Goal: Task Accomplishment & Management: Use online tool/utility

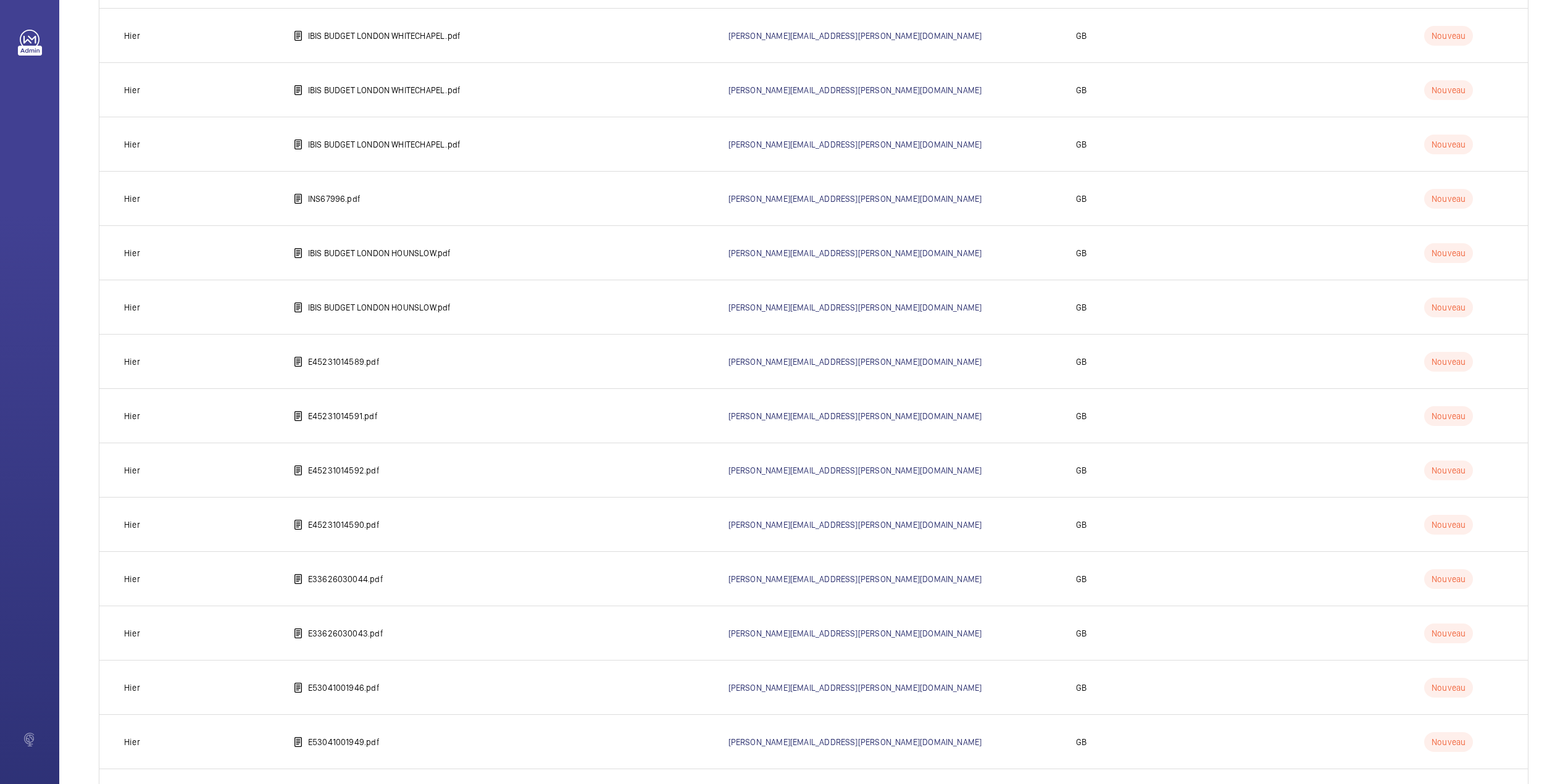
scroll to position [1025, 0]
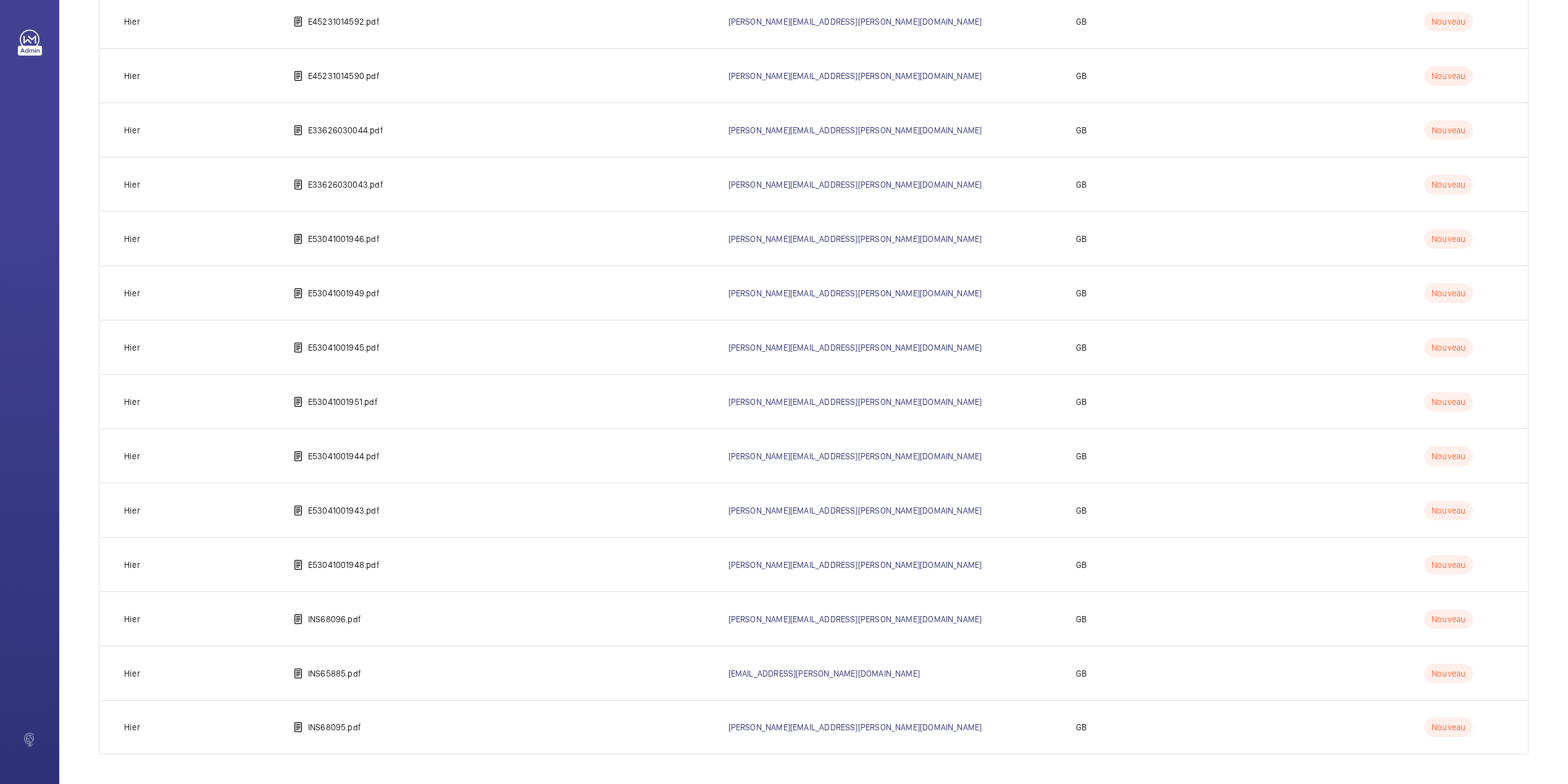
drag, startPoint x: 339, startPoint y: 729, endPoint x: 22, endPoint y: 509, distance: 385.9
click at [339, 729] on p "INS68095.pdf" at bounding box center [334, 727] width 53 height 12
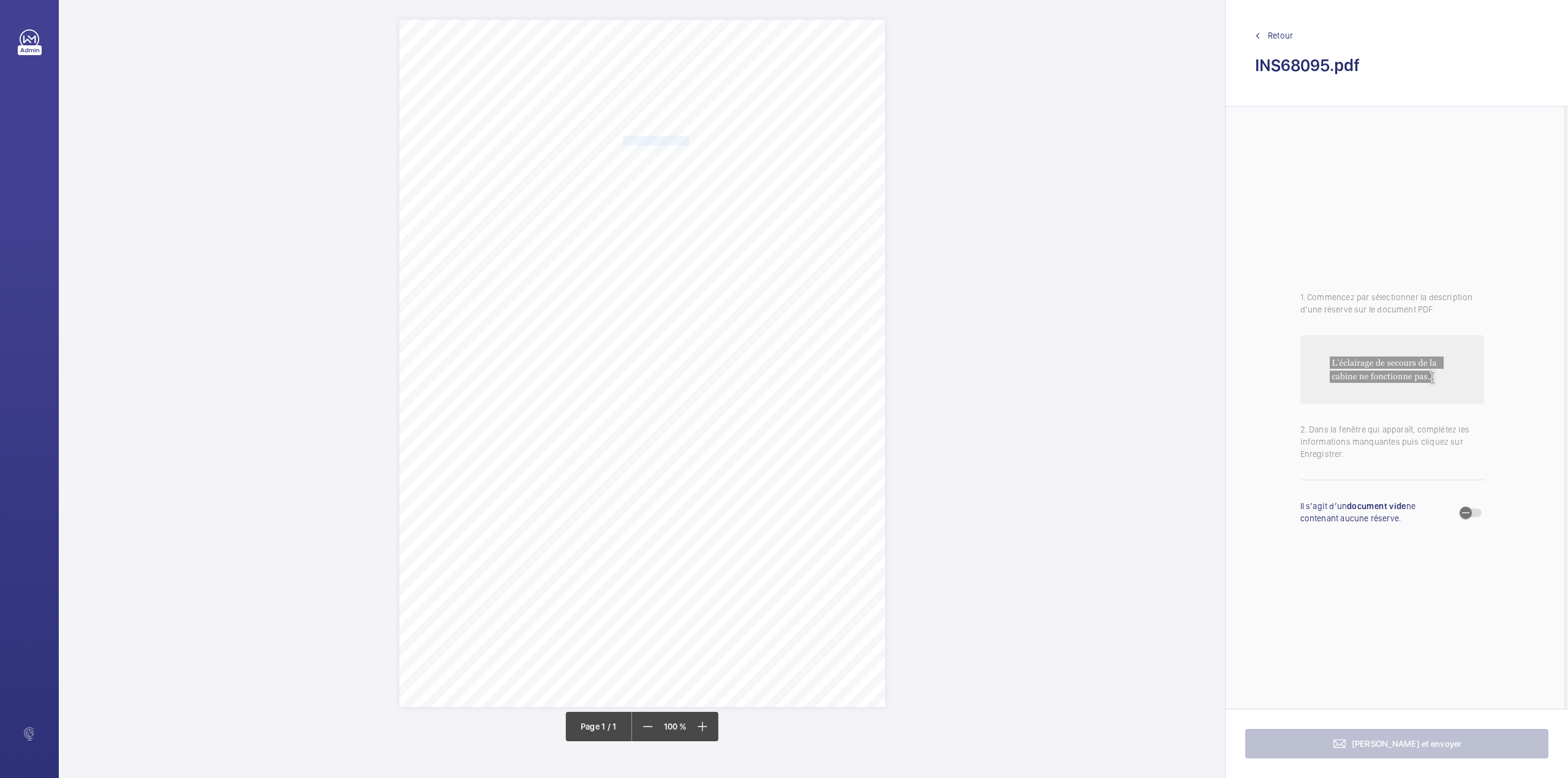
drag, startPoint x: 624, startPoint y: 140, endPoint x: 688, endPoint y: 138, distance: 64.0
click at [688, 138] on span "Notting Hill Genesis" at bounding box center [656, 141] width 66 height 9
copy span "Notting Hill Genesis"
drag, startPoint x: 733, startPoint y: 351, endPoint x: 733, endPoint y: 345, distance: 6.0
click at [733, 345] on button "Annuler" at bounding box center [743, 352] width 69 height 29
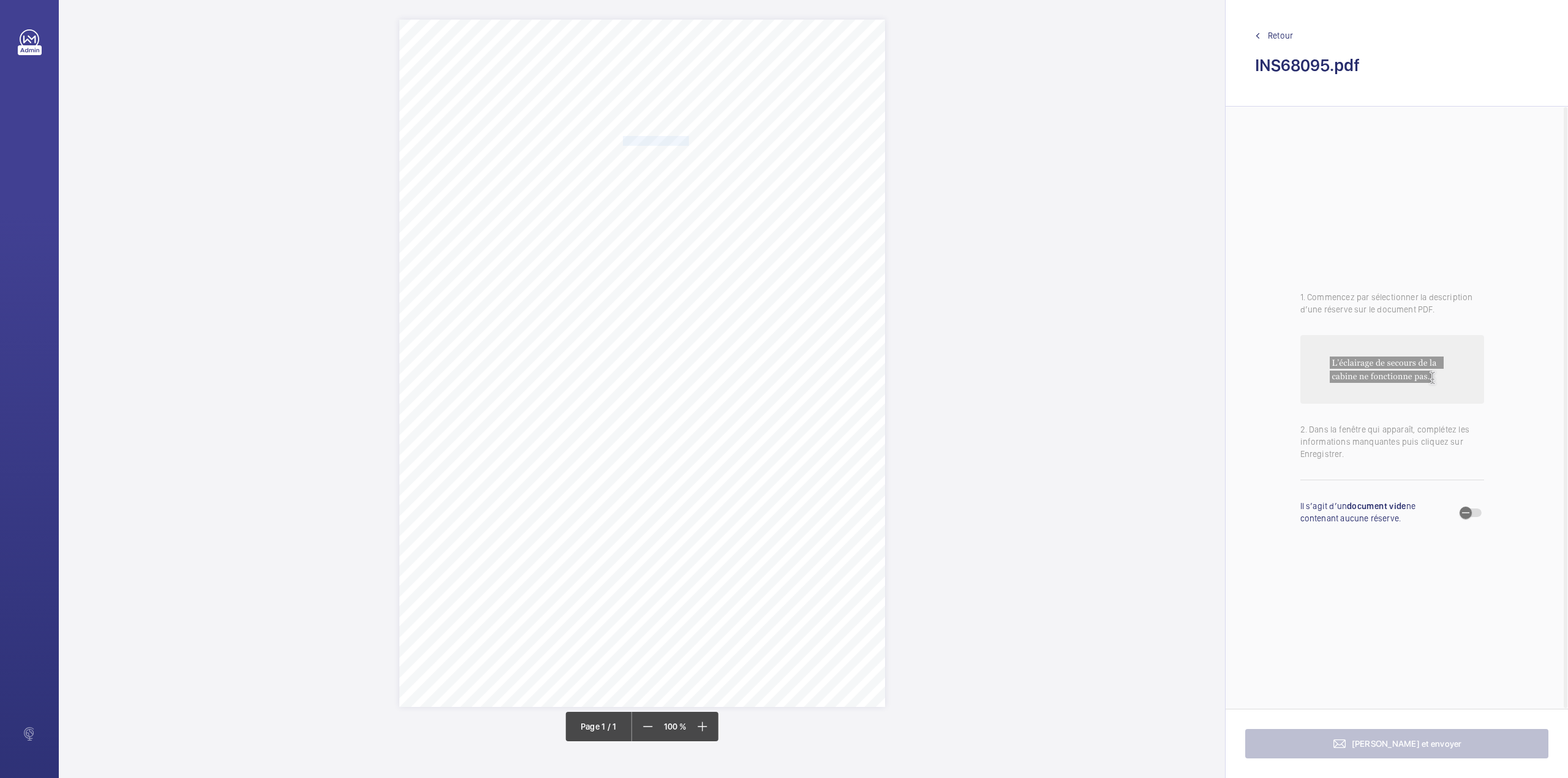
drag, startPoint x: 624, startPoint y: 155, endPoint x: 807, endPoint y: 150, distance: 183.1
click at [807, 150] on div "Signed: Lifting Operations and Lifting Equipment Regulations 1998 Report of Tho…" at bounding box center [642, 363] width 486 height 688
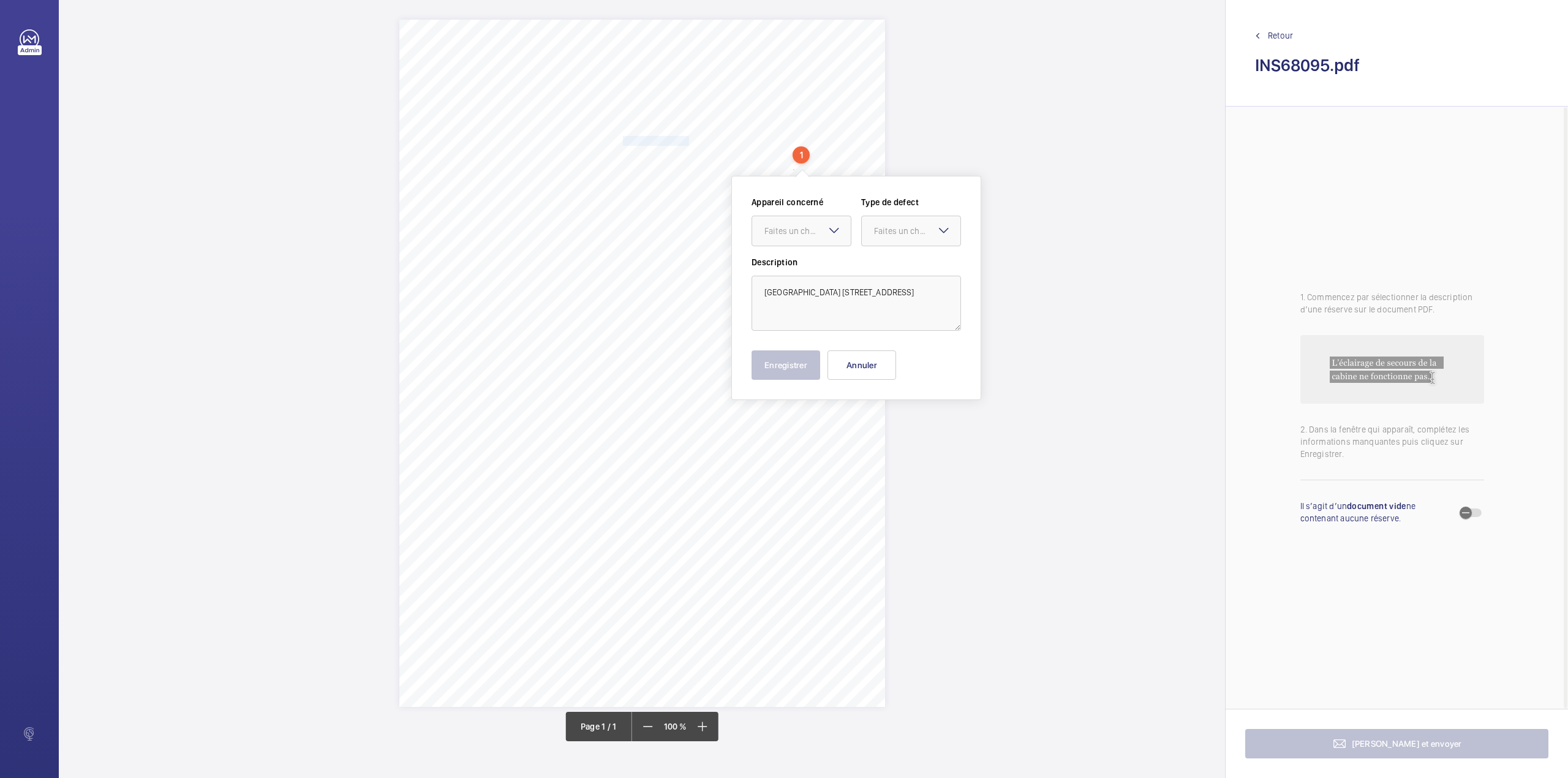
copy div "[GEOGRAPHIC_DATA] [STREET_ADDRESS]"
drag, startPoint x: 880, startPoint y: 364, endPoint x: 873, endPoint y: 362, distance: 7.3
click at [880, 364] on button "Annuler" at bounding box center [862, 365] width 69 height 29
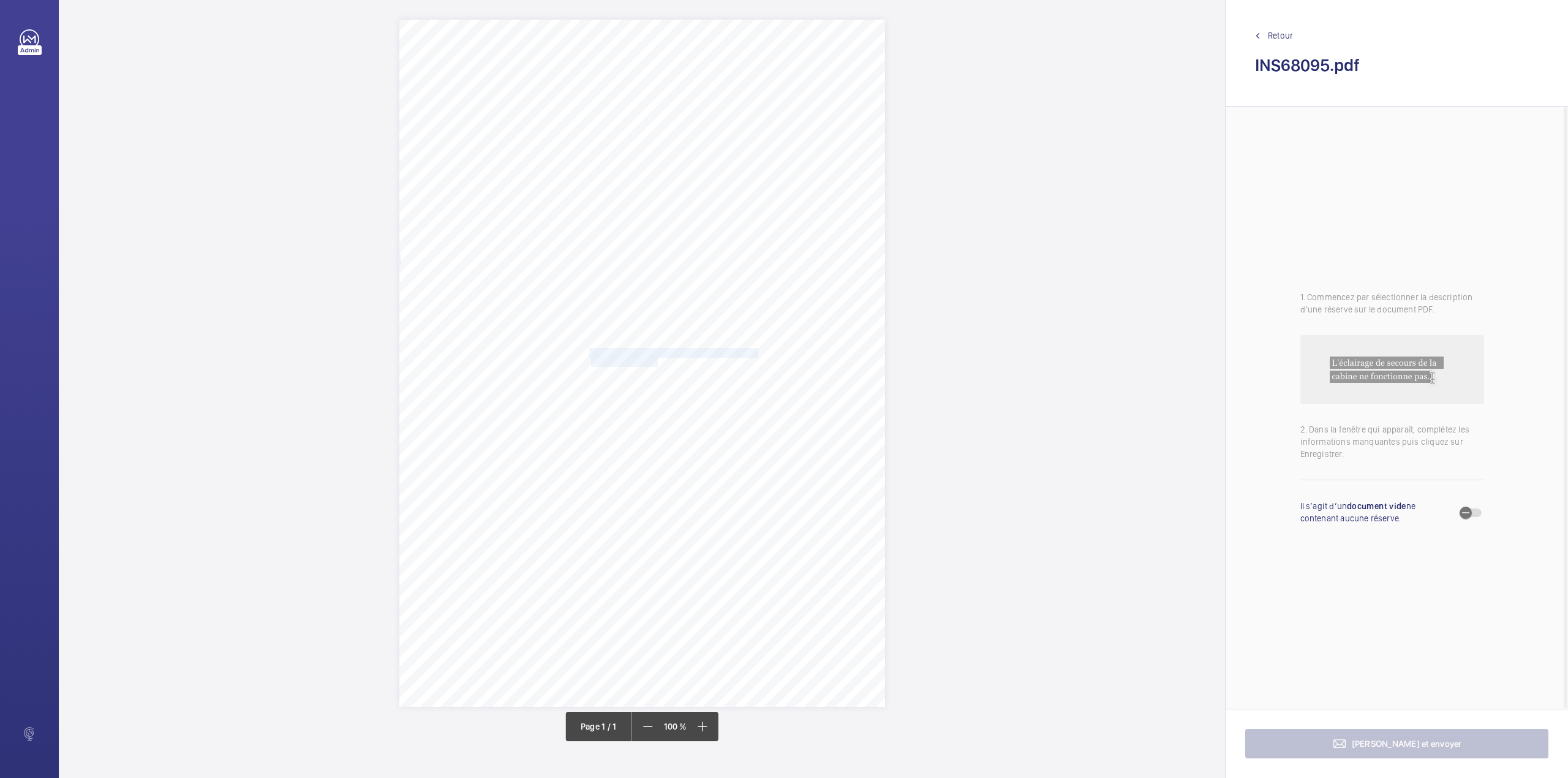
drag, startPoint x: 591, startPoint y: 350, endPoint x: 657, endPoint y: 362, distance: 67.1
click at [657, 362] on div "Signed: Lifting Operations and Lifting Equipment Regulations 1998 Report of Tho…" at bounding box center [642, 363] width 486 height 688
click at [643, 185] on div "Faites un choix" at bounding box center [657, 180] width 86 height 12
click at [647, 205] on div "INS68096" at bounding box center [651, 217] width 98 height 29
click at [747, 173] on div at bounding box center [761, 180] width 98 height 29
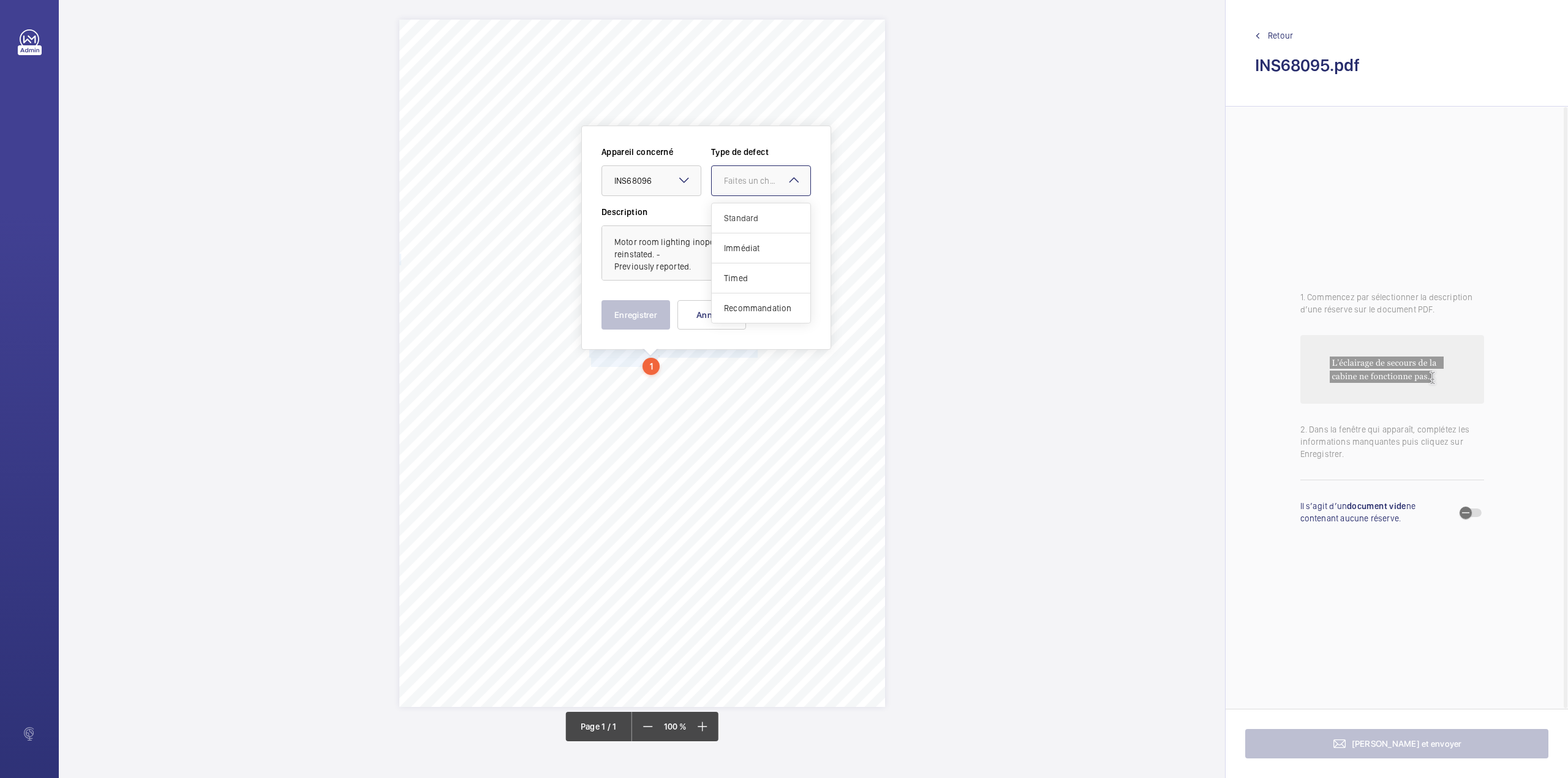
click at [746, 207] on div "Standard" at bounding box center [761, 218] width 98 height 30
click at [648, 306] on button "Enregistrer" at bounding box center [636, 314] width 69 height 29
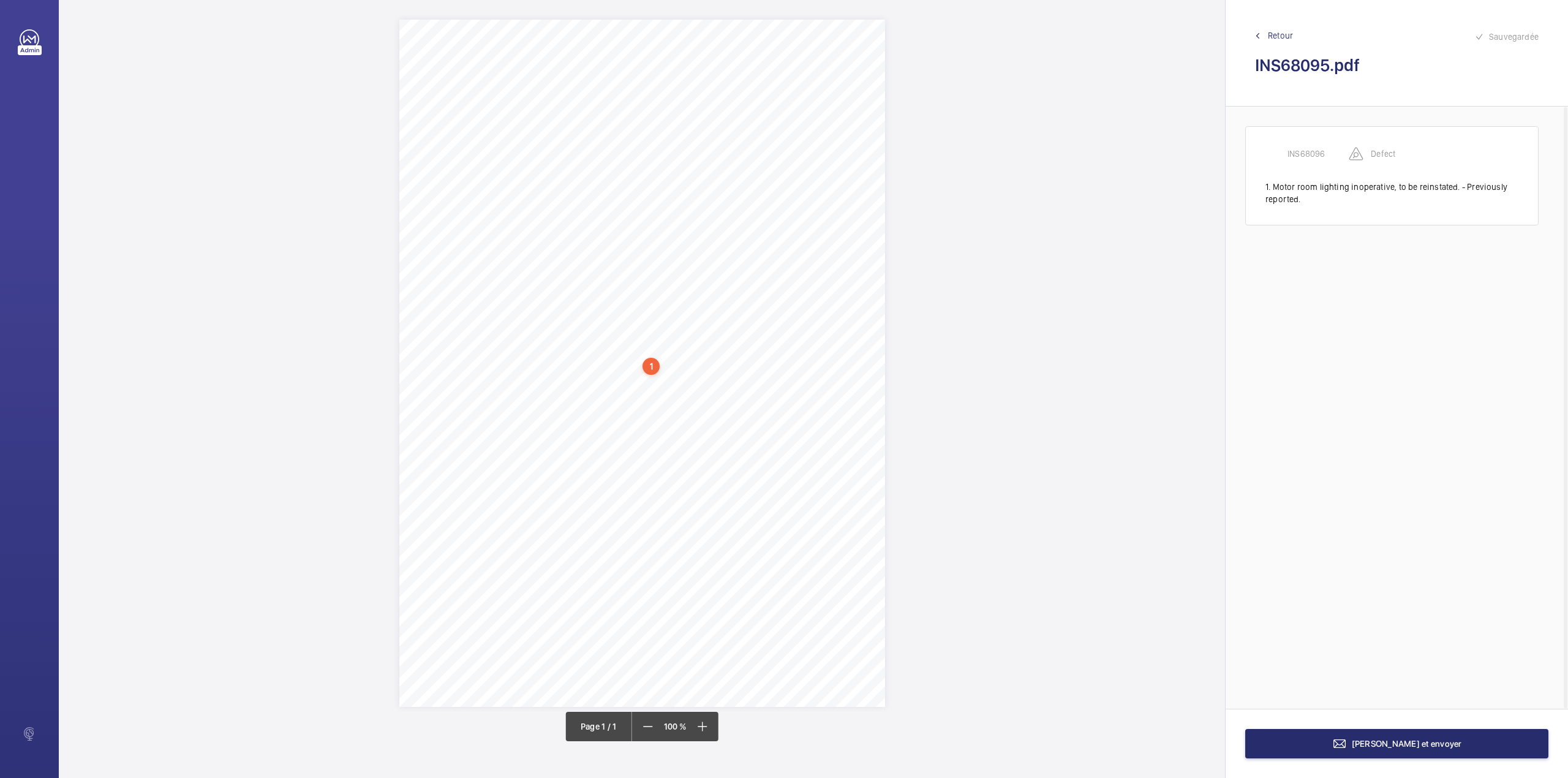
drag, startPoint x: 588, startPoint y: 374, endPoint x: 628, endPoint y: 383, distance: 41.0
click at [628, 383] on div "Signed: Lifting Operations and Lifting Equipment Regulations 1998 Report of Tho…" at bounding box center [642, 363] width 486 height 688
click at [654, 334] on button "Annuler" at bounding box center [682, 335] width 69 height 29
drag, startPoint x: 591, startPoint y: 374, endPoint x: 630, endPoint y: 385, distance: 40.5
click at [630, 385] on div "Signed: Lifting Operations and Lifting Equipment Regulations 1998 Report of Tho…" at bounding box center [642, 363] width 486 height 688
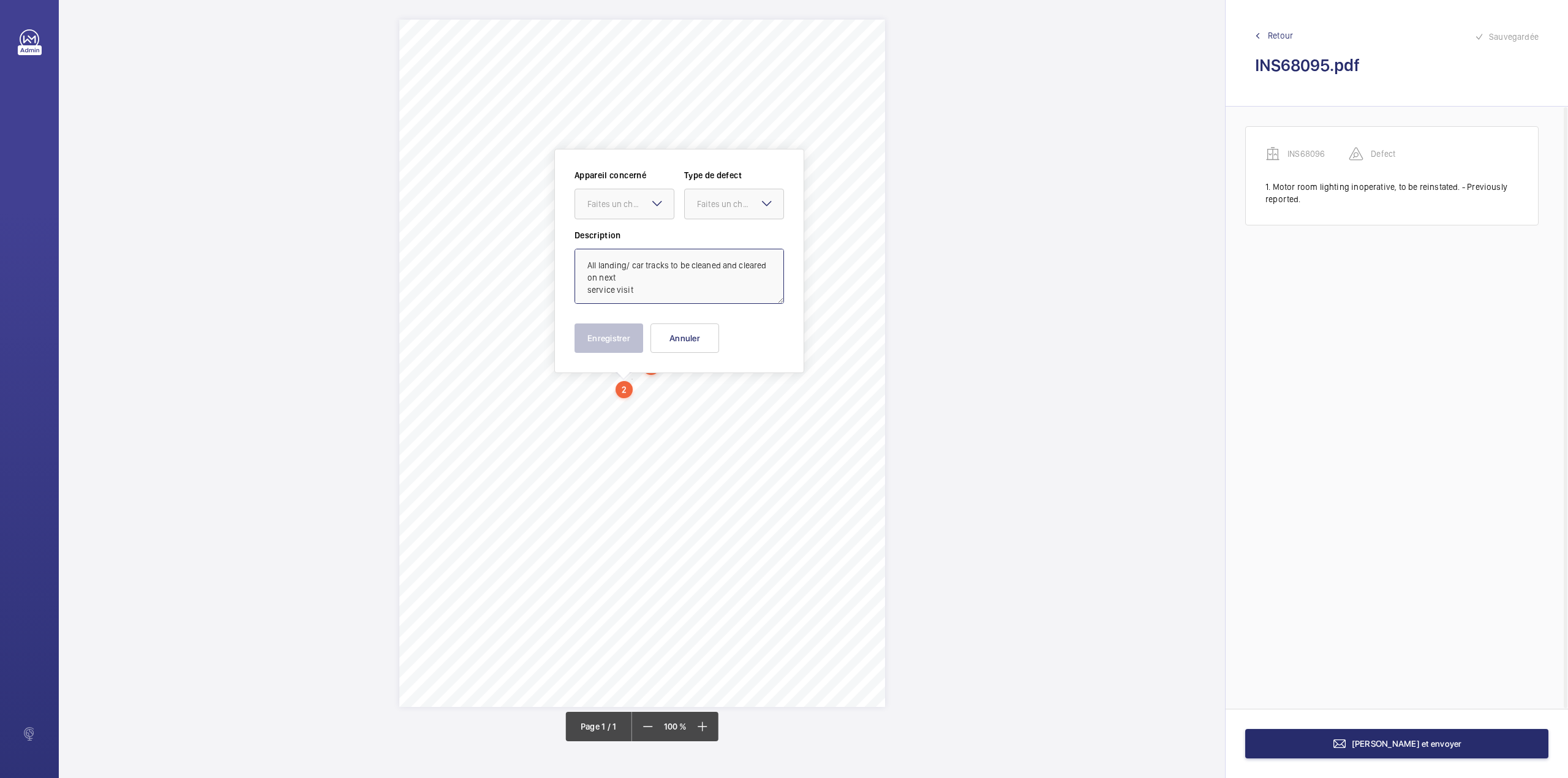
click at [649, 297] on textarea "All landing/ car tracks to be cleaned and cleared on next service visit" at bounding box center [680, 276] width 210 height 55
click at [630, 207] on div "Faites un choix" at bounding box center [630, 204] width 86 height 12
click at [629, 230] on div "INS68096" at bounding box center [624, 241] width 98 height 29
click at [717, 219] on div "Faites un choix" at bounding box center [733, 204] width 100 height 31
click at [717, 246] on span "Standard" at bounding box center [733, 241] width 74 height 12
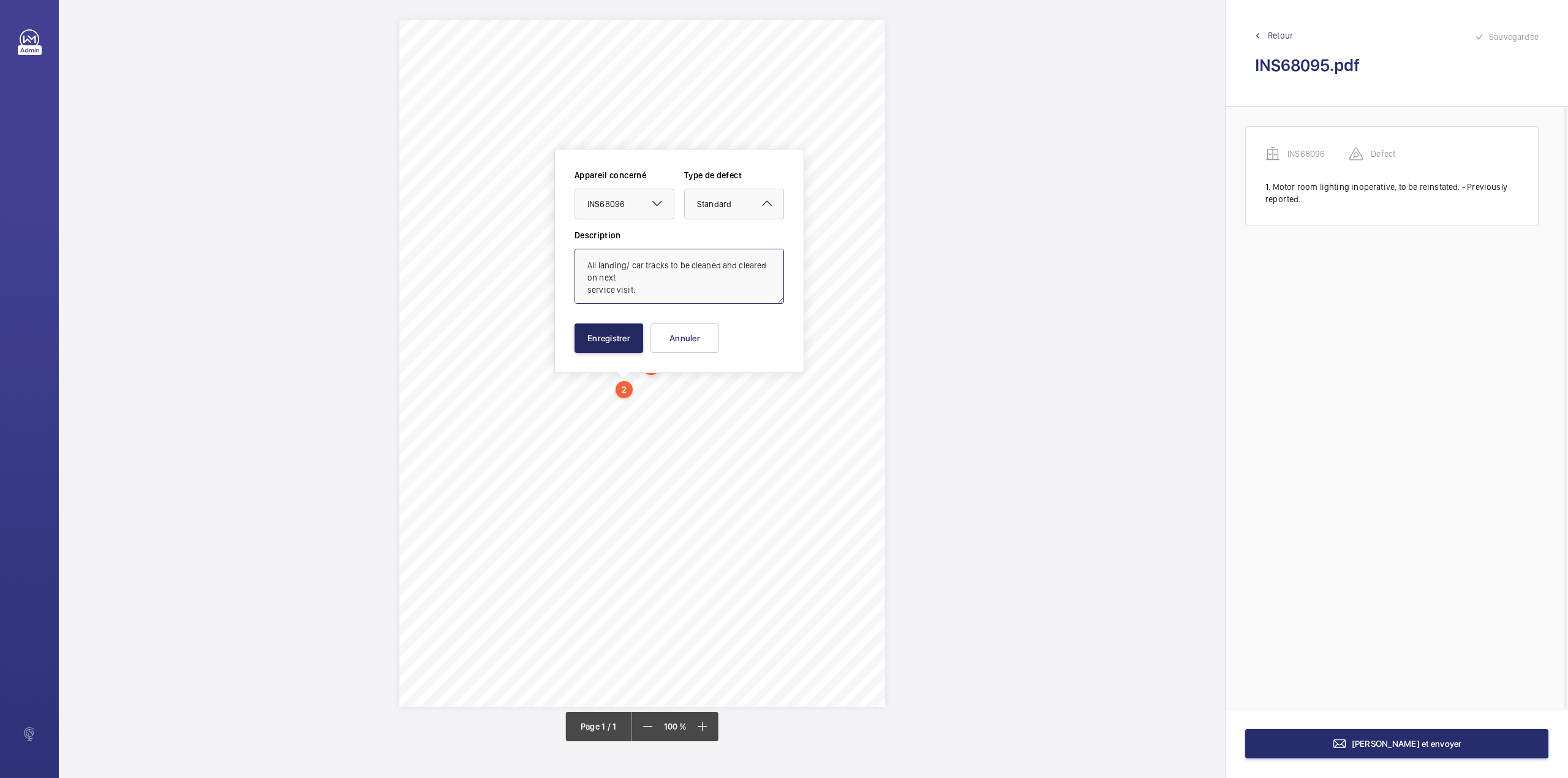
type textarea "All landing/ car tracks to be cleaned and cleared on next service visit."
click at [629, 339] on button "Enregistrer" at bounding box center [609, 338] width 69 height 29
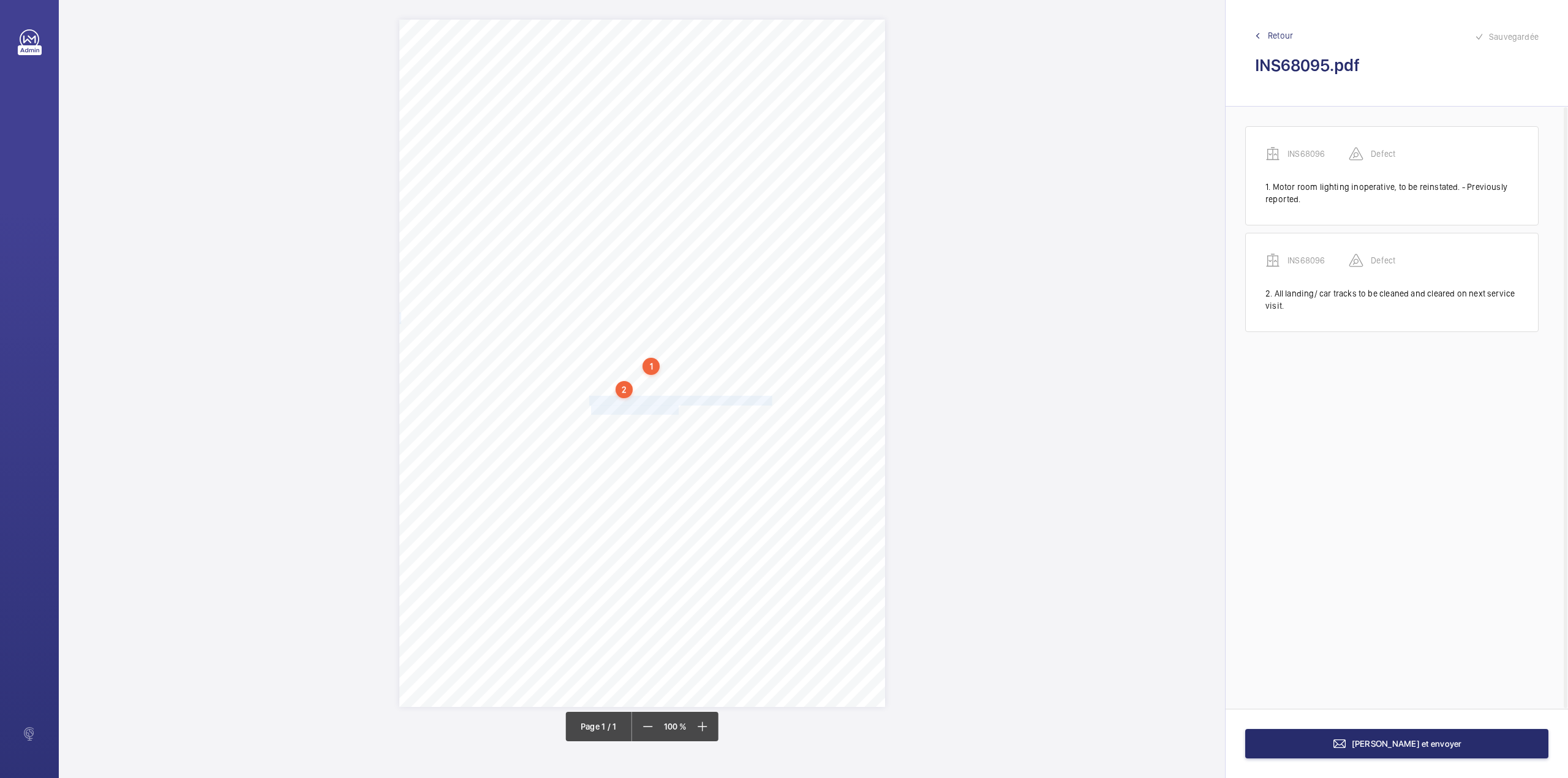
drag, startPoint x: 591, startPoint y: 398, endPoint x: 679, endPoint y: 406, distance: 88.4
click at [679, 406] on div "Signed: Lifting Operations and Lifting Equipment Regulations 1998 Report of Tho…" at bounding box center [642, 363] width 486 height 688
click at [667, 233] on div at bounding box center [673, 225] width 98 height 29
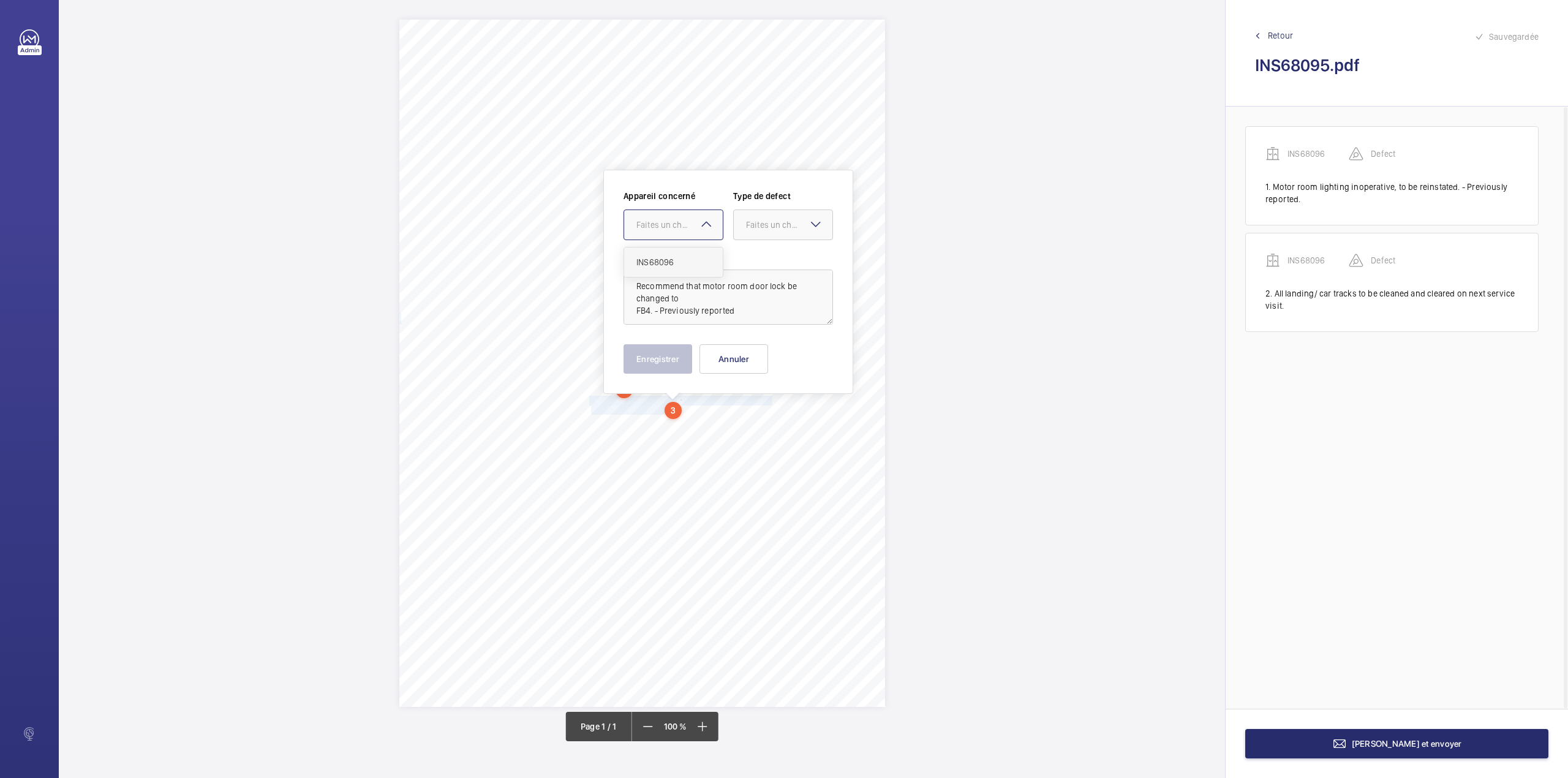
click at [667, 253] on div "INS68096" at bounding box center [673, 262] width 98 height 29
drag, startPoint x: 759, startPoint y: 224, endPoint x: 759, endPoint y: 253, distance: 29.0
click at [759, 226] on div "Faites un choix" at bounding box center [789, 225] width 86 height 12
click at [759, 253] on div "Standard" at bounding box center [782, 263] width 98 height 30
click at [746, 319] on textarea "Recommend that motor room door lock be changed to FB4. - Previously reported" at bounding box center [728, 297] width 210 height 55
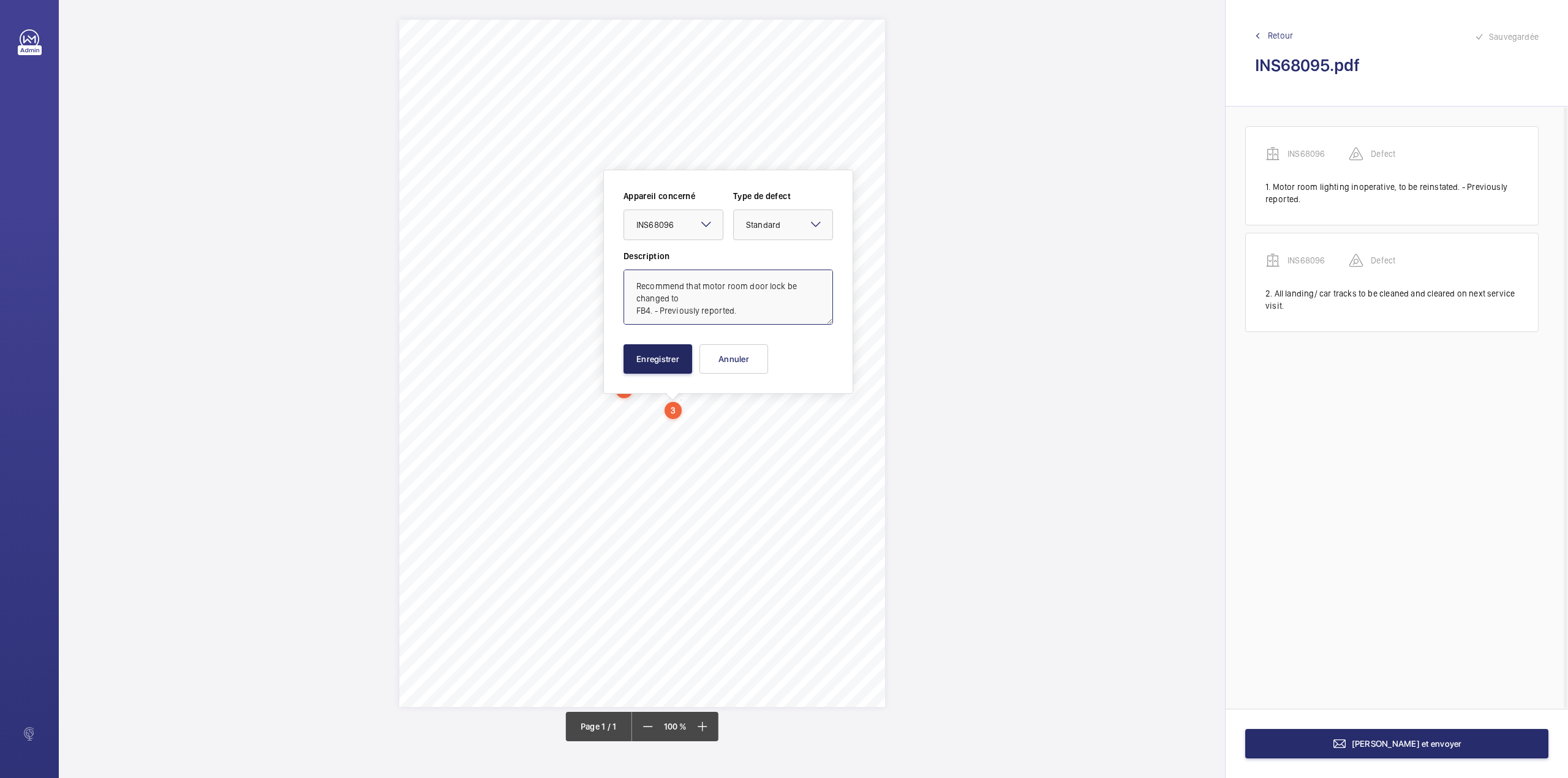
type textarea "Recommend that motor room door lock be changed to FB4. - Previously reported."
click at [664, 362] on button "Enregistrer" at bounding box center [658, 359] width 69 height 29
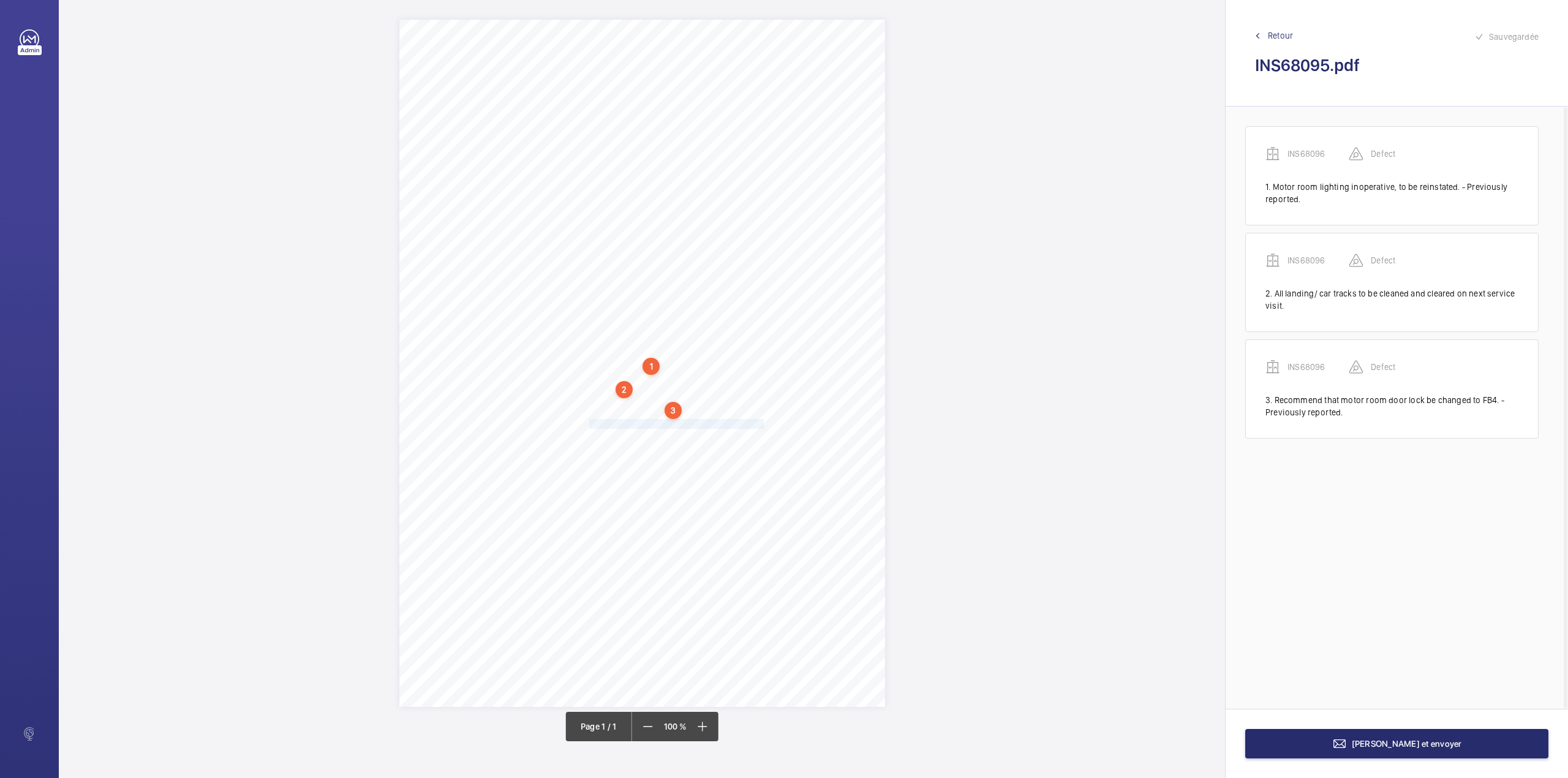
drag, startPoint x: 591, startPoint y: 422, endPoint x: 763, endPoint y: 420, distance: 172.0
click at [763, 420] on div "Signed: Lifting Operations and Lifting Equipment Regulations 1998 Report of Tho…" at bounding box center [642, 363] width 486 height 688
click at [747, 240] on div "Faites un choix" at bounding box center [763, 238] width 86 height 12
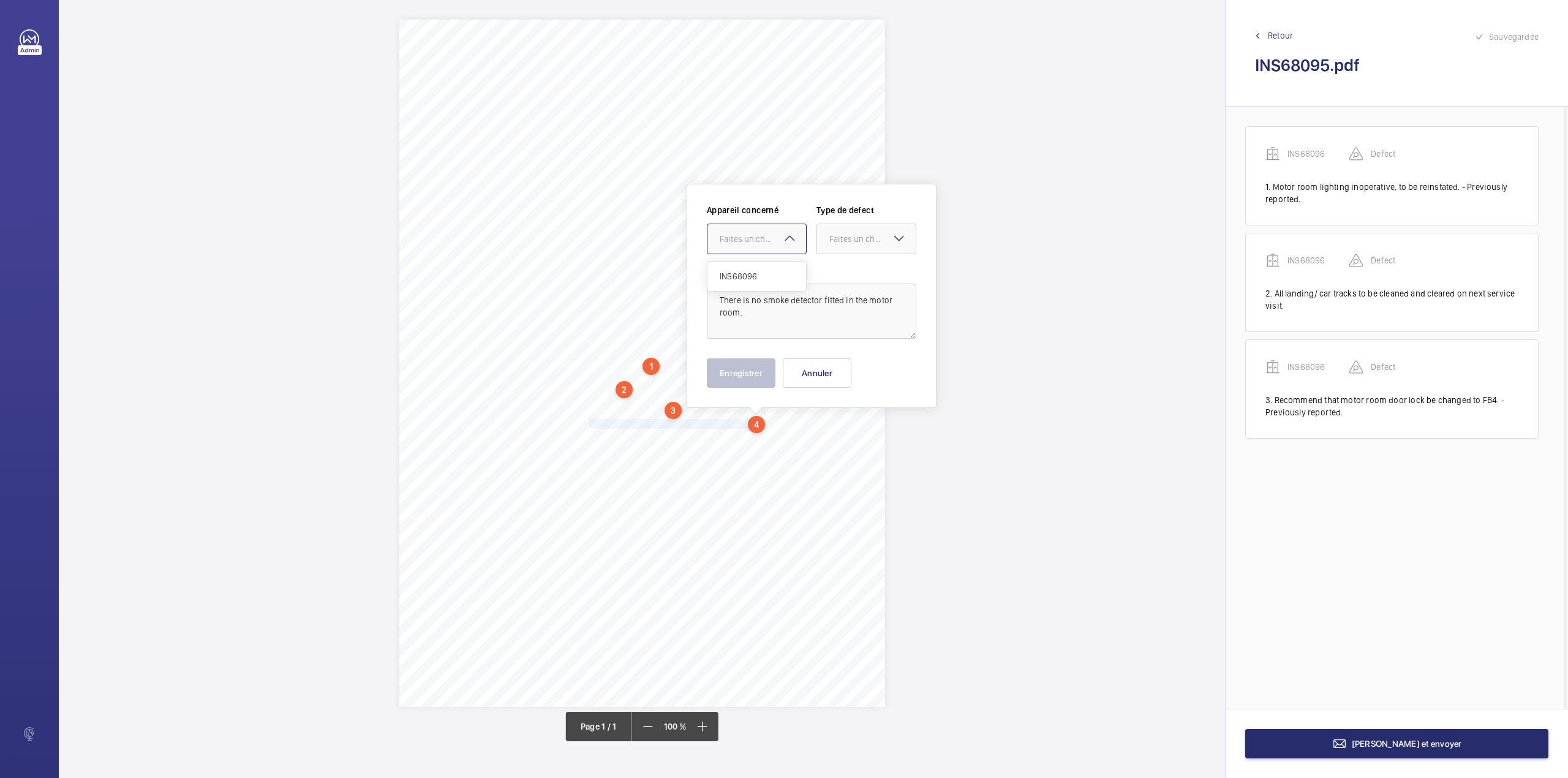
click at [752, 277] on span "INS68096" at bounding box center [756, 276] width 74 height 12
drag, startPoint x: 830, startPoint y: 234, endPoint x: 830, endPoint y: 257, distance: 23.0
click at [830, 240] on div "Faites un choix" at bounding box center [873, 238] width 86 height 12
click at [830, 263] on div "Standard" at bounding box center [865, 276] width 98 height 30
click at [746, 370] on button "Enregistrer" at bounding box center [741, 372] width 69 height 29
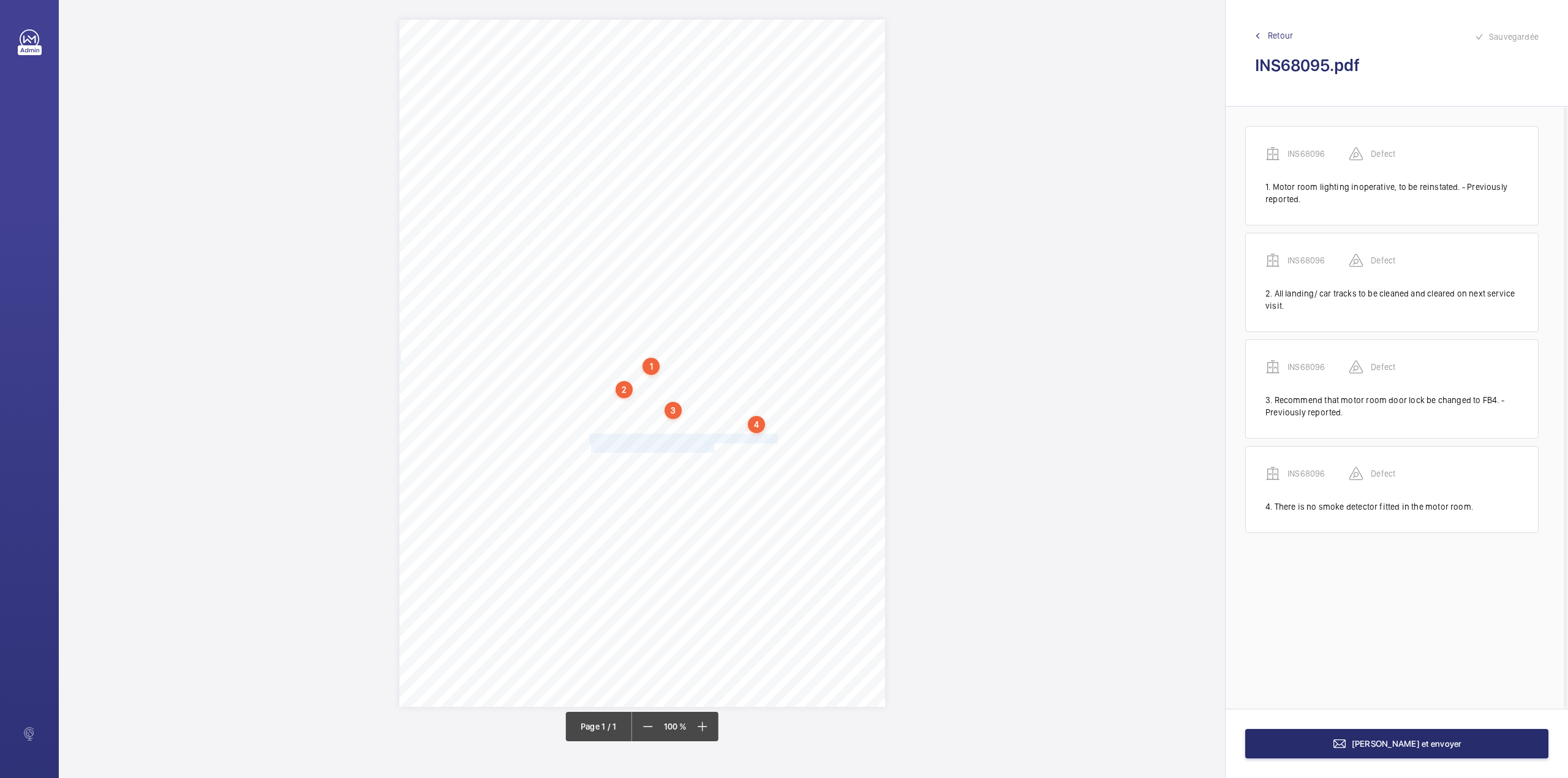
drag, startPoint x: 591, startPoint y: 439, endPoint x: 714, endPoint y: 446, distance: 123.2
click at [714, 446] on div "Signed: Lifting Operations and Lifting Equipment Regulations 1998 Report of Tho…" at bounding box center [642, 363] width 486 height 688
drag, startPoint x: 681, startPoint y: 261, endPoint x: 687, endPoint y: 277, distance: 17.1
click at [683, 268] on div "Faites un choix" at bounding box center [714, 266] width 86 height 12
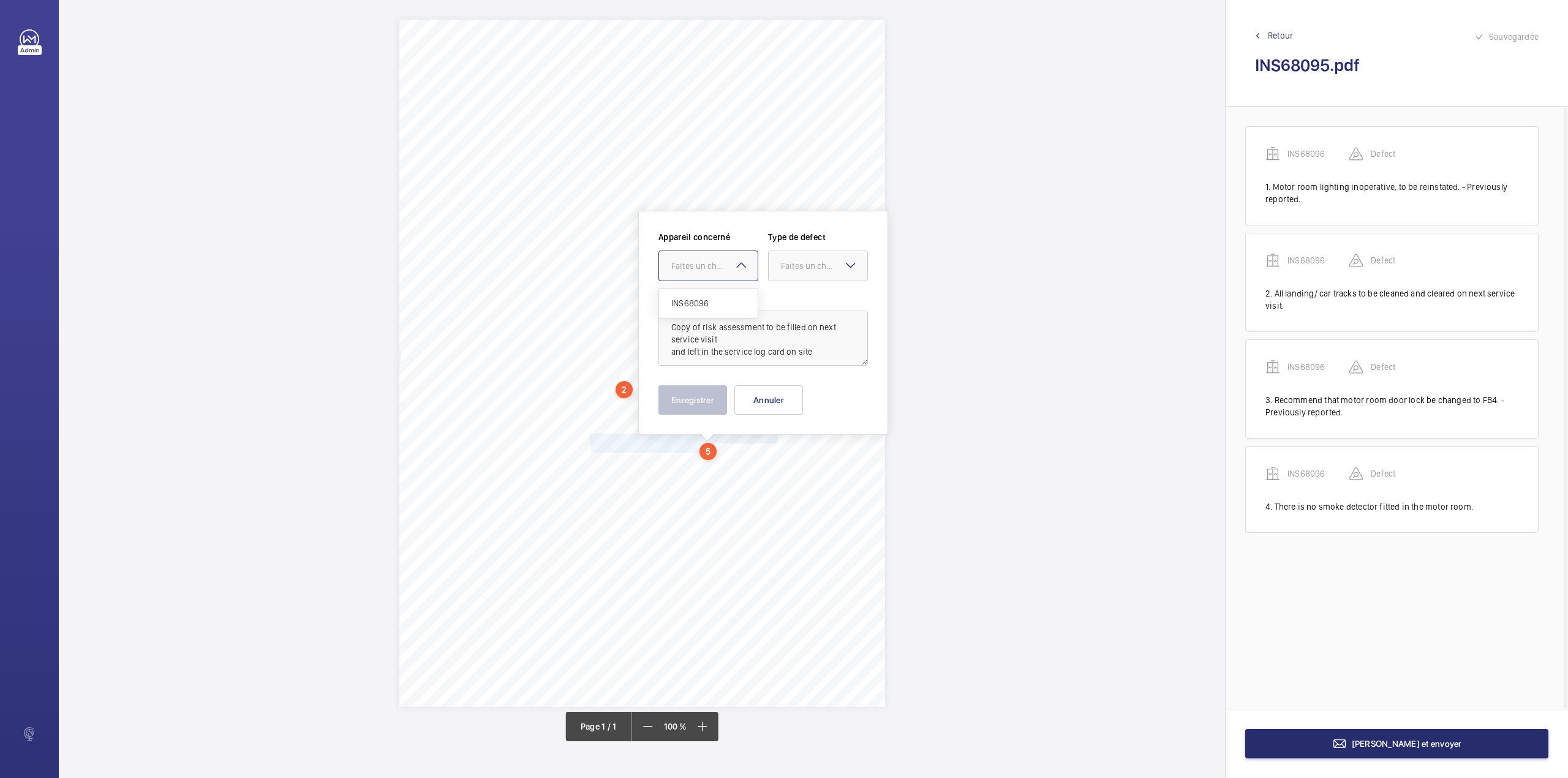
drag, startPoint x: 695, startPoint y: 296, endPoint x: 726, endPoint y: 288, distance: 32.0
click at [703, 296] on div "INS68096" at bounding box center [708, 303] width 98 height 29
drag, startPoint x: 800, startPoint y: 260, endPoint x: 794, endPoint y: 307, distance: 47.4
click at [797, 282] on div "Appareil concerné Faites un choix × INS68096 × Type de defect Faites un choix S…" at bounding box center [763, 261] width 210 height 60
click at [794, 307] on span "Standard" at bounding box center [817, 303] width 74 height 12
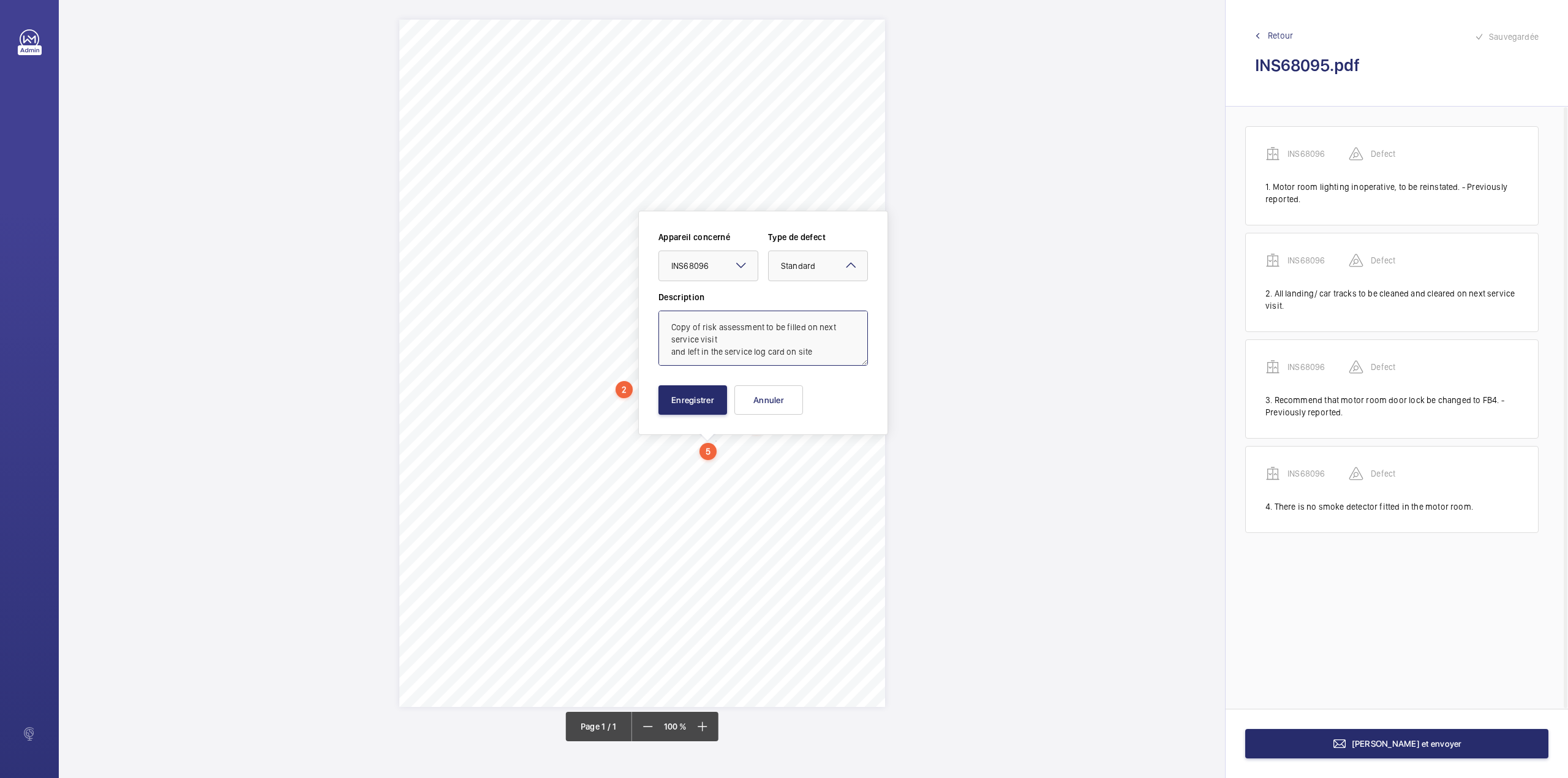
click at [819, 350] on textarea "Copy of risk assessment to be filled on next service visit and left in the serv…" at bounding box center [763, 338] width 210 height 55
type textarea "Copy of risk assessment to be filled on next service visit and left in the serv…"
click at [709, 409] on button "Enregistrer" at bounding box center [693, 400] width 69 height 29
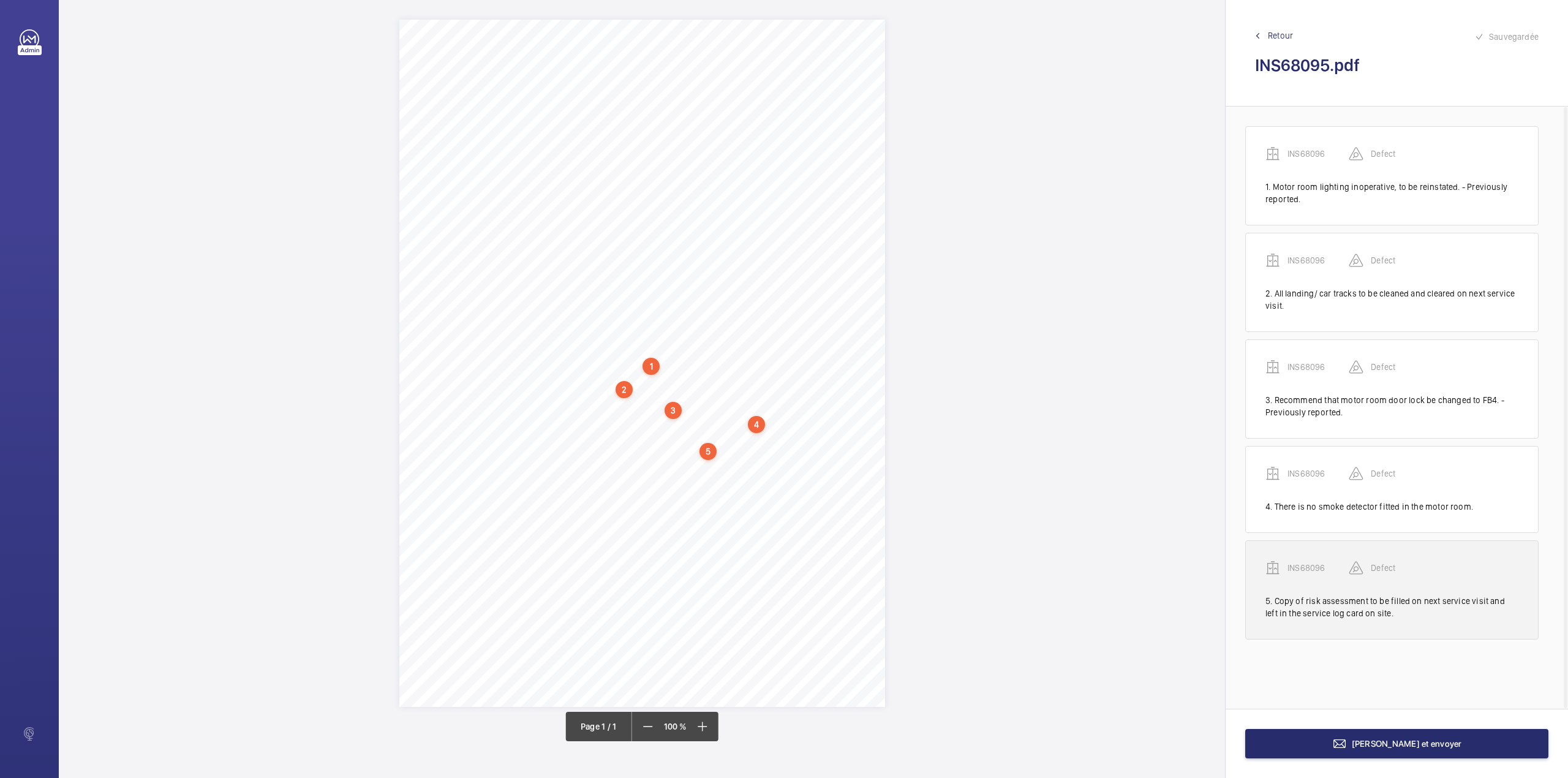
click at [1310, 567] on p "INS68096" at bounding box center [1318, 568] width 61 height 12
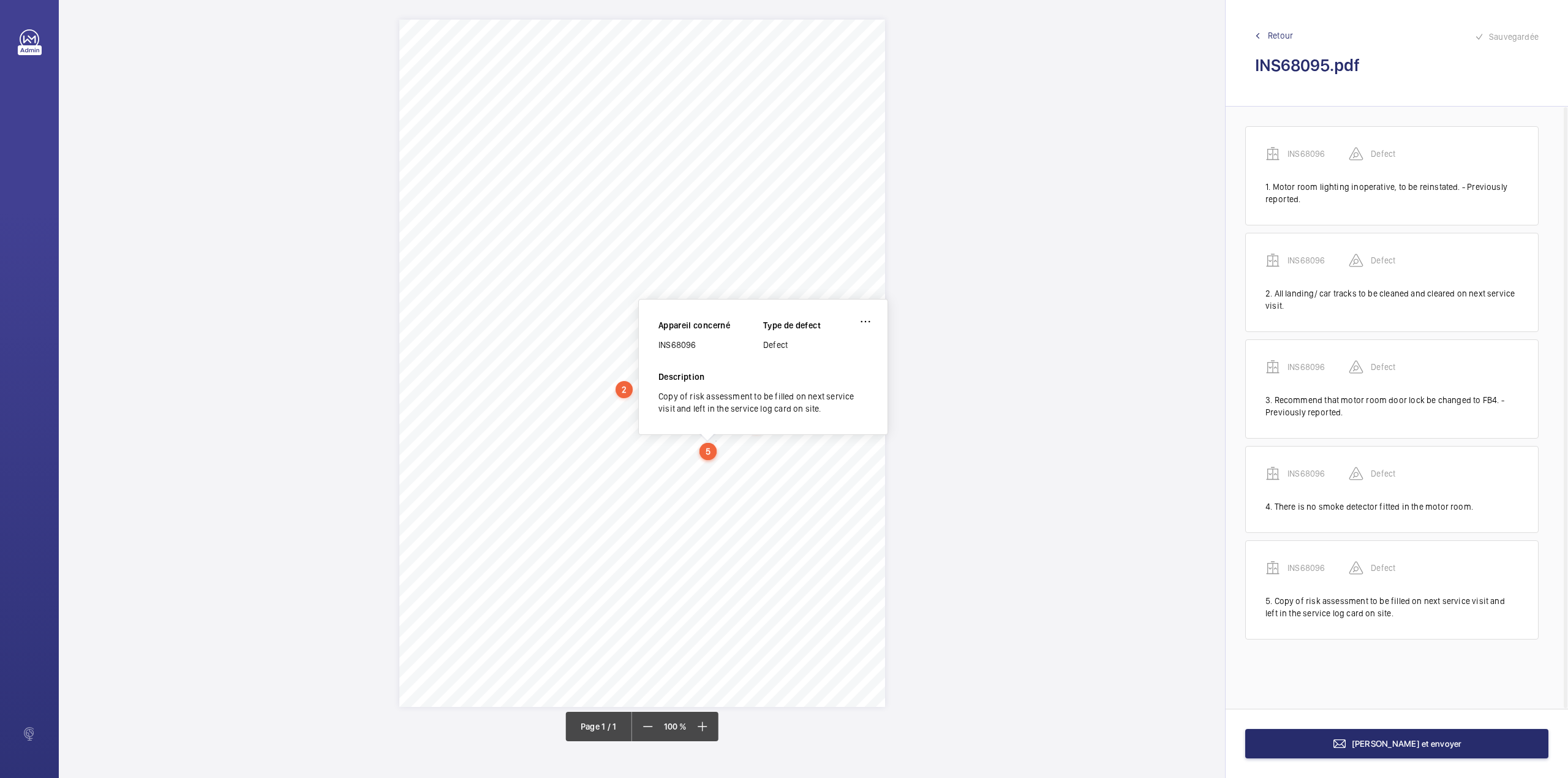
drag, startPoint x: 659, startPoint y: 343, endPoint x: 703, endPoint y: 342, distance: 44.0
click at [703, 342] on div "INS68096" at bounding box center [710, 345] width 105 height 12
copy div "INS68096"
click at [1407, 750] on button "[PERSON_NAME] et envoyer" at bounding box center [1396, 744] width 303 height 29
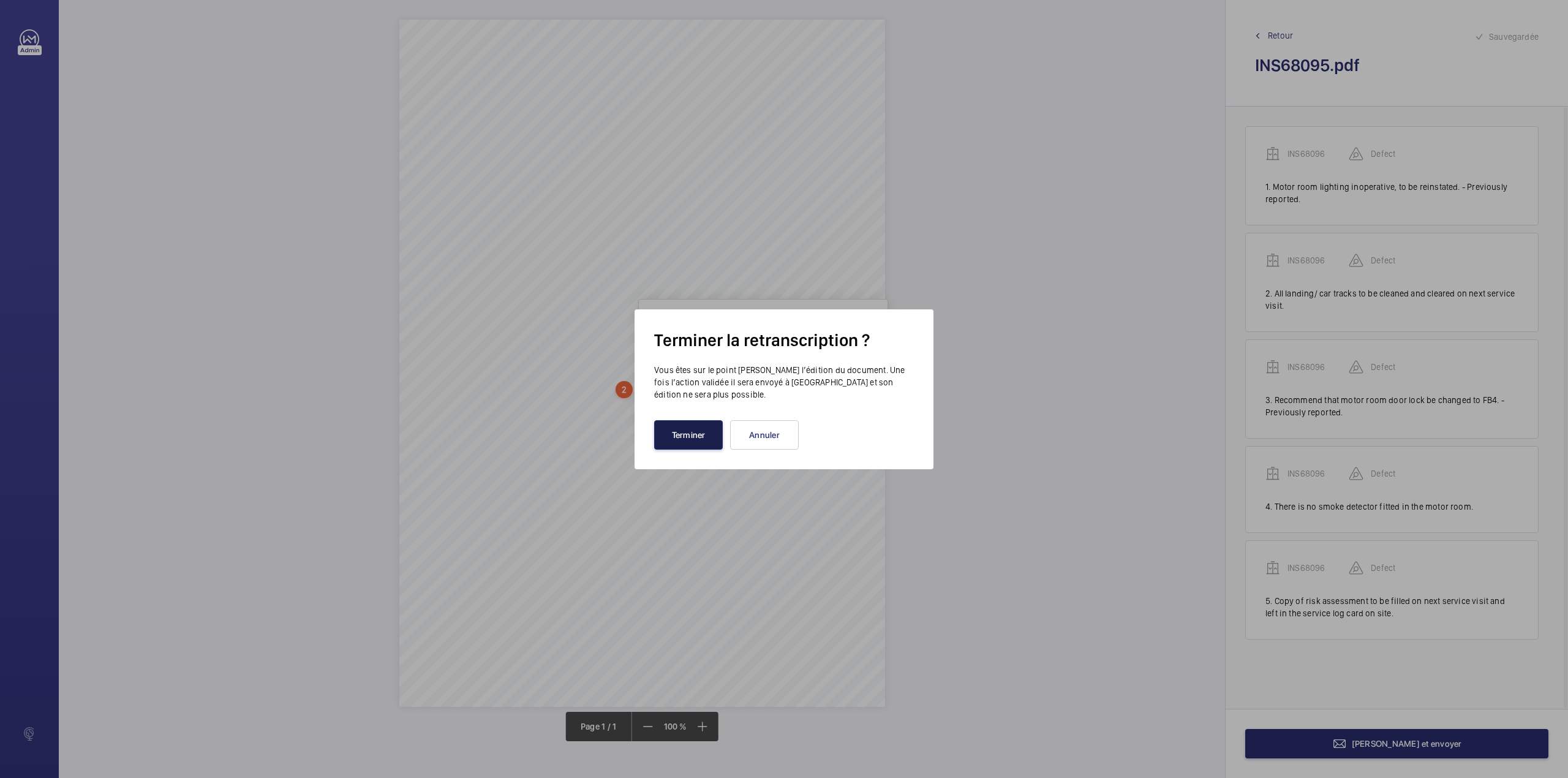
click at [679, 439] on button "Terminer" at bounding box center [688, 434] width 69 height 29
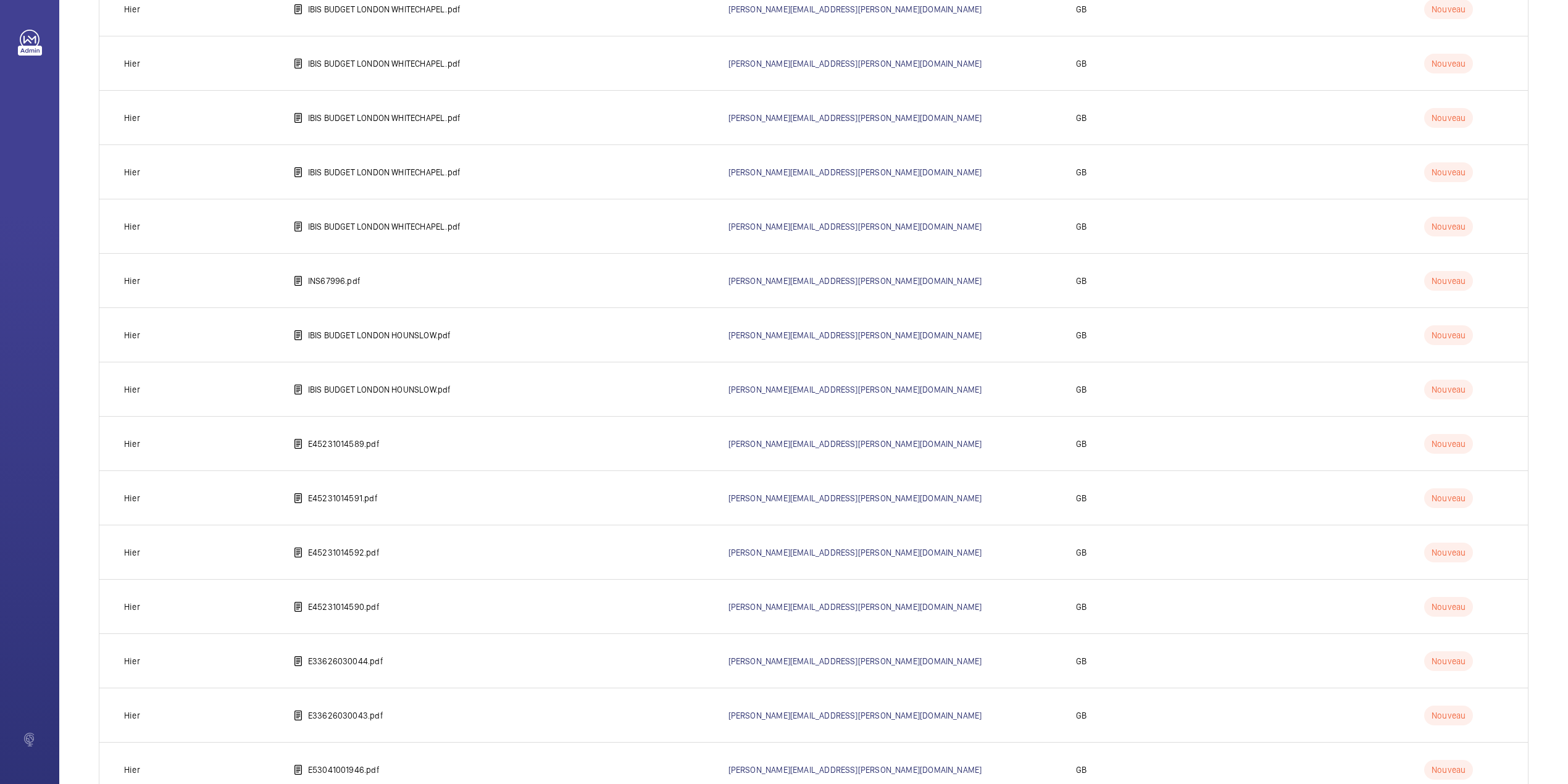
scroll to position [971, 0]
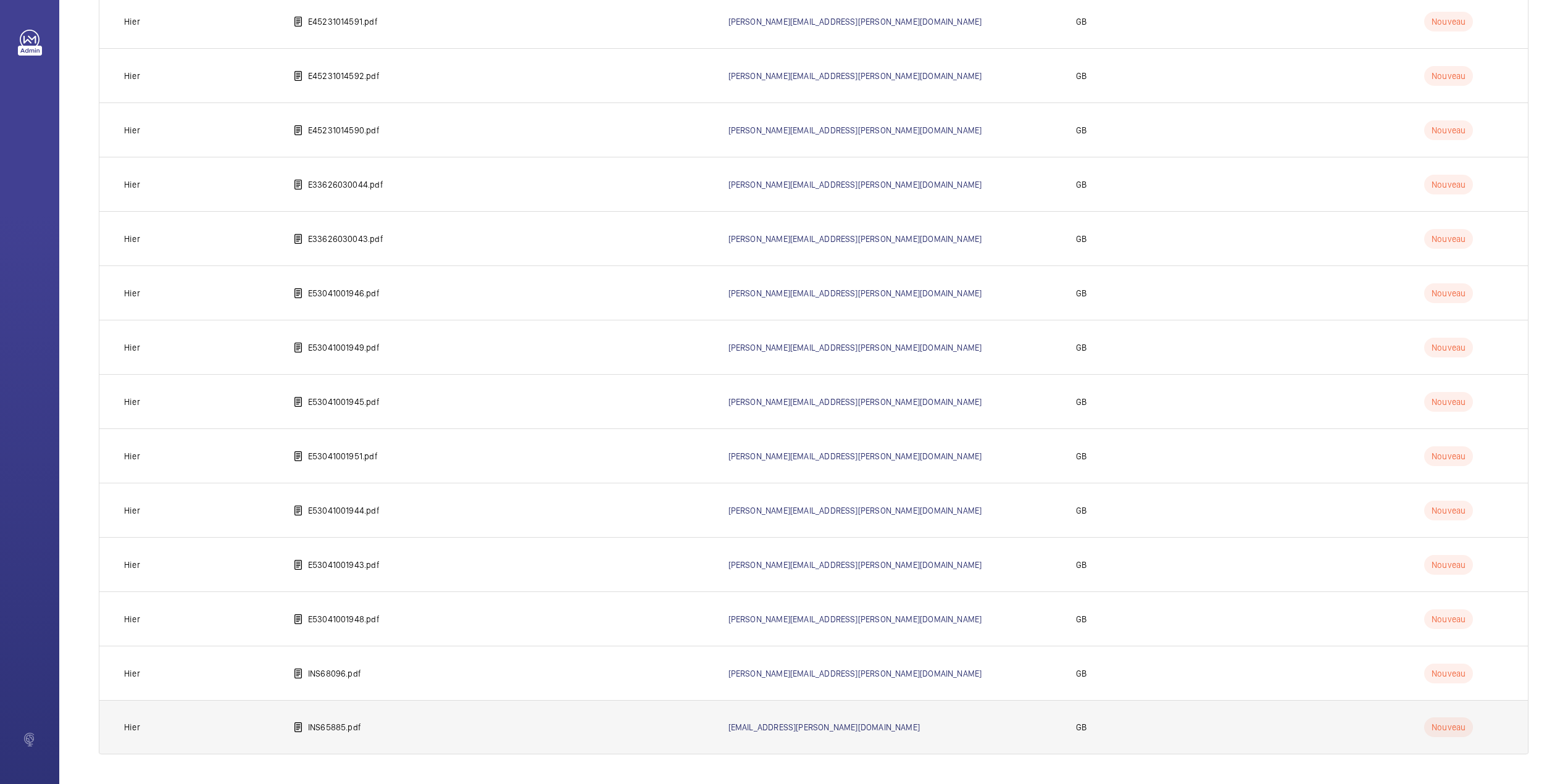
click at [336, 727] on p "INS65885.pdf" at bounding box center [334, 727] width 53 height 12
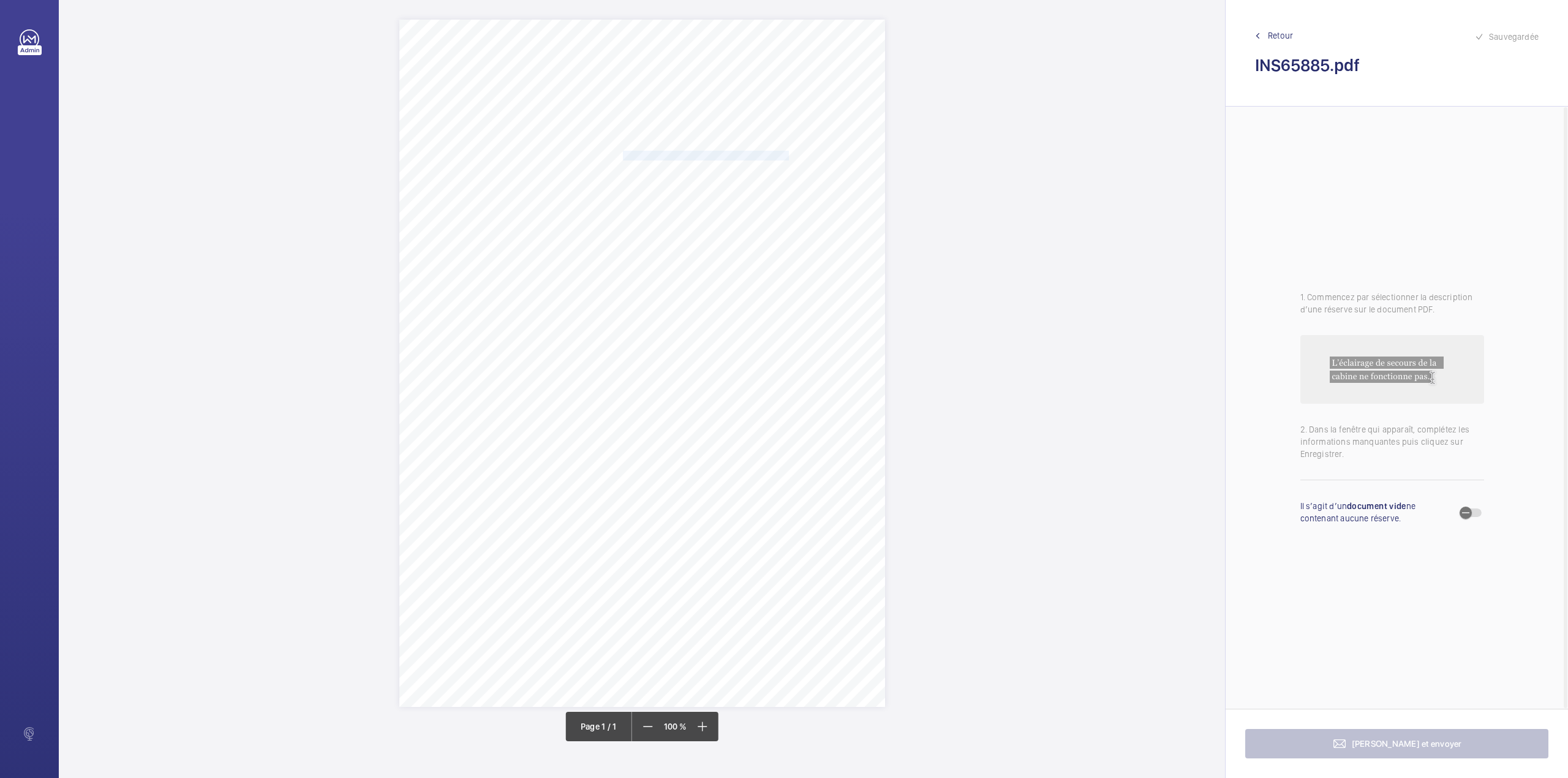
drag, startPoint x: 624, startPoint y: 155, endPoint x: 771, endPoint y: 156, distance: 147.0
click at [771, 156] on span "[PERSON_NAME][GEOGRAPHIC_DATA] [STREET_ADDRESS]" at bounding box center [732, 156] width 219 height 9
copy span "[PERSON_NAME][GEOGRAPHIC_DATA] [STREET_ADDRESS]"
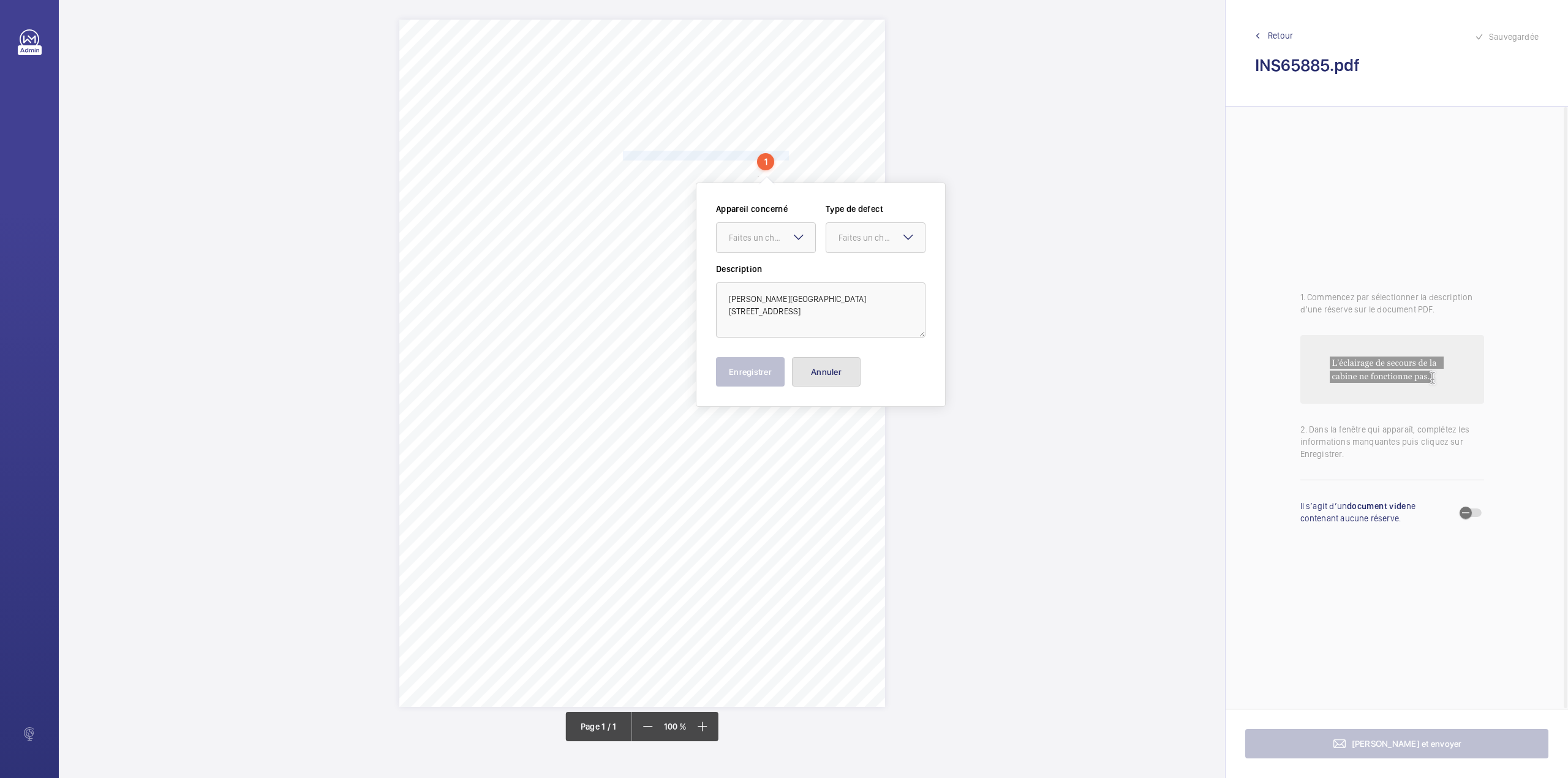
click at [823, 381] on button "Annuler" at bounding box center [826, 372] width 69 height 29
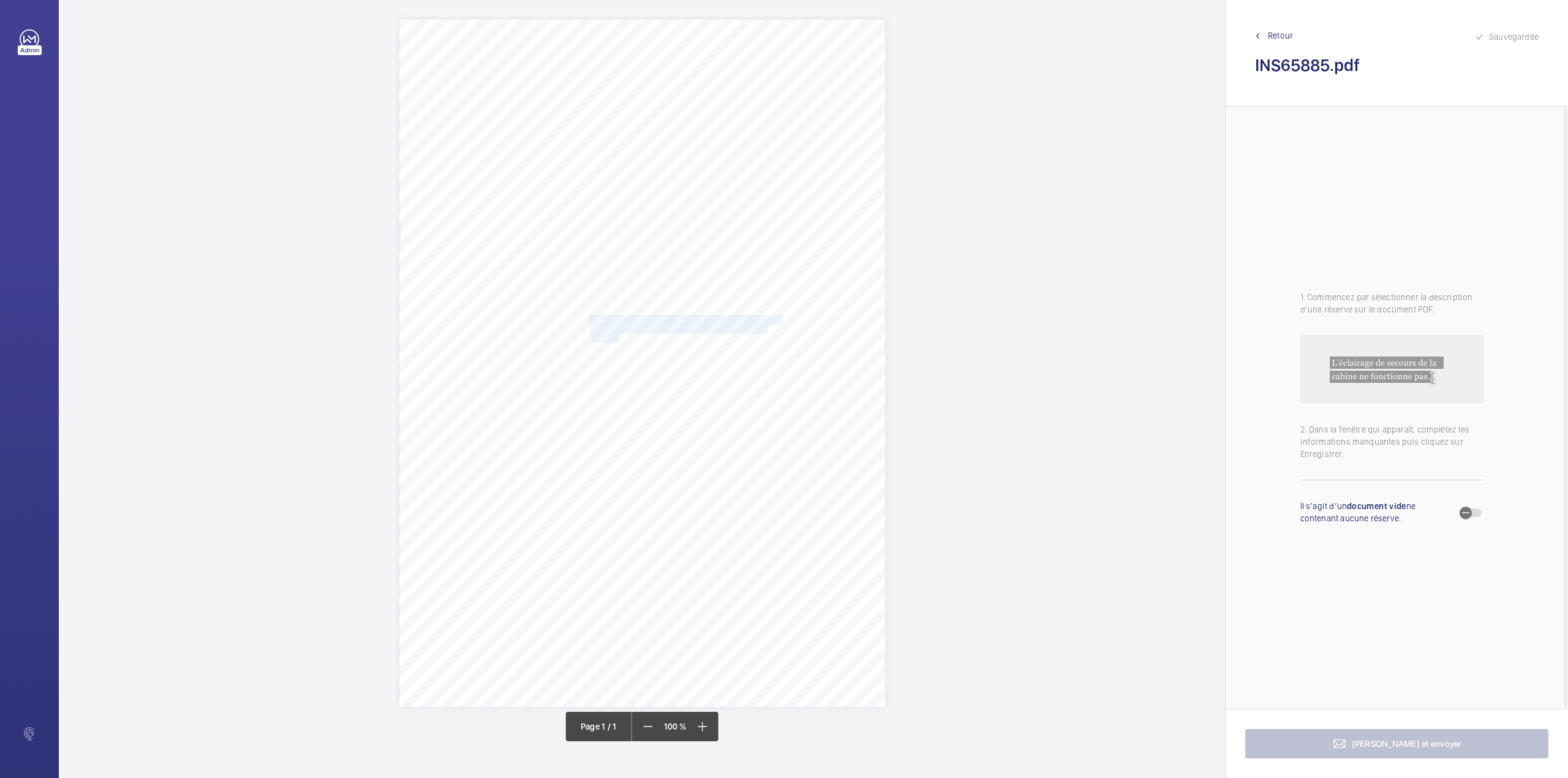
drag, startPoint x: 591, startPoint y: 319, endPoint x: 619, endPoint y: 343, distance: 36.9
click at [619, 343] on div "Signed: Lifting Operations and Lifting Equipment Regulations 1998 Report of Tho…" at bounding box center [642, 363] width 486 height 688
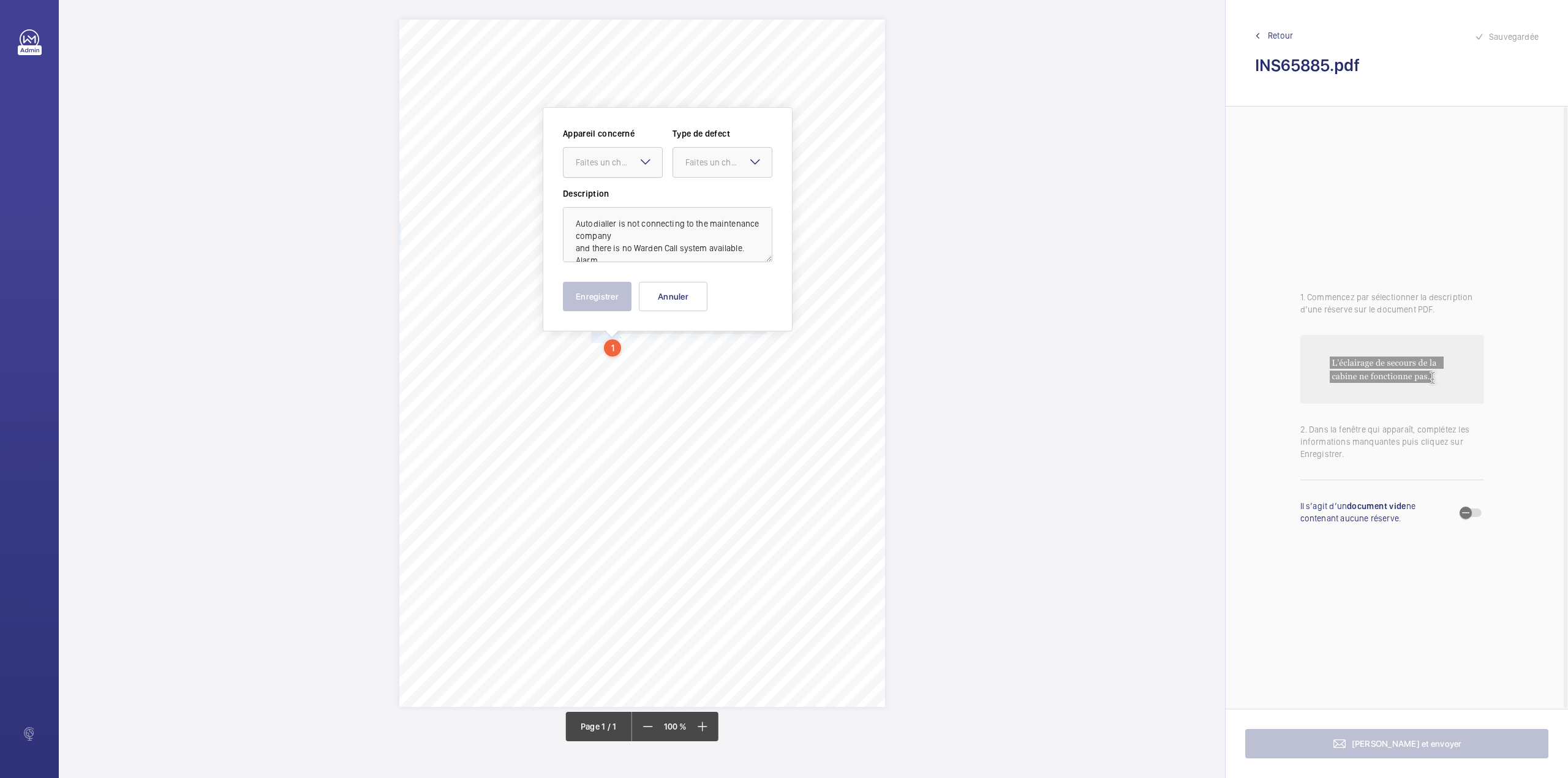
click at [626, 167] on div "Faites un choix" at bounding box center [619, 162] width 86 height 12
click at [625, 194] on span "INS65885" at bounding box center [612, 200] width 74 height 12
click at [741, 173] on div at bounding box center [722, 162] width 98 height 29
click at [698, 256] on span "Timed" at bounding box center [722, 259] width 74 height 12
click at [754, 161] on mat-icon "Open calendar" at bounding box center [753, 163] width 14 height 14
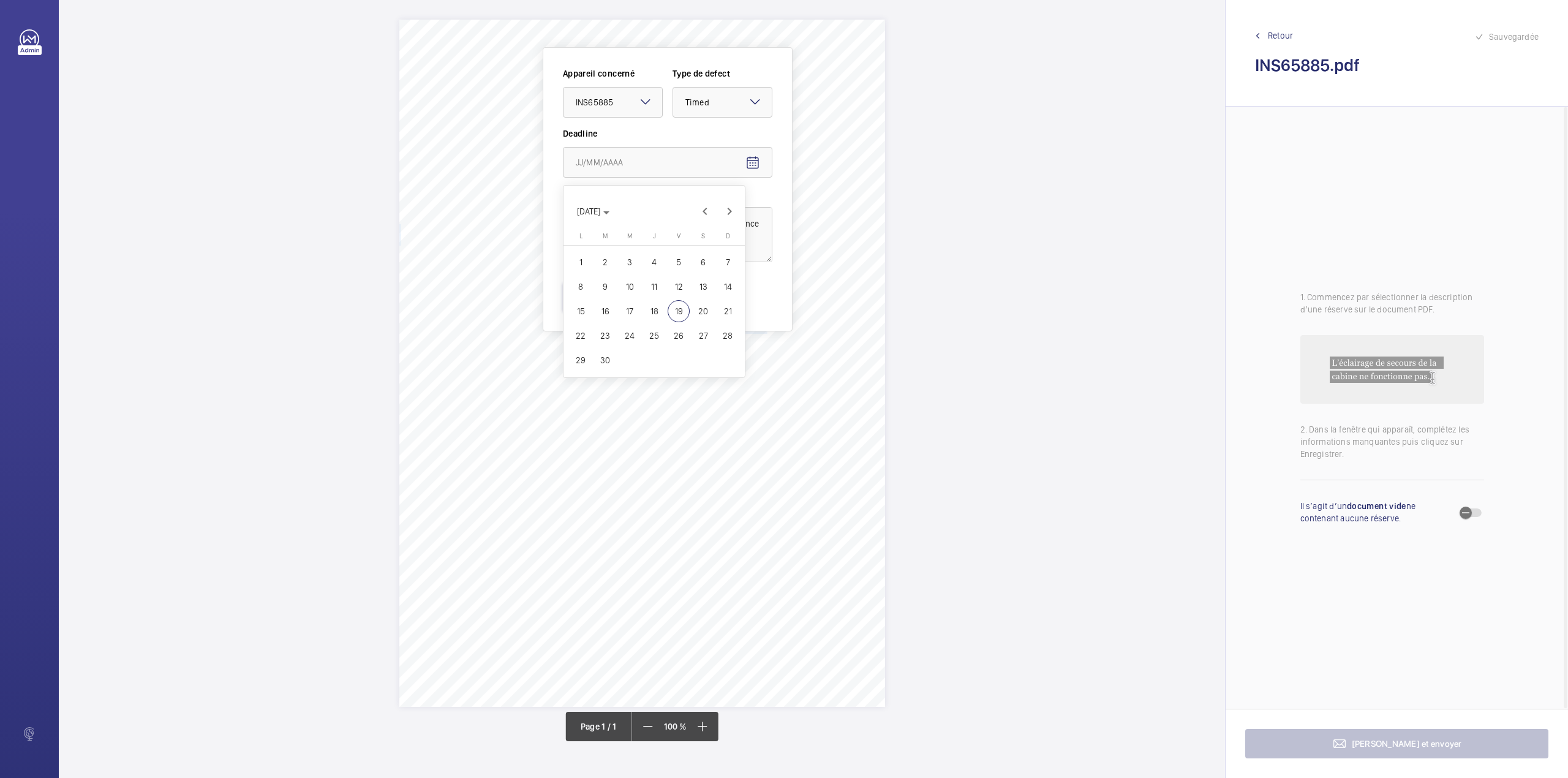
click at [584, 332] on span "22" at bounding box center [581, 335] width 22 height 22
type input "[DATE]"
click at [582, 300] on button "Enregistrer" at bounding box center [597, 296] width 69 height 29
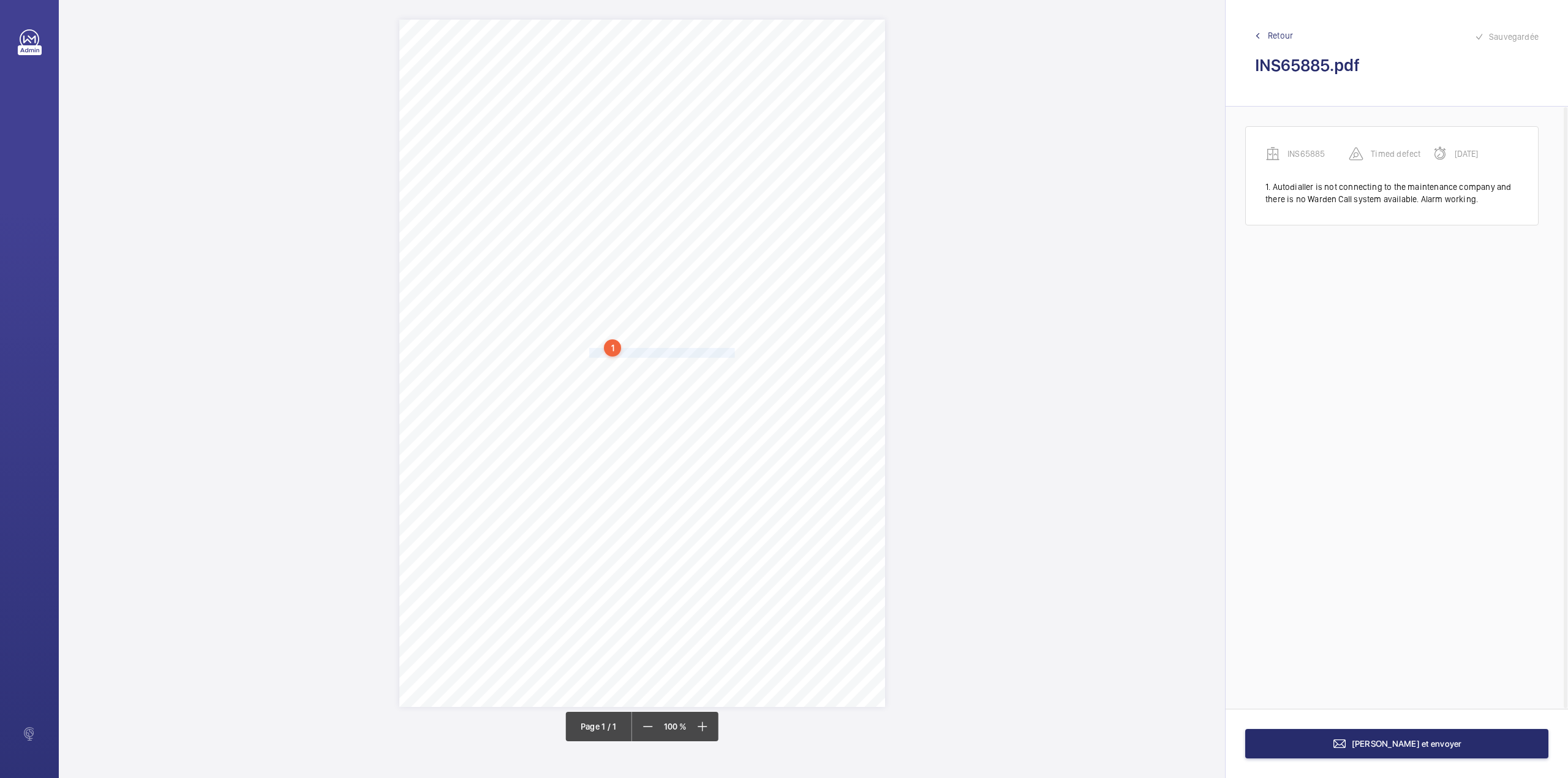
drag, startPoint x: 589, startPoint y: 351, endPoint x: 733, endPoint y: 353, distance: 144.0
click at [733, 353] on div "Signed: Lifting Operations and Lifting Equipment Regulations 1998 Report of Tho…" at bounding box center [642, 363] width 486 height 688
click at [743, 172] on div "Faites un choix" at bounding box center [733, 172] width 86 height 12
click at [741, 192] on div "Appareil concerné Faites un choix Type de defect Faites un choix" at bounding box center [781, 167] width 210 height 60
click at [842, 177] on div "Faites un choix" at bounding box center [842, 172] width 86 height 12
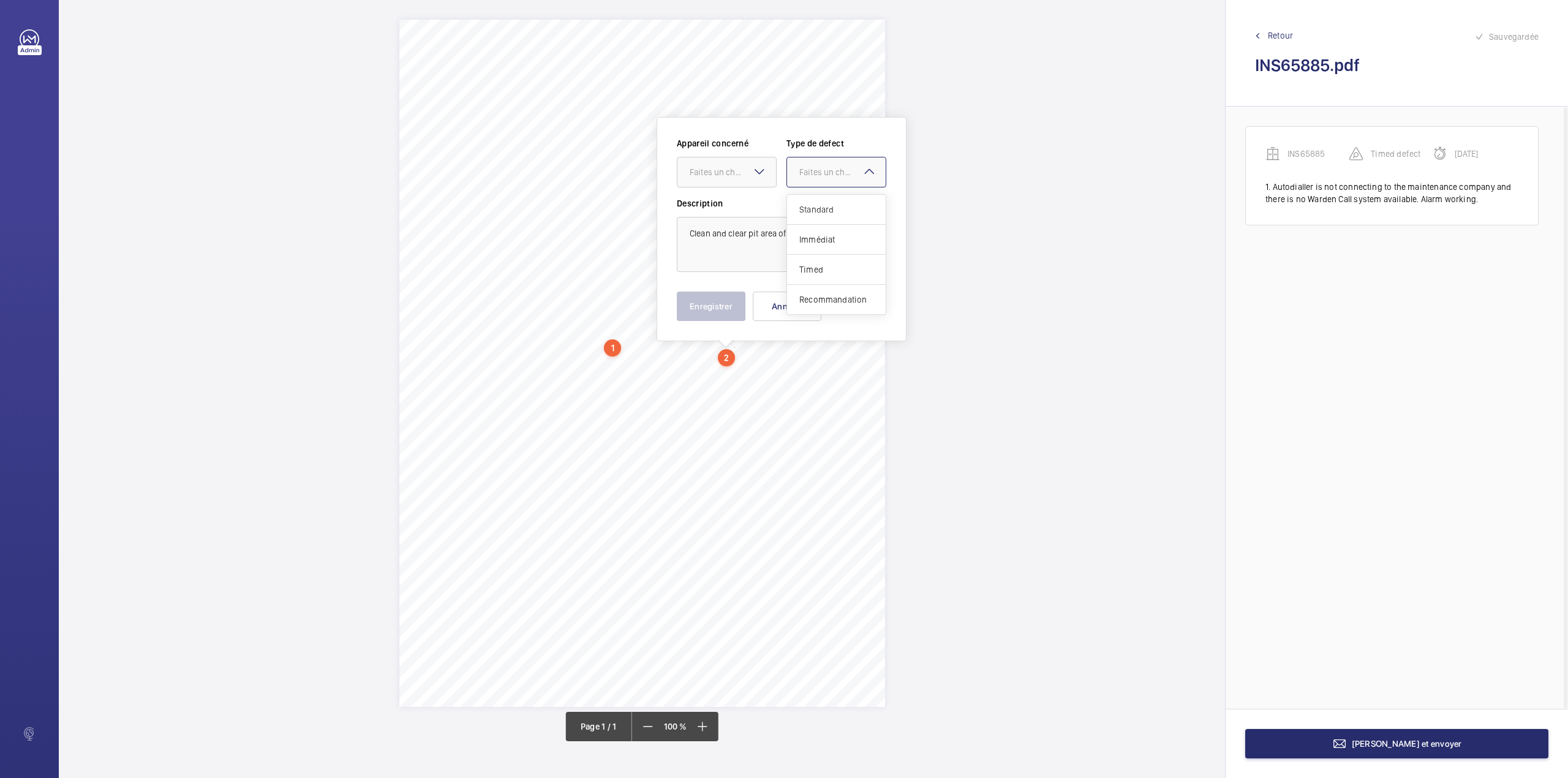
drag, startPoint x: 840, startPoint y: 202, endPoint x: 766, endPoint y: 187, distance: 75.5
click at [840, 204] on div "Standard" at bounding box center [836, 210] width 98 height 30
click at [738, 184] on div at bounding box center [726, 172] width 98 height 29
click at [733, 213] on span "INS65885" at bounding box center [726, 209] width 74 height 12
click at [728, 305] on button "Enregistrer" at bounding box center [711, 306] width 69 height 29
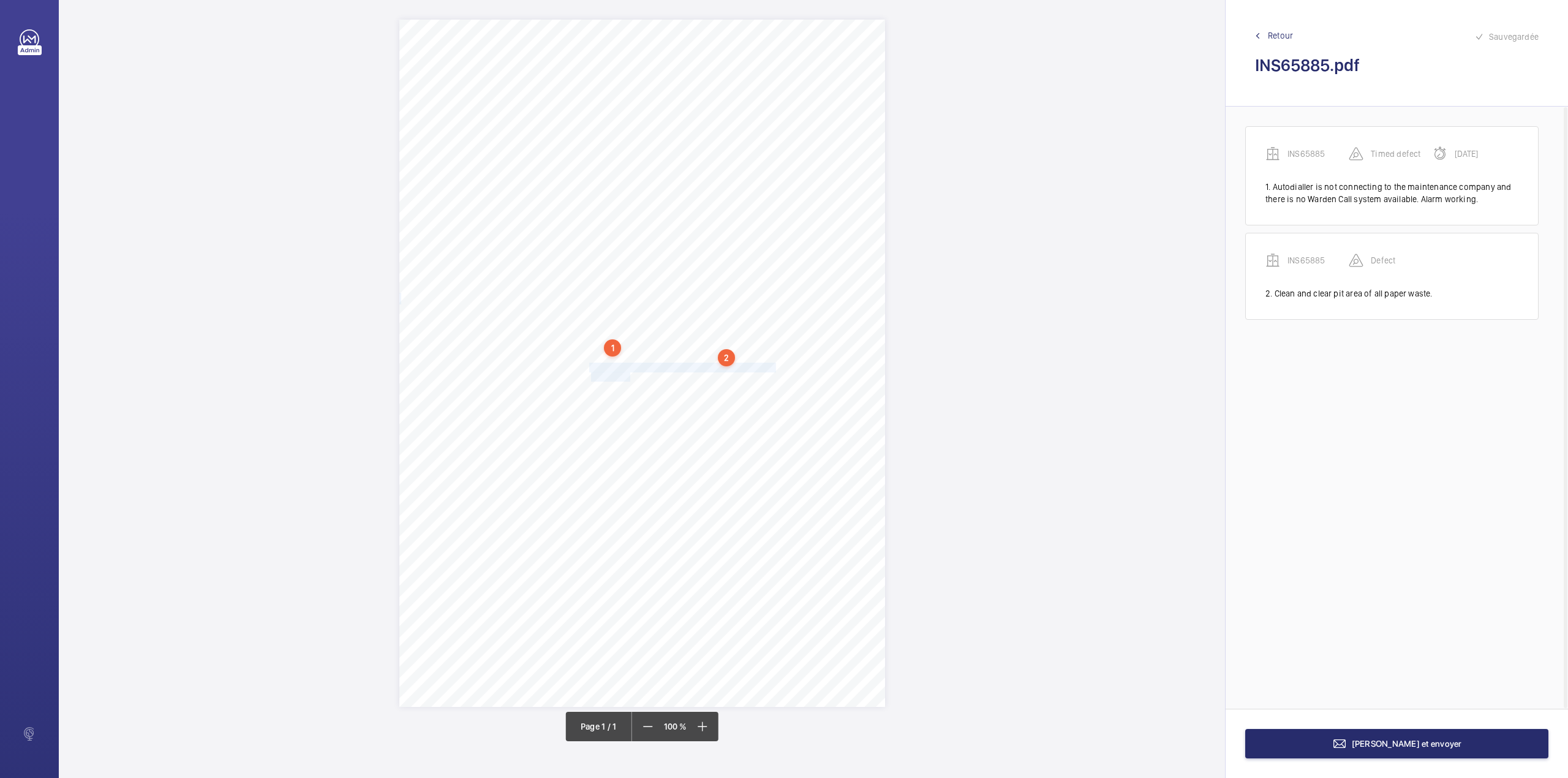
drag, startPoint x: 591, startPoint y: 368, endPoint x: 629, endPoint y: 378, distance: 39.3
click at [629, 378] on div "Signed: Lifting Operations and Lifting Equipment Regulations 1998 Report of Tho…" at bounding box center [642, 363] width 486 height 688
click at [637, 280] on textarea "All landing tracks are to be cleaned and cleared on next service visit" at bounding box center [679, 268] width 210 height 55
click at [629, 202] on div "Faites un choix" at bounding box center [630, 196] width 86 height 12
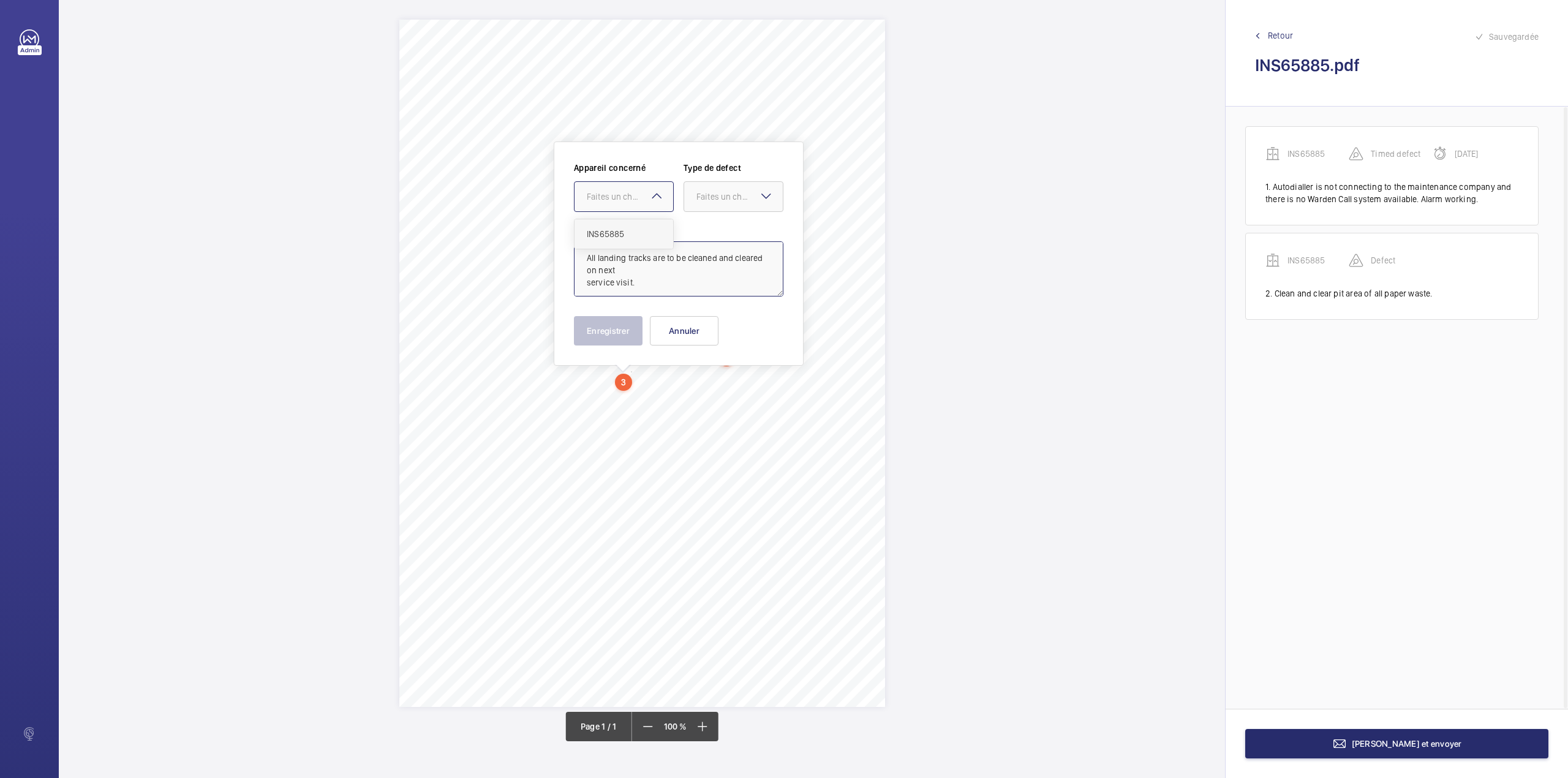
click at [619, 223] on div "INS65885" at bounding box center [624, 234] width 98 height 29
click at [723, 207] on div at bounding box center [733, 196] width 98 height 29
click at [723, 239] on span "Standard" at bounding box center [733, 233] width 74 height 12
type textarea "All landing tracks are to be cleaned and cleared on next service visit."
click at [611, 327] on button "Enregistrer" at bounding box center [609, 330] width 69 height 29
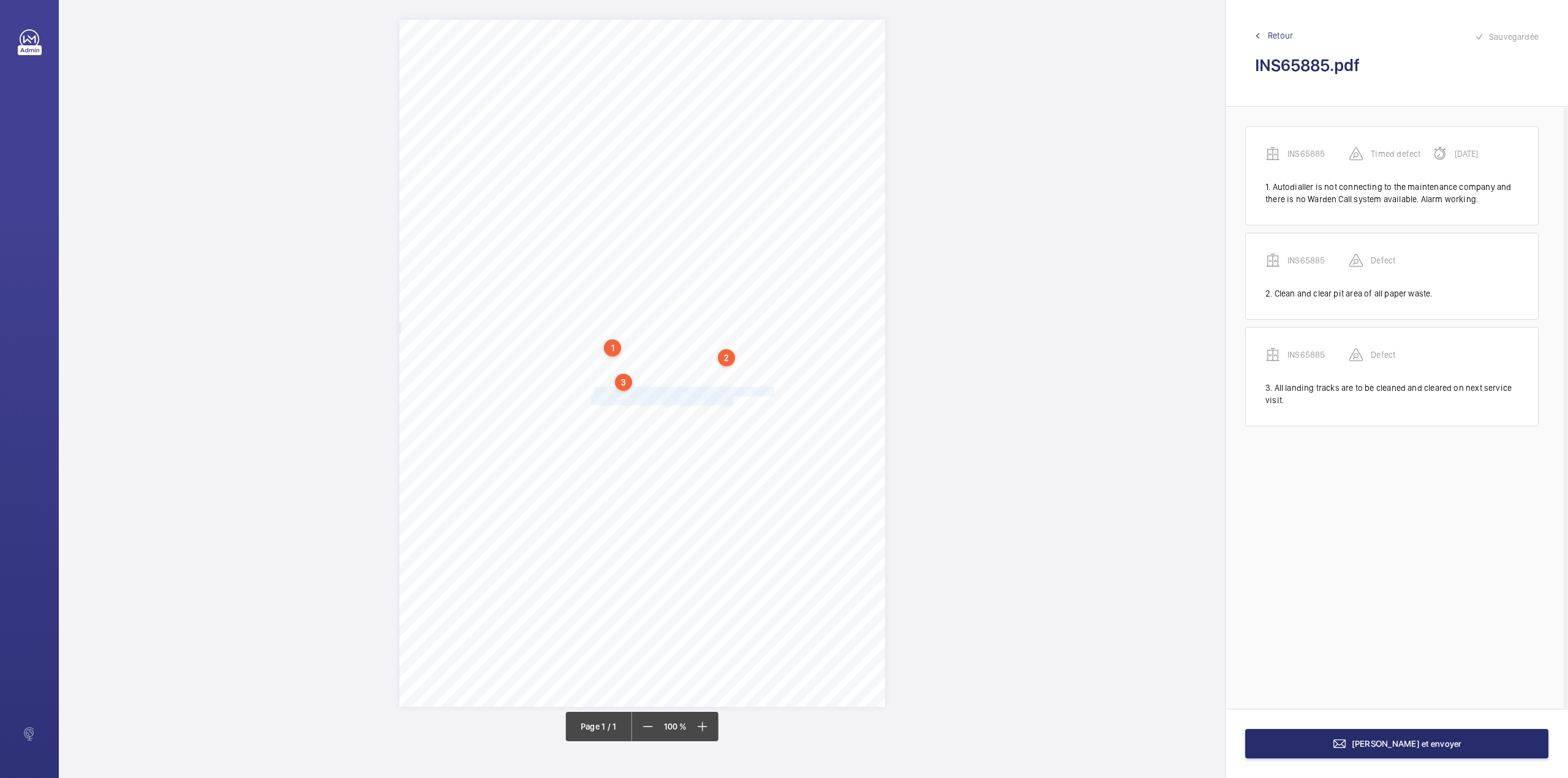
drag, startPoint x: 591, startPoint y: 388, endPoint x: 731, endPoint y: 400, distance: 140.5
click at [731, 400] on div "Signed: Lifting Operations and Lifting Equipment Regulations 1998 Report of Tho…" at bounding box center [642, 363] width 486 height 688
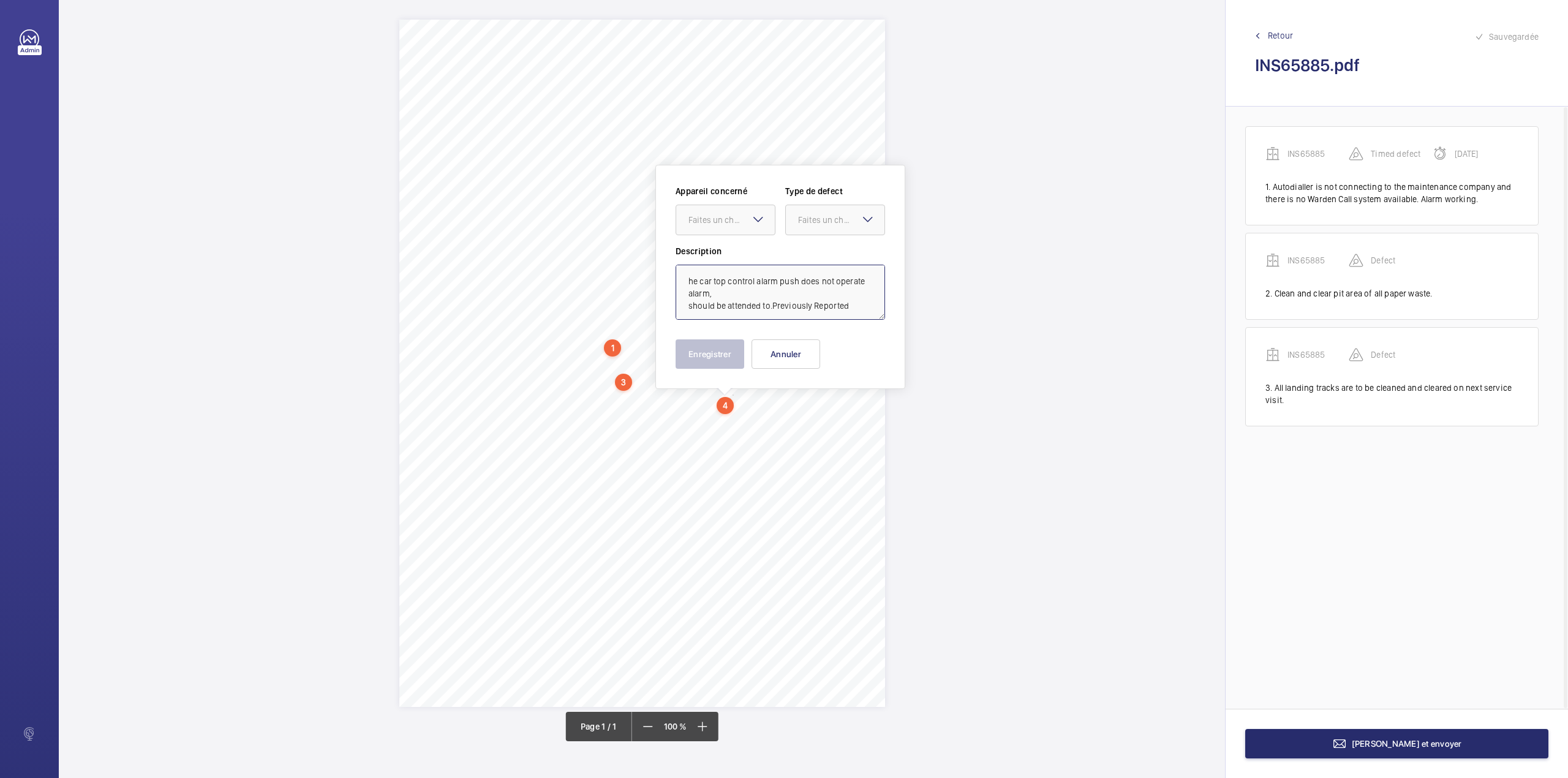
click at [684, 282] on textarea "he car top control alarm push does not operate alarm, should be attended to.Pre…" at bounding box center [780, 292] width 210 height 55
click at [849, 309] on textarea "The car top control alarm push does not operate alarm, should be attended to.Pr…" at bounding box center [780, 292] width 210 height 55
click at [721, 220] on div "Faites un choix" at bounding box center [731, 220] width 86 height 12
click at [721, 263] on span "INS65885" at bounding box center [725, 257] width 74 height 12
click at [825, 234] on div at bounding box center [835, 220] width 98 height 29
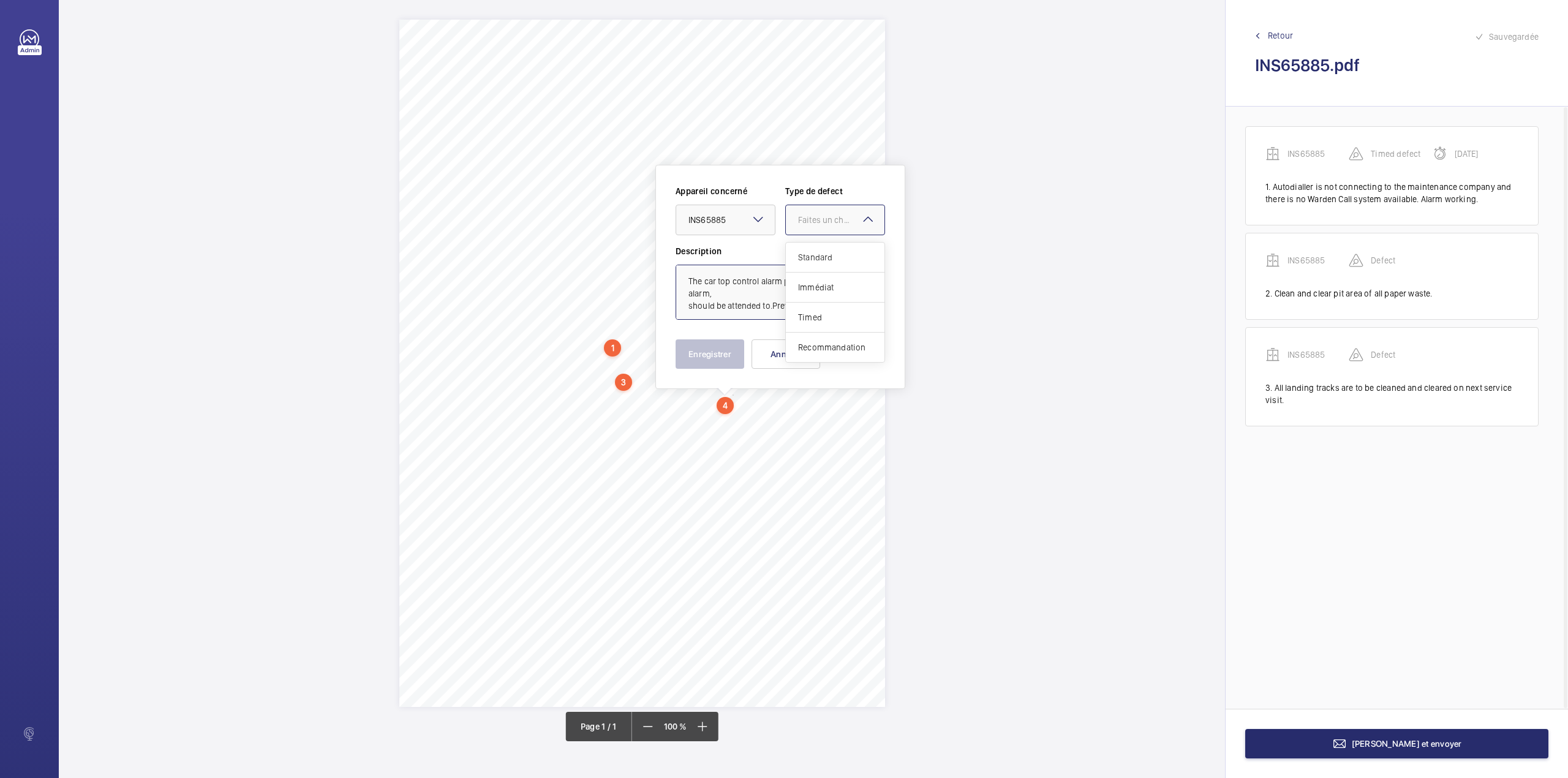
click at [824, 245] on div "Standard" at bounding box center [835, 258] width 98 height 30
type textarea "The car top control alarm push does not operate alarm, should be attended to.Pr…"
click at [708, 349] on button "Enregistrer" at bounding box center [710, 354] width 69 height 29
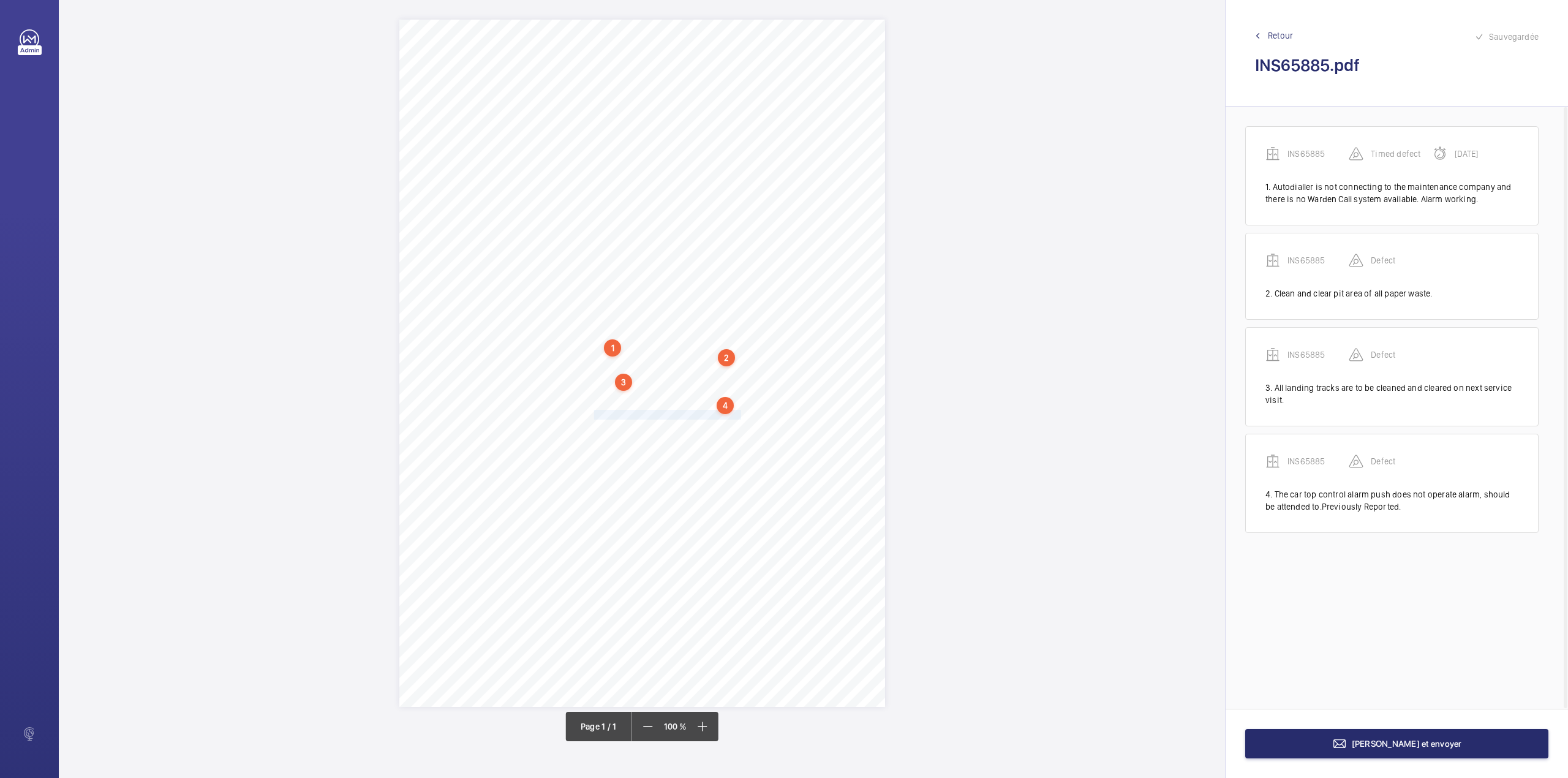
drag, startPoint x: 593, startPoint y: 411, endPoint x: 738, endPoint y: 414, distance: 145.0
click at [738, 414] on div "Signed: Lifting Operations and Lifting Equipment Regulations 1998 Report of Tho…" at bounding box center [642, 363] width 486 height 688
click at [692, 295] on textarea "arrier to be left on site. Previously Reported" at bounding box center [787, 305] width 210 height 55
click at [860, 295] on textarea "Barrier to be left on site. Previously Reported" at bounding box center [787, 305] width 210 height 55
click at [728, 238] on div "Faites un choix" at bounding box center [738, 233] width 86 height 12
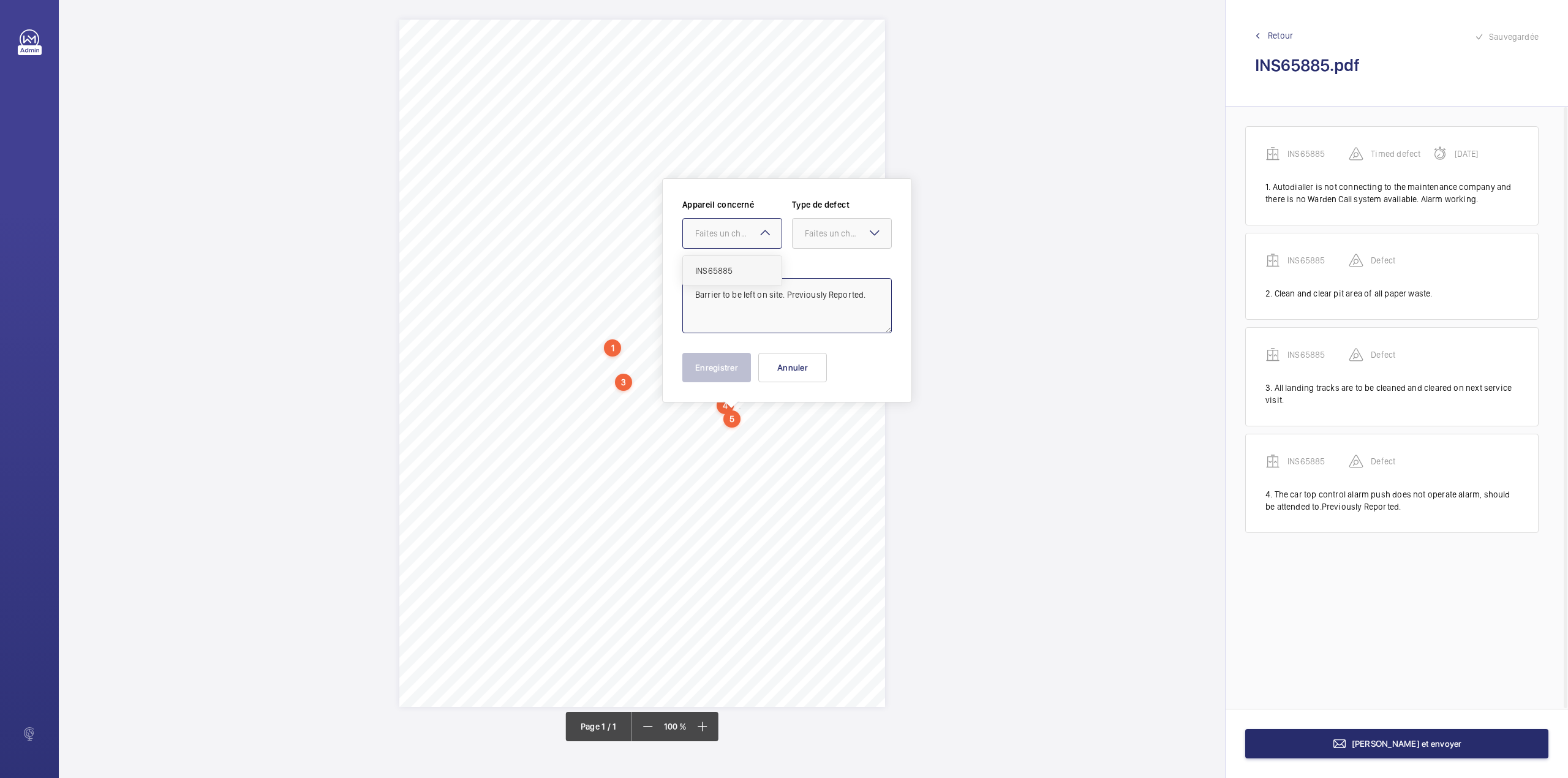
click at [733, 273] on span "INS65885" at bounding box center [732, 271] width 74 height 12
drag, startPoint x: 843, startPoint y: 240, endPoint x: 843, endPoint y: 248, distance: 8.0
click at [843, 243] on div at bounding box center [841, 233] width 98 height 29
click at [844, 270] on span "Standard" at bounding box center [841, 271] width 74 height 12
type textarea "Barrier to be left on site. Previously Reported."
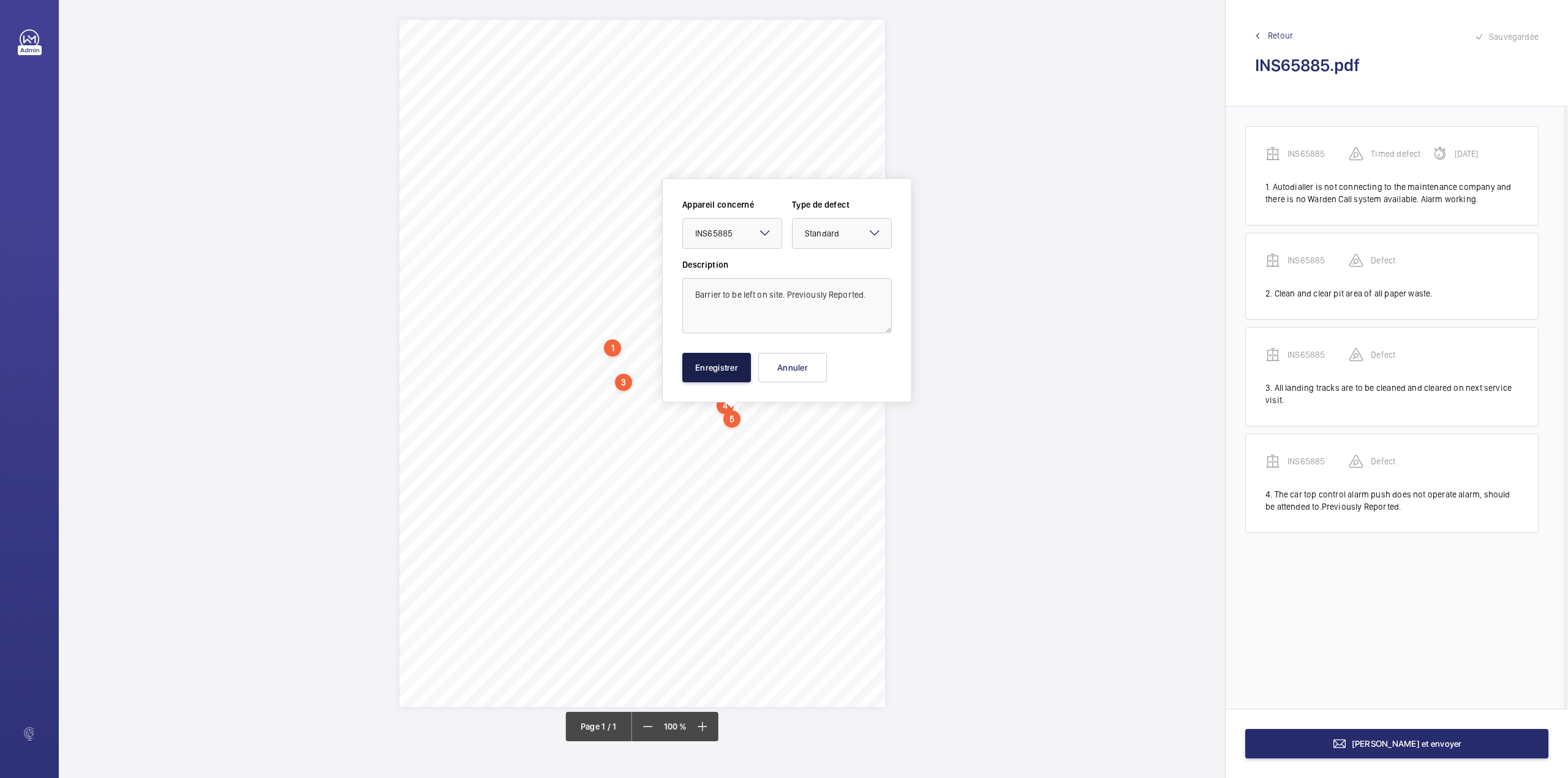
click at [738, 365] on button "Enregistrer" at bounding box center [717, 367] width 69 height 29
drag, startPoint x: 591, startPoint y: 424, endPoint x: 641, endPoint y: 437, distance: 51.7
click at [641, 437] on div "Signed: Lifting Operations and Lifting Equipment Regulations 1998 Report of Tho…" at bounding box center [642, 363] width 486 height 688
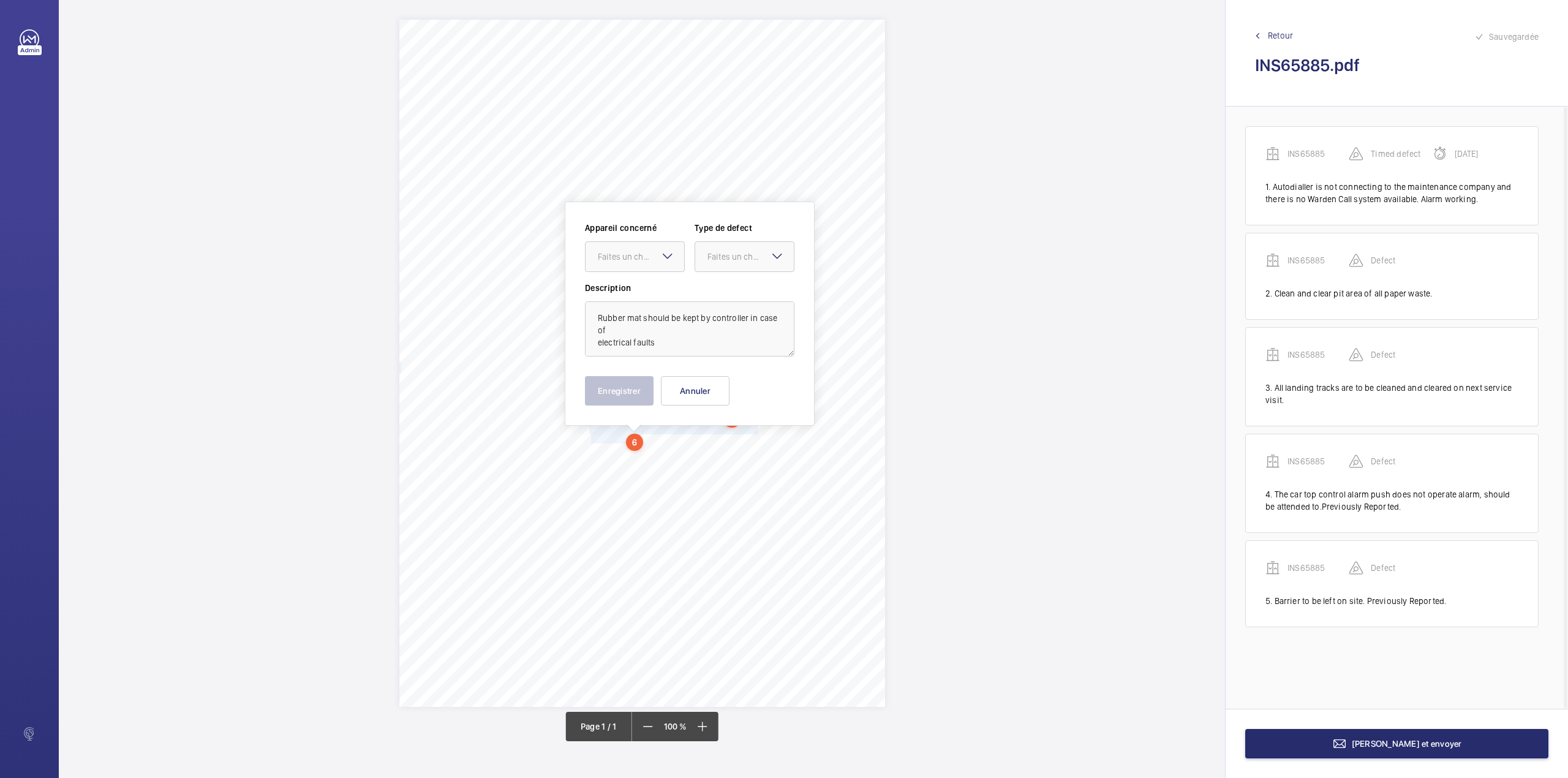
drag, startPoint x: 637, startPoint y: 262, endPoint x: 636, endPoint y: 274, distance: 12.0
click at [636, 274] on div "Appareil concerné Faites un choix Type de defect Faites un choix" at bounding box center [690, 252] width 210 height 60
click at [633, 297] on span "INS65885" at bounding box center [634, 294] width 74 height 12
click at [714, 268] on div at bounding box center [744, 256] width 98 height 29
click at [715, 282] on div "Standard" at bounding box center [744, 294] width 98 height 30
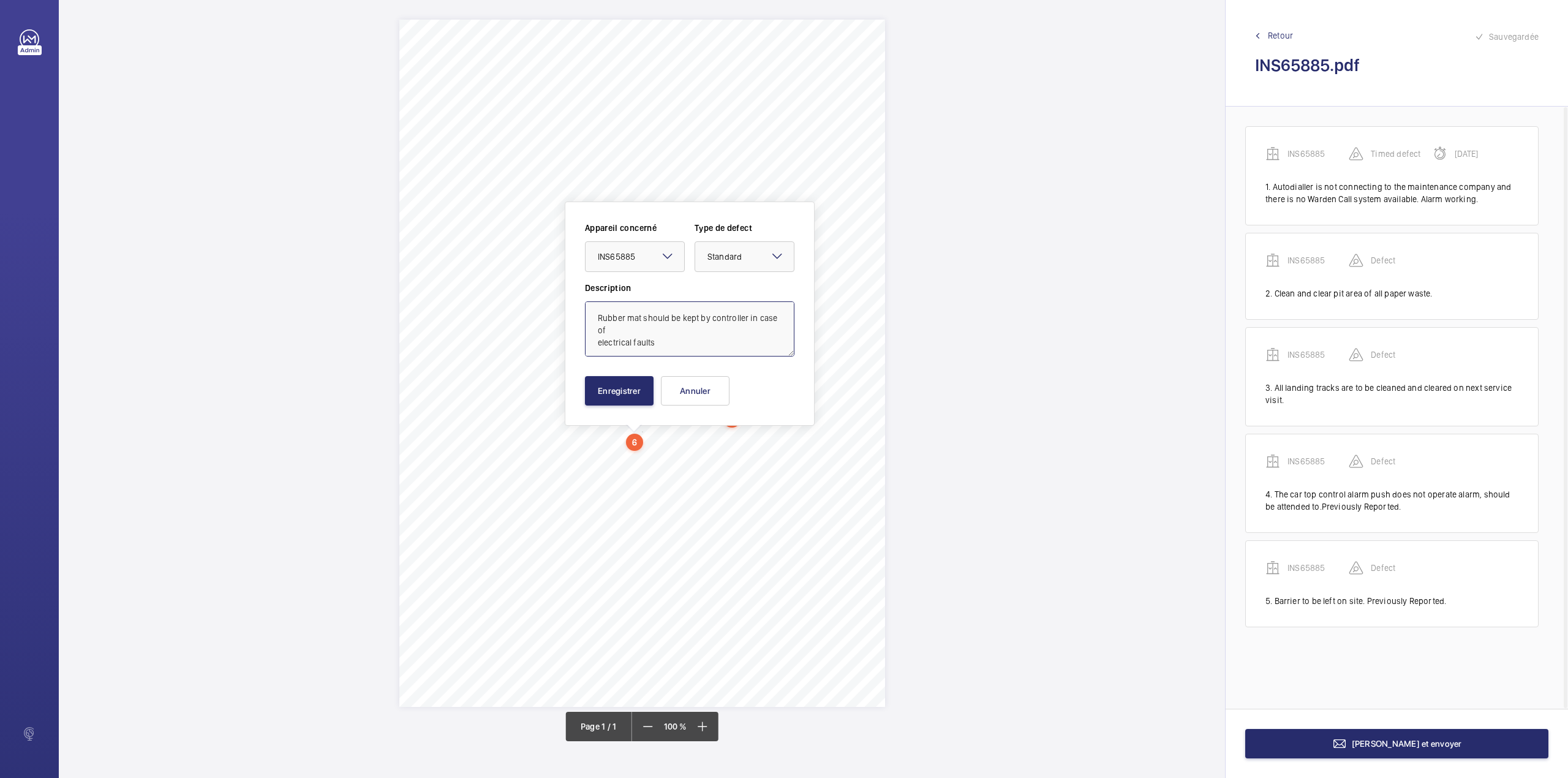
click at [675, 349] on textarea "Rubber mat should be kept by controller in case of electrical faults" at bounding box center [690, 329] width 210 height 55
type textarea "Rubber mat should be kept by controller in case of electrical faults."
click at [596, 390] on button "Enregistrer" at bounding box center [619, 390] width 69 height 29
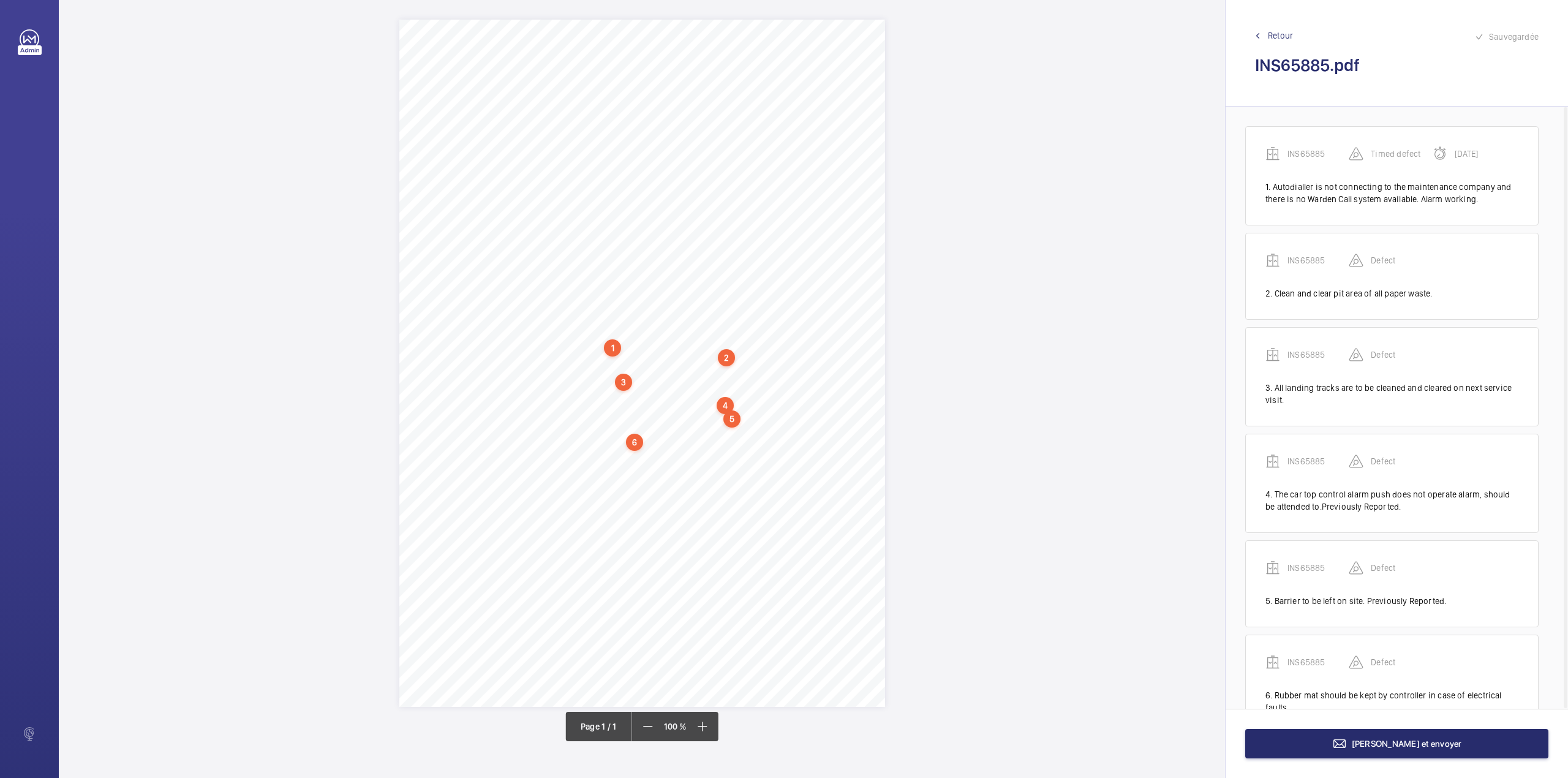
scroll to position [47, 0]
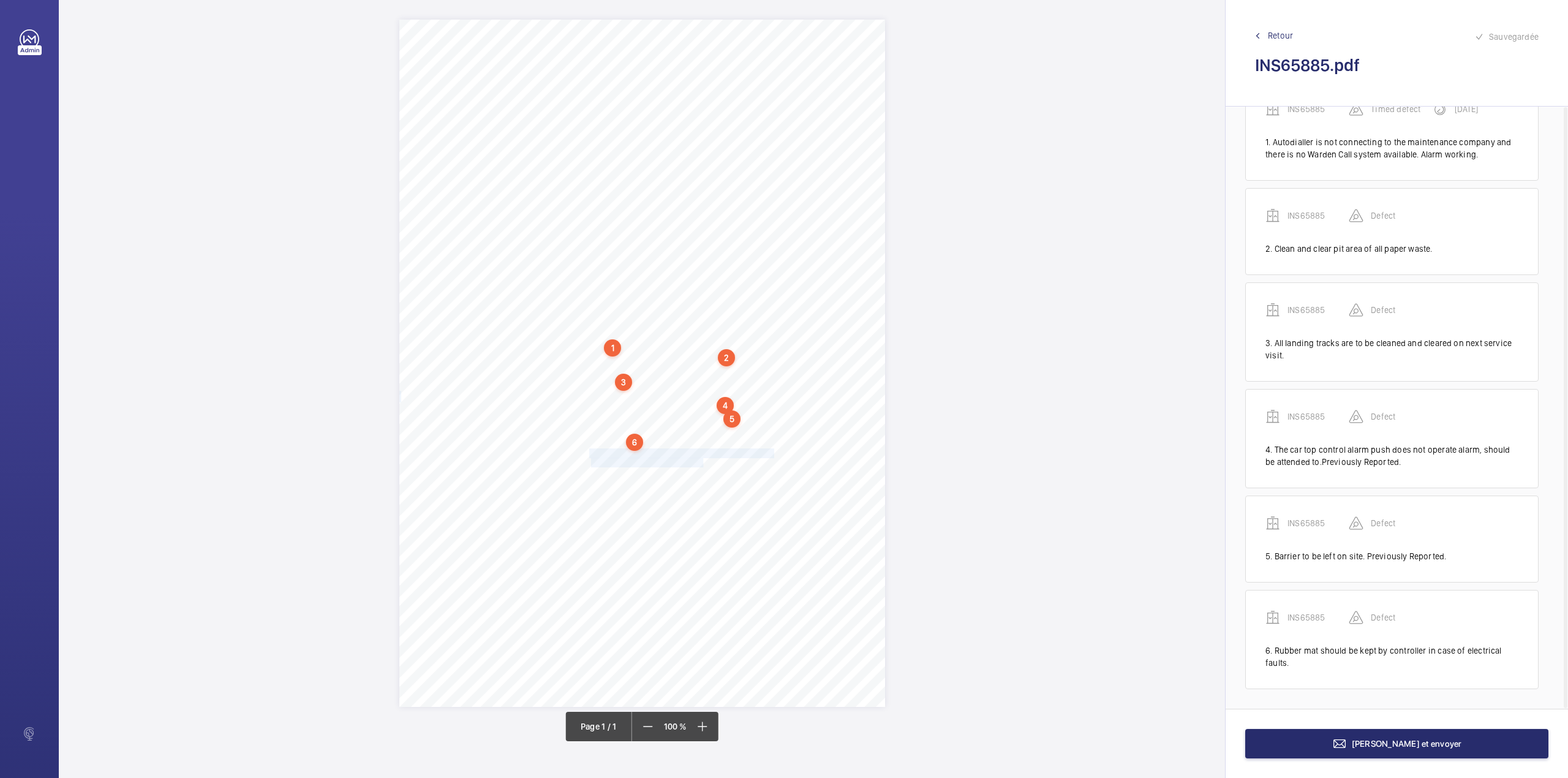
drag, startPoint x: 591, startPoint y: 451, endPoint x: 703, endPoint y: 459, distance: 112.3
click at [703, 459] on div "Signed: Lifting Operations and Lifting Equipment Regulations 1998 Report of Tho…" at bounding box center [642, 363] width 486 height 688
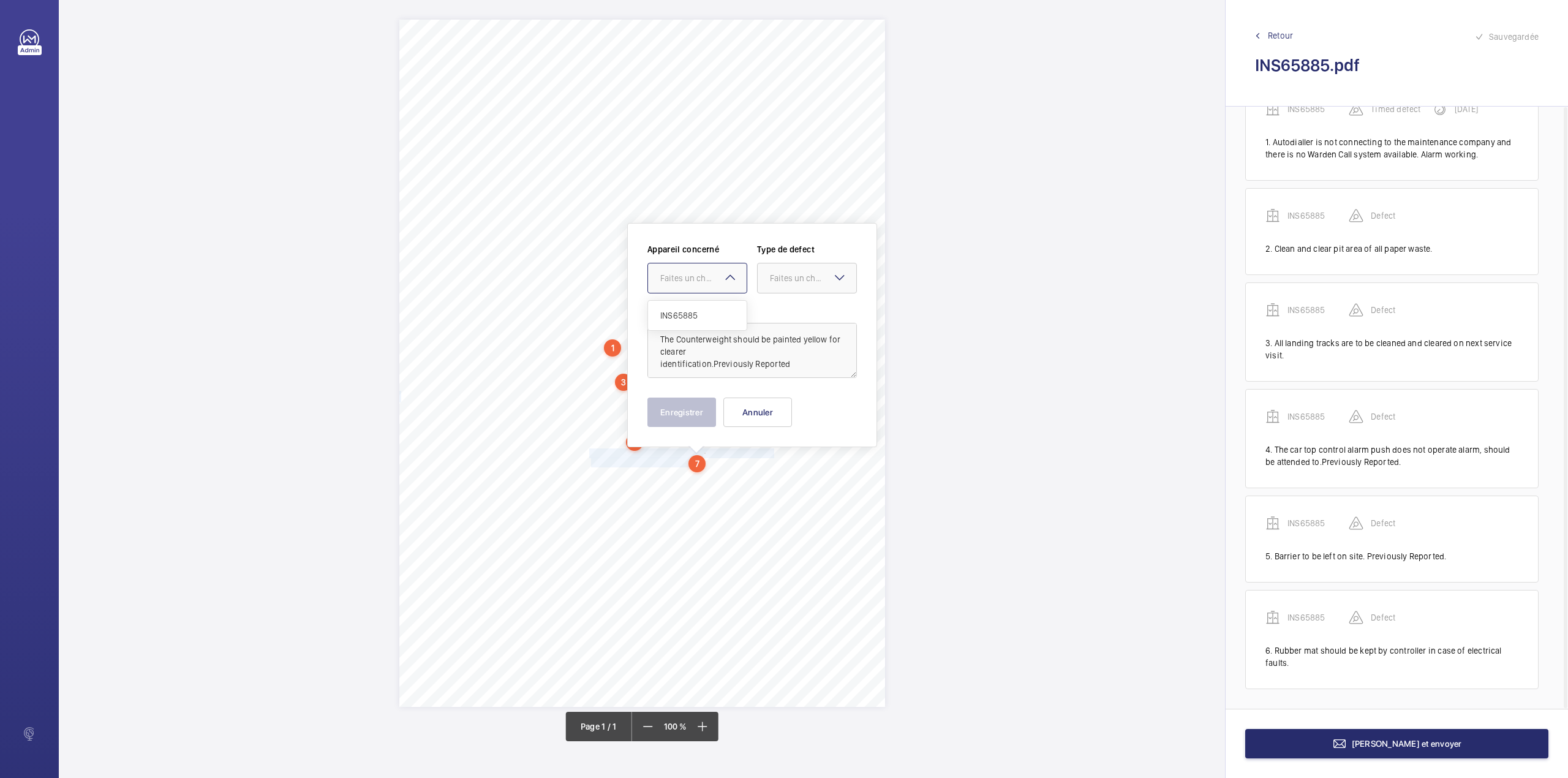
drag, startPoint x: 692, startPoint y: 285, endPoint x: 692, endPoint y: 310, distance: 25.0
click at [692, 294] on ng-select "Faites un choix INS65885" at bounding box center [697, 278] width 100 height 31
click at [692, 309] on div "INS65885" at bounding box center [697, 315] width 98 height 29
click at [826, 286] on div at bounding box center [807, 278] width 98 height 29
click at [821, 304] on div "Standard" at bounding box center [807, 316] width 98 height 30
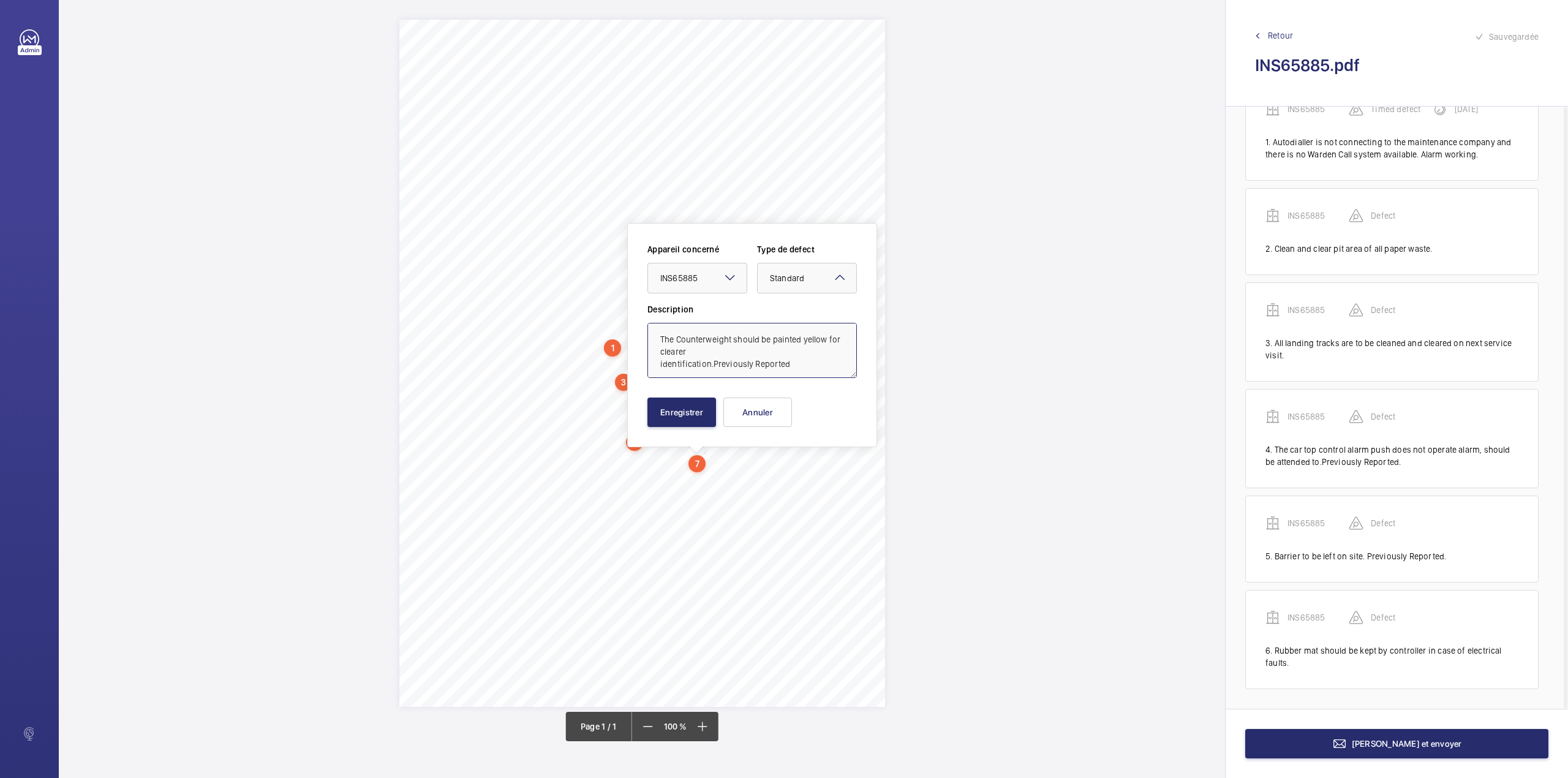
click at [797, 368] on textarea "The Counterweight should be painted yellow for clearer identification.Previousl…" at bounding box center [752, 350] width 210 height 55
type textarea "The Counterweight should be painted yellow for clearer identification.Previousl…"
click at [686, 411] on button "Enregistrer" at bounding box center [682, 412] width 69 height 29
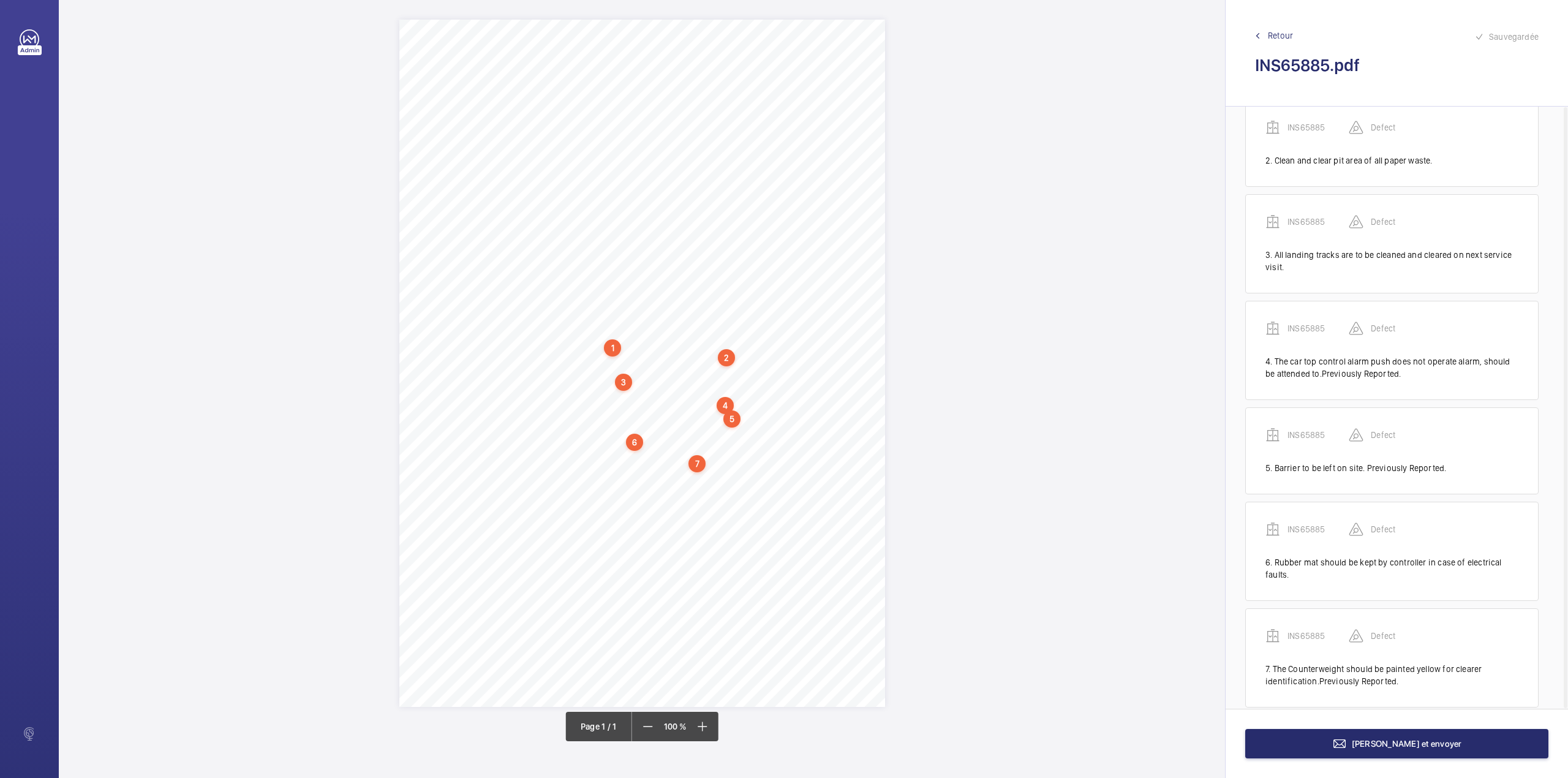
scroll to position [154, 0]
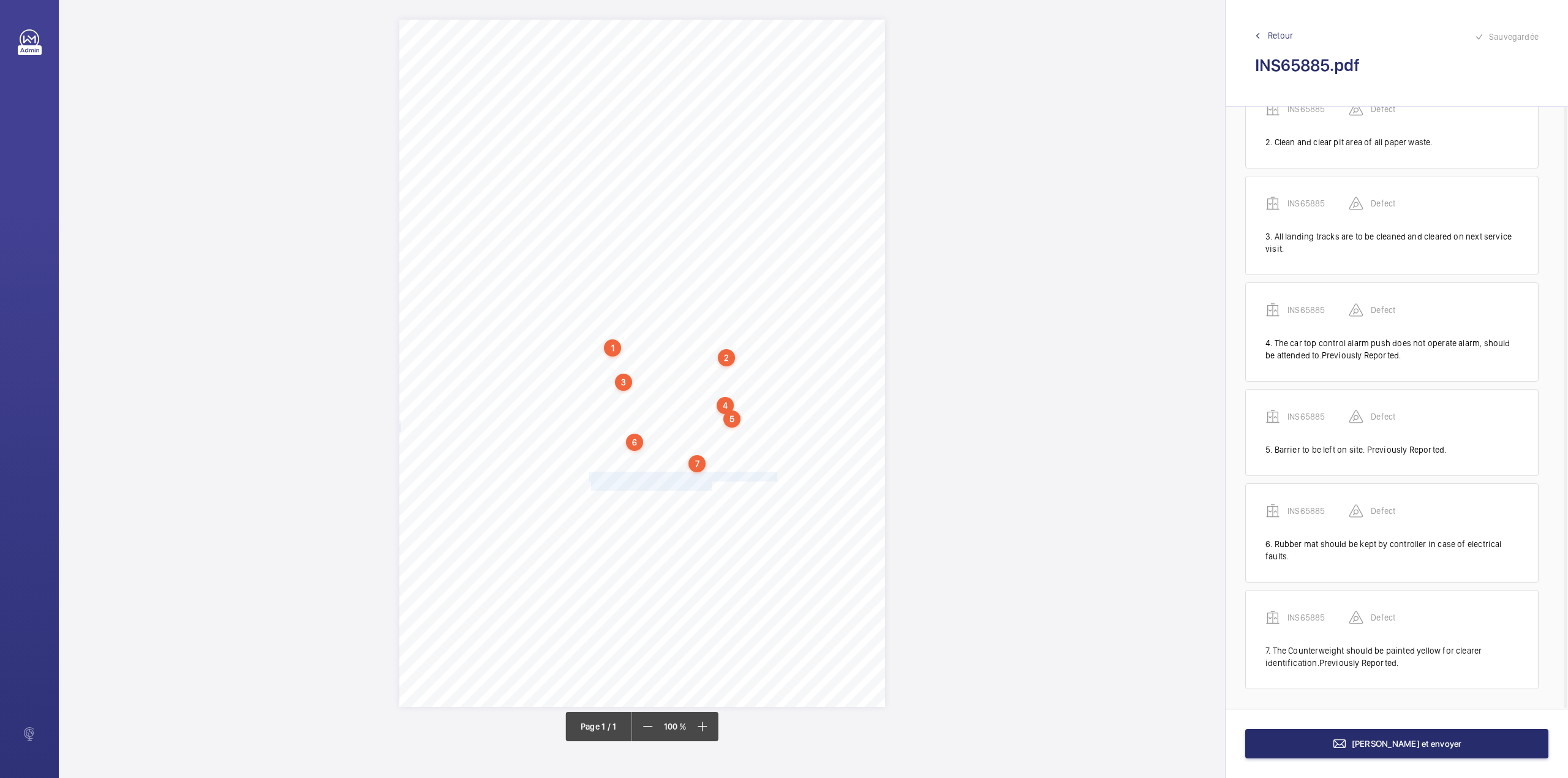
drag, startPoint x: 591, startPoint y: 475, endPoint x: 713, endPoint y: 484, distance: 122.3
click at [713, 484] on div "Signed: Lifting Operations and Lifting Equipment Regulations 1998 Report of Tho…" at bounding box center [642, 363] width 486 height 688
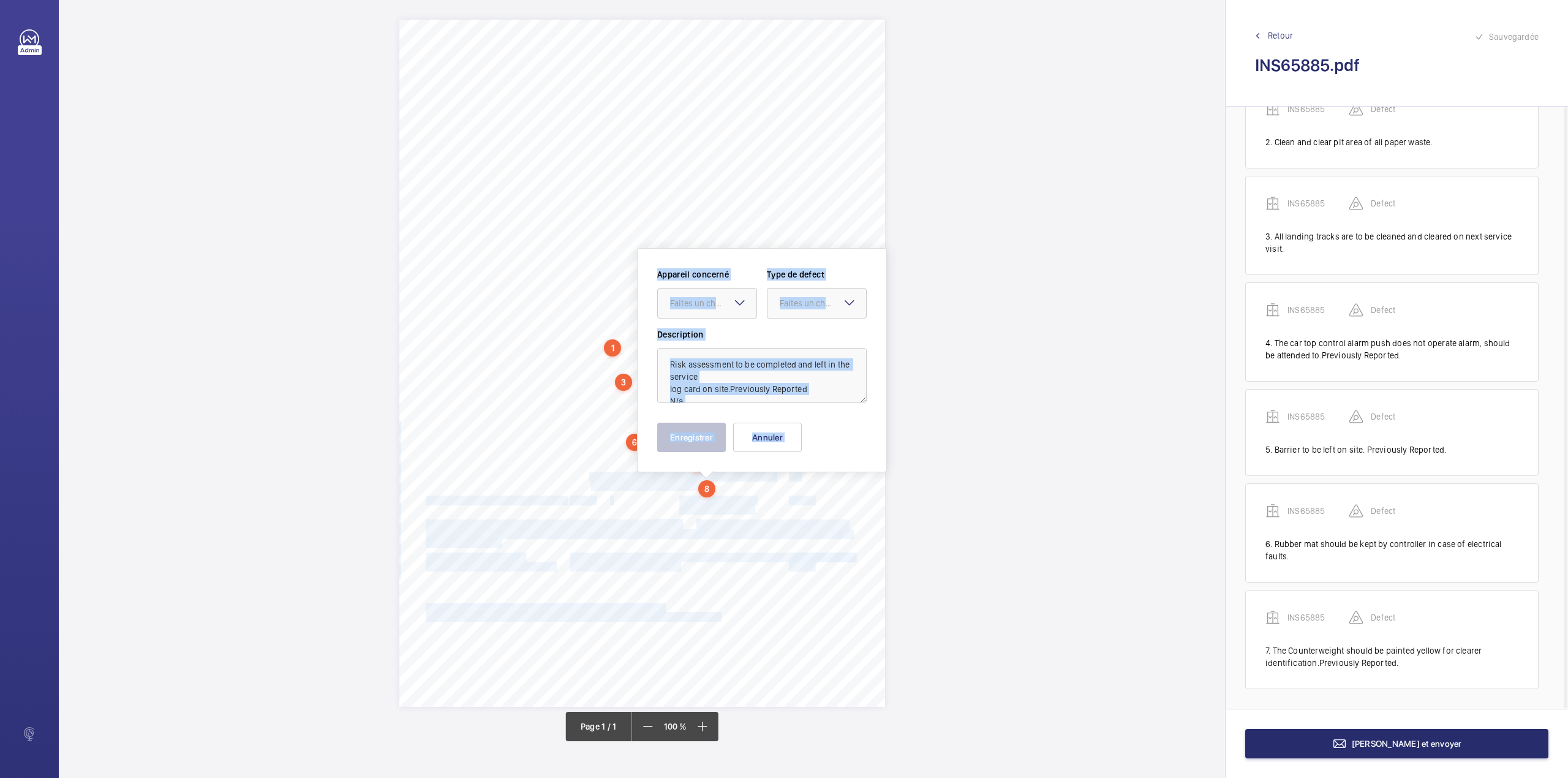
click at [702, 476] on div at bounding box center [706, 474] width 14 height 7
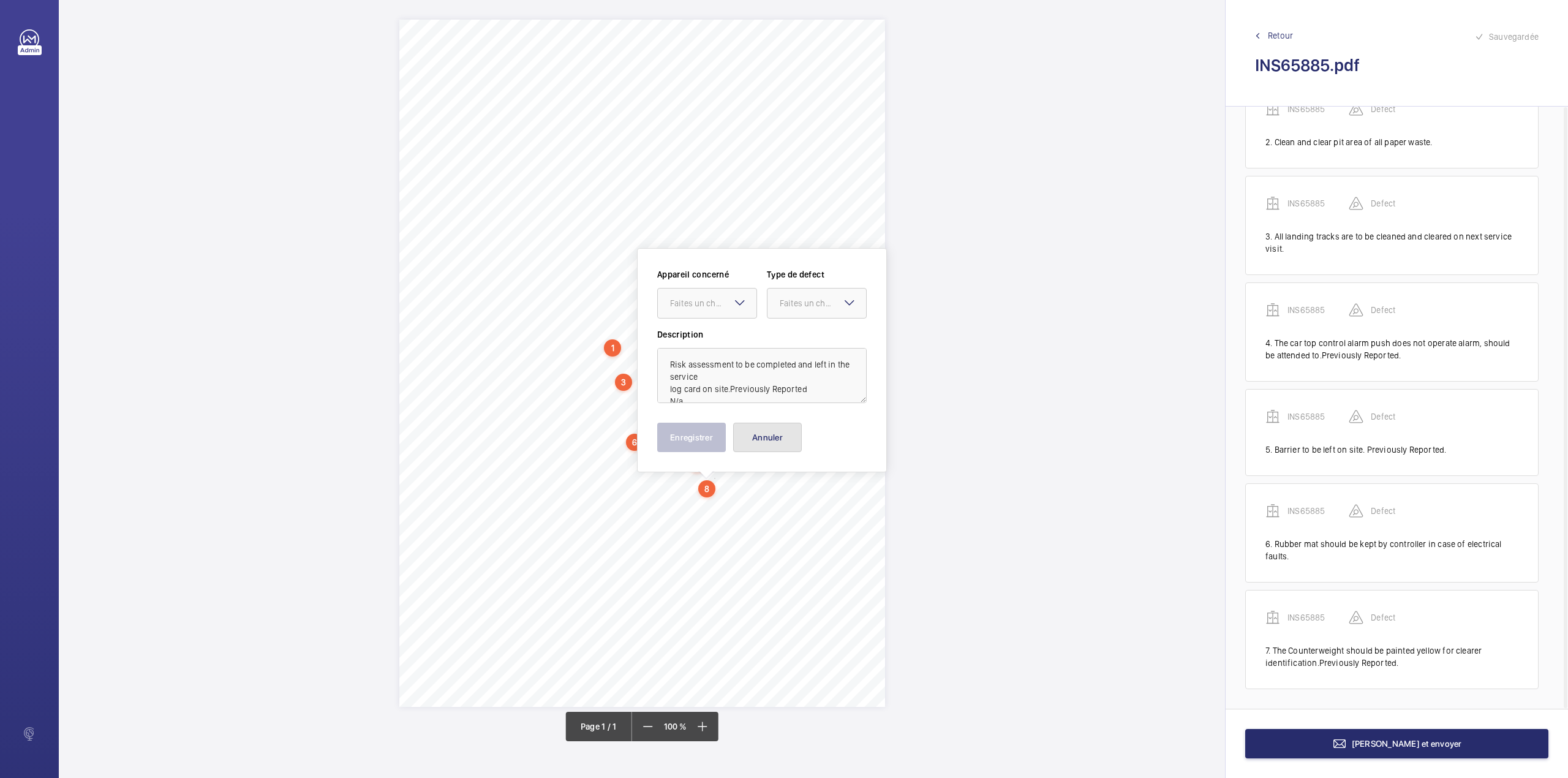
click at [758, 445] on button "Annuler" at bounding box center [768, 437] width 69 height 29
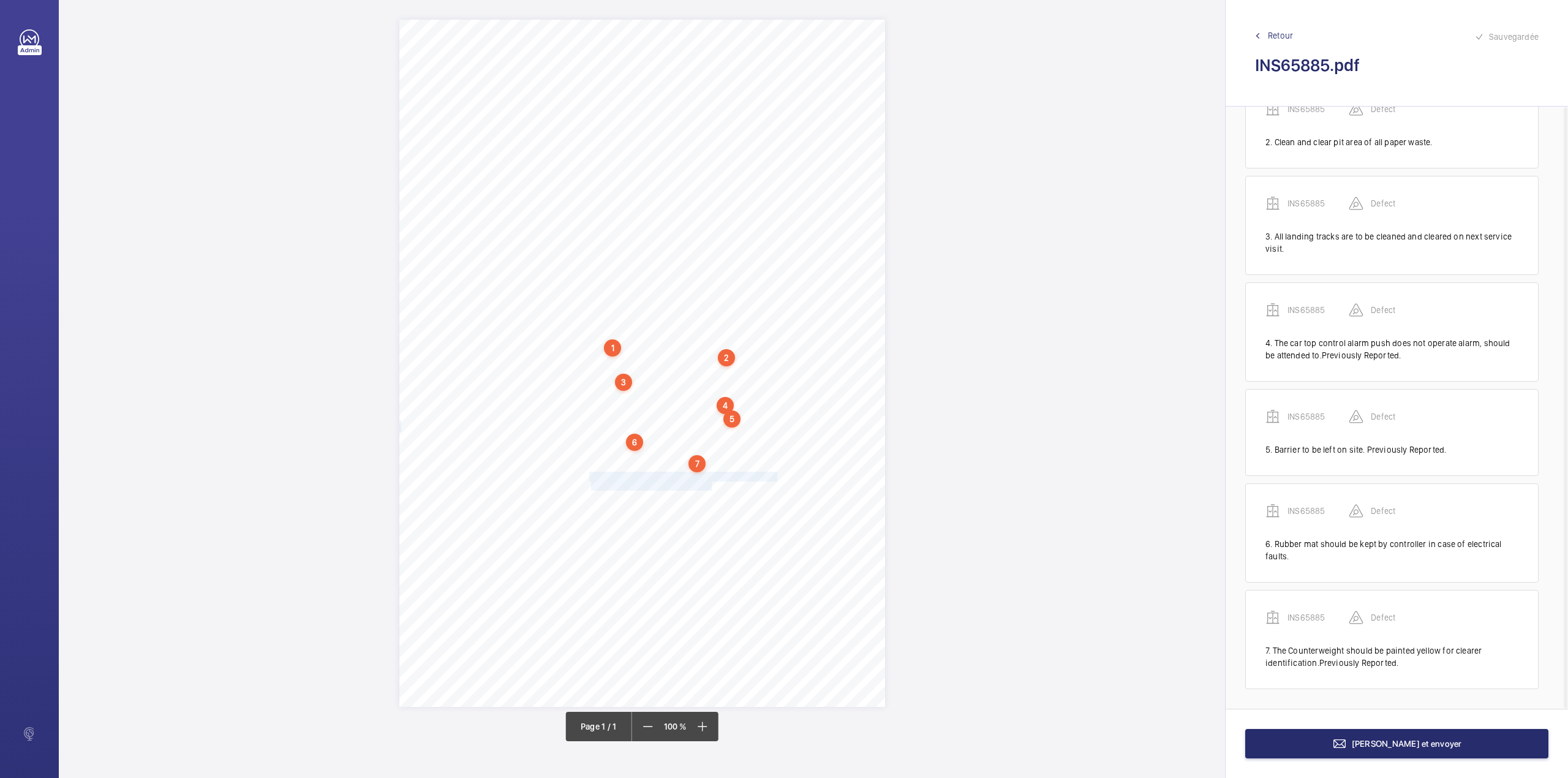
drag, startPoint x: 591, startPoint y: 473, endPoint x: 710, endPoint y: 484, distance: 119.5
click at [710, 484] on div "Signed: Lifting Operations and Lifting Equipment Regulations 1998 Report of Tho…" at bounding box center [642, 363] width 486 height 688
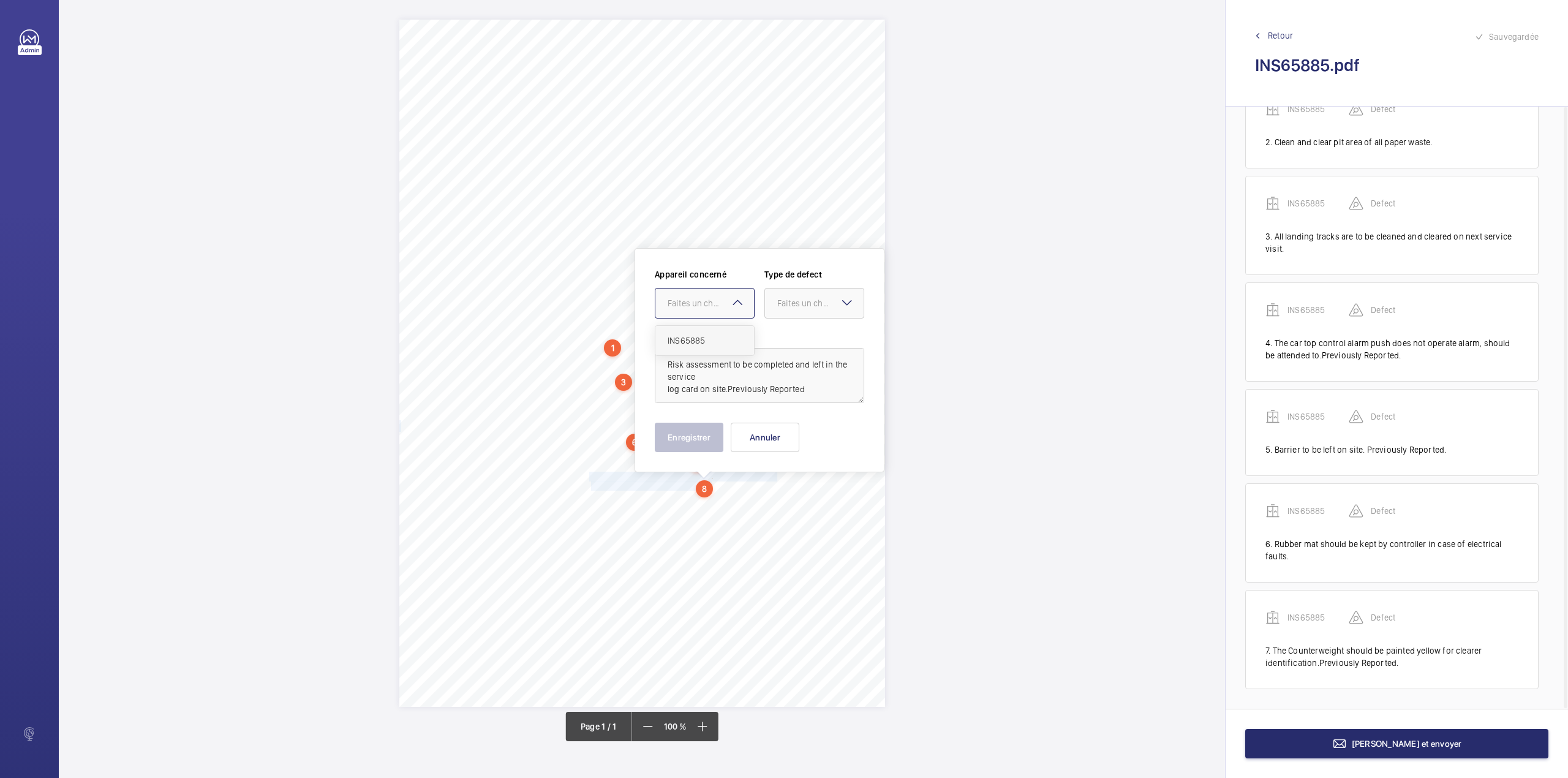
drag, startPoint x: 701, startPoint y: 315, endPoint x: 699, endPoint y: 349, distance: 34.1
click at [701, 319] on ng-select "Faites un choix INS65885" at bounding box center [704, 303] width 100 height 31
click at [699, 349] on div "INS65885" at bounding box center [704, 340] width 98 height 29
drag, startPoint x: 811, startPoint y: 306, endPoint x: 807, endPoint y: 334, distance: 28.3
click at [811, 307] on div "Faites un choix" at bounding box center [820, 303] width 86 height 12
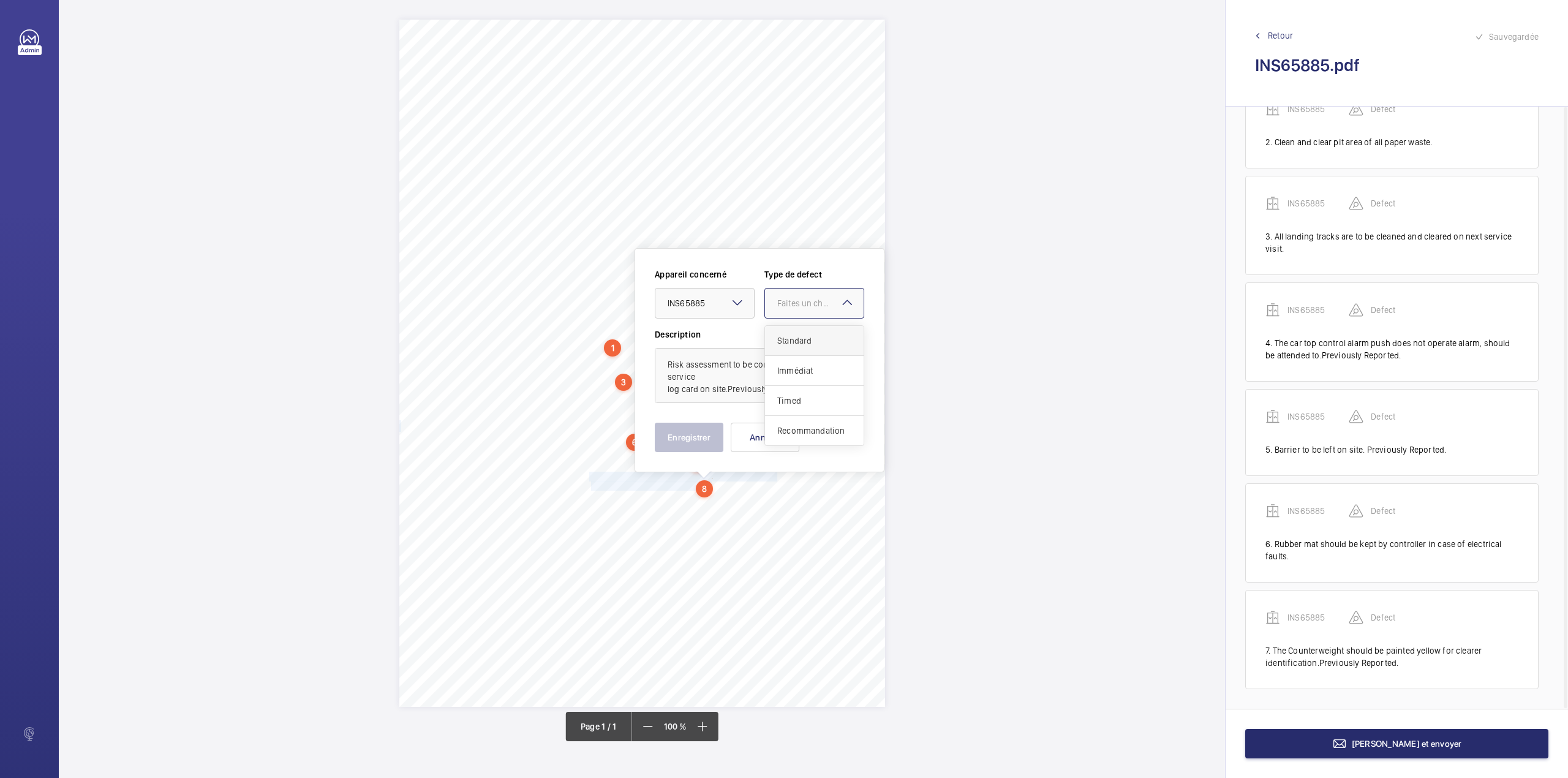
click at [807, 334] on div "Standard" at bounding box center [814, 341] width 98 height 30
click at [809, 383] on textarea "Risk assessment to be completed and left in the service log card on site.Previo…" at bounding box center [759, 375] width 210 height 55
click at [809, 388] on textarea "Risk assessment to be completed and left in the service log card on site.Previo…" at bounding box center [759, 375] width 210 height 55
type textarea "Risk assessment to be completed and left in the service log card on site.Previo…"
click at [697, 435] on button "Enregistrer" at bounding box center [689, 437] width 69 height 29
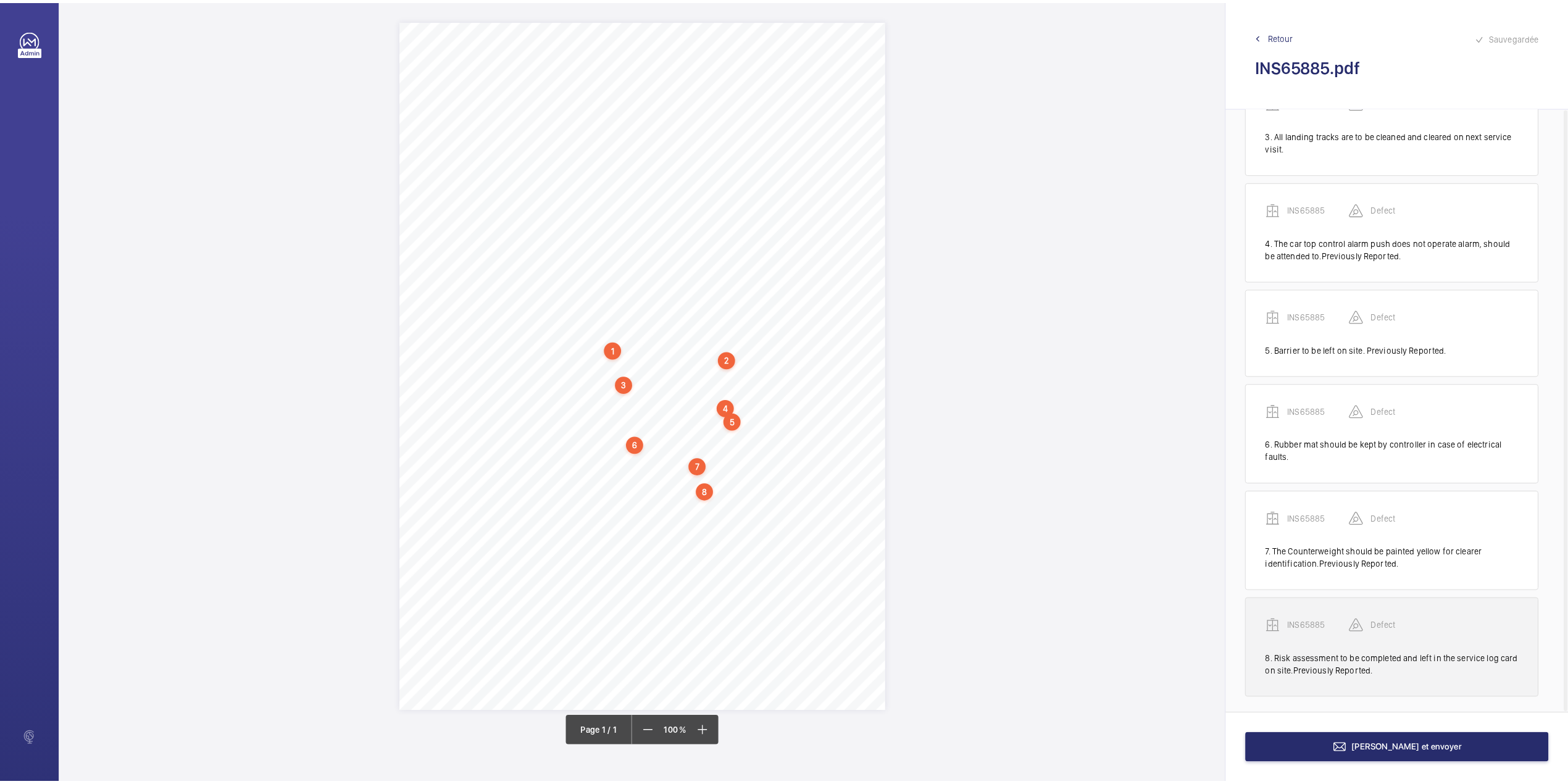
scroll to position [263, 0]
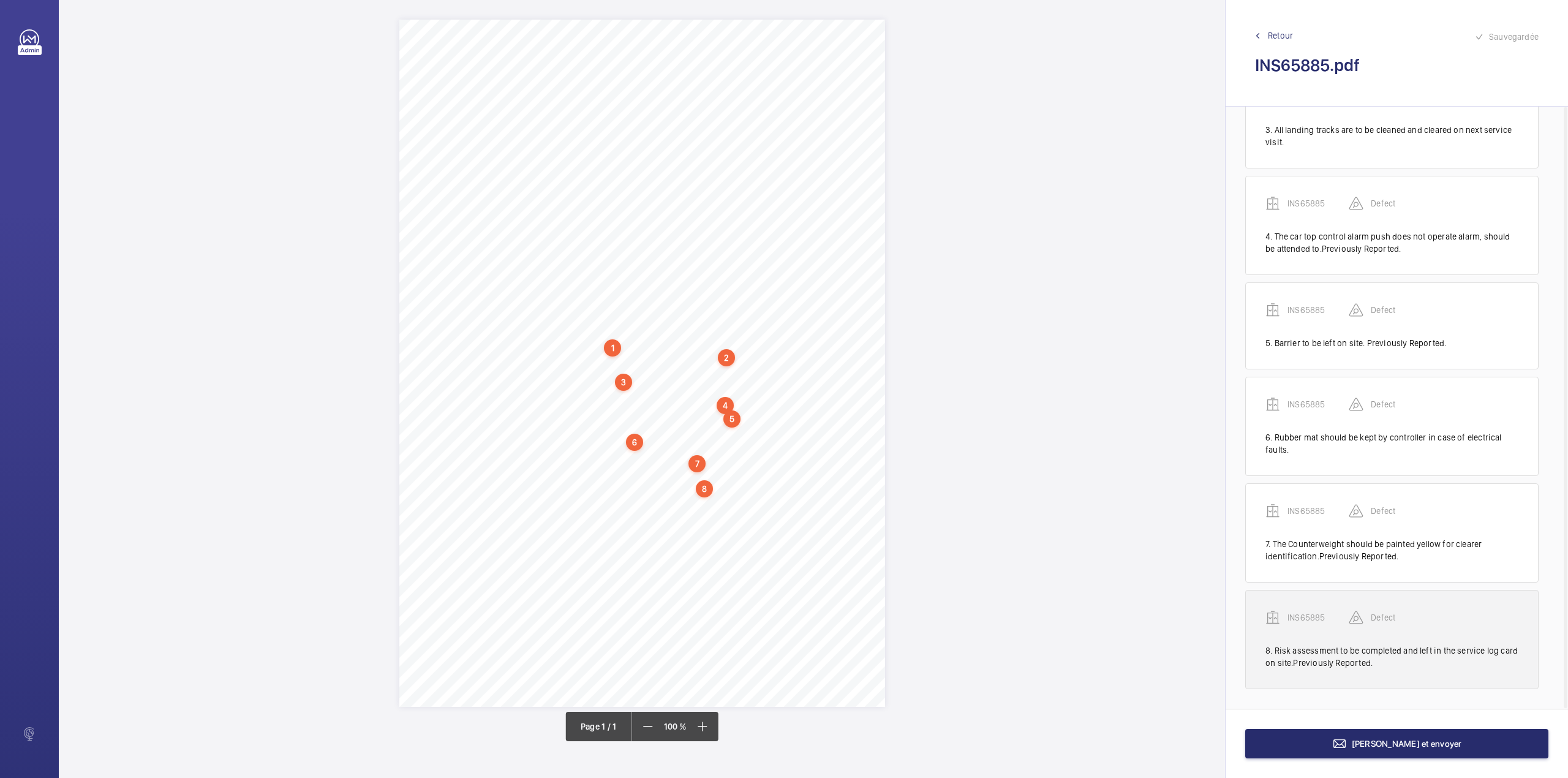
click at [1325, 611] on p "INS65885" at bounding box center [1318, 617] width 61 height 12
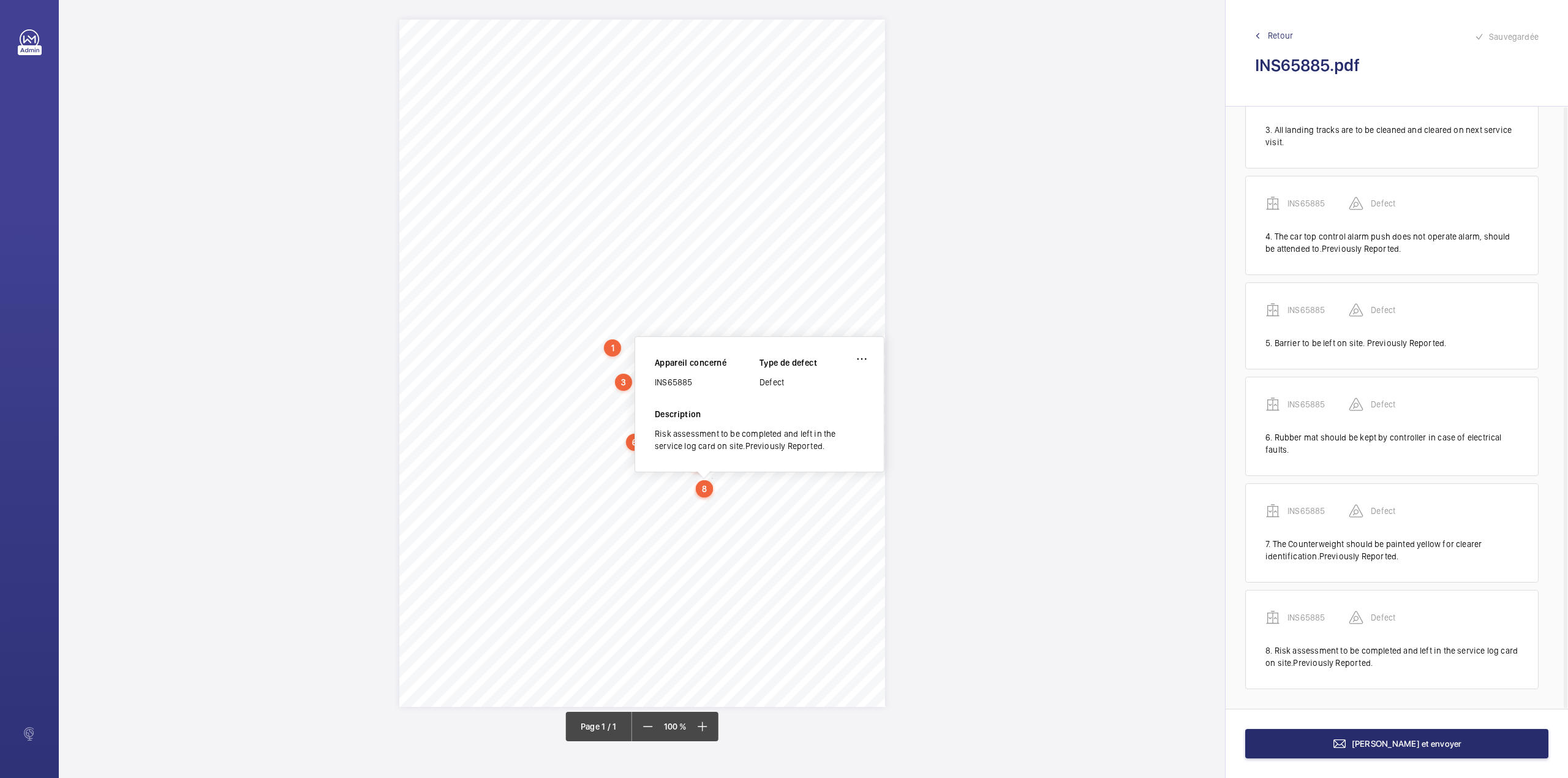
drag, startPoint x: 654, startPoint y: 383, endPoint x: 702, endPoint y: 383, distance: 48.0
click at [702, 383] on div "INS65885" at bounding box center [707, 382] width 105 height 12
copy div "INS65885"
click at [1347, 739] on mat-icon at bounding box center [1339, 744] width 14 height 14
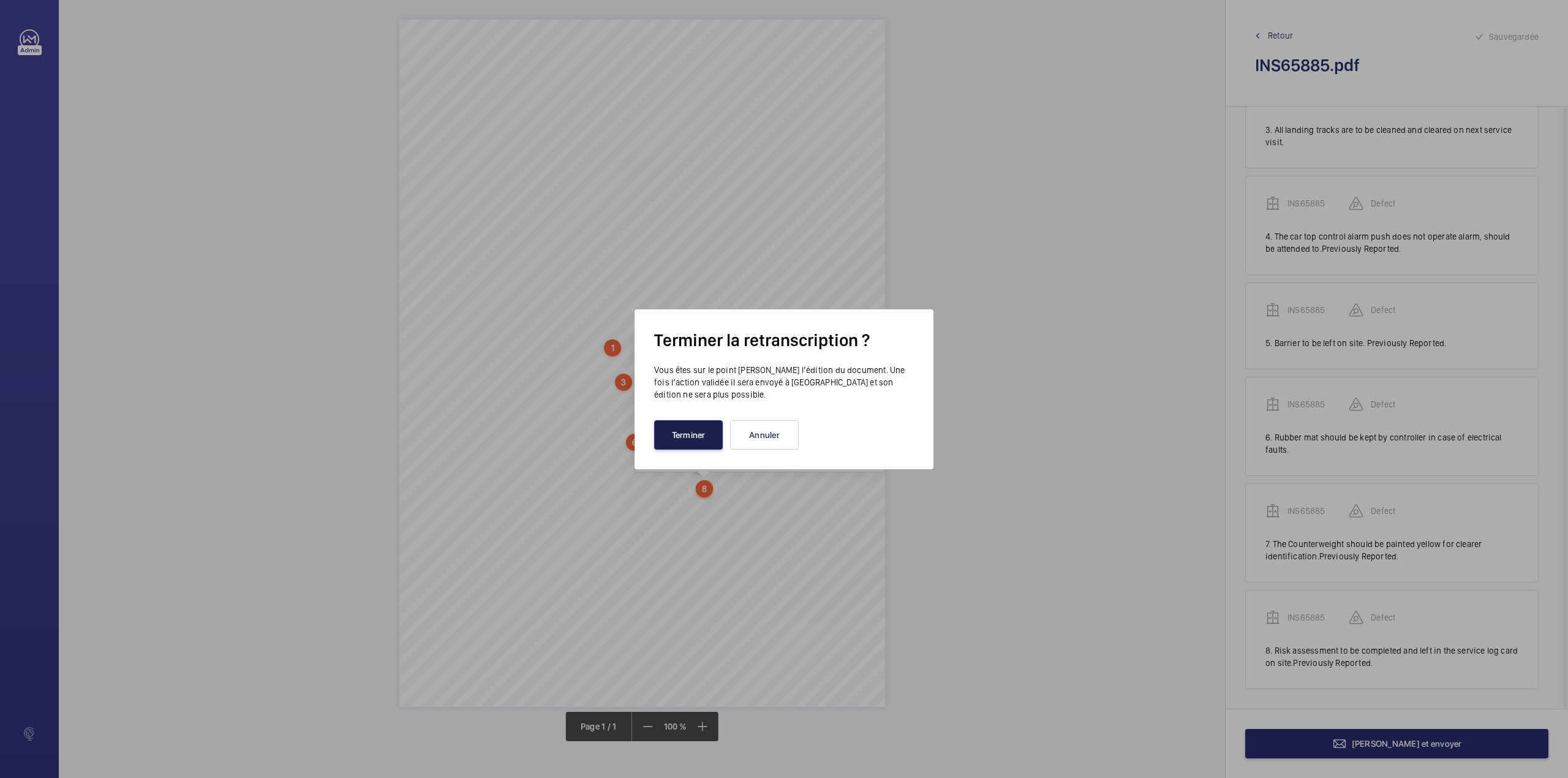
drag, startPoint x: 695, startPoint y: 435, endPoint x: 627, endPoint y: 397, distance: 77.9
click at [695, 434] on button "Terminer" at bounding box center [688, 434] width 69 height 29
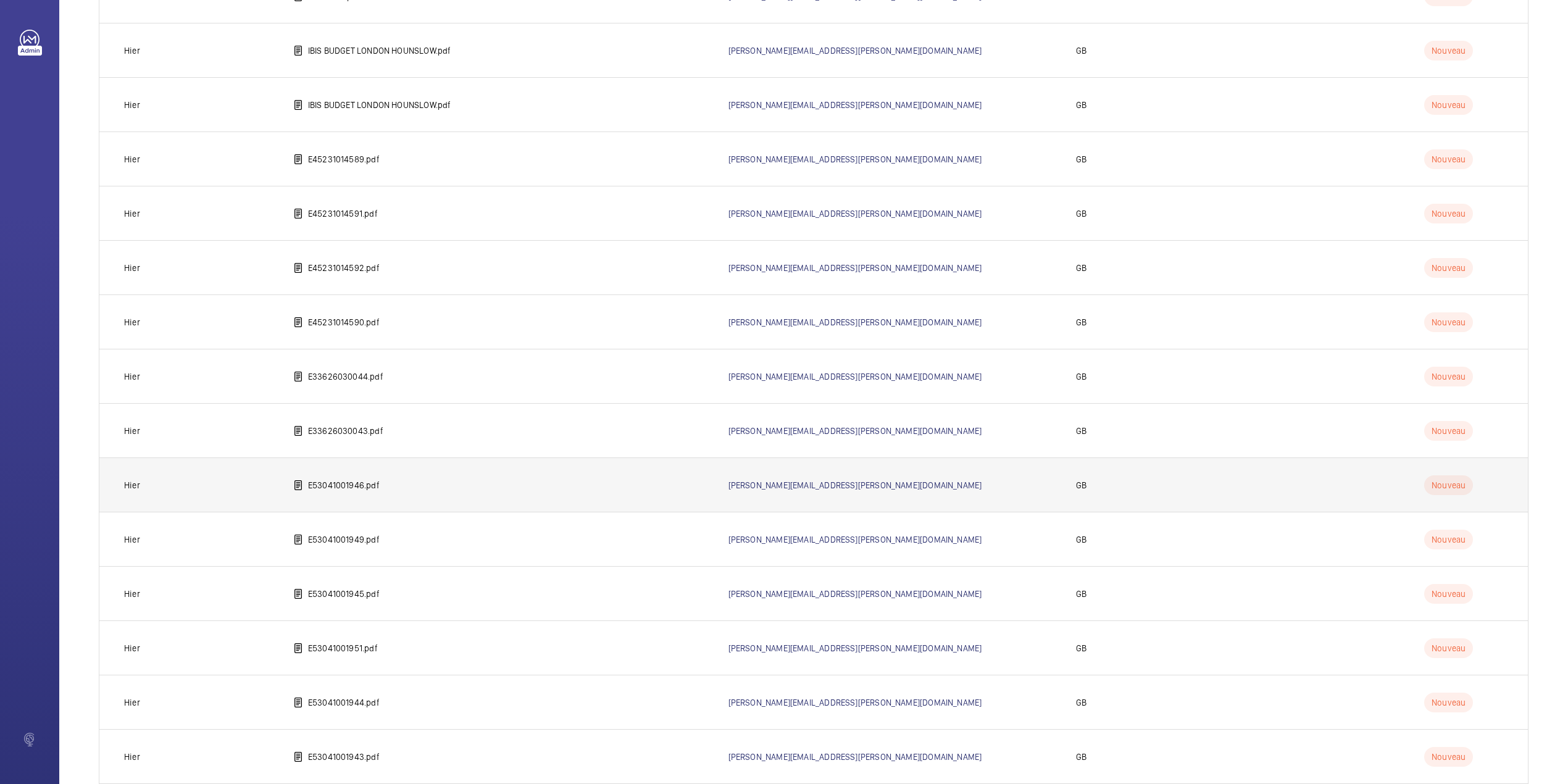
scroll to position [916, 0]
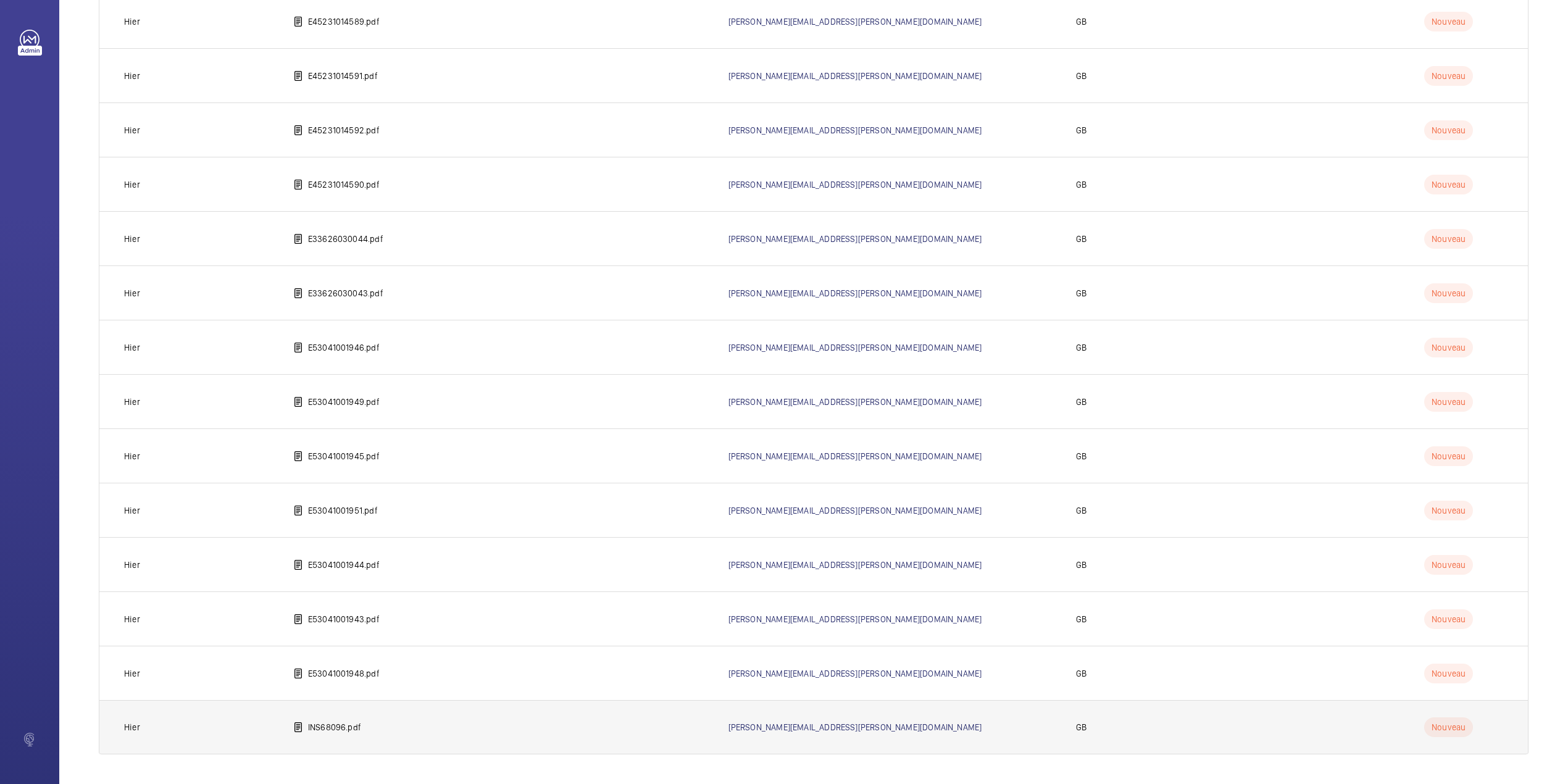
click at [328, 729] on p "INS68096.pdf" at bounding box center [334, 727] width 53 height 12
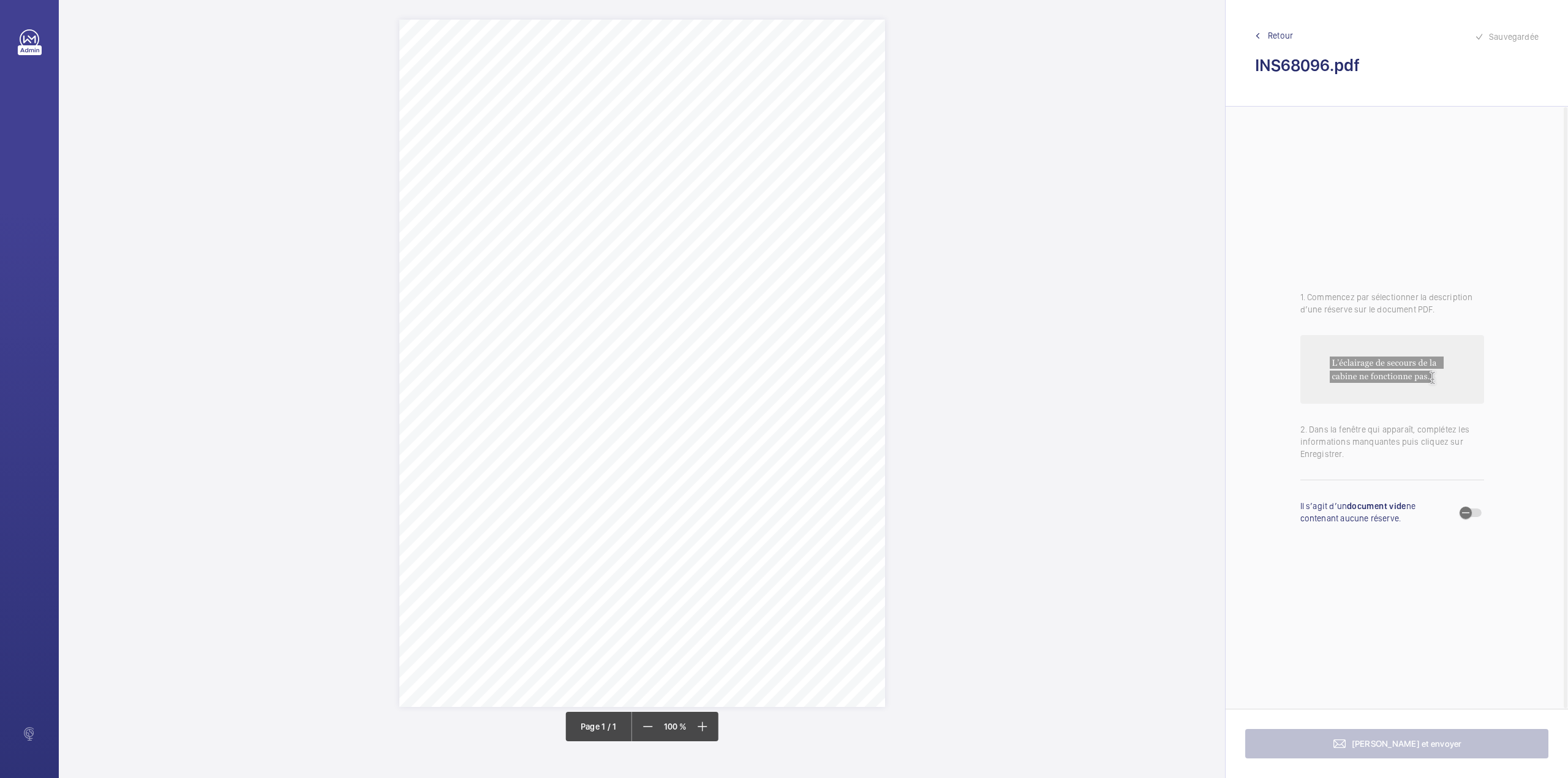
drag, startPoint x: 623, startPoint y: 155, endPoint x: 807, endPoint y: 154, distance: 184.0
click at [807, 154] on div "Signed: Lifting Operations and Lifting Equipment Regulations 1998 Report of Tho…" at bounding box center [642, 363] width 486 height 688
copy div "[GEOGRAPHIC_DATA] [STREET_ADDRESS]"
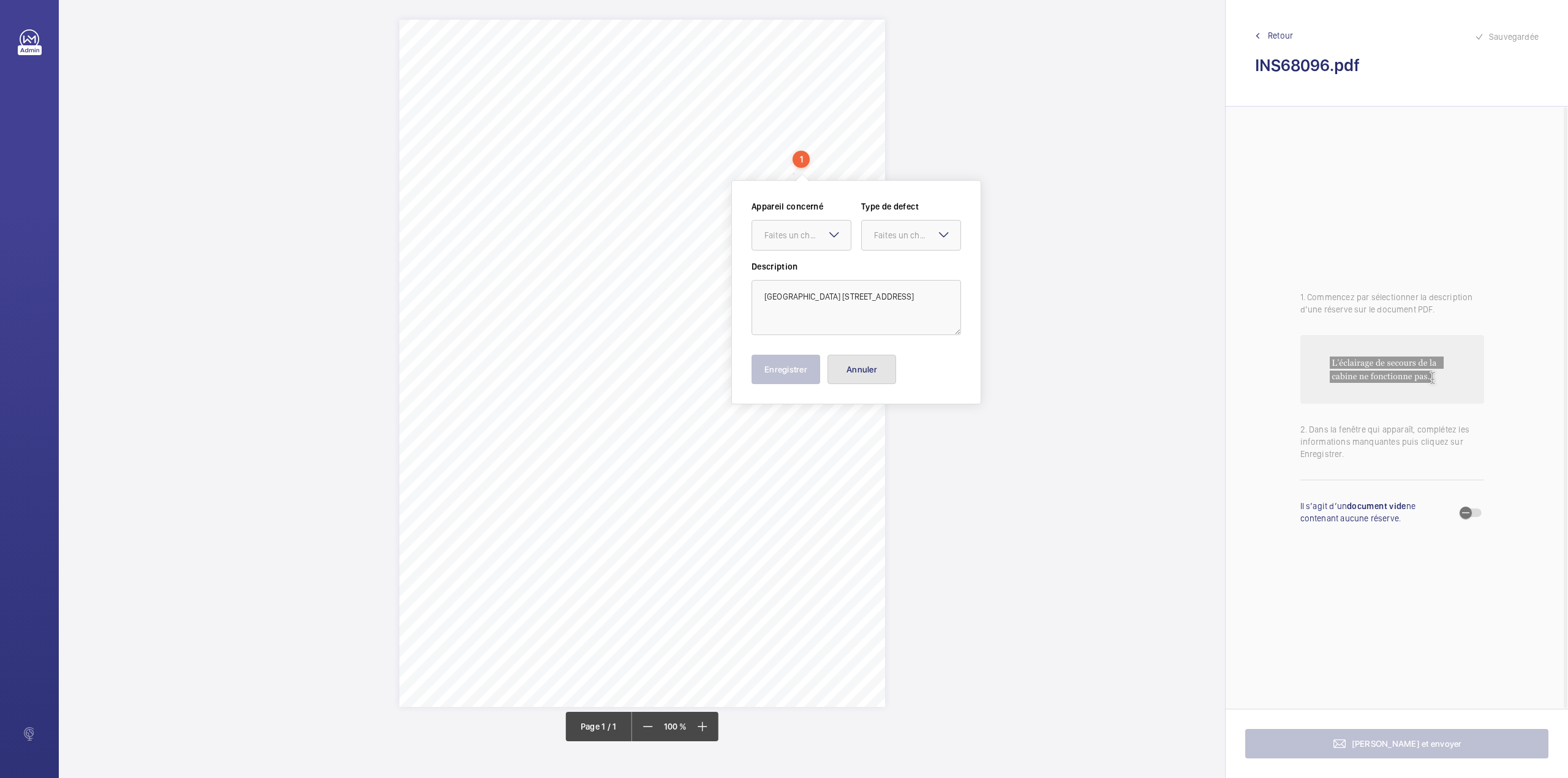
click at [860, 361] on button "Annuler" at bounding box center [862, 369] width 69 height 29
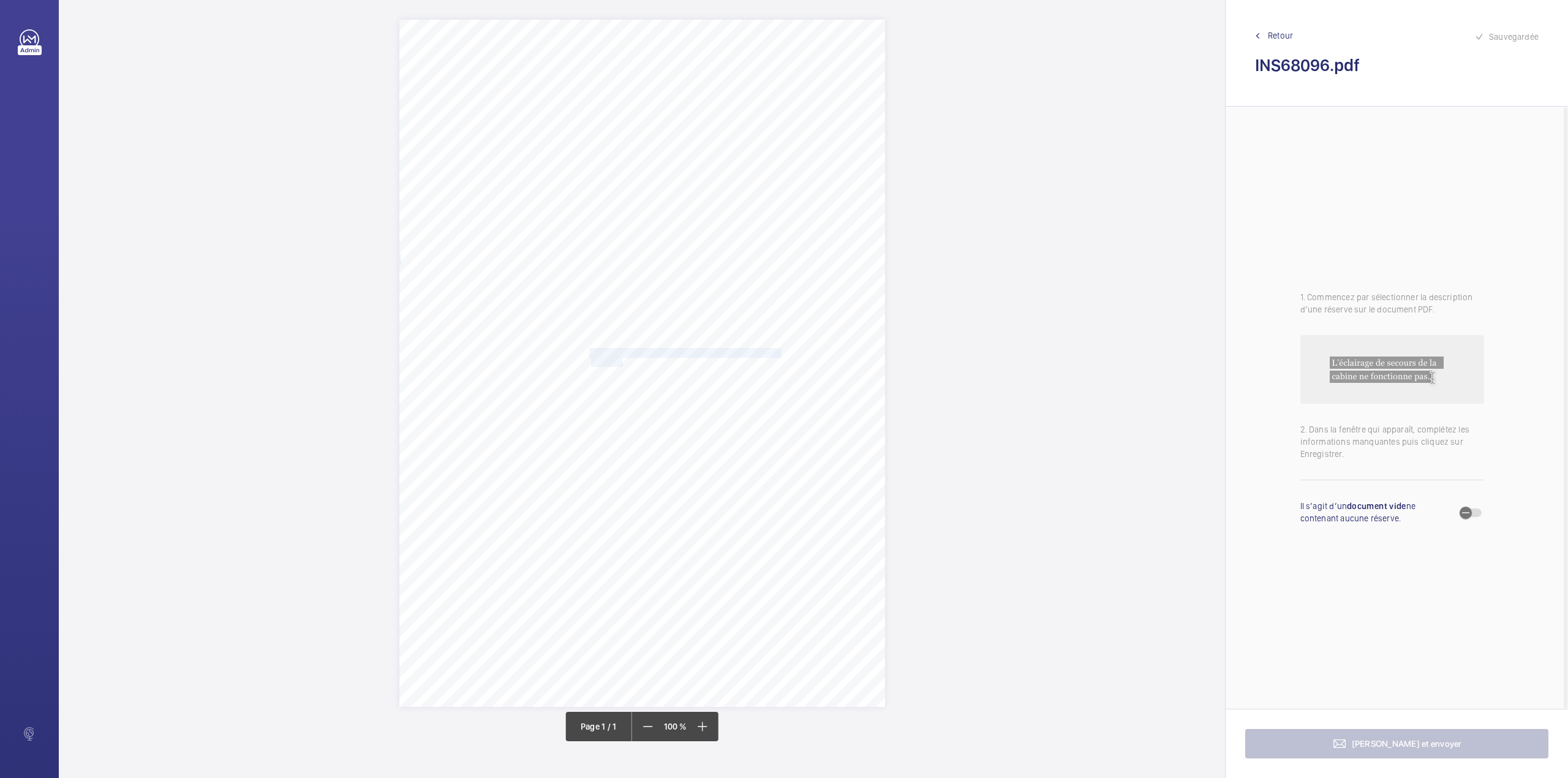
drag, startPoint x: 589, startPoint y: 349, endPoint x: 622, endPoint y: 360, distance: 34.8
click at [622, 360] on div "Signed: Lifting Operations and Lifting Equipment Regulations 1998 Report of Tho…" at bounding box center [642, 363] width 486 height 688
click at [635, 184] on div "Faites un choix" at bounding box center [622, 179] width 86 height 12
click at [635, 213] on span "INS68096" at bounding box center [616, 217] width 74 height 12
click at [729, 189] on div at bounding box center [726, 179] width 98 height 29
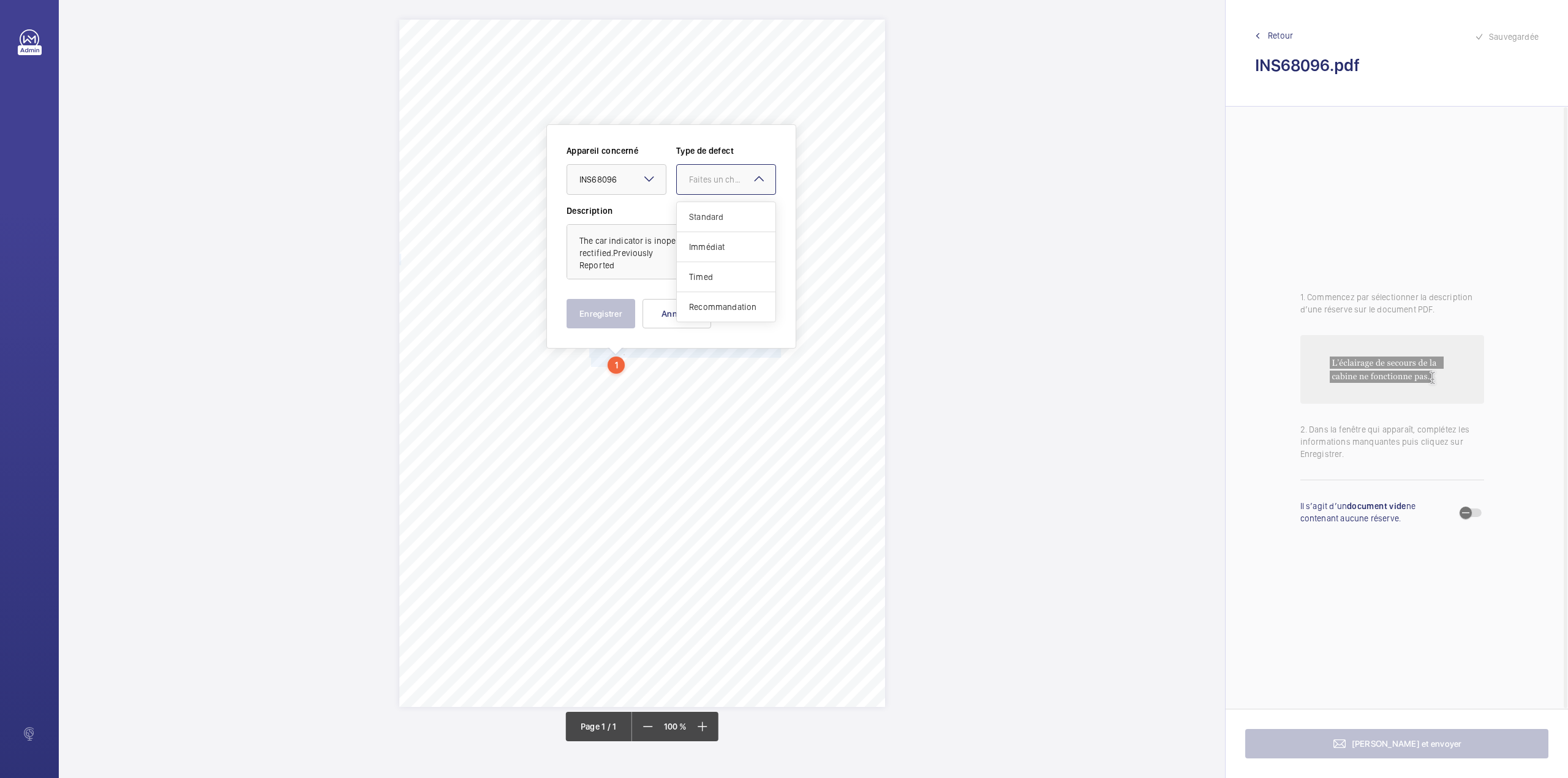
click at [729, 207] on div "Standard" at bounding box center [726, 217] width 98 height 30
click at [652, 268] on textarea "The car indicator is inoperative, to be rectified.Previously Reported" at bounding box center [671, 251] width 210 height 55
type textarea "The car indicator is inoperative, to be rectified.Previously Reported."
click at [611, 312] on button "Enregistrer" at bounding box center [601, 313] width 69 height 29
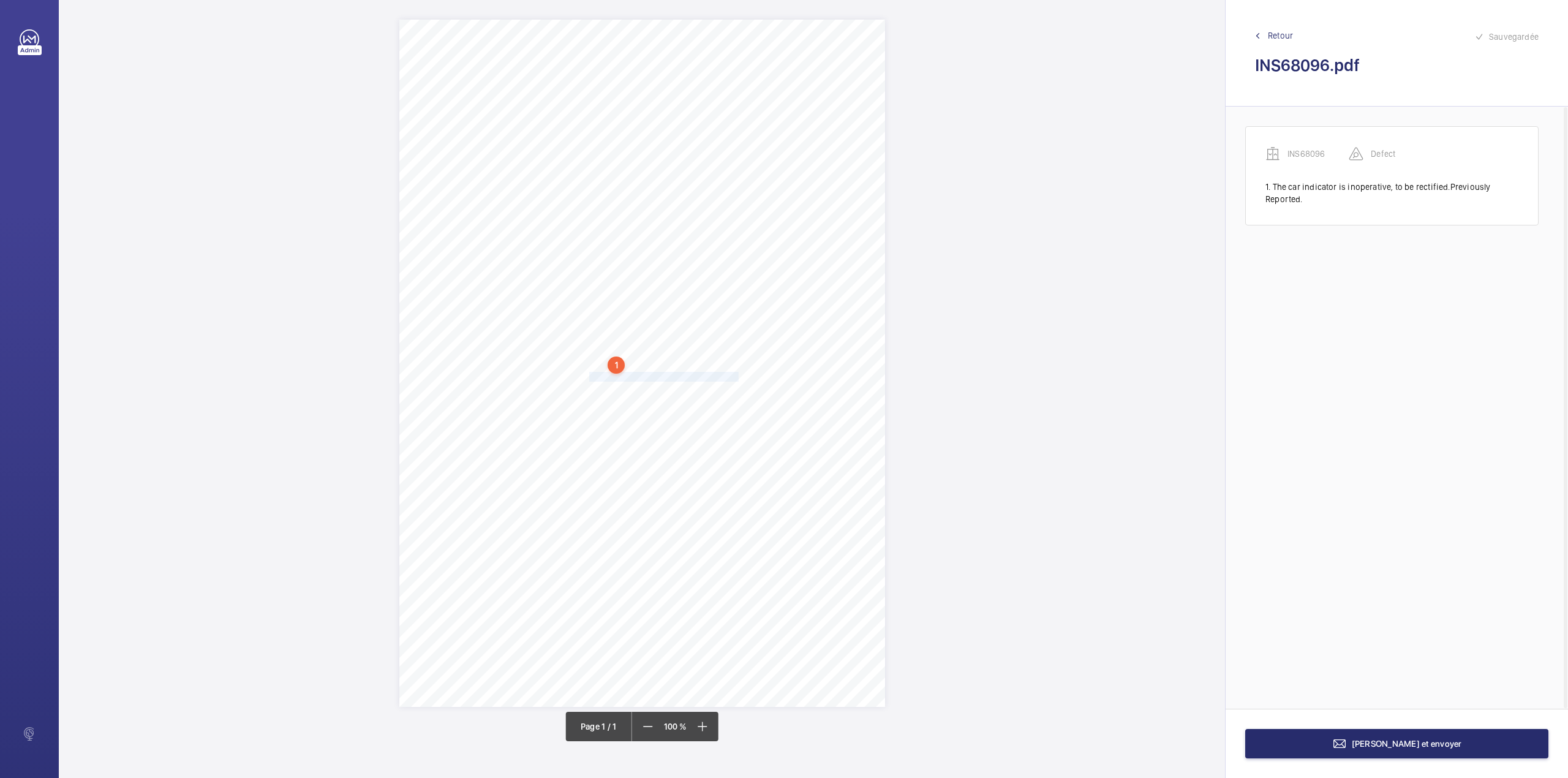
drag, startPoint x: 591, startPoint y: 378, endPoint x: 738, endPoint y: 378, distance: 147.0
click at [738, 378] on span "Pit needs to be cleaned.Previously Reported" at bounding box center [663, 377] width 149 height 9
click at [735, 197] on div "Faites un choix" at bounding box center [738, 196] width 86 height 12
click at [738, 232] on span "INS68096" at bounding box center [731, 233] width 74 height 12
click at [838, 201] on div "Faites un choix" at bounding box center [848, 196] width 86 height 12
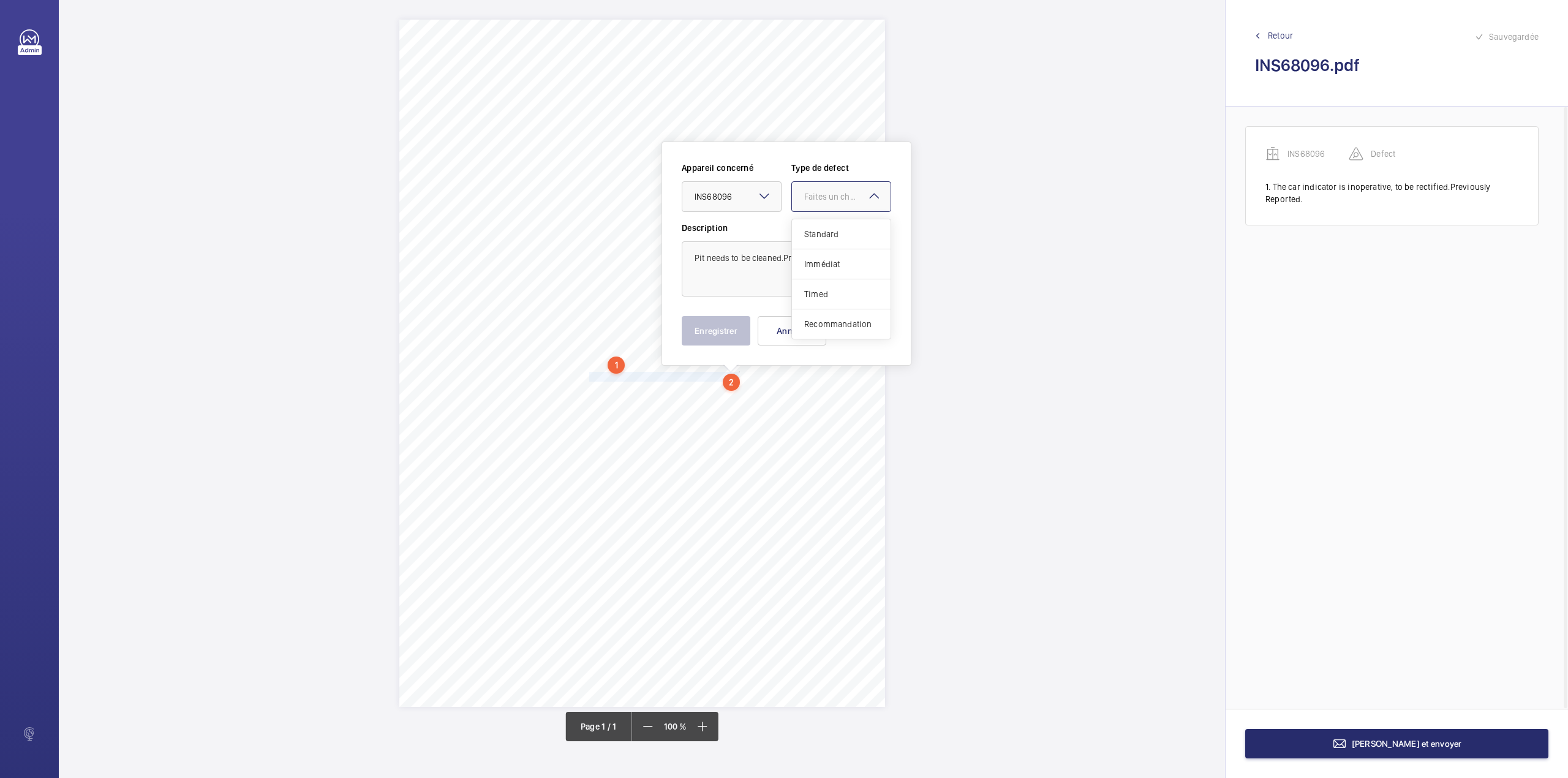
click at [834, 228] on span "Standard" at bounding box center [841, 233] width 74 height 12
click at [860, 260] on textarea "Pit needs to be cleaned.Previously Reported" at bounding box center [787, 268] width 210 height 55
type textarea "Pit needs to be cleaned.Previously Reported."
click at [693, 324] on button "Enregistrer" at bounding box center [716, 330] width 69 height 29
drag, startPoint x: 589, startPoint y: 388, endPoint x: 622, endPoint y: 403, distance: 36.2
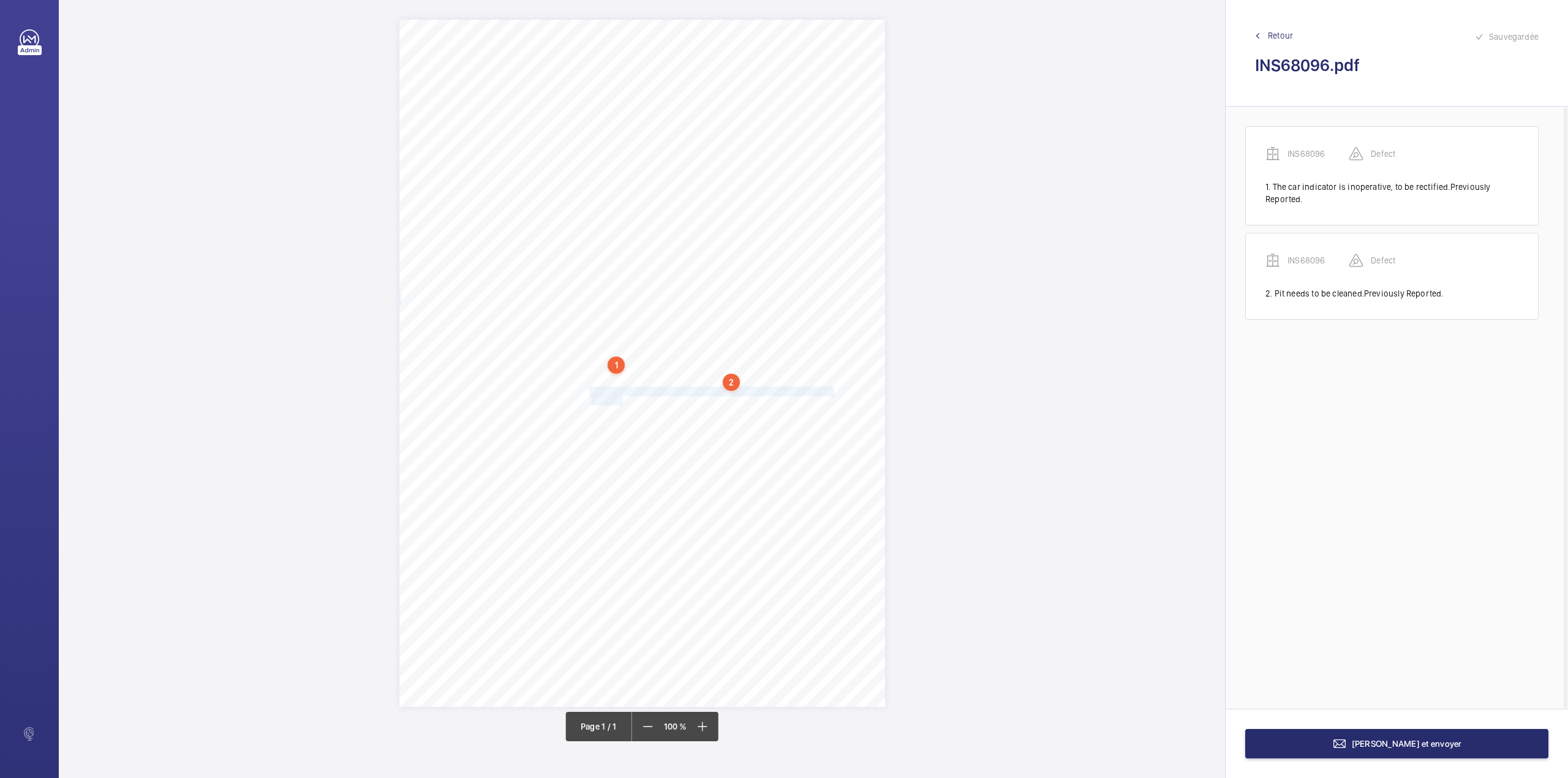
click at [622, 403] on div "Signed: Lifting Operations and Lifting Equipment Regulations 1998 Report of Tho…" at bounding box center [642, 363] width 486 height 688
click at [629, 232] on div at bounding box center [616, 221] width 98 height 29
click at [629, 253] on div "INS68096" at bounding box center [616, 259] width 98 height 29
click at [695, 235] on div at bounding box center [726, 221] width 98 height 29
click at [698, 261] on span "Standard" at bounding box center [726, 258] width 74 height 12
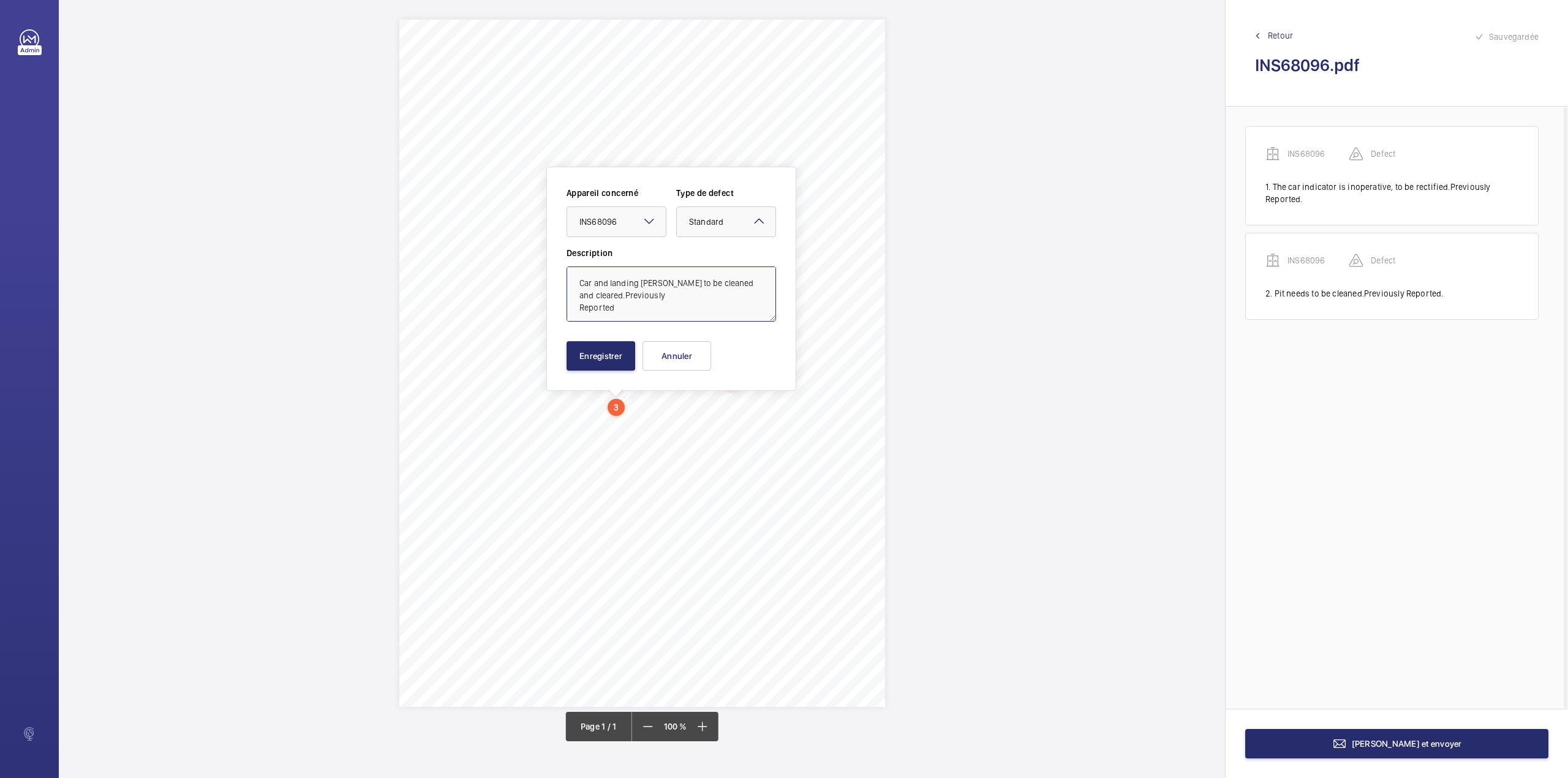
click at [639, 314] on textarea "Car and landing [PERSON_NAME] to be cleaned and cleared.Previously Reported" at bounding box center [671, 294] width 210 height 55
type textarea "Car and landing [PERSON_NAME] to be cleaned and cleared.Previously Reported."
click at [614, 354] on button "Enregistrer" at bounding box center [601, 355] width 69 height 29
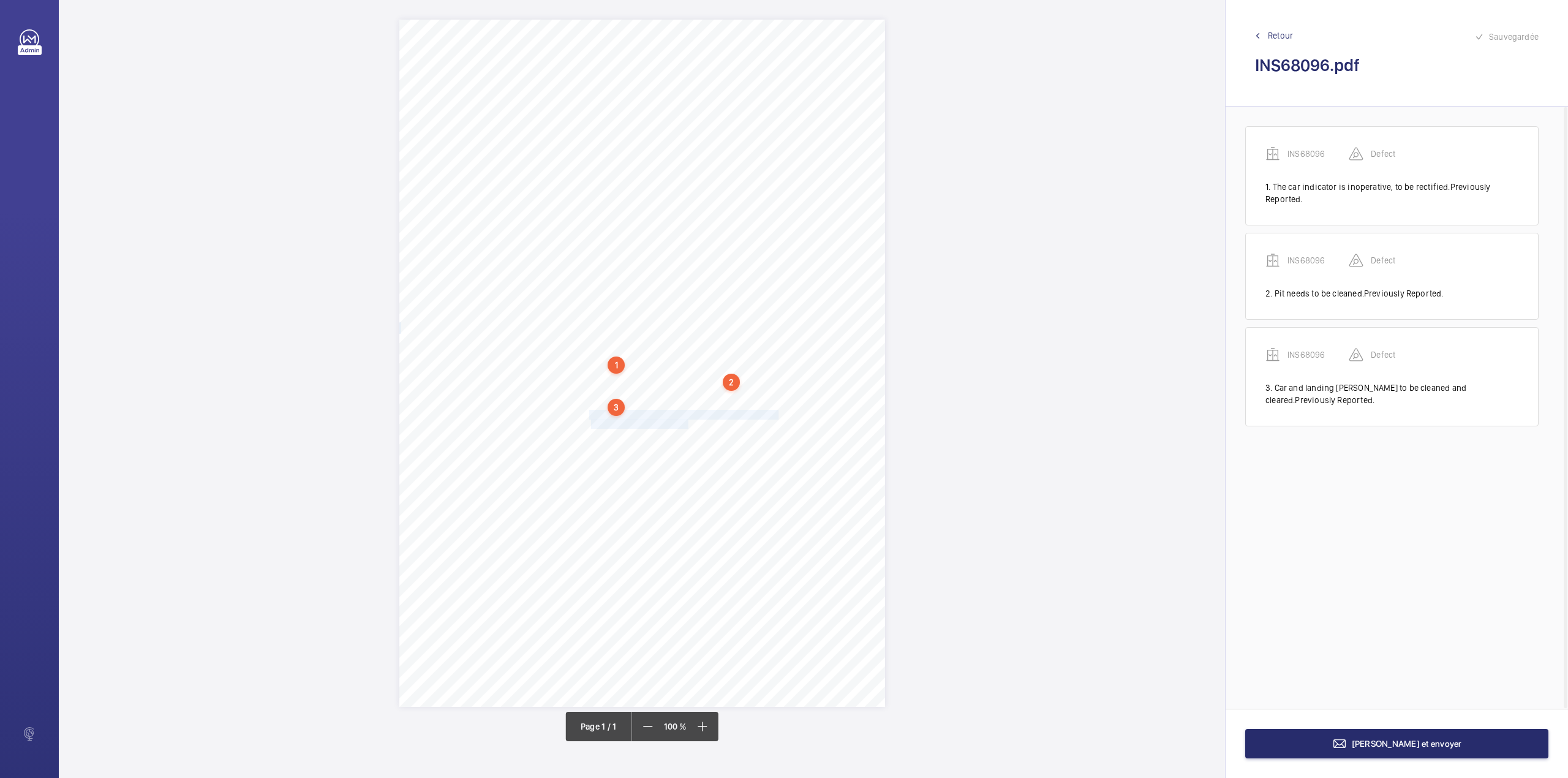
drag, startPoint x: 591, startPoint y: 415, endPoint x: 687, endPoint y: 420, distance: 96.1
click at [687, 420] on div "Signed: Lifting Operations and Lifting Equipment Regulations 1998 Report of Tho…" at bounding box center [642, 363] width 486 height 688
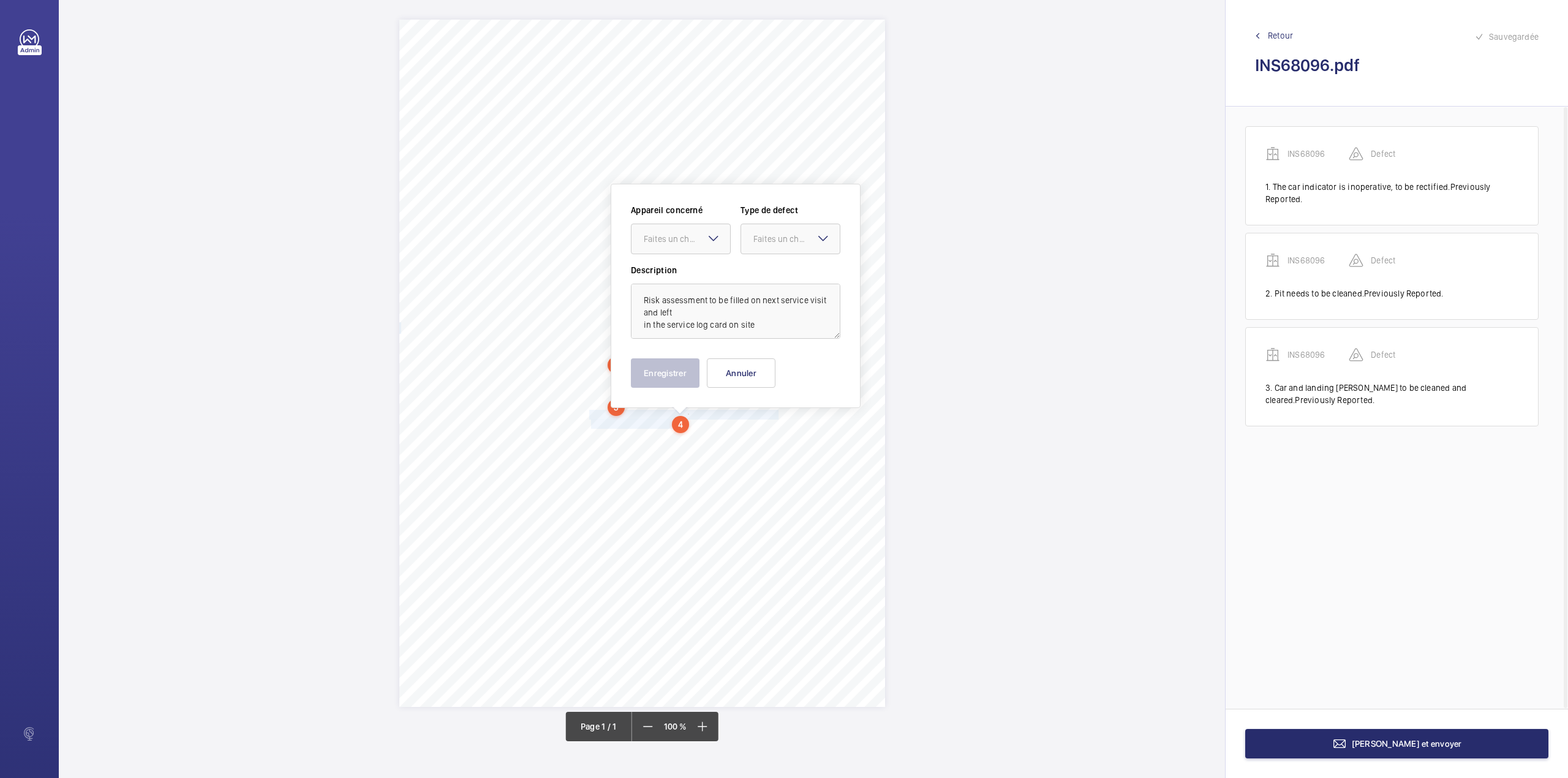
drag, startPoint x: 682, startPoint y: 239, endPoint x: 682, endPoint y: 260, distance: 21.0
click at [682, 243] on div "Faites un choix" at bounding box center [687, 238] width 86 height 12
click at [777, 261] on div "Appareil concerné Faites un choix × INS68096 × Type de defect Faites un choix" at bounding box center [736, 234] width 210 height 60
drag, startPoint x: 778, startPoint y: 240, endPoint x: 778, endPoint y: 253, distance: 13.0
click at [778, 245] on div "Faites un choix" at bounding box center [797, 238] width 86 height 12
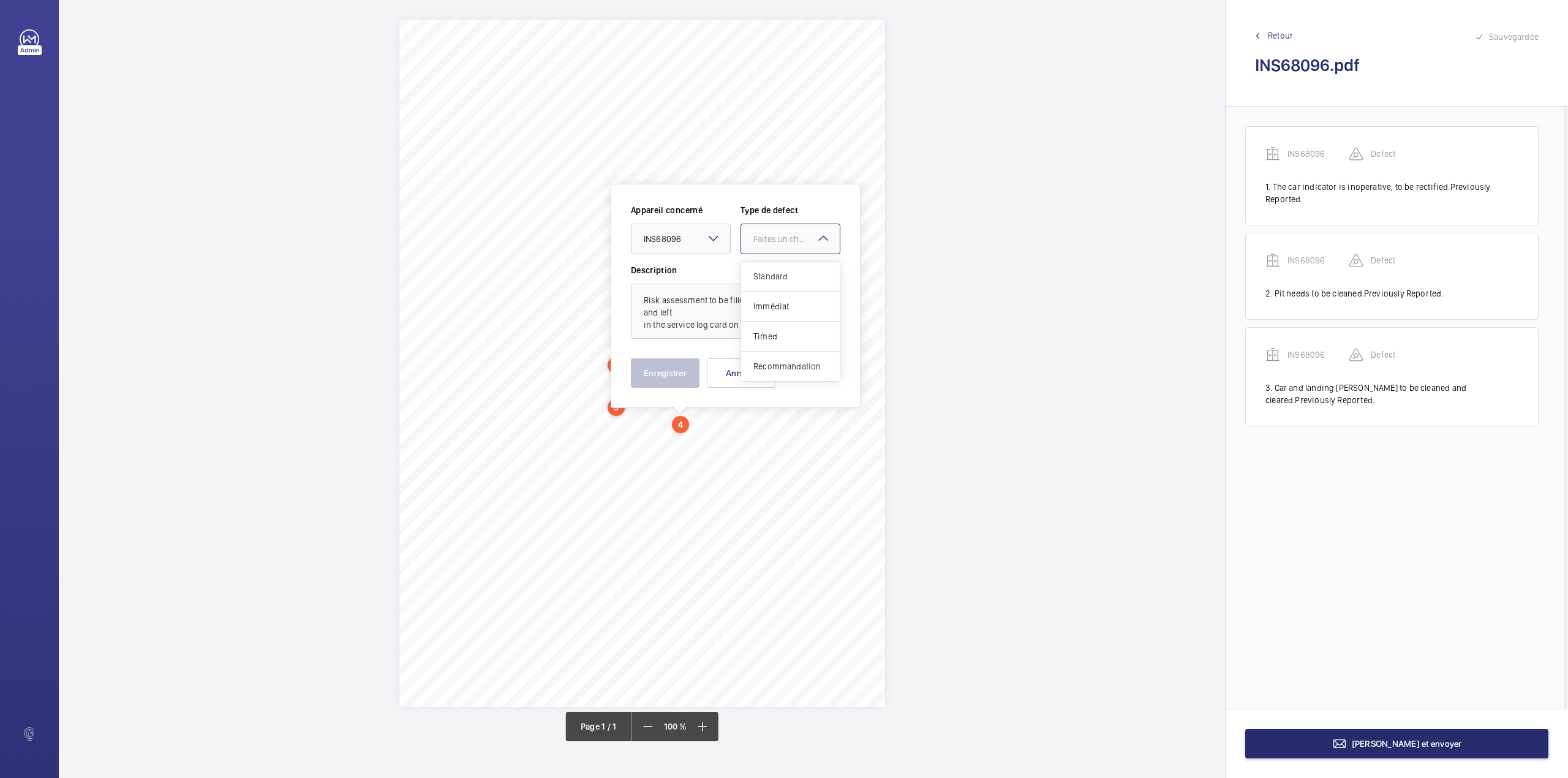
click at [777, 270] on span "Standard" at bounding box center [790, 276] width 74 height 12
click at [759, 321] on textarea "Risk assessment to be filled on next service visit and left in the service log …" at bounding box center [736, 311] width 210 height 55
type textarea "Risk assessment to be filled on next service visit and left in the service log …"
click at [677, 373] on button "Enregistrer" at bounding box center [665, 372] width 69 height 29
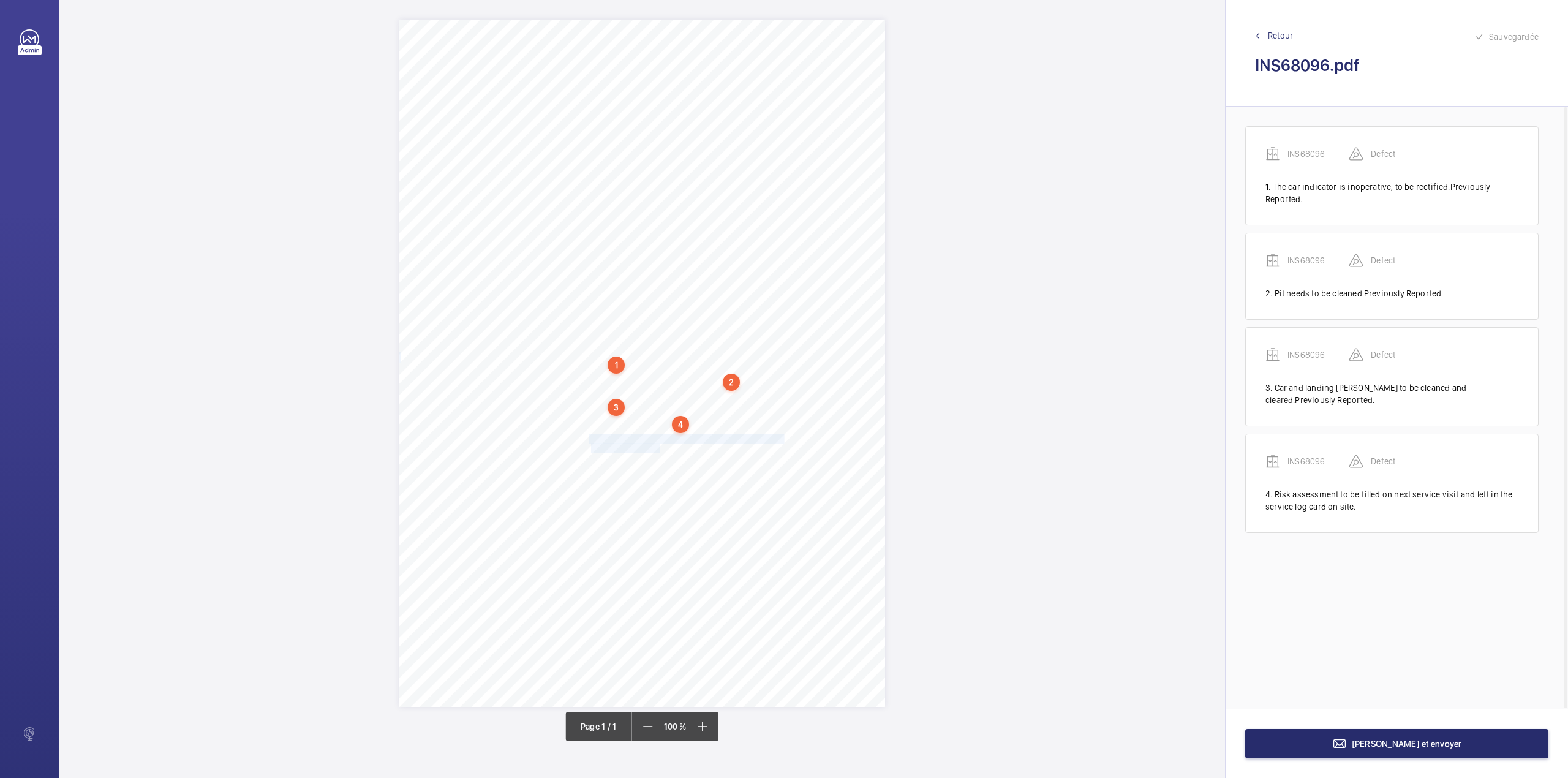
drag, startPoint x: 591, startPoint y: 435, endPoint x: 659, endPoint y: 447, distance: 69.1
click at [659, 447] on div "Signed: Lifting Operations and Lifting Equipment Regulations 1998 Report of Tho…" at bounding box center [642, 363] width 486 height 688
click at [662, 268] on div "Faites un choix" at bounding box center [659, 266] width 86 height 12
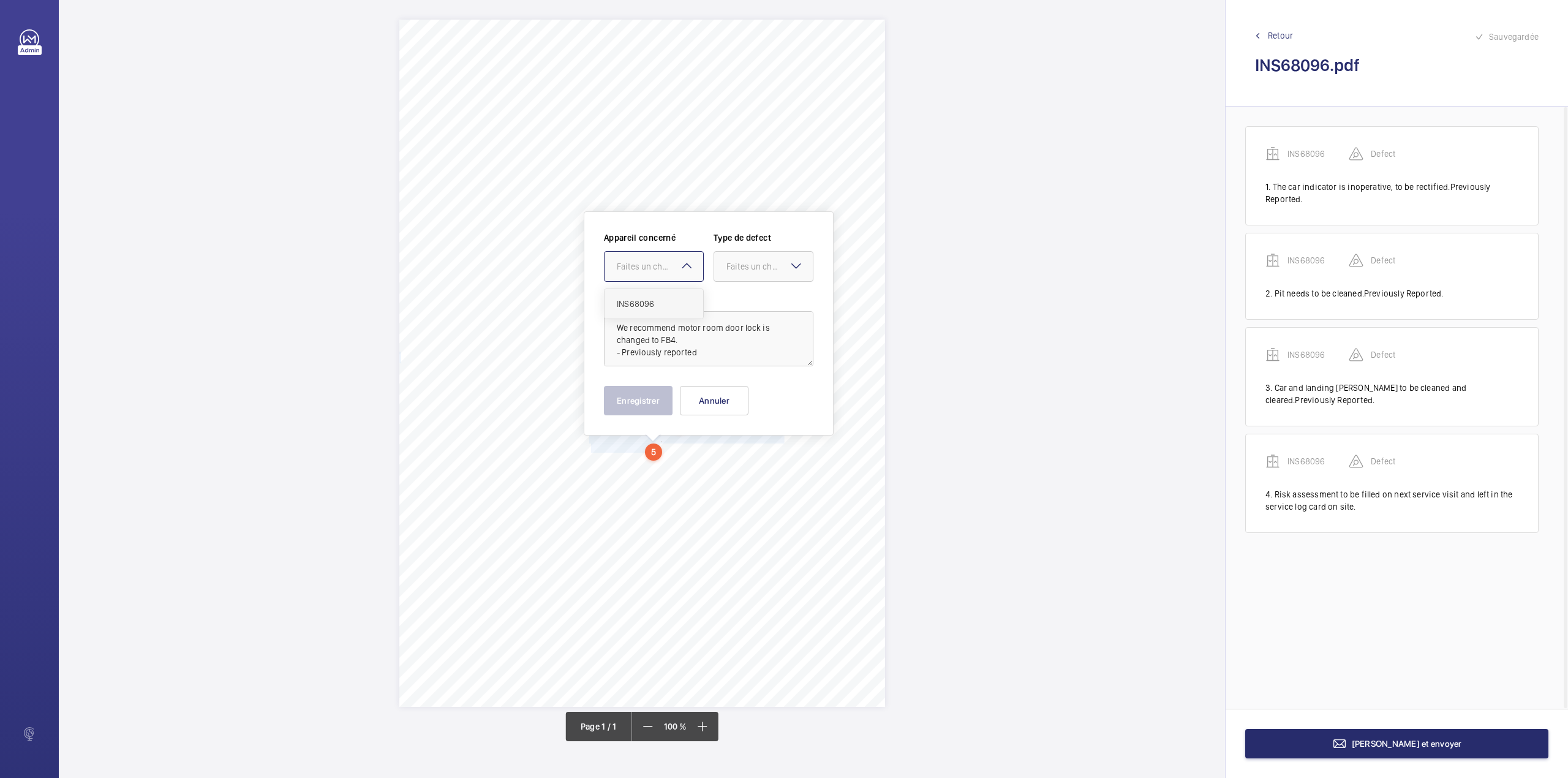
click at [662, 291] on div "INS68096" at bounding box center [653, 304] width 98 height 29
click at [736, 268] on div "Faites un choix" at bounding box center [769, 266] width 86 height 12
click at [738, 284] on div "Appareil concerné Faites un choix × INS68096 × Type de defect Faites un choix S…" at bounding box center [708, 262] width 210 height 60
click at [748, 278] on div at bounding box center [763, 266] width 98 height 29
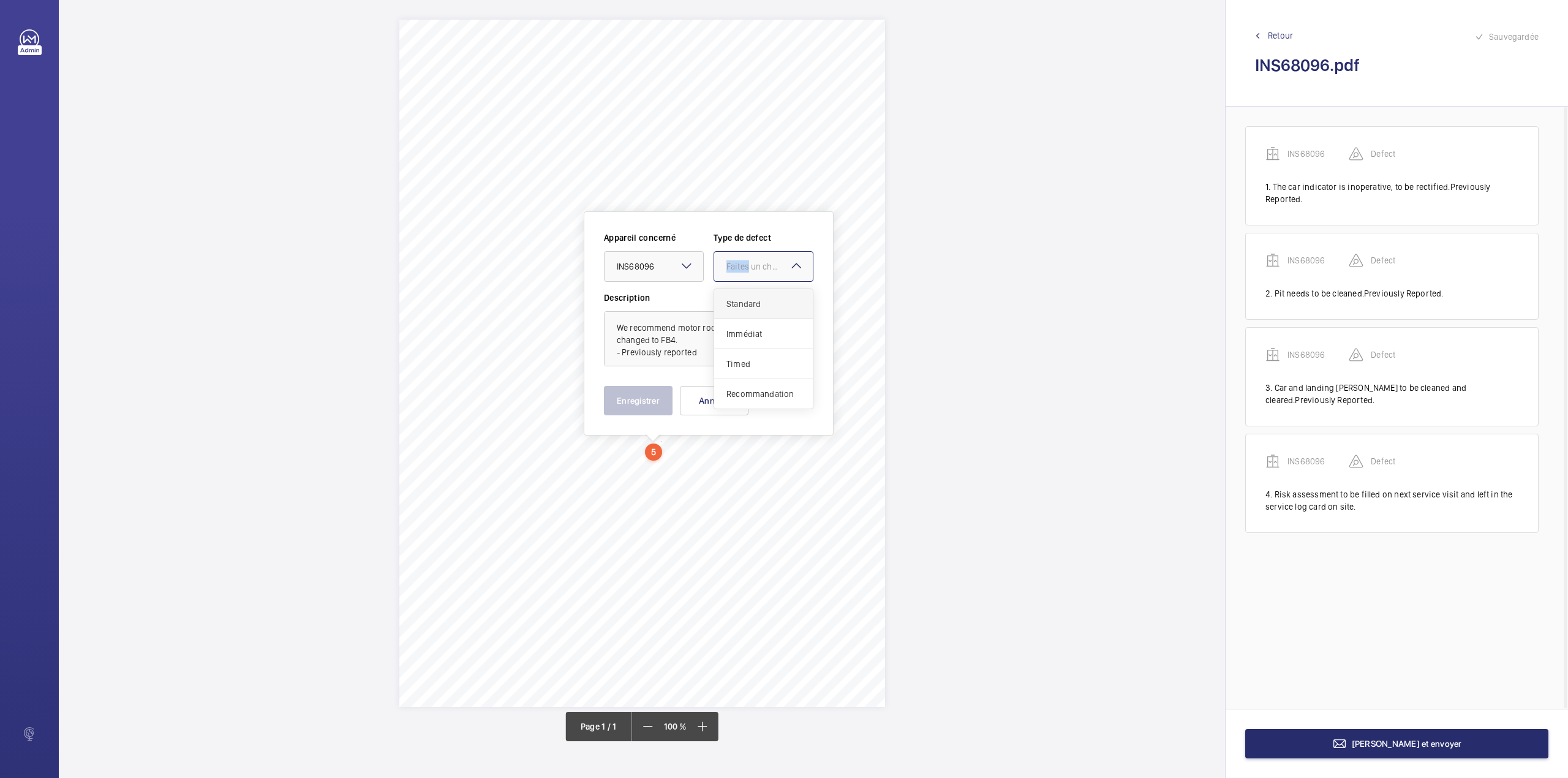
click at [748, 292] on div "Standard" at bounding box center [763, 304] width 98 height 30
click at [701, 349] on textarea "We recommend motor room door lock is changed to FB4. - Previously reported" at bounding box center [708, 339] width 210 height 55
type textarea "We recommend motor room door lock is changed to FB4. - Previously reported."
click at [662, 402] on button "Enregistrer" at bounding box center [638, 400] width 69 height 29
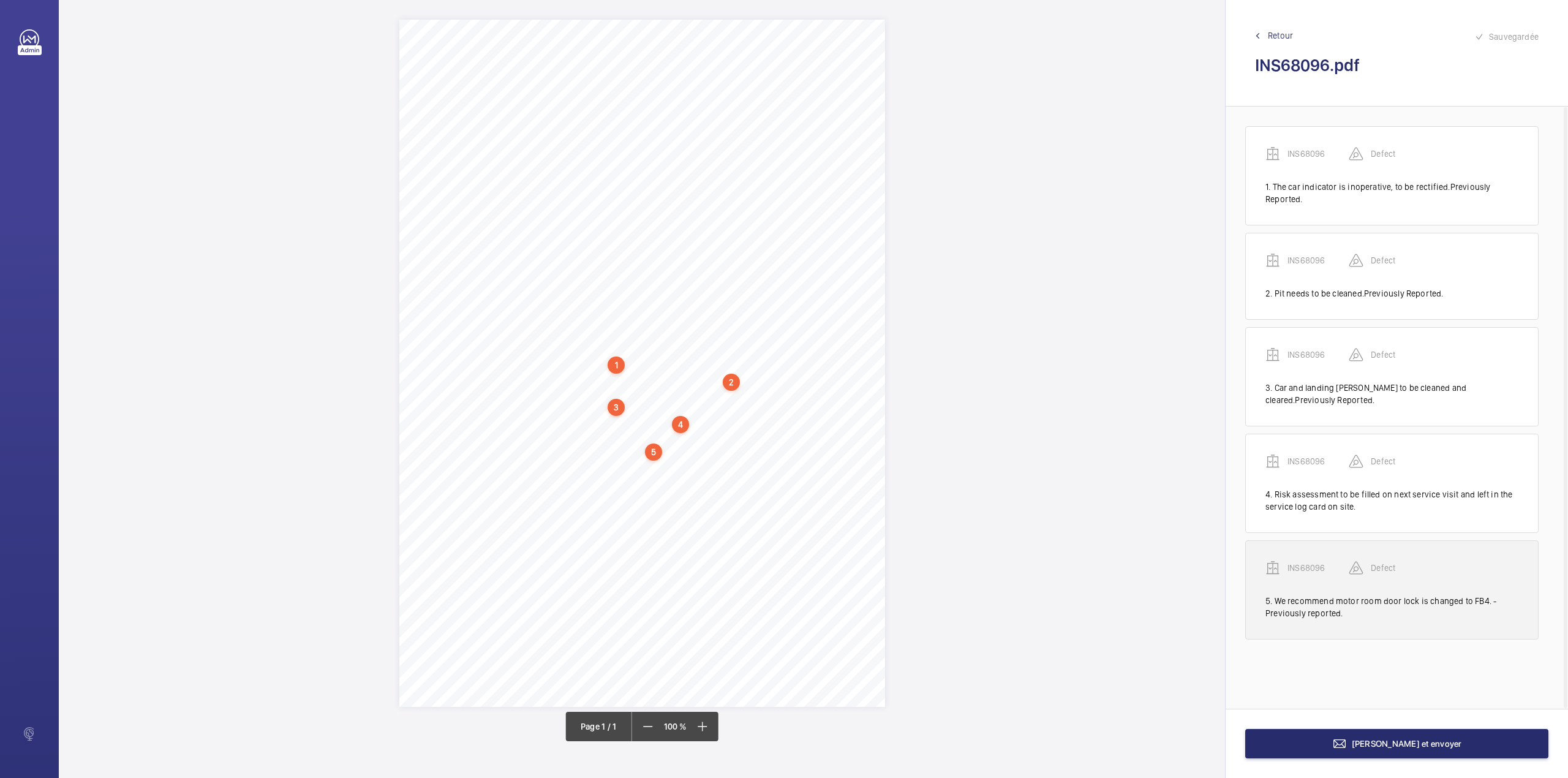
click at [1315, 566] on p "INS68096" at bounding box center [1318, 568] width 61 height 12
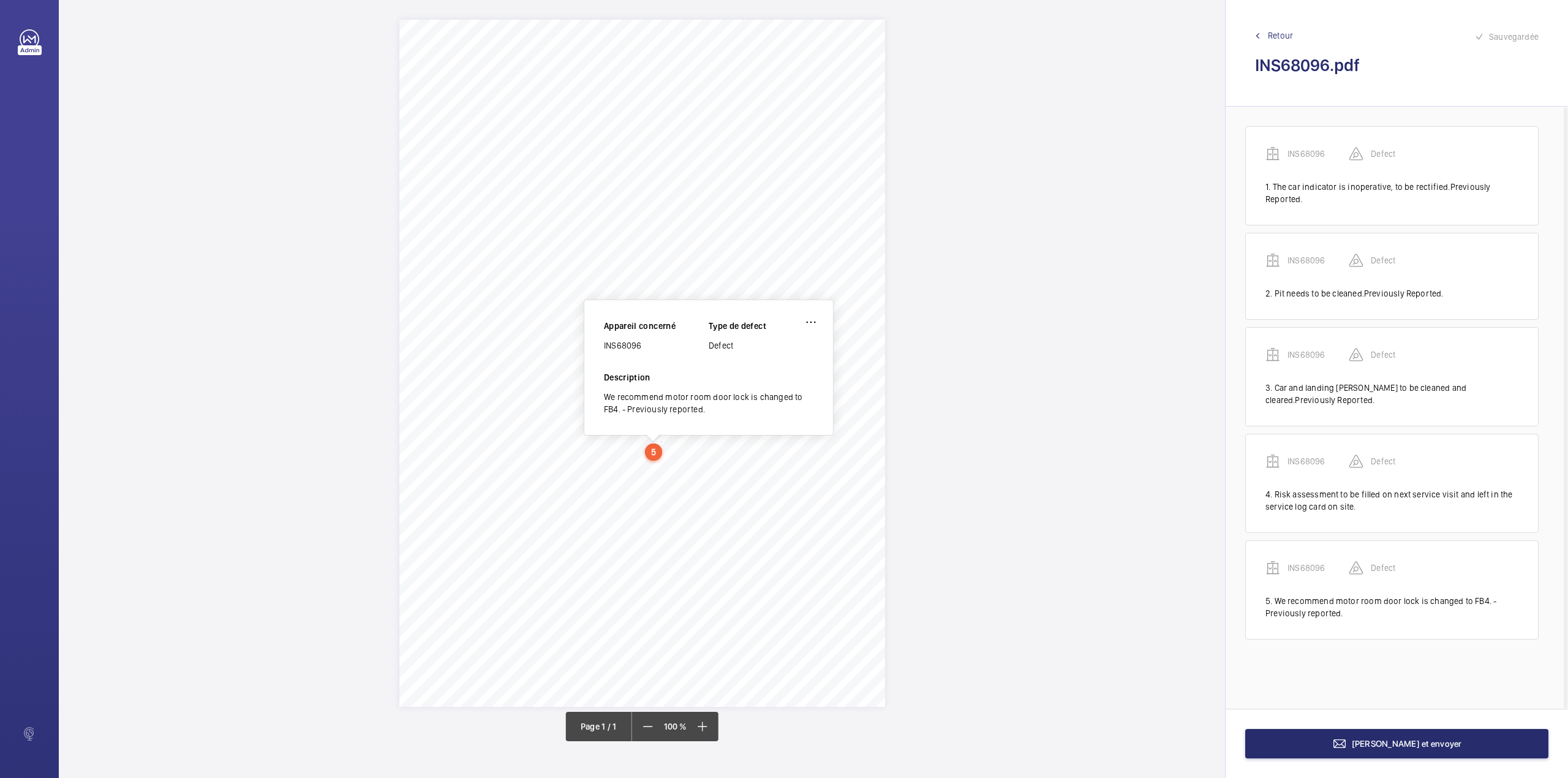
drag, startPoint x: 604, startPoint y: 348, endPoint x: 643, endPoint y: 345, distance: 39.1
click at [643, 345] on div "INS68096" at bounding box center [656, 345] width 105 height 12
copy div "INS68096"
click at [1444, 754] on button "[PERSON_NAME] et envoyer" at bounding box center [1396, 744] width 303 height 29
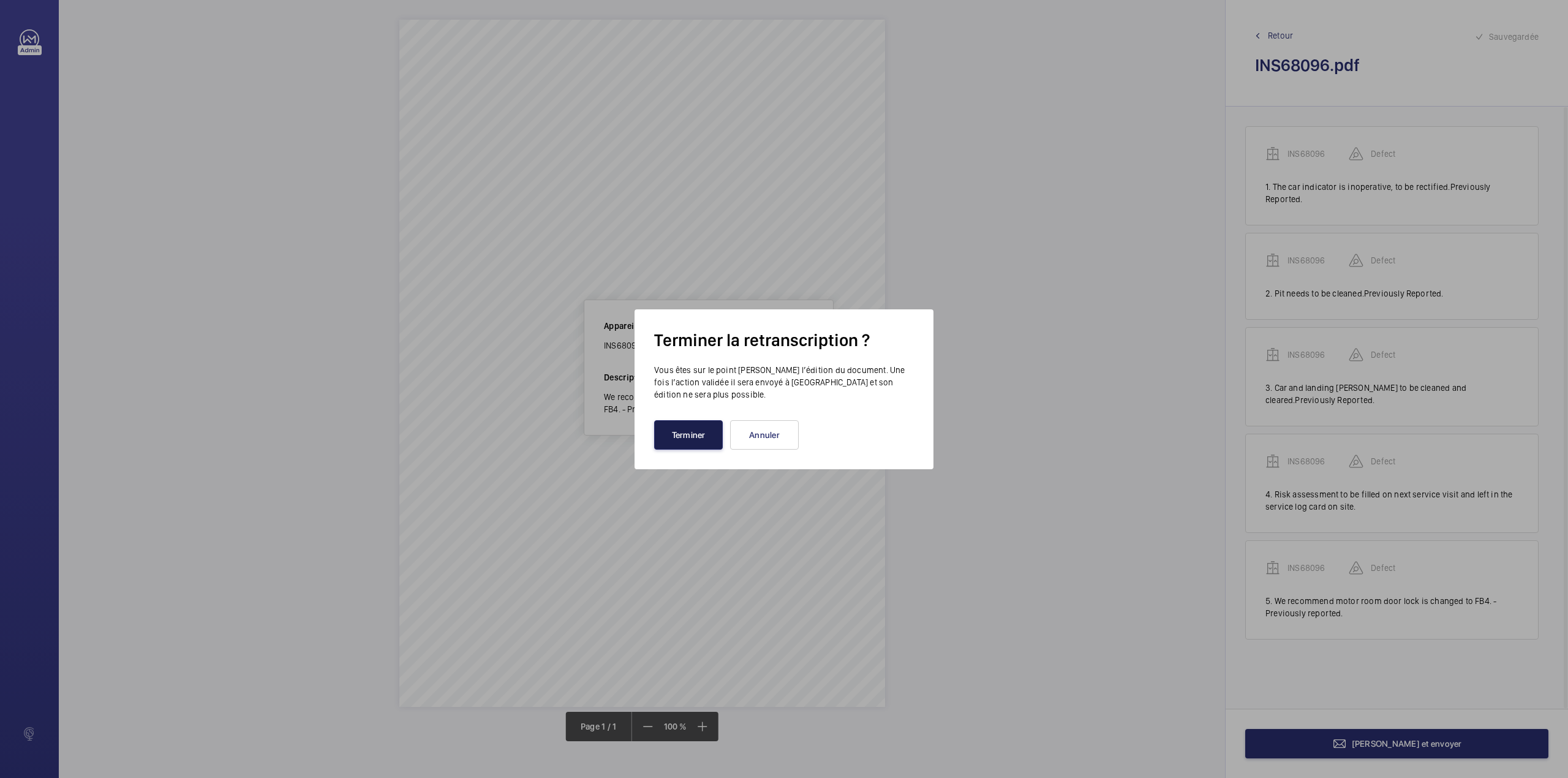
drag, startPoint x: 700, startPoint y: 437, endPoint x: 565, endPoint y: 386, distance: 144.3
click at [692, 433] on button "Terminer" at bounding box center [688, 434] width 69 height 29
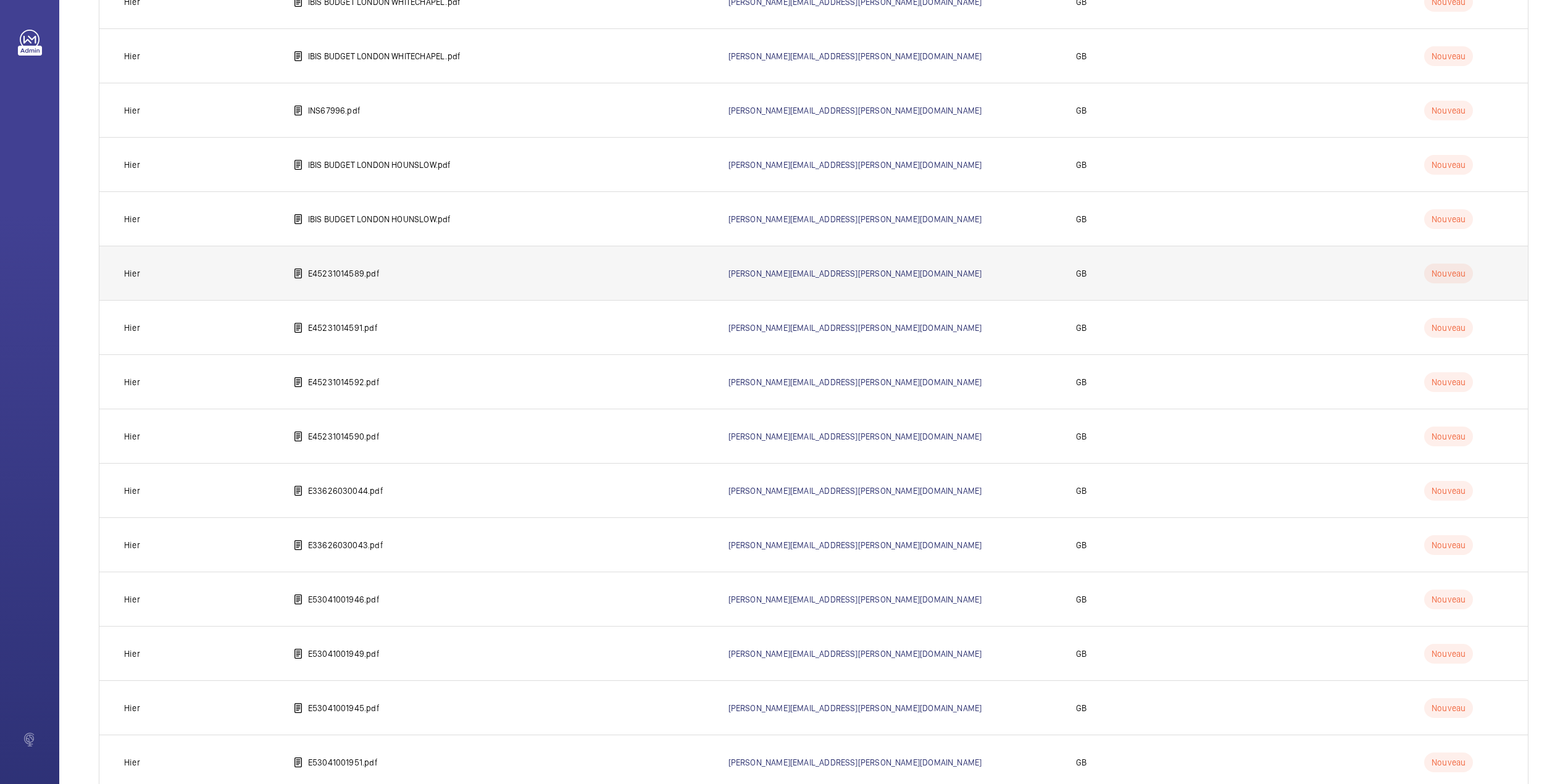
scroll to position [861, 0]
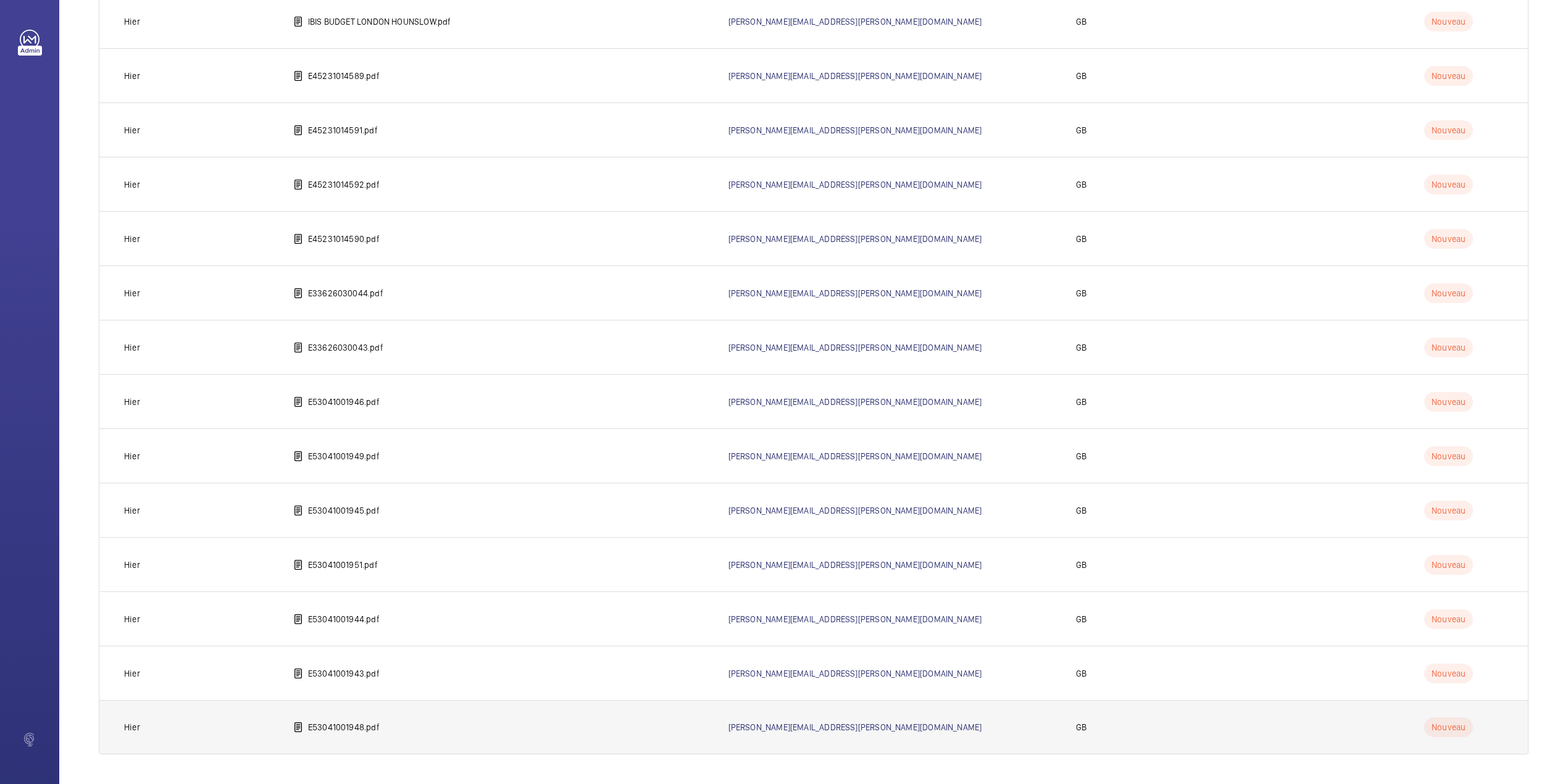
click at [365, 723] on p "E53041001948.pdf" at bounding box center [344, 727] width 72 height 12
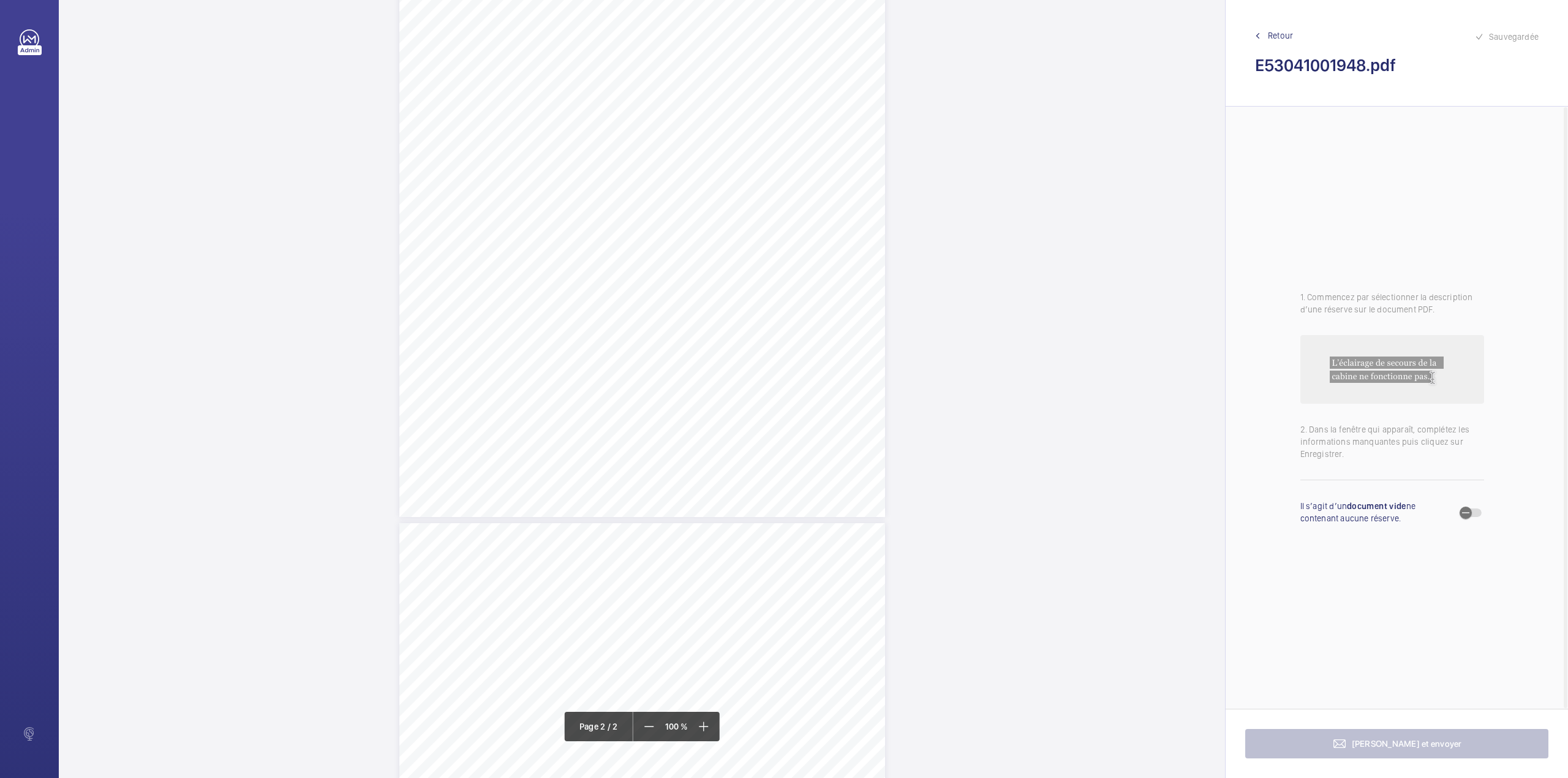
scroll to position [571, 0]
click at [719, 316] on div "Page 2" at bounding box center [642, 485] width 486 height 688
click at [730, 201] on textarea at bounding box center [768, 202] width 210 height 55
click at [718, 130] on div "Faites un choix" at bounding box center [719, 129] width 86 height 12
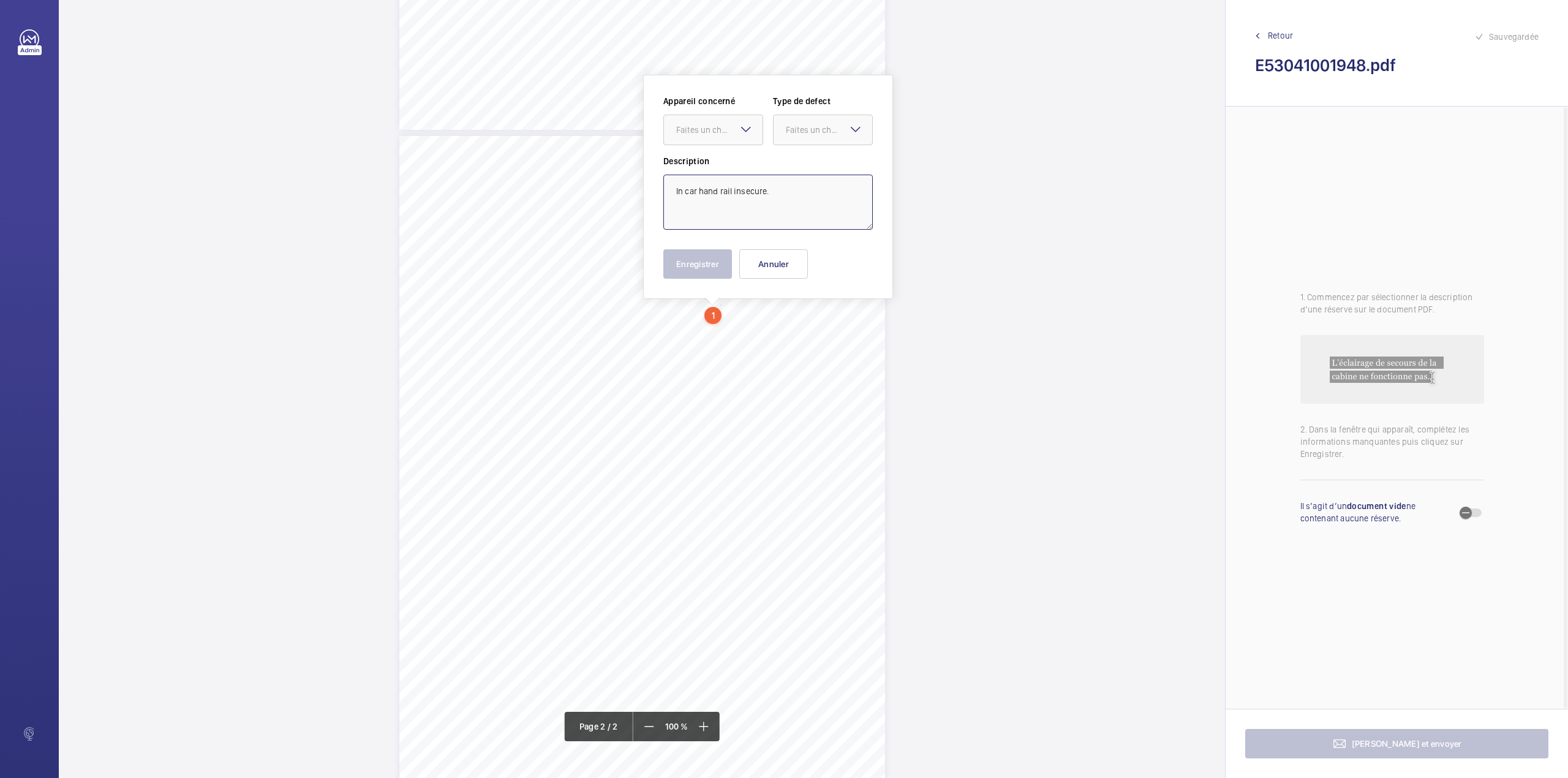
type textarea "In car hand rail insecure."
click at [720, 148] on div "Appareil concerné Faites un choix Type de defect Faites un choix" at bounding box center [768, 125] width 210 height 60
click at [801, 126] on div "Faites un choix" at bounding box center [829, 129] width 86 height 12
click at [799, 153] on div "Standard" at bounding box center [822, 168] width 98 height 30
click at [718, 139] on div at bounding box center [713, 129] width 98 height 29
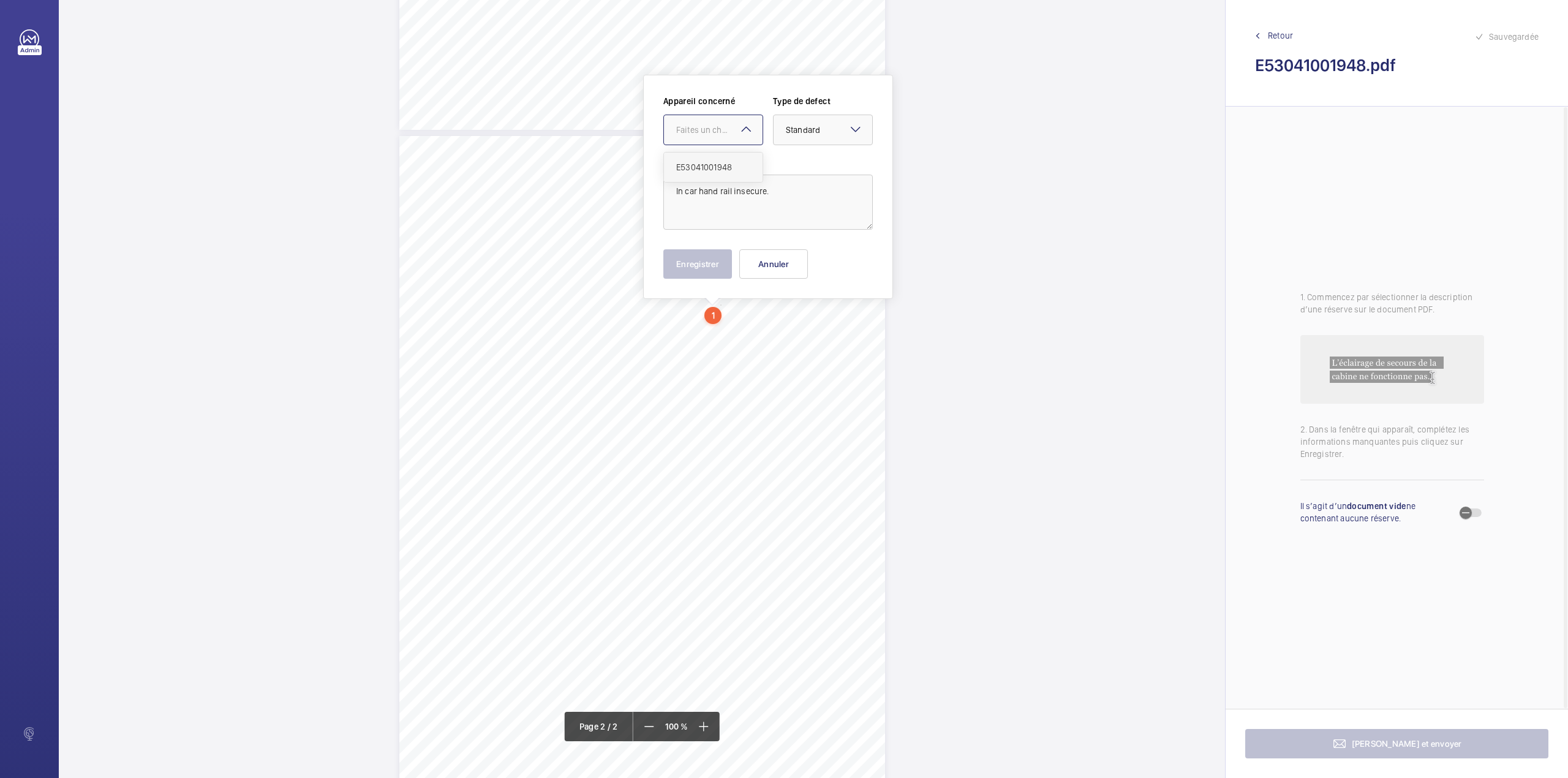
click at [716, 169] on span "E53041001948" at bounding box center [713, 167] width 74 height 12
click at [675, 270] on button "Enregistrer" at bounding box center [698, 263] width 69 height 29
click at [775, 336] on div "Page 2" at bounding box center [642, 479] width 486 height 688
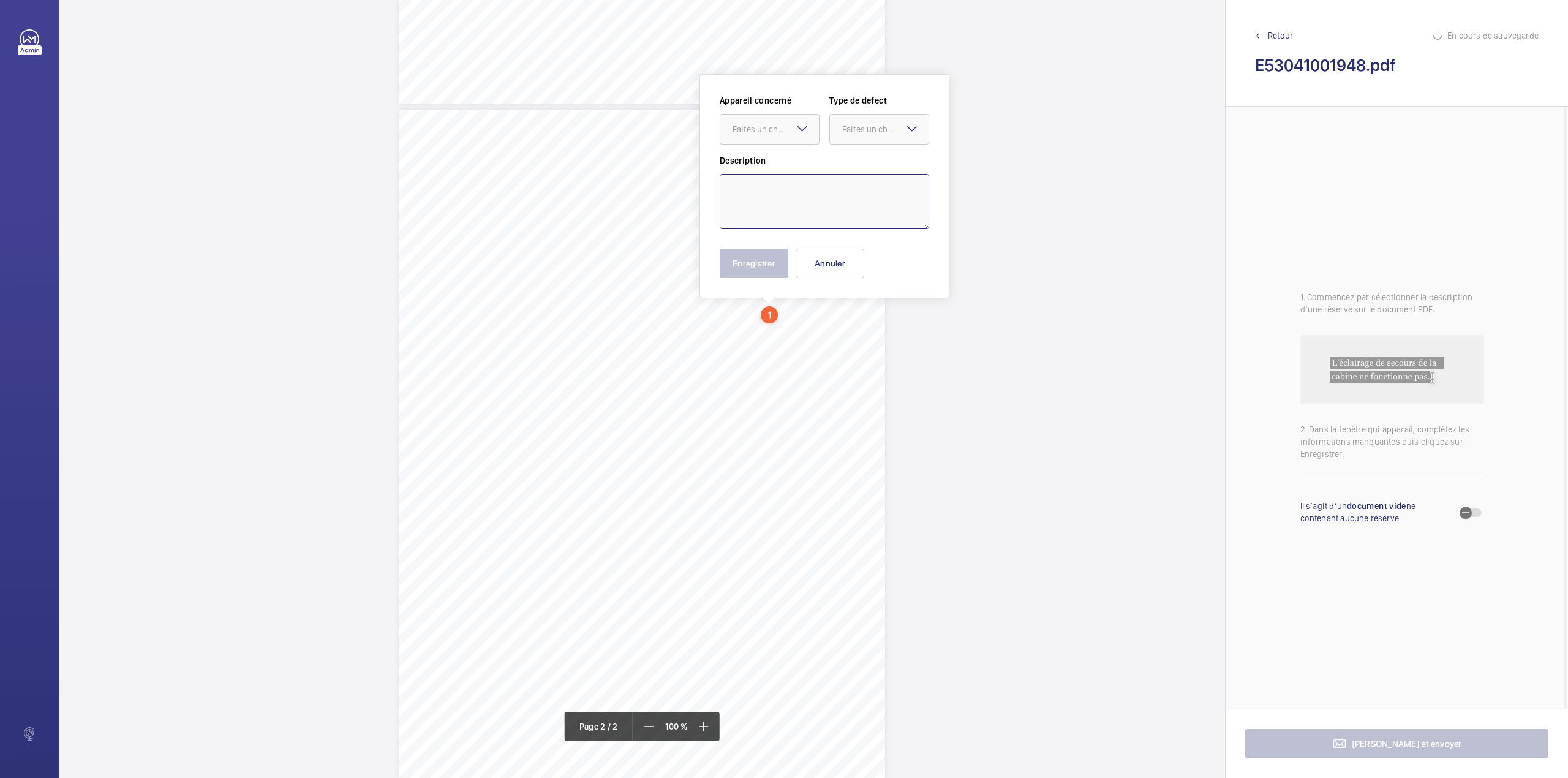
click at [792, 197] on textarea at bounding box center [825, 201] width 210 height 55
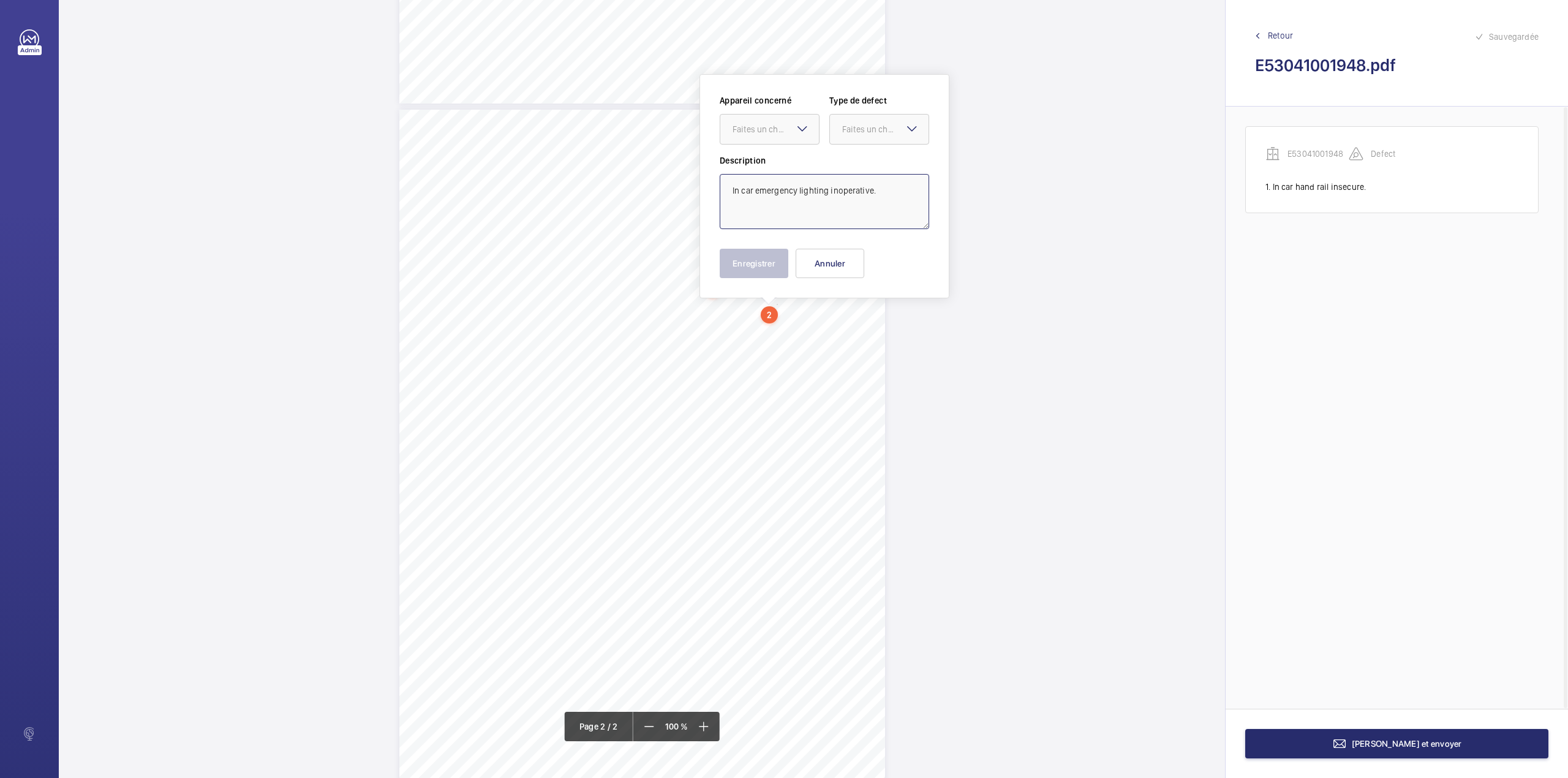
type textarea "In car emergency lighting inoperative."
drag, startPoint x: 799, startPoint y: 131, endPoint x: 799, endPoint y: 149, distance: 18.0
click at [799, 131] on mat-icon at bounding box center [802, 128] width 14 height 14
click at [799, 161] on span "E53041001948" at bounding box center [769, 167] width 74 height 12
click at [856, 139] on div at bounding box center [878, 129] width 98 height 29
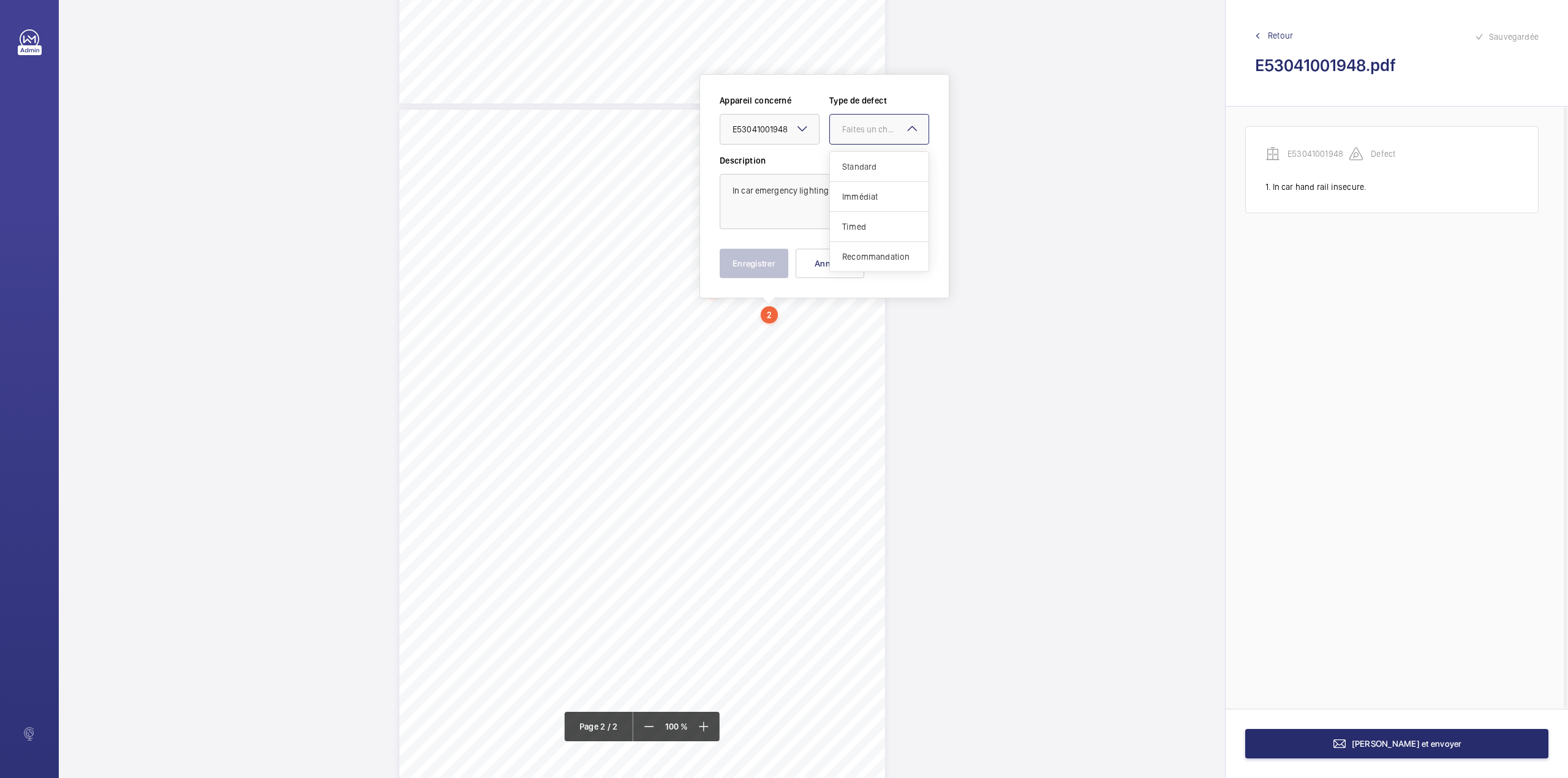
click at [856, 156] on div "Standard" at bounding box center [878, 167] width 98 height 30
click at [765, 267] on button "Enregistrer" at bounding box center [754, 263] width 69 height 29
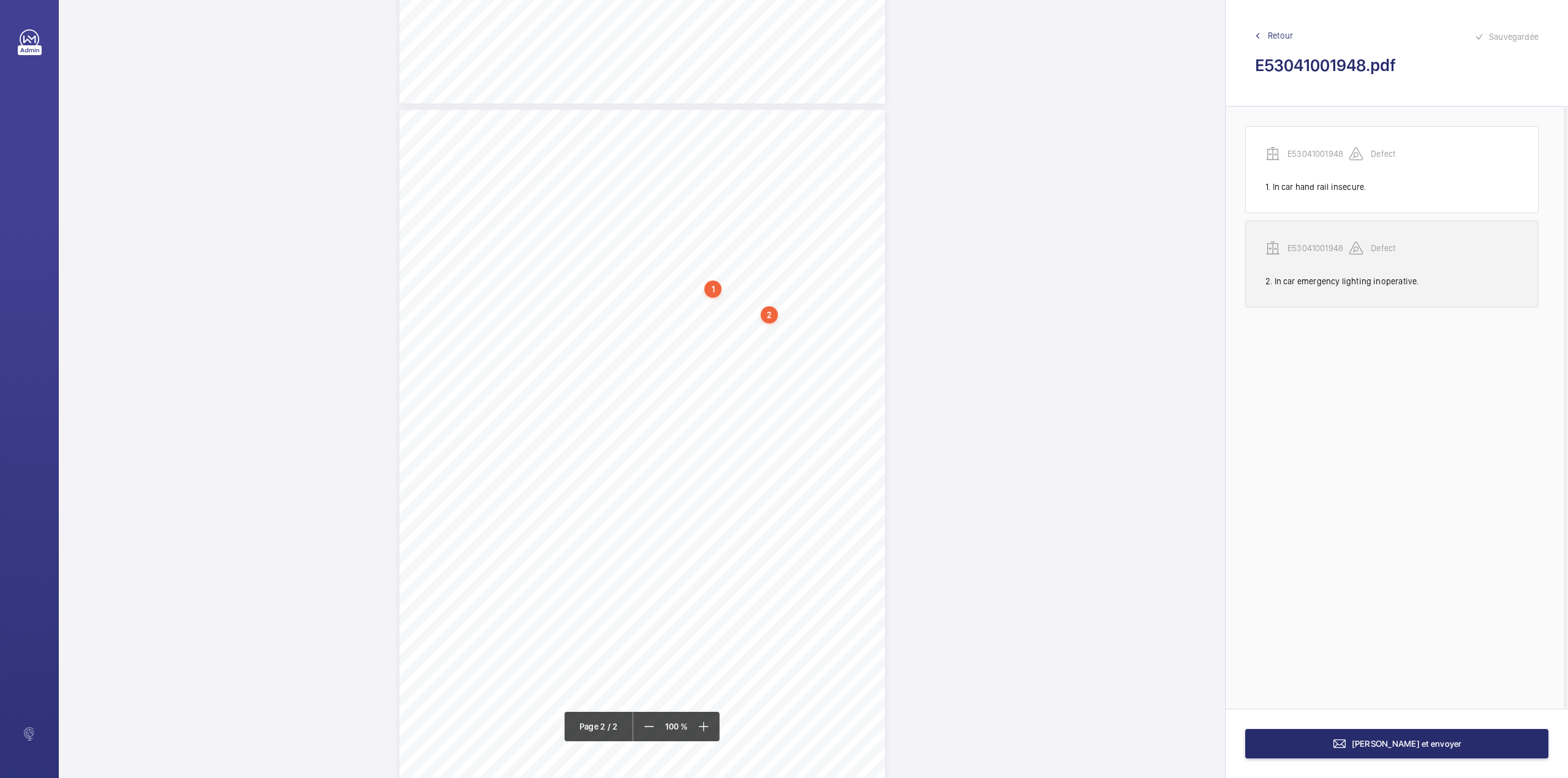
click at [1312, 250] on p "E53041001948" at bounding box center [1318, 248] width 61 height 12
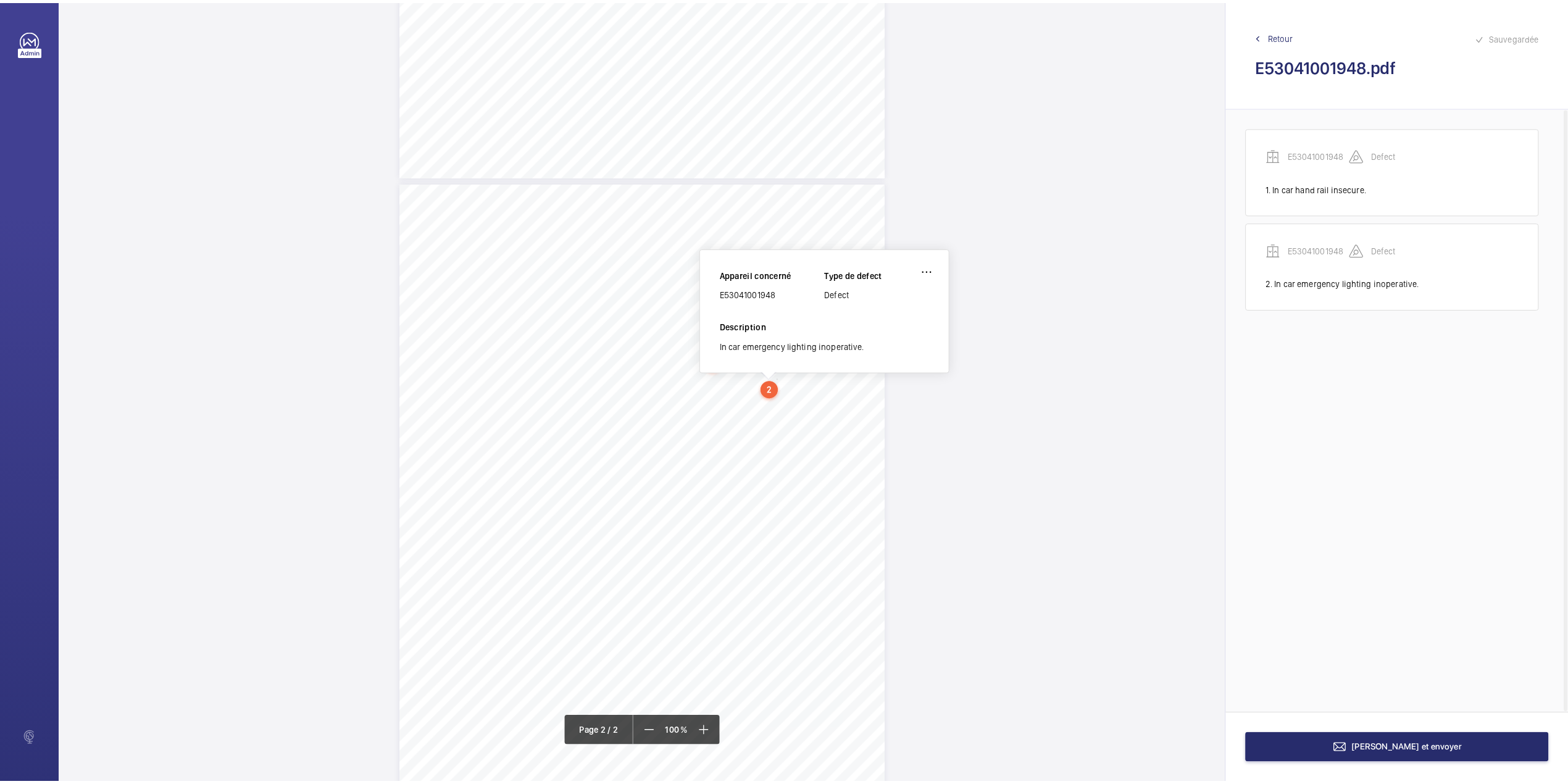
scroll to position [533, 0]
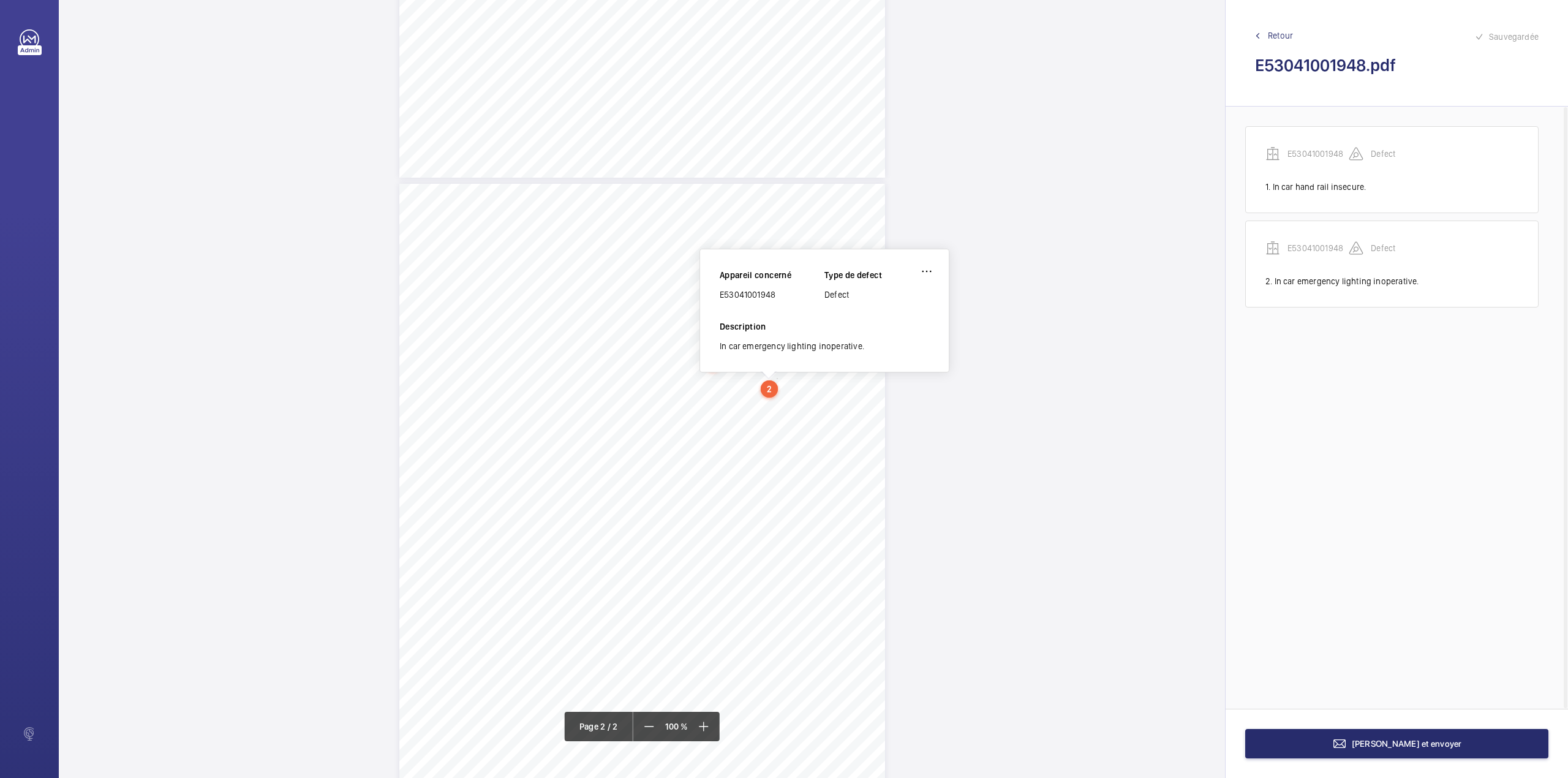
drag, startPoint x: 720, startPoint y: 294, endPoint x: 787, endPoint y: 294, distance: 67.0
click at [787, 294] on div "E53041001948" at bounding box center [772, 294] width 105 height 12
drag, startPoint x: 720, startPoint y: 294, endPoint x: 779, endPoint y: 292, distance: 59.0
click at [779, 292] on div "E53041001948" at bounding box center [772, 294] width 105 height 12
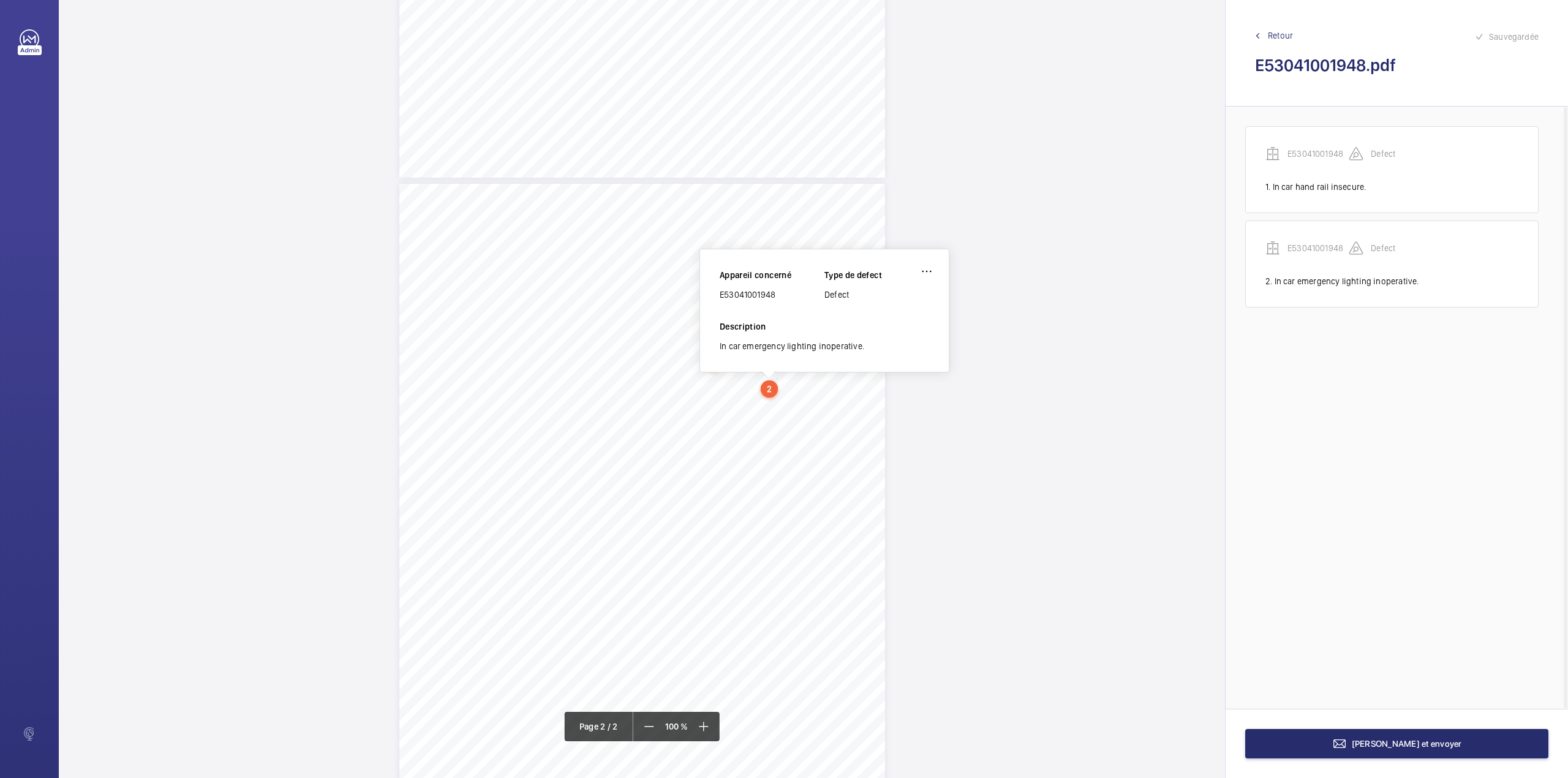
copy div "E53041001948"
click at [1449, 741] on button "[PERSON_NAME] et envoyer" at bounding box center [1396, 744] width 303 height 29
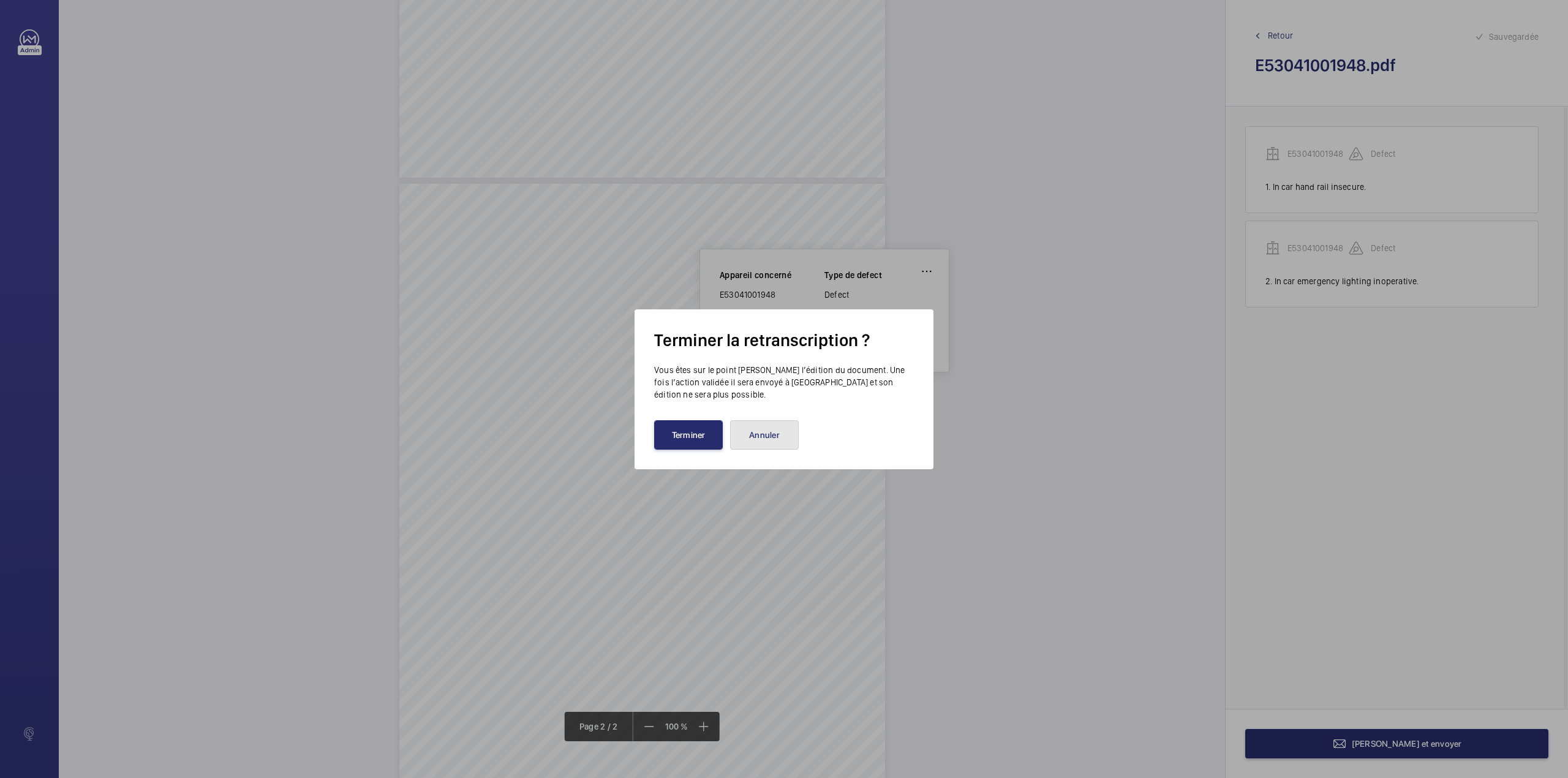
click at [769, 436] on button "Annuler" at bounding box center [764, 434] width 69 height 29
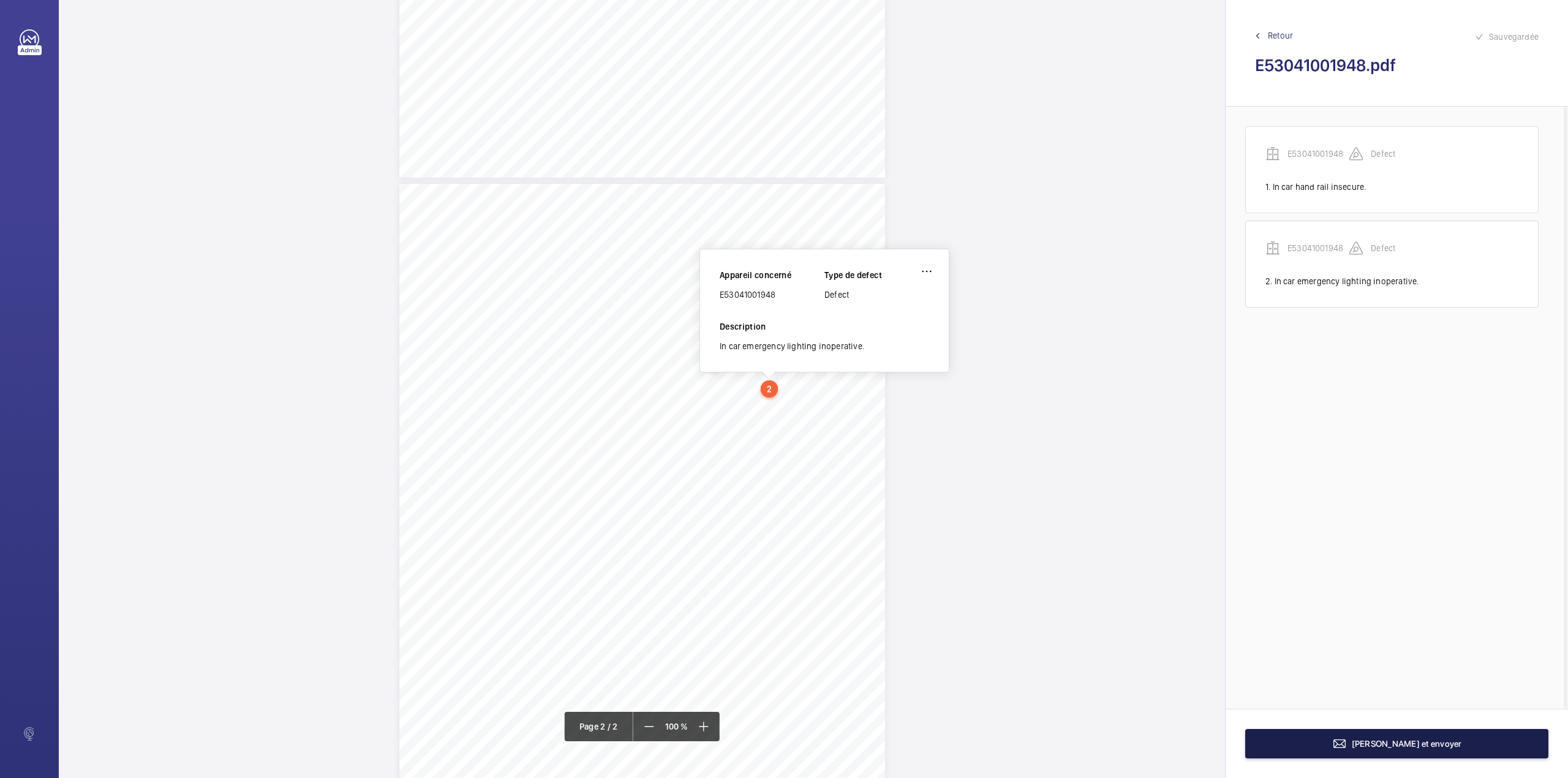
click at [1464, 734] on button "[PERSON_NAME] et envoyer" at bounding box center [1396, 744] width 303 height 29
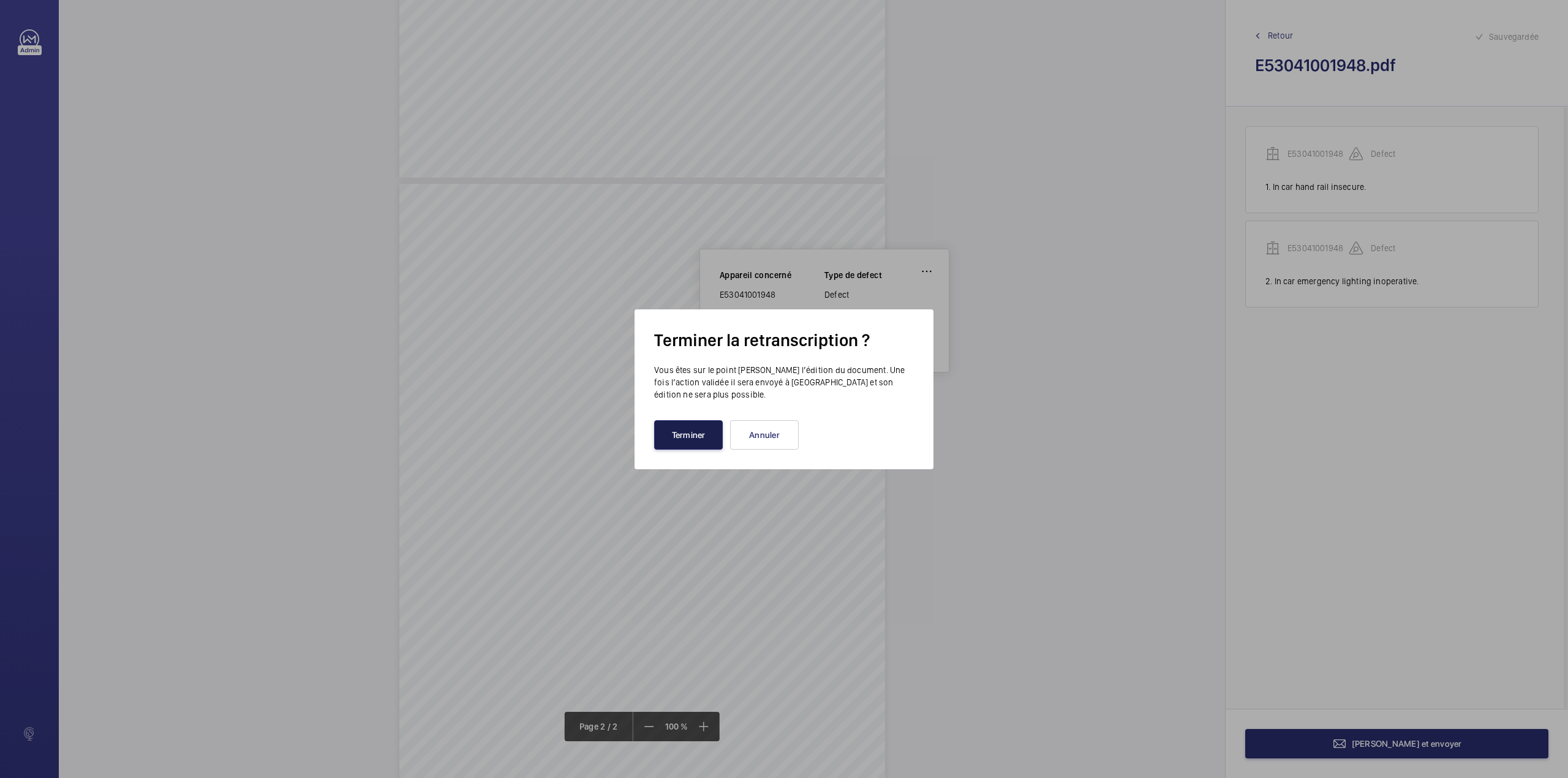
click at [679, 433] on button "Terminer" at bounding box center [688, 434] width 69 height 29
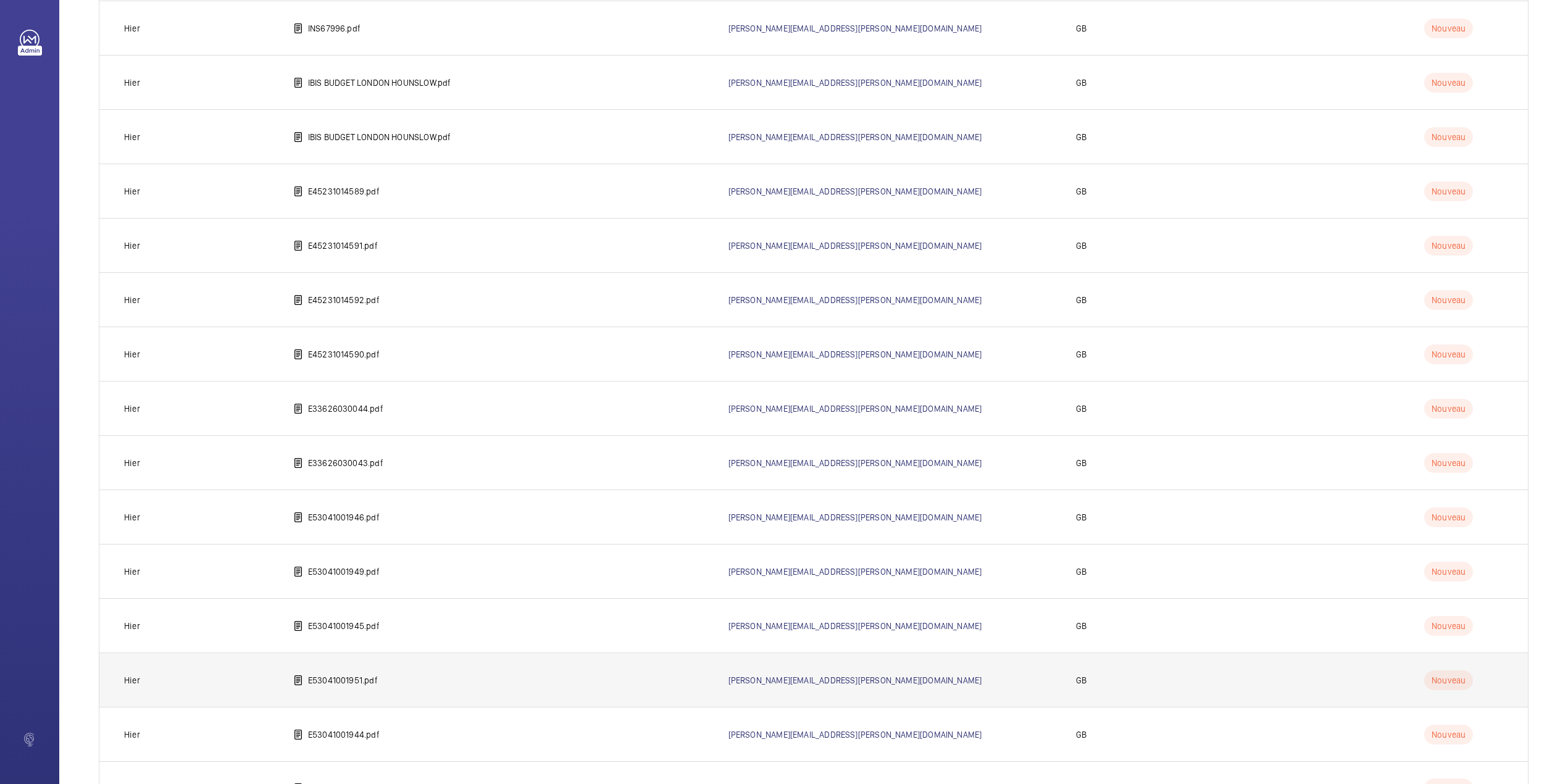
scroll to position [807, 0]
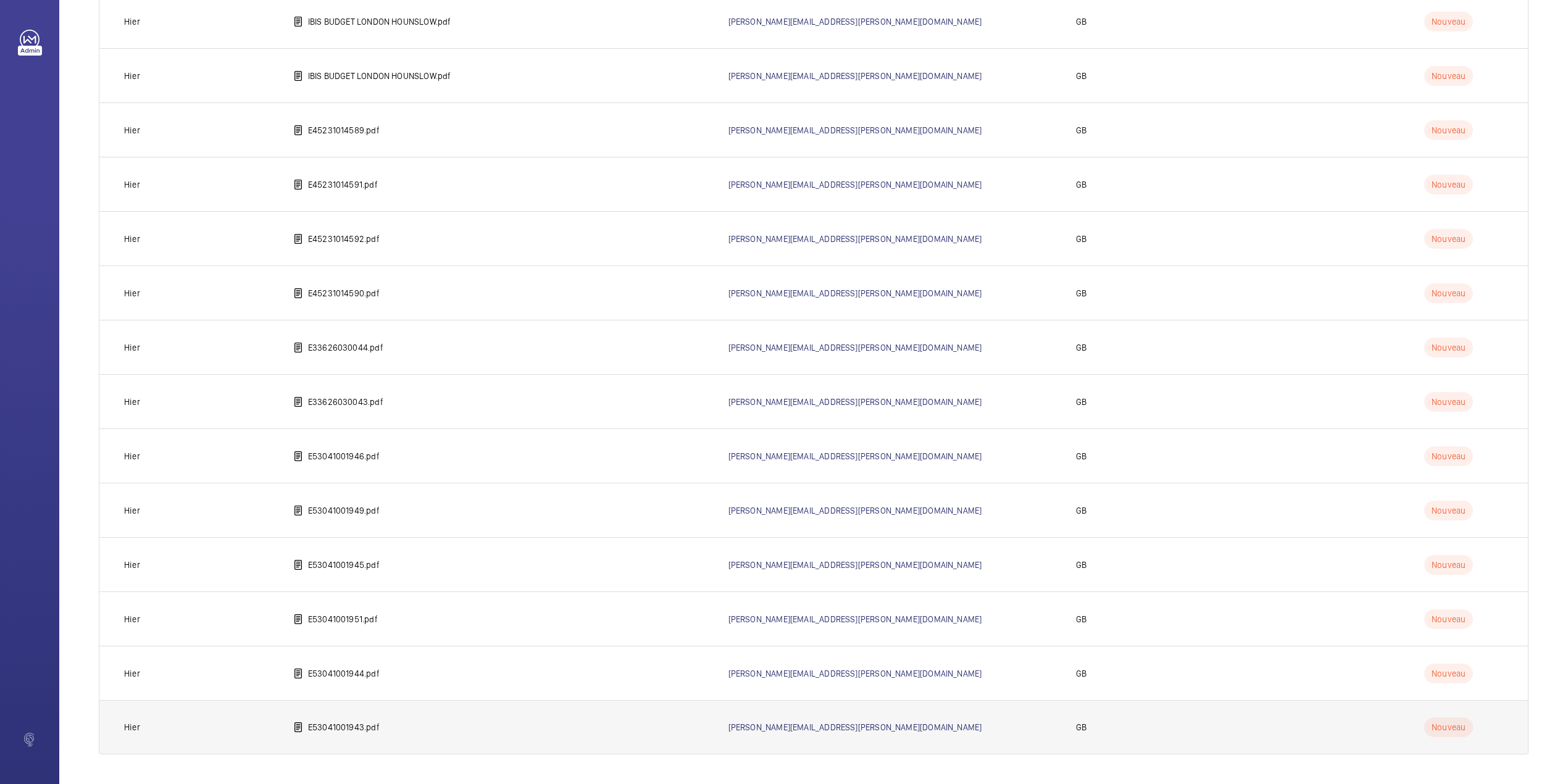
click at [322, 729] on p "E53041001943.pdf" at bounding box center [344, 727] width 72 height 12
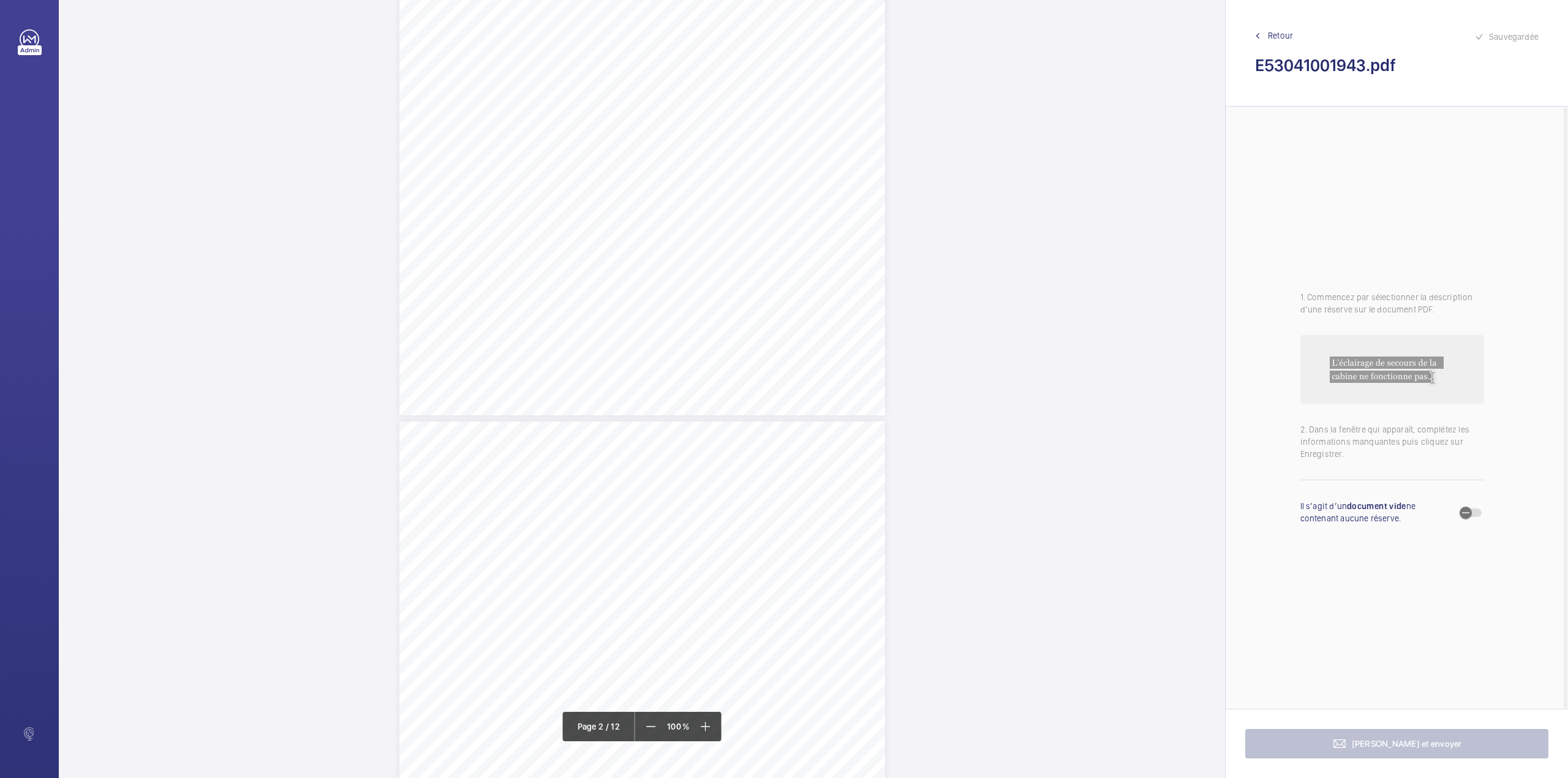
scroll to position [1470, 0]
click at [741, 130] on div "Page 3" at bounding box center [642, 280] width 486 height 688
click at [748, 131] on div "Faites un choix" at bounding box center [741, 129] width 86 height 12
click at [796, 260] on button "Annuler" at bounding box center [795, 263] width 69 height 29
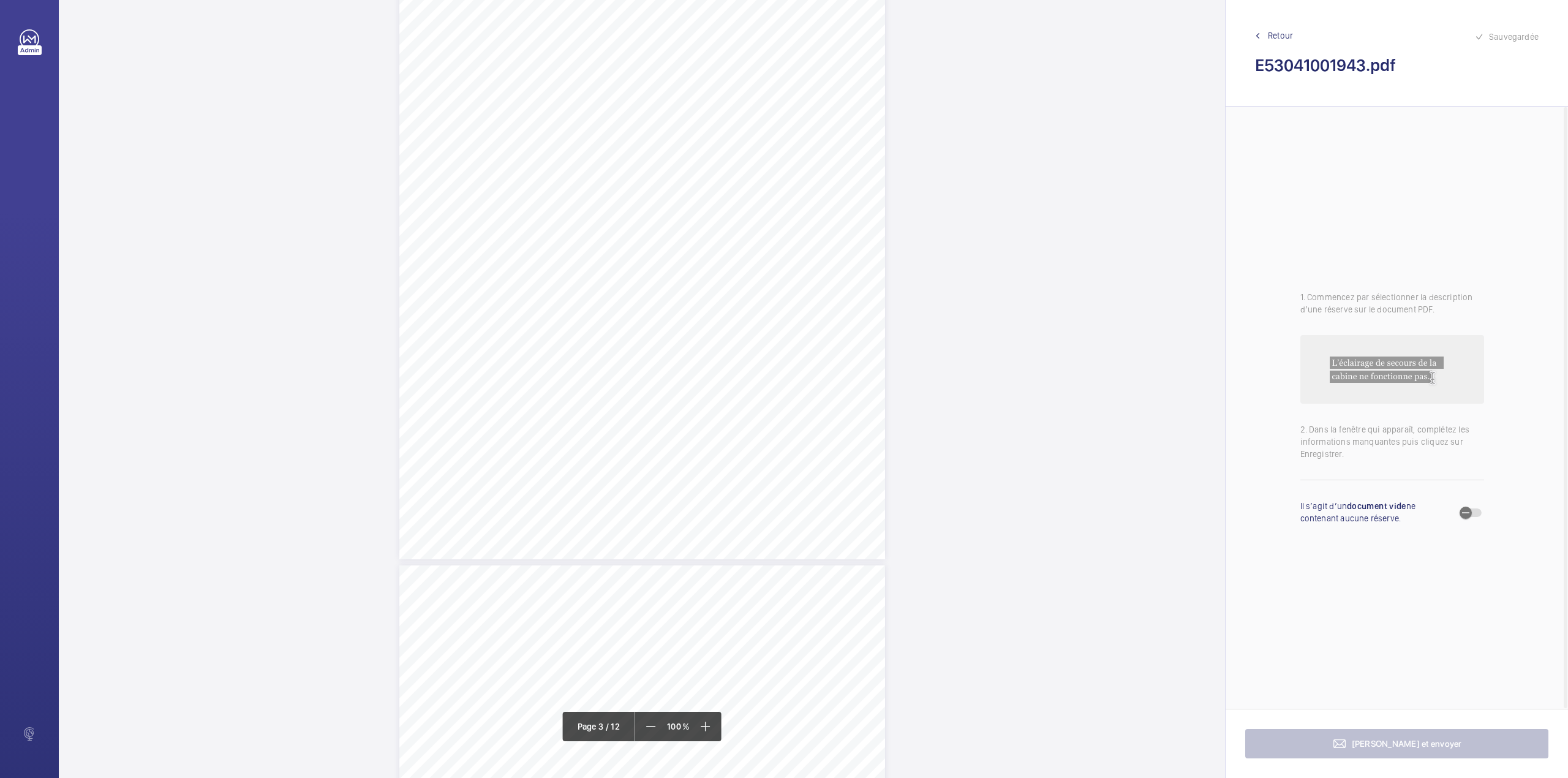
scroll to position [1535, 0]
click at [851, 312] on div "Page 3" at bounding box center [642, 296] width 486 height 688
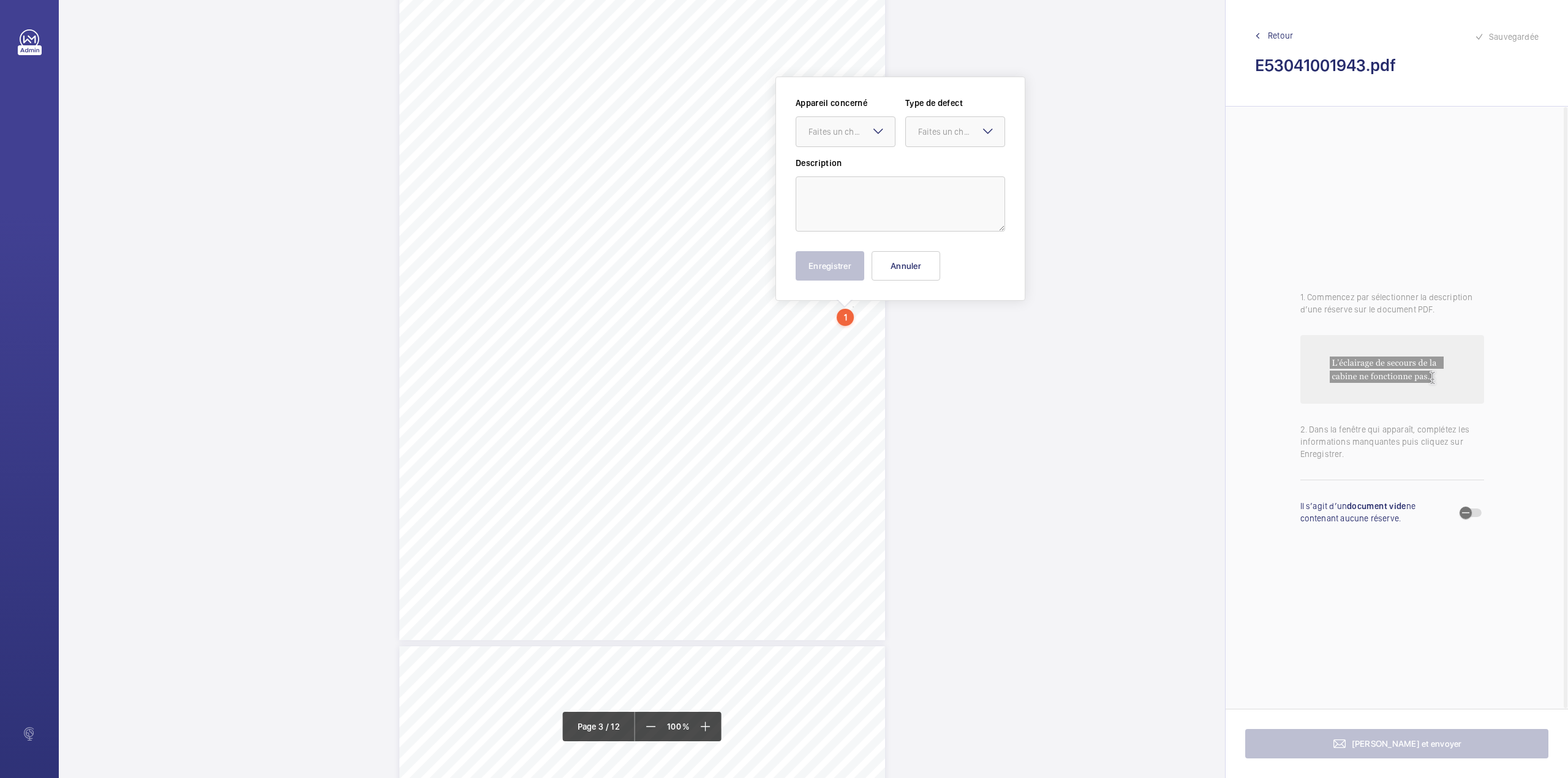
scroll to position [1456, 0]
click at [855, 128] on div "Faites un choix" at bounding box center [852, 129] width 86 height 12
click at [900, 277] on button "Annuler" at bounding box center [906, 263] width 69 height 29
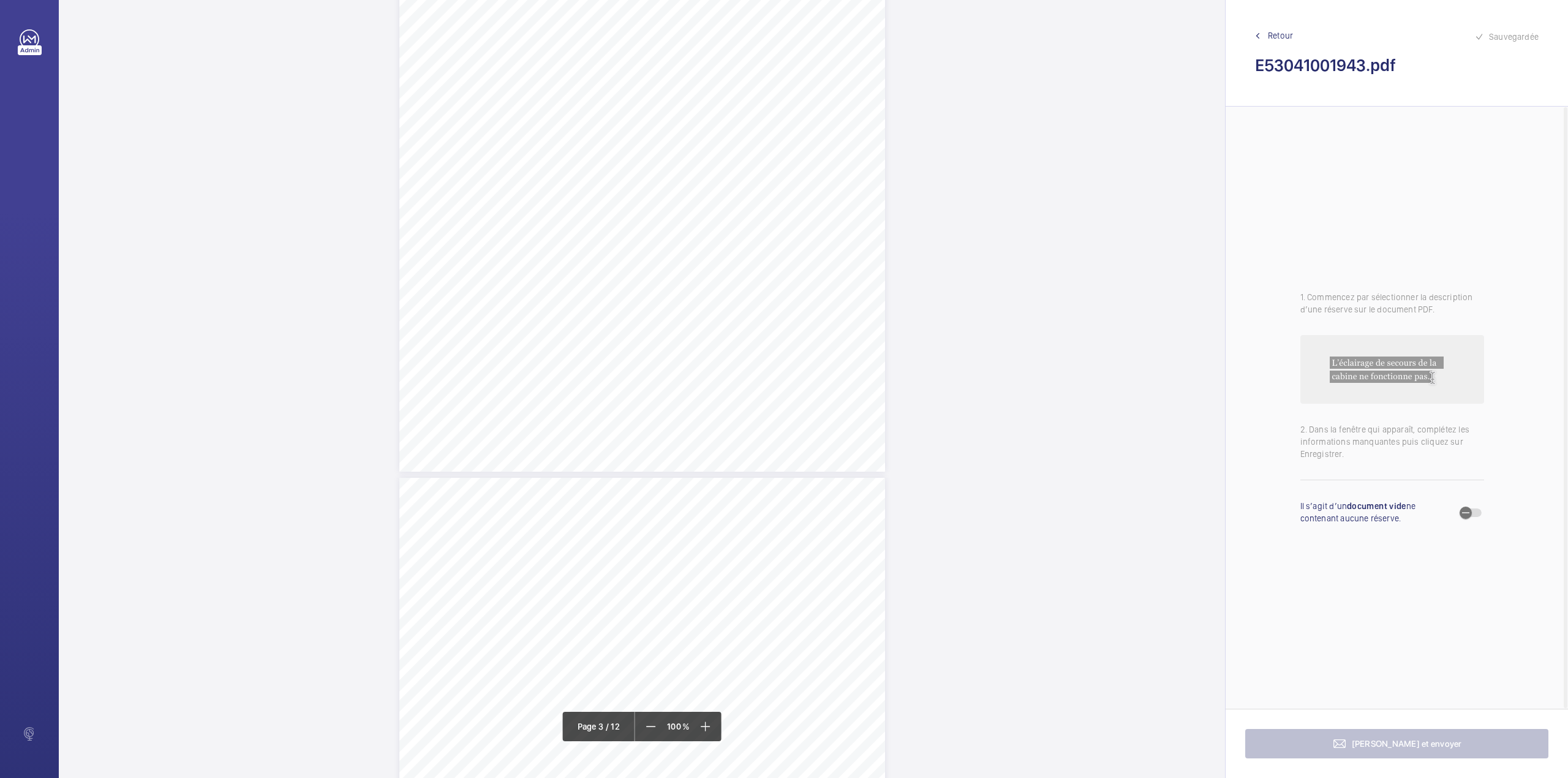
scroll to position [1946, 0]
click at [804, 374] on div "Page 4" at bounding box center [642, 497] width 486 height 688
click at [809, 211] on textarea at bounding box center [854, 201] width 210 height 55
type textarea "i"
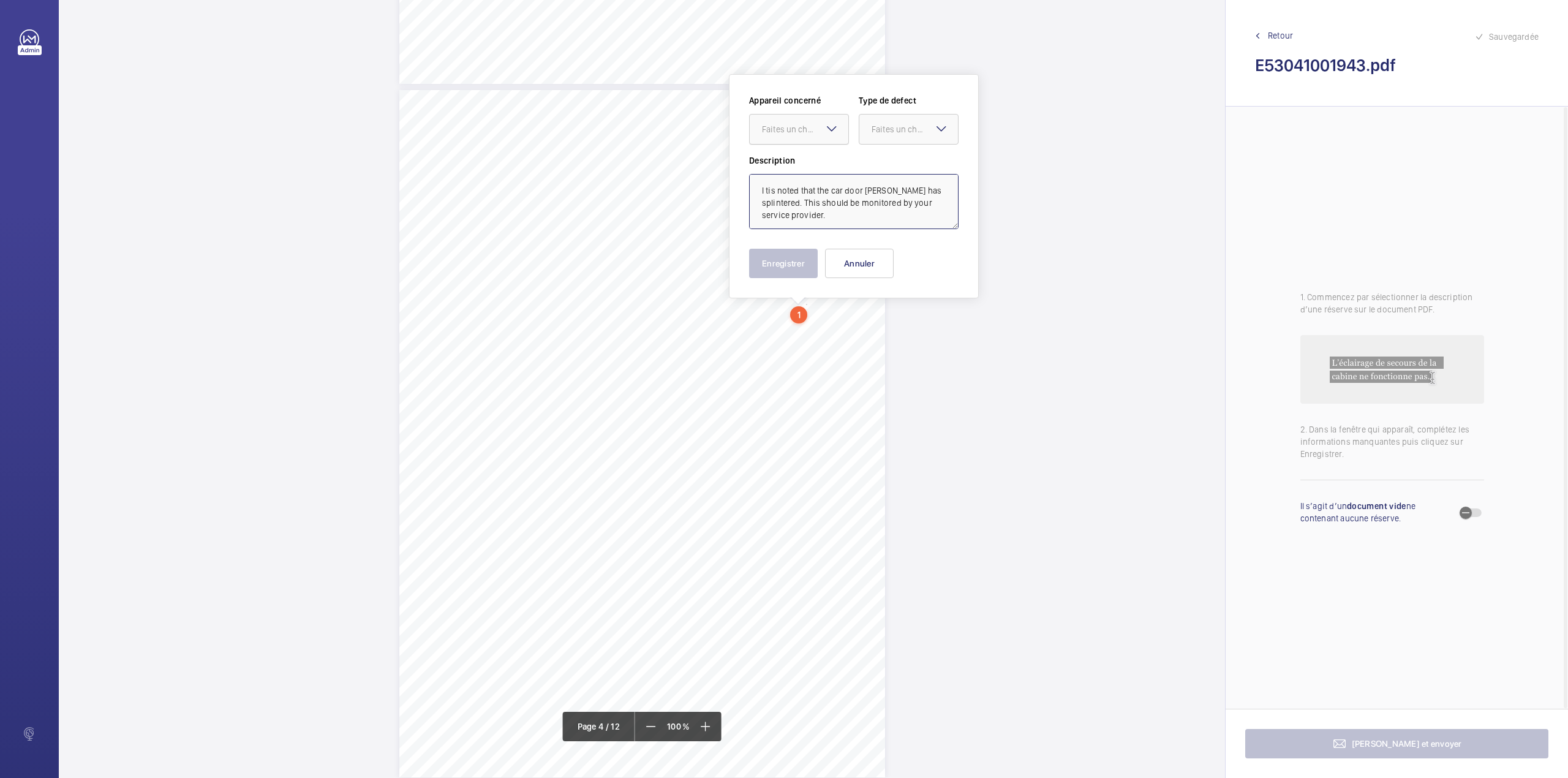
click at [832, 136] on div "Faites un choix" at bounding box center [799, 129] width 100 height 31
click at [829, 162] on span "E53041001943" at bounding box center [799, 167] width 74 height 12
click at [897, 133] on div "Faites un choix" at bounding box center [914, 129] width 86 height 12
click at [890, 253] on span "Recommandation" at bounding box center [908, 256] width 74 height 12
type textarea "I tis noted that the car door [PERSON_NAME] has splintered. This should be moni…"
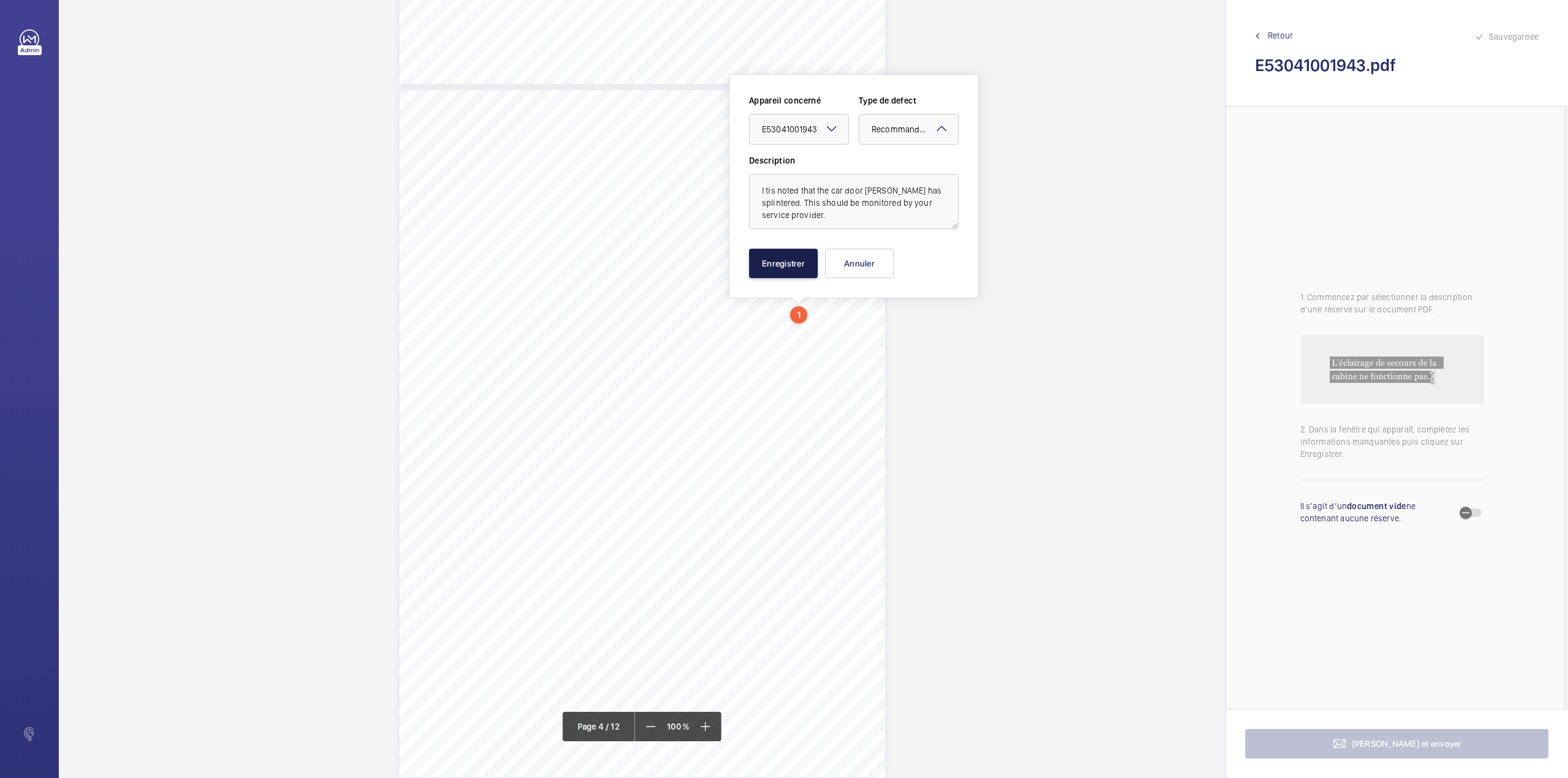
click at [809, 263] on button "Enregistrer" at bounding box center [784, 263] width 69 height 29
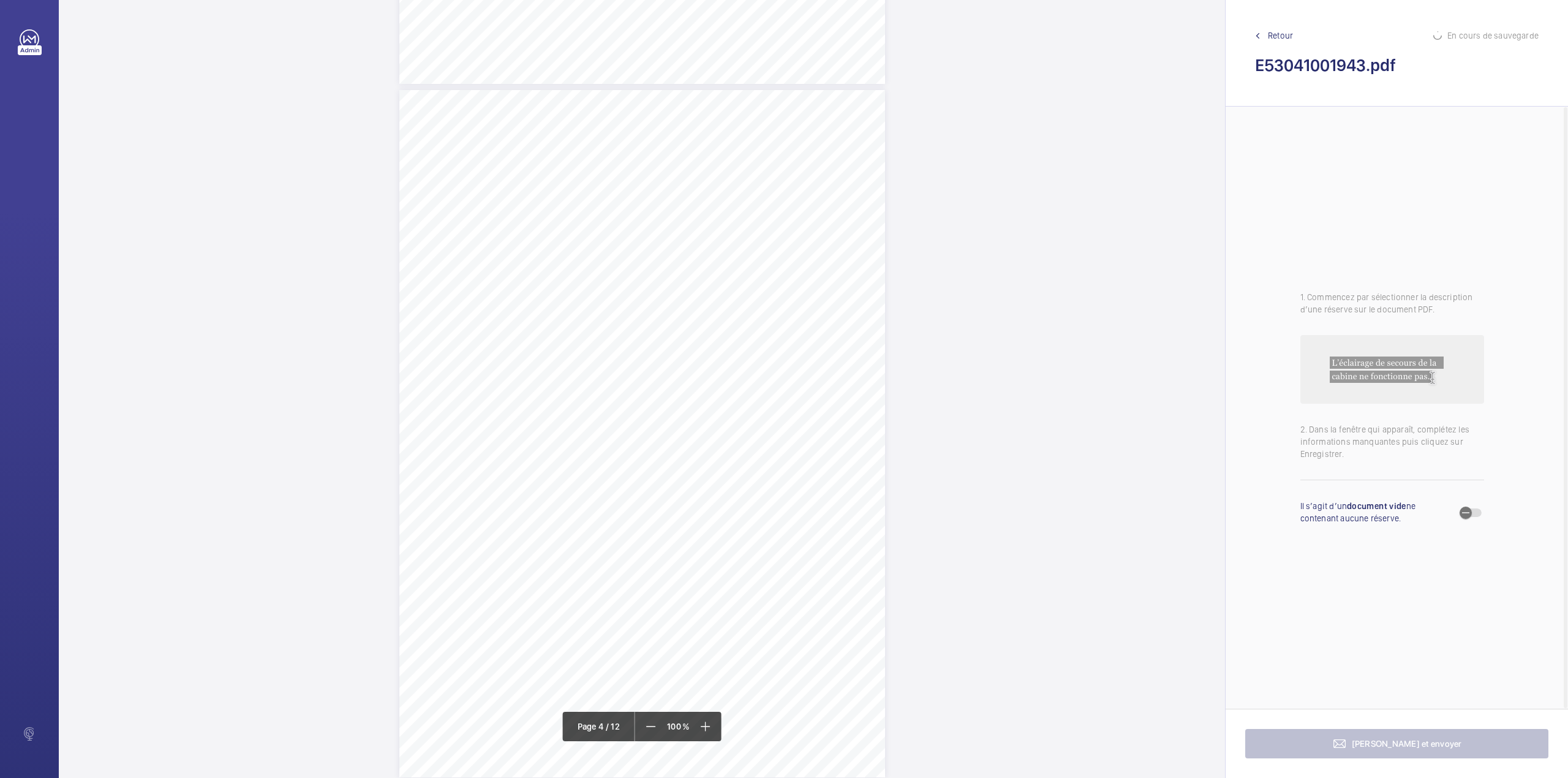
click at [863, 339] on div "Page 4" at bounding box center [642, 433] width 486 height 688
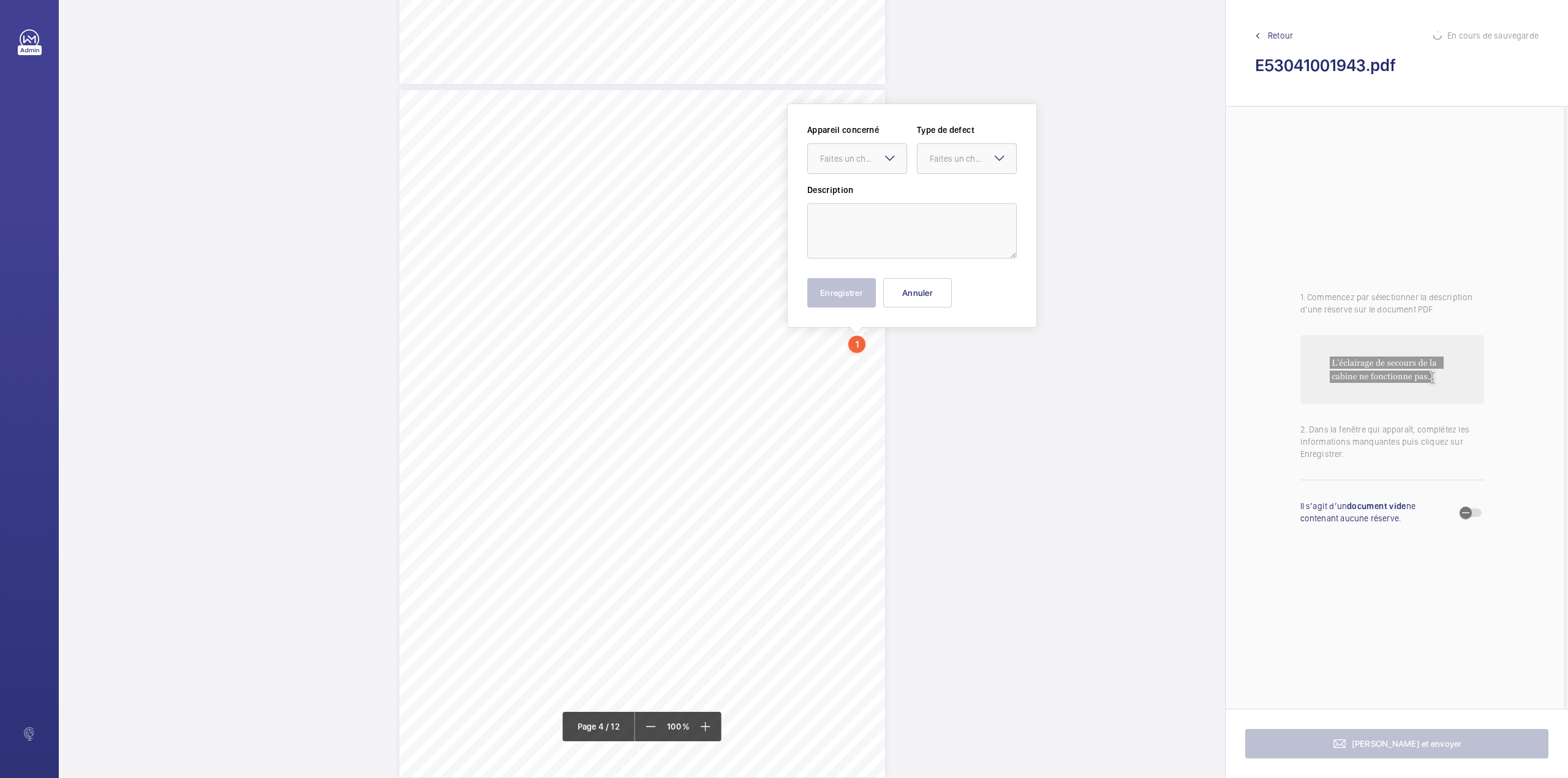
scroll to position [2039, 0]
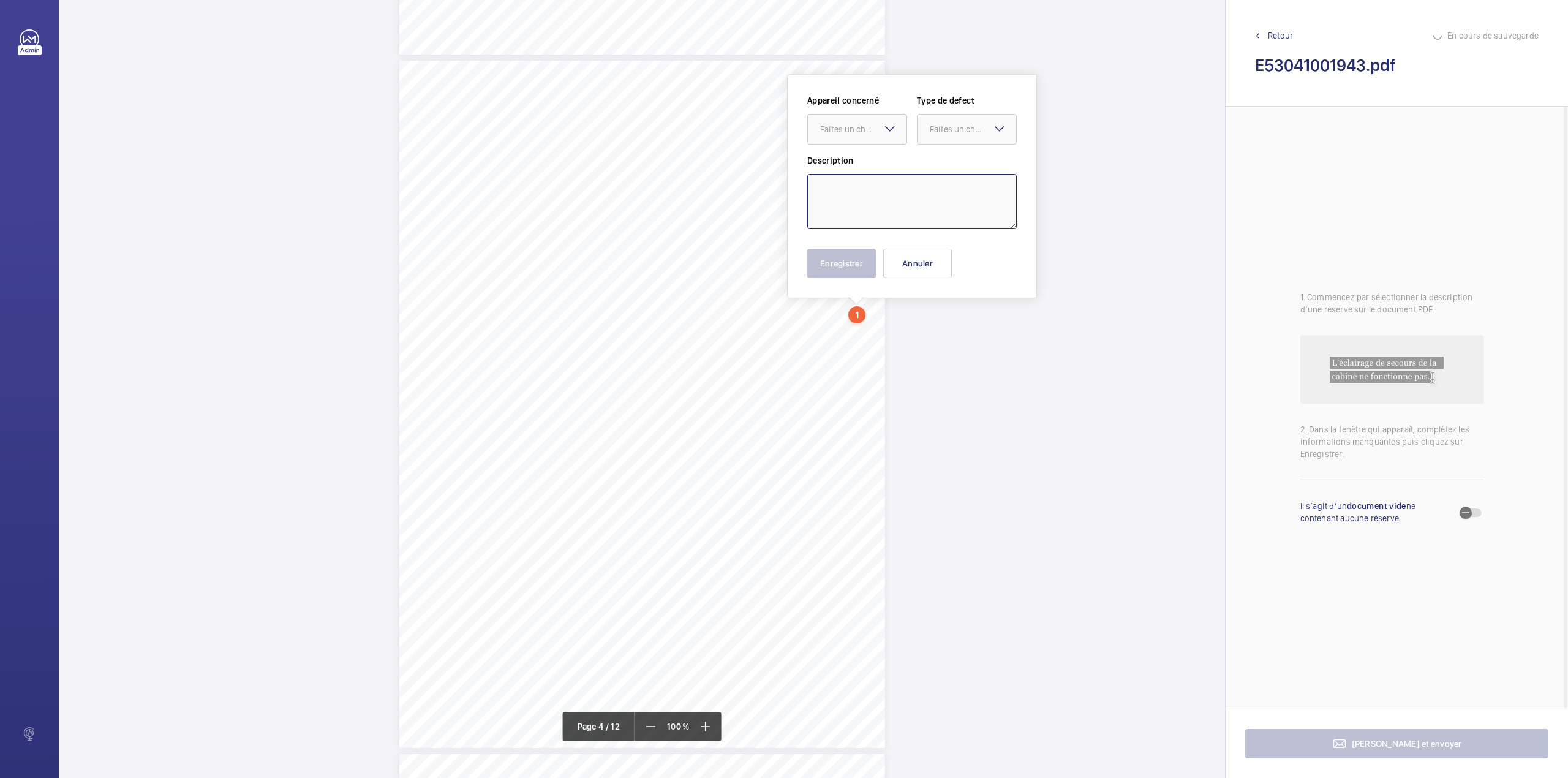
click at [888, 184] on textarea at bounding box center [912, 201] width 210 height 55
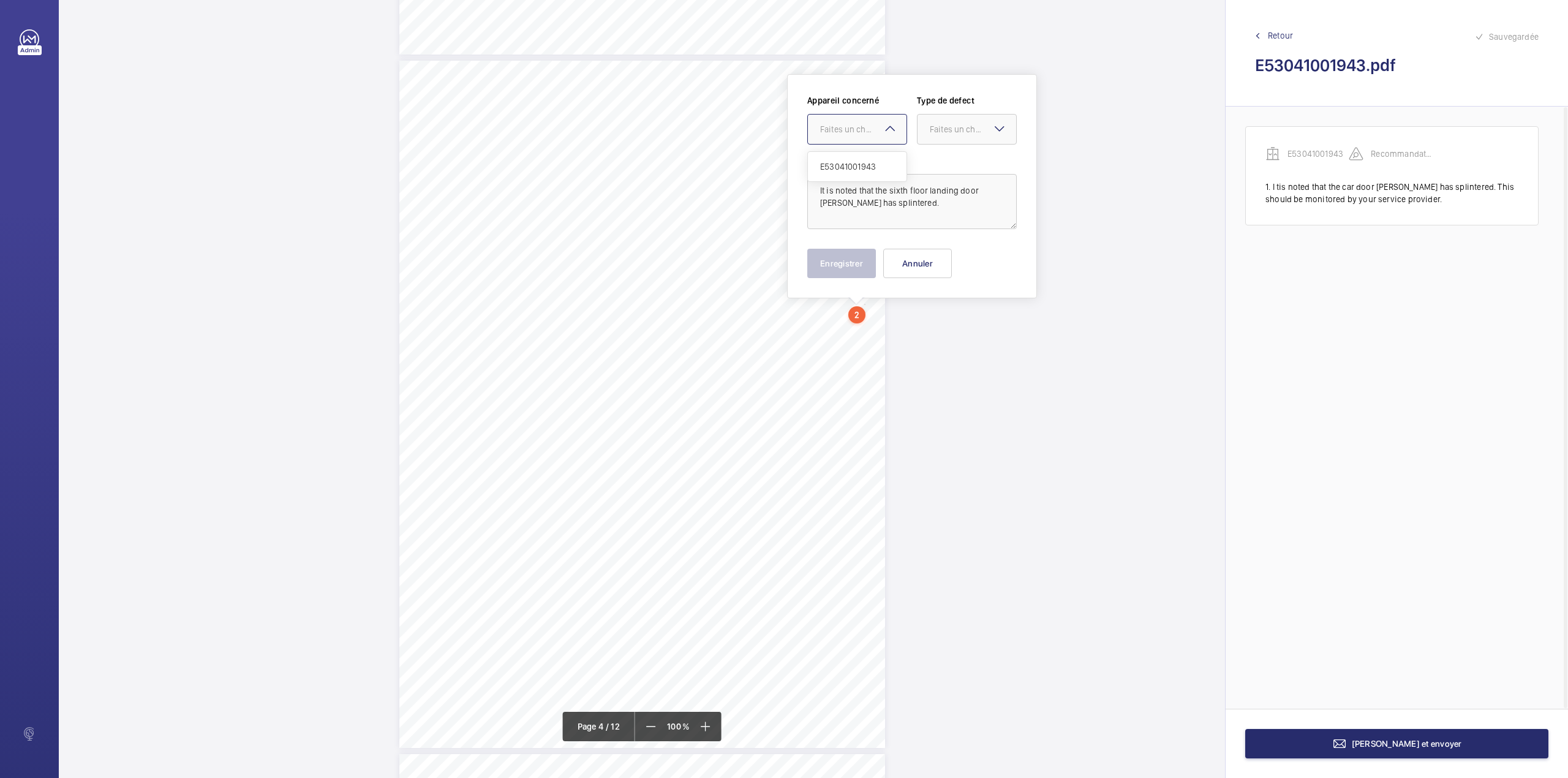
click at [883, 128] on mat-icon at bounding box center [890, 128] width 14 height 14
click at [883, 163] on span "E53041001943" at bounding box center [857, 167] width 74 height 12
click at [919, 211] on textarea "It is noted that the sixth floor landing door [PERSON_NAME] has splintered." at bounding box center [912, 201] width 210 height 55
click at [951, 128] on div "Faites un choix" at bounding box center [972, 129] width 86 height 12
click at [946, 253] on span "Recommandation" at bounding box center [966, 256] width 74 height 12
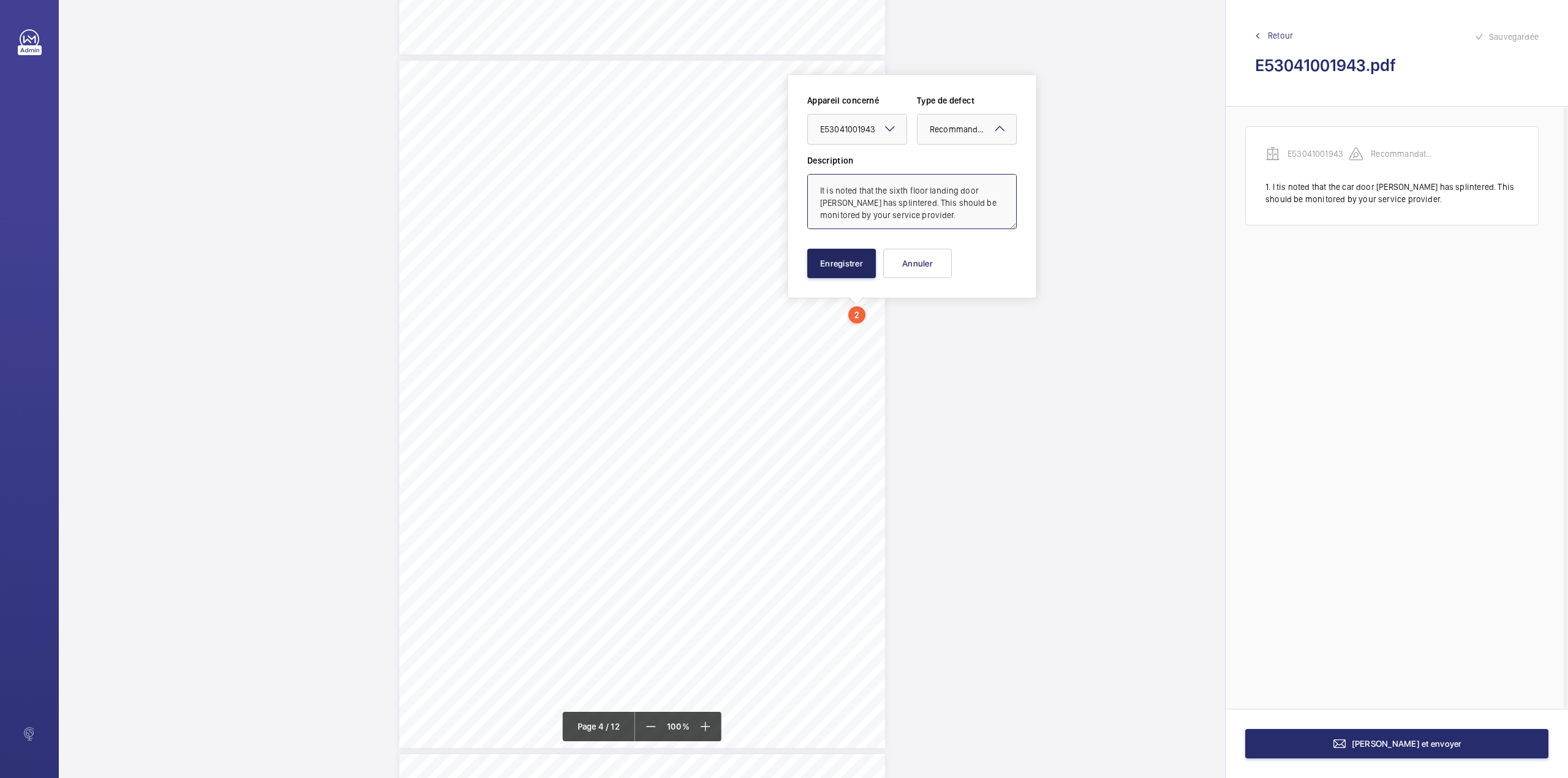
type textarea "It is noted that the sixth floor landing door [PERSON_NAME] has splintered. Thi…"
click at [851, 251] on button "Enregistrer" at bounding box center [842, 263] width 69 height 29
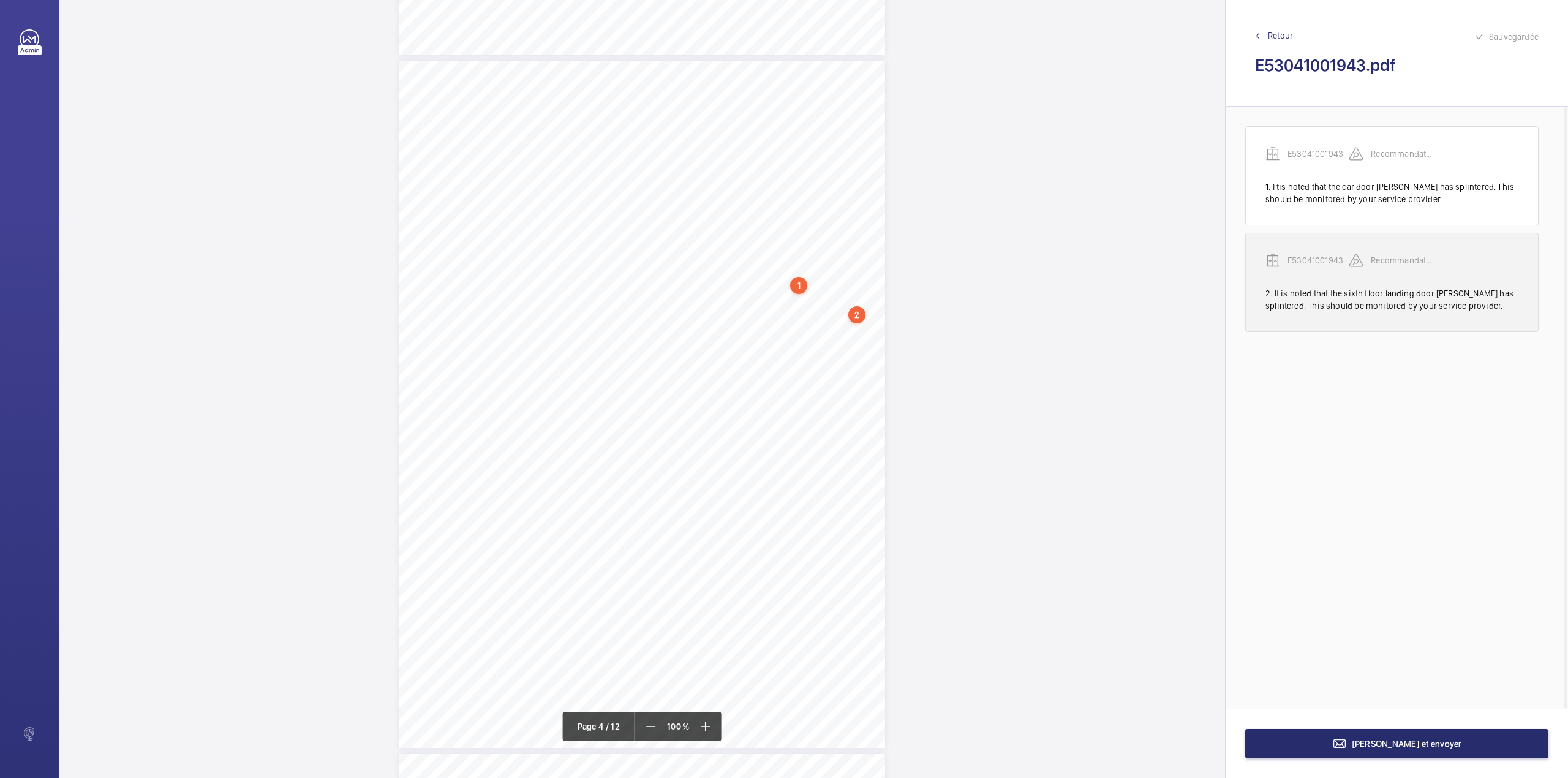
click at [1304, 262] on p "E53041001943" at bounding box center [1318, 260] width 61 height 12
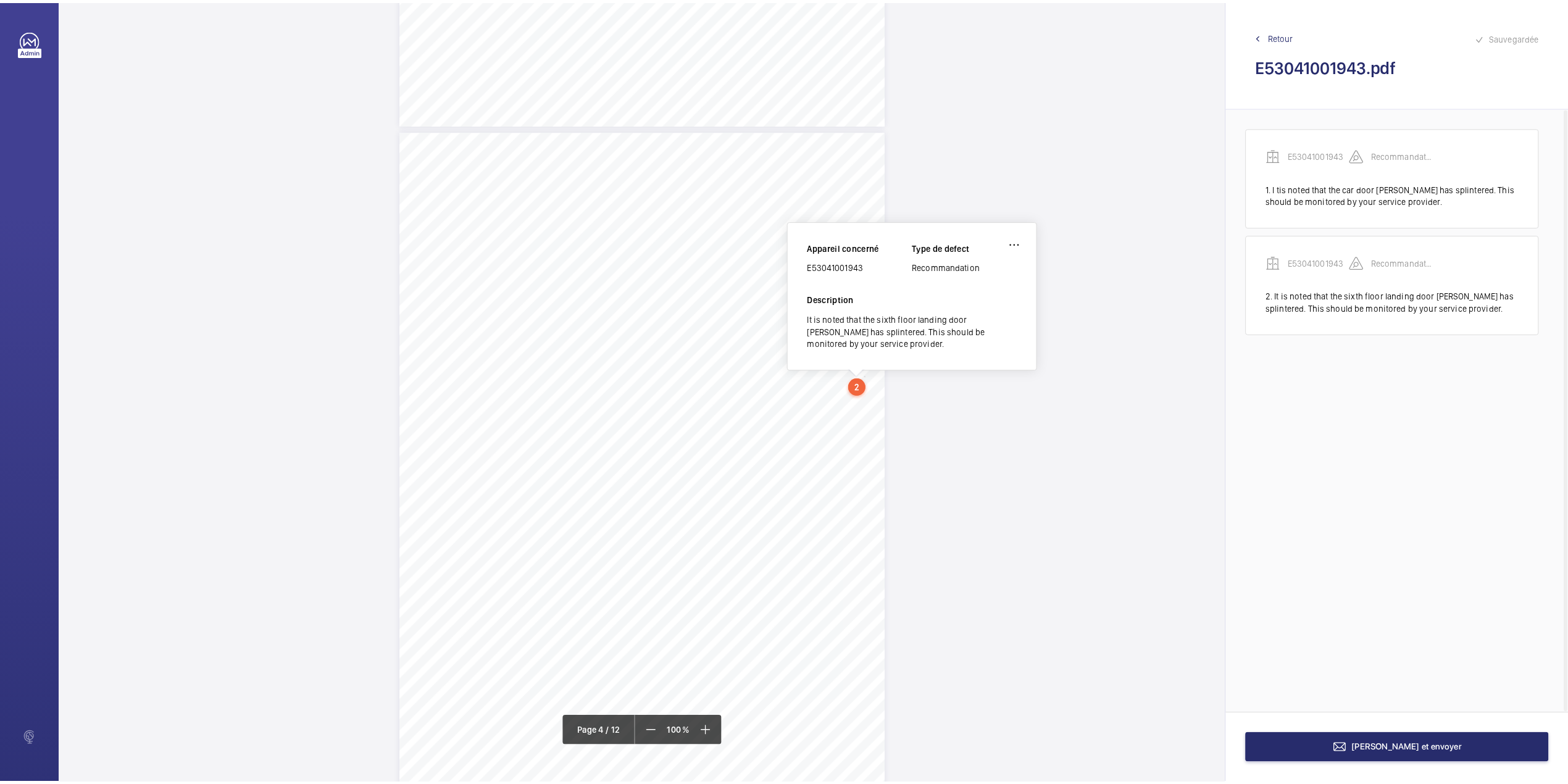
scroll to position [1980, 0]
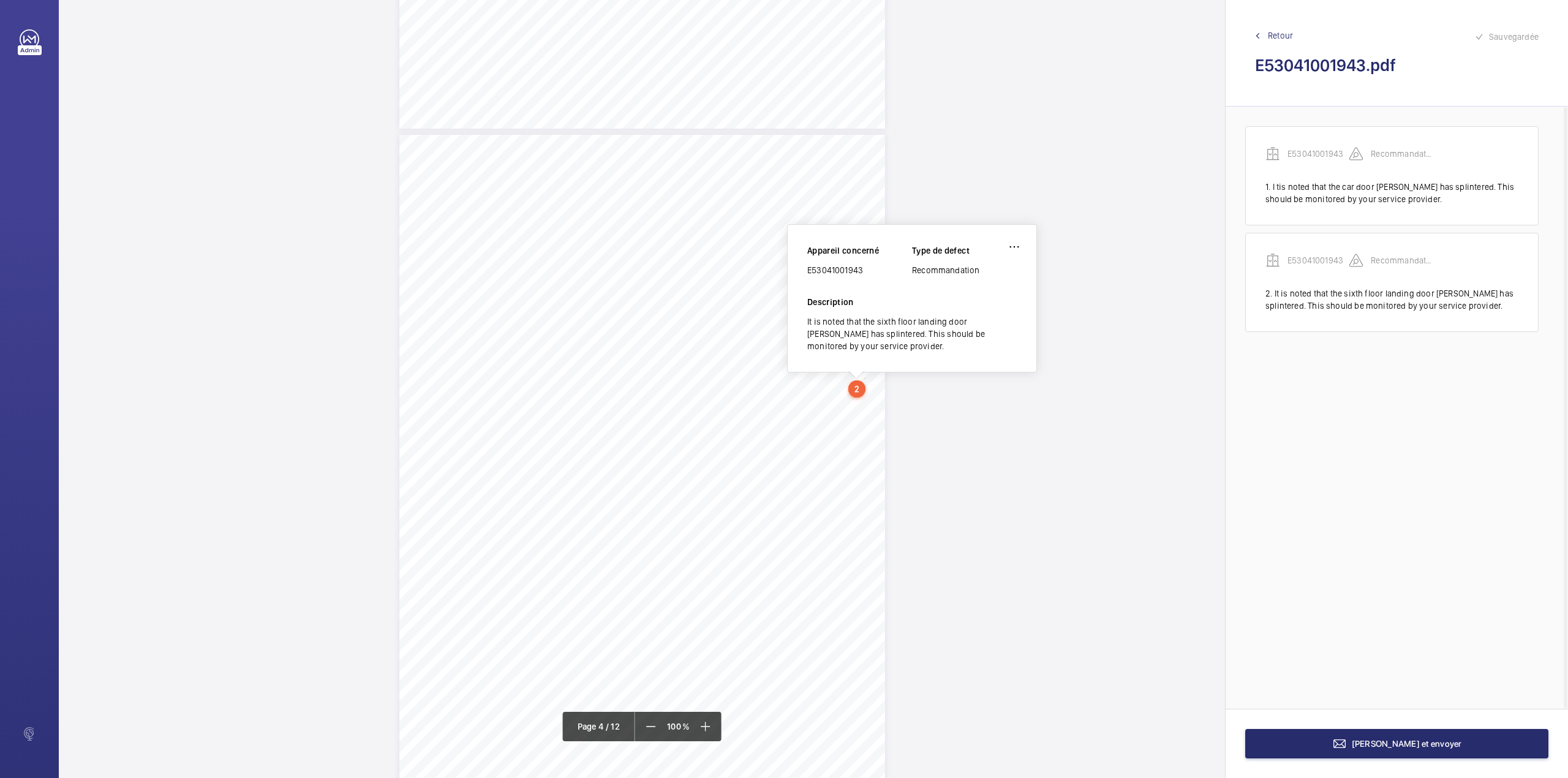
drag, startPoint x: 809, startPoint y: 270, endPoint x: 865, endPoint y: 270, distance: 56.0
click at [865, 270] on div "E53041001943" at bounding box center [860, 270] width 105 height 12
copy div "E53041001943"
click at [1417, 743] on span "[PERSON_NAME] et envoyer" at bounding box center [1407, 744] width 111 height 10
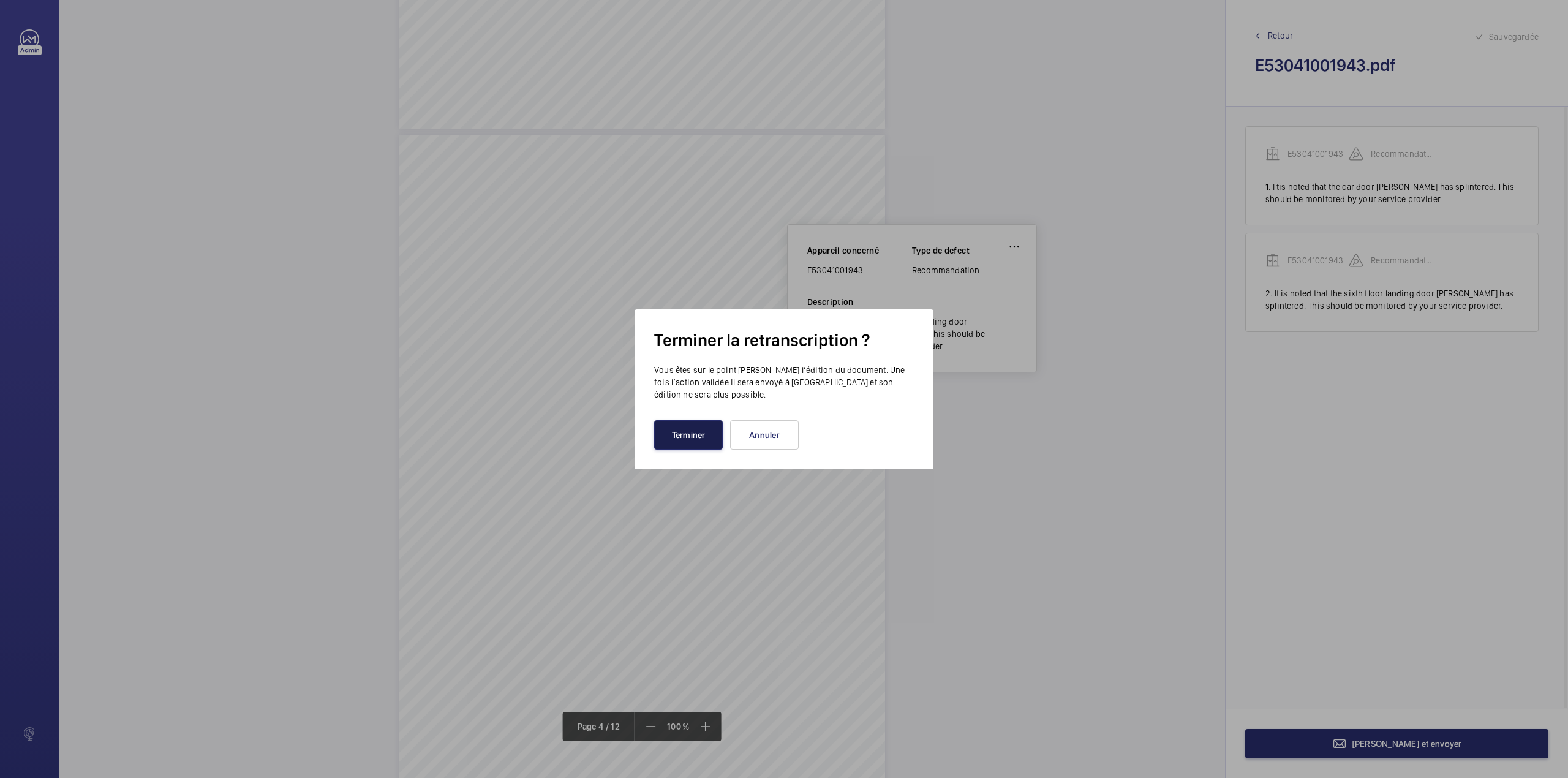
drag, startPoint x: 674, startPoint y: 434, endPoint x: 606, endPoint y: 362, distance: 99.0
click at [672, 434] on button "Terminer" at bounding box center [688, 434] width 69 height 29
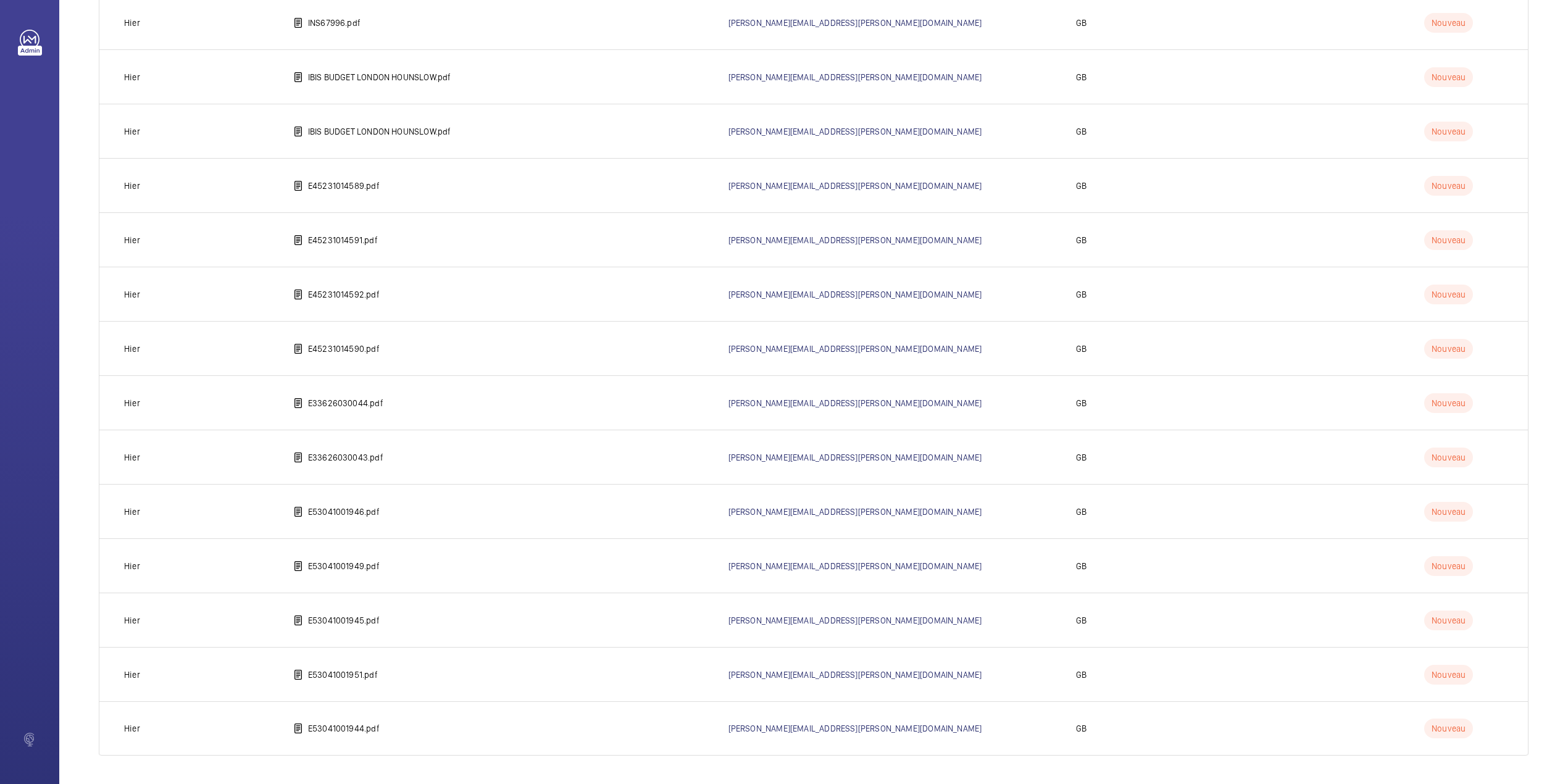
scroll to position [753, 0]
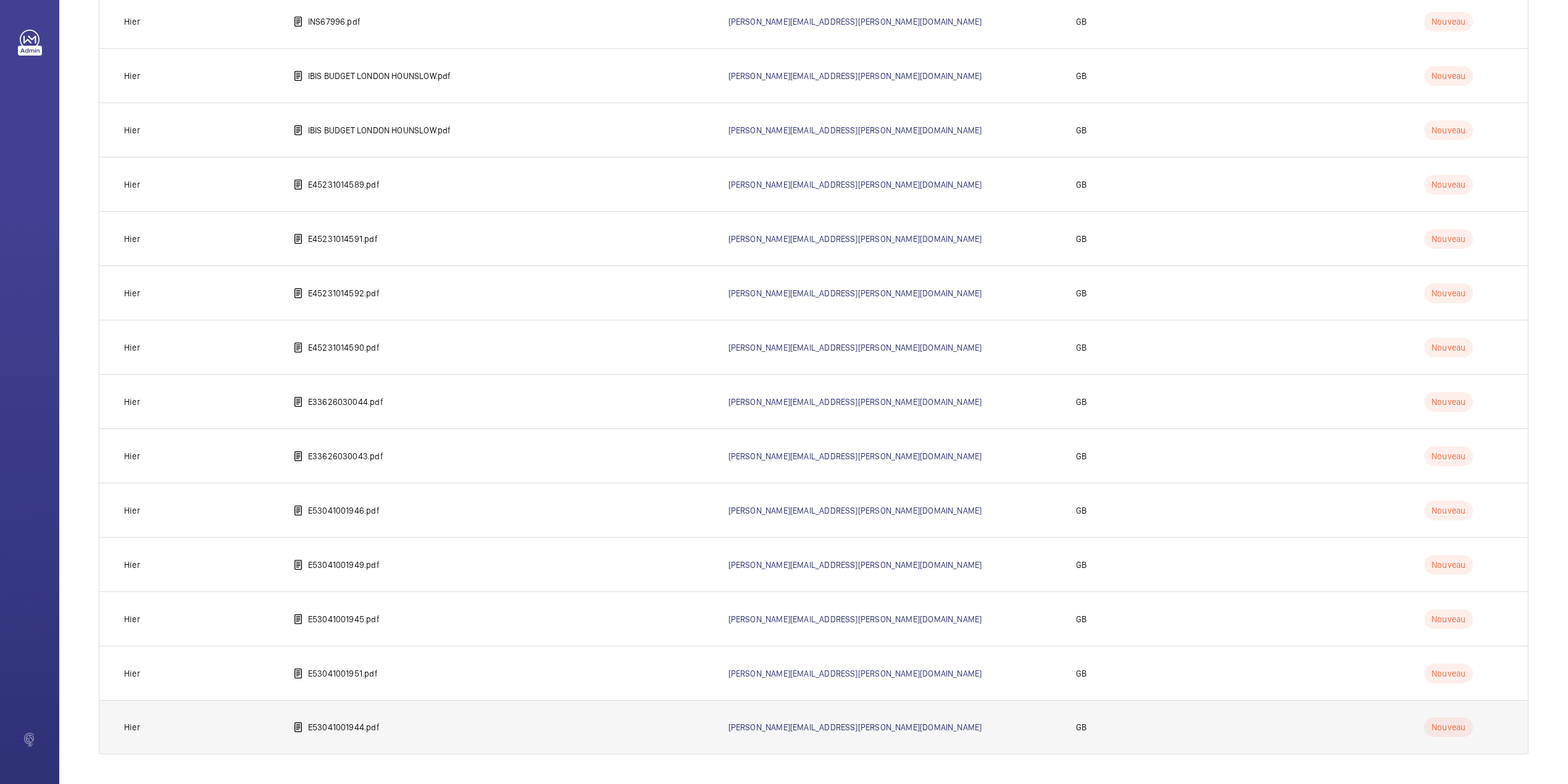
click at [324, 723] on p "E53041001944.pdf" at bounding box center [344, 727] width 72 height 12
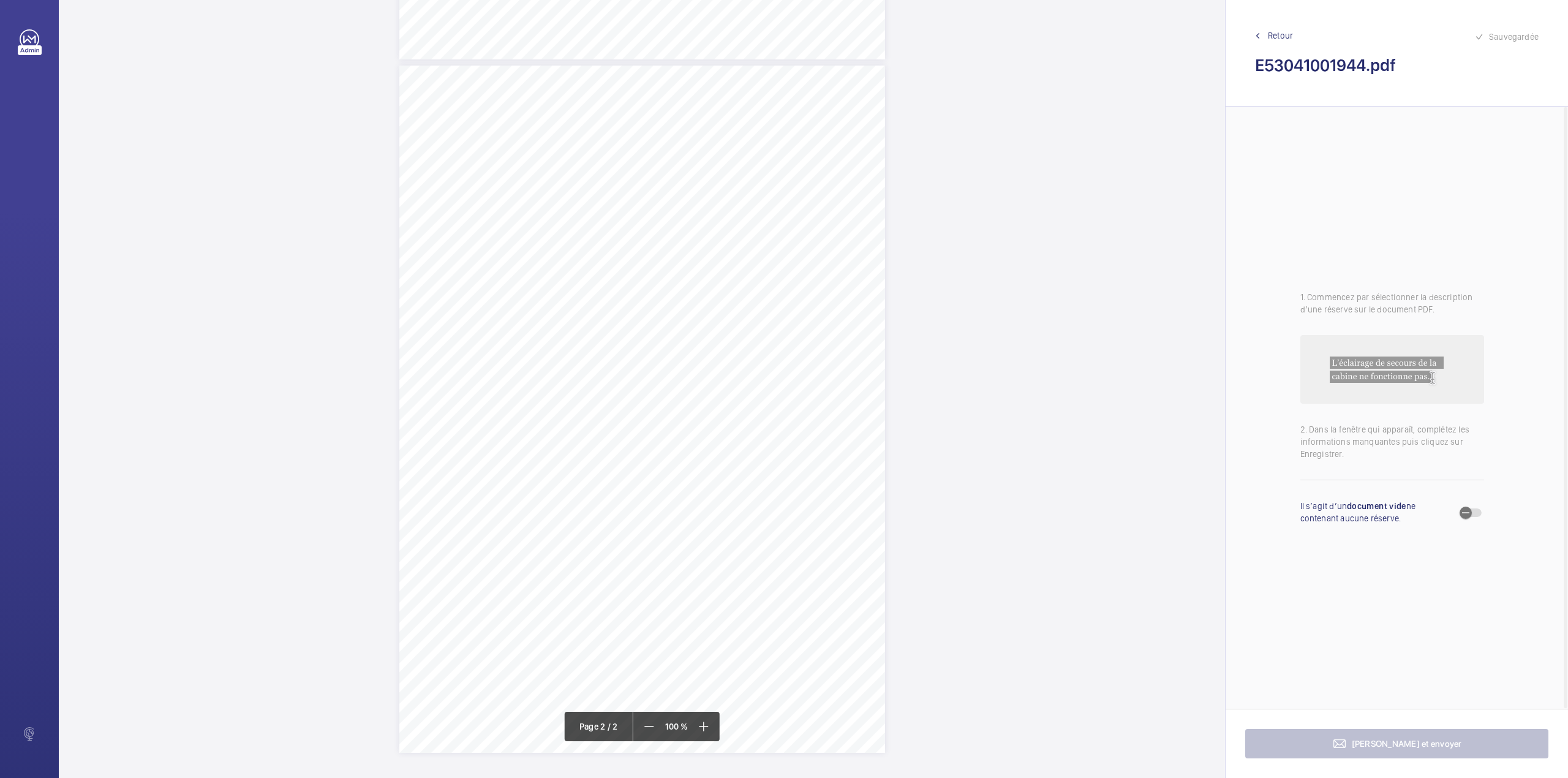
scroll to position [321, 0]
click at [757, 464] on div "Page 2" at bounding box center [642, 736] width 486 height 688
click at [775, 136] on div at bounding box center [751, 129] width 98 height 29
click at [777, 163] on span "E53041001944" at bounding box center [751, 167] width 74 height 12
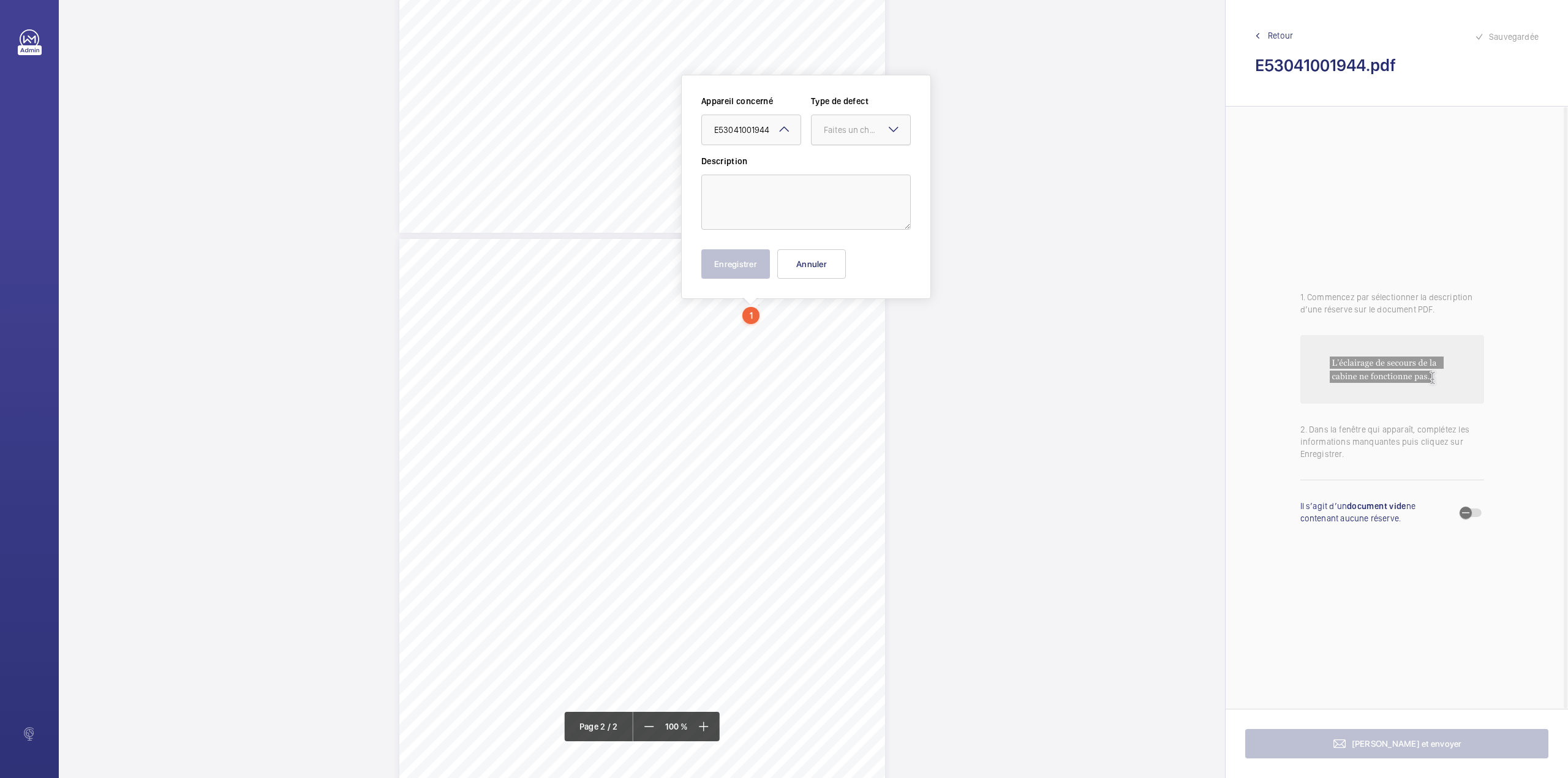
click at [875, 128] on div "Faites un choix" at bounding box center [867, 129] width 86 height 12
click at [863, 157] on div "Standard" at bounding box center [860, 168] width 98 height 30
click at [792, 202] on textarea at bounding box center [806, 202] width 210 height 55
type textarea "E"
click at [736, 268] on button "Enregistrer" at bounding box center [736, 263] width 69 height 29
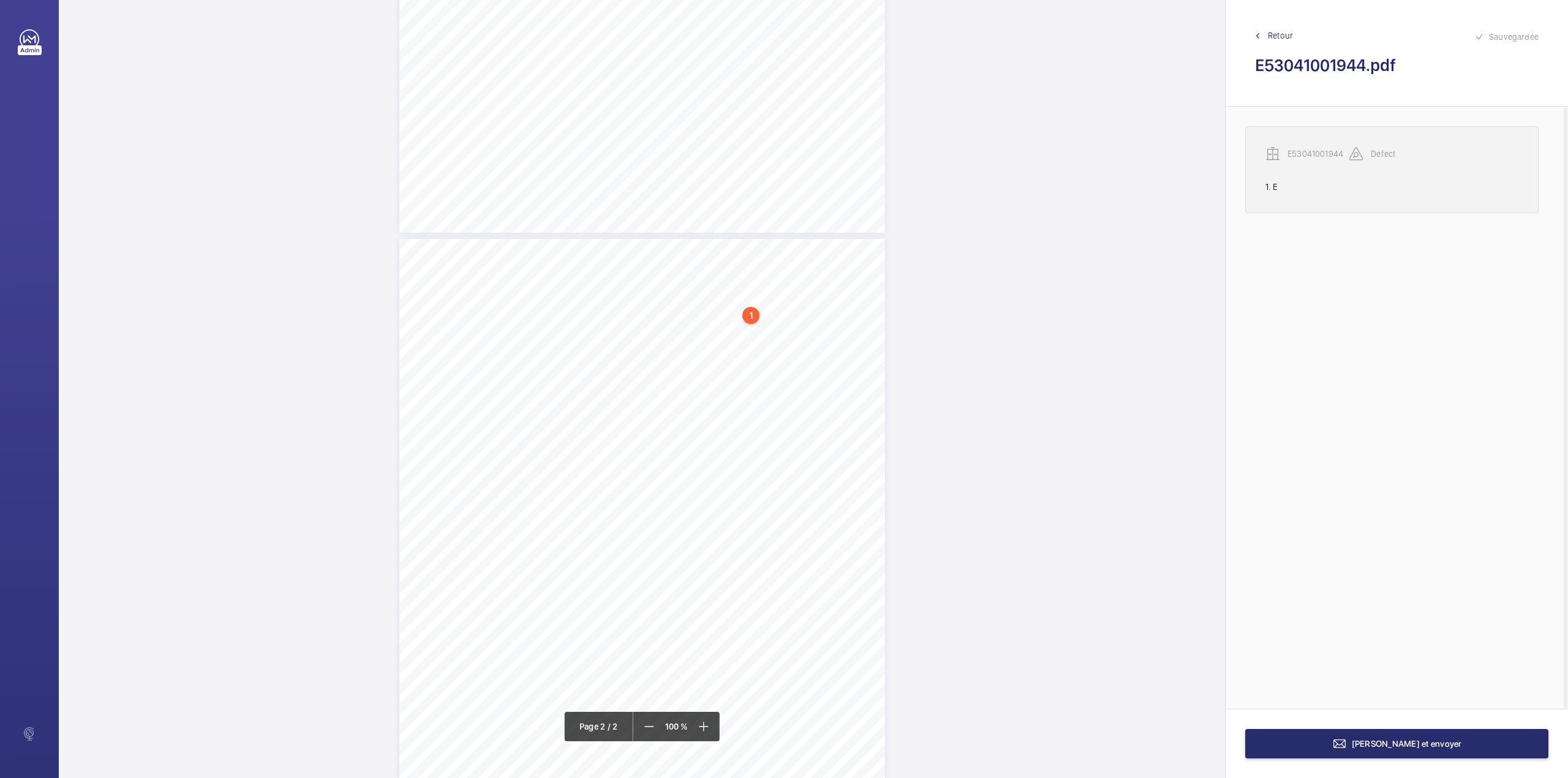
click at [1324, 154] on p "E53041001944" at bounding box center [1318, 154] width 61 height 12
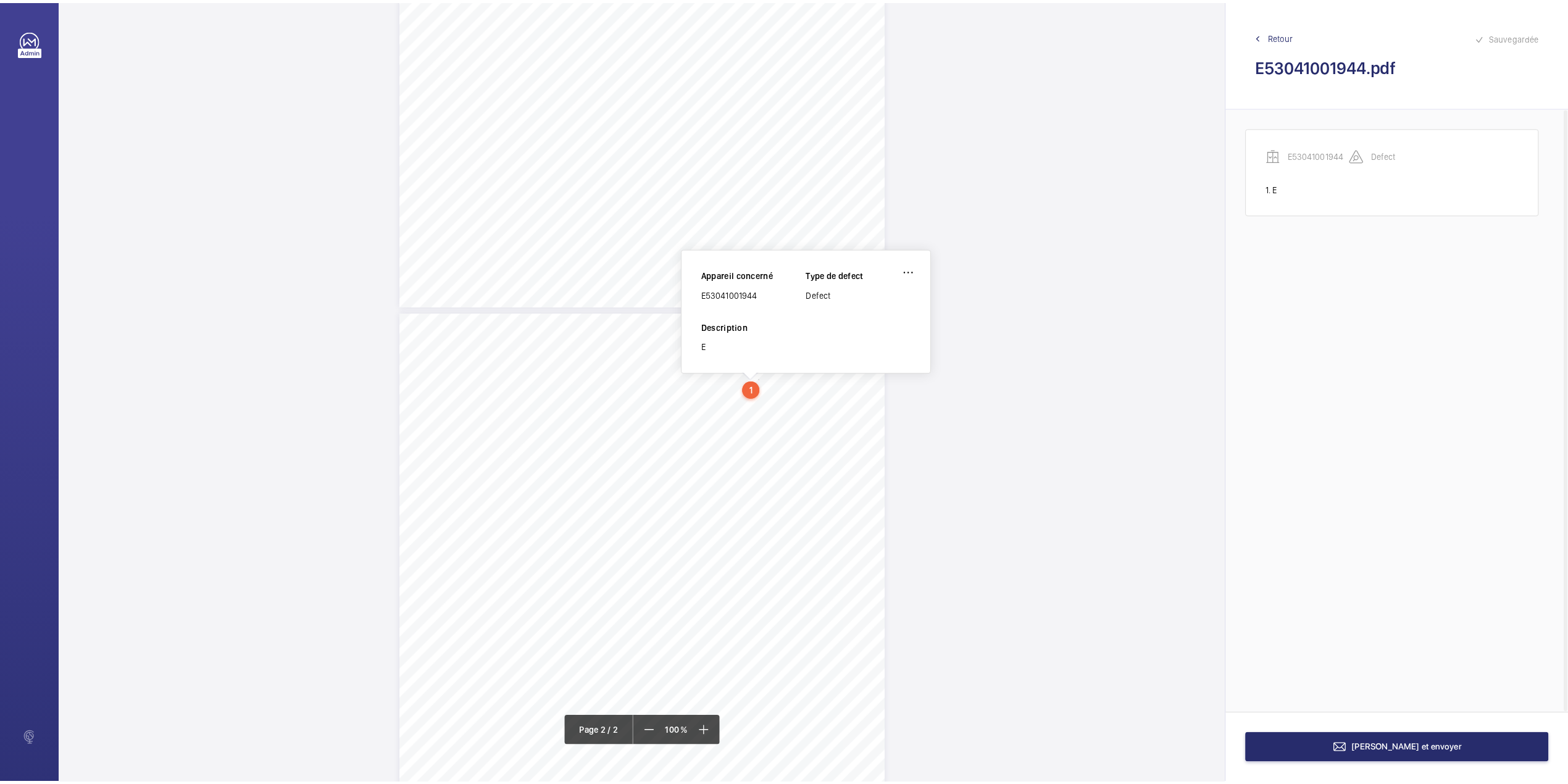
scroll to position [403, 0]
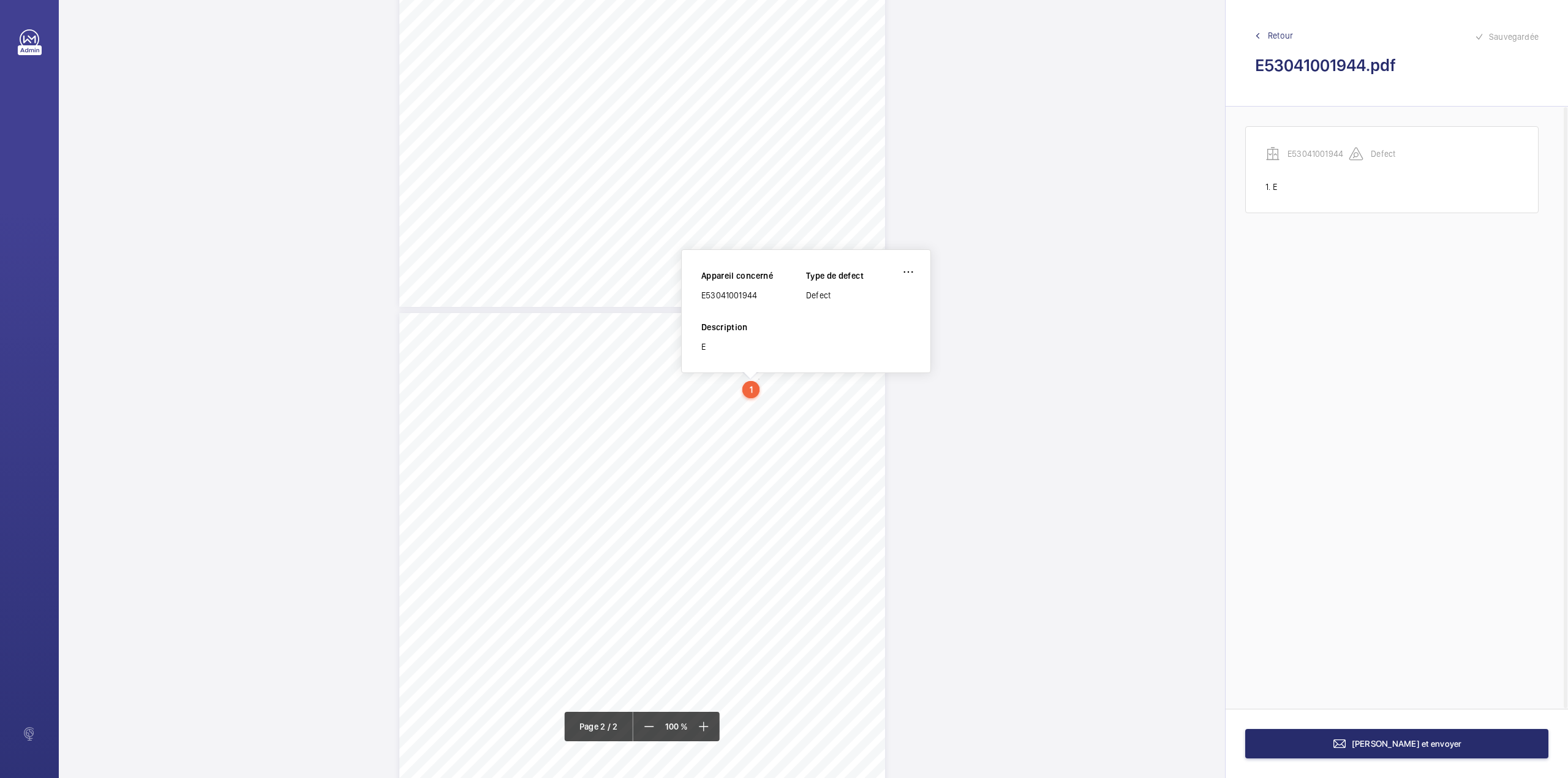
drag, startPoint x: 702, startPoint y: 293, endPoint x: 761, endPoint y: 296, distance: 59.1
click at [761, 296] on div "E53041001944" at bounding box center [754, 295] width 105 height 12
copy div "E53041001944"
click at [911, 266] on wm-front-icon-button at bounding box center [908, 271] width 29 height 29
click at [865, 327] on div "Supprimer" at bounding box center [873, 330] width 97 height 22
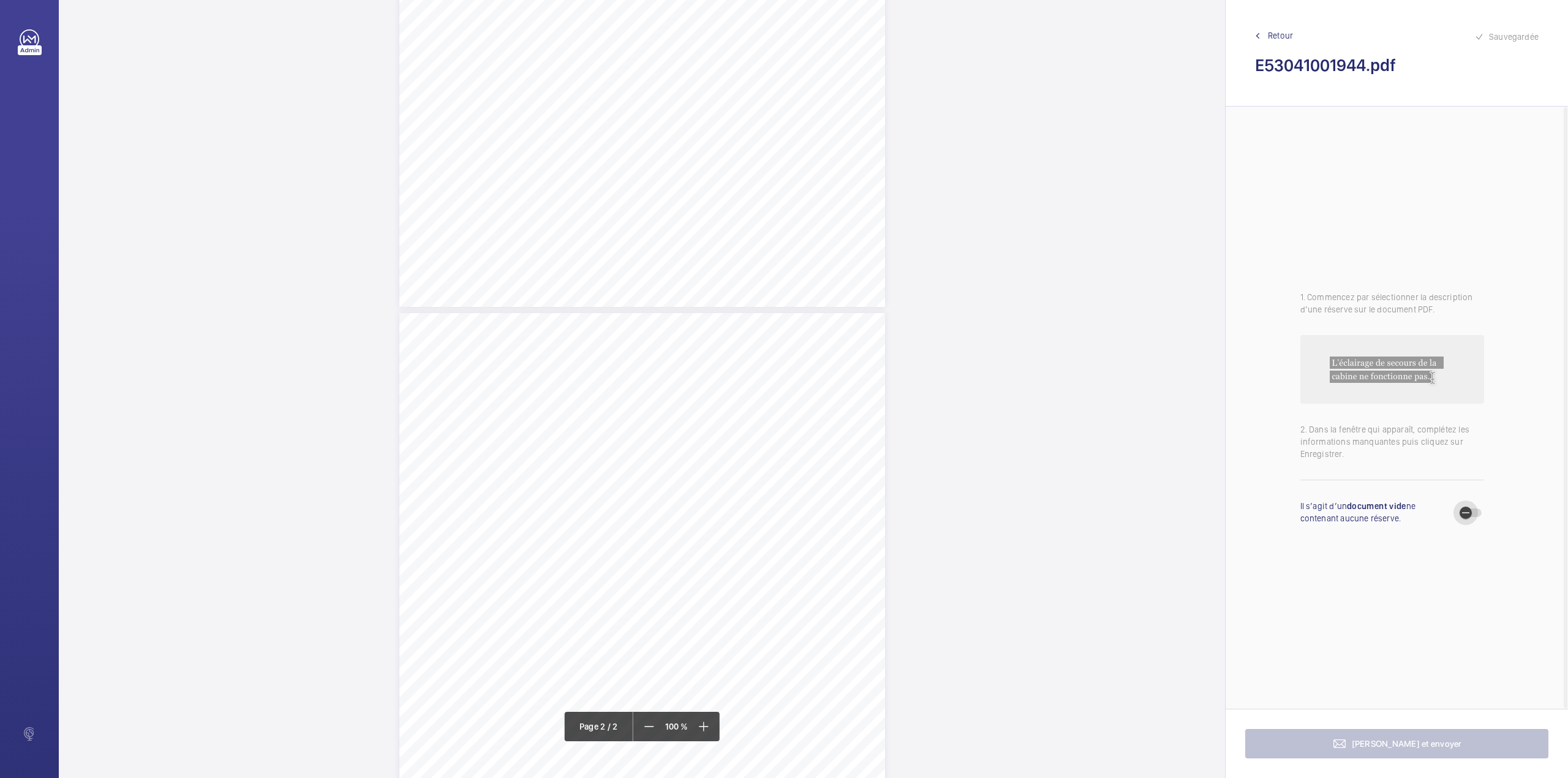
click at [1473, 515] on span "button" at bounding box center [1465, 512] width 24 height 24
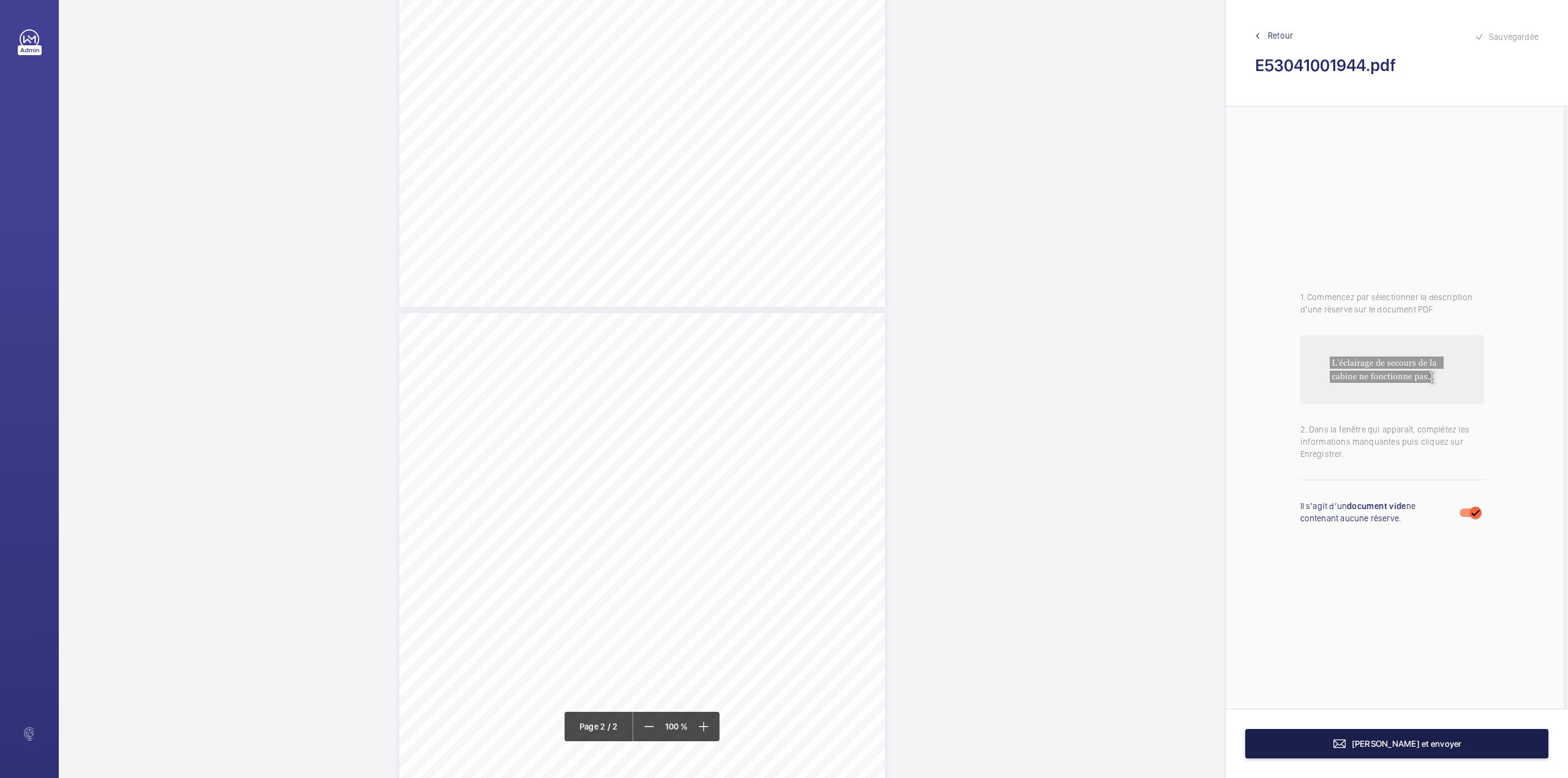
click at [1373, 747] on span "[PERSON_NAME] et envoyer" at bounding box center [1407, 744] width 111 height 10
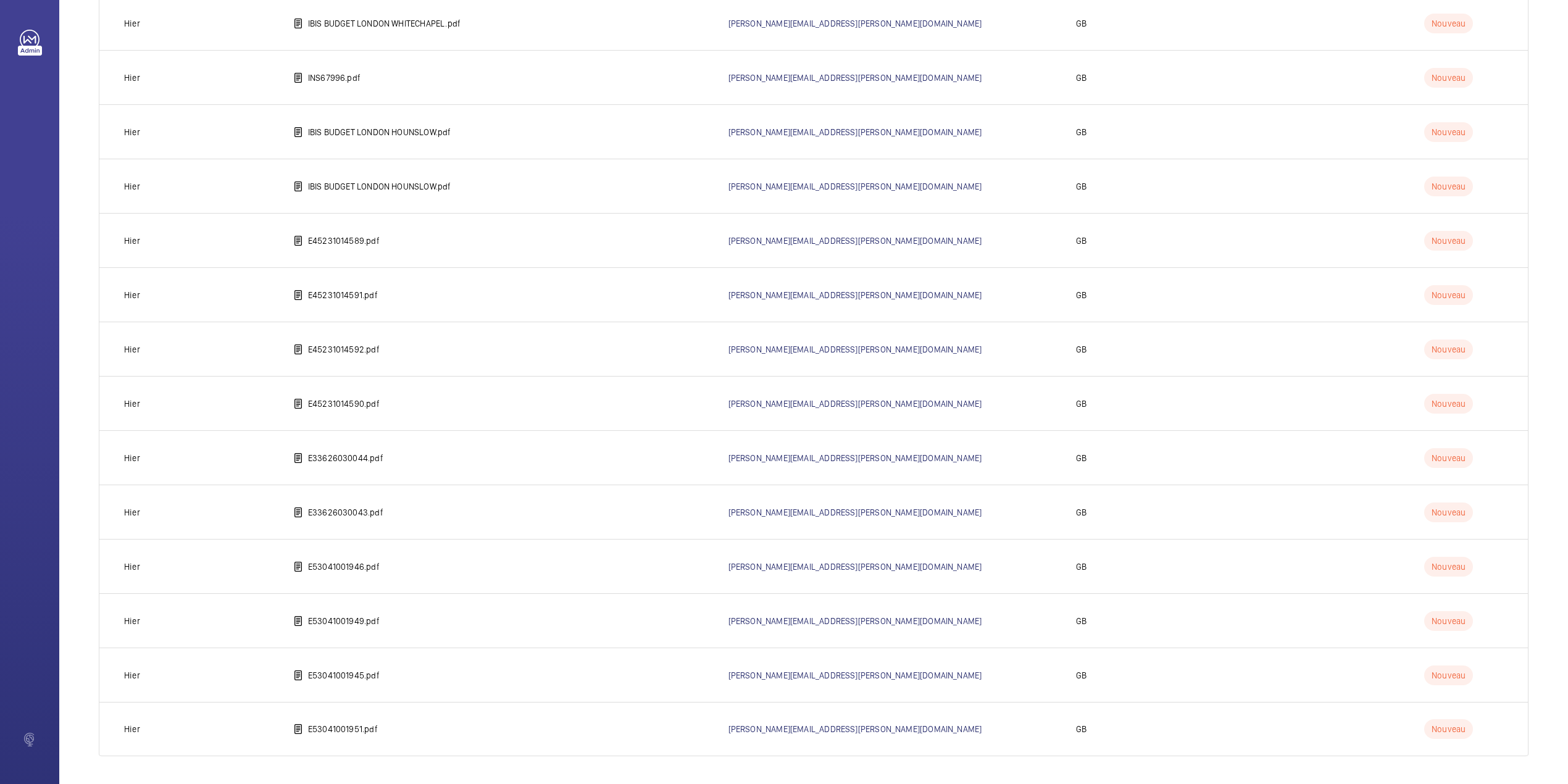
scroll to position [699, 0]
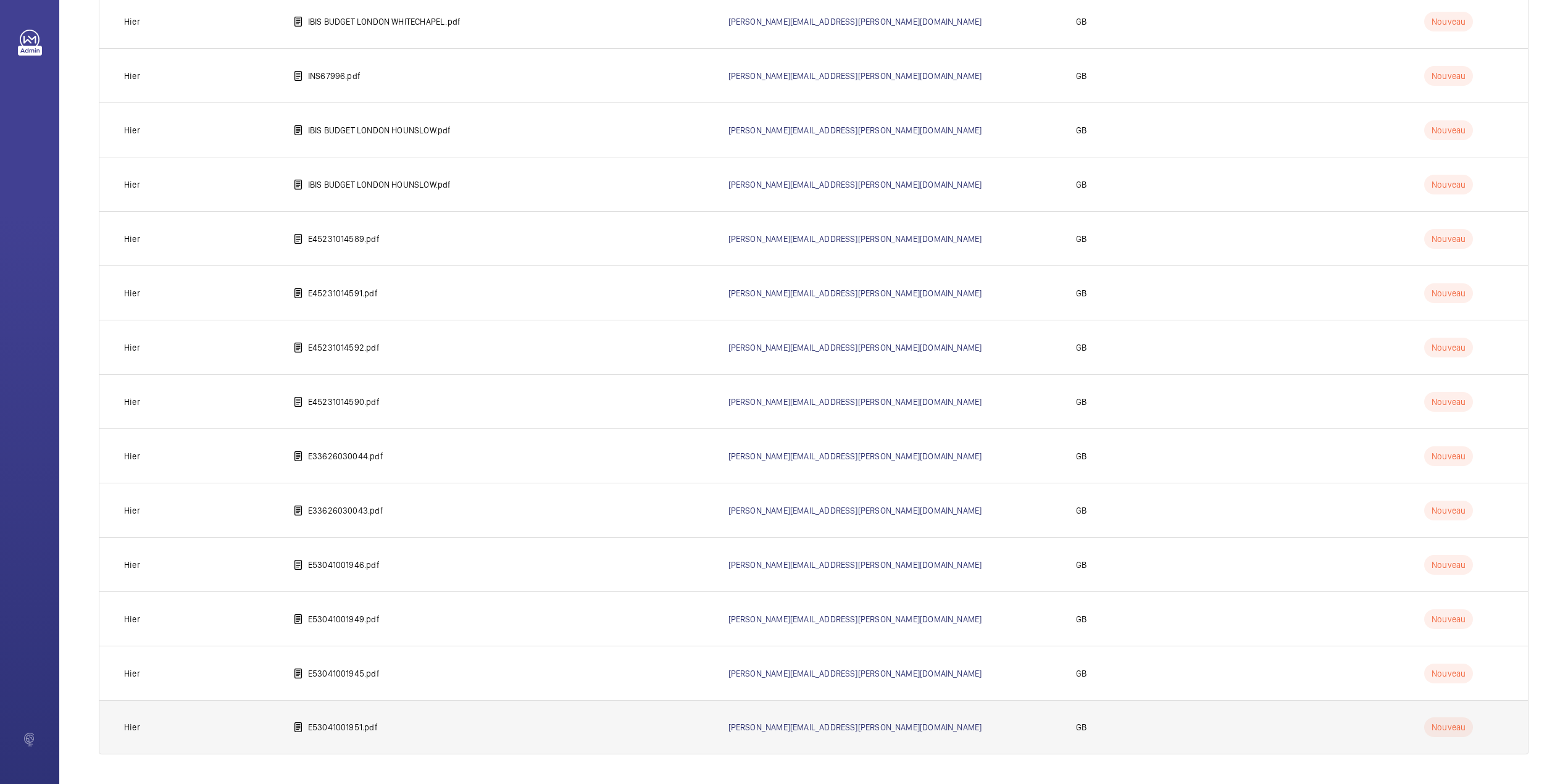
click at [356, 711] on td "E53041001951.pdf" at bounding box center [491, 727] width 435 height 54
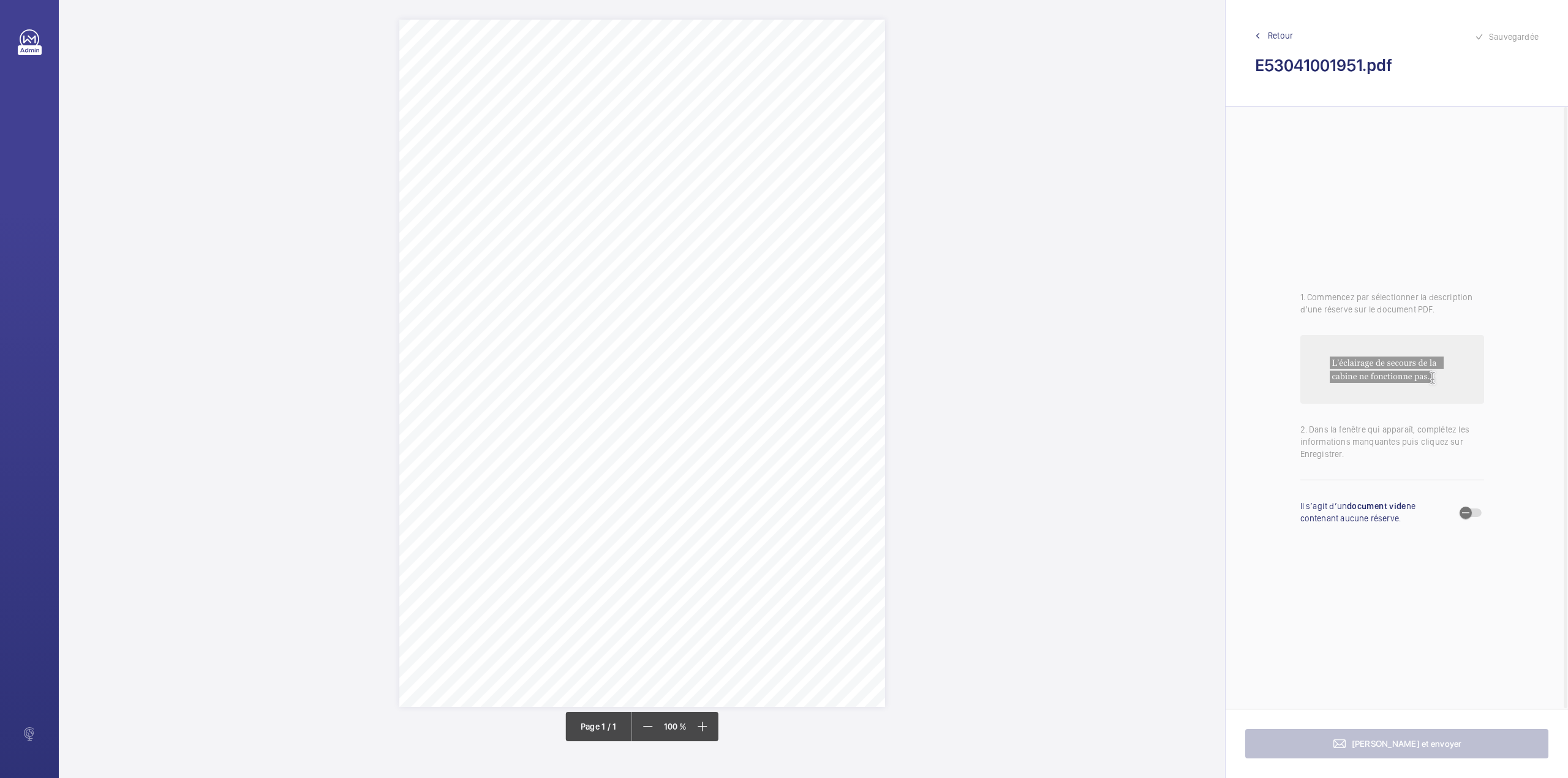
click at [720, 260] on div "Page 1" at bounding box center [642, 363] width 486 height 688
click at [725, 78] on div "Faites un choix" at bounding box center [721, 79] width 86 height 12
click at [726, 99] on div "Appareil concerné Faites un choix Type de defect Faites un choix" at bounding box center [770, 74] width 210 height 60
click at [723, 78] on div "Faites un choix" at bounding box center [721, 79] width 86 height 12
drag, startPoint x: 731, startPoint y: 106, endPoint x: 814, endPoint y: 85, distance: 85.6
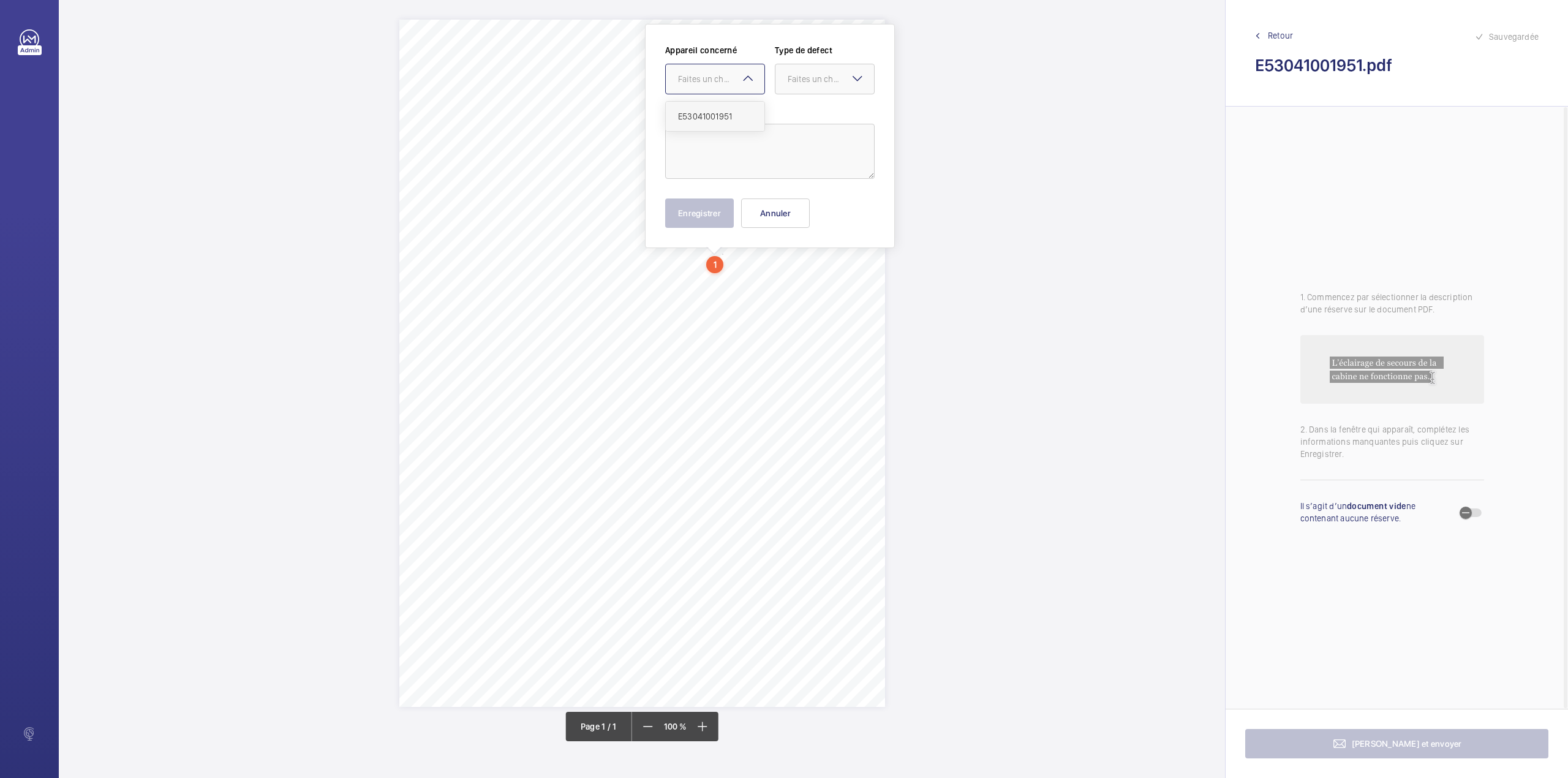
click at [733, 108] on div "E53041001951" at bounding box center [715, 116] width 98 height 29
drag, startPoint x: 817, startPoint y: 82, endPoint x: 814, endPoint y: 98, distance: 16.3
click at [814, 98] on div "Appareil concerné Faites un choix × E53041001951 × Type de defect Faites un cho…" at bounding box center [770, 74] width 210 height 60
click at [812, 128] on div "Standard" at bounding box center [824, 117] width 98 height 30
click at [728, 149] on textarea at bounding box center [770, 151] width 210 height 55
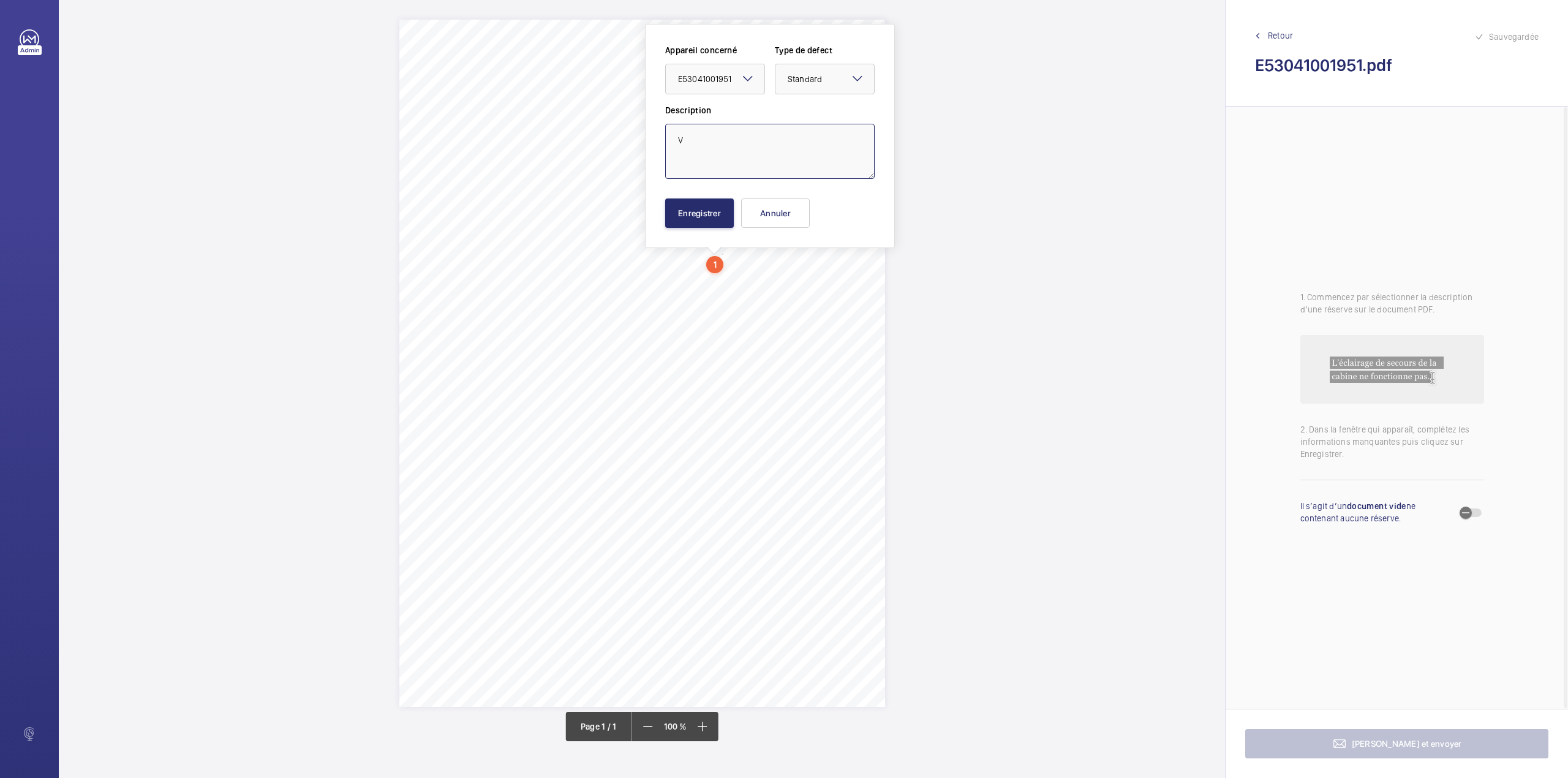
type textarea "V"
click at [708, 194] on div "Appareil concerné Faites un choix × E53041001951 × Type de defect Faites un cho…" at bounding box center [770, 136] width 210 height 184
click at [694, 207] on button "Enregistrer" at bounding box center [700, 213] width 69 height 29
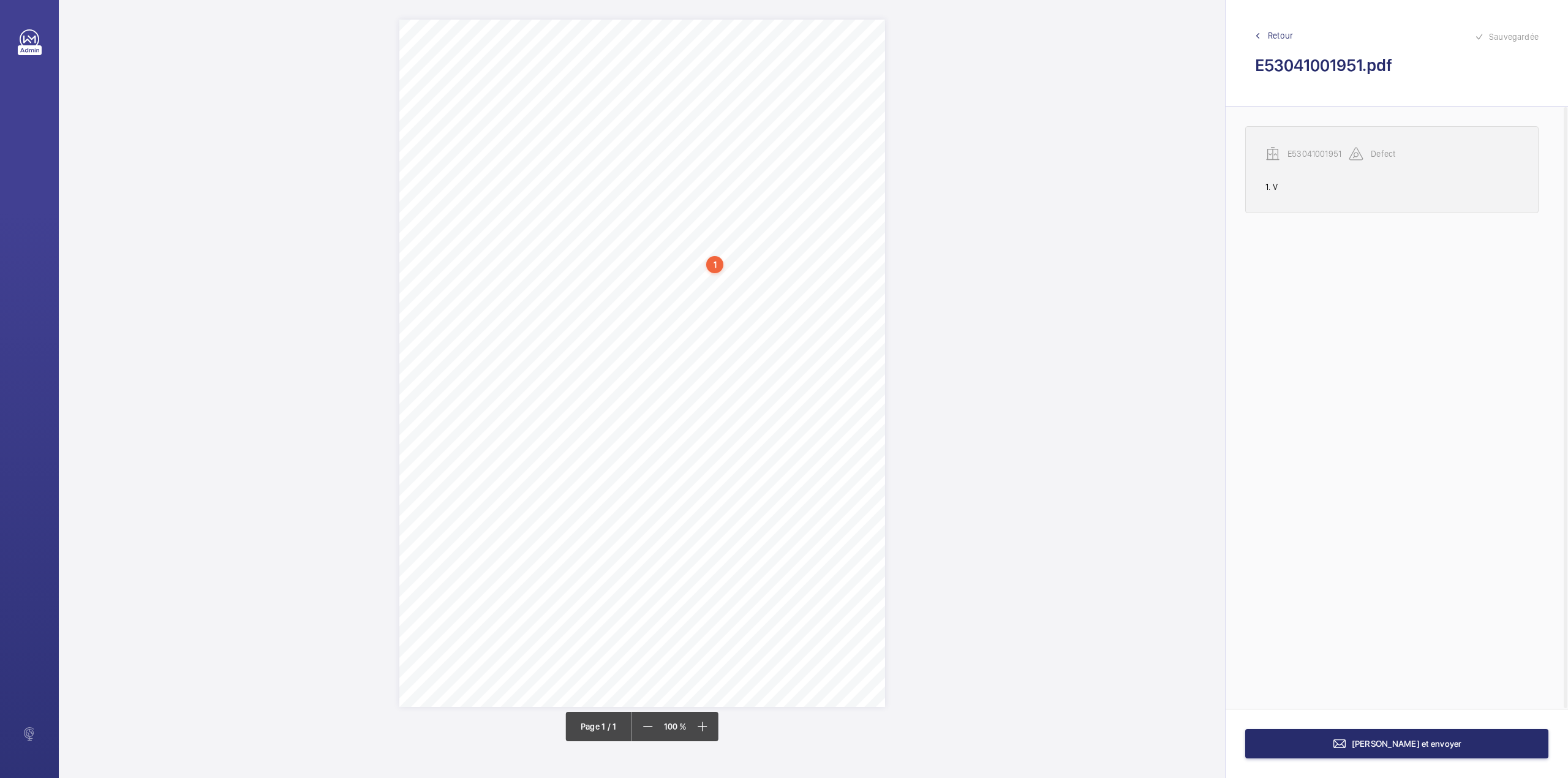
click at [1305, 155] on p "E53041001951" at bounding box center [1318, 154] width 61 height 12
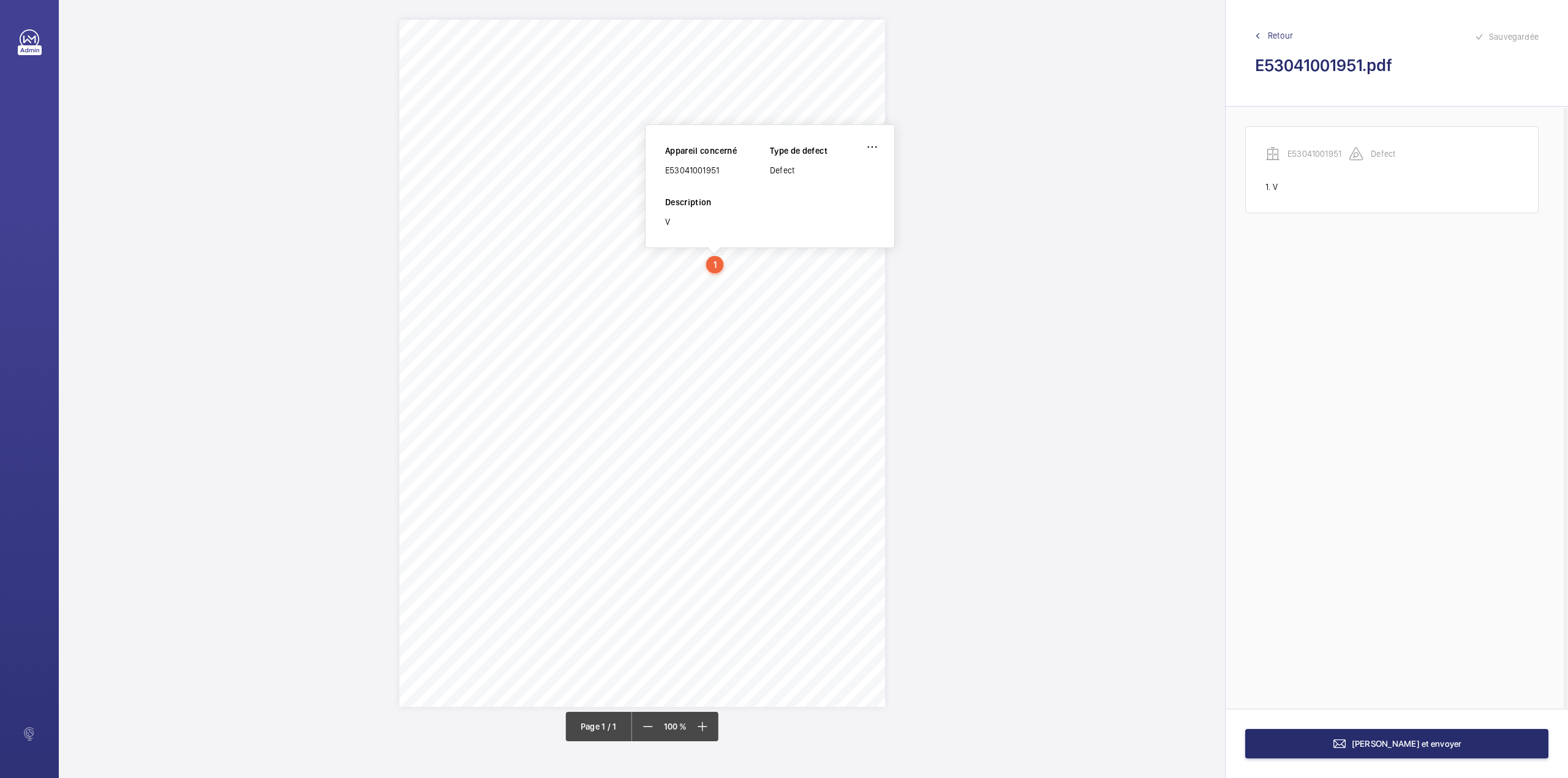
drag, startPoint x: 667, startPoint y: 169, endPoint x: 720, endPoint y: 169, distance: 53.0
click at [720, 169] on div "E53041001951" at bounding box center [718, 170] width 105 height 12
click at [870, 146] on wm-front-icon-button at bounding box center [872, 146] width 29 height 29
click at [827, 197] on div "Supprimer" at bounding box center [837, 205] width 97 height 22
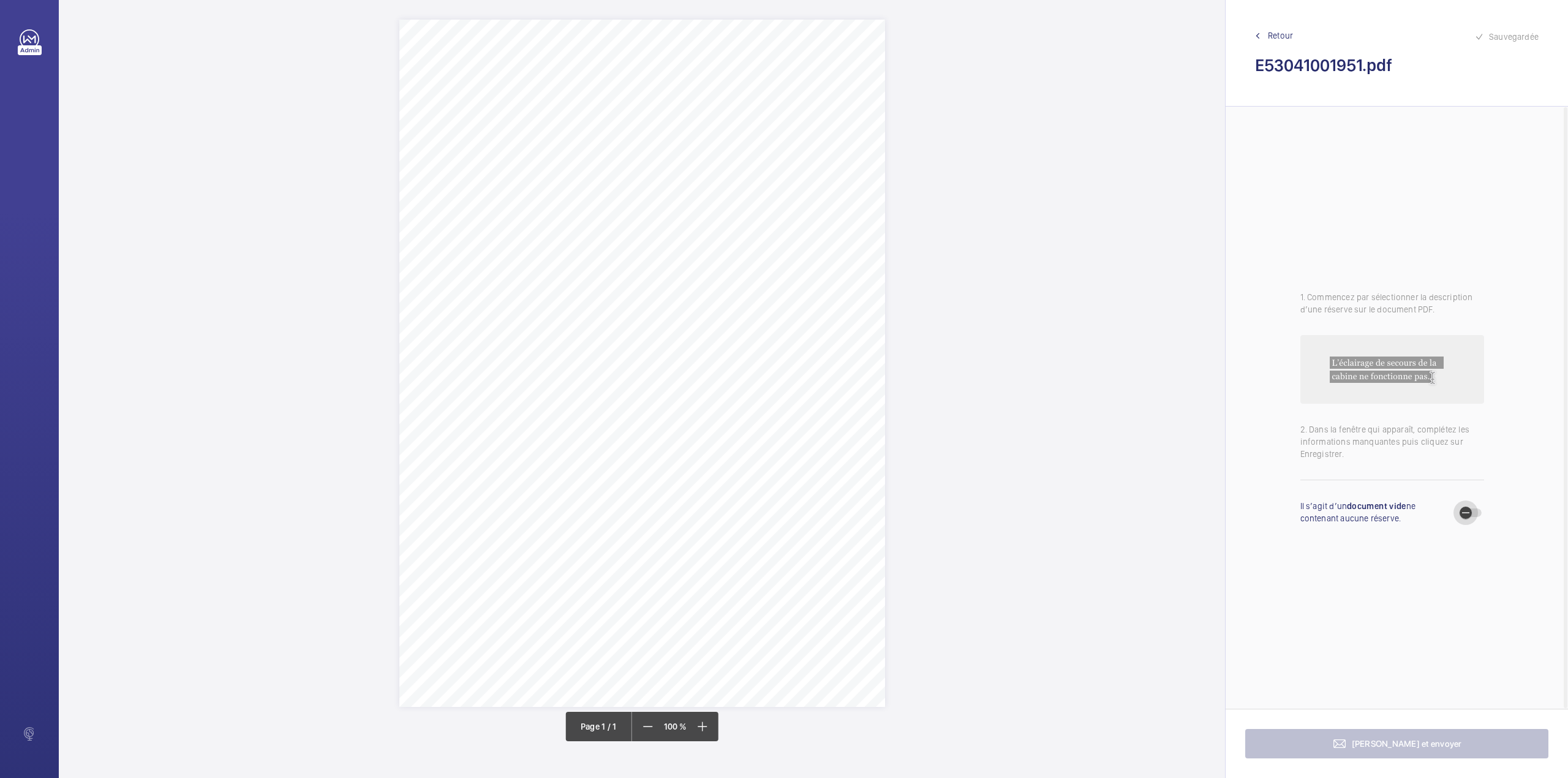
click at [1471, 510] on span "button" at bounding box center [1465, 512] width 24 height 24
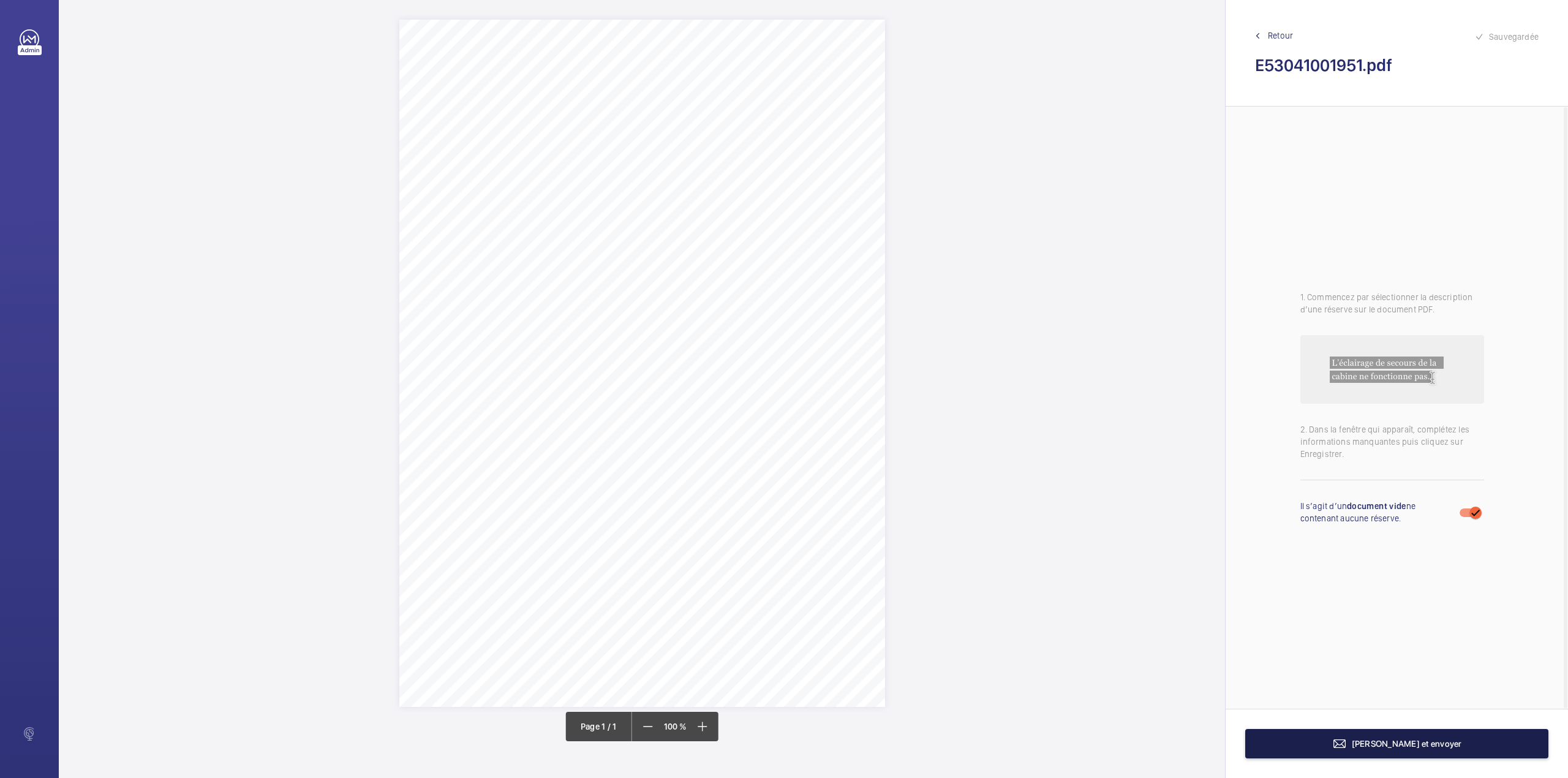
click at [1387, 747] on span "[PERSON_NAME] et envoyer" at bounding box center [1407, 744] width 111 height 10
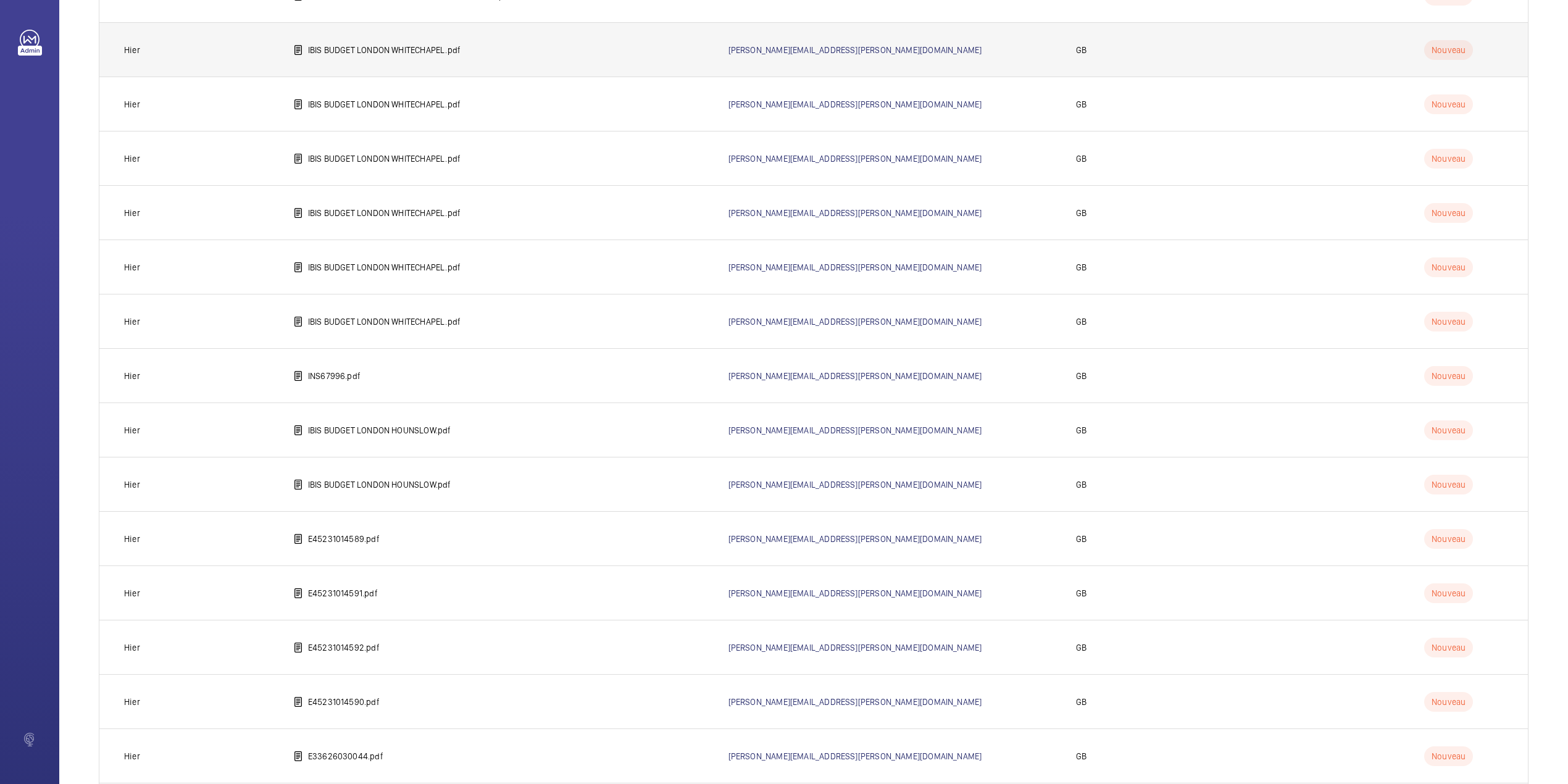
scroll to position [644, 0]
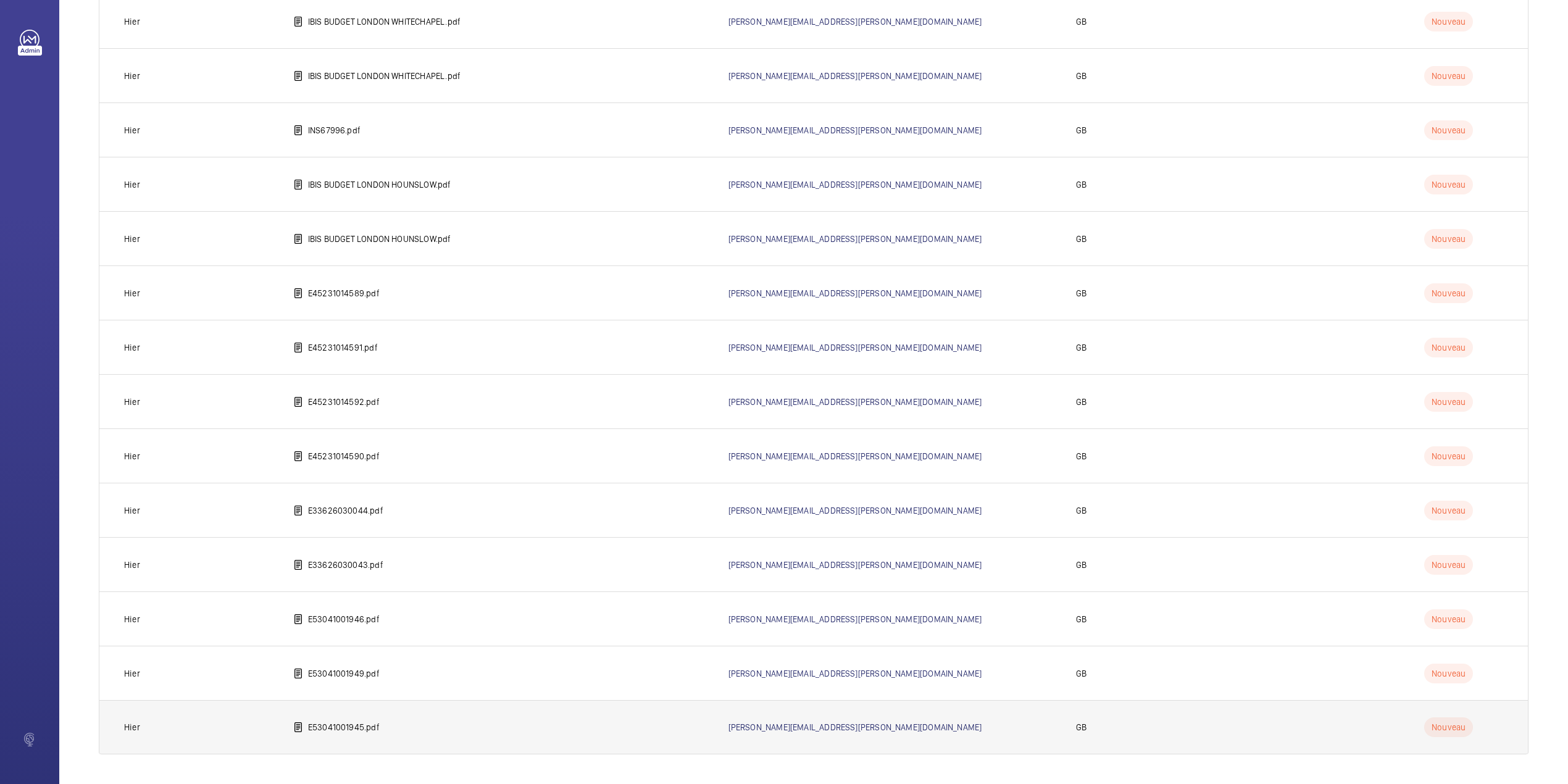
click at [328, 723] on p "E53041001945.pdf" at bounding box center [344, 727] width 72 height 12
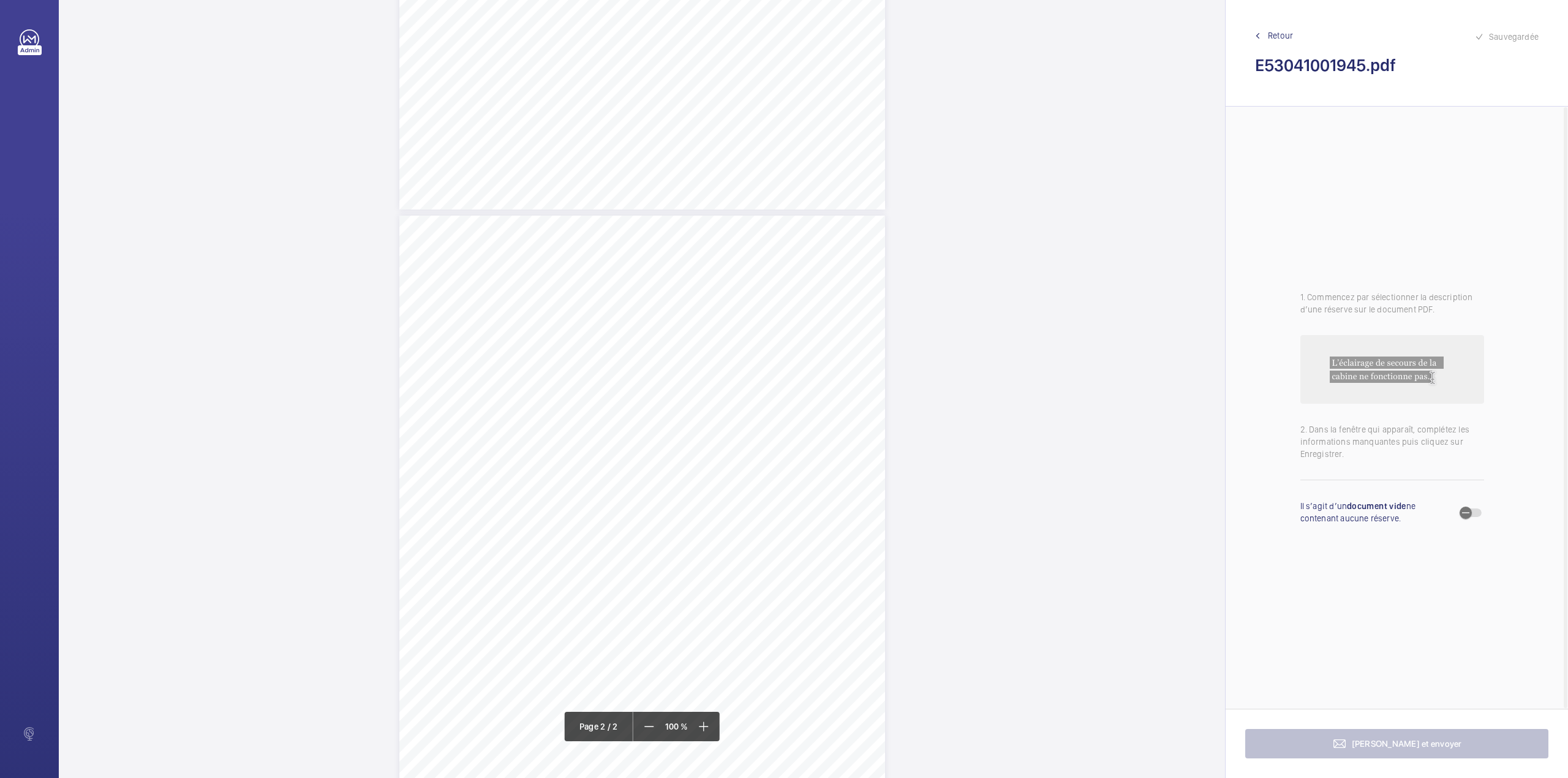
scroll to position [321, 0]
click at [854, 618] on div "Page 2" at bounding box center [642, 736] width 486 height 688
click at [858, 182] on textarea at bounding box center [903, 202] width 210 height 55
type textarea "T"
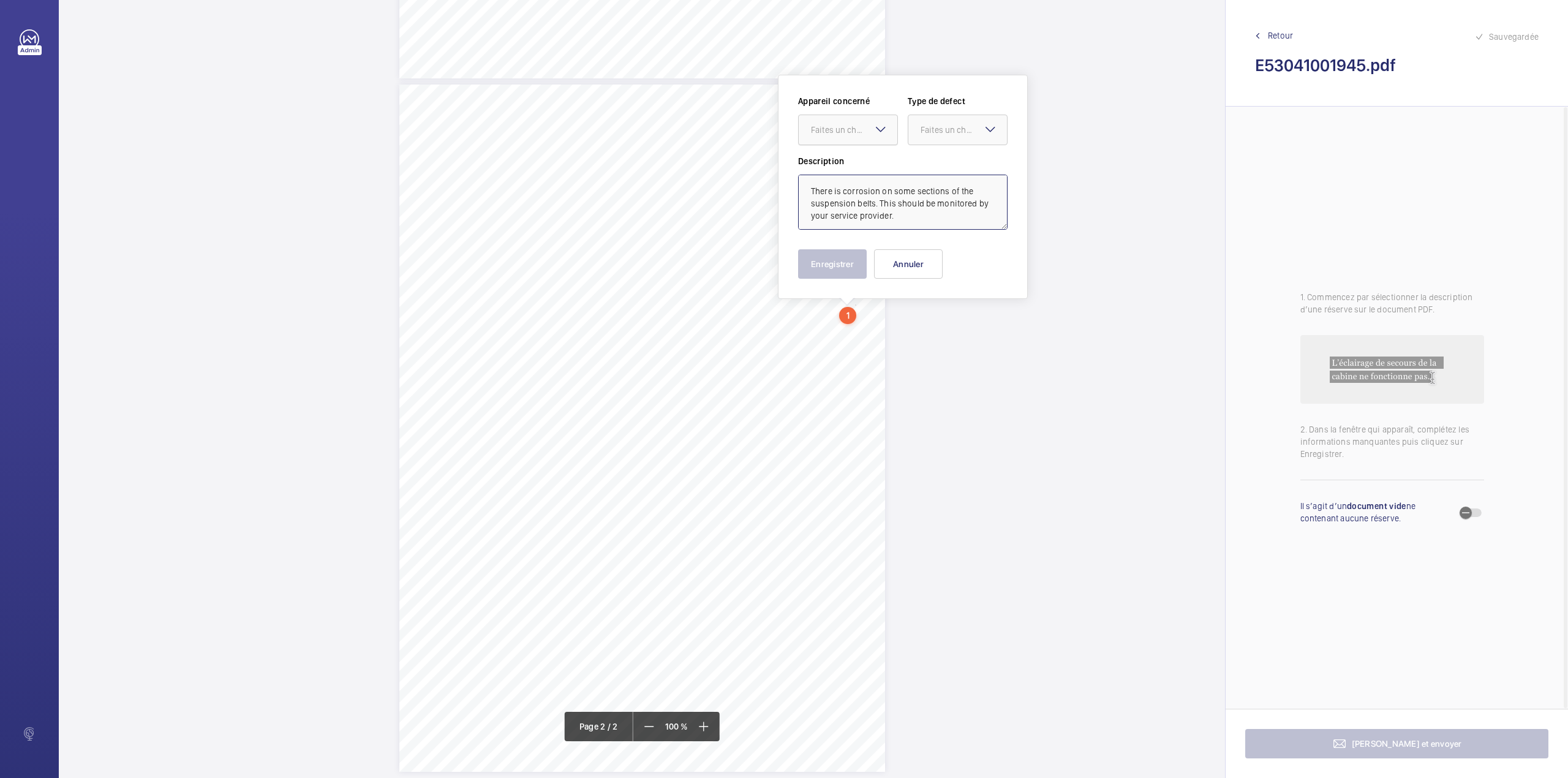
drag, startPoint x: 858, startPoint y: 128, endPoint x: 858, endPoint y: 149, distance: 21.0
click at [858, 131] on div "Faites un choix" at bounding box center [854, 129] width 86 height 12
drag, startPoint x: 858, startPoint y: 167, endPoint x: 900, endPoint y: 148, distance: 46.1
click at [860, 167] on span "E53041001945" at bounding box center [848, 167] width 74 height 12
click at [913, 135] on div at bounding box center [957, 129] width 98 height 29
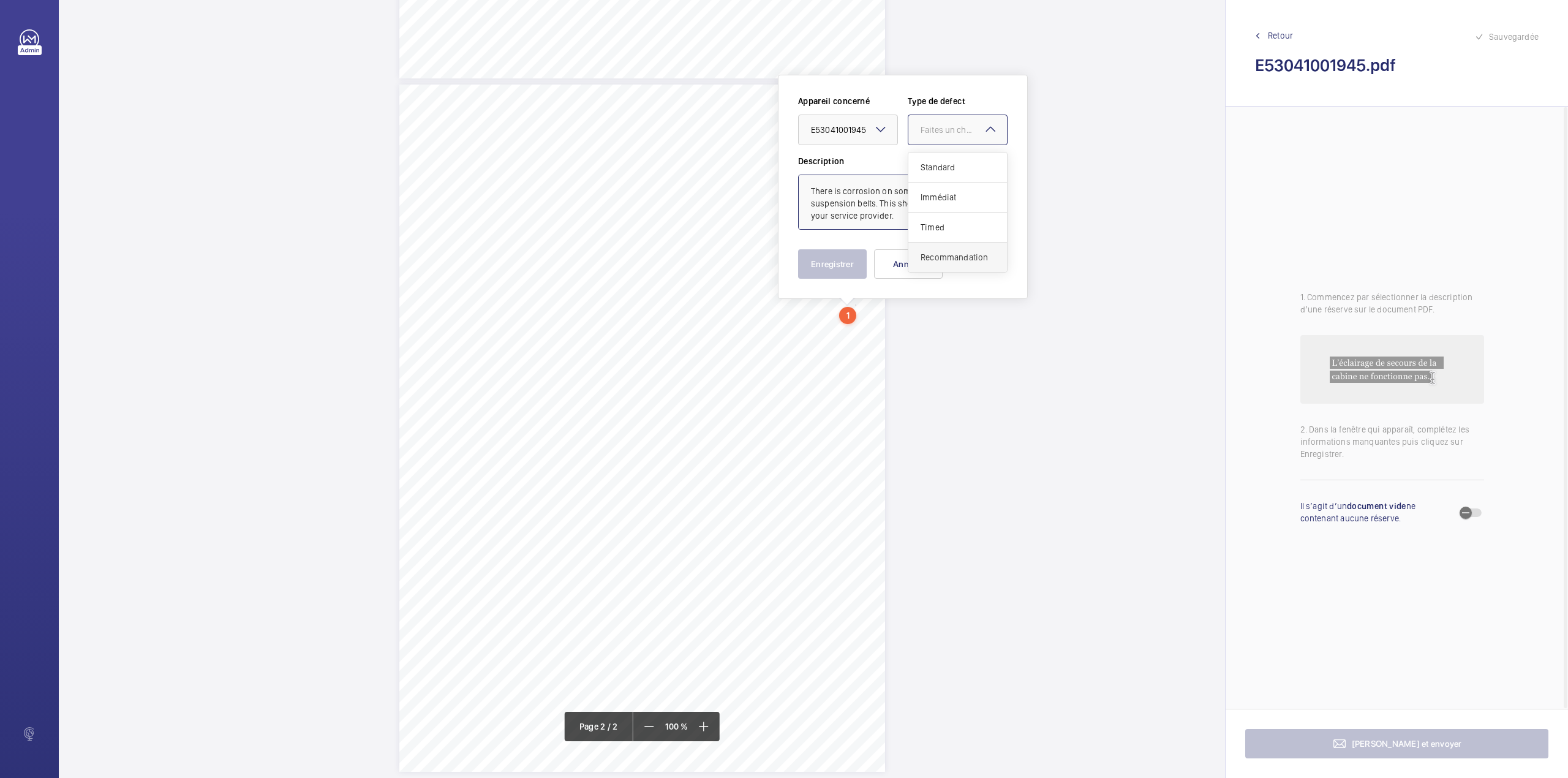
click at [934, 253] on span "Recommandation" at bounding box center [957, 257] width 74 height 12
type textarea "There is corrosion on some sections of the suspension belts. This should be mon…"
click at [846, 256] on button "Enregistrer" at bounding box center [832, 263] width 69 height 29
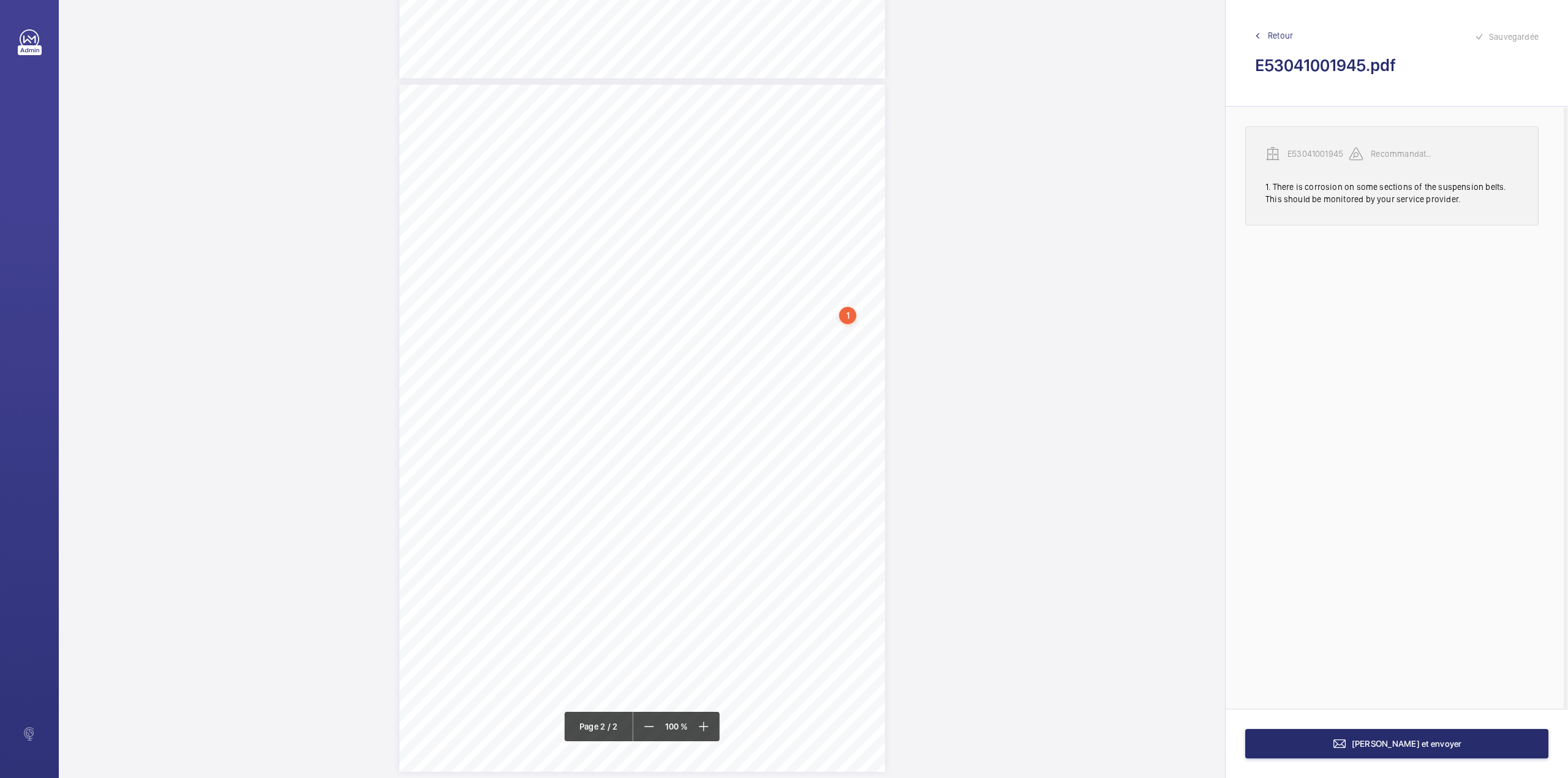
click at [1305, 146] on wm-front-transcription-audit-report-line "E53041001945 Recommandation 1. There is corrosion on some sections of the suspe…" at bounding box center [1391, 176] width 294 height 99
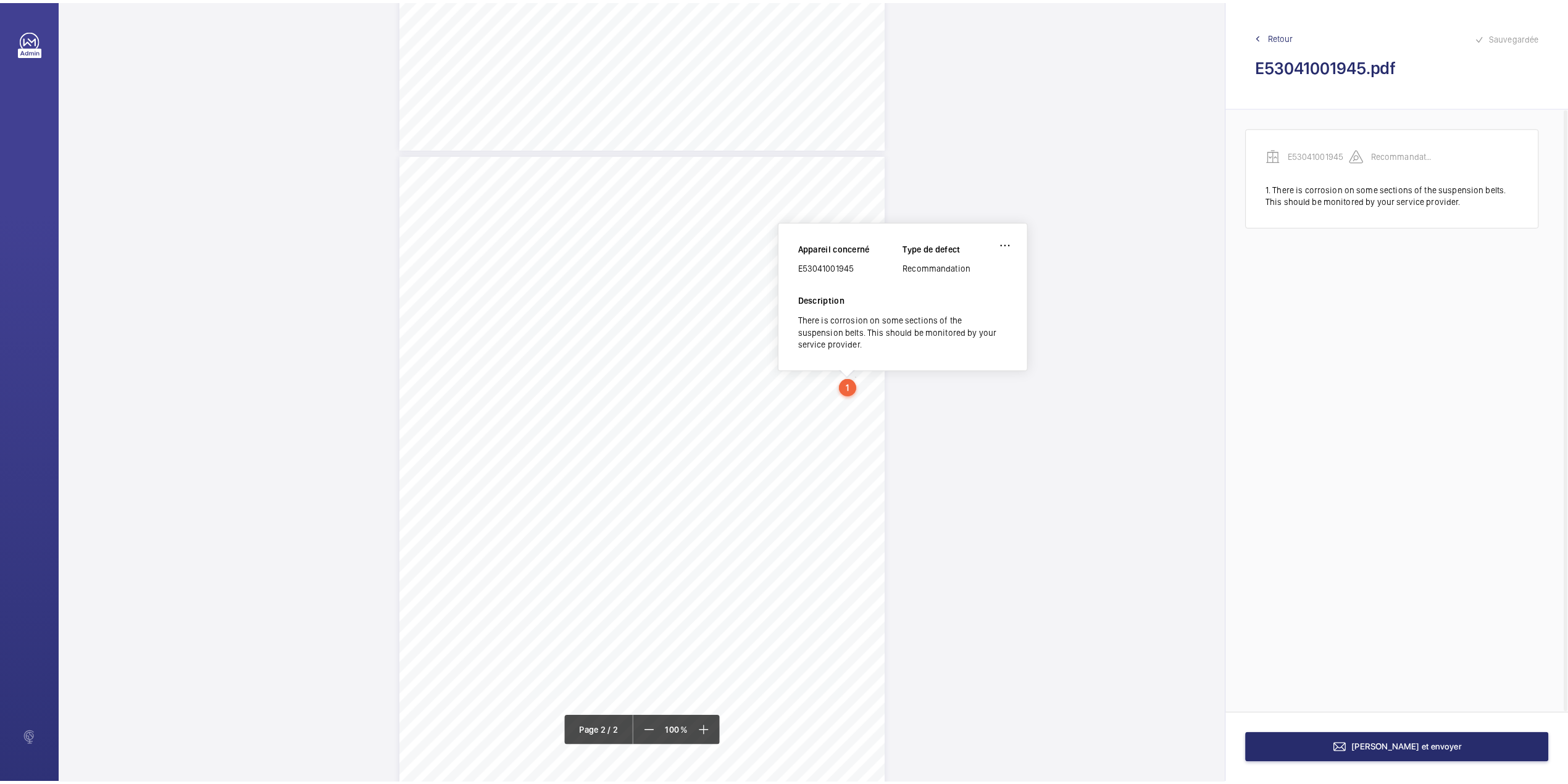
scroll to position [558, 0]
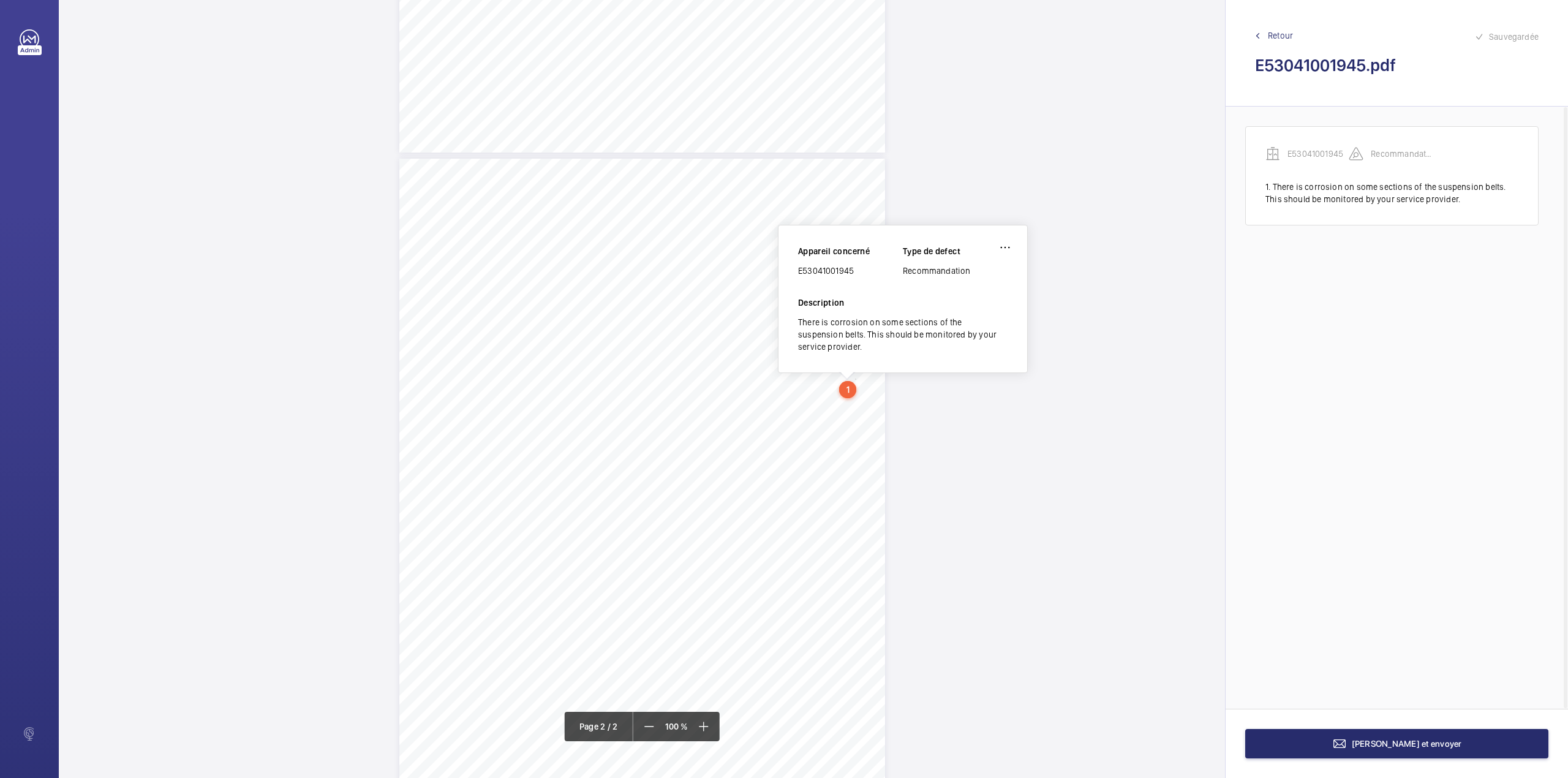
drag, startPoint x: 799, startPoint y: 273, endPoint x: 858, endPoint y: 272, distance: 59.0
click at [858, 272] on div "E53041001945" at bounding box center [850, 271] width 105 height 12
click at [1375, 740] on span "[PERSON_NAME] et envoyer" at bounding box center [1407, 744] width 111 height 10
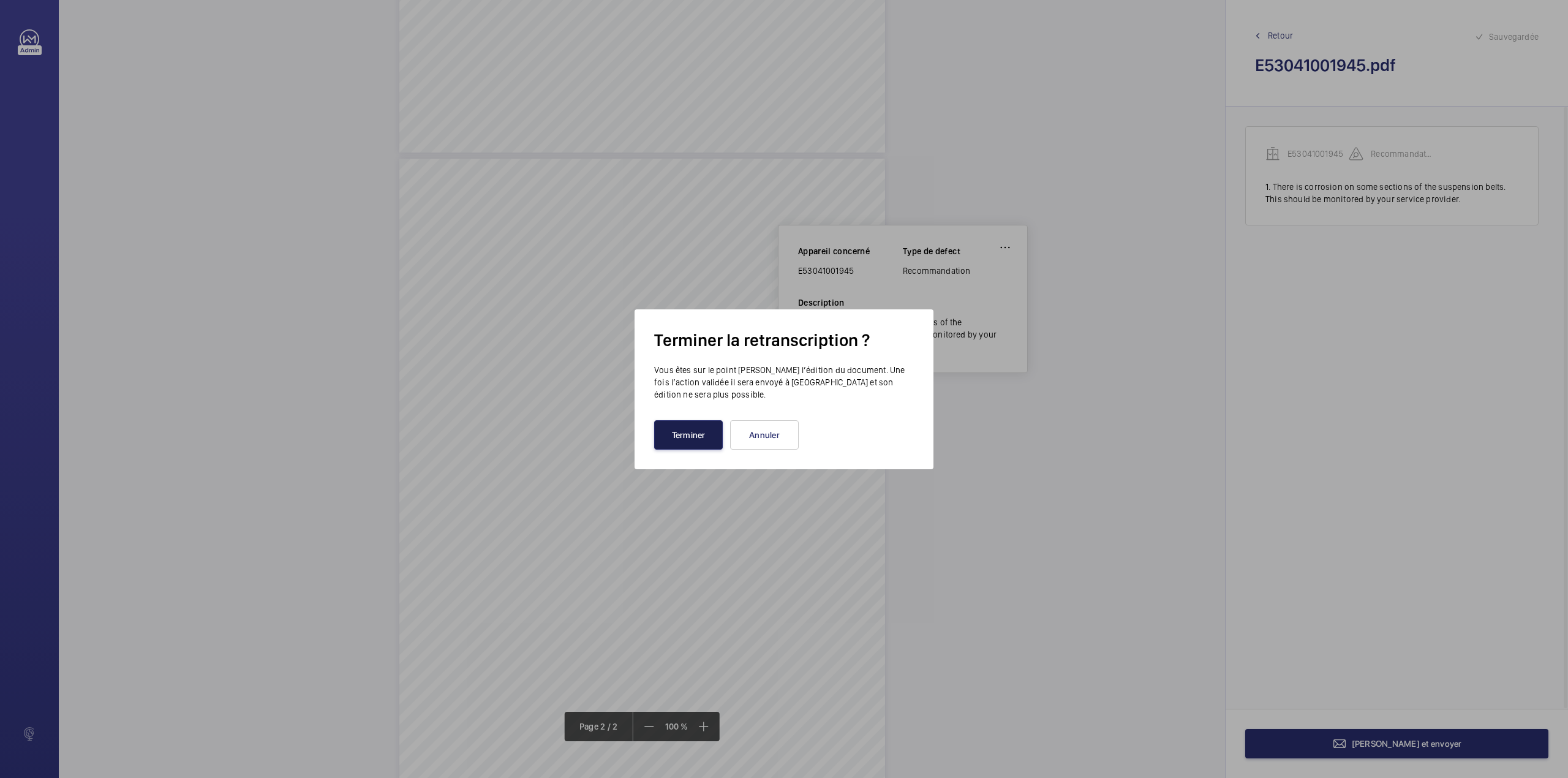
click at [681, 440] on button "Terminer" at bounding box center [688, 434] width 69 height 29
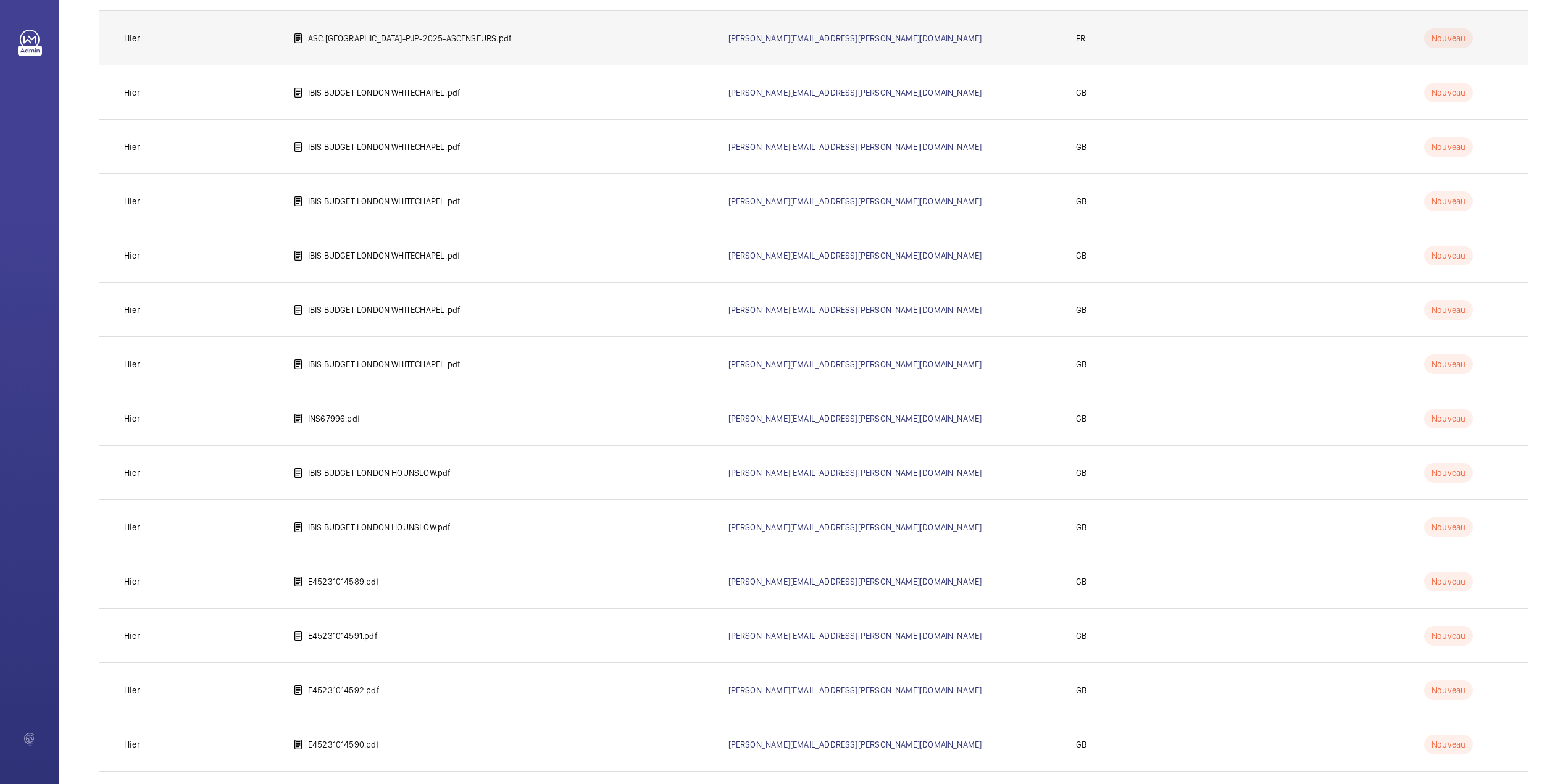
scroll to position [590, 0]
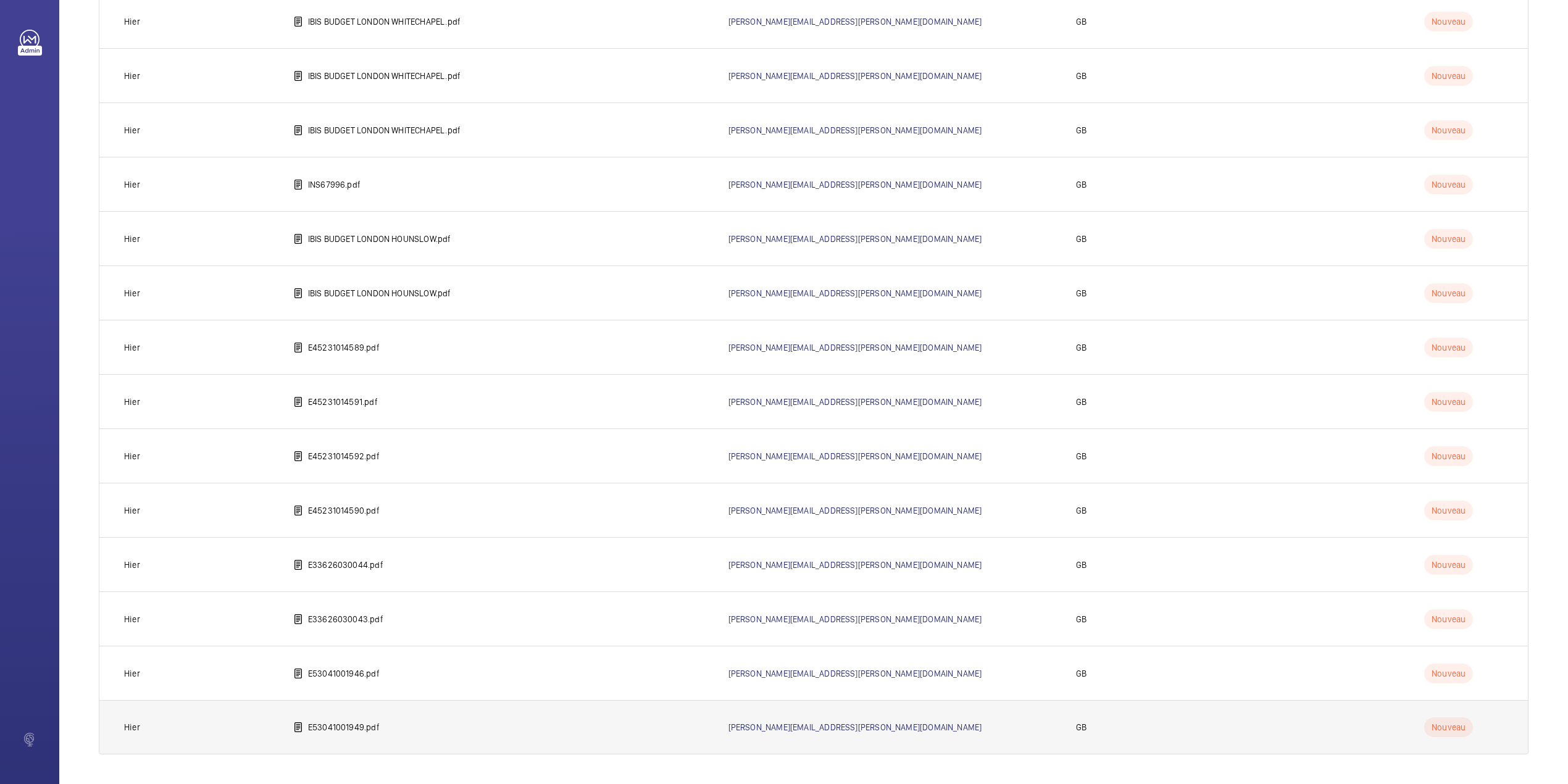
click at [359, 720] on td "E53041001949.pdf" at bounding box center [491, 727] width 435 height 54
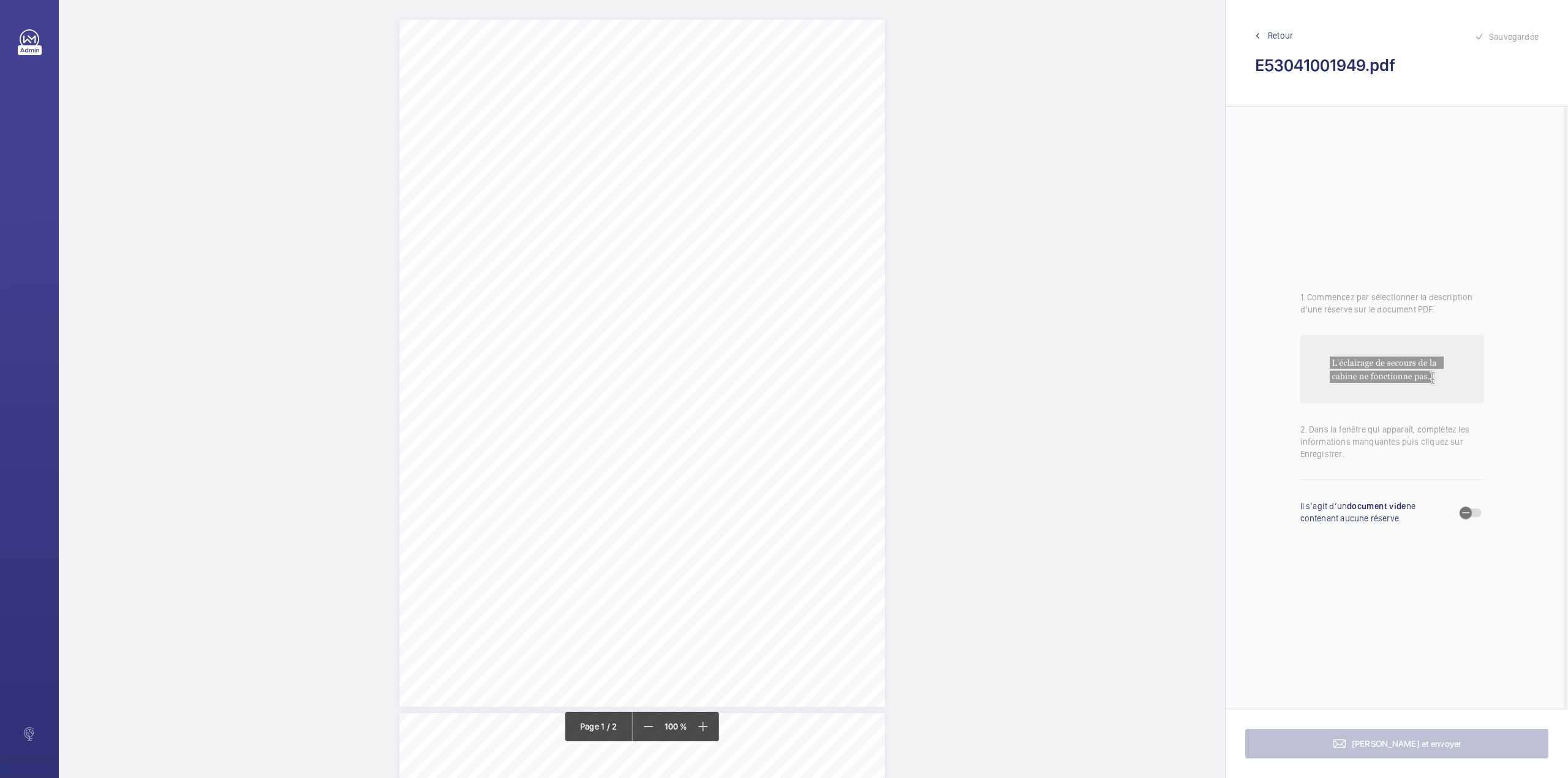
click at [681, 192] on div "Page 1" at bounding box center [642, 363] width 486 height 688
click at [639, 274] on div "Faites un choix" at bounding box center [681, 272] width 86 height 12
click at [642, 309] on span "E53041001949" at bounding box center [675, 309] width 74 height 12
click at [766, 279] on div at bounding box center [784, 272] width 98 height 29
drag, startPoint x: 766, startPoint y: 300, endPoint x: 760, endPoint y: 311, distance: 12.5
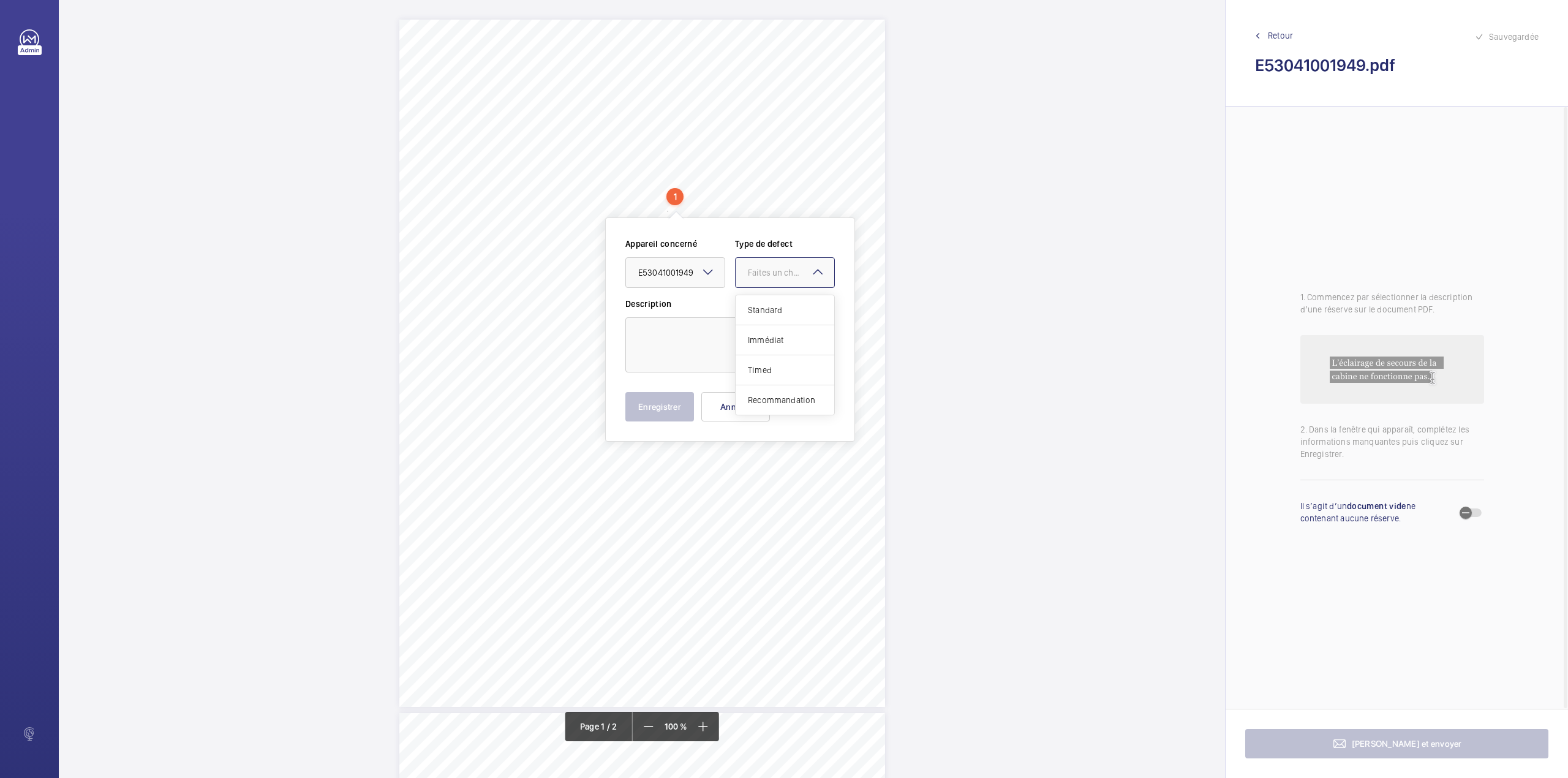
click at [766, 303] on div "Standard" at bounding box center [784, 310] width 98 height 30
click at [733, 341] on textarea at bounding box center [730, 345] width 210 height 55
type textarea "b"
click at [657, 405] on button "Enregistrer" at bounding box center [659, 406] width 69 height 29
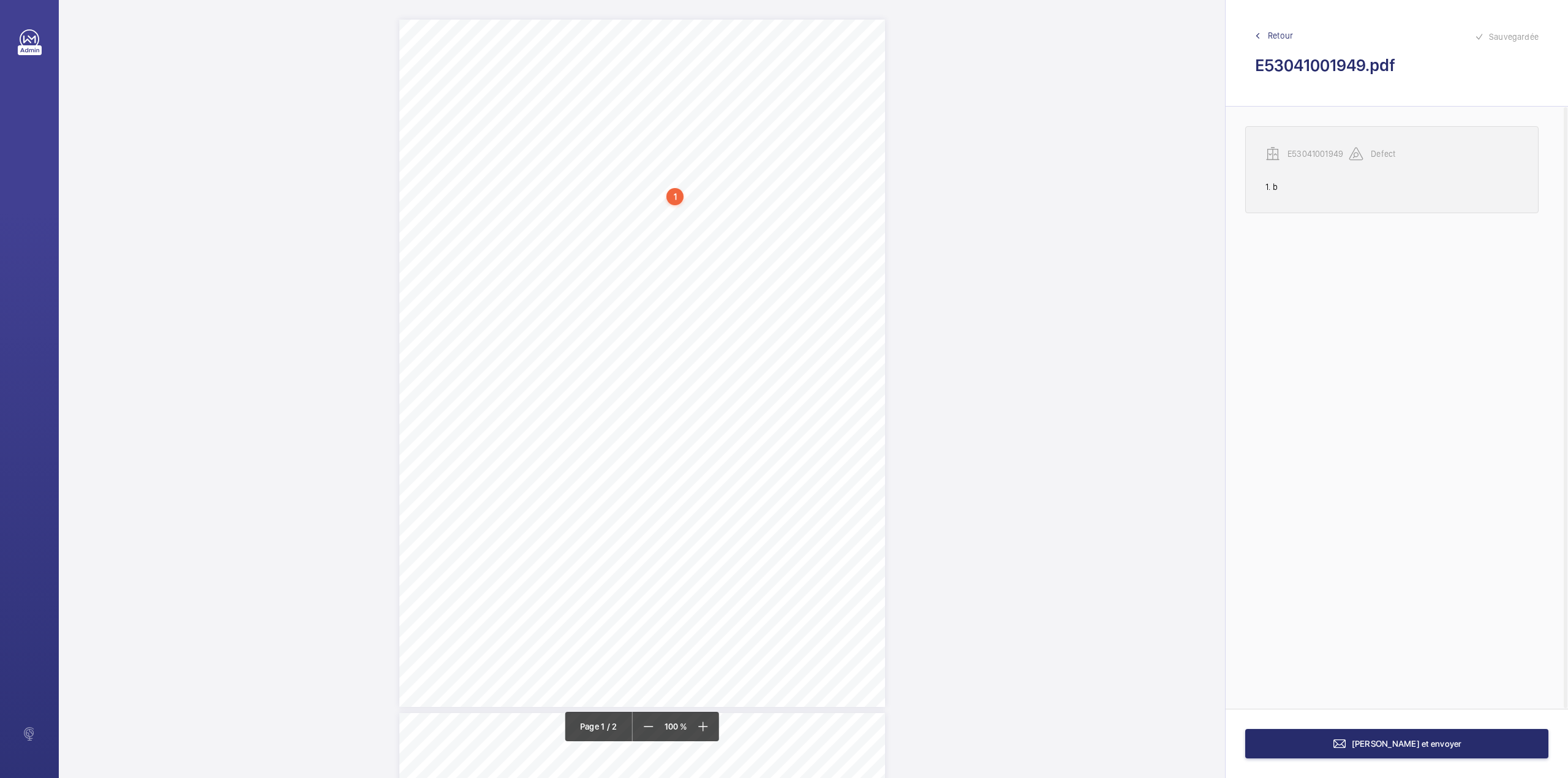
click at [1314, 139] on wm-front-transcription-audit-report-line "E53041001949 Defect 1. b" at bounding box center [1391, 169] width 294 height 87
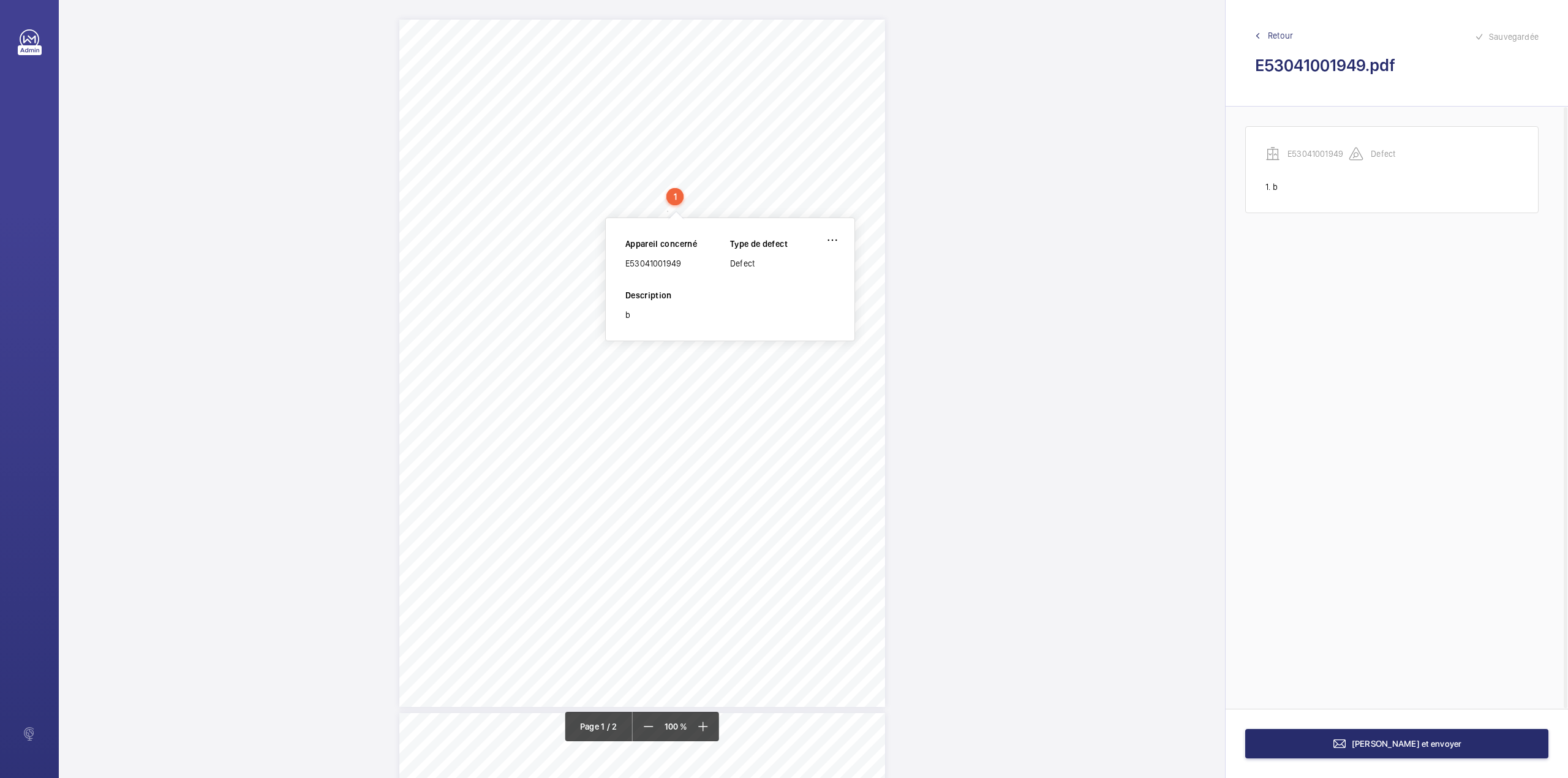
drag, startPoint x: 625, startPoint y: 261, endPoint x: 686, endPoint y: 263, distance: 61.0
click at [686, 263] on div "E53041001949" at bounding box center [677, 263] width 105 height 12
click at [829, 240] on wm-front-icon-button at bounding box center [832, 240] width 29 height 29
click at [776, 300] on div "Supprimer" at bounding box center [798, 298] width 97 height 22
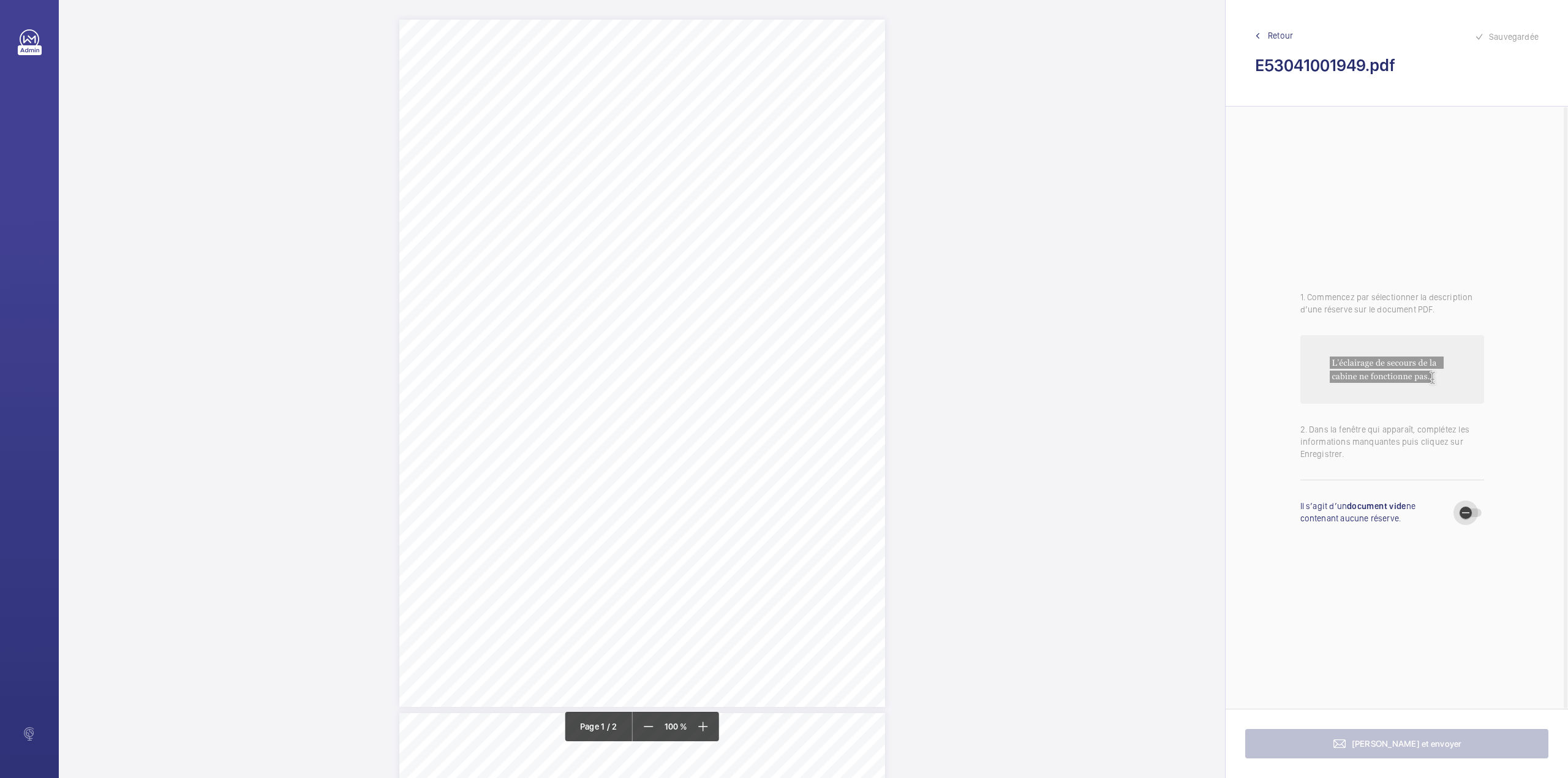
click at [1478, 515] on span "button" at bounding box center [1470, 512] width 22 height 9
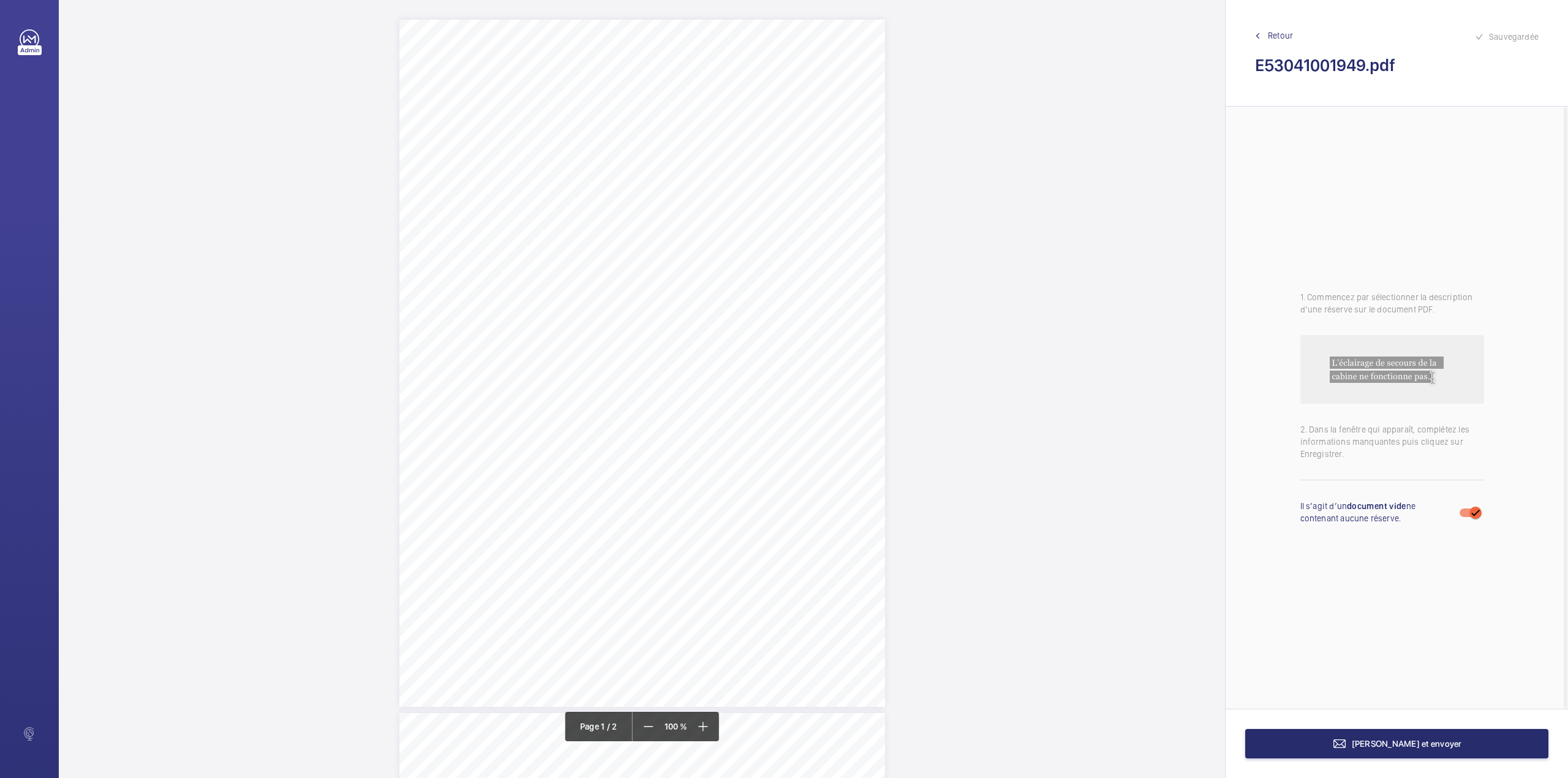
click at [1417, 759] on div "[PERSON_NAME] et envoyer" at bounding box center [1396, 743] width 342 height 69
click at [1416, 746] on span "[PERSON_NAME] et envoyer" at bounding box center [1407, 744] width 111 height 10
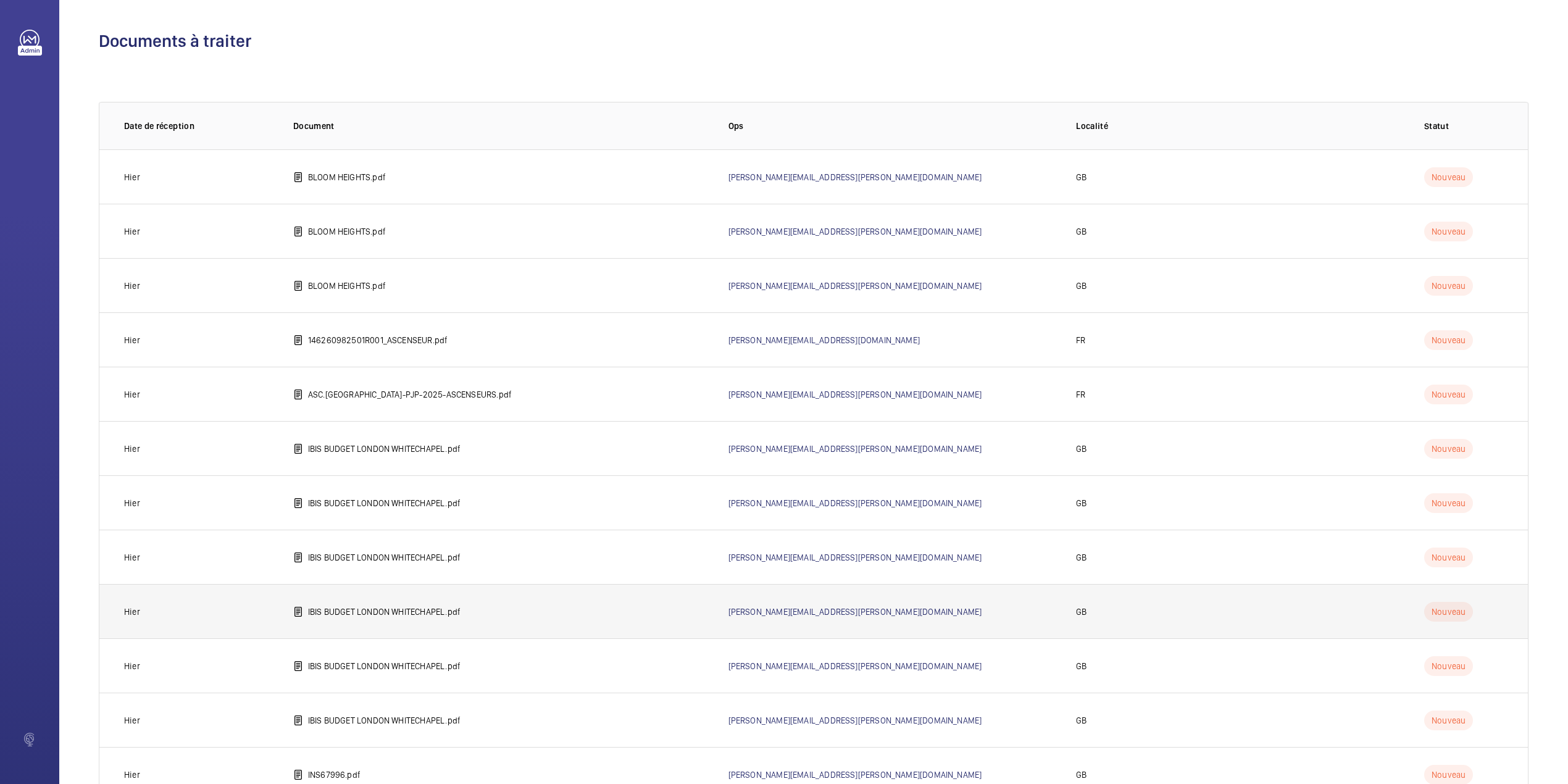
scroll to position [536, 0]
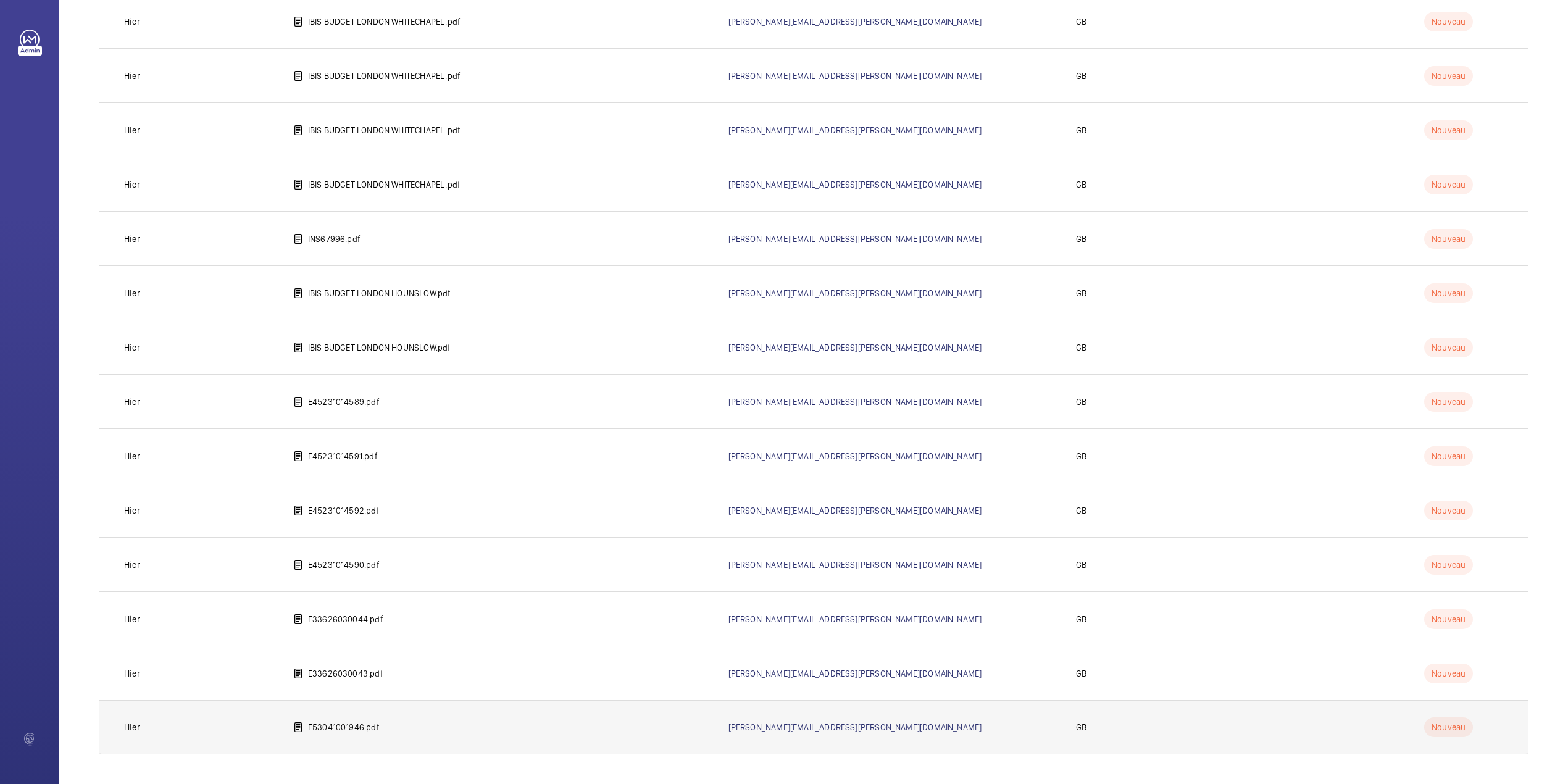
click at [356, 719] on td "E53041001946.pdf" at bounding box center [491, 727] width 435 height 54
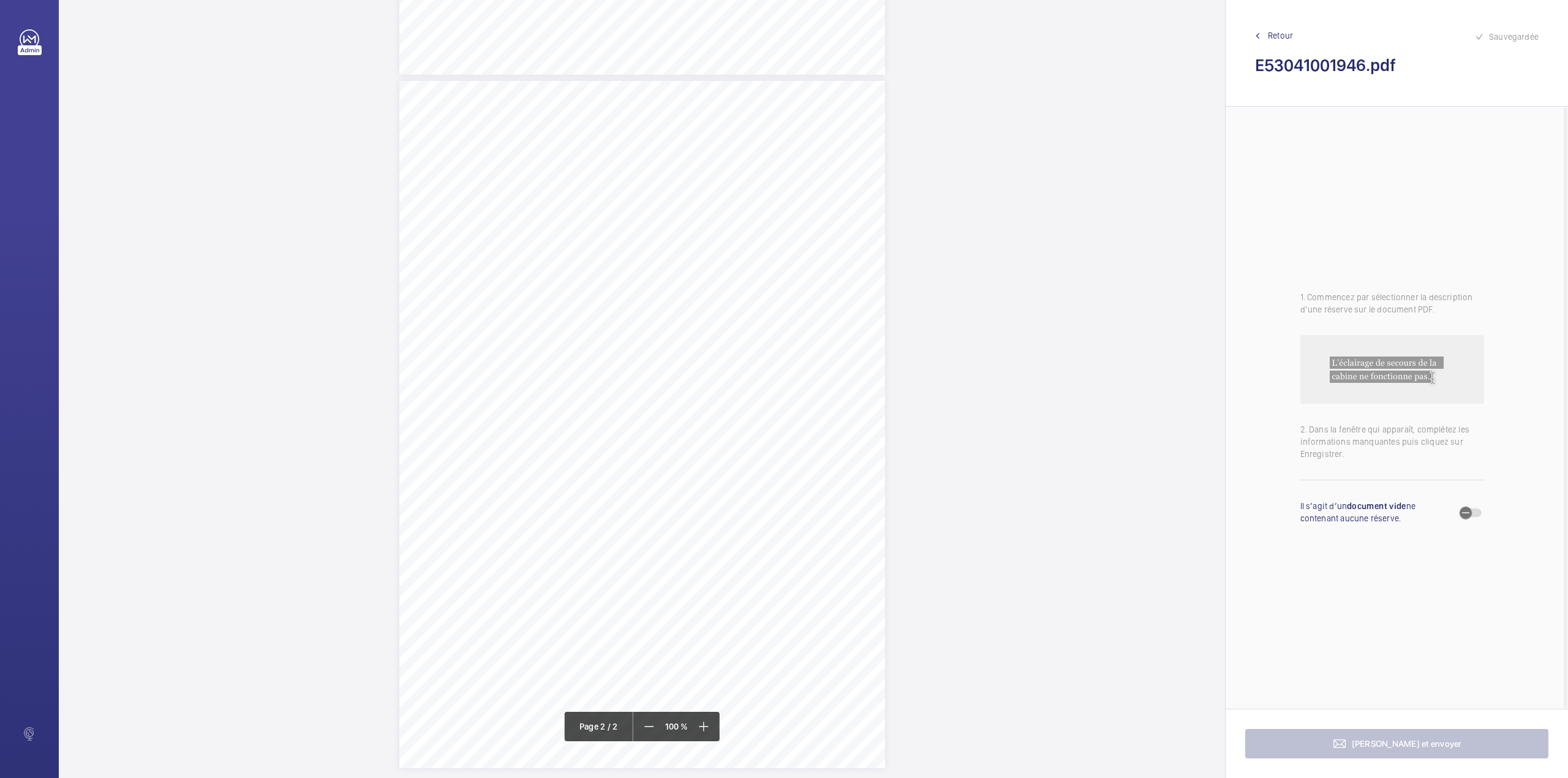
scroll to position [647, 0]
click at [863, 286] on div "Page 2" at bounding box center [642, 409] width 486 height 688
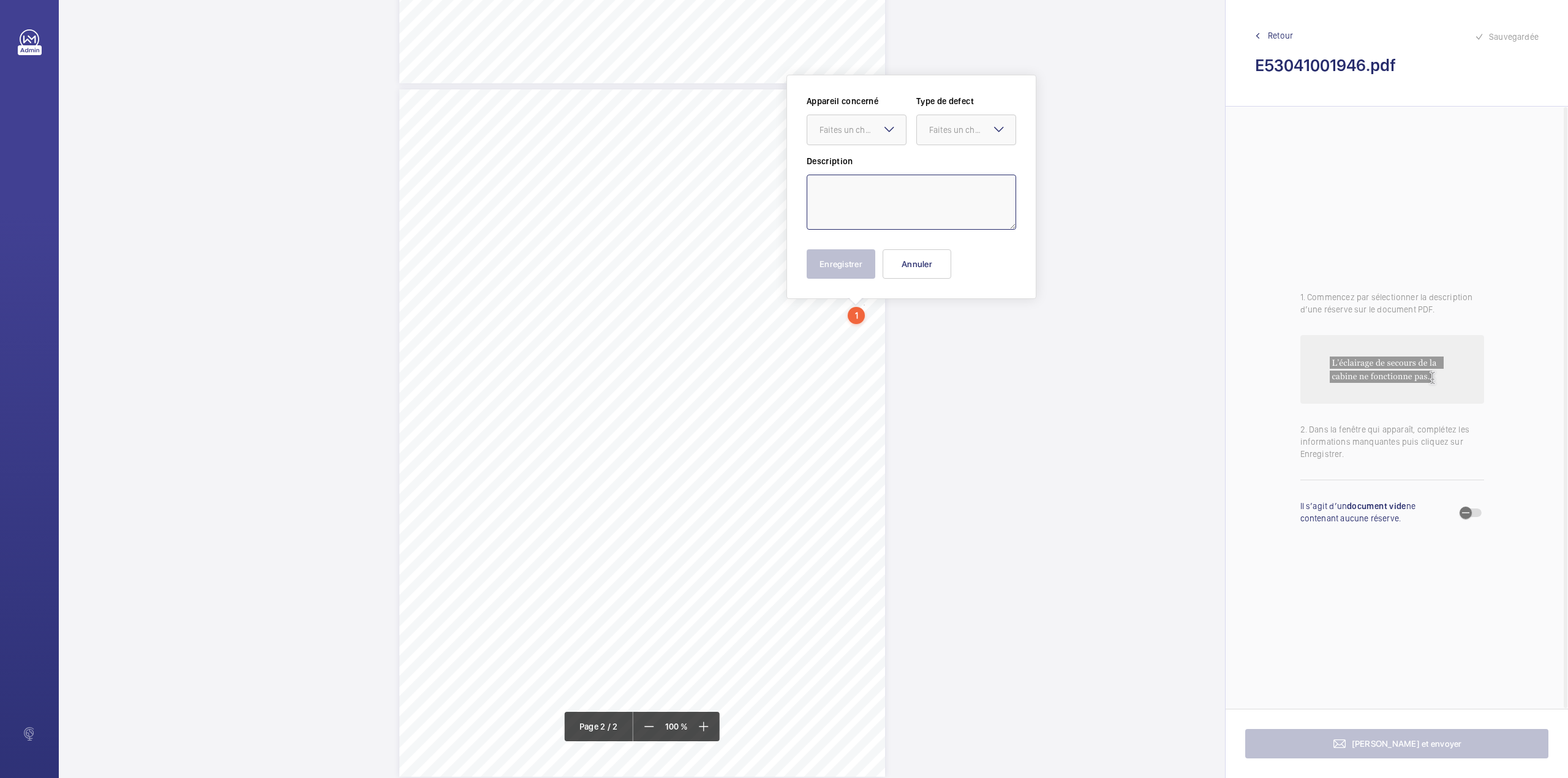
click at [868, 190] on textarea at bounding box center [911, 202] width 210 height 55
type textarea "i"
click at [870, 128] on div "Faites un choix" at bounding box center [863, 129] width 86 height 12
type textarea "It is noted that the car door aircord has splintered. This should be monitored …"
drag, startPoint x: 871, startPoint y: 150, endPoint x: 904, endPoint y: 146, distance: 33.2
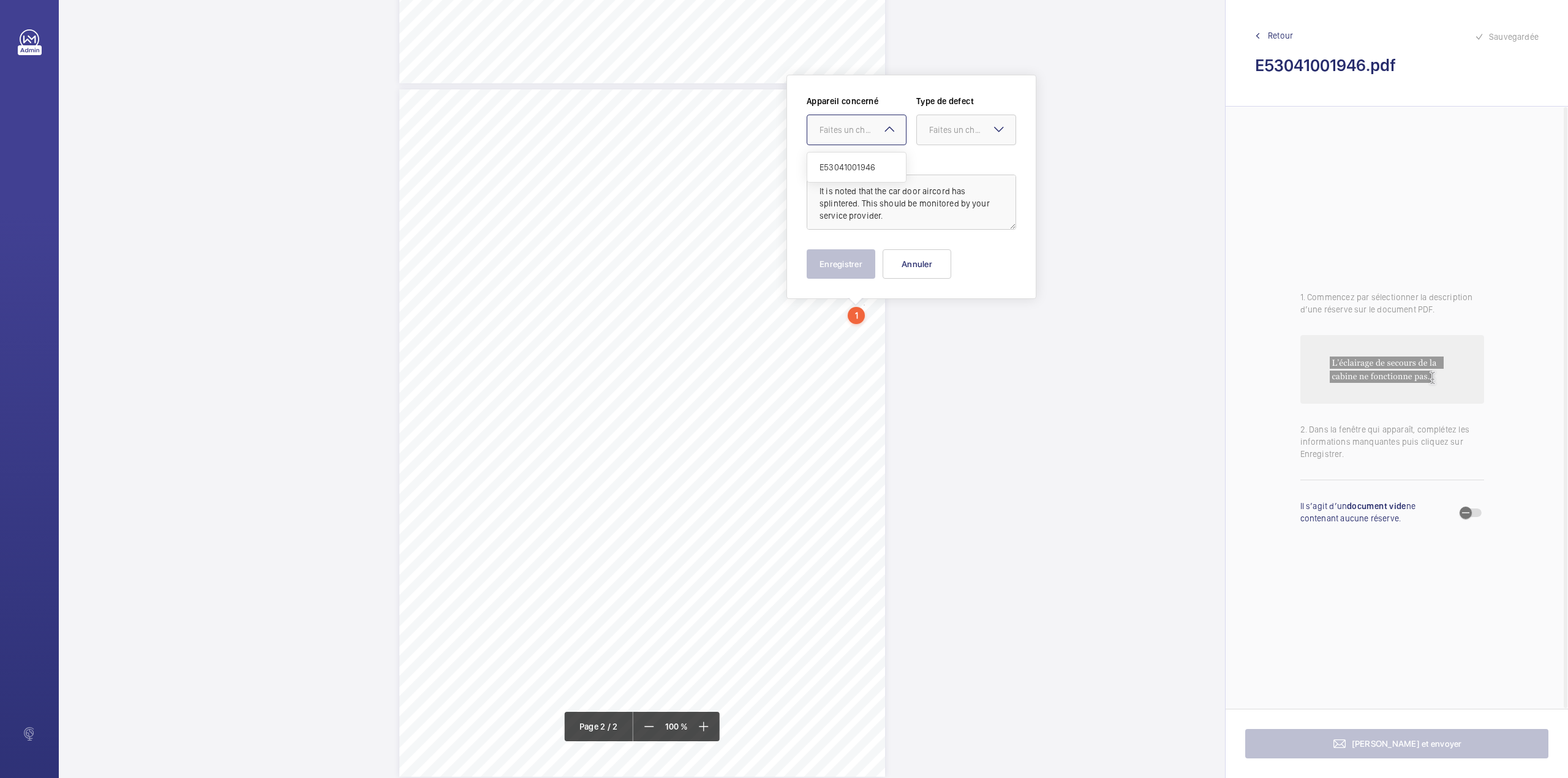
click at [871, 151] on div "Appareil concerné Faites un choix E53041001946 Type de defect Faites un choix" at bounding box center [911, 125] width 210 height 60
click at [806, 149] on div "Appareil concerné Faites un choix Type de defect Faites un choix Description It…" at bounding box center [911, 187] width 250 height 224
click at [839, 132] on div "Faites un choix" at bounding box center [863, 129] width 86 height 12
click at [837, 177] on div "E53041001946" at bounding box center [856, 167] width 98 height 29
click at [921, 137] on div at bounding box center [966, 129] width 98 height 29
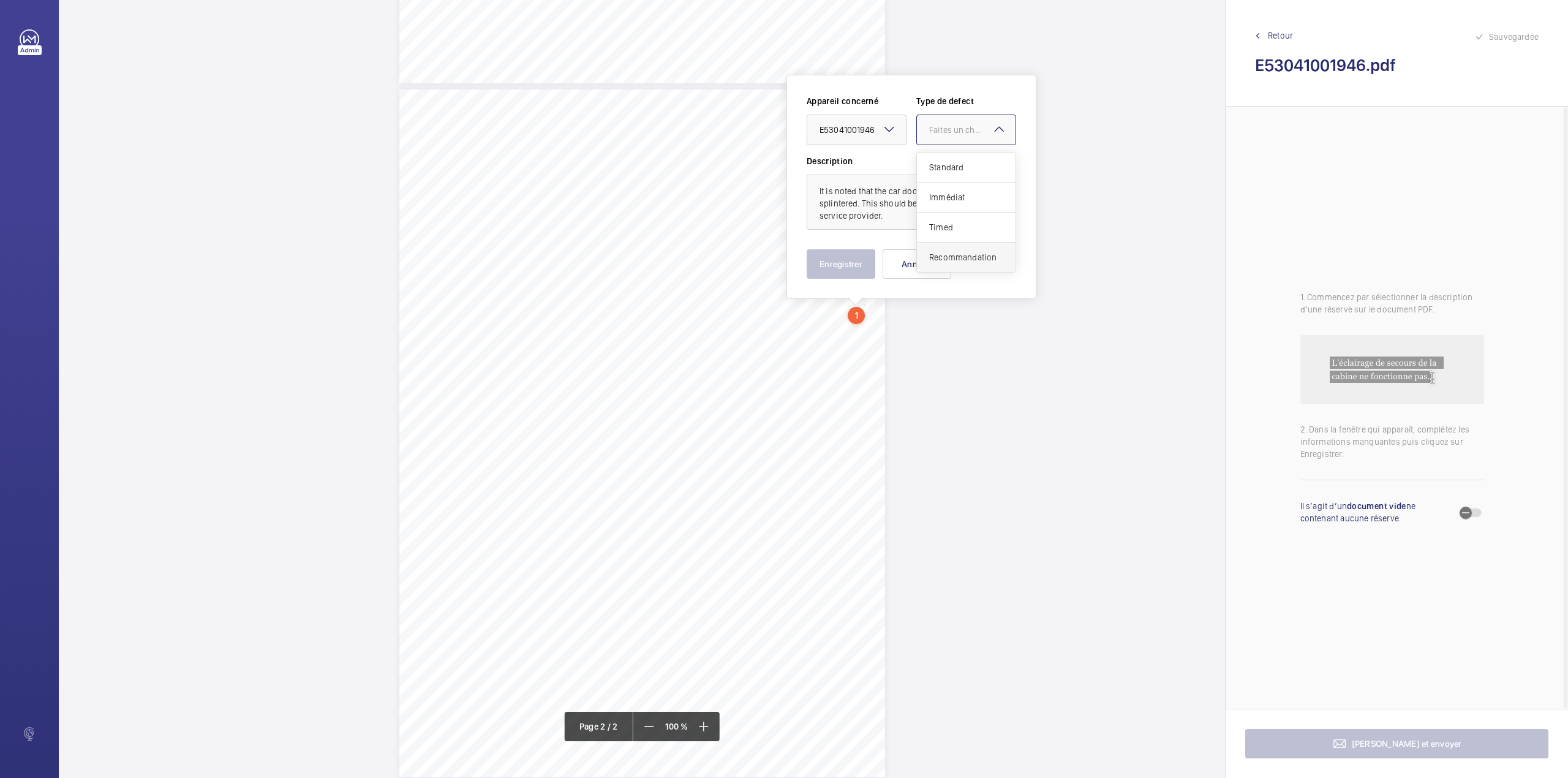
click at [942, 260] on span "Recommandation" at bounding box center [966, 257] width 74 height 12
click at [848, 266] on button "Enregistrer" at bounding box center [841, 263] width 69 height 29
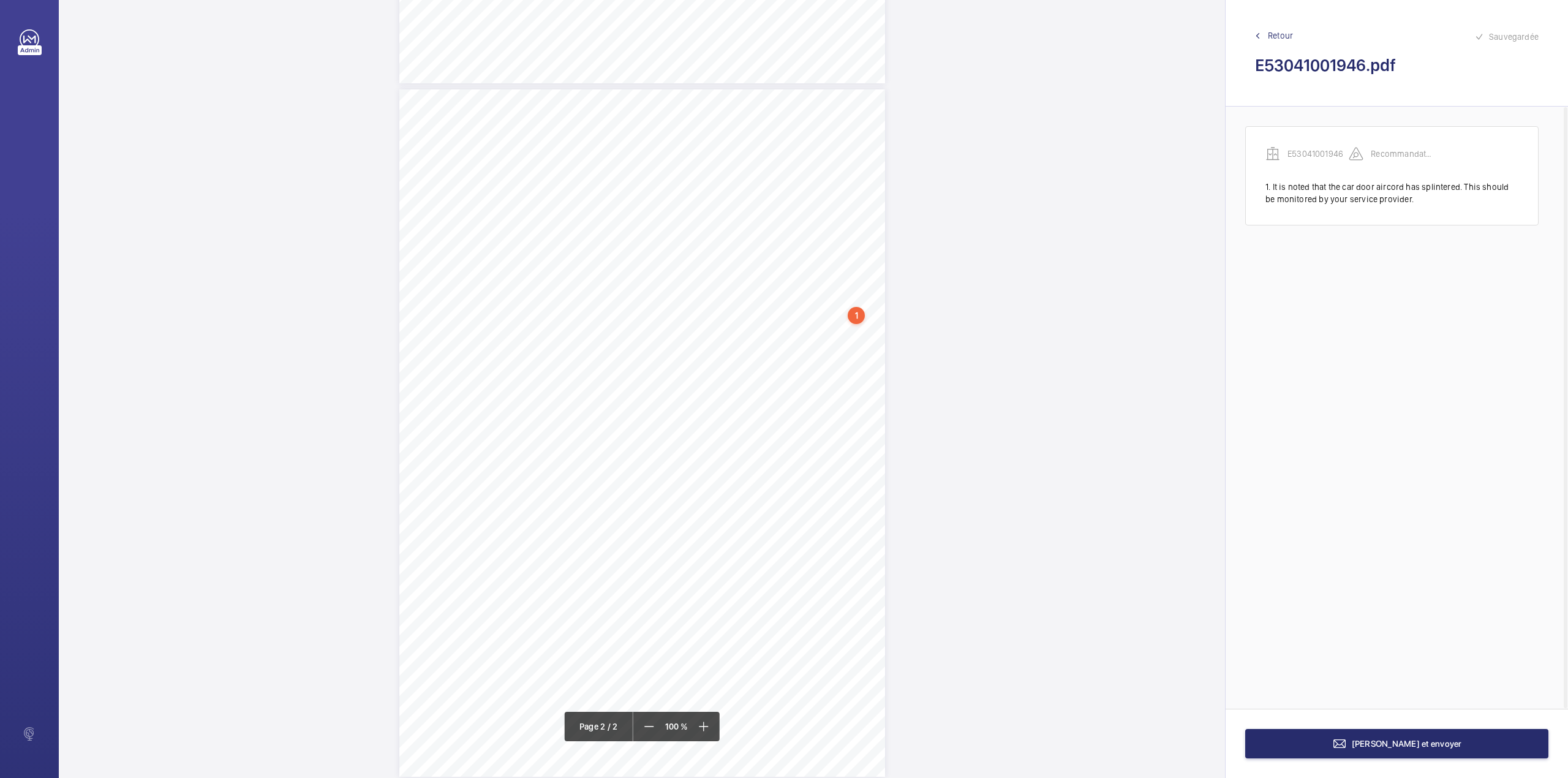
click at [868, 349] on div "Page 2" at bounding box center [642, 433] width 486 height 688
click at [891, 216] on textarea at bounding box center [917, 217] width 210 height 55
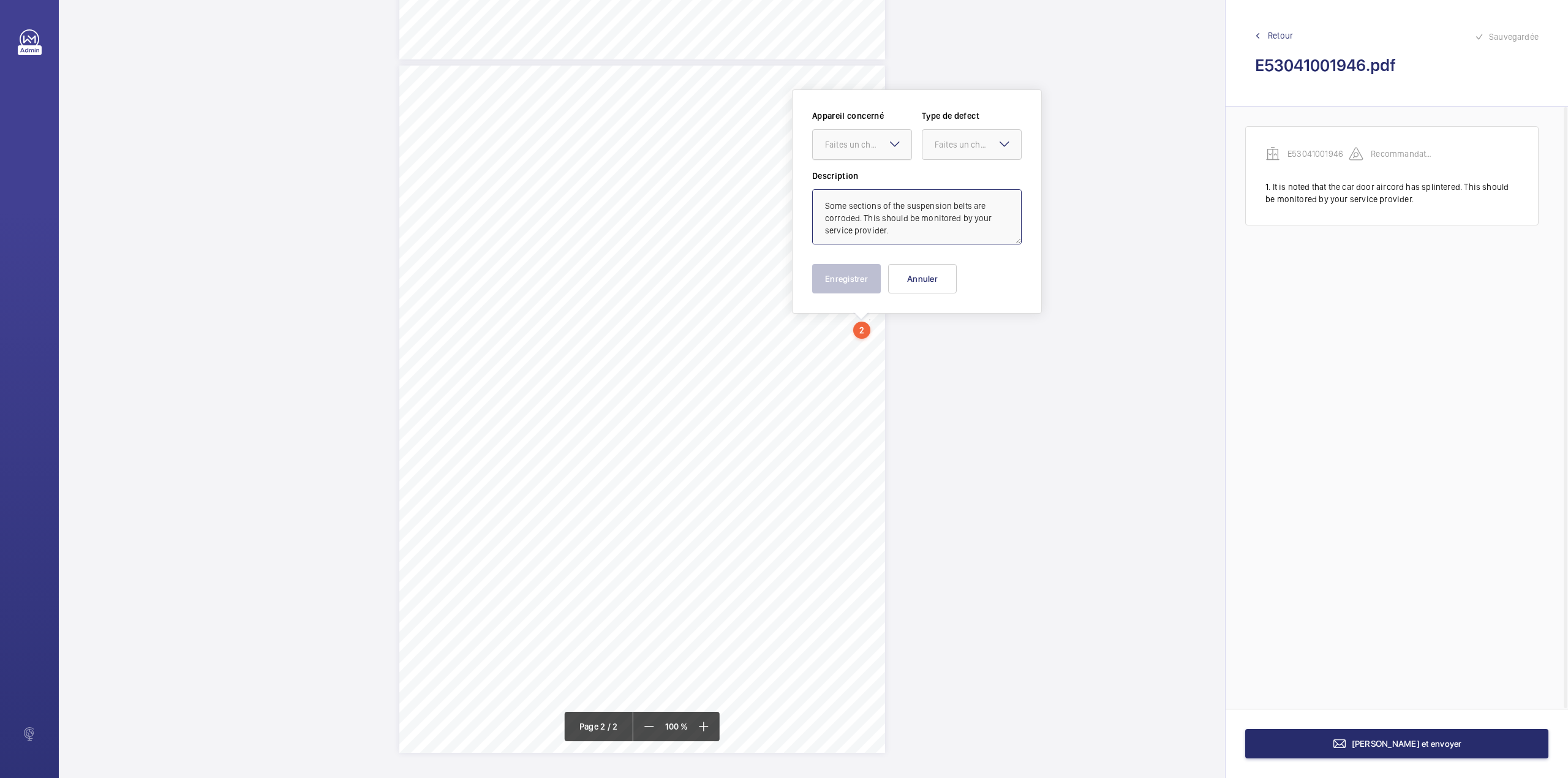
click at [888, 153] on div at bounding box center [861, 144] width 98 height 29
click at [885, 184] on span "E53041001946" at bounding box center [862, 182] width 74 height 12
click at [947, 149] on div "Faites un choix" at bounding box center [977, 144] width 86 height 12
drag, startPoint x: 934, startPoint y: 270, endPoint x: 878, endPoint y: 272, distance: 56.0
click at [934, 271] on span "Recommandation" at bounding box center [971, 271] width 74 height 12
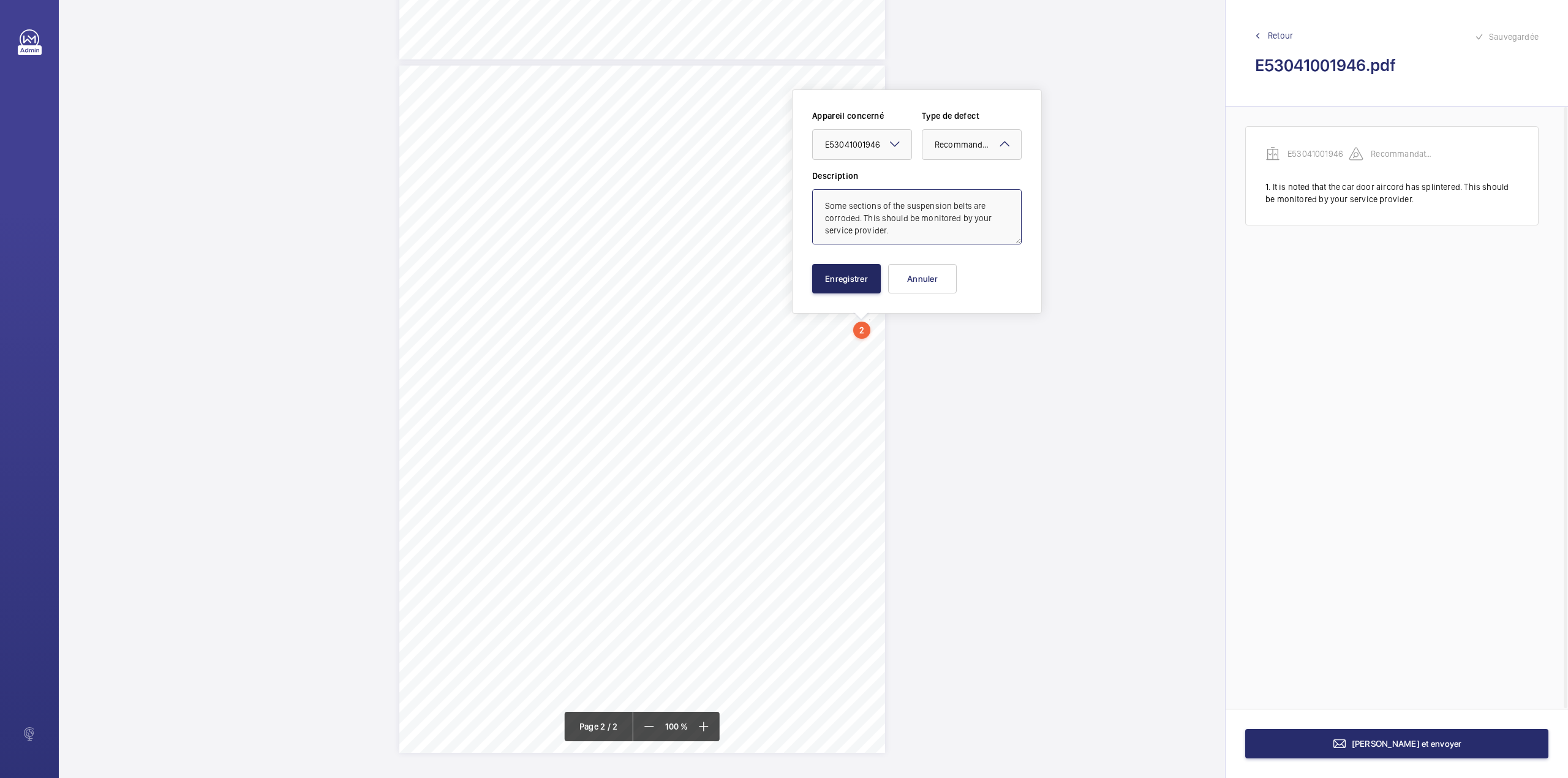
type textarea "Some sections of the suspension belts are corroded. This should be monitored by…"
click at [848, 278] on button "Enregistrer" at bounding box center [847, 278] width 69 height 29
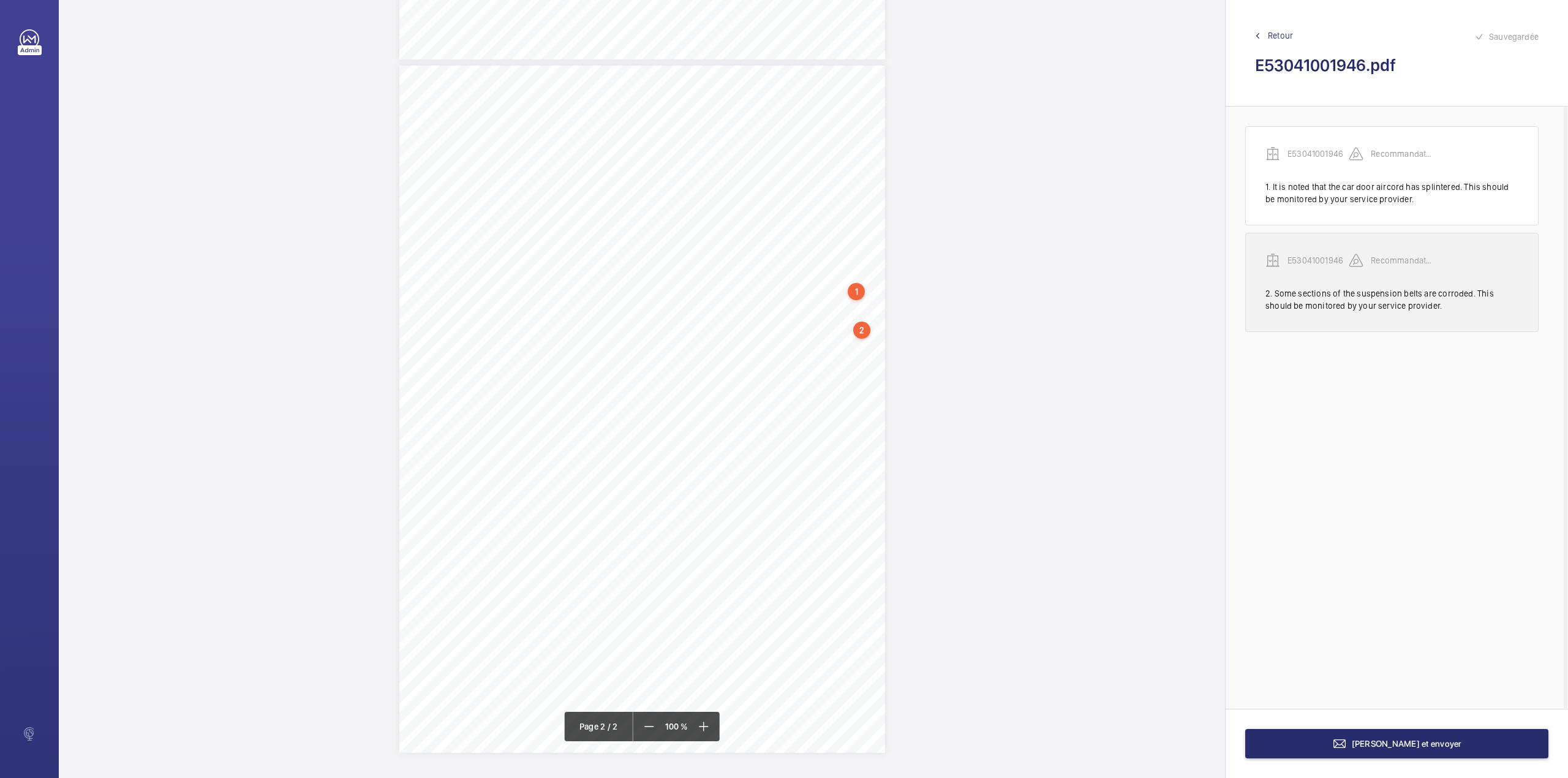
click at [1335, 256] on p "E53041001946" at bounding box center [1318, 260] width 61 height 12
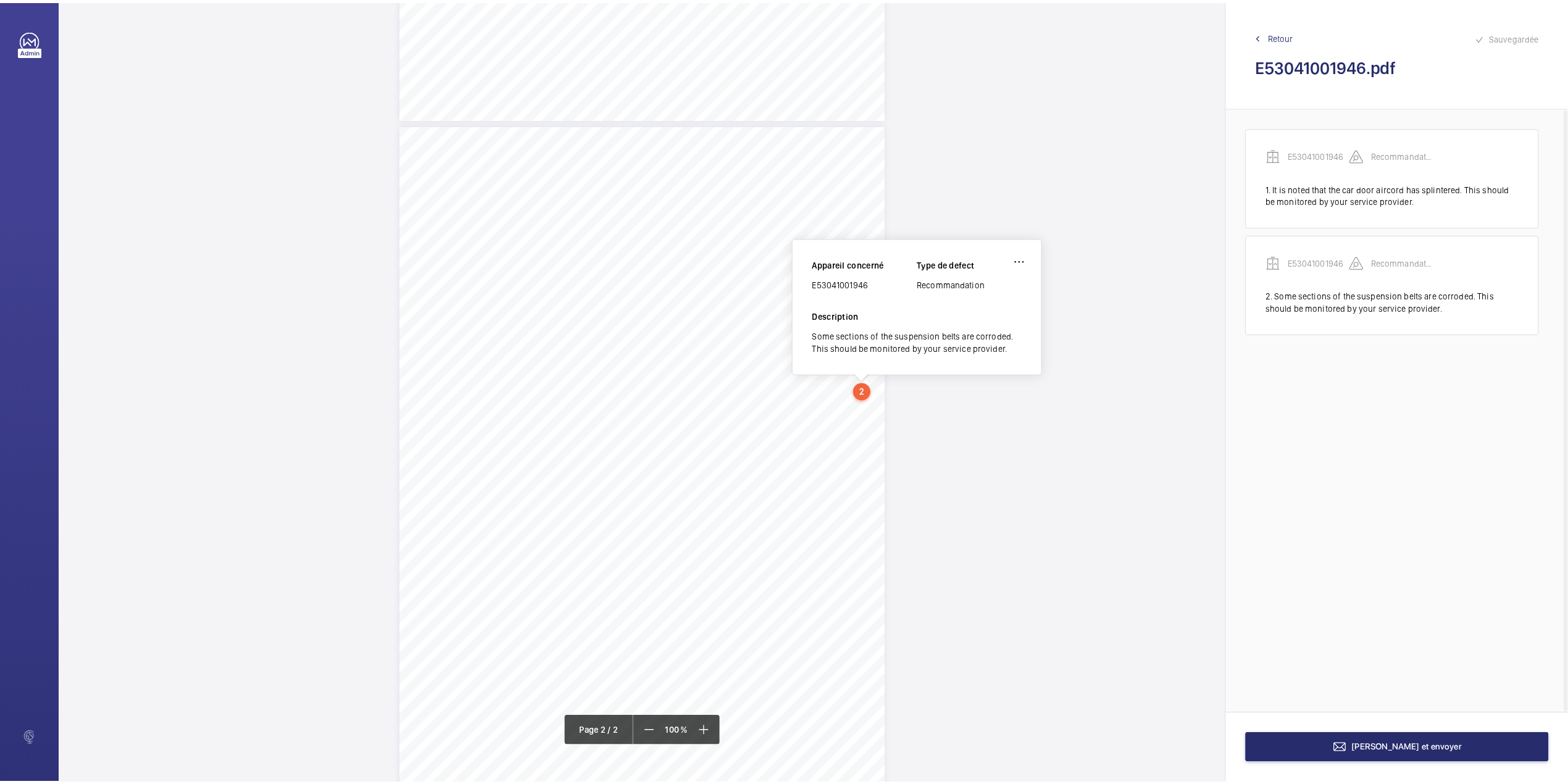
scroll to position [593, 0]
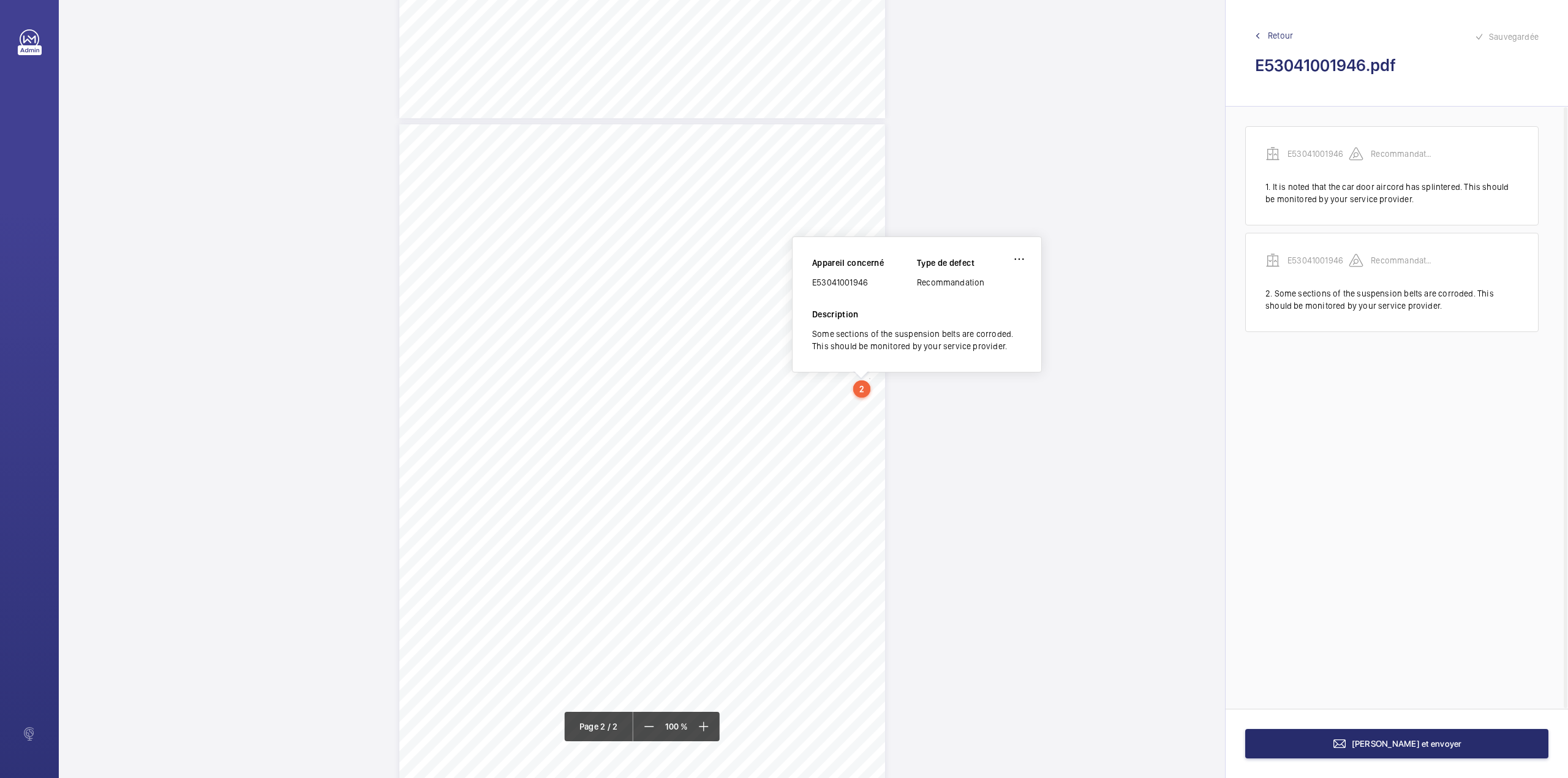
drag, startPoint x: 813, startPoint y: 283, endPoint x: 873, endPoint y: 282, distance: 60.0
click at [873, 282] on div "E53041001946" at bounding box center [865, 282] width 105 height 12
click at [1367, 741] on button "[PERSON_NAME] et envoyer" at bounding box center [1396, 744] width 303 height 29
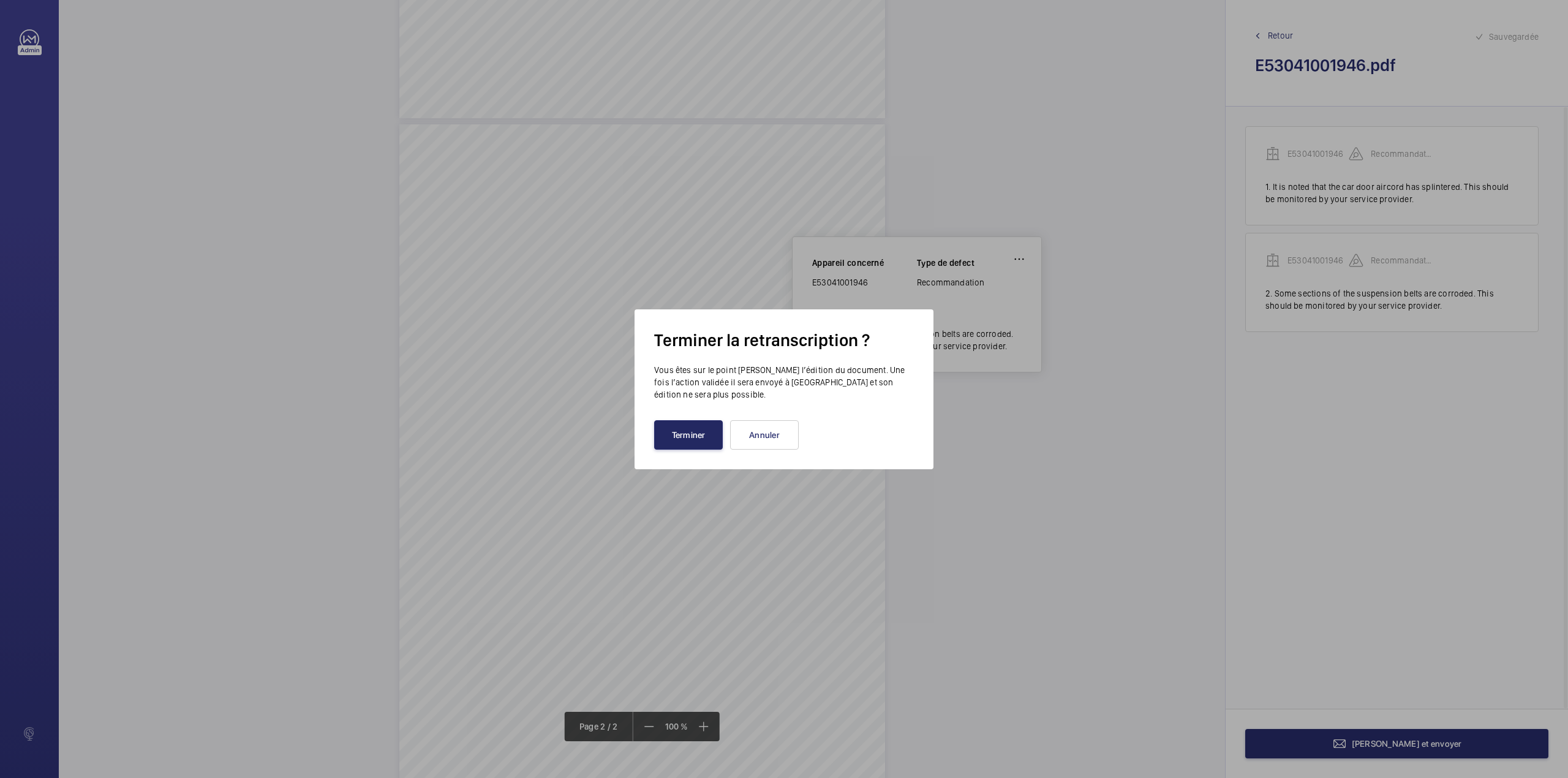
click at [687, 434] on button "Terminer" at bounding box center [688, 434] width 69 height 29
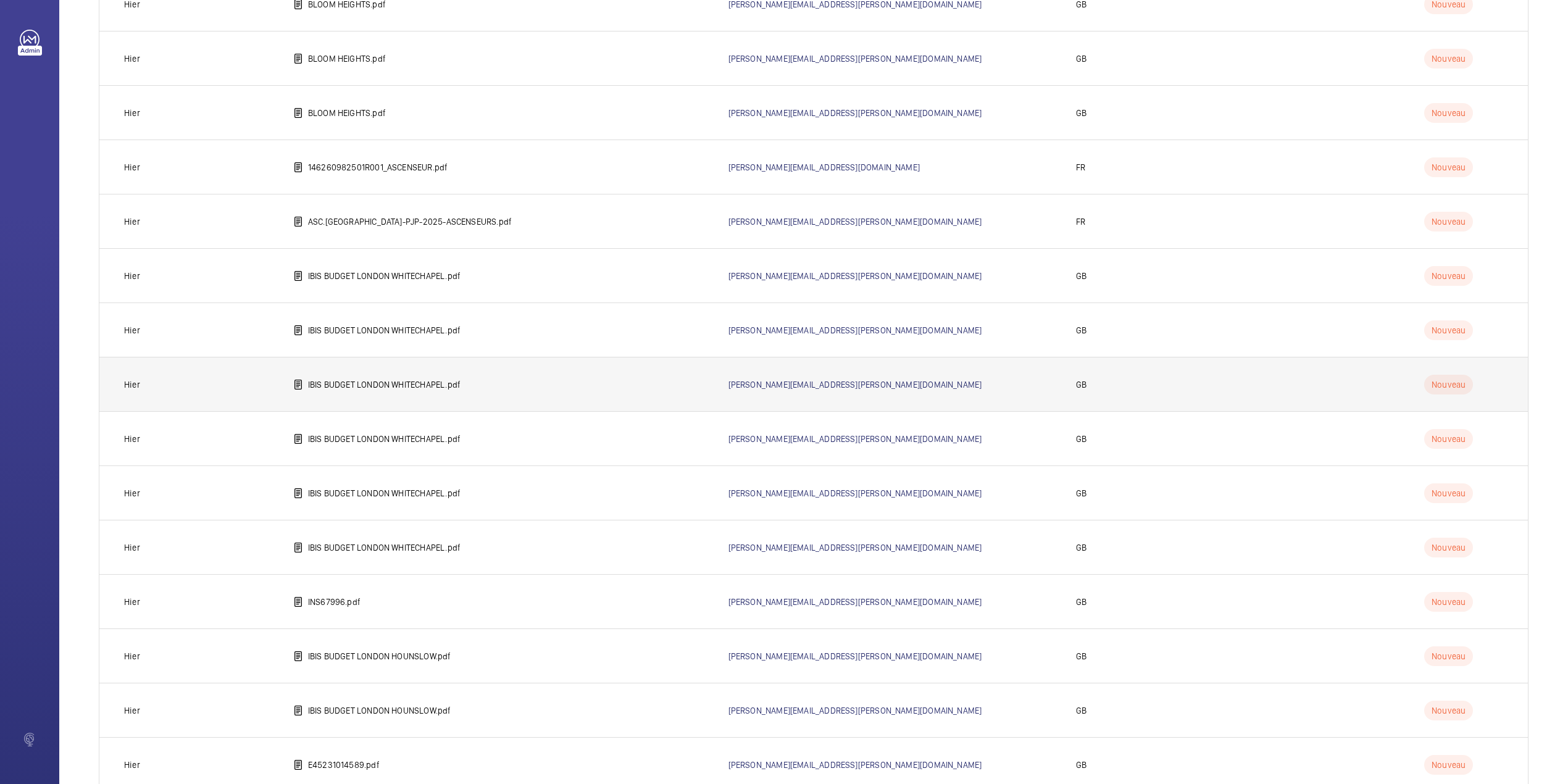
scroll to position [482, 0]
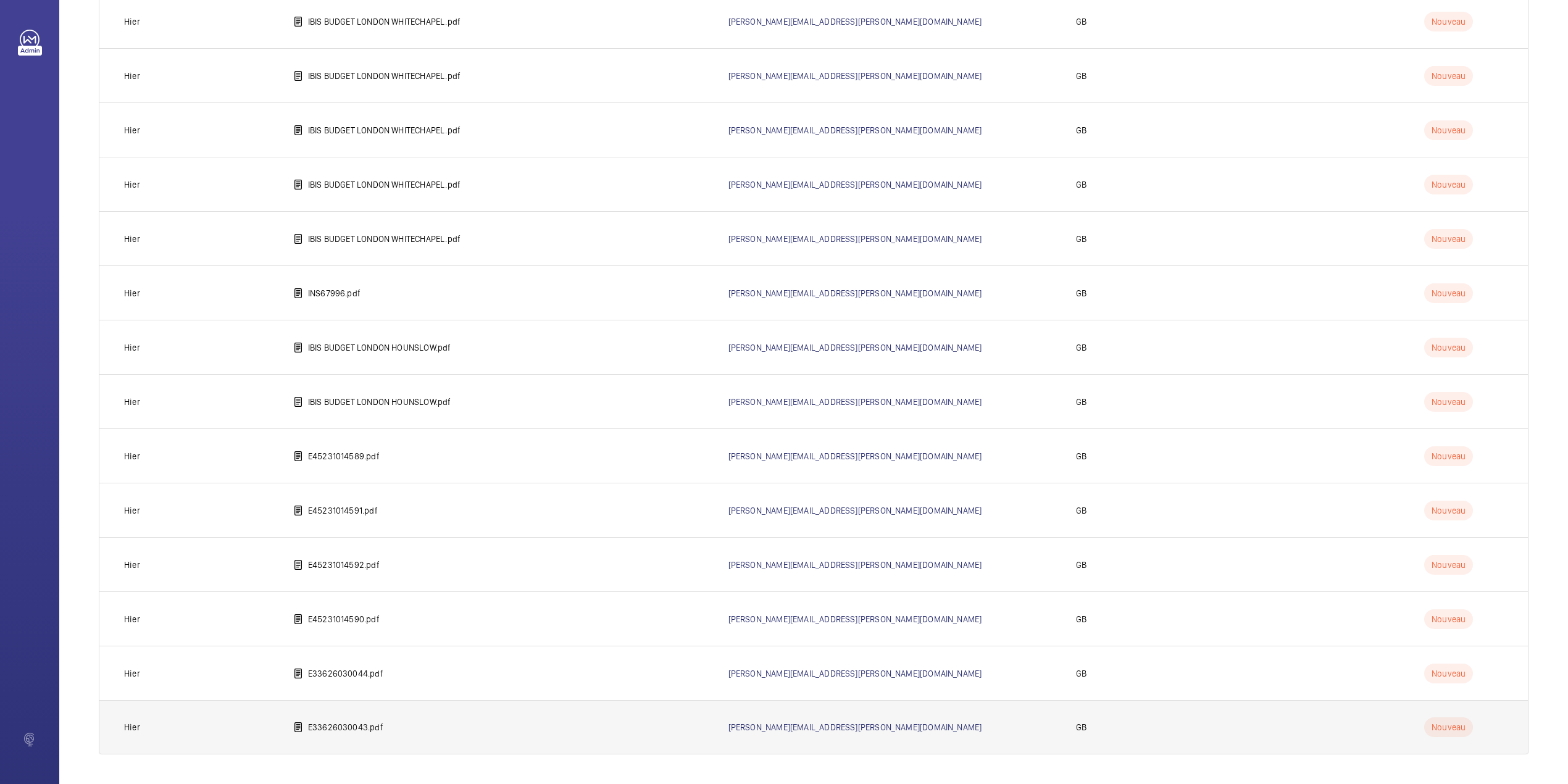
click at [335, 729] on p "E33626030043.pdf" at bounding box center [346, 727] width 75 height 12
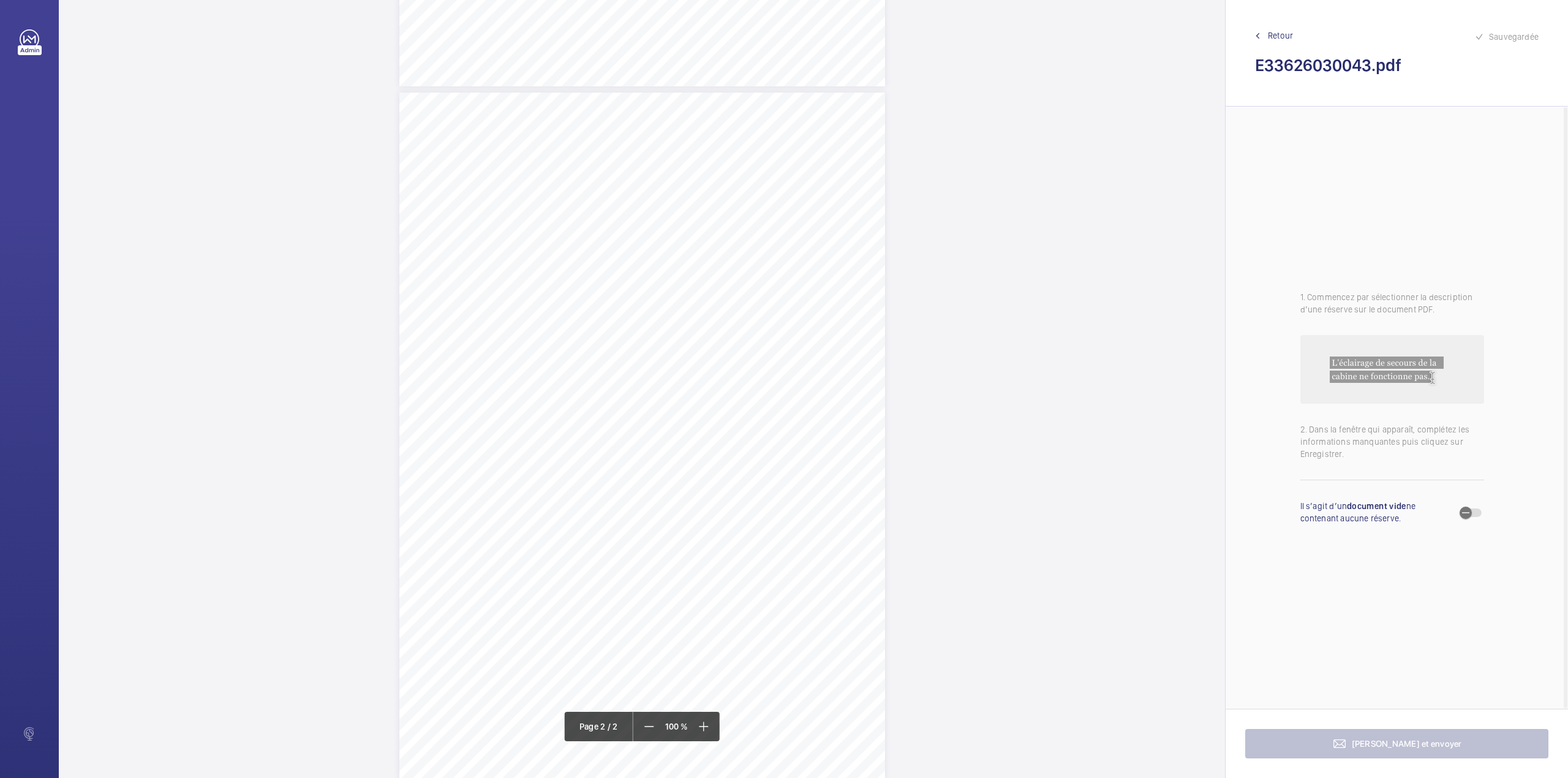
scroll to position [647, 0]
click at [799, 251] on div "Page 2" at bounding box center [642, 409] width 486 height 688
click at [804, 211] on textarea at bounding box center [848, 201] width 210 height 55
type textarea "a"
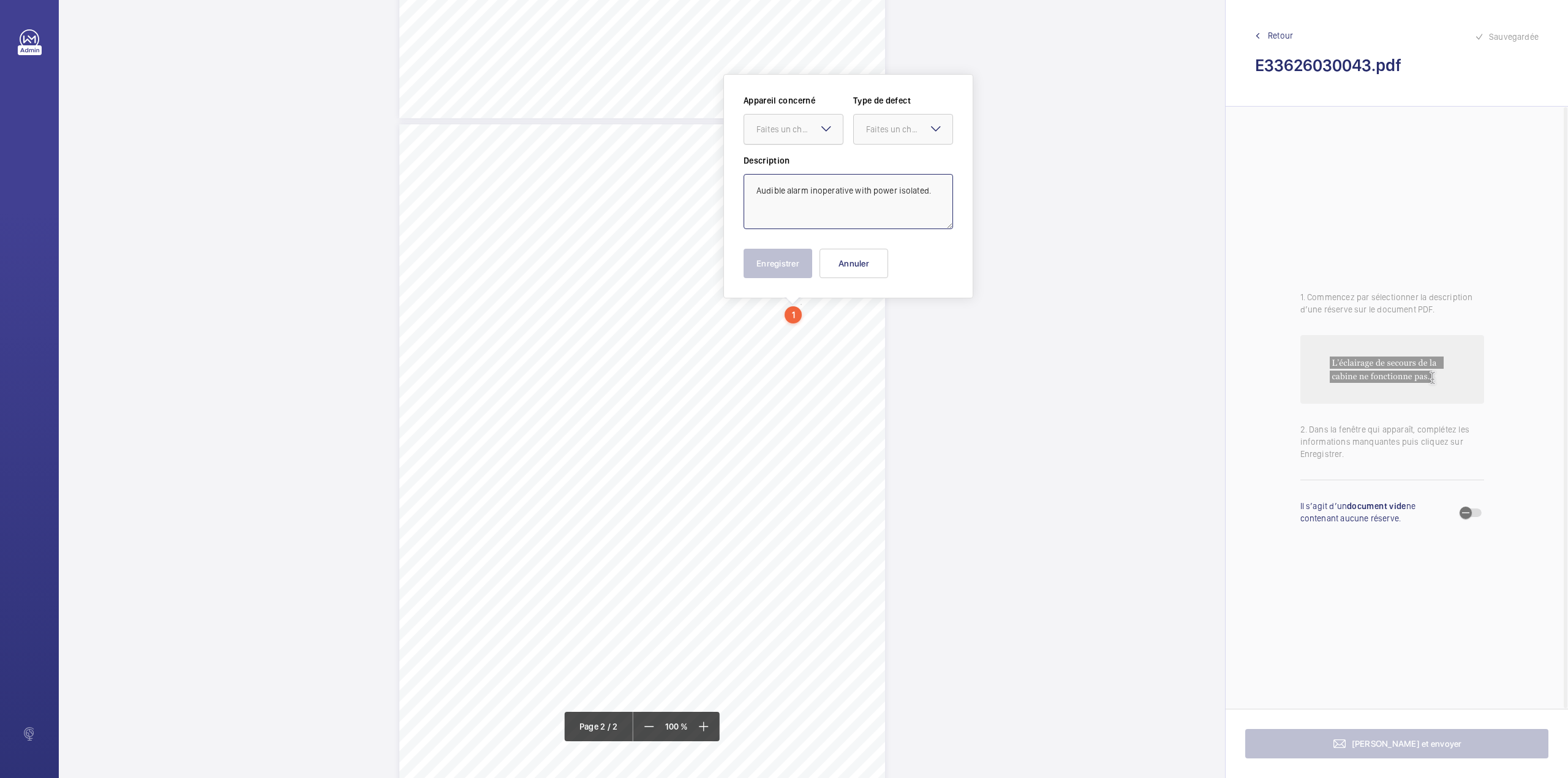
click at [794, 128] on div "Faites un choix" at bounding box center [799, 129] width 86 height 12
drag, startPoint x: 802, startPoint y: 156, endPoint x: 858, endPoint y: 140, distance: 58.2
click at [804, 156] on div "E53041001943" at bounding box center [793, 167] width 98 height 29
click at [868, 128] on div "Faites un choix" at bounding box center [909, 129] width 86 height 12
click at [868, 157] on div "Standard" at bounding box center [903, 167] width 98 height 30
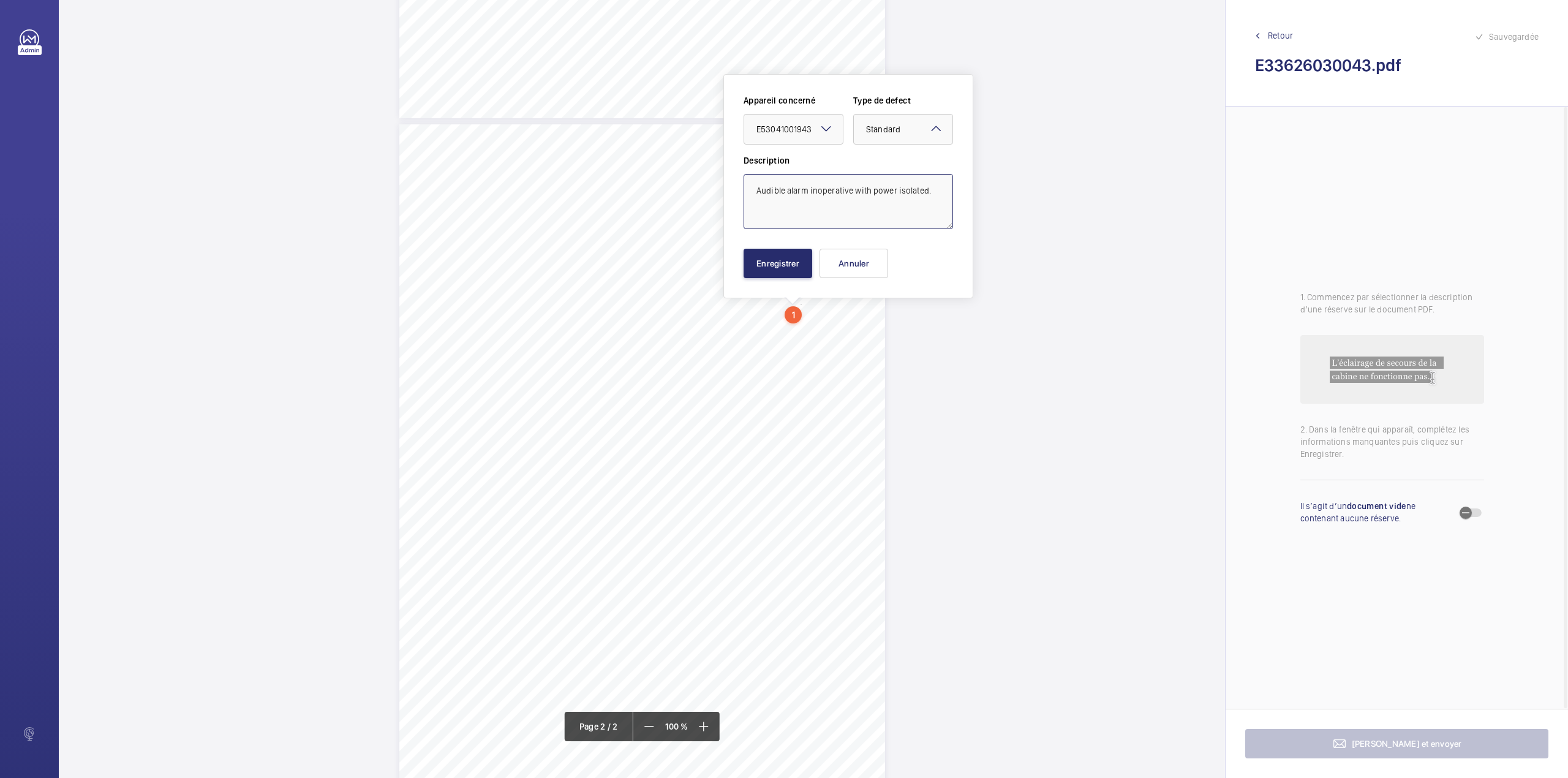
type textarea "Audible alarm inoperative with power isolated."
click at [792, 246] on div "Appareil concerné Faites un choix × E53041001943 × Type de defect Faites un cho…" at bounding box center [848, 186] width 210 height 184
click at [785, 261] on button "Enregistrer" at bounding box center [778, 263] width 69 height 29
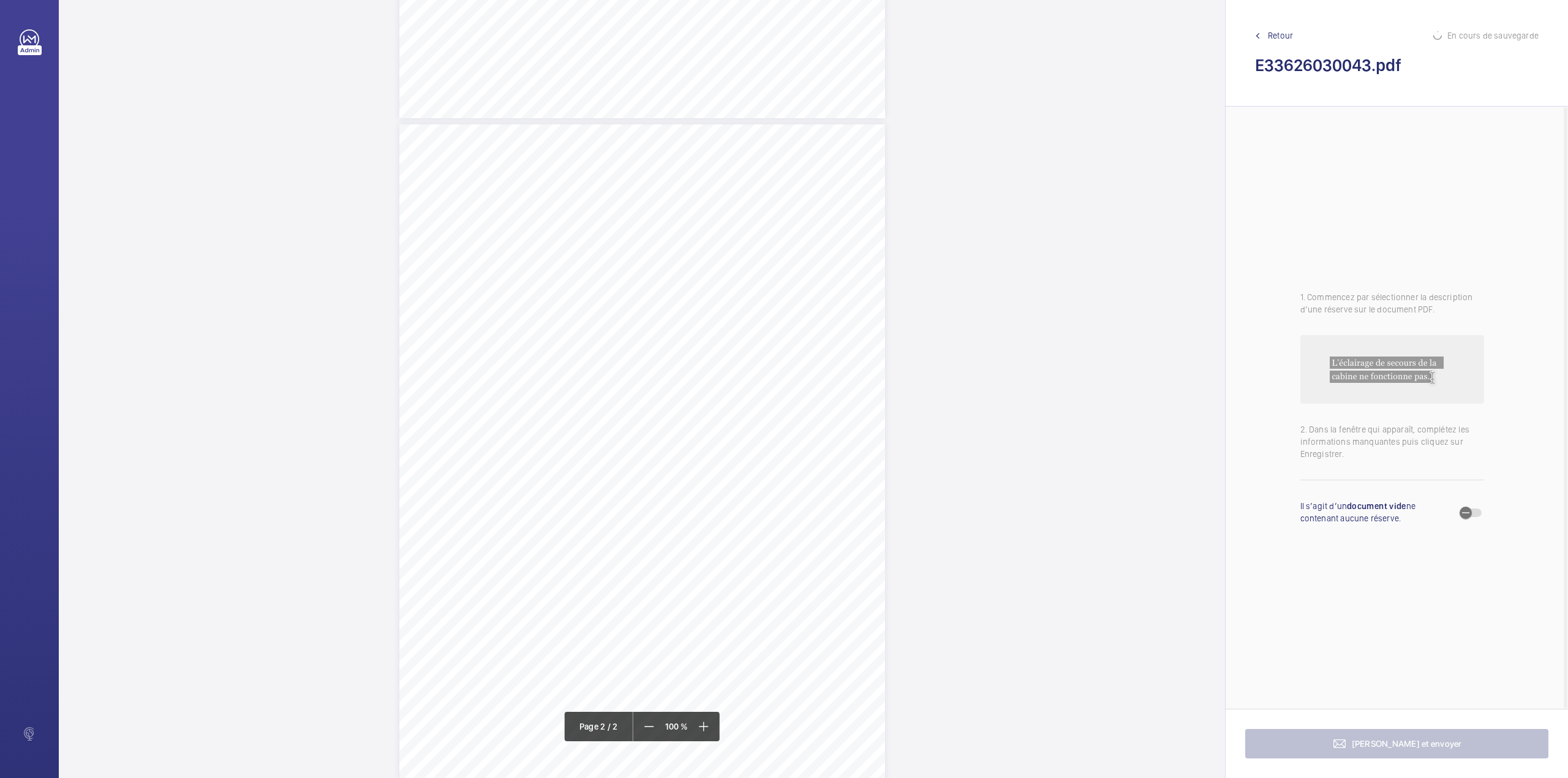
click at [871, 349] on div "Page 2" at bounding box center [642, 468] width 486 height 688
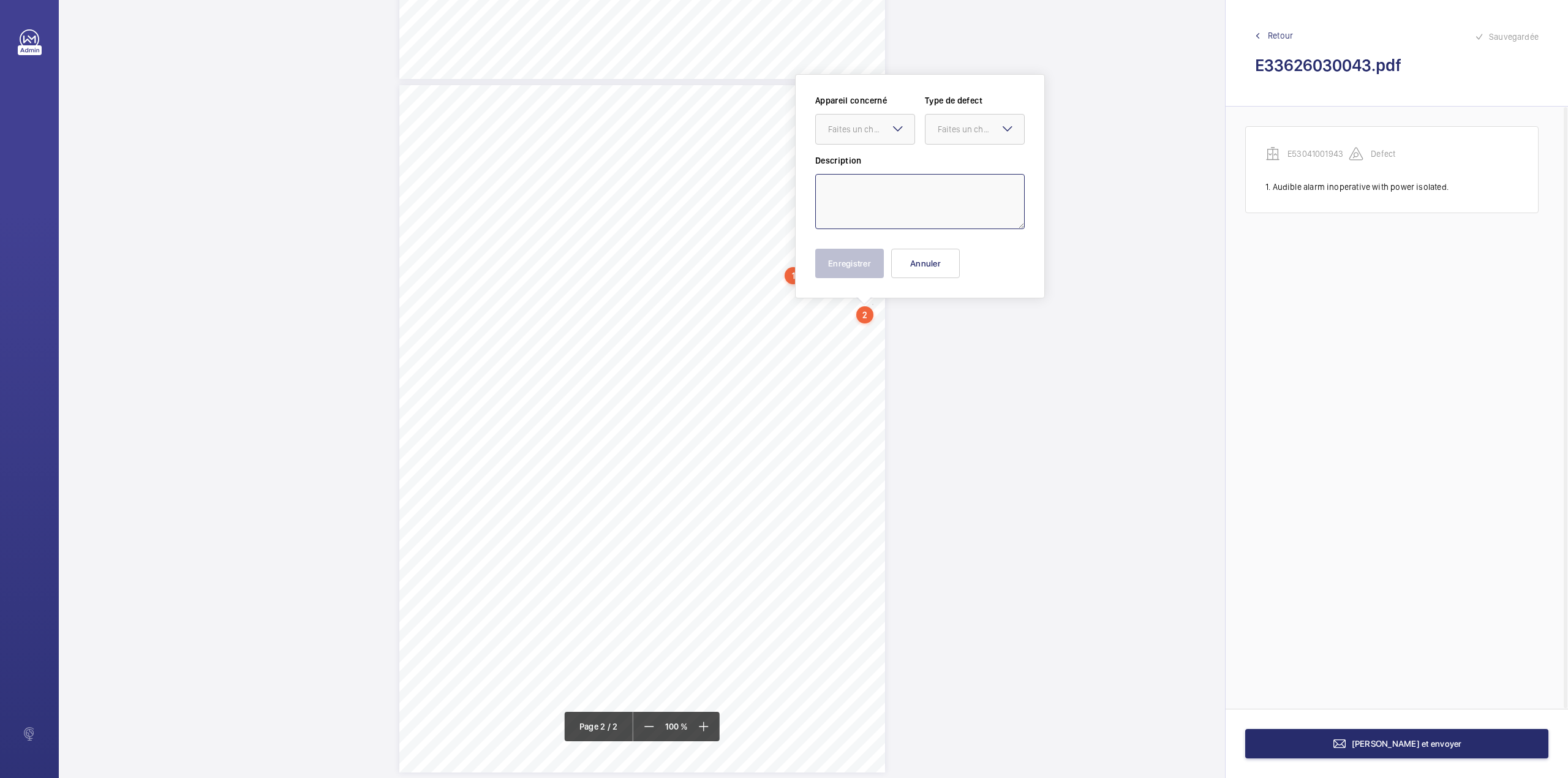
click at [888, 190] on textarea at bounding box center [920, 201] width 210 height 55
type textarea "A supplementary system is fitted which controls the function of the lift in the…"
click at [892, 130] on mat-icon at bounding box center [898, 128] width 14 height 14
click at [886, 165] on span "E53041001943" at bounding box center [865, 167] width 74 height 12
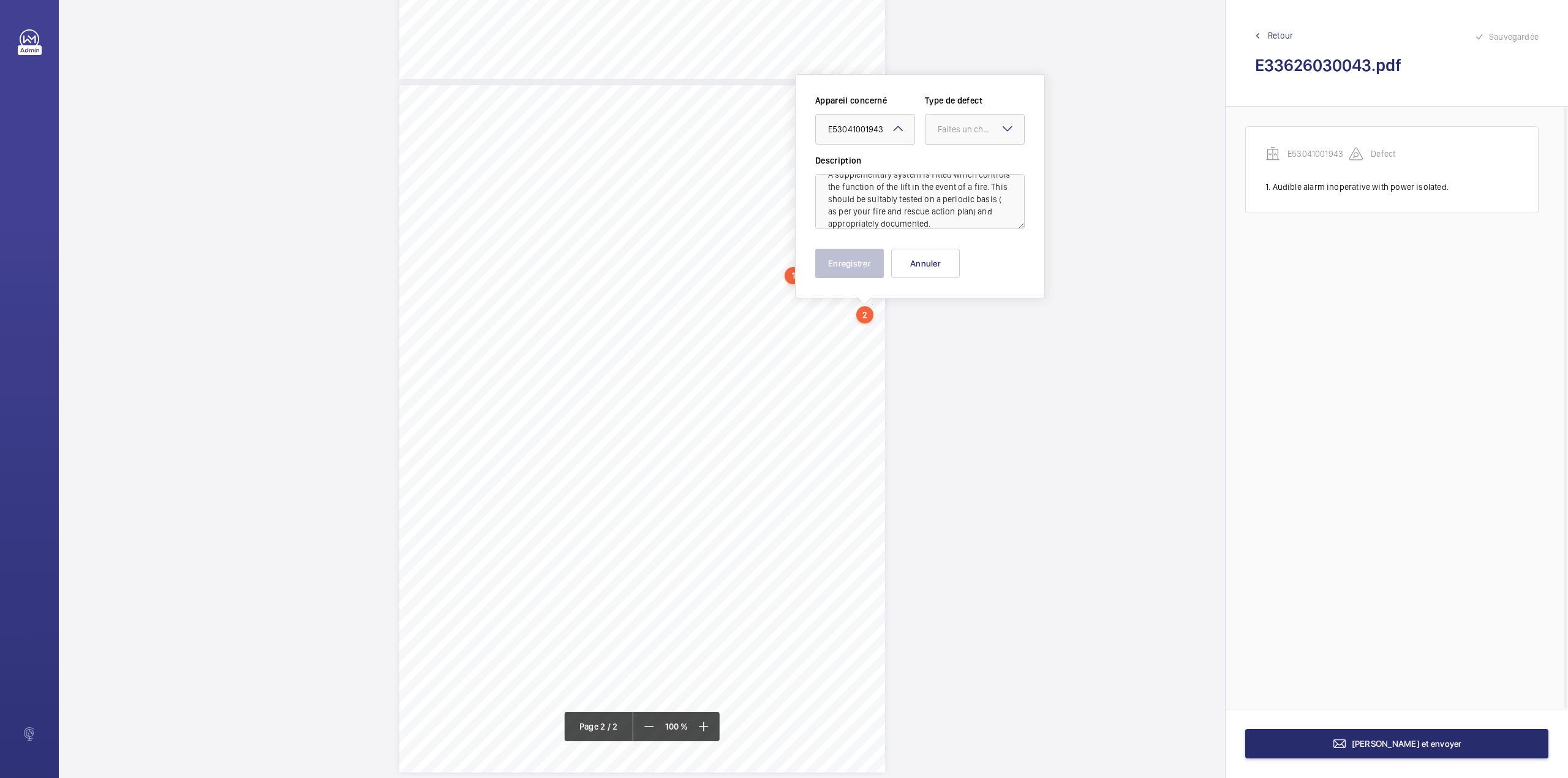
click at [948, 140] on div at bounding box center [975, 129] width 98 height 29
click at [936, 267] on div "Recommandation" at bounding box center [975, 256] width 98 height 29
click at [868, 266] on button "Enregistrer" at bounding box center [850, 263] width 69 height 29
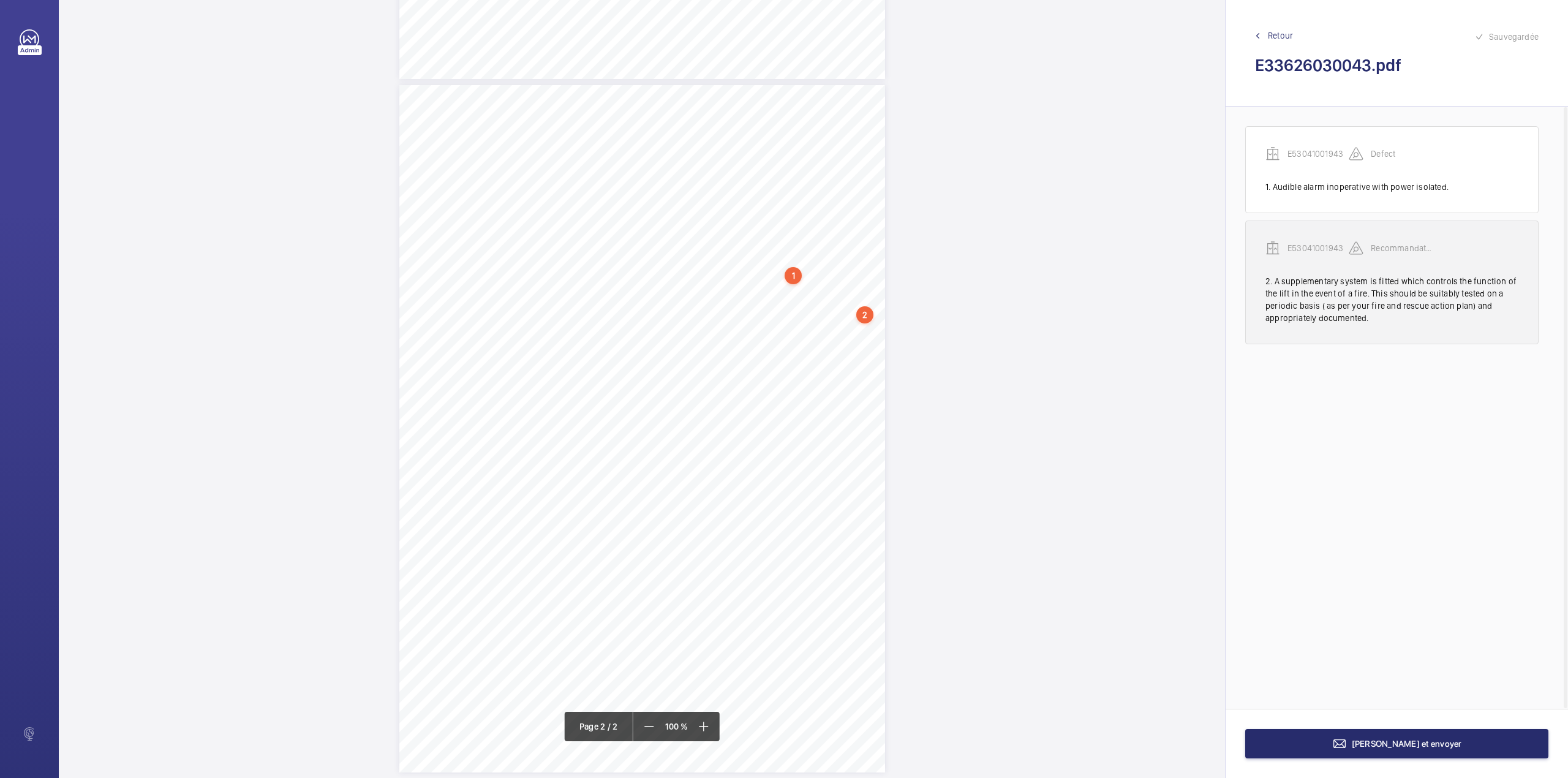
click at [1311, 251] on p "E53041001943" at bounding box center [1318, 248] width 61 height 12
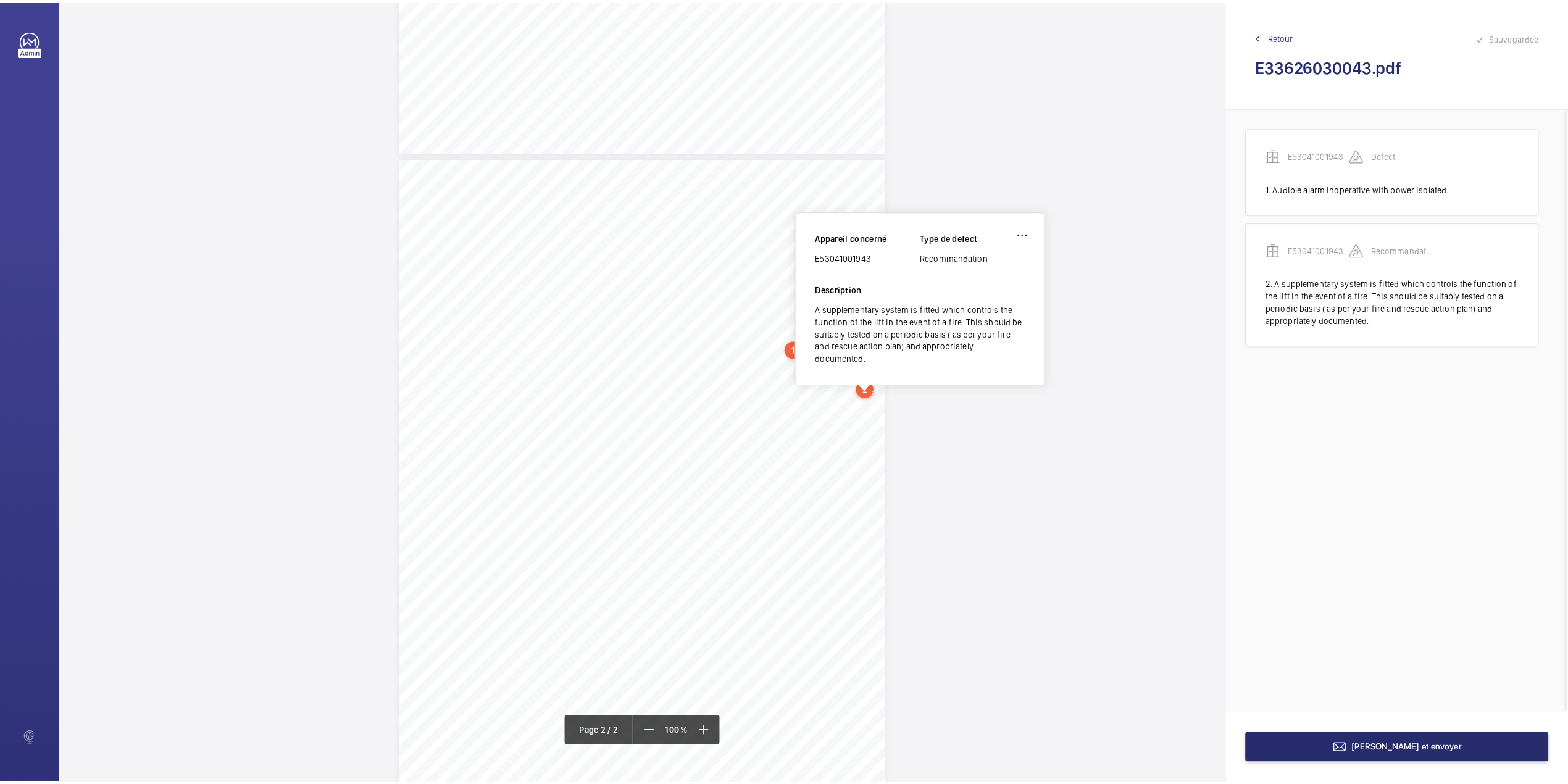
scroll to position [558, 0]
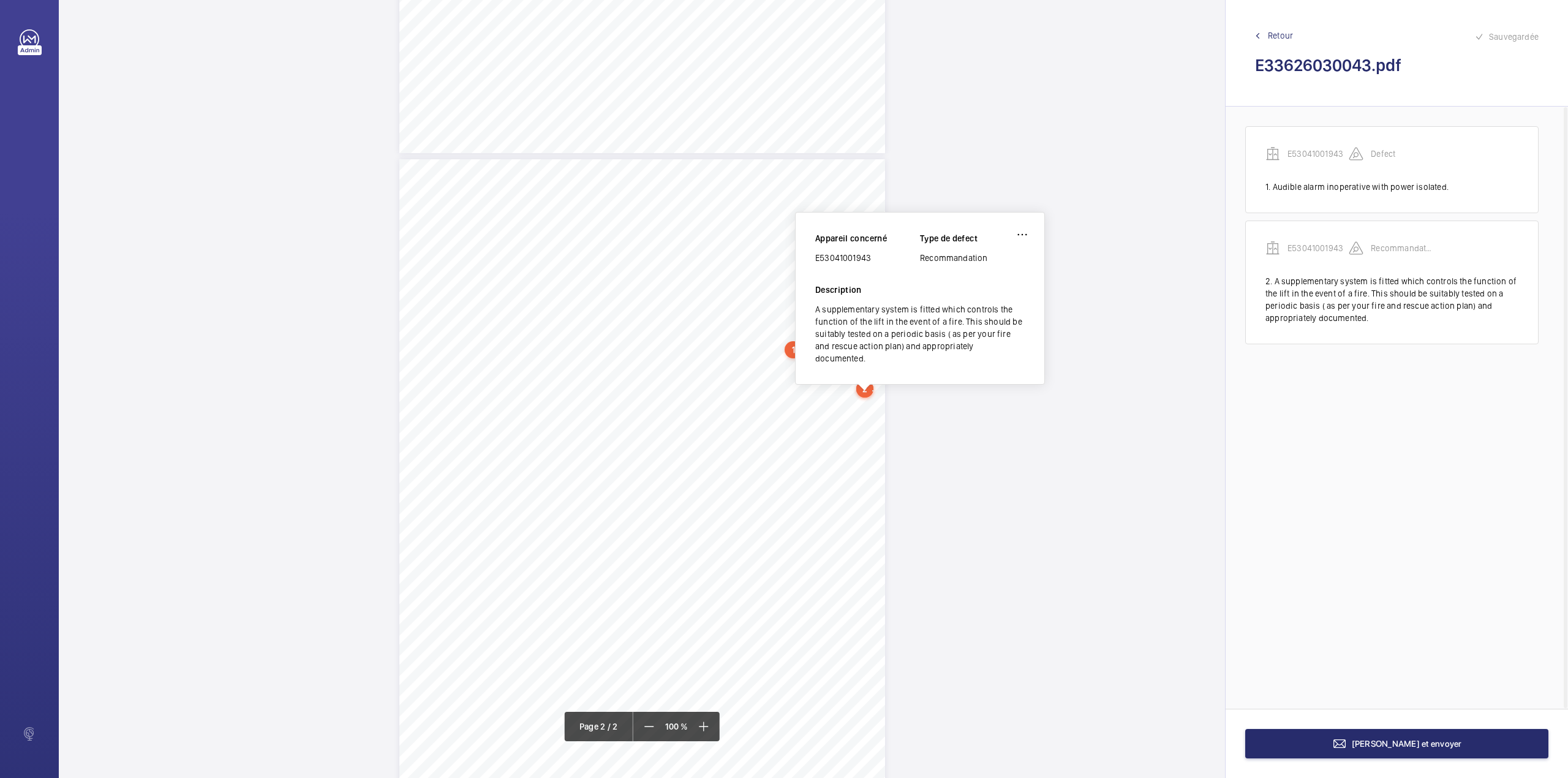
drag, startPoint x: 817, startPoint y: 261, endPoint x: 875, endPoint y: 258, distance: 58.1
click at [875, 258] on div "E53041001943" at bounding box center [868, 258] width 105 height 12
click at [1435, 741] on span "[PERSON_NAME] et envoyer" at bounding box center [1407, 744] width 111 height 10
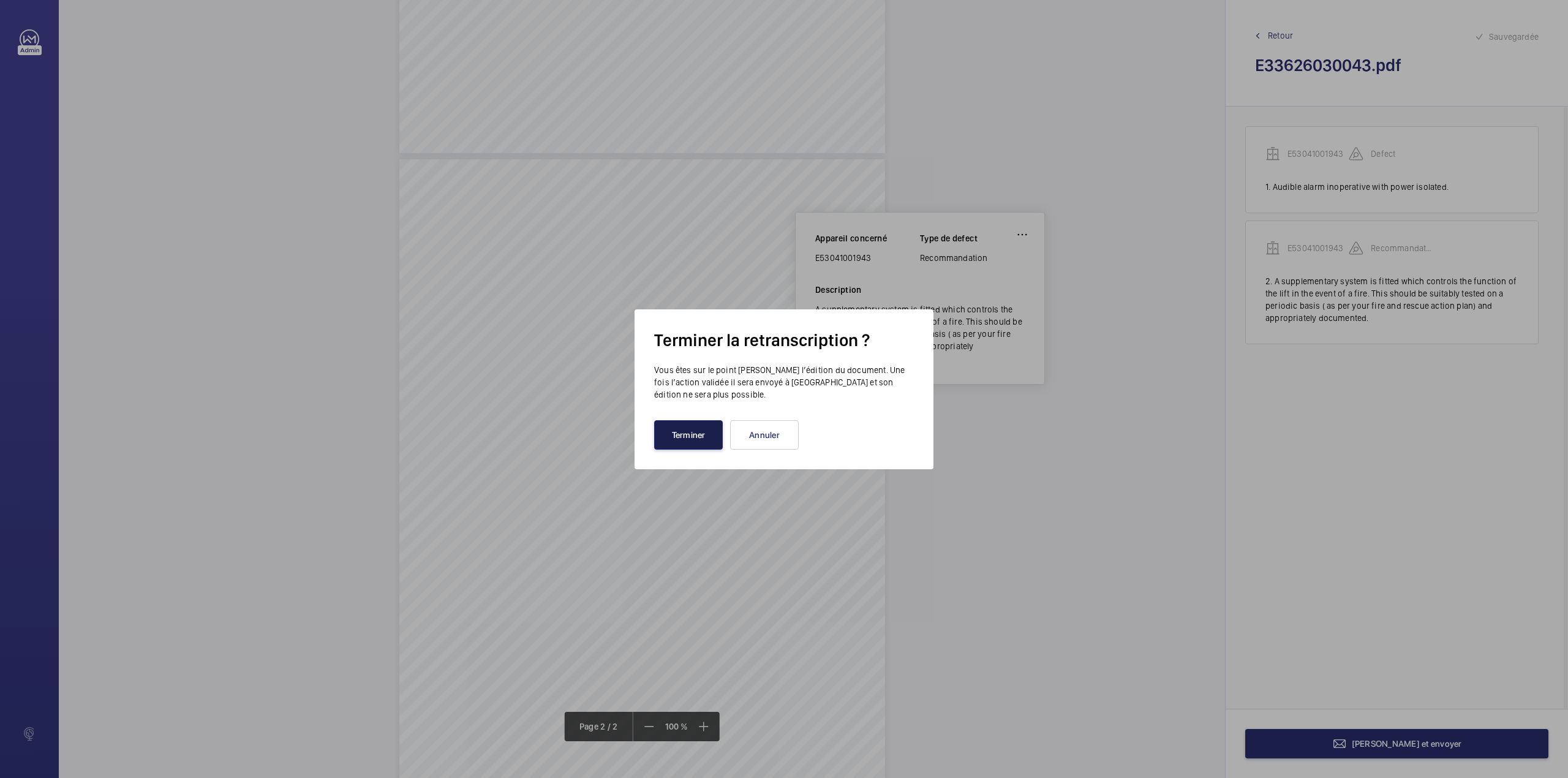
click at [669, 432] on button "Terminer" at bounding box center [688, 434] width 69 height 29
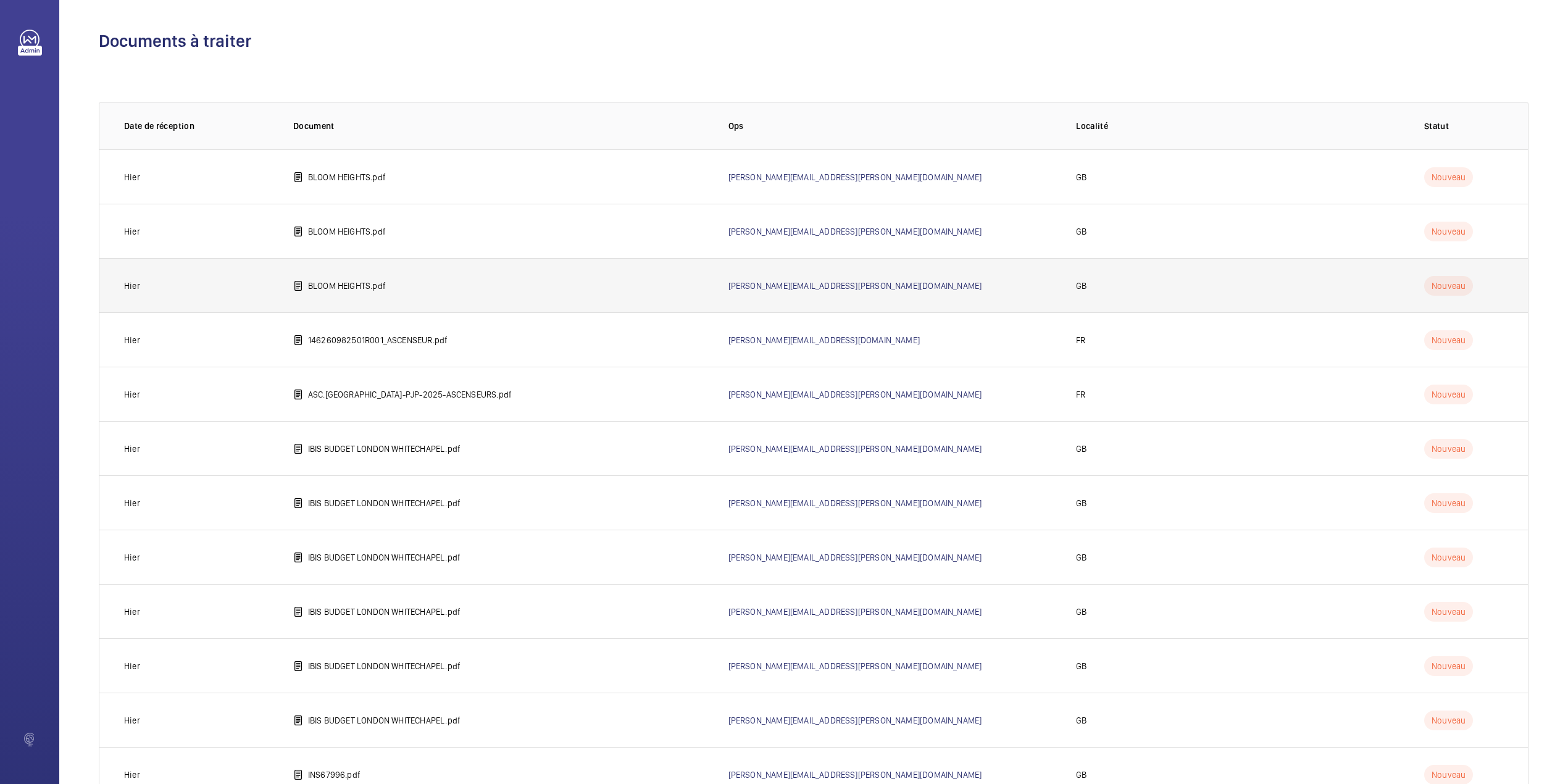
scroll to position [427, 0]
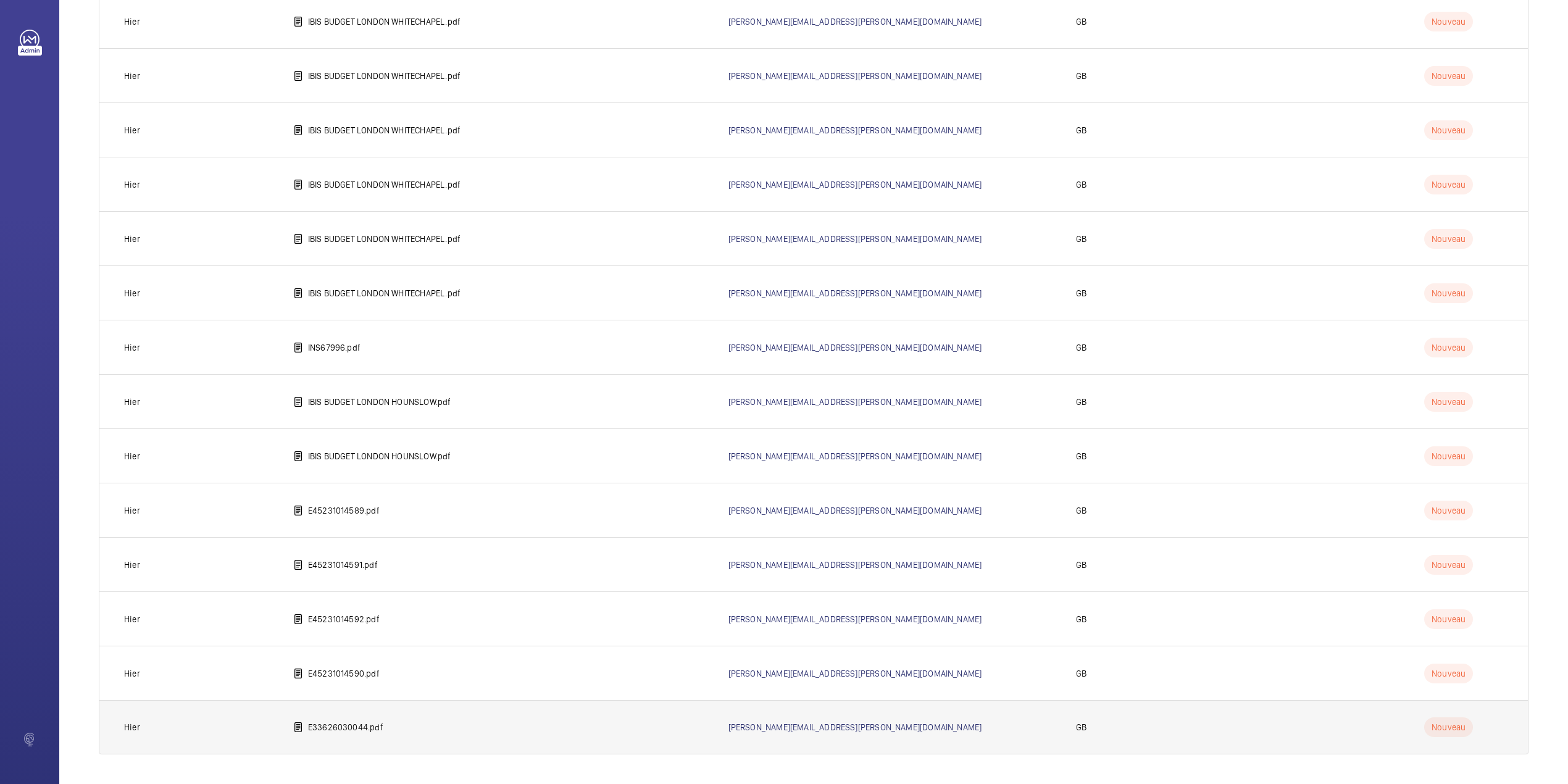
click at [365, 727] on p "E33626030044.pdf" at bounding box center [346, 727] width 75 height 12
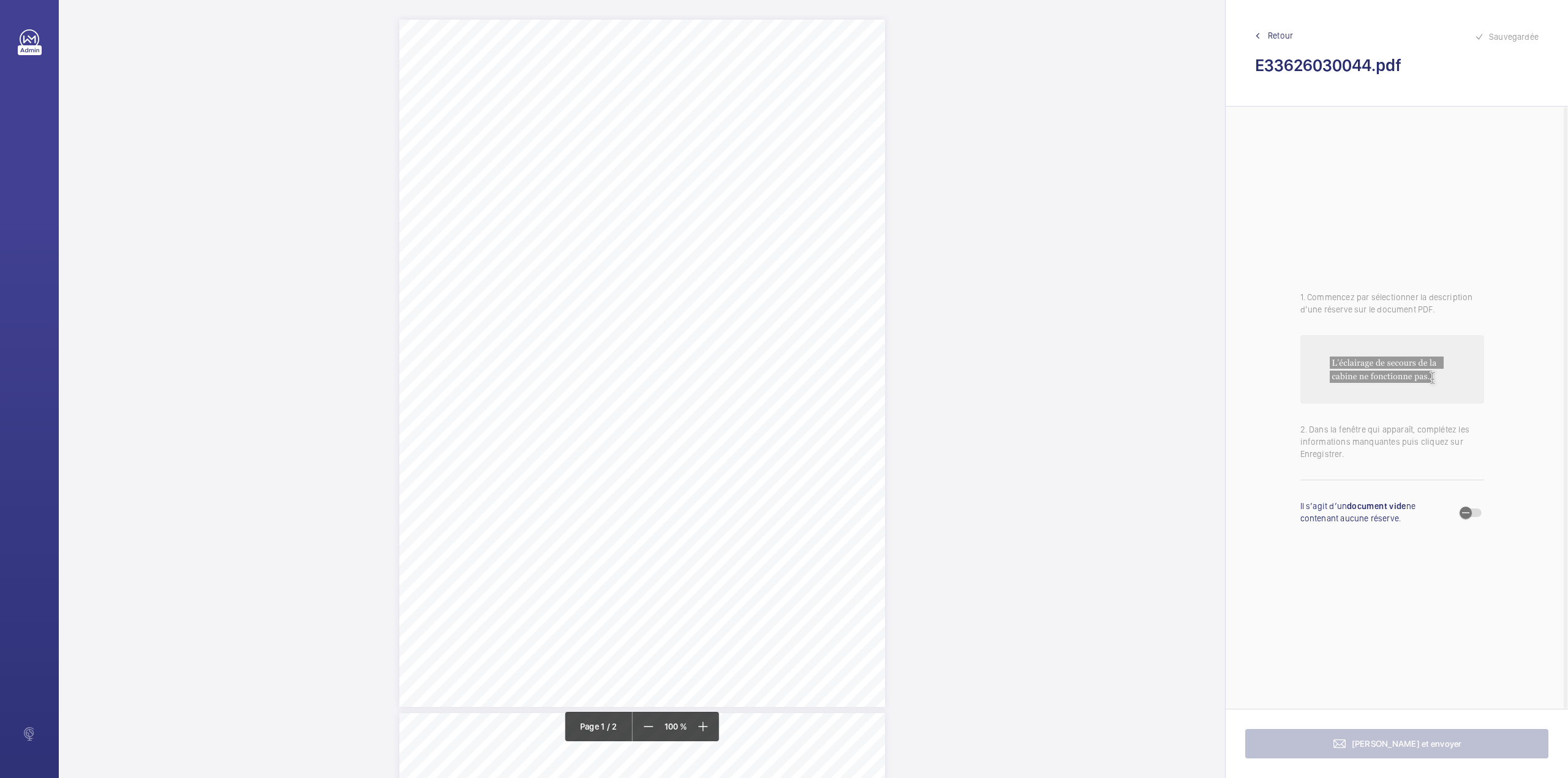
click at [1130, 698] on div at bounding box center [642, 710] width 1166 height 1381
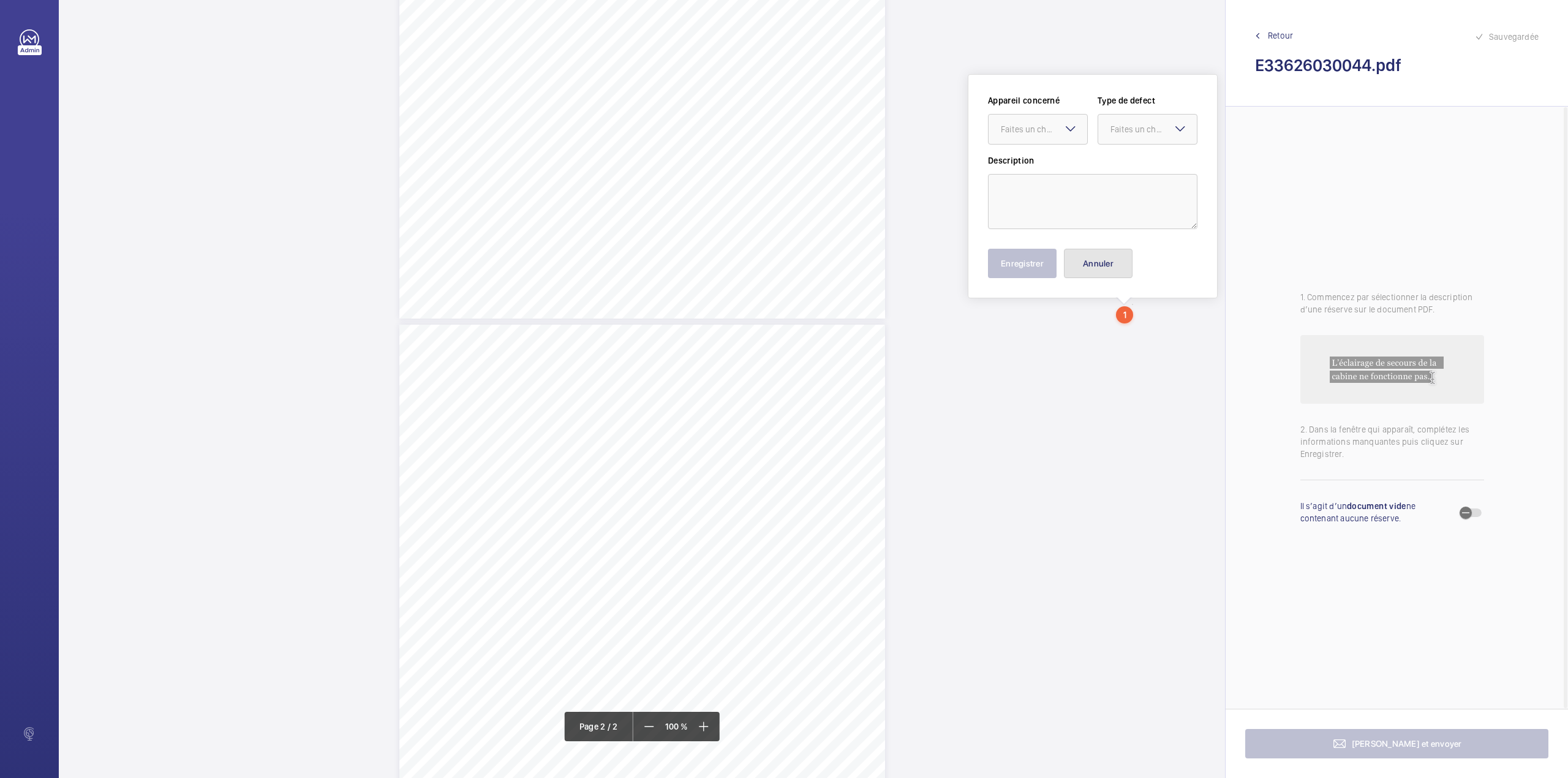
click at [1119, 258] on button "Annuler" at bounding box center [1098, 263] width 69 height 29
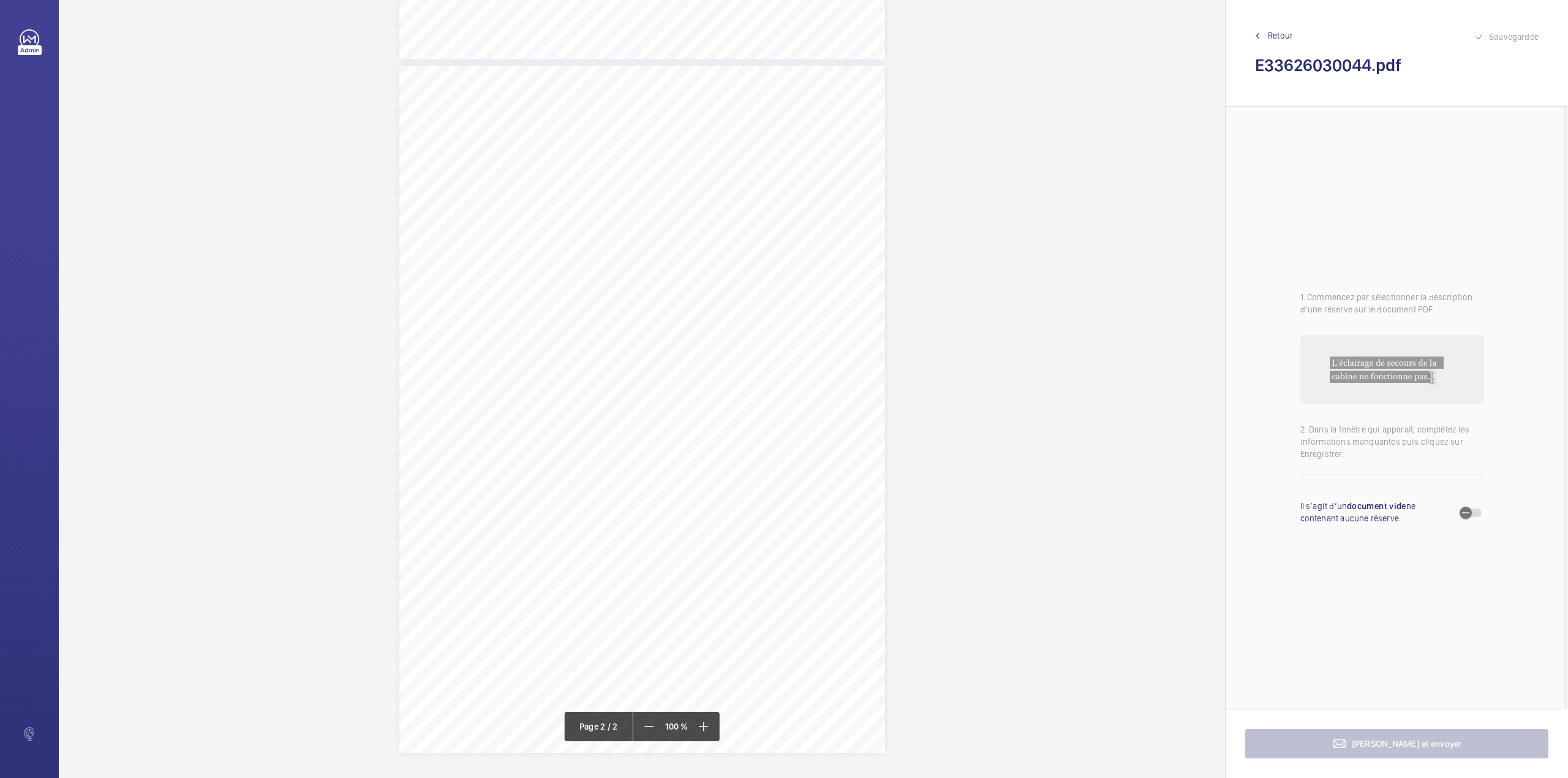
scroll to position [239, 0]
click at [724, 123] on div "Faites un choix" at bounding box center [726, 129] width 86 height 12
click at [728, 156] on div "E33626030044" at bounding box center [720, 167] width 98 height 29
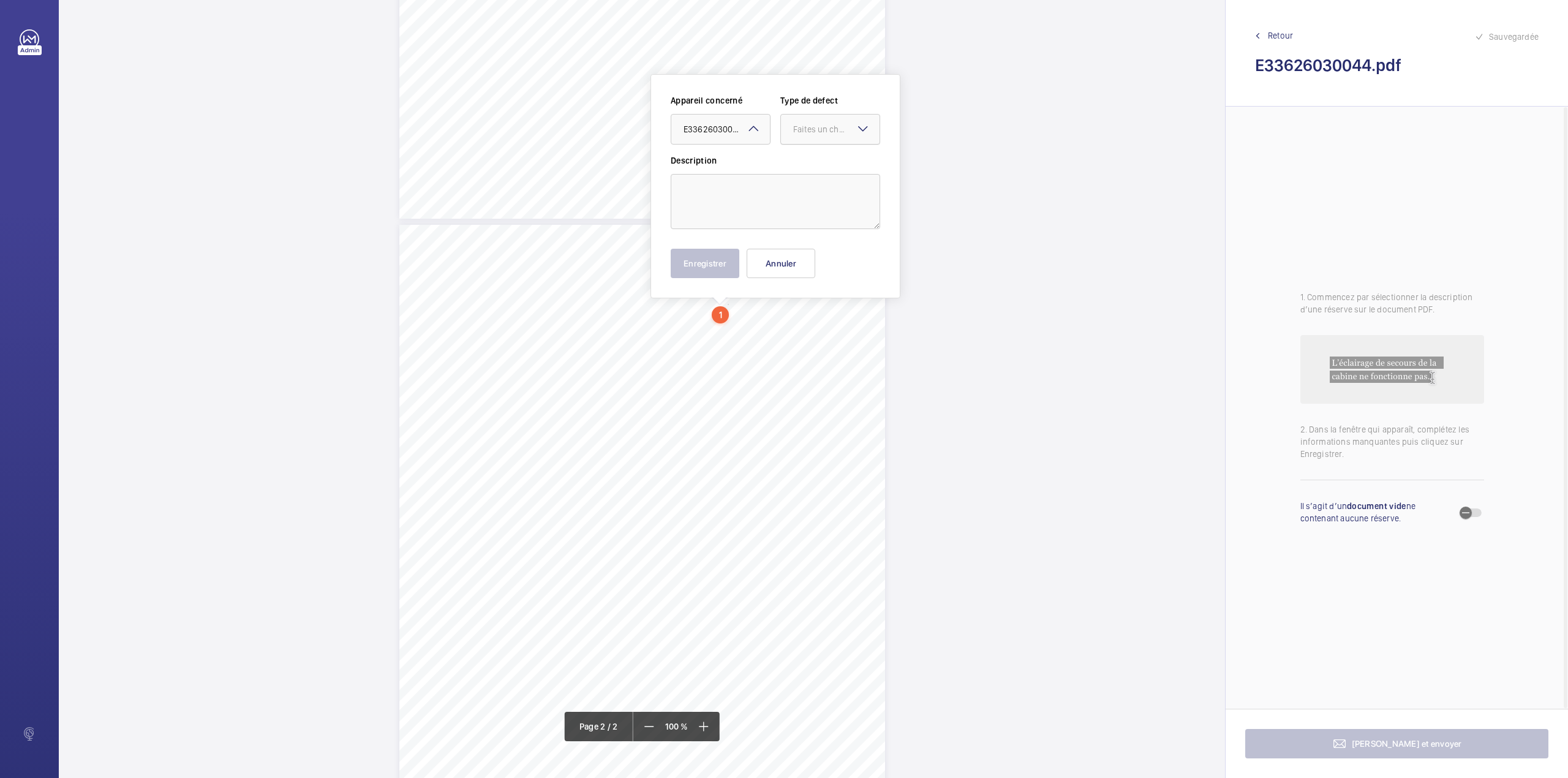
drag, startPoint x: 821, startPoint y: 126, endPoint x: 821, endPoint y: 149, distance: 23.0
click at [821, 128] on div "Faites un choix" at bounding box center [836, 129] width 86 height 12
click at [821, 149] on div "Appareil concerné Faites un choix × E33626030044 × Type de defect Faites un cho…" at bounding box center [775, 124] width 210 height 60
drag, startPoint x: 809, startPoint y: 136, endPoint x: 809, endPoint y: 161, distance: 25.0
click at [809, 139] on div at bounding box center [830, 129] width 98 height 29
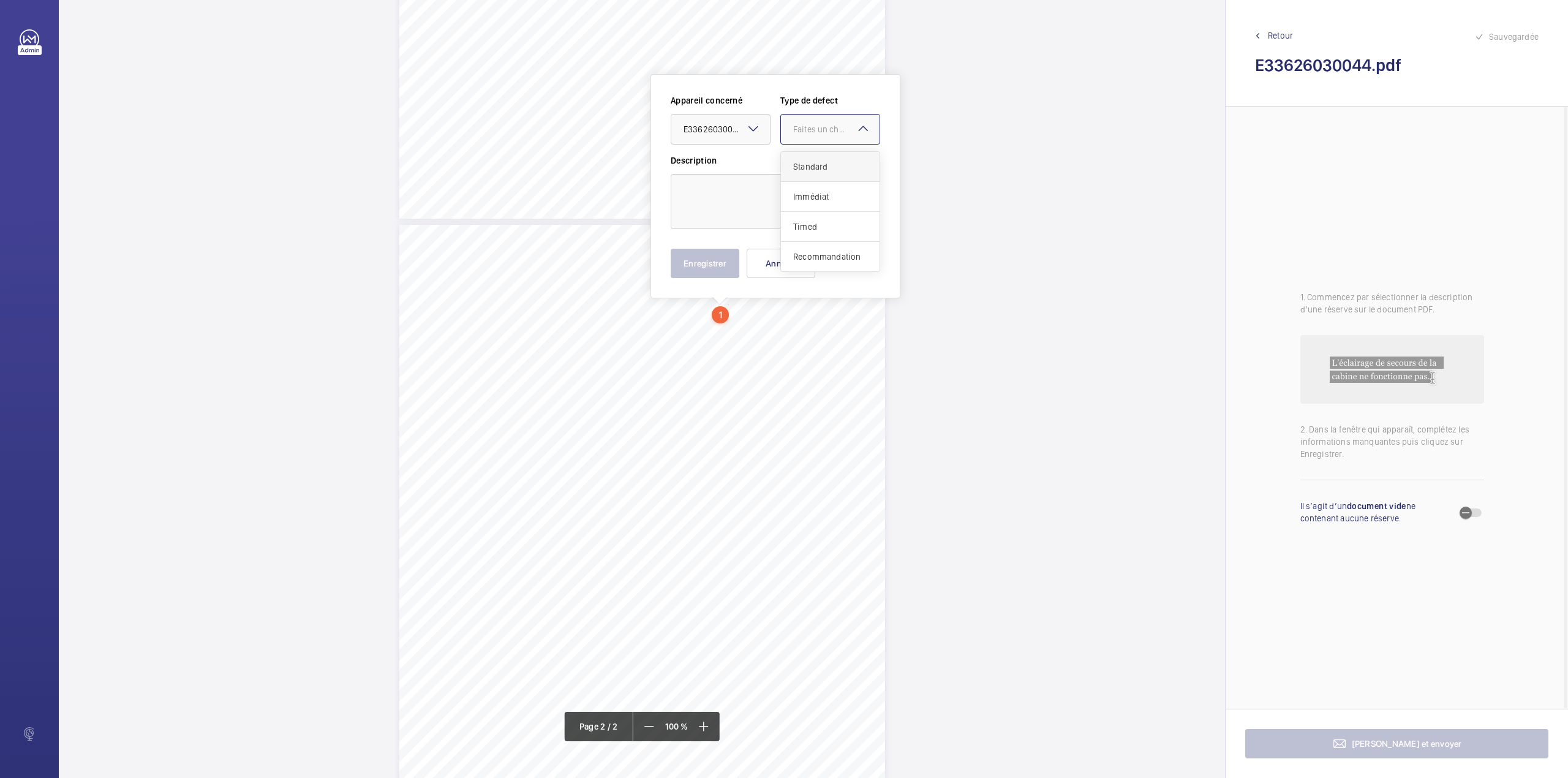
click at [809, 161] on span "Standard" at bounding box center [830, 167] width 74 height 12
click at [748, 216] on textarea at bounding box center [775, 201] width 210 height 55
type textarea "d"
click at [711, 258] on button "Enregistrer" at bounding box center [705, 263] width 69 height 29
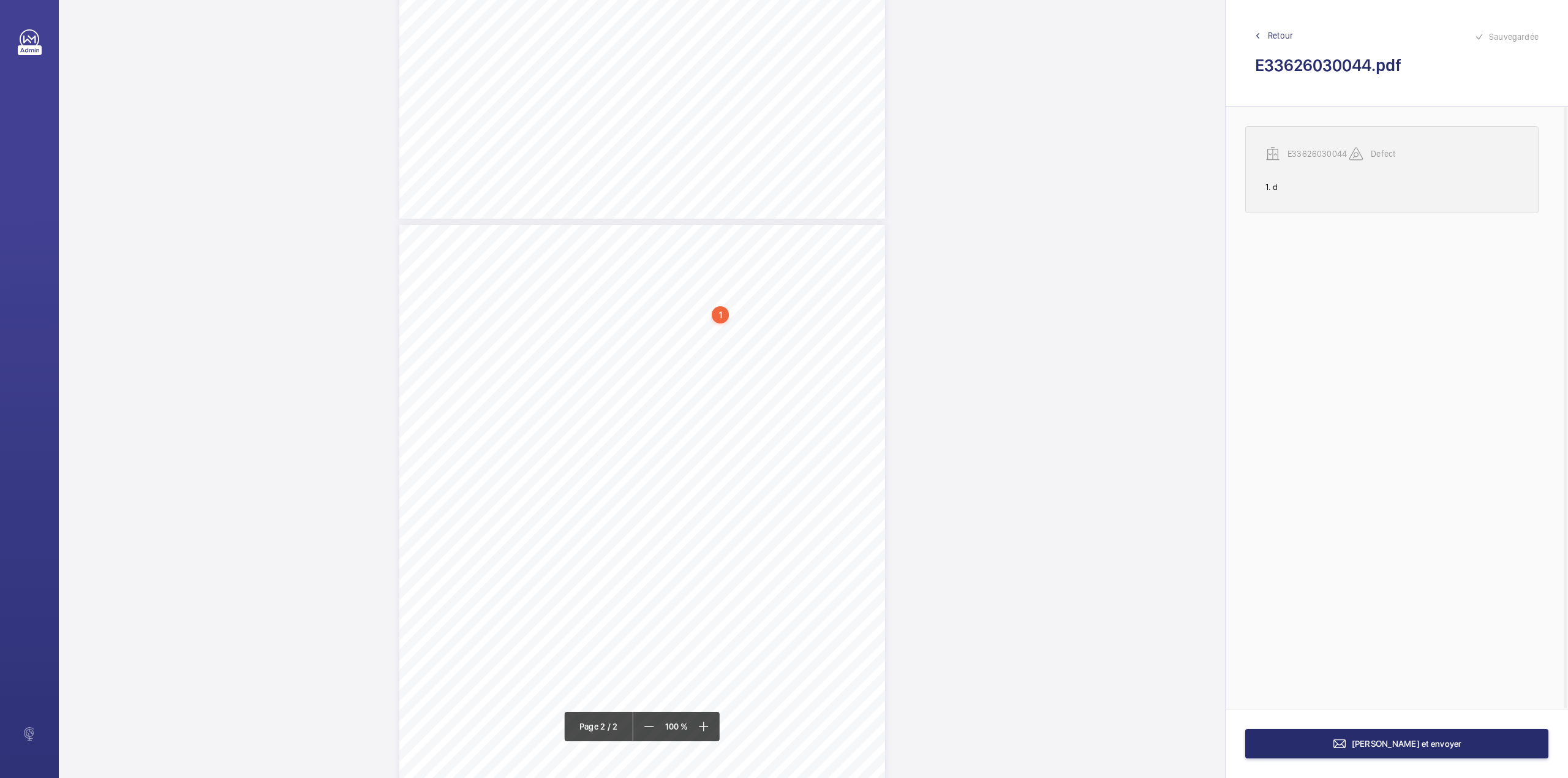
drag, startPoint x: 1318, startPoint y: 145, endPoint x: 1005, endPoint y: 207, distance: 319.1
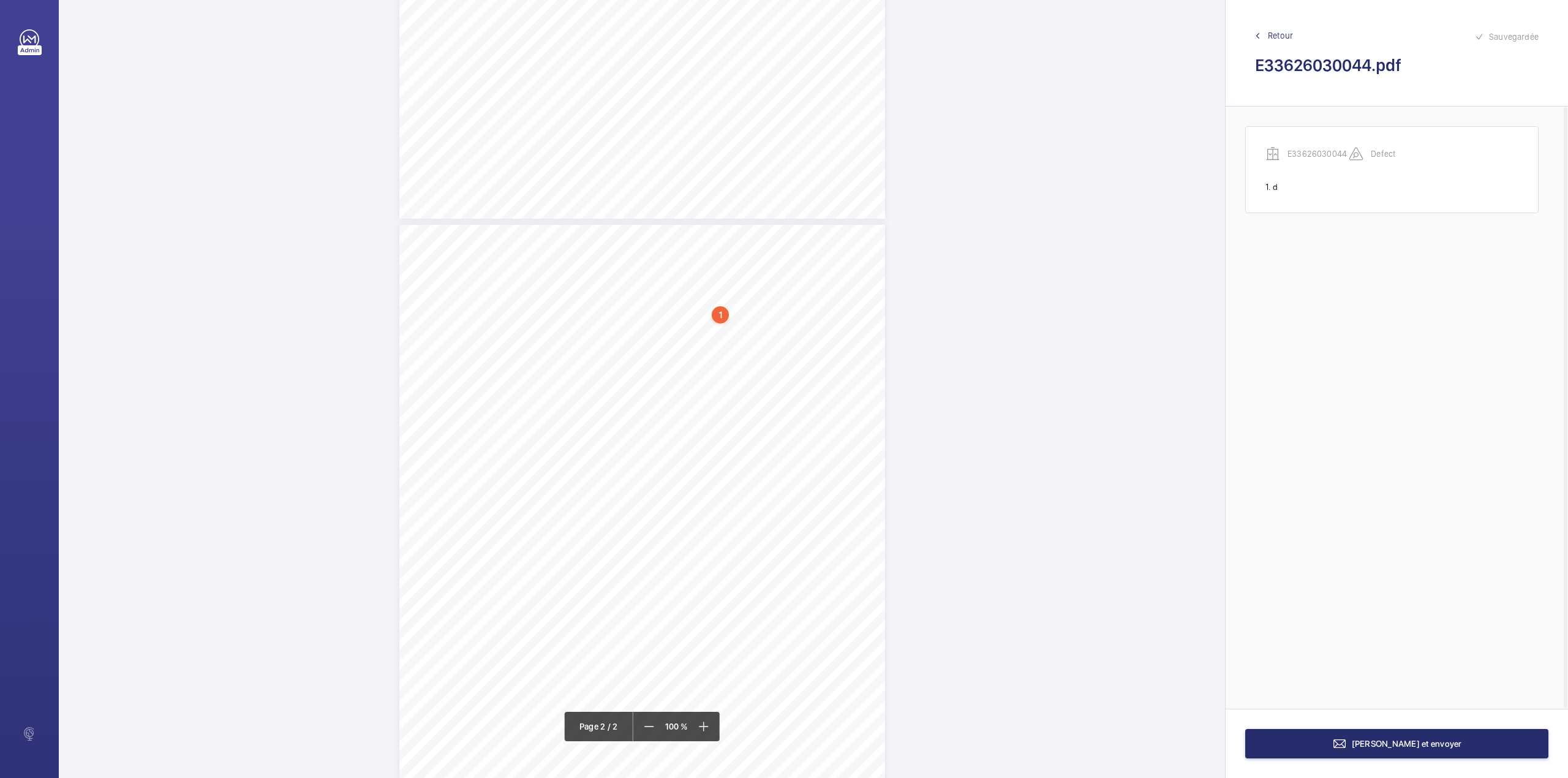
click at [1318, 146] on wm-front-transcription-audit-report-line "E33626030044 Defect 1. d" at bounding box center [1391, 169] width 294 height 87
drag, startPoint x: 671, startPoint y: 294, endPoint x: 754, endPoint y: 307, distance: 84.0
click at [754, 307] on div "Appareil concerné E33626030044 Type de defect Defect" at bounding box center [775, 295] width 210 height 52
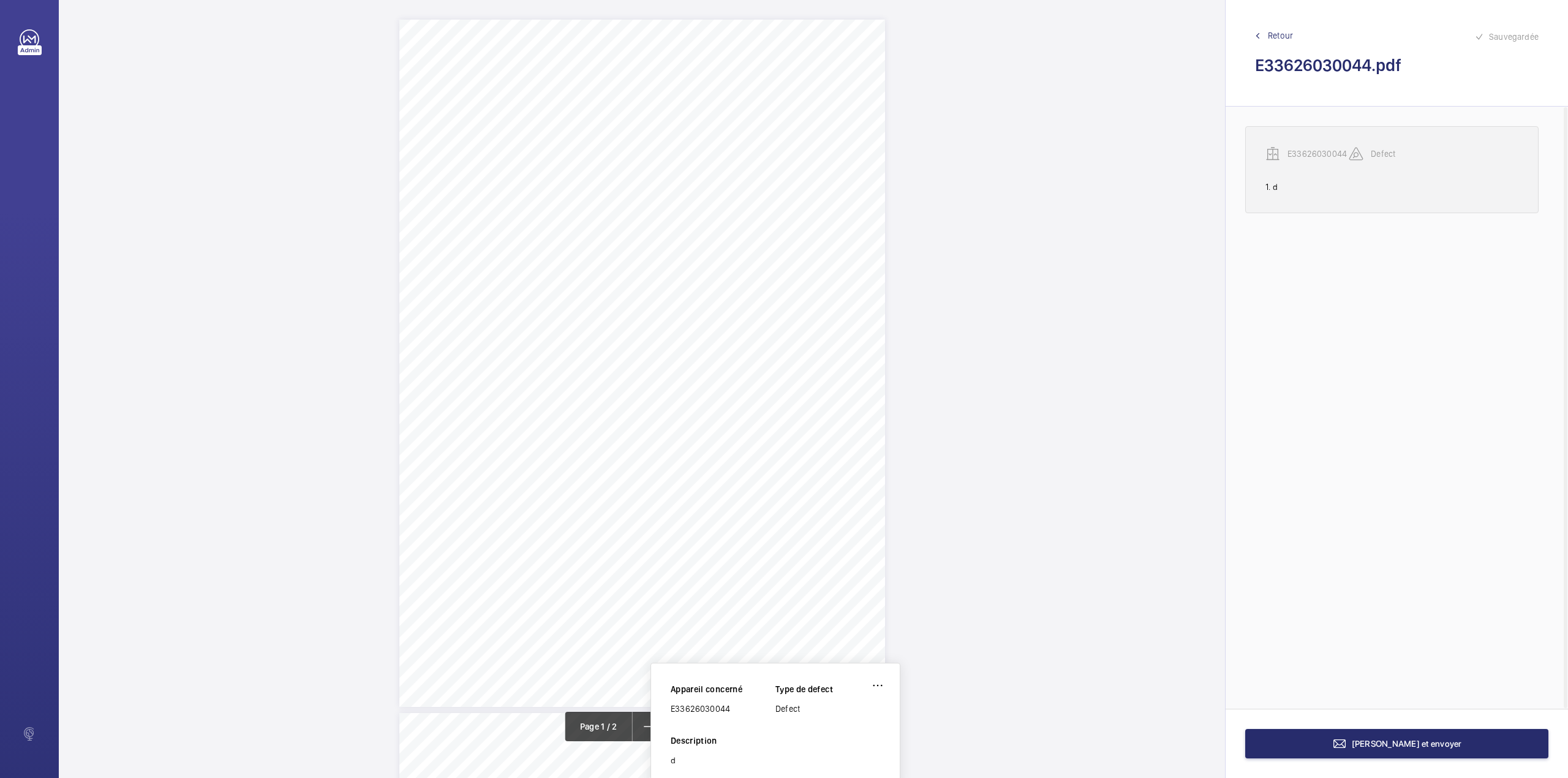
click at [1355, 151] on mat-icon at bounding box center [1356, 154] width 14 height 14
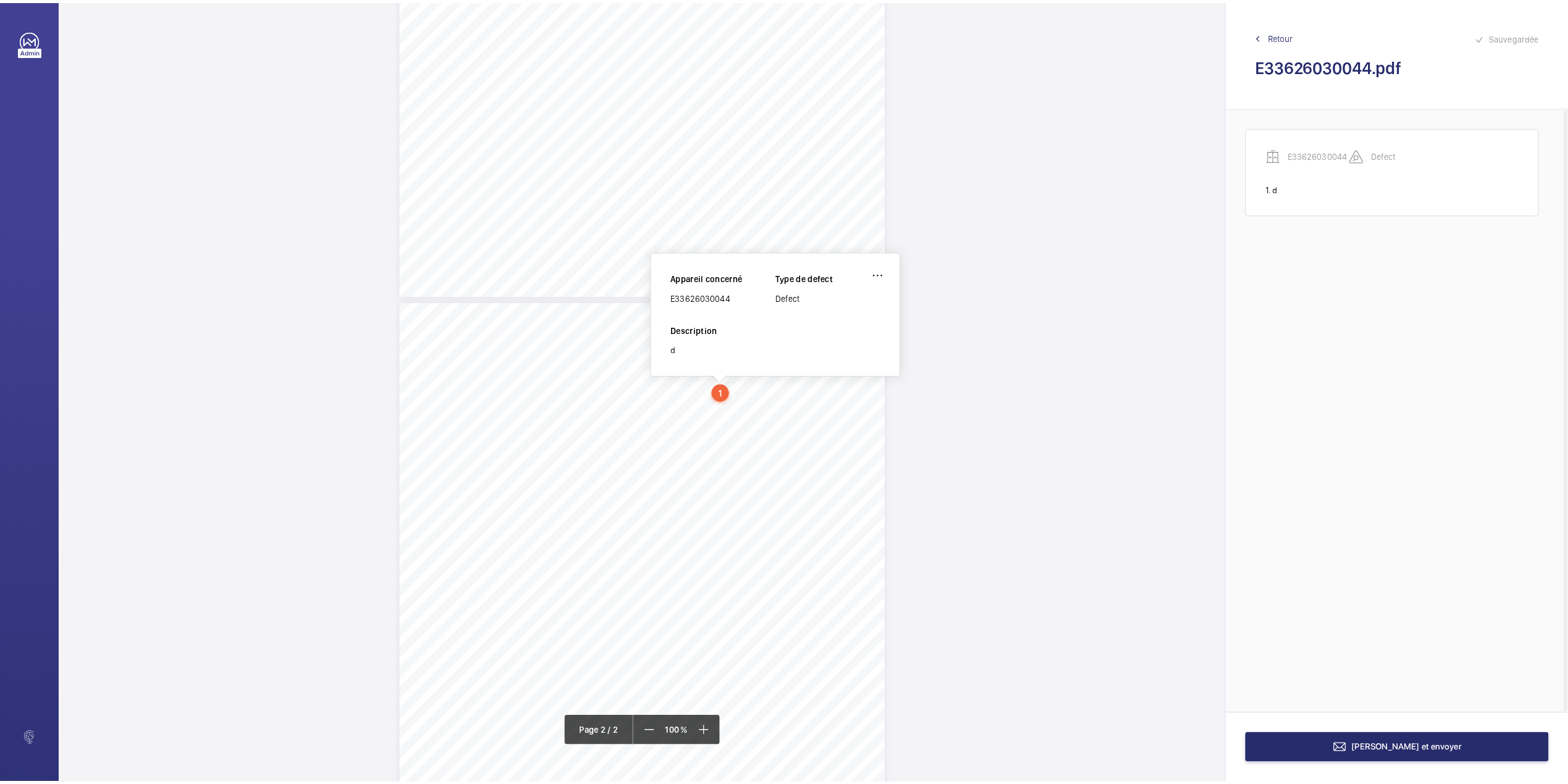
scroll to position [417, 0]
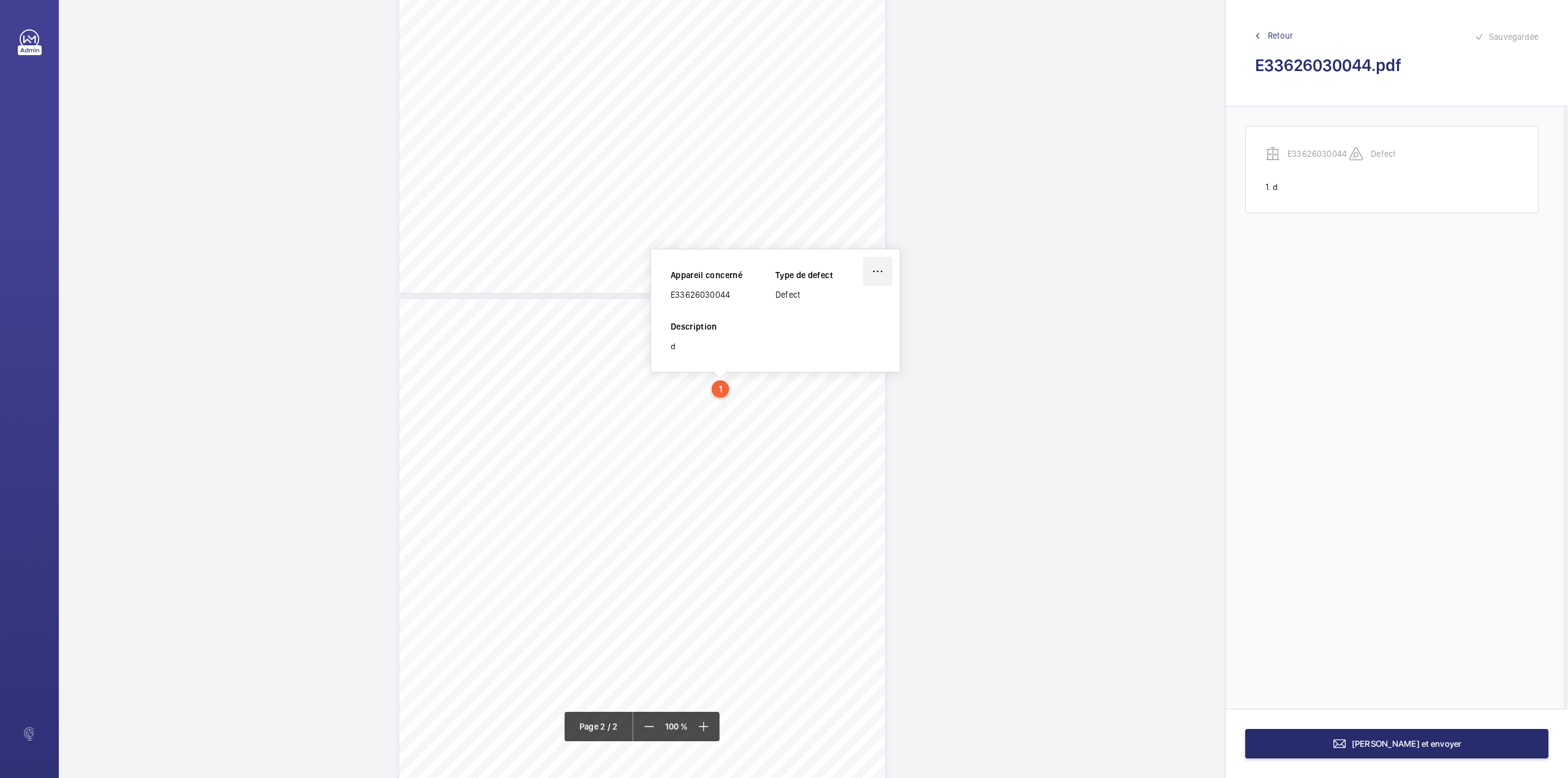
click at [875, 273] on wm-front-icon-button at bounding box center [877, 271] width 29 height 29
click at [840, 326] on div "Supprimer" at bounding box center [843, 329] width 97 height 22
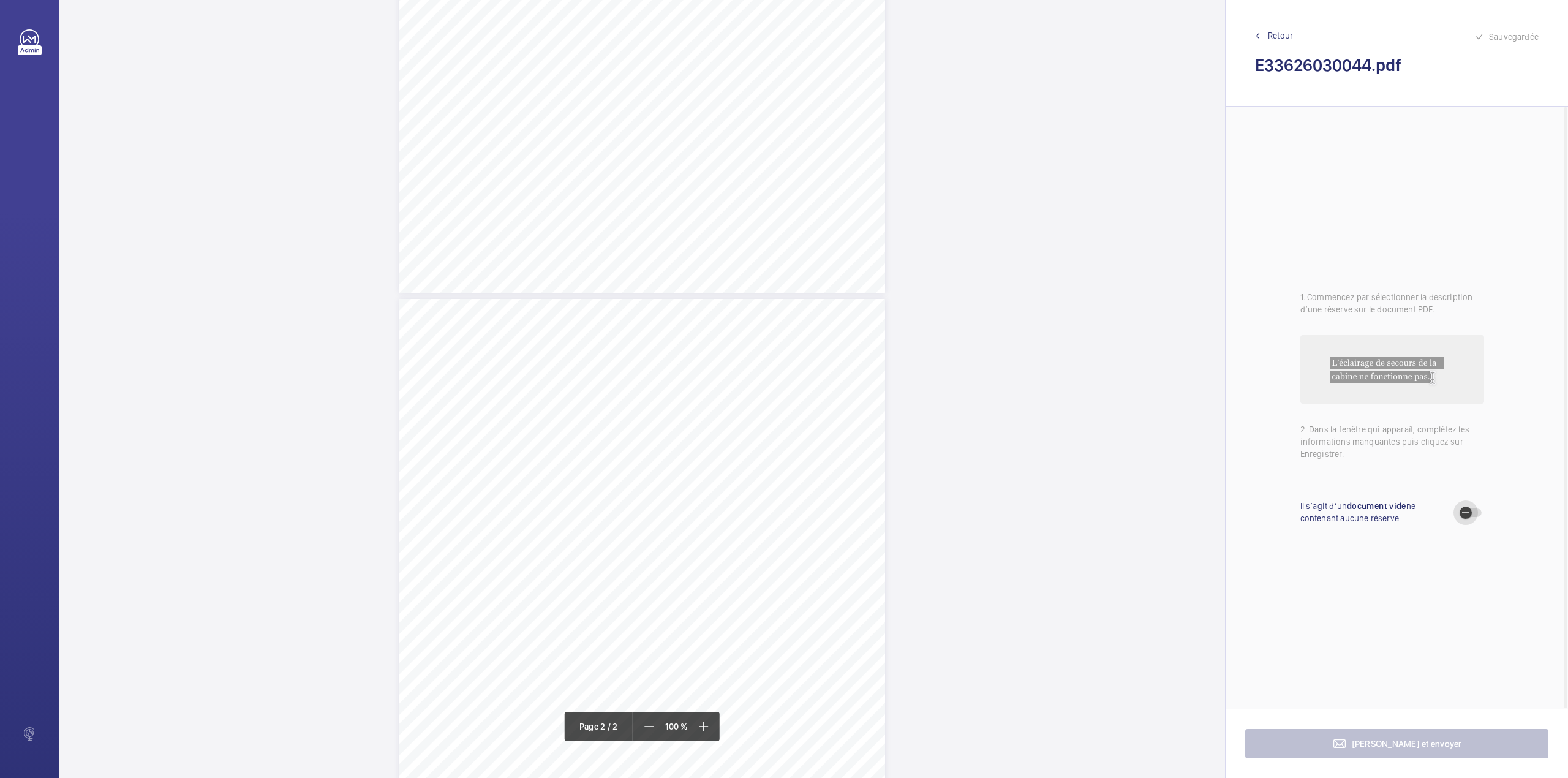
click at [1476, 512] on span "button" at bounding box center [1465, 512] width 24 height 24
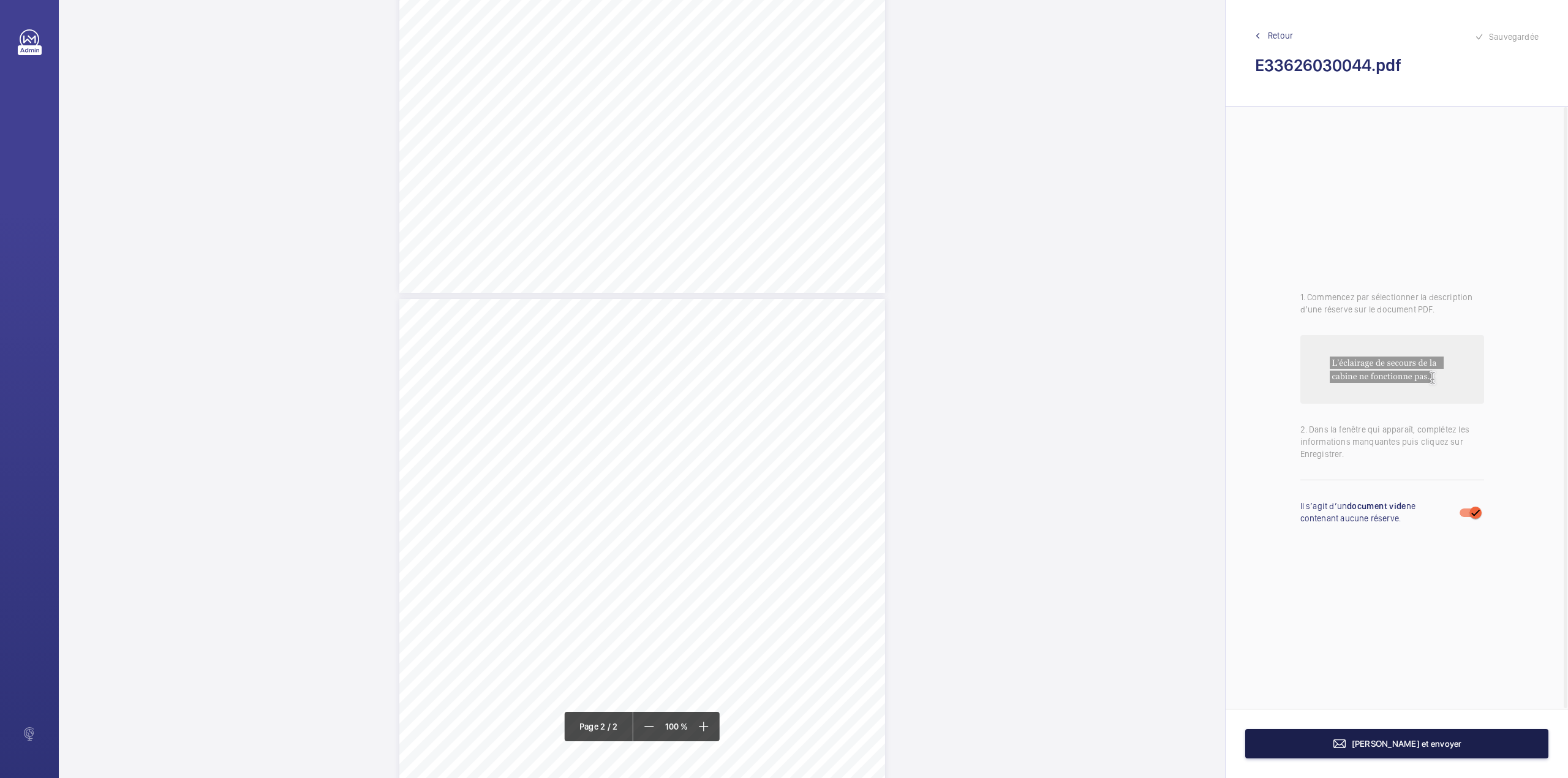
click at [1378, 748] on span "[PERSON_NAME] et envoyer" at bounding box center [1407, 744] width 111 height 10
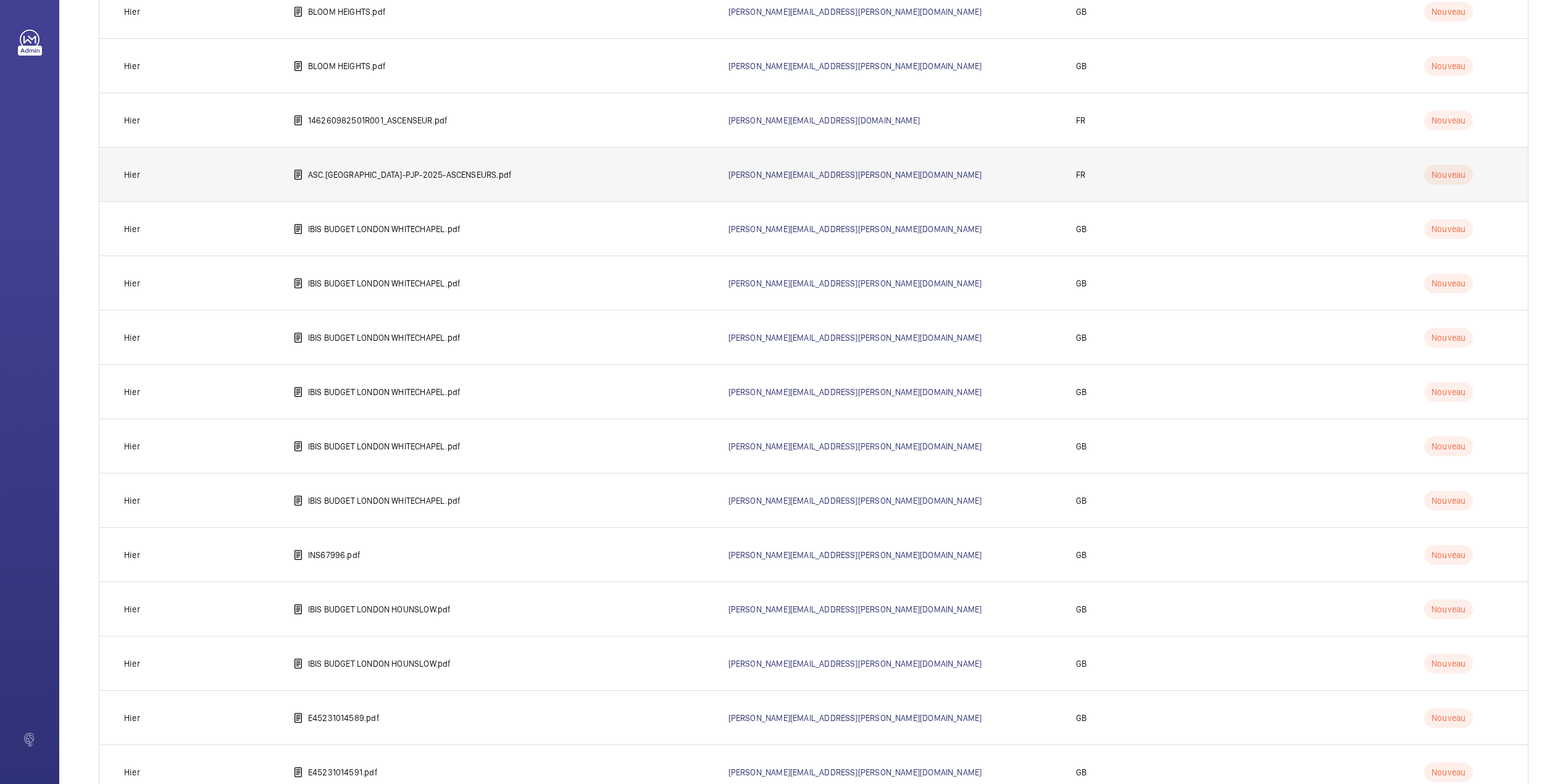
scroll to position [372, 0]
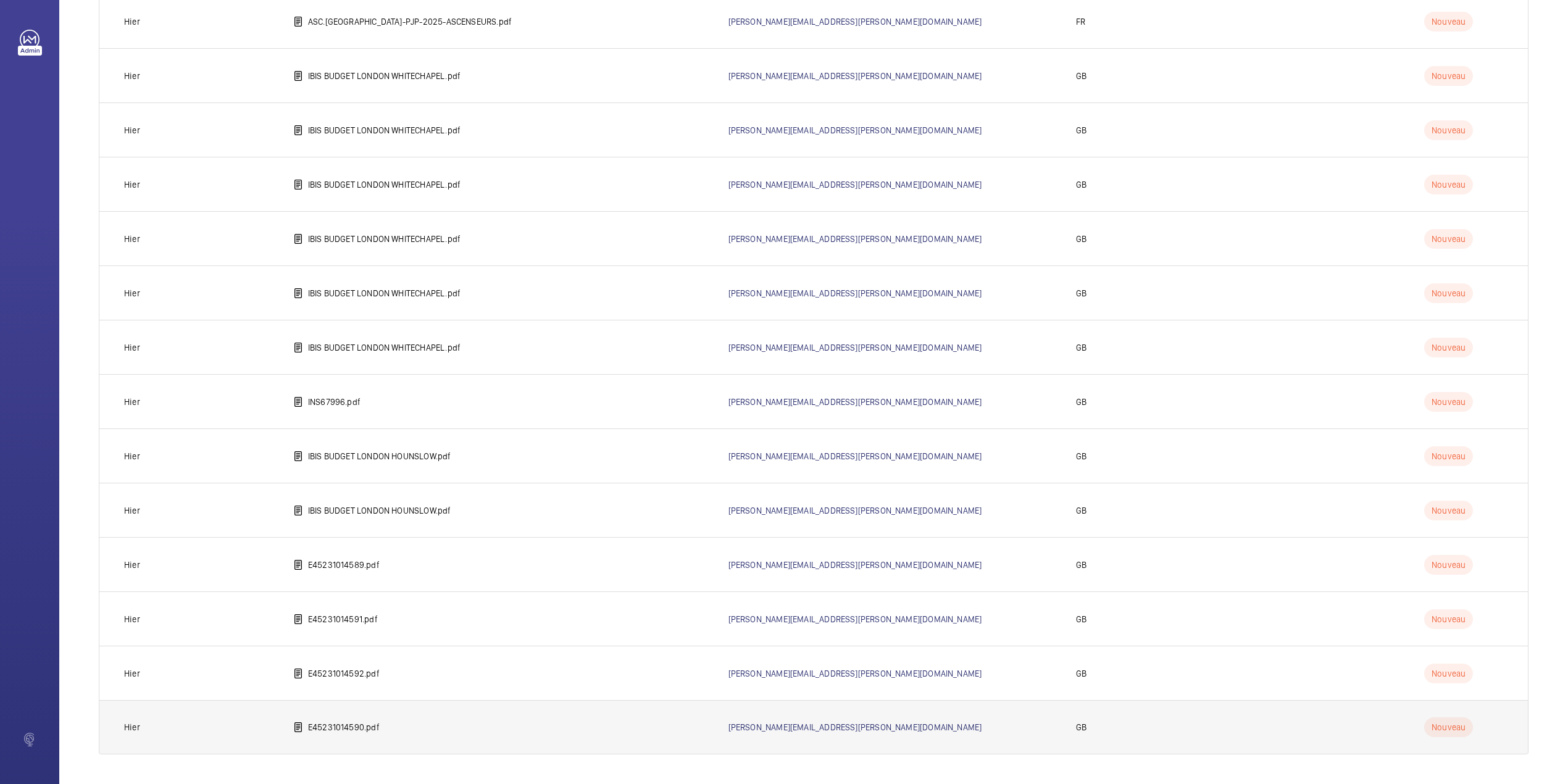
click at [381, 729] on td "E45231014590.pdf" at bounding box center [491, 727] width 435 height 54
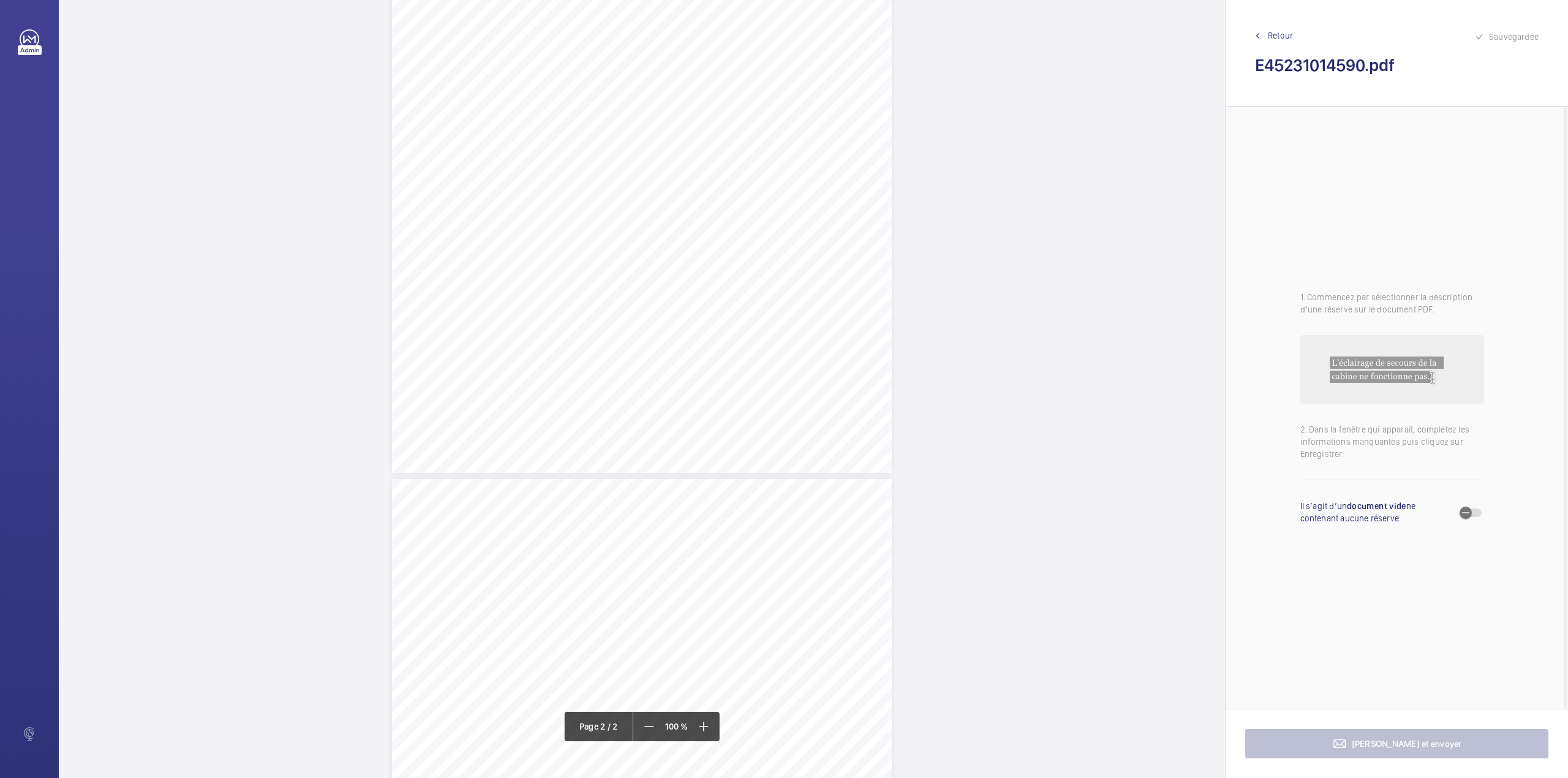
scroll to position [566, 0]
click at [838, 282] on div "TS TS TS TS H" at bounding box center [642, 429] width 499 height 647
click at [844, 206] on textarea at bounding box center [888, 202] width 210 height 55
type textarea "c"
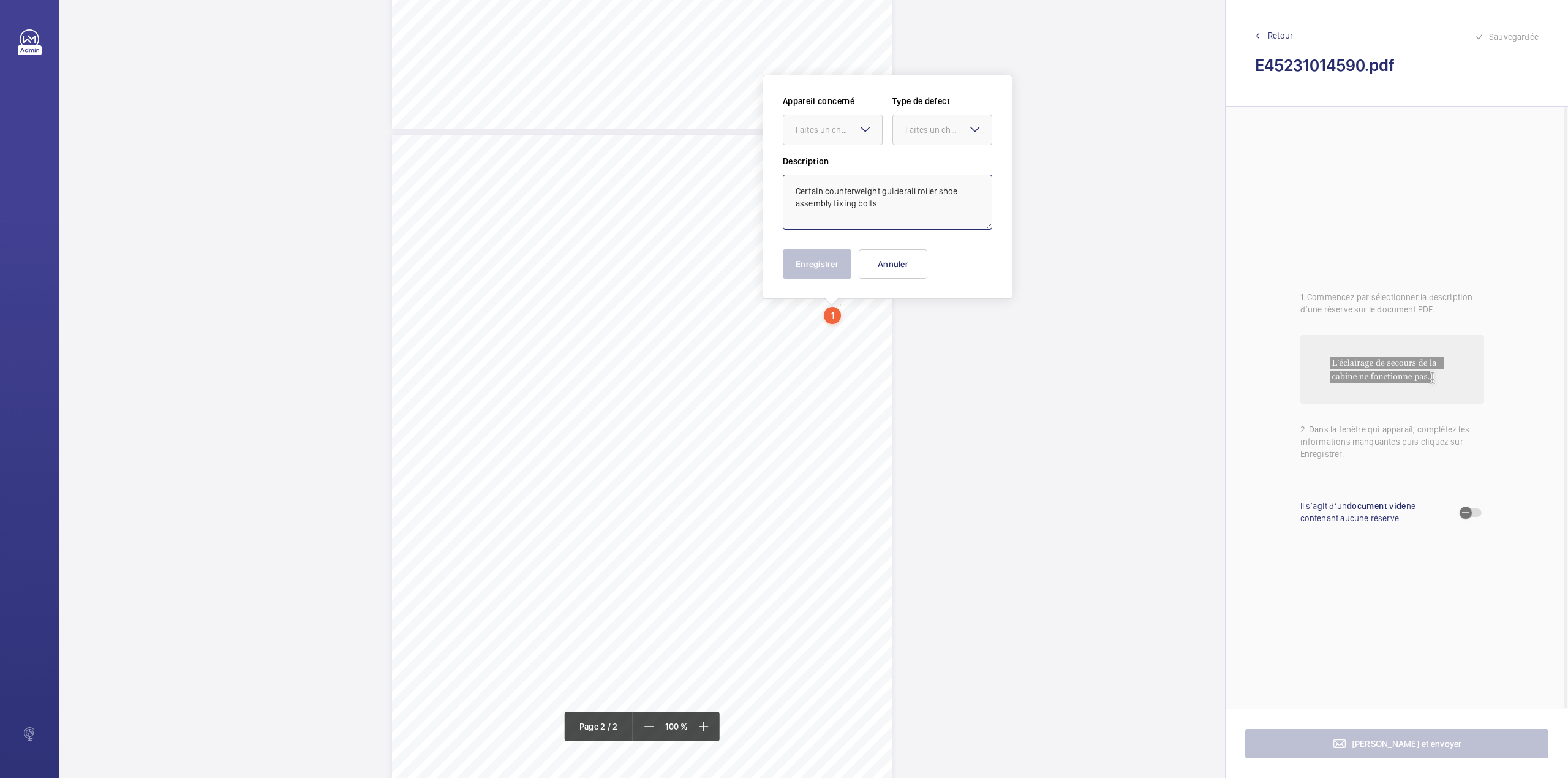
click at [883, 211] on textarea "Certain counterweight guiderail roller shoe assembly fixing bolts" at bounding box center [888, 202] width 210 height 55
click at [821, 123] on div at bounding box center [832, 129] width 98 height 29
type textarea "Certain counterweight guiderail roller shoe assembly fixing bolts have insuffic…"
drag, startPoint x: 823, startPoint y: 149, endPoint x: 912, endPoint y: 153, distance: 89.1
click at [823, 151] on div "Appareil concerné Faites un choix Type de defect Faites un choix" at bounding box center [888, 125] width 210 height 60
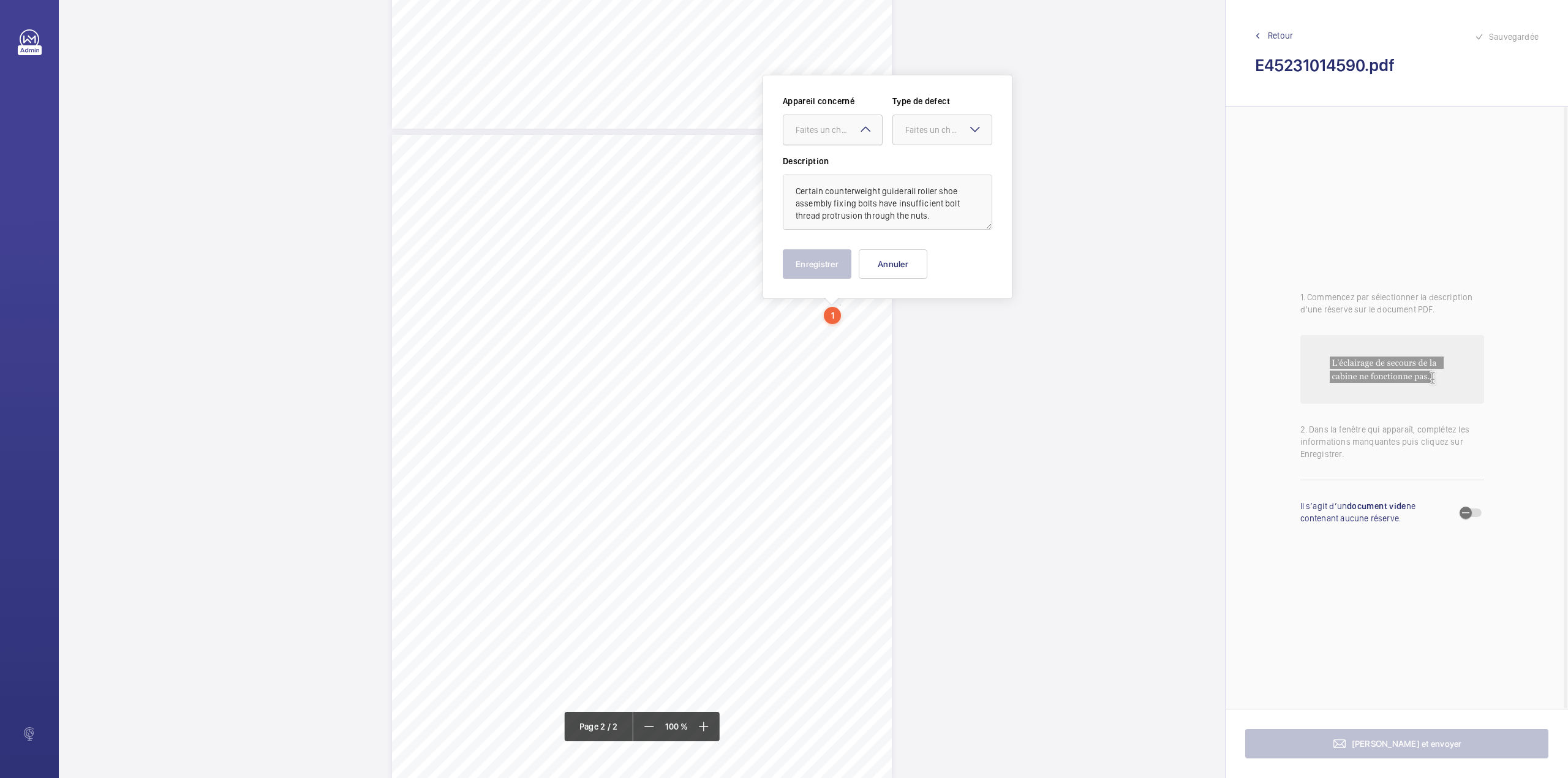
drag, startPoint x: 845, startPoint y: 133, endPoint x: 844, endPoint y: 144, distance: 11.0
click at [844, 136] on div "Faites un choix" at bounding box center [832, 129] width 98 height 12
click at [845, 173] on span "E45231013300" at bounding box center [832, 167] width 74 height 12
click at [924, 137] on div at bounding box center [942, 129] width 98 height 29
click at [921, 159] on div "Standard" at bounding box center [942, 168] width 98 height 30
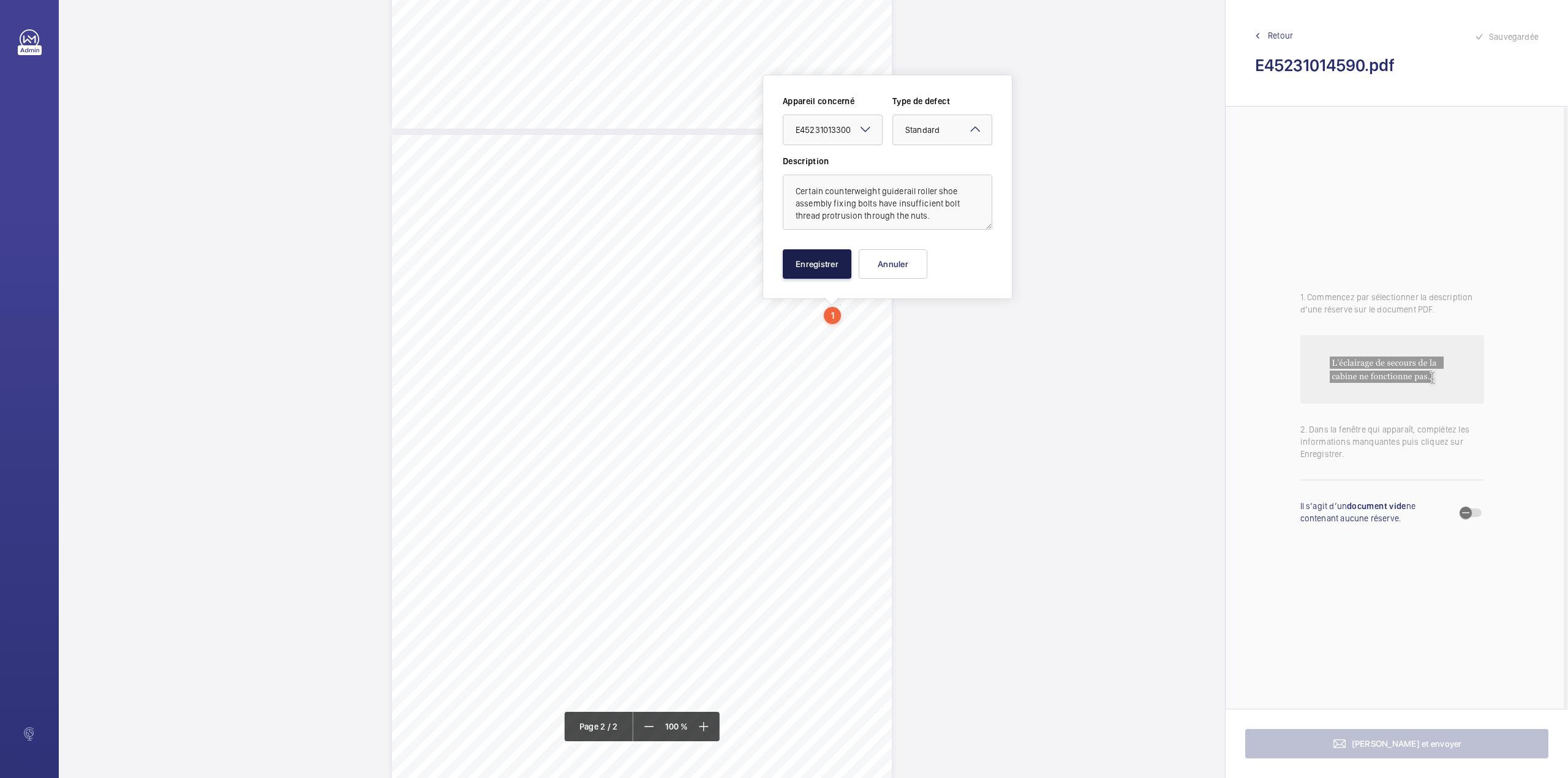
click at [831, 262] on button "Enregistrer" at bounding box center [817, 263] width 69 height 29
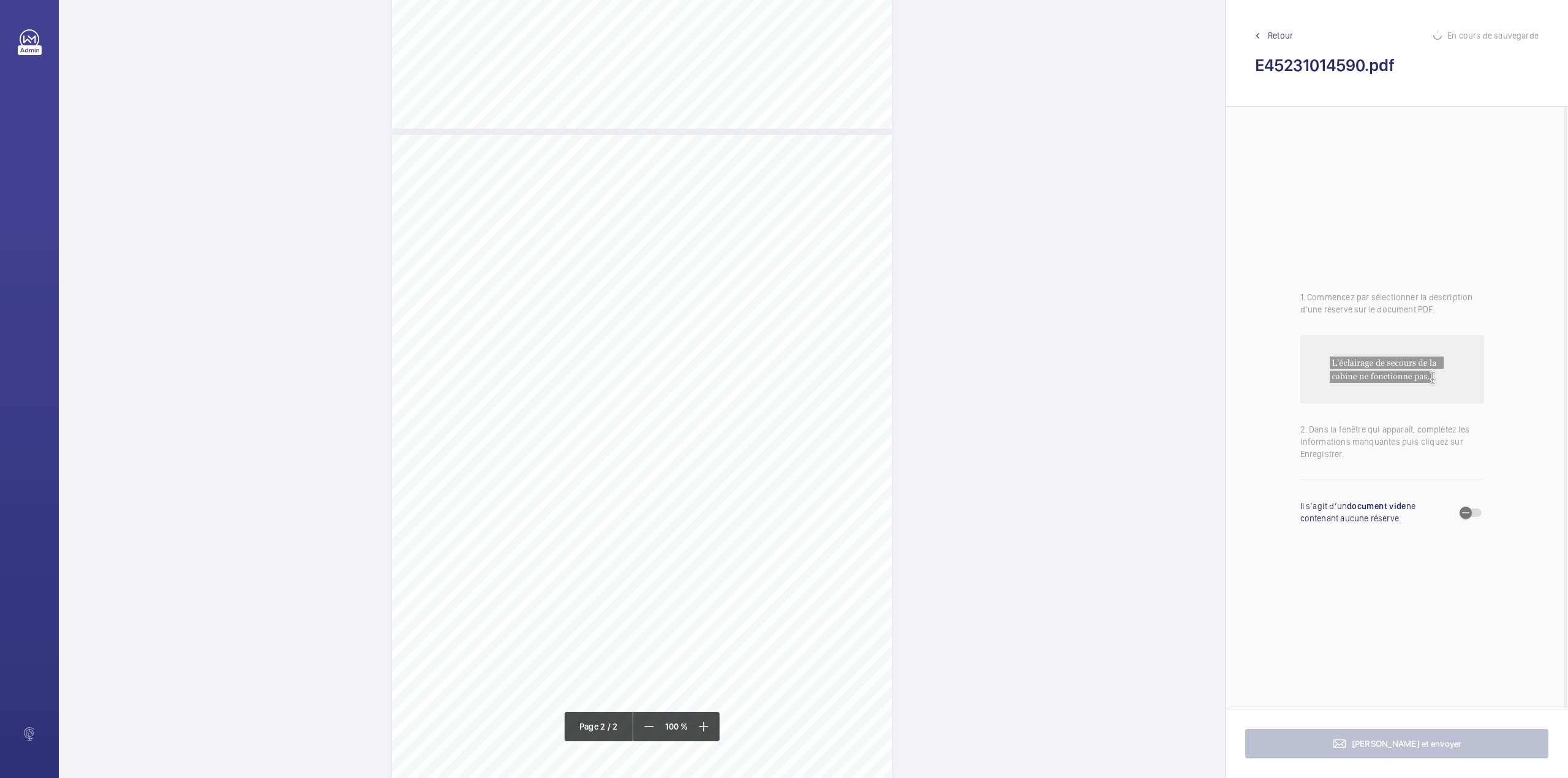
click at [821, 350] on div "TS TS TS TS H" at bounding box center [642, 458] width 499 height 647
click at [846, 205] on textarea at bounding box center [870, 213] width 210 height 55
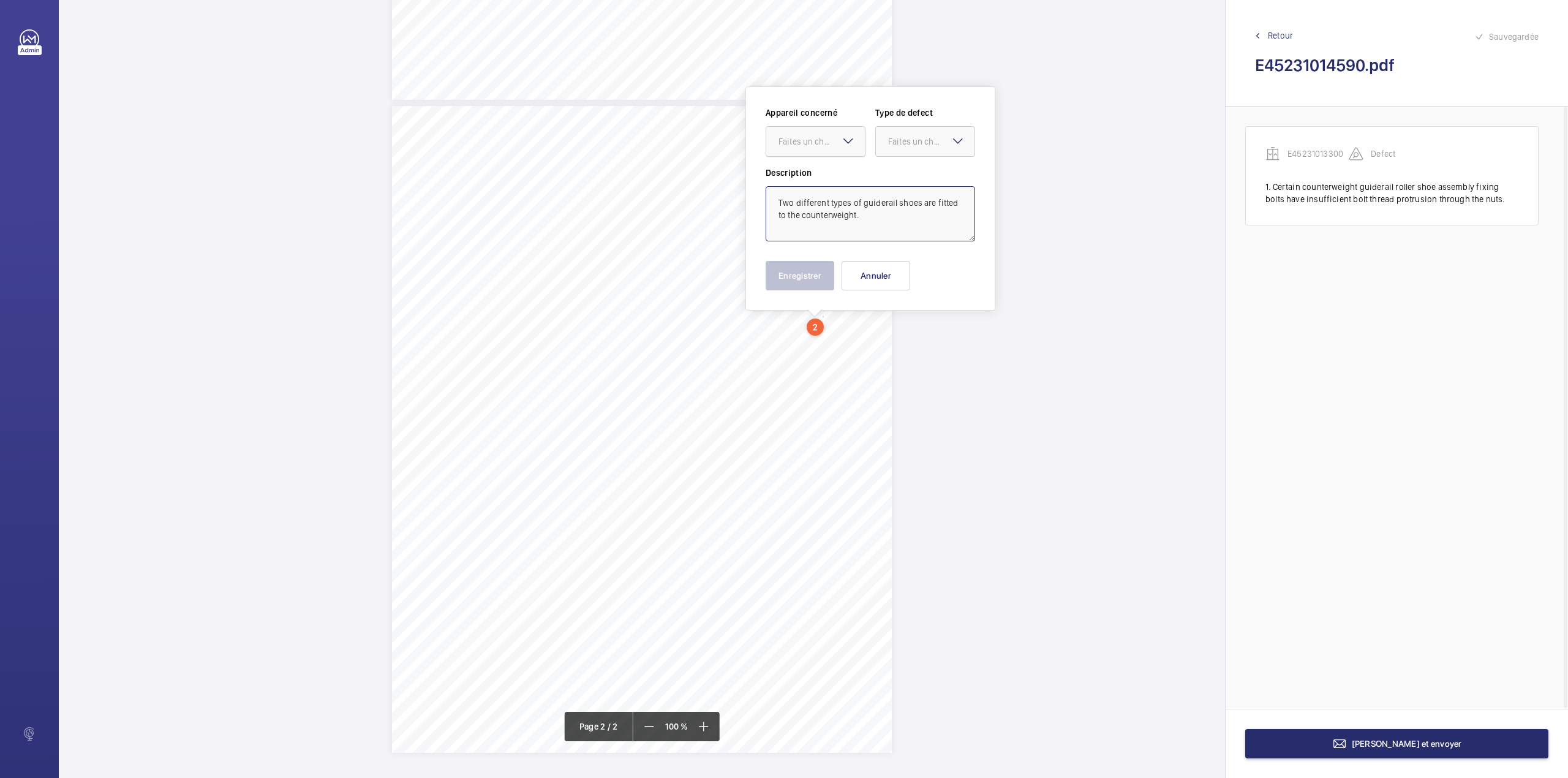
click at [834, 142] on div "Faites un choix" at bounding box center [822, 141] width 86 height 12
click at [838, 170] on div "E45231013300" at bounding box center [815, 179] width 98 height 29
click at [909, 155] on div at bounding box center [924, 141] width 98 height 29
click at [908, 177] on span "Standard" at bounding box center [924, 179] width 74 height 12
type textarea "Two different types of guiderail shoes are fitted to the counterweight."
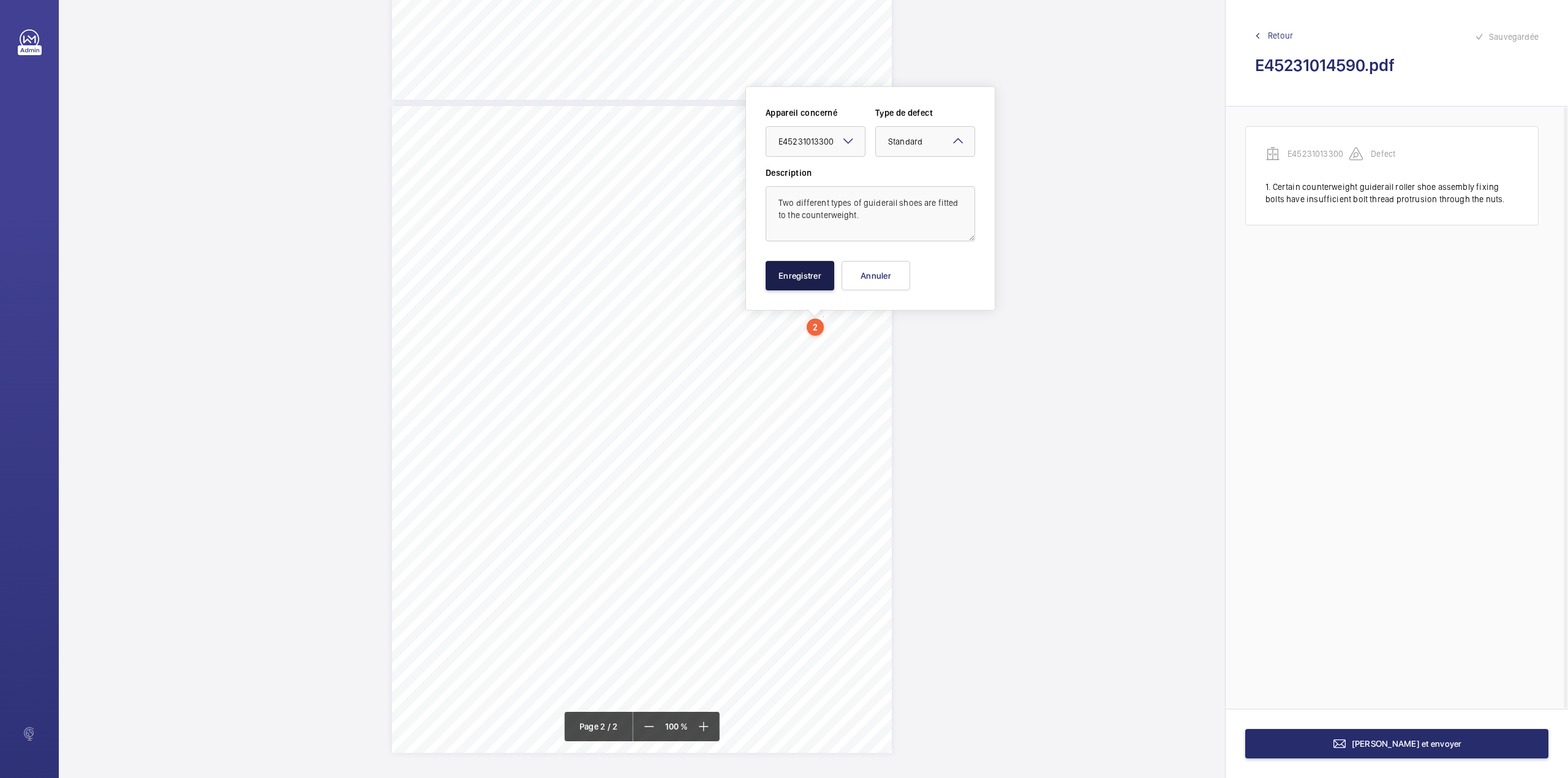
click at [804, 283] on button "Enregistrer" at bounding box center [800, 276] width 69 height 29
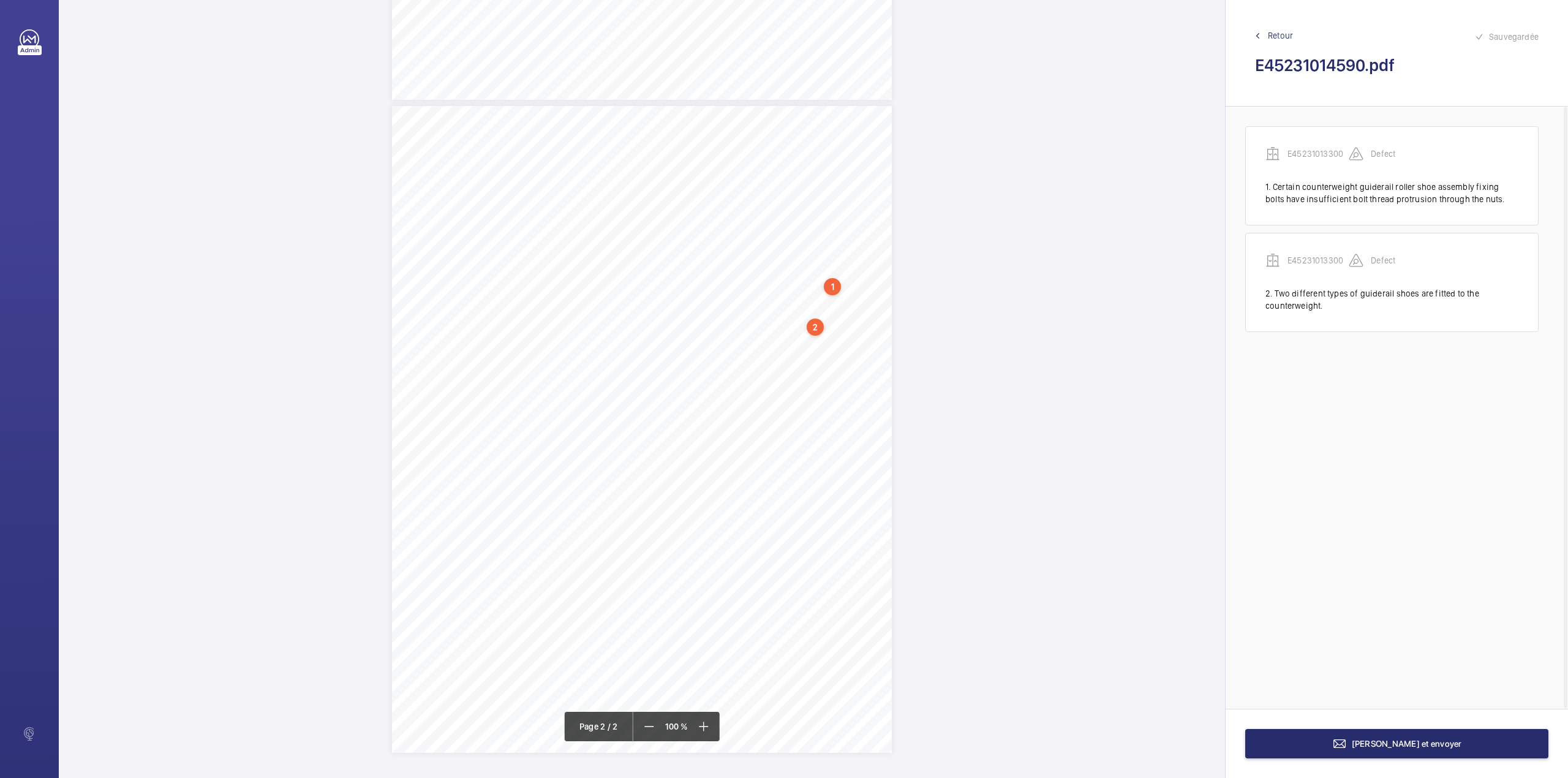
click at [840, 332] on div "TS TS TS TS H" at bounding box center [642, 429] width 499 height 647
click at [846, 222] on textarea at bounding box center [889, 223] width 210 height 55
type textarea "t"
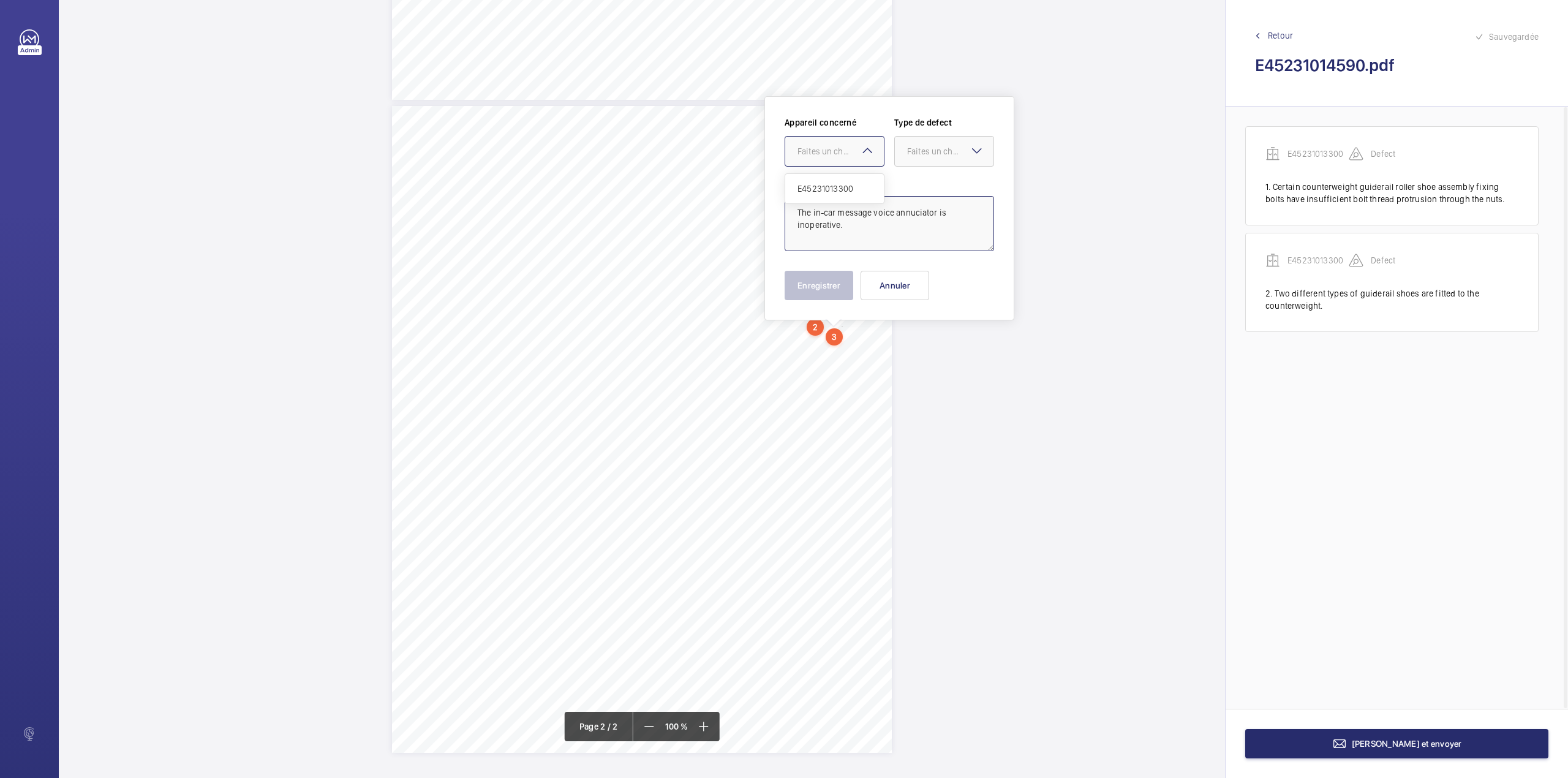
click at [812, 151] on div "Faites un choix" at bounding box center [840, 151] width 86 height 12
click at [818, 179] on div "E45231013300" at bounding box center [834, 188] width 98 height 29
click at [913, 167] on div "Appareil concerné Faites un choix × E45231013300 × Type de defect Faites un cho…" at bounding box center [889, 146] width 210 height 60
click at [913, 190] on span "Standard" at bounding box center [944, 188] width 74 height 12
type textarea "The in-car message voice annuciator is inoperative."
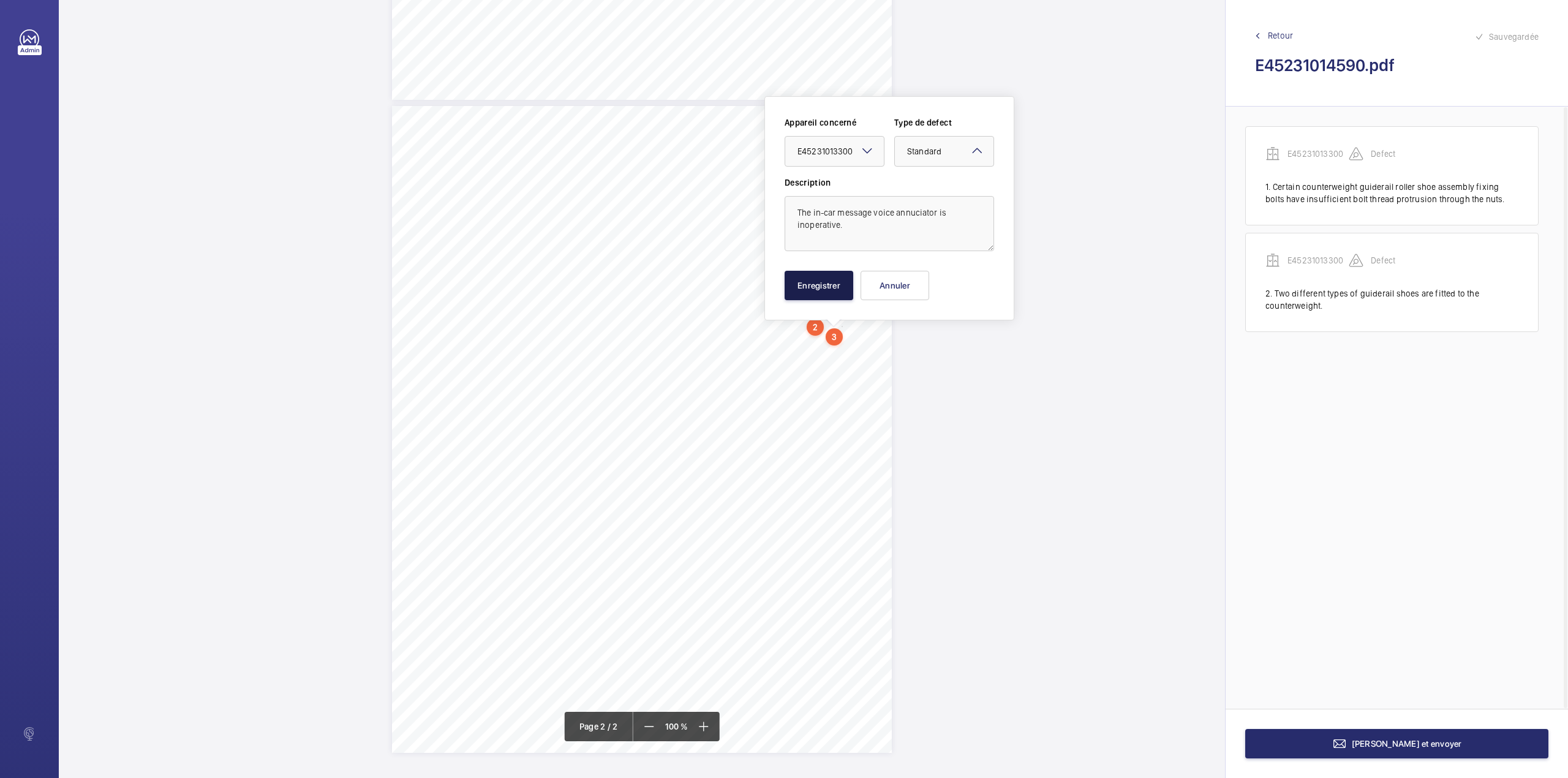
click at [818, 286] on button "Enregistrer" at bounding box center [819, 285] width 69 height 29
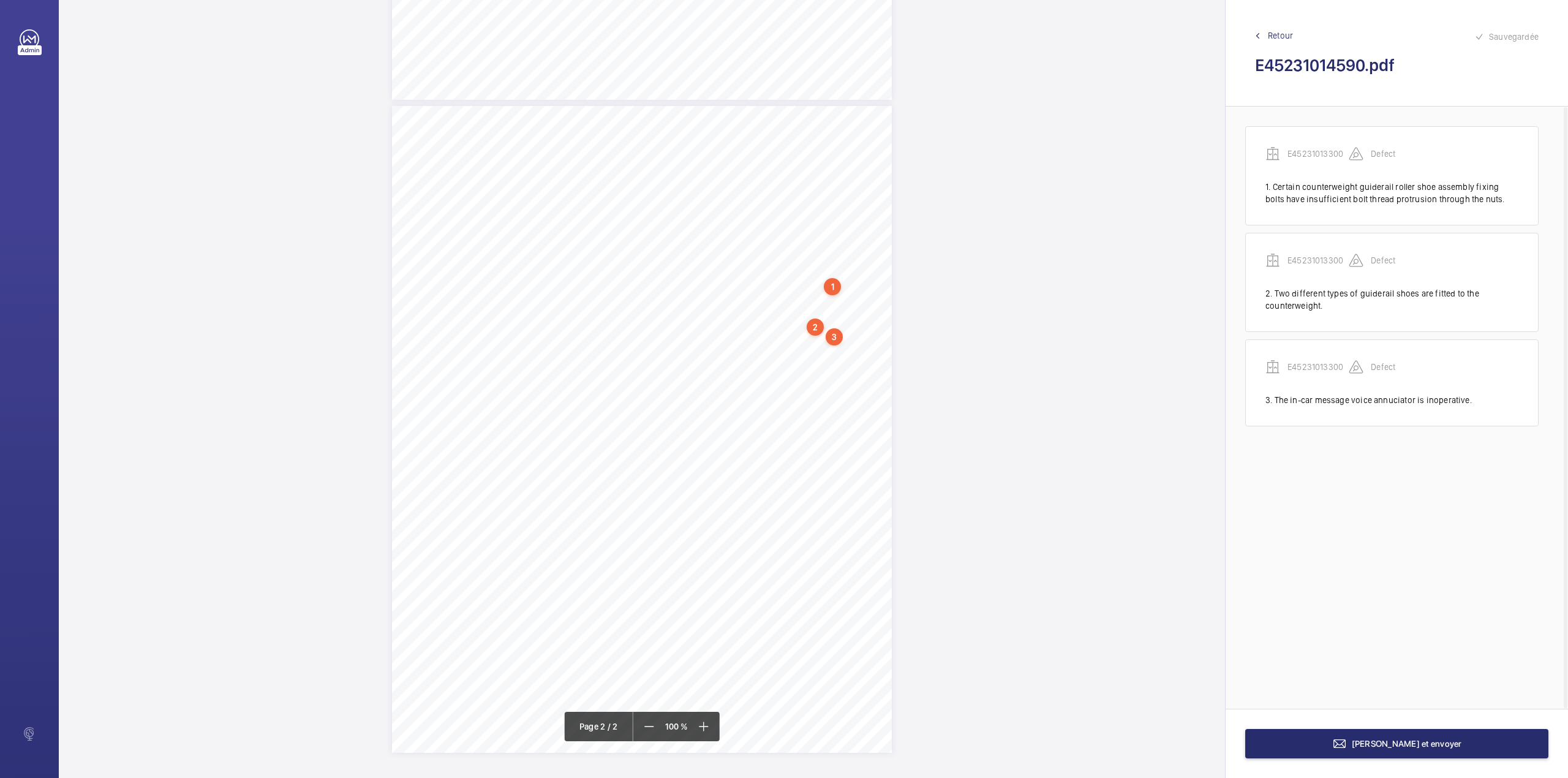
click at [809, 345] on span "TS" at bounding box center [815, 343] width 11 height 9
click at [804, 238] on textarea at bounding box center [858, 235] width 210 height 55
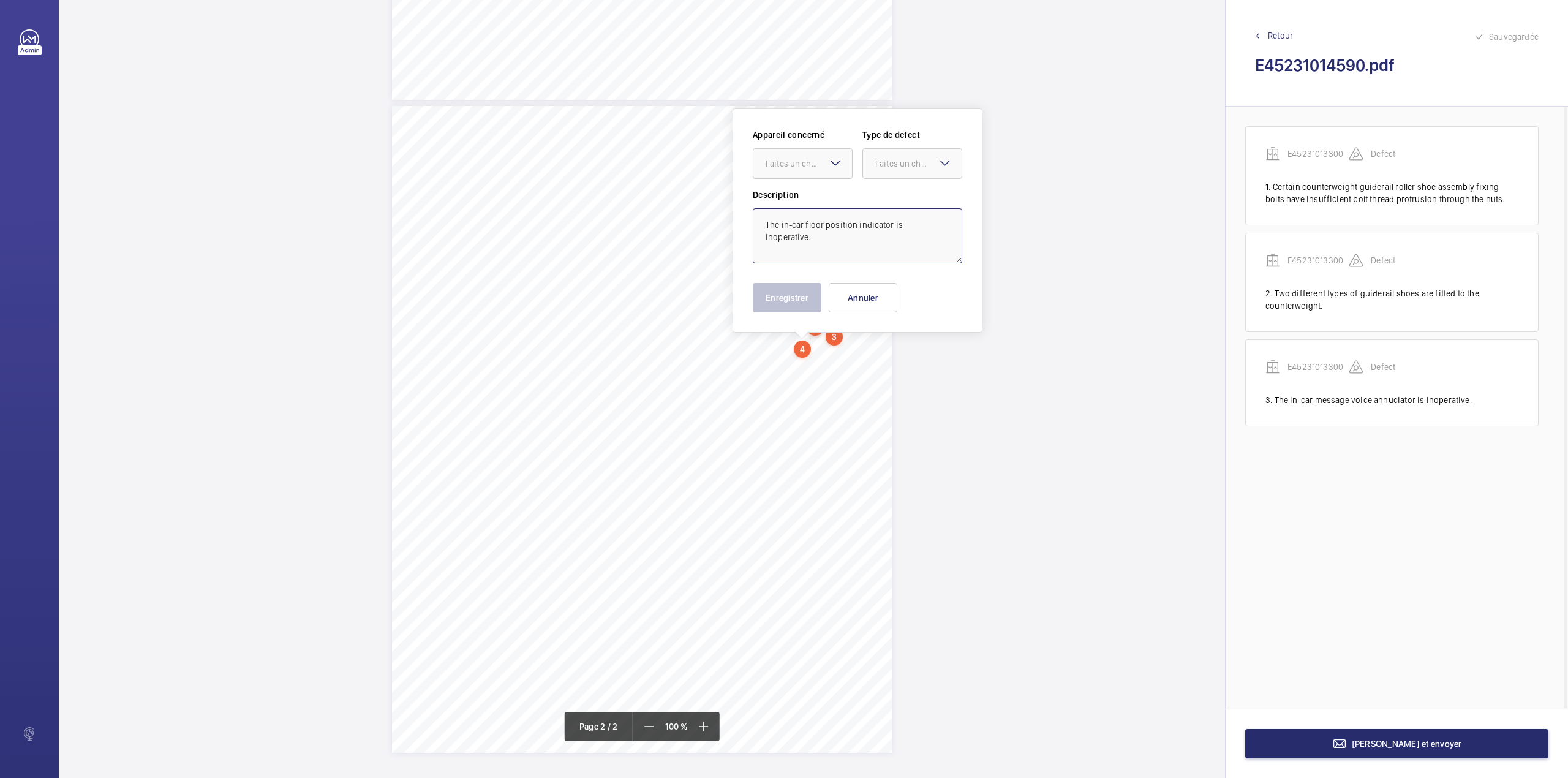
drag, startPoint x: 816, startPoint y: 167, endPoint x: 817, endPoint y: 173, distance: 6.1
click at [817, 169] on div "Faites un choix" at bounding box center [802, 163] width 98 height 12
drag, startPoint x: 817, startPoint y: 173, endPoint x: 881, endPoint y: 174, distance: 64.0
click at [822, 202] on span "E45231013300" at bounding box center [802, 200] width 74 height 12
click at [882, 172] on div at bounding box center [911, 163] width 98 height 29
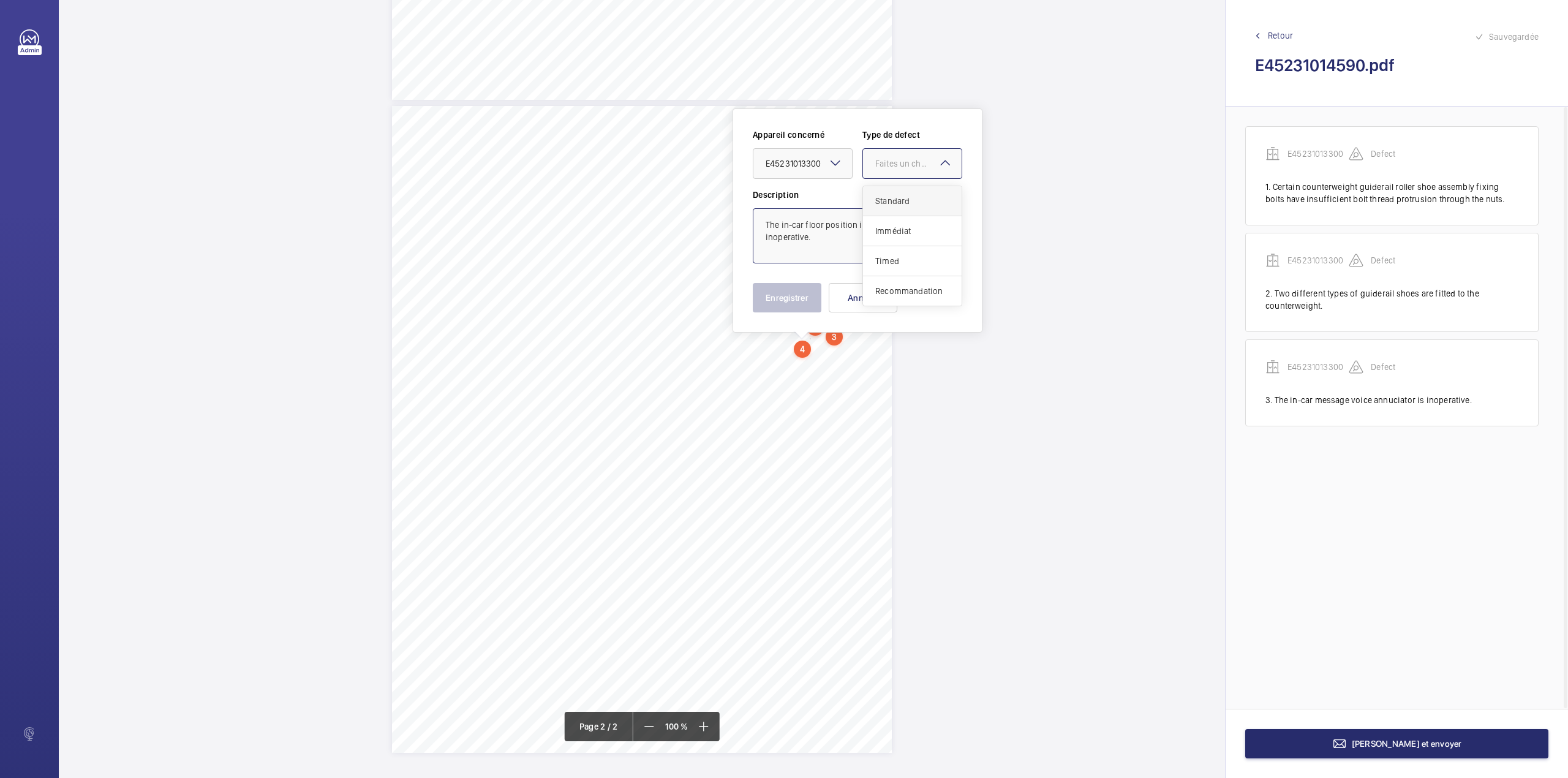
click at [882, 194] on div "Standard" at bounding box center [911, 201] width 98 height 30
type textarea "The in-car floor position indicator is inoperative."
click at [790, 298] on button "Enregistrer" at bounding box center [787, 297] width 69 height 29
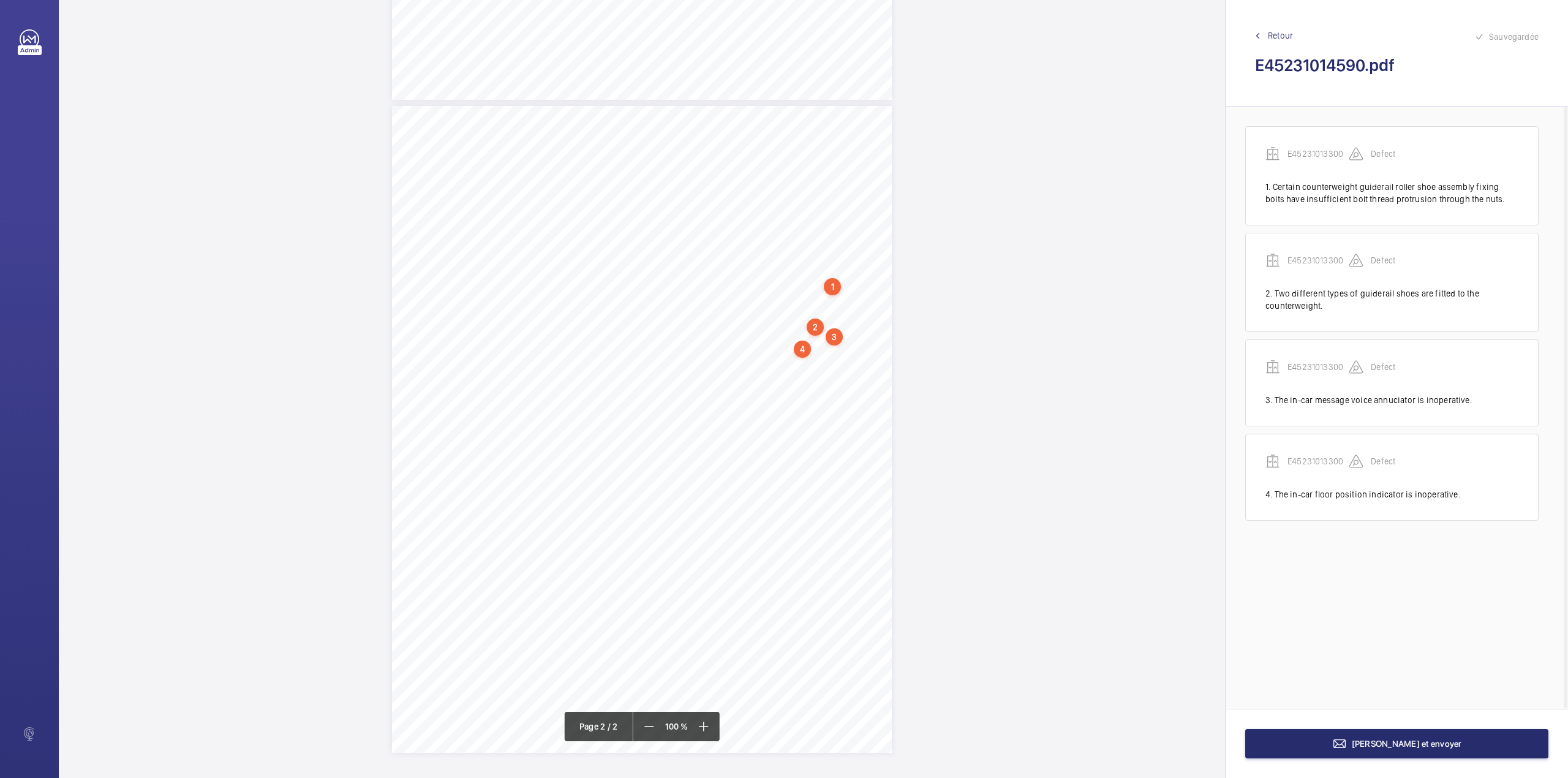
click at [866, 360] on div "TS TS TS TS H" at bounding box center [642, 429] width 499 height 647
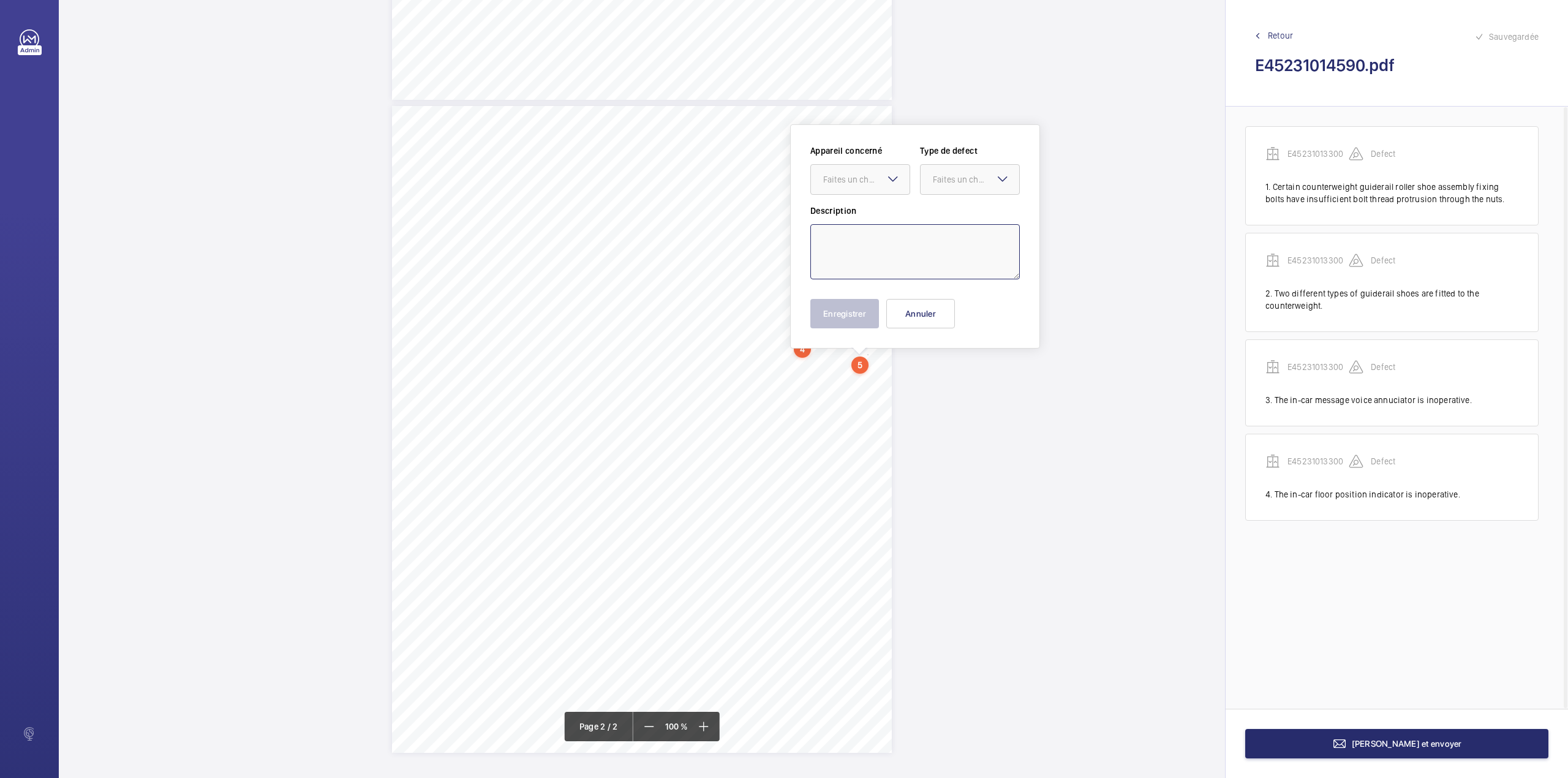
click at [866, 243] on textarea at bounding box center [915, 251] width 210 height 55
type textarea "a"
click at [954, 232] on textarea "A supplementary system" at bounding box center [915, 251] width 210 height 55
click at [988, 263] on textarea "A supplementary system is fitted which controls the function of the lift in the…" at bounding box center [915, 251] width 210 height 55
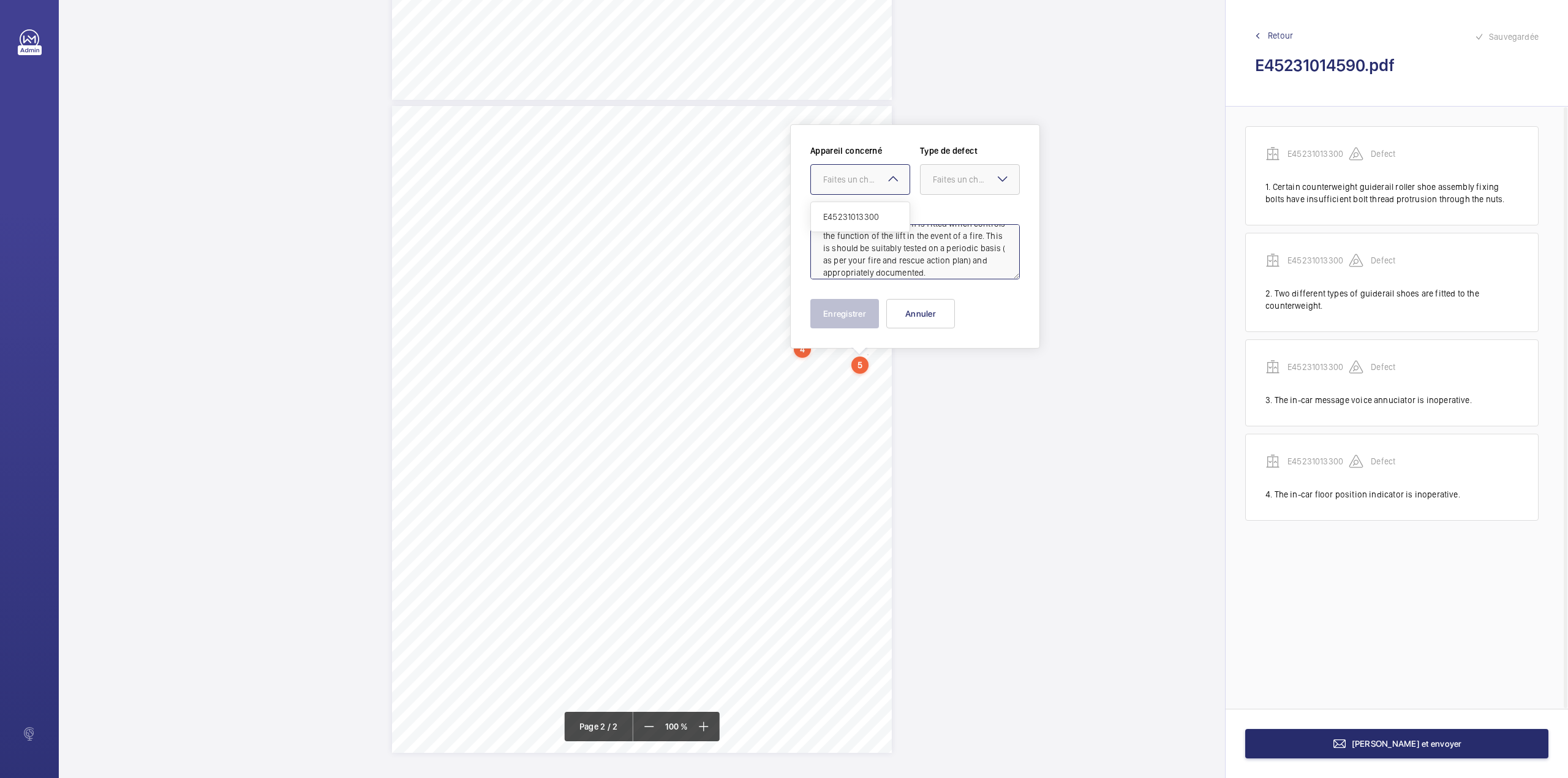
click at [863, 170] on div at bounding box center [860, 179] width 98 height 29
click at [863, 218] on span "E45231013300" at bounding box center [860, 217] width 74 height 12
click at [944, 189] on div at bounding box center [970, 179] width 98 height 29
click at [933, 303] on span "Recommandation" at bounding box center [970, 306] width 74 height 12
type textarea "A supplementary system is fitted which controls the function of the lift in the…"
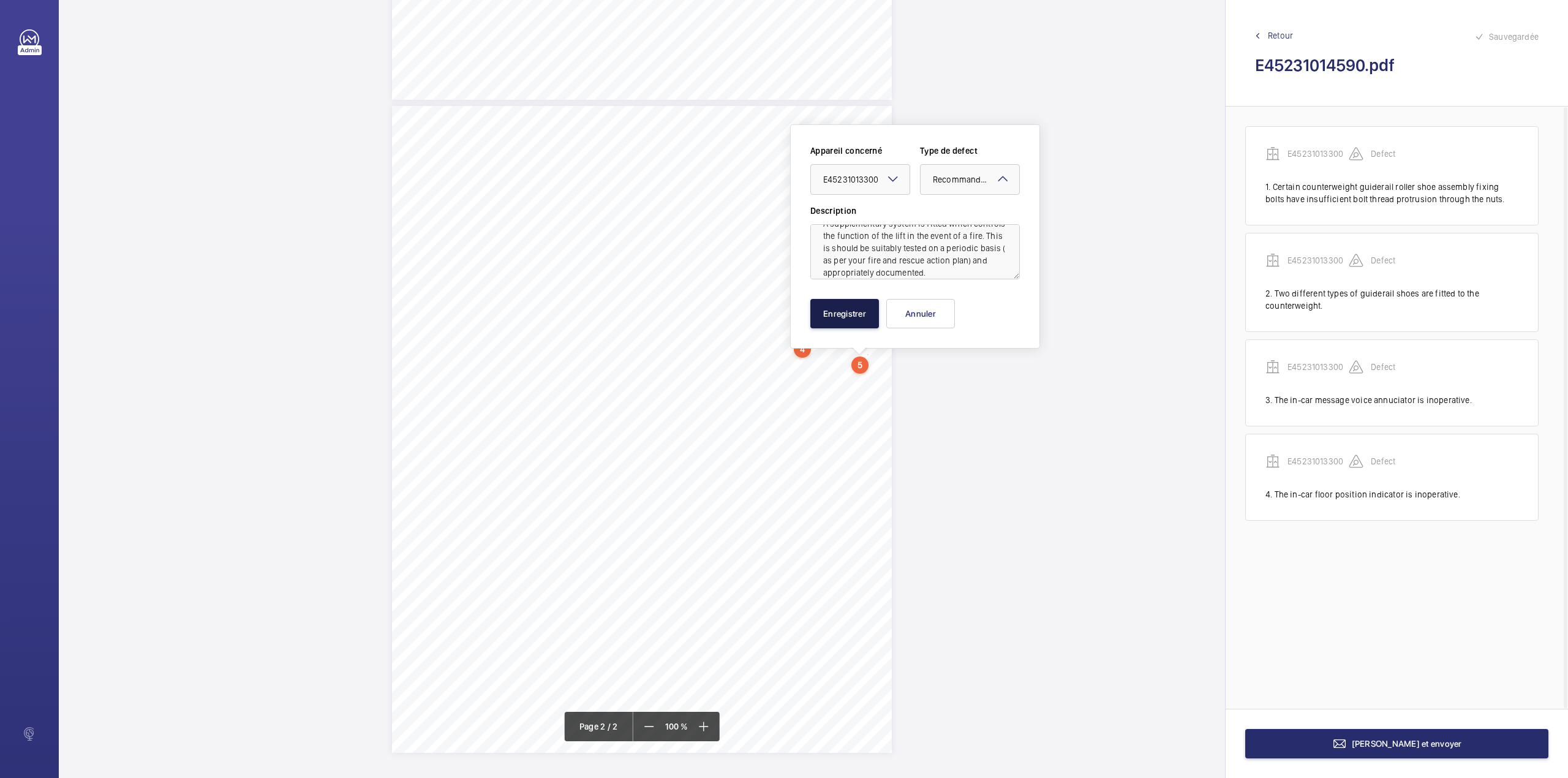
click at [871, 311] on button "Enregistrer" at bounding box center [845, 313] width 69 height 29
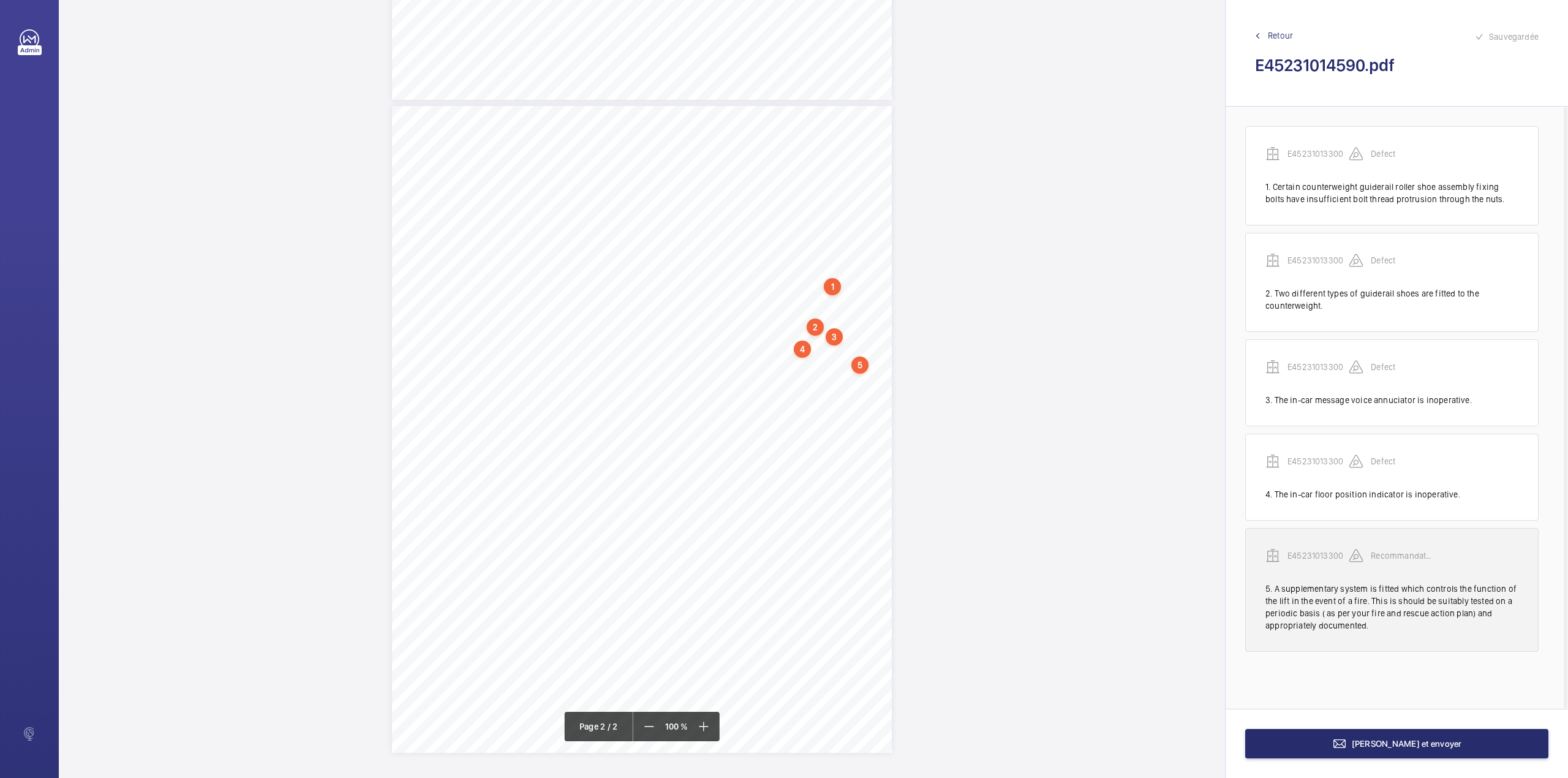
click at [1315, 547] on wm-front-transcription-audit-report-line "E45231013300 Recommandation 5. A supplementary system is fitted which controls …" at bounding box center [1391, 590] width 294 height 123
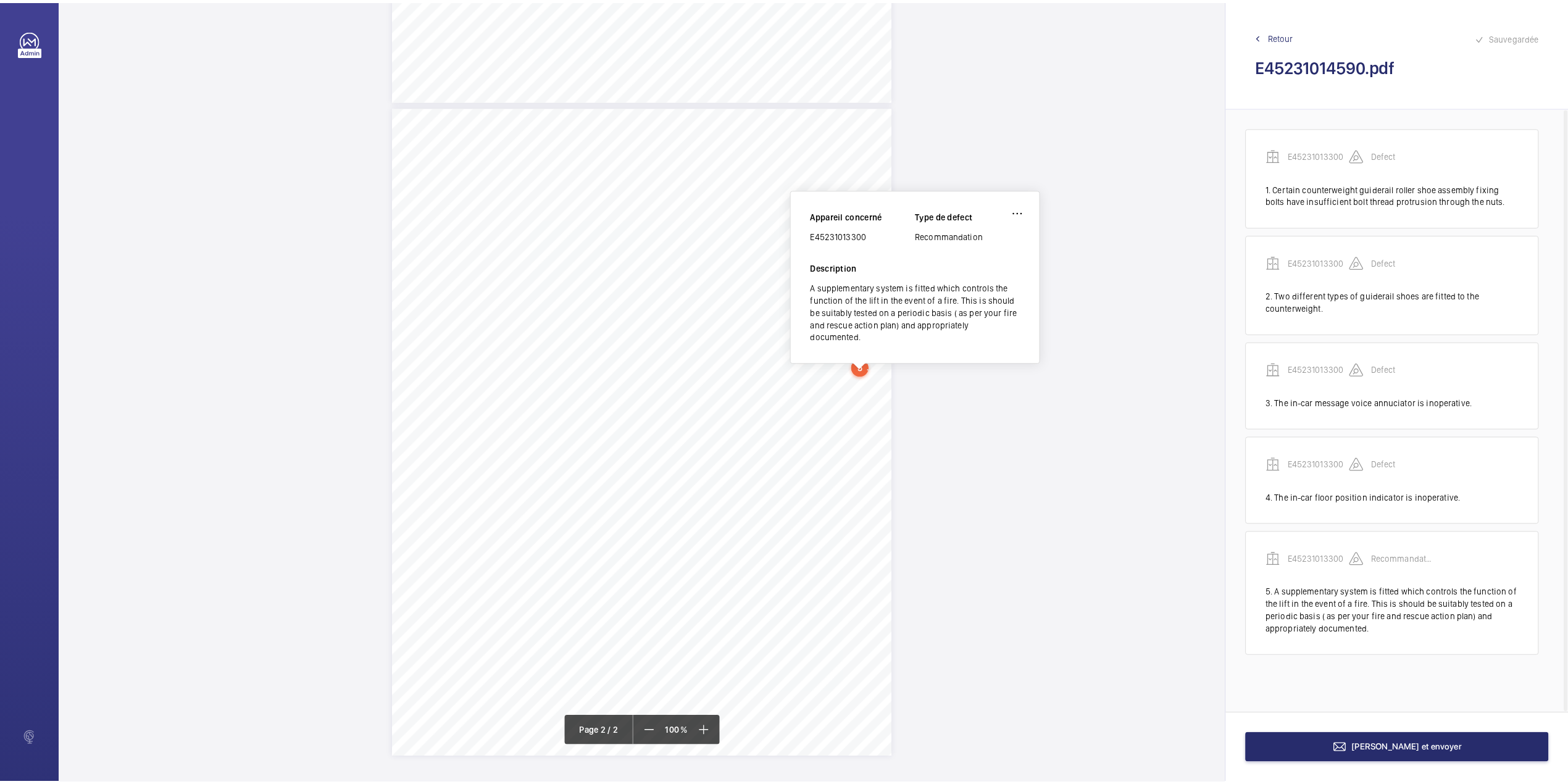
scroll to position [546, 0]
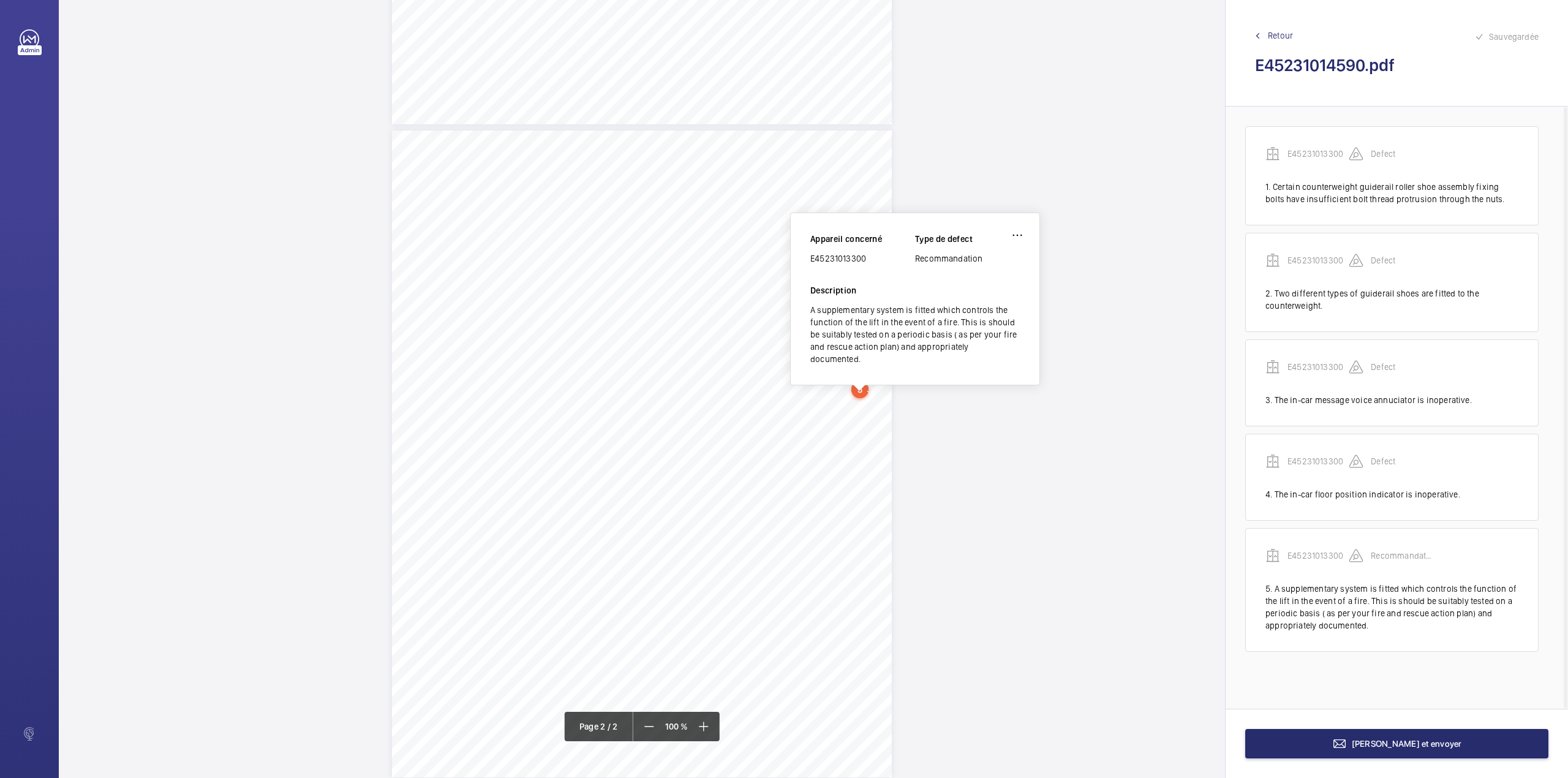
drag, startPoint x: 812, startPoint y: 261, endPoint x: 868, endPoint y: 263, distance: 56.0
click at [868, 263] on div "E45231013300" at bounding box center [863, 258] width 105 height 12
click at [1454, 746] on button "[PERSON_NAME] et envoyer" at bounding box center [1396, 744] width 303 height 29
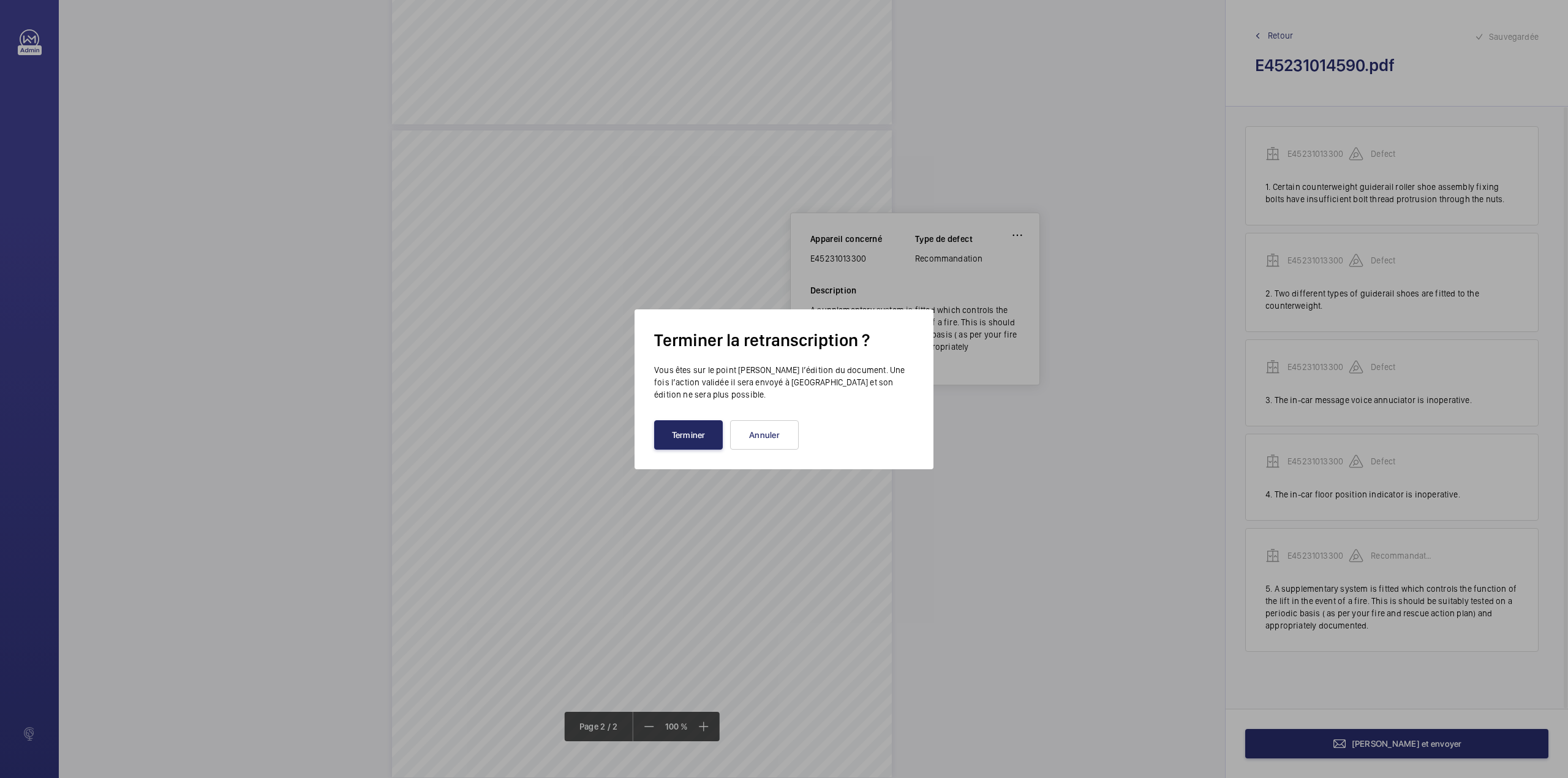
click at [687, 432] on button "Terminer" at bounding box center [688, 434] width 69 height 29
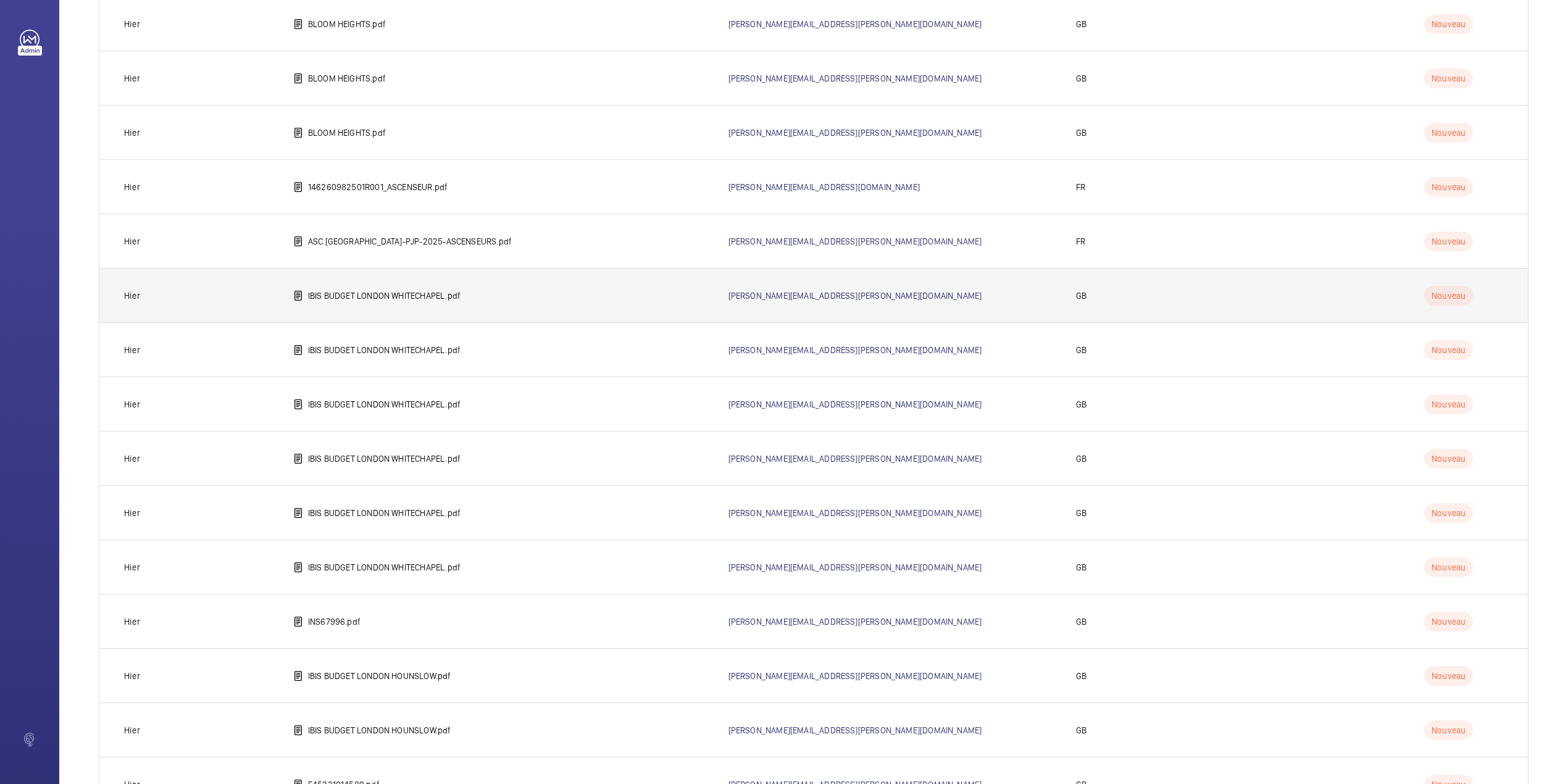
scroll to position [318, 0]
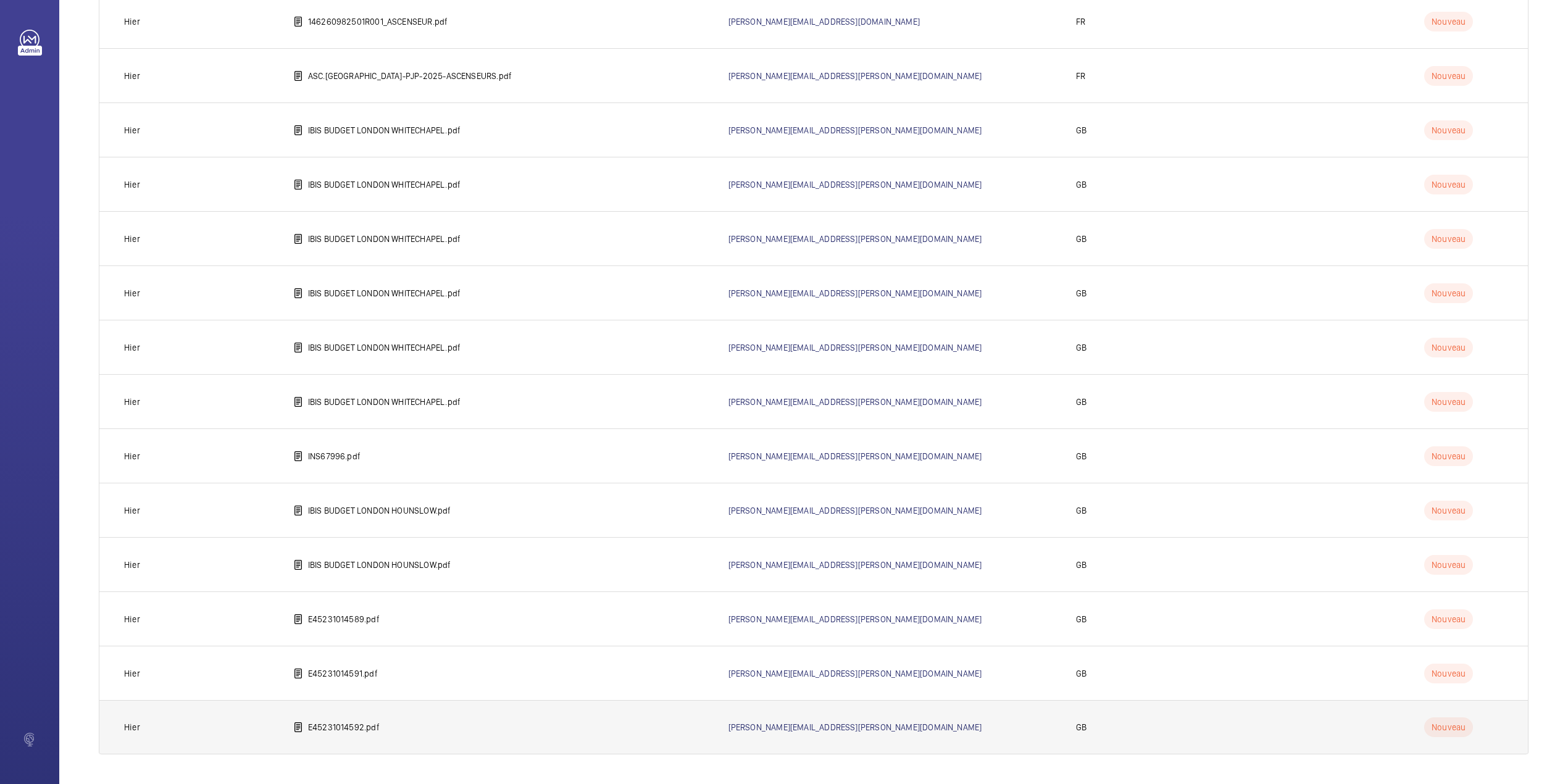
click at [371, 721] on p "E45231014592.pdf" at bounding box center [344, 727] width 72 height 12
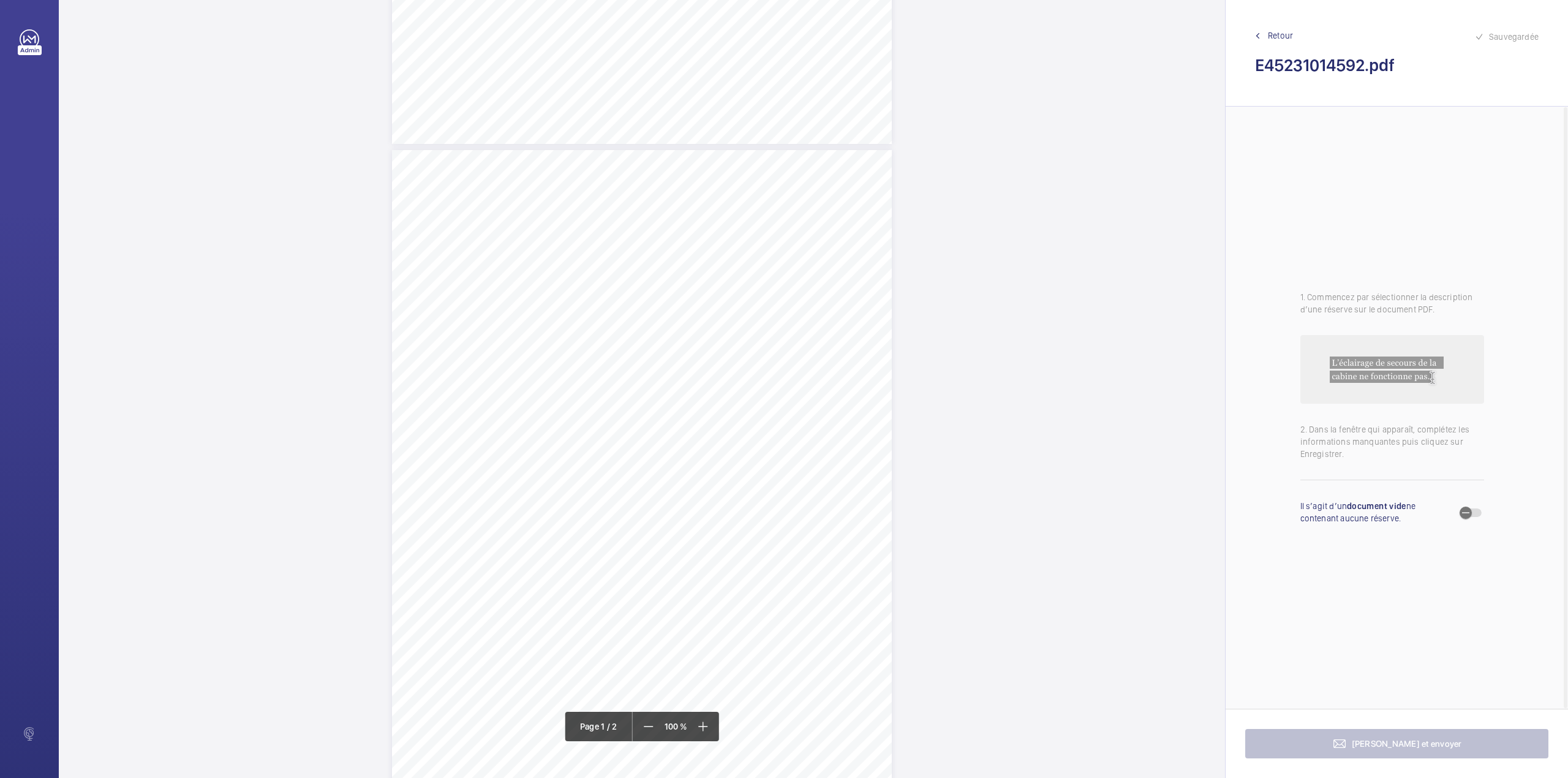
scroll to position [566, 0]
click at [821, 284] on div "TS TS TS H TS" at bounding box center [642, 429] width 499 height 647
click at [819, 218] on textarea at bounding box center [870, 202] width 210 height 55
type textarea "t"
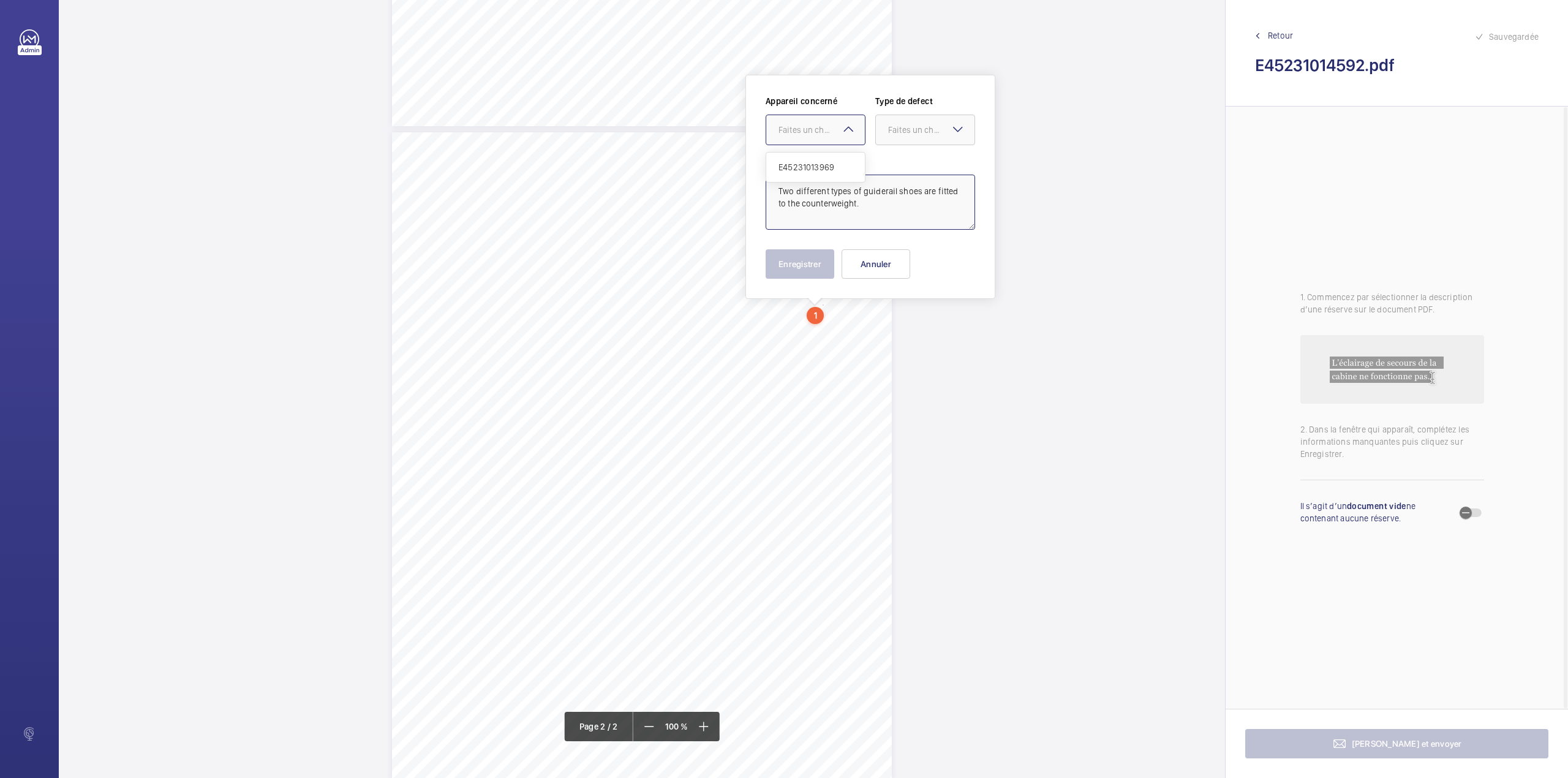
click at [823, 139] on div at bounding box center [815, 129] width 98 height 29
click at [824, 156] on div "E45231013969" at bounding box center [815, 167] width 98 height 29
click at [889, 133] on div "Faites un choix" at bounding box center [931, 129] width 86 height 12
click at [889, 172] on span "Standard" at bounding box center [924, 167] width 74 height 12
type textarea "Two different types of guiderail shoes are fitted to the counterweight."
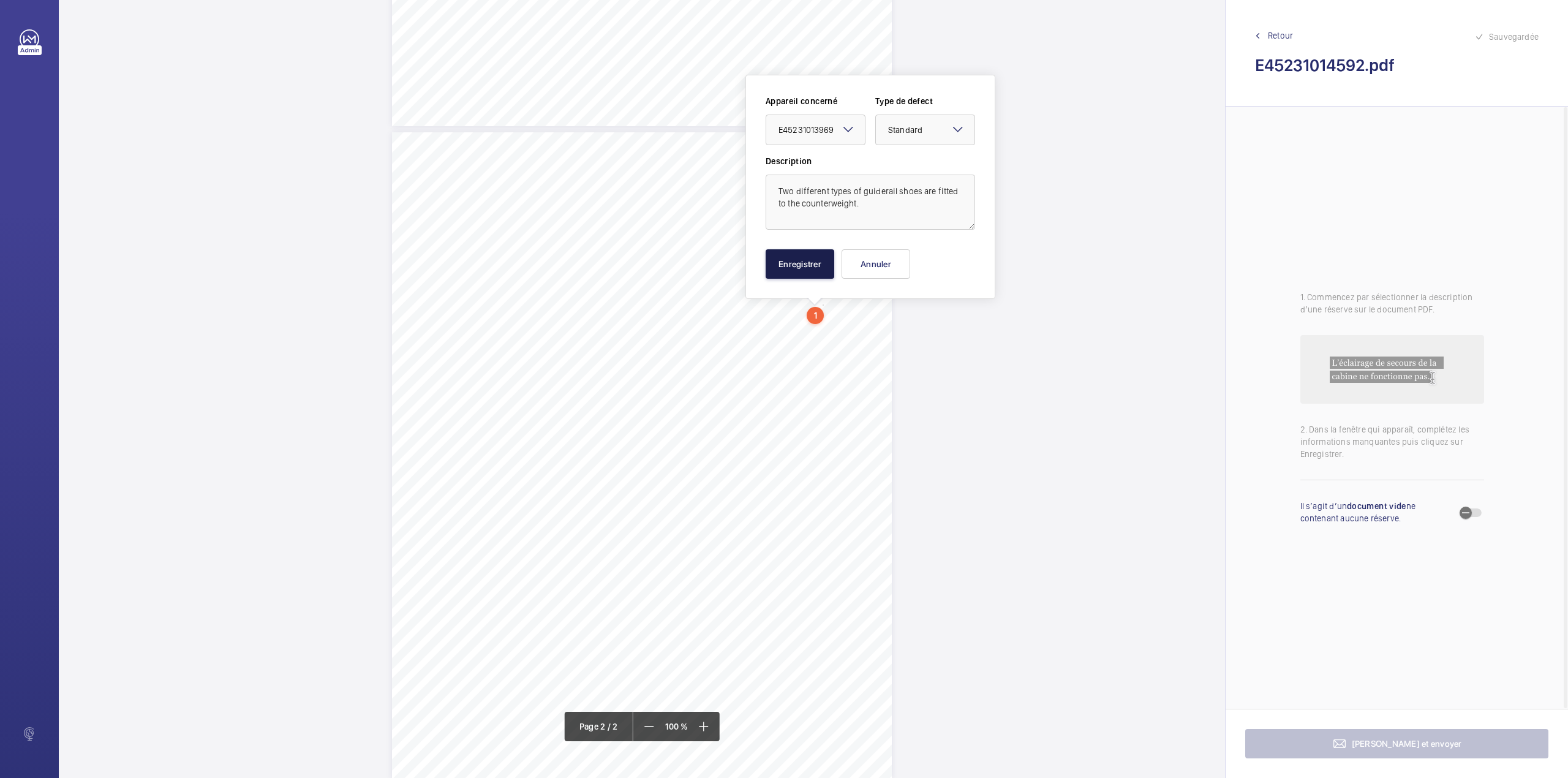
click at [819, 270] on button "Enregistrer" at bounding box center [800, 263] width 69 height 29
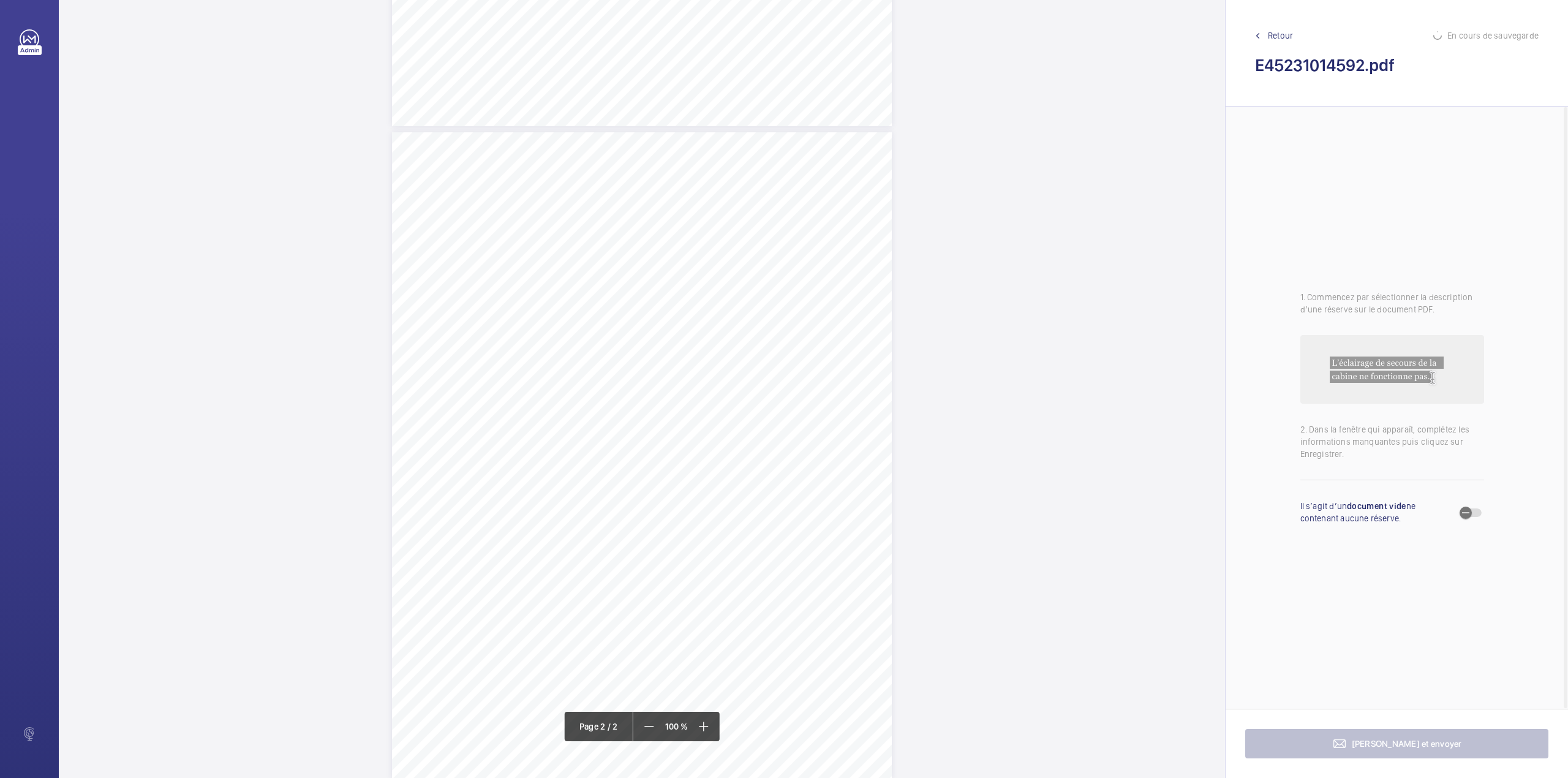
click at [853, 337] on div "TS TS TS H TS" at bounding box center [642, 455] width 499 height 647
click at [855, 210] on textarea at bounding box center [902, 202] width 210 height 55
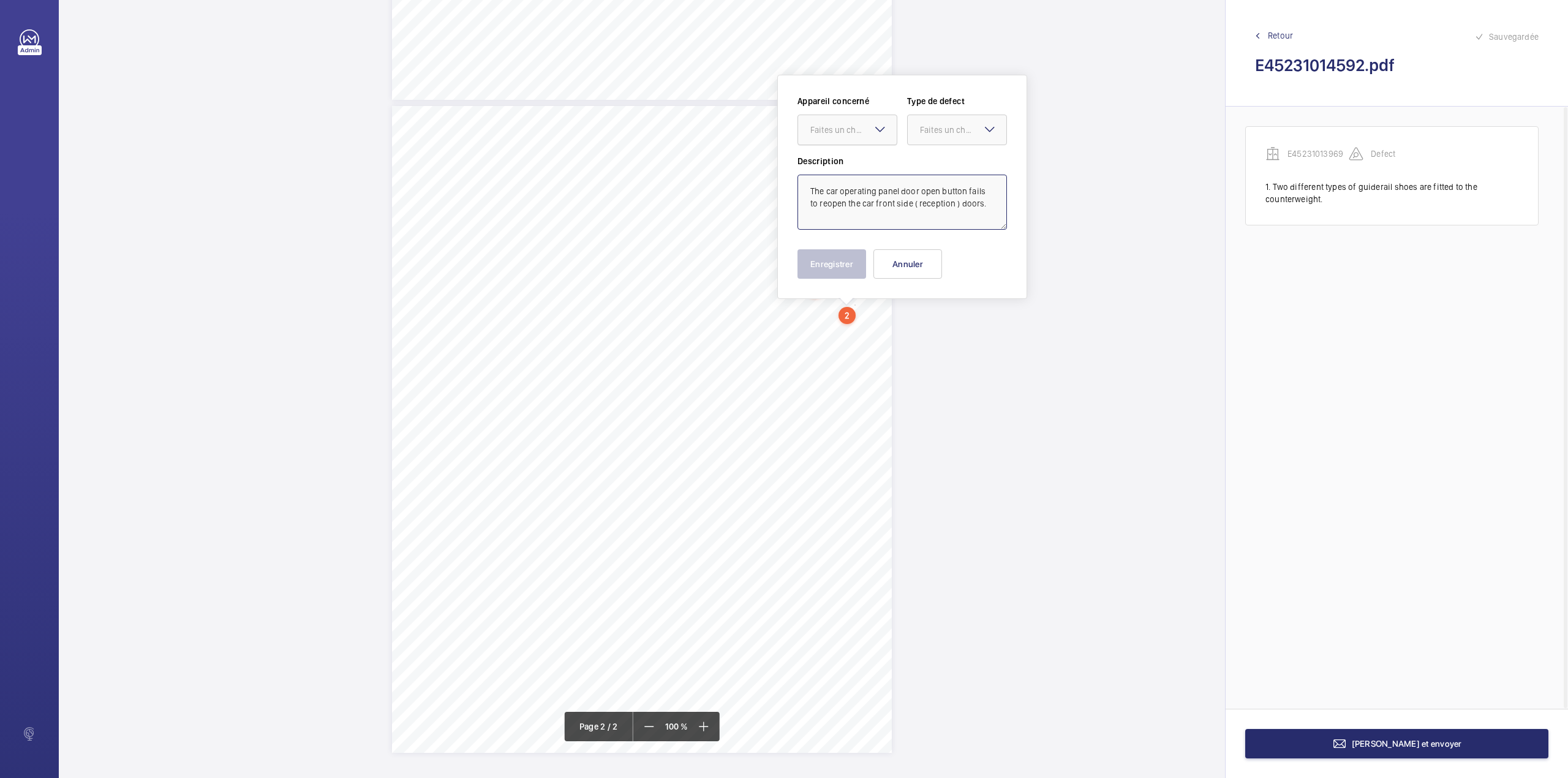
click at [844, 131] on div "Faites un choix" at bounding box center [853, 129] width 86 height 12
drag, startPoint x: 844, startPoint y: 155, endPoint x: 912, endPoint y: 142, distance: 69.2
click at [850, 155] on div "E45231013969" at bounding box center [847, 167] width 98 height 29
click at [921, 133] on div "Faites un choix" at bounding box center [963, 129] width 86 height 12
click at [921, 159] on div "Standard" at bounding box center [957, 168] width 98 height 30
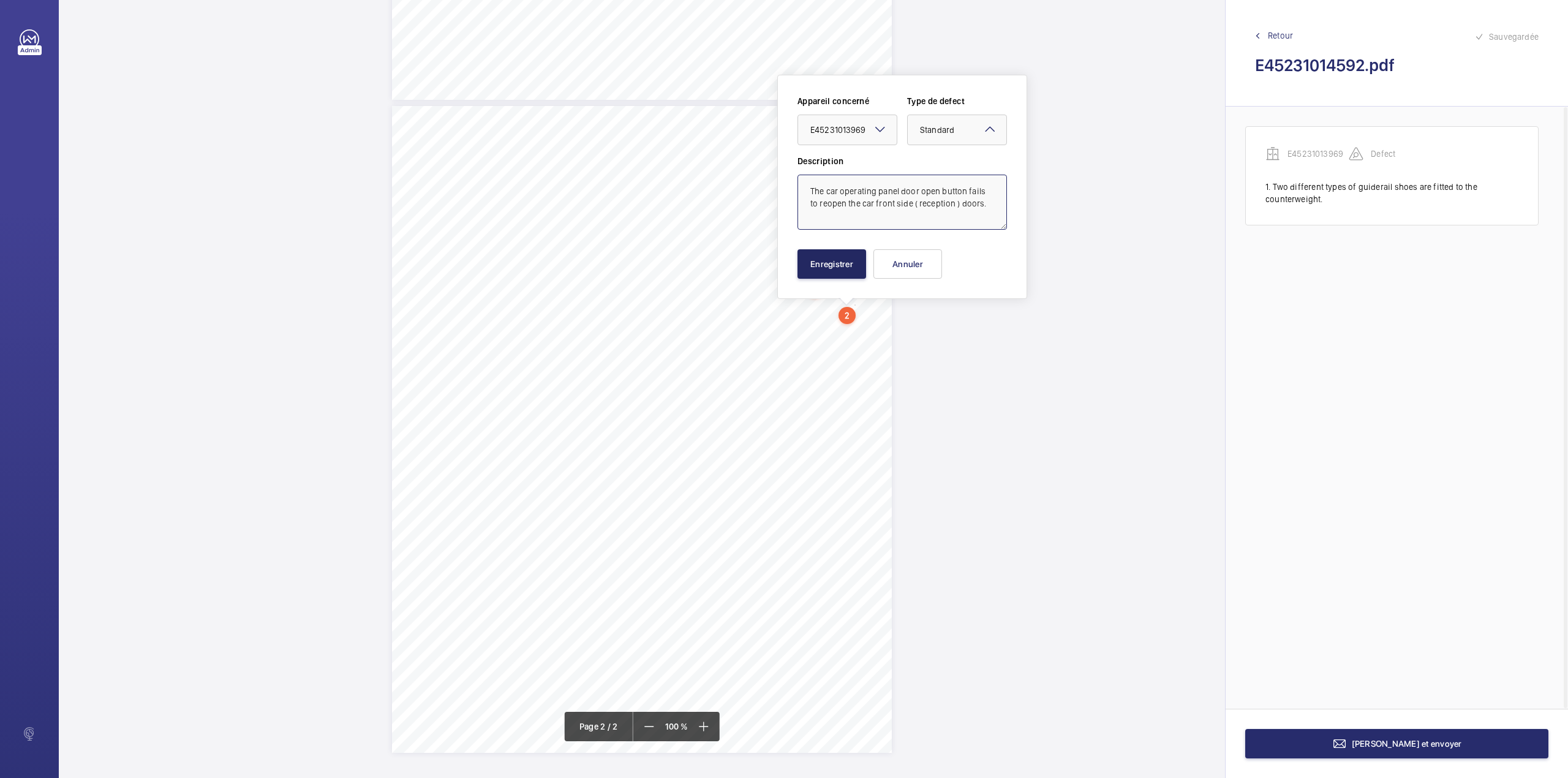
type textarea "The car operating panel door open button fails to reopen the car front side ( r…"
click at [830, 270] on button "Enregistrer" at bounding box center [832, 263] width 69 height 29
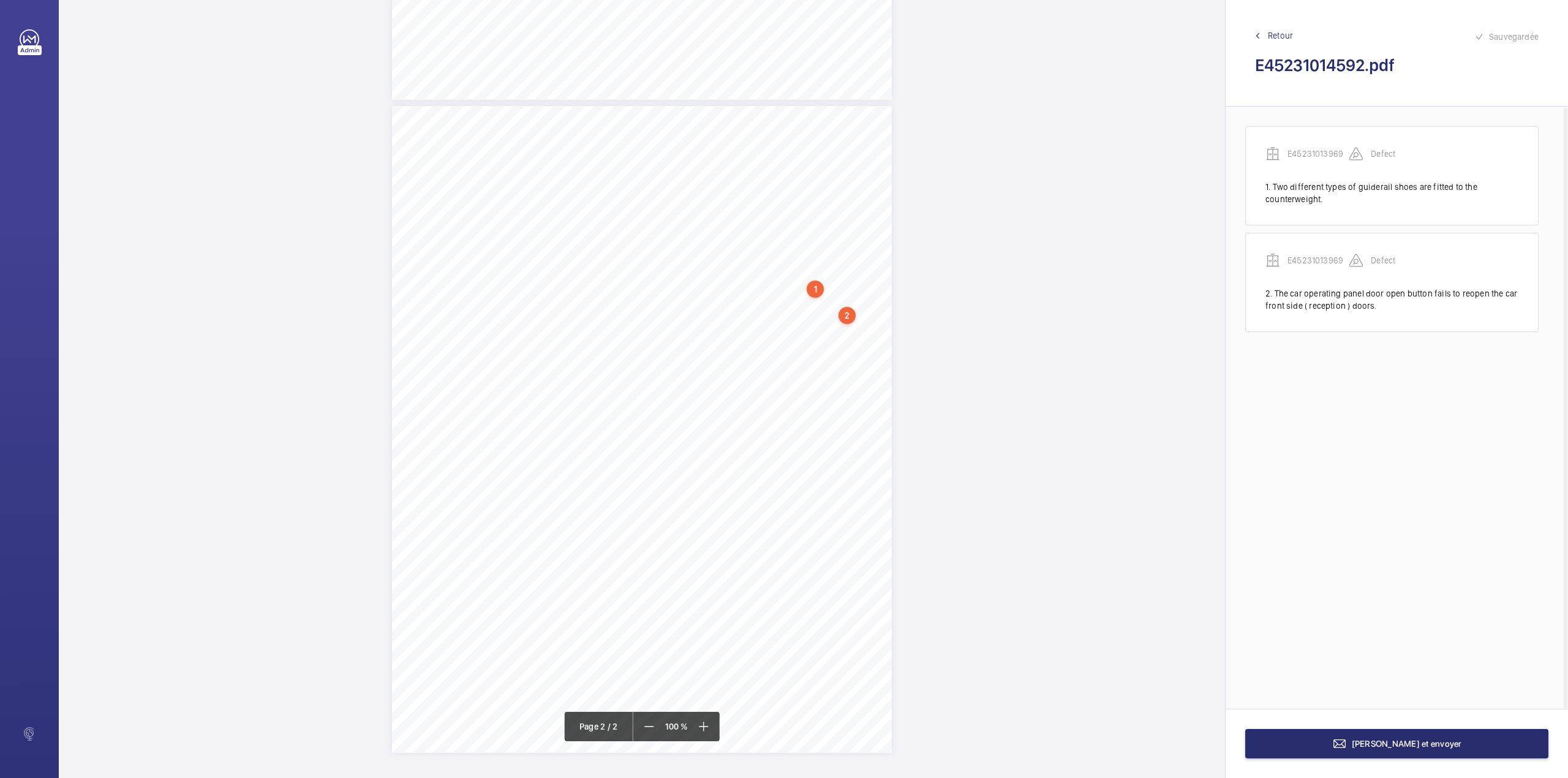
click at [860, 324] on div "TS TS TS H TS" at bounding box center [642, 429] width 499 height 647
click at [875, 211] on textarea at bounding box center [909, 216] width 210 height 55
type textarea "a"
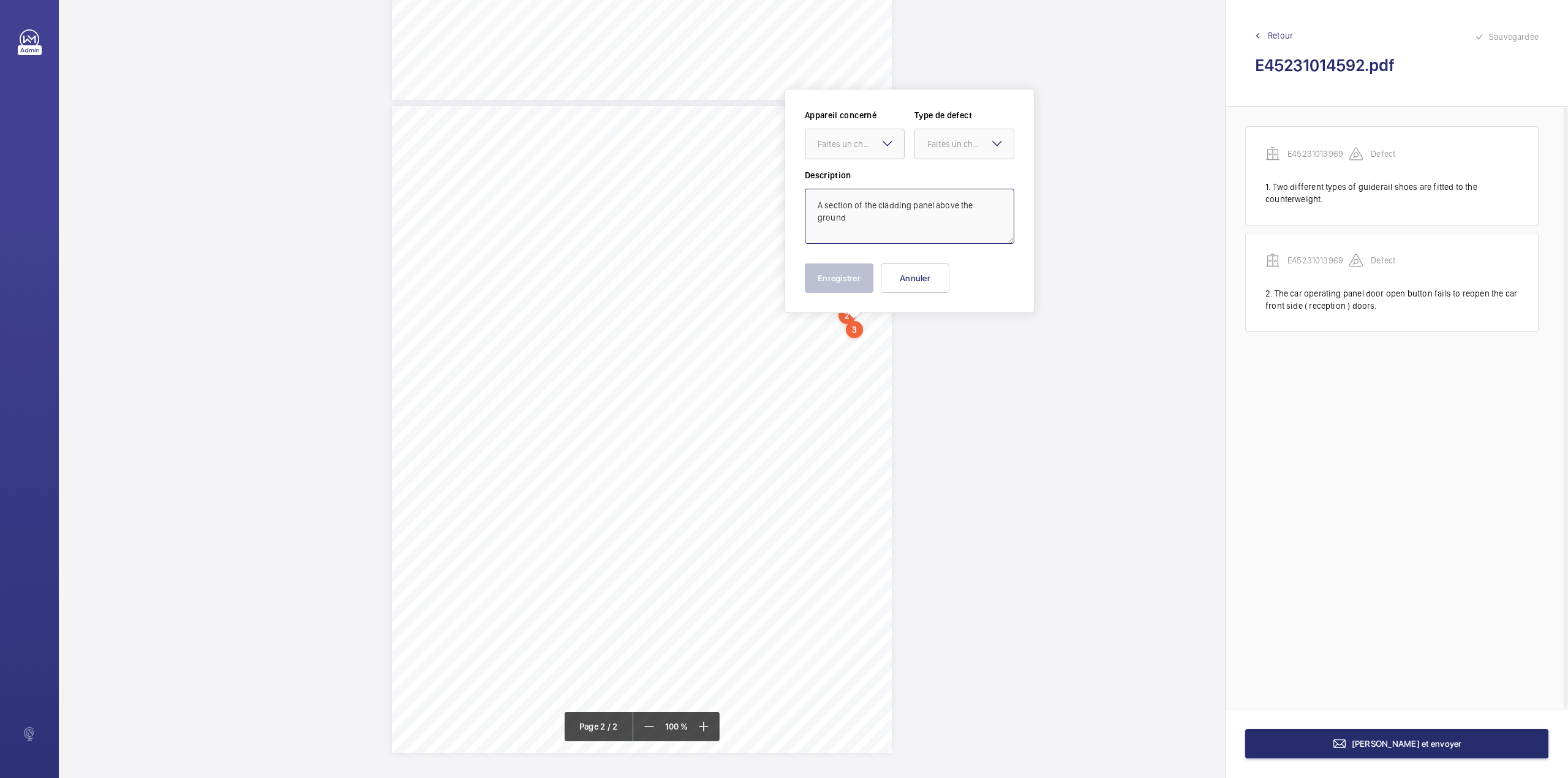
click at [1000, 211] on textarea "A section of the cladding panel above the ground" at bounding box center [909, 216] width 210 height 55
click at [875, 140] on div "Faites un choix" at bounding box center [860, 144] width 86 height 12
drag, startPoint x: 870, startPoint y: 177, endPoint x: 939, endPoint y: 161, distance: 70.8
click at [873, 177] on span "E45231013969" at bounding box center [854, 181] width 74 height 12
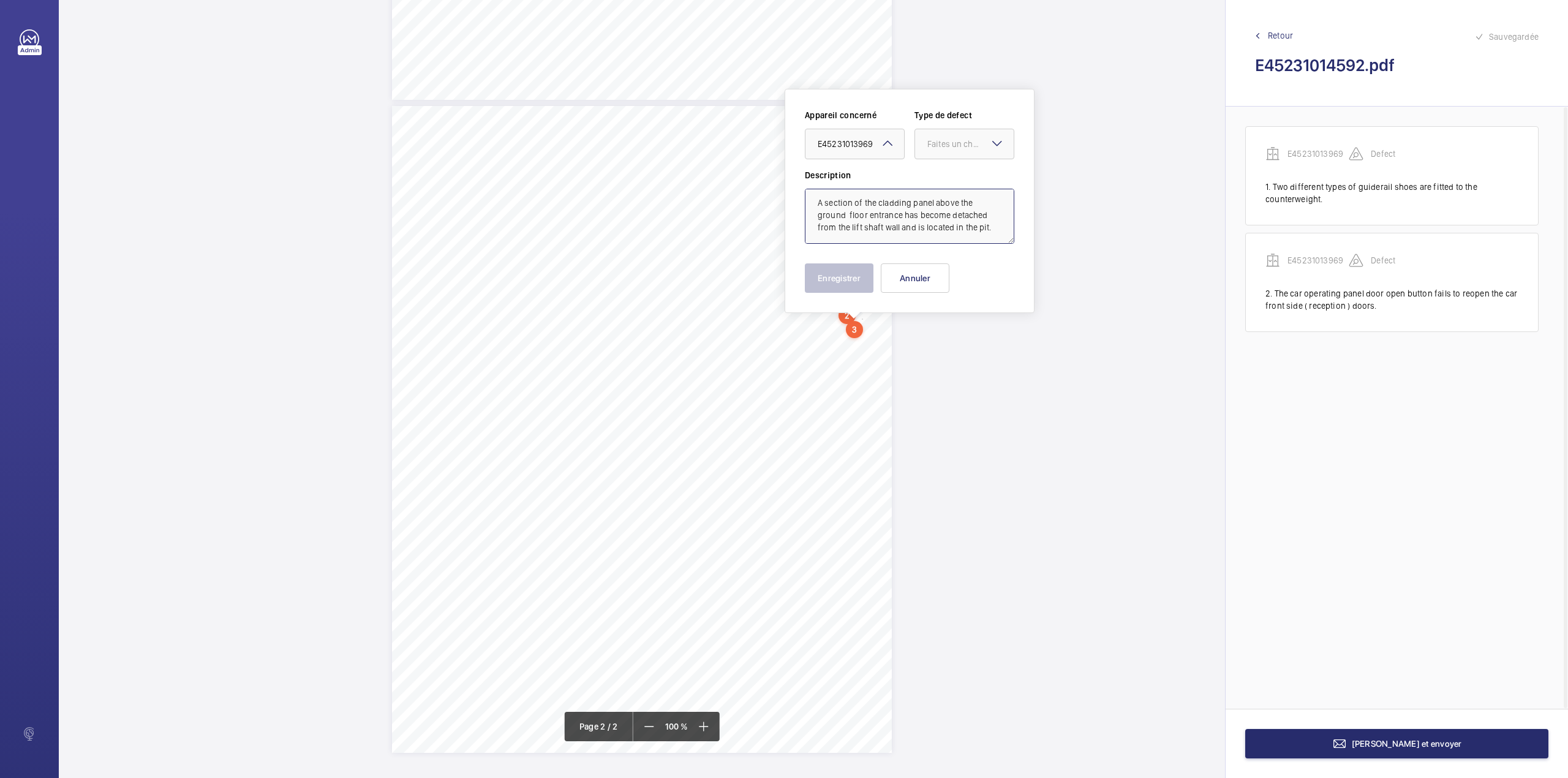
click at [947, 156] on div at bounding box center [964, 144] width 98 height 29
click at [944, 175] on span "Standard" at bounding box center [964, 181] width 74 height 12
type textarea "A section of the cladding panel above the ground floor entrance has become deta…"
click at [851, 281] on button "Enregistrer" at bounding box center [839, 278] width 69 height 29
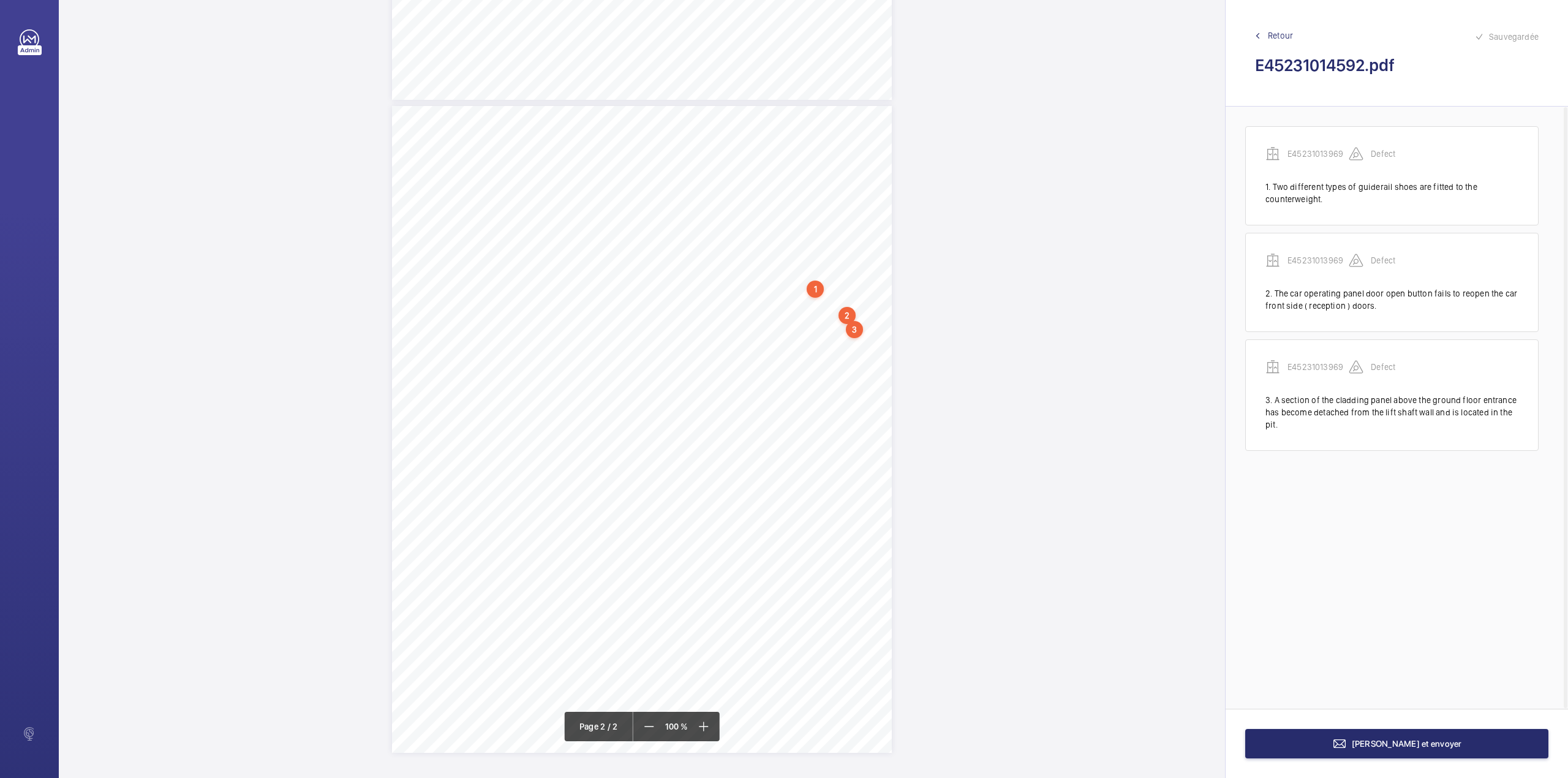
click at [863, 356] on div "TS TS TS H TS" at bounding box center [642, 429] width 499 height 647
click at [863, 241] on textarea at bounding box center [912, 247] width 210 height 55
type textarea "a"
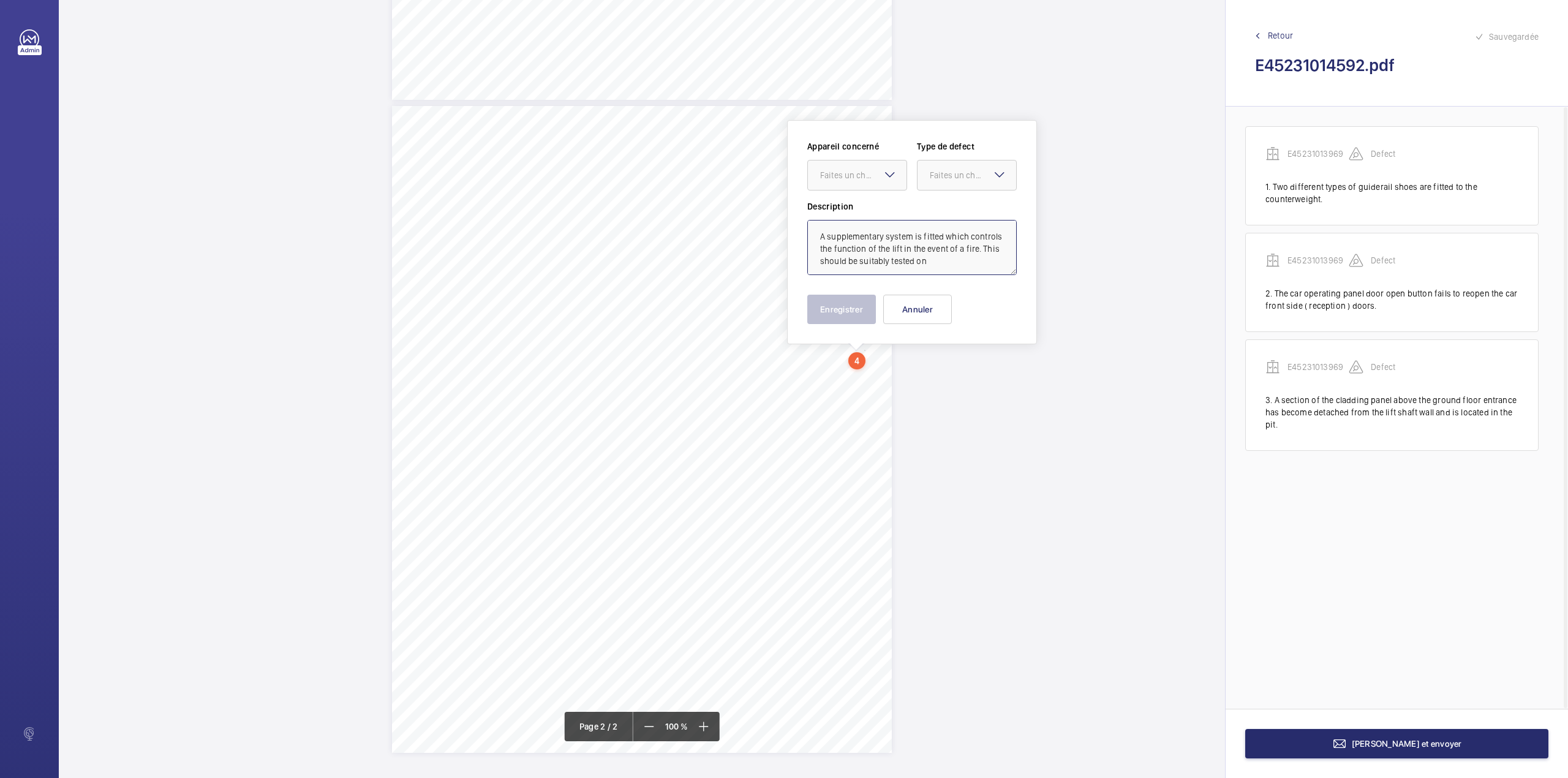
click at [974, 261] on textarea "A supplementary system is fitted which controls the function of the lift in the…" at bounding box center [912, 247] width 210 height 55
click at [978, 263] on textarea "A supplementary system is fitted which controls the function of the lift in the…" at bounding box center [912, 247] width 210 height 55
click at [971, 271] on textarea "A supplementary system is fitted which controls the function of the lift in the…" at bounding box center [912, 247] width 210 height 55
click at [967, 268] on textarea "A supplementary system is fitted which controls the function of the lift in the…" at bounding box center [912, 247] width 210 height 55
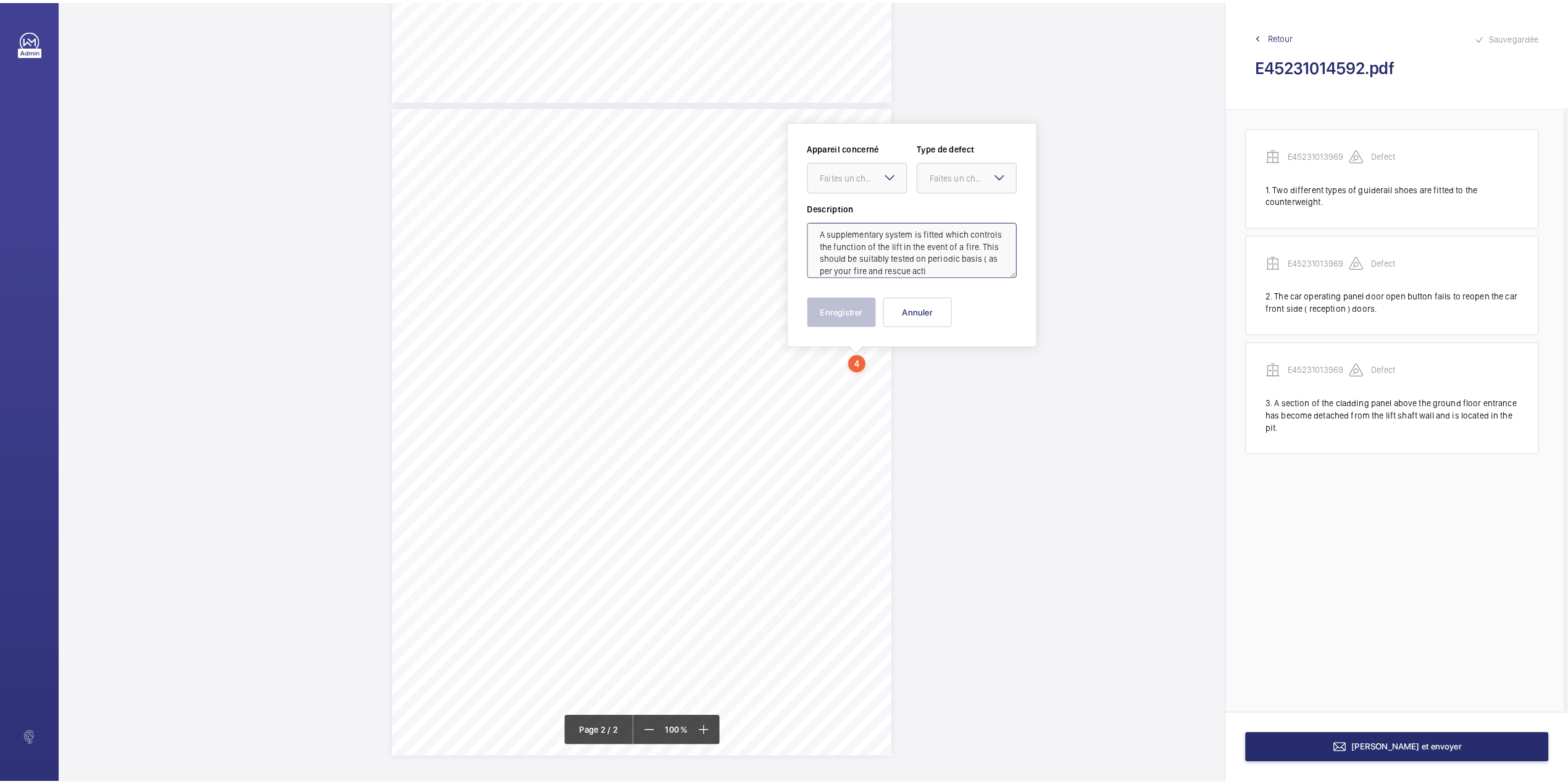
scroll to position [17, 0]
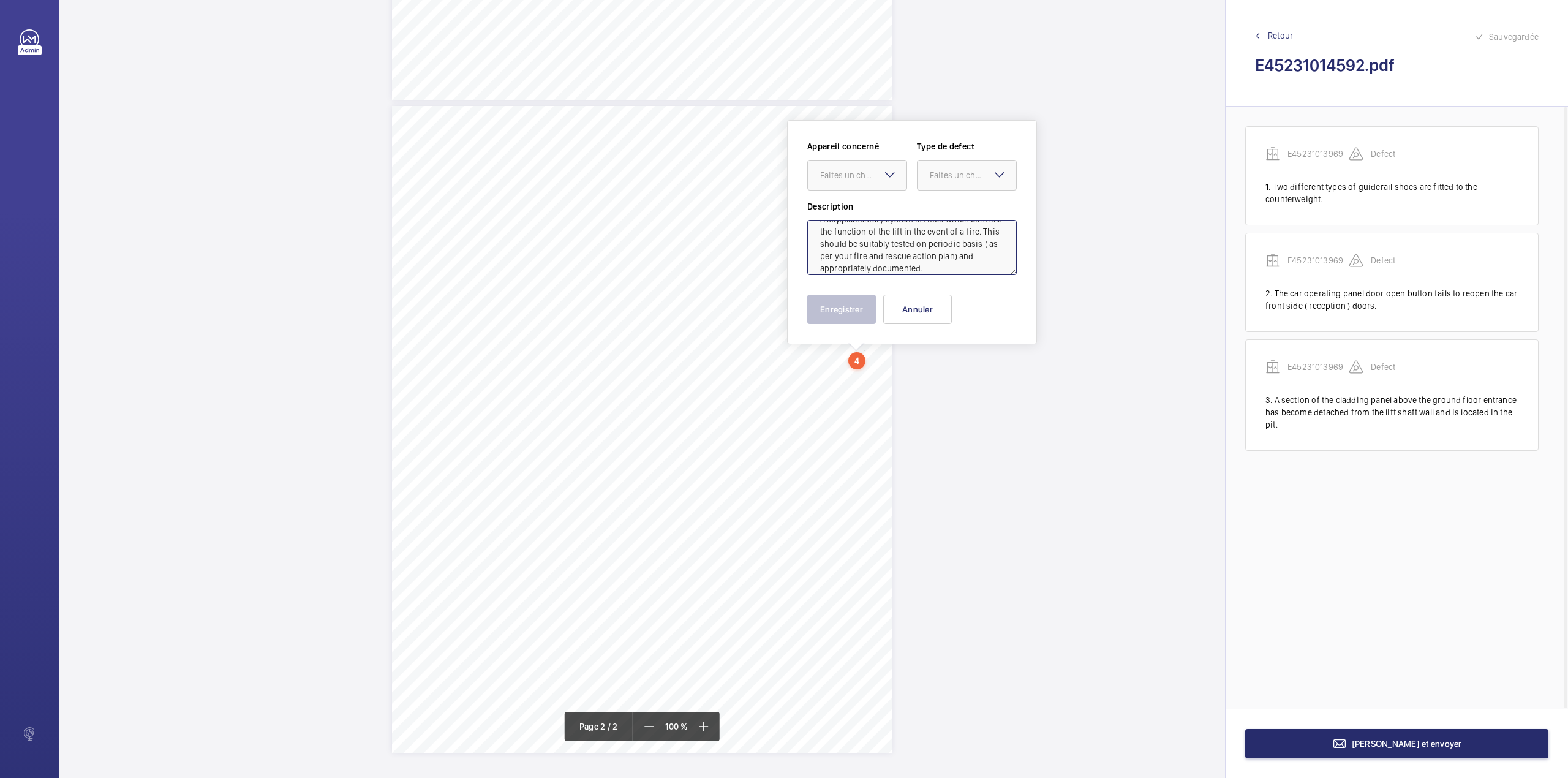
type textarea "A supplementary system is fitted which controls the function of the lift in the…"
click at [882, 169] on div "Faites un choix E45231013969" at bounding box center [857, 175] width 100 height 31
click at [881, 199] on div "E45231013969" at bounding box center [857, 212] width 98 height 29
click at [944, 174] on div "Faites un choix" at bounding box center [972, 175] width 86 height 12
click at [931, 300] on span "Recommandation" at bounding box center [966, 302] width 74 height 12
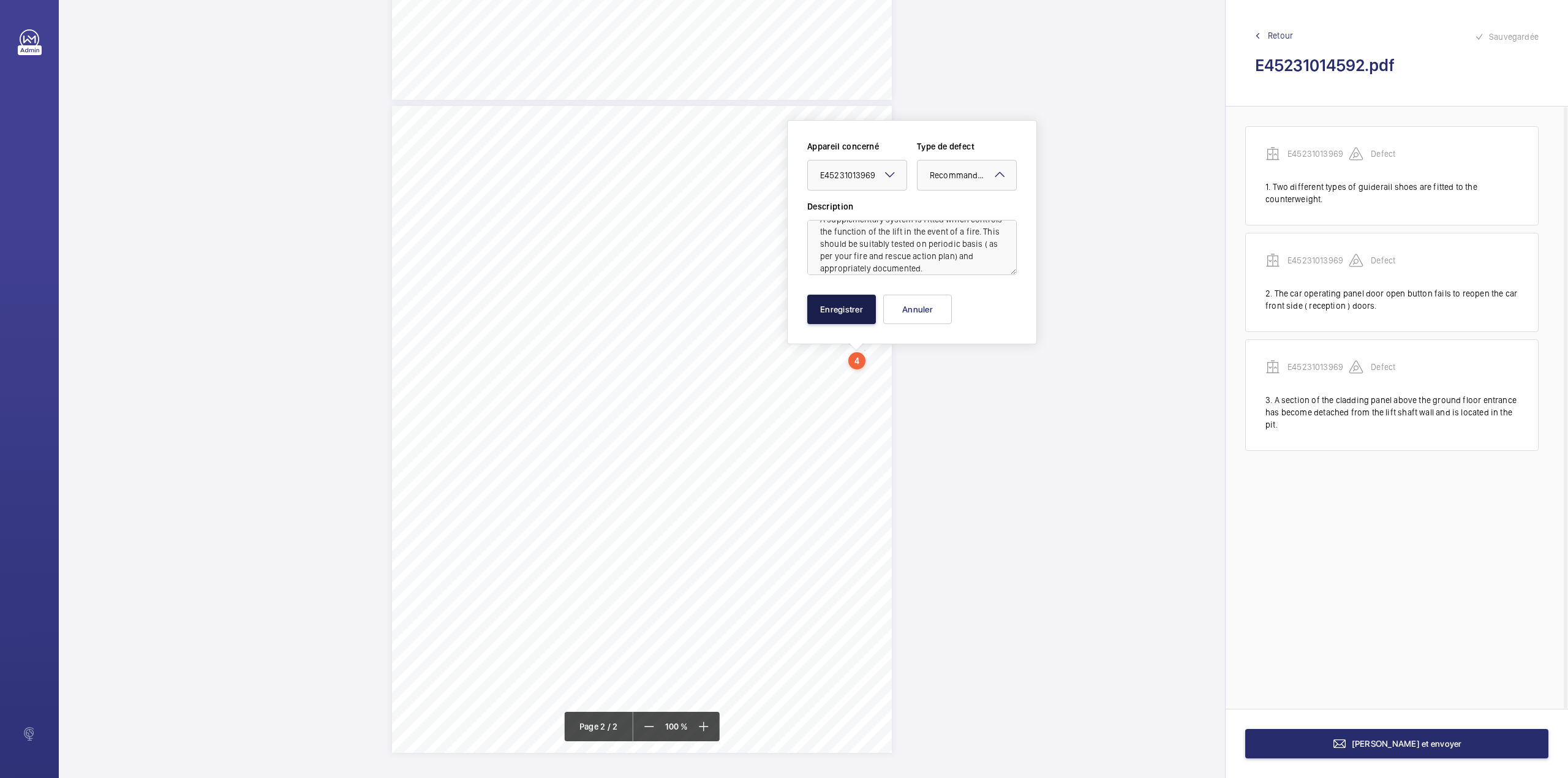
click at [863, 316] on button "Enregistrer" at bounding box center [842, 309] width 69 height 29
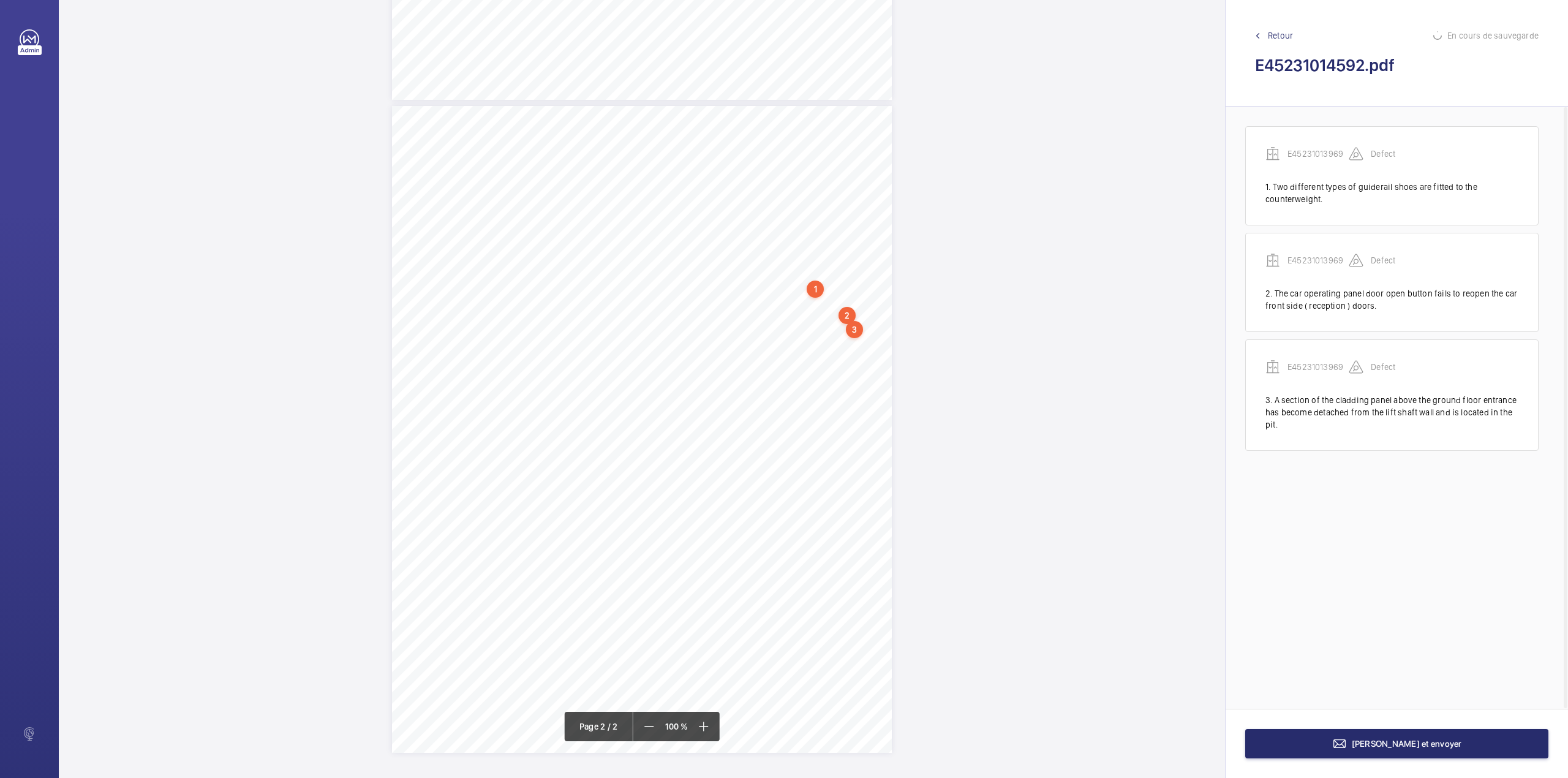
click at [822, 395] on div "TS TS TS H TS" at bounding box center [642, 429] width 499 height 647
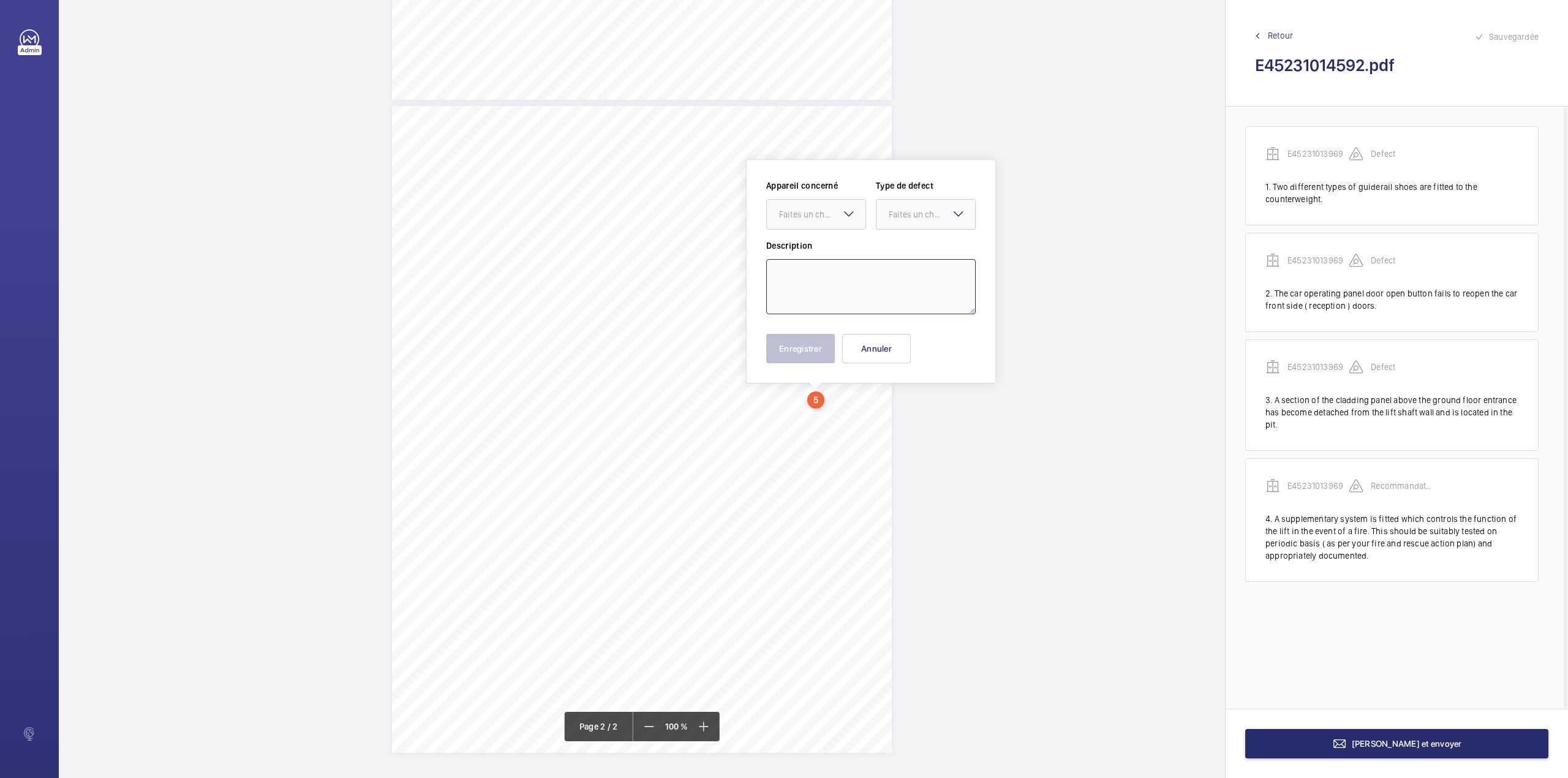
click at [814, 272] on textarea at bounding box center [871, 286] width 210 height 55
type textarea "w"
type textarea "We recommend that the lift car top be suitably cleaned."
click at [812, 206] on div at bounding box center [815, 214] width 98 height 29
click at [836, 244] on div "E45231013969" at bounding box center [815, 251] width 98 height 29
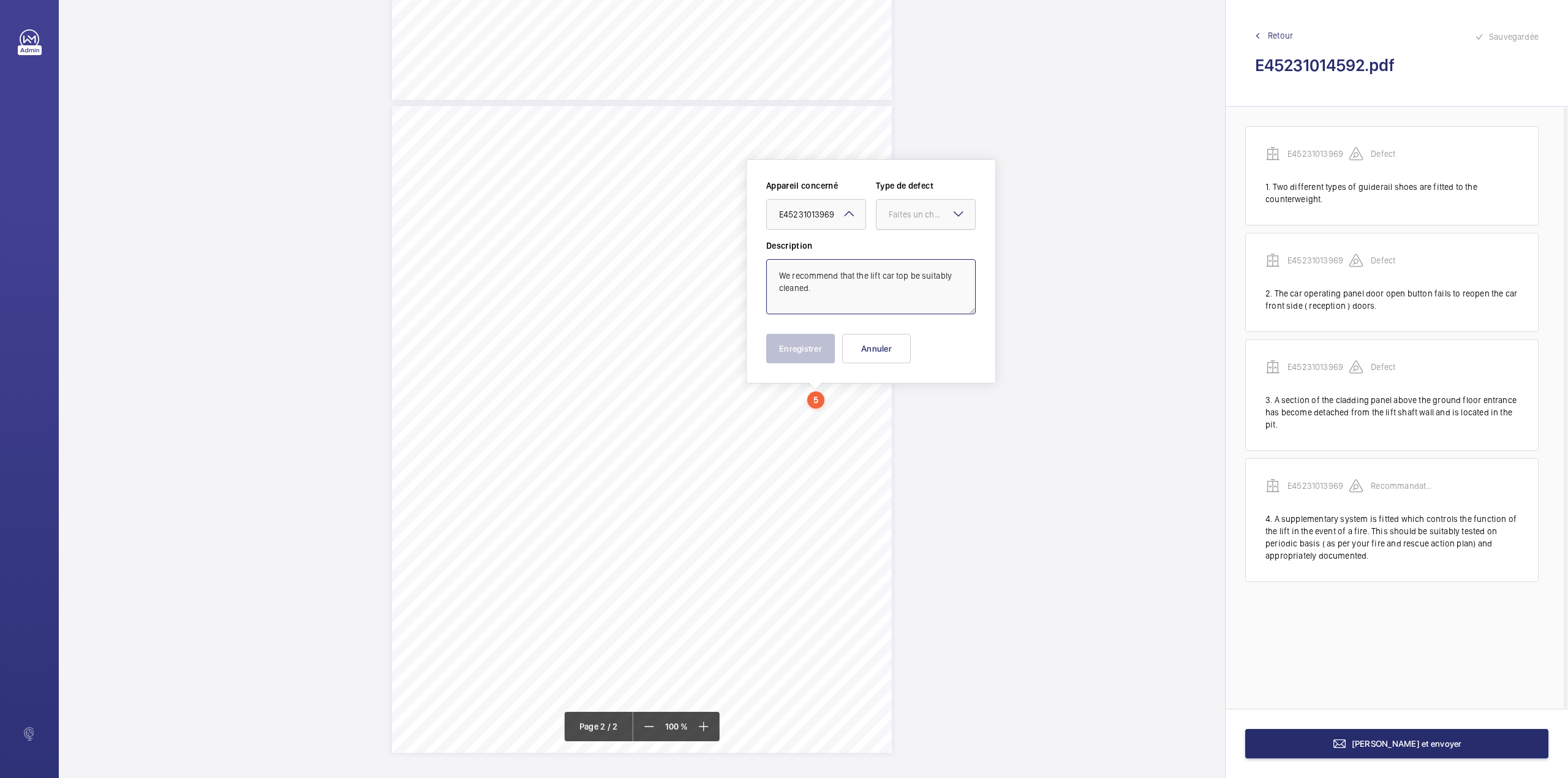
drag, startPoint x: 914, startPoint y: 211, endPoint x: 914, endPoint y: 228, distance: 17.0
click at [914, 212] on div "Faites un choix" at bounding box center [931, 214] width 86 height 12
click at [914, 263] on div "Standard" at bounding box center [925, 252] width 98 height 30
click at [809, 342] on button "Enregistrer" at bounding box center [801, 348] width 69 height 29
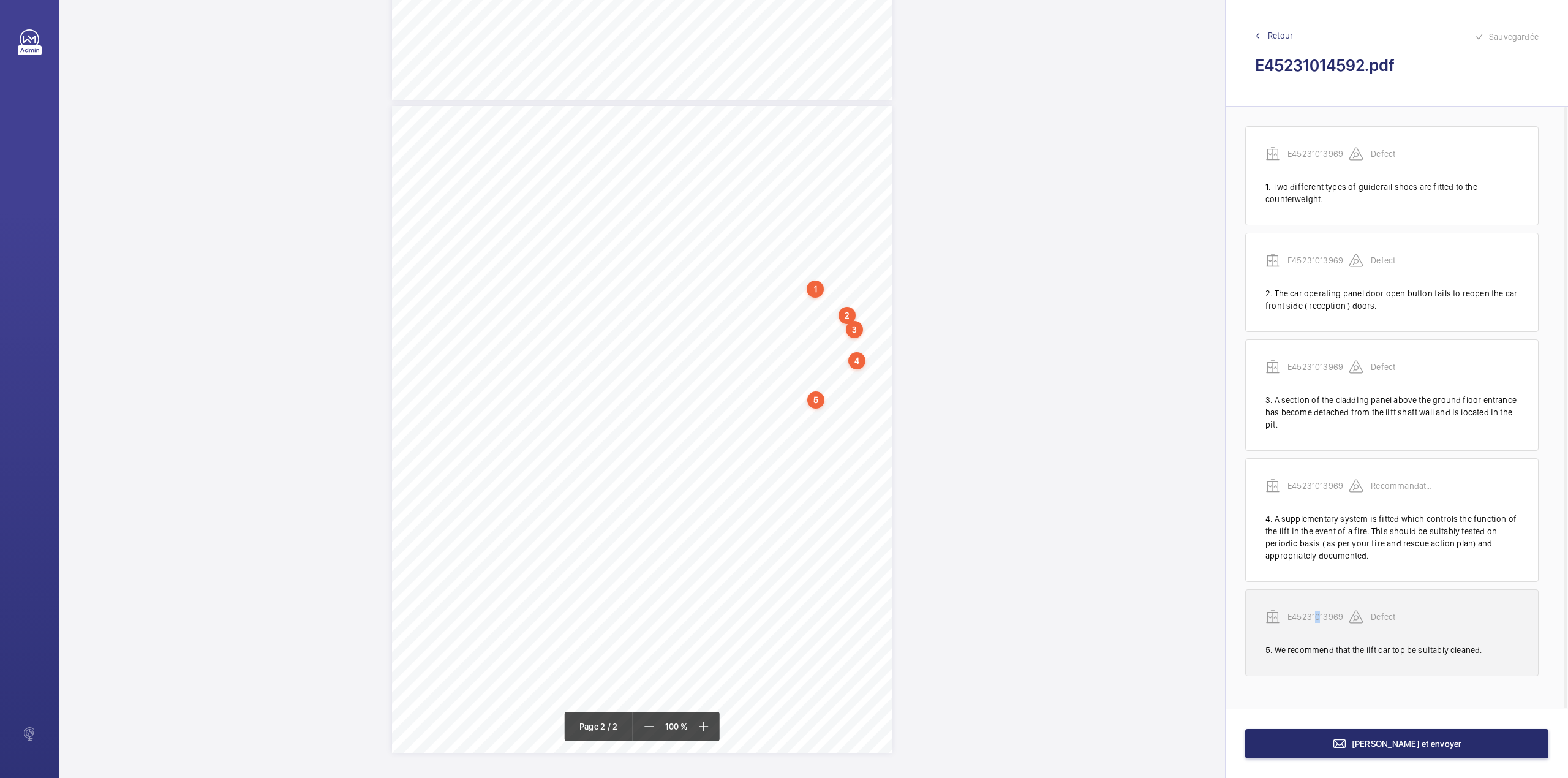
click at [1318, 611] on div "E45231013969" at bounding box center [1307, 617] width 83 height 14
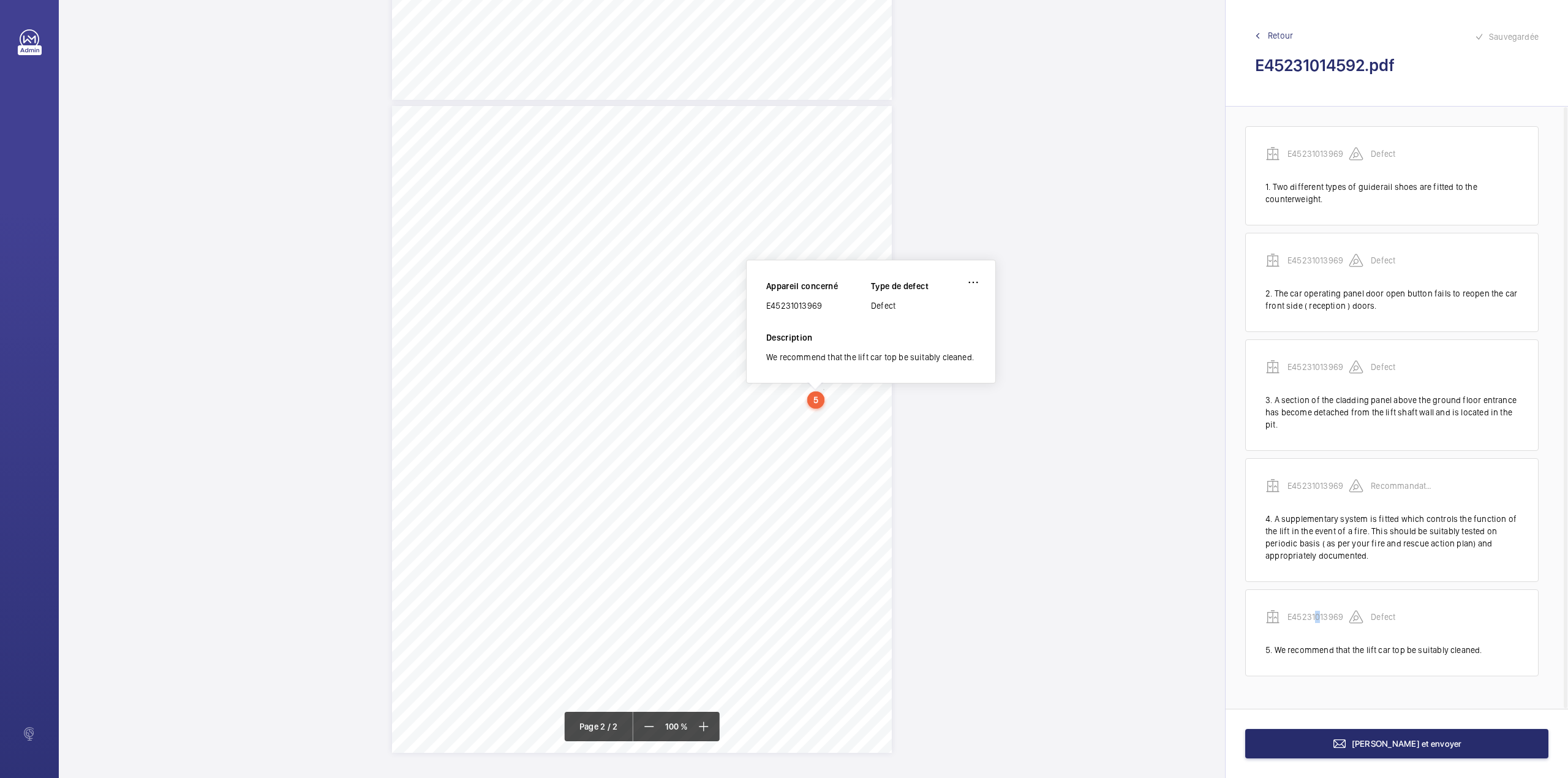
drag, startPoint x: 766, startPoint y: 307, endPoint x: 842, endPoint y: 307, distance: 76.0
click at [842, 307] on div "E45231013969" at bounding box center [819, 305] width 105 height 12
click at [1343, 736] on button "[PERSON_NAME] et envoyer" at bounding box center [1396, 744] width 303 height 29
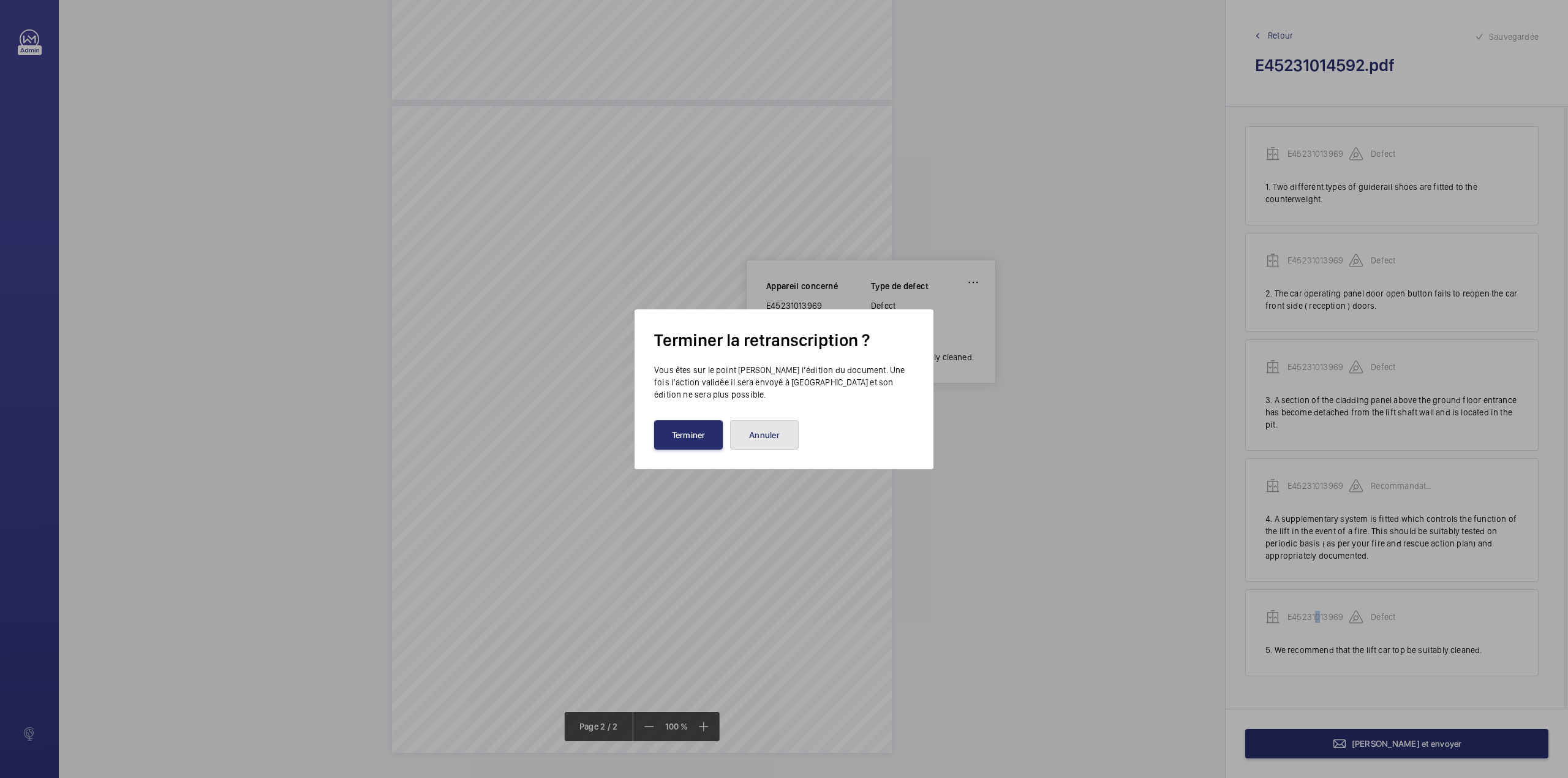
click at [779, 447] on button "Annuler" at bounding box center [764, 434] width 69 height 29
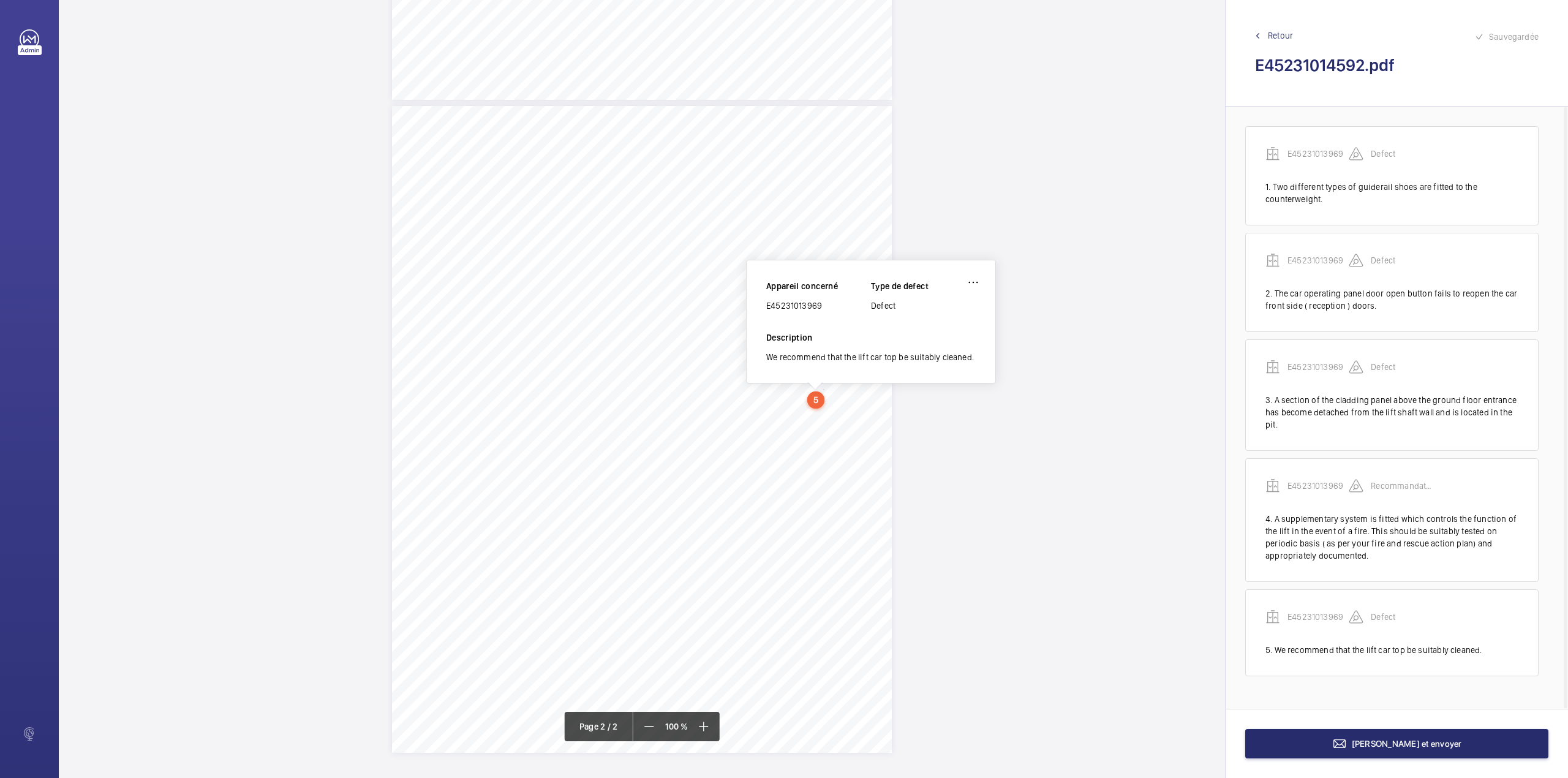
click at [969, 436] on div "TS TS TS H TS" at bounding box center [642, 103] width 1166 height 1300
click at [817, 406] on div "5" at bounding box center [816, 400] width 17 height 17
click at [975, 279] on wm-front-icon-button at bounding box center [973, 282] width 29 height 29
click at [921, 317] on div "Modifier" at bounding box center [939, 318] width 97 height 22
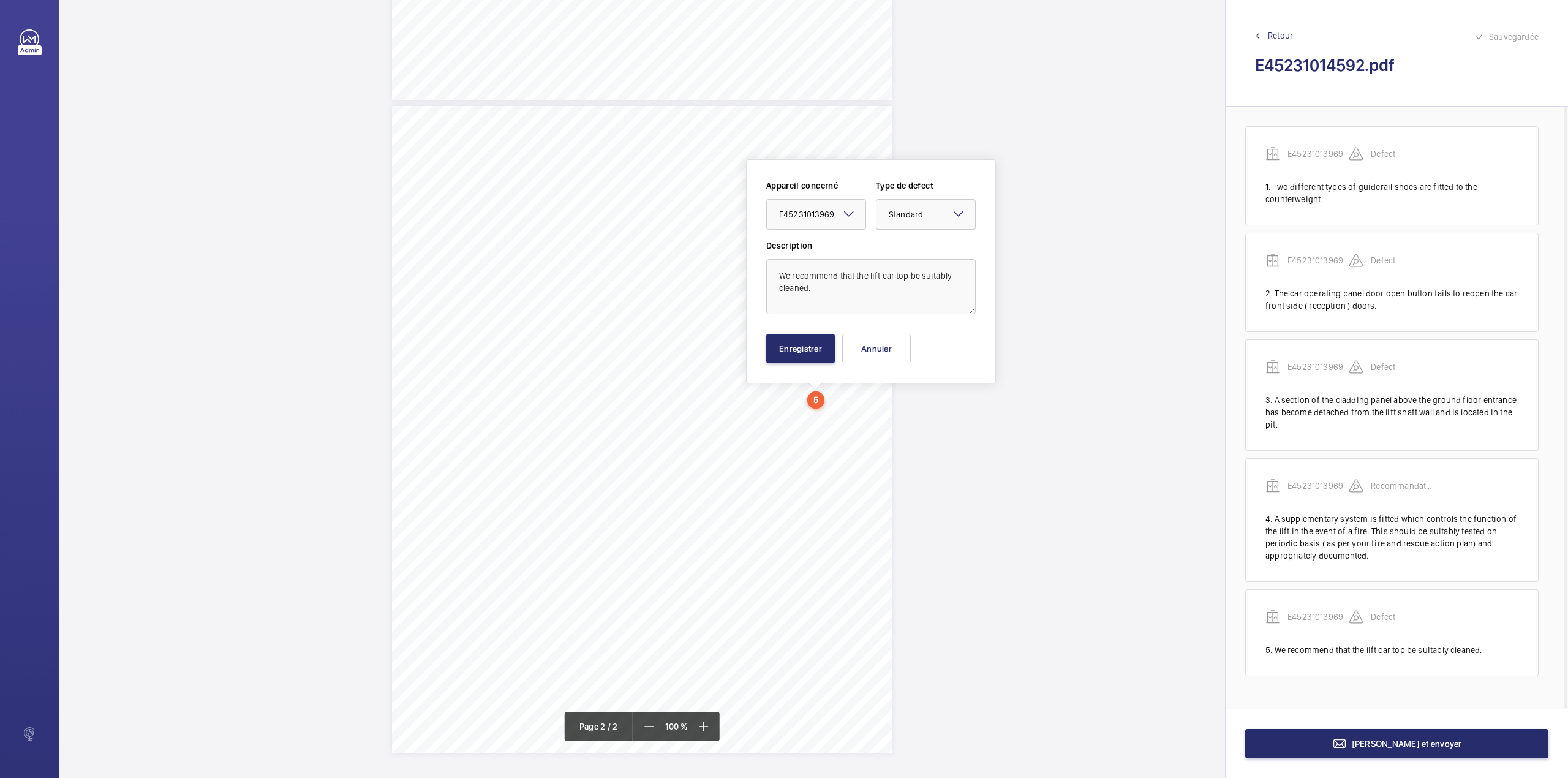
click at [948, 206] on div at bounding box center [925, 214] width 98 height 29
click at [913, 336] on div "Recommandation" at bounding box center [925, 342] width 98 height 29
click at [821, 341] on button "Enregistrer" at bounding box center [801, 348] width 69 height 29
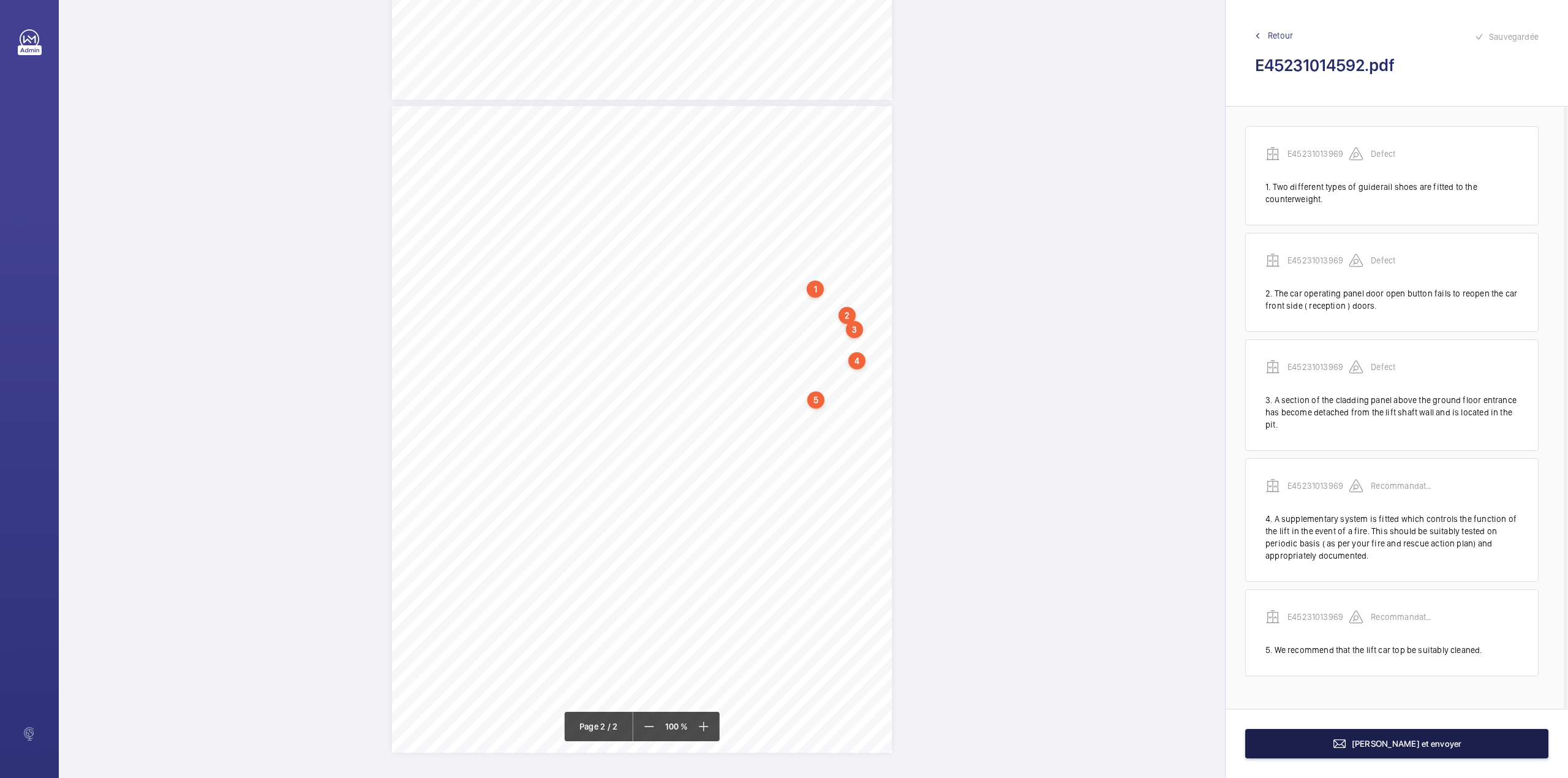
click at [1398, 754] on button "[PERSON_NAME] et envoyer" at bounding box center [1396, 744] width 303 height 29
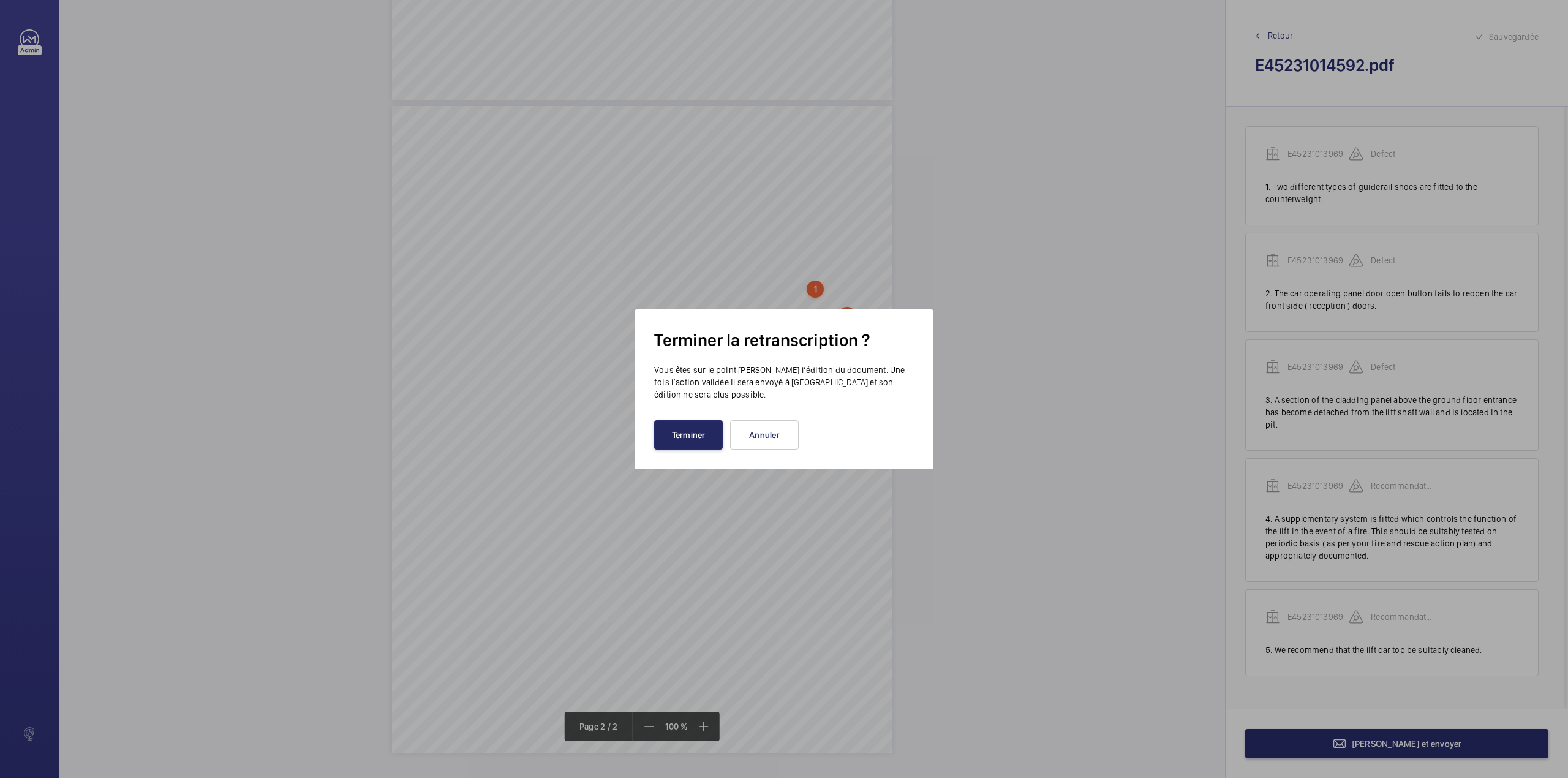
click at [708, 444] on button "Terminer" at bounding box center [688, 434] width 69 height 29
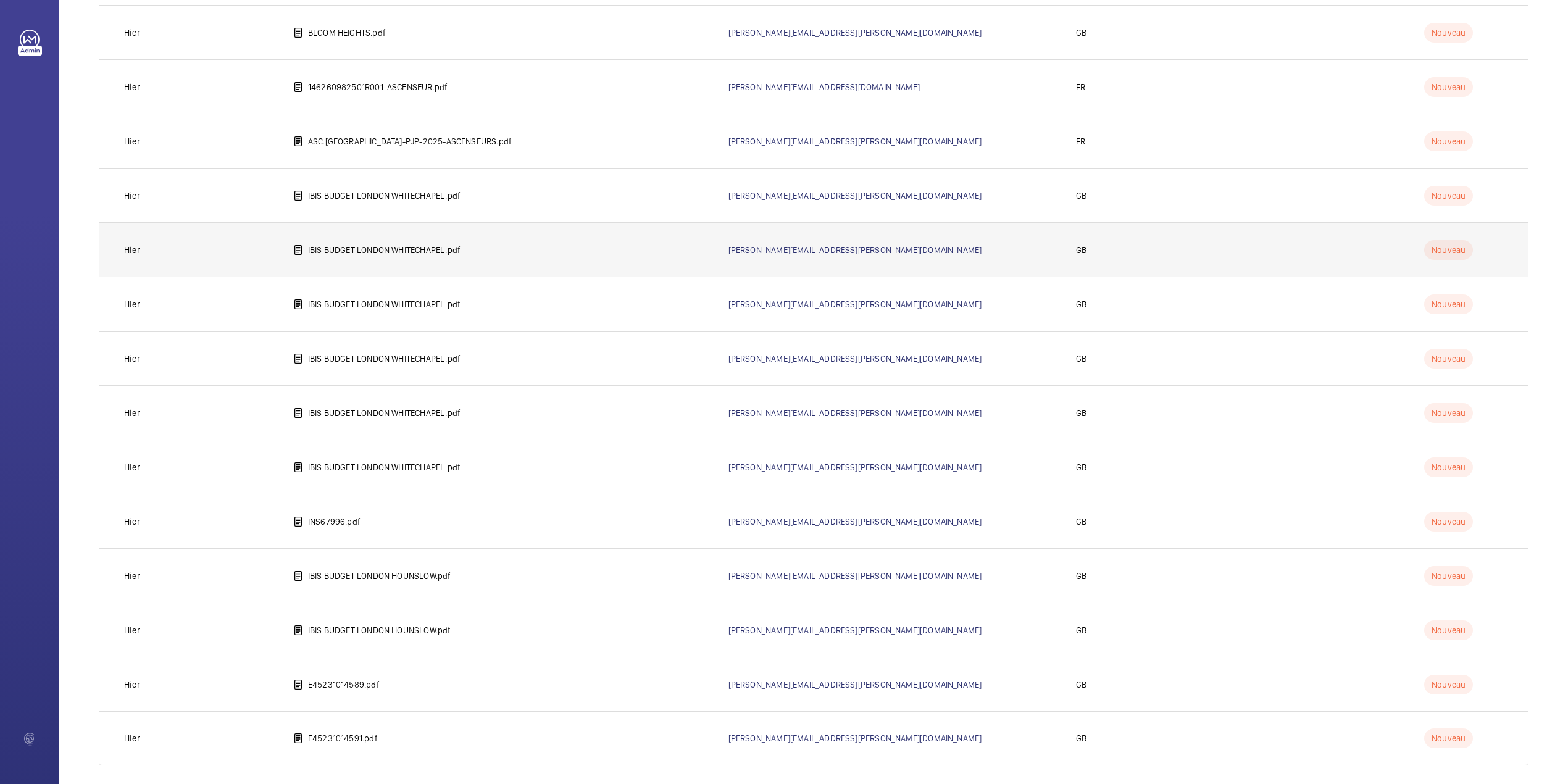
scroll to position [264, 0]
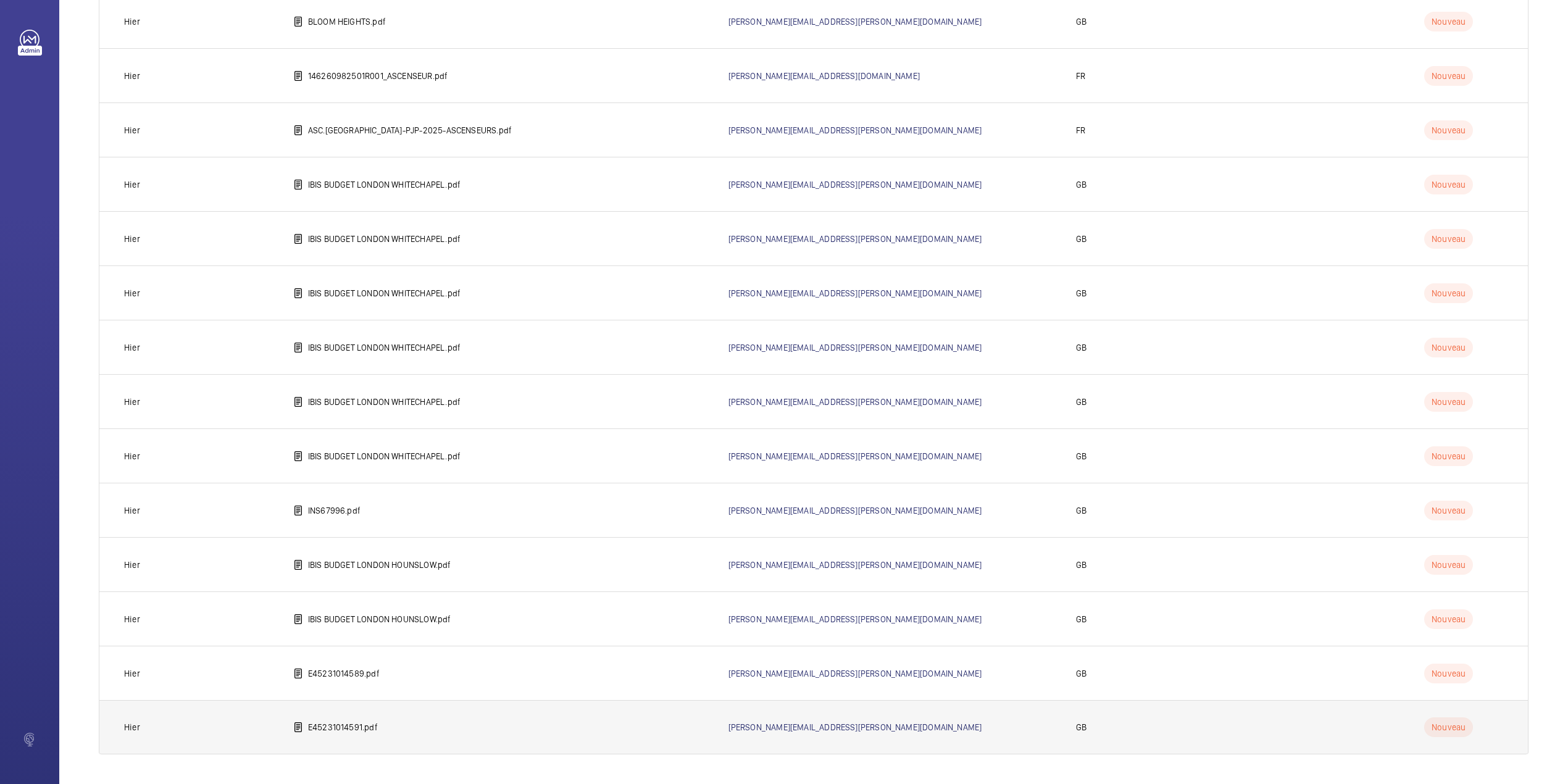
click at [365, 714] on td "E45231014591.pdf" at bounding box center [491, 727] width 435 height 54
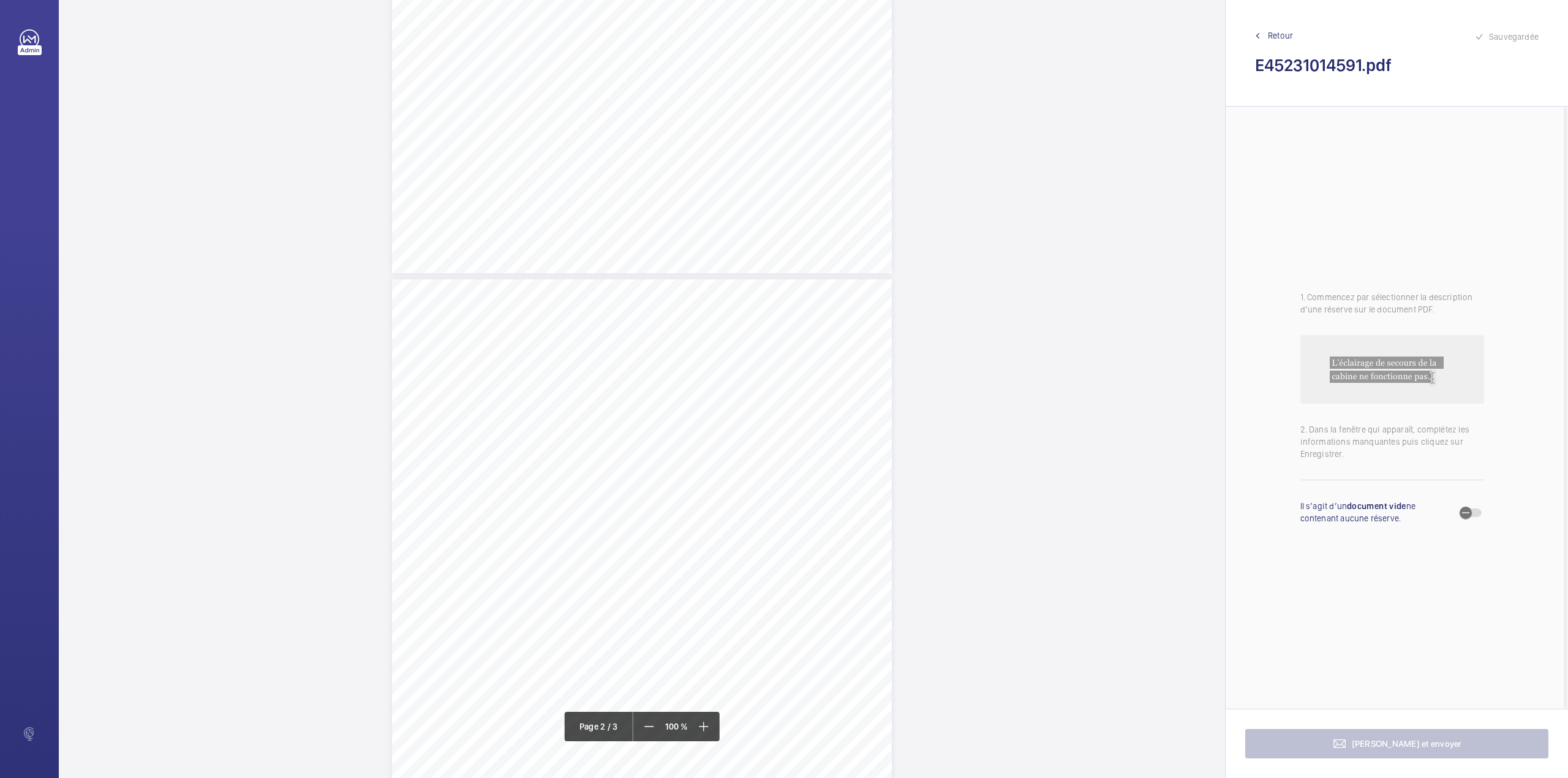
scroll to position [490, 0]
click at [841, 361] on div "TS TS TS TS TS TS TS TS TS H N TS" at bounding box center [642, 505] width 499 height 647
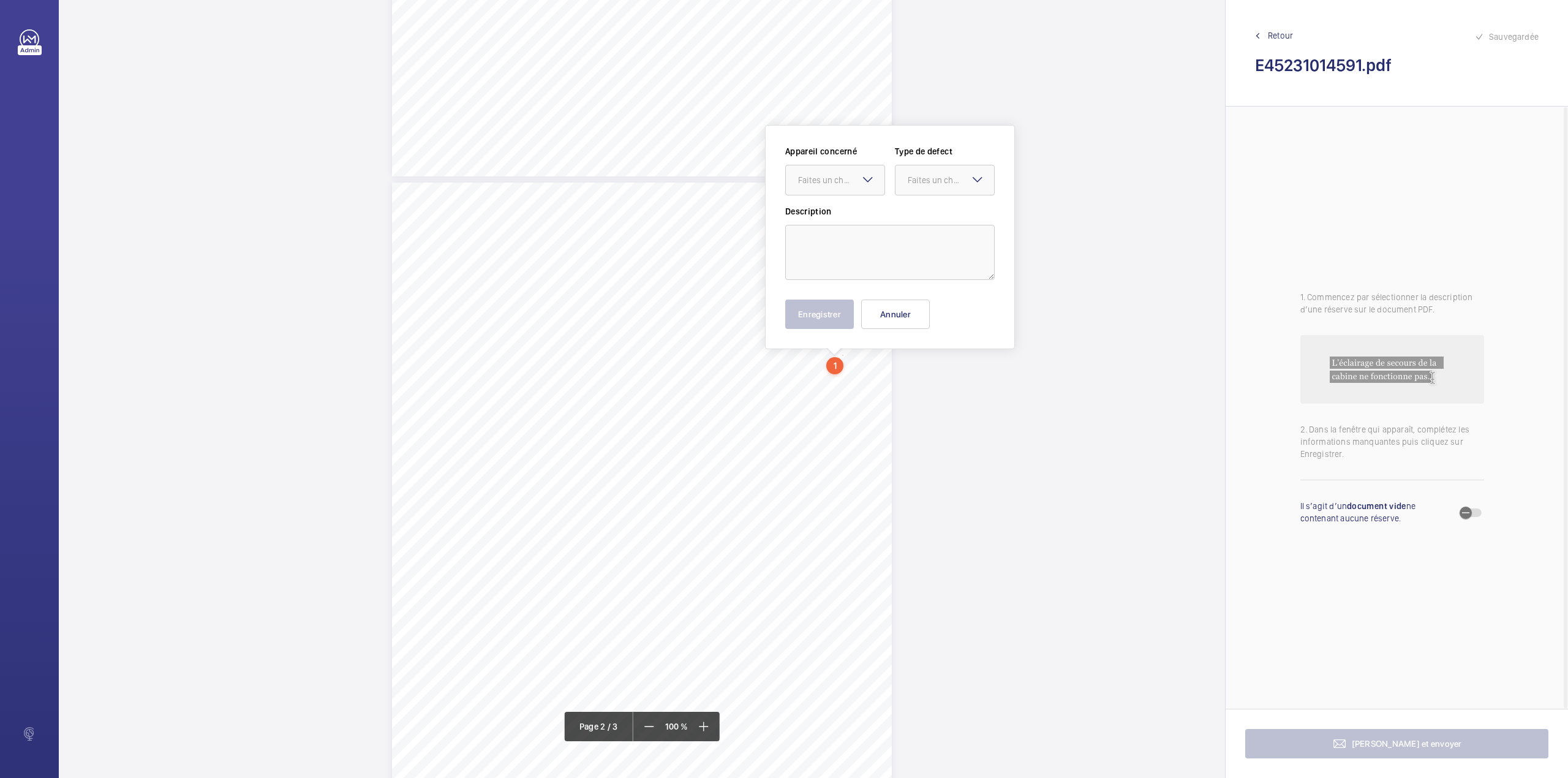
scroll to position [540, 0]
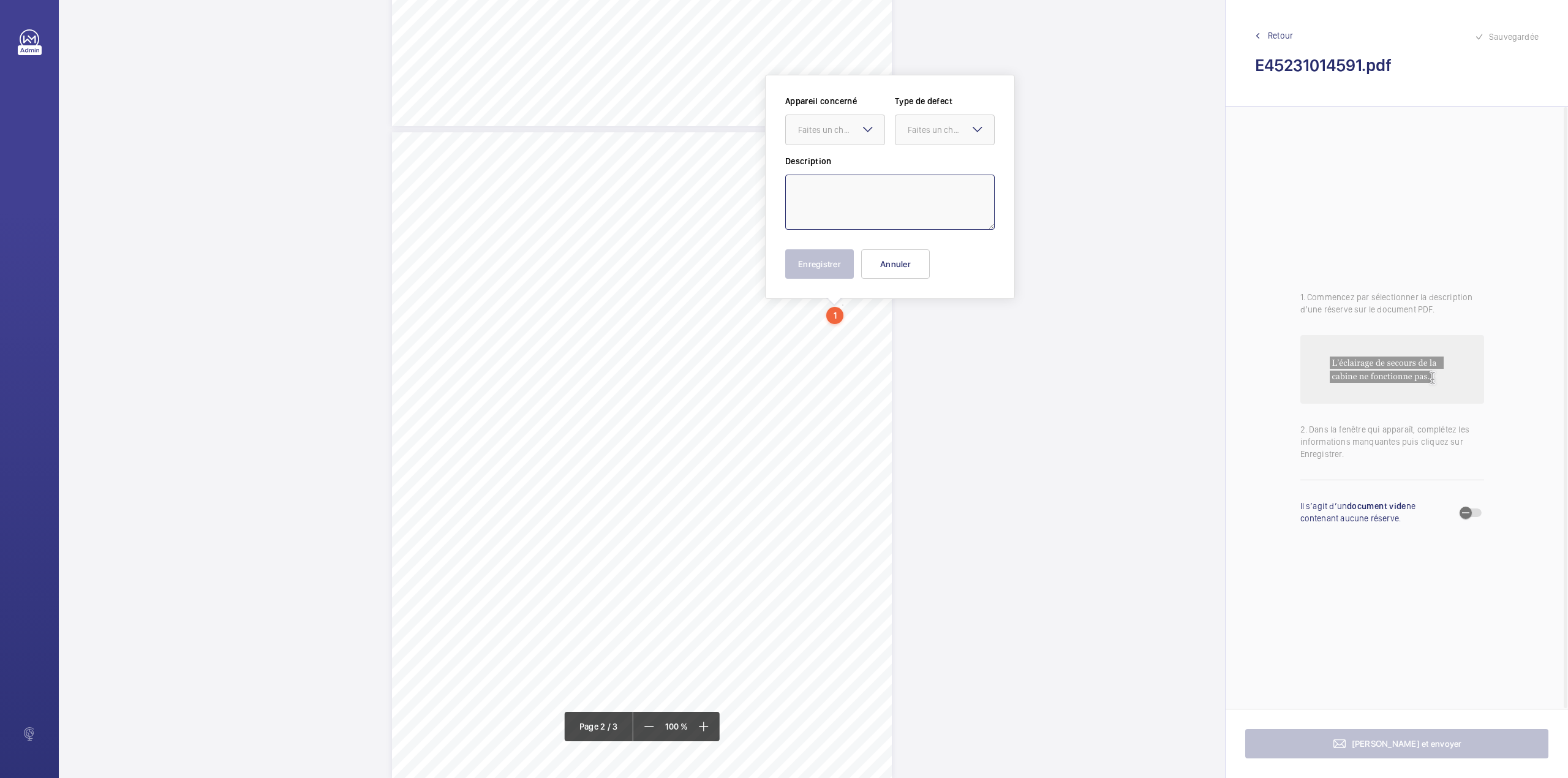
click at [840, 214] on textarea at bounding box center [890, 202] width 210 height 55
type textarea "c"
click at [846, 192] on textarea "Counter" at bounding box center [890, 202] width 210 height 55
click at [845, 139] on div at bounding box center [835, 129] width 98 height 29
click at [844, 161] on span "E45231013970" at bounding box center [835, 167] width 74 height 12
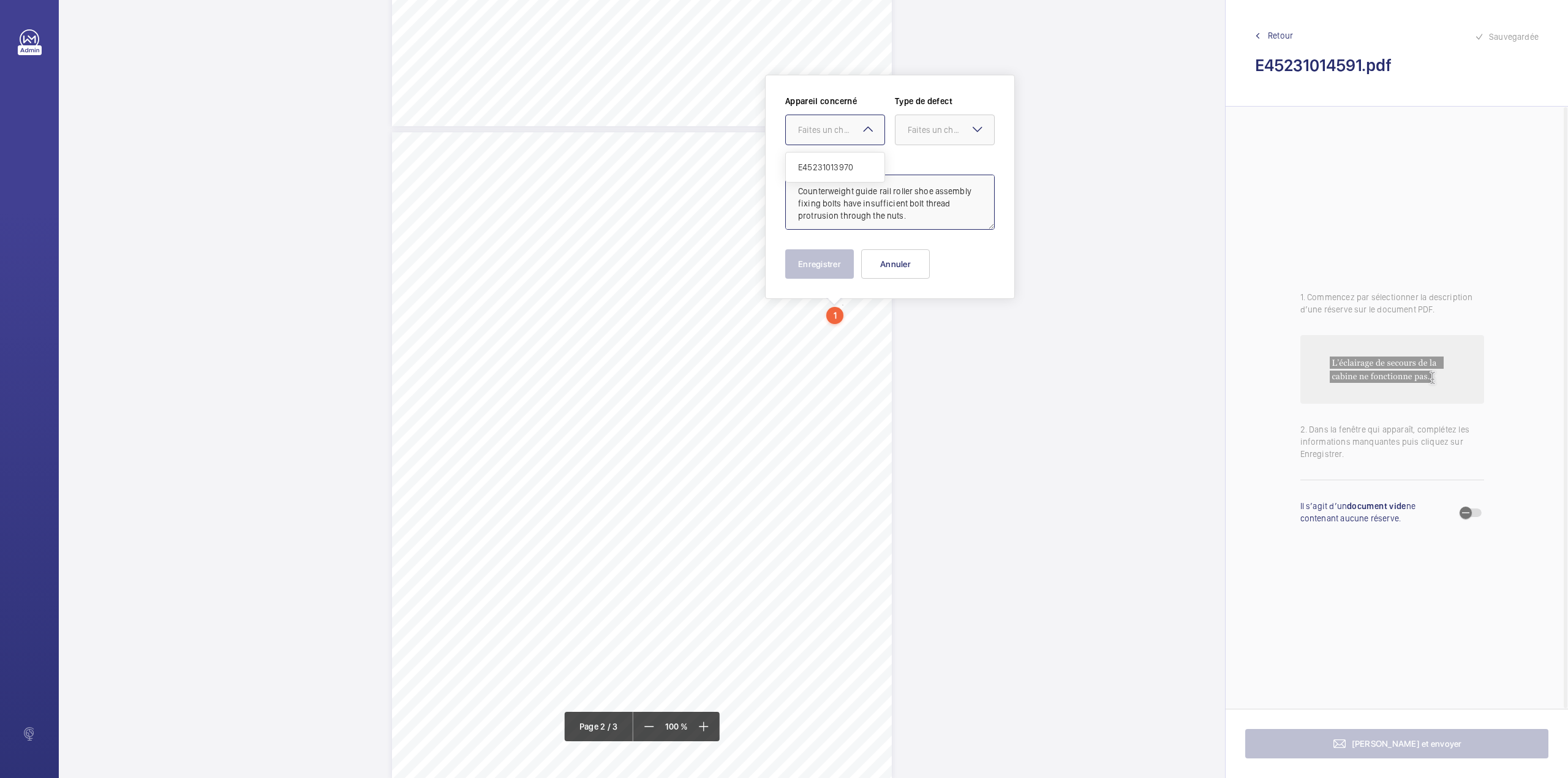
type textarea "Counterweight guide rail roller shoe assembly fixing bolts have insufficient bo…"
click at [929, 145] on div "Appareil concerné Faites un choix × E45231013970 × Type de defect Faites un cho…" at bounding box center [890, 125] width 210 height 60
click at [929, 165] on label "Description" at bounding box center [890, 161] width 210 height 12
click at [926, 131] on div "Faites un choix" at bounding box center [951, 129] width 86 height 12
click at [929, 167] on span "Standard" at bounding box center [944, 167] width 74 height 12
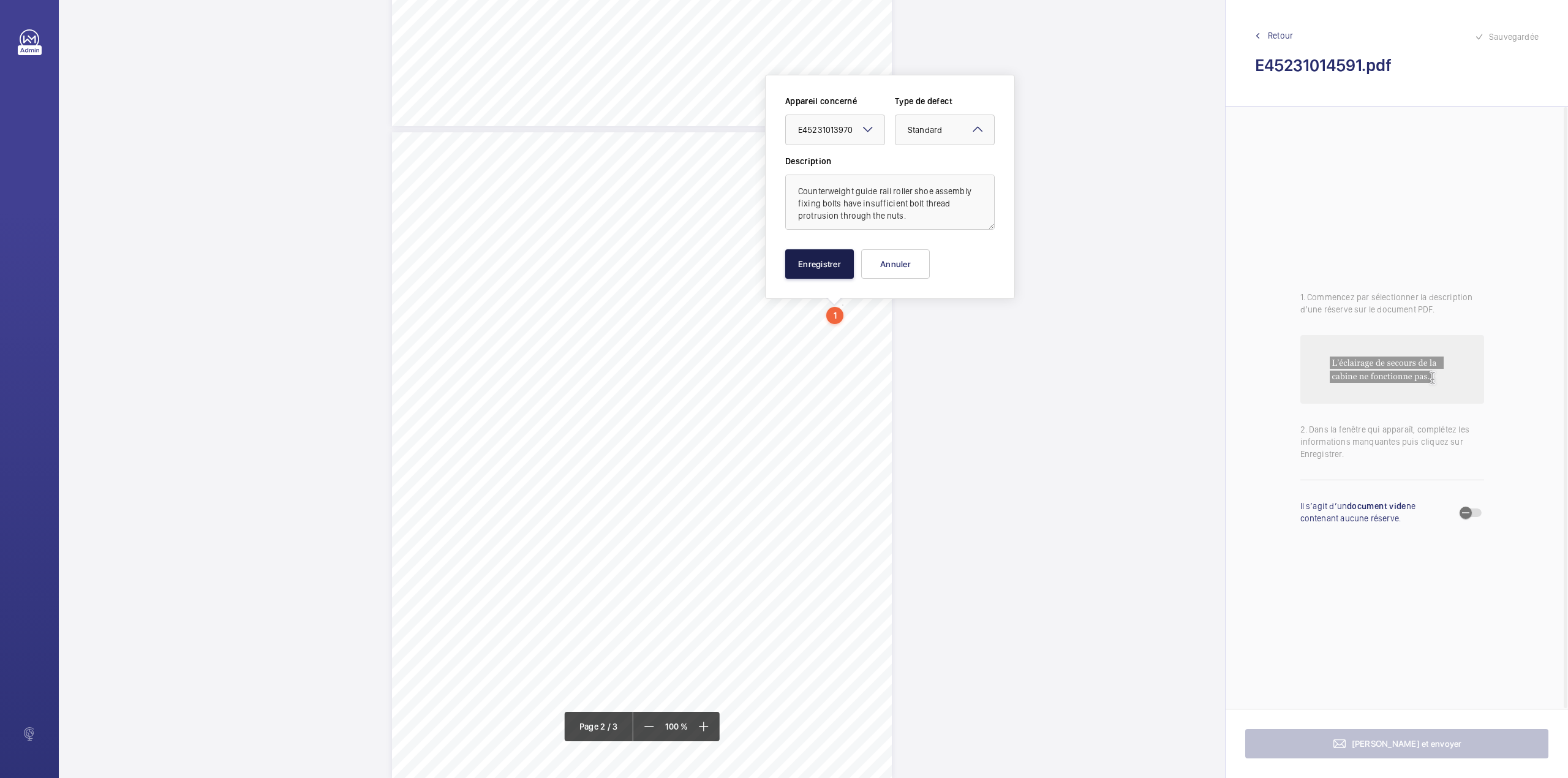
click at [828, 258] on button "Enregistrer" at bounding box center [820, 263] width 69 height 29
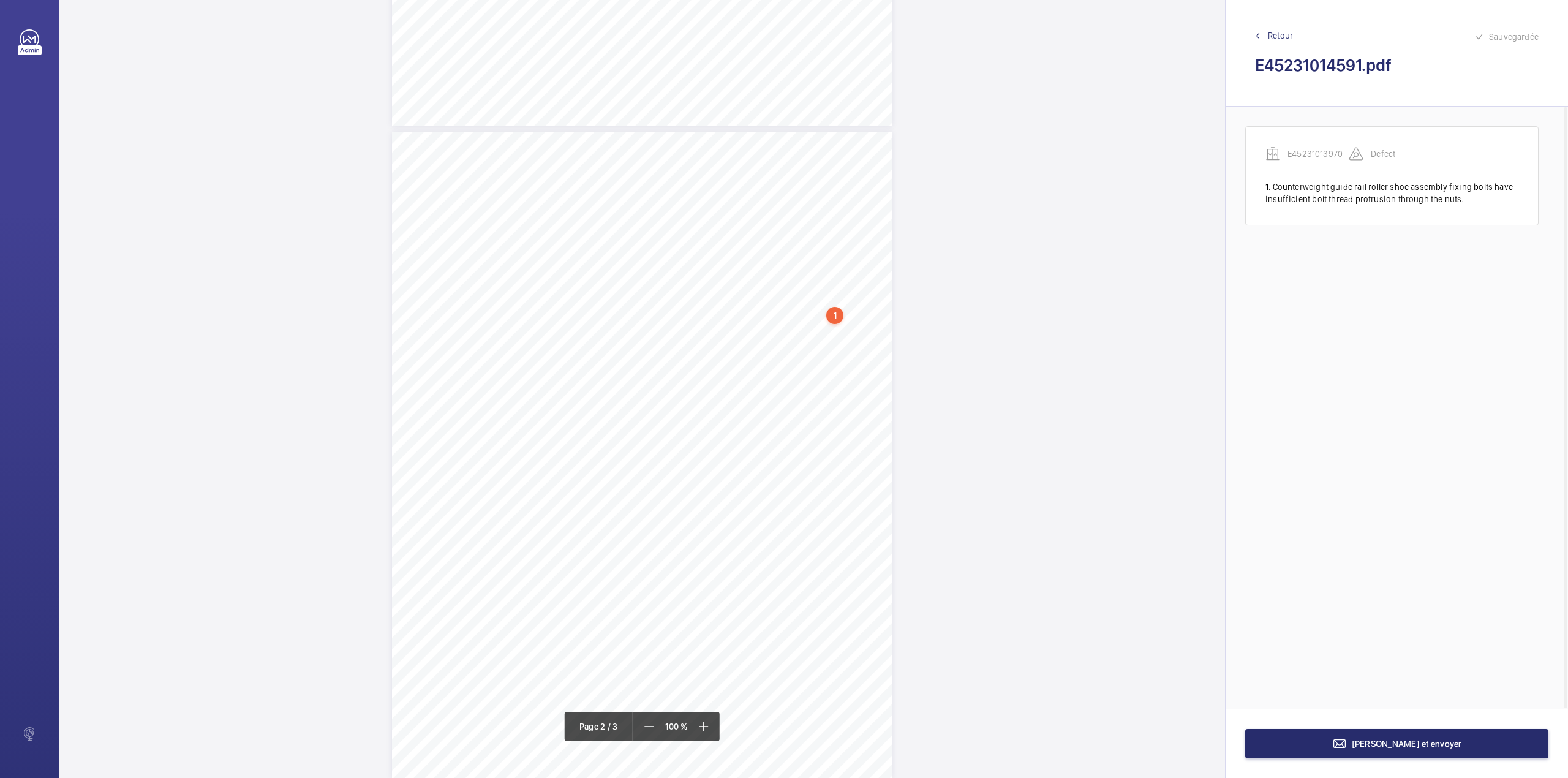
click at [822, 338] on div "TS TS TS TS TS TS TS TS TS H N TS" at bounding box center [642, 455] width 499 height 647
click at [812, 209] on textarea at bounding box center [871, 201] width 210 height 55
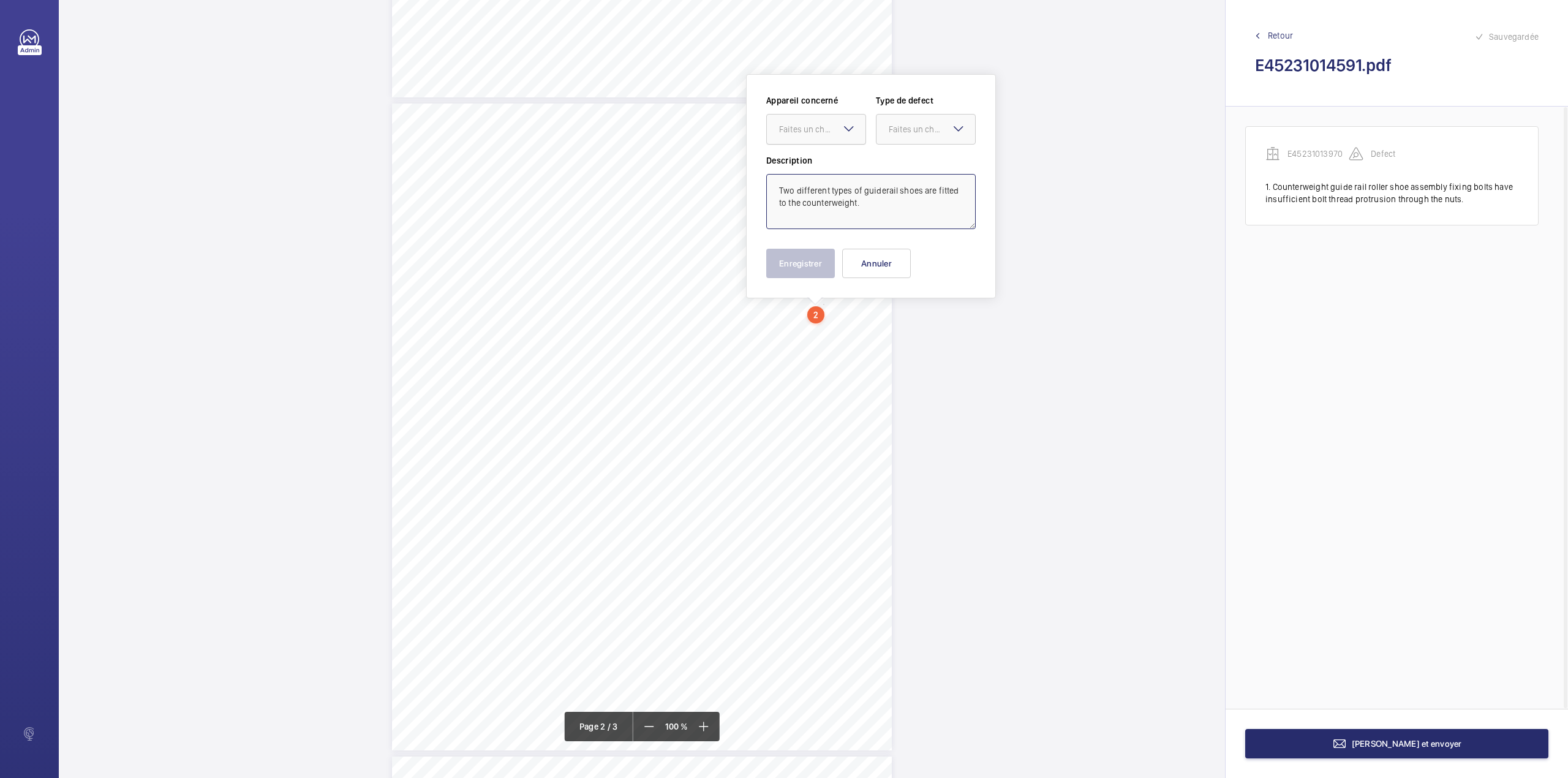
click at [814, 131] on div "Faites un choix" at bounding box center [822, 129] width 86 height 12
click at [819, 159] on div "E45231013970" at bounding box center [815, 167] width 98 height 29
drag, startPoint x: 906, startPoint y: 130, endPoint x: 906, endPoint y: 149, distance: 19.0
click at [906, 135] on div "Faites un choix" at bounding box center [931, 129] width 86 height 12
click at [906, 156] on div "Standard" at bounding box center [925, 167] width 98 height 30
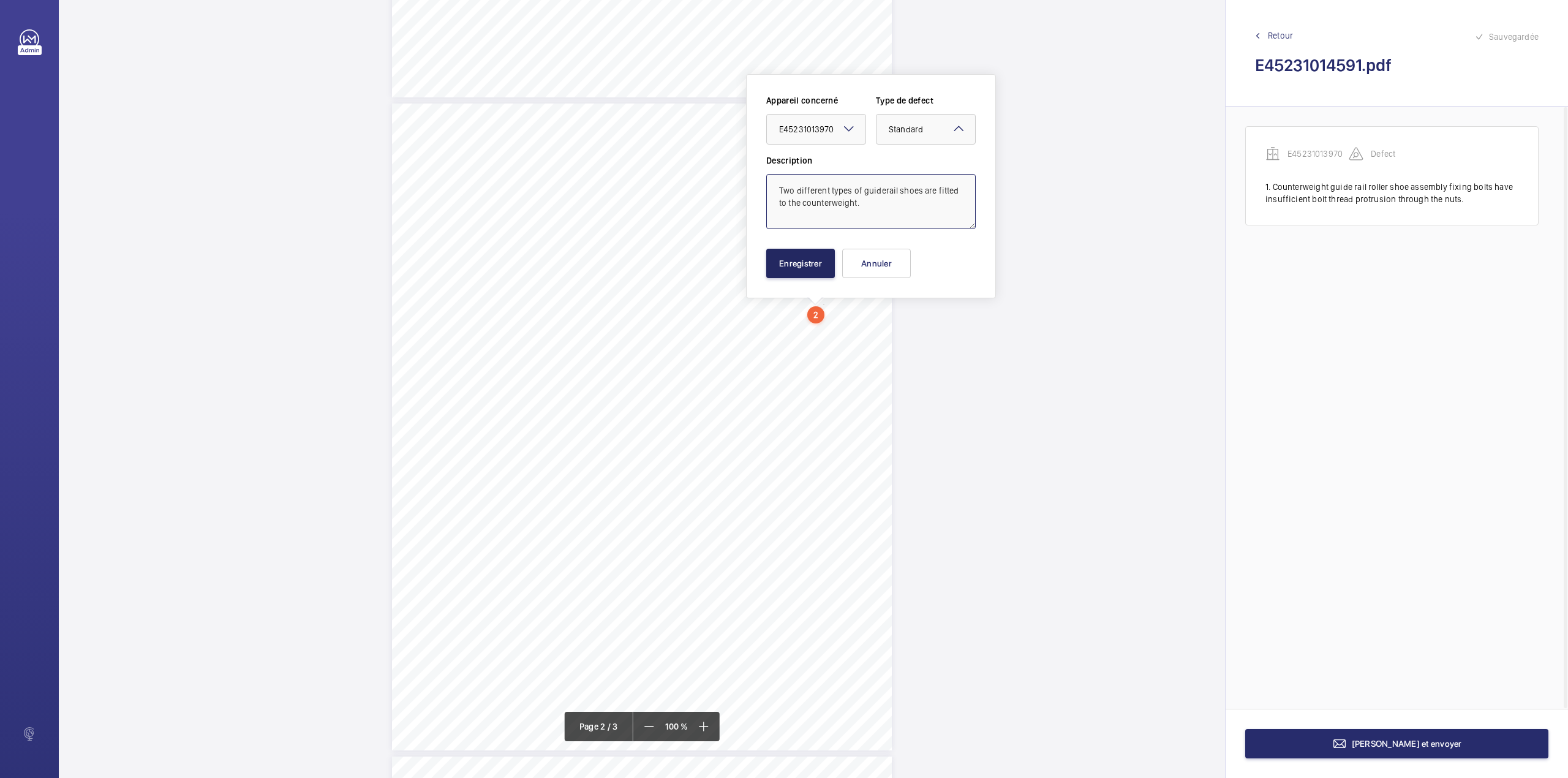
type textarea "Two different types of guiderail shoes are fitted to the counterweight."
click at [796, 262] on button "Enregistrer" at bounding box center [801, 263] width 69 height 29
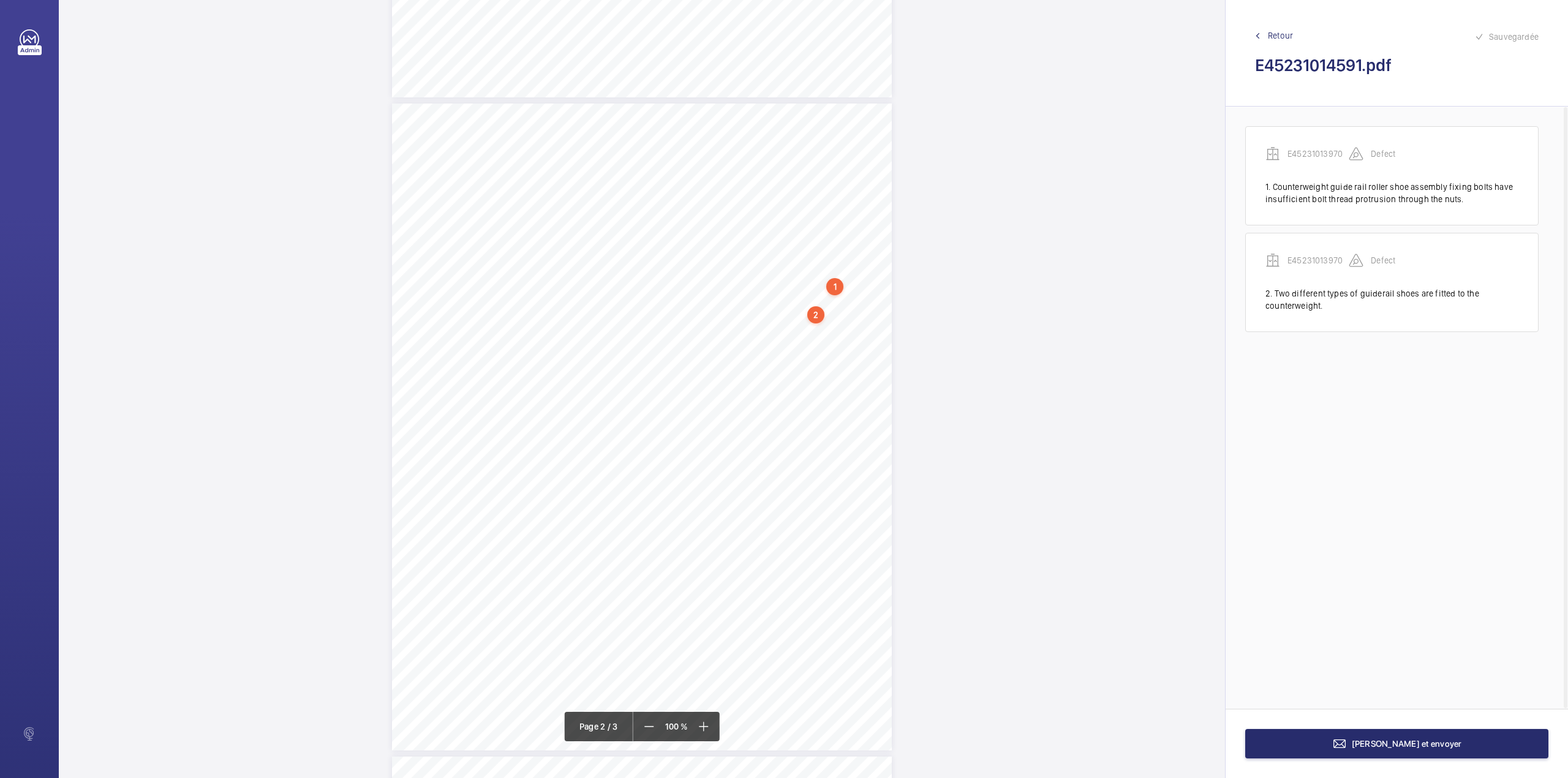
click at [863, 326] on div "TS TS TS TS TS TS TS TS TS H N TS" at bounding box center [642, 426] width 499 height 647
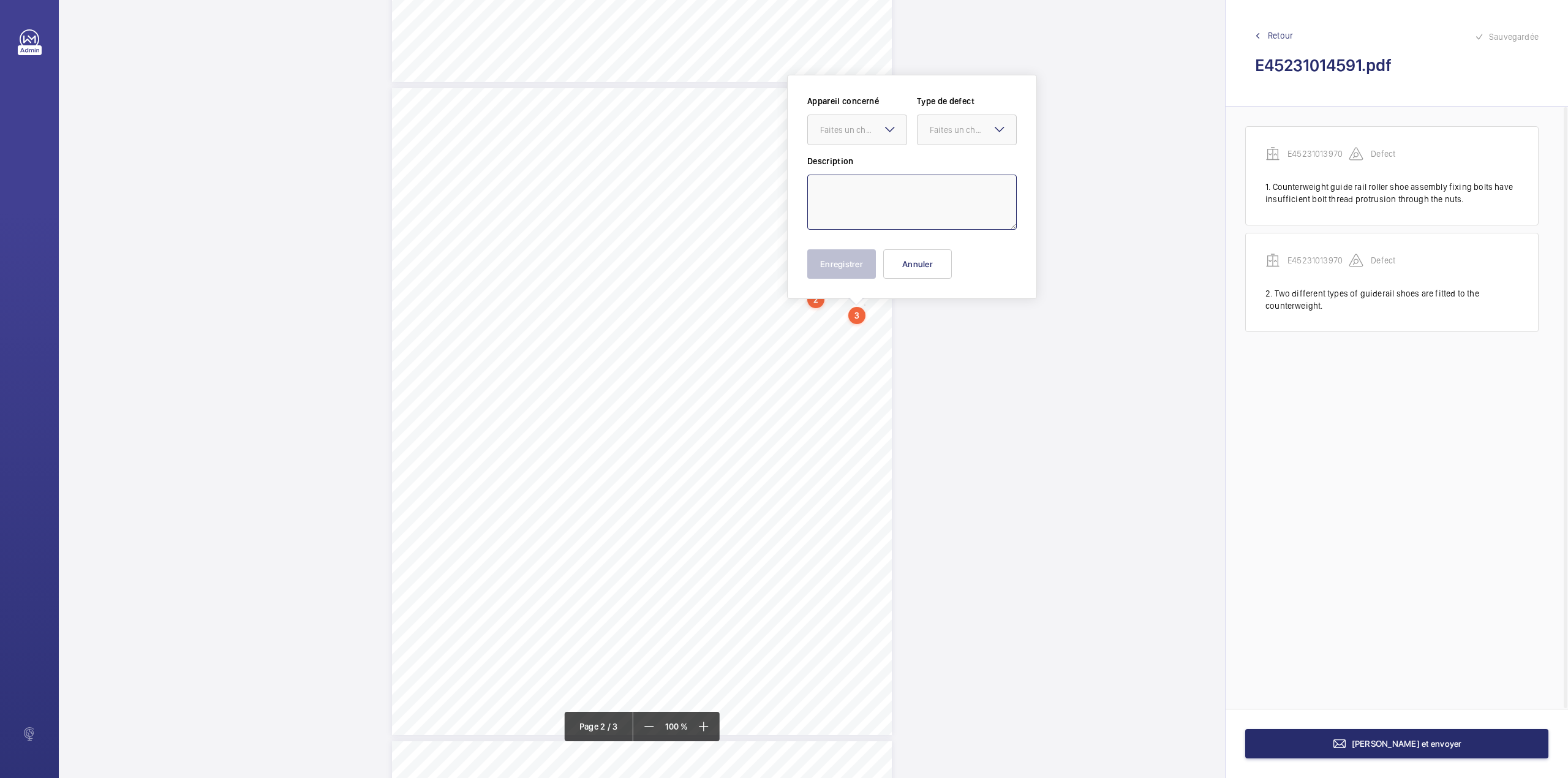
click at [870, 204] on textarea at bounding box center [912, 202] width 210 height 55
type textarea "The ground floor landing"
click at [952, 677] on div "TS TS TS TS TS TS TS TS TS H N TS" at bounding box center [642, 411] width 1166 height 1953
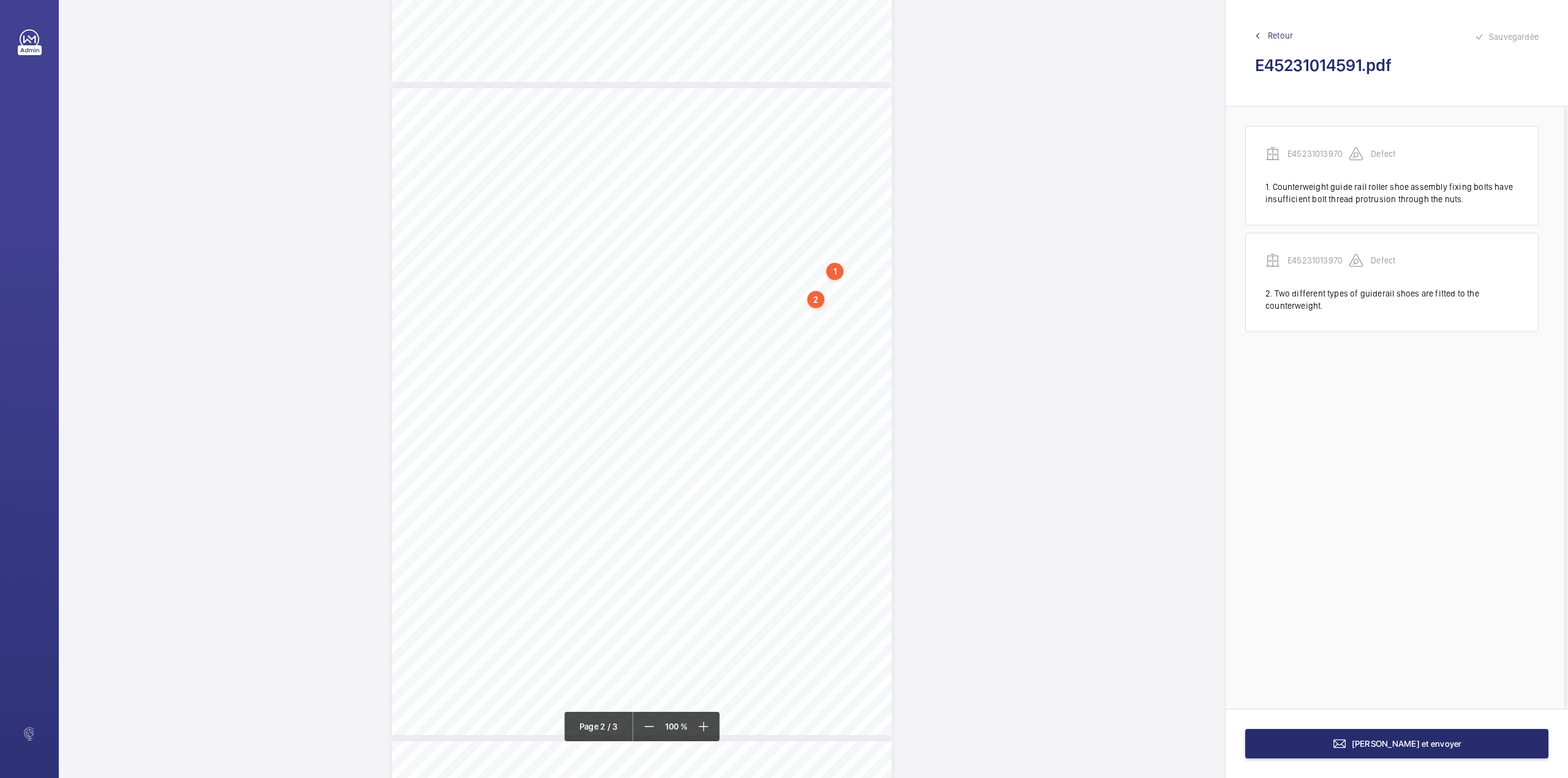
click at [981, 658] on div "TS TS TS TS TS TS TS TS TS H N TS" at bounding box center [642, 411] width 1166 height 1953
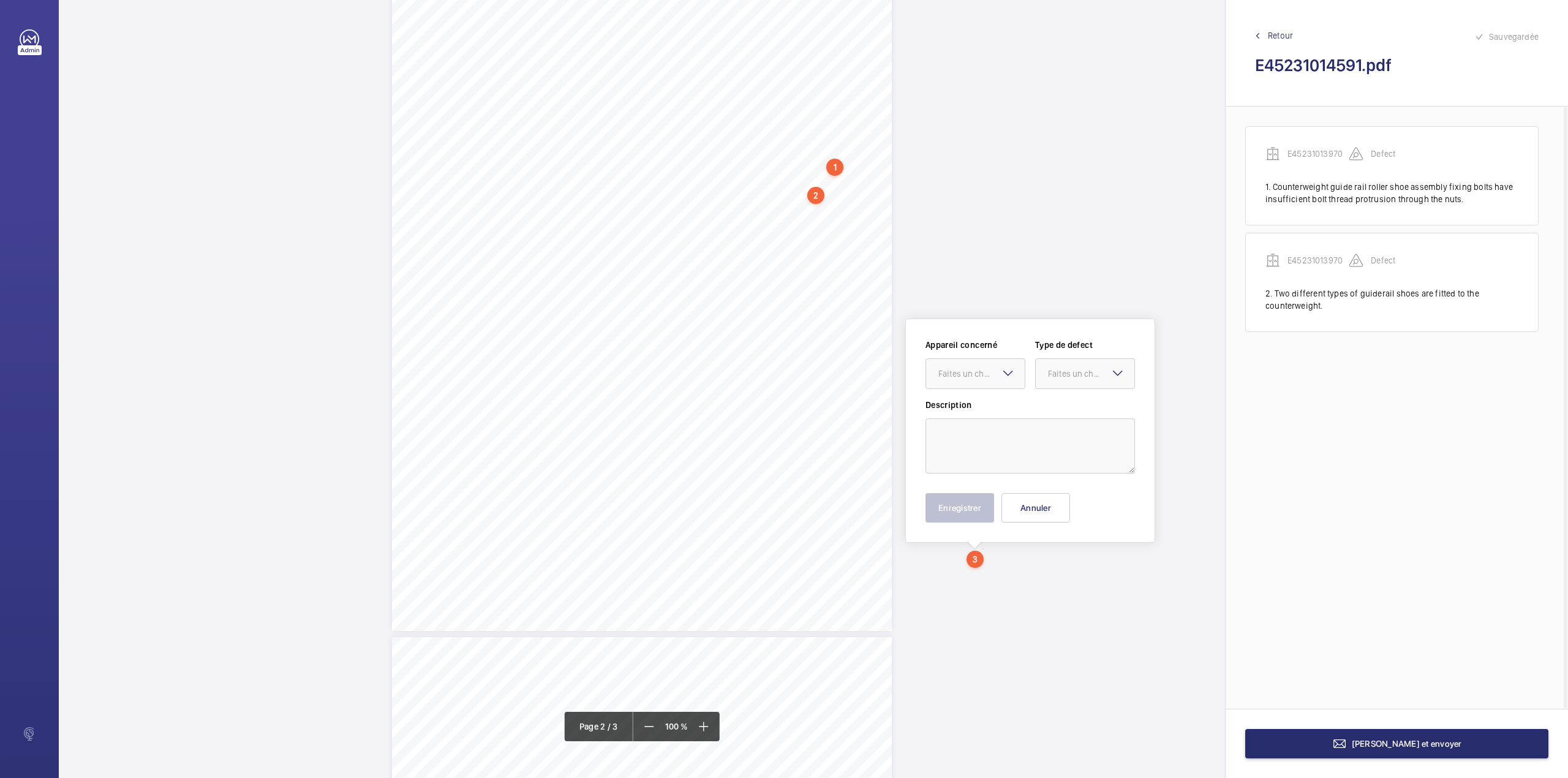
scroll to position [688, 0]
click at [947, 197] on div "TS TS TS TS TS TS TS TS TS H N TS" at bounding box center [642, 309] width 1166 height 1953
click at [860, 209] on div "TS TS TS TS TS TS TS TS TS H N TS" at bounding box center [642, 309] width 499 height 647
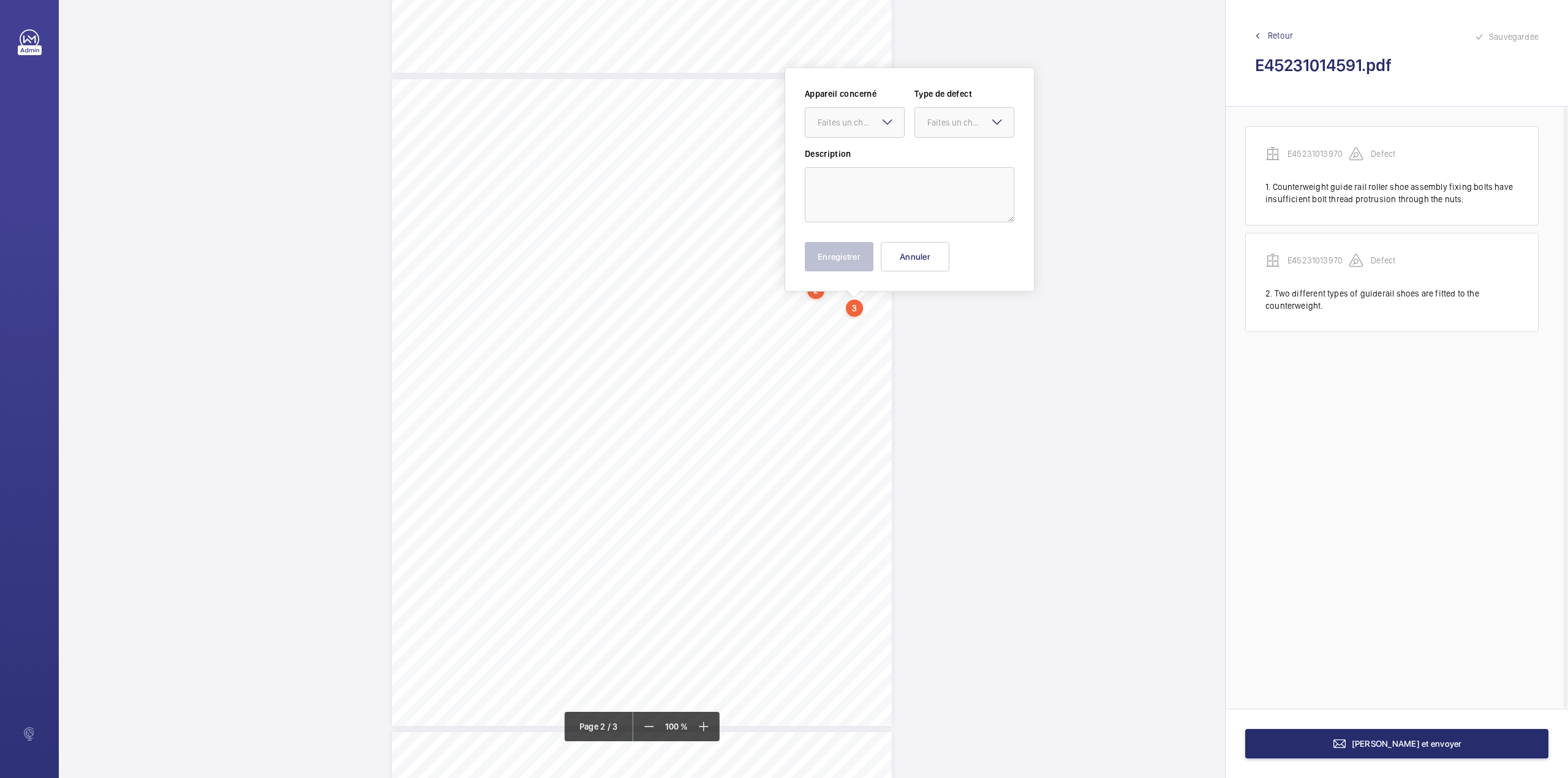
scroll to position [587, 0]
click at [858, 194] on textarea at bounding box center [909, 201] width 210 height 55
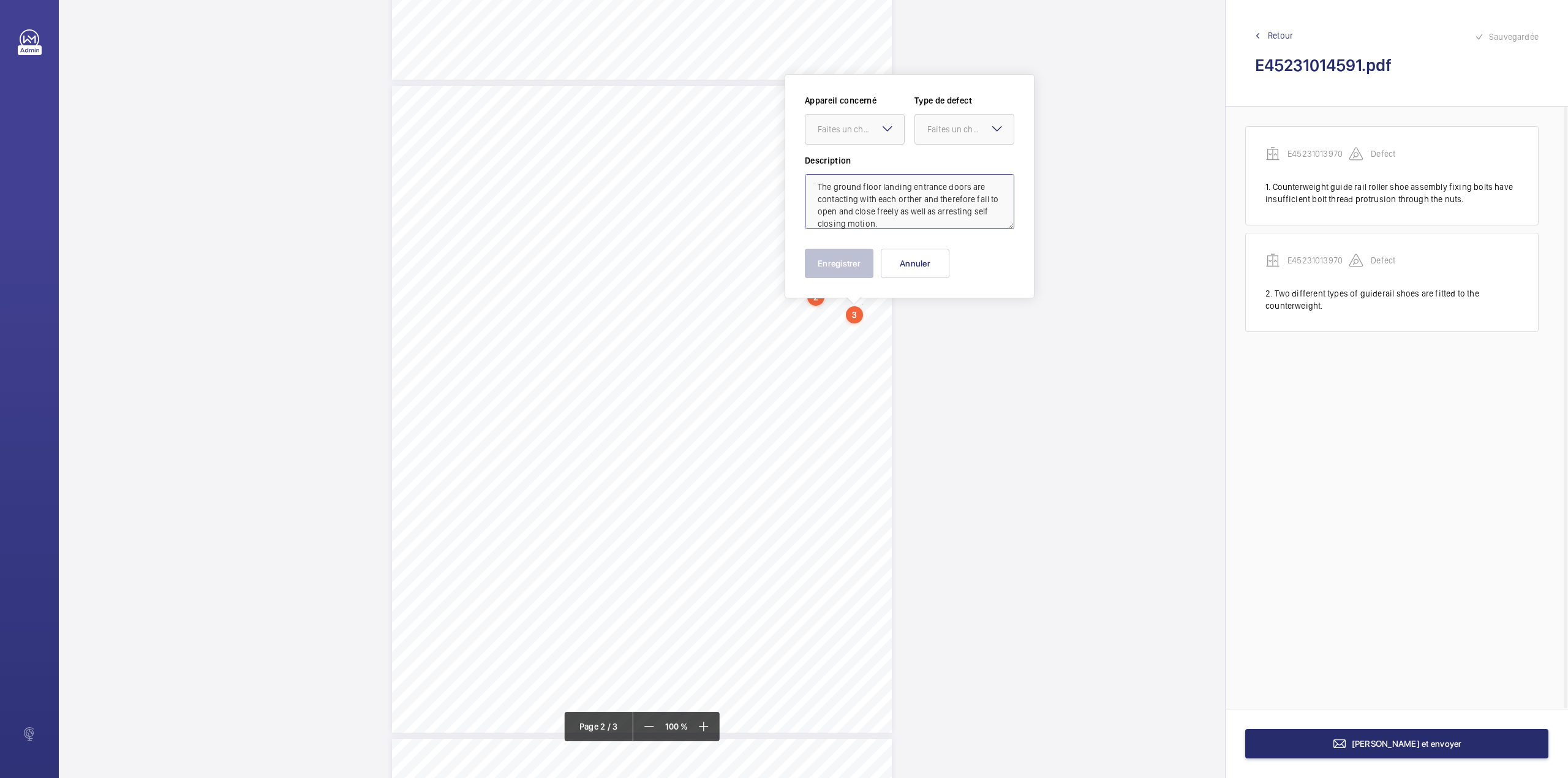
click at [855, 133] on div "Faites un choix" at bounding box center [860, 129] width 86 height 12
click at [855, 157] on div "E45231013970" at bounding box center [854, 167] width 98 height 29
click at [949, 133] on div "Faites un choix" at bounding box center [970, 129] width 86 height 12
click at [947, 161] on span "Standard" at bounding box center [964, 167] width 74 height 12
type textarea "The ground floor landing entrance doors are contacting with each orther and the…"
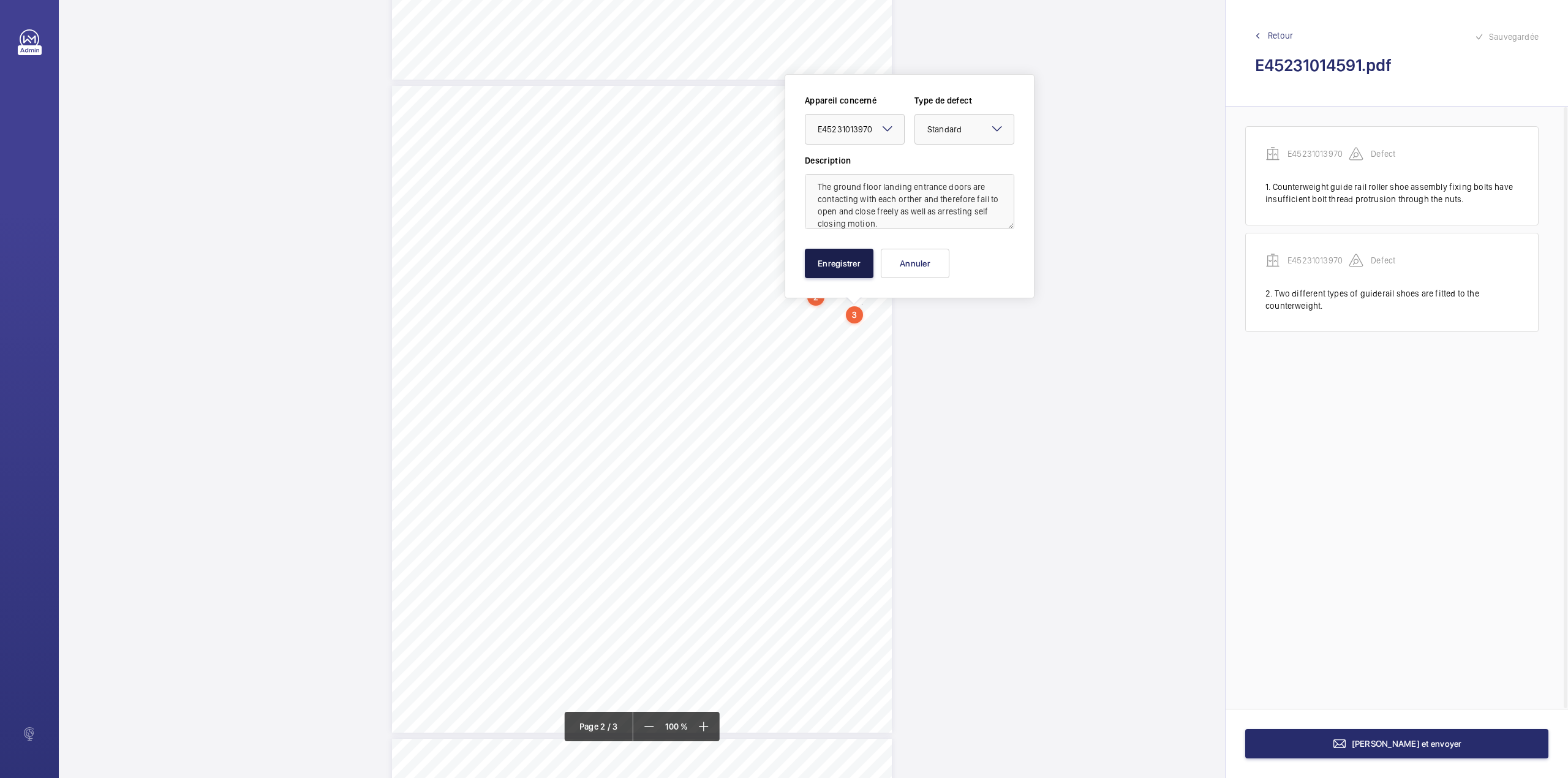
click at [855, 265] on button "Enregistrer" at bounding box center [839, 263] width 69 height 29
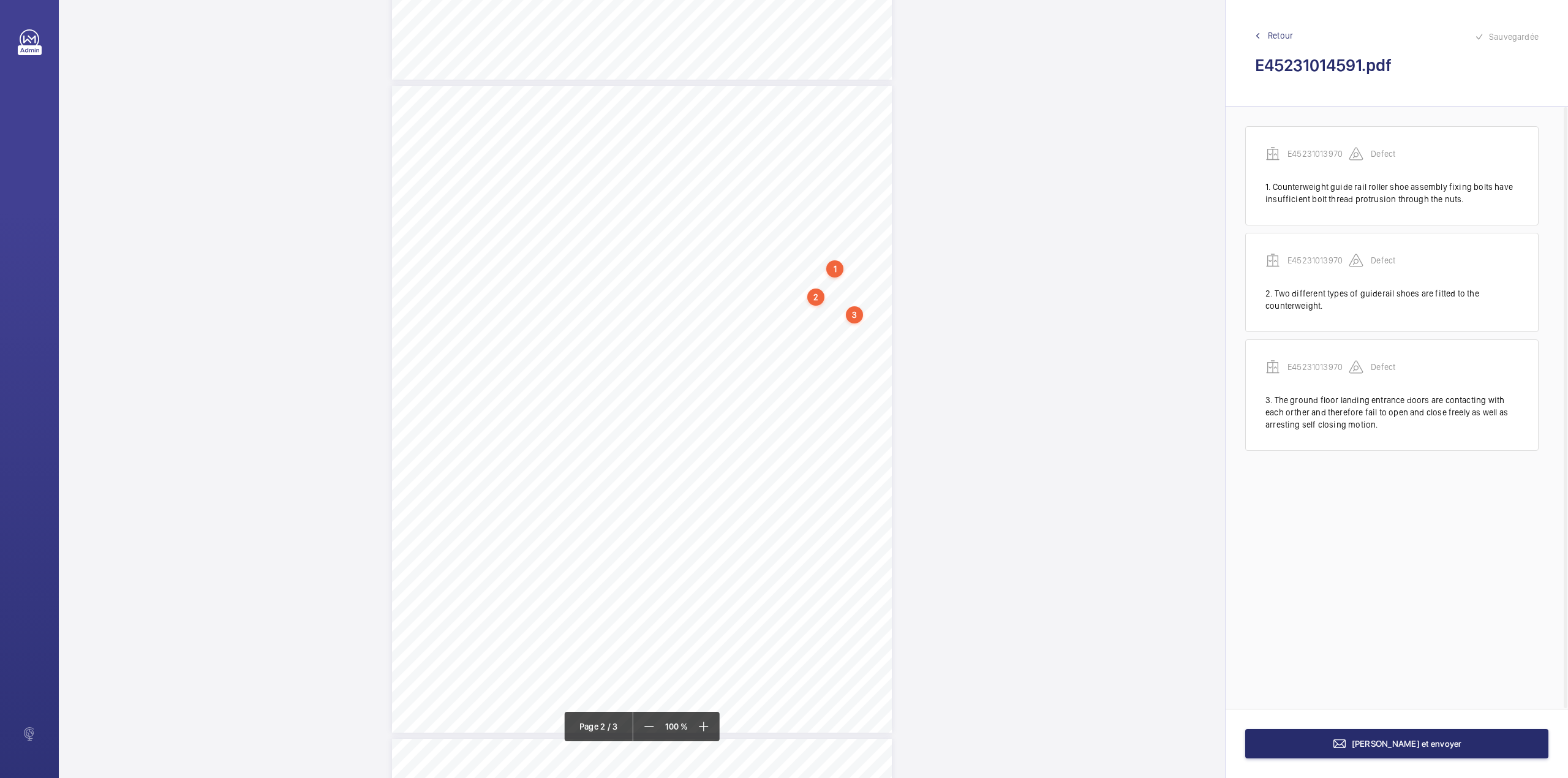
click at [867, 338] on div "TS TS TS TS TS TS TS TS TS H N TS" at bounding box center [642, 408] width 499 height 647
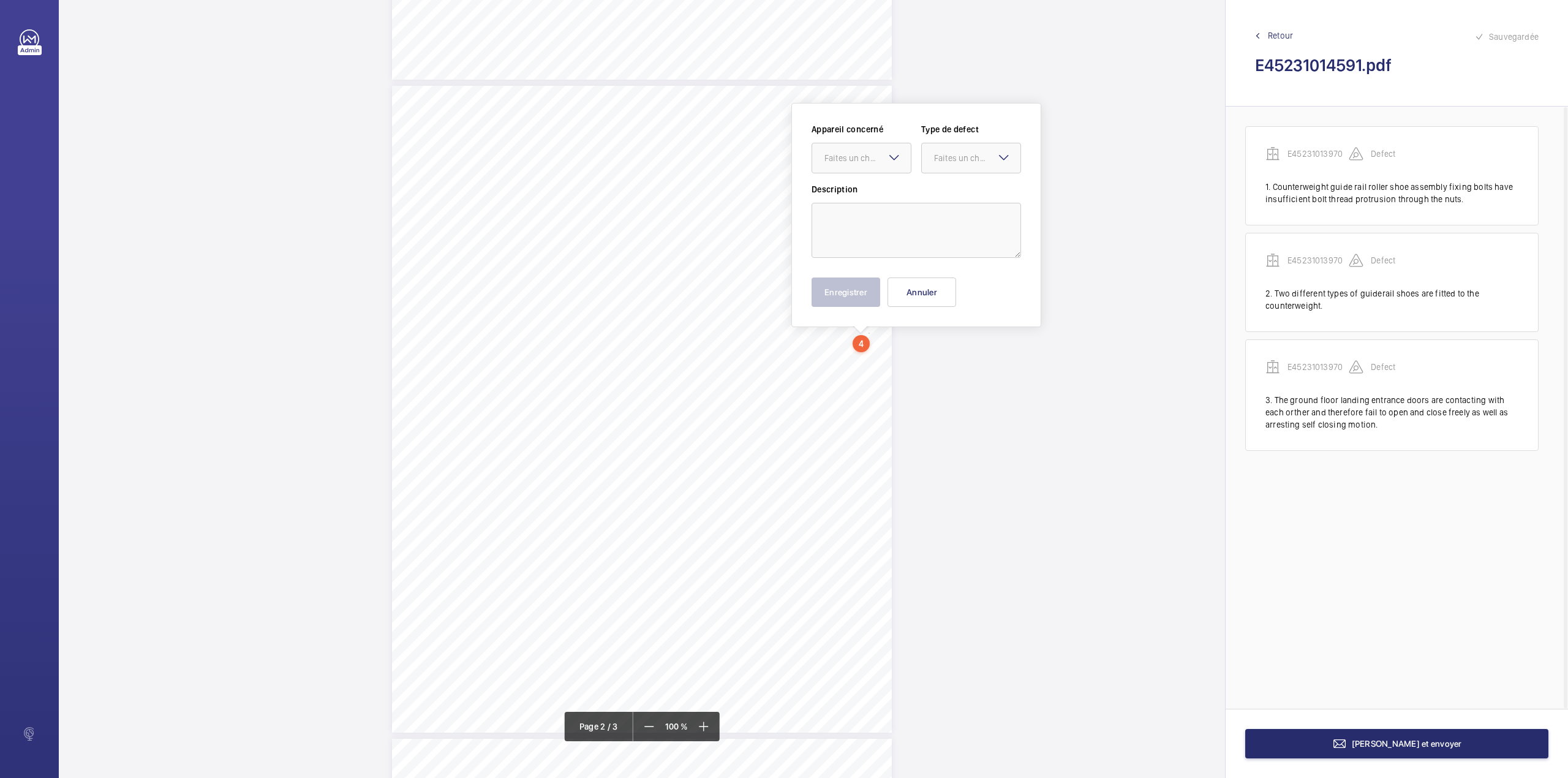
scroll to position [616, 0]
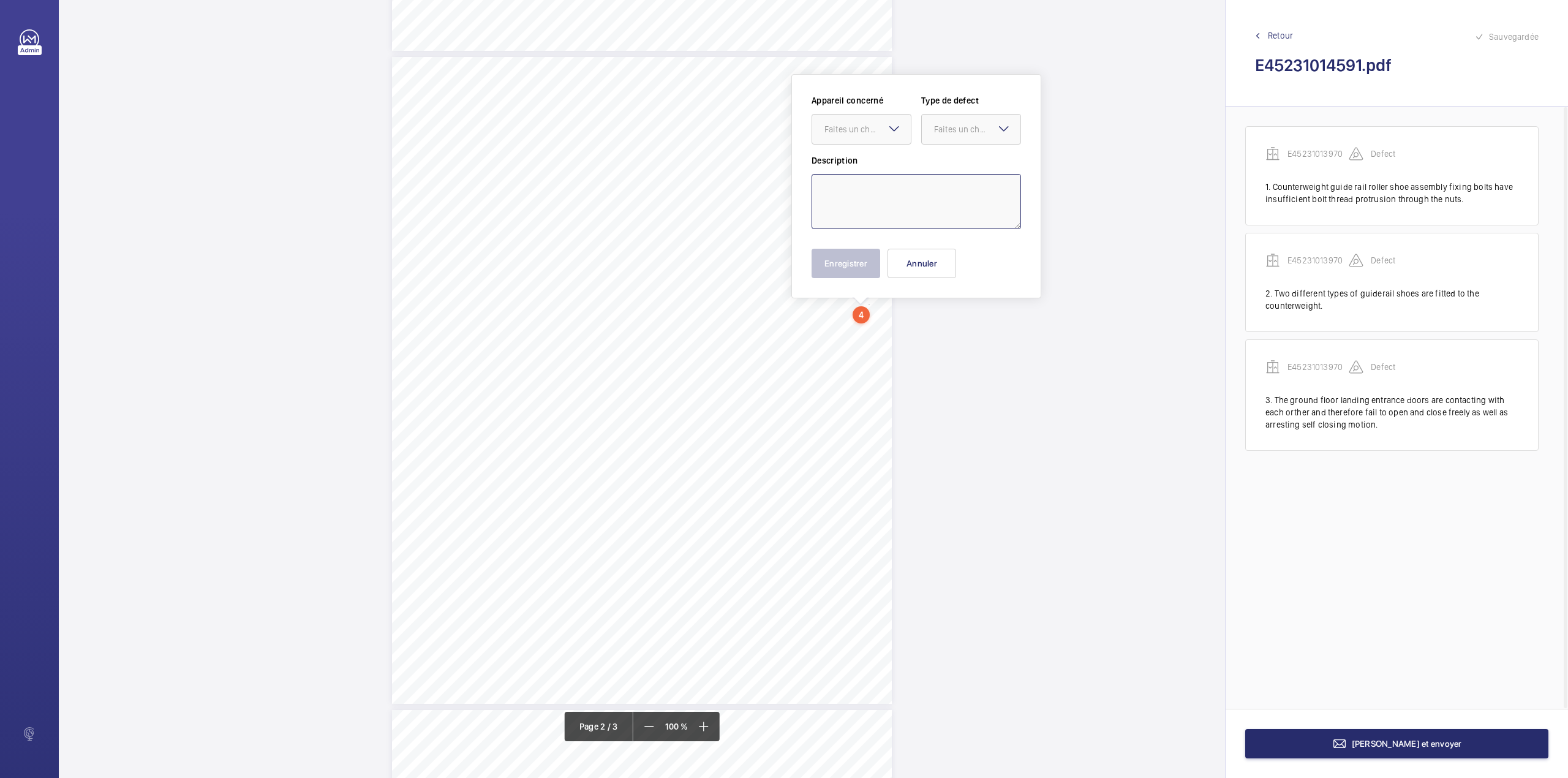
click at [884, 192] on textarea at bounding box center [916, 201] width 210 height 55
click at [890, 186] on textarea at bounding box center [916, 201] width 210 height 55
drag, startPoint x: 883, startPoint y: 128, endPoint x: 880, endPoint y: 144, distance: 16.3
click at [883, 131] on div "Faites un choix" at bounding box center [868, 129] width 86 height 12
click at [878, 169] on span "E45231013970" at bounding box center [861, 167] width 74 height 12
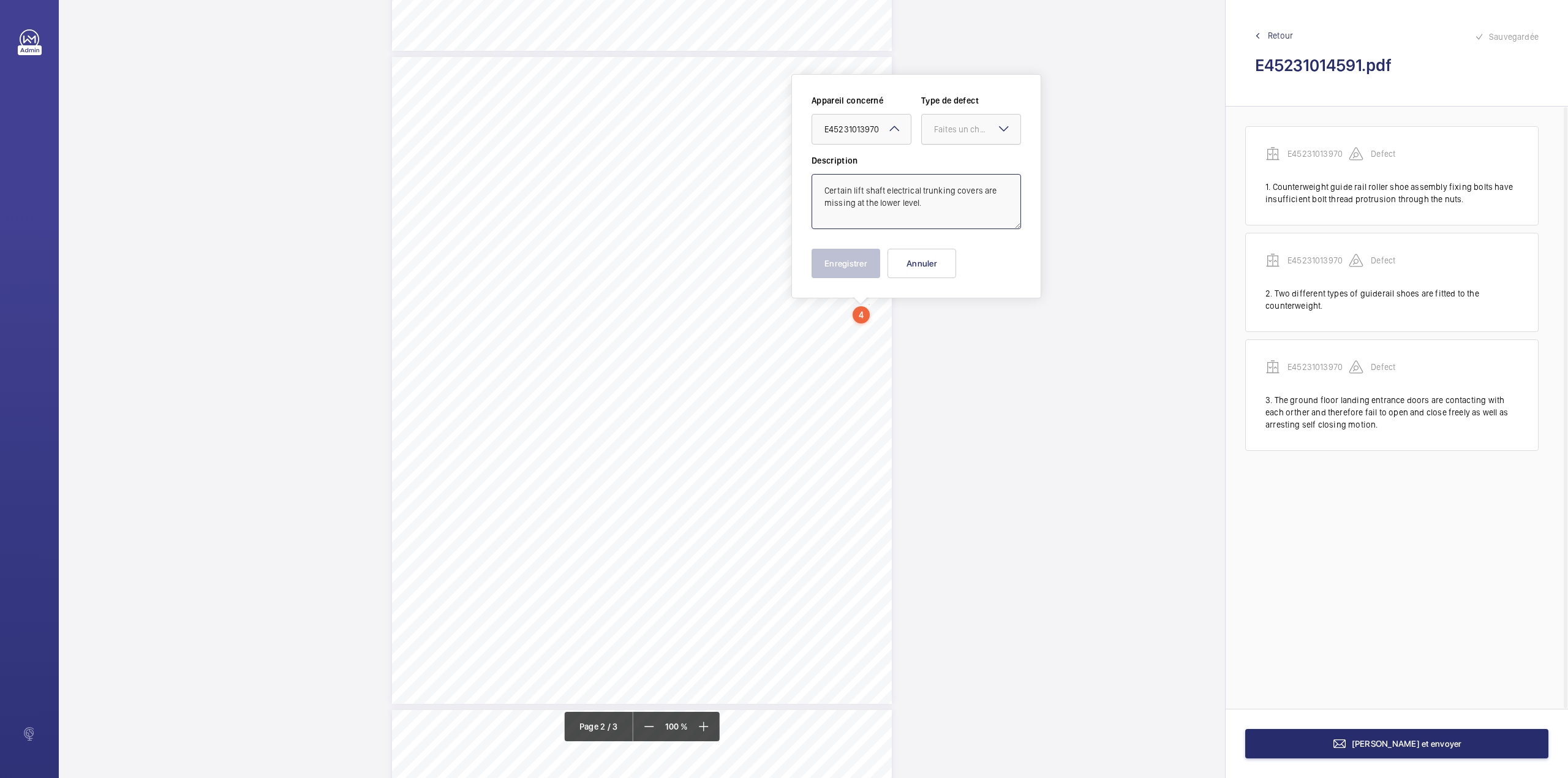
click at [942, 133] on div "Faites un choix" at bounding box center [977, 129] width 86 height 12
click at [939, 162] on span "Standard" at bounding box center [970, 167] width 74 height 12
type textarea "Certain lift shaft electrical trunking covers are missing at the lower level."
click at [850, 262] on button "Enregistrer" at bounding box center [846, 263] width 69 height 29
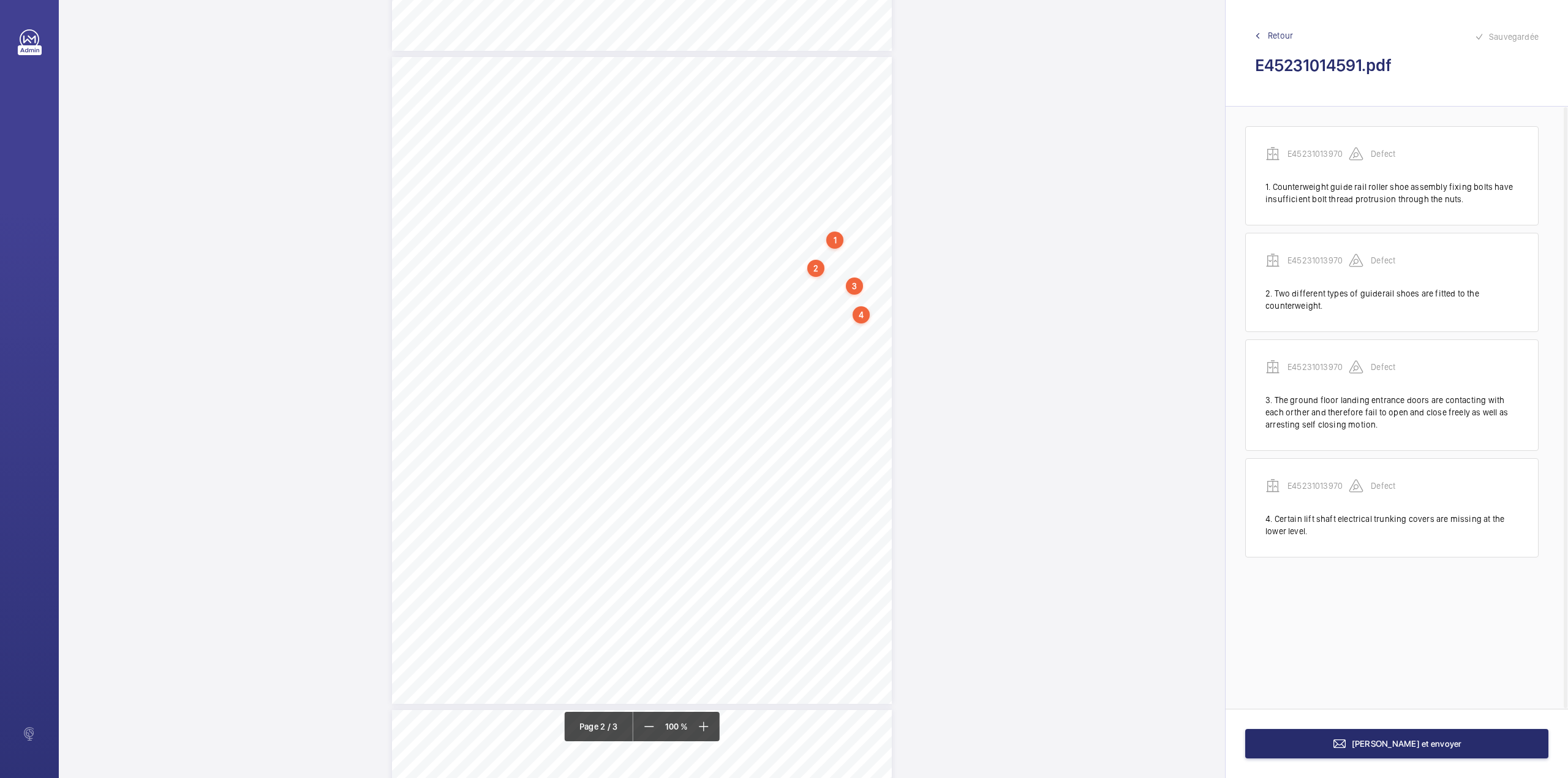
click at [845, 329] on div "TS TS TS TS TS TS TS TS TS H N TS" at bounding box center [642, 380] width 499 height 647
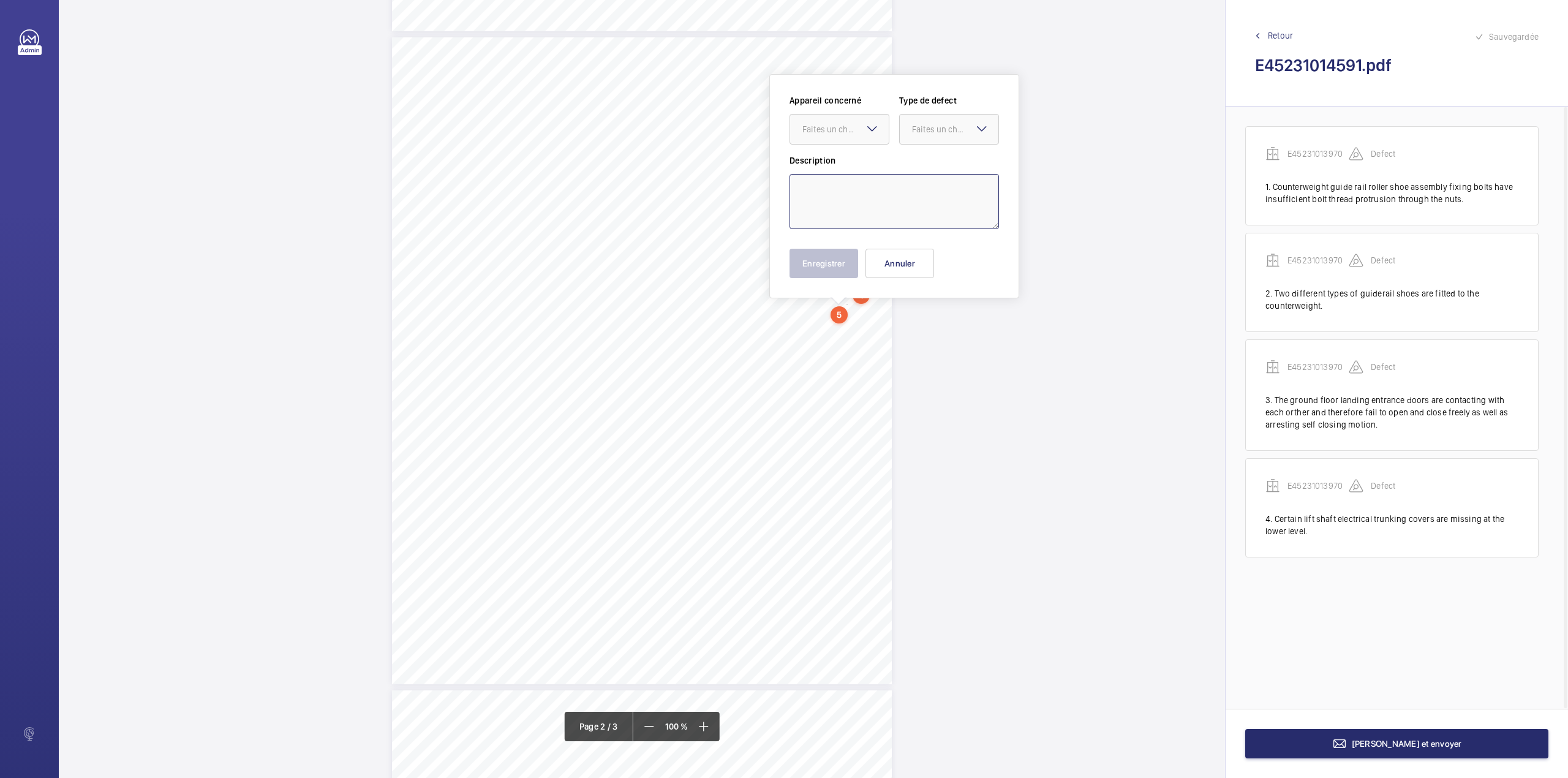
click at [842, 215] on textarea at bounding box center [894, 201] width 210 height 55
type textarea "t"
type textarea "The car operating panel alarm information plate is insecure."
click at [878, 203] on textarea "The car operating panel alarm information plate is insecure." at bounding box center [894, 201] width 210 height 55
click at [838, 133] on div "Faites un choix" at bounding box center [845, 129] width 86 height 12
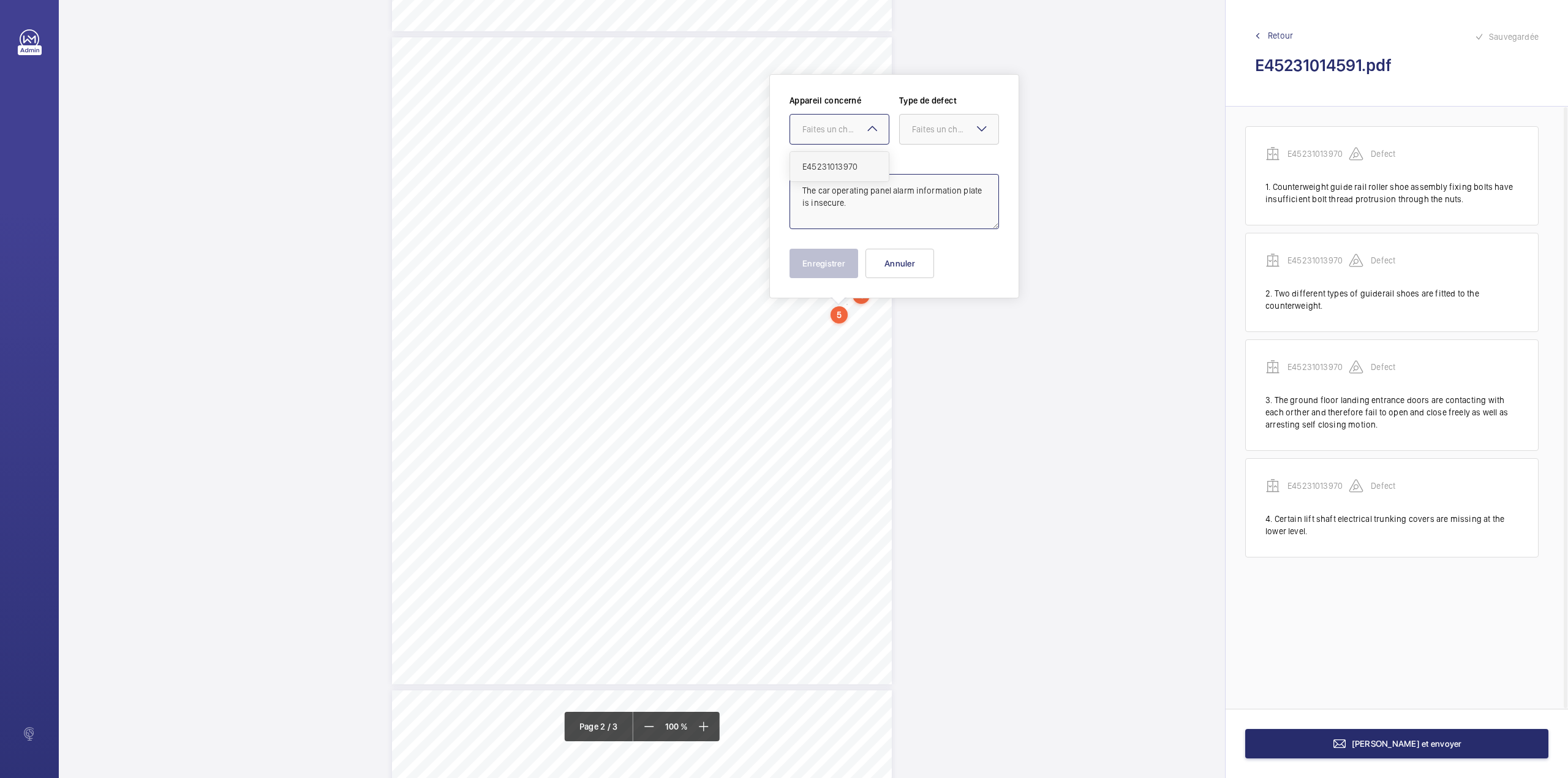
click at [842, 169] on span "E45231013970" at bounding box center [839, 167] width 74 height 12
drag, startPoint x: 919, startPoint y: 131, endPoint x: 919, endPoint y: 155, distance: 24.0
click at [919, 131] on div "Faites un choix" at bounding box center [955, 129] width 86 height 12
click at [942, 169] on span "Standard" at bounding box center [949, 167] width 74 height 12
click at [841, 265] on button "Enregistrer" at bounding box center [824, 263] width 69 height 29
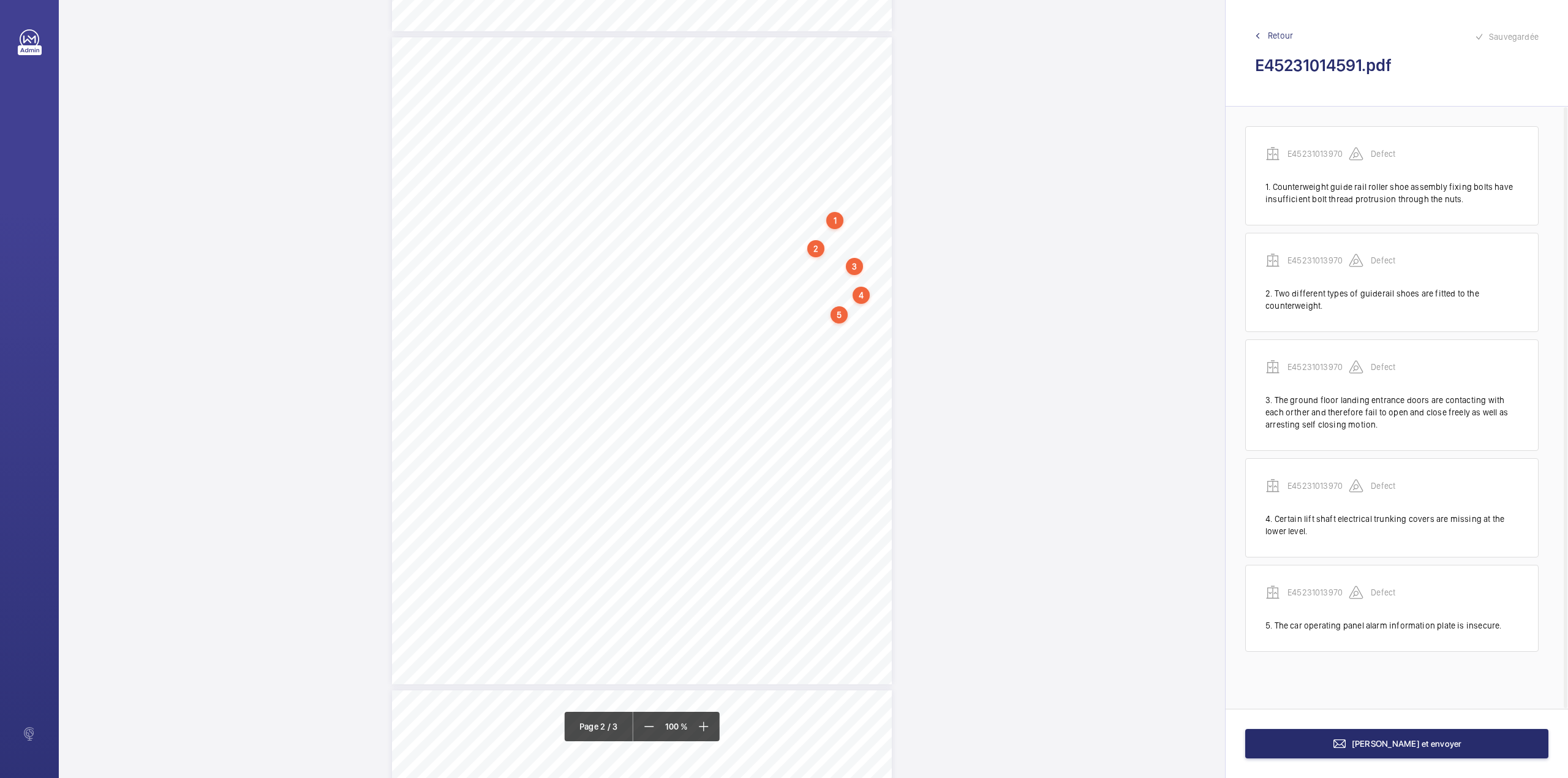
click at [849, 324] on div "TS TS TS TS TS TS TS TS TS H N TS" at bounding box center [642, 360] width 499 height 647
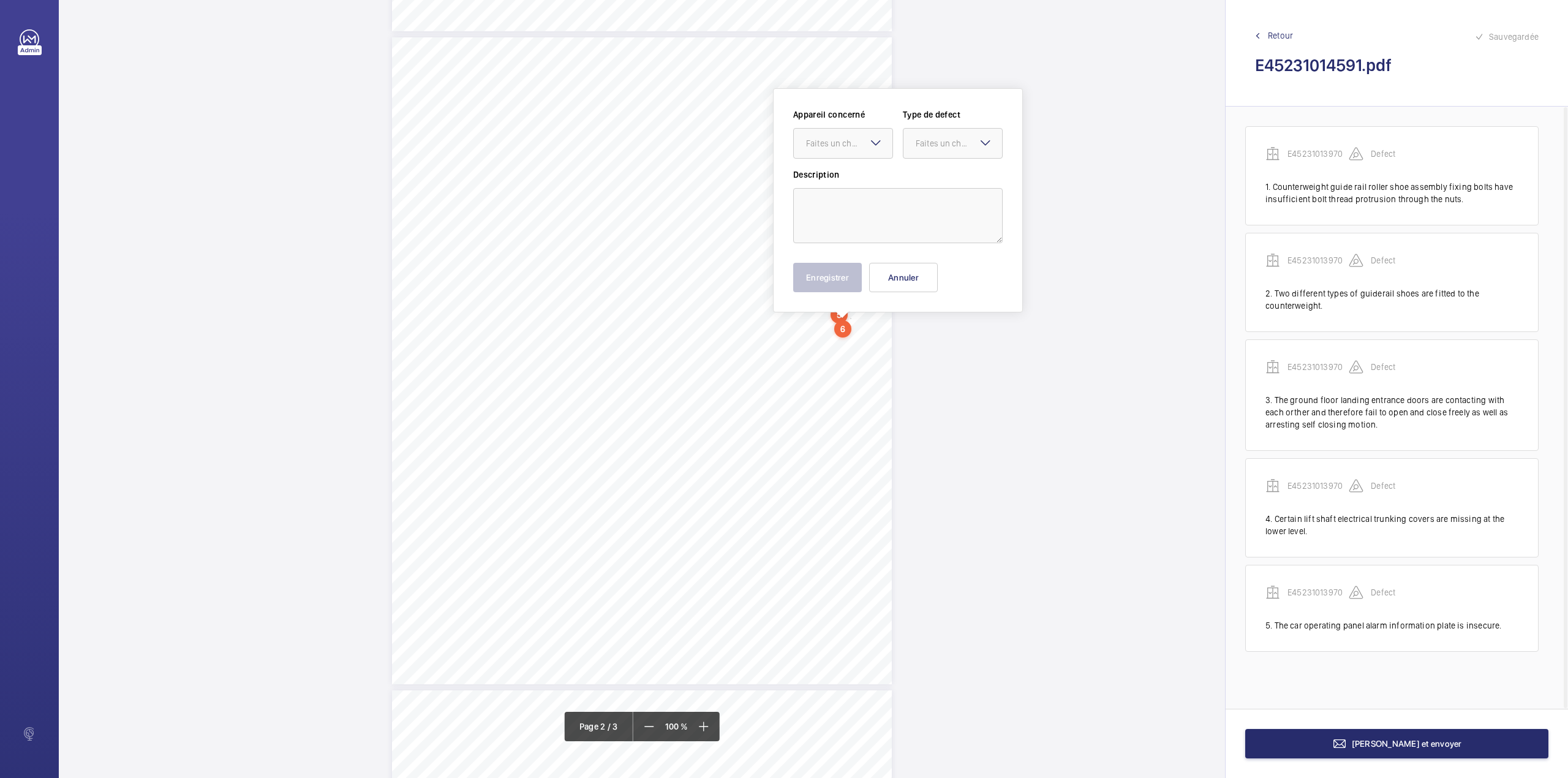
scroll to position [650, 0]
click at [866, 197] on textarea at bounding box center [898, 201] width 210 height 55
type textarea "t"
click at [854, 136] on div "Faites un choix" at bounding box center [842, 129] width 98 height 12
drag, startPoint x: 854, startPoint y: 148, endPoint x: 937, endPoint y: 128, distance: 85.4
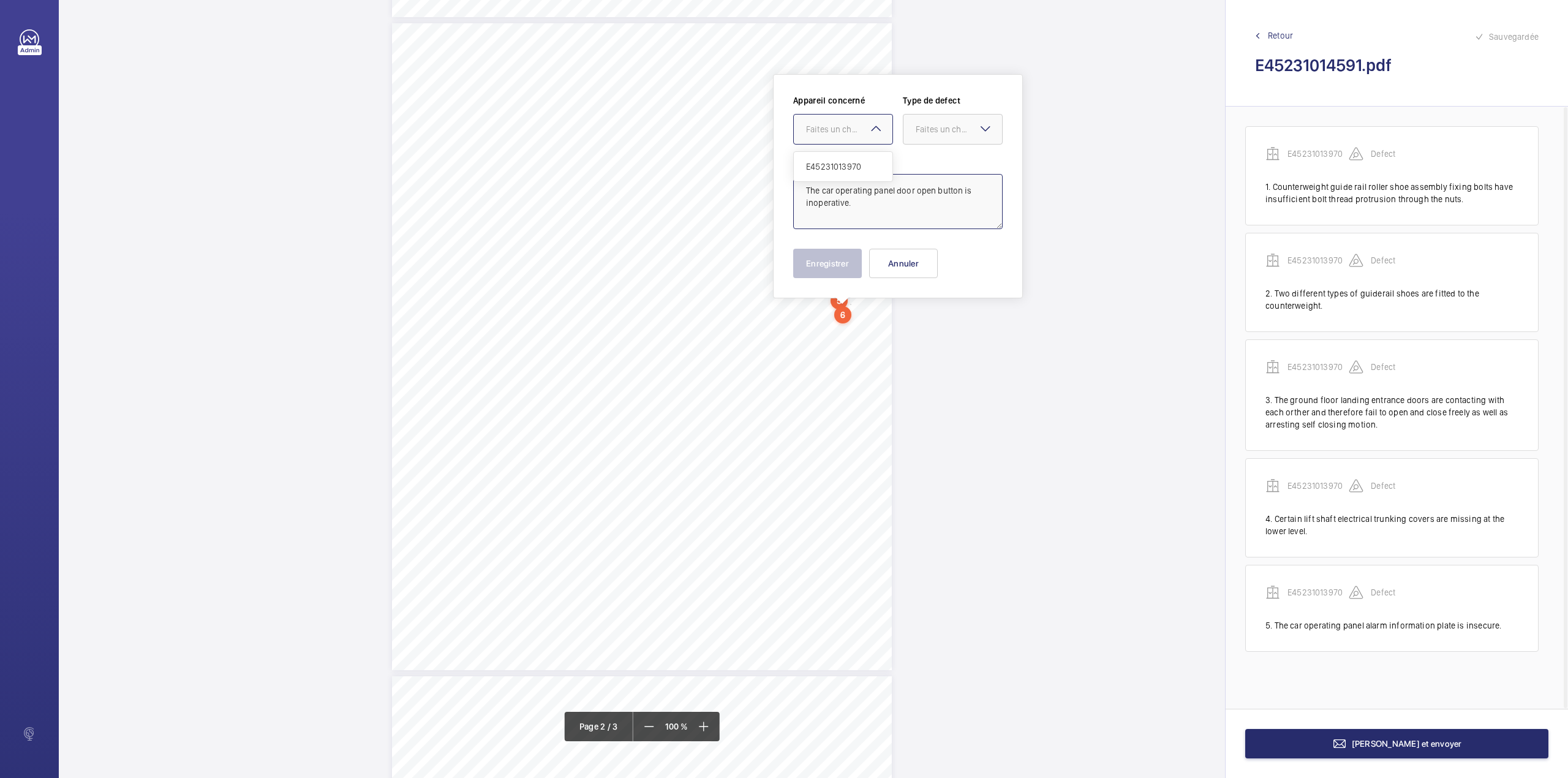
click at [858, 172] on span "E45231013970" at bounding box center [842, 167] width 74 height 12
click at [938, 128] on div "Faites un choix" at bounding box center [959, 129] width 86 height 12
click at [931, 161] on span "Standard" at bounding box center [952, 167] width 74 height 12
type textarea "The car operating panel door open button is inoperative."
click at [835, 266] on button "Enregistrer" at bounding box center [827, 263] width 69 height 29
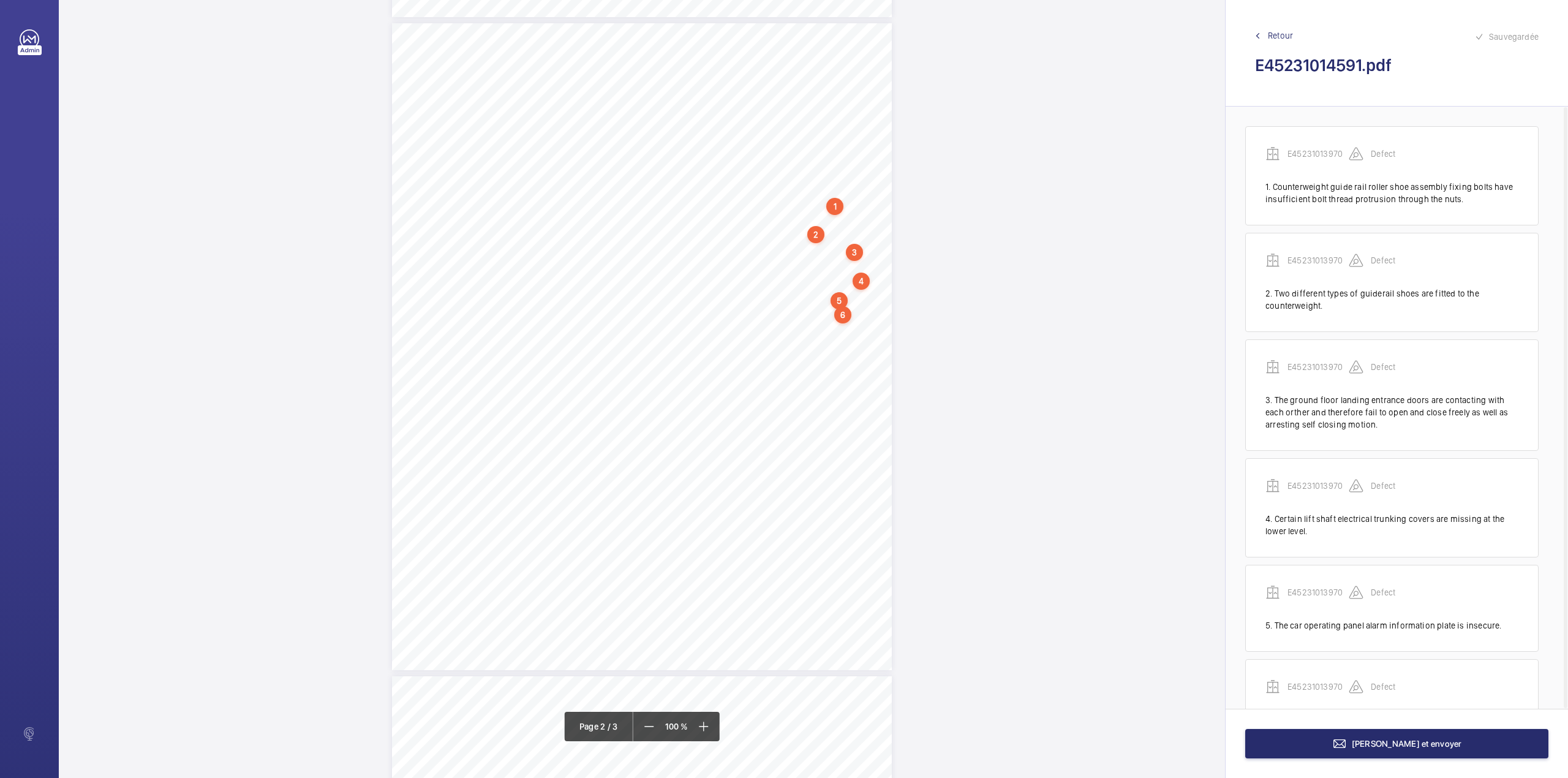
scroll to position [60, 0]
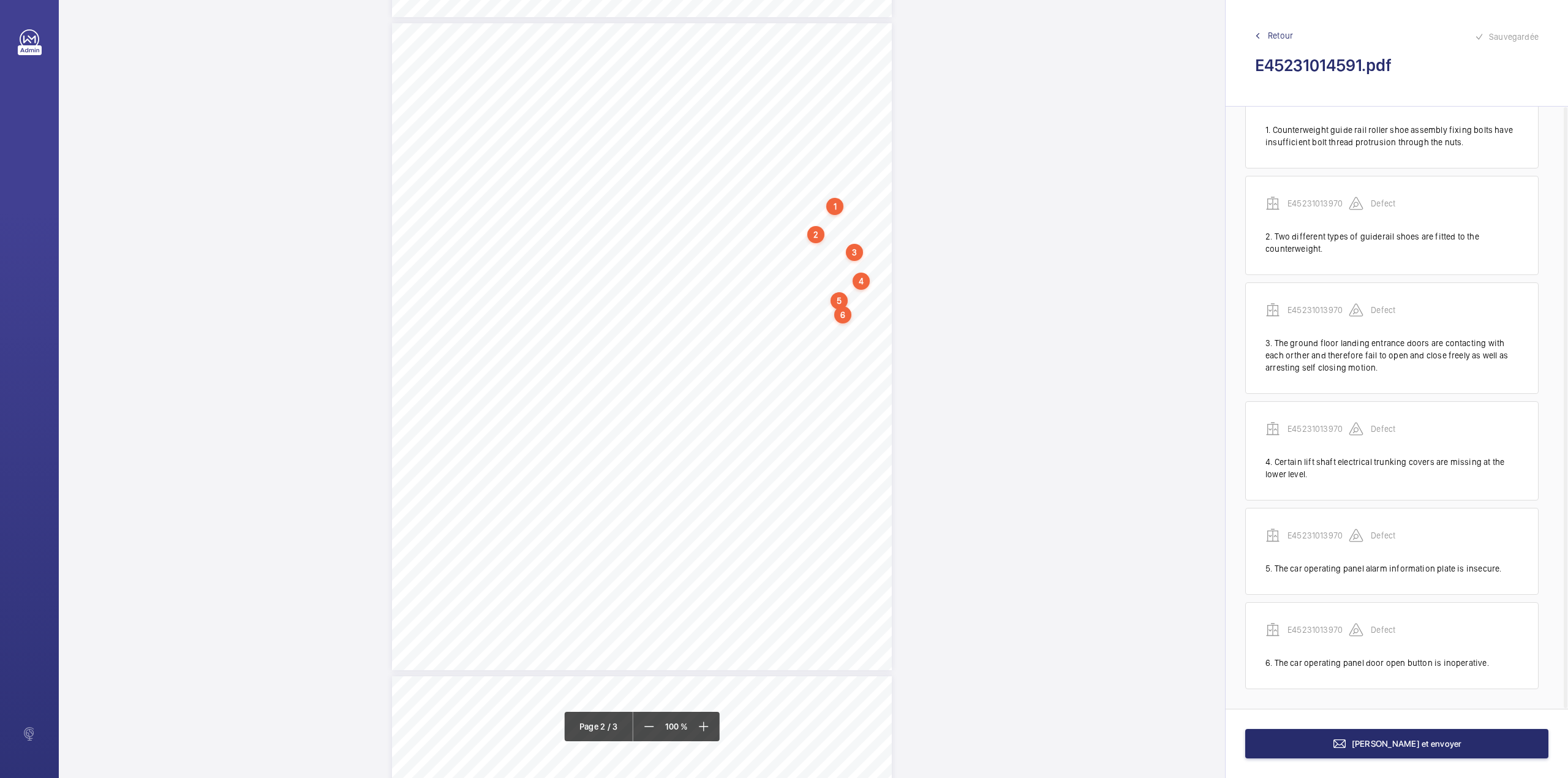
click at [851, 328] on div "TS TS TS TS TS TS TS TS TS H N TS" at bounding box center [642, 346] width 499 height 647
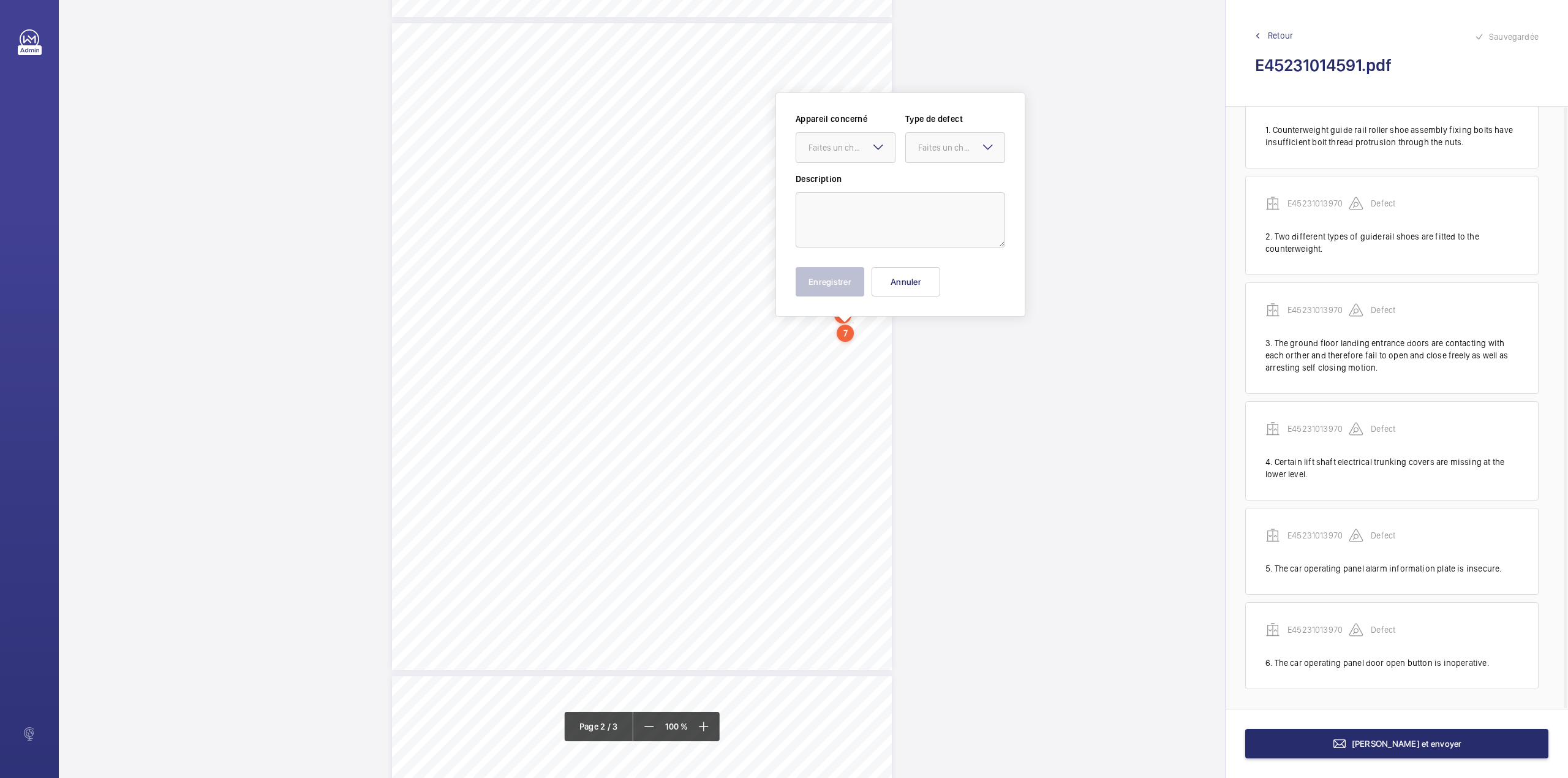
scroll to position [667, 0]
click at [865, 215] on textarea at bounding box center [901, 201] width 210 height 55
type textarea "t"
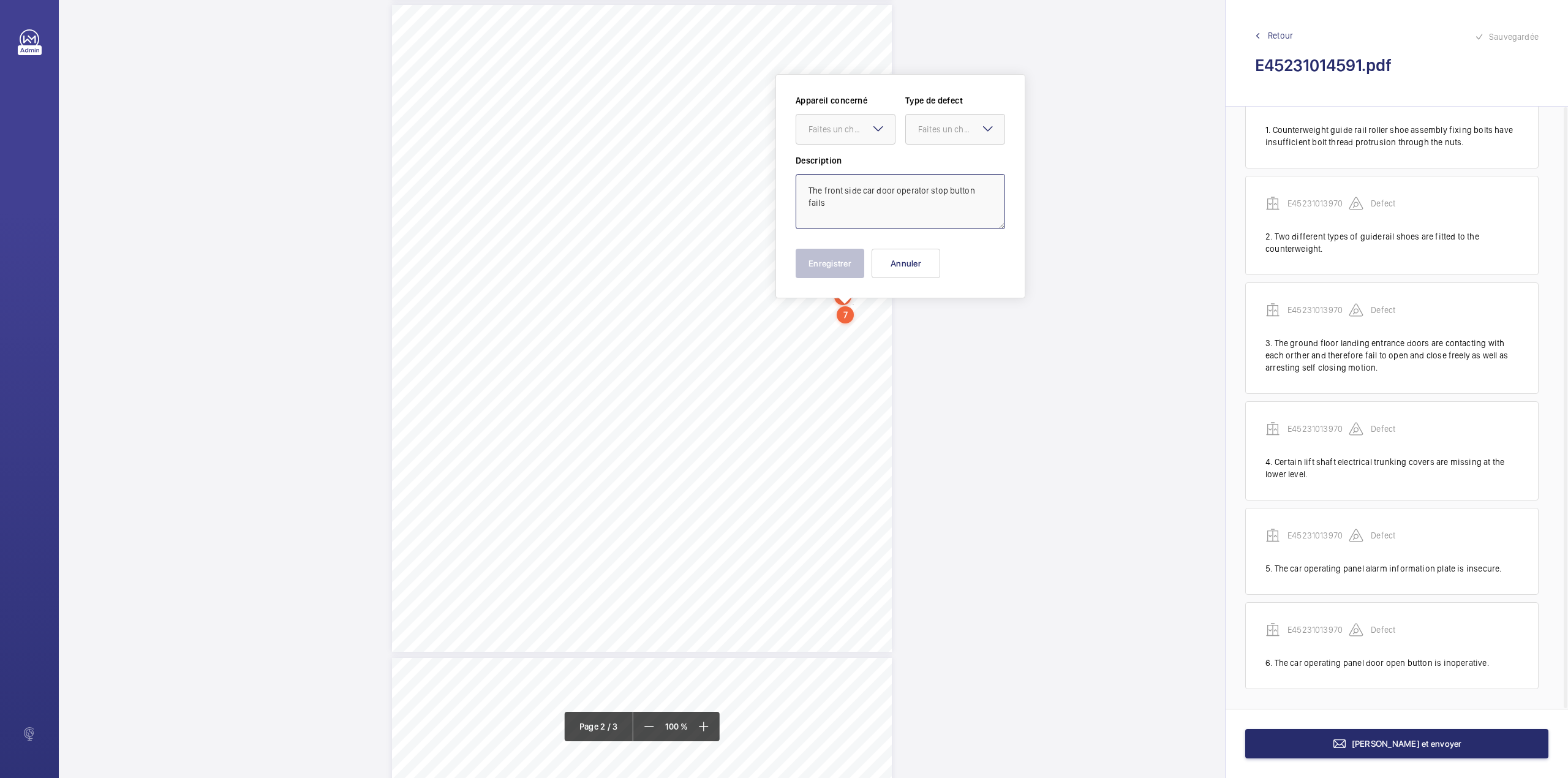
click at [995, 191] on textarea "The front side car door operator stop button fails" at bounding box center [901, 201] width 210 height 55
click at [830, 133] on div "Faites un choix" at bounding box center [852, 129] width 86 height 12
drag, startPoint x: 834, startPoint y: 159, endPoint x: 946, endPoint y: 140, distance: 113.6
click at [834, 159] on div "E45231013970" at bounding box center [845, 167] width 98 height 29
click at [951, 136] on div at bounding box center [954, 129] width 98 height 29
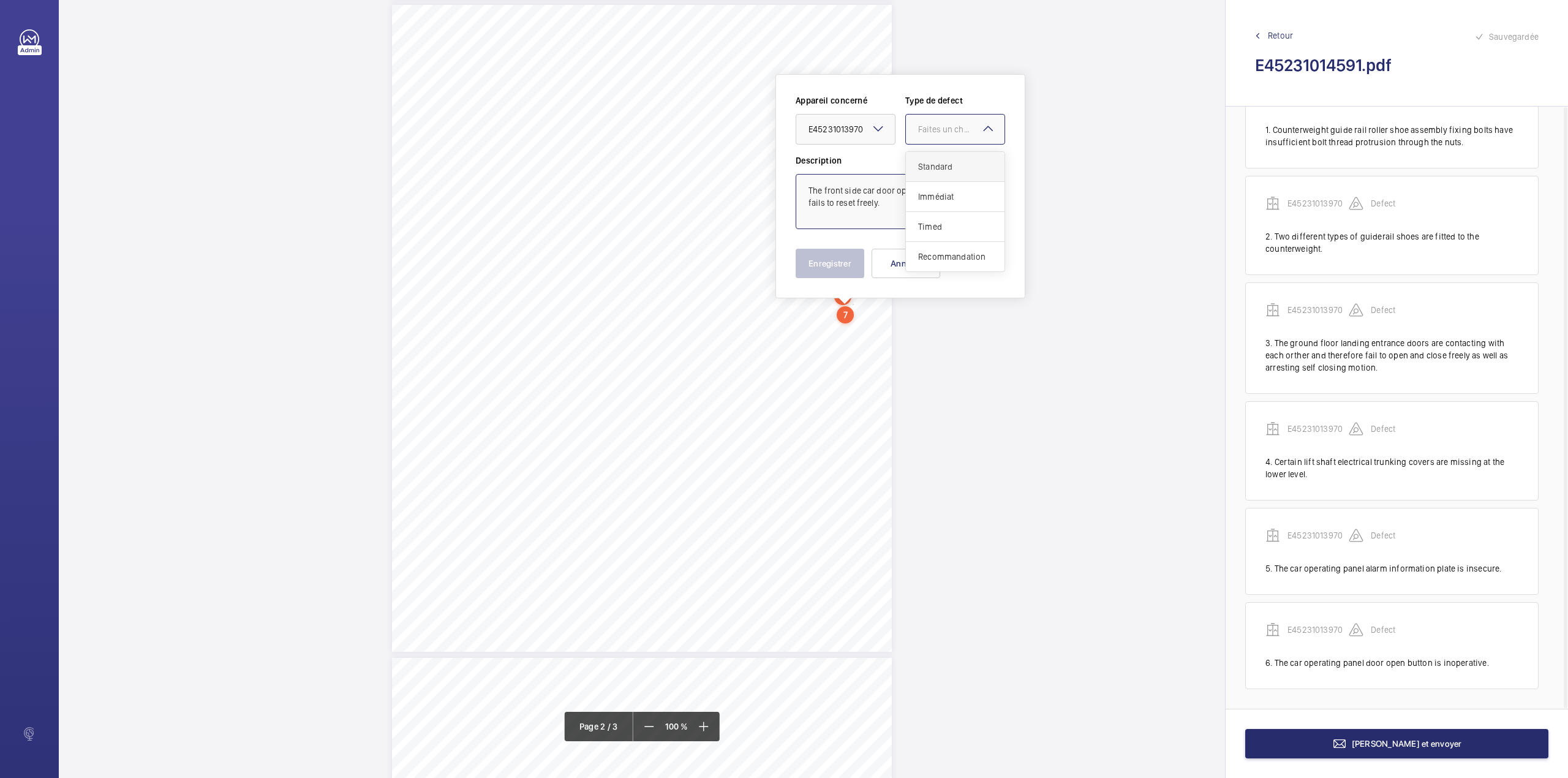
click at [948, 161] on span "Standard" at bounding box center [954, 167] width 74 height 12
type textarea "The front side car door operator stop button fails to reset freely."
click at [860, 258] on button "Enregistrer" at bounding box center [830, 263] width 69 height 29
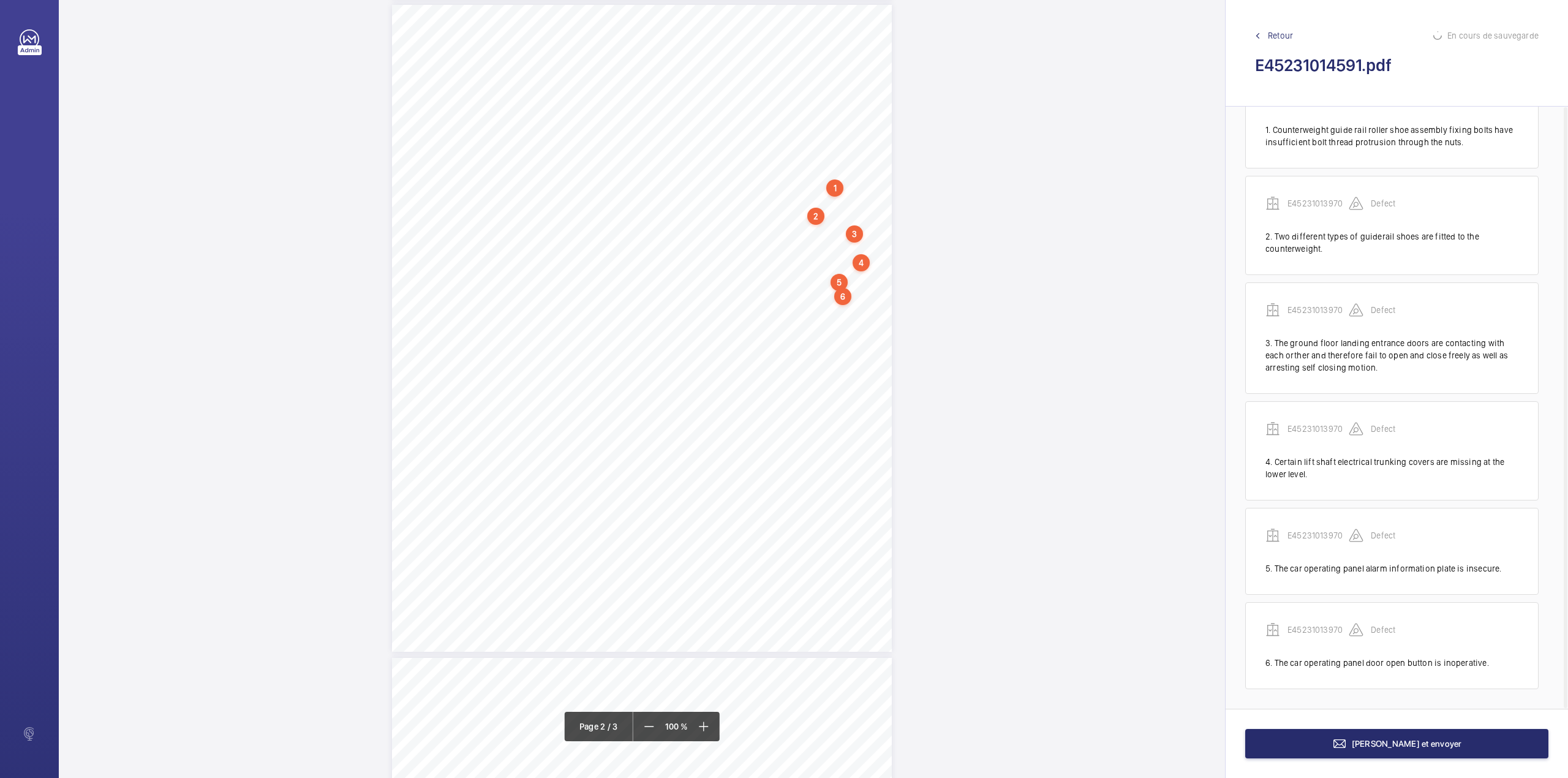
click at [804, 314] on div "TS TS TS TS TS TS TS TS TS H N TS" at bounding box center [642, 328] width 499 height 647
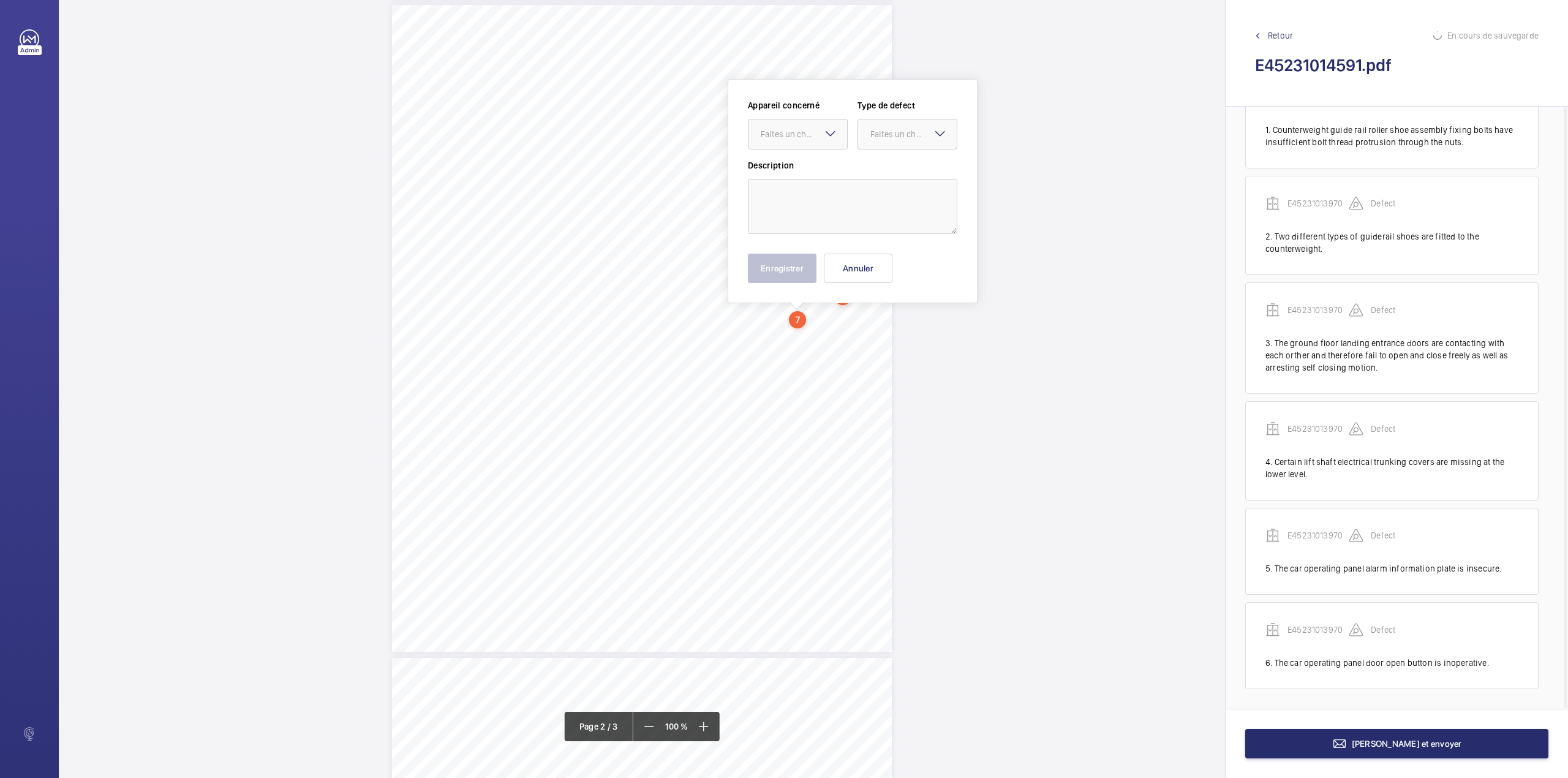
scroll to position [672, 0]
click at [812, 207] on textarea at bounding box center [853, 201] width 210 height 55
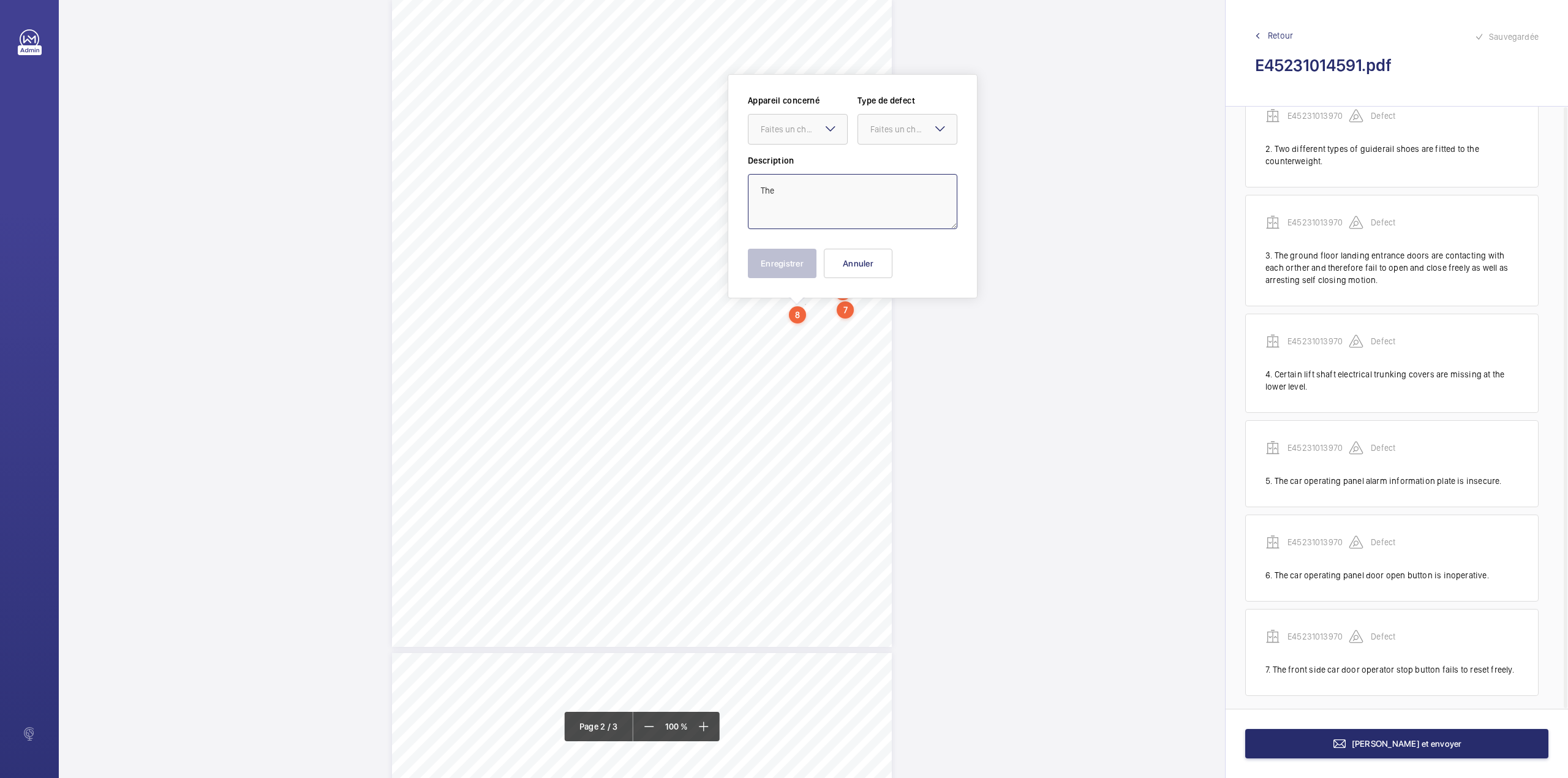
scroll to position [154, 0]
drag, startPoint x: 802, startPoint y: 133, endPoint x: 806, endPoint y: 161, distance: 28.3
click at [802, 136] on div "Faites un choix" at bounding box center [797, 129] width 98 height 12
drag, startPoint x: 806, startPoint y: 161, endPoint x: 841, endPoint y: 159, distance: 35.1
click at [807, 161] on span "E45231013970" at bounding box center [797, 167] width 74 height 12
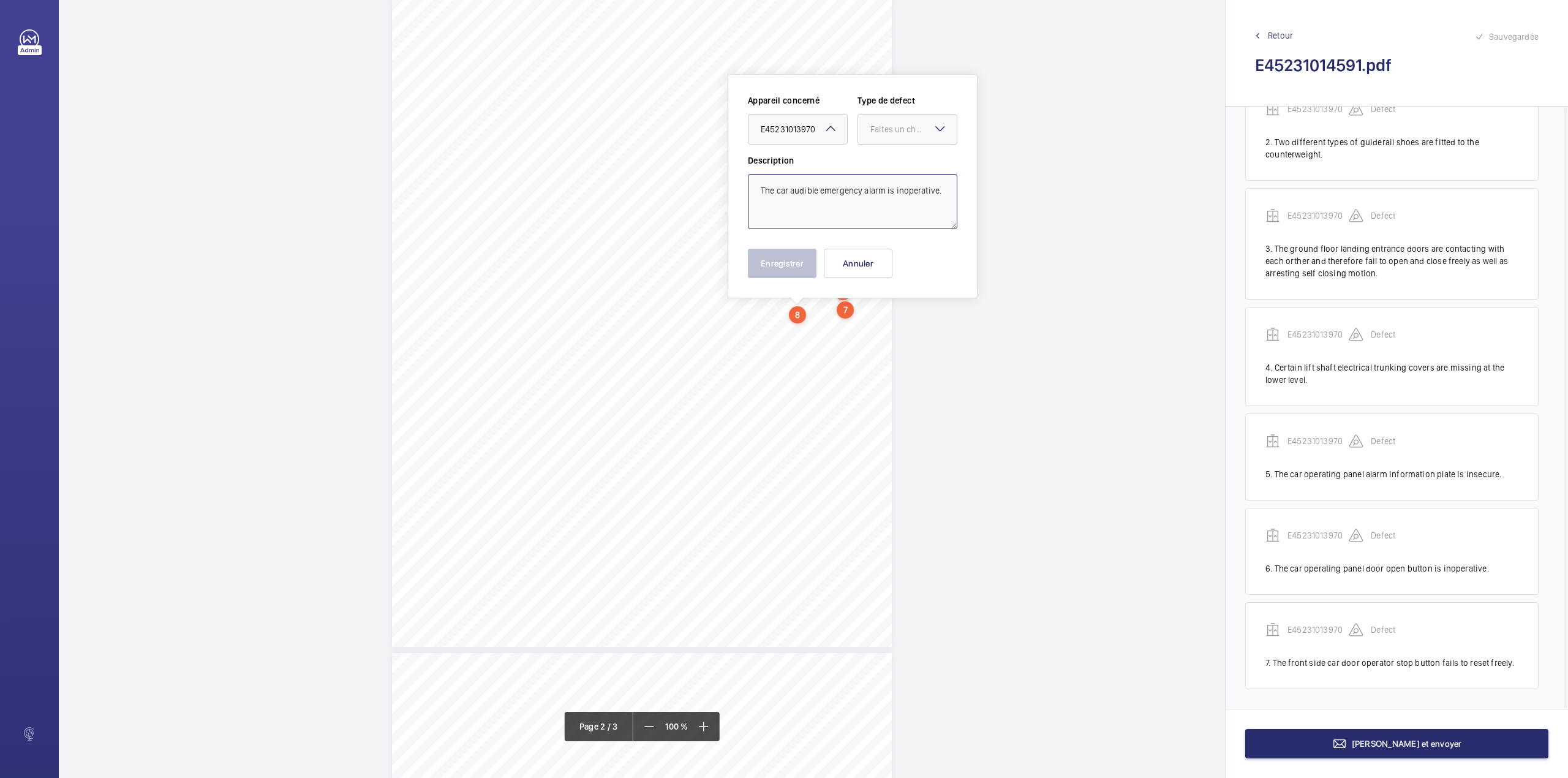
click at [892, 136] on div at bounding box center [907, 129] width 98 height 29
click at [892, 159] on div "Standard" at bounding box center [907, 167] width 98 height 30
type textarea "The car audible emergency alarm is inoperative."
click at [784, 268] on button "Enregistrer" at bounding box center [782, 263] width 69 height 29
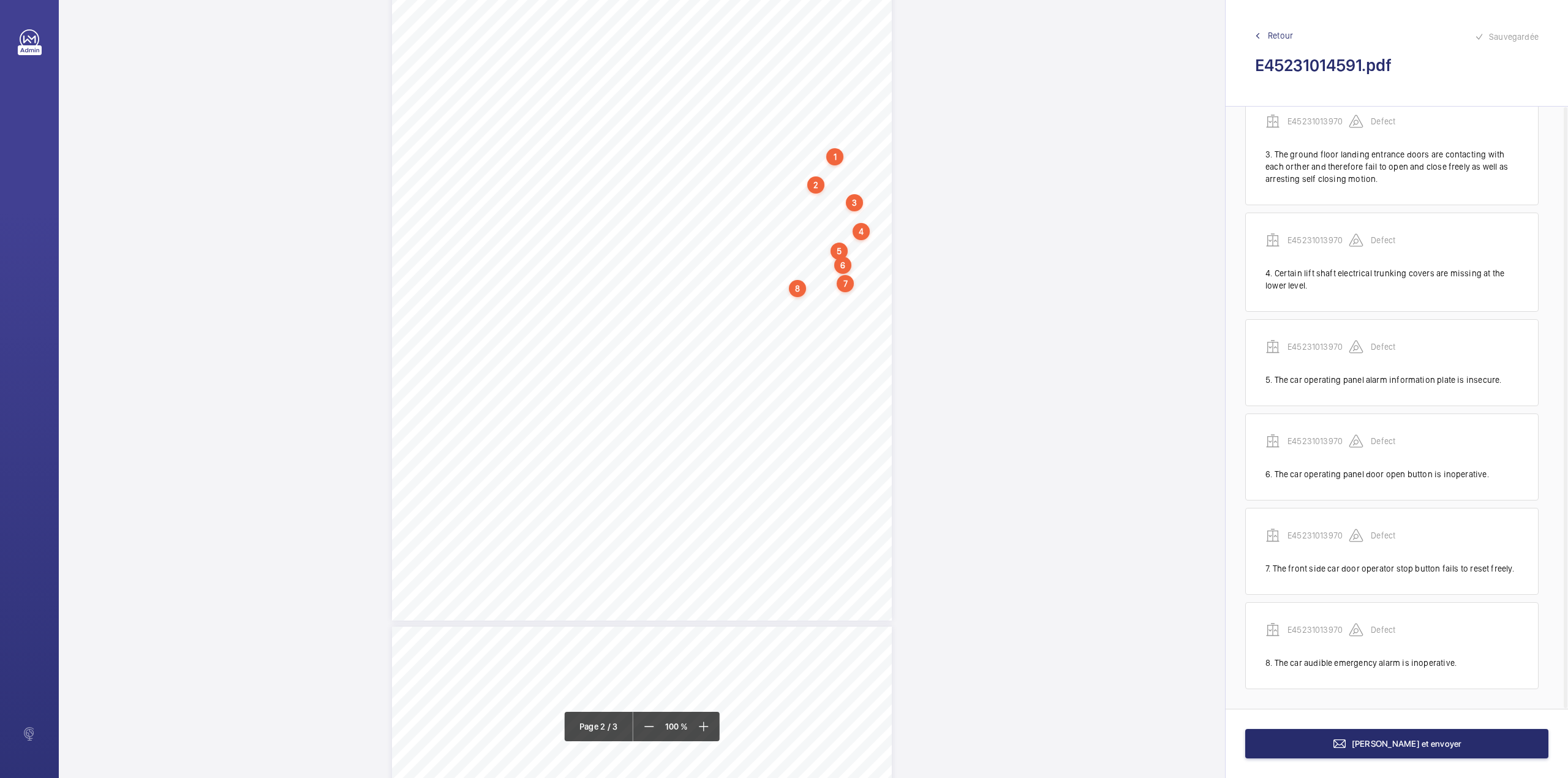
scroll to position [648, 0]
click at [860, 356] on div "TS TS TS TS TS TS TS TS TS H N TS" at bounding box center [642, 347] width 499 height 647
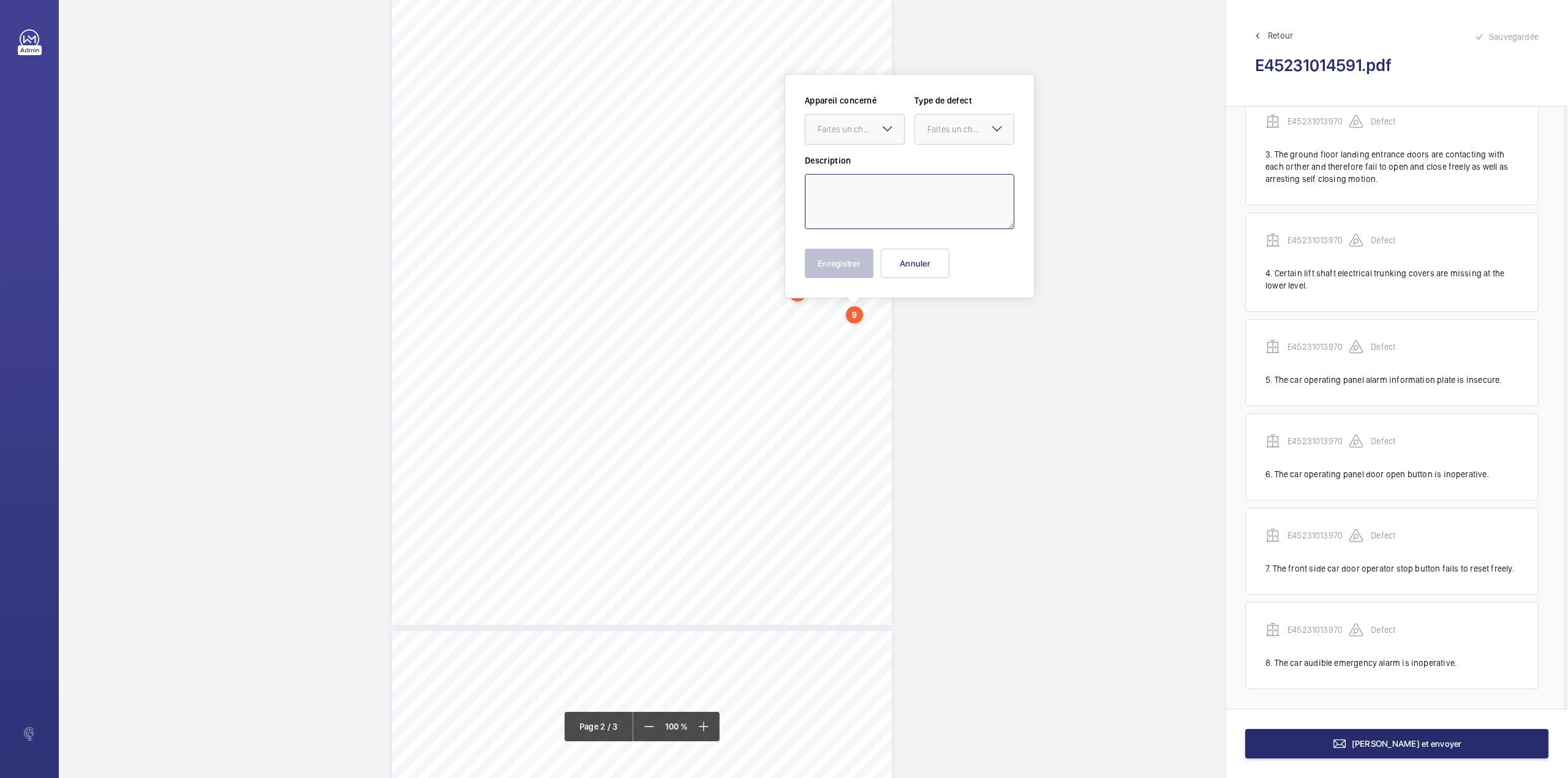
click at [853, 214] on textarea at bounding box center [909, 201] width 210 height 55
type textarea "a"
click at [975, 223] on textarea "A supplementary system is fitted which controls the function of the lift in the…" at bounding box center [909, 201] width 210 height 55
click at [873, 130] on div "Faites un choix" at bounding box center [860, 129] width 86 height 12
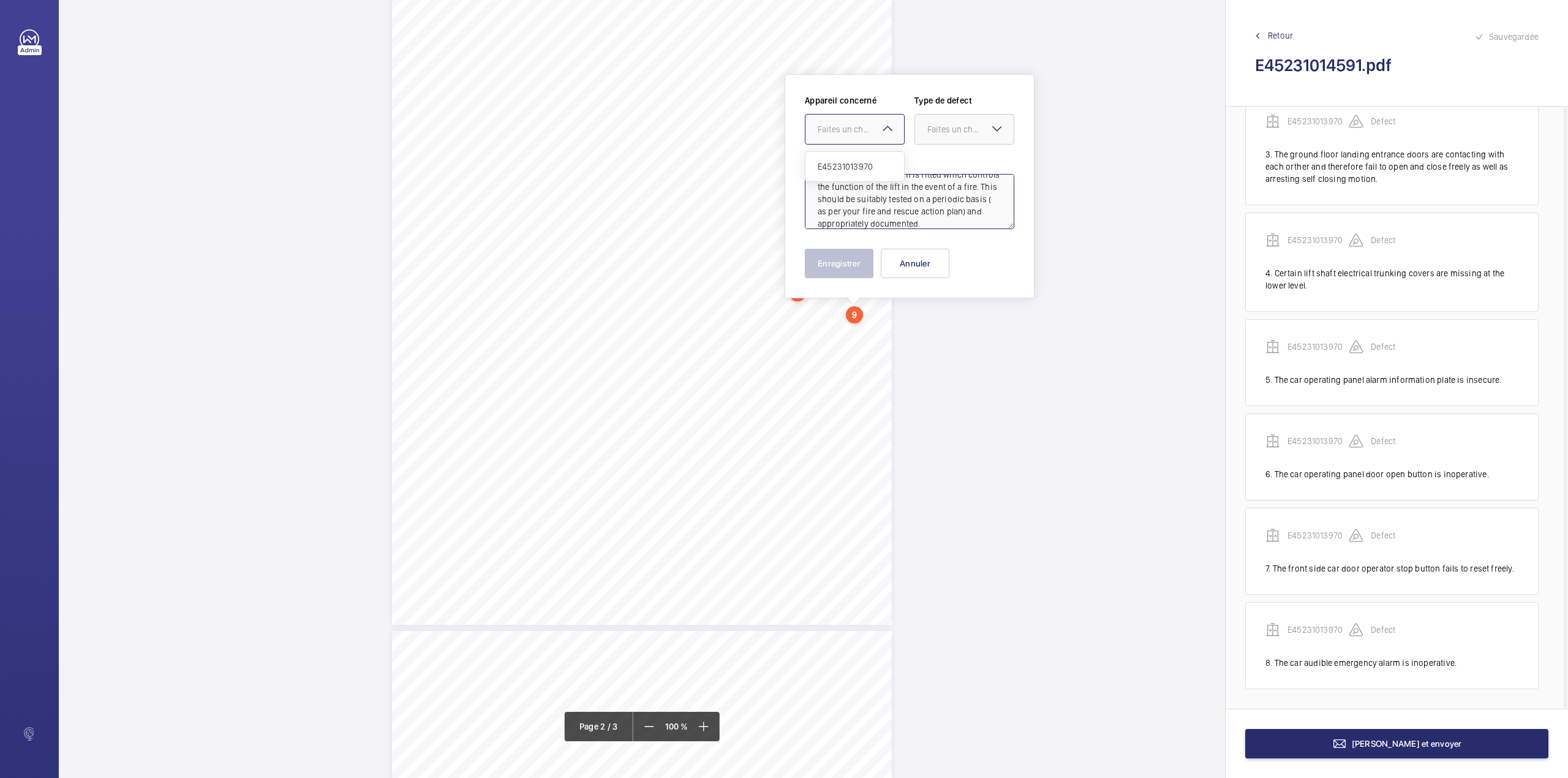
click at [872, 151] on ng-dropdown-panel "E45231013970" at bounding box center [854, 167] width 100 height 31
click at [873, 161] on span "E45231013970" at bounding box center [854, 167] width 74 height 12
click at [931, 132] on div "Faites un choix" at bounding box center [970, 129] width 86 height 12
click at [932, 265] on div "Recommandation" at bounding box center [964, 256] width 98 height 29
type textarea "A supplementary system is fitted which controls the function of the lift in the…"
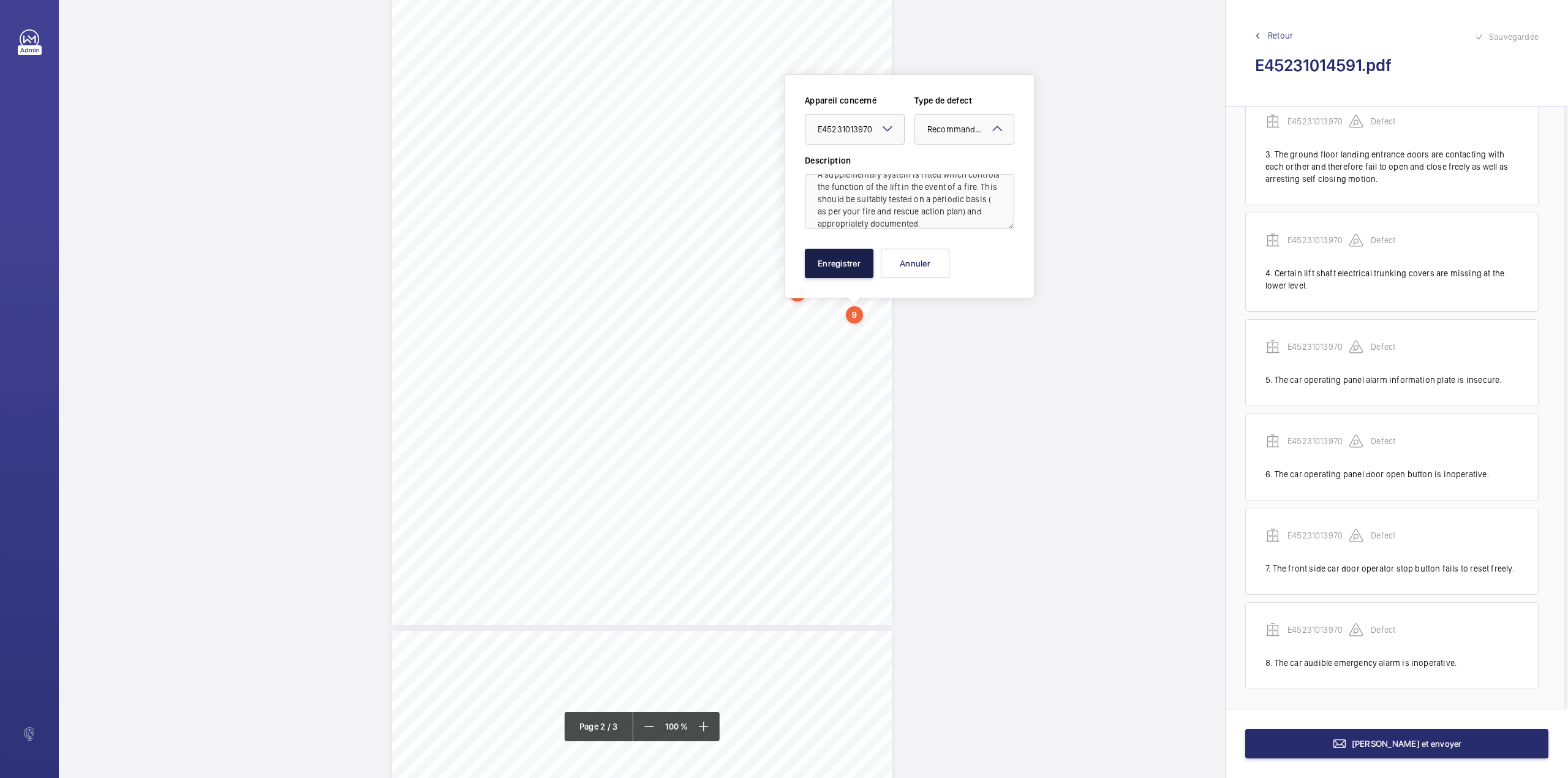
drag, startPoint x: 846, startPoint y: 266, endPoint x: 821, endPoint y: 256, distance: 26.9
click at [845, 266] on button "Enregistrer" at bounding box center [839, 263] width 69 height 29
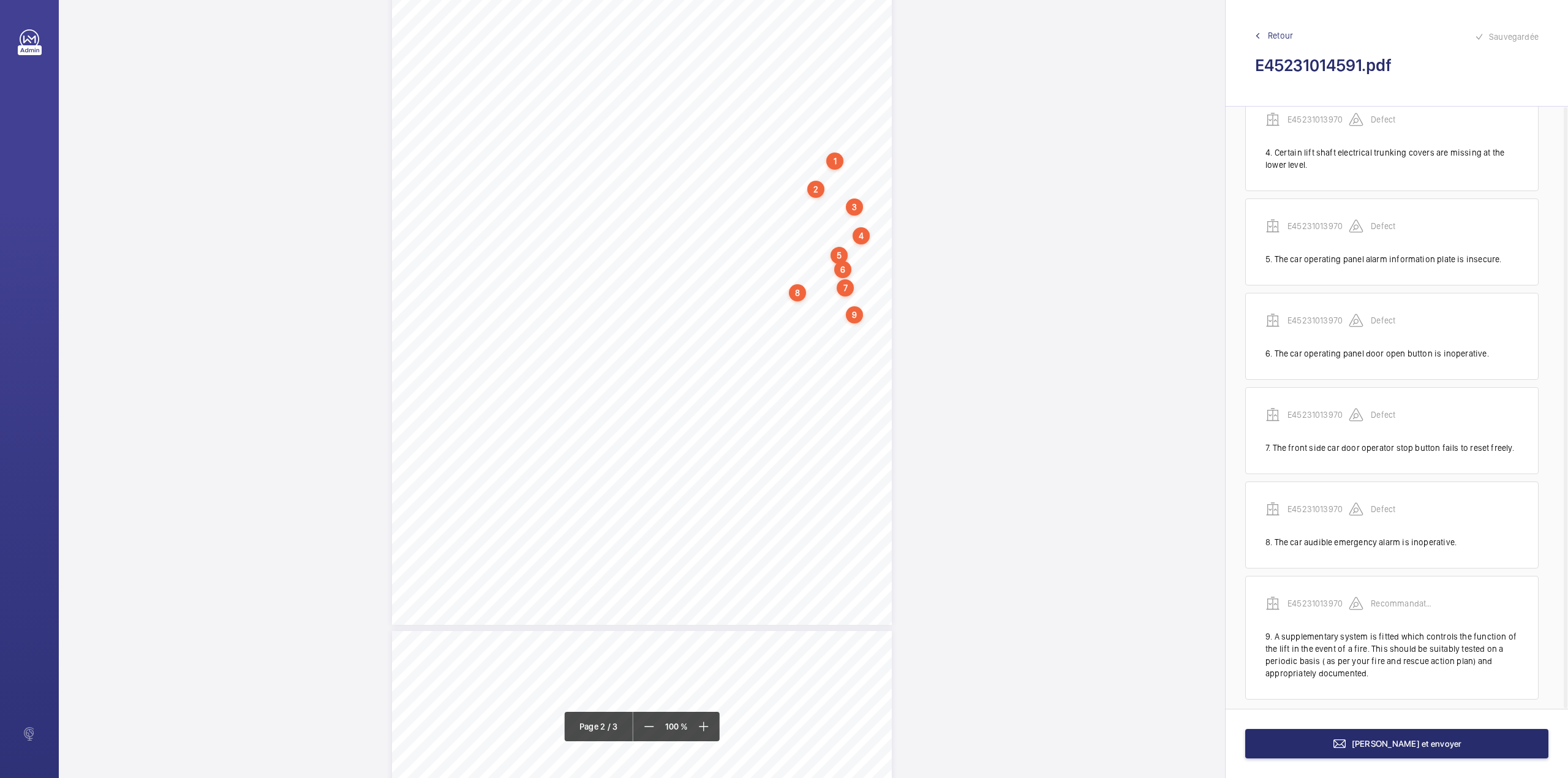
scroll to position [380, 0]
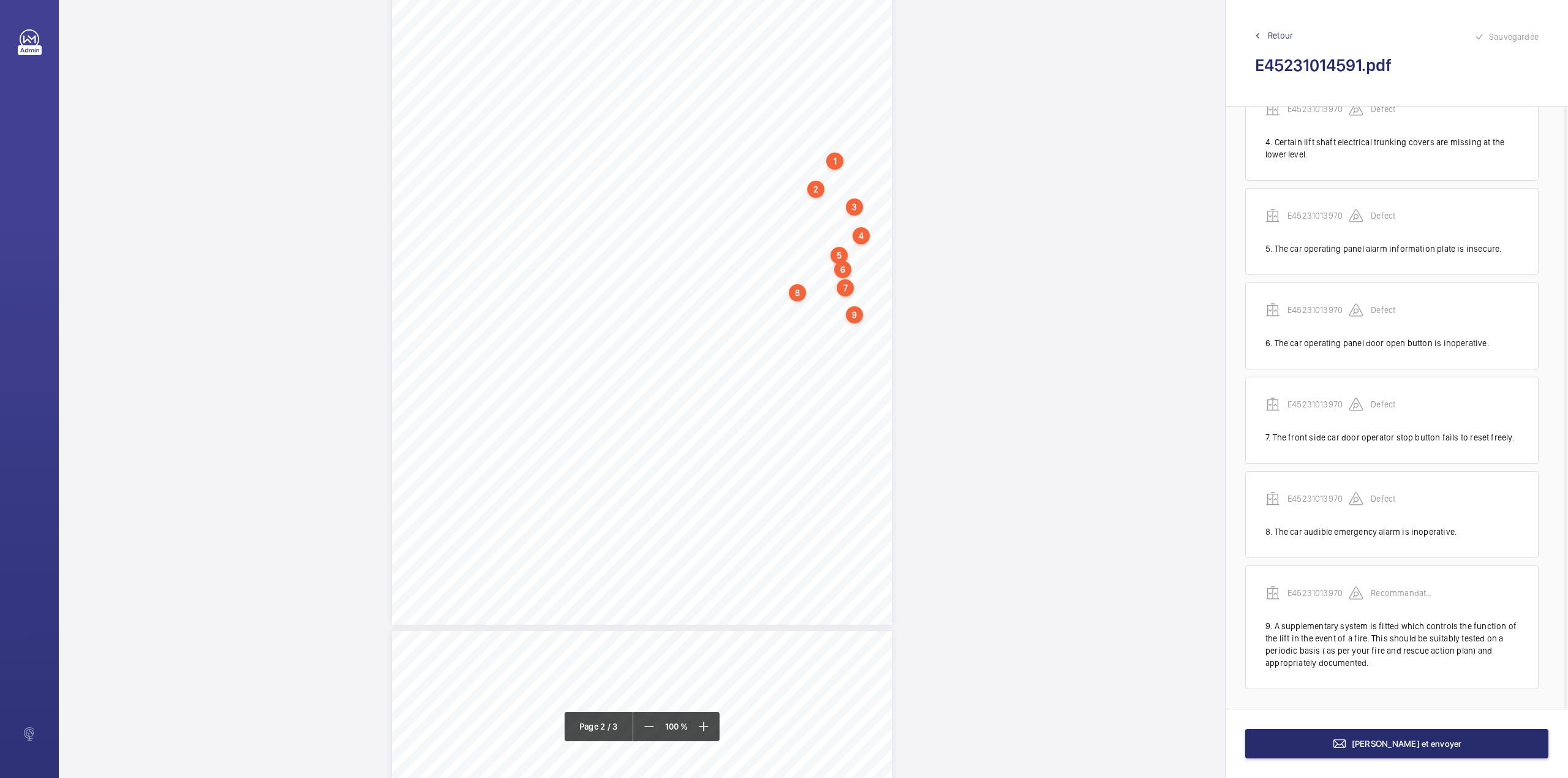
click at [858, 344] on div "TS TS TS TS TS TS TS TS TS H N TS" at bounding box center [642, 301] width 499 height 647
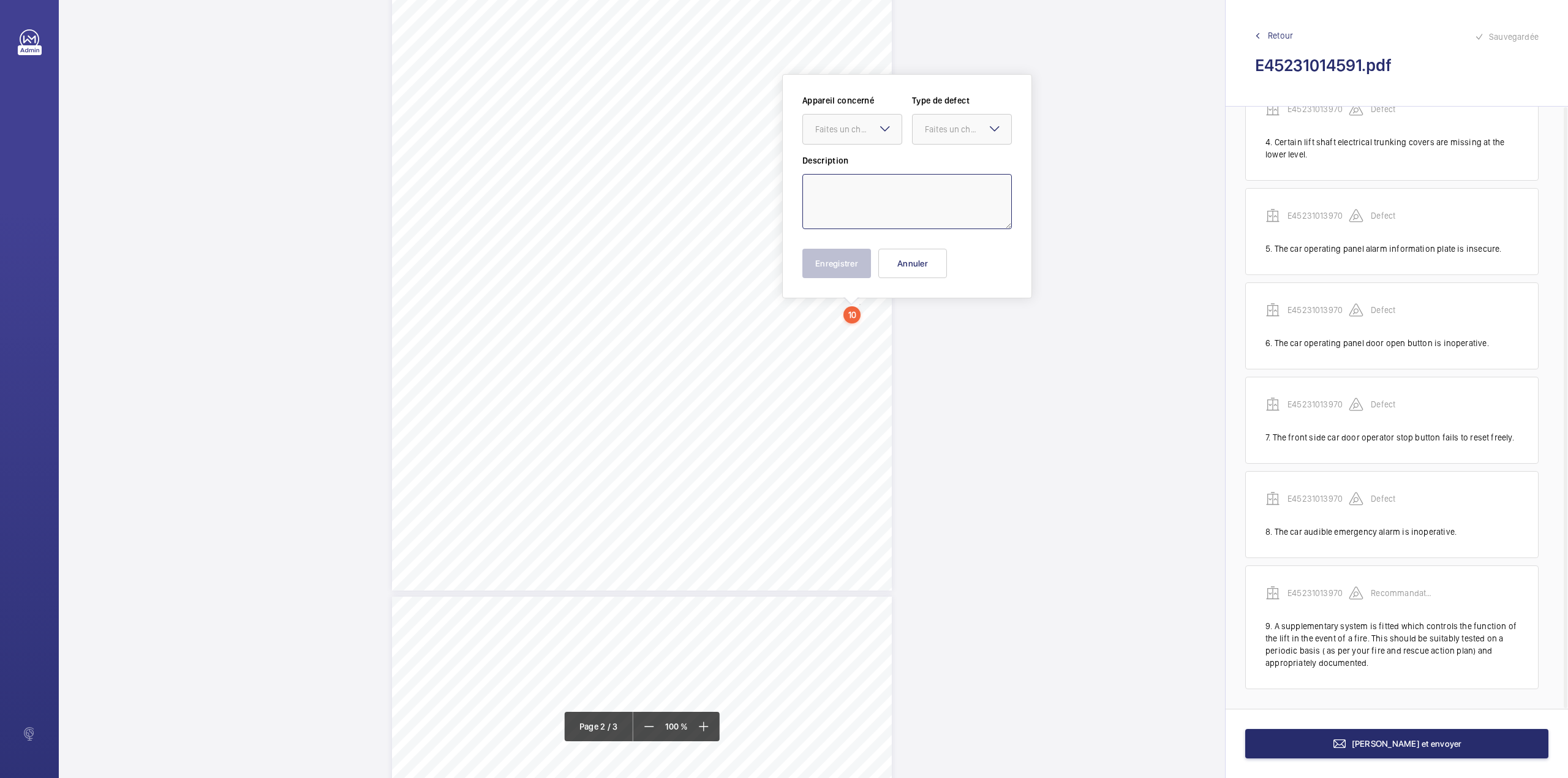
click at [858, 180] on textarea at bounding box center [907, 201] width 210 height 55
type textarea "a"
click at [957, 211] on textarea "A suitable safety barrier should be provided to enhance the safety of persons i…" at bounding box center [907, 201] width 210 height 55
drag, startPoint x: 911, startPoint y: 211, endPoint x: 917, endPoint y: 219, distance: 10.0
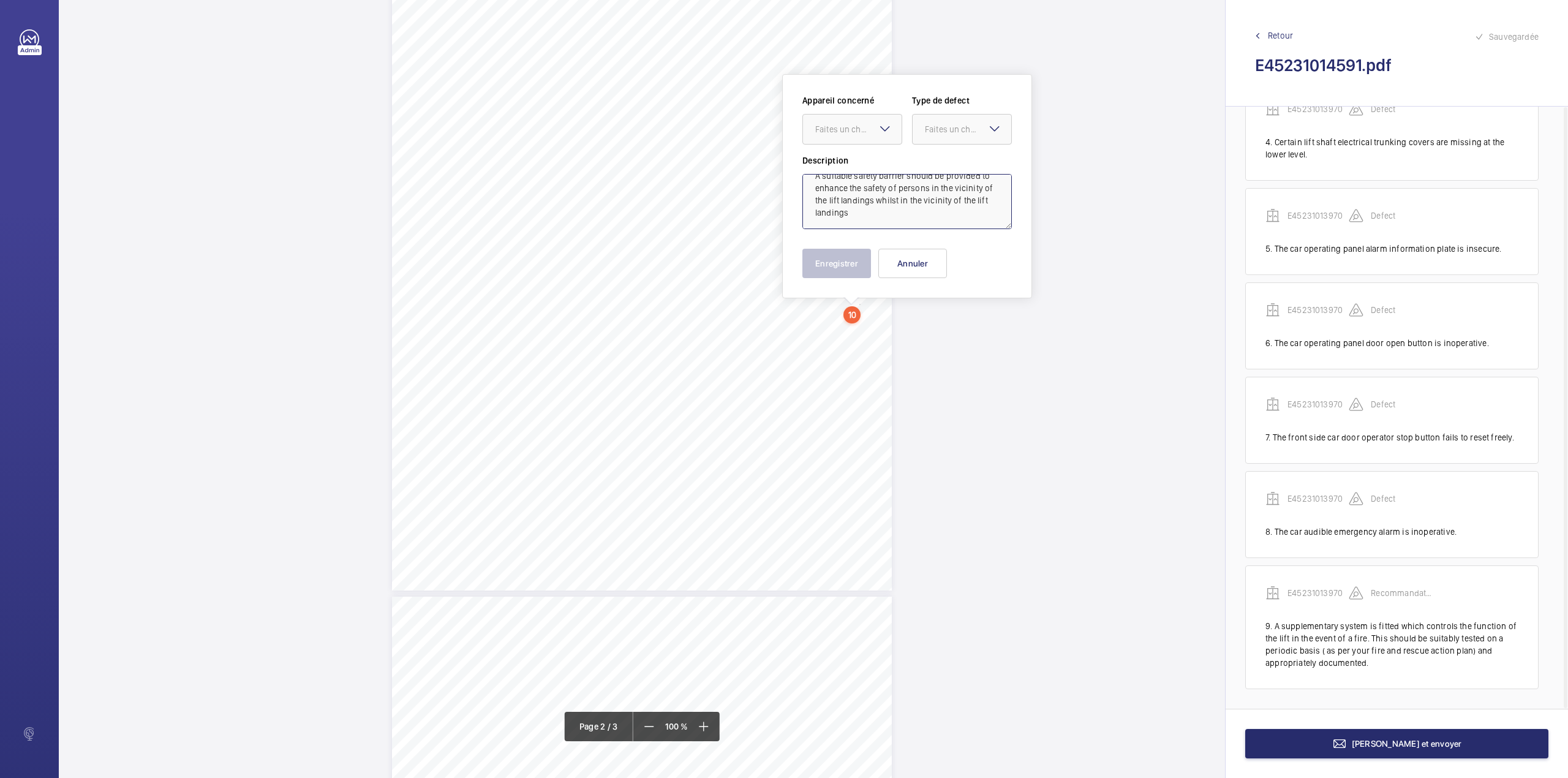
click at [917, 219] on textarea "A suitable safety barrier should be provided to enhance the safety of persons i…" at bounding box center [907, 201] width 210 height 55
type textarea "A suitable safety barrier should be provided to enhance the safety of persons i…"
click at [880, 130] on mat-icon at bounding box center [885, 128] width 14 height 14
click at [877, 156] on div "E45231013970" at bounding box center [852, 167] width 98 height 29
click at [929, 131] on div "Faites un choix" at bounding box center [968, 129] width 86 height 12
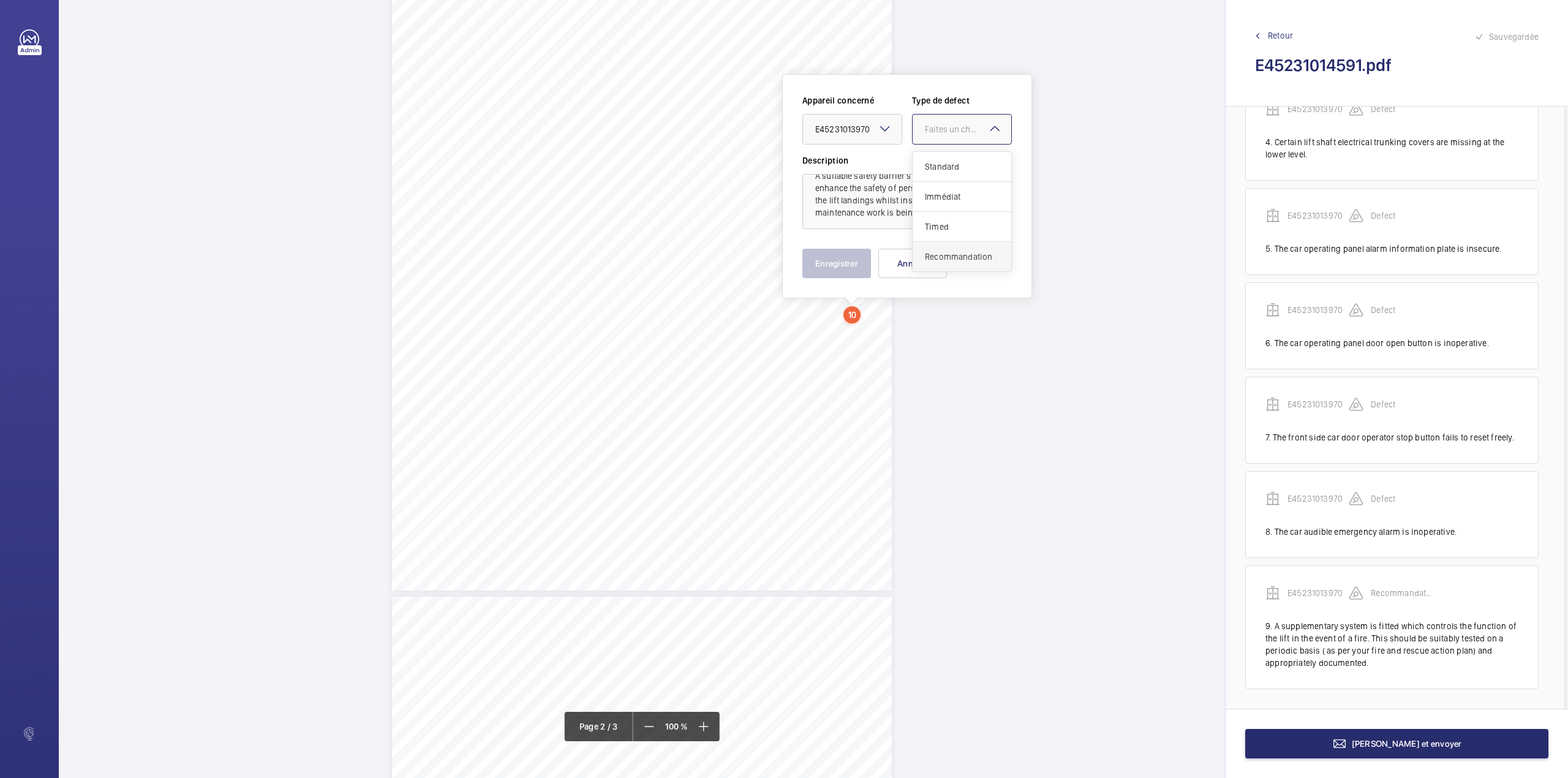
click at [934, 258] on span "Recommandation" at bounding box center [962, 256] width 74 height 12
click at [844, 258] on button "Enregistrer" at bounding box center [837, 263] width 69 height 29
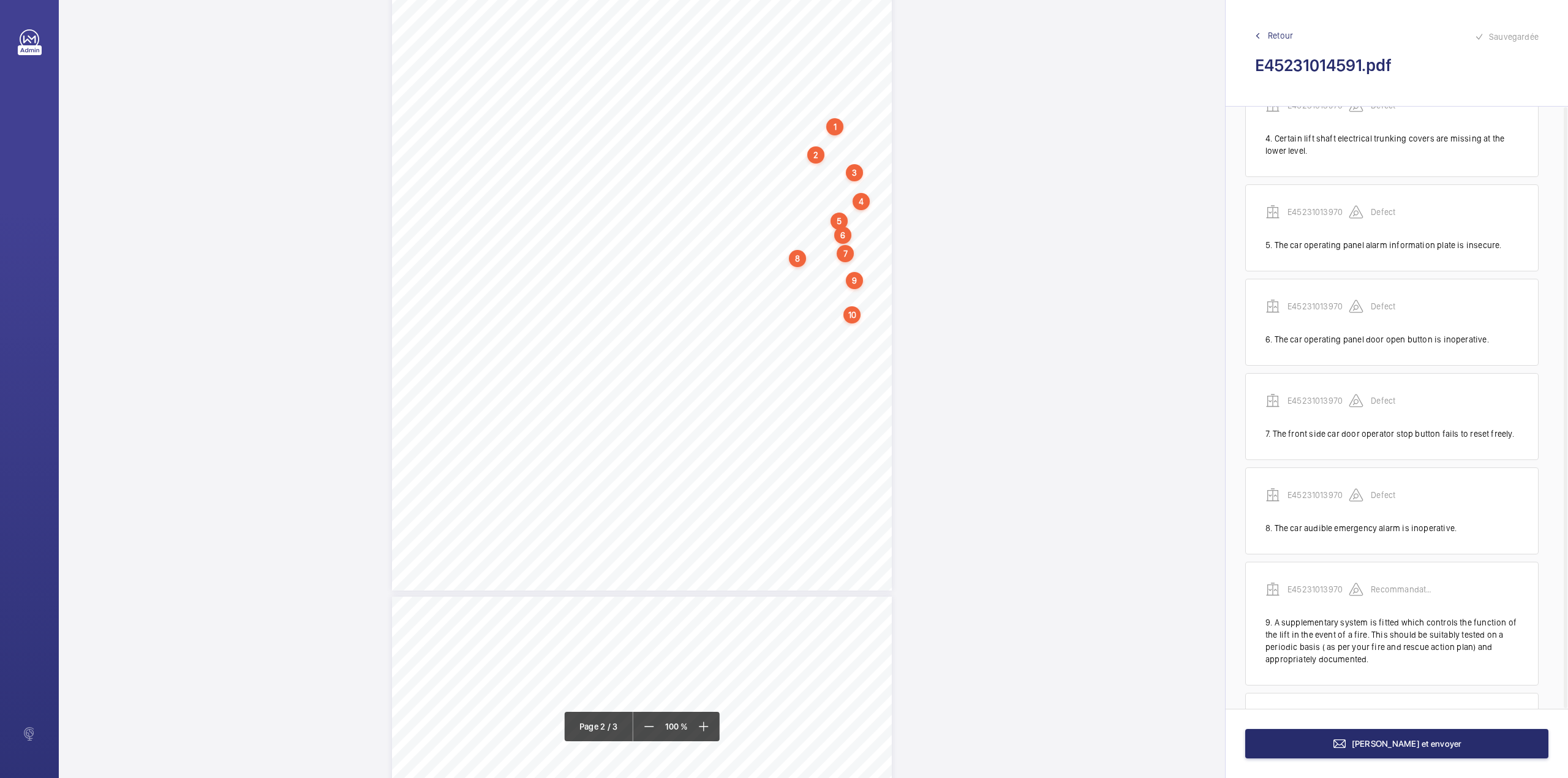
scroll to position [500, 0]
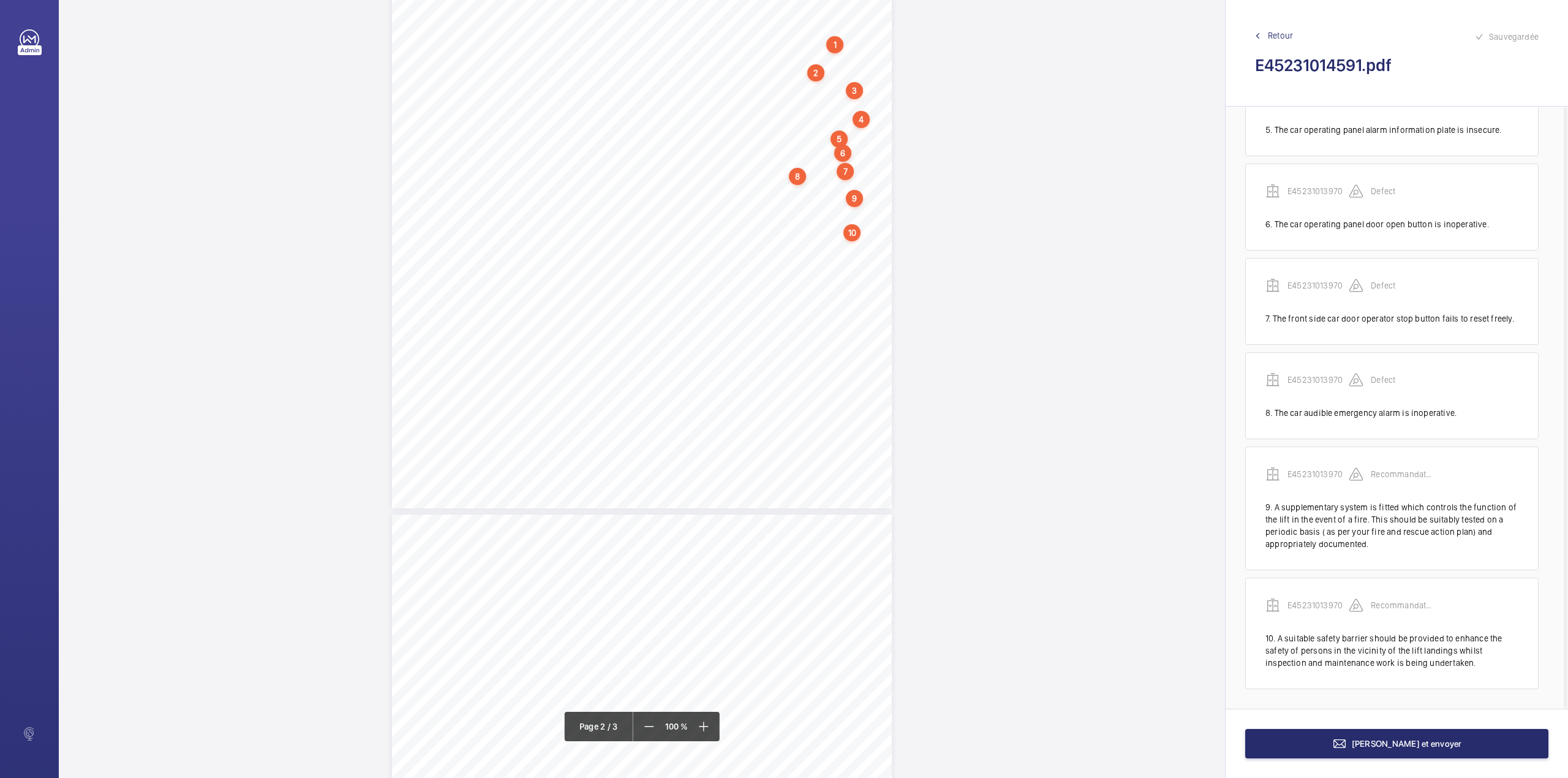
click at [865, 266] on div "TS TS TS TS TS TS TS TS TS H N TS" at bounding box center [642, 184] width 499 height 647
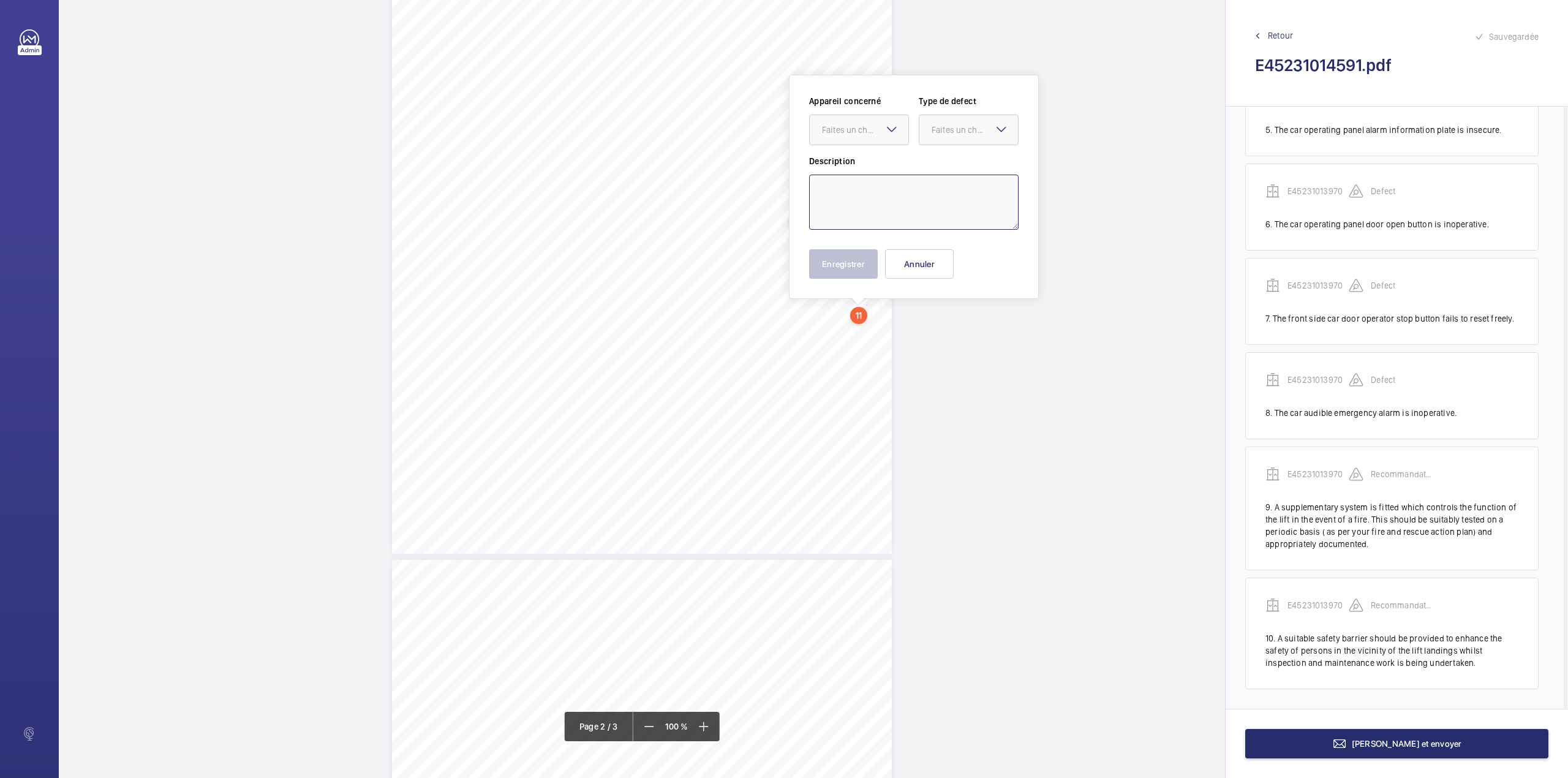
click at [873, 212] on textarea at bounding box center [914, 202] width 210 height 55
type textarea "v"
click at [878, 140] on div at bounding box center [858, 129] width 98 height 29
click at [878, 156] on div "E45231013970" at bounding box center [858, 167] width 98 height 29
click at [934, 139] on div at bounding box center [968, 129] width 98 height 29
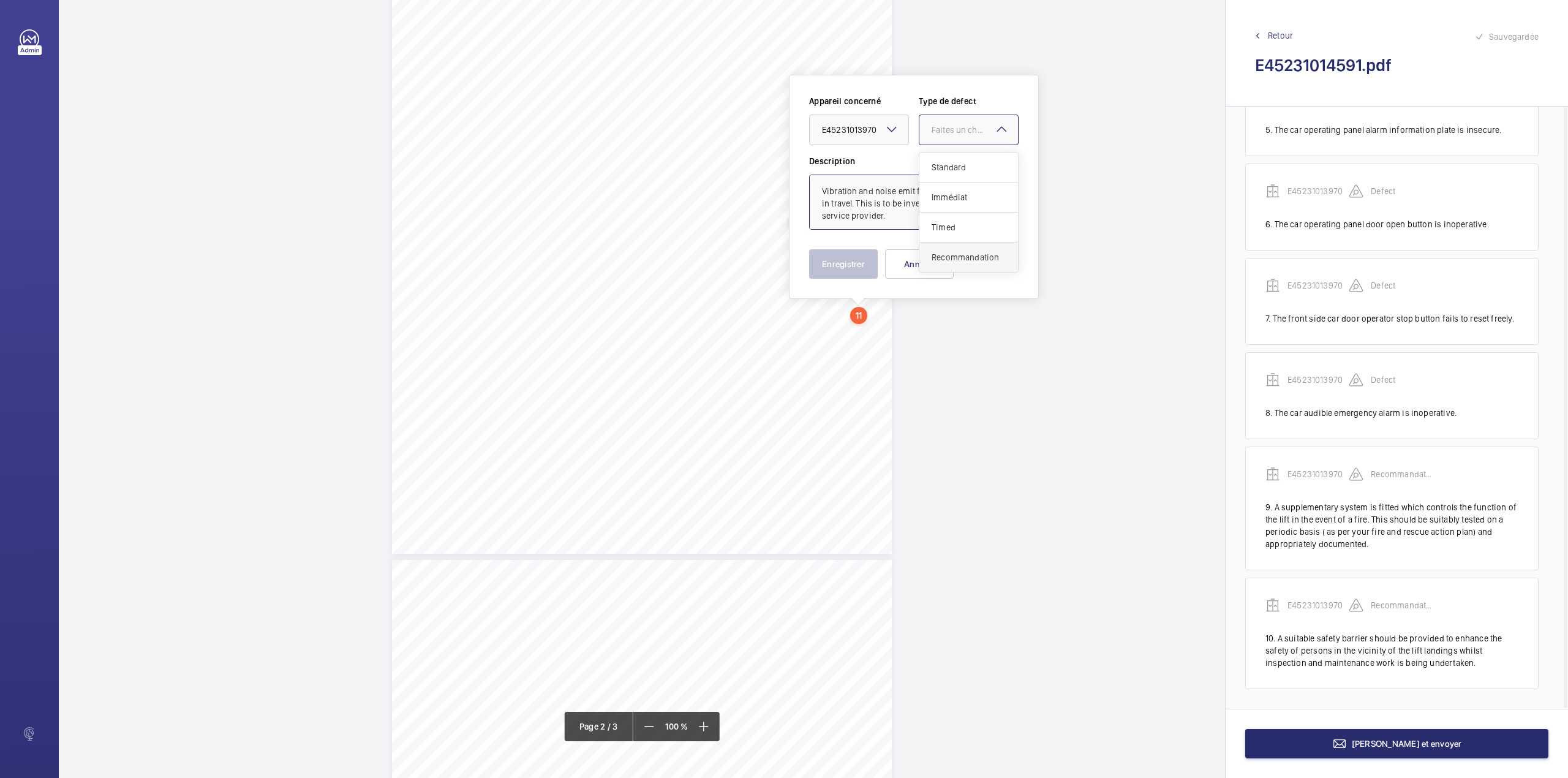
click at [941, 253] on span "Recommandation" at bounding box center [968, 257] width 74 height 12
type textarea "Vibration and noise emit from the lift car when in travel. This is to be invest…"
click at [845, 266] on button "Enregistrer" at bounding box center [843, 263] width 69 height 29
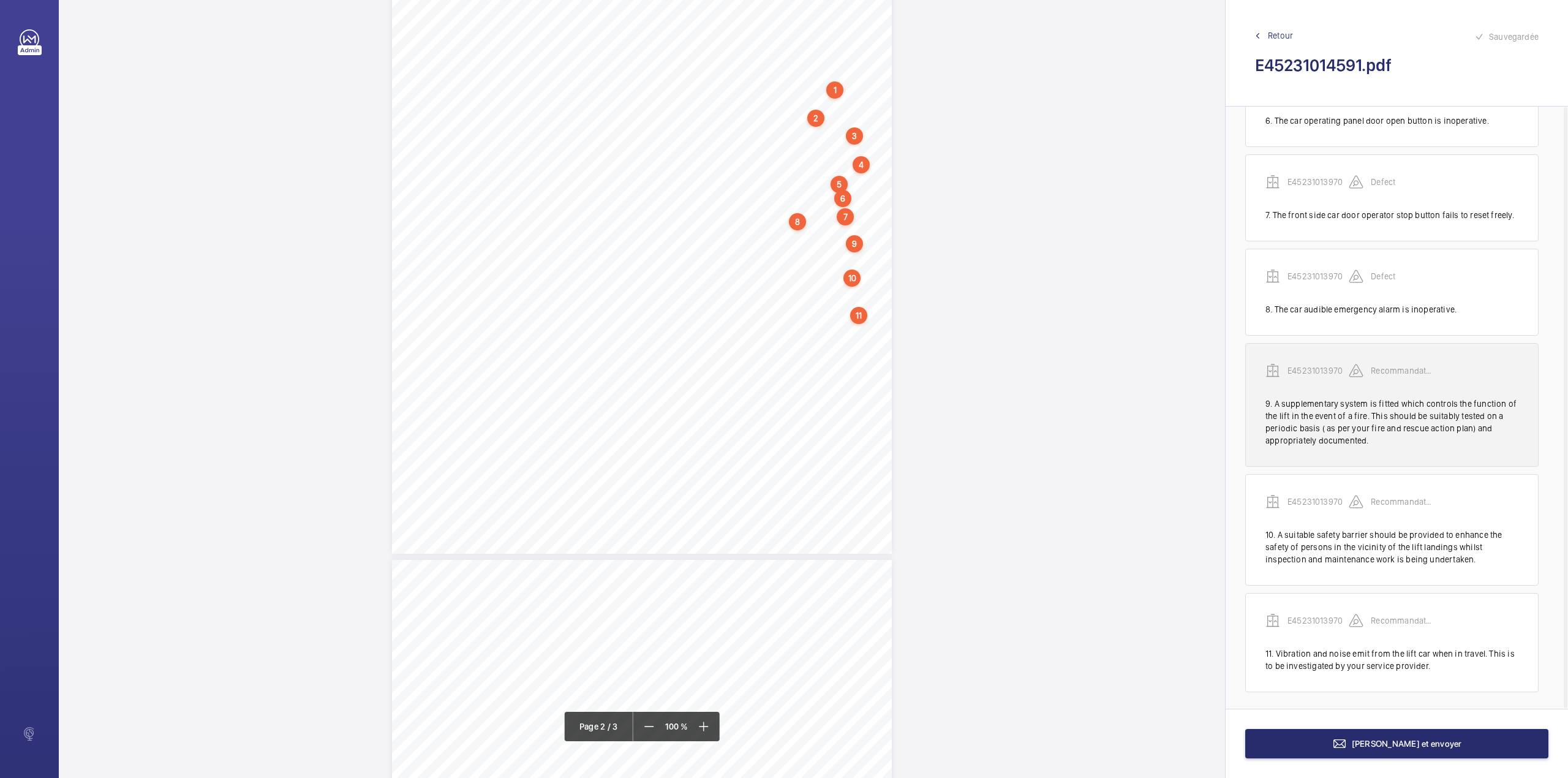
scroll to position [606, 0]
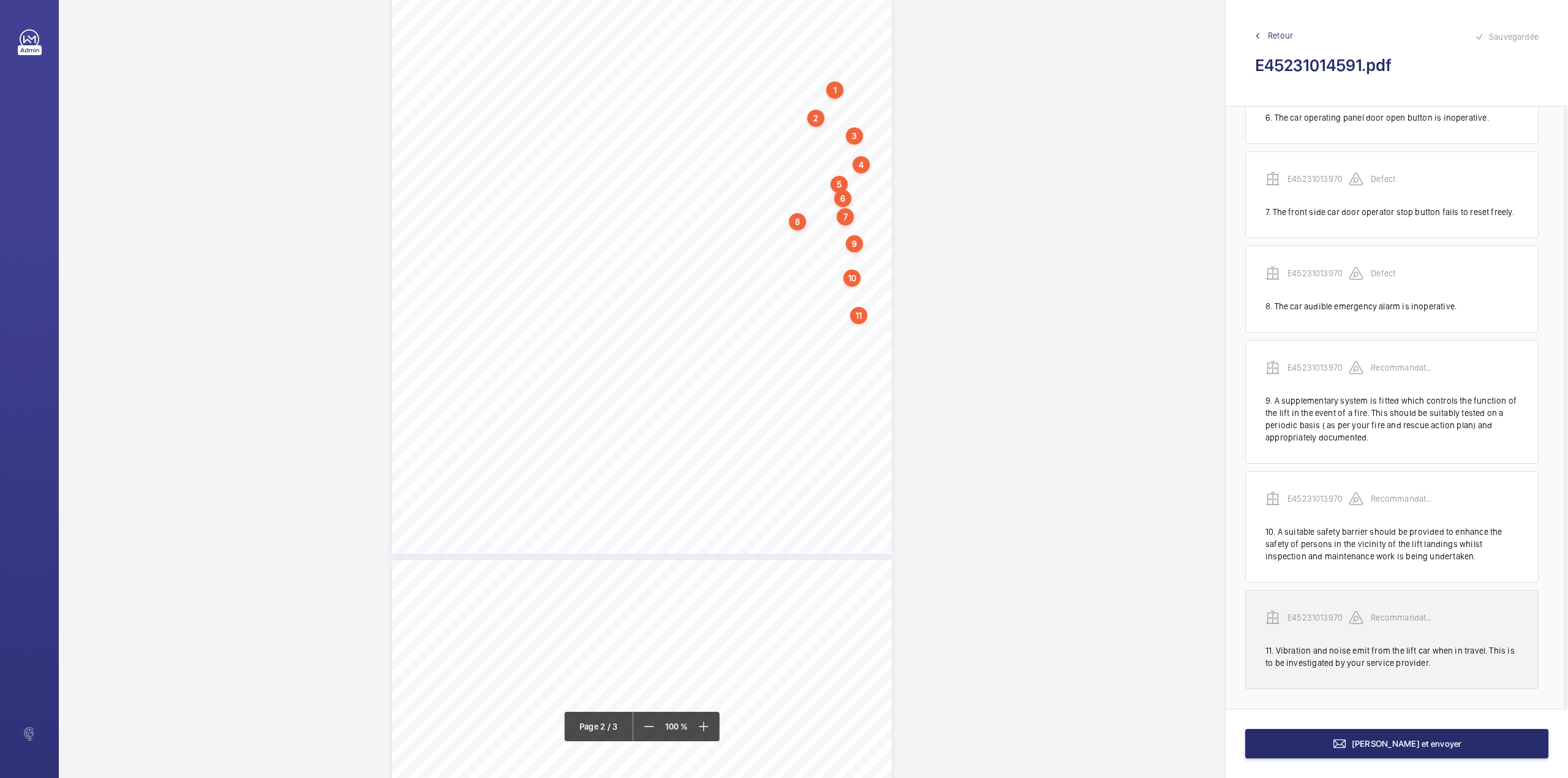
click at [1312, 610] on div "E45231013970" at bounding box center [1307, 617] width 83 height 14
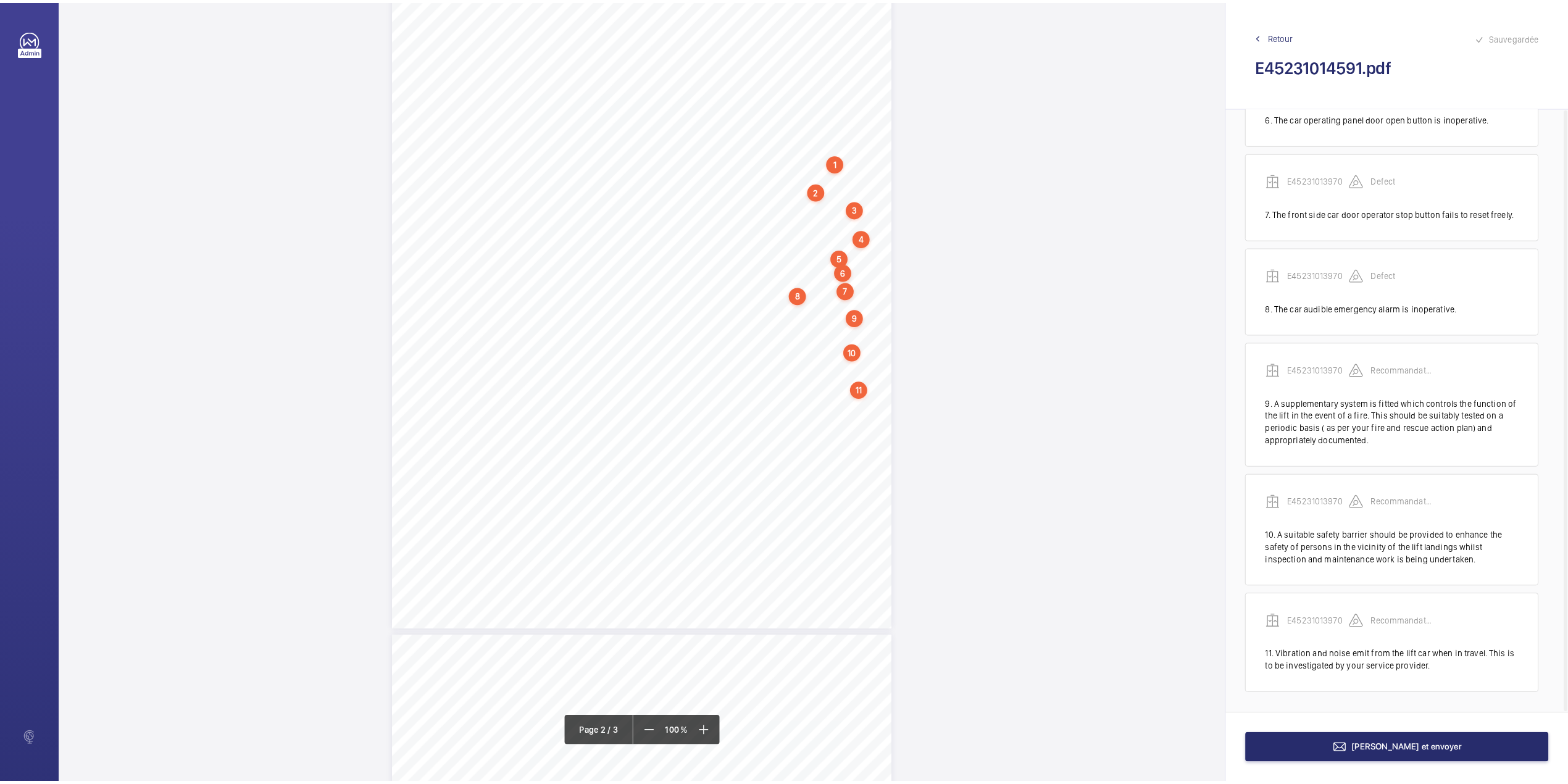
scroll to position [697, 0]
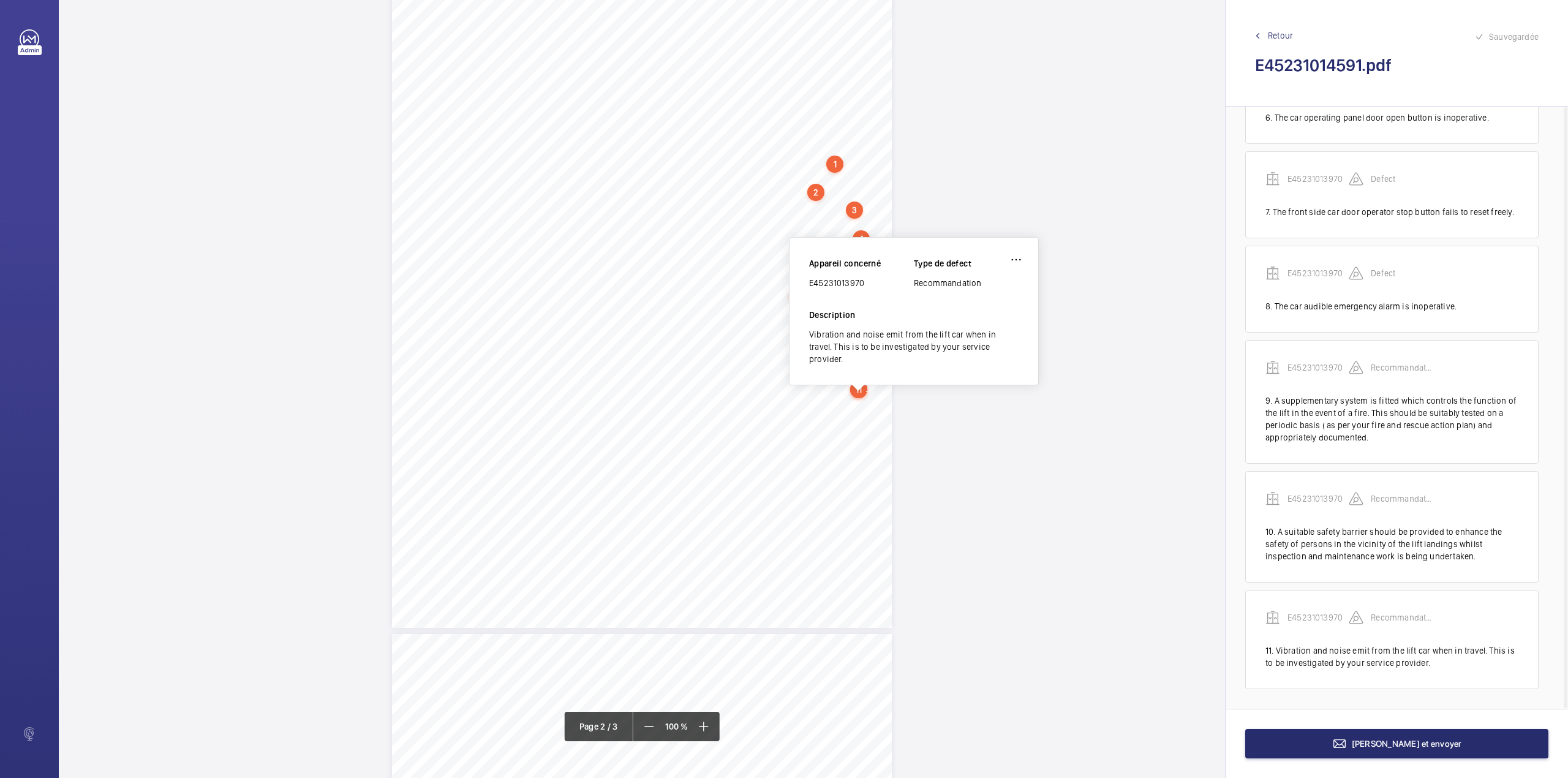
drag, startPoint x: 809, startPoint y: 285, endPoint x: 866, endPoint y: 283, distance: 57.0
click at [866, 283] on div "E45231013970" at bounding box center [861, 283] width 105 height 12
click at [1457, 739] on button "[PERSON_NAME] et envoyer" at bounding box center [1396, 744] width 303 height 29
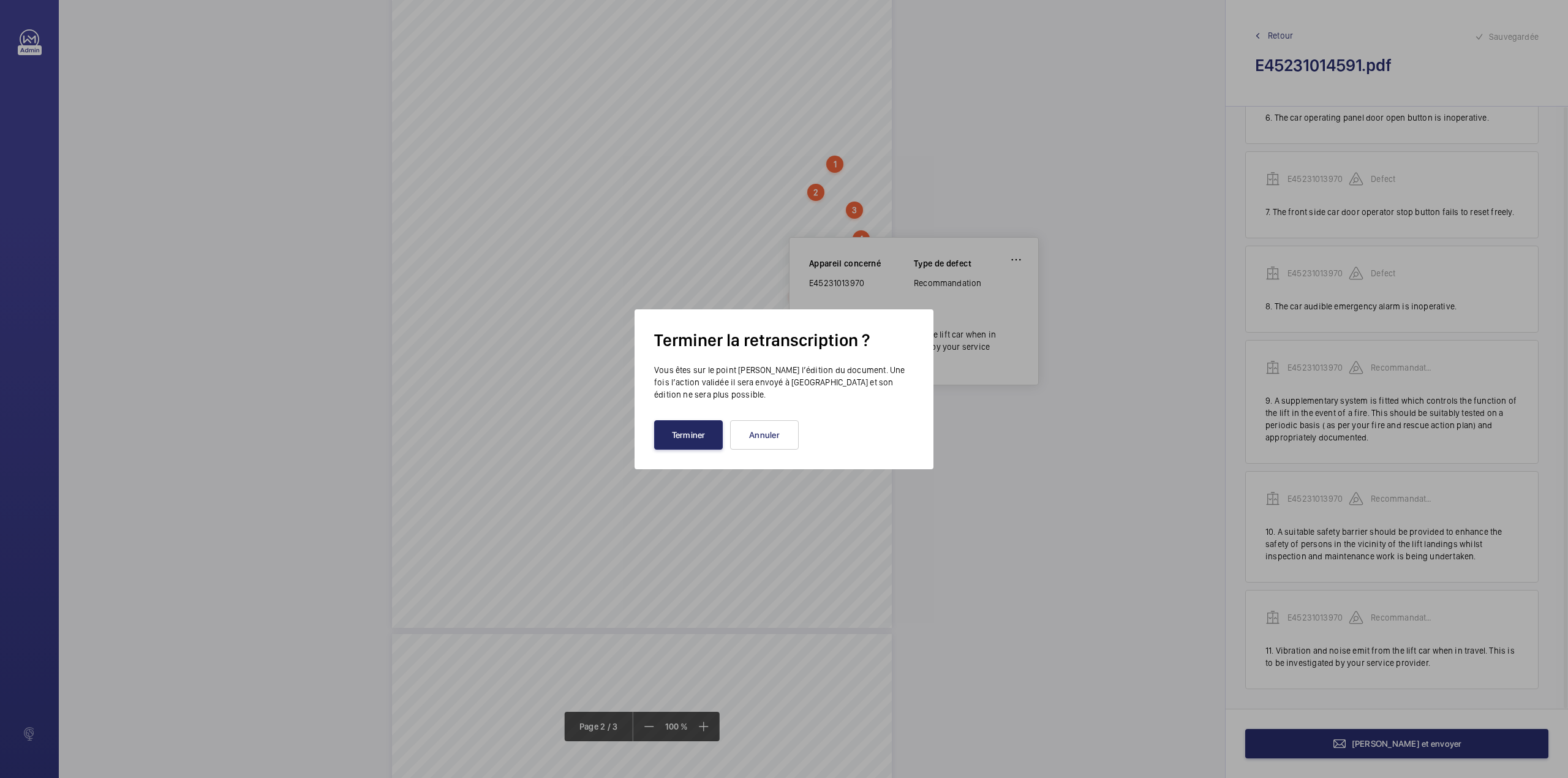
click at [697, 433] on button "Terminer" at bounding box center [688, 434] width 69 height 29
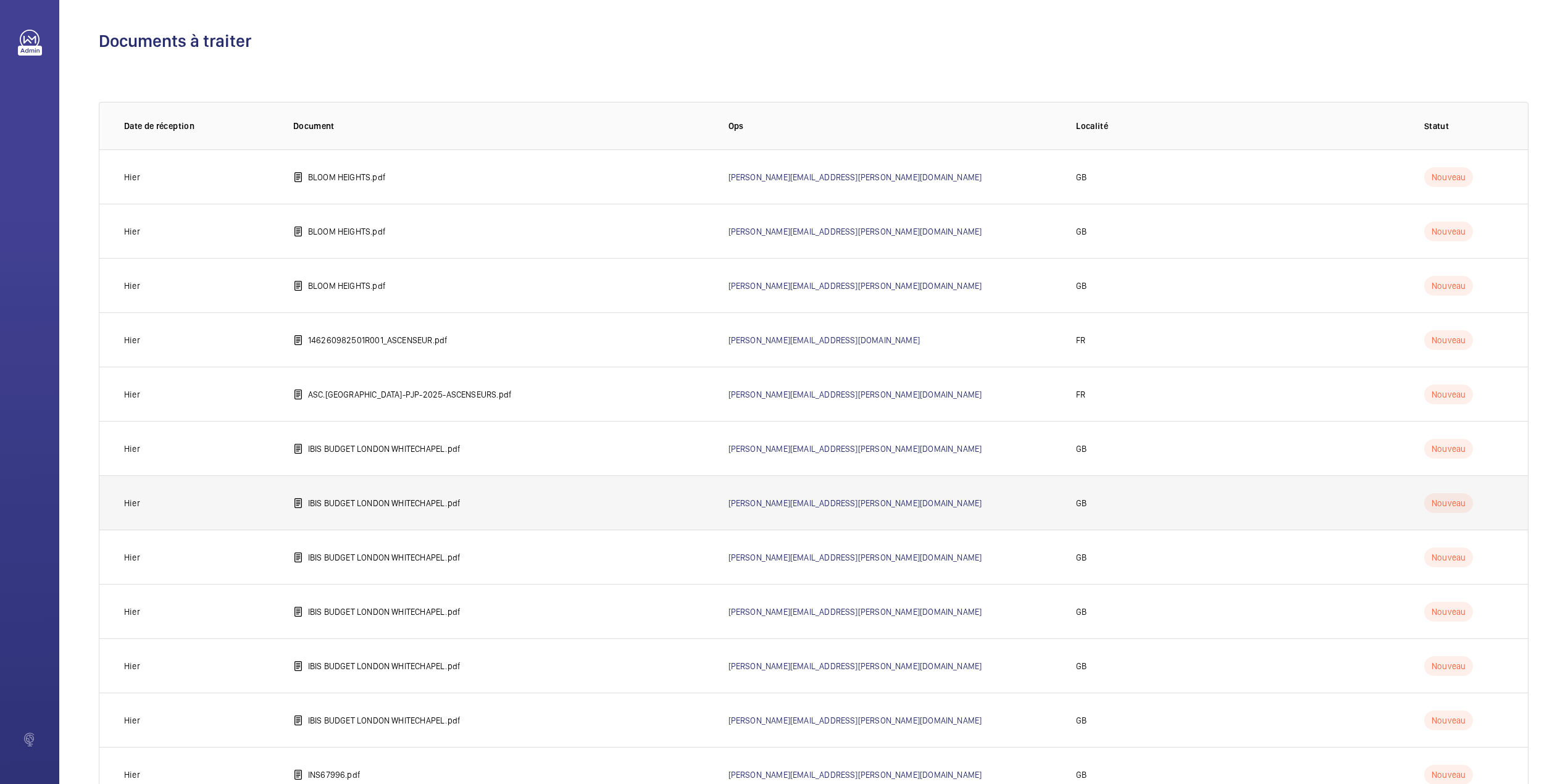
scroll to position [210, 0]
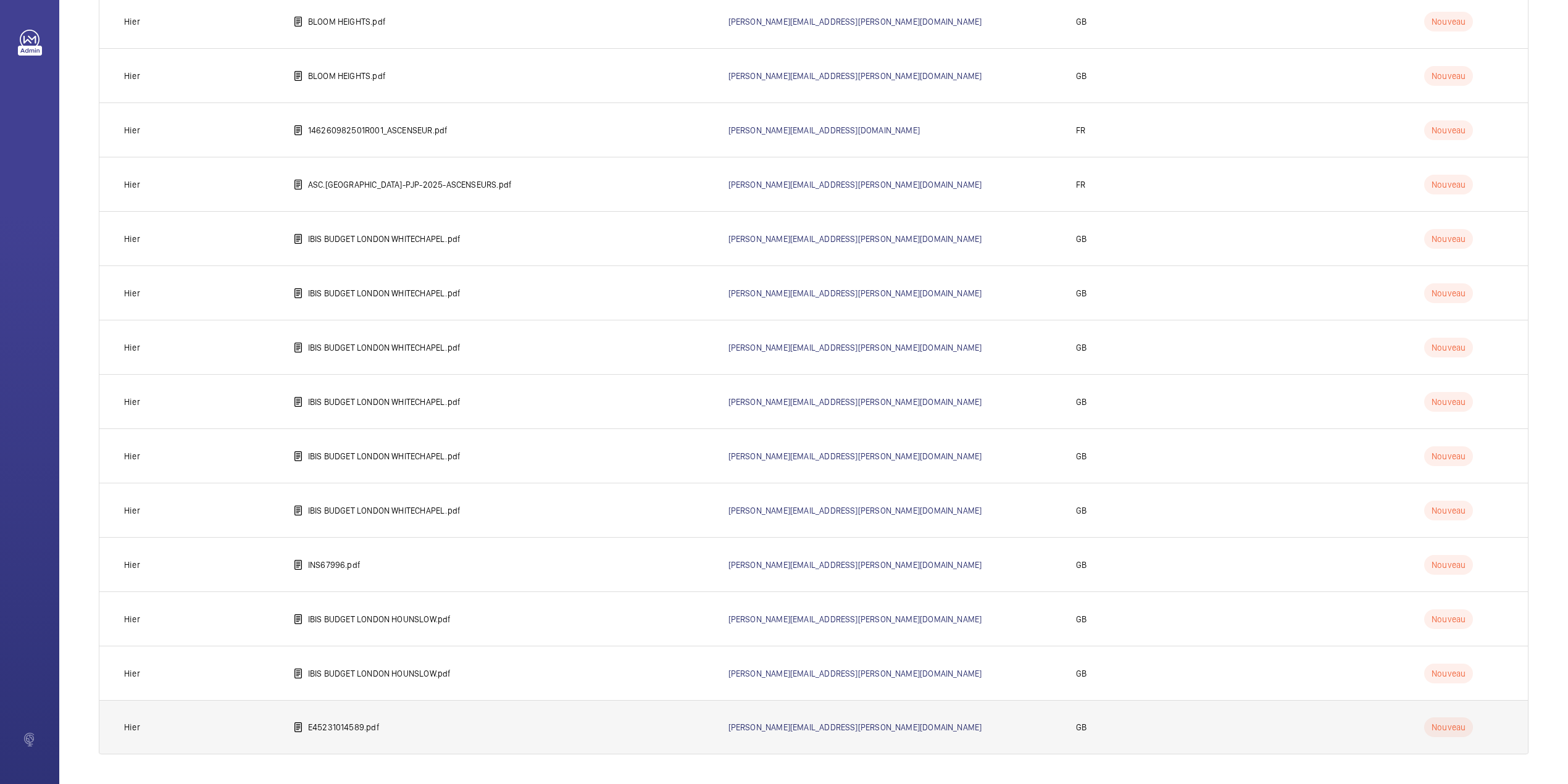
click at [370, 722] on p "E45231014589.pdf" at bounding box center [344, 727] width 72 height 12
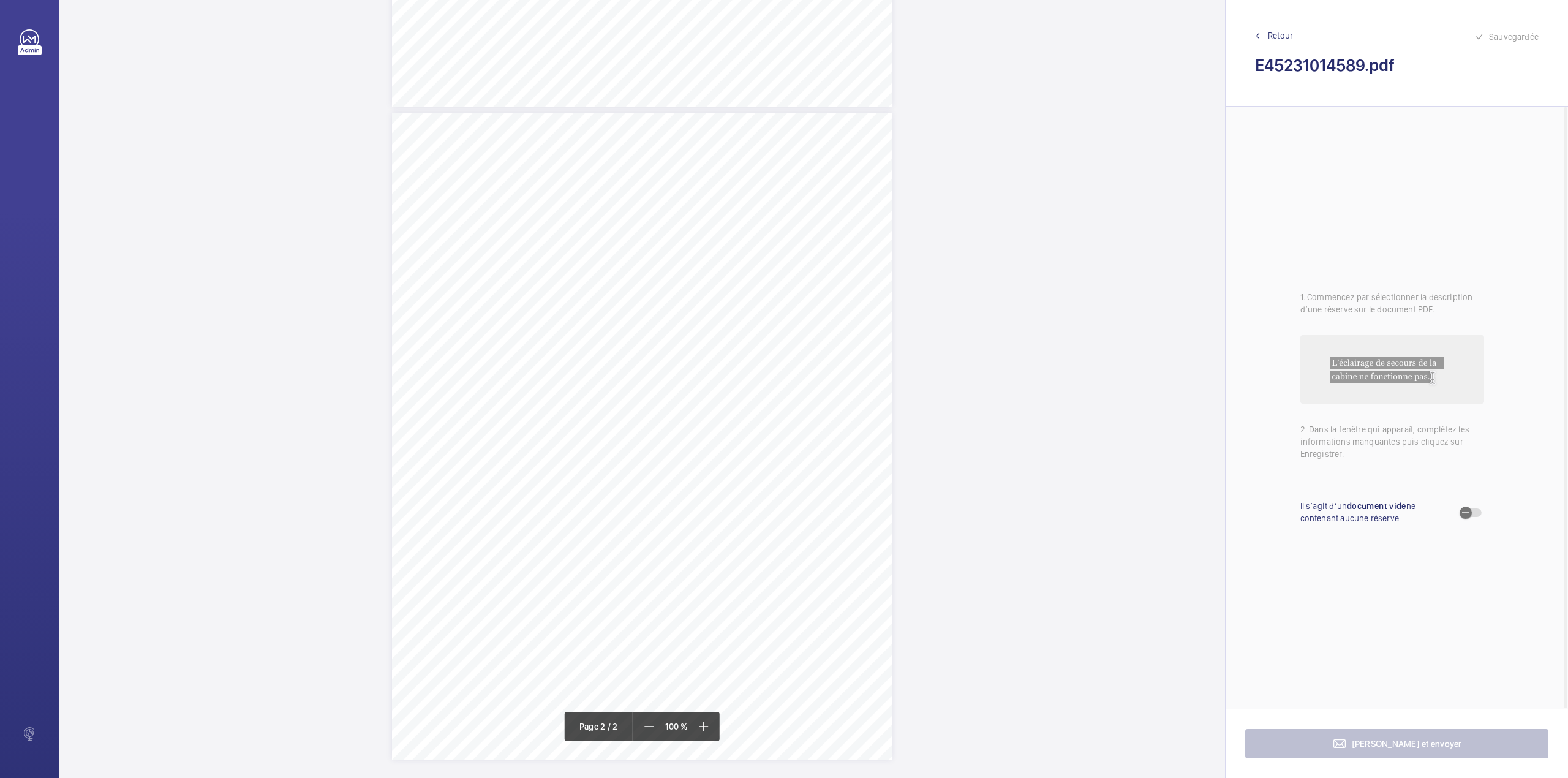
scroll to position [566, 0]
click at [747, 283] on div "TS TS TS TS TS TS H" at bounding box center [642, 429] width 499 height 647
click at [774, 192] on textarea at bounding box center [797, 201] width 210 height 55
type textarea "t"
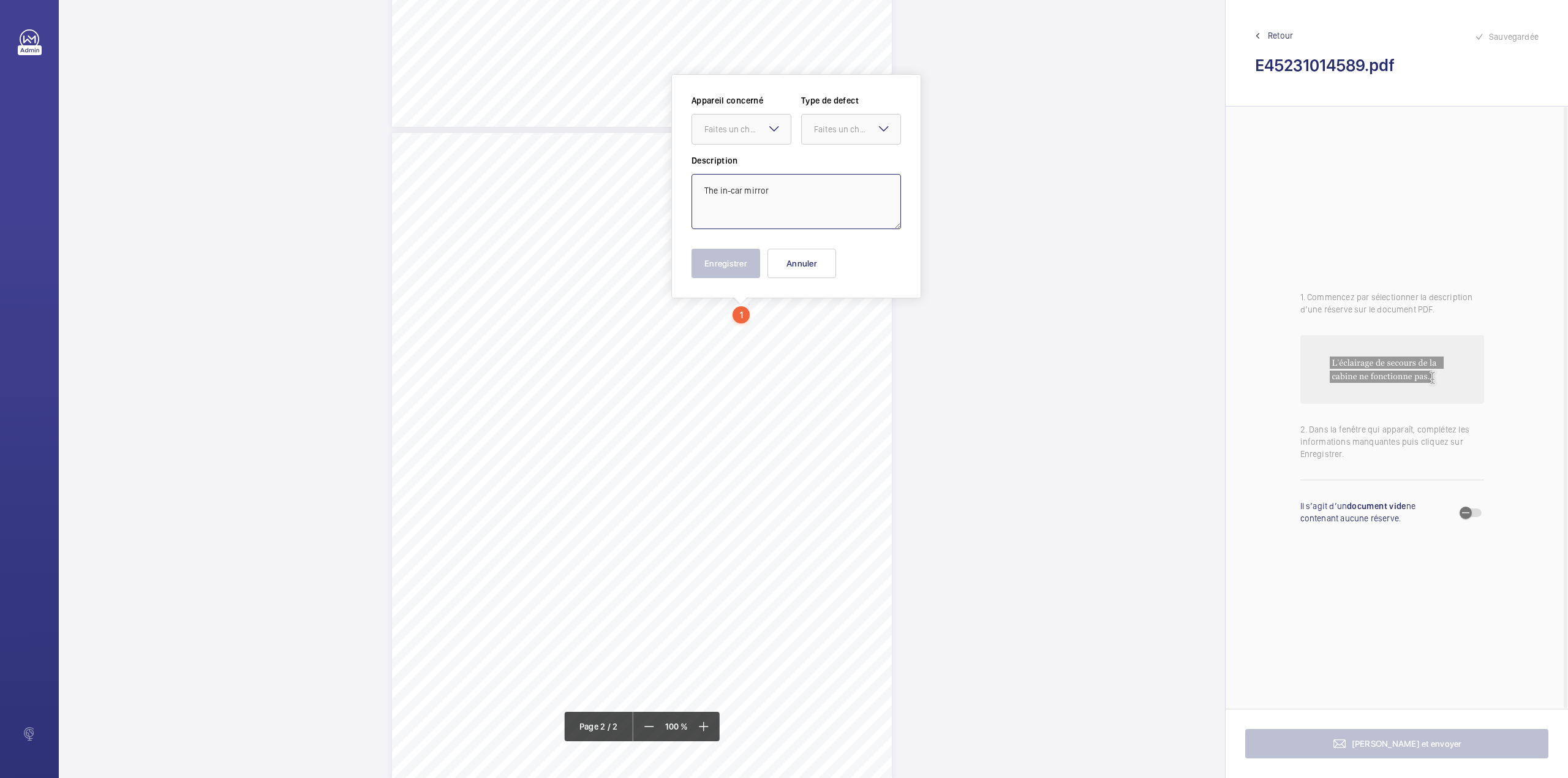
click at [789, 191] on textarea "The in-car mirror" at bounding box center [797, 201] width 210 height 55
click at [762, 133] on div "Faites un choix" at bounding box center [747, 129] width 86 height 12
drag, startPoint x: 751, startPoint y: 161, endPoint x: 821, endPoint y: 138, distance: 73.7
click at [751, 162] on span "E45231014589" at bounding box center [741, 167] width 74 height 12
click at [822, 136] on div at bounding box center [850, 129] width 98 height 29
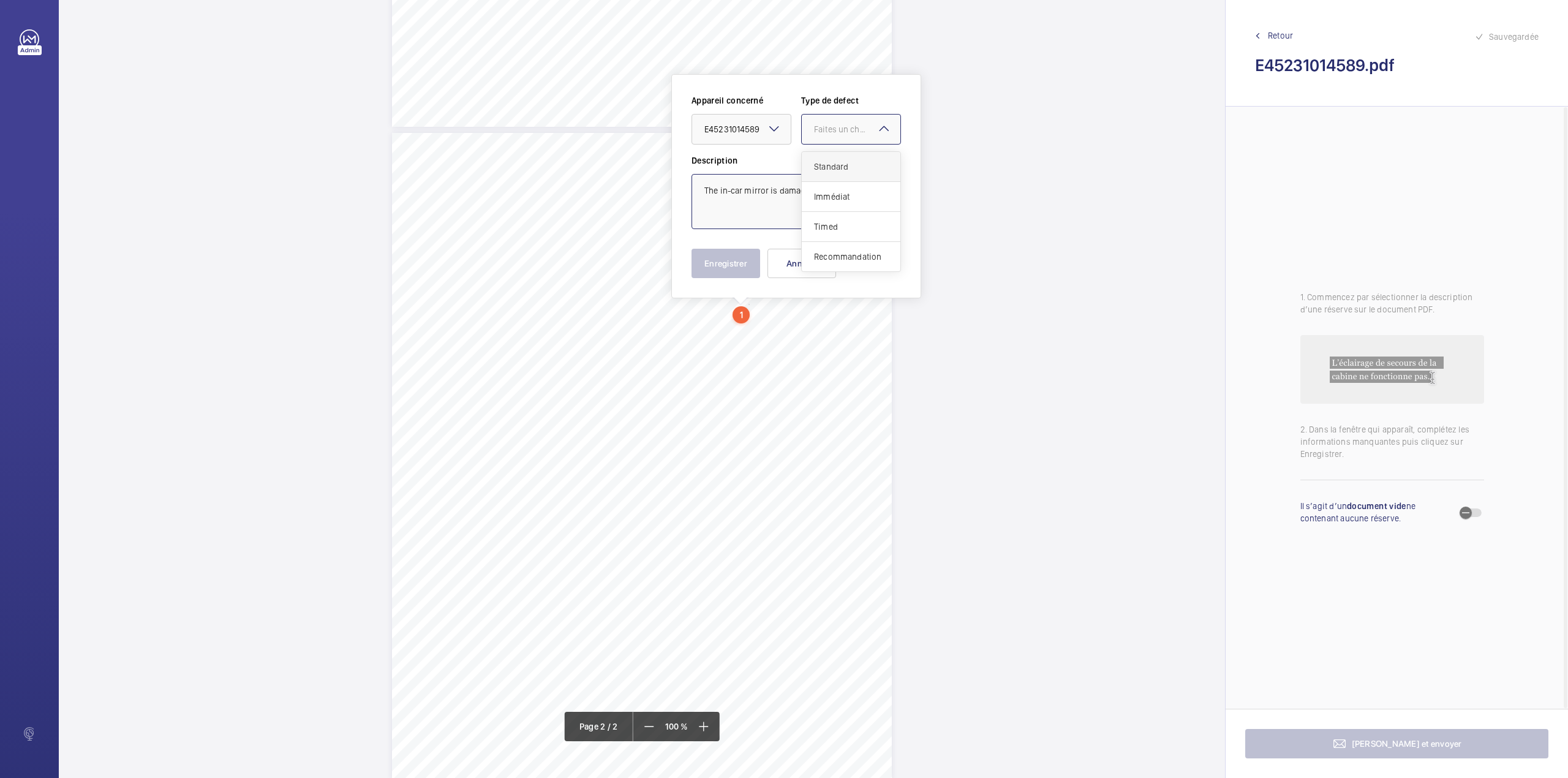
click at [822, 157] on div "Standard" at bounding box center [850, 167] width 98 height 30
type textarea "The in-car mirror is damaged."
click at [733, 258] on button "Enregistrer" at bounding box center [726, 263] width 69 height 29
click at [763, 333] on span "TS" at bounding box center [761, 337] width 11 height 9
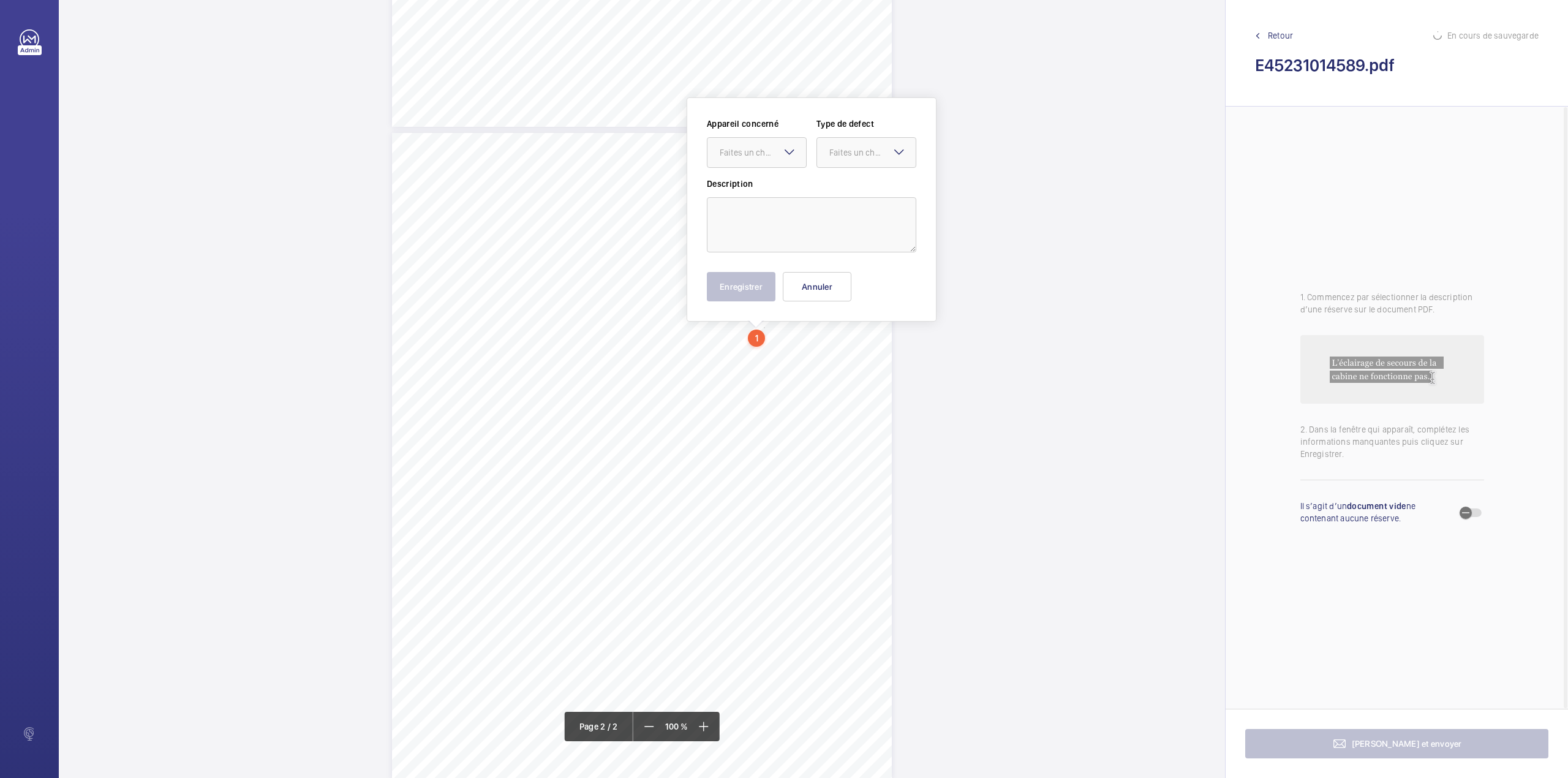
scroll to position [562, 0]
click at [775, 210] on textarea at bounding box center [812, 202] width 210 height 55
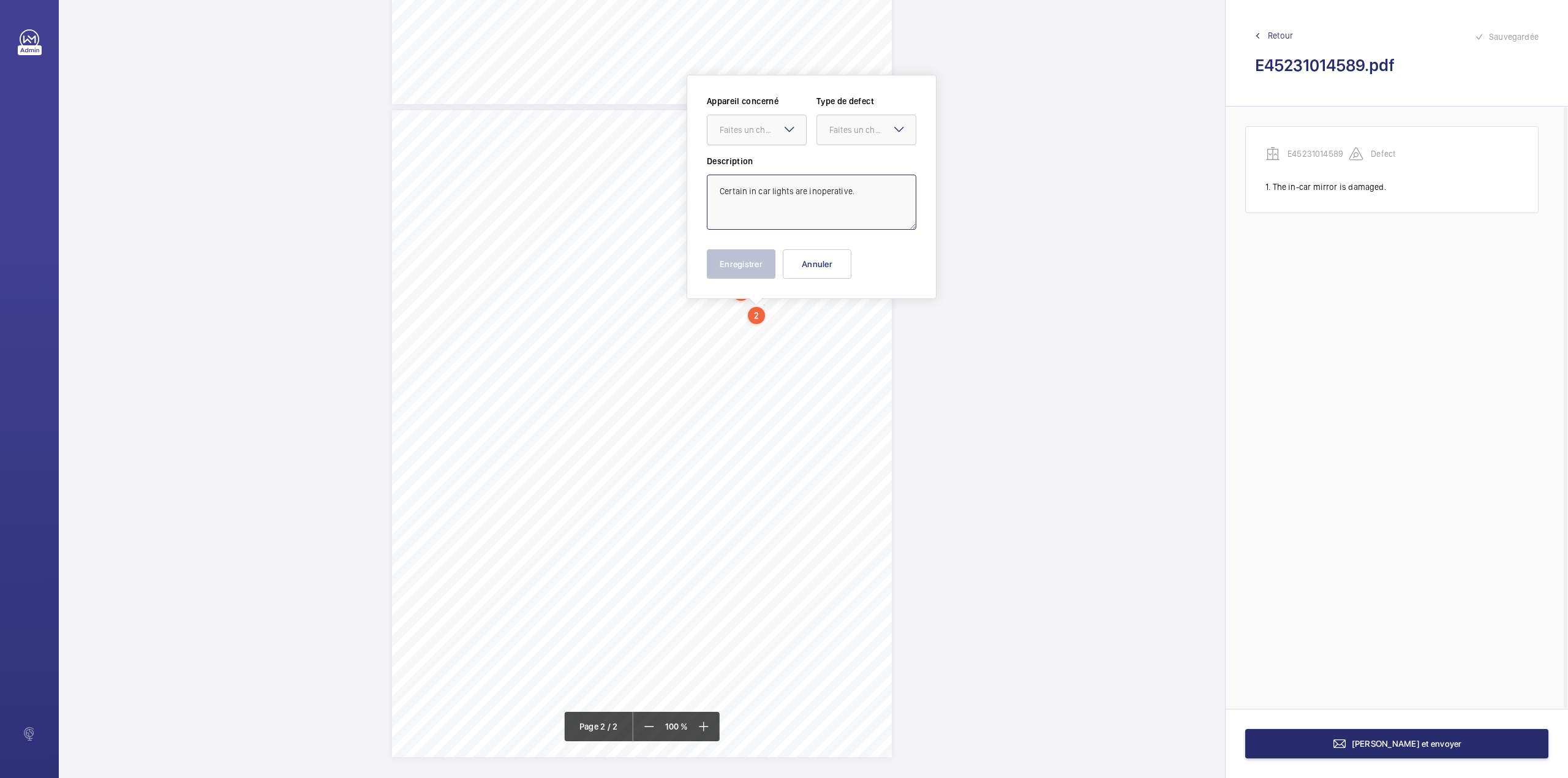
drag, startPoint x: 771, startPoint y: 131, endPoint x: 771, endPoint y: 138, distance: 7.0
click at [771, 132] on div "Faites un choix" at bounding box center [763, 129] width 86 height 12
click at [775, 158] on div "E45231014589" at bounding box center [756, 167] width 98 height 29
click at [870, 136] on div at bounding box center [865, 129] width 98 height 29
click at [863, 168] on span "Standard" at bounding box center [866, 167] width 74 height 12
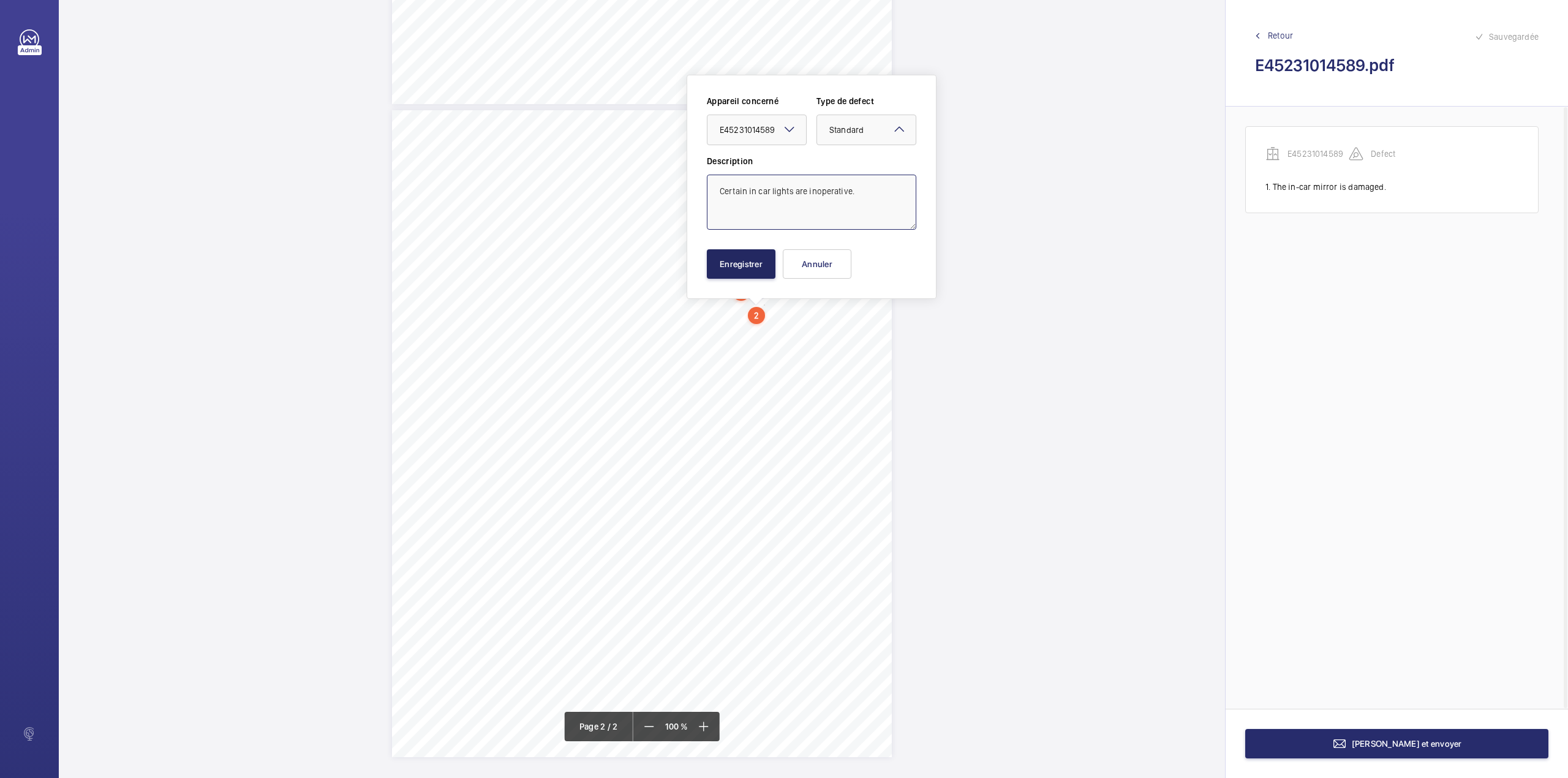
type textarea "Certain in car lights are inoperative."
click at [759, 266] on button "Enregistrer" at bounding box center [741, 263] width 69 height 29
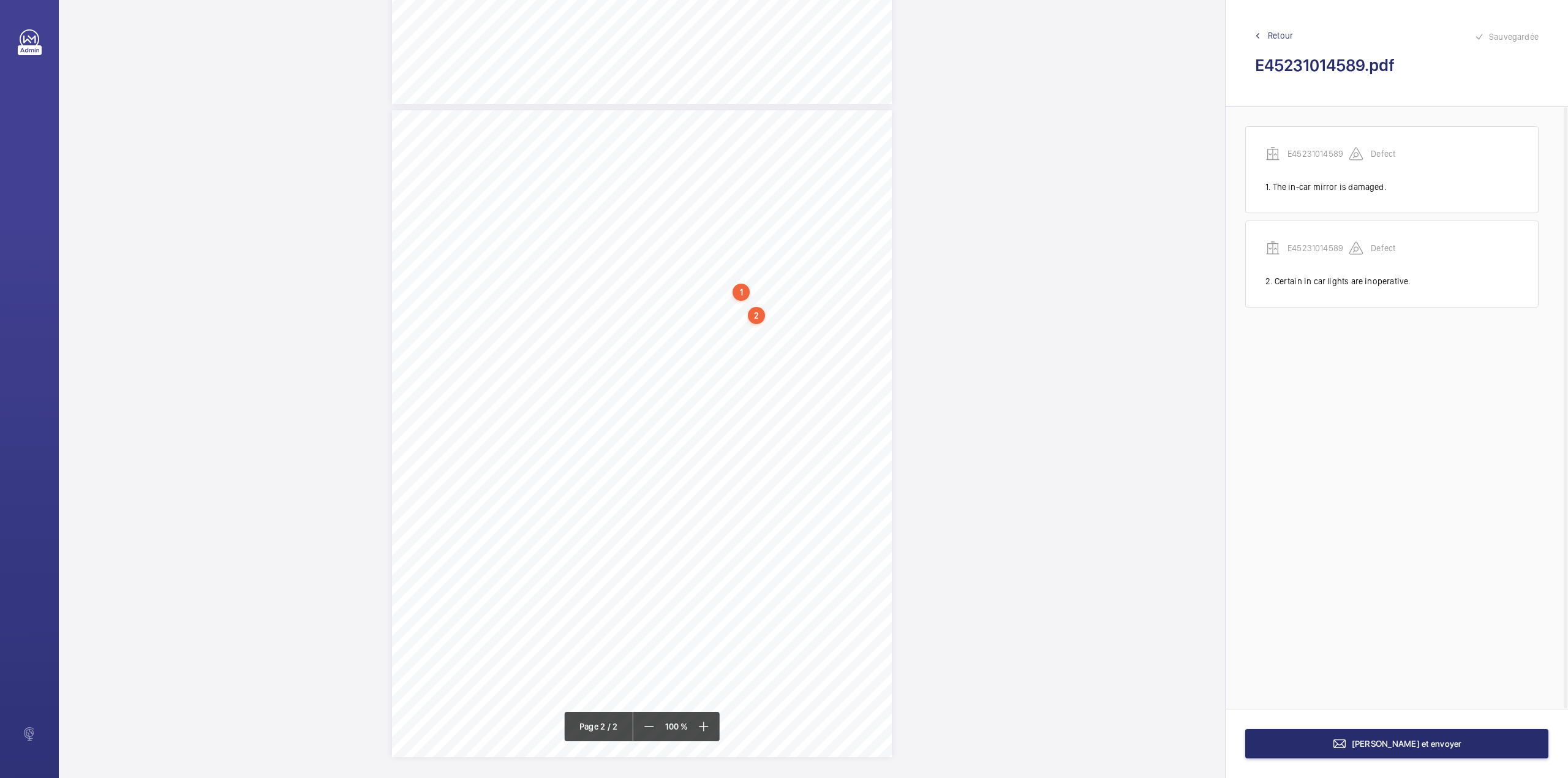
click at [759, 319] on div "2" at bounding box center [756, 316] width 17 height 17
click at [771, 388] on div "TS TS TS TS TS TS H" at bounding box center [642, 507] width 499 height 647
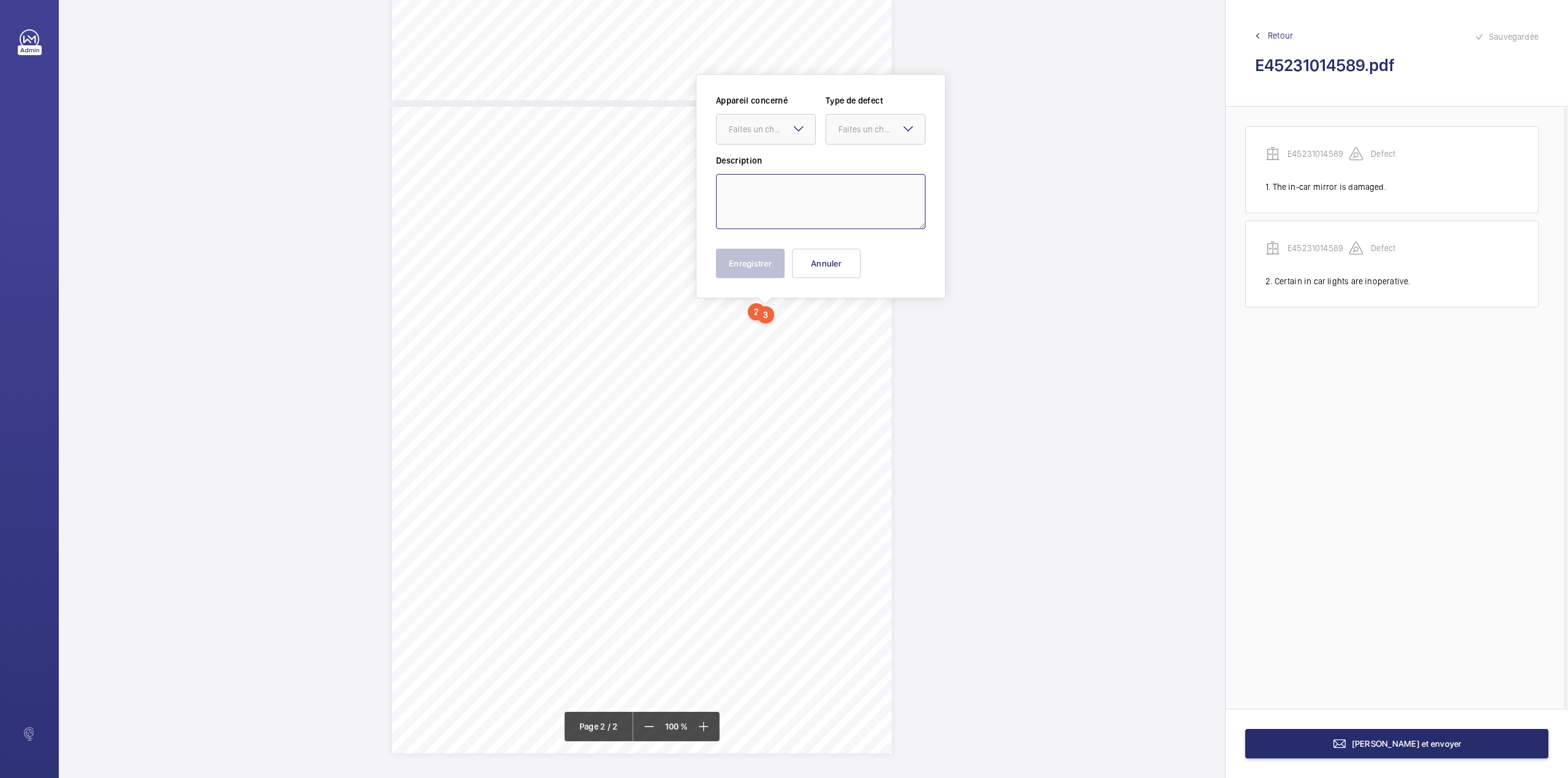
click at [769, 189] on textarea at bounding box center [821, 201] width 210 height 55
click at [754, 135] on div "Faites un choix" at bounding box center [772, 129] width 86 height 12
click at [775, 165] on span "E45231014589" at bounding box center [766, 167] width 74 height 12
click at [856, 133] on div "Faites un choix" at bounding box center [881, 129] width 86 height 12
click at [856, 162] on span "Standard" at bounding box center [875, 167] width 74 height 12
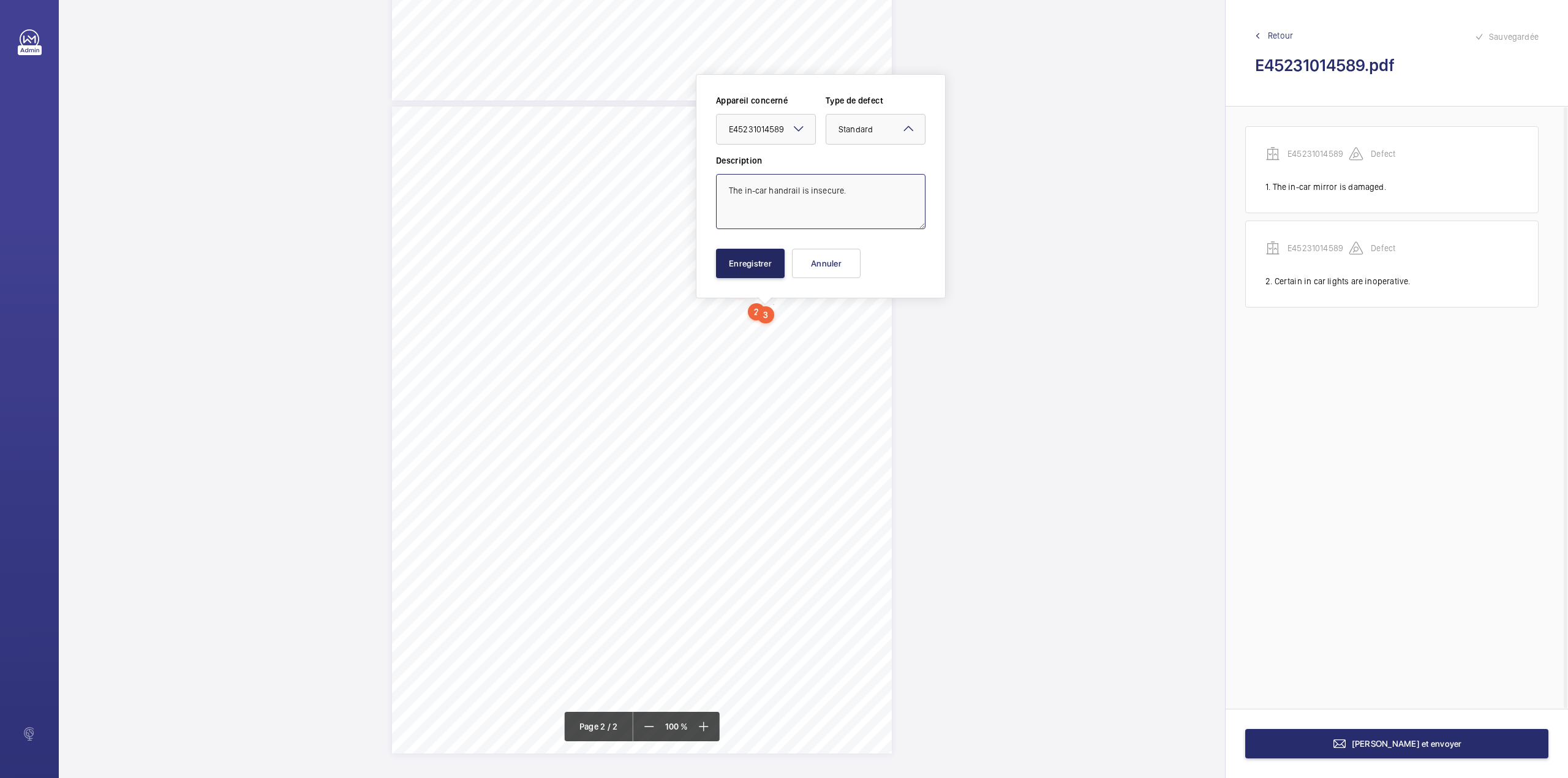
type textarea "The in-car handrail is insecure."
click at [758, 274] on button "Enregistrer" at bounding box center [751, 263] width 69 height 29
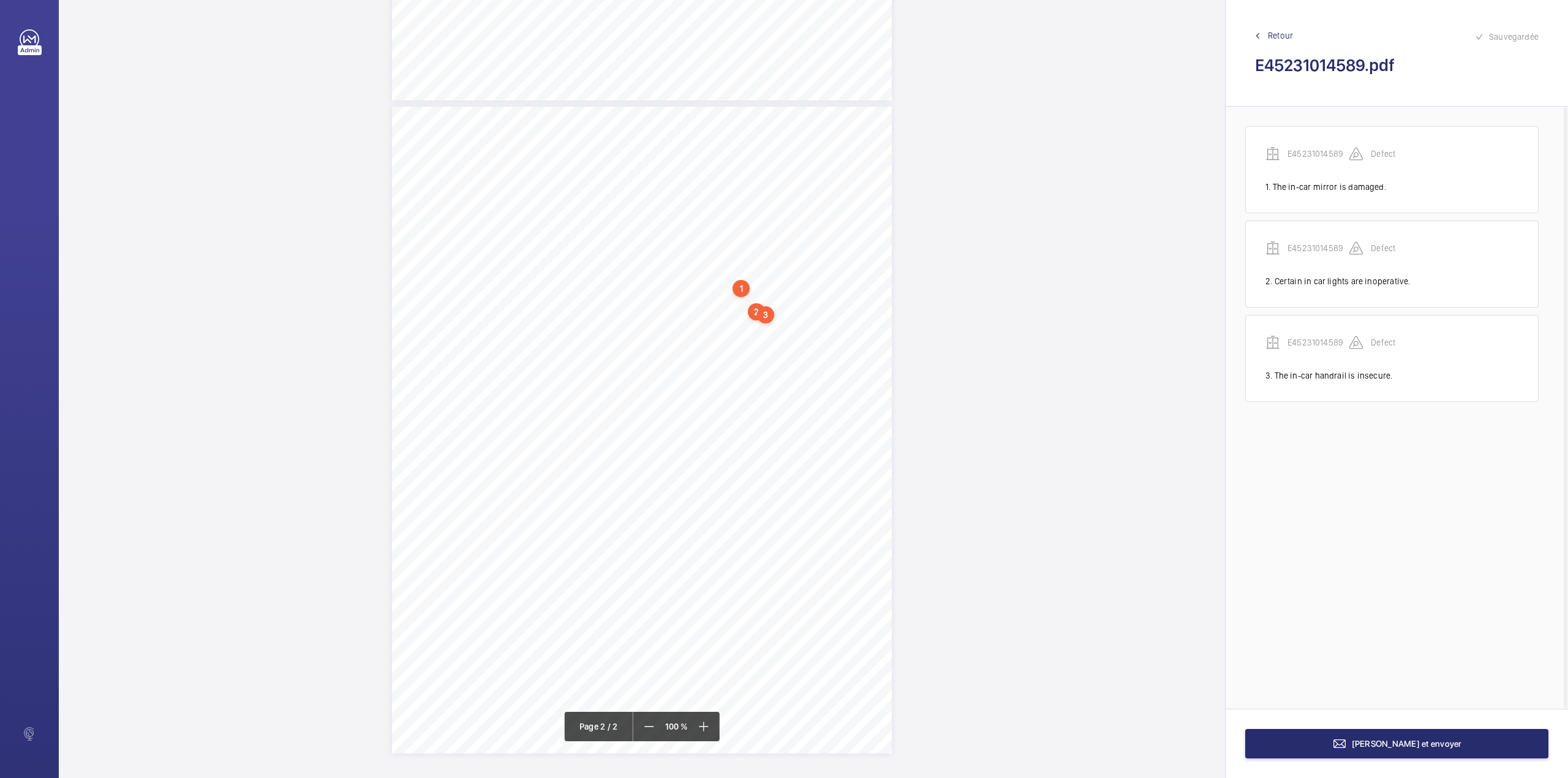
click at [867, 317] on div "TS TS TS TS TS TS H" at bounding box center [642, 429] width 499 height 647
click at [871, 233] on textarea at bounding box center [916, 208] width 210 height 55
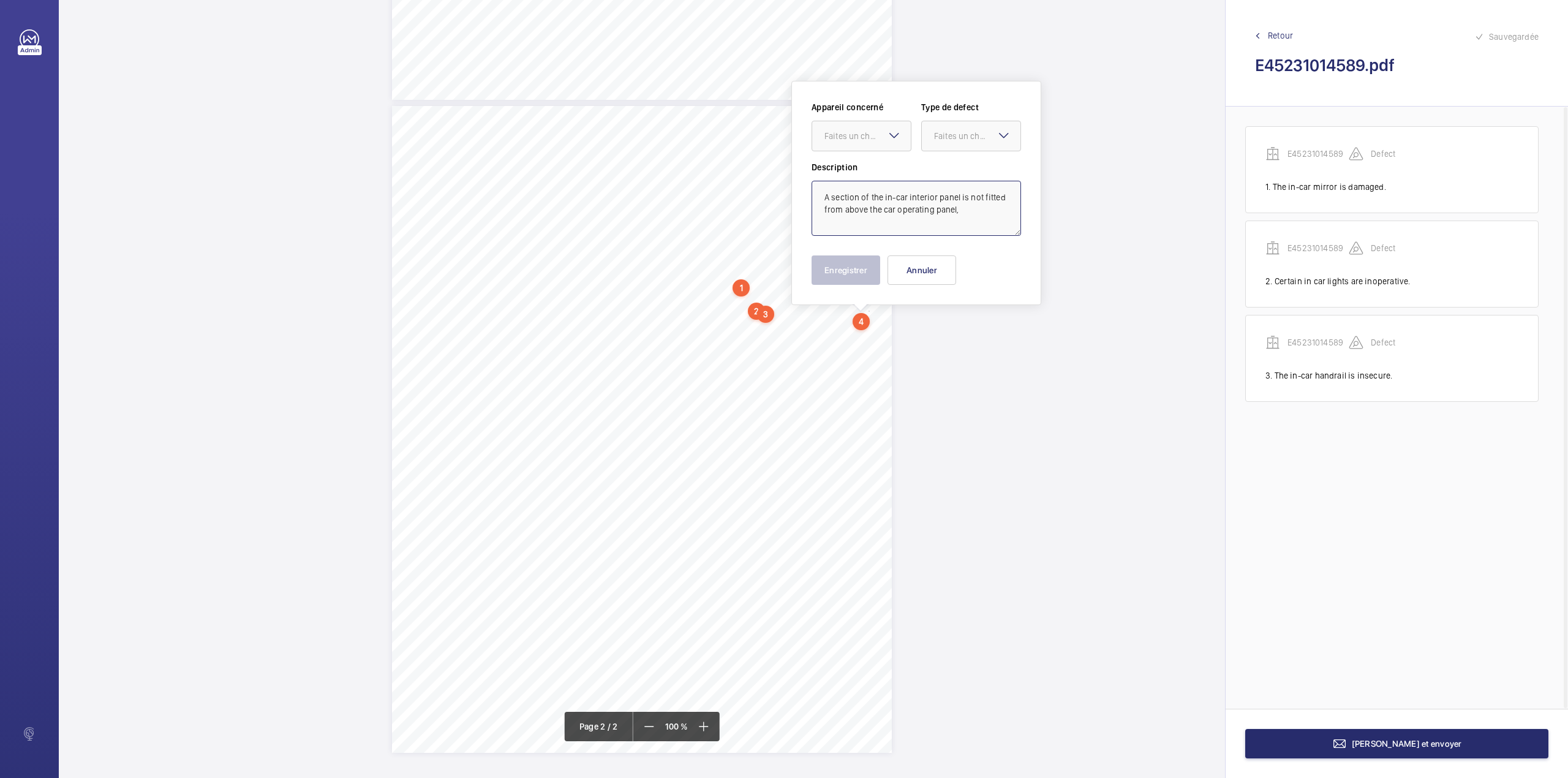
click at [963, 211] on textarea "A section of the in-car interior panel is not fitted from above the car operati…" at bounding box center [916, 208] width 210 height 55
click at [860, 130] on div "Faites un choix" at bounding box center [868, 136] width 86 height 12
drag, startPoint x: 866, startPoint y: 169, endPoint x: 890, endPoint y: 169, distance: 24.0
click at [880, 170] on span "E45231014589" at bounding box center [861, 173] width 74 height 12
click at [977, 141] on div "Faites un choix" at bounding box center [977, 136] width 86 height 12
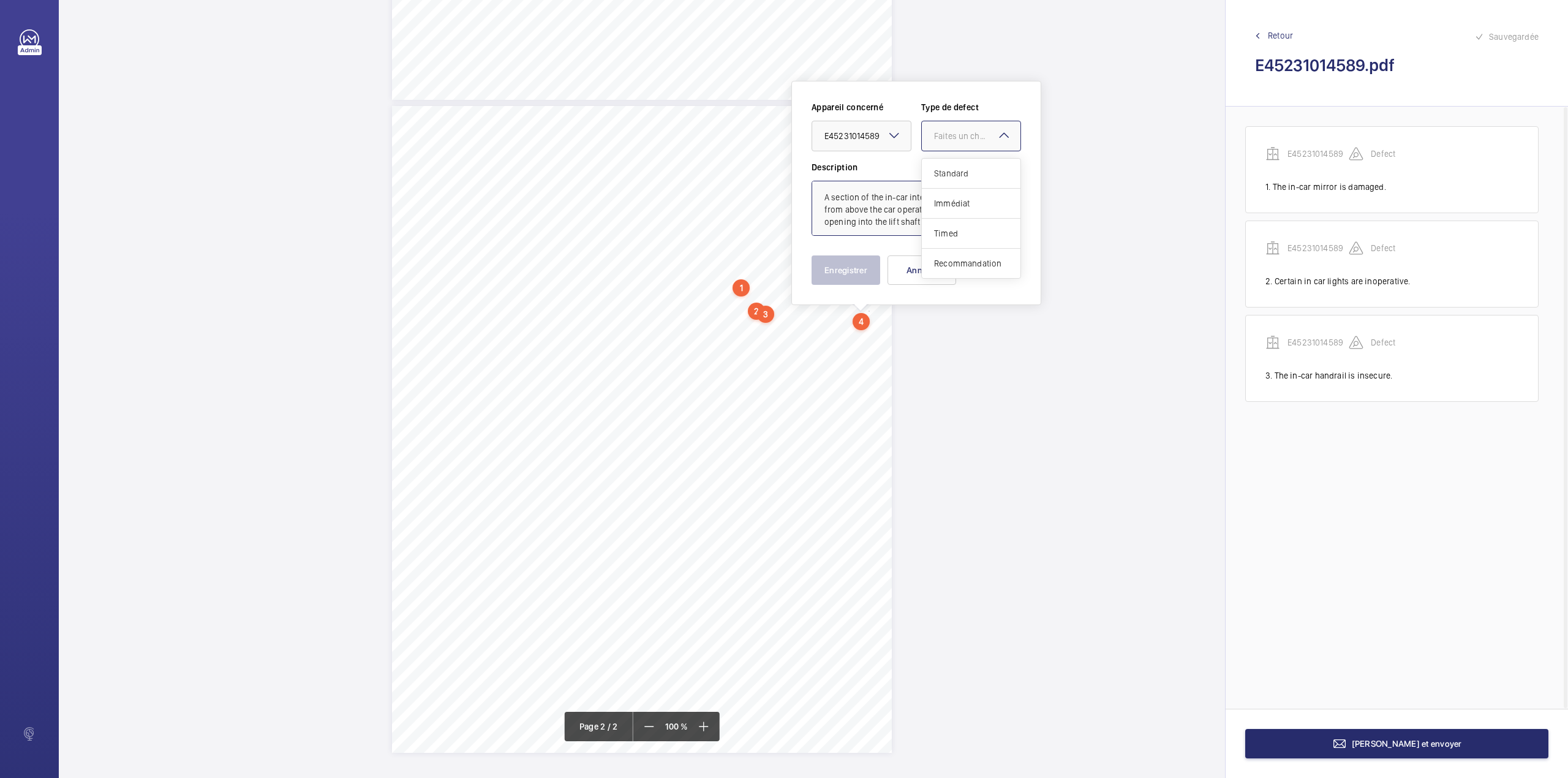
type textarea "A section of the in-car interior panel is not fitted from above the car operati…"
click at [973, 156] on div "Appareil concerné Faites un choix × E45231014589 × Type de defect Faites un cho…" at bounding box center [916, 131] width 210 height 60
drag, startPoint x: 951, startPoint y: 132, endPoint x: 953, endPoint y: 175, distance: 43.0
click at [951, 136] on div "Faites un choix" at bounding box center [977, 136] width 86 height 12
click at [953, 175] on span "Standard" at bounding box center [970, 173] width 74 height 12
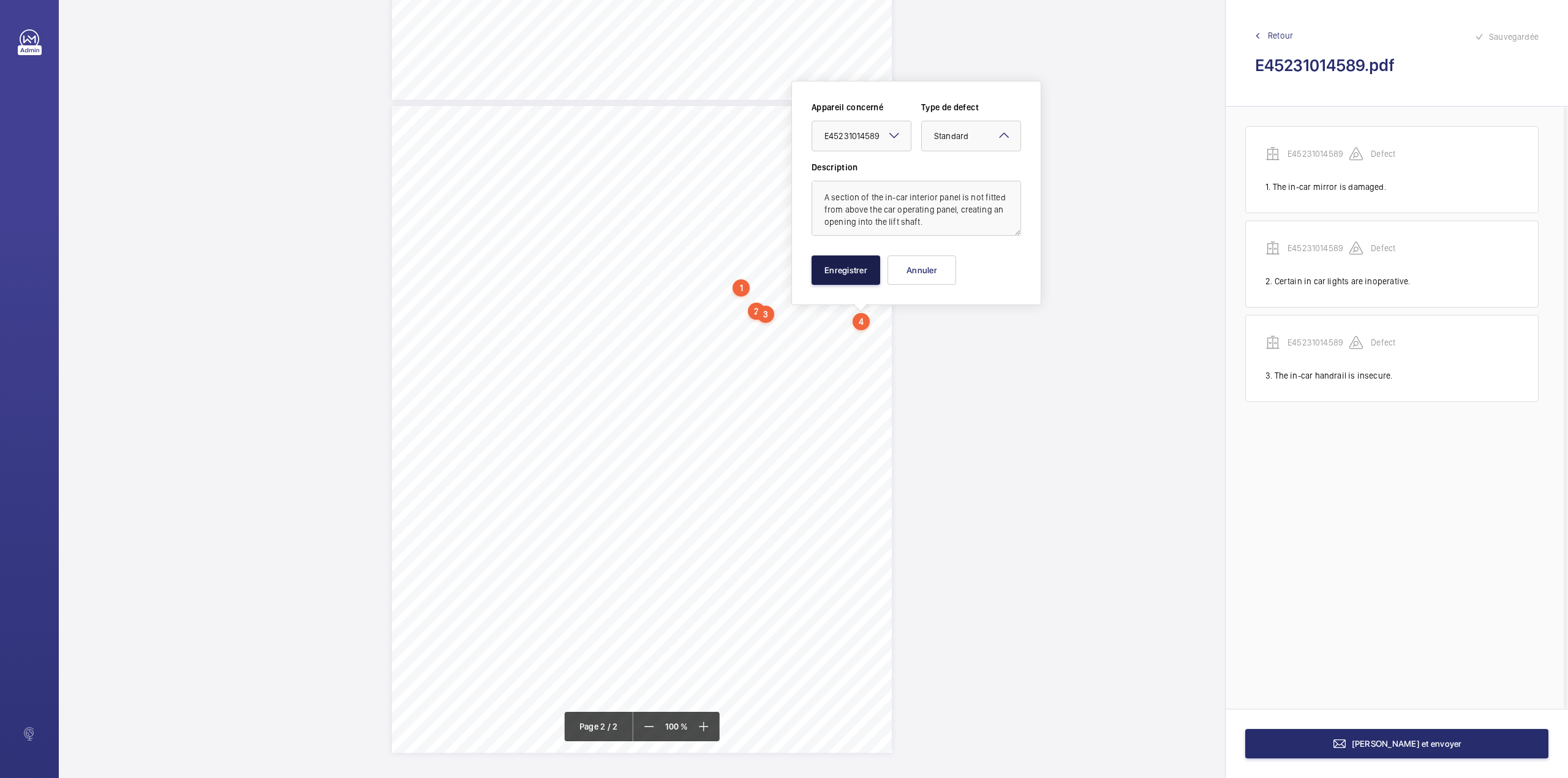
click at [858, 263] on button "Enregistrer" at bounding box center [846, 270] width 69 height 29
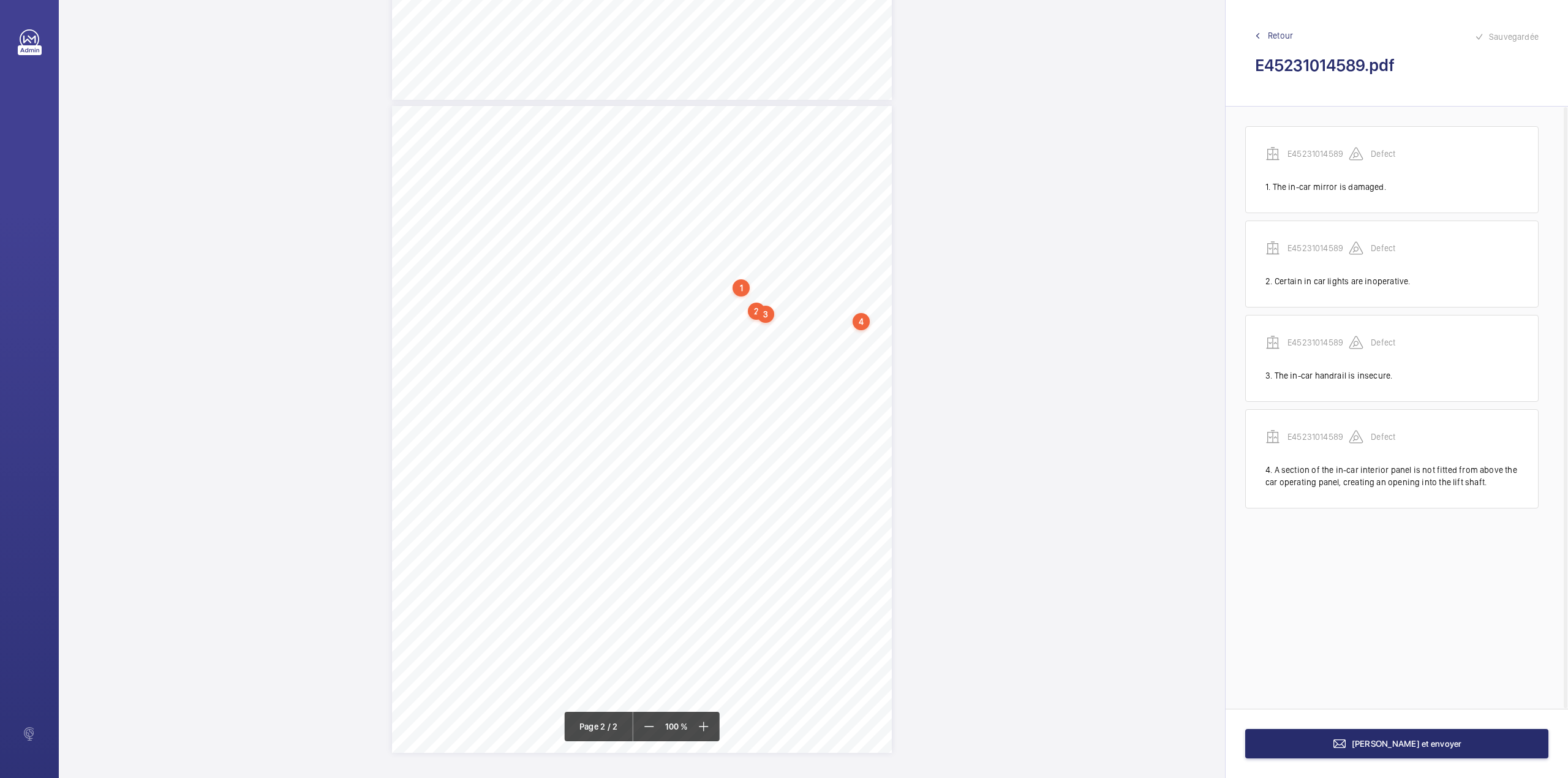
click at [812, 350] on div "TS TS TS TS TS TS H" at bounding box center [642, 429] width 499 height 647
click at [818, 253] on textarea at bounding box center [861, 242] width 210 height 55
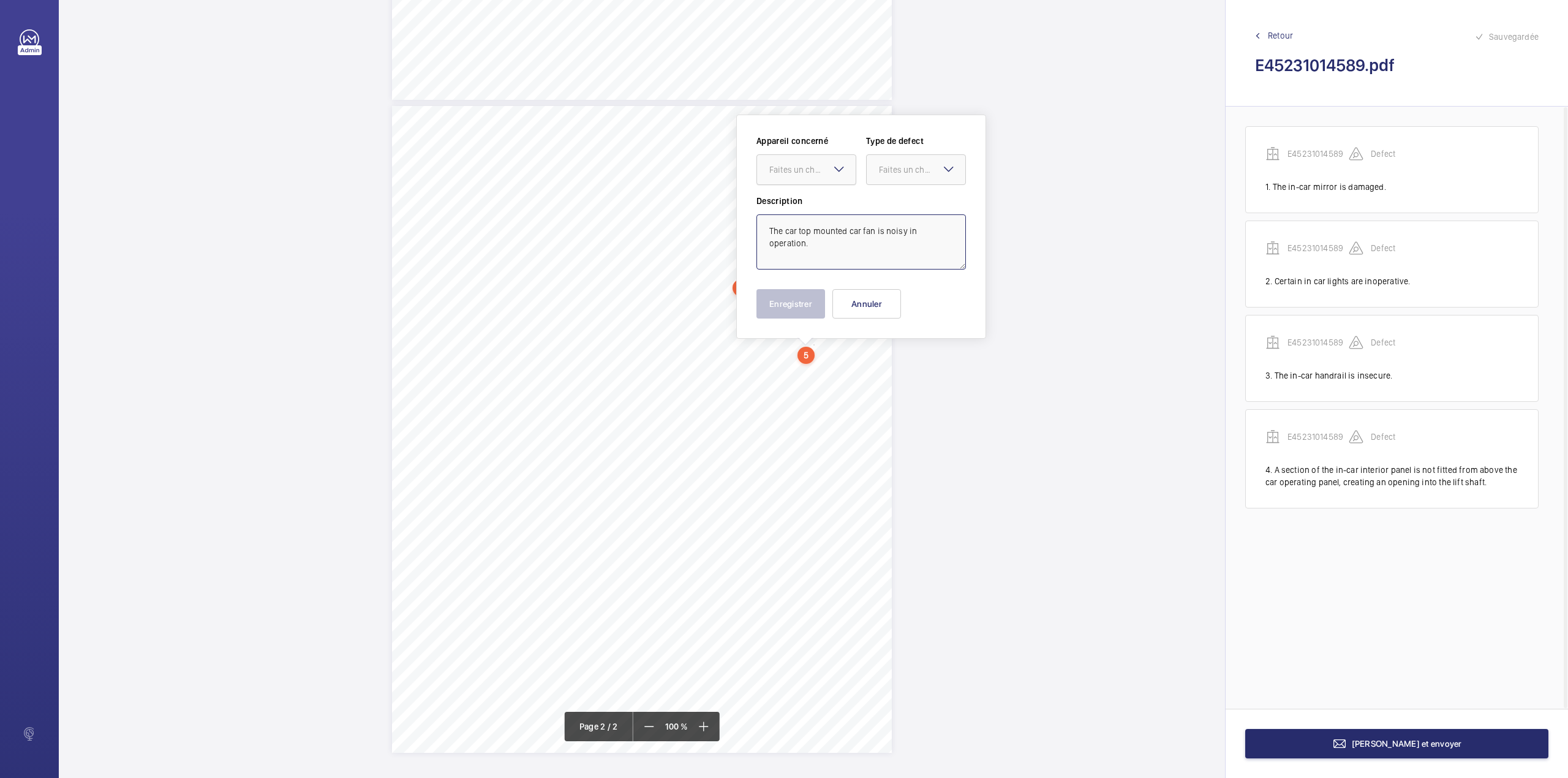
click at [820, 179] on div at bounding box center [806, 169] width 98 height 29
click at [825, 194] on div "E45231014589" at bounding box center [806, 207] width 98 height 29
click at [897, 179] on div at bounding box center [916, 169] width 98 height 29
click at [897, 207] on span "Standard" at bounding box center [916, 207] width 74 height 12
type textarea "The car top mounted car fan is noisy in operation."
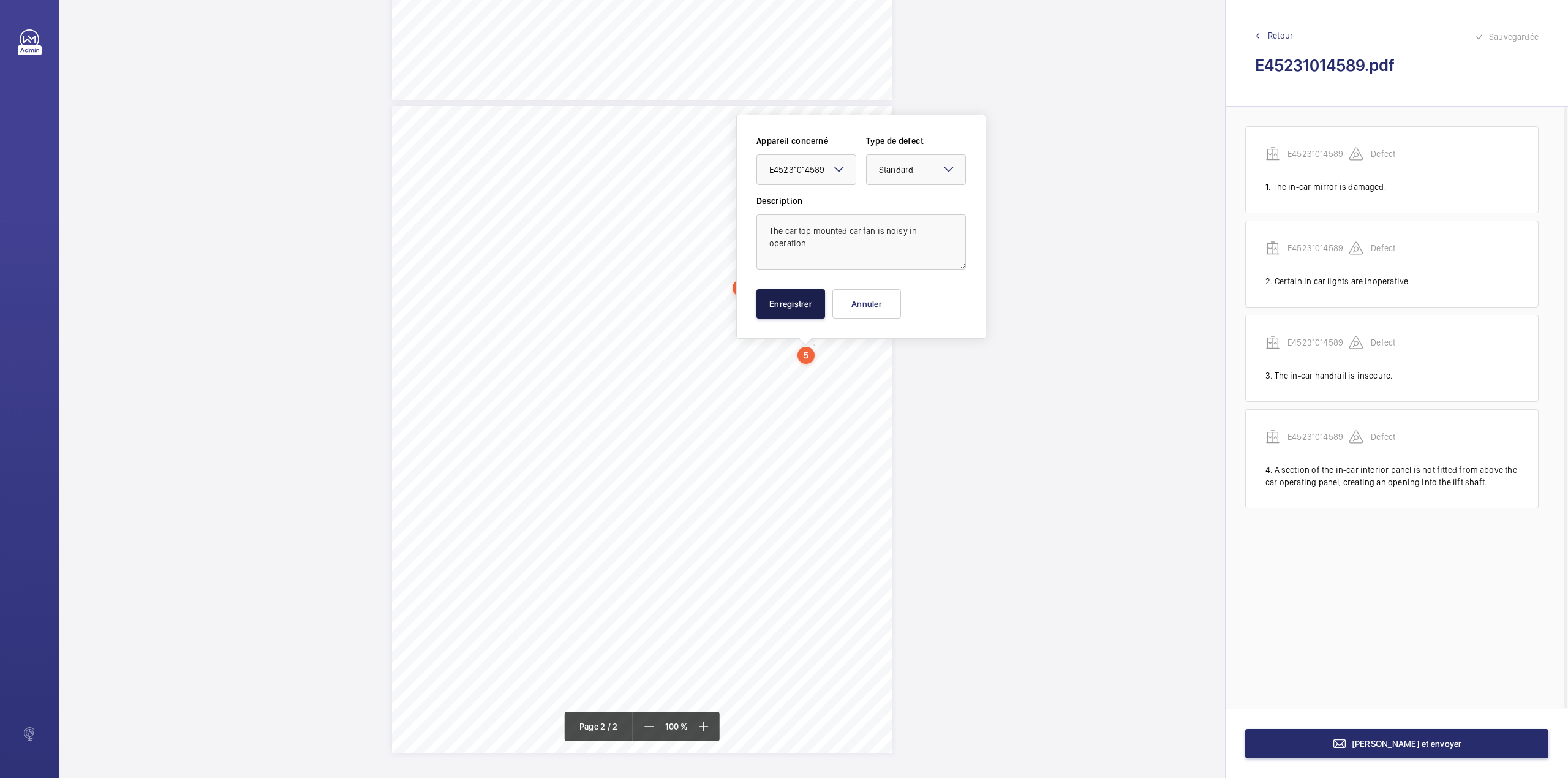
click at [780, 307] on button "Enregistrer" at bounding box center [791, 304] width 69 height 29
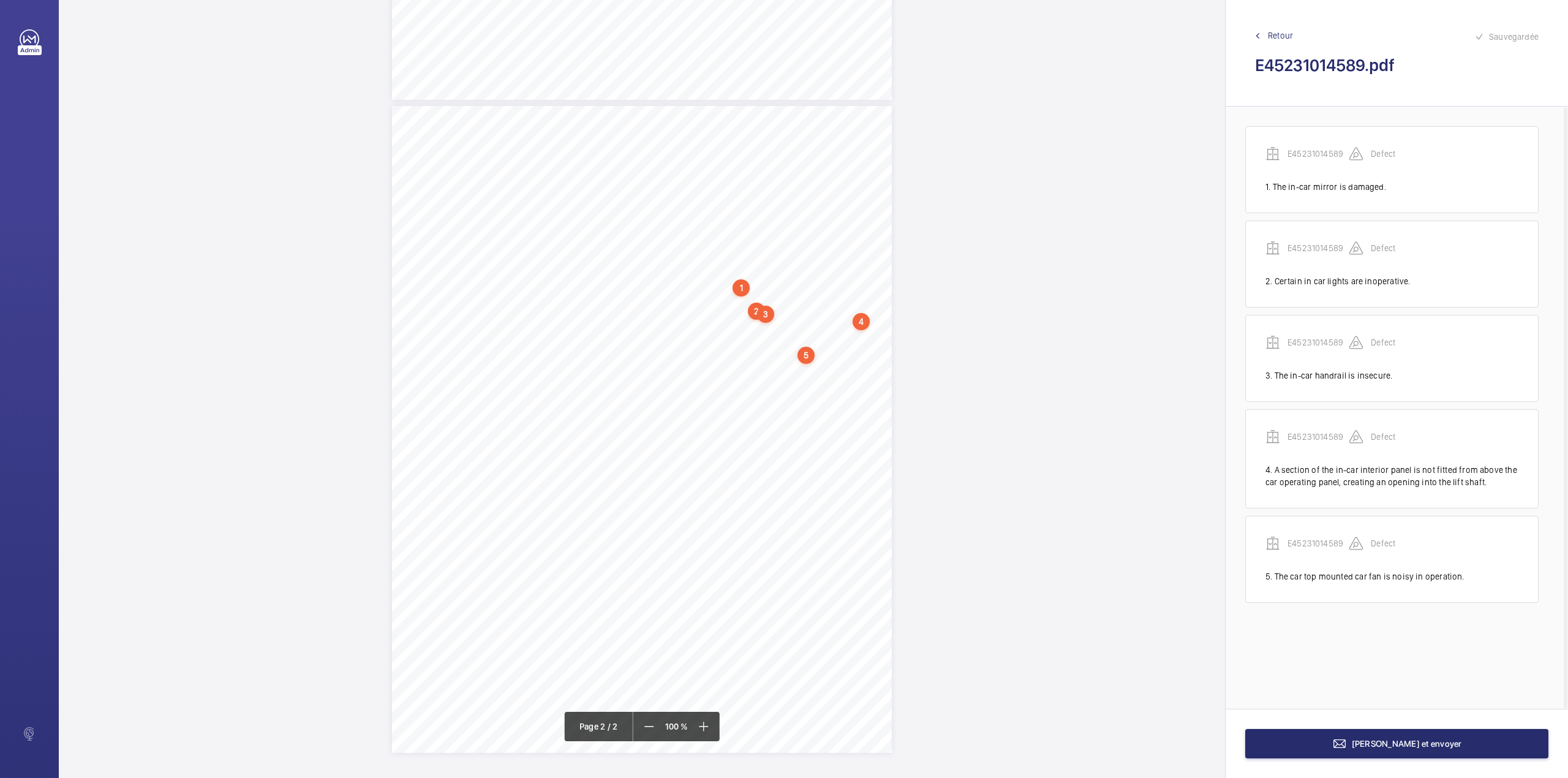
click at [855, 350] on div "TS TS TS TS TS TS H" at bounding box center [642, 429] width 499 height 647
click at [840, 236] on textarea at bounding box center [905, 242] width 210 height 55
click at [942, 229] on textarea "The counterweight run-by" at bounding box center [905, 242] width 210 height 55
click at [914, 241] on textarea "The counterweight run-by distance is approaching is limit." at bounding box center [905, 242] width 210 height 55
click at [892, 250] on textarea "The counterweight run-by distance is approaching is limit" at bounding box center [905, 242] width 210 height 55
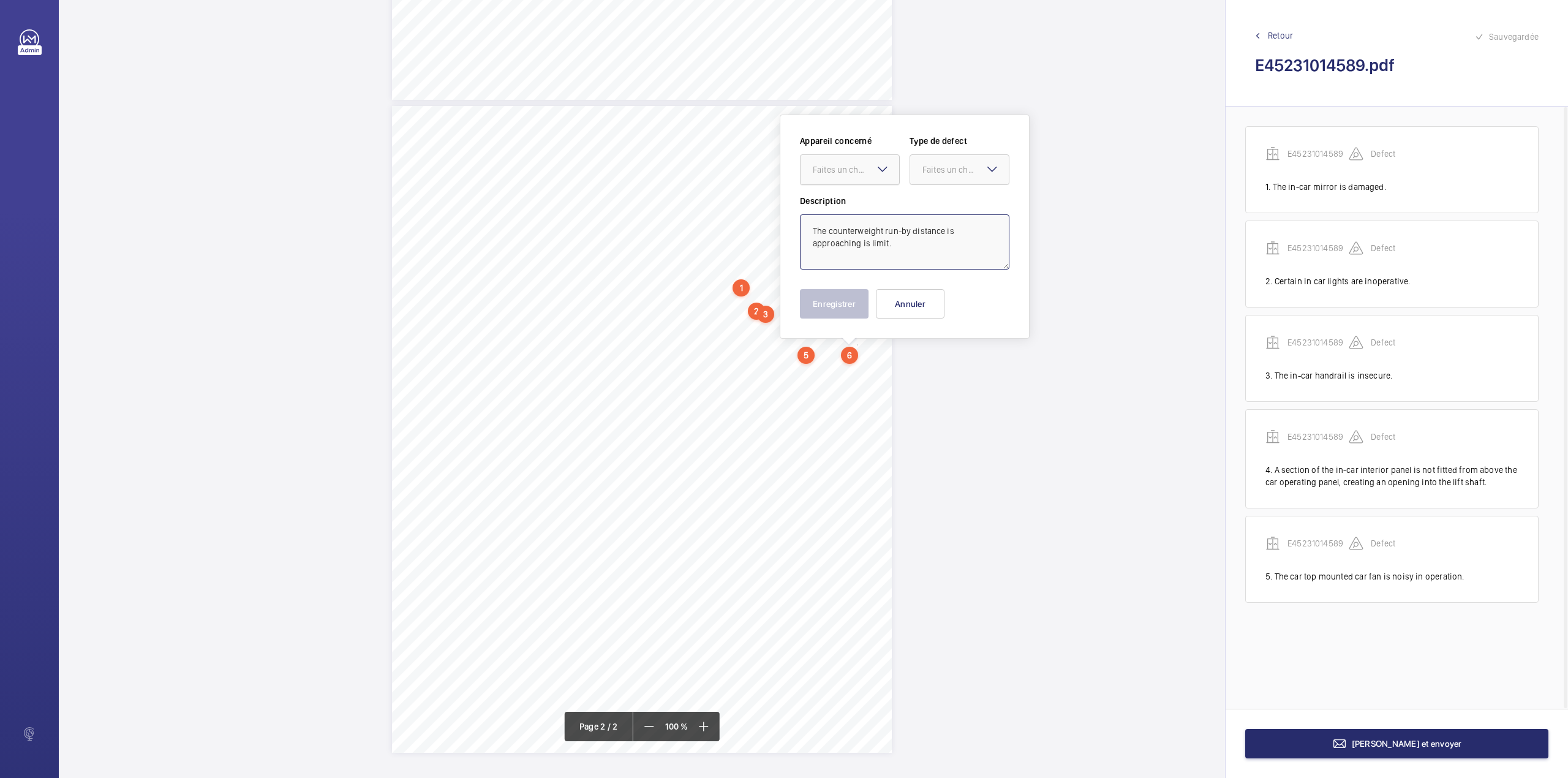
drag, startPoint x: 860, startPoint y: 167, endPoint x: 860, endPoint y: 182, distance: 15.0
click at [860, 174] on div "Faites un choix" at bounding box center [855, 169] width 86 height 12
drag, startPoint x: 860, startPoint y: 213, endPoint x: 919, endPoint y: 174, distance: 70.7
click at [860, 213] on span "E45231014589" at bounding box center [849, 207] width 74 height 12
click at [927, 167] on div "Faites un choix" at bounding box center [965, 169] width 86 height 12
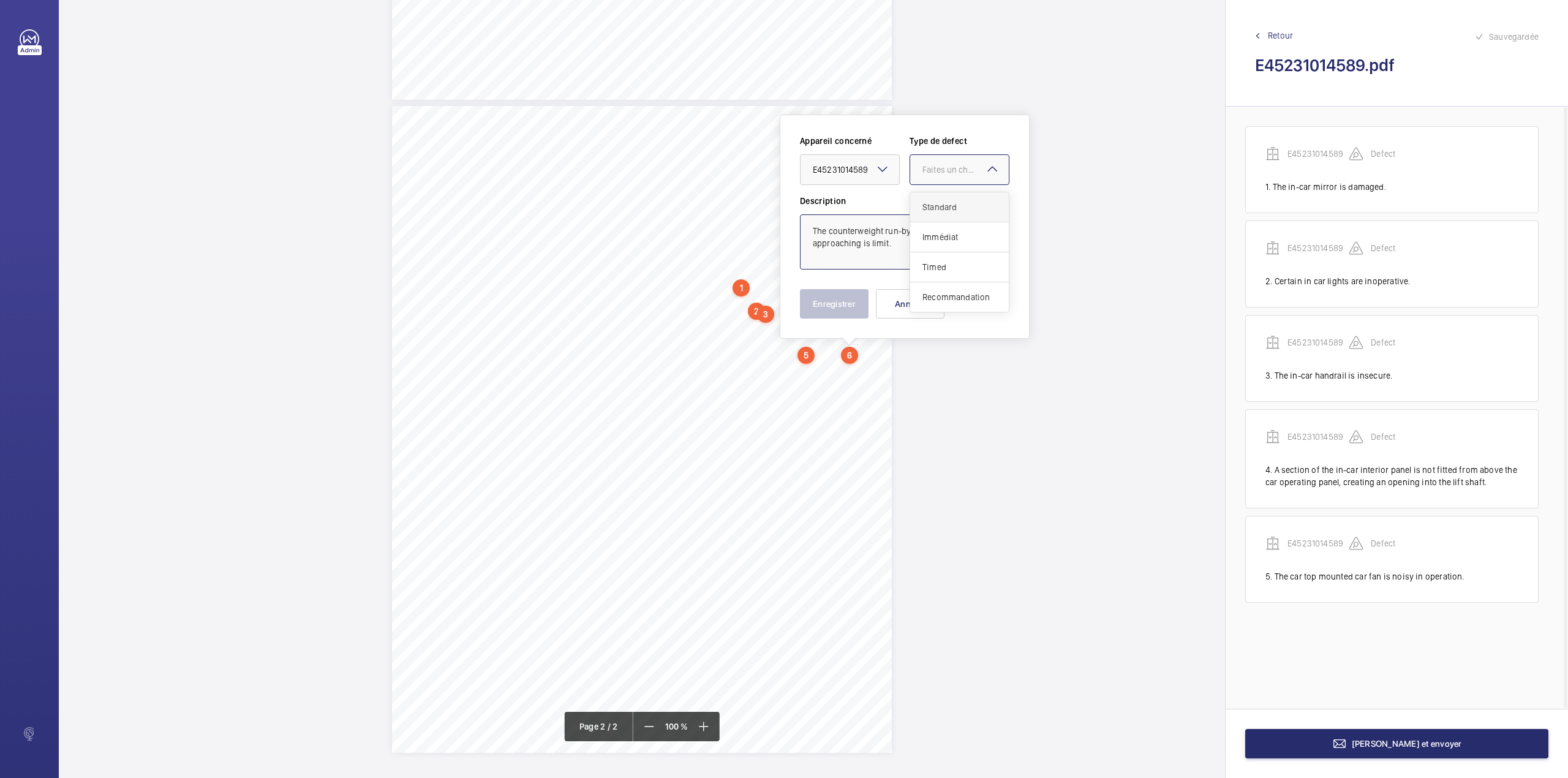
click at [927, 196] on div "Standard" at bounding box center [959, 207] width 98 height 30
click at [909, 250] on textarea "The counterweight run-by distance is approaching is limit." at bounding box center [905, 242] width 210 height 55
type textarea "The counterweight run-by distance is approaching is limit. This is to me monito…"
click at [841, 311] on button "Enregistrer" at bounding box center [835, 304] width 69 height 29
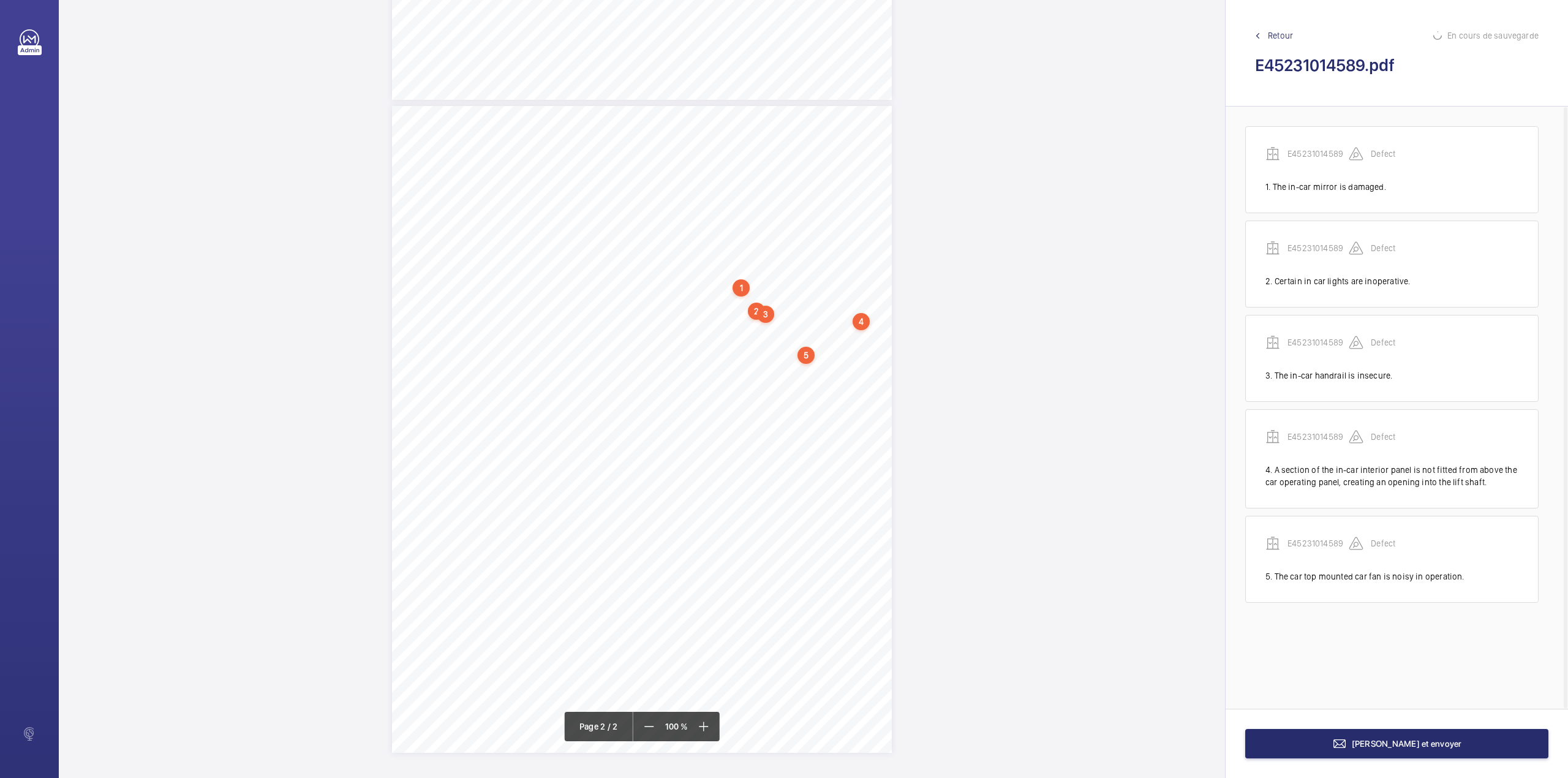
scroll to position [35, 0]
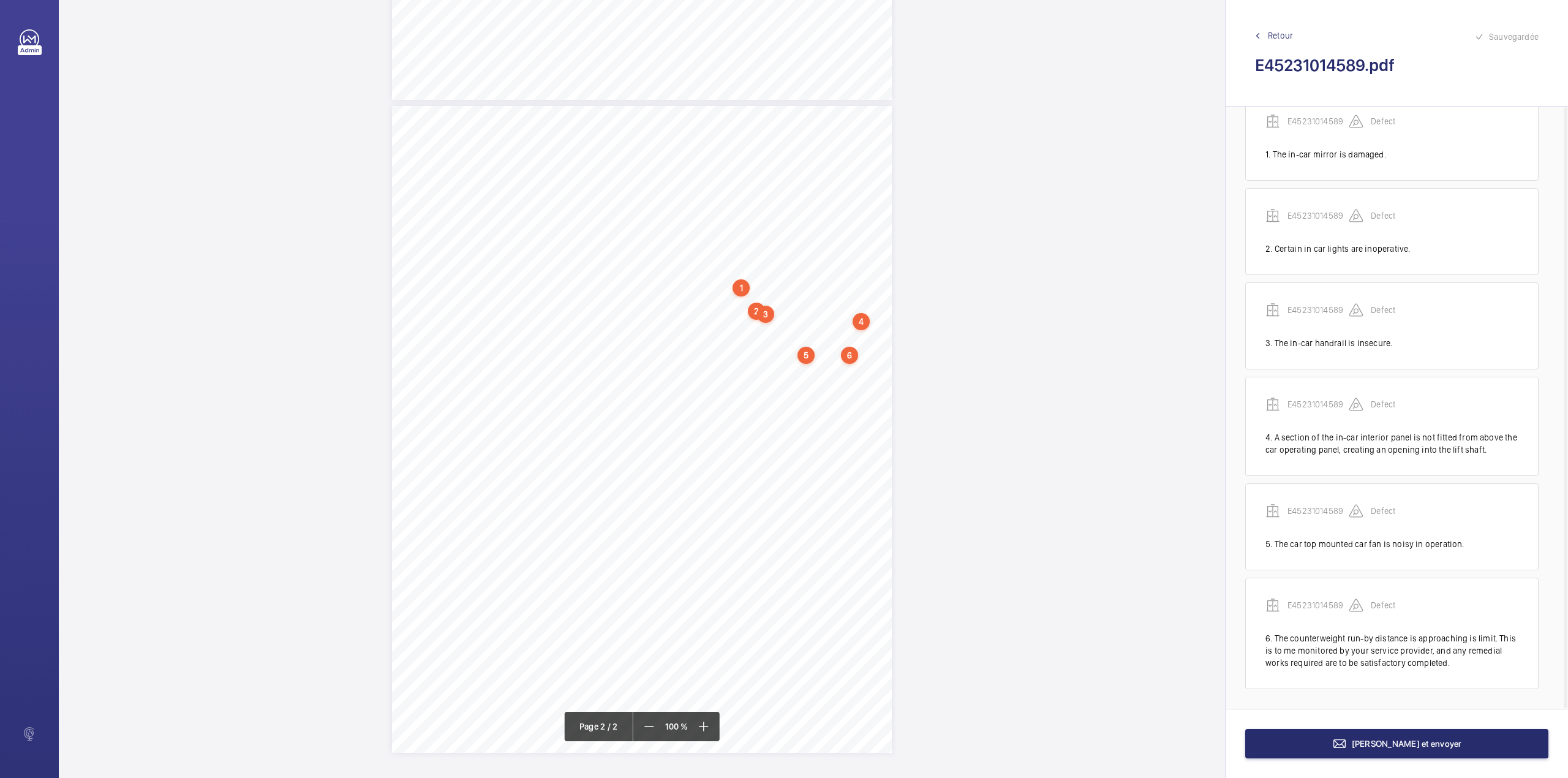
click at [866, 388] on div "TS TS TS TS TS TS H" at bounding box center [642, 429] width 499 height 647
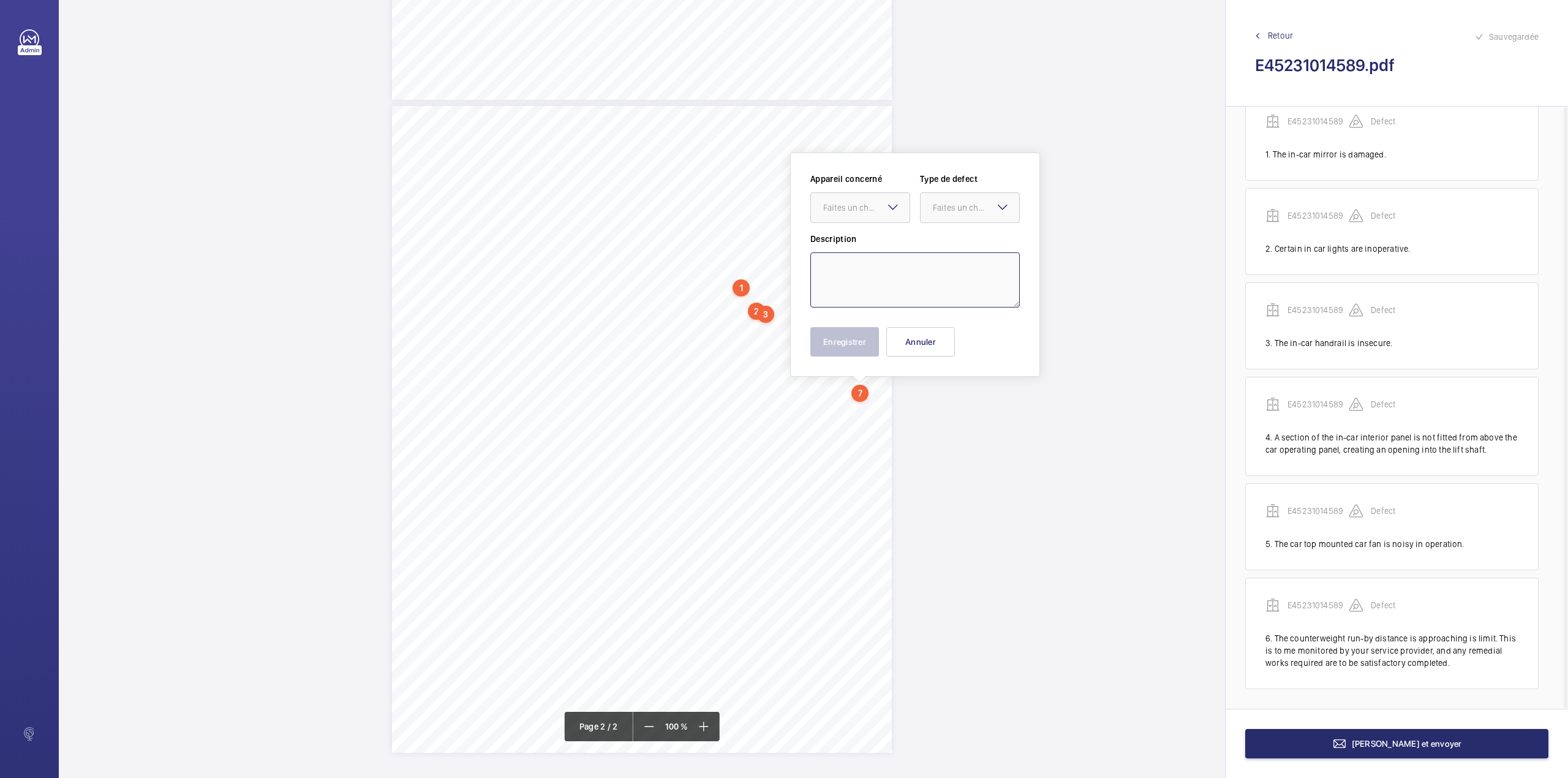
click at [836, 271] on textarea at bounding box center [915, 280] width 210 height 55
click at [942, 266] on textarea "A supplementary system is" at bounding box center [915, 280] width 210 height 55
click at [927, 304] on textarea "A supplementary system is fitted which controls the function of the lift in the…" at bounding box center [915, 280] width 210 height 55
click at [875, 215] on div at bounding box center [860, 207] width 98 height 29
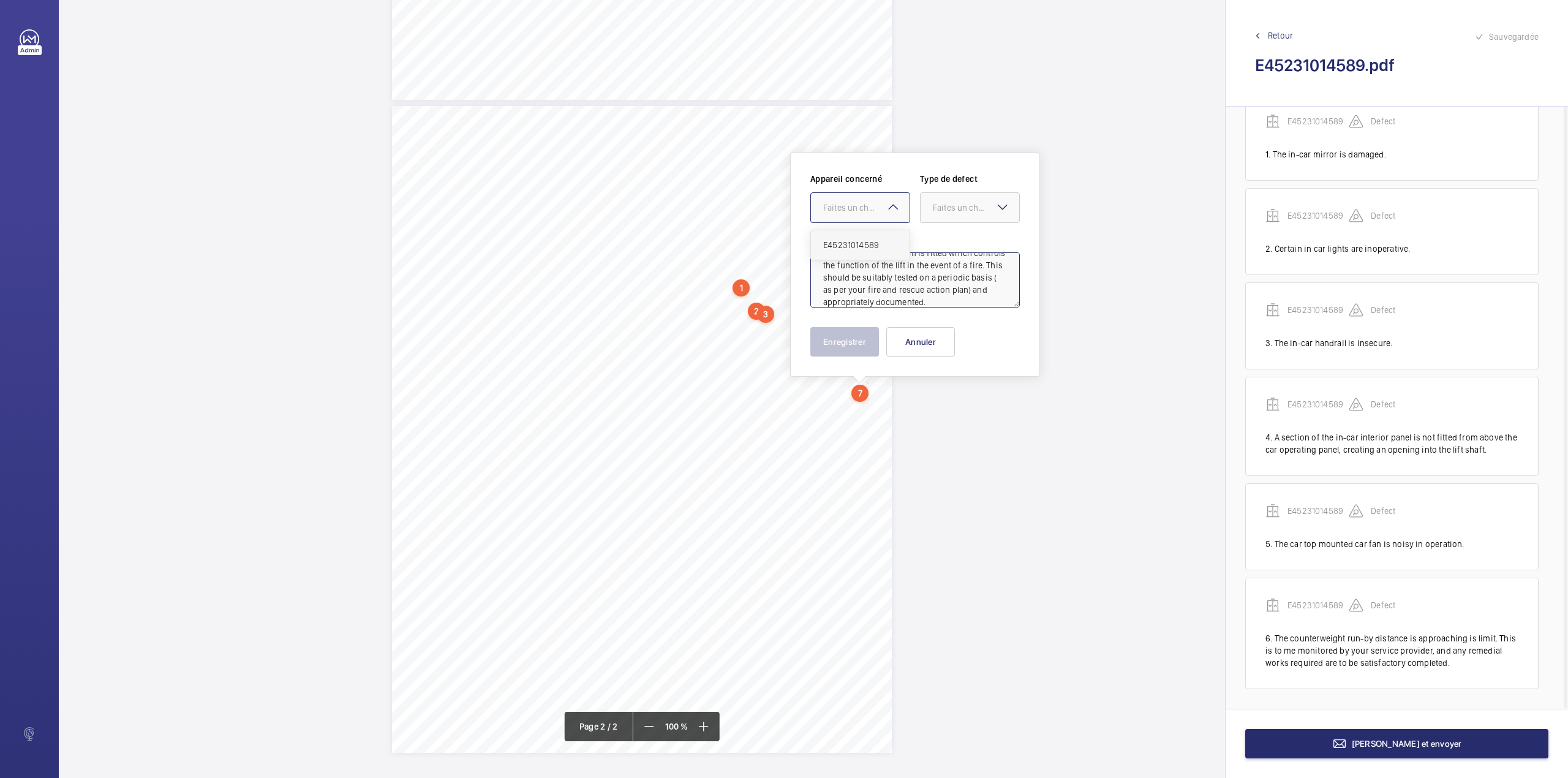
click at [875, 234] on div "E45231014589" at bounding box center [860, 245] width 98 height 29
click at [922, 212] on div at bounding box center [970, 207] width 98 height 29
click at [949, 322] on div "Recommandation" at bounding box center [970, 334] width 98 height 29
type textarea "A supplementary system is fitted which controls the function of the lift in the…"
click at [861, 337] on button "Enregistrer" at bounding box center [845, 342] width 69 height 29
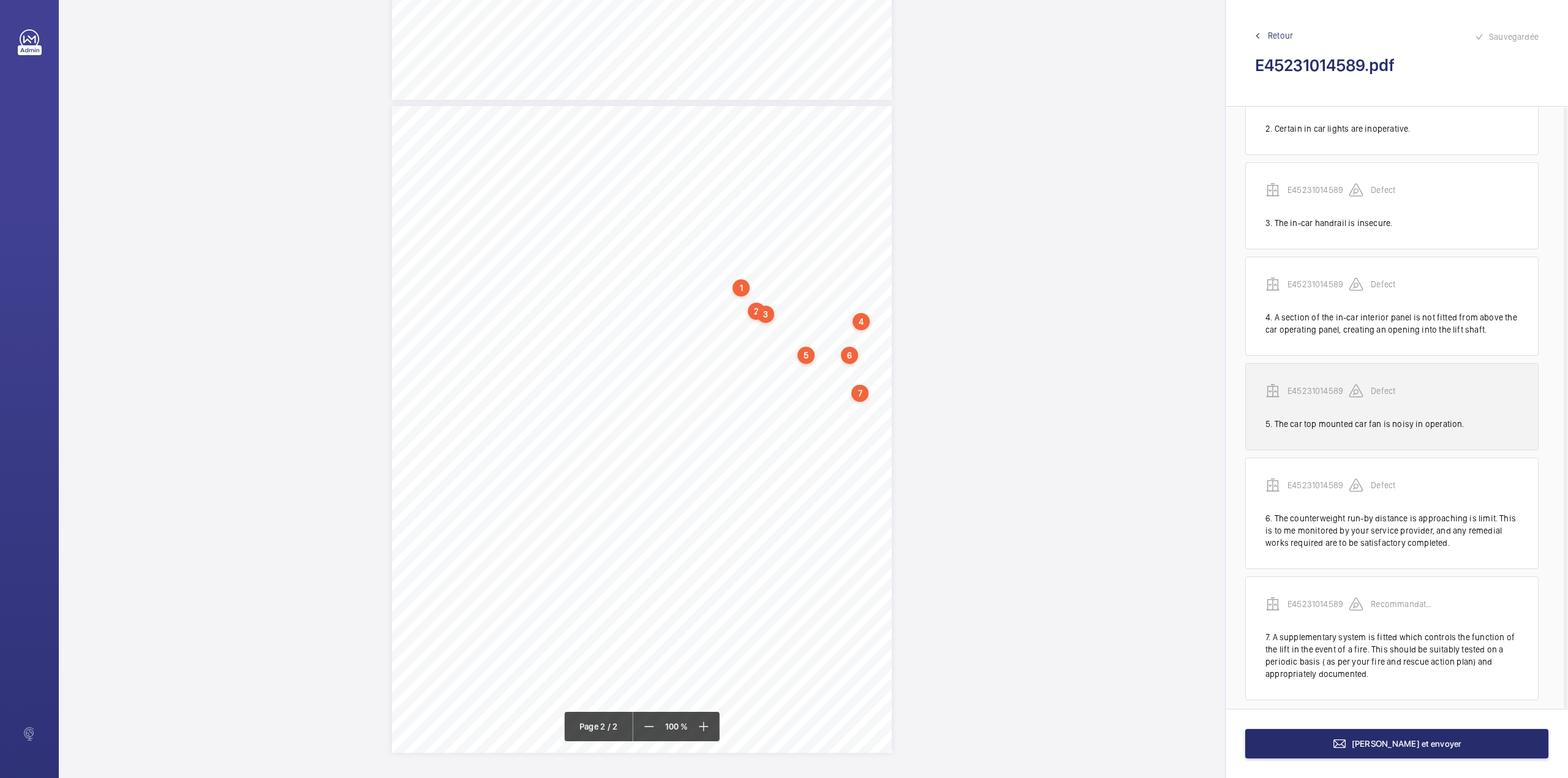
scroll to position [167, 0]
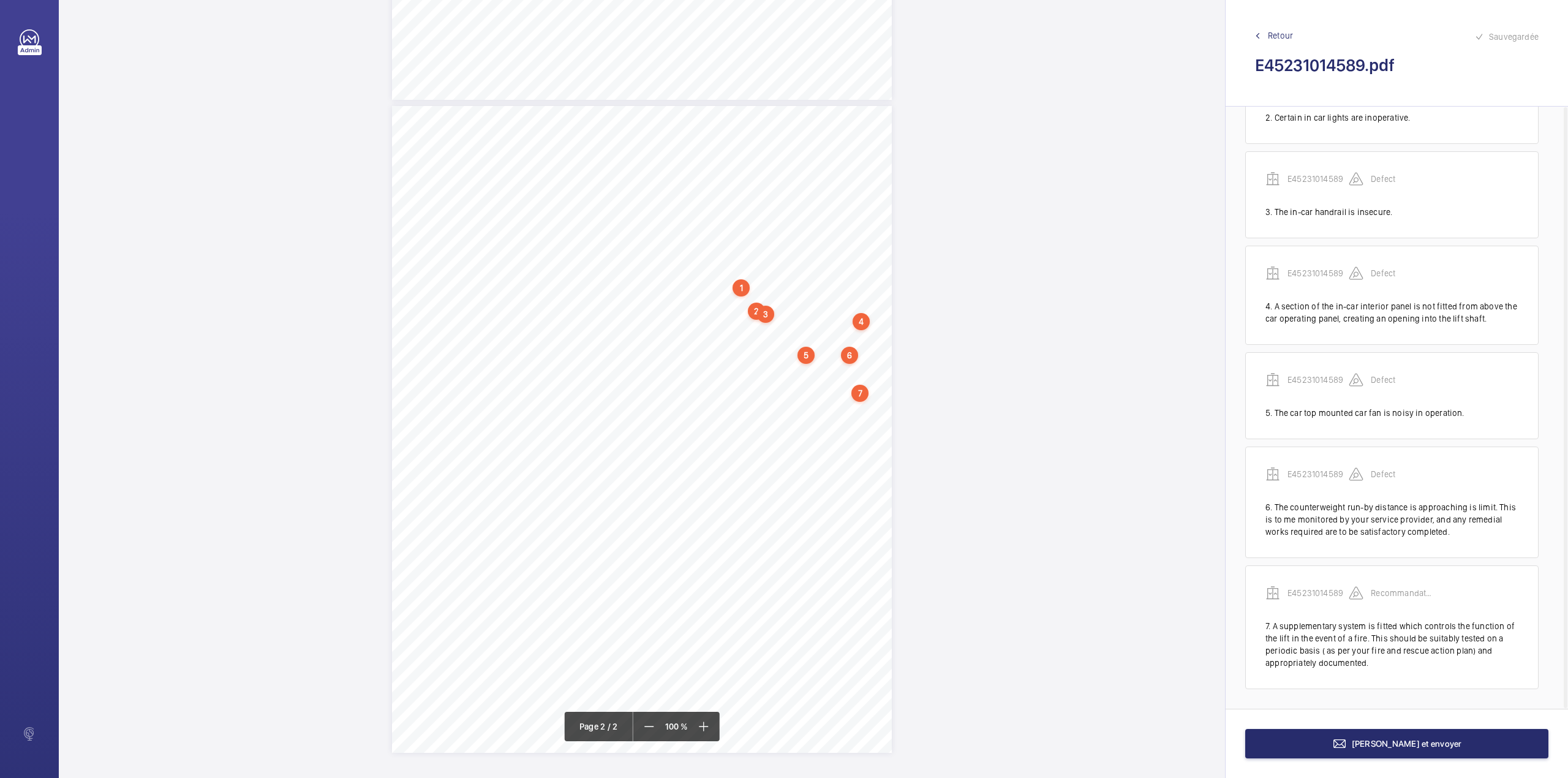
click at [850, 357] on div "6" at bounding box center [850, 355] width 17 height 17
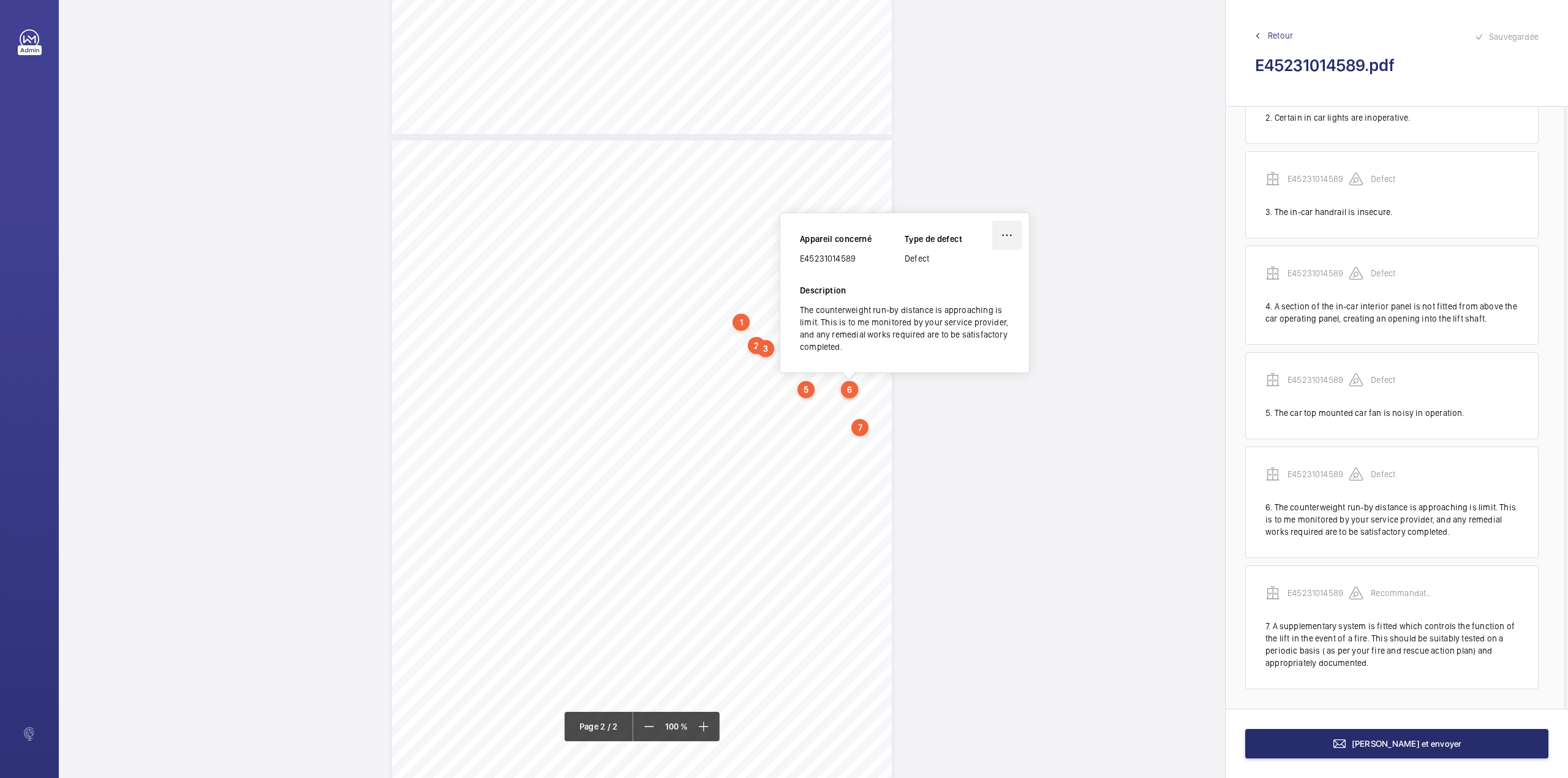
click at [1000, 231] on wm-front-icon-button at bounding box center [1007, 235] width 29 height 29
click at [967, 268] on div "Modifier" at bounding box center [972, 271] width 97 height 22
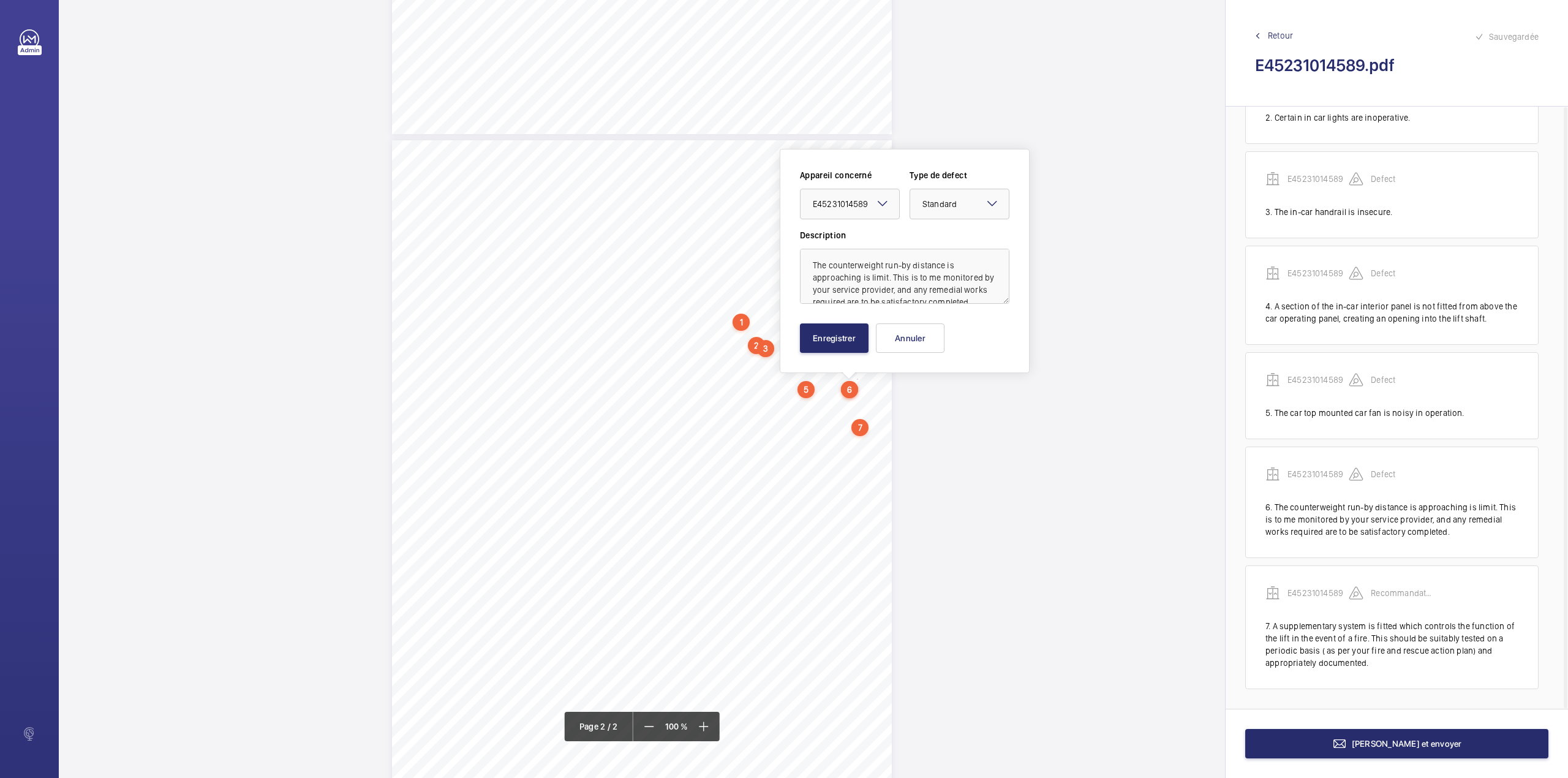
click at [985, 206] on mat-icon at bounding box center [992, 203] width 14 height 14
click at [946, 331] on span "Recommandation" at bounding box center [959, 331] width 74 height 12
click at [830, 327] on button "Enregistrer" at bounding box center [835, 338] width 69 height 29
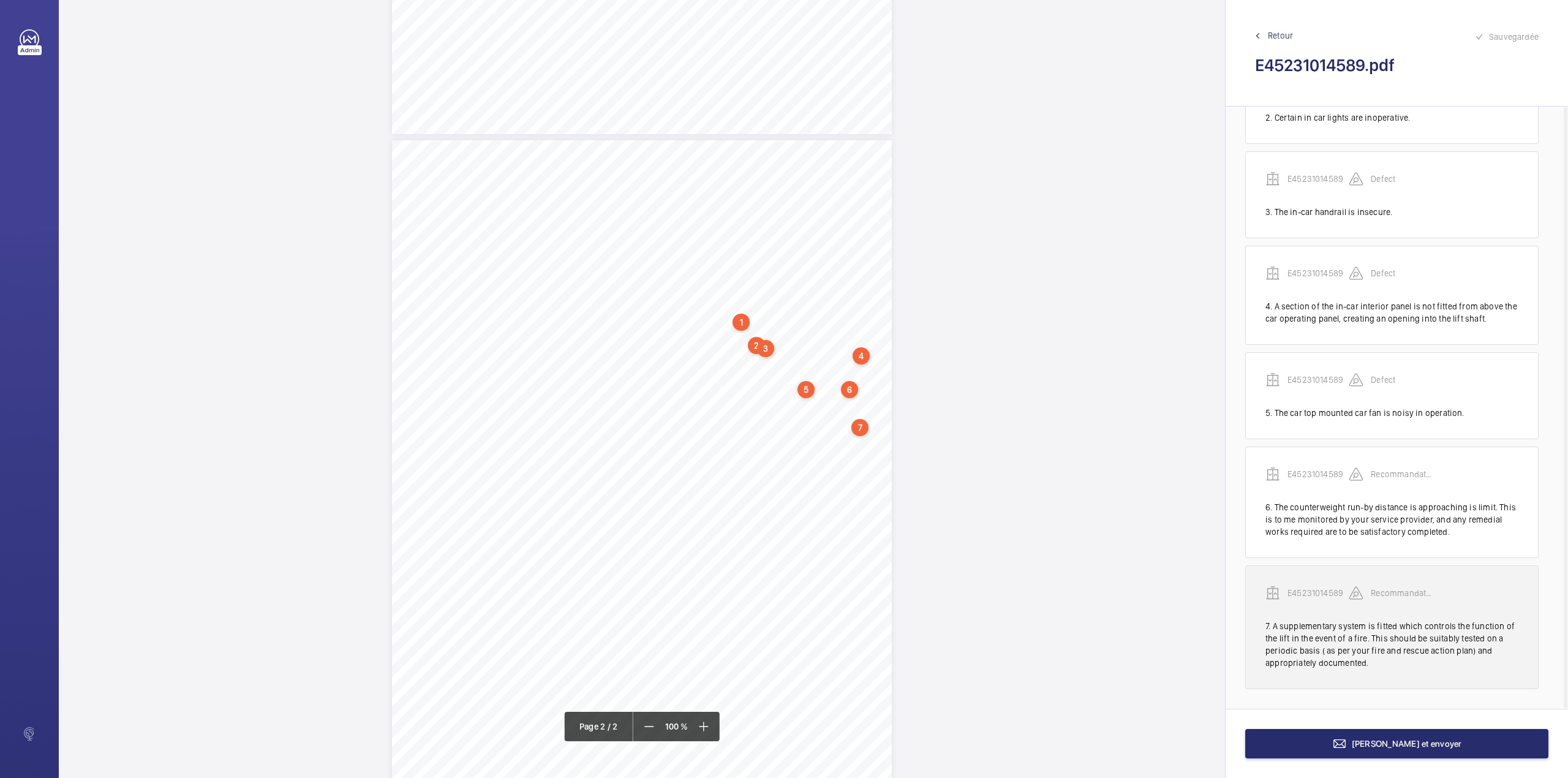
click at [1320, 591] on p "E45231014589" at bounding box center [1318, 593] width 61 height 12
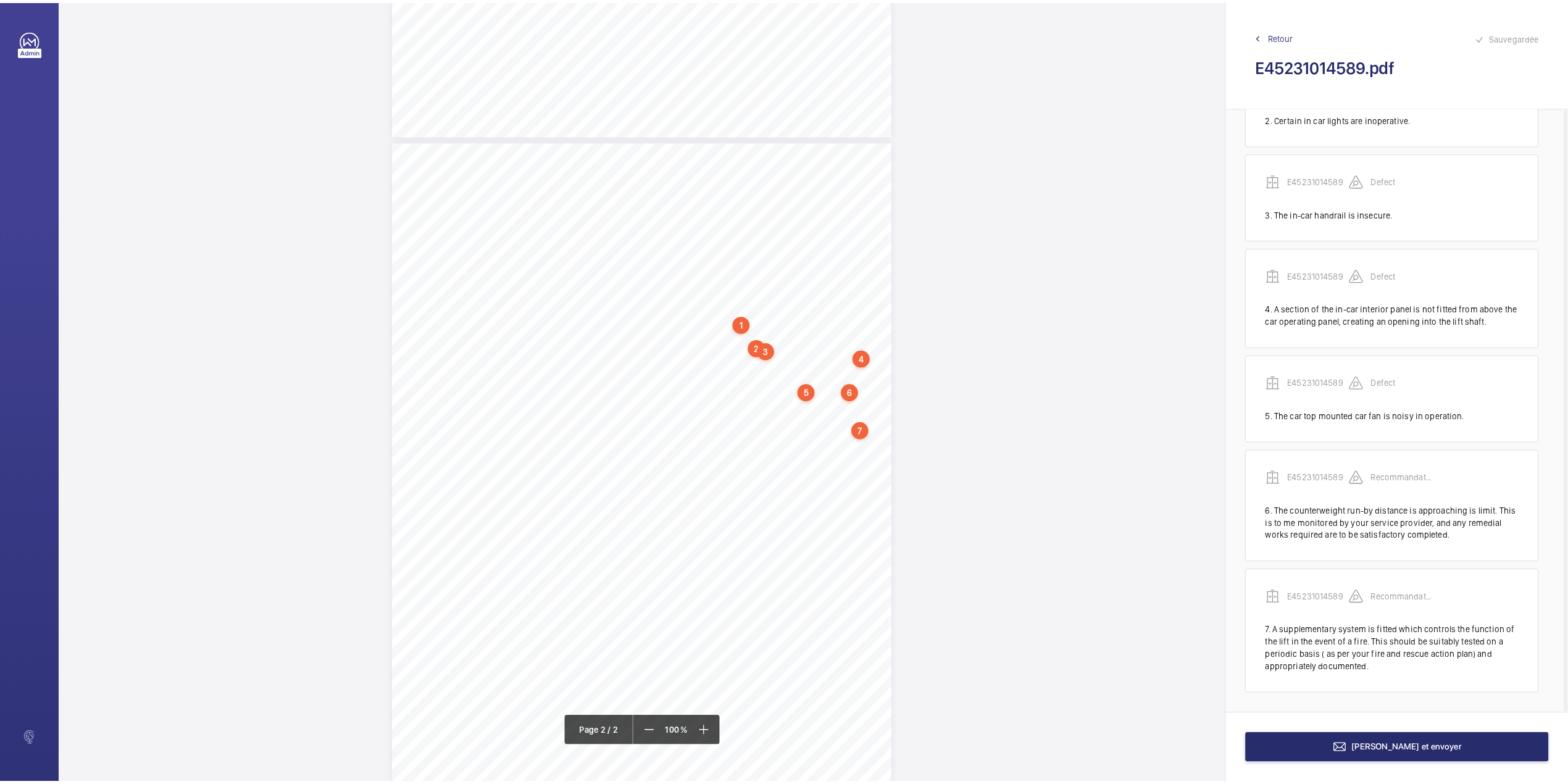
scroll to position [571, 0]
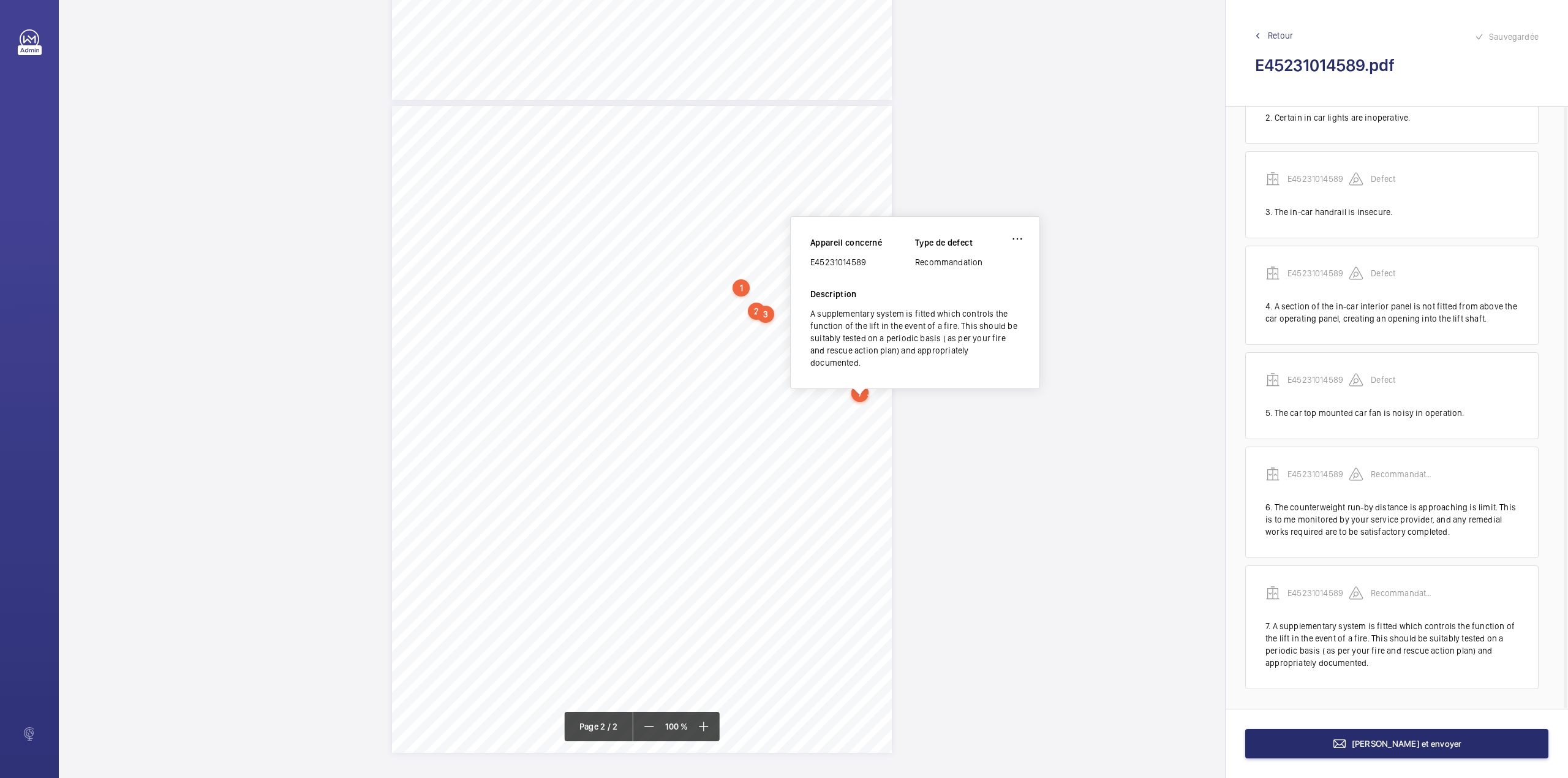
drag, startPoint x: 811, startPoint y: 260, endPoint x: 866, endPoint y: 261, distance: 55.0
click at [866, 261] on div "E45231014589" at bounding box center [863, 262] width 105 height 12
click at [1407, 741] on span "[PERSON_NAME] et envoyer" at bounding box center [1407, 744] width 111 height 10
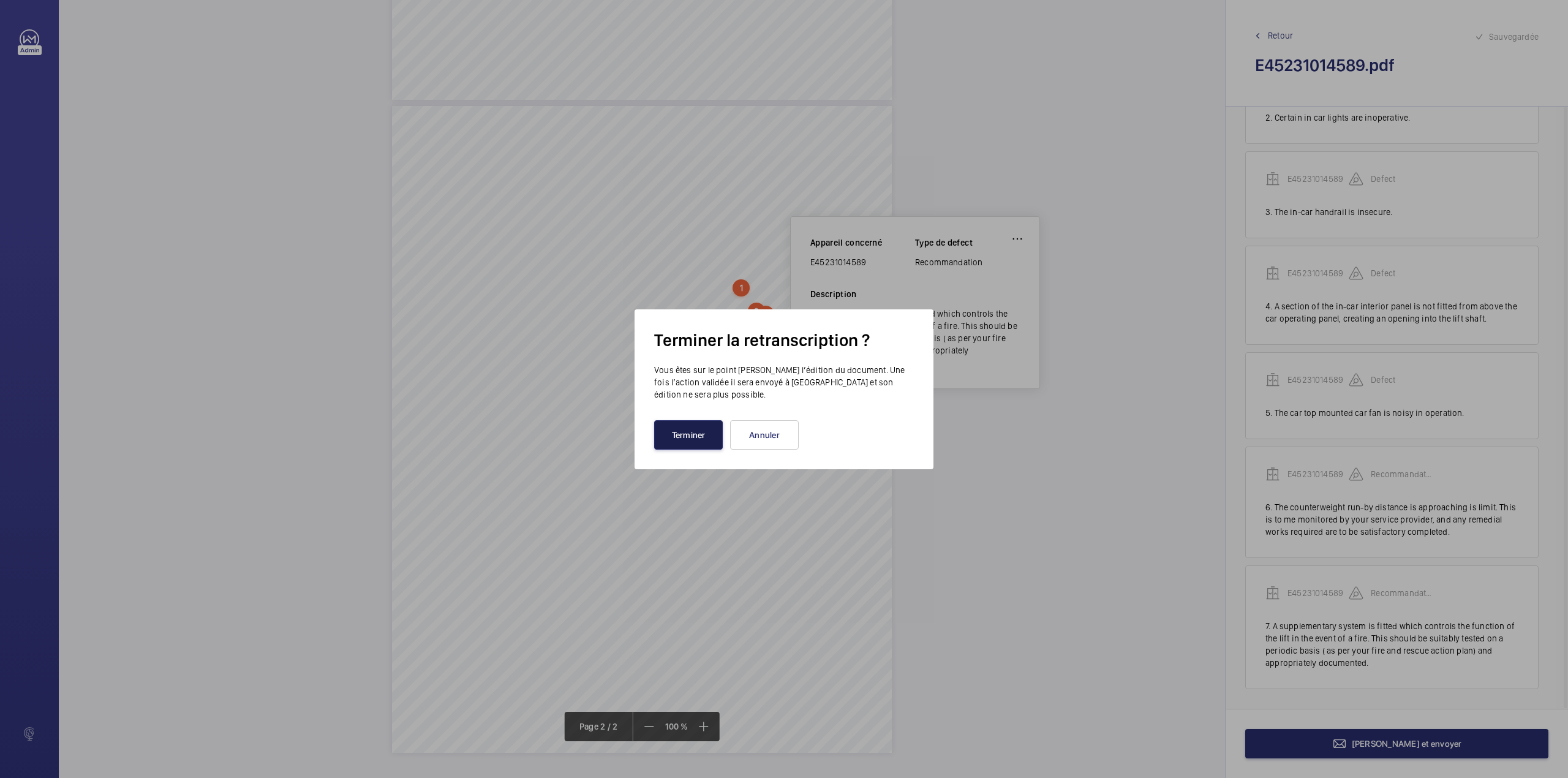
click at [689, 437] on button "Terminer" at bounding box center [688, 434] width 69 height 29
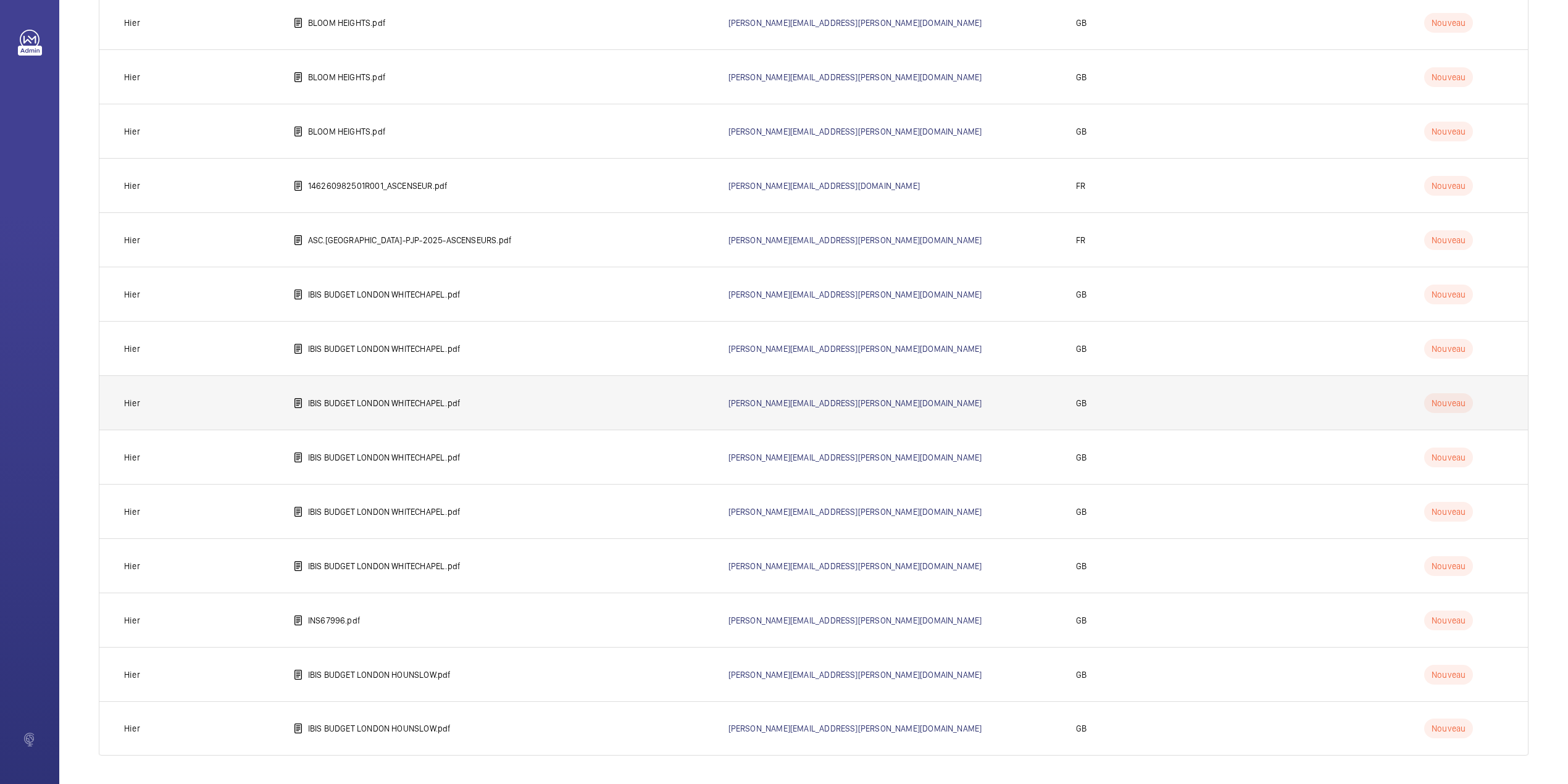
scroll to position [155, 0]
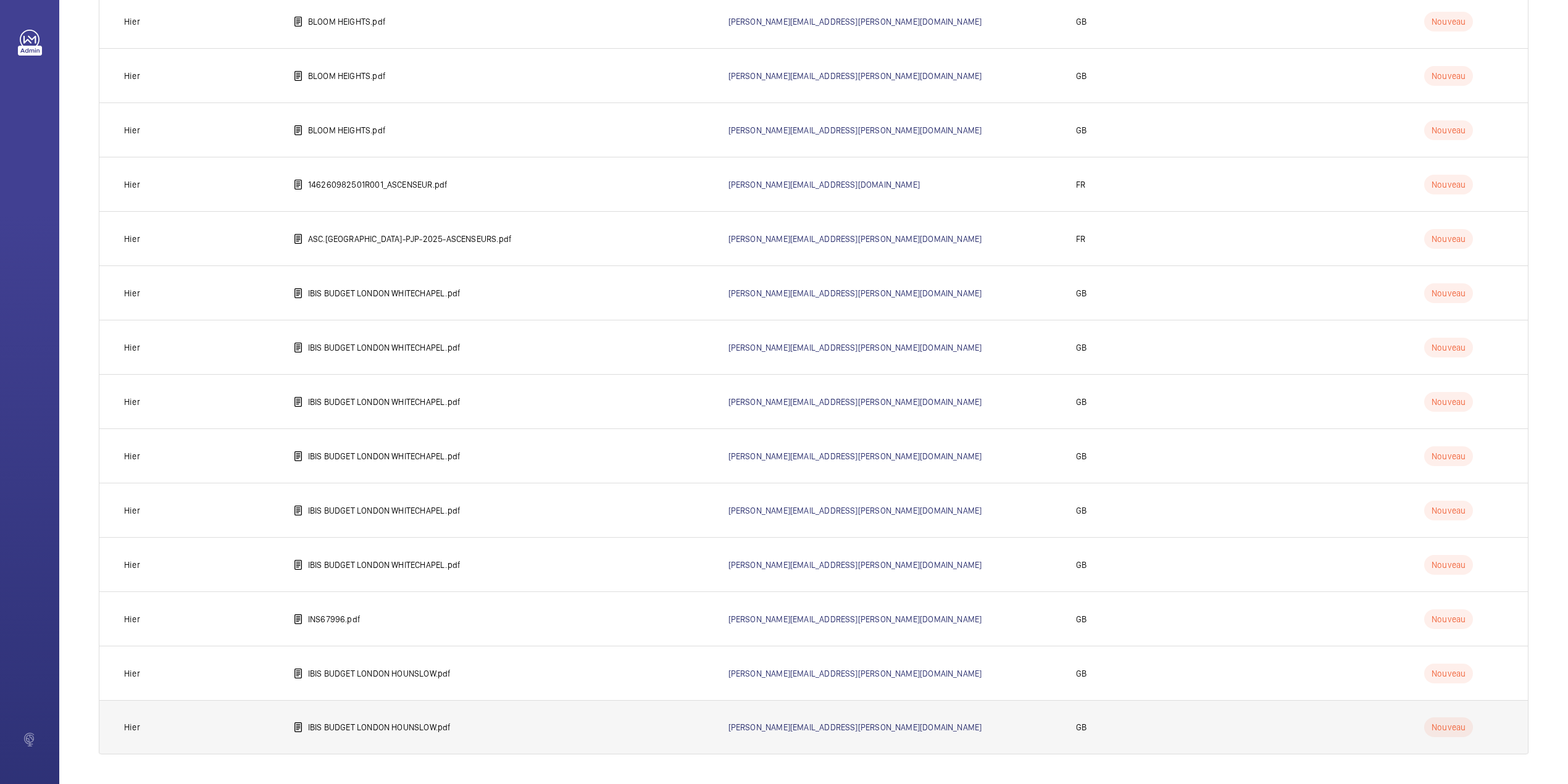
click at [344, 724] on p "IBIS BUDGET LONDON HOUNSLOW.pdf" at bounding box center [380, 727] width 143 height 12
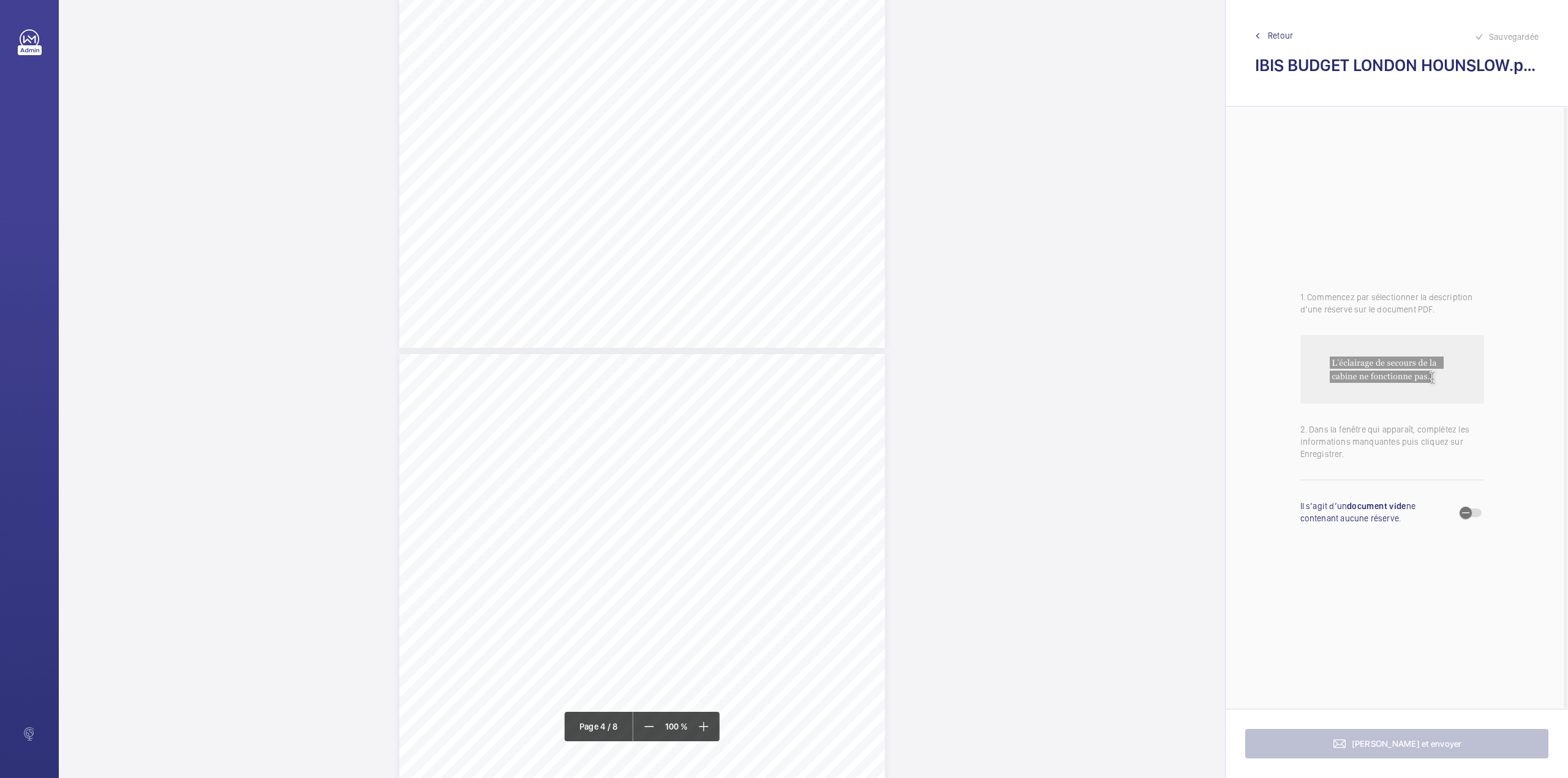
scroll to position [1960, 0]
click at [754, 217] on div "Lift Report Lifting Operations & Lifting Equipment Regulation 1998 Provision & …" at bounding box center [642, 280] width 486 height 688
click at [764, 131] on div "Faites un choix" at bounding box center [754, 129] width 86 height 12
click at [797, 273] on button "Annuler" at bounding box center [808, 263] width 69 height 29
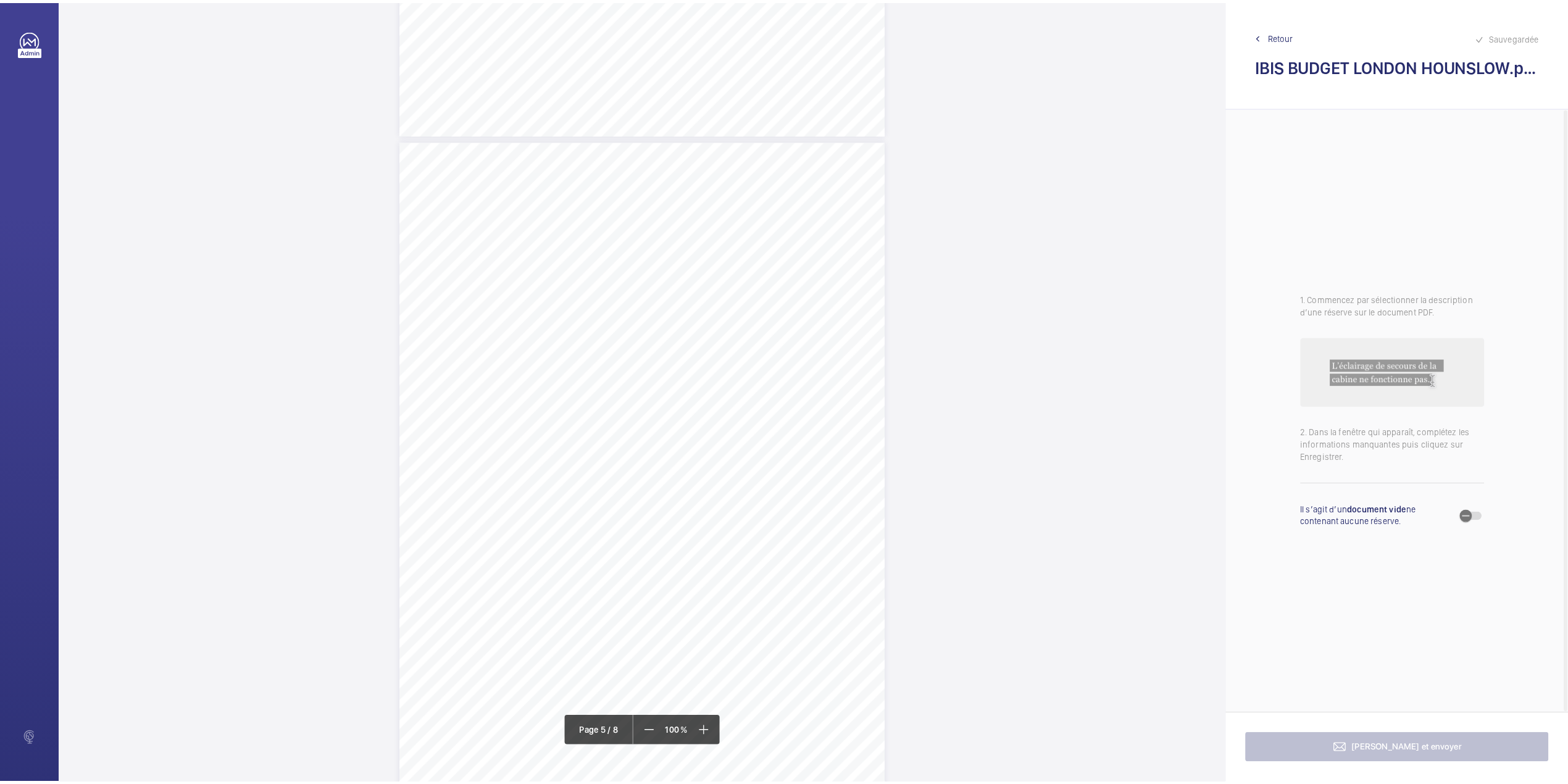
scroll to position [3033, 0]
click at [1290, 27] on div "Sauvegardée Retour IBIS BUDGET LONDON HOUNSLOW.pdf" at bounding box center [1407, 54] width 345 height 107
click at [1289, 33] on span "Retour" at bounding box center [1290, 35] width 25 height 12
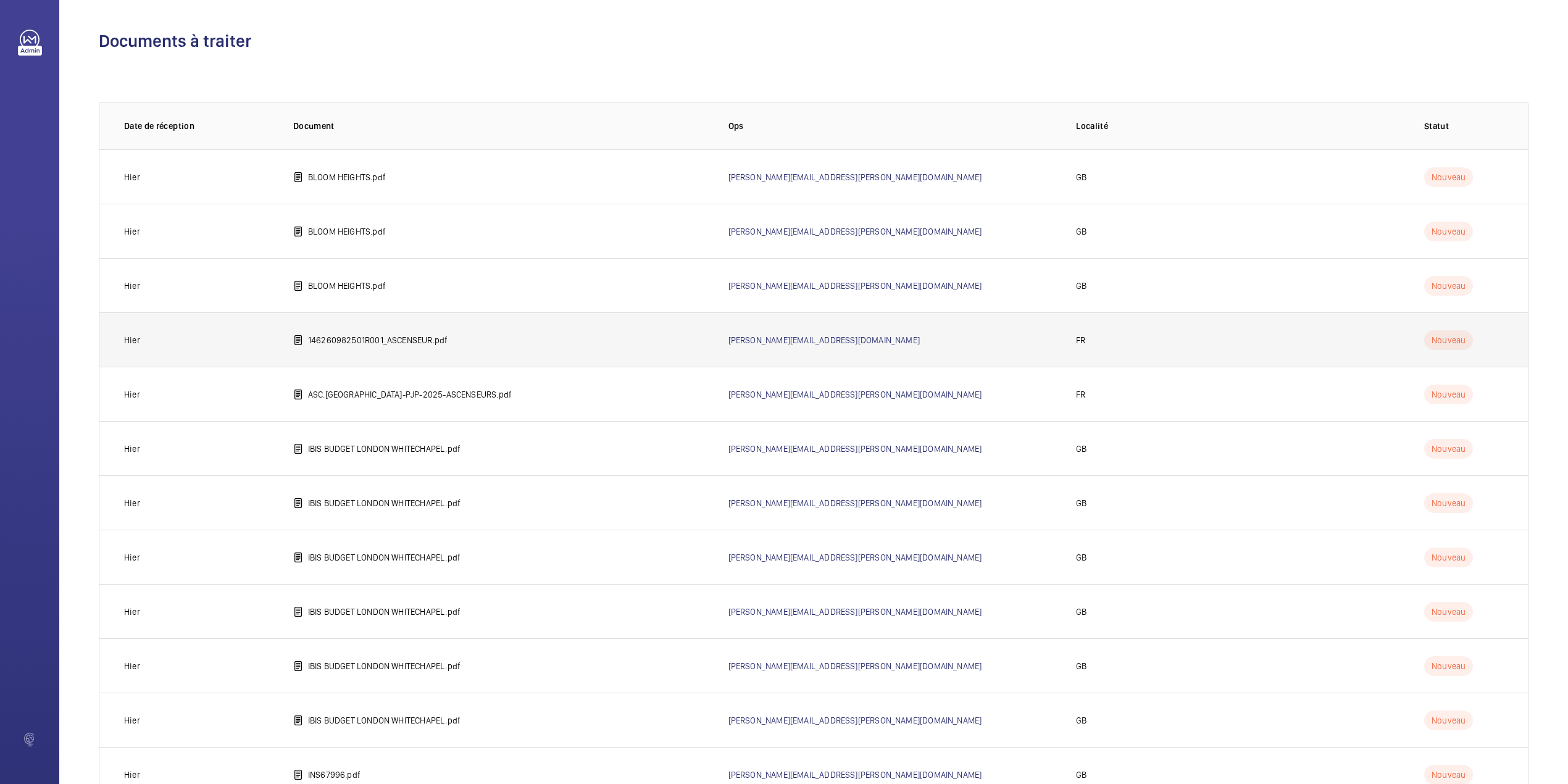
scroll to position [155, 0]
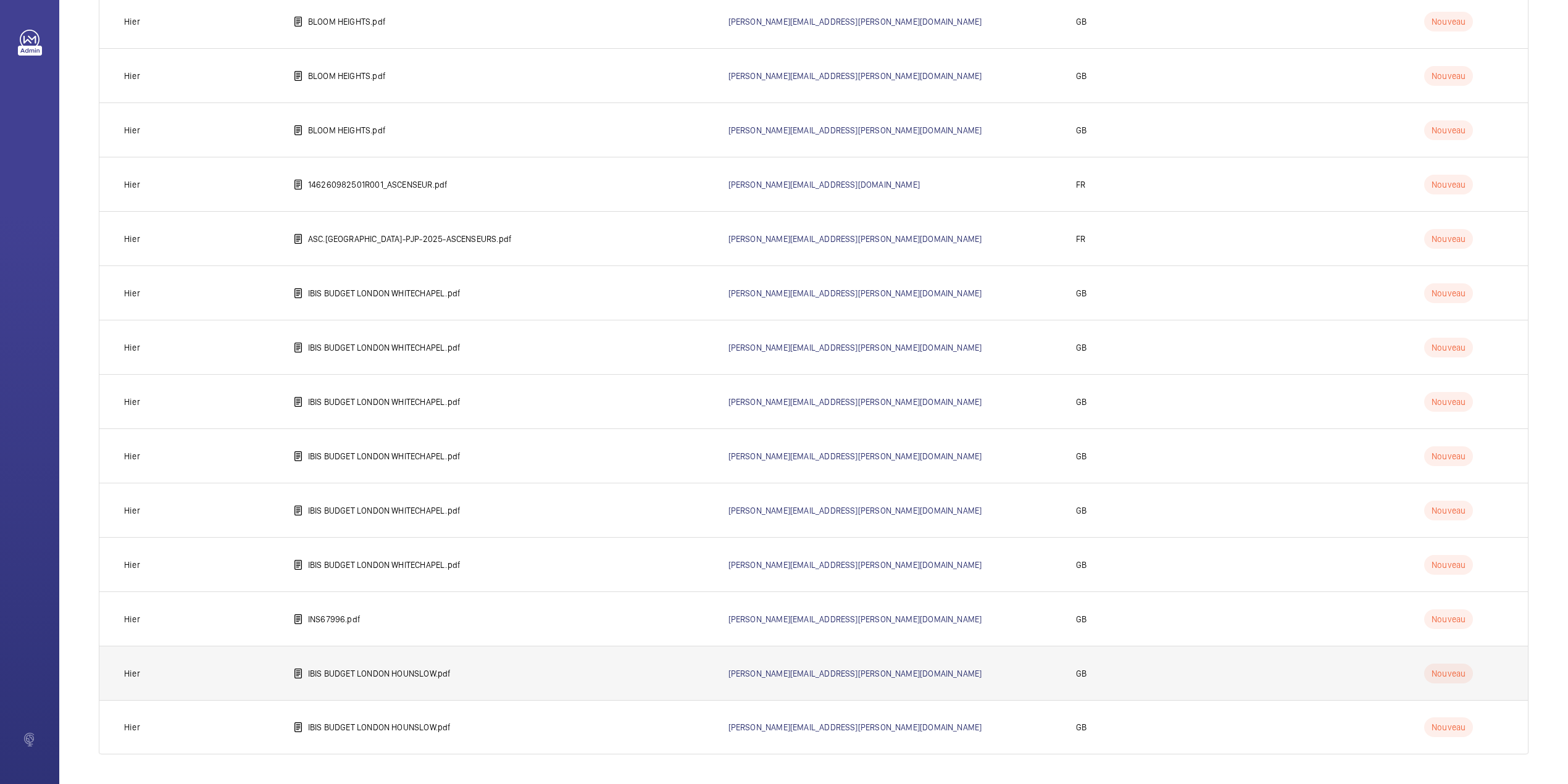
click at [364, 663] on td "IBIS BUDGET LONDON HOUNSLOW.pdf" at bounding box center [491, 673] width 435 height 54
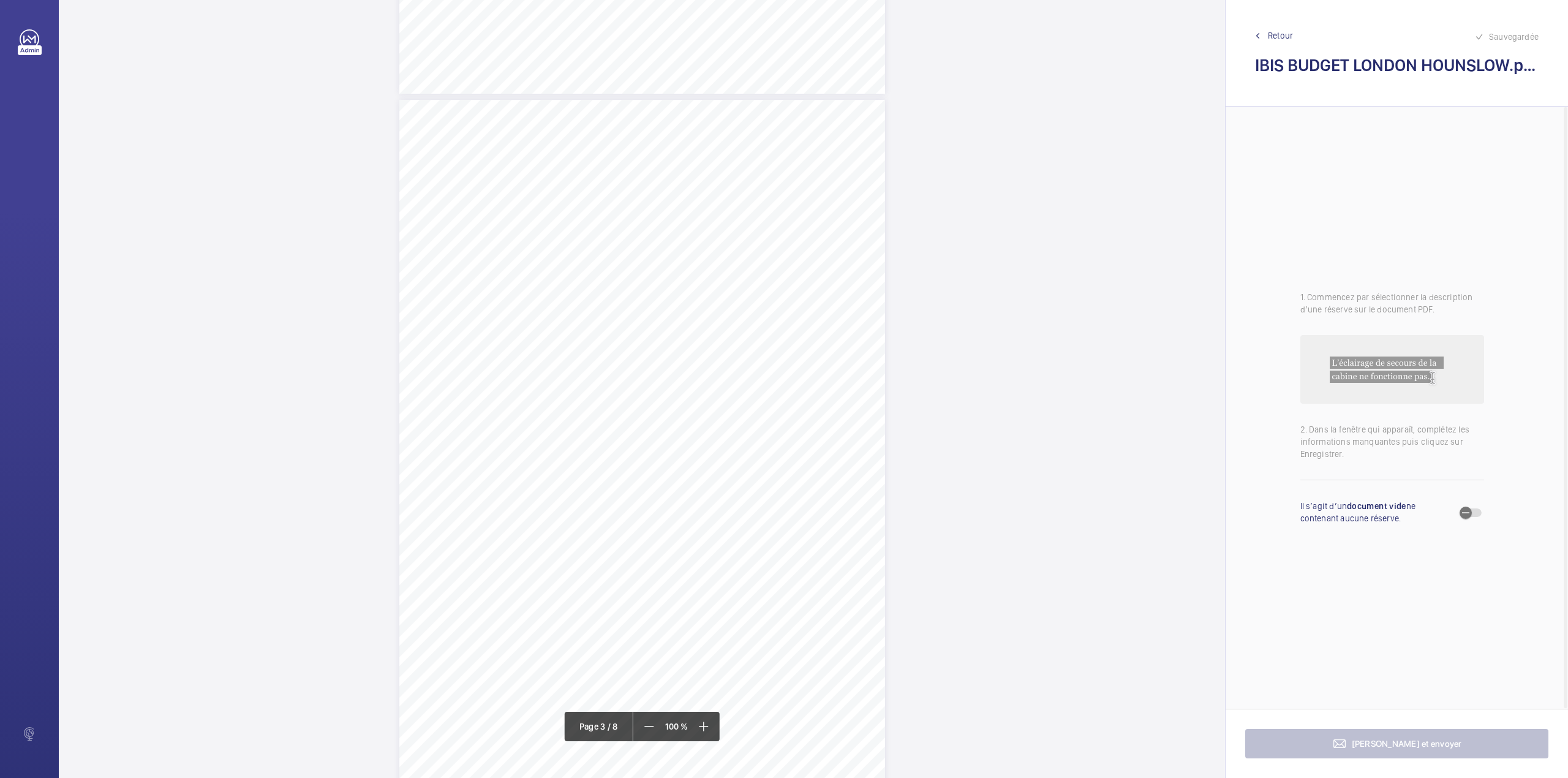
click at [797, 324] on div "Lift Report Lifting Operations & Lifting Equipment Regulation 1998 Provision & …" at bounding box center [642, 444] width 486 height 688
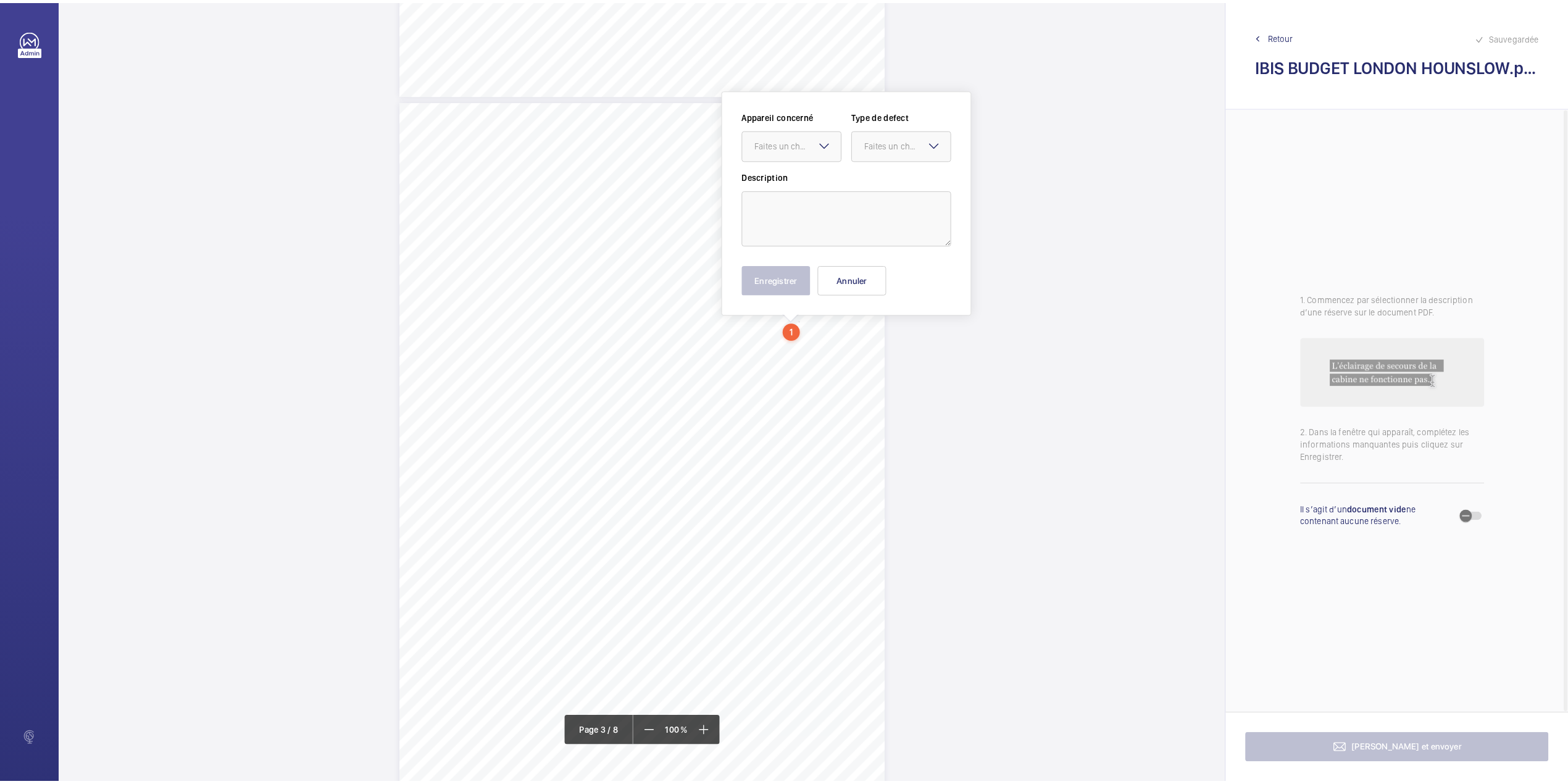
scroll to position [1331, 0]
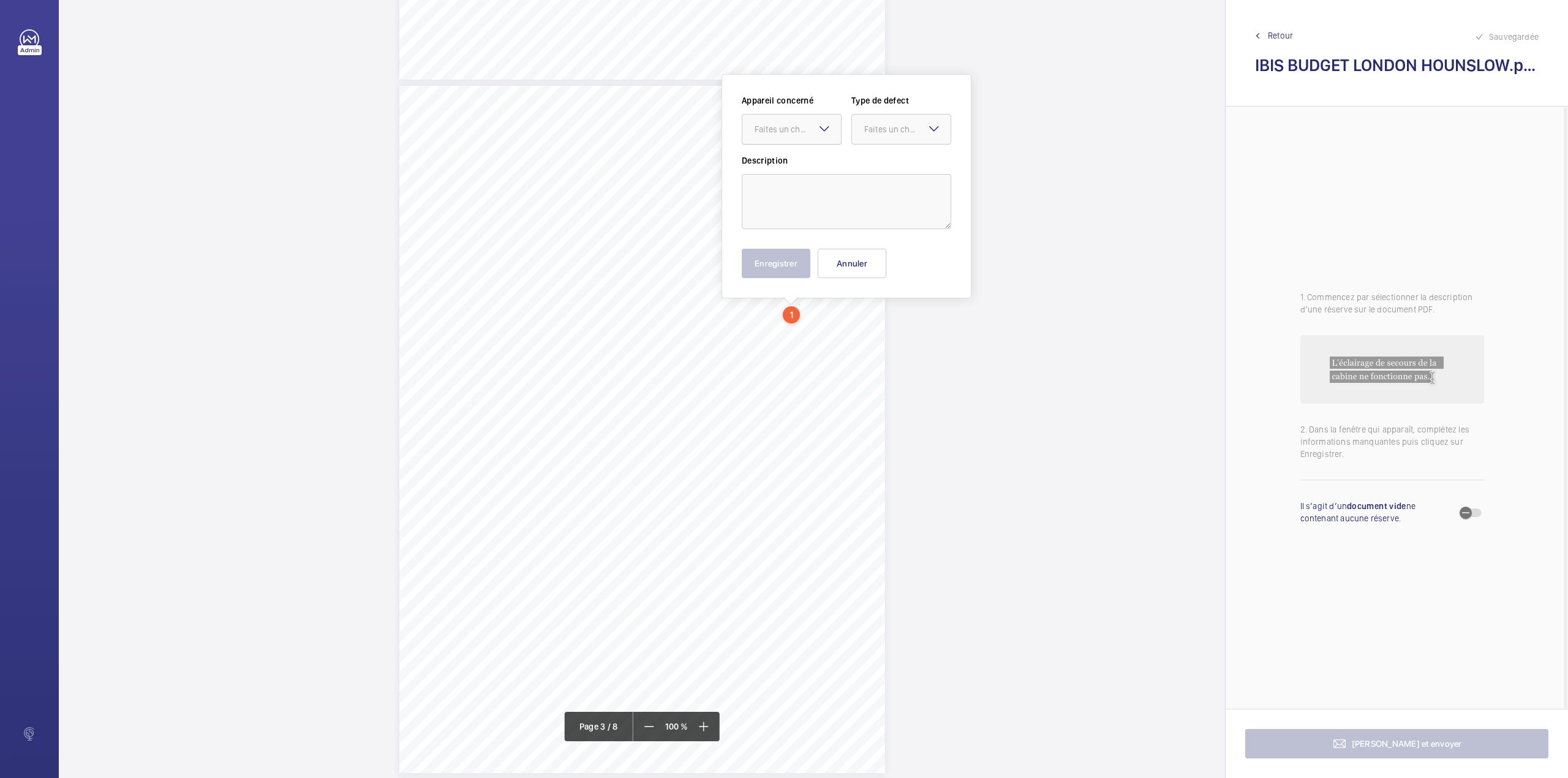
click at [812, 132] on div "Faites un choix" at bounding box center [797, 129] width 86 height 12
click at [1272, 30] on span "Retour" at bounding box center [1280, 35] width 25 height 12
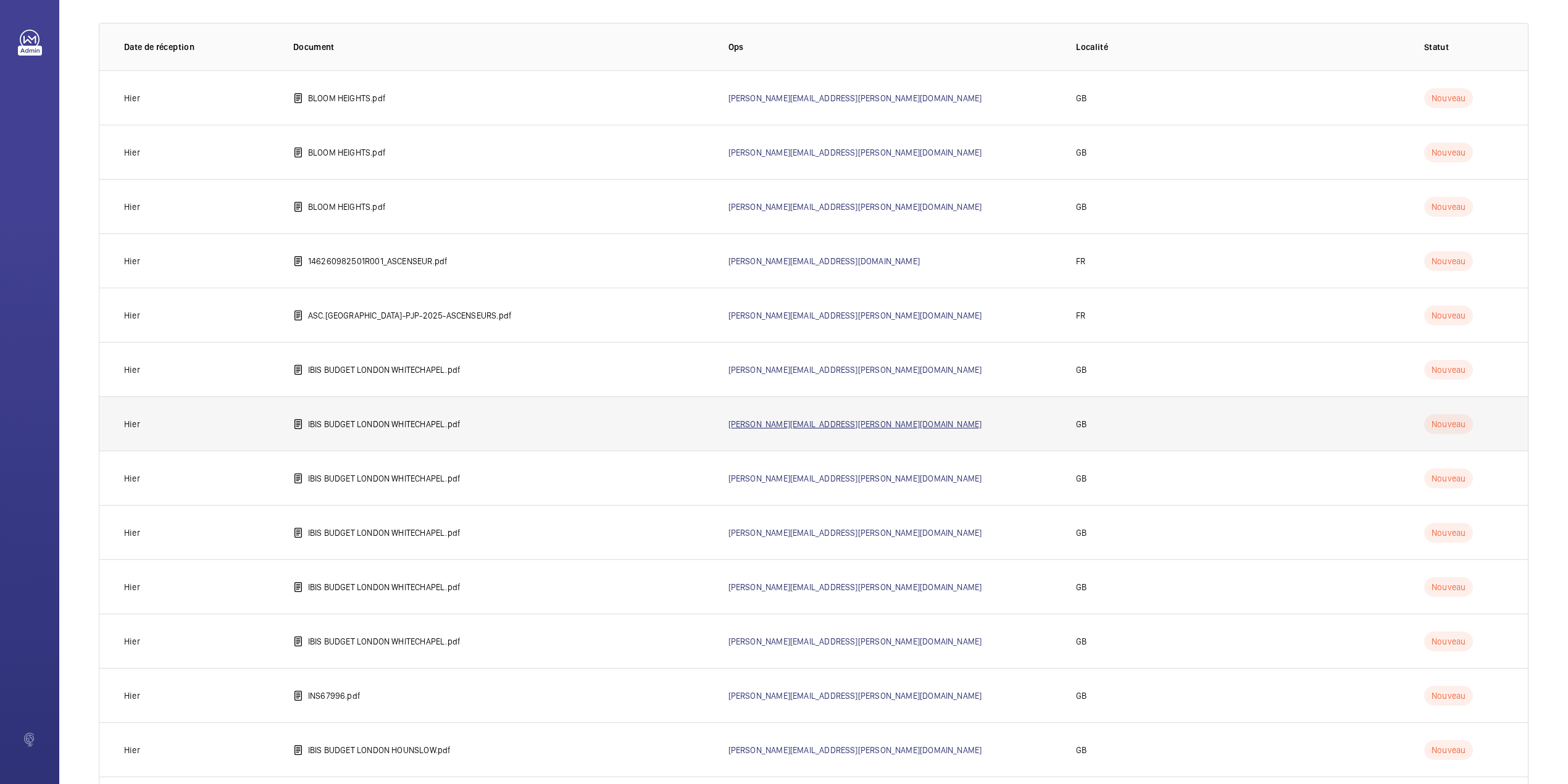
scroll to position [155, 0]
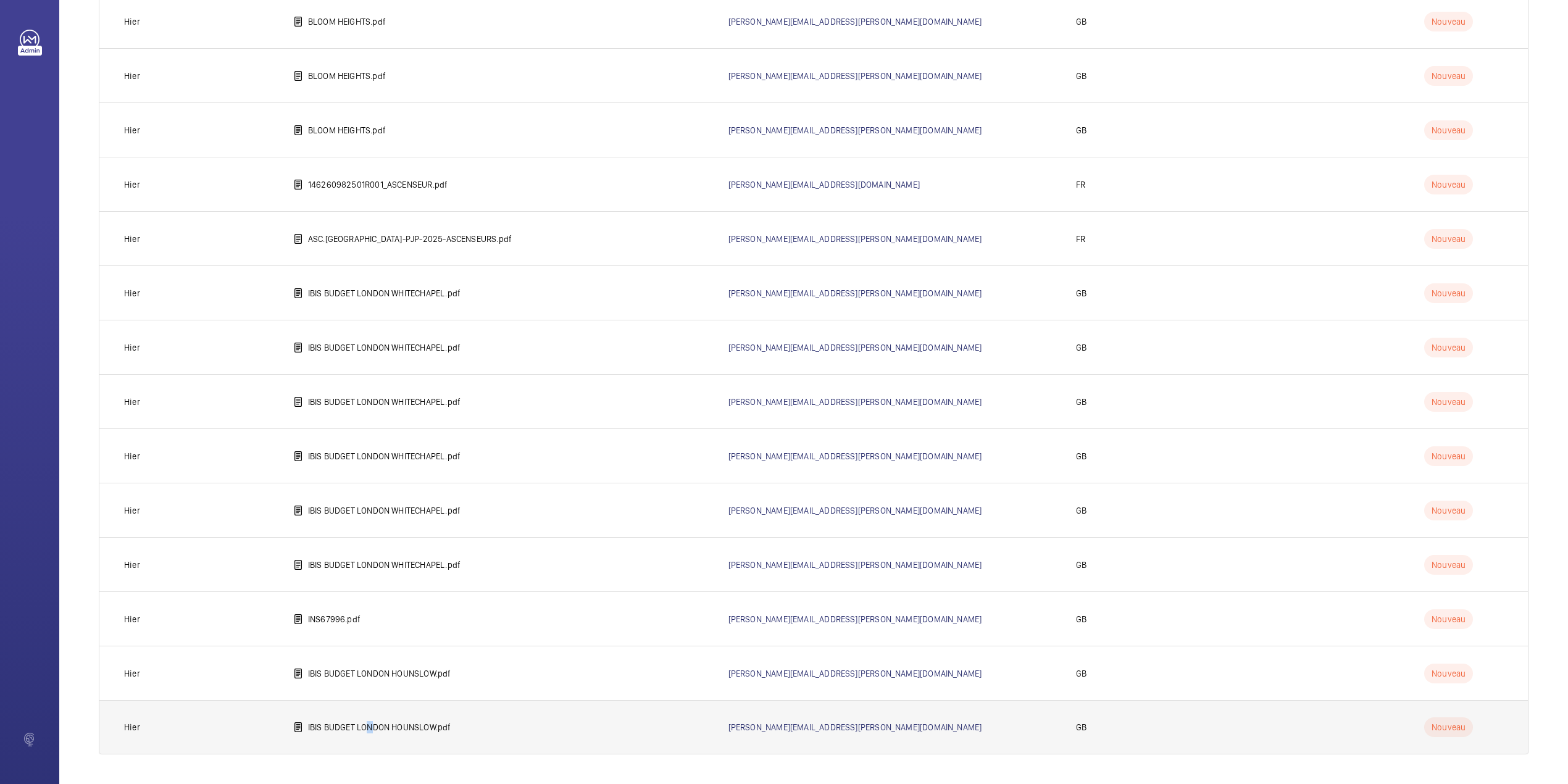
click at [370, 726] on p "IBIS BUDGET LONDON HOUNSLOW.pdf" at bounding box center [380, 727] width 143 height 12
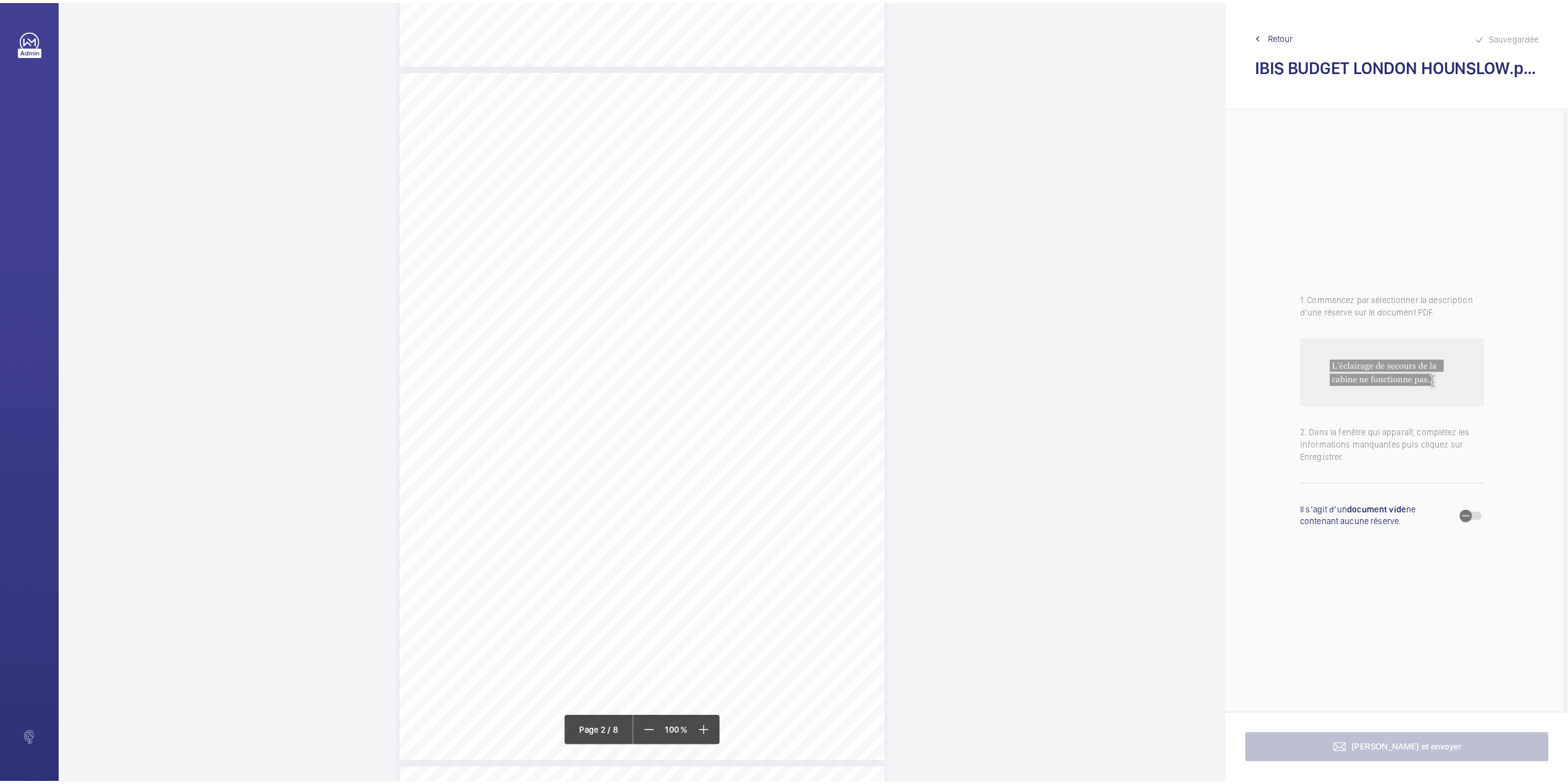
scroll to position [658, 0]
click at [1299, 42] on div "Sauvegardée Retour IBIS BUDGET LONDON HOUNSLOW.pdf" at bounding box center [1407, 54] width 345 height 107
click at [1296, 33] on span "Retour" at bounding box center [1290, 35] width 25 height 12
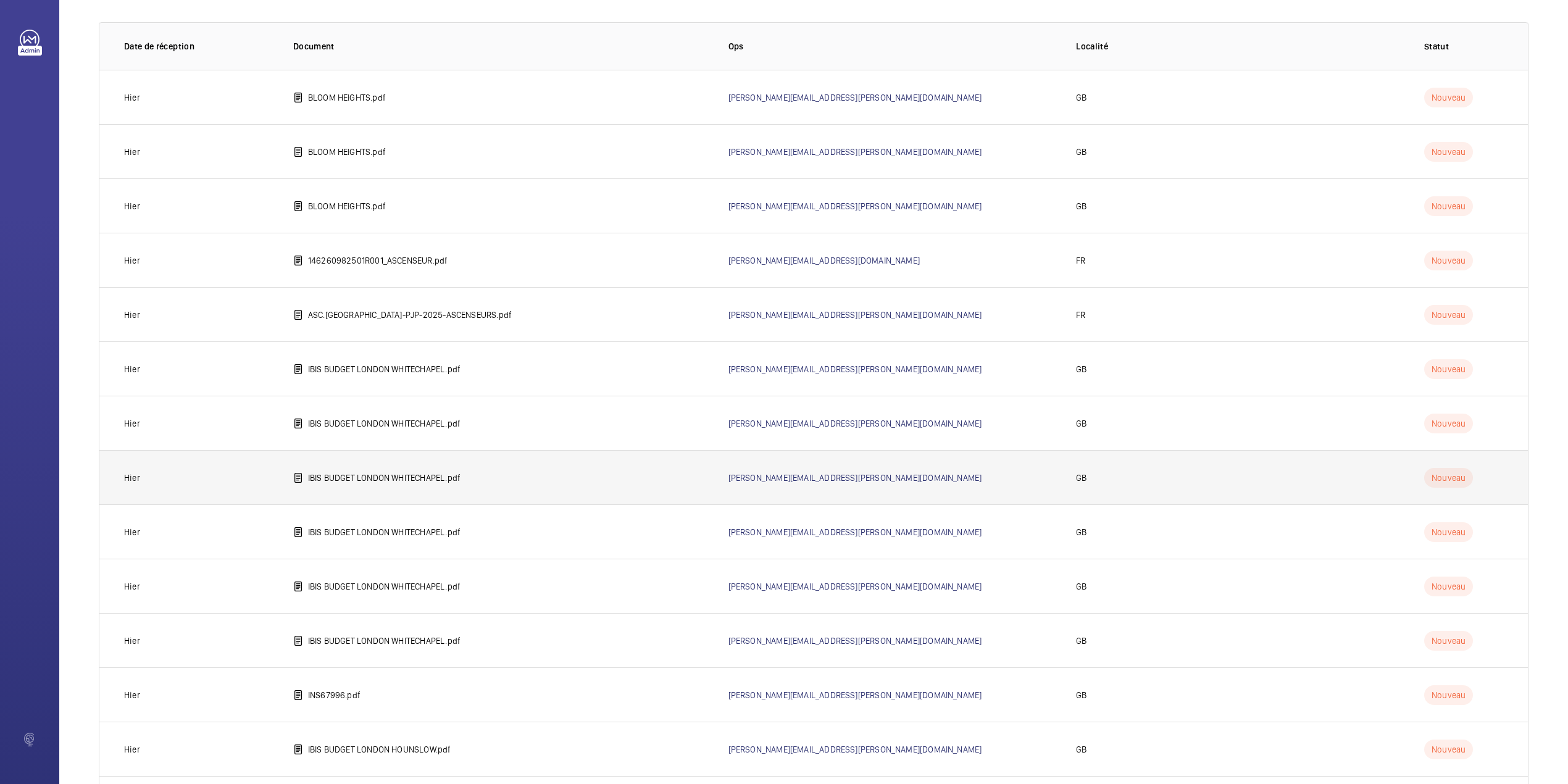
scroll to position [155, 0]
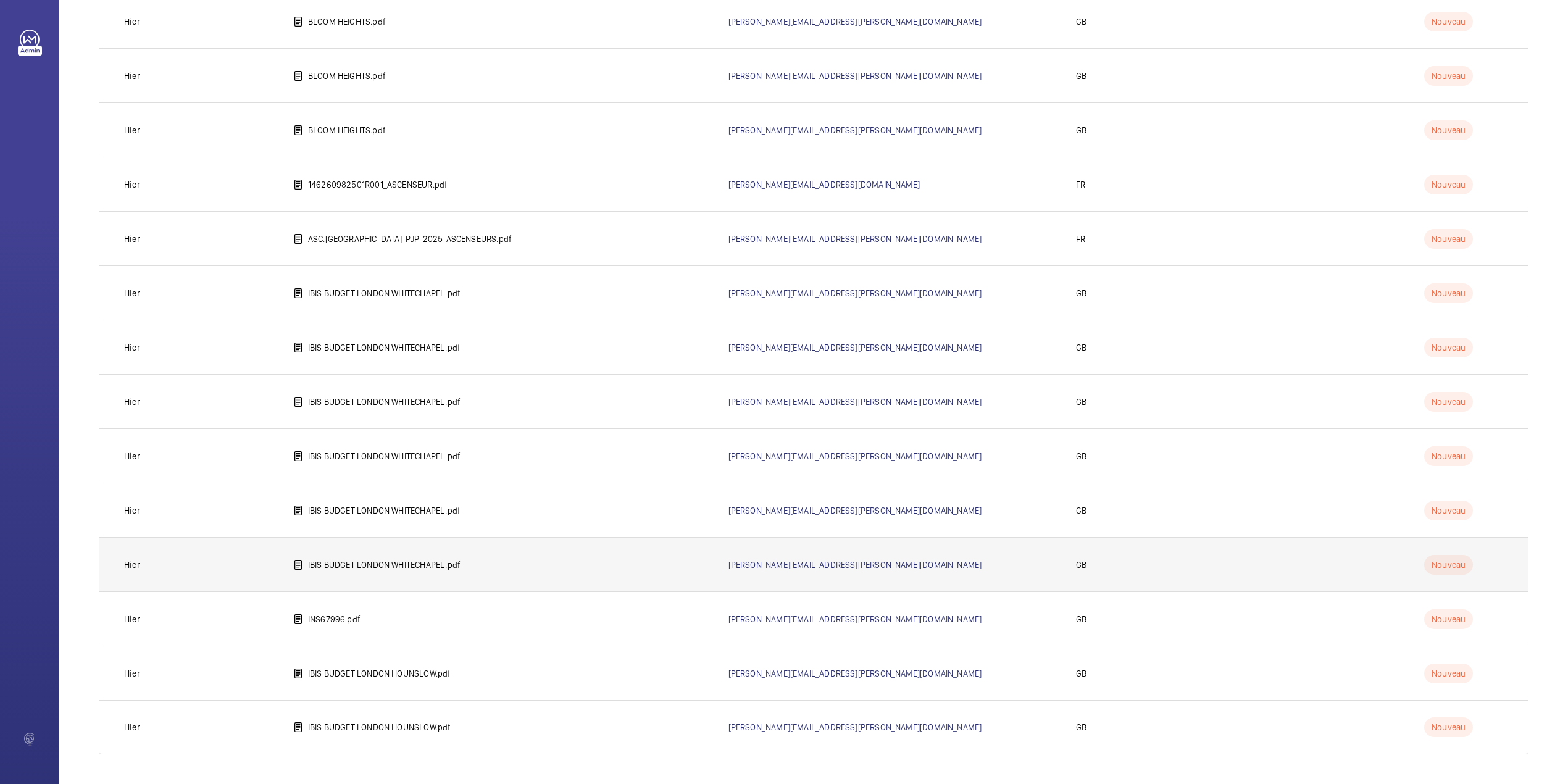
click at [342, 568] on p "IBIS BUDGET LONDON WHITECHAPEL.pdf" at bounding box center [384, 564] width 153 height 12
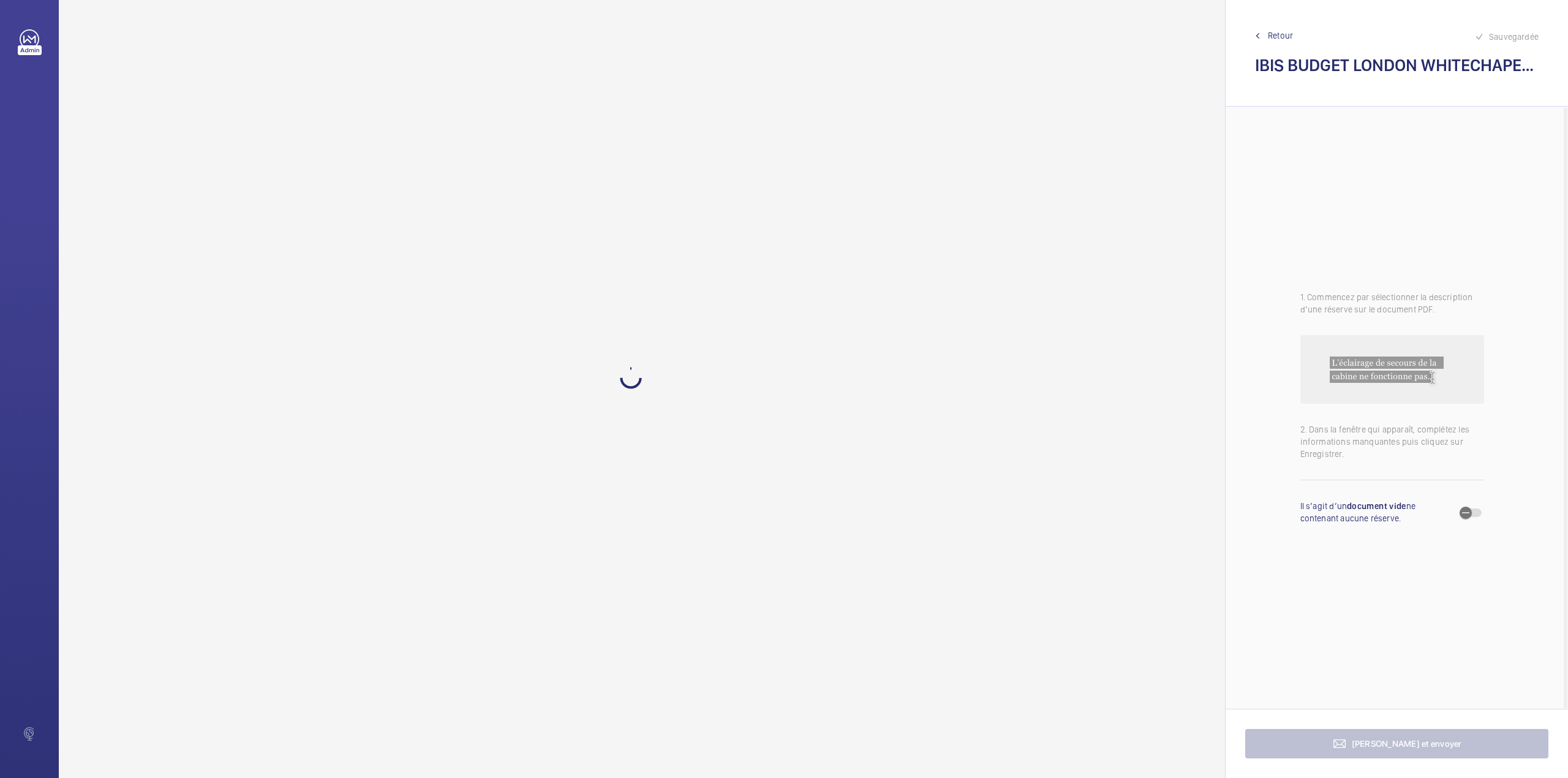
click at [1282, 38] on span "Retour" at bounding box center [1280, 35] width 25 height 12
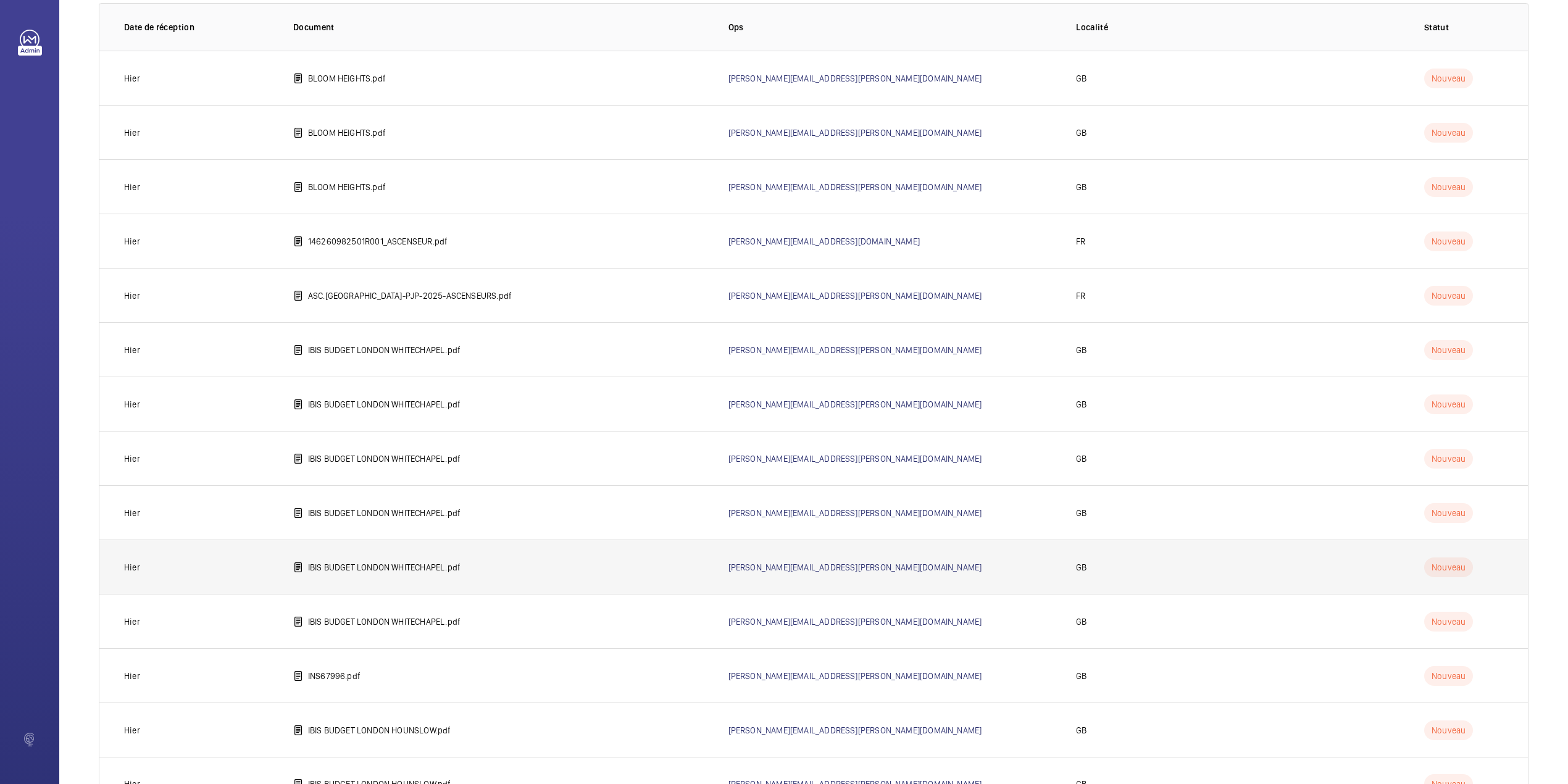
scroll to position [155, 0]
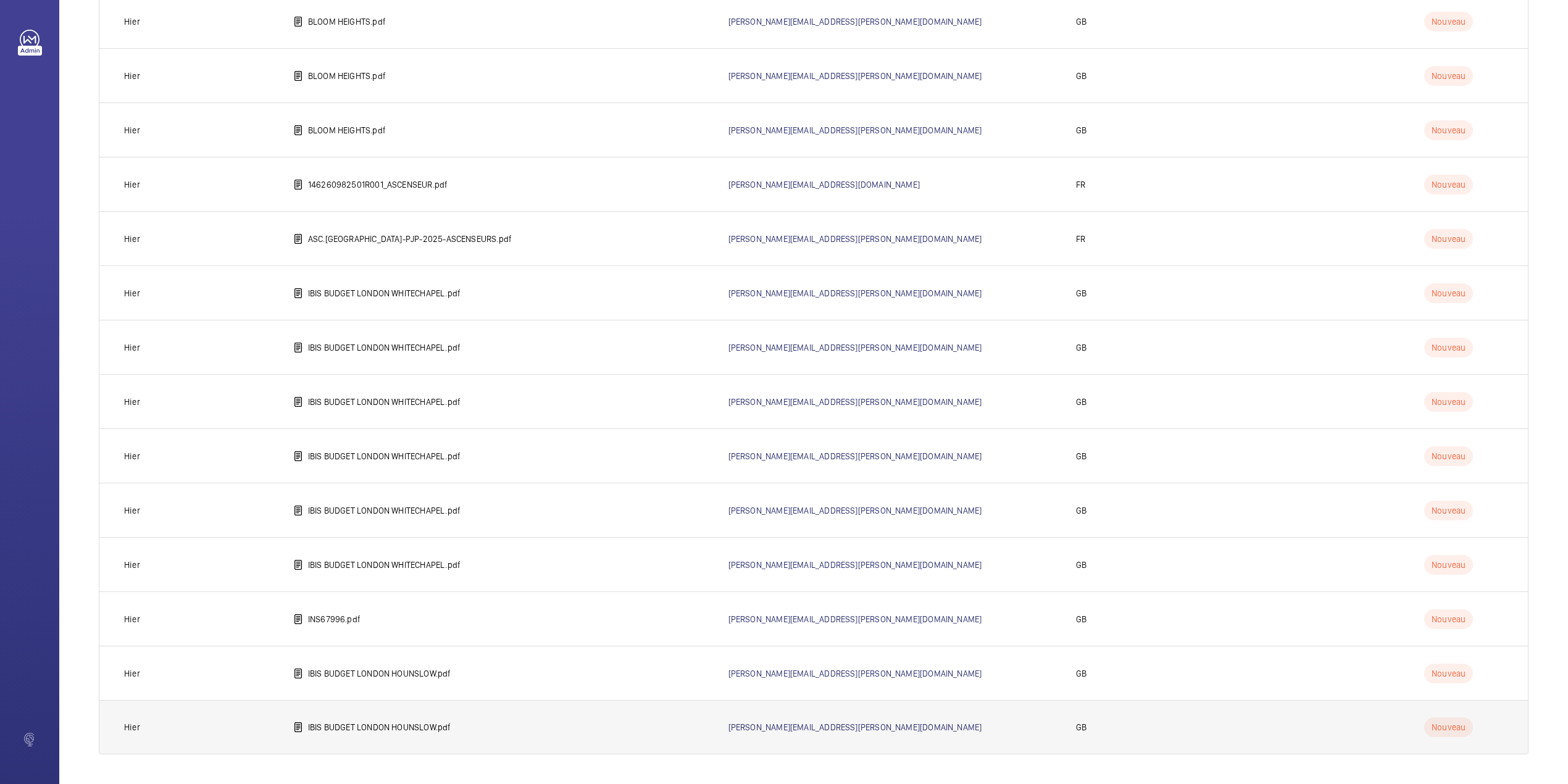
click at [366, 724] on p "IBIS BUDGET LONDON HOUNSLOW.pdf" at bounding box center [380, 727] width 143 height 12
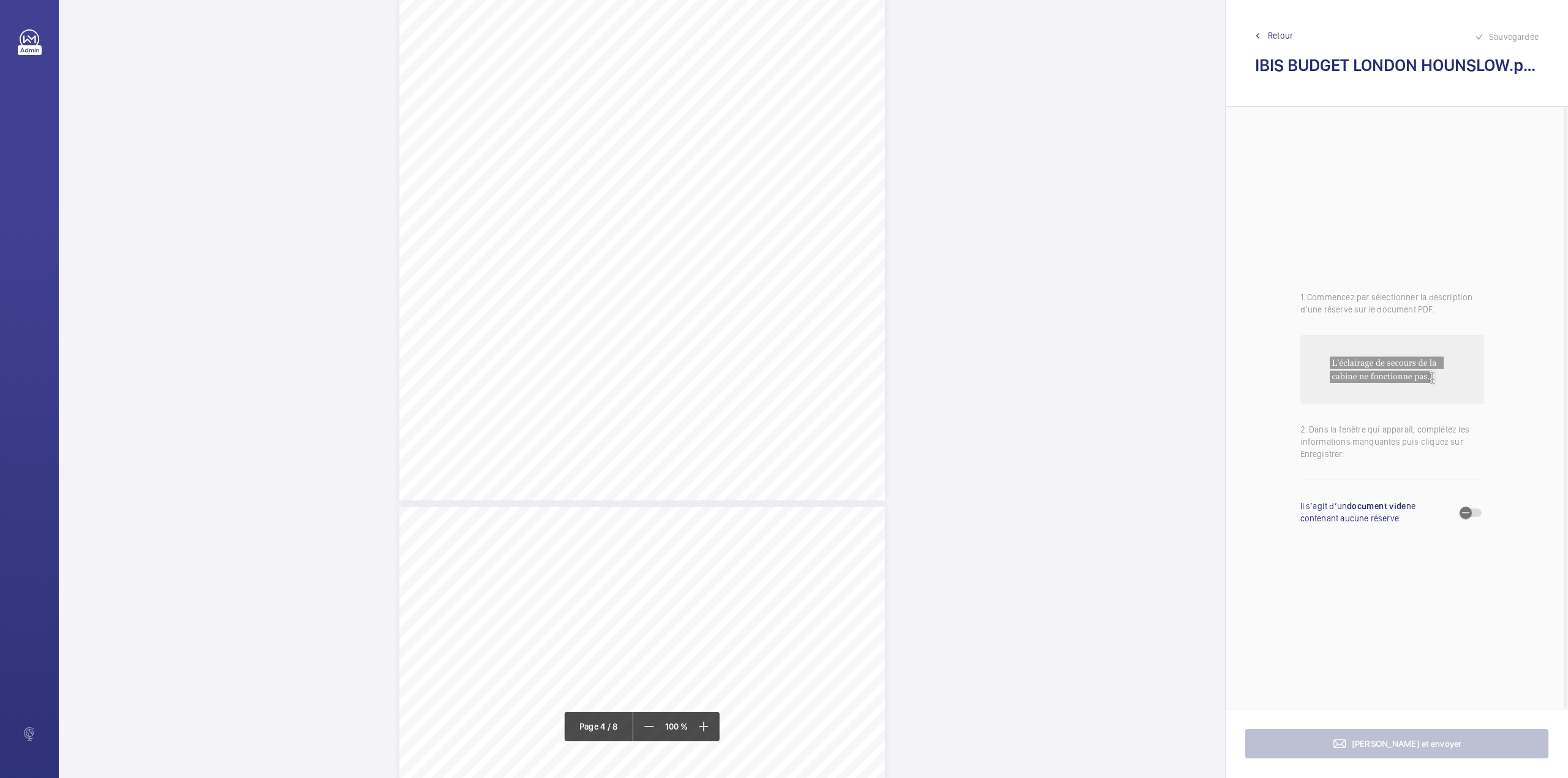
scroll to position [1796, 0]
drag, startPoint x: 641, startPoint y: 549, endPoint x: 792, endPoint y: 573, distance: 152.9
click at [792, 573] on div "Lift Report Lifting Operations & Lifting Equipment Regulation 1998 Provision & …" at bounding box center [642, 647] width 486 height 688
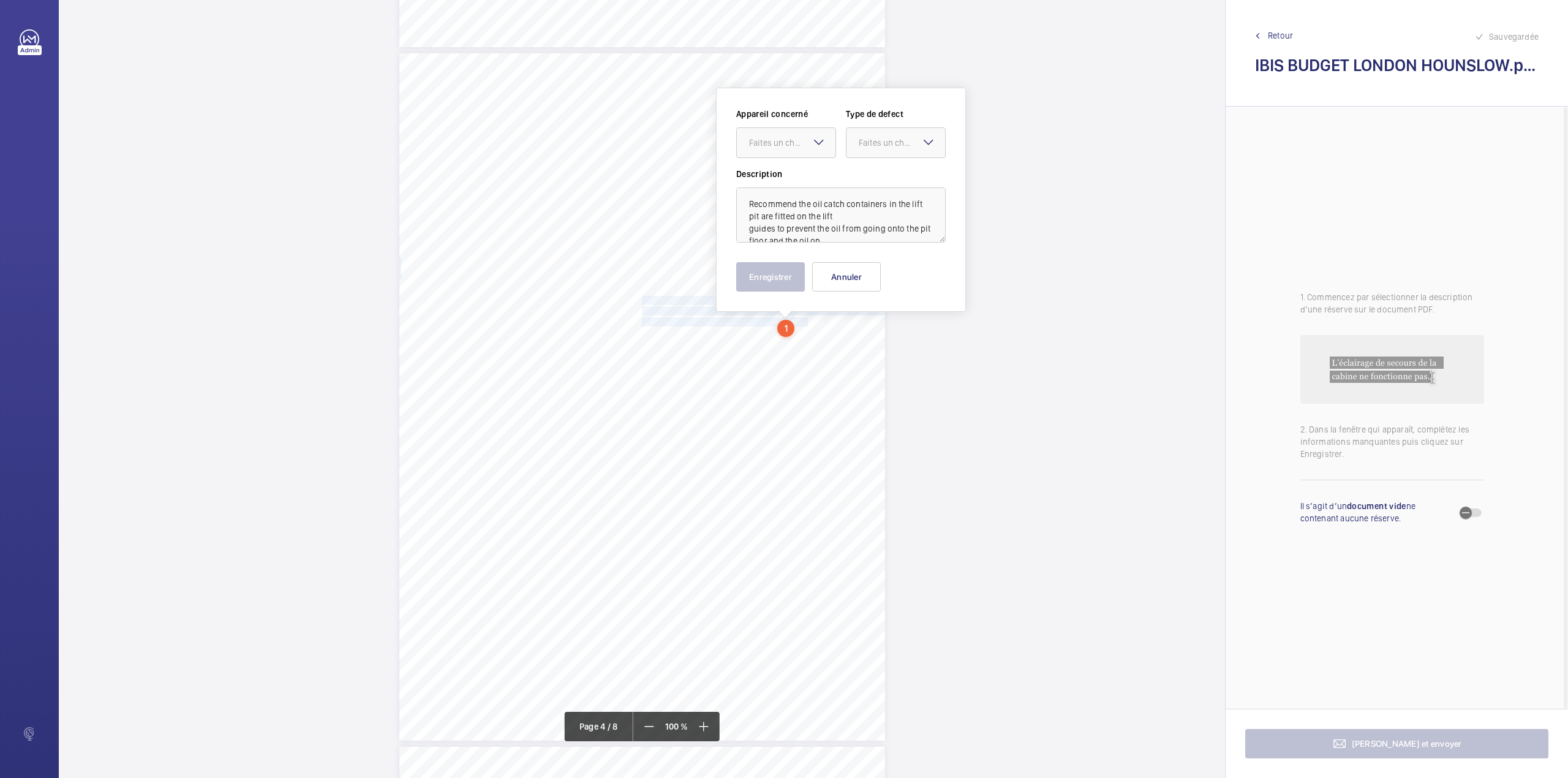
scroll to position [2059, 0]
click at [804, 145] on ng-select "Faites un choix" at bounding box center [786, 130] width 100 height 31
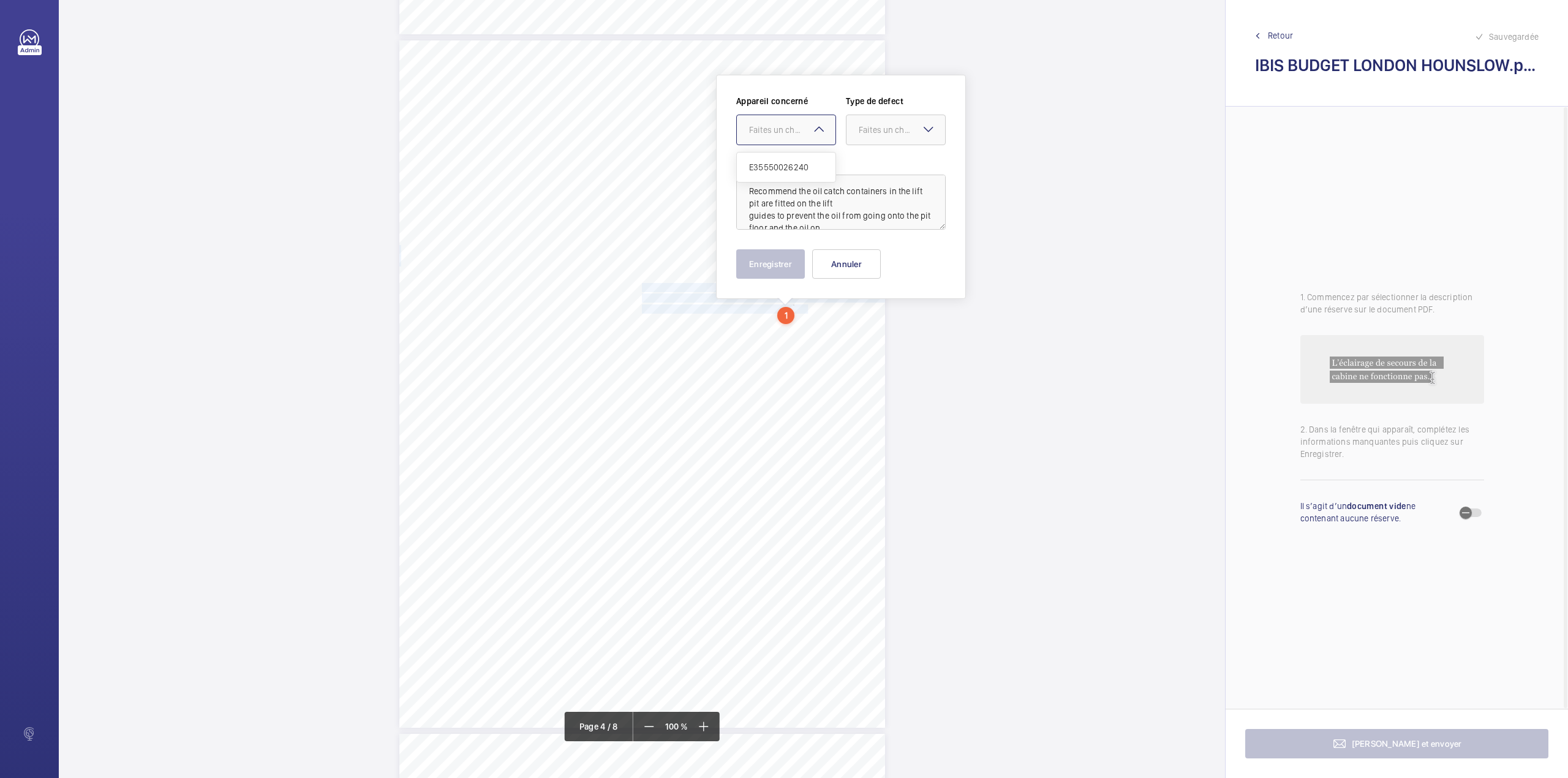
drag, startPoint x: 807, startPoint y: 135, endPoint x: 855, endPoint y: 132, distance: 48.1
click at [807, 162] on span "E35550026240" at bounding box center [786, 167] width 74 height 12
drag, startPoint x: 858, startPoint y: 131, endPoint x: 865, endPoint y: 177, distance: 46.5
click at [858, 131] on div "Faites un choix" at bounding box center [895, 129] width 98 height 12
click at [872, 248] on div "Recommandation" at bounding box center [895, 257] width 98 height 29
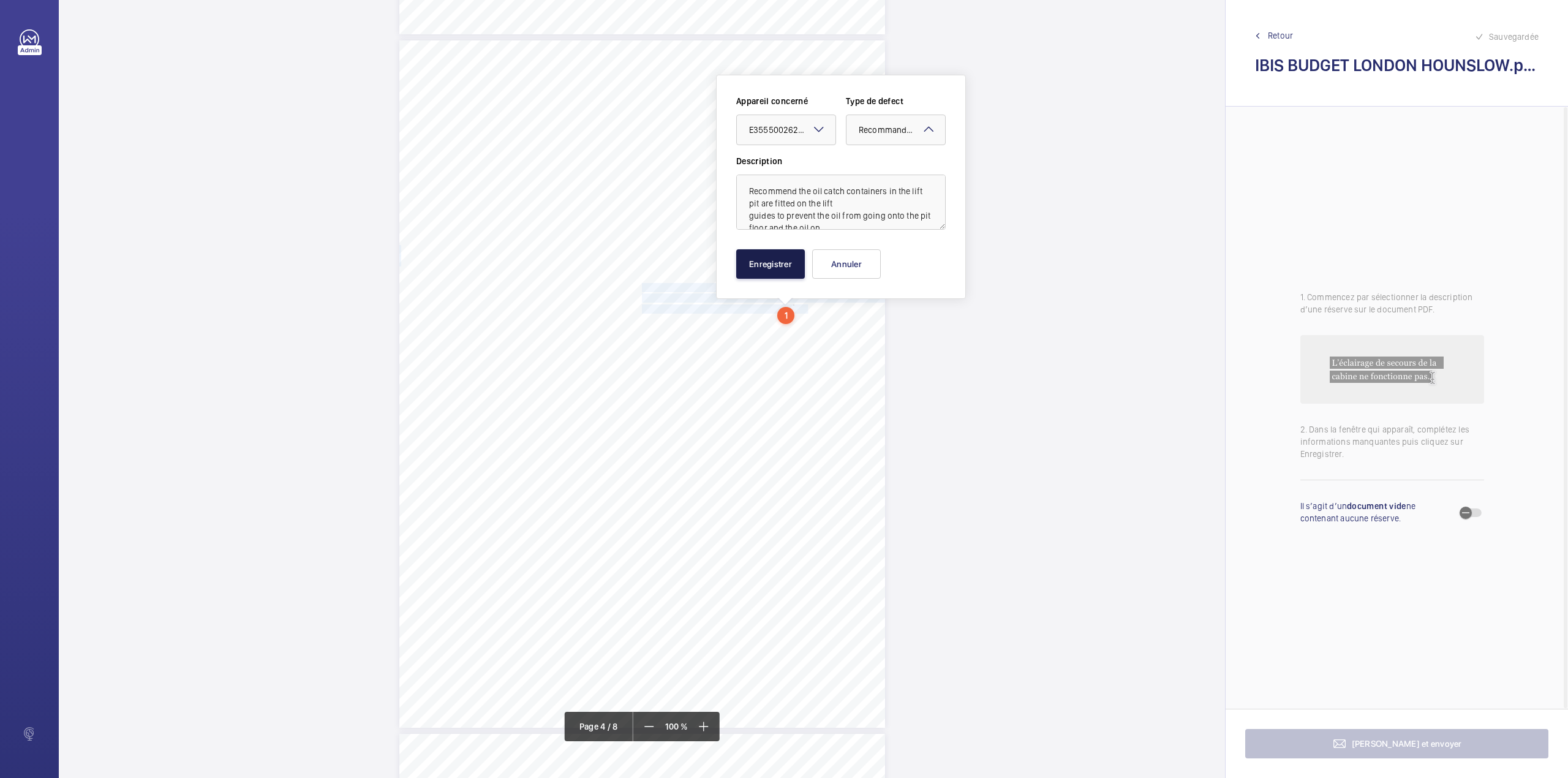
click at [795, 260] on button "Enregistrer" at bounding box center [771, 263] width 69 height 29
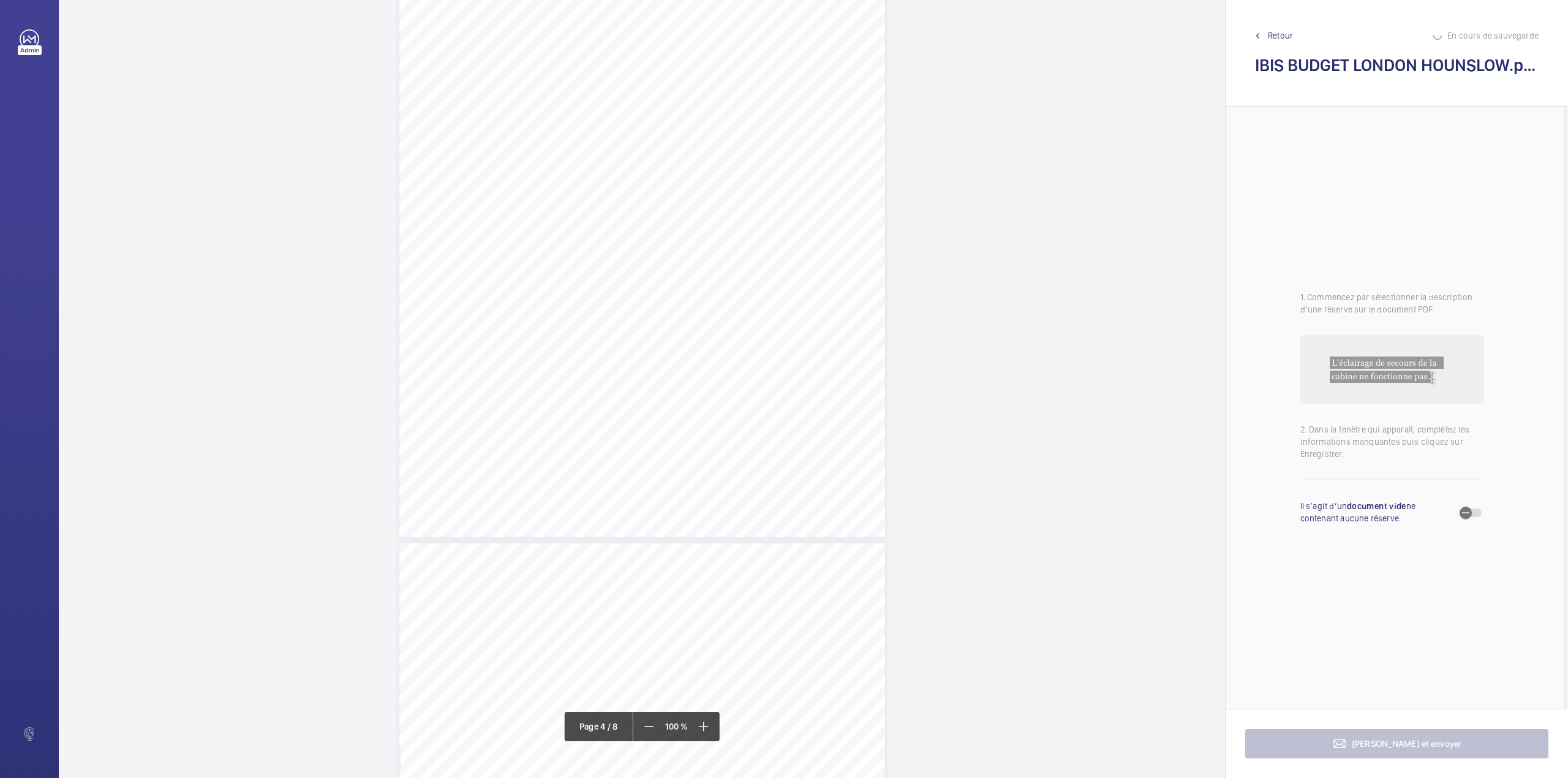
scroll to position [1733, 0]
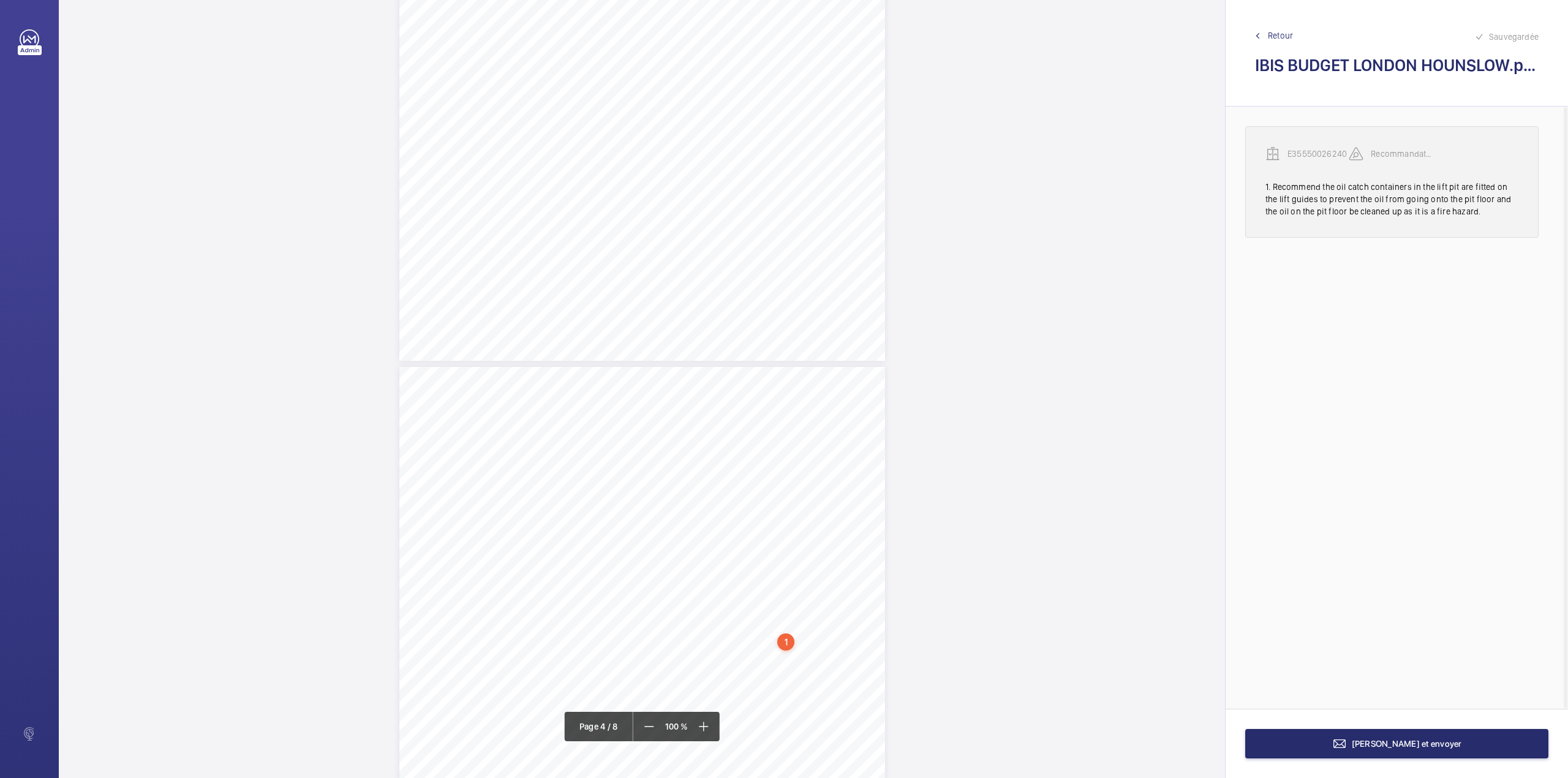
click at [1329, 148] on p "E35550026240" at bounding box center [1318, 154] width 61 height 12
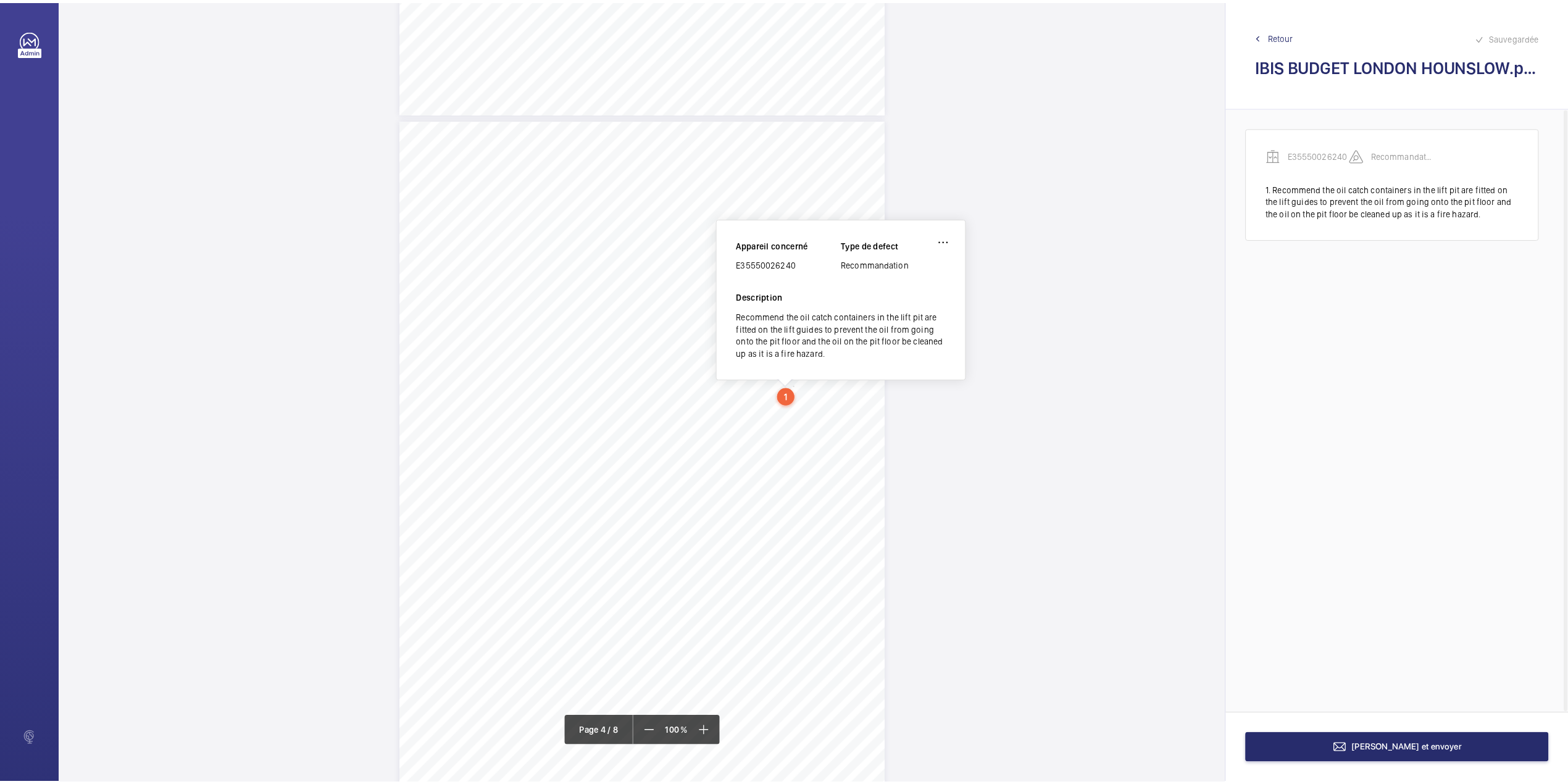
scroll to position [2001, 0]
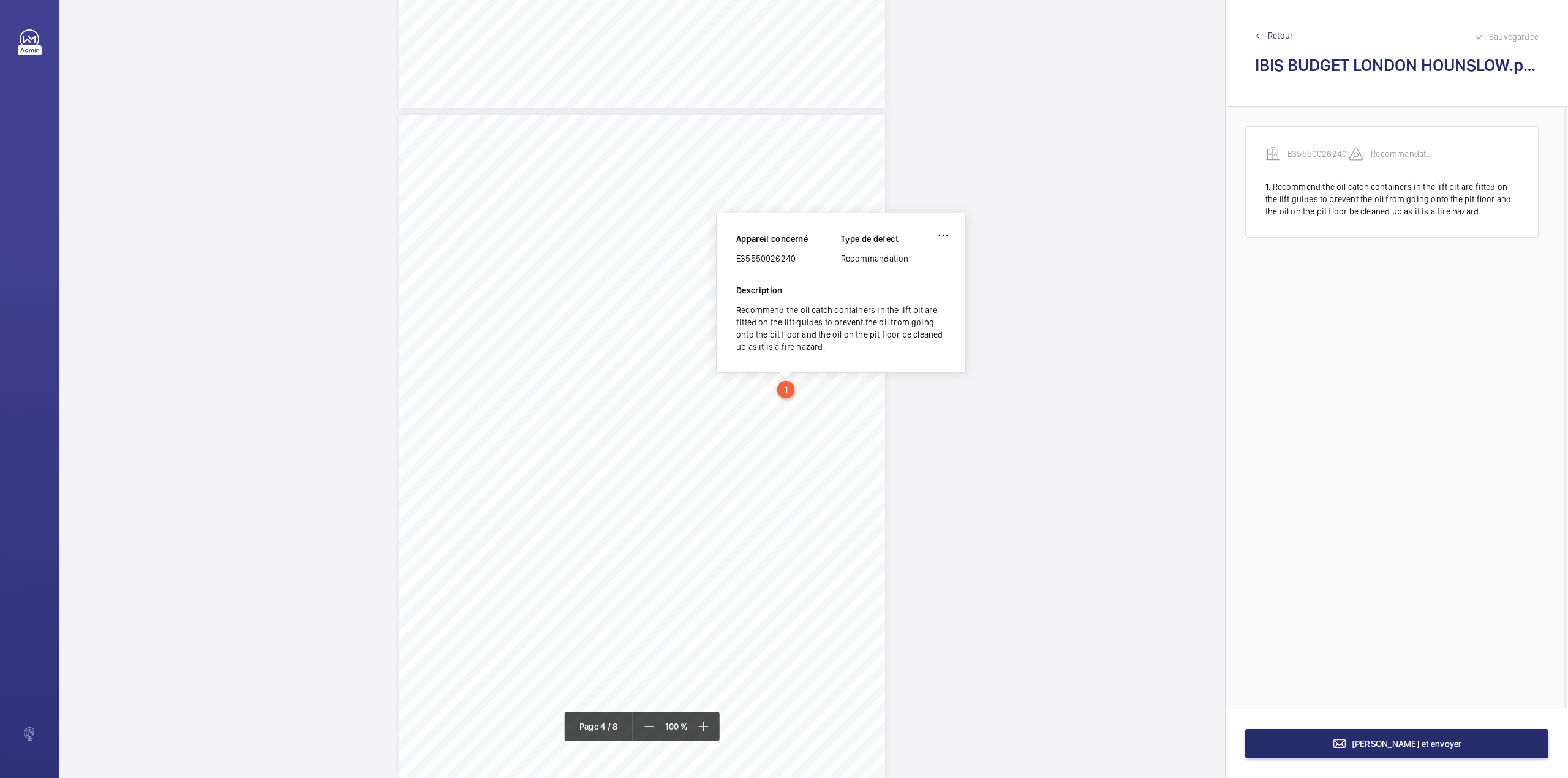
drag, startPoint x: 738, startPoint y: 261, endPoint x: 799, endPoint y: 261, distance: 61.0
click at [799, 261] on div "E35550026240" at bounding box center [789, 258] width 105 height 12
click at [1456, 740] on button "[PERSON_NAME] et envoyer" at bounding box center [1396, 744] width 303 height 29
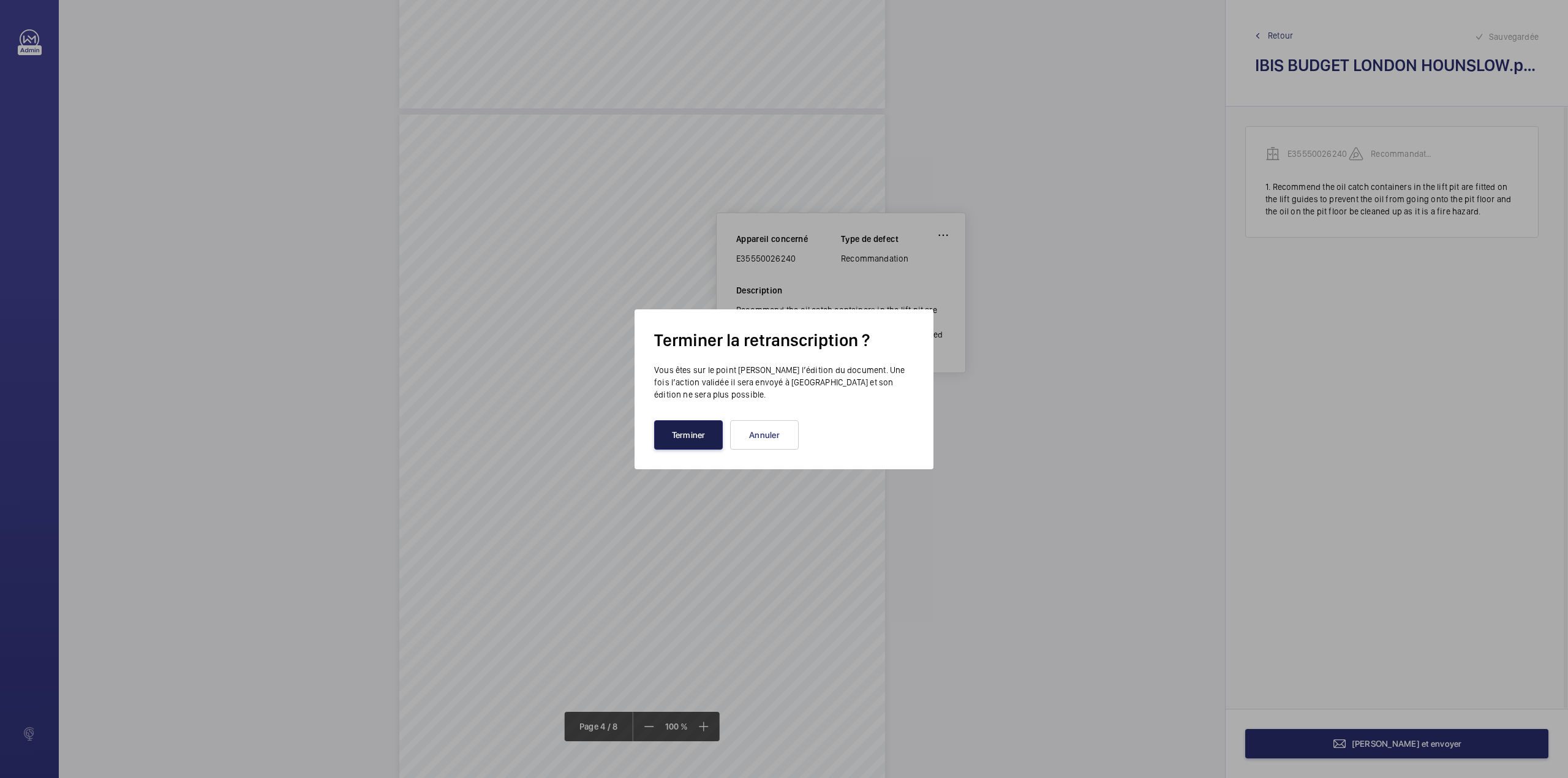
click at [704, 433] on button "Terminer" at bounding box center [688, 434] width 69 height 29
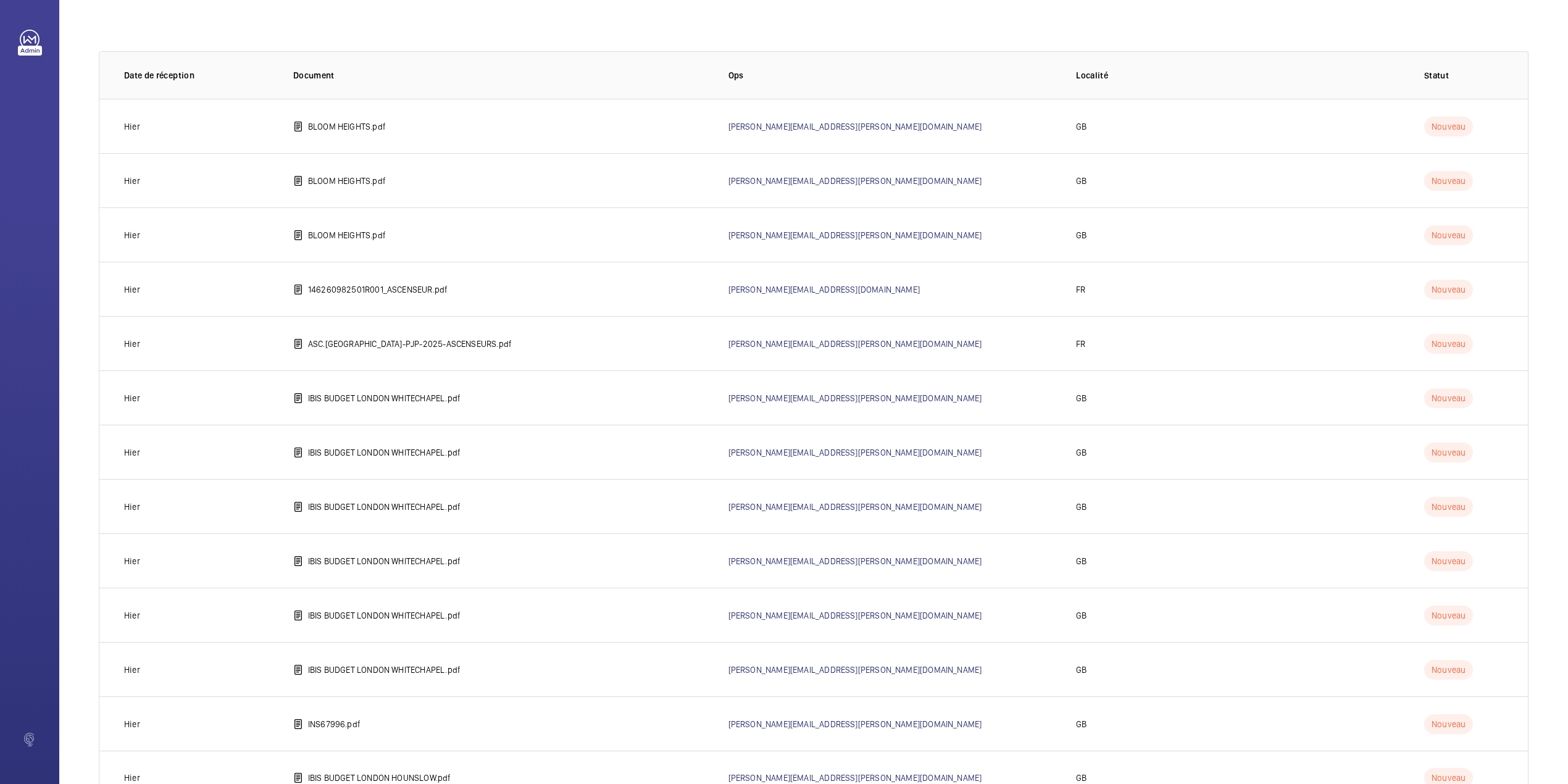
scroll to position [101, 0]
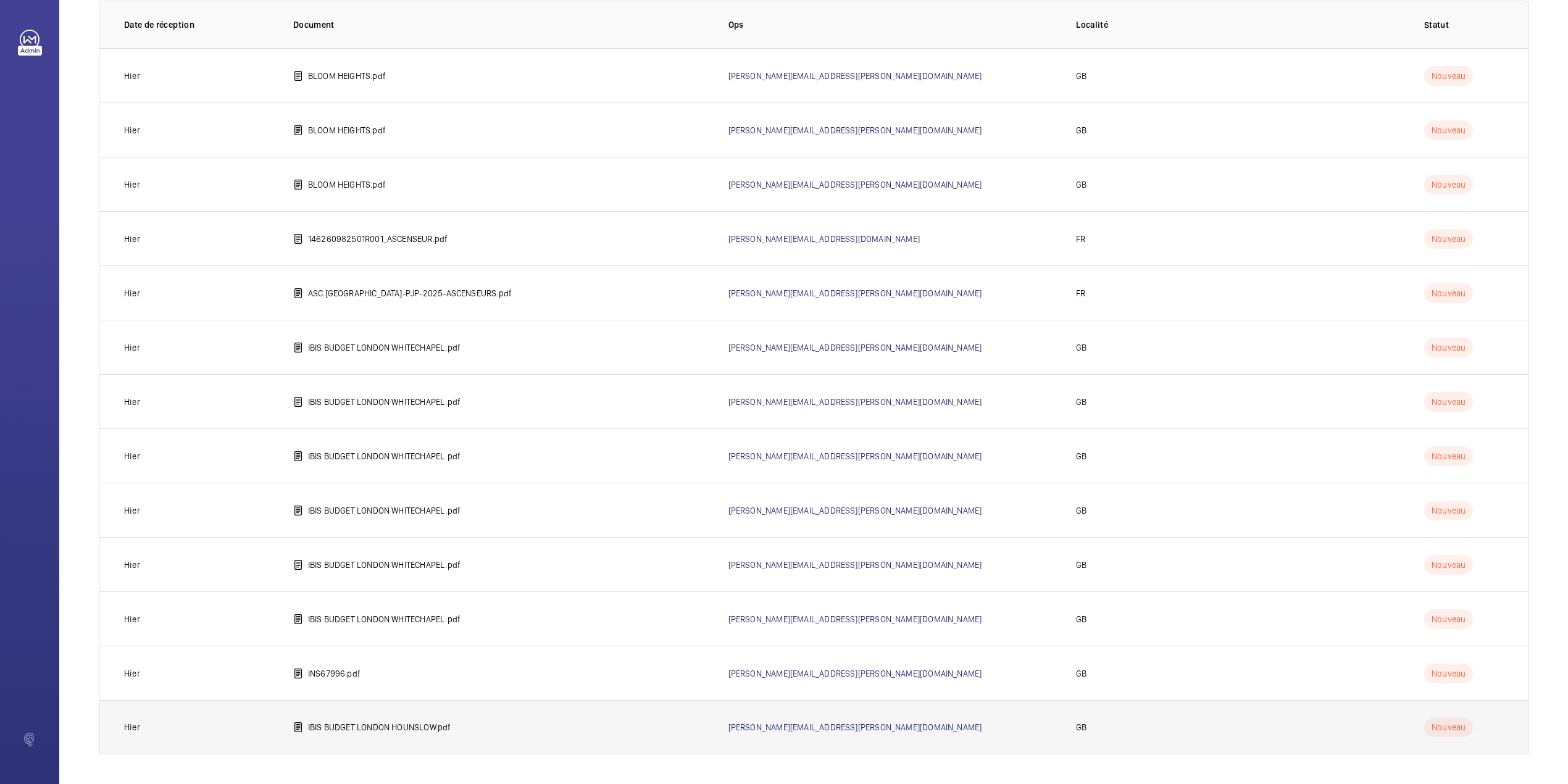
click at [318, 725] on p "IBIS BUDGET LONDON HOUNSLOW.pdf" at bounding box center [380, 727] width 143 height 12
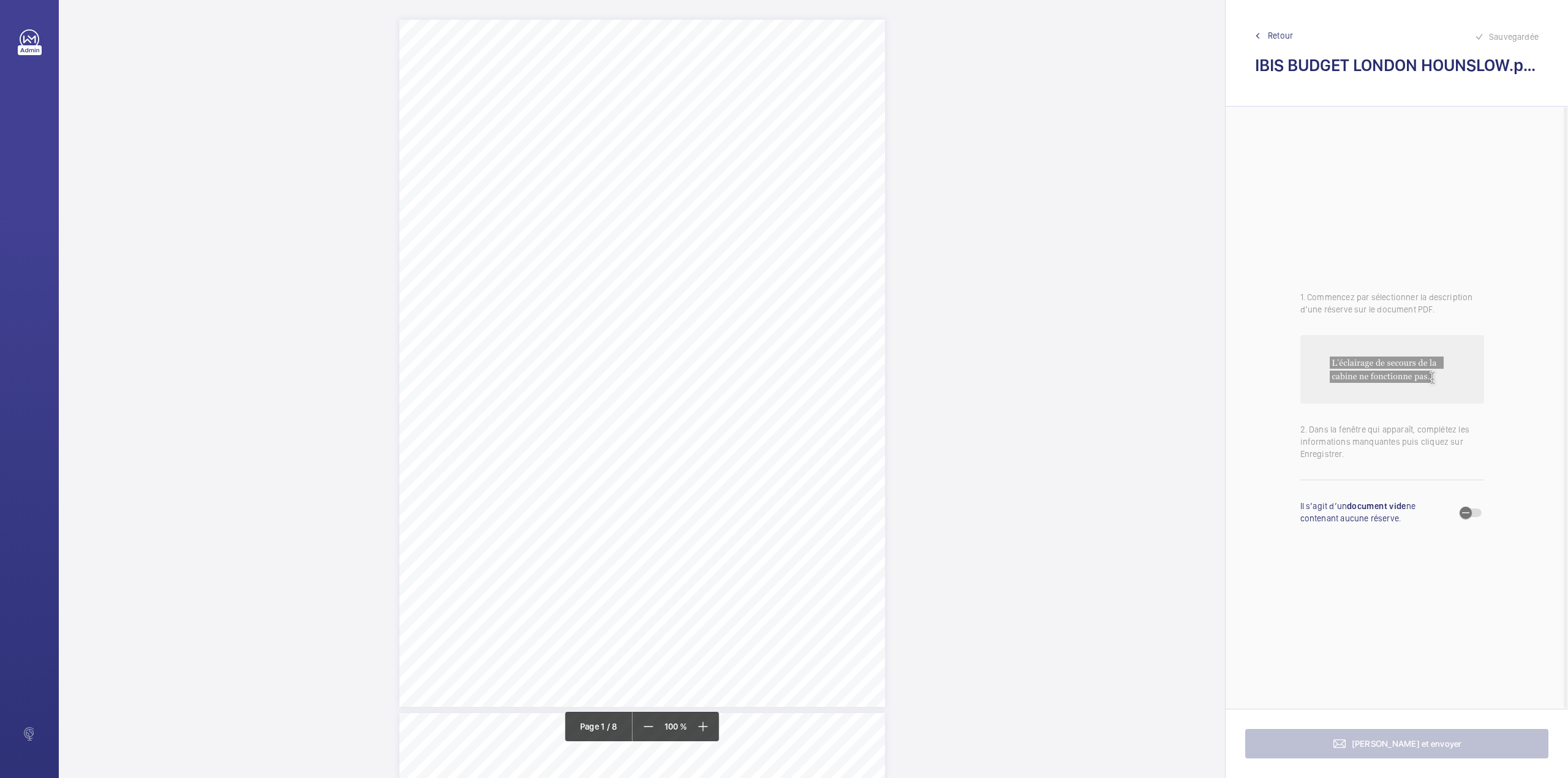
click at [1260, 32] on link "Retour" at bounding box center [1396, 35] width 283 height 12
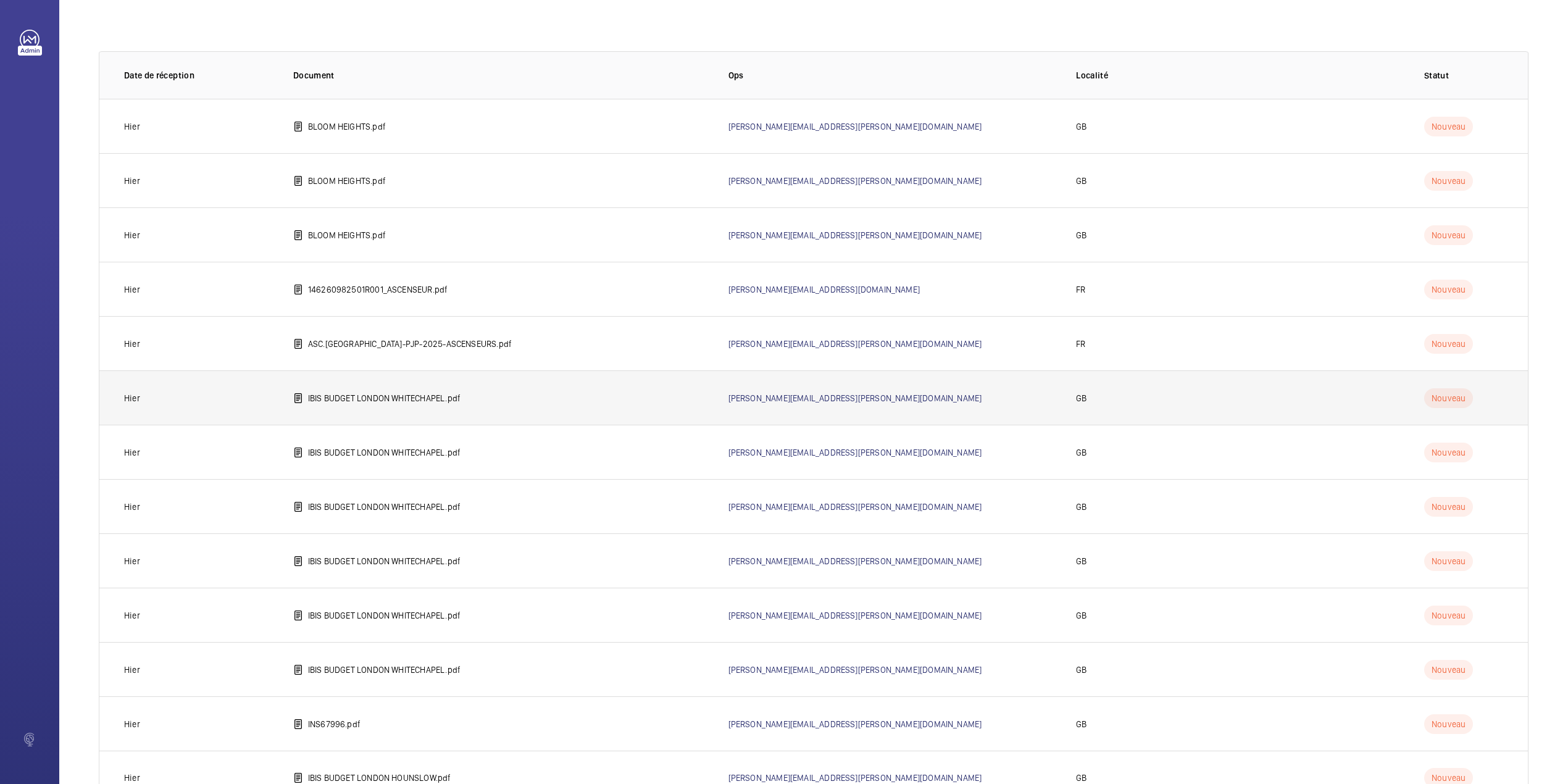
scroll to position [101, 0]
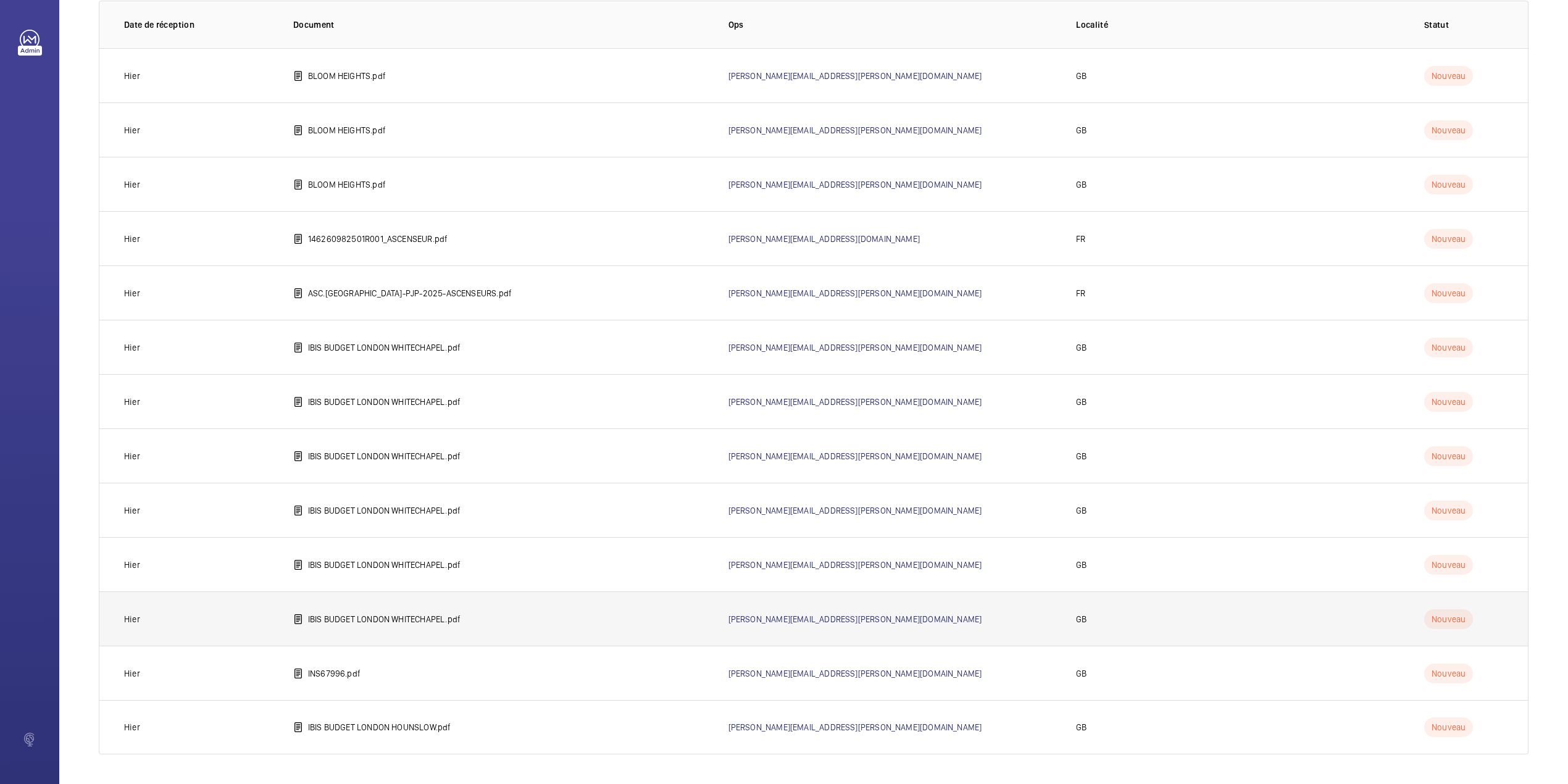
click at [426, 621] on p "IBIS BUDGET LONDON WHITECHAPEL.pdf" at bounding box center [384, 618] width 153 height 12
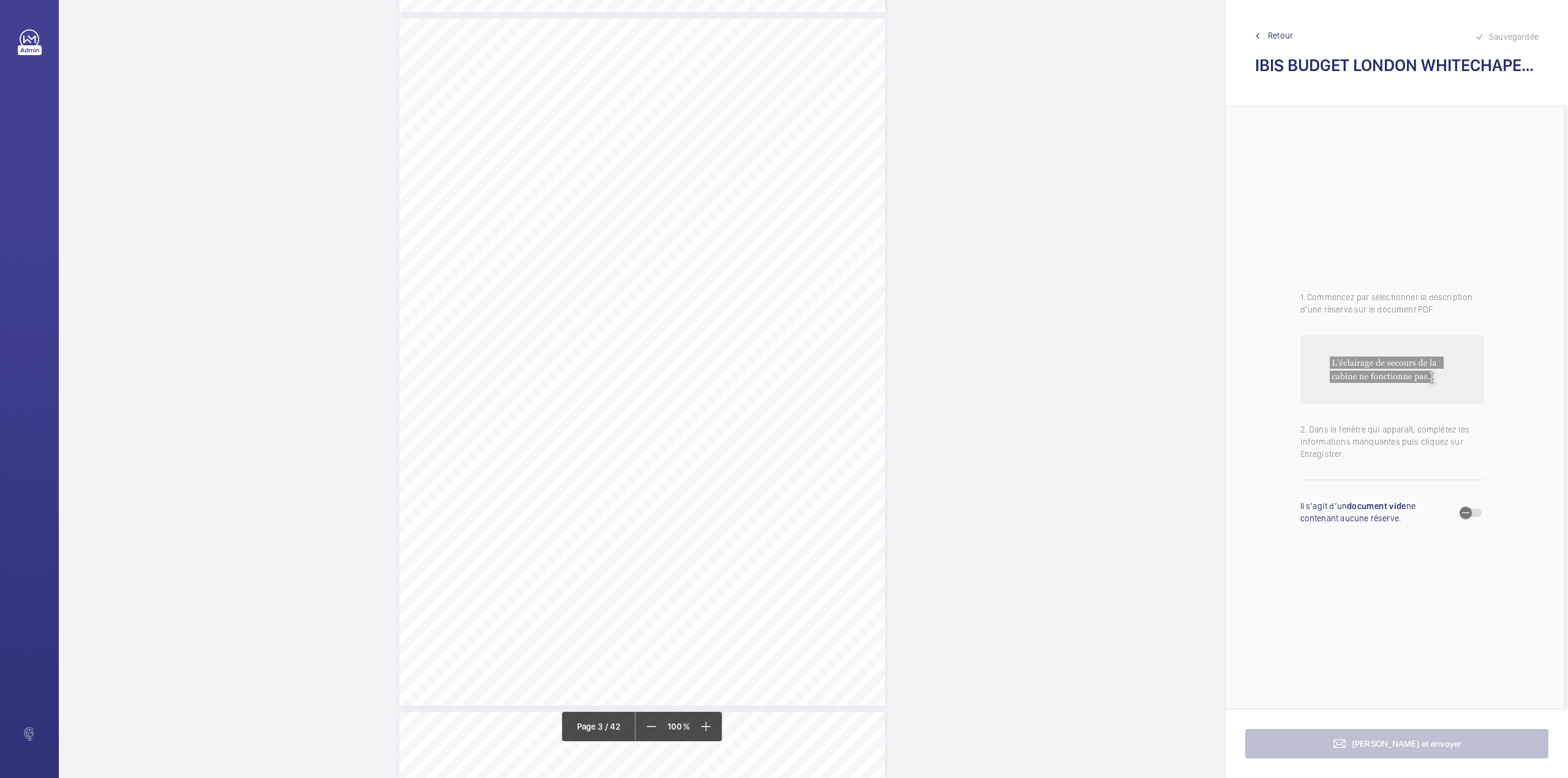
click at [915, 118] on div at bounding box center [913, 129] width 98 height 29
click at [983, 256] on button "Annuler" at bounding box center [974, 263] width 69 height 29
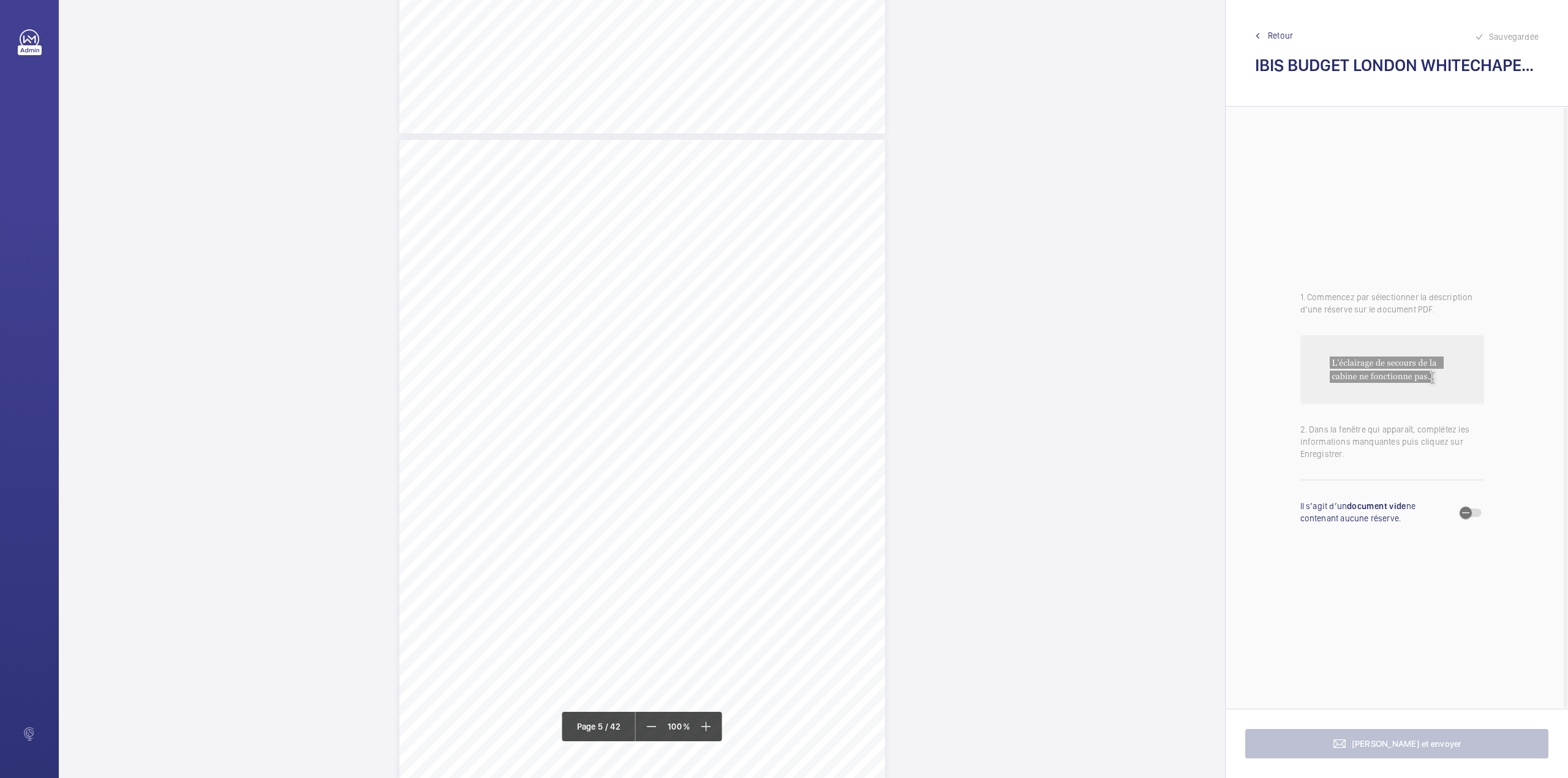
click at [1269, 35] on span "Retour" at bounding box center [1280, 35] width 25 height 12
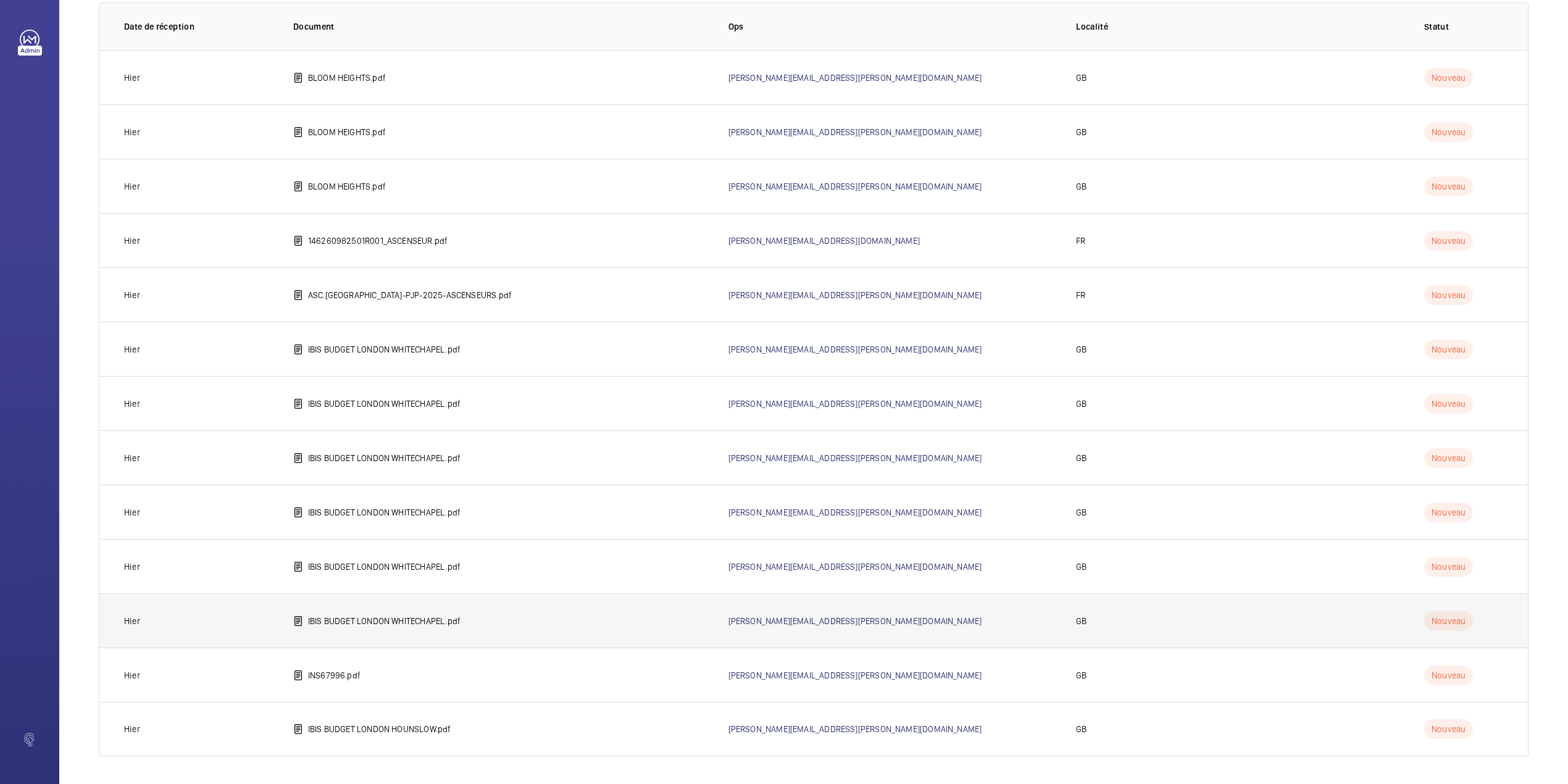
scroll to position [101, 0]
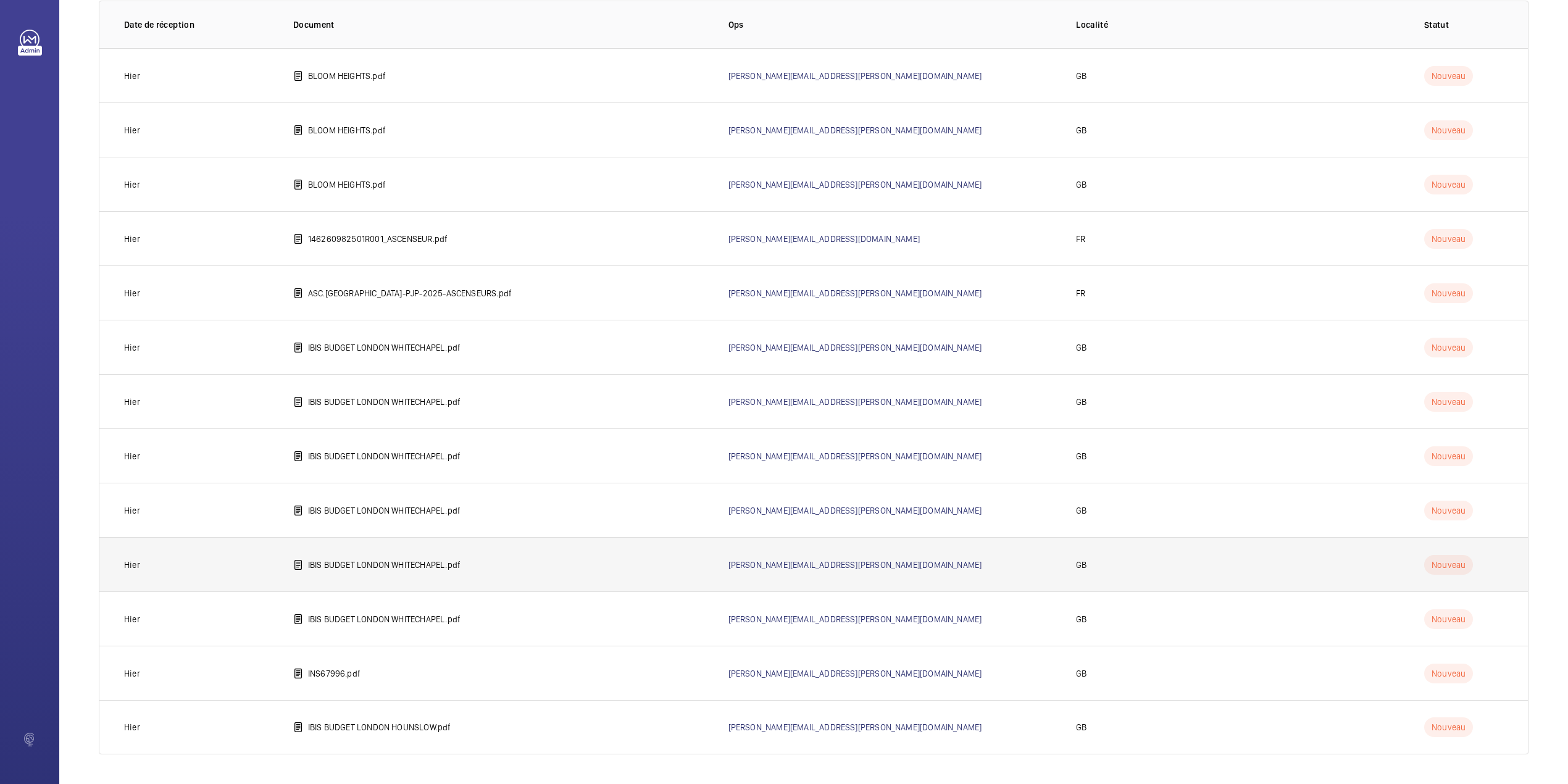
click at [393, 576] on td "IBIS BUDGET LONDON WHITECHAPEL.pdf" at bounding box center [491, 563] width 435 height 54
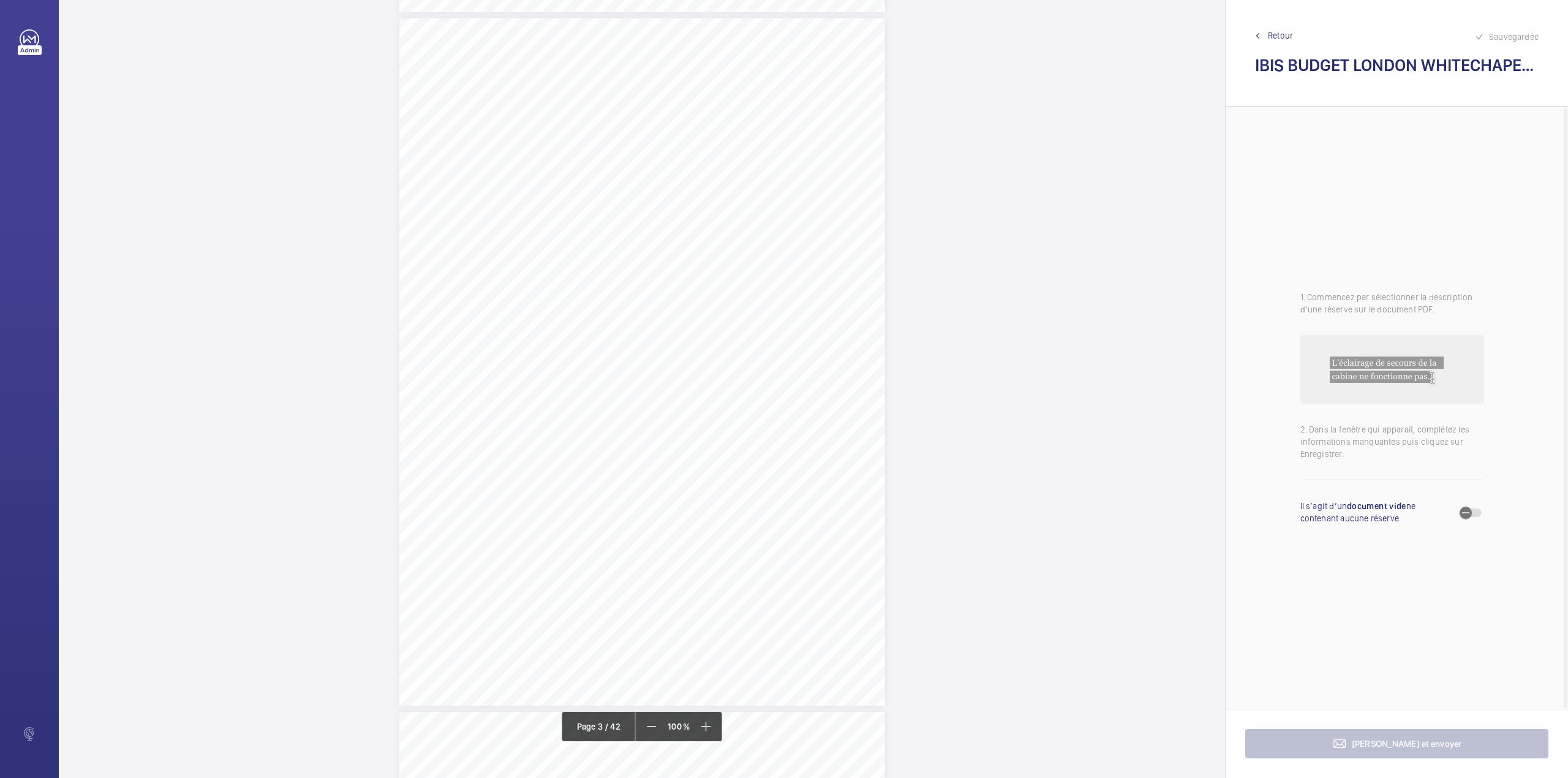
click at [870, 248] on div "Lift Report Lifting Operations & Lifting Equipment Regulation 1998 Provision & …" at bounding box center [642, 362] width 486 height 688
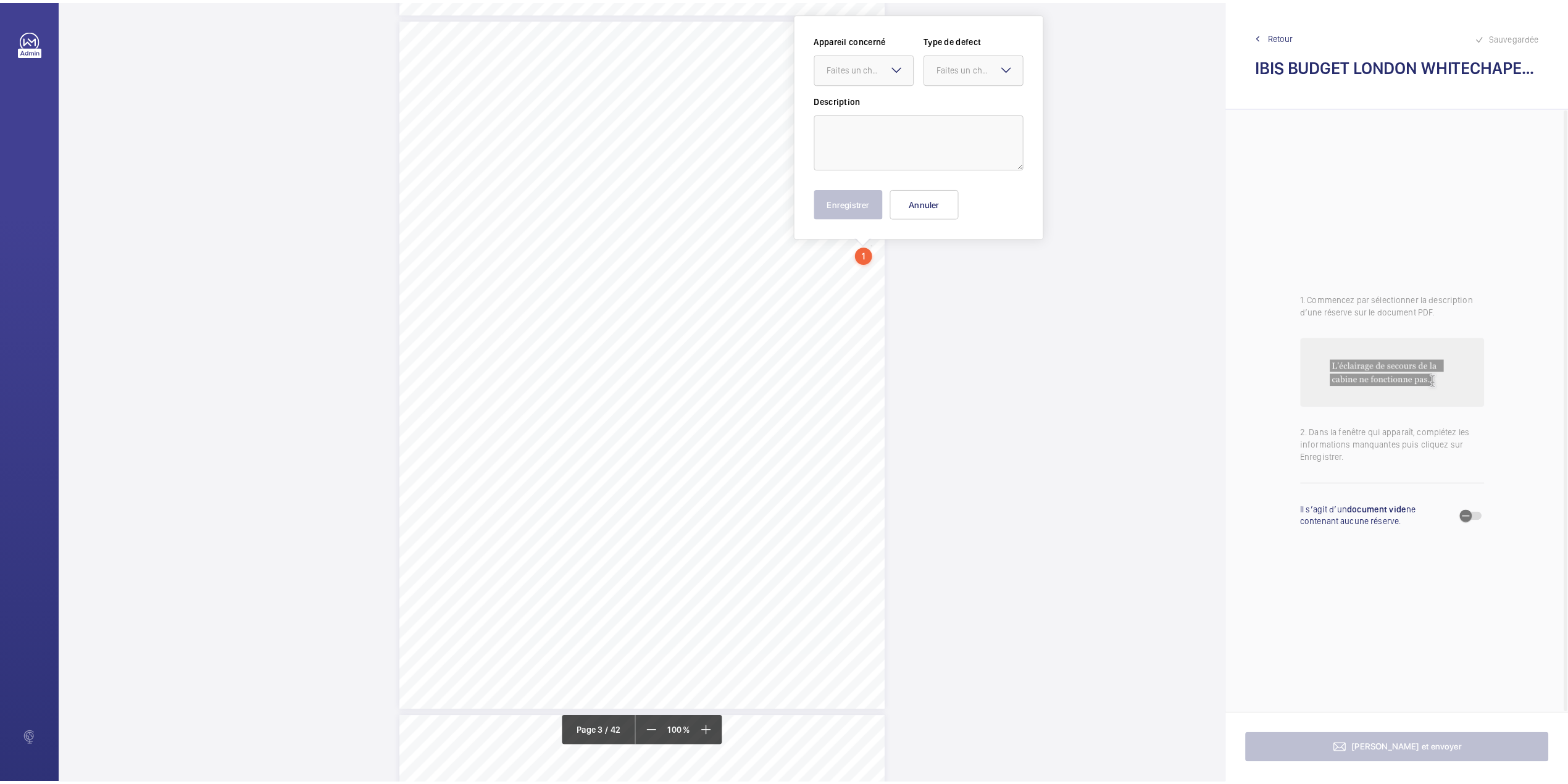
scroll to position [1337, 0]
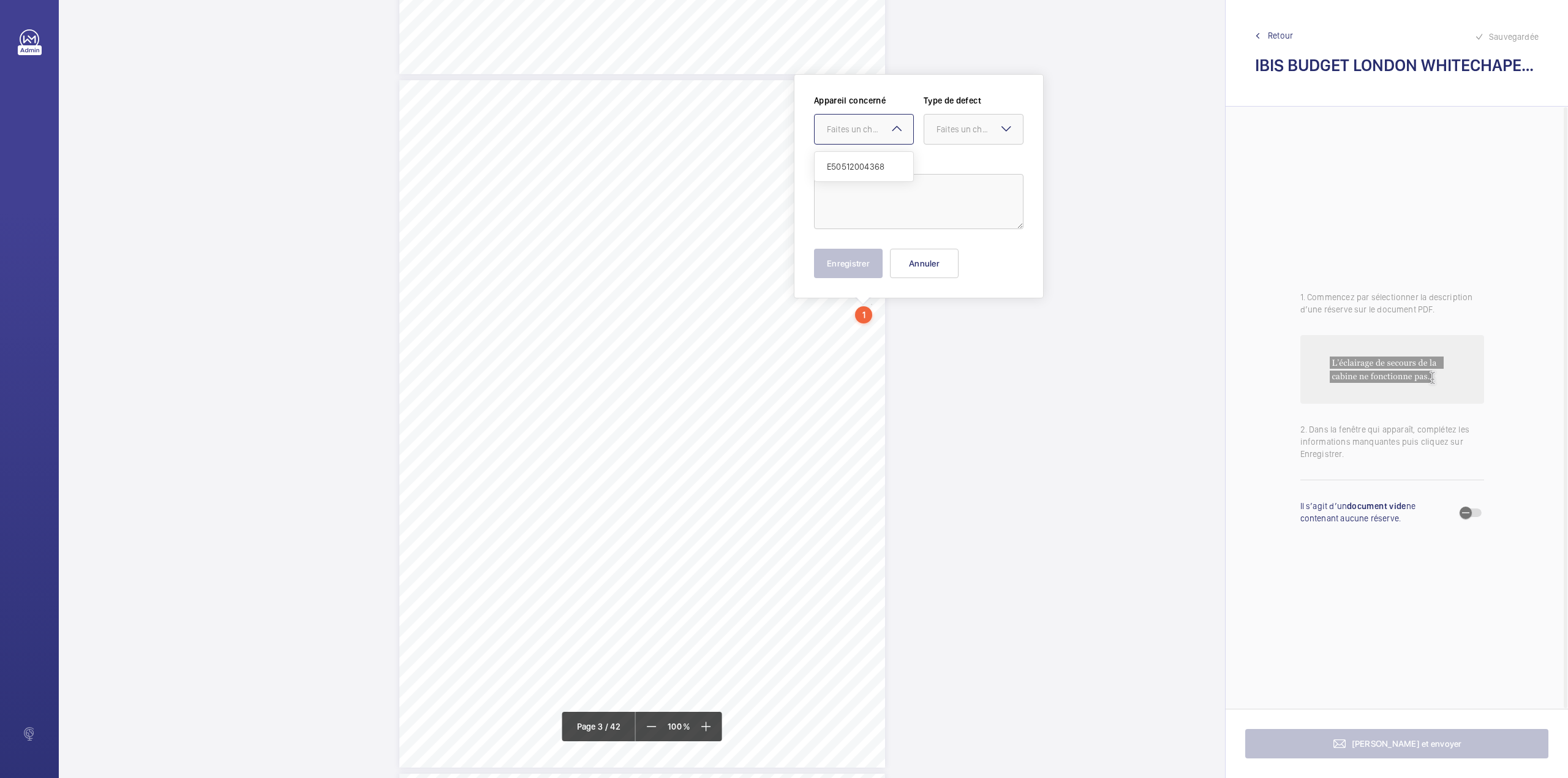
click at [880, 128] on div "Faites un choix" at bounding box center [870, 129] width 86 height 12
click at [920, 258] on button "Annuler" at bounding box center [924, 263] width 69 height 29
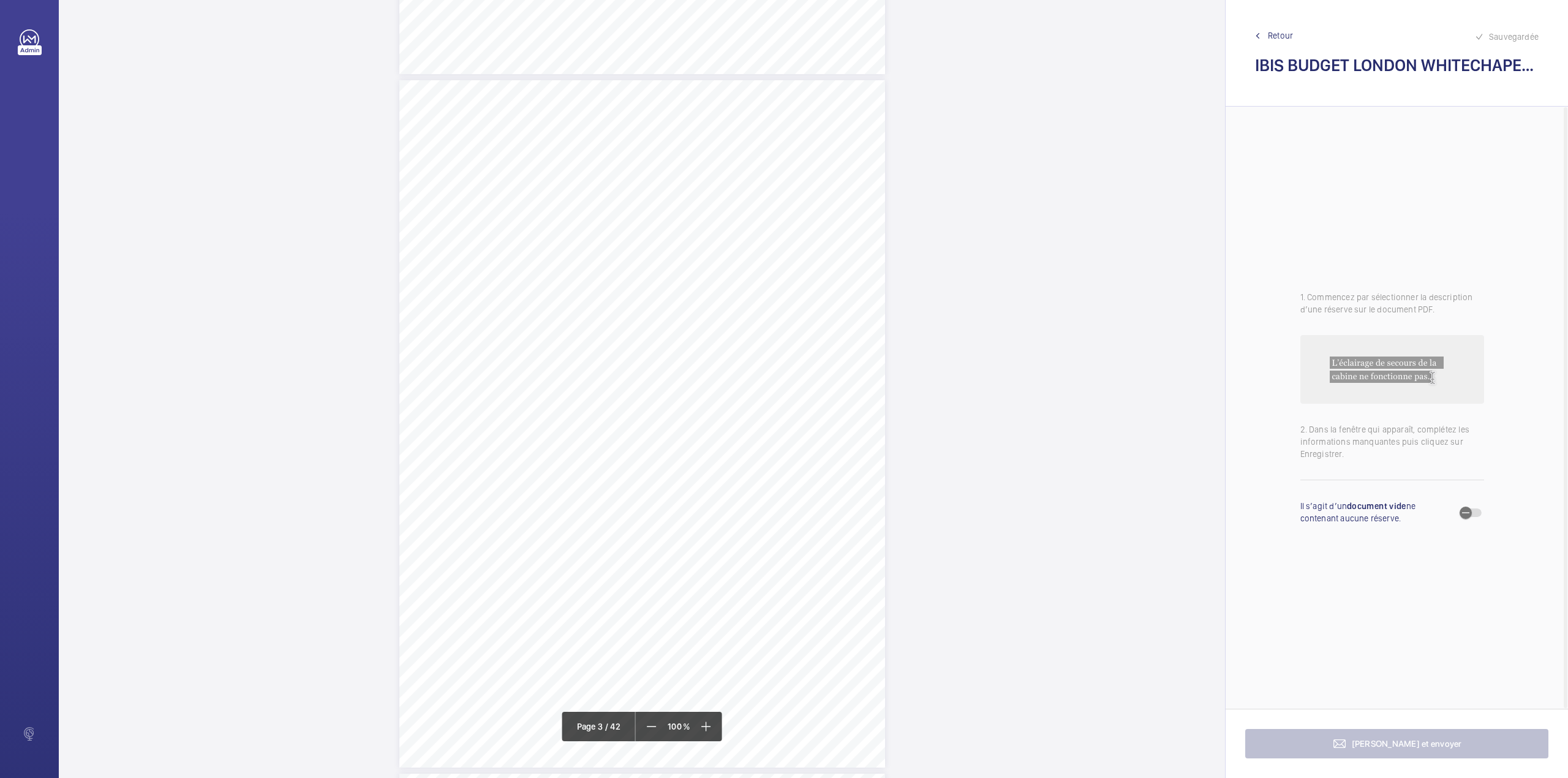
click at [1274, 27] on div "Sauvegardée Retour IBIS BUDGET LONDON WHITECHAPEL.pdf" at bounding box center [1396, 53] width 342 height 106
click at [1269, 37] on span "Retour" at bounding box center [1280, 35] width 25 height 12
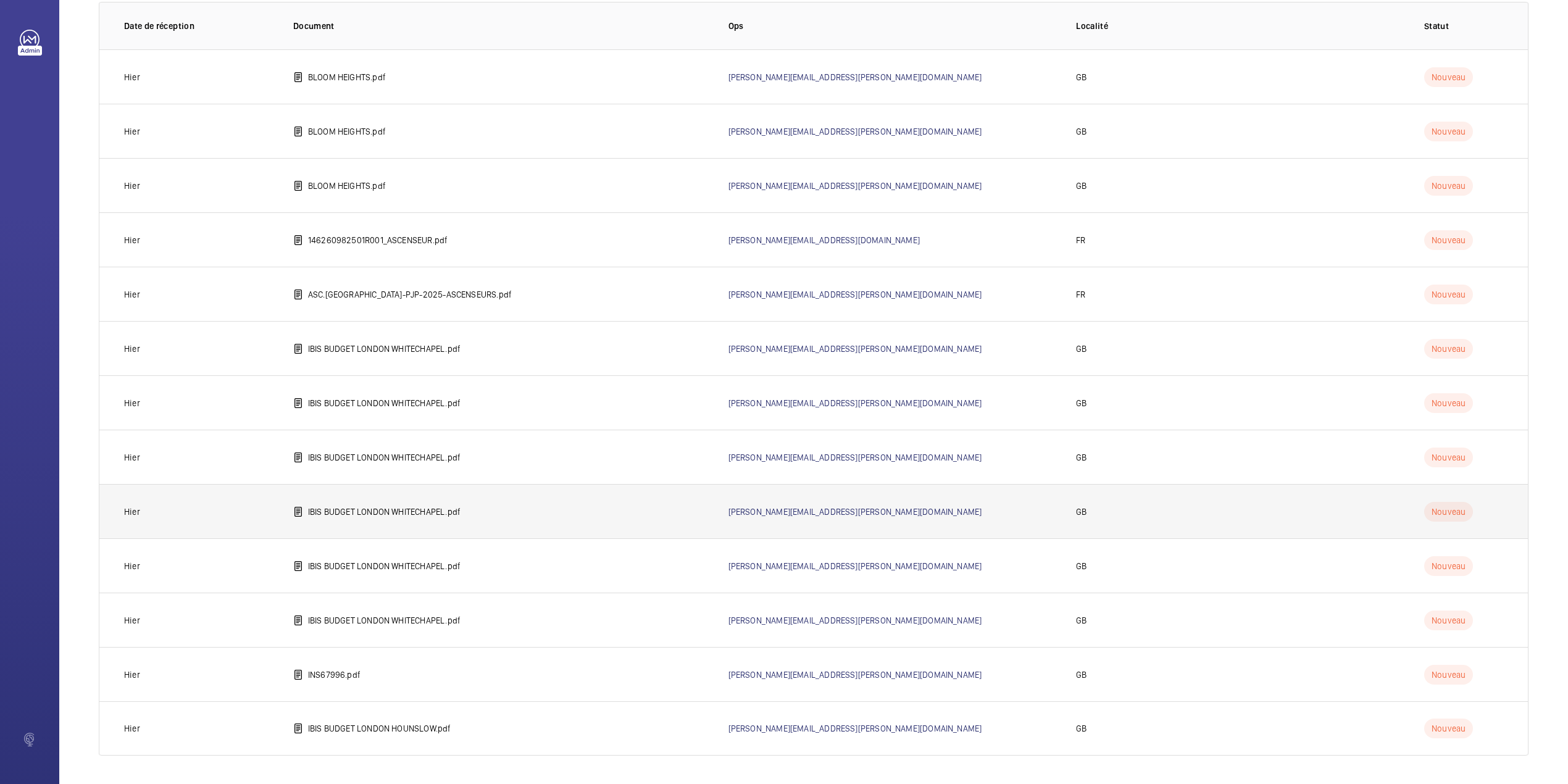
scroll to position [101, 0]
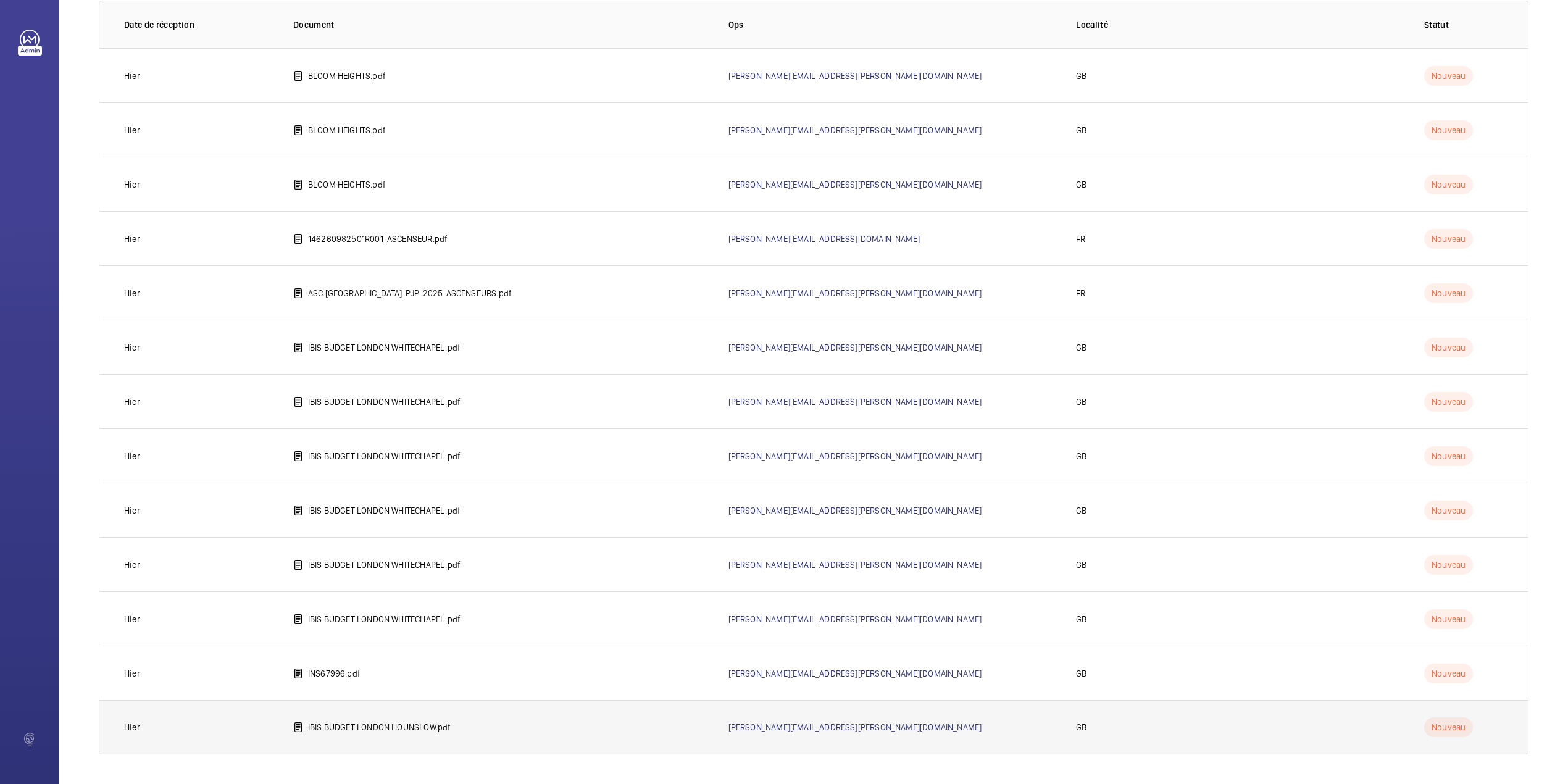
click at [396, 732] on p "IBIS BUDGET LONDON HOUNSLOW.pdf" at bounding box center [380, 727] width 143 height 12
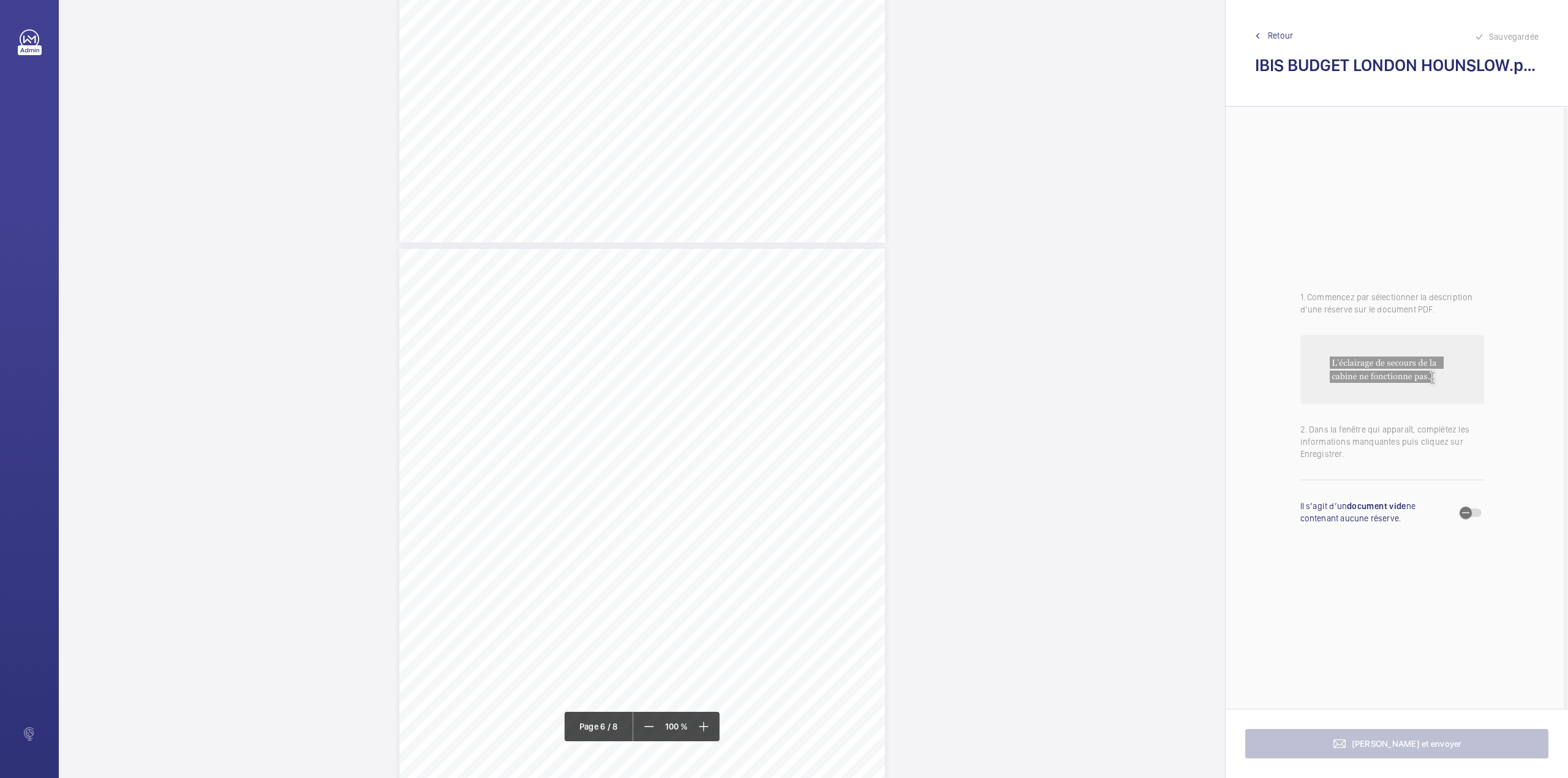
scroll to position [3185, 0]
drag, startPoint x: 640, startPoint y: 499, endPoint x: 831, endPoint y: 501, distance: 191.0
click at [831, 501] on span "Fourth floor door spring aircord is damaged in one section." at bounding box center [747, 499] width 211 height 8
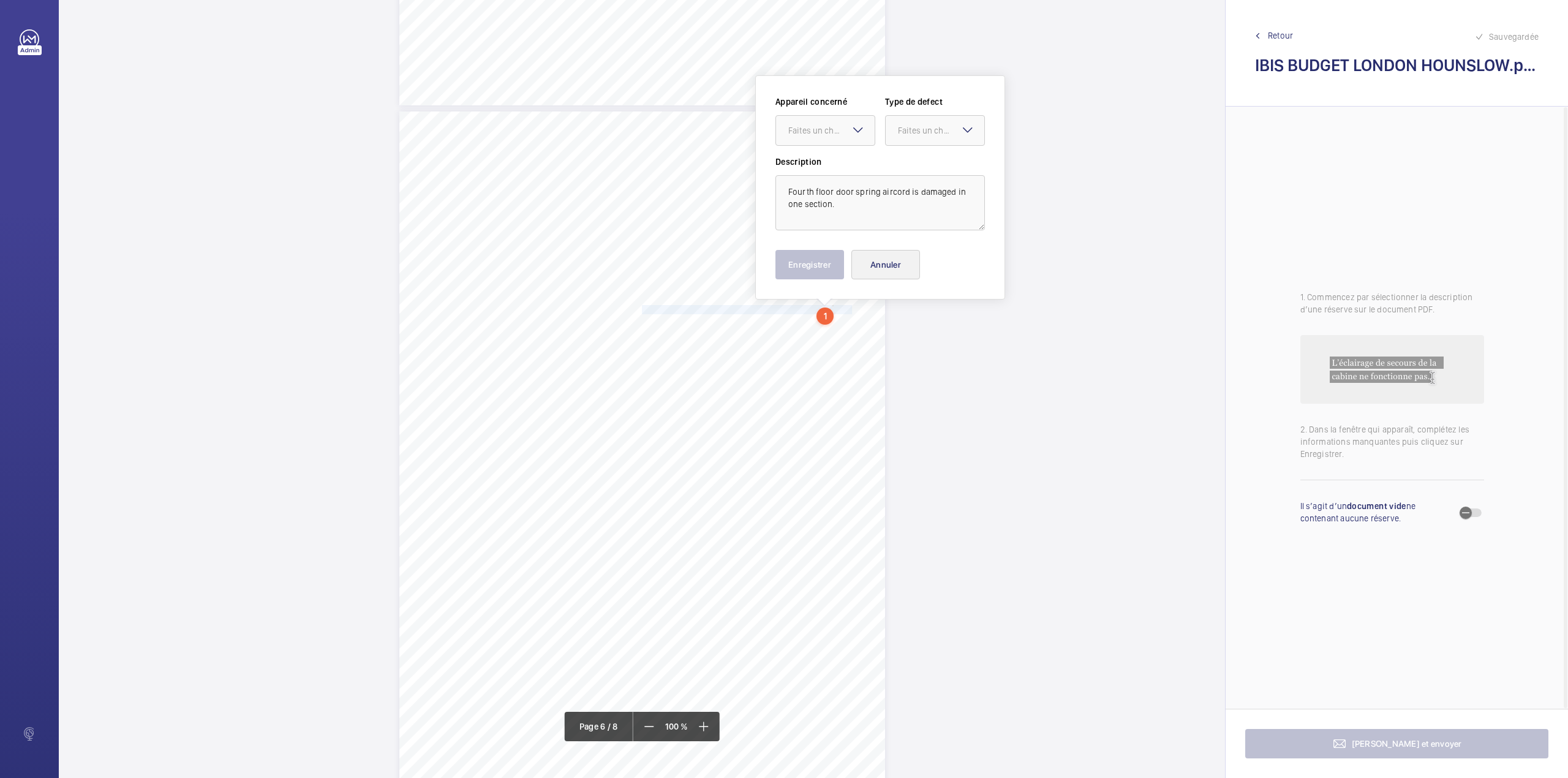
scroll to position [3376, 0]
click at [849, 125] on div "Faites un choix" at bounding box center [831, 129] width 86 height 12
click at [846, 162] on span "E35550026998" at bounding box center [825, 167] width 74 height 12
click at [934, 140] on div at bounding box center [934, 129] width 98 height 29
click at [924, 169] on span "Standard" at bounding box center [934, 167] width 74 height 12
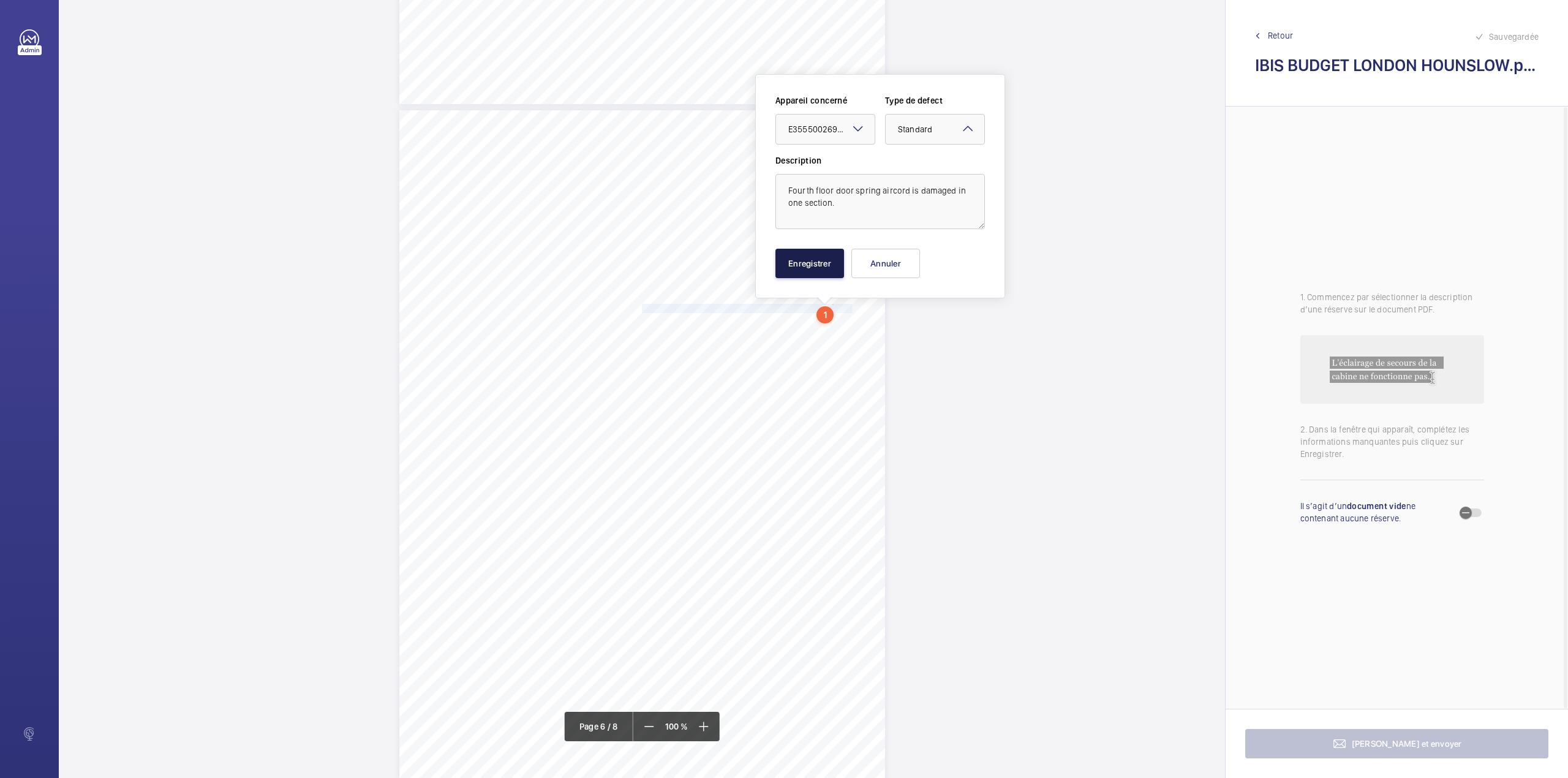
click at [817, 260] on button "Enregistrer" at bounding box center [809, 263] width 69 height 29
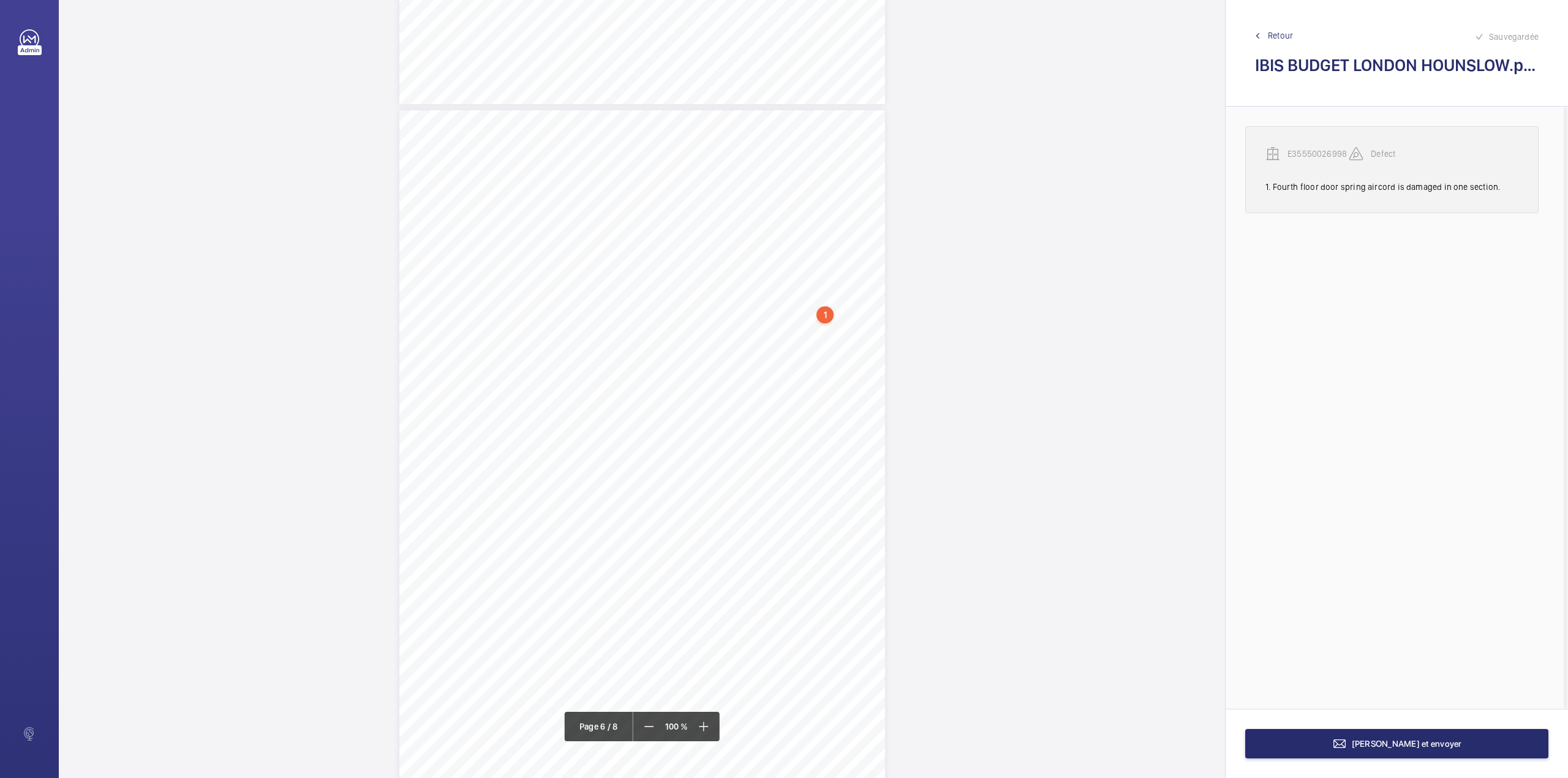
click at [1315, 148] on p "E35550026998" at bounding box center [1318, 154] width 61 height 12
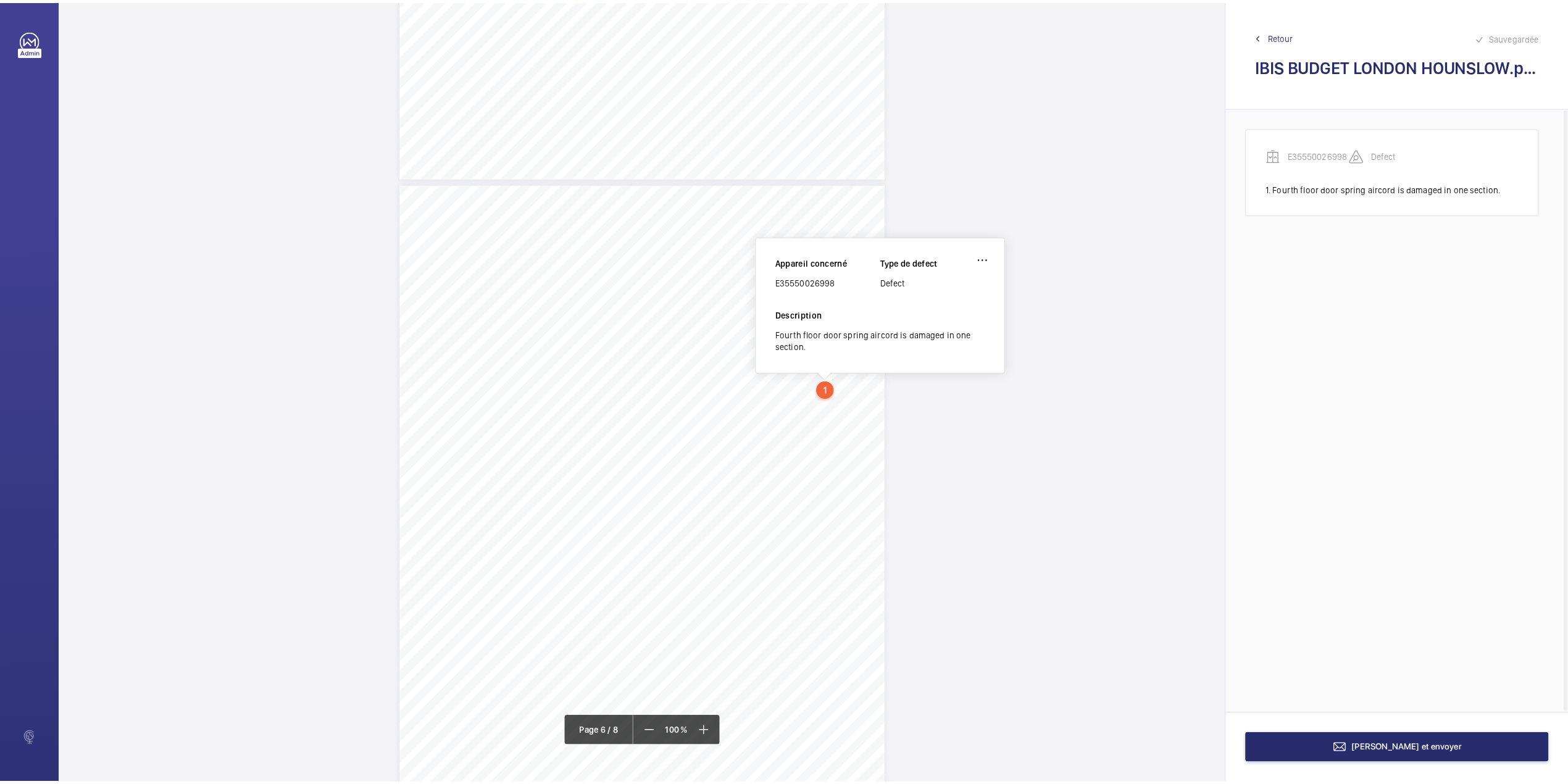
scroll to position [3327, 0]
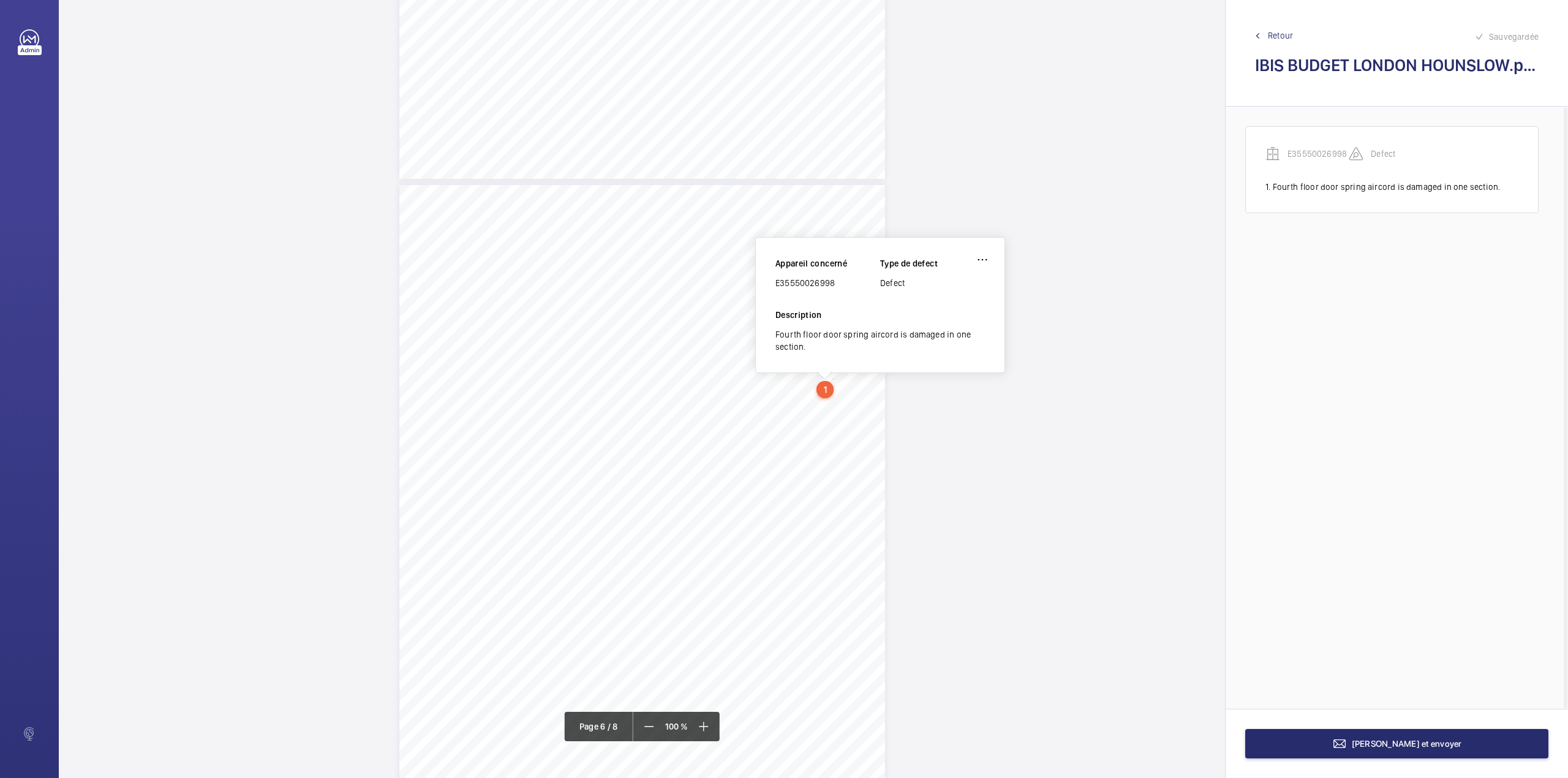
drag, startPoint x: 778, startPoint y: 284, endPoint x: 832, endPoint y: 284, distance: 54.0
click at [832, 284] on div "E35550026998" at bounding box center [827, 283] width 105 height 12
click at [778, 282] on div "E35550026998" at bounding box center [827, 283] width 105 height 12
drag, startPoint x: 775, startPoint y: 282, endPoint x: 837, endPoint y: 282, distance: 62.0
click at [837, 282] on div "E35550026998" at bounding box center [827, 283] width 105 height 12
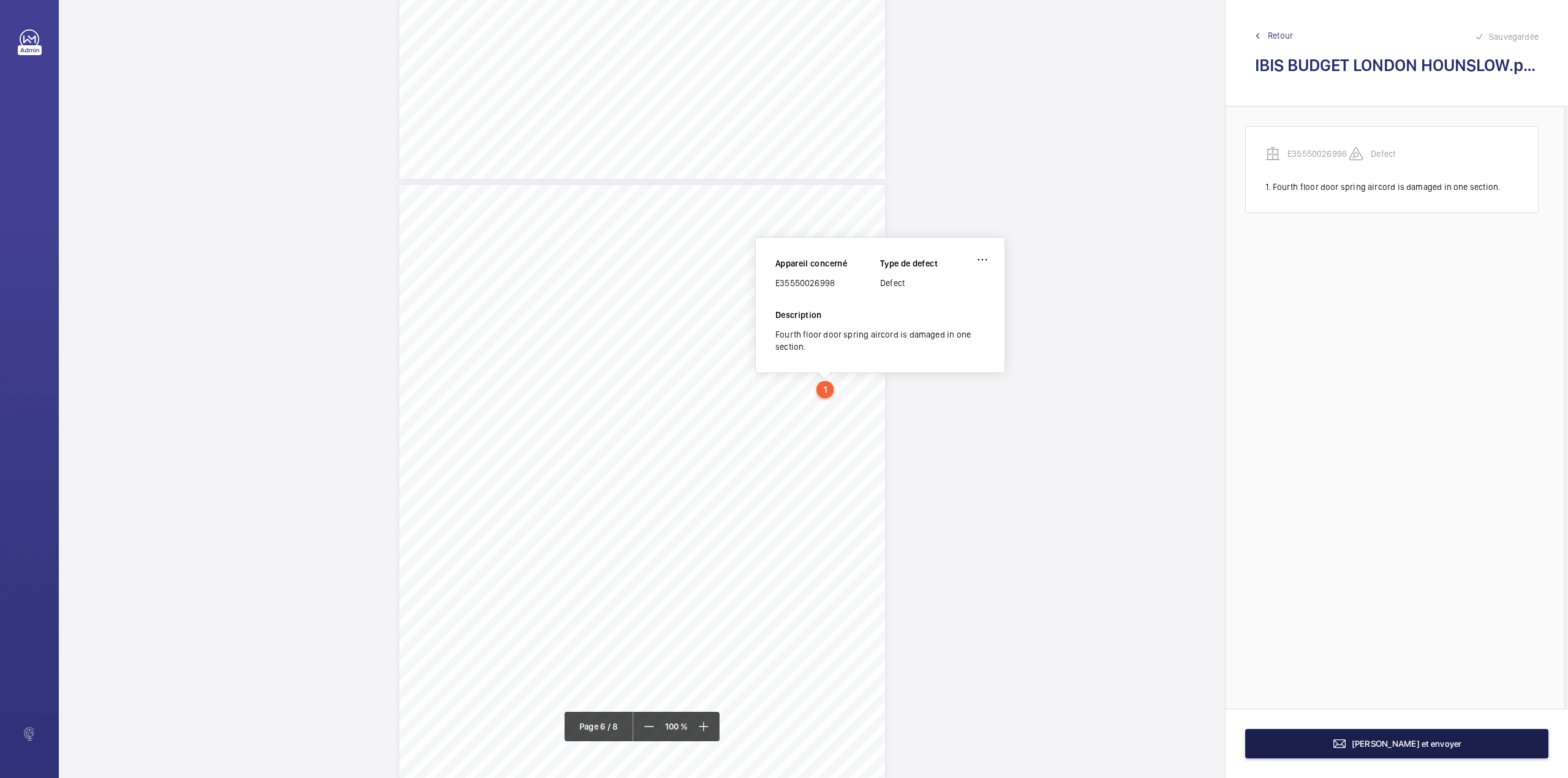
click at [1347, 743] on mat-icon at bounding box center [1339, 744] width 14 height 14
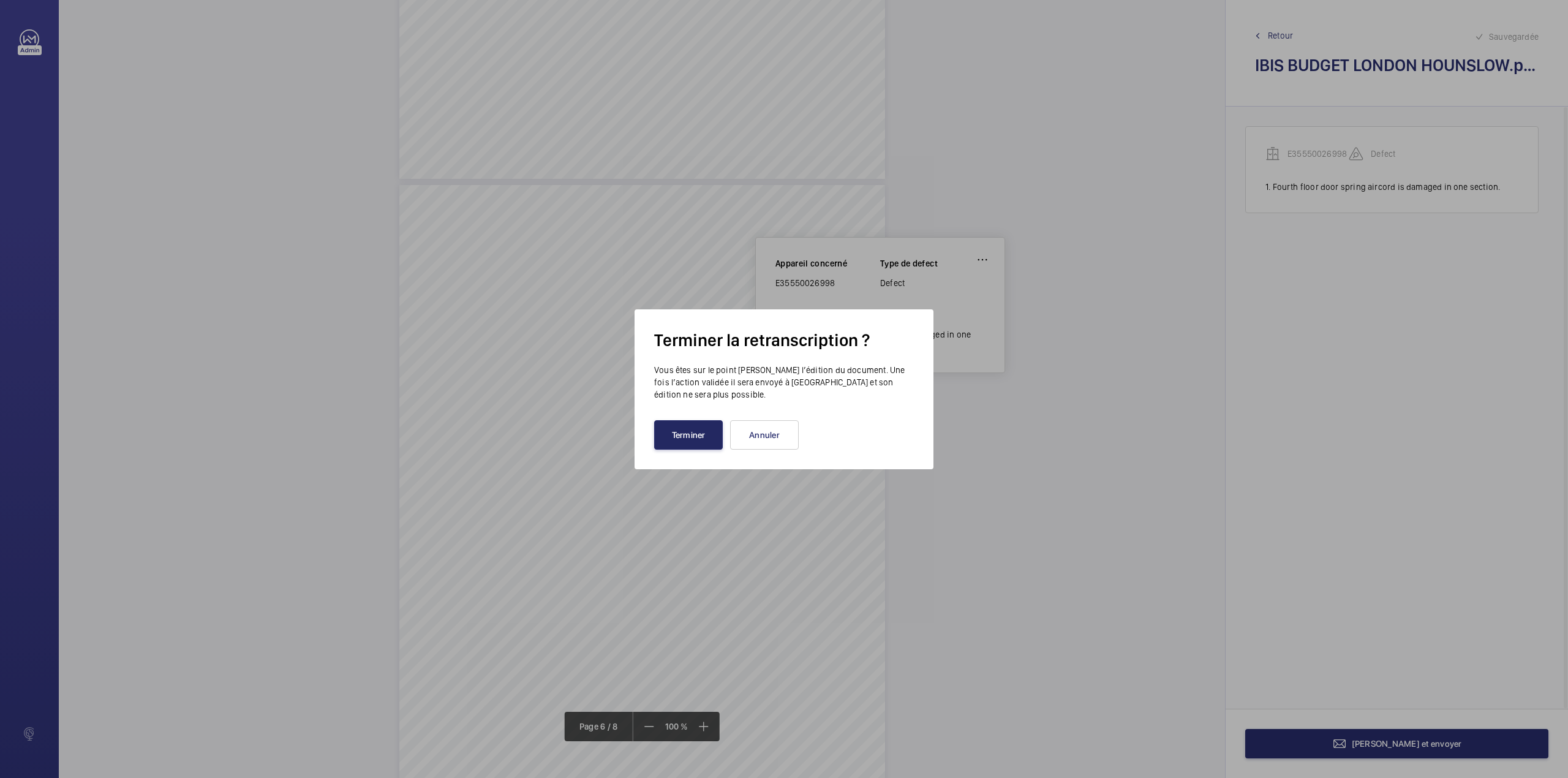
click at [695, 439] on button "Terminer" at bounding box center [688, 434] width 69 height 29
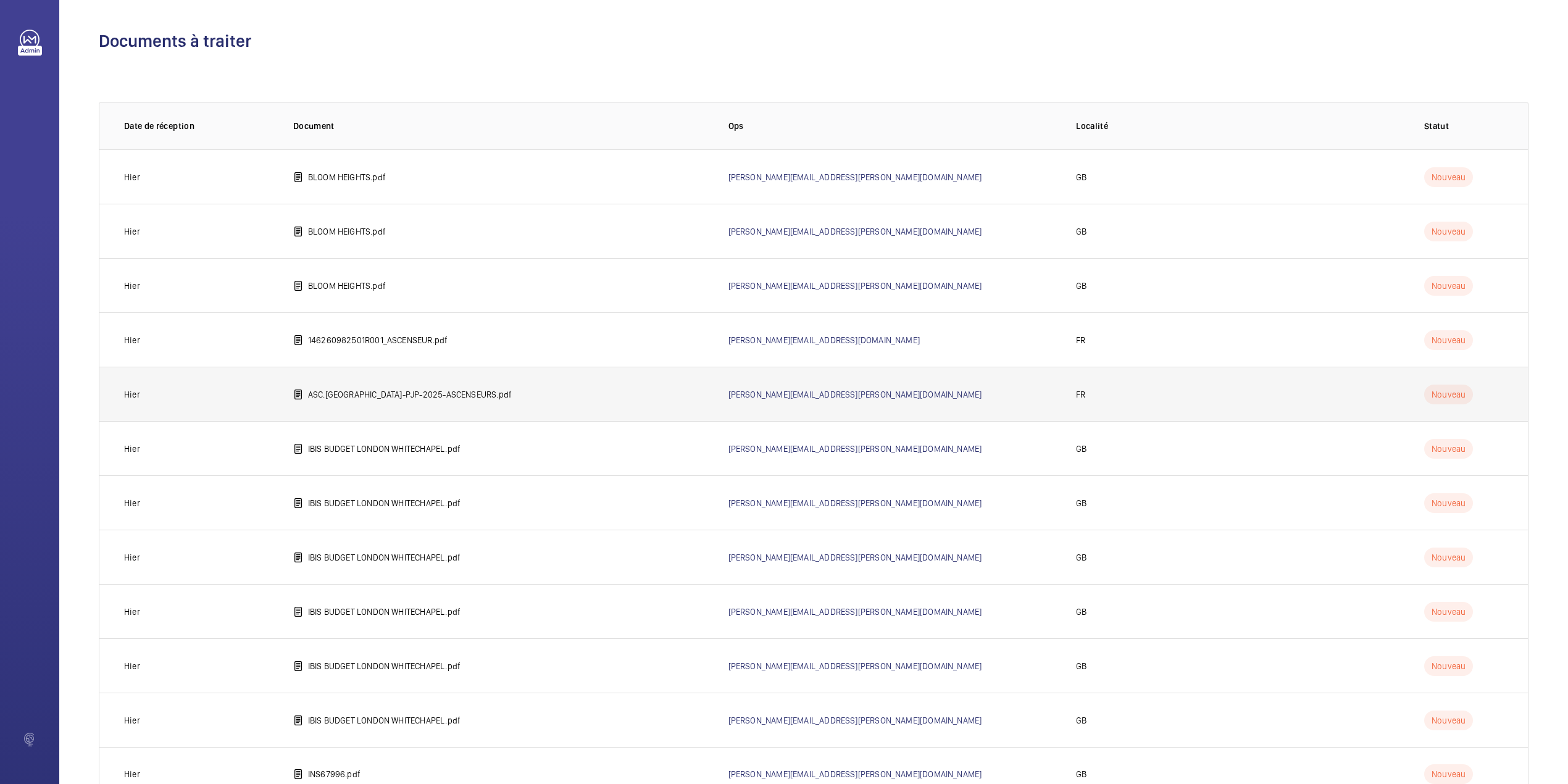
scroll to position [47, 0]
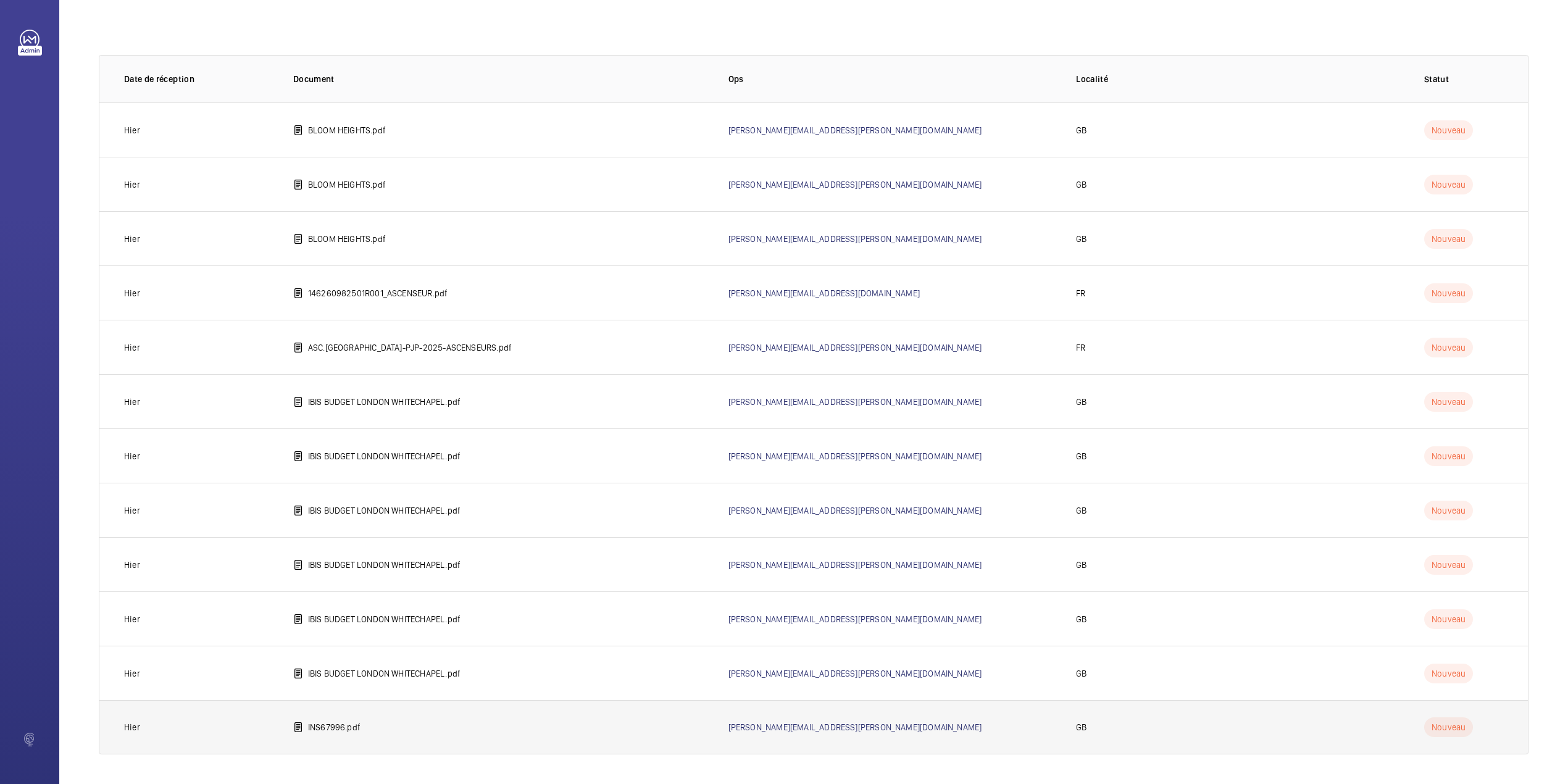
click at [337, 724] on p "INS67996.pdf" at bounding box center [334, 727] width 53 height 12
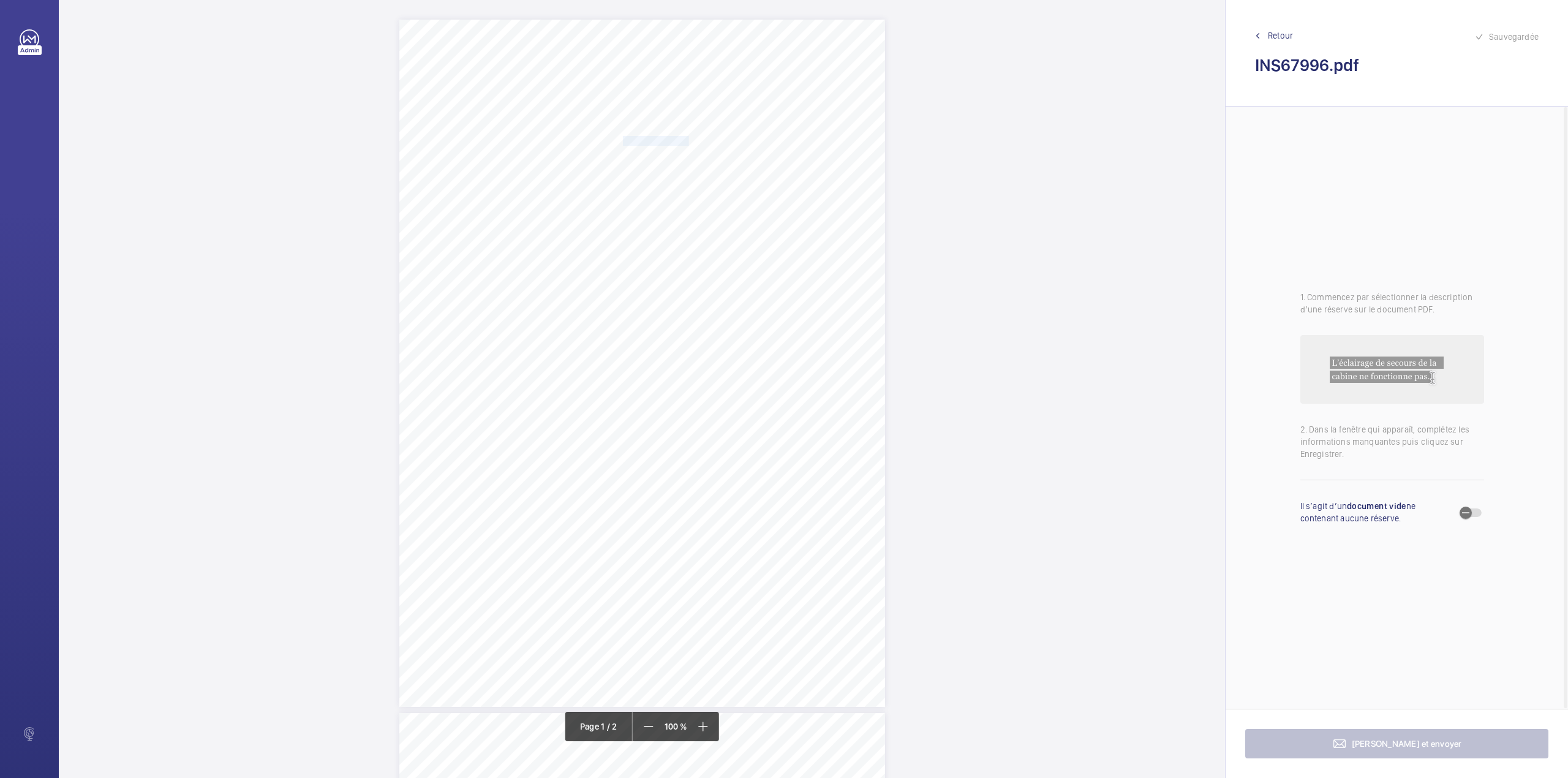
drag, startPoint x: 621, startPoint y: 143, endPoint x: 687, endPoint y: 143, distance: 66.0
click at [687, 143] on span "Notting Hill Genesis" at bounding box center [656, 141] width 66 height 9
click at [729, 378] on div "Appareil concerné Faites un choix Type de defect Faites un choix Description No…" at bounding box center [736, 281] width 250 height 224
click at [738, 359] on button "Annuler" at bounding box center [741, 357] width 69 height 29
drag, startPoint x: 621, startPoint y: 157, endPoint x: 830, endPoint y: 153, distance: 209.0
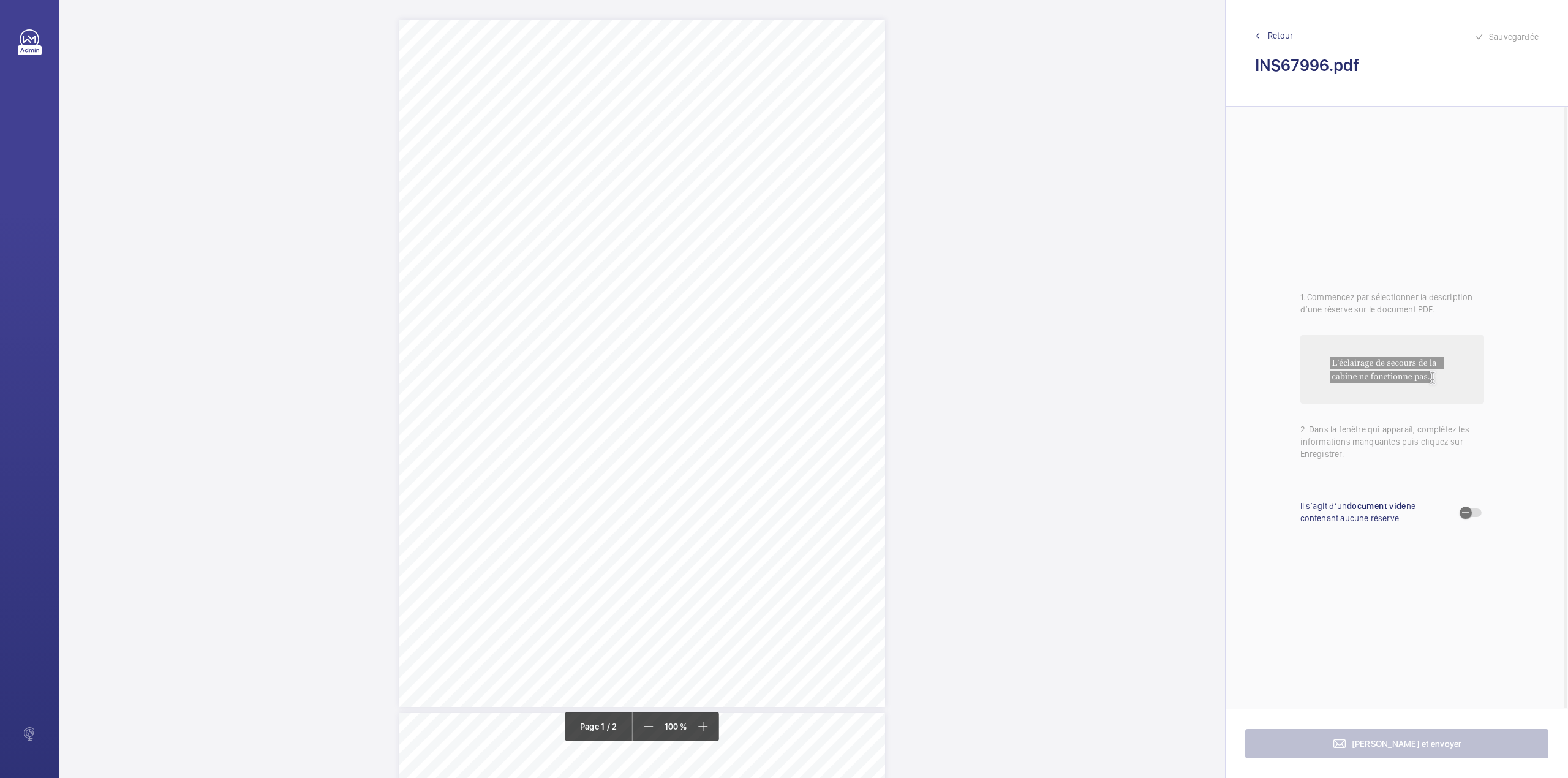
click at [760, 153] on span "[STREET_ADDRESS][PERSON_NAME]" at bounding box center [691, 156] width 137 height 9
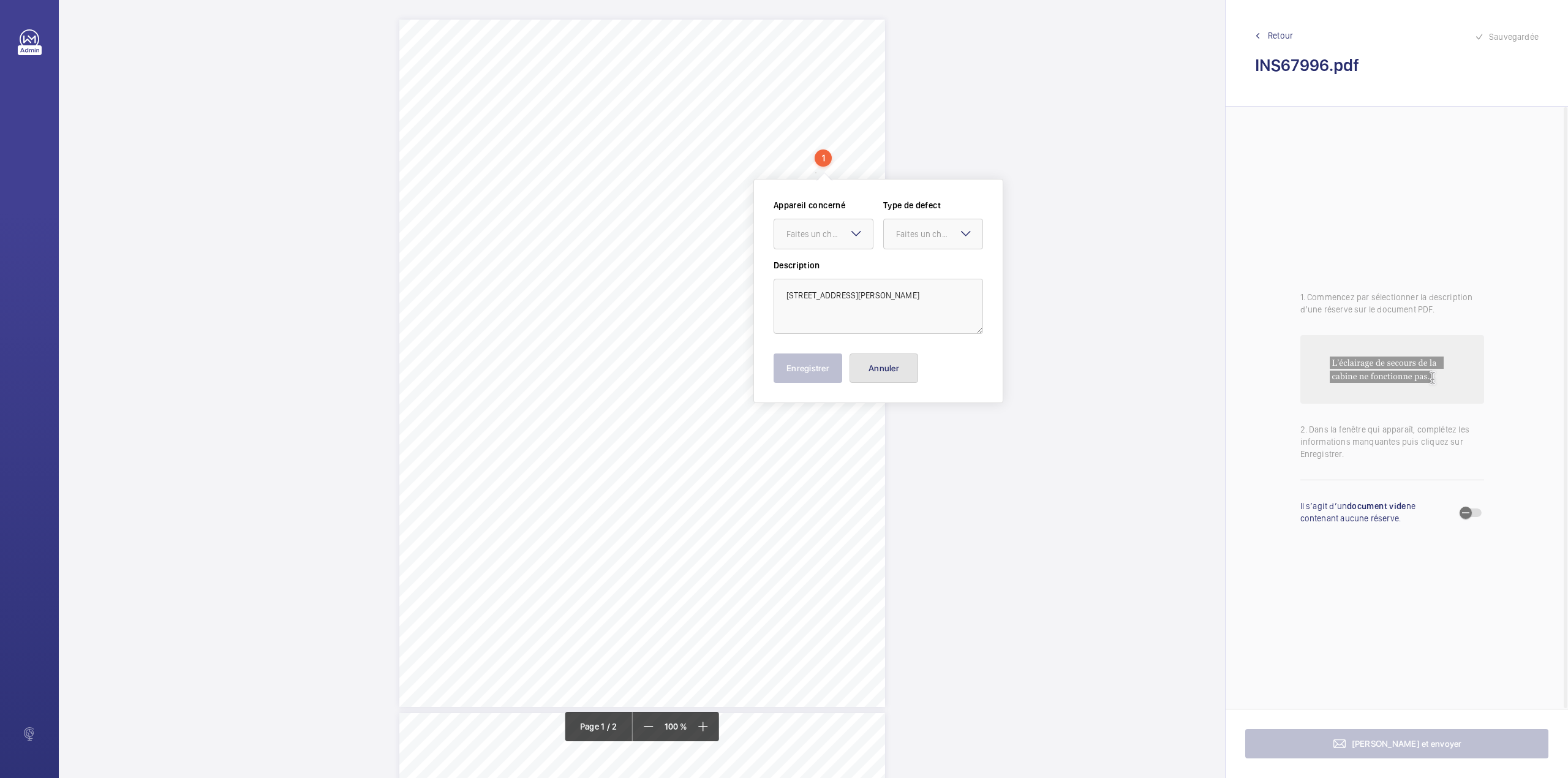
click at [873, 370] on button "Annuler" at bounding box center [884, 367] width 69 height 29
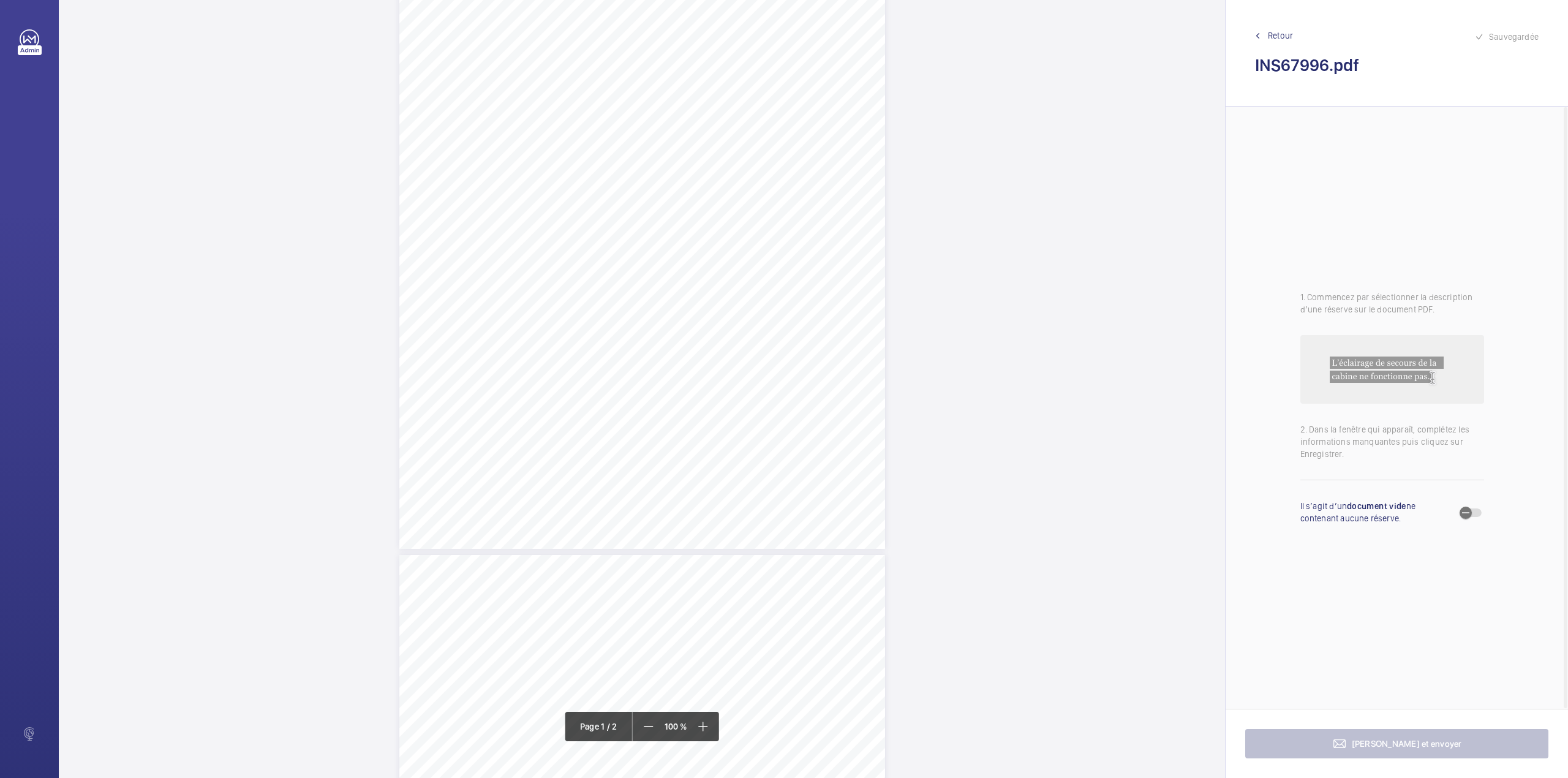
scroll to position [163, 0]
drag, startPoint x: 588, startPoint y: 187, endPoint x: 701, endPoint y: 197, distance: 113.4
click at [701, 197] on div "Lifting Operations and Lifting Equipment Regulations 1998 Report of Thorough Ex…" at bounding box center [642, 200] width 486 height 688
click at [710, 136] on div at bounding box center [695, 129] width 98 height 29
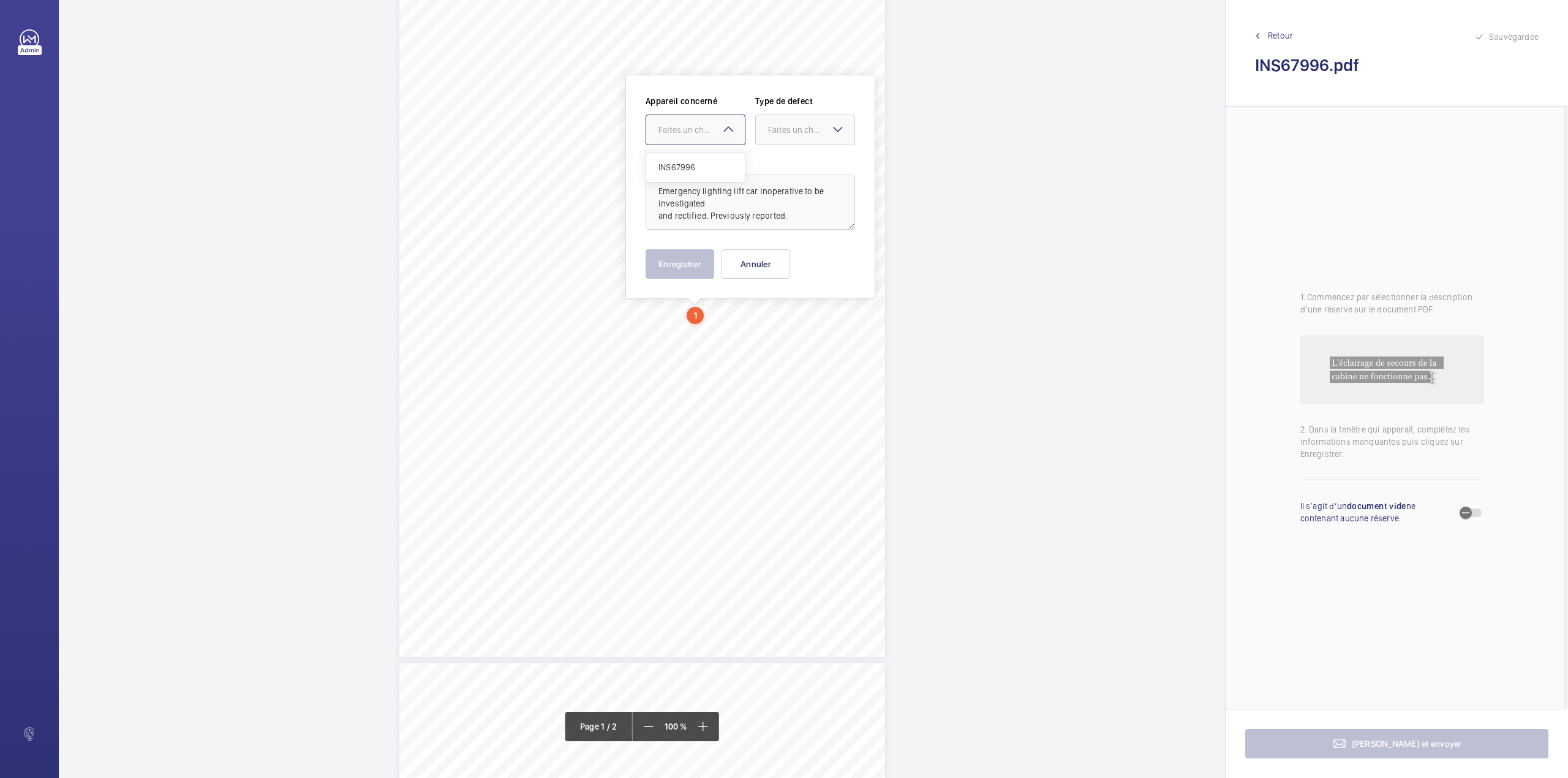
click at [715, 152] on div "Appareil concerné Faites un choix INS67996 Type de defect Faites un choix" at bounding box center [751, 125] width 210 height 60
click at [733, 144] on div "Faites un choix" at bounding box center [695, 130] width 100 height 31
click at [728, 163] on span "INS67996" at bounding box center [695, 167] width 74 height 12
drag, startPoint x: 778, startPoint y: 130, endPoint x: 779, endPoint y: 159, distance: 29.0
click at [779, 131] on div "Faites un choix" at bounding box center [811, 129] width 86 height 12
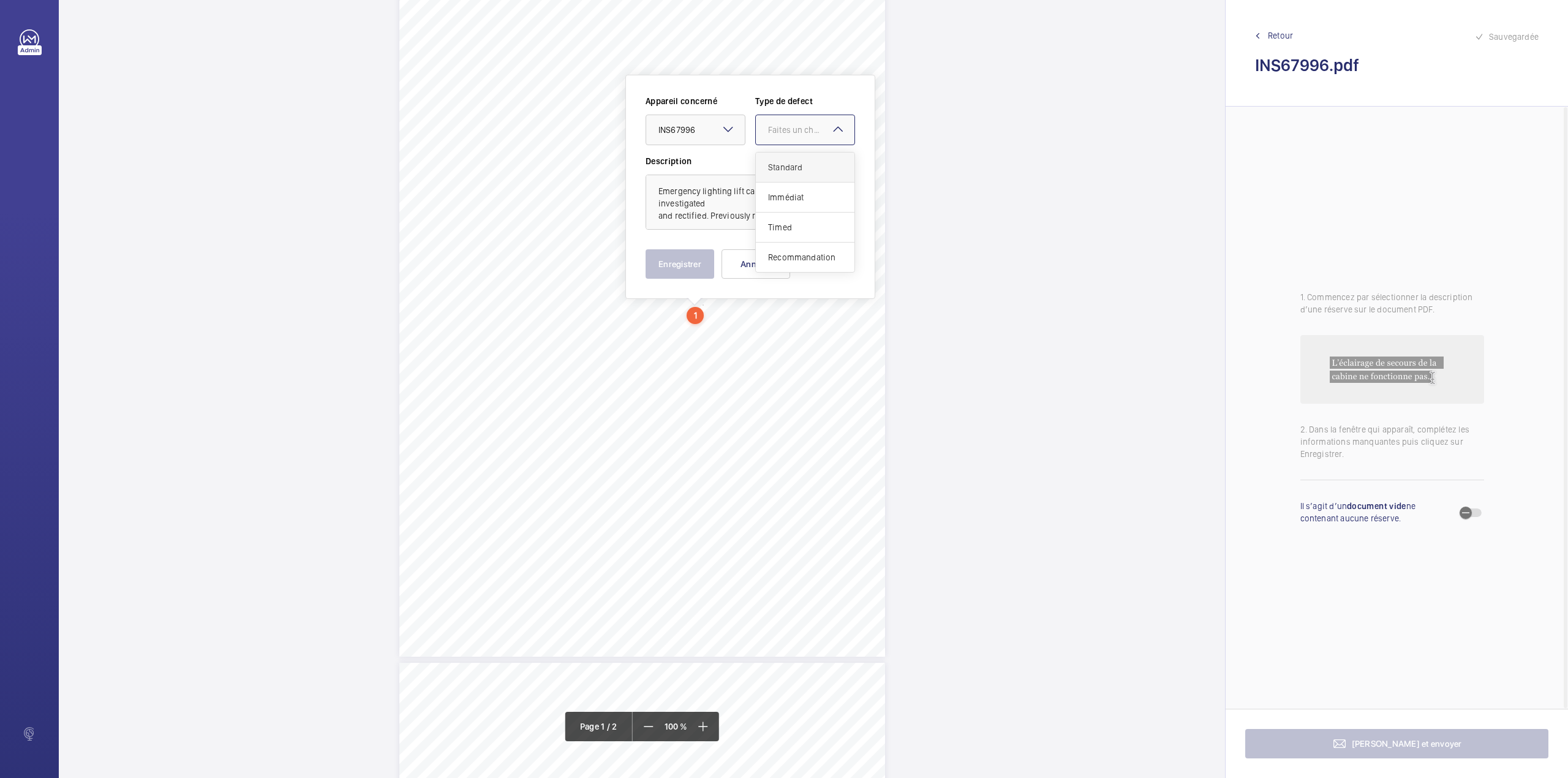
click at [779, 159] on div "Standard" at bounding box center [804, 168] width 98 height 30
click at [699, 250] on button "Enregistrer" at bounding box center [680, 263] width 69 height 29
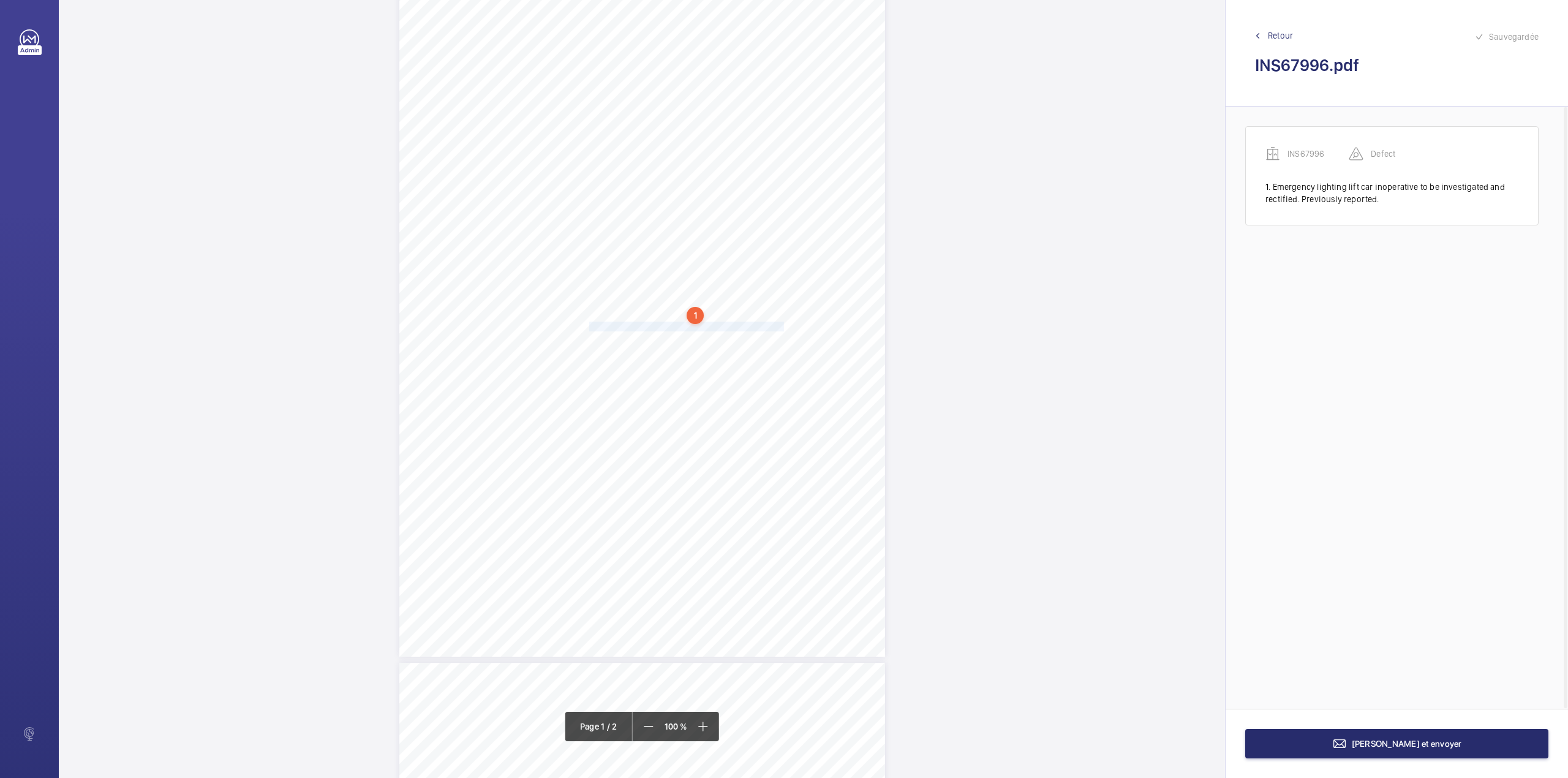
drag, startPoint x: 589, startPoint y: 324, endPoint x: 780, endPoint y: 324, distance: 191.0
click at [780, 324] on div "Lifting Operations and Lifting Equipment Regulations 1998 Report of Thorough Ex…" at bounding box center [642, 313] width 486 height 688
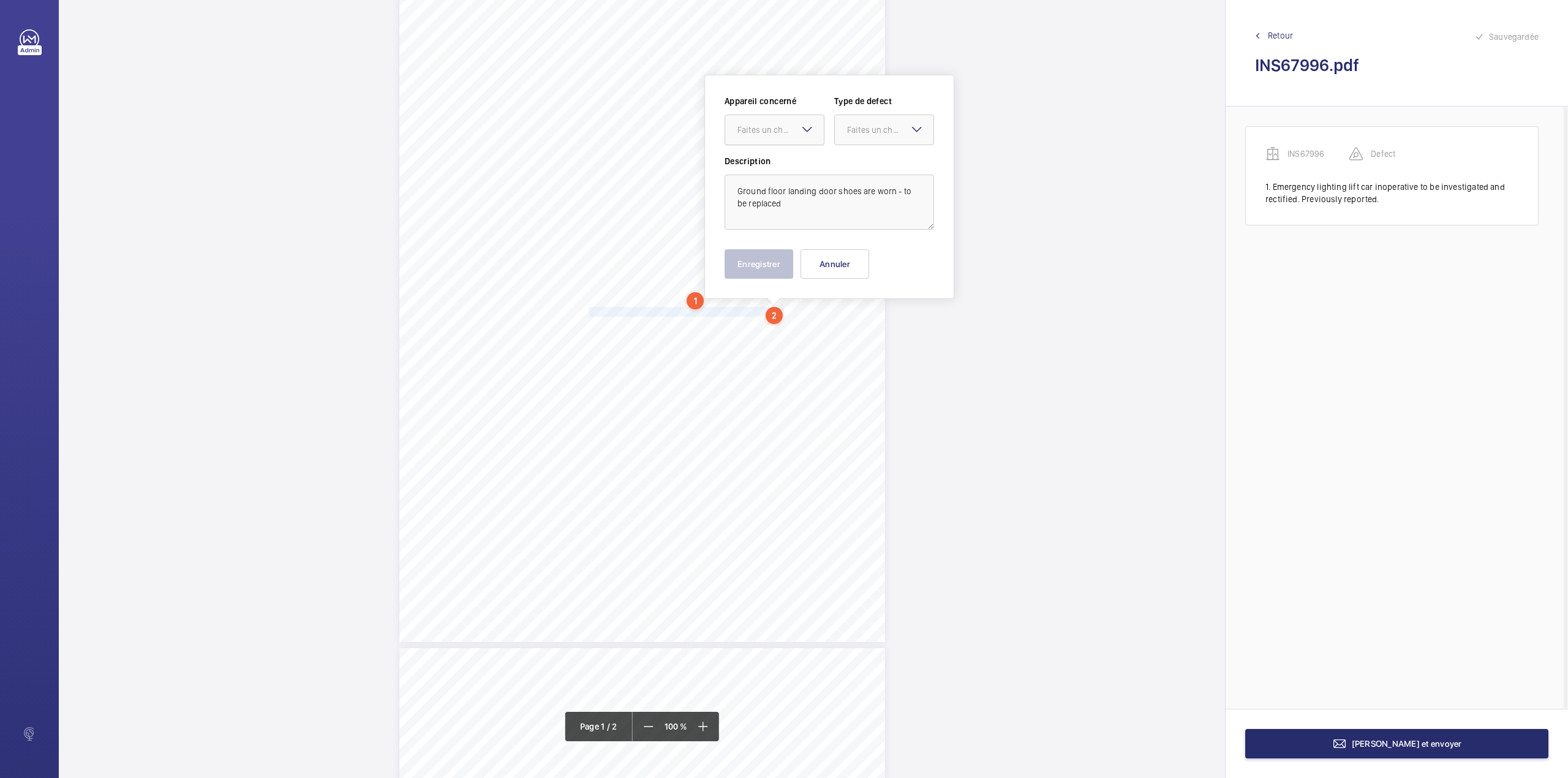
drag, startPoint x: 771, startPoint y: 128, endPoint x: 771, endPoint y: 138, distance: 10.0
click at [771, 132] on div "Faites un choix" at bounding box center [781, 129] width 86 height 12
click at [771, 157] on div "INS67996" at bounding box center [774, 167] width 98 height 29
click at [873, 121] on div at bounding box center [883, 129] width 98 height 29
click at [870, 153] on div "Standard" at bounding box center [883, 168] width 98 height 30
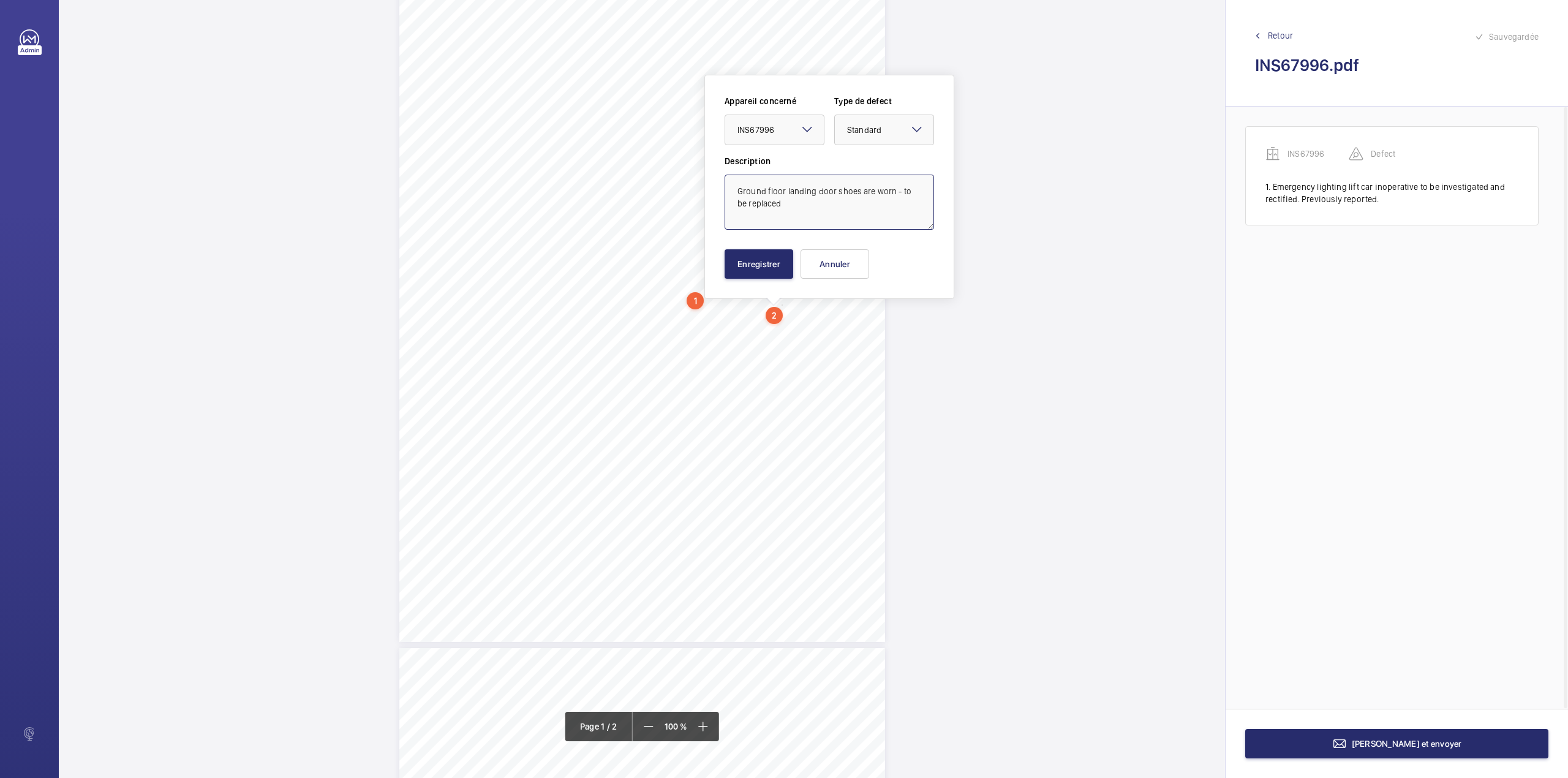
click at [784, 204] on textarea "Ground floor landing door shoes are worn - to be replaced" at bounding box center [830, 202] width 210 height 55
type textarea "Ground floor landing door shoes are worn - to be replaced."
click at [745, 263] on button "Enregistrer" at bounding box center [759, 263] width 69 height 29
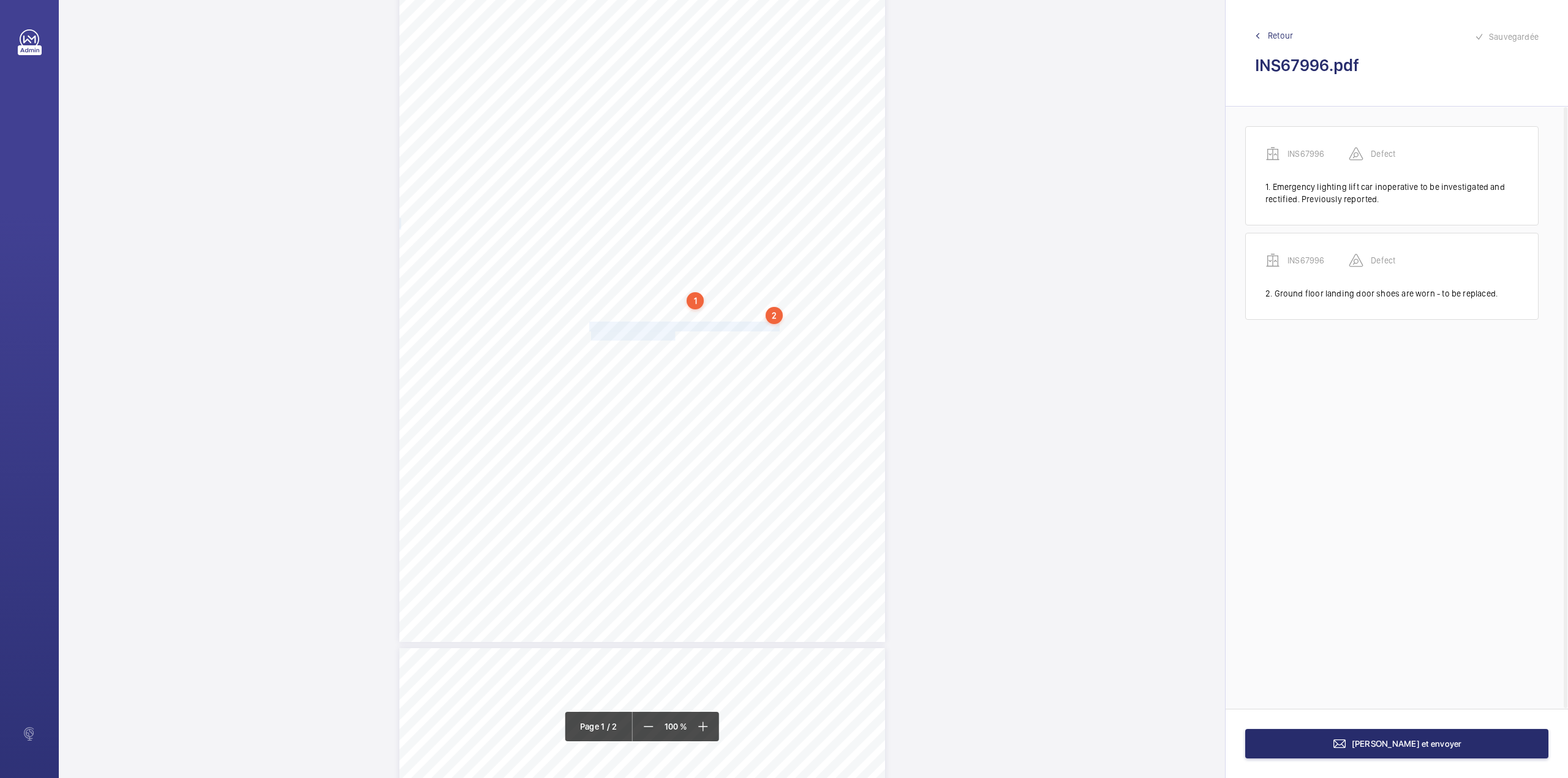
drag, startPoint x: 588, startPoint y: 324, endPoint x: 675, endPoint y: 337, distance: 88.0
click at [675, 337] on div "Lifting Operations and Lifting Equipment Regulations 1998 Report of Thorough Ex…" at bounding box center [642, 299] width 486 height 688
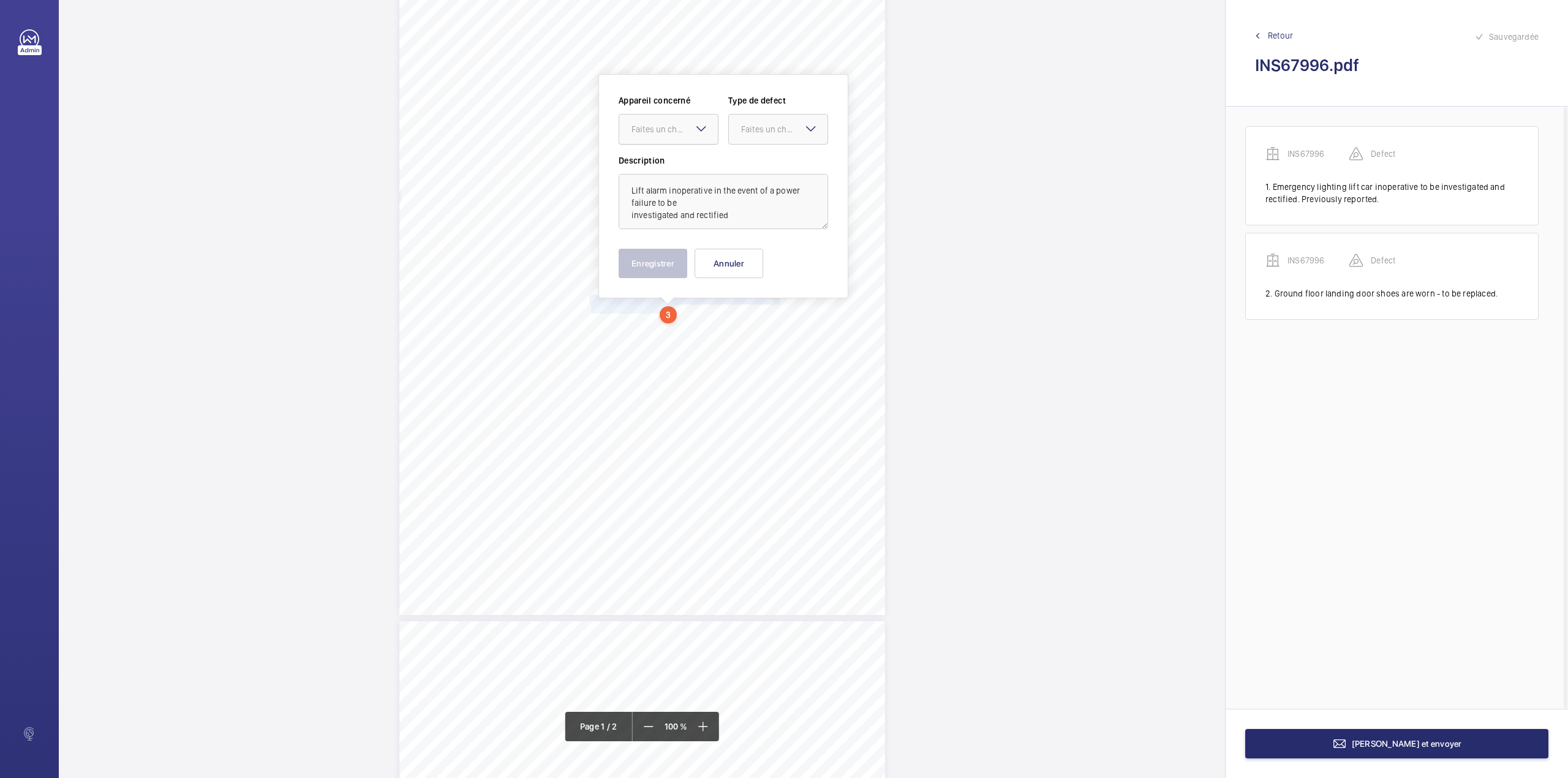
click at [676, 133] on div "Faites un choix" at bounding box center [675, 129] width 86 height 12
click at [676, 156] on div "INS67996" at bounding box center [668, 167] width 98 height 29
click at [733, 136] on div at bounding box center [778, 129] width 98 height 29
click at [742, 162] on span "Standard" at bounding box center [778, 167] width 74 height 12
click at [741, 220] on textarea "Lift alarm inoperative in the event of a power failure to be investigated and r…" at bounding box center [723, 201] width 210 height 55
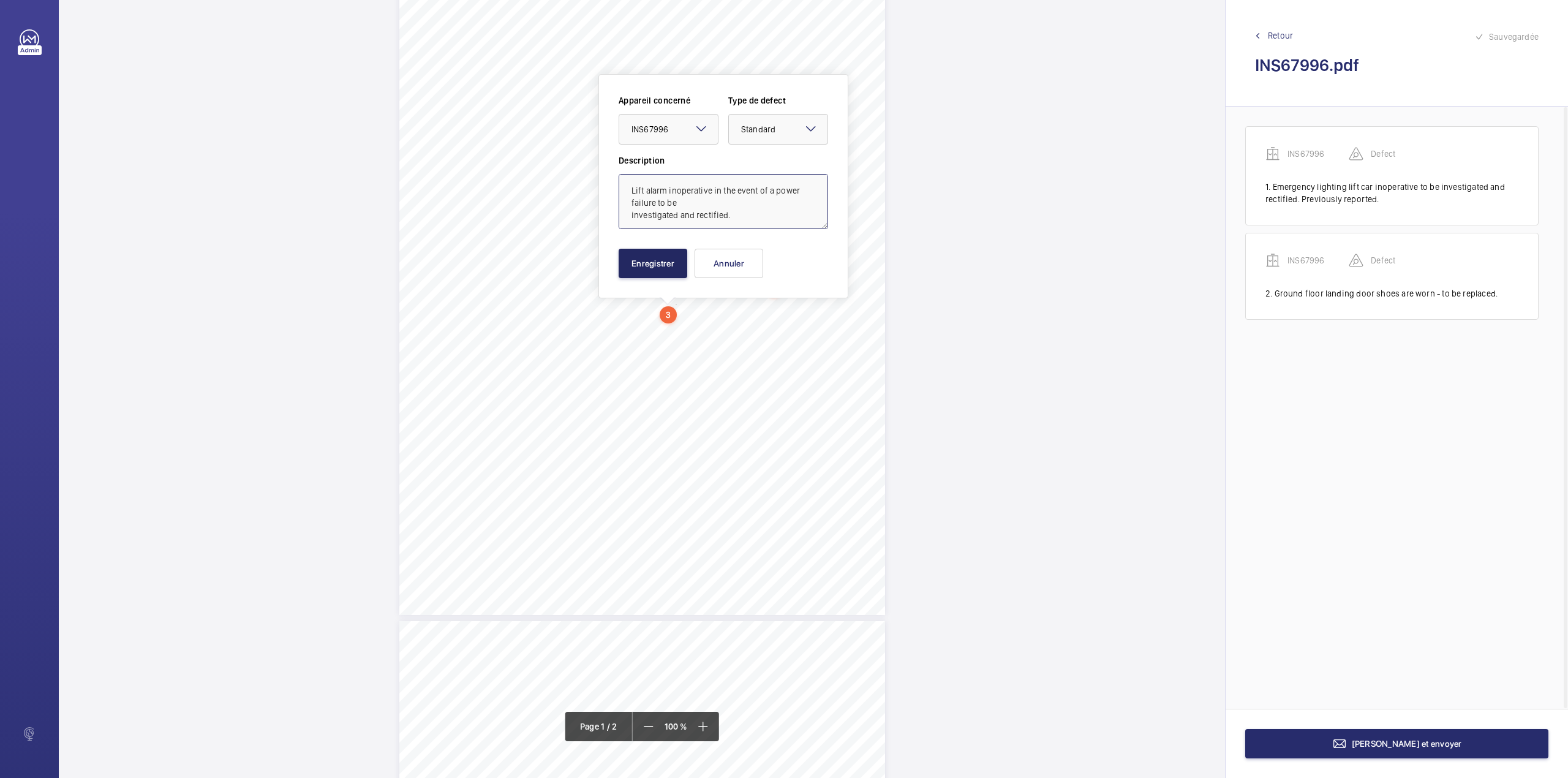
type textarea "Lift alarm inoperative in the event of a power failure to be investigated and r…"
click at [647, 266] on button "Enregistrer" at bounding box center [653, 263] width 69 height 29
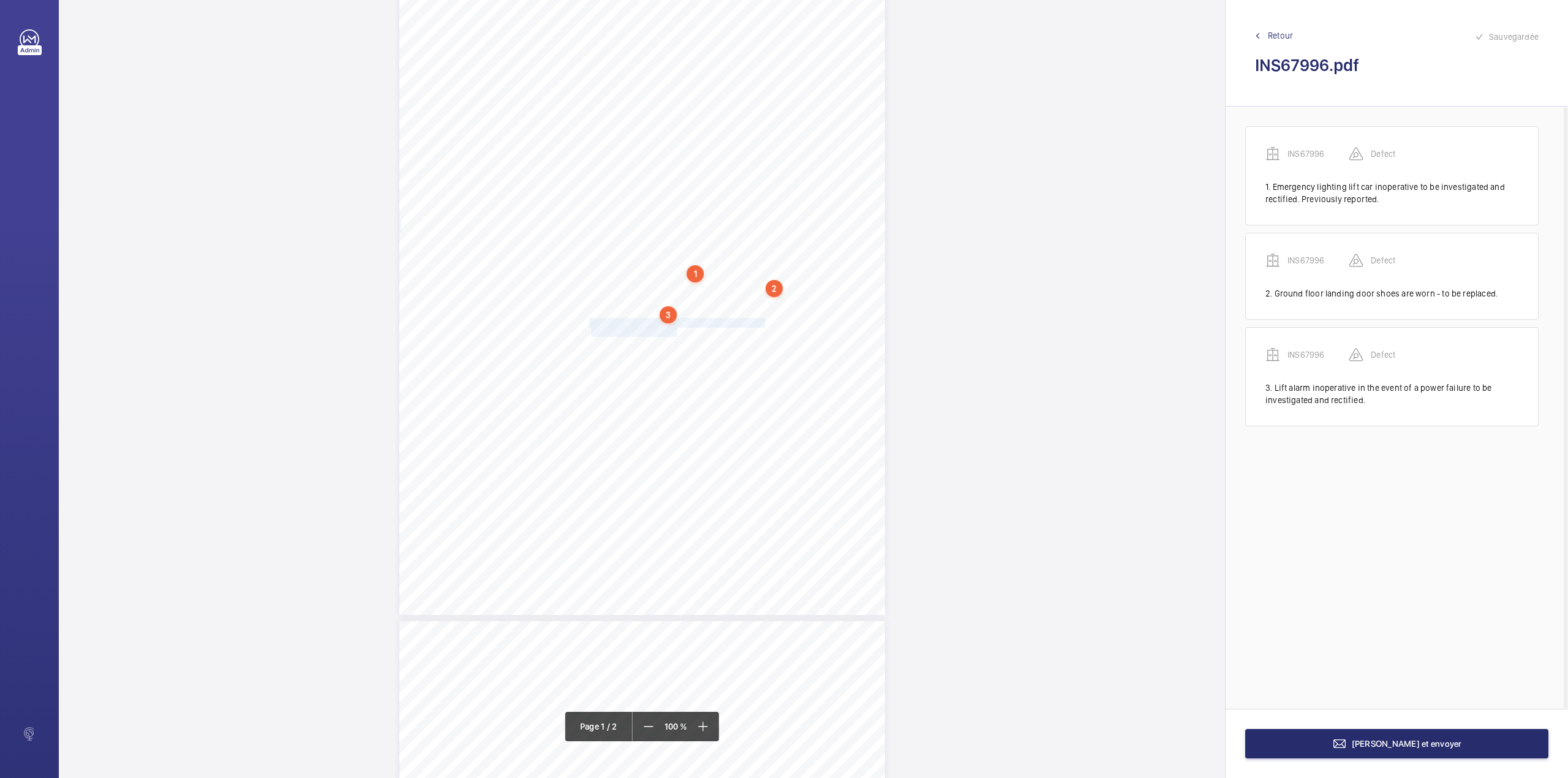
drag, startPoint x: 591, startPoint y: 322, endPoint x: 675, endPoint y: 329, distance: 84.3
click at [675, 329] on div "Lifting Operations and Lifting Equipment Regulations 1998 Report of Thorough Ex…" at bounding box center [642, 271] width 486 height 688
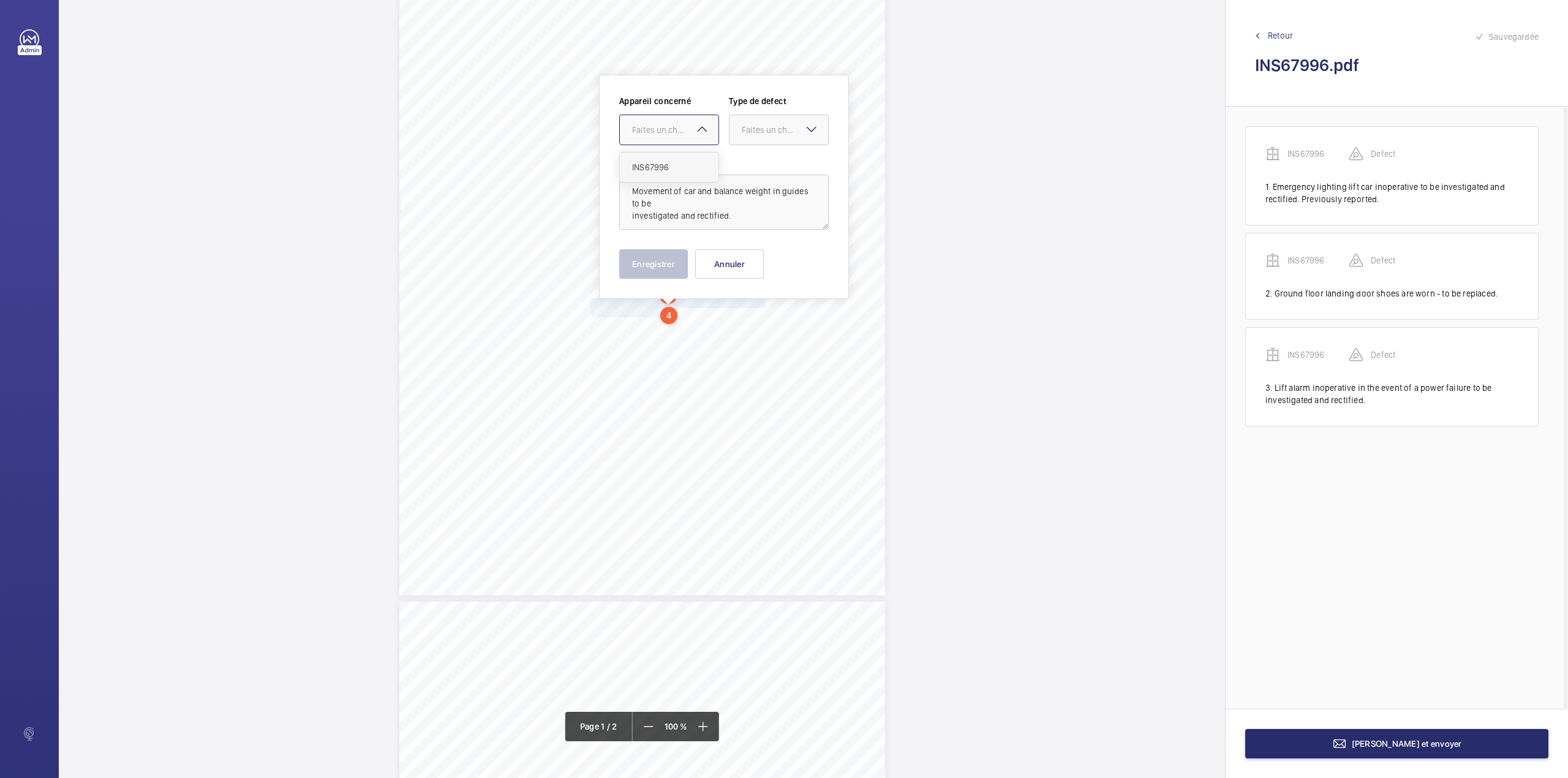
drag, startPoint x: 685, startPoint y: 137, endPoint x: 683, endPoint y: 169, distance: 32.1
click at [683, 145] on ng-select "Faites un choix INS67996" at bounding box center [669, 130] width 100 height 31
click at [683, 169] on span "INS67996" at bounding box center [669, 167] width 74 height 12
drag, startPoint x: 757, startPoint y: 133, endPoint x: 755, endPoint y: 161, distance: 28.1
click at [757, 136] on div "Faites un choix" at bounding box center [778, 129] width 98 height 12
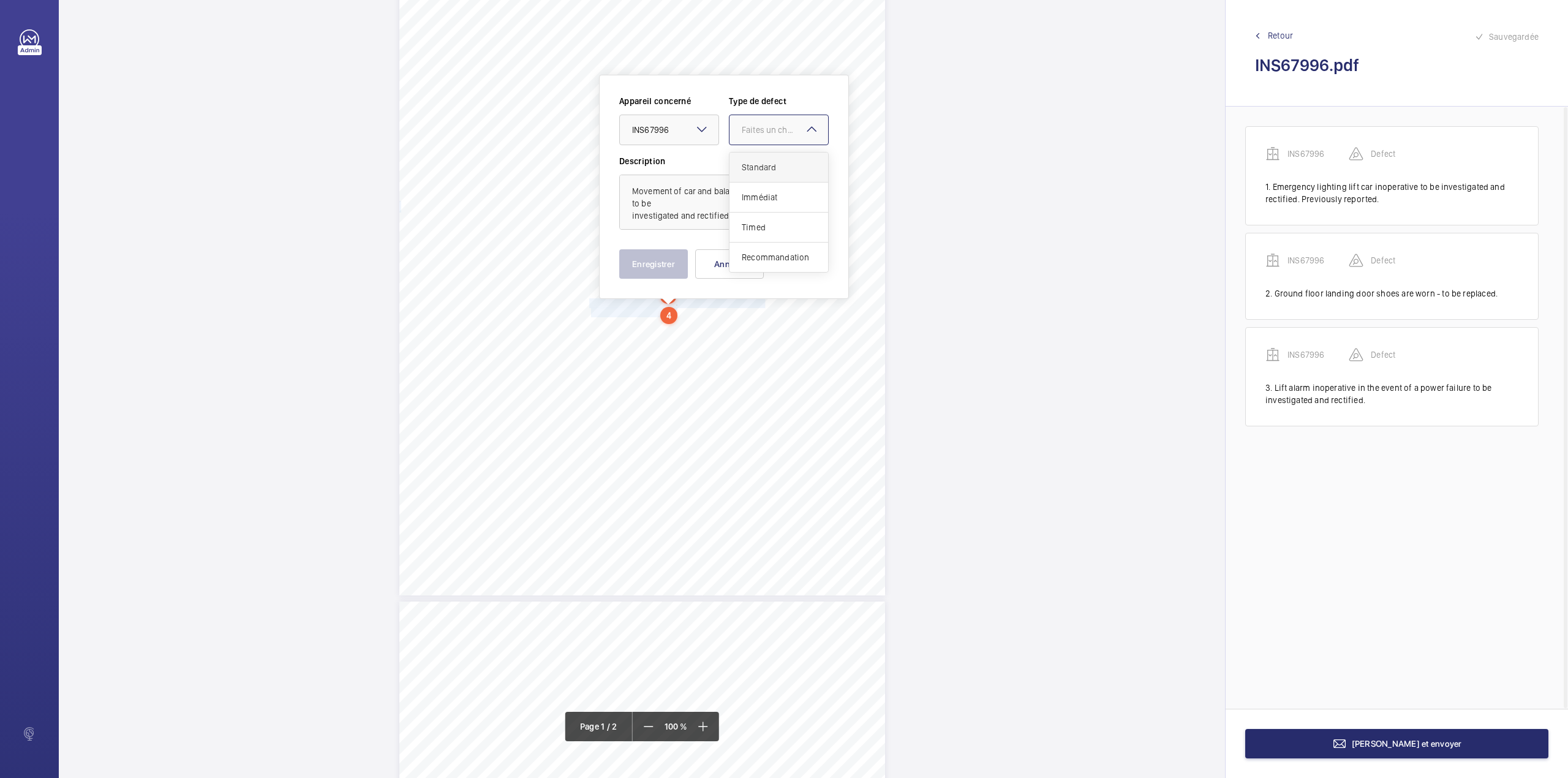
click at [755, 161] on span "Standard" at bounding box center [778, 167] width 74 height 12
click at [662, 265] on button "Enregistrer" at bounding box center [654, 263] width 69 height 29
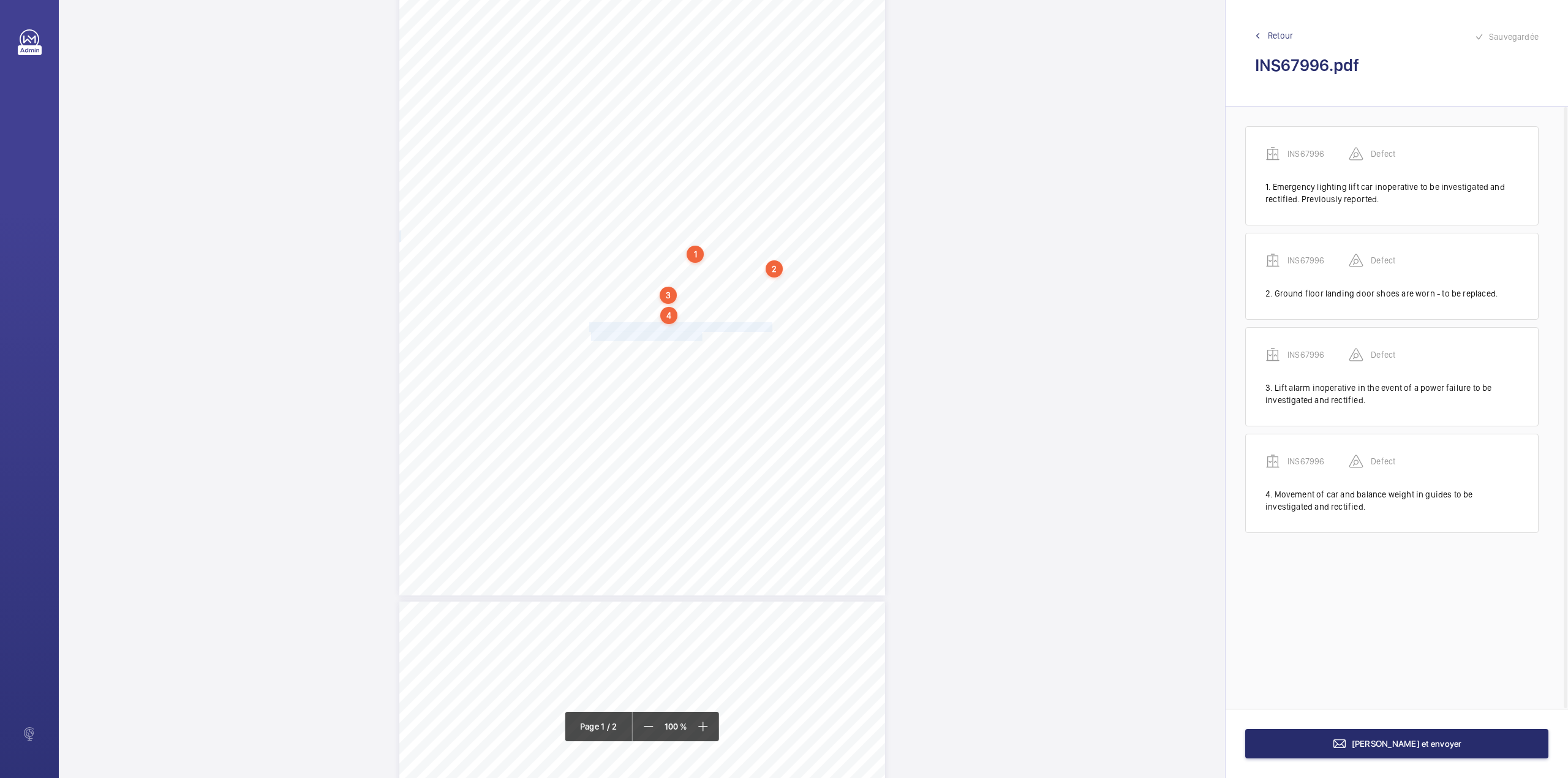
drag, startPoint x: 589, startPoint y: 327, endPoint x: 701, endPoint y: 331, distance: 112.1
click at [701, 331] on div "Lifting Operations and Lifting Equipment Regulations 1998 Report of Thorough Ex…" at bounding box center [642, 252] width 486 height 688
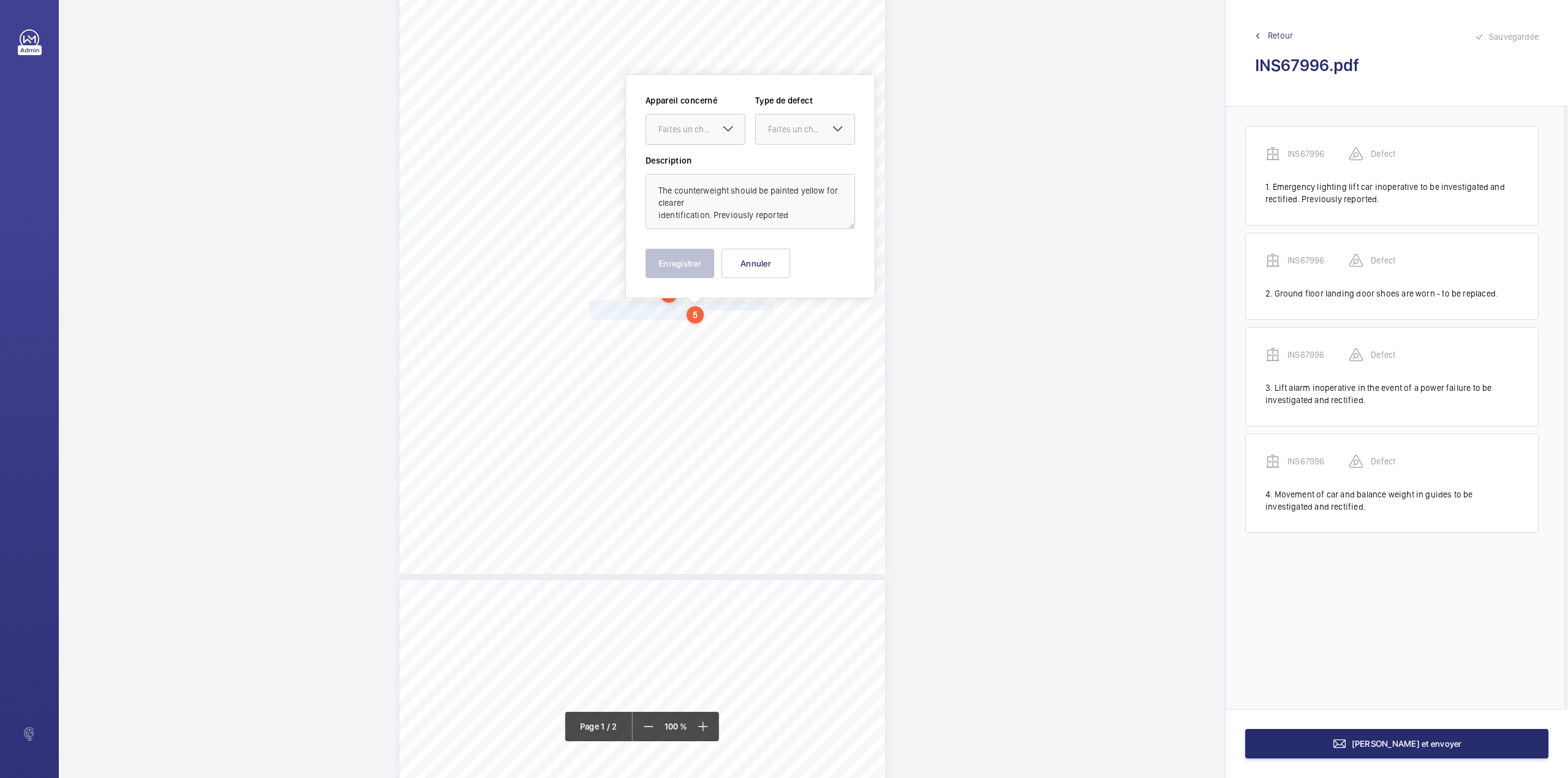
click at [713, 131] on div "Faites un choix" at bounding box center [701, 129] width 86 height 12
drag, startPoint x: 713, startPoint y: 156, endPoint x: 743, endPoint y: 153, distance: 30.1
click at [713, 157] on div "INS67996" at bounding box center [695, 167] width 98 height 29
click at [767, 137] on div at bounding box center [804, 129] width 98 height 29
drag, startPoint x: 768, startPoint y: 160, endPoint x: 754, endPoint y: 202, distance: 44.3
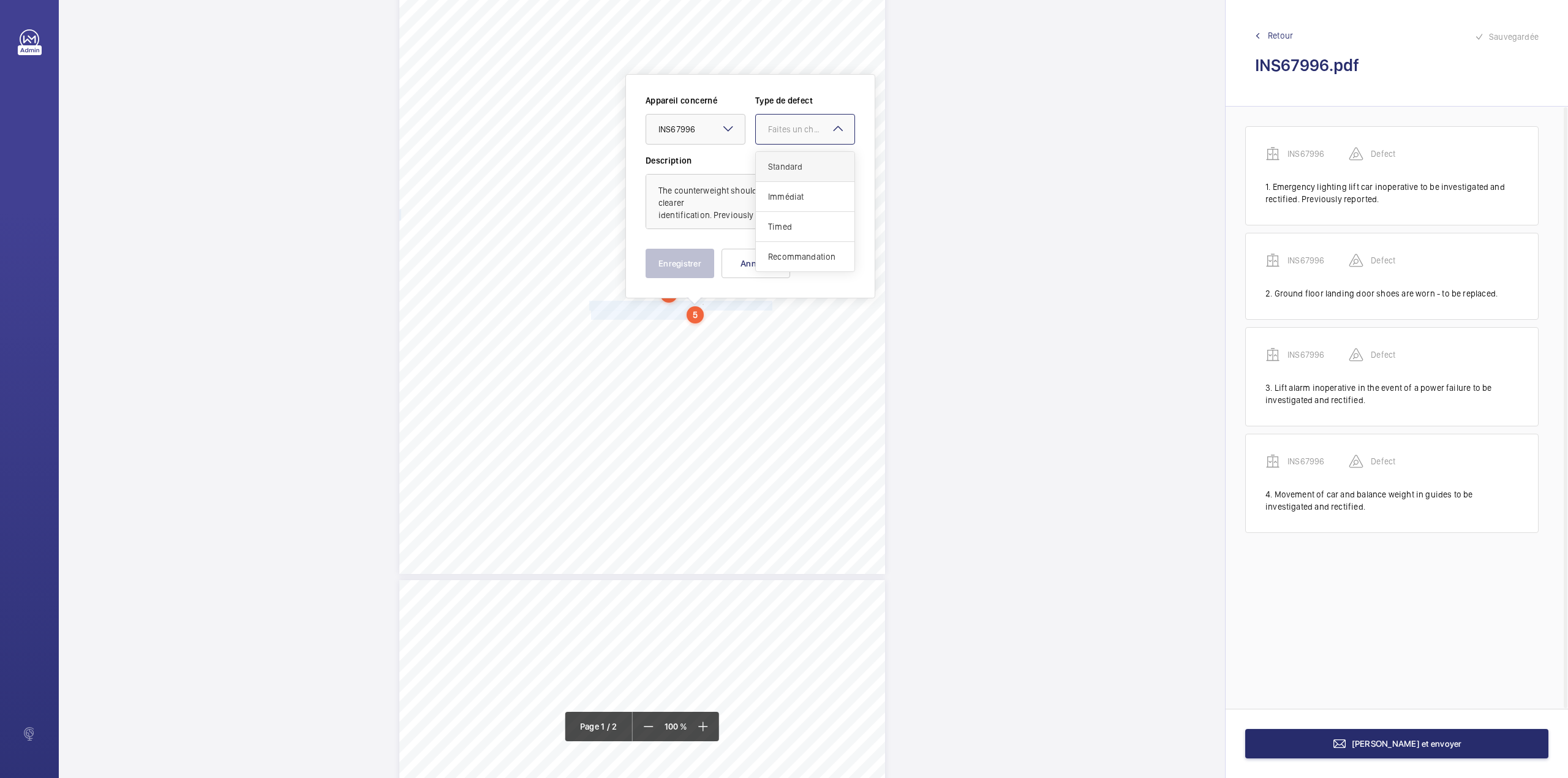
click at [768, 161] on div "Standard" at bounding box center [804, 167] width 98 height 30
click at [789, 222] on textarea "The counterweight should be painted yellow for clearer identification. Previous…" at bounding box center [751, 201] width 210 height 55
type textarea "The counterweight should be painted yellow for clearer identification. Previous…"
click at [681, 255] on button "Enregistrer" at bounding box center [680, 263] width 69 height 29
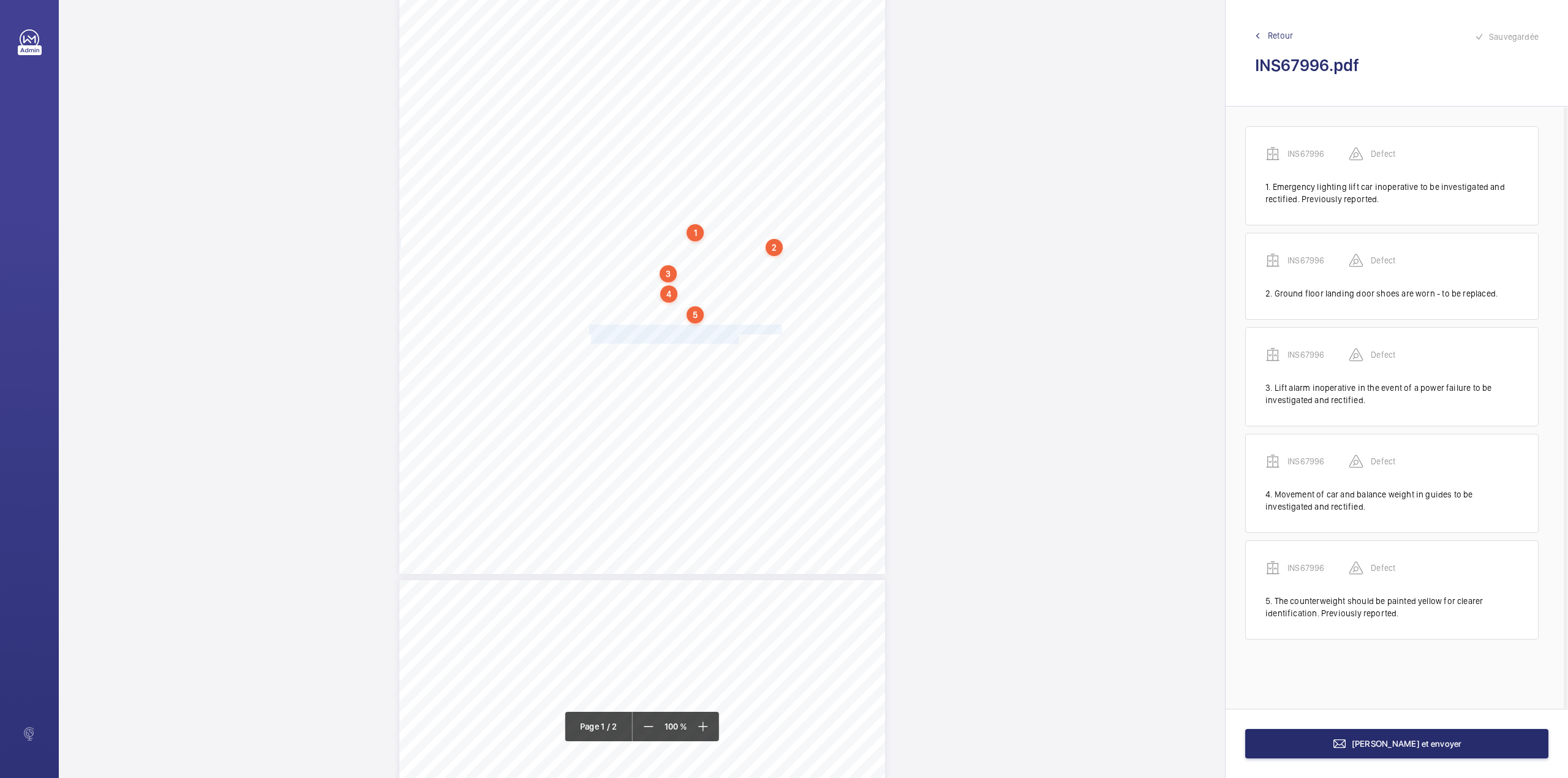
drag, startPoint x: 589, startPoint y: 327, endPoint x: 736, endPoint y: 336, distance: 147.3
click at [736, 336] on div "Lifting Operations and Lifting Equipment Regulations 1998 Report of Thorough Ex…" at bounding box center [642, 230] width 486 height 688
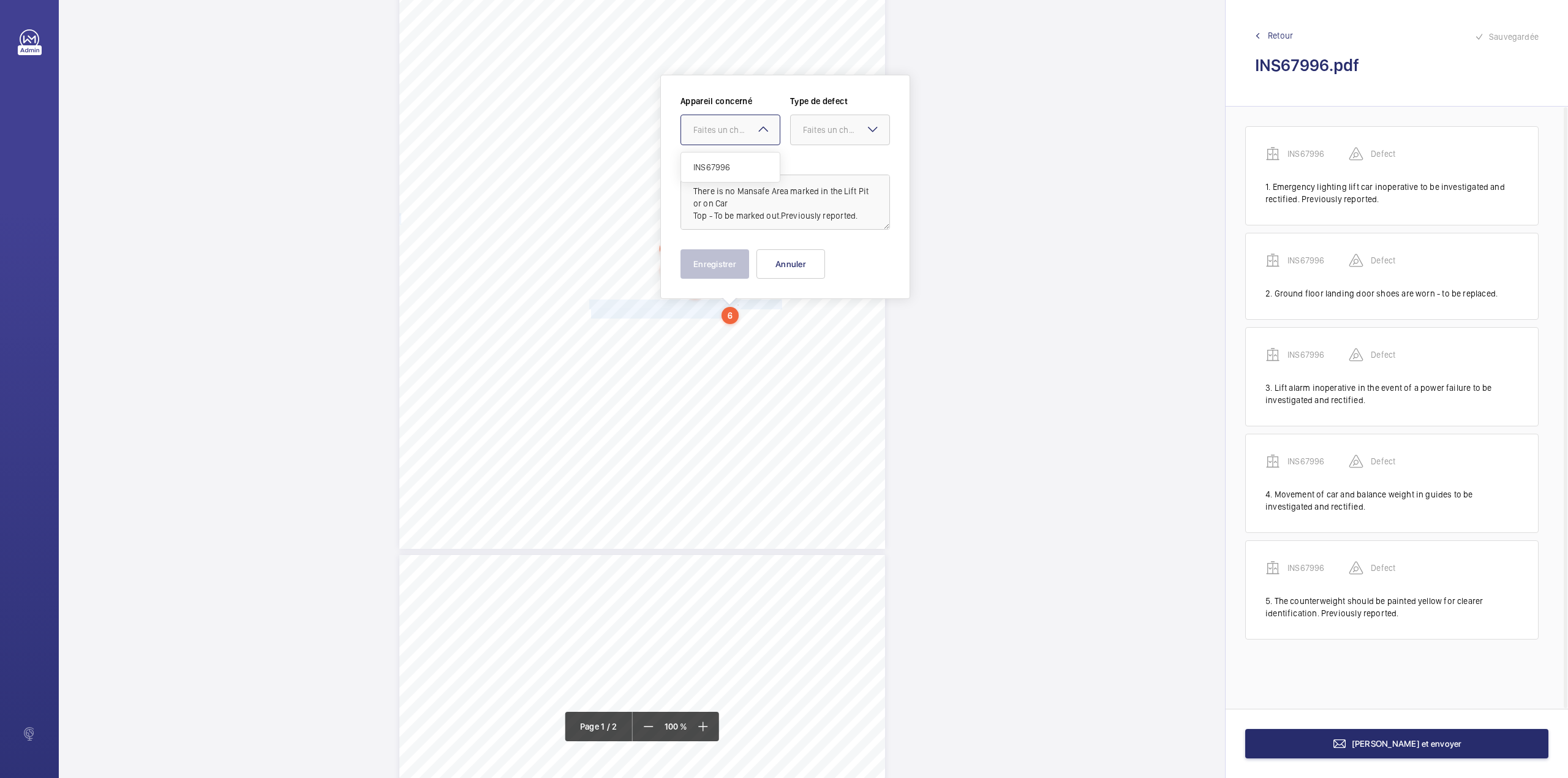
click at [729, 133] on div "Faites un choix" at bounding box center [736, 129] width 86 height 12
click at [729, 159] on div "INS67996" at bounding box center [730, 167] width 98 height 29
click at [801, 136] on div at bounding box center [840, 129] width 98 height 29
click at [802, 160] on div "Standard" at bounding box center [840, 168] width 98 height 30
click at [708, 266] on button "Enregistrer" at bounding box center [715, 263] width 69 height 29
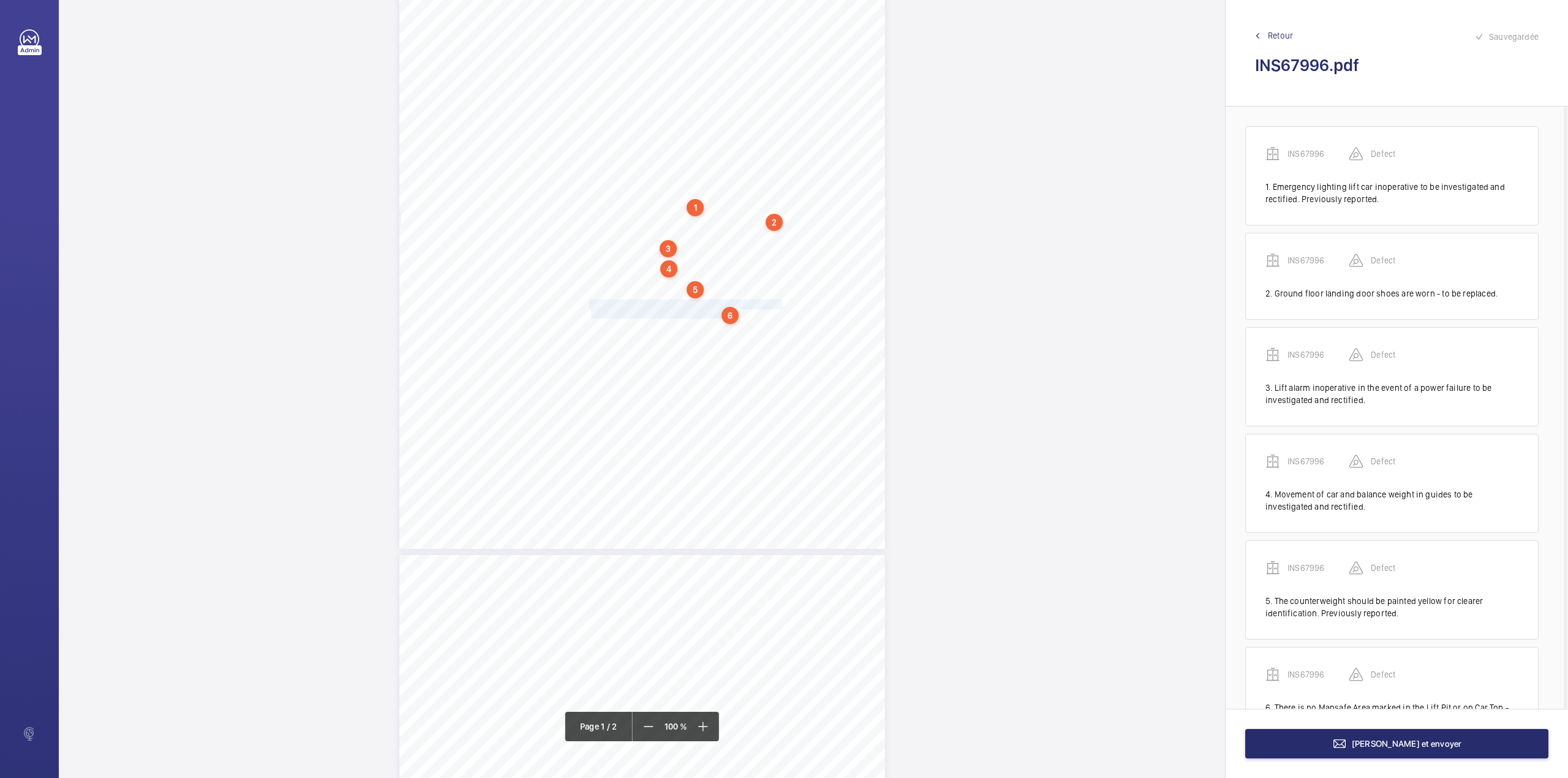
scroll to position [60, 0]
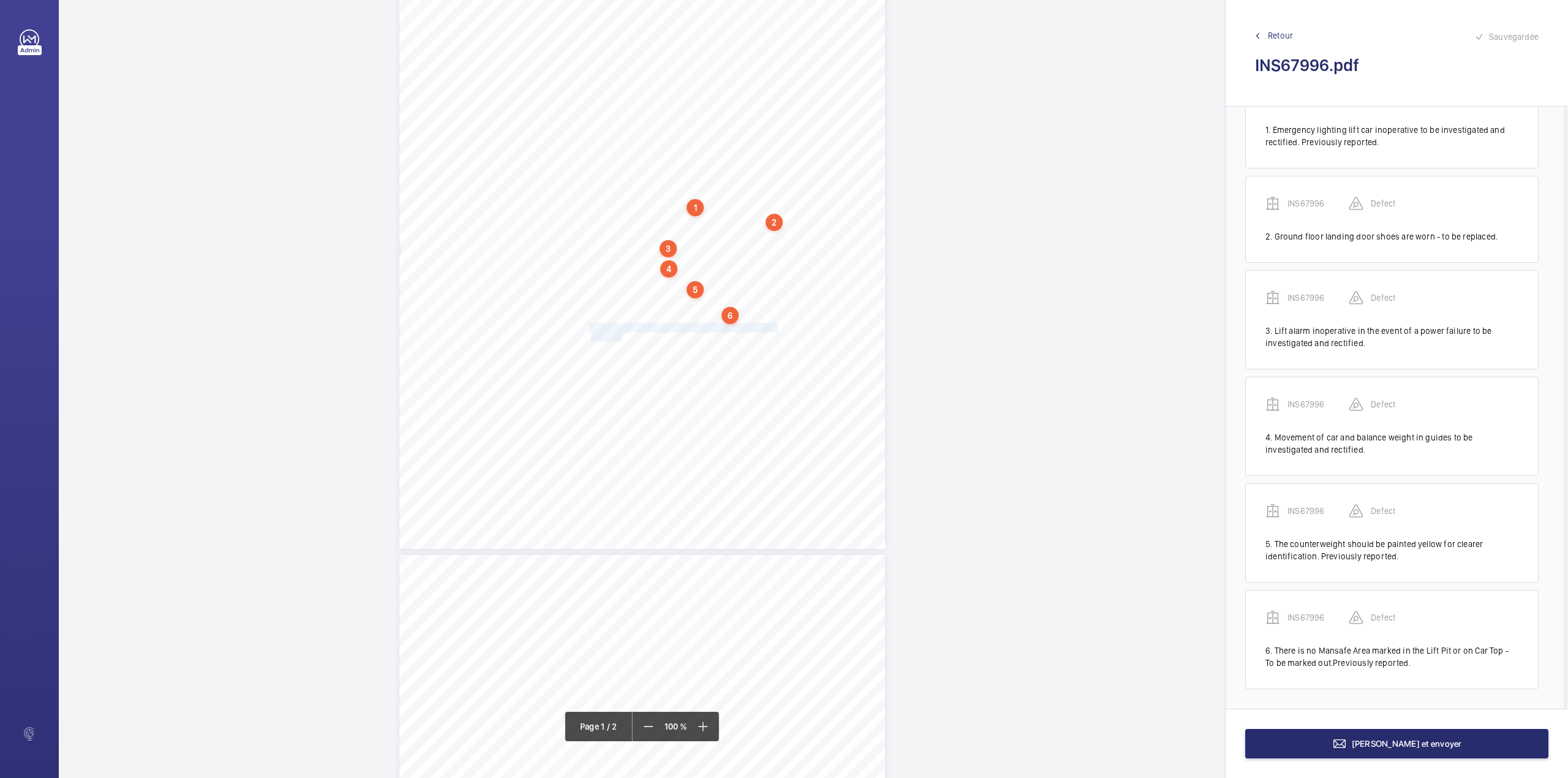
drag, startPoint x: 588, startPoint y: 328, endPoint x: 621, endPoint y: 334, distance: 33.5
click at [621, 334] on div "Lifting Operations and Lifting Equipment Regulations 1998 Report of Thorough Ex…" at bounding box center [642, 205] width 486 height 688
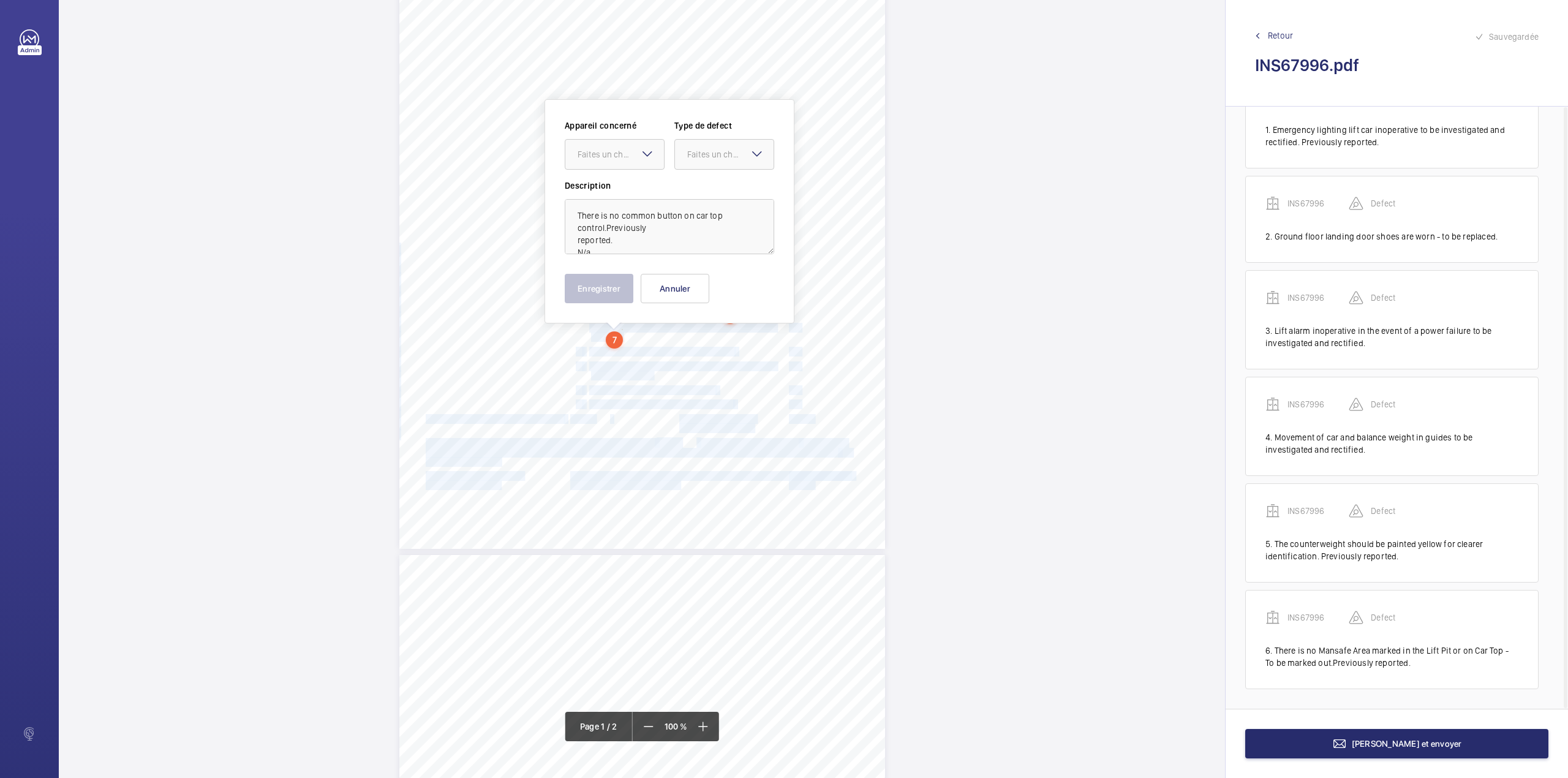
scroll to position [182, 0]
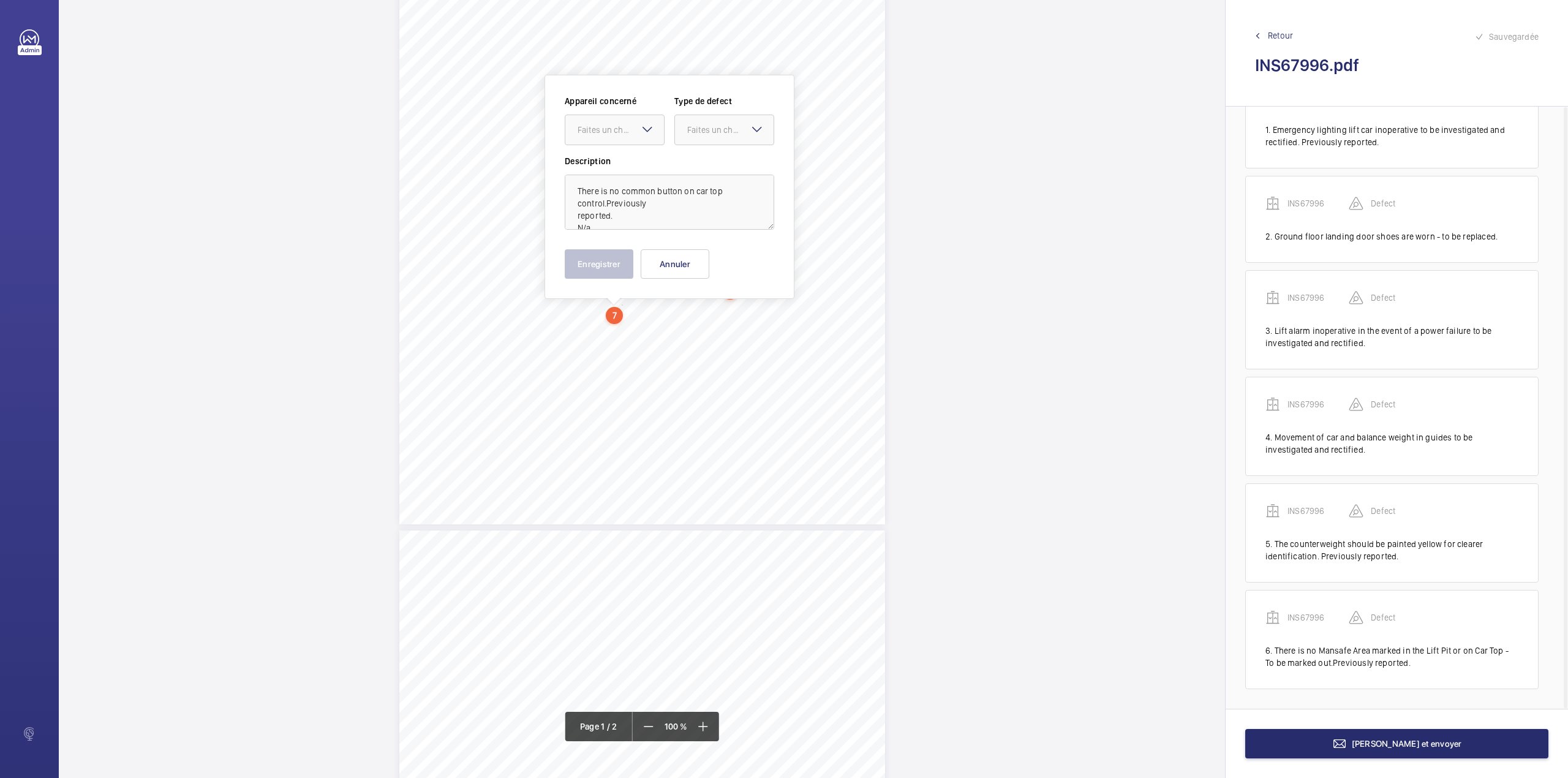
click at [596, 284] on div "Appareil concerné Faites un choix Type de defect Faites un choix Description Th…" at bounding box center [670, 187] width 250 height 224
click at [667, 268] on button "Annuler" at bounding box center [675, 263] width 69 height 29
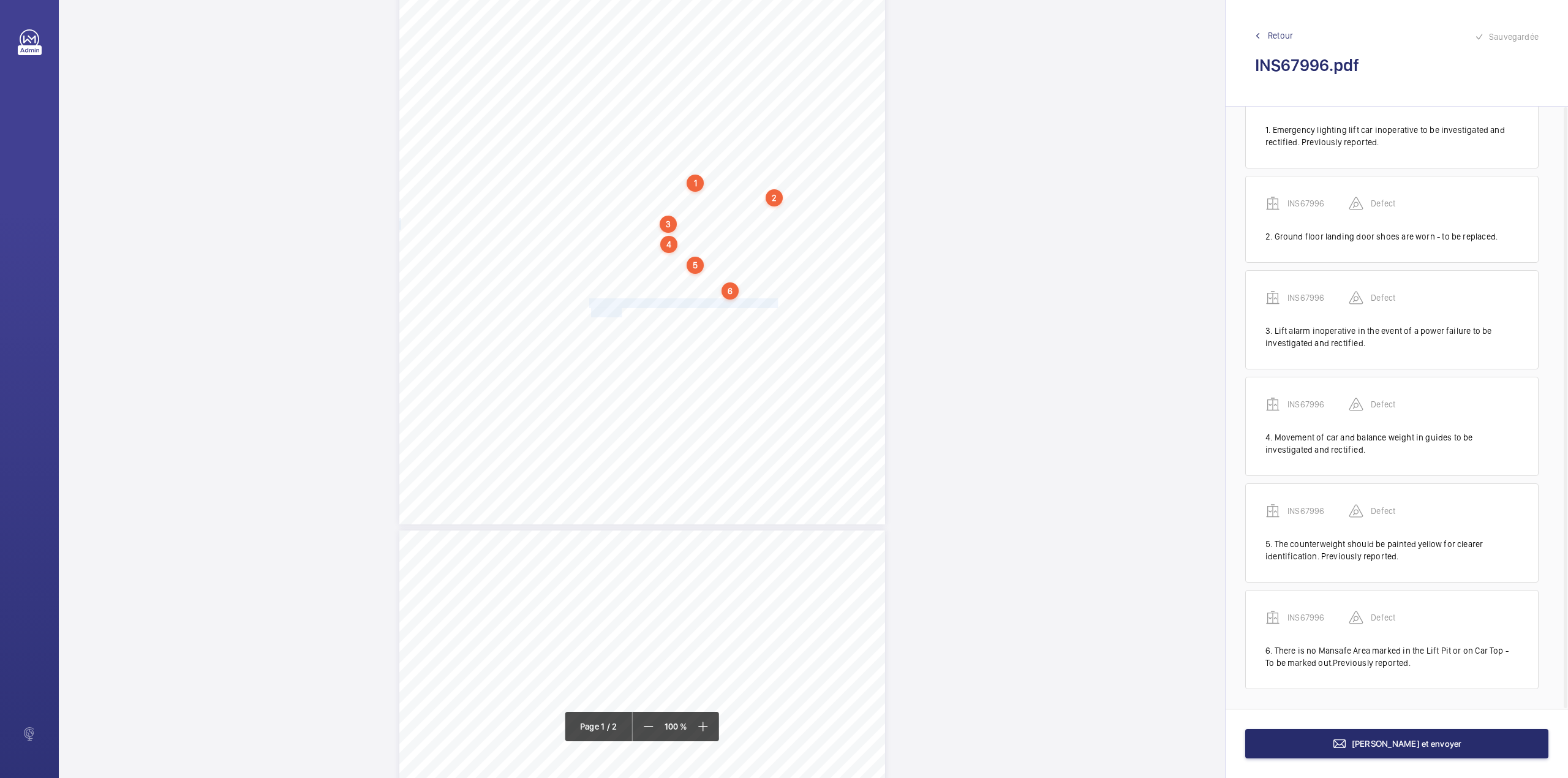
drag, startPoint x: 588, startPoint y: 303, endPoint x: 620, endPoint y: 315, distance: 34.2
click at [620, 315] on div "Lifting Operations and Lifting Equipment Regulations 1998 Report of Thorough Ex…" at bounding box center [642, 181] width 486 height 688
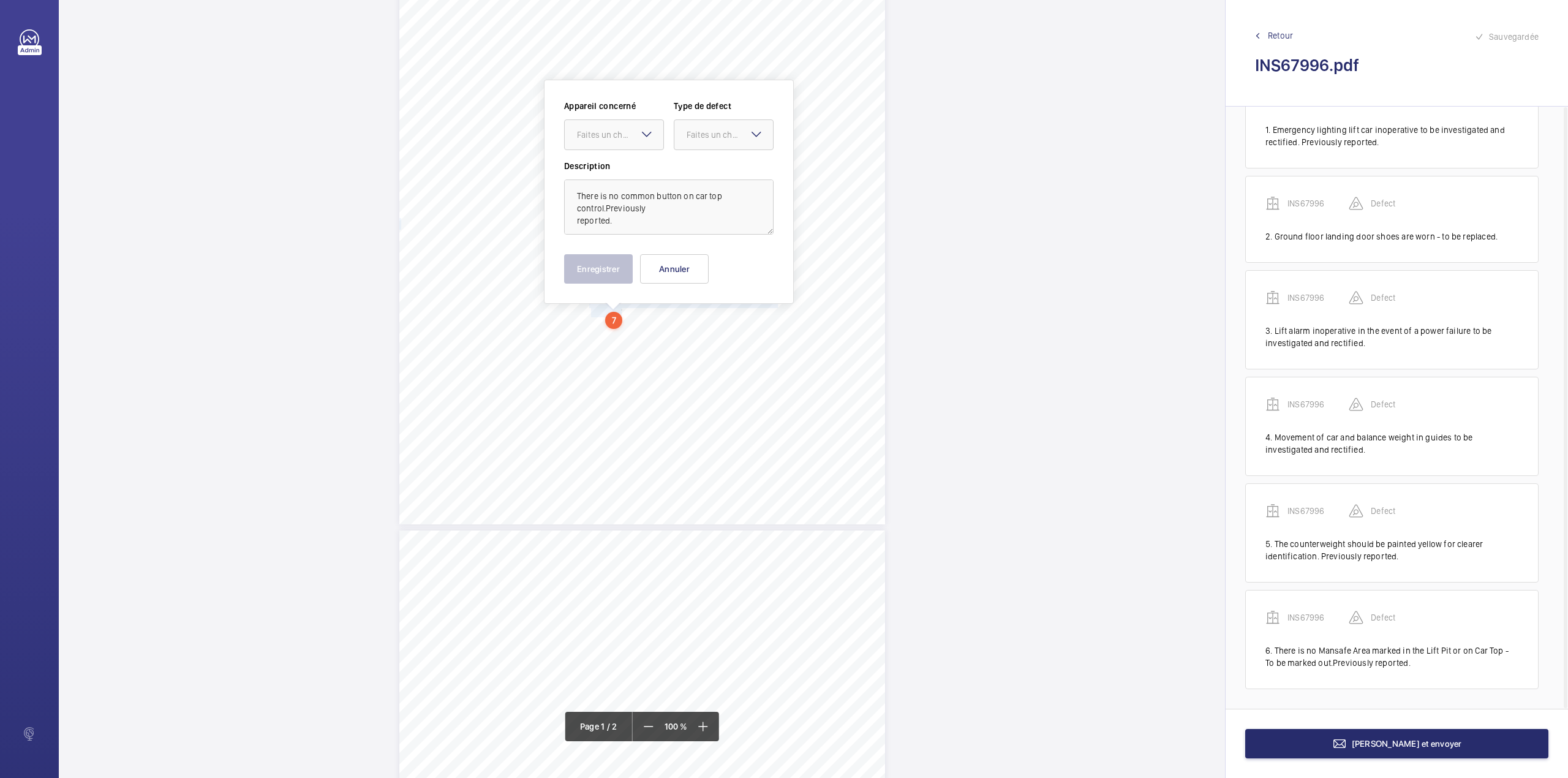
scroll to position [187, 0]
click at [621, 137] on div at bounding box center [614, 129] width 98 height 29
click at [621, 154] on div "INS67996" at bounding box center [614, 167] width 98 height 29
click at [698, 130] on div "Faites un choix" at bounding box center [730, 129] width 86 height 12
click at [695, 145] on div "Appareil concerné Faites un choix × INS67996 × Type de defect Faites un choix" at bounding box center [669, 125] width 210 height 60
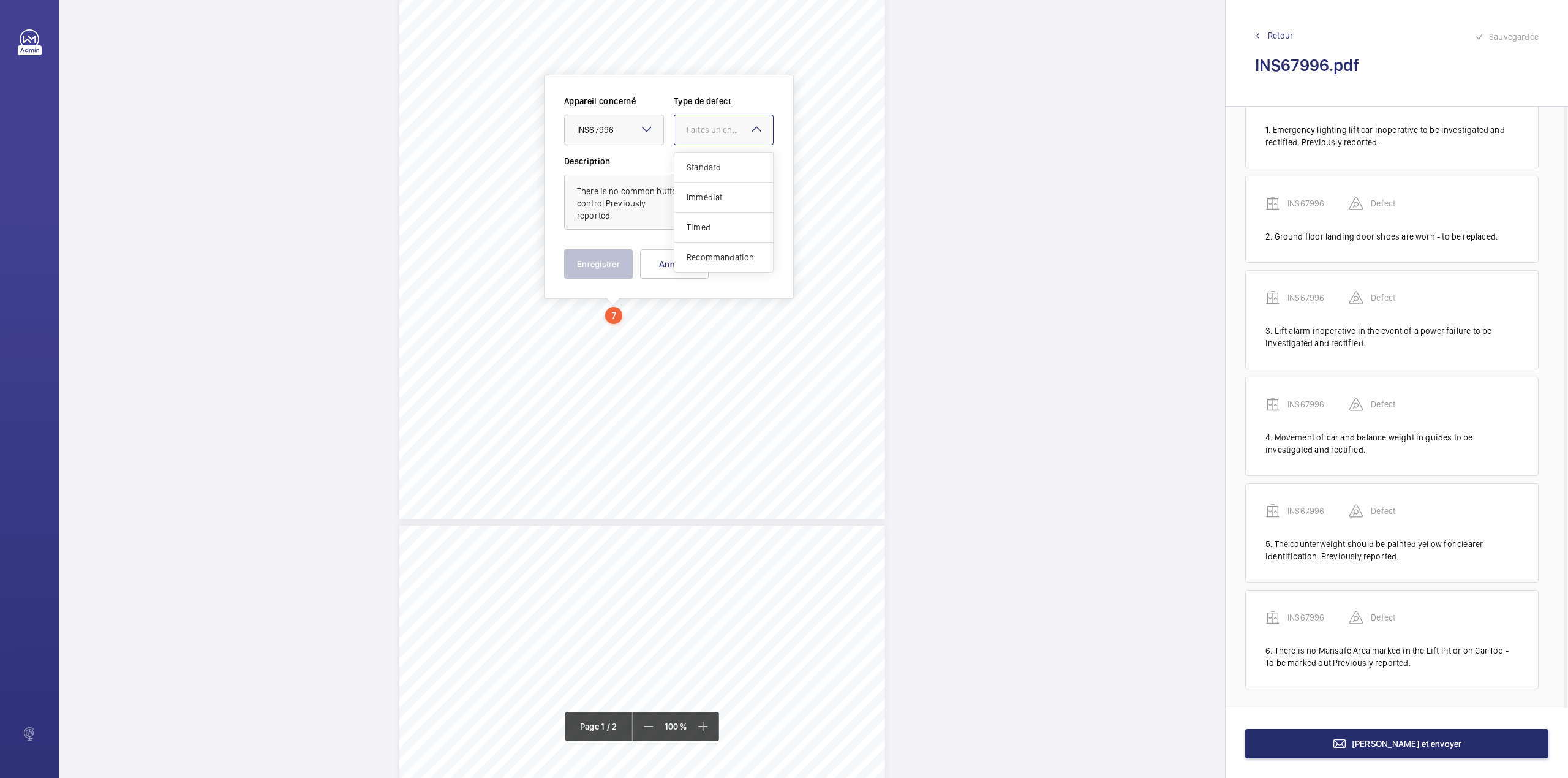
drag, startPoint x: 709, startPoint y: 131, endPoint x: 708, endPoint y: 161, distance: 30.0
click at [709, 133] on div "Faites un choix" at bounding box center [730, 129] width 86 height 12
click at [708, 161] on span "Standard" at bounding box center [723, 167] width 74 height 12
click at [608, 250] on button "Enregistrer" at bounding box center [598, 263] width 69 height 29
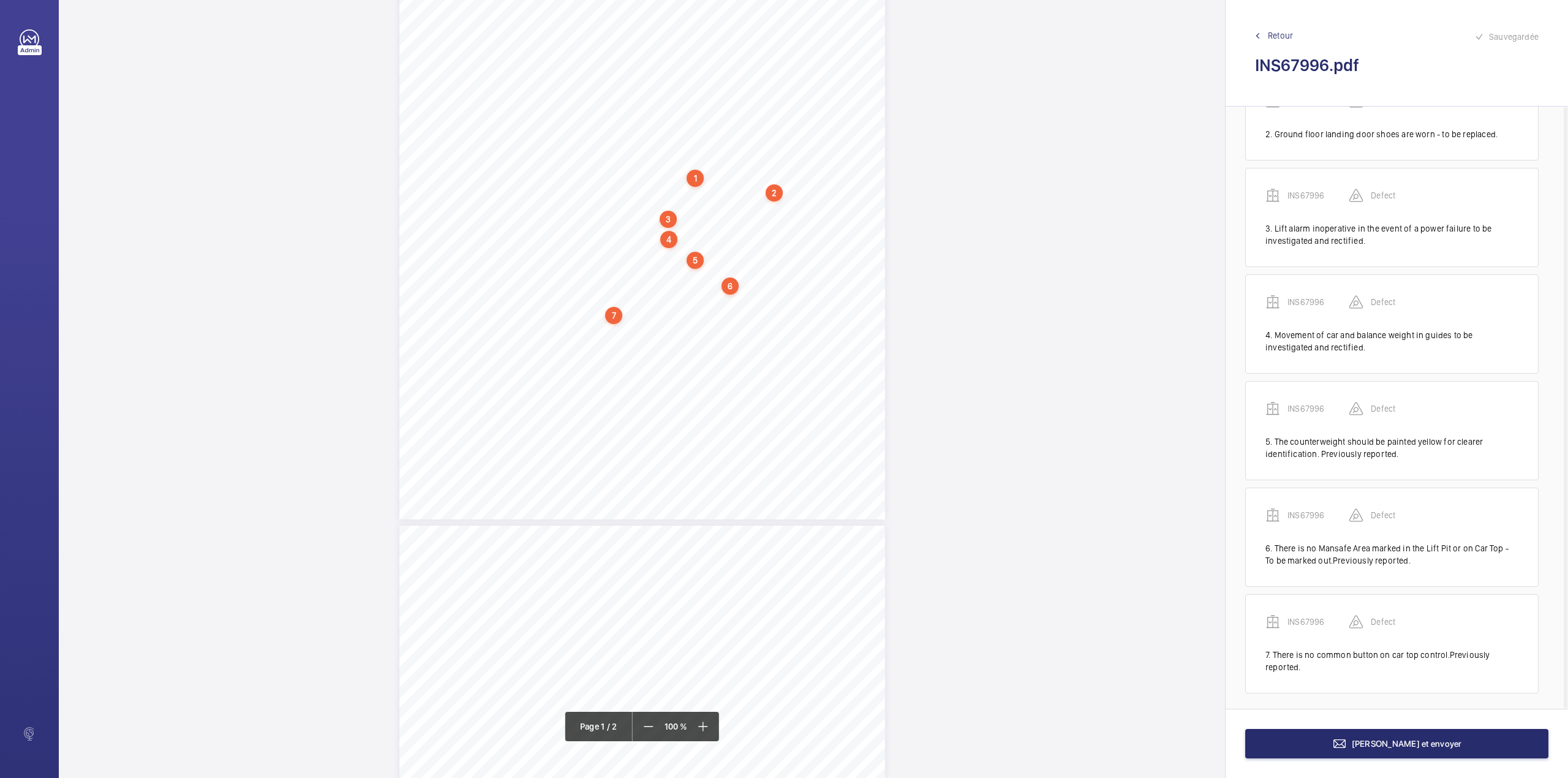
scroll to position [167, 0]
drag, startPoint x: 588, startPoint y: 322, endPoint x: 733, endPoint y: 321, distance: 145.0
click at [733, 321] on div "Lifting Operations and Lifting Equipment Regulations 1998 Report of Thorough Ex…" at bounding box center [642, 176] width 486 height 688
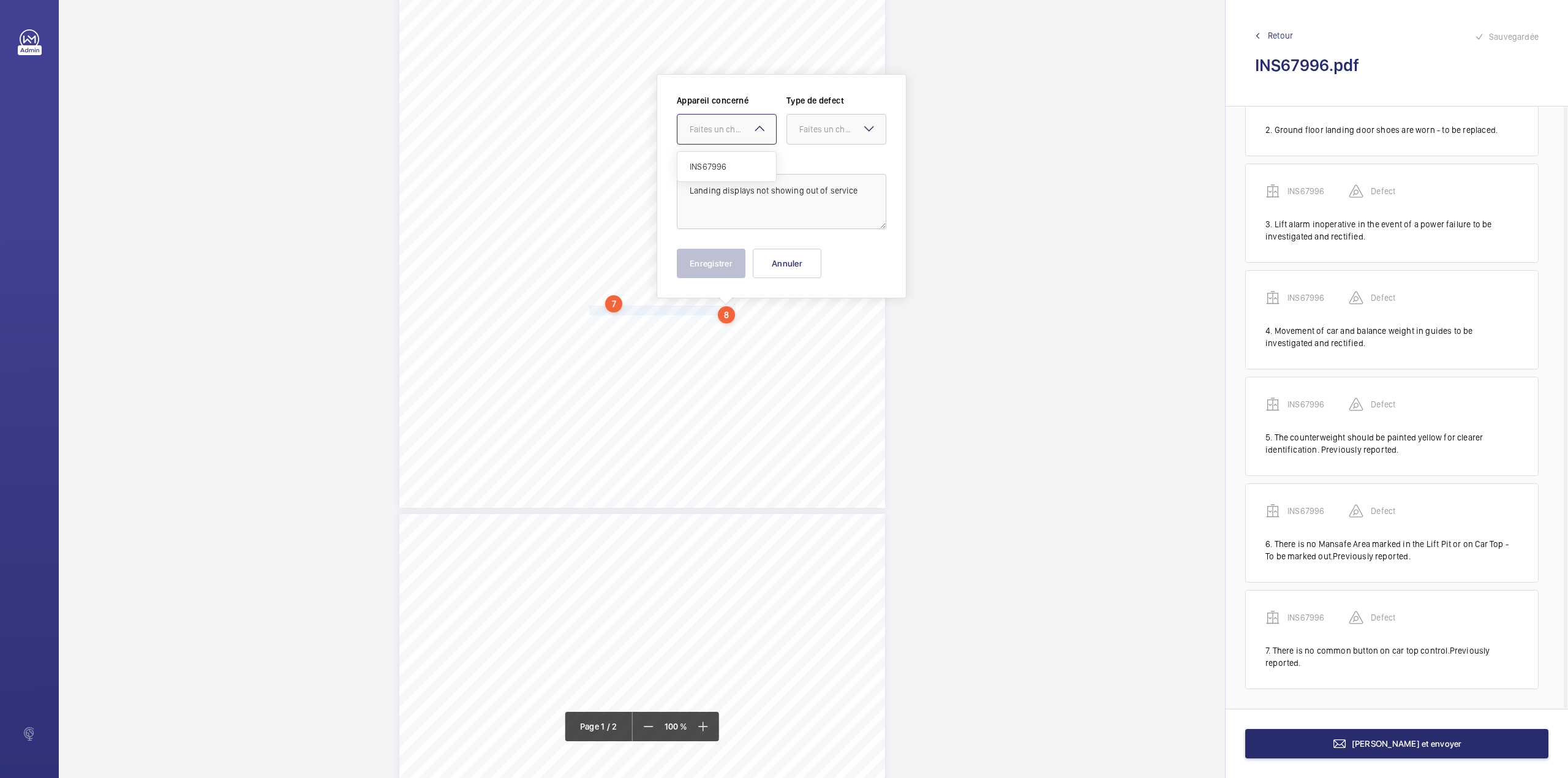
drag, startPoint x: 731, startPoint y: 128, endPoint x: 731, endPoint y: 156, distance: 28.0
click at [731, 130] on div "Faites un choix" at bounding box center [733, 129] width 86 height 12
click at [731, 156] on div "INS67996" at bounding box center [726, 167] width 98 height 29
drag, startPoint x: 824, startPoint y: 133, endPoint x: 817, endPoint y: 162, distance: 29.8
click at [825, 133] on div "Faites un choix" at bounding box center [842, 129] width 86 height 12
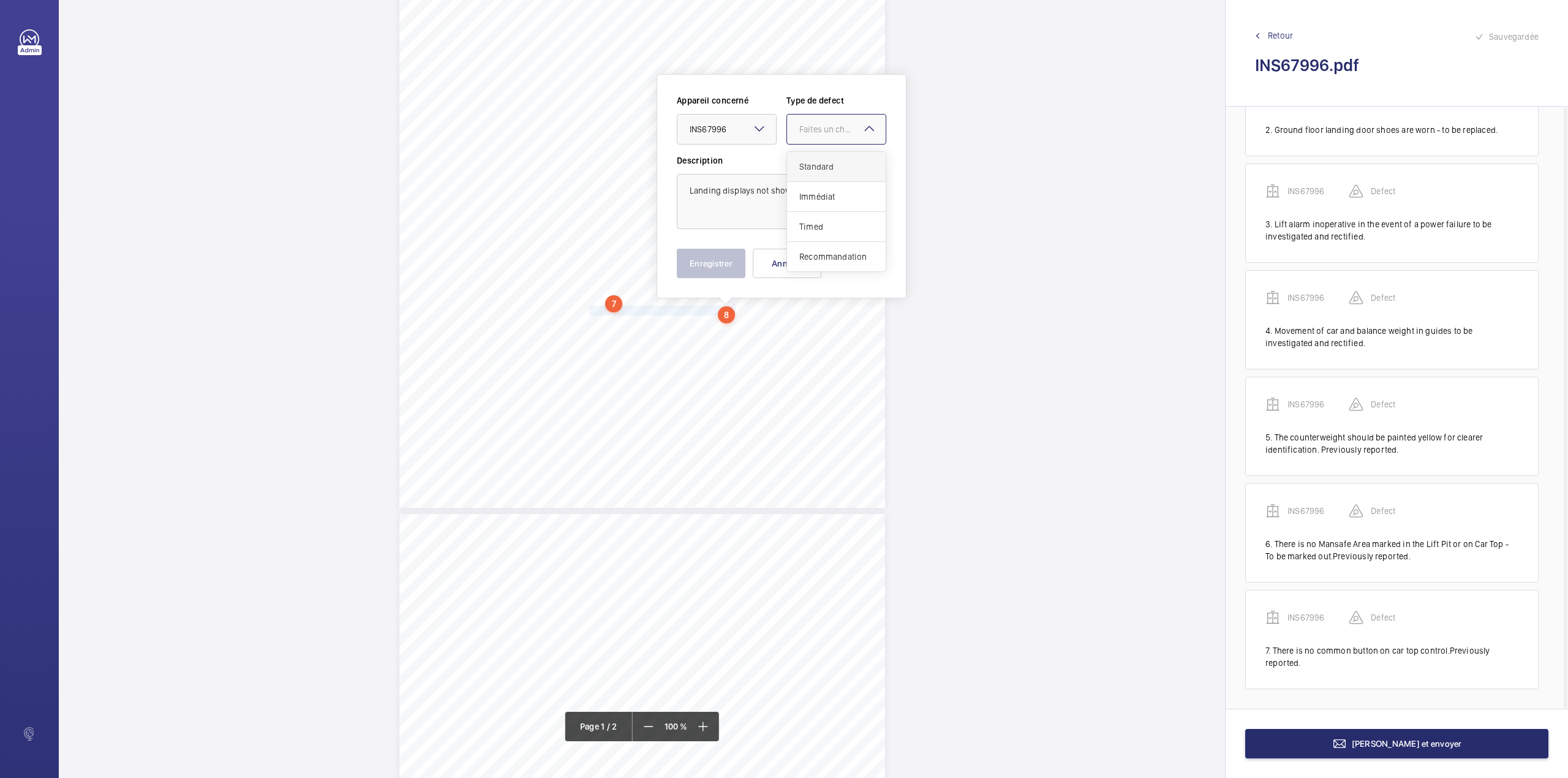
click at [817, 162] on span "Standard" at bounding box center [836, 167] width 74 height 12
click at [856, 187] on textarea "Landing displays not showing out of service" at bounding box center [781, 201] width 210 height 55
type textarea "Landing displays not showing out of service."
click at [710, 265] on button "Enregistrer" at bounding box center [711, 263] width 69 height 29
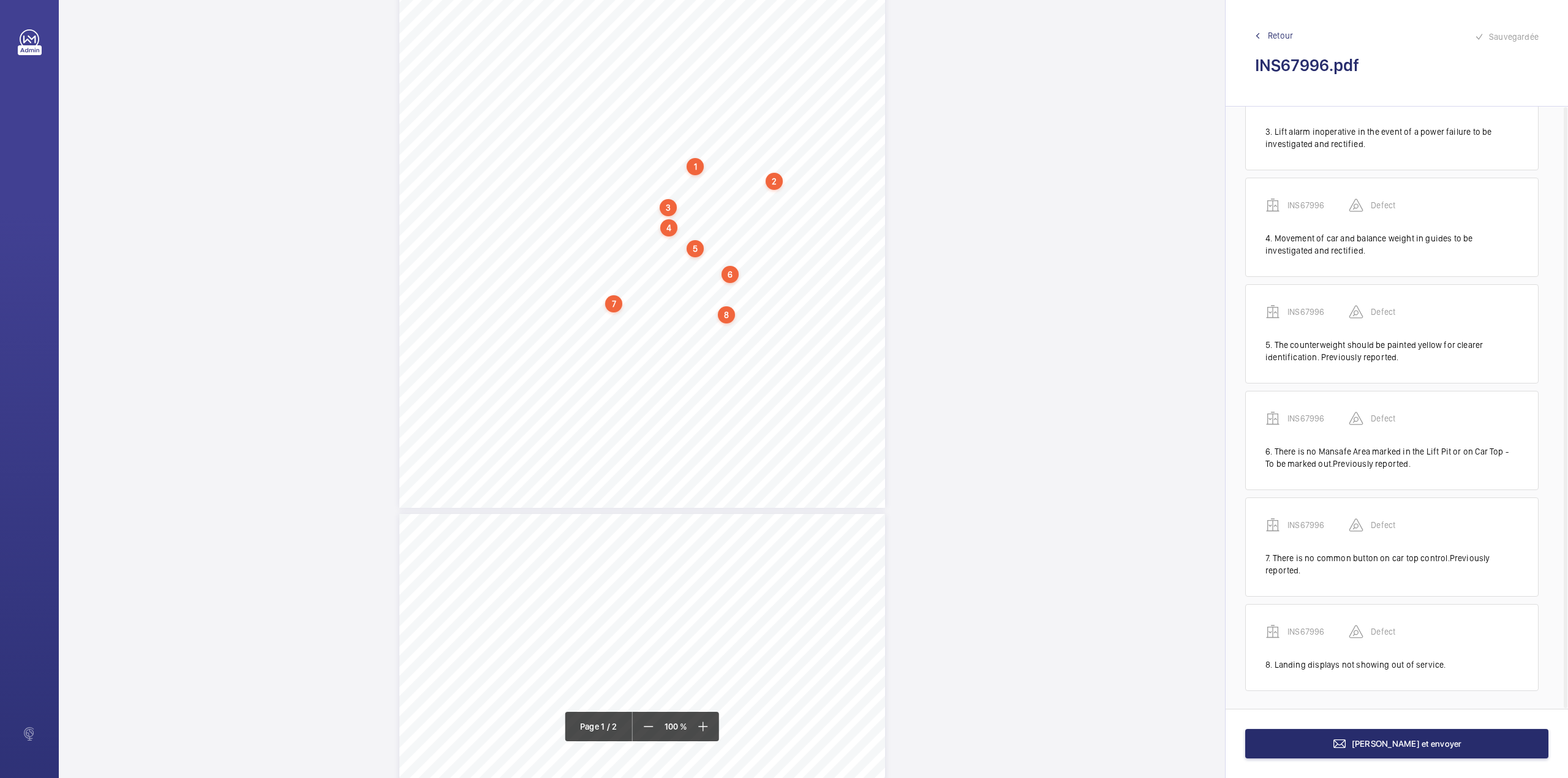
scroll to position [261, 0]
drag, startPoint x: 588, startPoint y: 324, endPoint x: 649, endPoint y: 338, distance: 62.6
click at [649, 338] on div "Lifting Operations and Lifting Equipment Regulations 1998 Report of Thorough Ex…" at bounding box center [642, 164] width 486 height 688
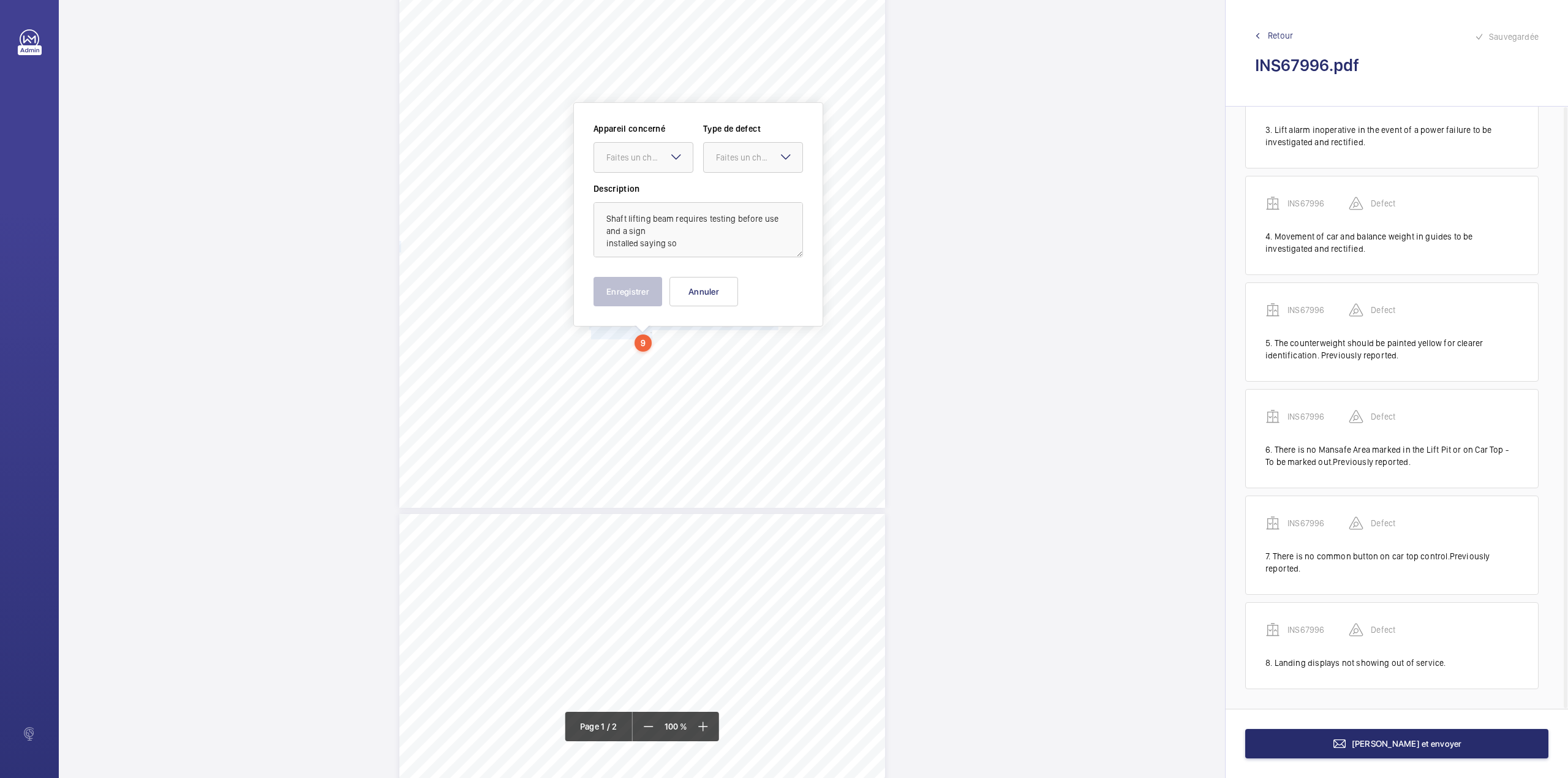
scroll to position [227, 0]
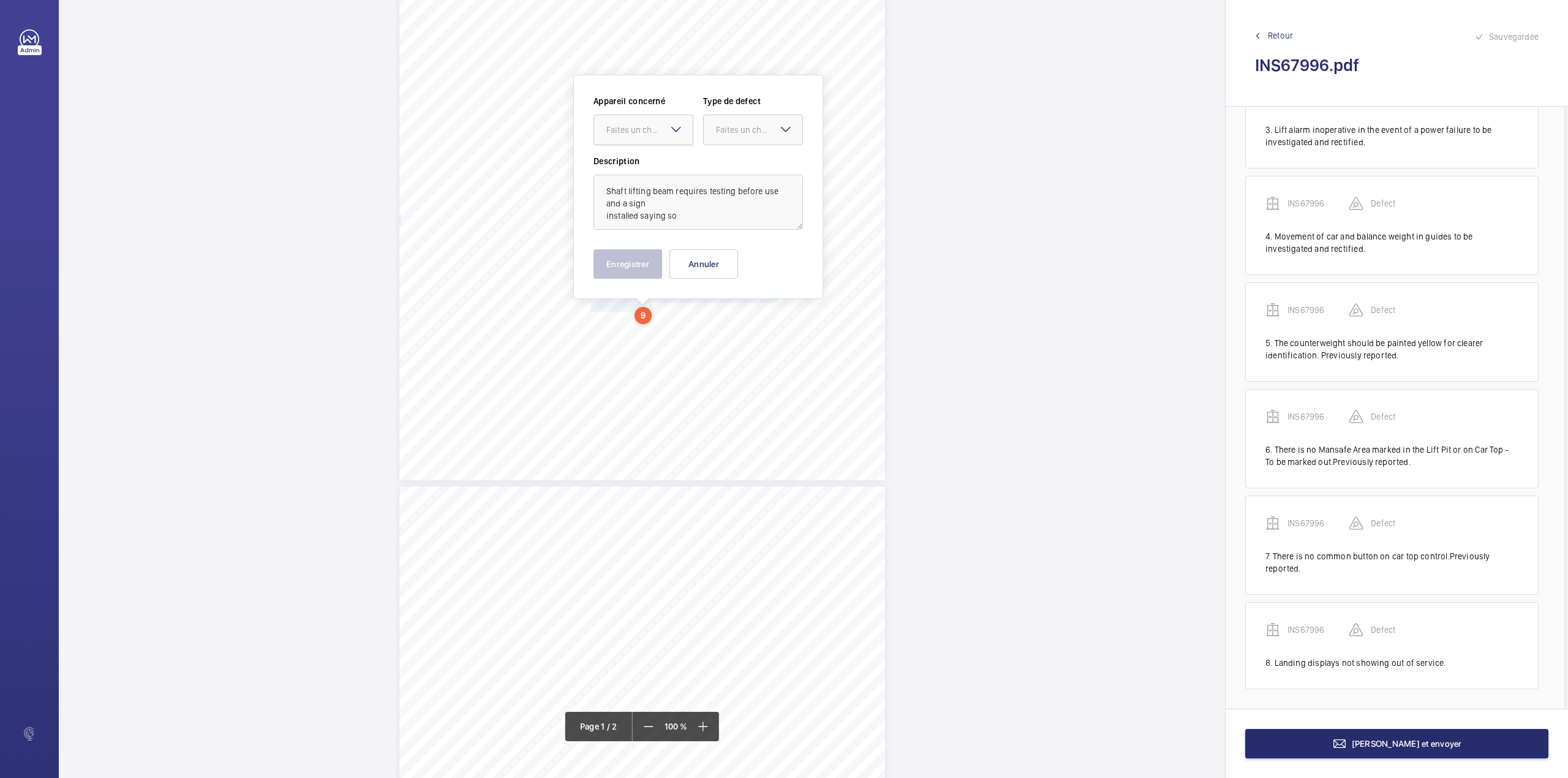
click at [642, 128] on div "Faites un choix" at bounding box center [649, 129] width 86 height 12
click at [642, 156] on div "INS67996" at bounding box center [643, 167] width 98 height 29
click at [728, 142] on div at bounding box center [753, 129] width 98 height 29
click at [730, 165] on div "Standard" at bounding box center [753, 168] width 98 height 30
click at [730, 165] on label "Description" at bounding box center [698, 161] width 210 height 12
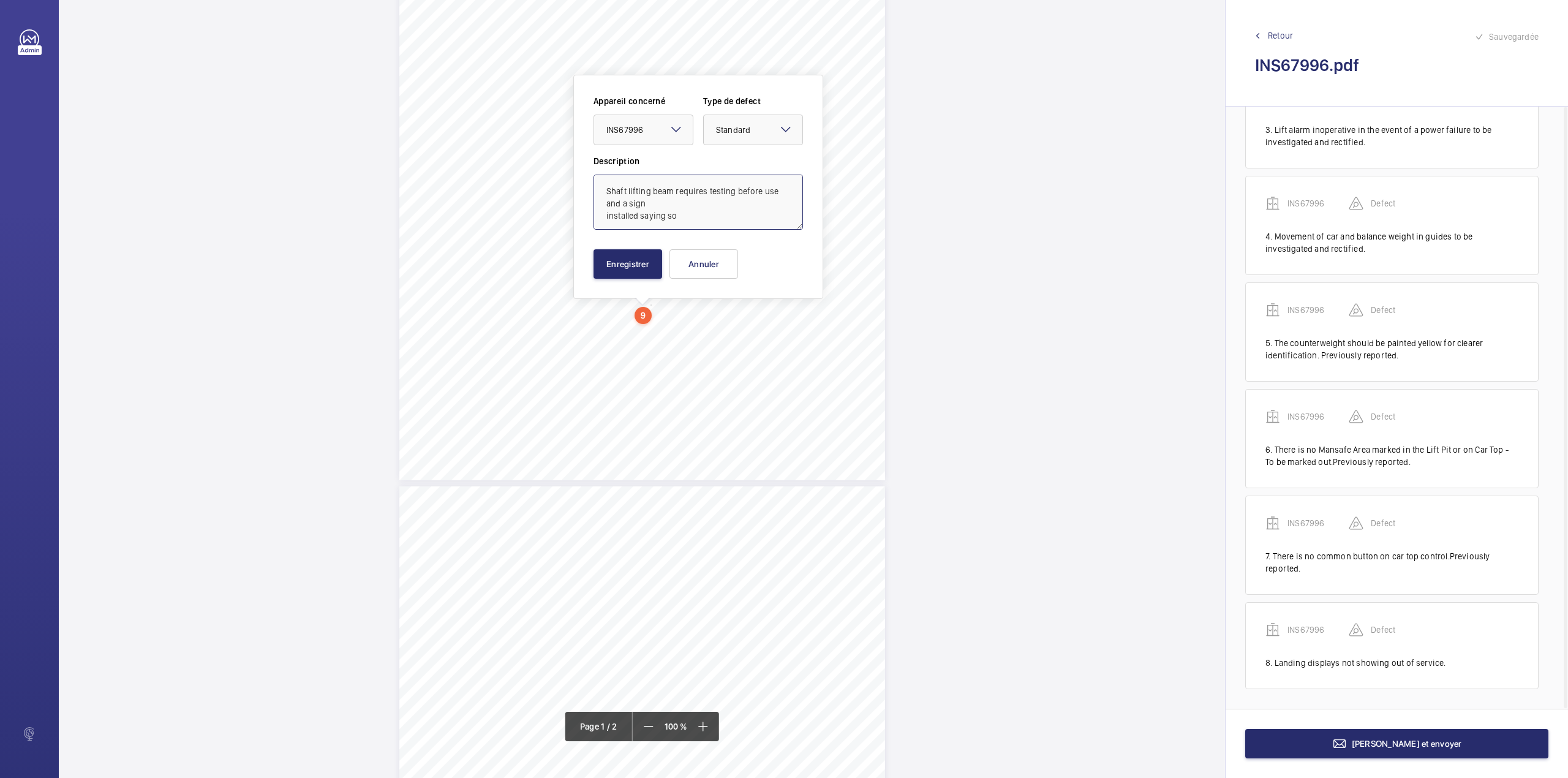
click at [689, 211] on textarea "Shaft lifting beam requires testing before use and a sign installed saying so" at bounding box center [698, 202] width 210 height 55
type textarea "Shaft lifting beam requires testing before use and a sign installed saying so."
click at [643, 260] on button "Enregistrer" at bounding box center [628, 263] width 69 height 29
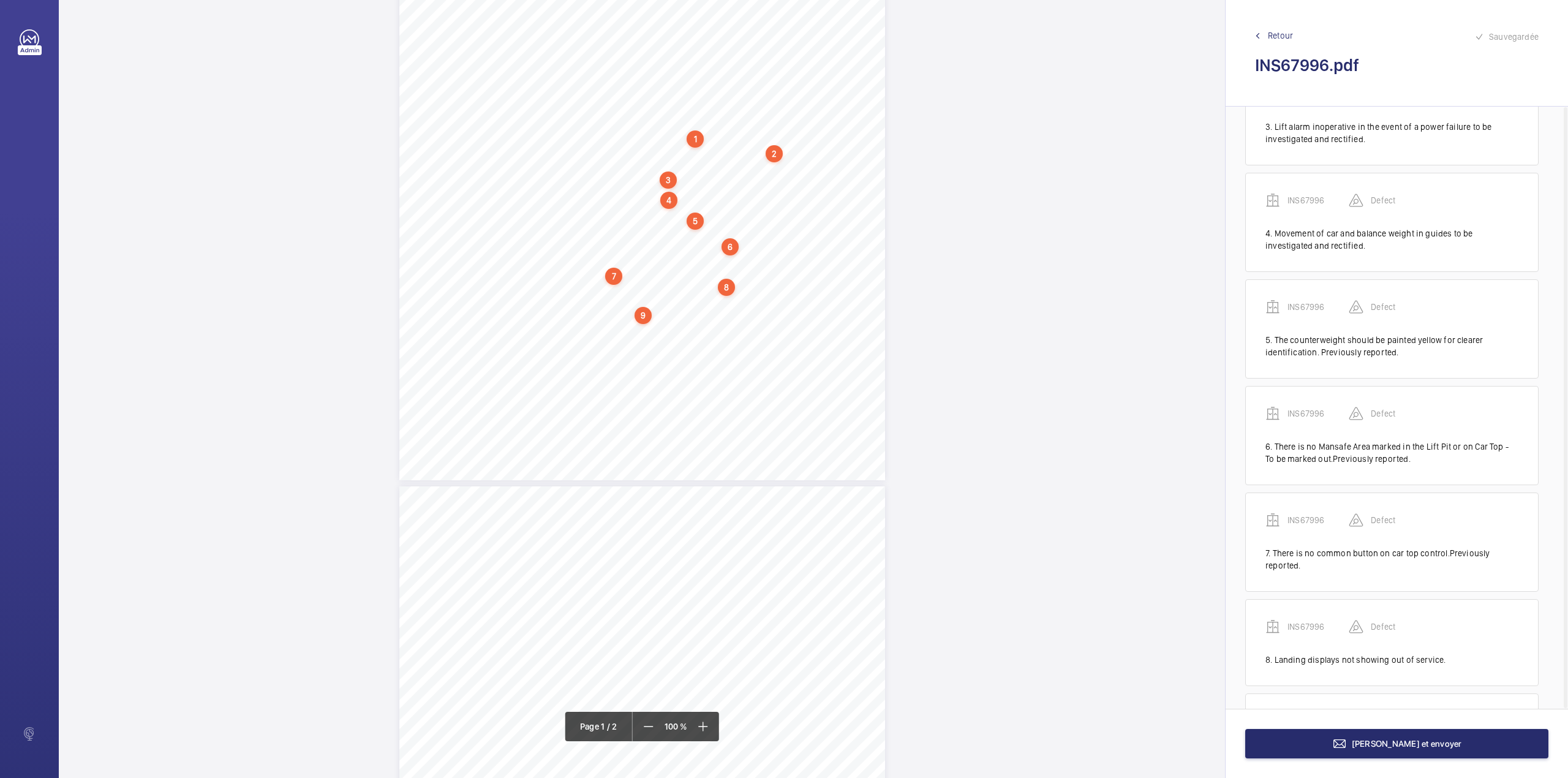
scroll to position [368, 0]
drag, startPoint x: 588, startPoint y: 322, endPoint x: 712, endPoint y: 324, distance: 124.0
click at [712, 324] on span "There is no risk assessment available" at bounding box center [652, 322] width 126 height 9
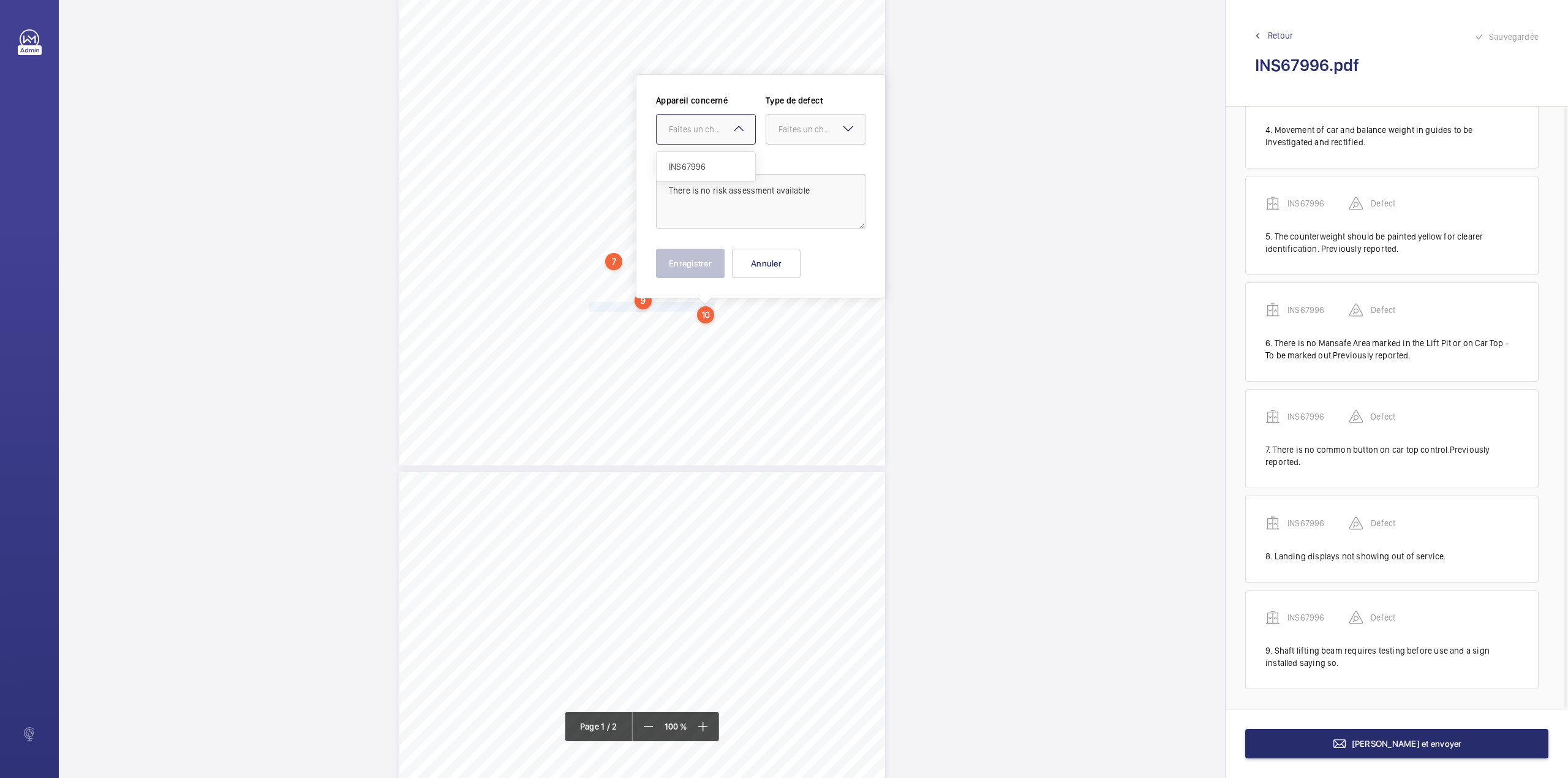
click at [697, 126] on div "Faites un choix" at bounding box center [712, 129] width 86 height 12
click at [697, 156] on div "INS67996" at bounding box center [705, 167] width 98 height 29
drag, startPoint x: 794, startPoint y: 138, endPoint x: 792, endPoint y: 164, distance: 26.1
click at [794, 140] on div at bounding box center [815, 129] width 98 height 29
click at [792, 164] on span "Standard" at bounding box center [815, 167] width 74 height 12
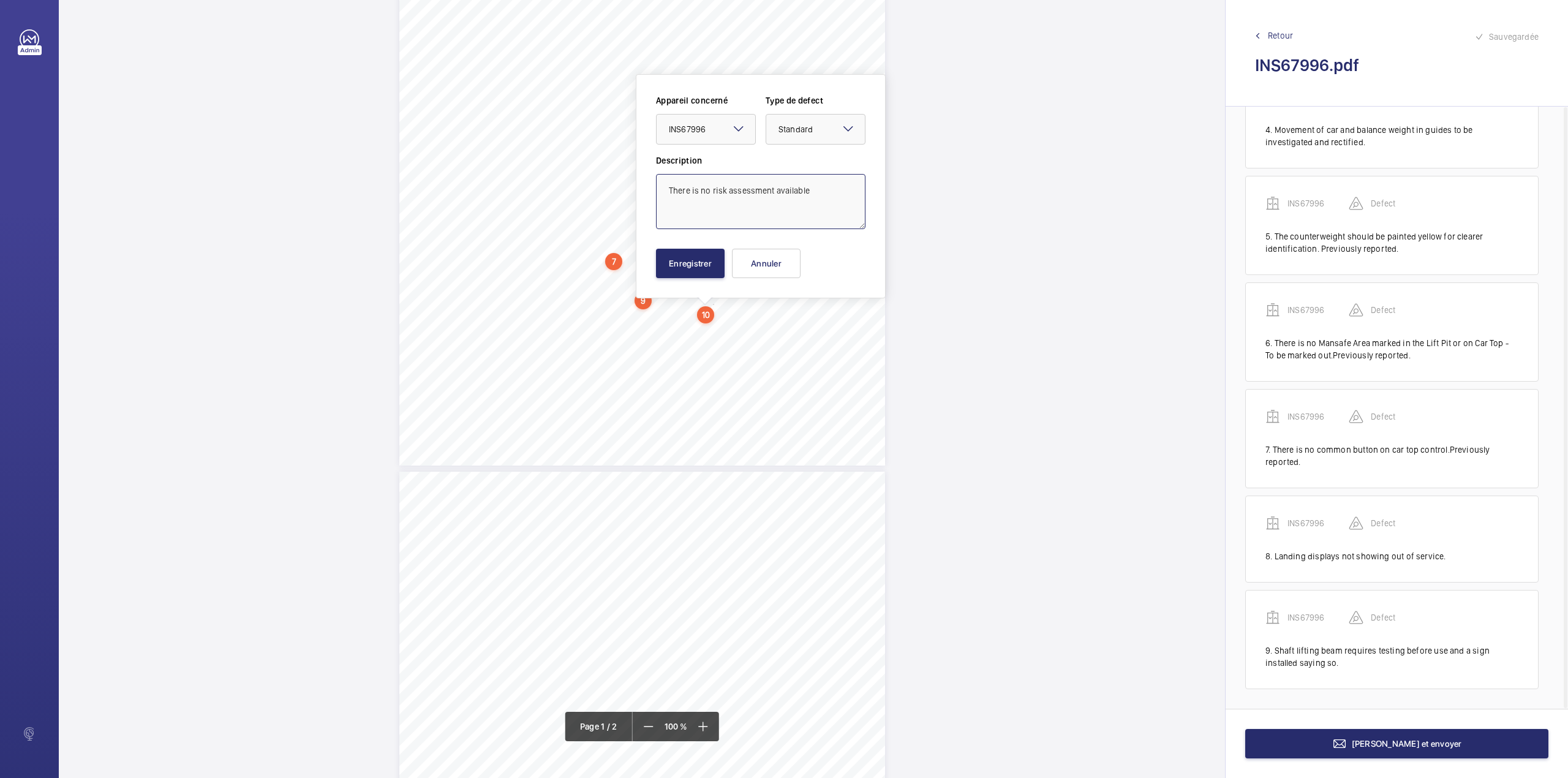
click at [819, 190] on textarea "There is no risk assessment available" at bounding box center [761, 201] width 210 height 55
type textarea "There is no risk assessment available."
click at [672, 256] on button "Enregistrer" at bounding box center [690, 263] width 69 height 29
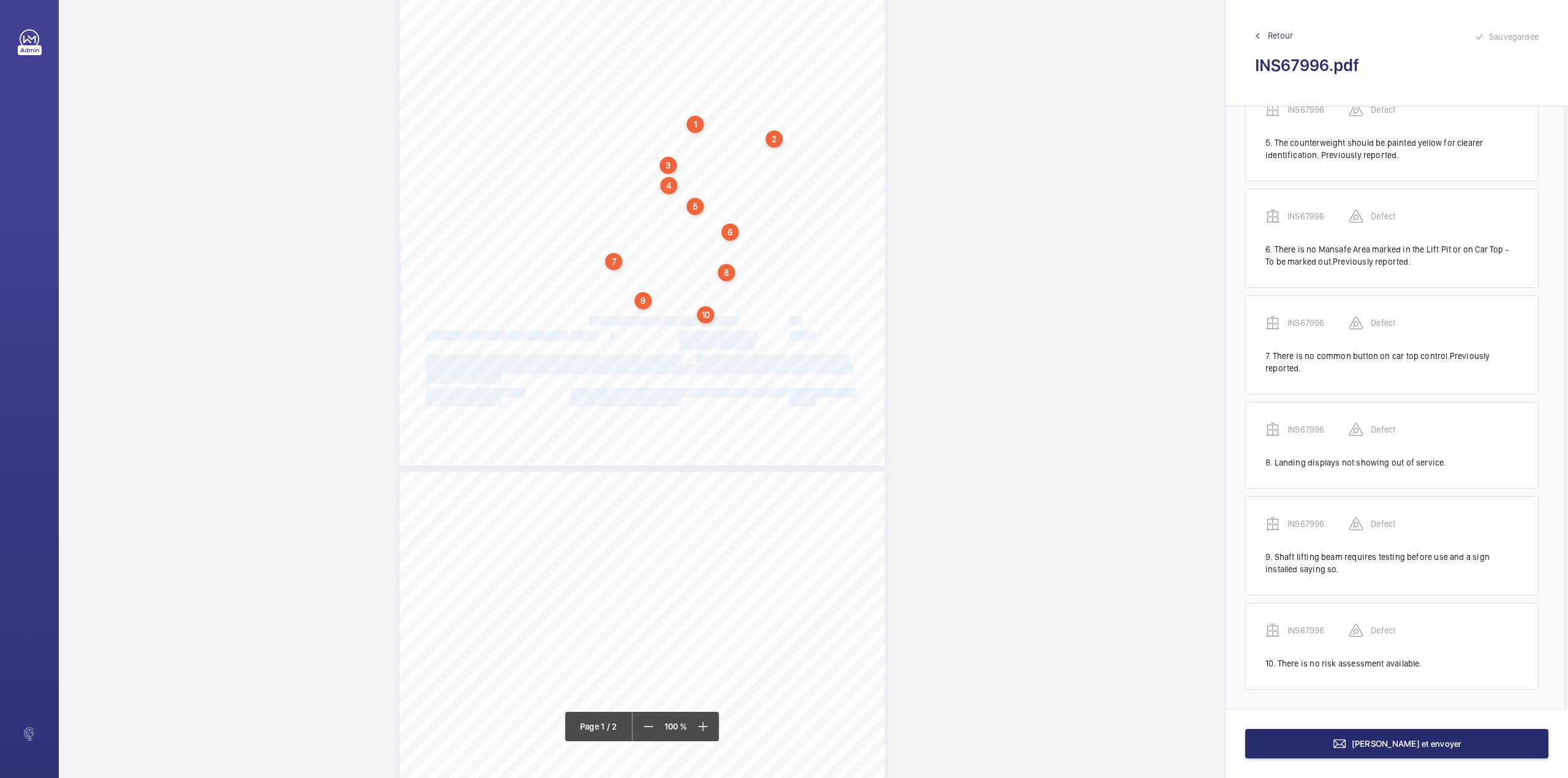
scroll to position [463, 0]
drag, startPoint x: 588, startPoint y: 319, endPoint x: 731, endPoint y: 321, distance: 143.0
click at [731, 321] on div "Lifting Operations and Lifting Equipment Regulations 1998 Report of Thorough Ex…" at bounding box center [642, 122] width 486 height 688
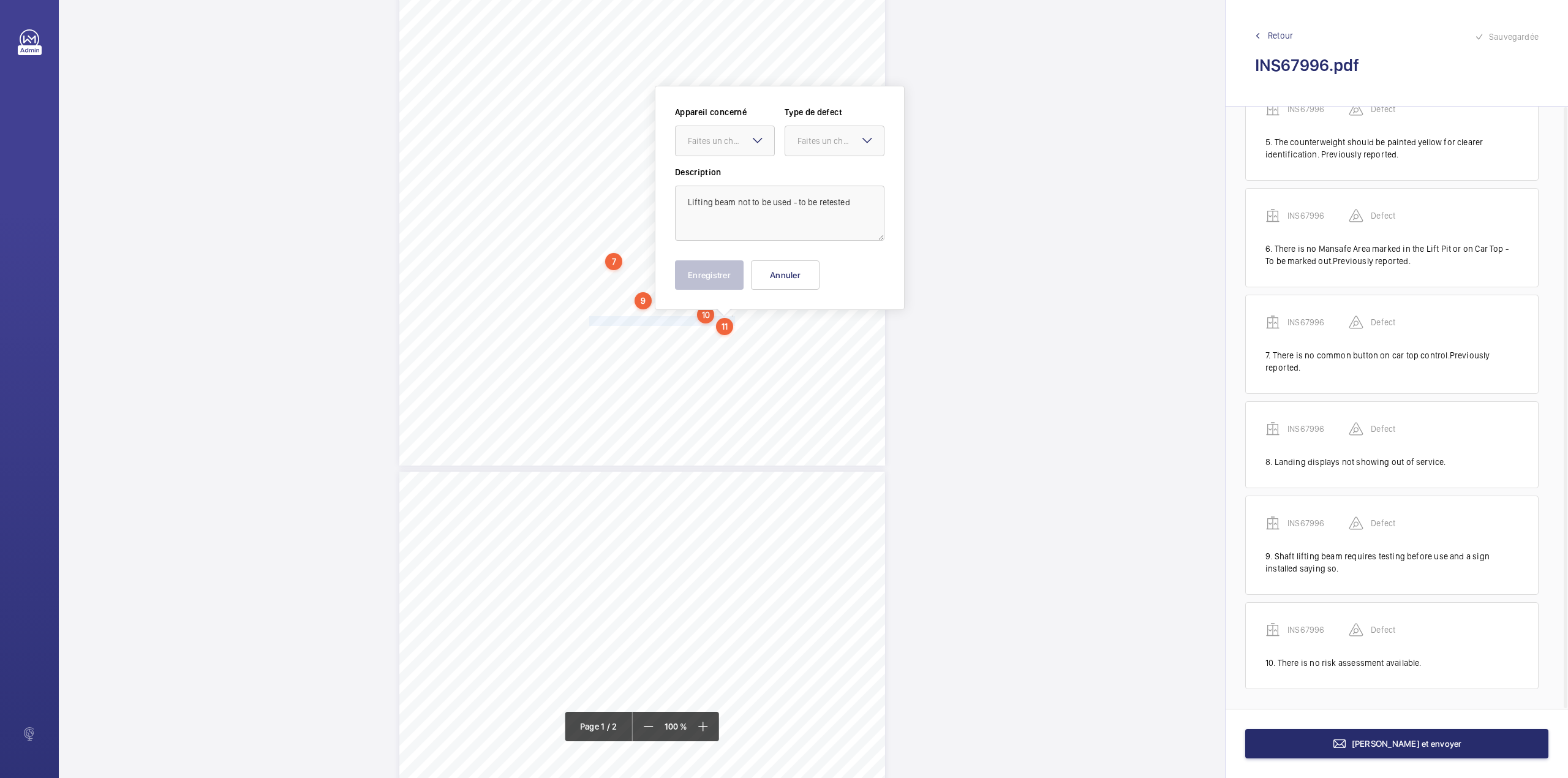
scroll to position [253, 0]
drag, startPoint x: 730, startPoint y: 121, endPoint x: 726, endPoint y: 151, distance: 30.3
click at [730, 125] on div "Faites un choix" at bounding box center [724, 129] width 98 height 12
click at [726, 151] on ng-dropdown-panel "INS67996" at bounding box center [724, 167] width 100 height 31
drag, startPoint x: 695, startPoint y: 156, endPoint x: 782, endPoint y: 150, distance: 87.2
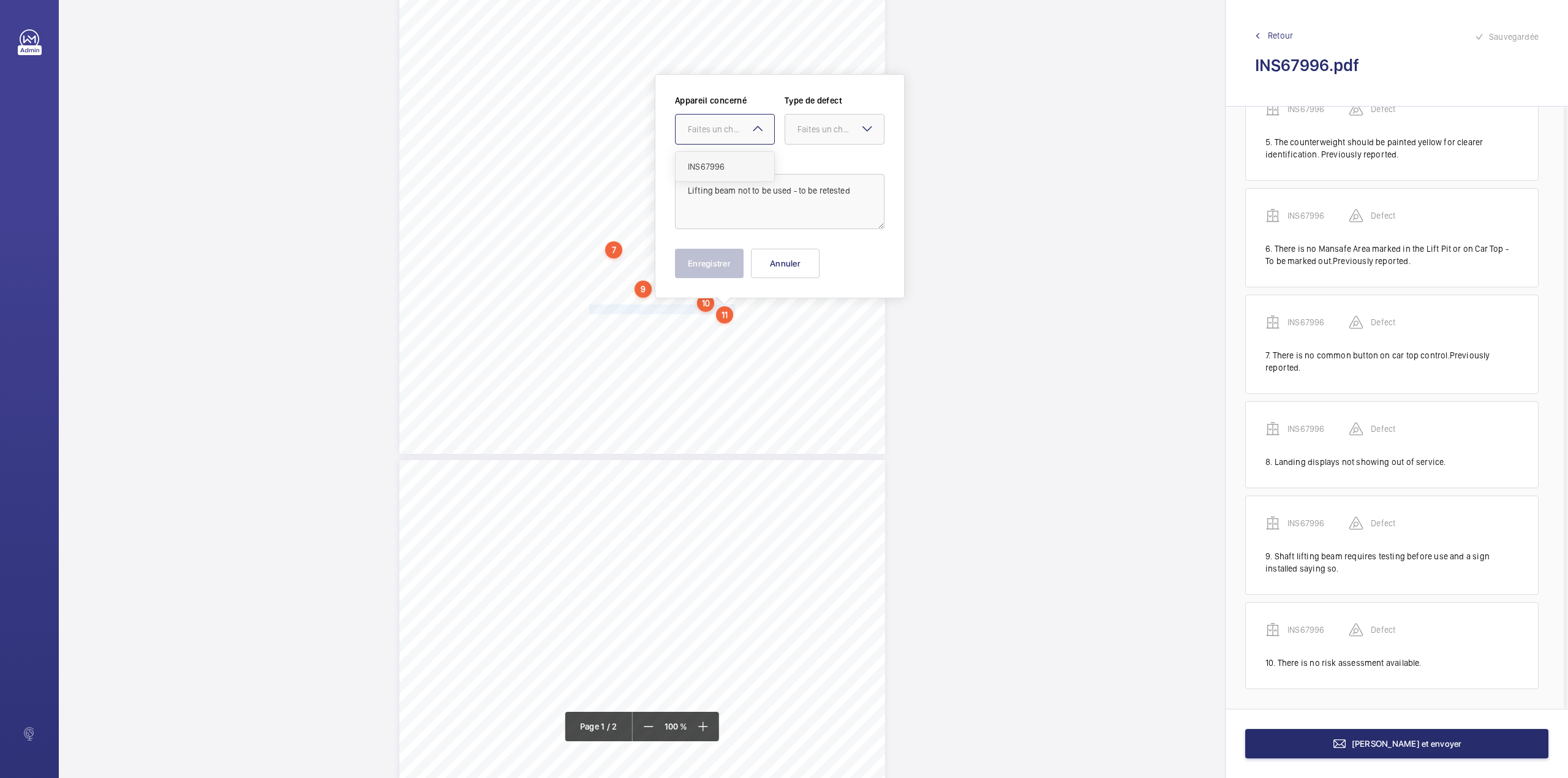
click at [695, 156] on div "INS67996" at bounding box center [724, 167] width 98 height 29
click at [812, 142] on div at bounding box center [834, 129] width 98 height 29
click at [809, 161] on span "Standard" at bounding box center [834, 167] width 74 height 12
click at [850, 186] on textarea "Lifting beam not to be used - to be retested" at bounding box center [779, 201] width 210 height 55
type textarea "Lifting beam not to be used - to be retested."
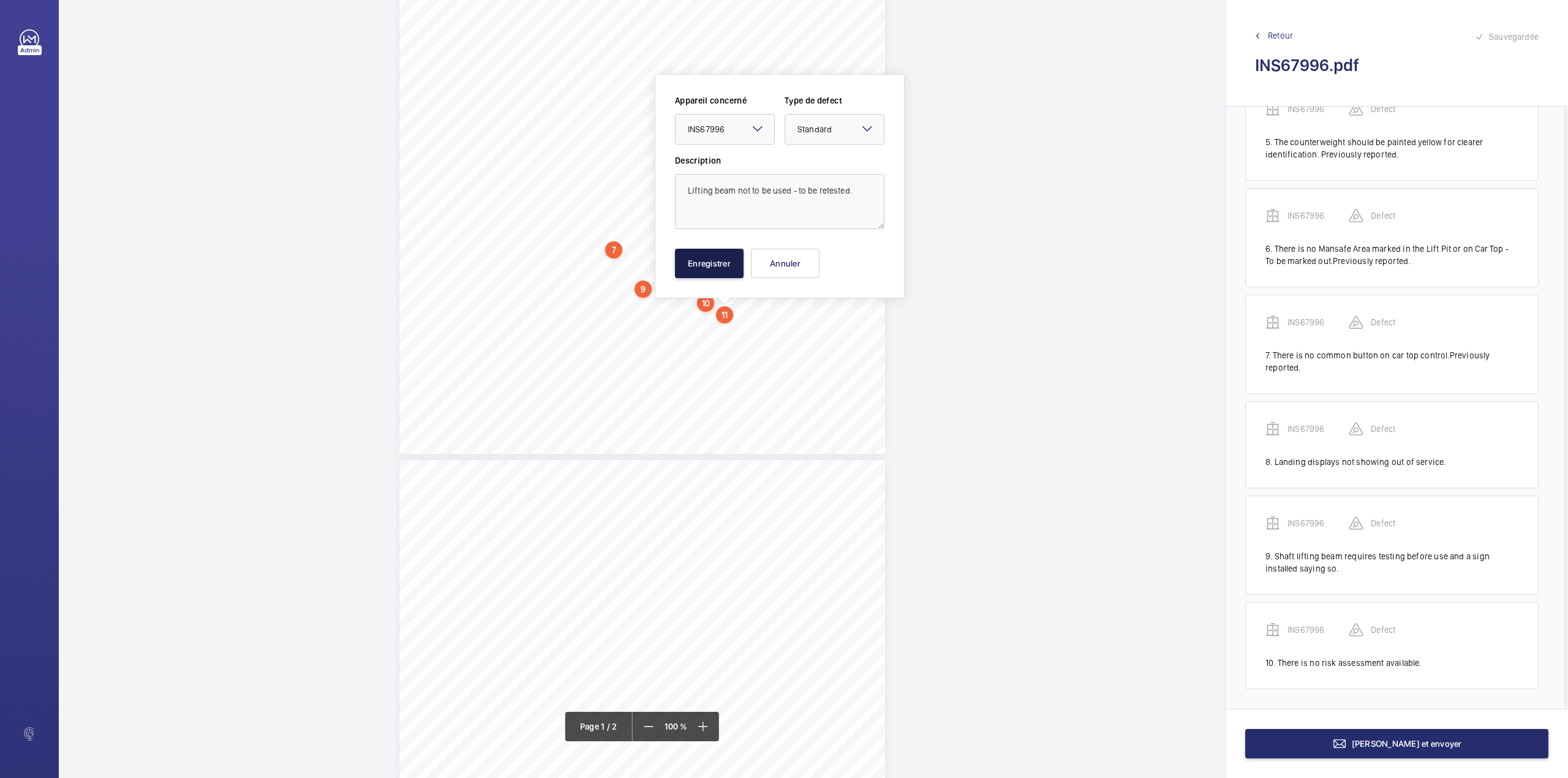
click at [723, 266] on button "Enregistrer" at bounding box center [709, 263] width 69 height 29
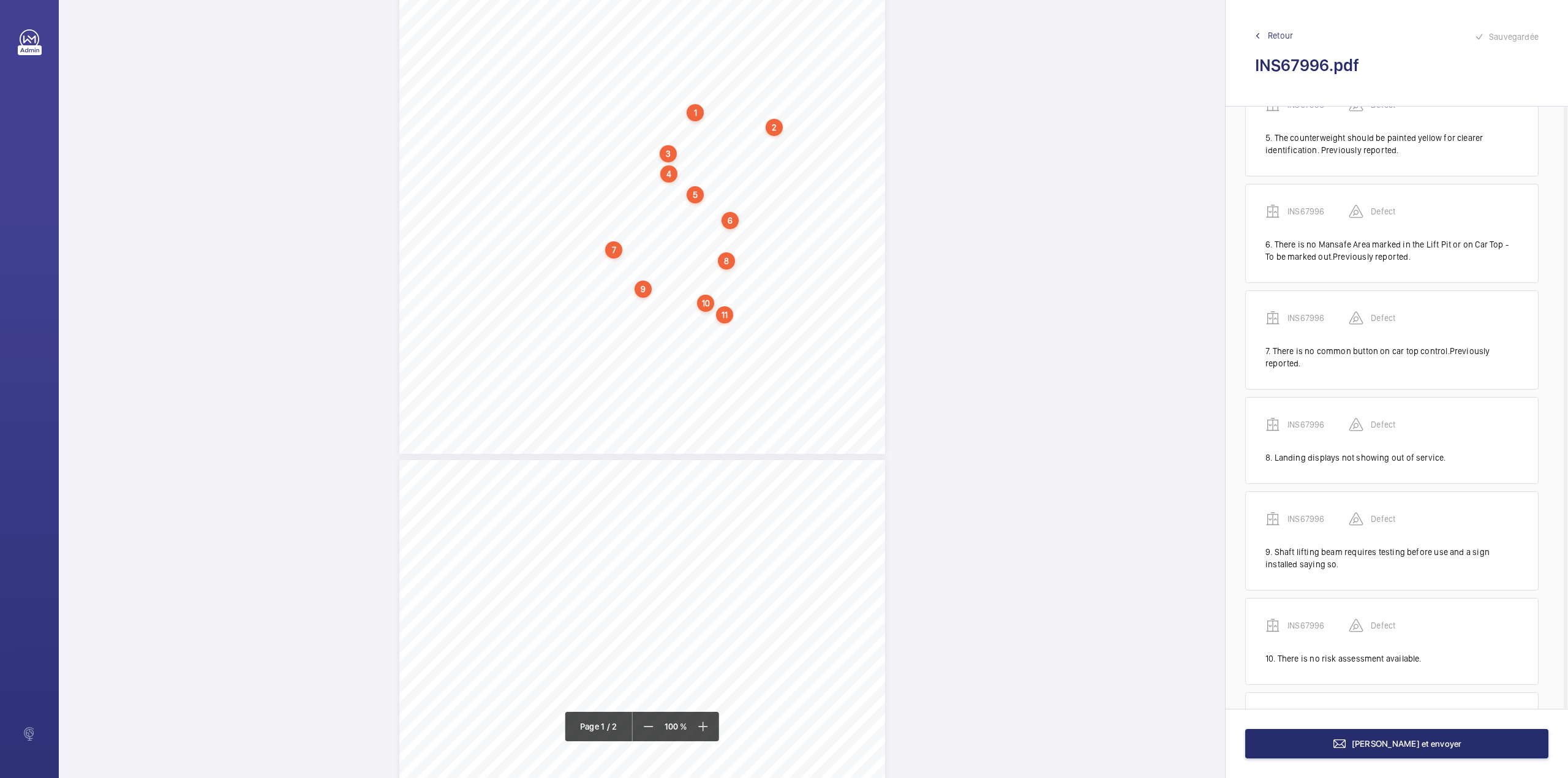
scroll to position [558, 0]
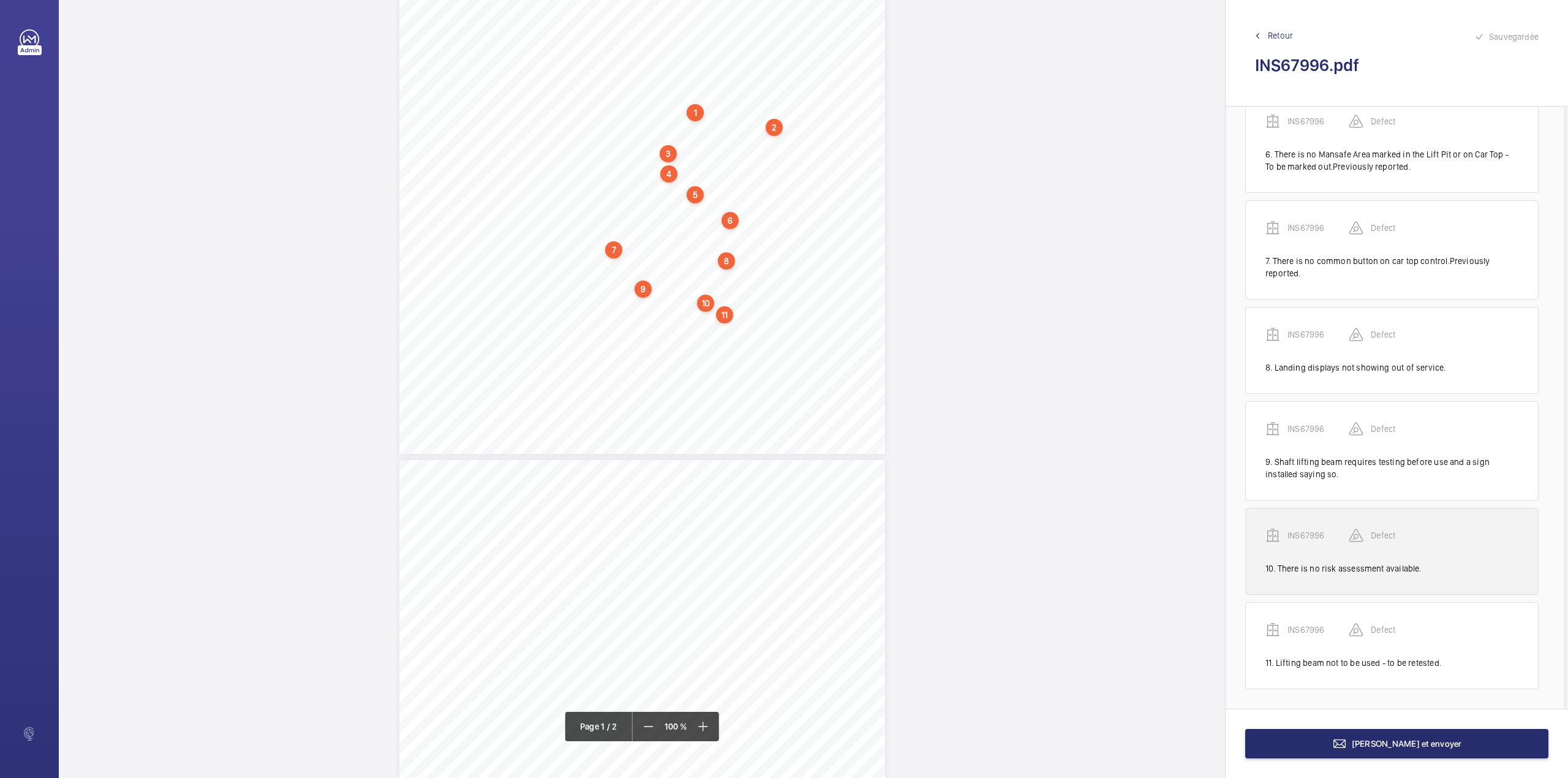
drag, startPoint x: 1302, startPoint y: 628, endPoint x: 1280, endPoint y: 537, distance: 93.6
click at [1302, 628] on p "INS67996" at bounding box center [1318, 629] width 61 height 12
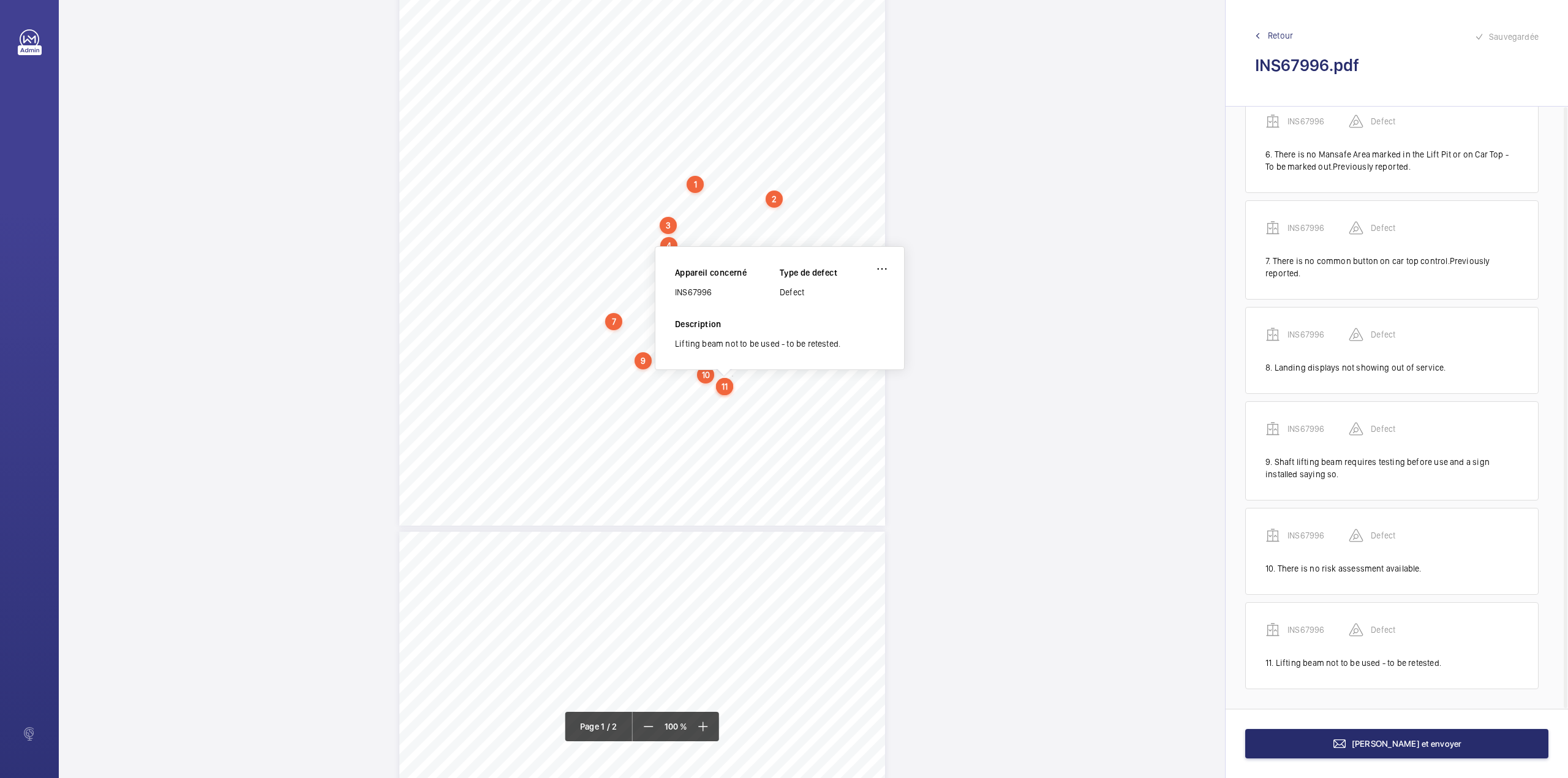
scroll to position [179, 0]
drag, startPoint x: 675, startPoint y: 298, endPoint x: 754, endPoint y: 298, distance: 79.0
click at [754, 298] on div "INS67996" at bounding box center [727, 294] width 105 height 12
click at [1325, 747] on button "[PERSON_NAME] et envoyer" at bounding box center [1396, 744] width 303 height 29
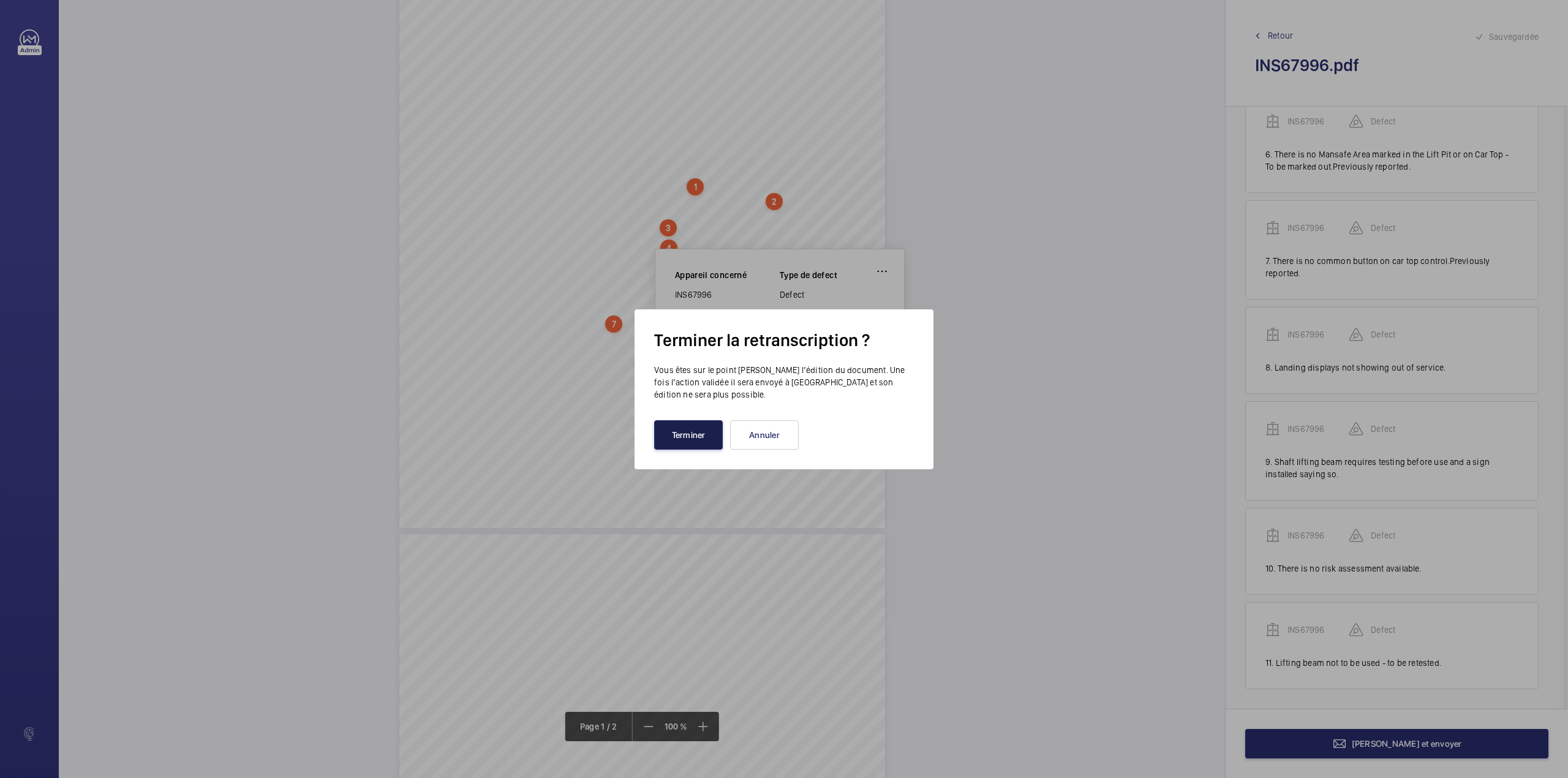
click at [691, 435] on button "Terminer" at bounding box center [688, 434] width 69 height 29
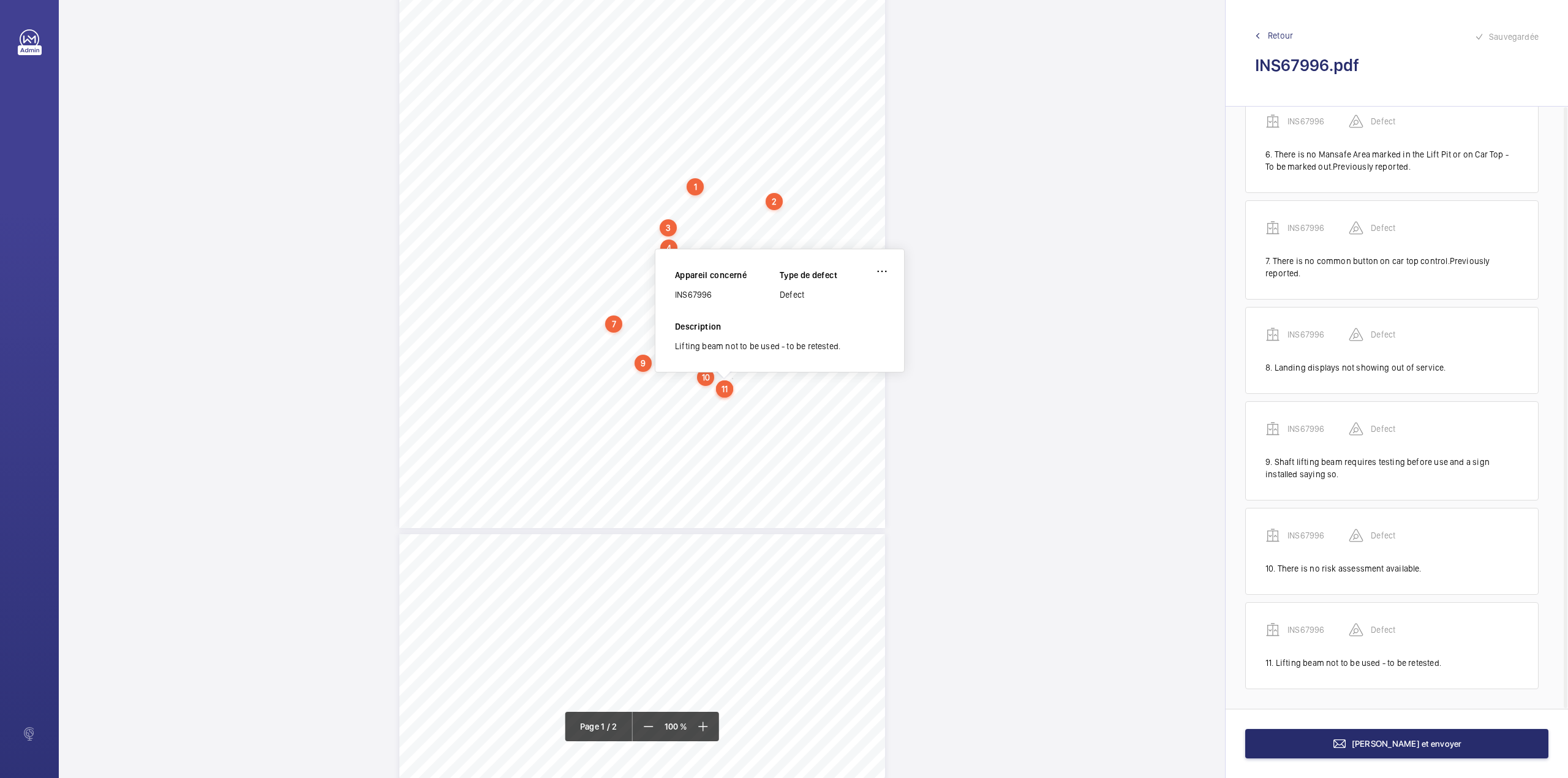
scroll to position [270, 0]
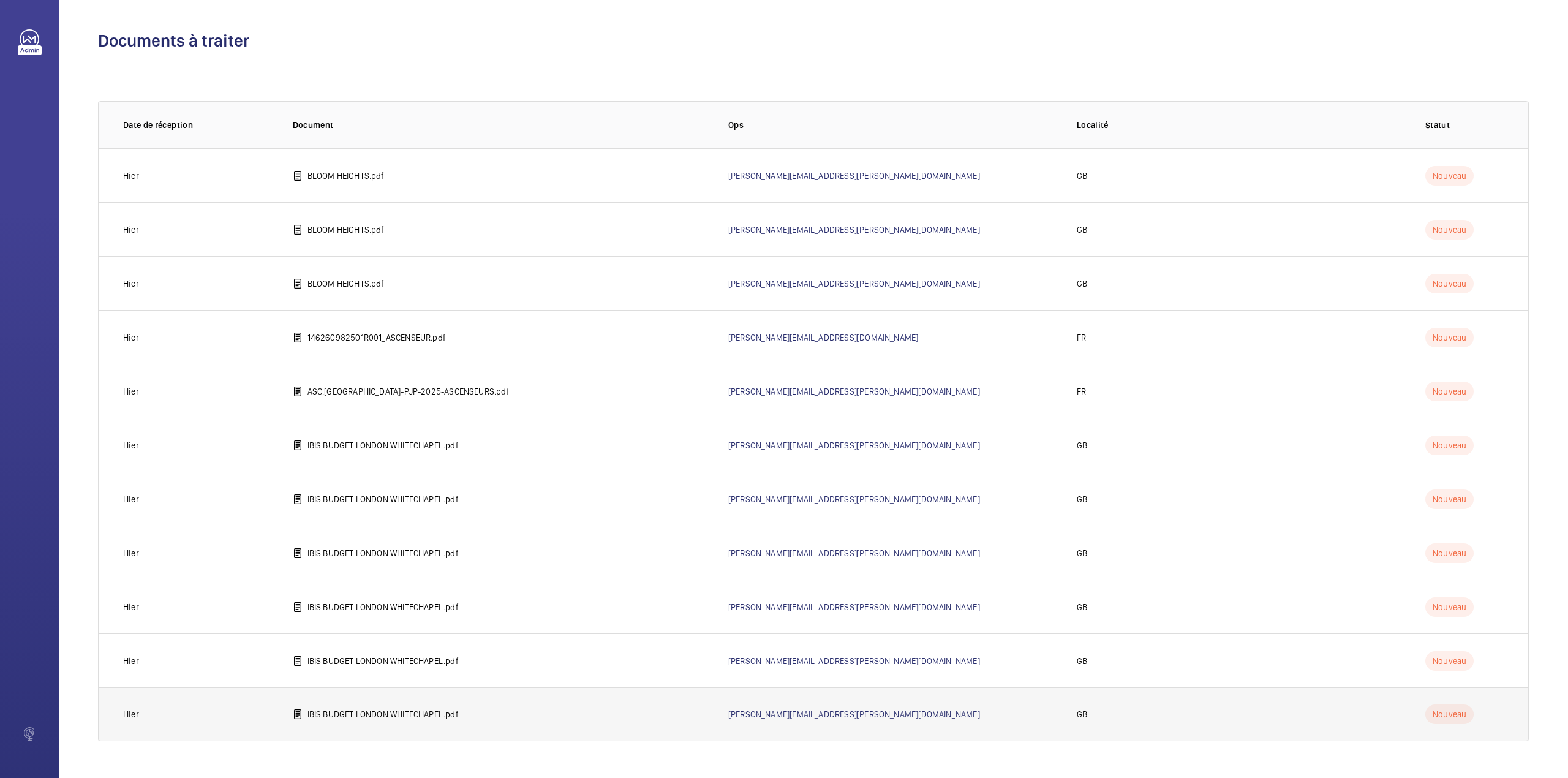
click at [395, 721] on td "IBIS BUDGET LONDON WHITECHAPEL.pdf" at bounding box center [491, 714] width 436 height 54
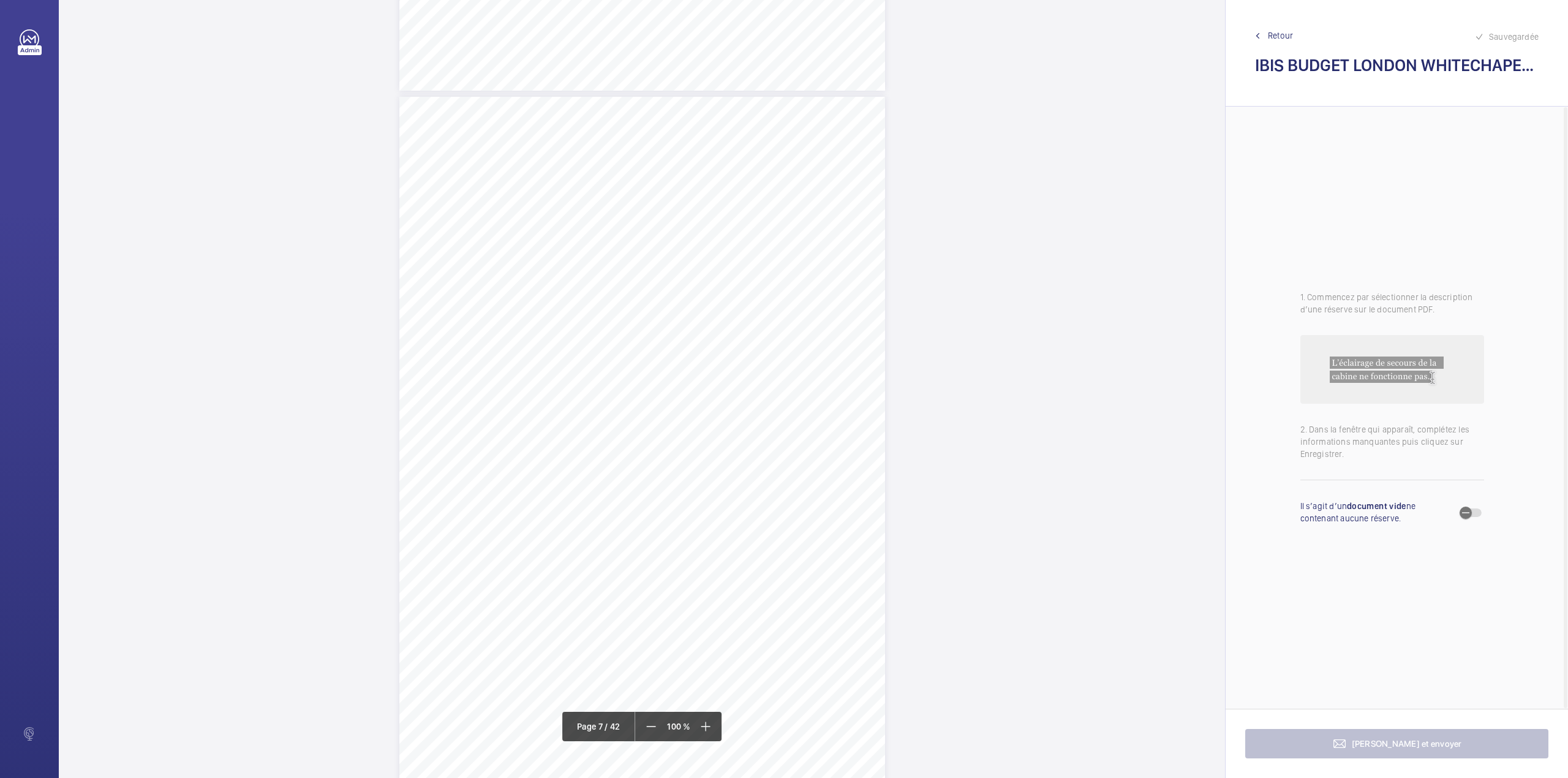
click at [814, 387] on div "Lift Report Lifting Operations & Lifting Equipment Regulation 1998 Provision & …" at bounding box center [642, 441] width 486 height 688
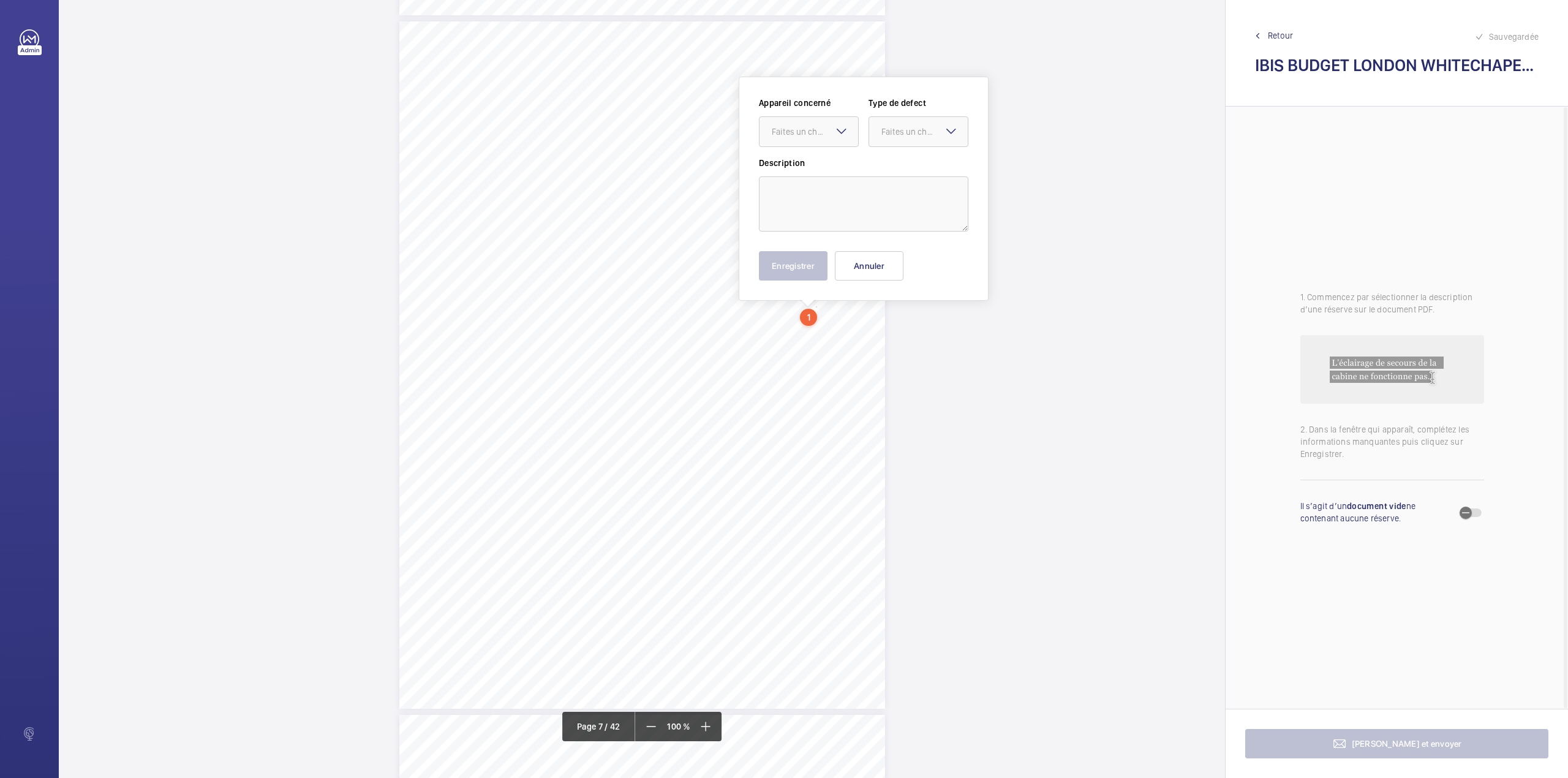
scroll to position [4161, 0]
click at [831, 118] on div at bounding box center [808, 129] width 98 height 29
click at [846, 265] on button "Annuler" at bounding box center [869, 263] width 69 height 29
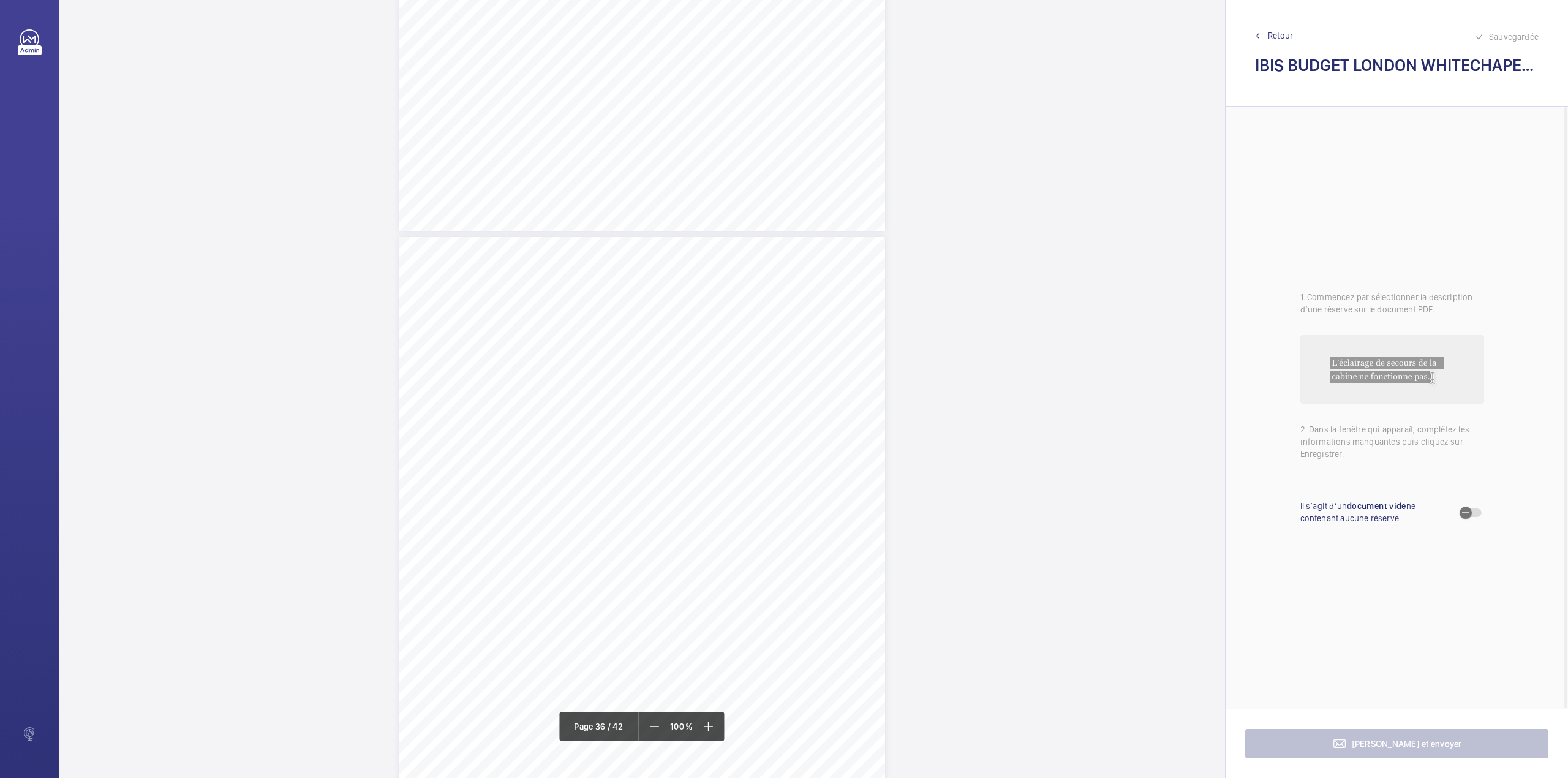
scroll to position [24217, 0]
click at [1258, 35] on mat-icon at bounding box center [1258, 36] width 6 height 6
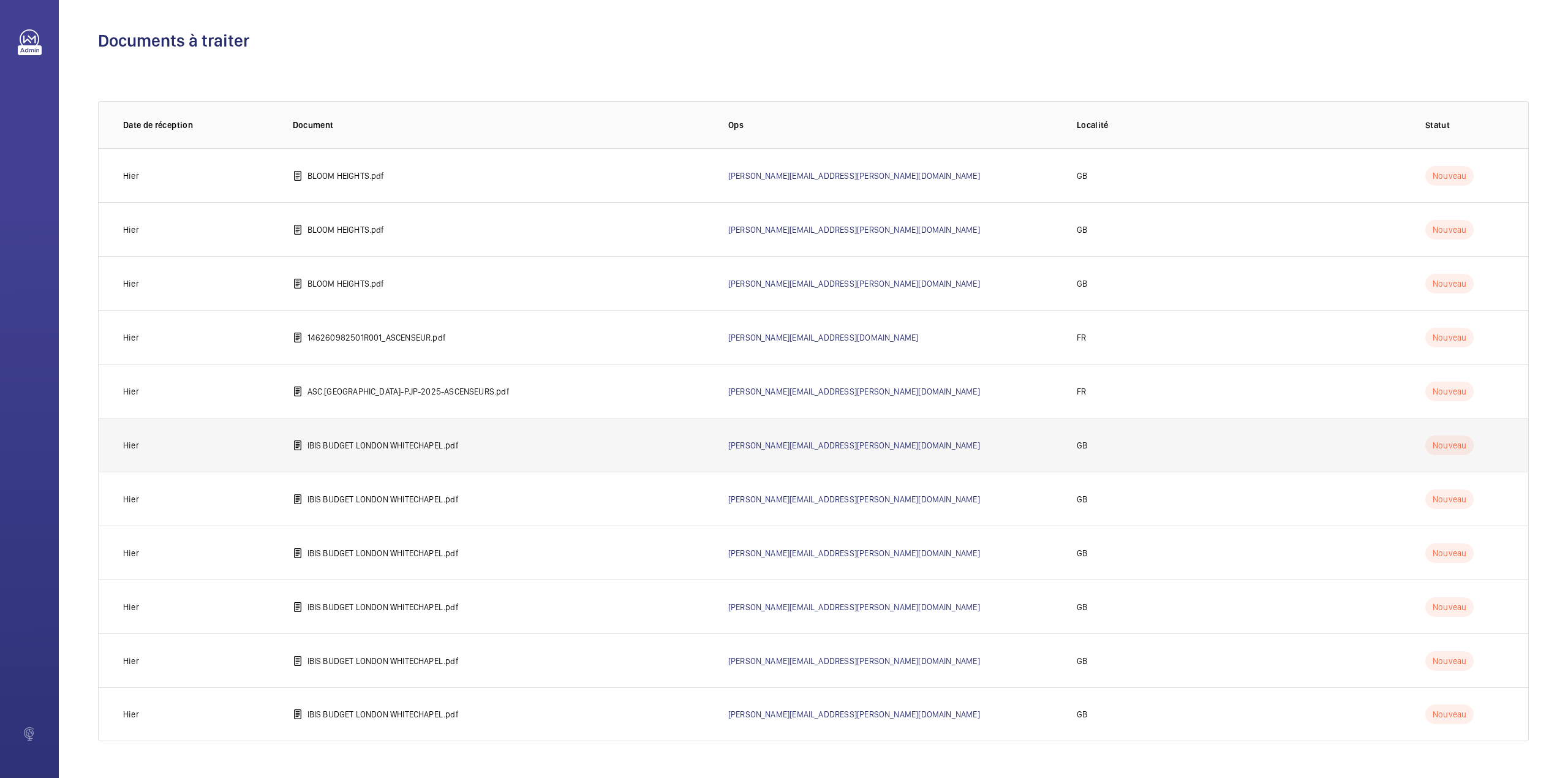
click at [363, 442] on p "IBIS BUDGET LONDON WHITECHAPEL.pdf" at bounding box center [382, 445] width 151 height 12
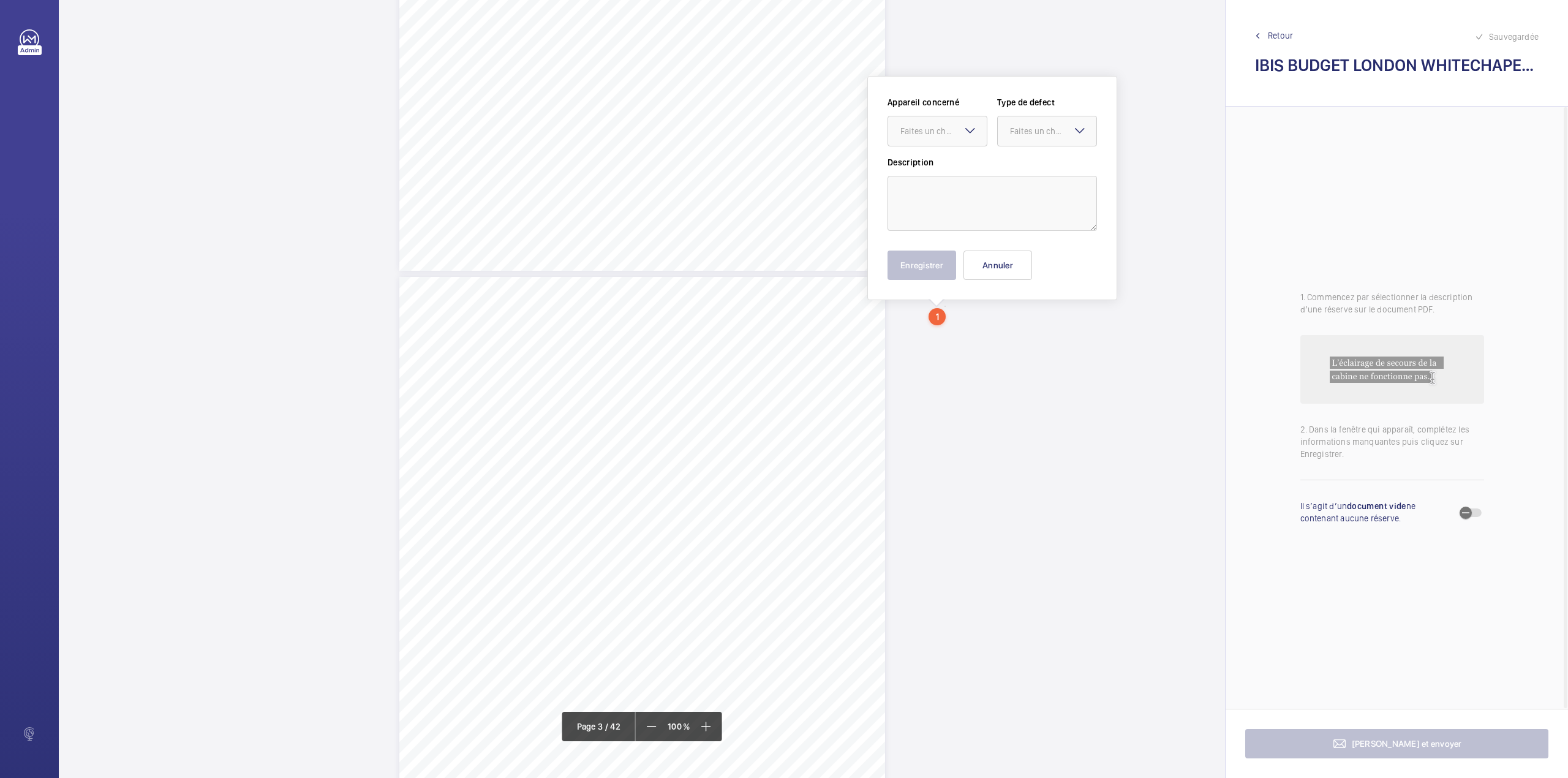
scroll to position [1130, 0]
click at [931, 121] on div at bounding box center [936, 129] width 98 height 29
click at [954, 167] on span "ME RH FF -E50512005129" at bounding box center [937, 167] width 74 height 12
click at [967, 131] on mat-icon at bounding box center [970, 129] width 14 height 14
drag, startPoint x: 959, startPoint y: 164, endPoint x: 1023, endPoint y: 128, distance: 73.4
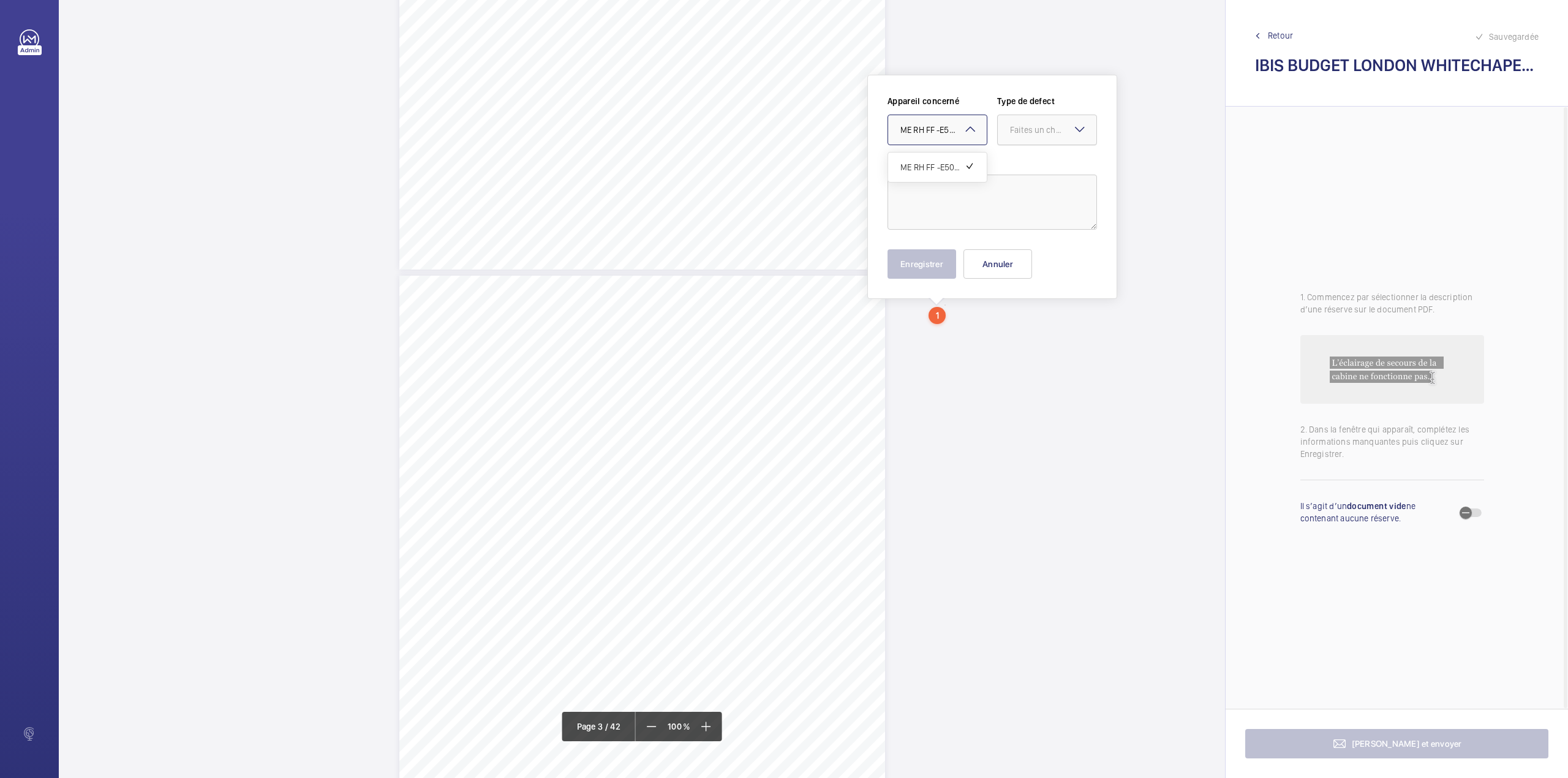
click at [961, 161] on span "ME RH FF -E50512005129" at bounding box center [933, 167] width 65 height 12
click at [1025, 128] on div "Faites un choix" at bounding box center [1053, 129] width 86 height 12
click at [1027, 158] on div "Standard" at bounding box center [1046, 168] width 98 height 30
click at [964, 196] on textarea at bounding box center [992, 202] width 210 height 55
type textarea "S"
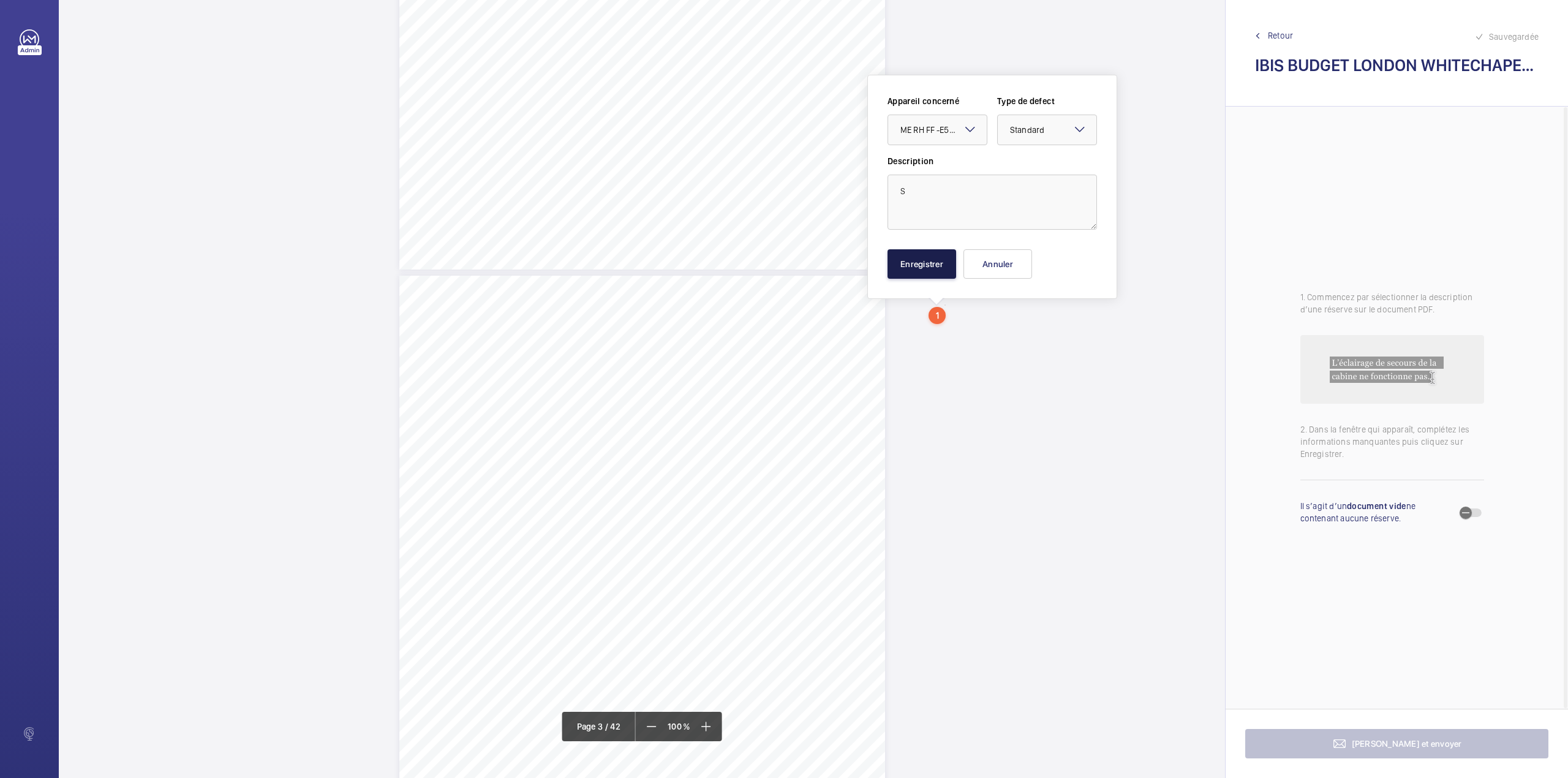
click at [934, 276] on button "Enregistrer" at bounding box center [922, 263] width 69 height 29
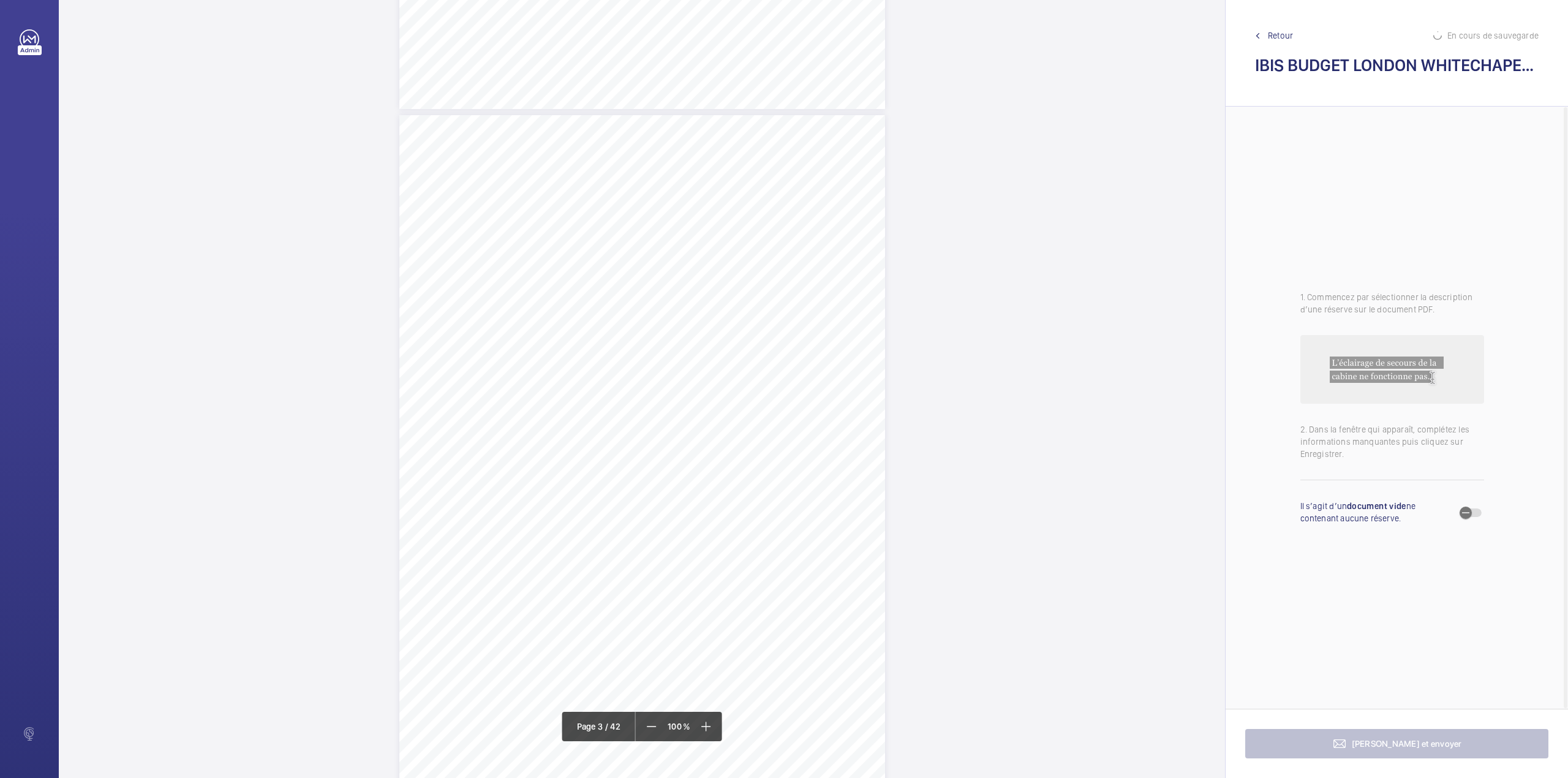
scroll to position [1539, 0]
click at [818, 283] on div "Lift Report Lifting Operations & Lifting Equipment Regulation 1998 Provision & …" at bounding box center [642, 375] width 486 height 688
click at [821, 142] on div at bounding box center [812, 129] width 98 height 29
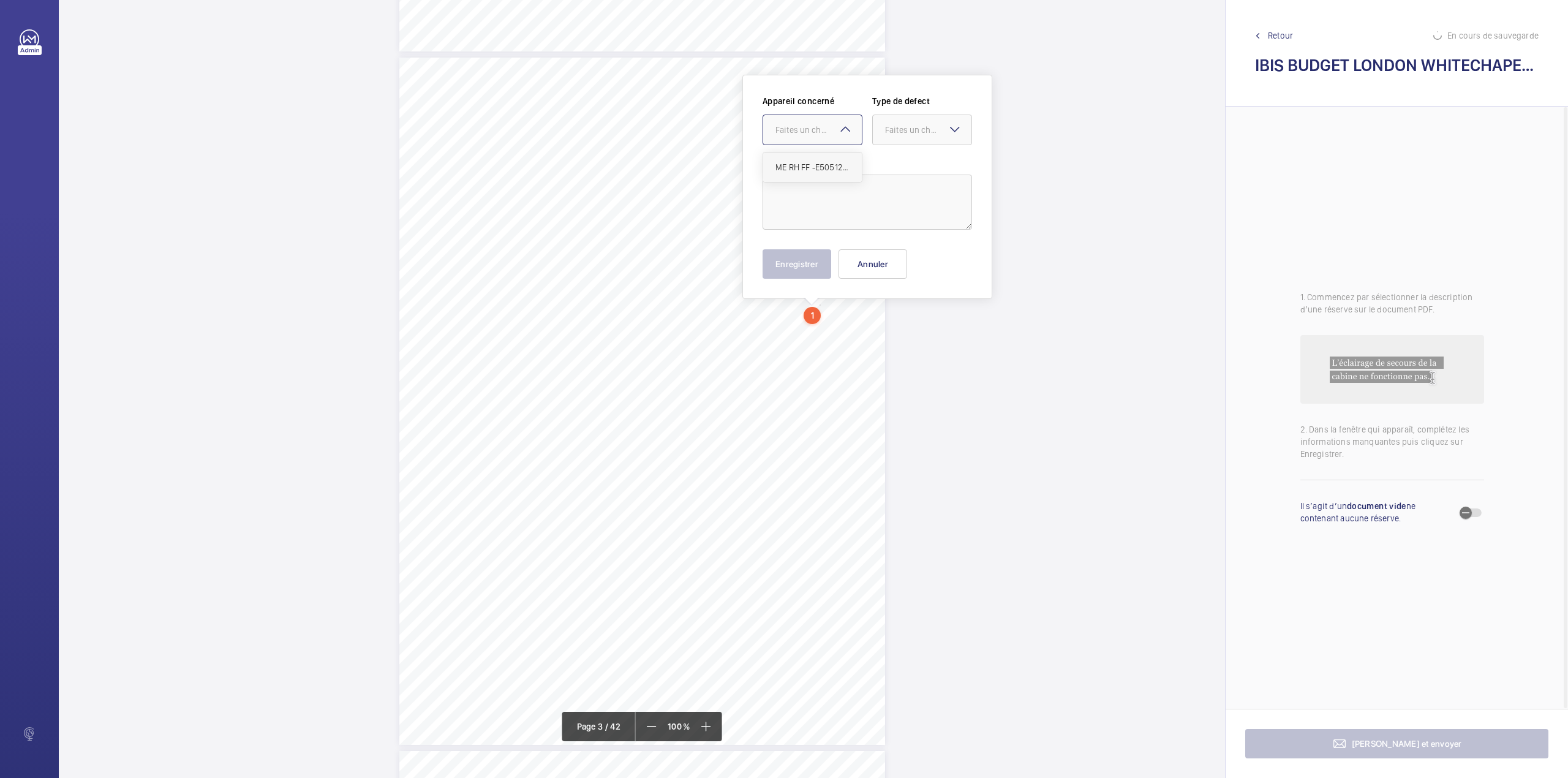
click at [821, 172] on span "ME RH FF -E50512005129" at bounding box center [812, 167] width 74 height 12
click at [888, 133] on div "Faites un choix" at bounding box center [928, 129] width 86 height 12
click at [890, 169] on span "Standard" at bounding box center [921, 167] width 74 height 12
click at [834, 203] on textarea at bounding box center [868, 202] width 210 height 55
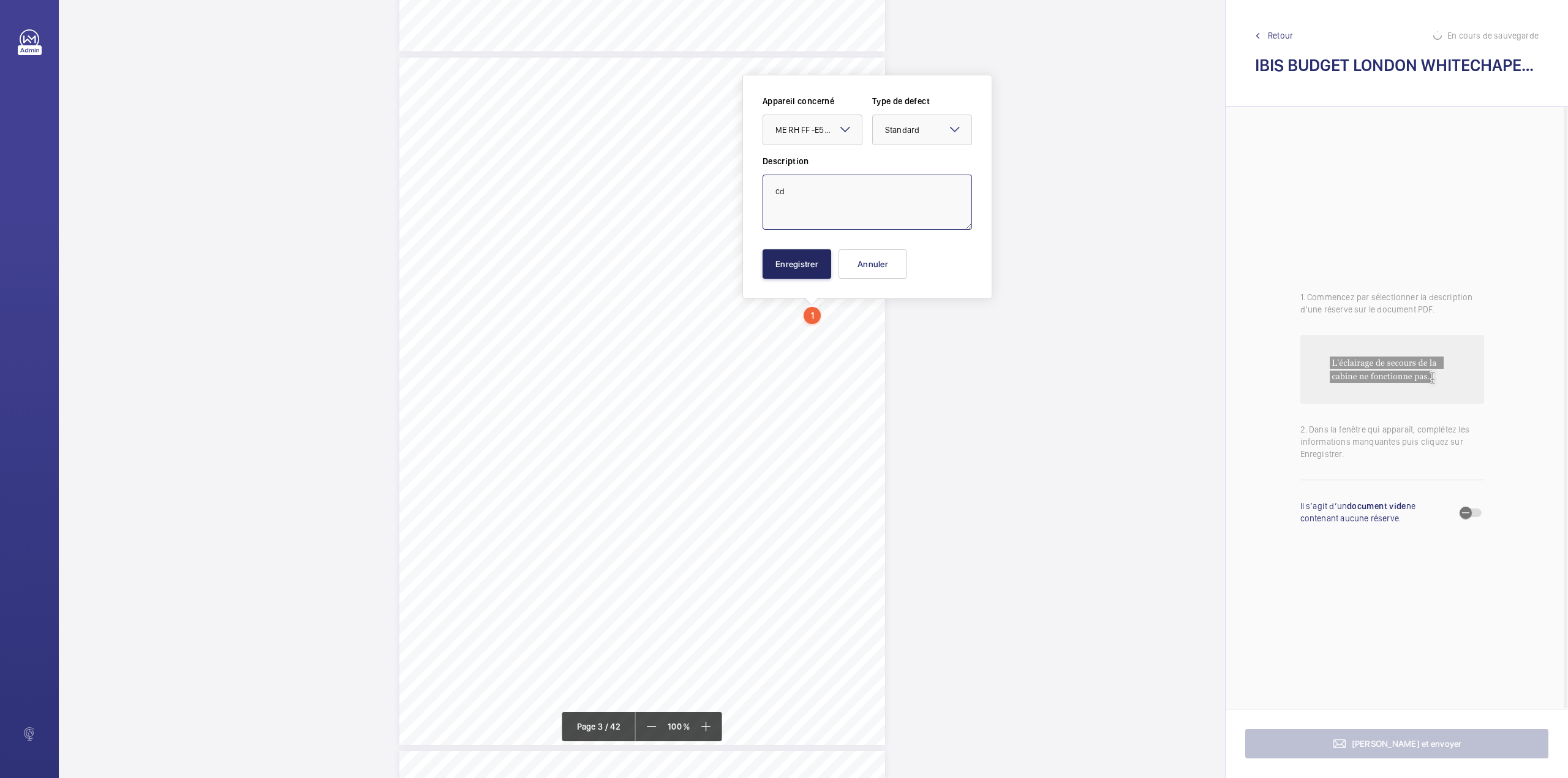
type textarea "cd"
click at [782, 261] on button "Enregistrer" at bounding box center [797, 263] width 69 height 29
click at [782, 261] on div "Lift Report Lifting Operations & Lifting Equipment Regulation 1998 Provision & …" at bounding box center [642, 401] width 486 height 688
click at [834, 270] on button "Annuler" at bounding box center [837, 263] width 69 height 29
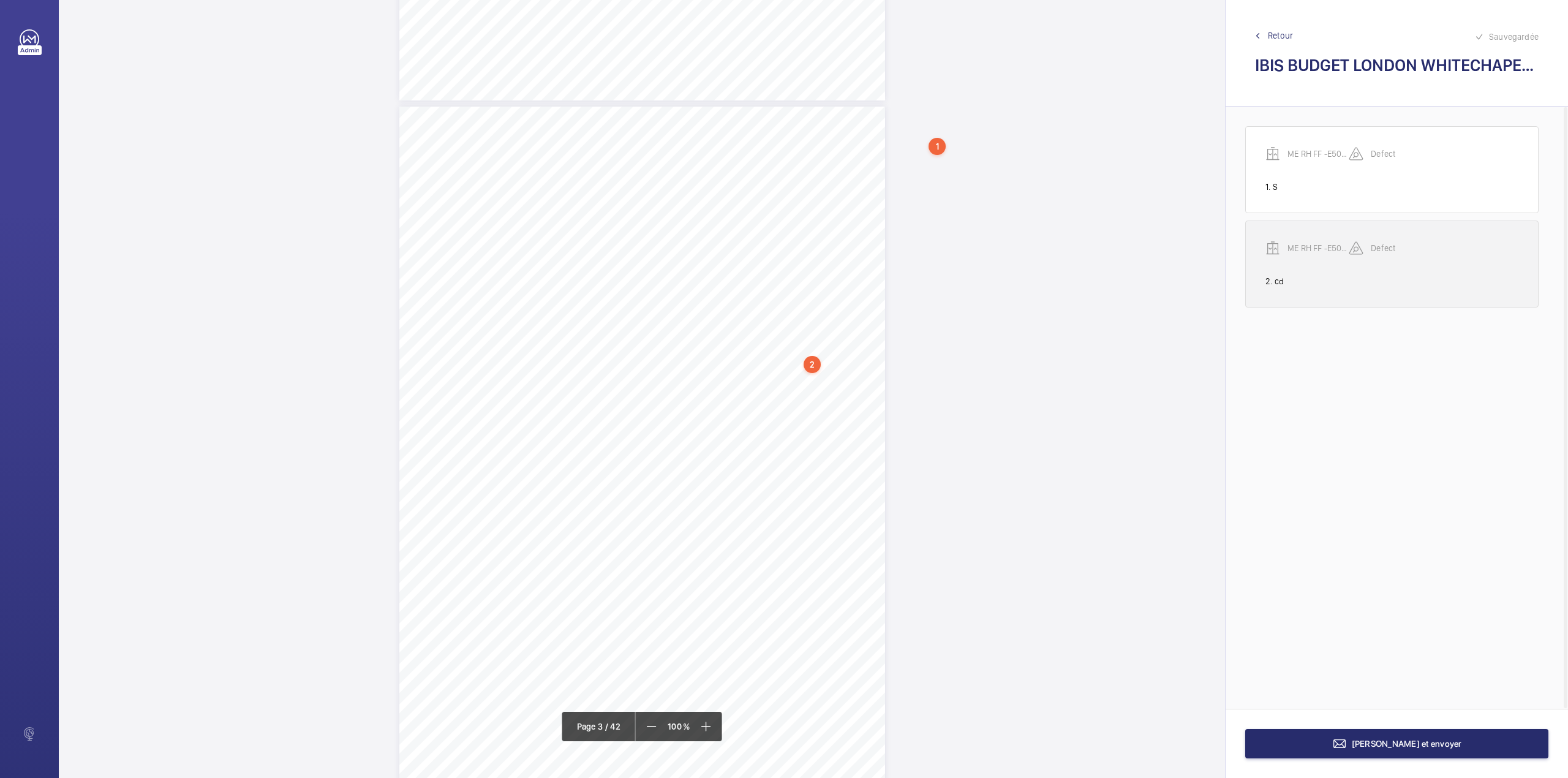
click at [1308, 251] on p "ME RH FF -E50512005129" at bounding box center [1318, 248] width 61 height 12
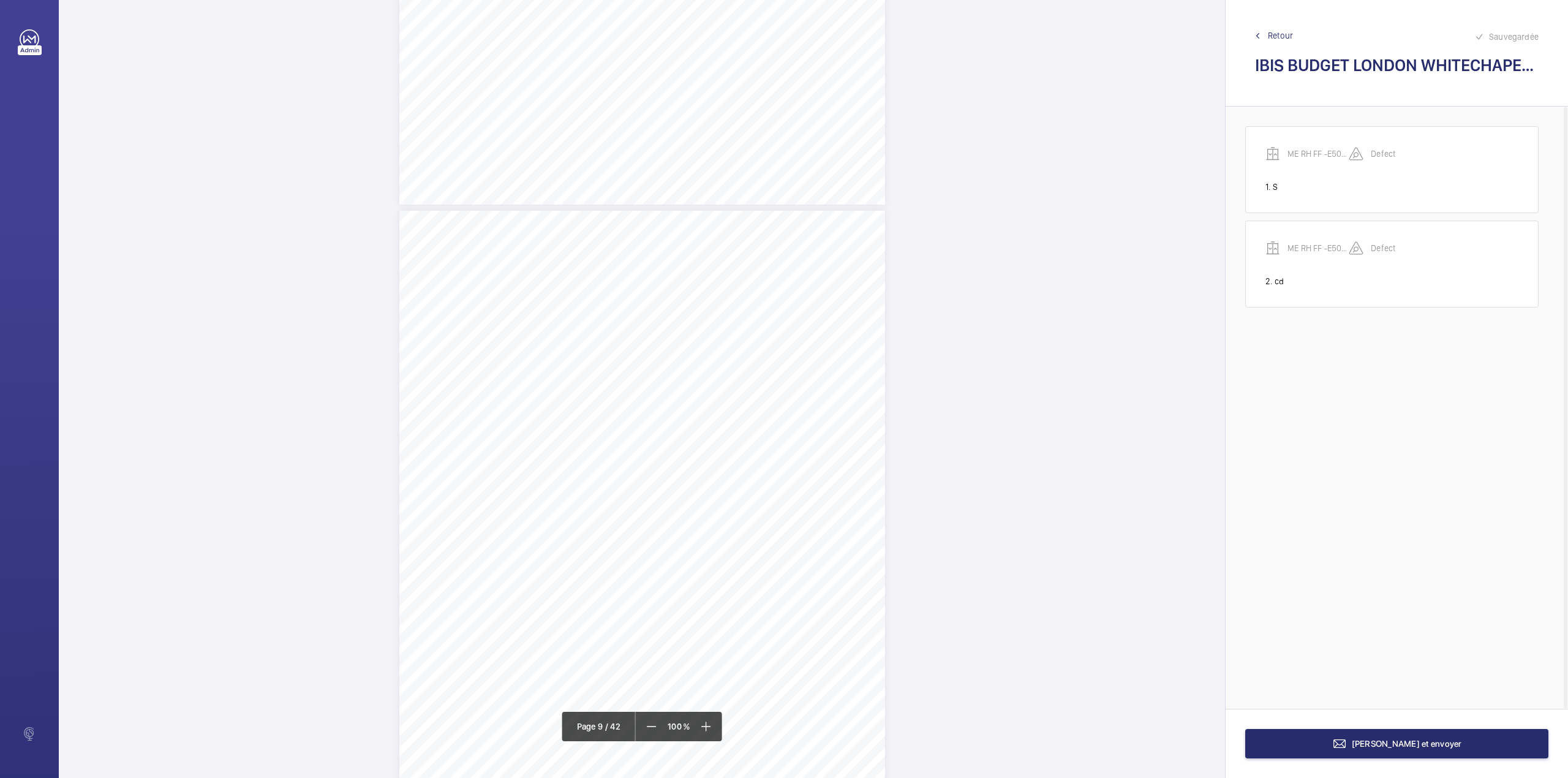
scroll to position [5521, 0]
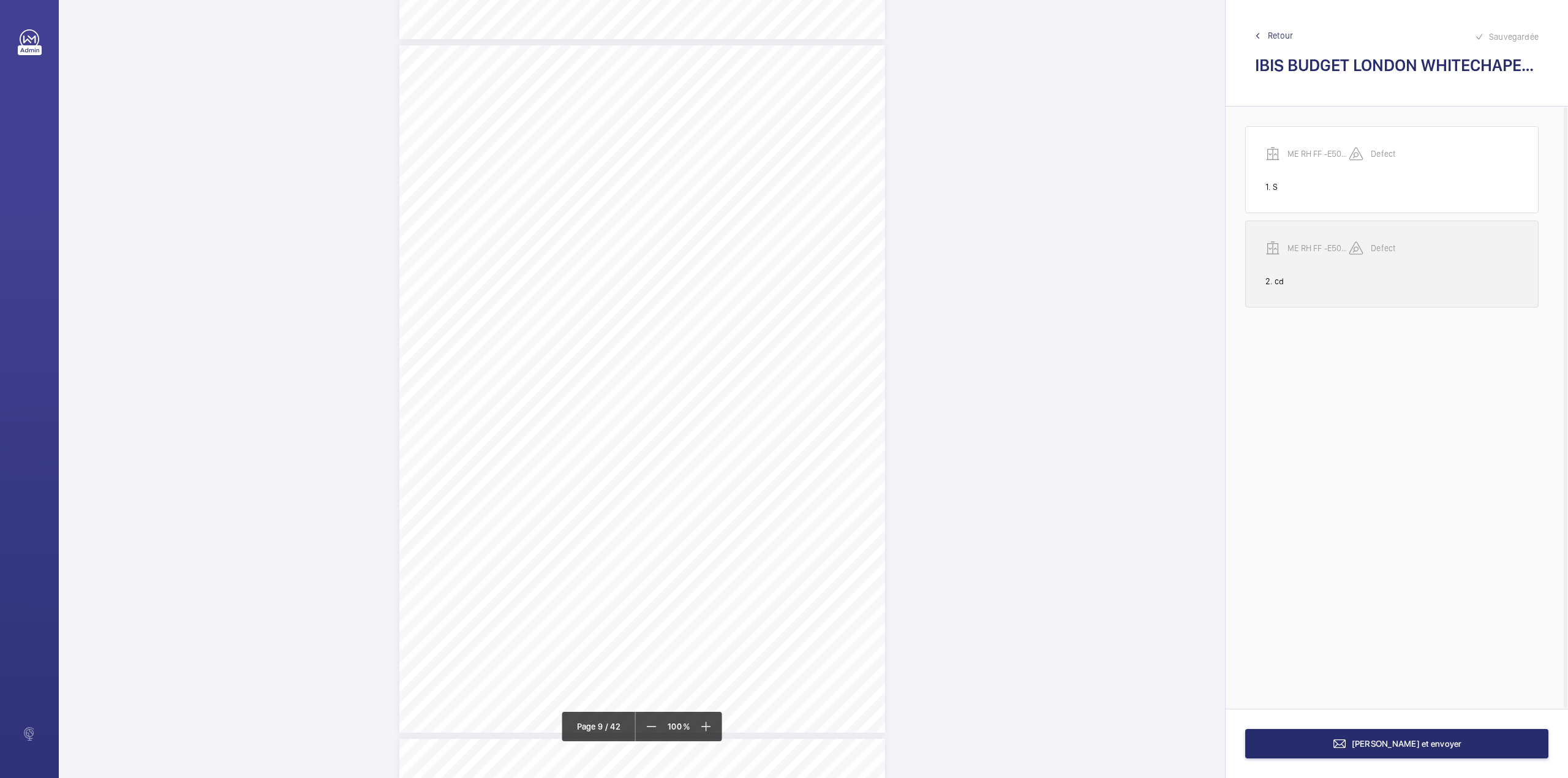
click at [1303, 253] on p "ME RH FF -E50512005129" at bounding box center [1318, 248] width 61 height 12
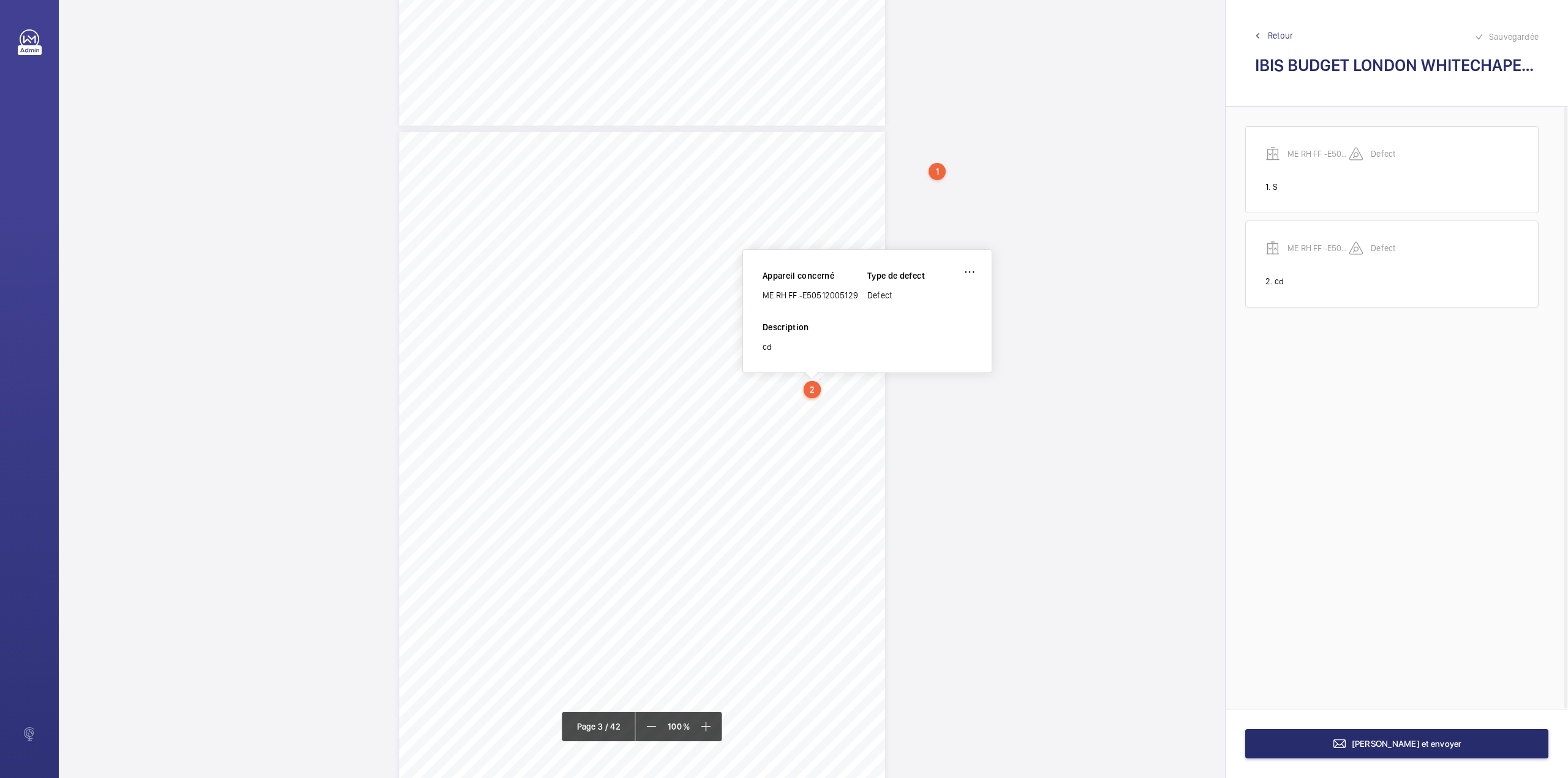
click at [1272, 35] on span "Retour" at bounding box center [1280, 35] width 25 height 12
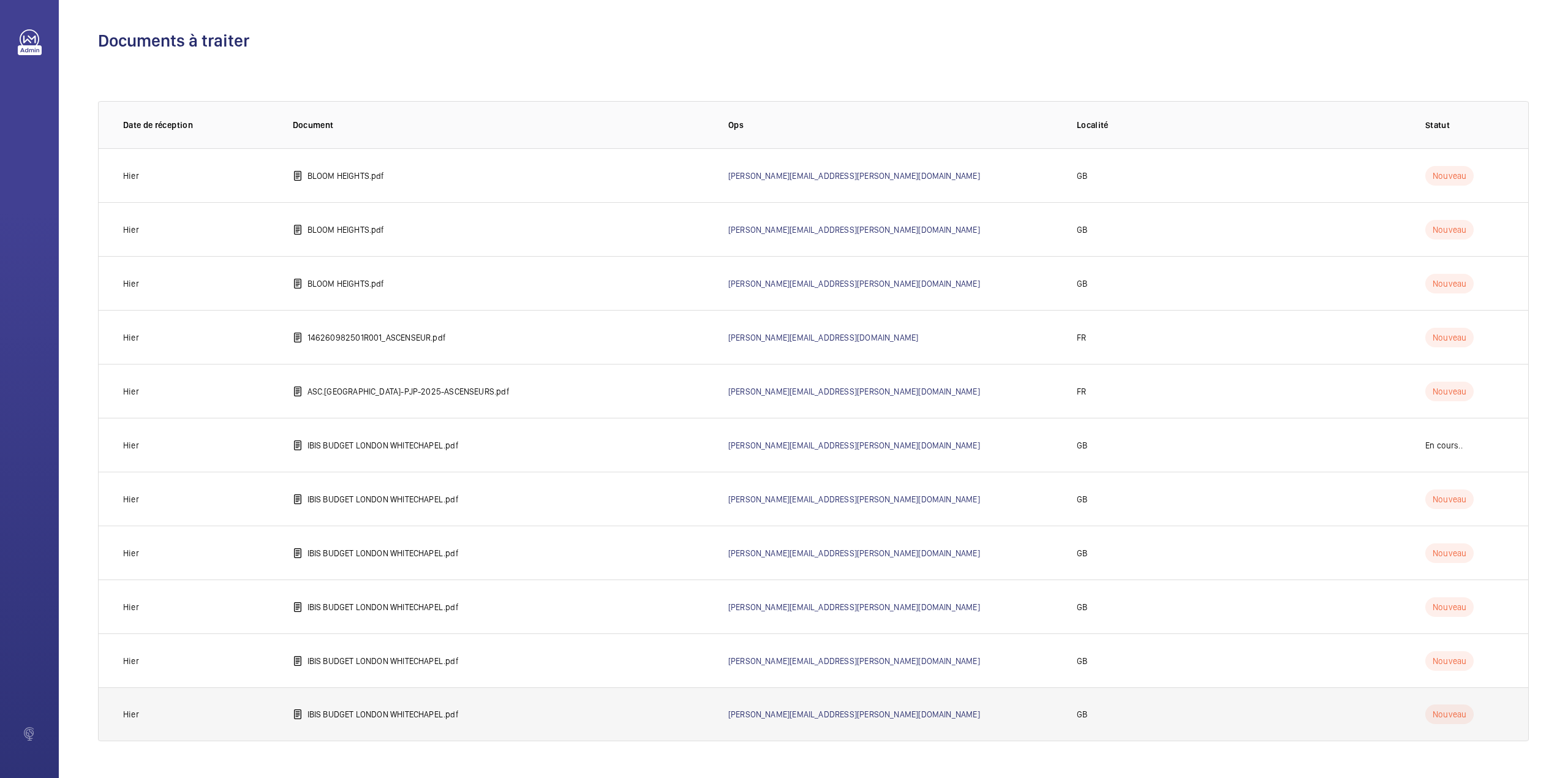
click at [361, 712] on p "IBIS BUDGET LONDON WHITECHAPEL.pdf" at bounding box center [382, 714] width 151 height 12
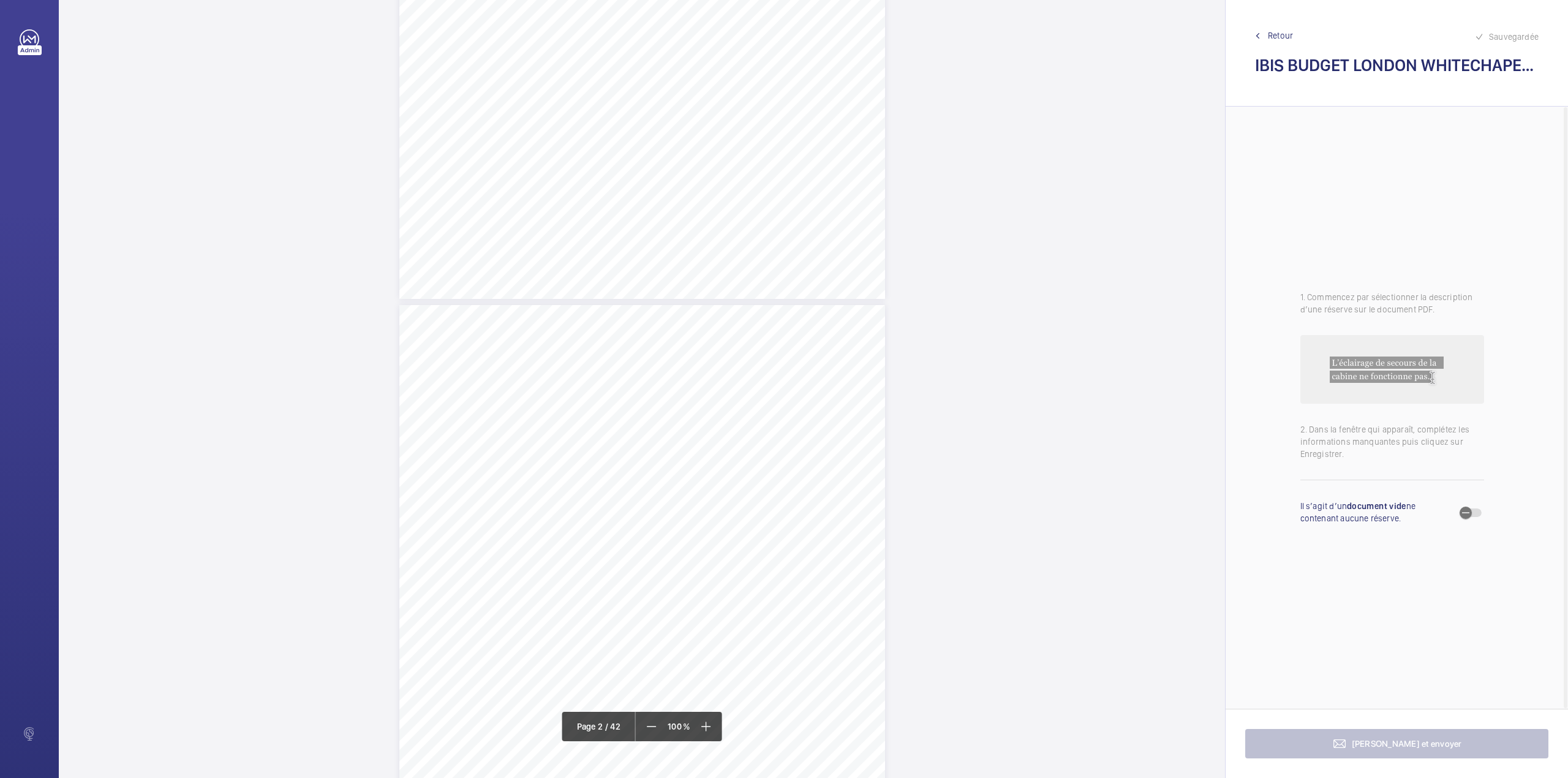
scroll to position [898, 0]
click at [821, 238] on div "Lift Report Lifting Operations & Lifting Equipment Regulation 1998 Provision & …" at bounding box center [642, 358] width 486 height 688
click at [825, 133] on div "Faites un choix" at bounding box center [822, 129] width 86 height 12
click at [868, 258] on button "Annuler" at bounding box center [876, 263] width 69 height 29
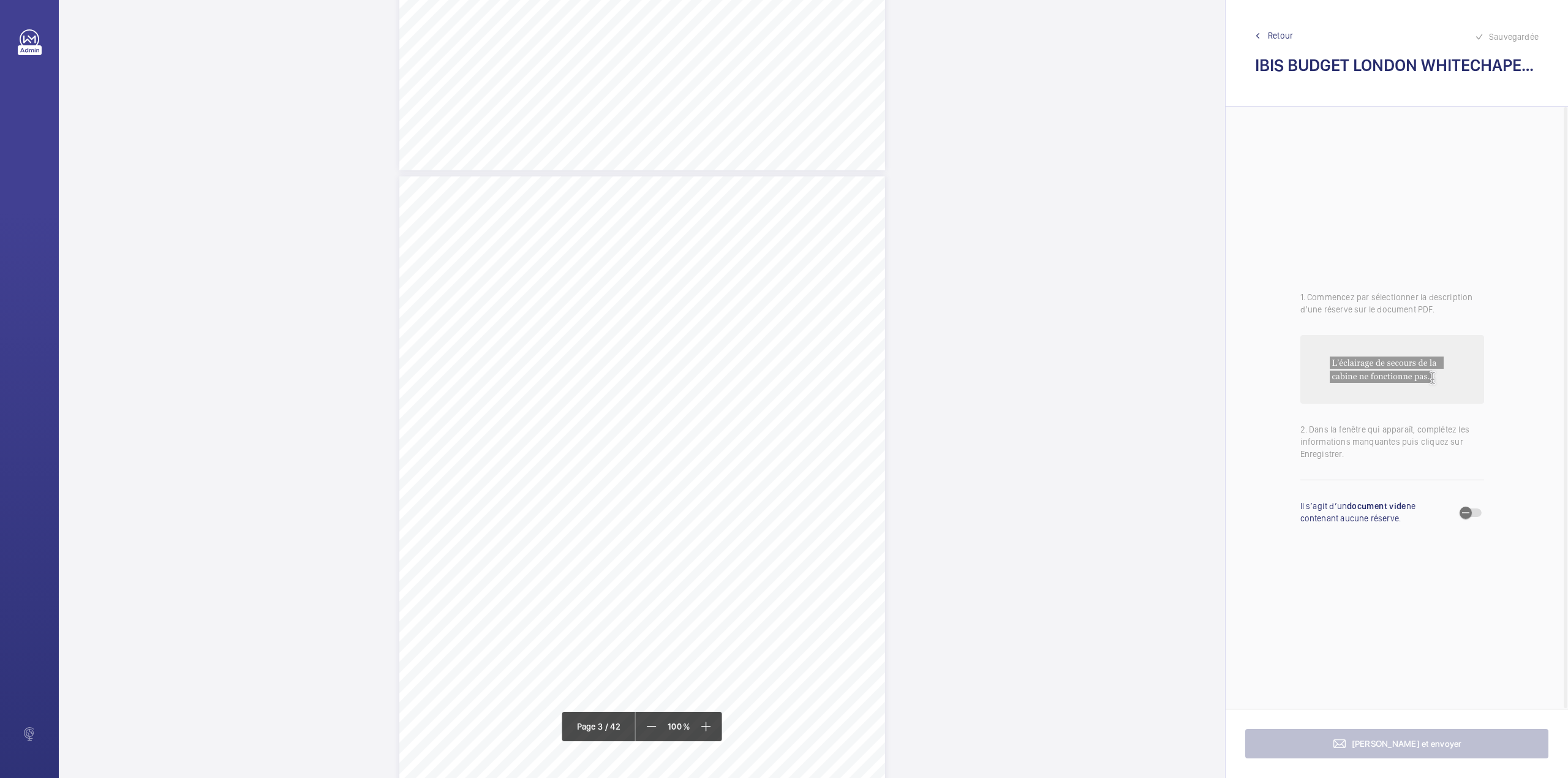
scroll to position [1388, 0]
click at [1268, 33] on span "Retour" at bounding box center [1280, 35] width 25 height 12
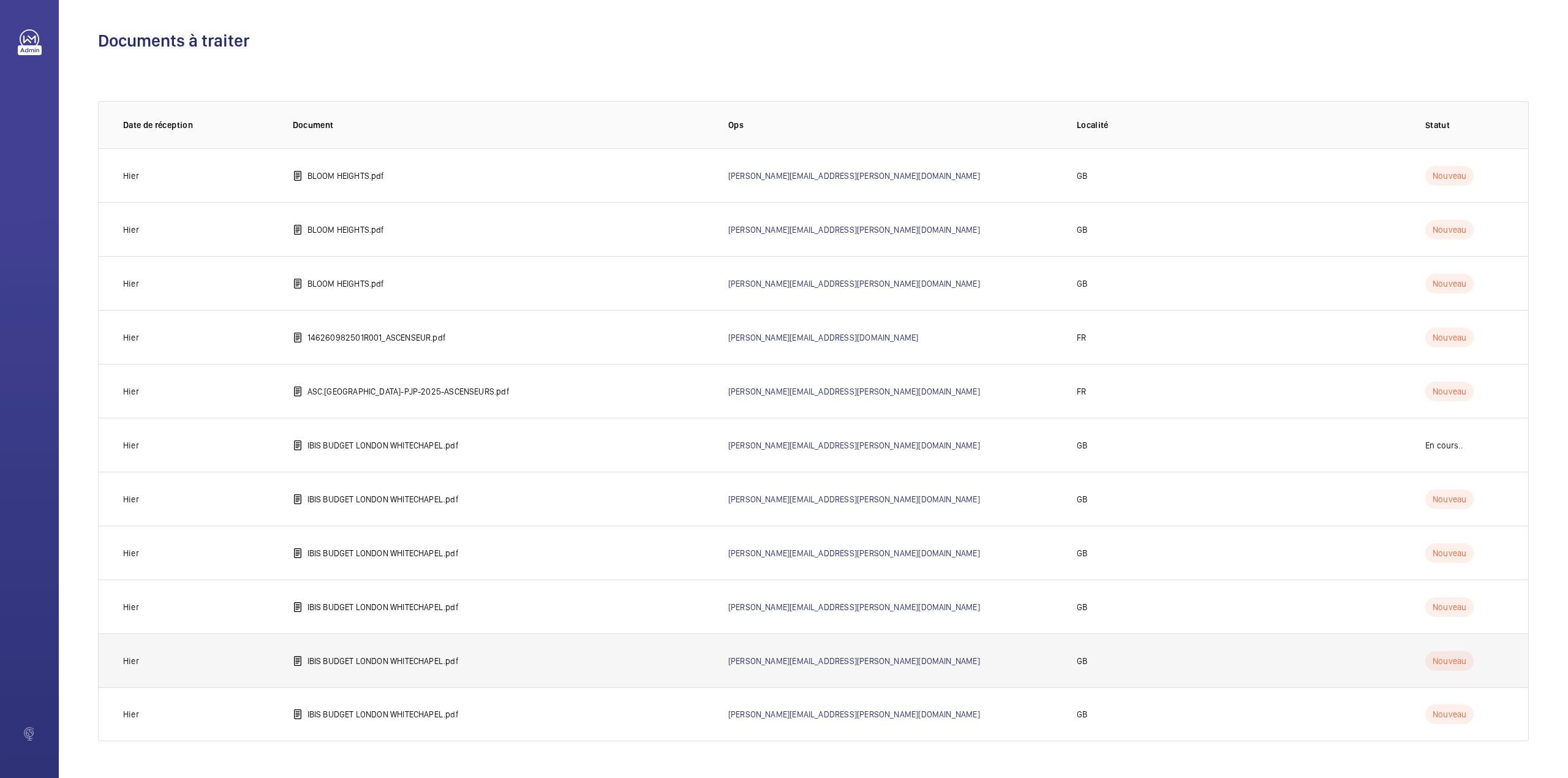
click at [425, 664] on p "IBIS BUDGET LONDON WHITECHAPEL.pdf" at bounding box center [382, 660] width 151 height 12
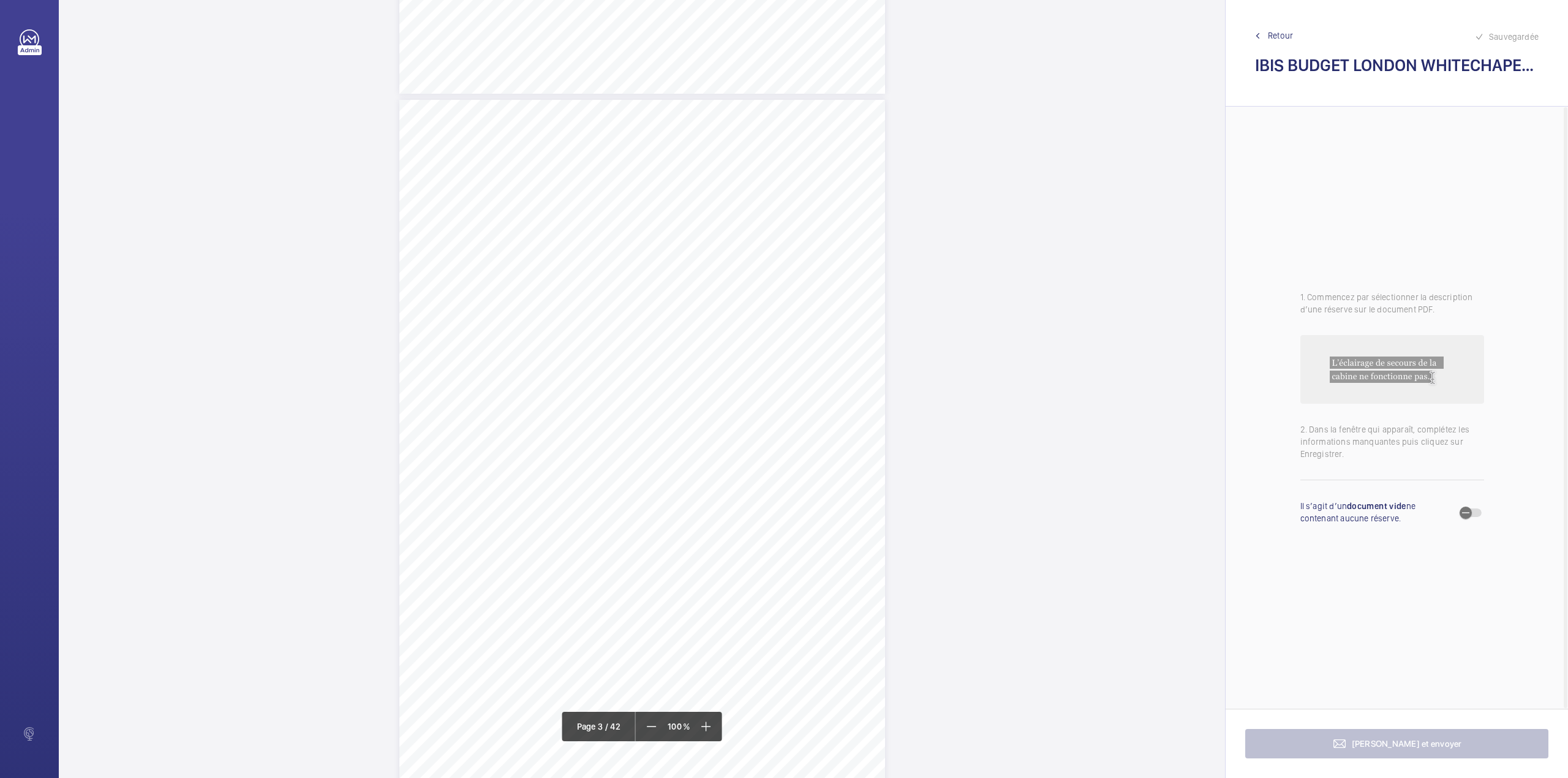
click at [799, 243] on div "Lift Report Lifting Operations & Lifting Equipment Regulation 1998 Provision & …" at bounding box center [642, 444] width 486 height 688
click at [817, 126] on div "Faites un choix" at bounding box center [799, 129] width 86 height 12
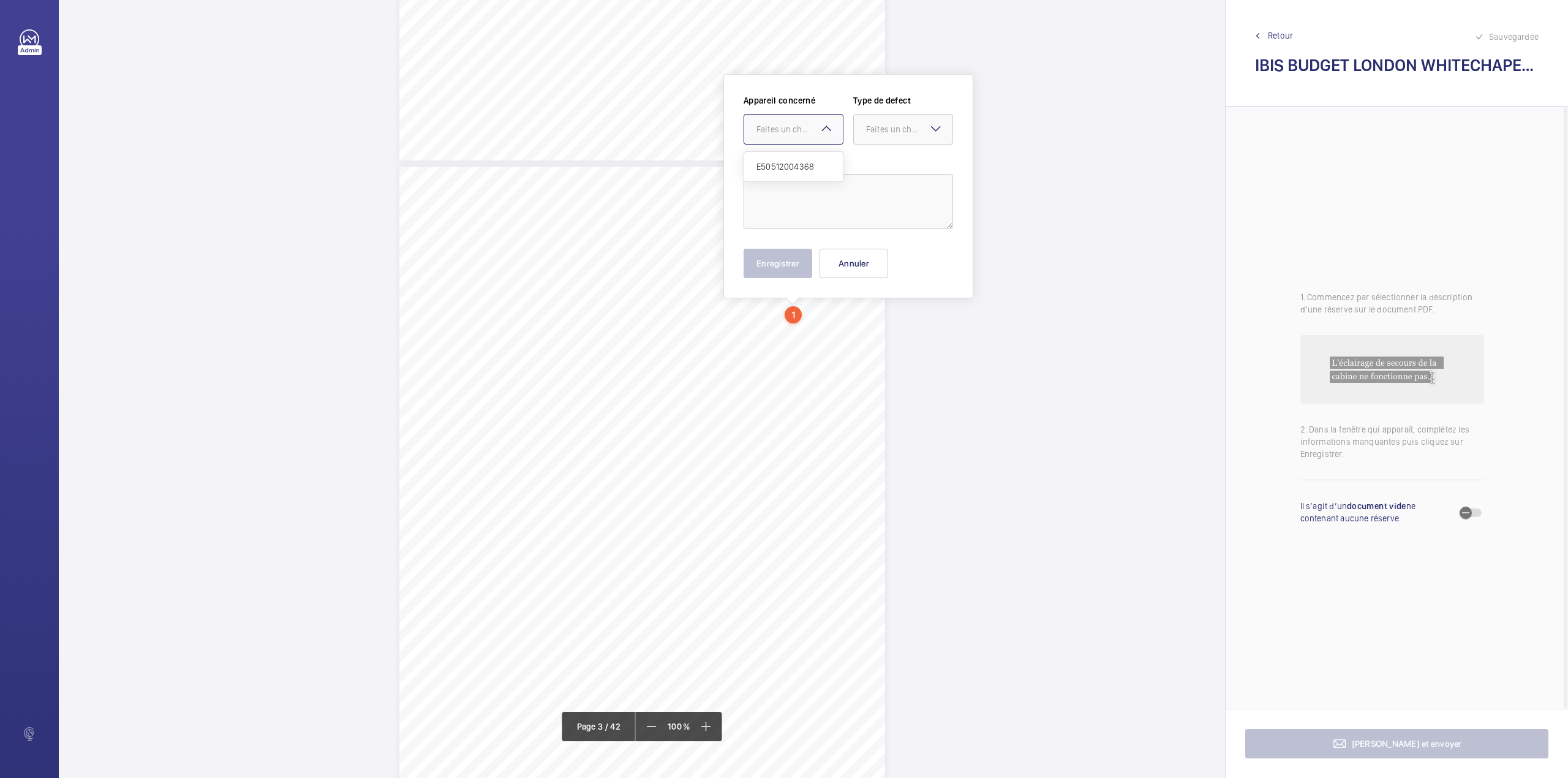
click at [1272, 27] on div "Sauvegardée Retour IBIS BUDGET LONDON WHITECHAPEL.pdf" at bounding box center [1396, 53] width 342 height 106
click at [1268, 30] on span "Retour" at bounding box center [1280, 35] width 25 height 12
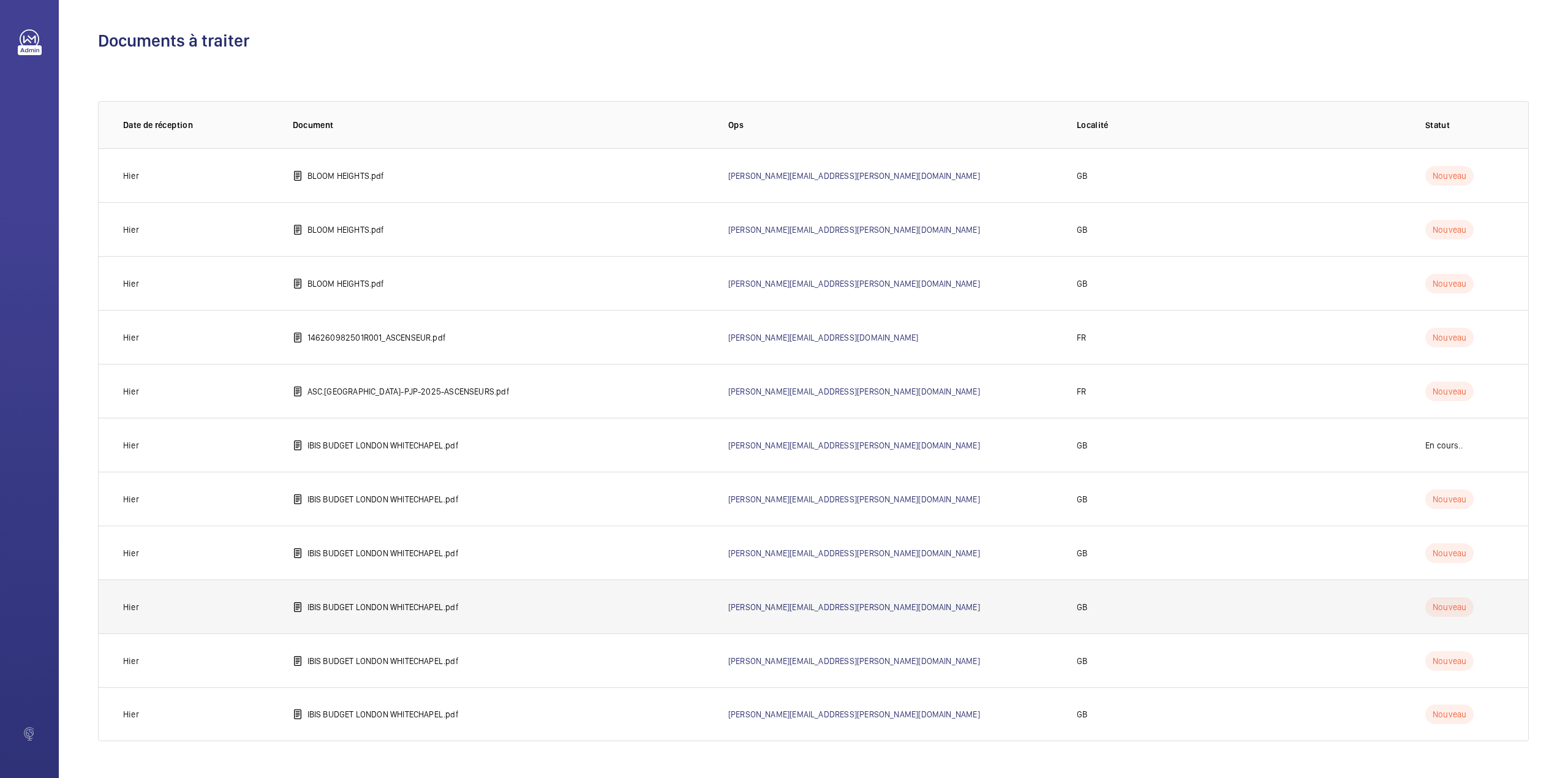
click at [452, 608] on p "IBIS BUDGET LONDON WHITECHAPEL.pdf" at bounding box center [382, 606] width 151 height 12
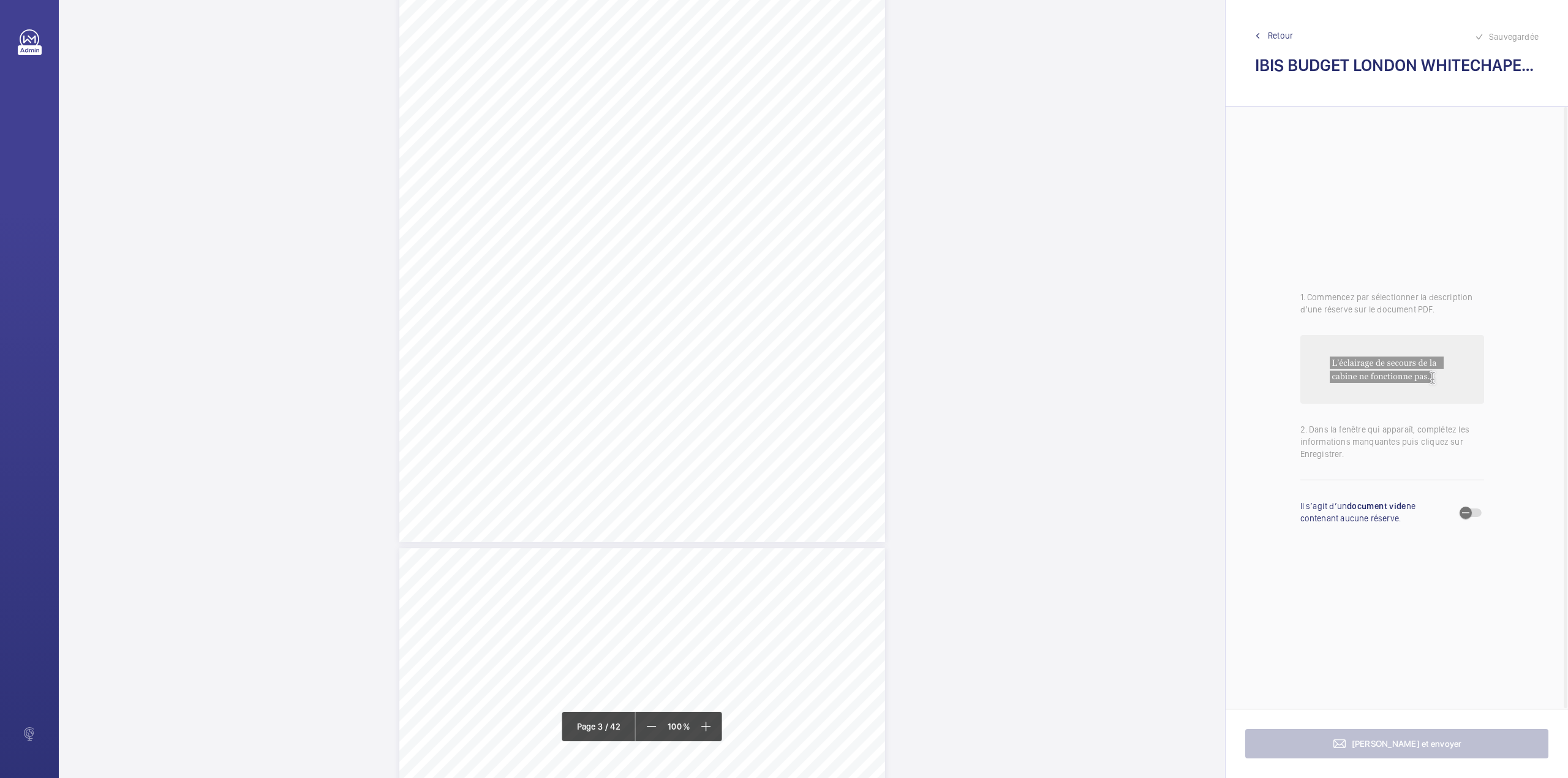
click at [801, 241] on div "Lift Report Lifting Operations & Lifting Equipment Regulation 1998 Provision & …" at bounding box center [642, 199] width 486 height 688
click at [816, 128] on div "Faites un choix" at bounding box center [802, 129] width 86 height 12
click at [863, 273] on button "Annuler" at bounding box center [855, 263] width 69 height 29
click at [1289, 37] on span "Retour" at bounding box center [1280, 35] width 25 height 12
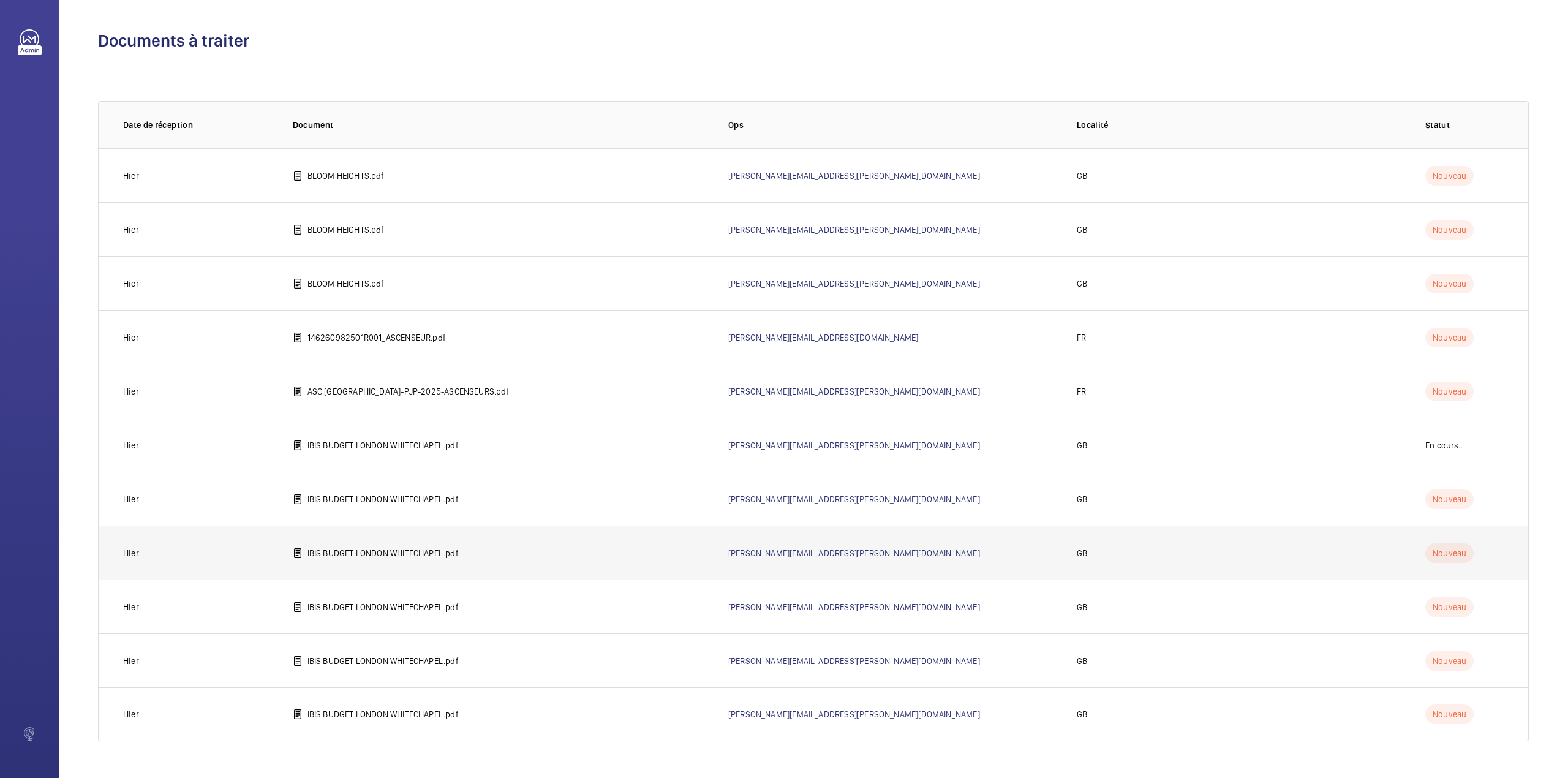
click at [398, 549] on p "IBIS BUDGET LONDON WHITECHAPEL.pdf" at bounding box center [382, 553] width 151 height 12
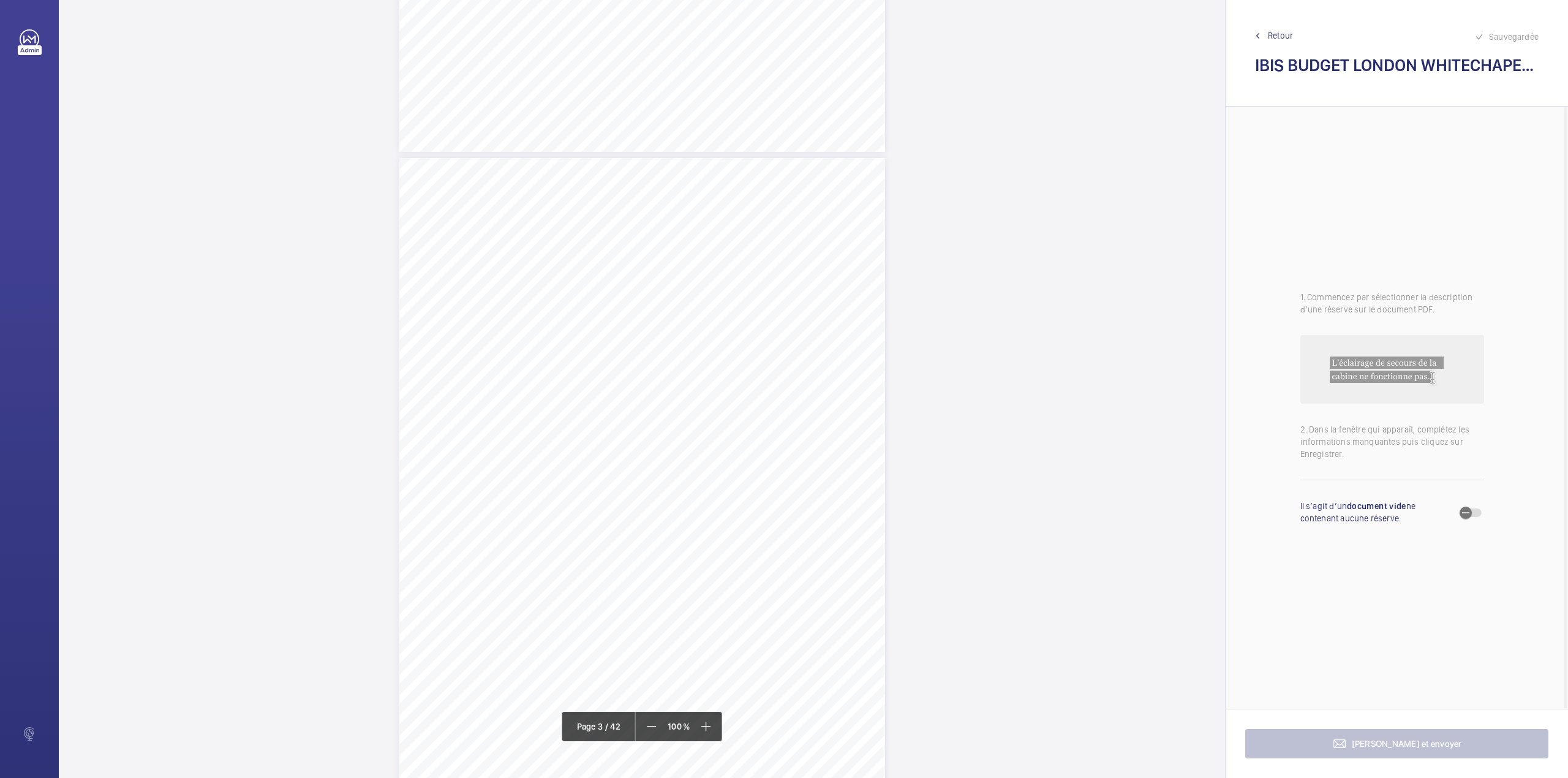
scroll to position [1388, 0]
click at [725, 501] on span "If you have a query about this report please contact [PERSON_NAME] on 07870 231…" at bounding box center [677, 504] width 431 height 6
click at [720, 128] on div "Faites un choix" at bounding box center [726, 129] width 86 height 12
click at [792, 260] on button "Annuler" at bounding box center [780, 263] width 69 height 29
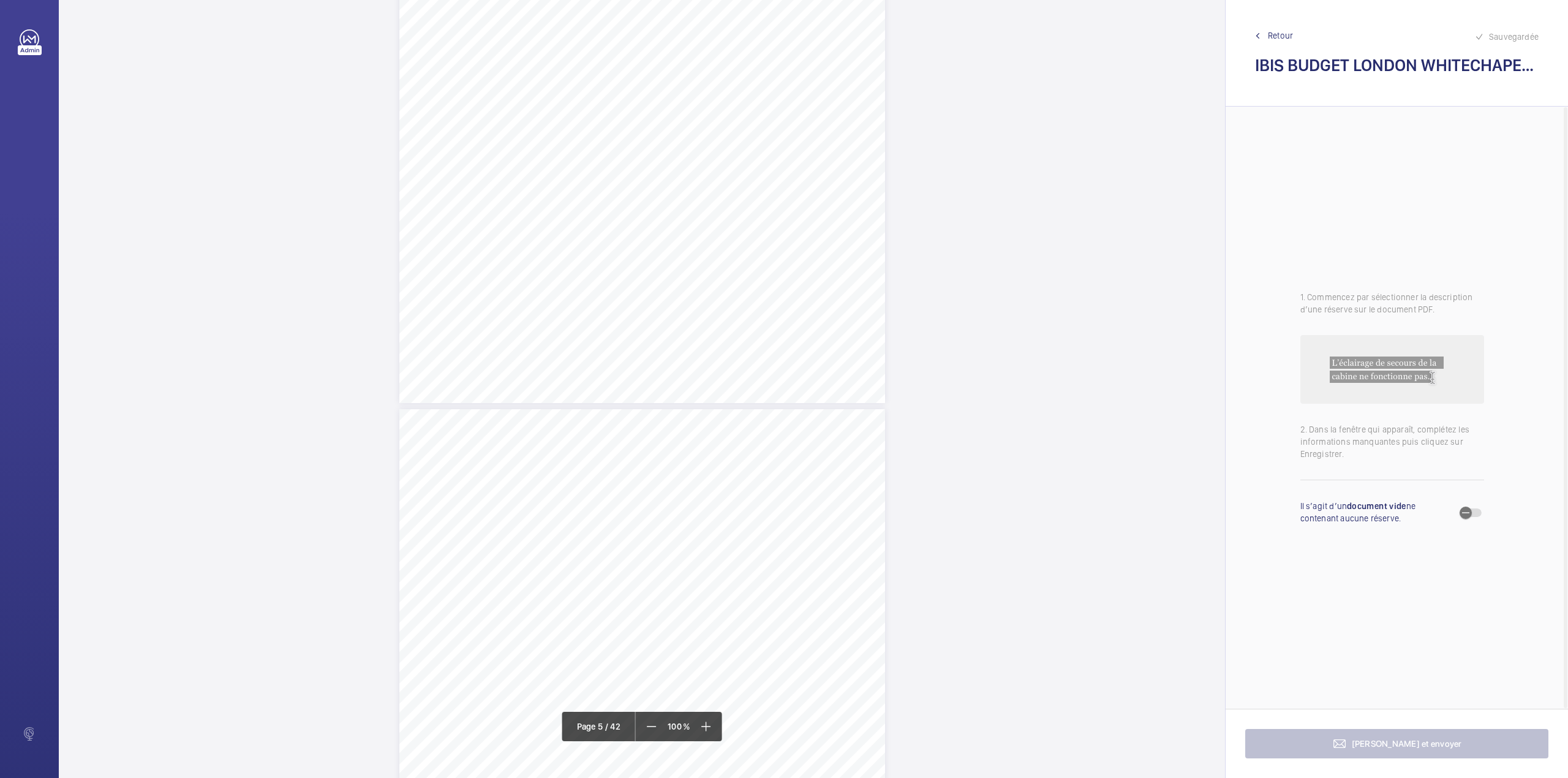
scroll to position [2395, 0]
click at [1270, 42] on div "Sauvegardée Retour IBIS BUDGET LONDON WHITECHAPEL.pdf" at bounding box center [1396, 53] width 342 height 106
click at [1275, 33] on span "Retour" at bounding box center [1280, 35] width 25 height 12
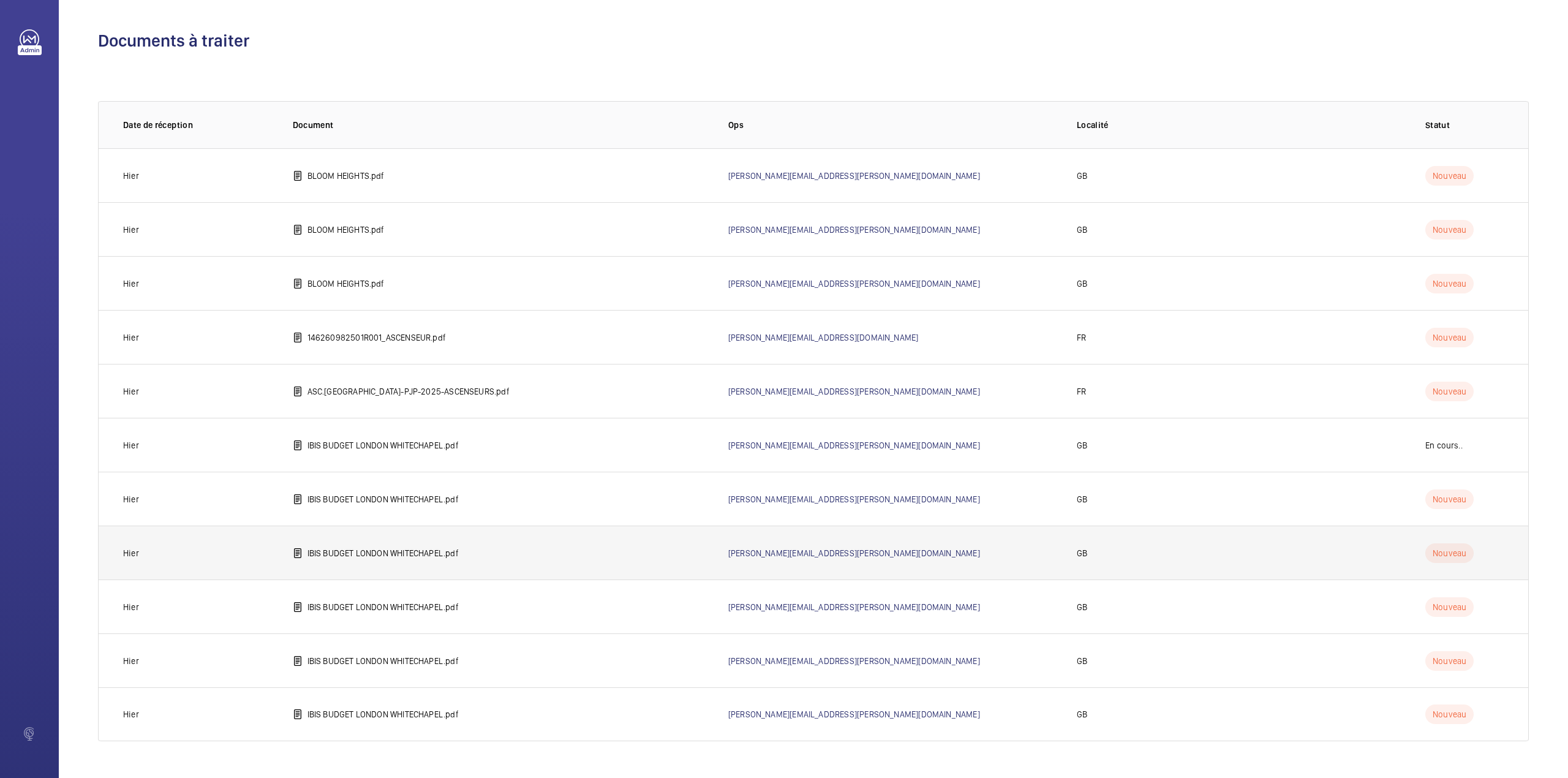
click at [421, 550] on p "IBIS BUDGET LONDON WHITECHAPEL.pdf" at bounding box center [382, 553] width 151 height 12
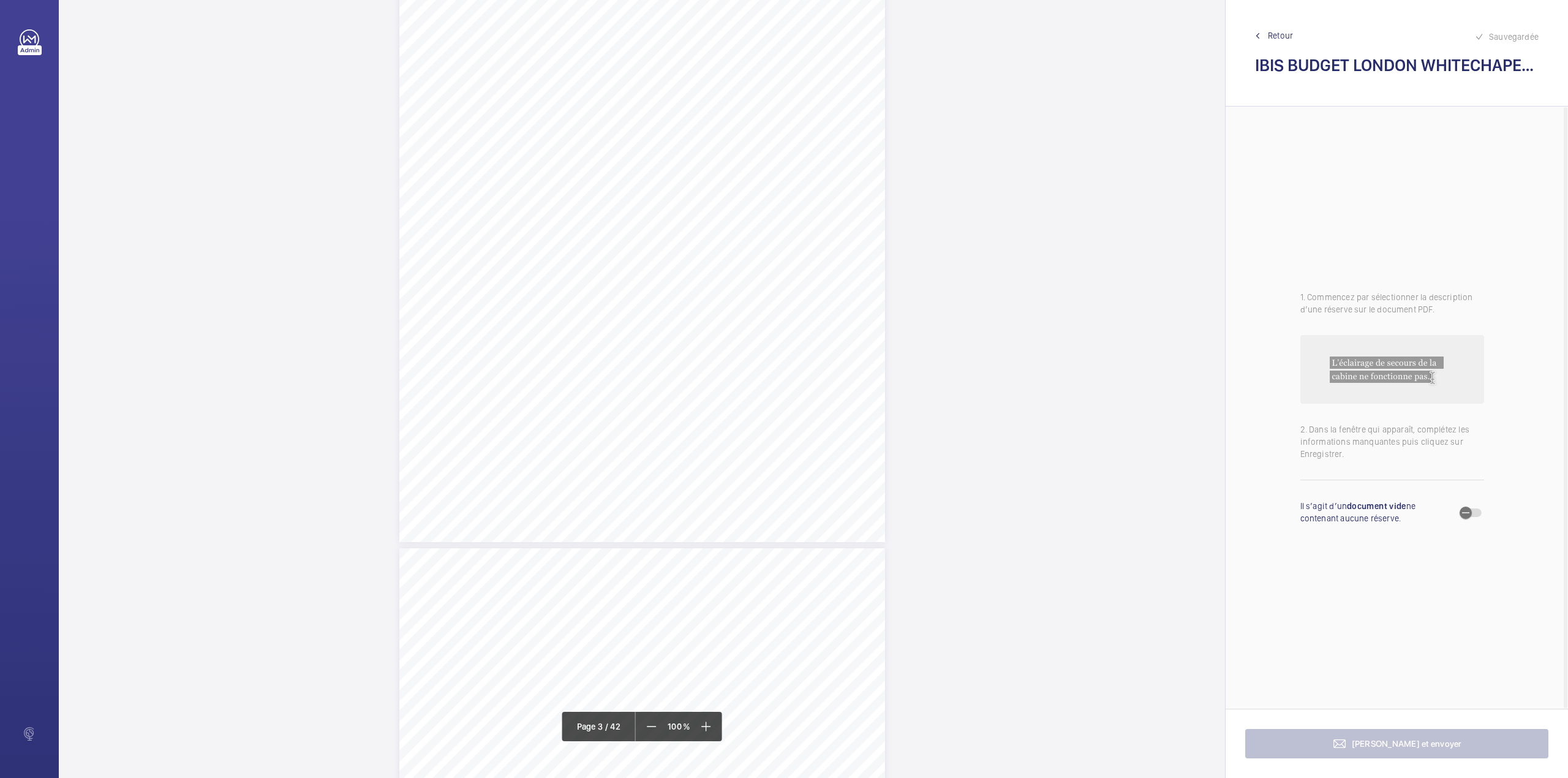
click at [738, 305] on div "Lift Report Lifting Operations & Lifting Equipment Regulation 1998 Provision & …" at bounding box center [642, 199] width 486 height 688
click at [750, 135] on div "Faites un choix" at bounding box center [738, 129] width 86 height 12
click at [787, 268] on button "Annuler" at bounding box center [793, 263] width 69 height 29
click at [1274, 37] on span "Retour" at bounding box center [1280, 35] width 25 height 12
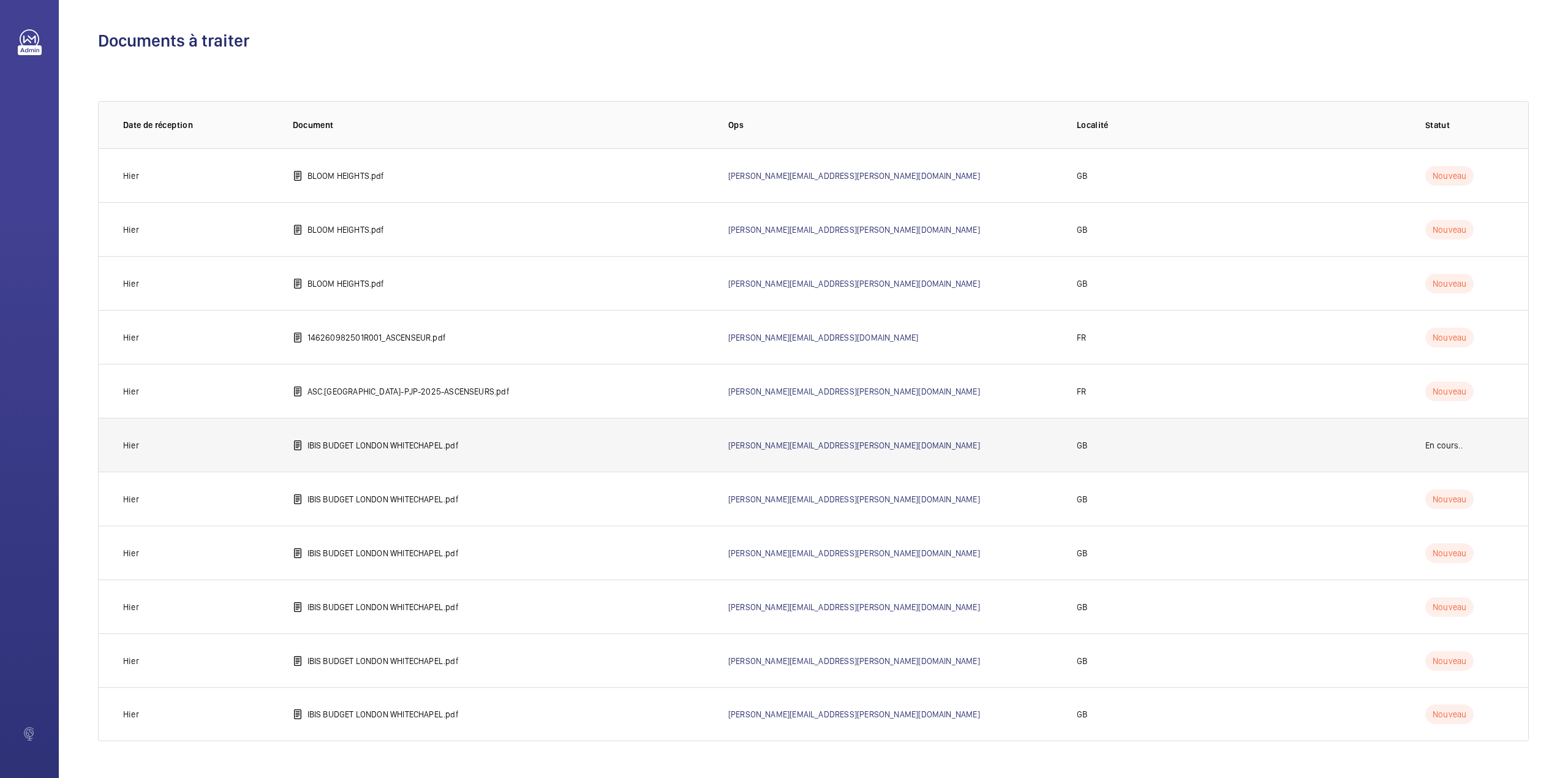
click at [390, 444] on p "IBIS BUDGET LONDON WHITECHAPEL.pdf" at bounding box center [382, 445] width 151 height 12
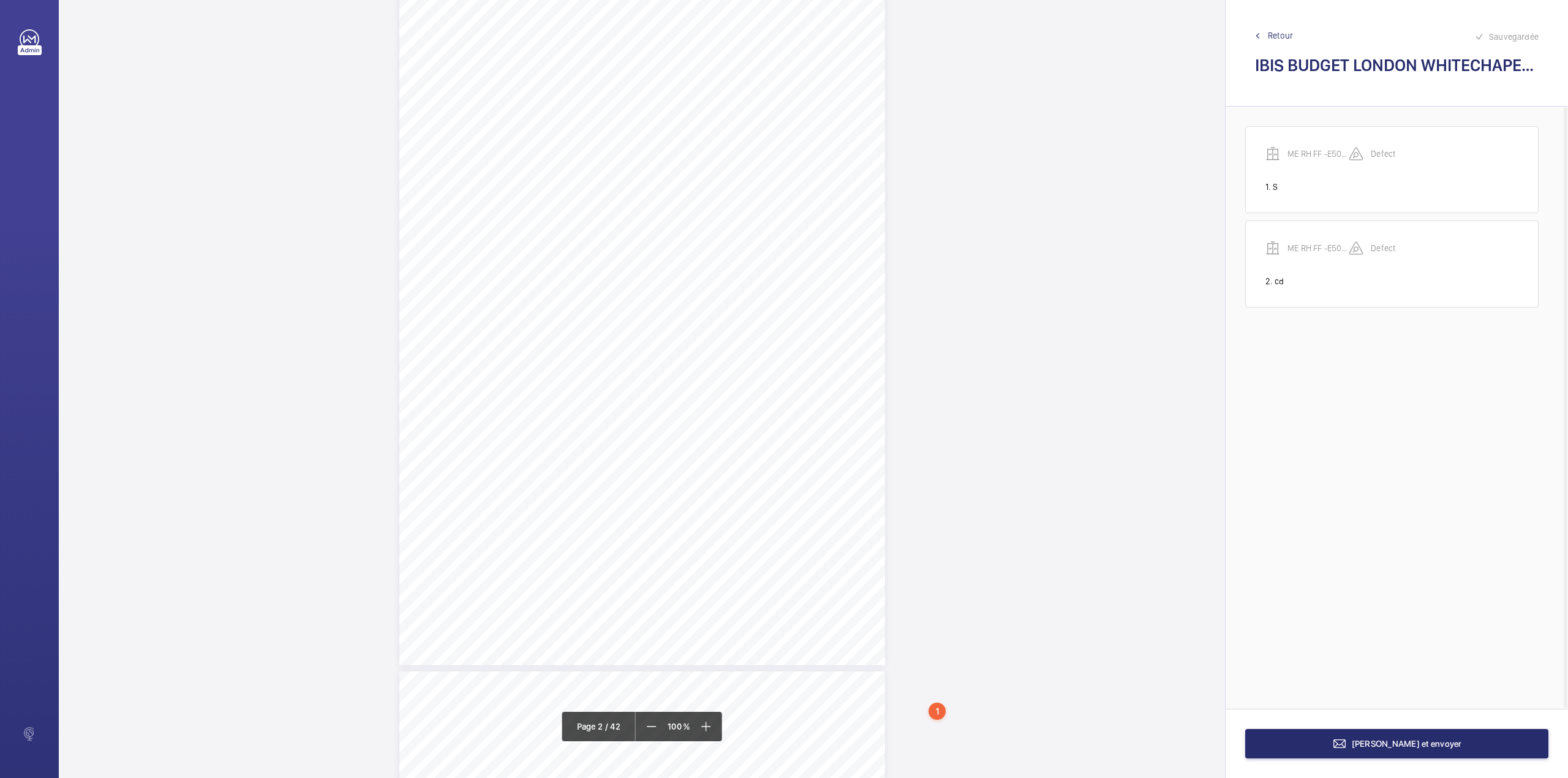
click at [675, 324] on div "Page 2" at bounding box center [642, 322] width 486 height 688
click at [679, 128] on div "Faites un choix" at bounding box center [675, 129] width 86 height 12
click at [741, 263] on button "Annuler" at bounding box center [729, 263] width 69 height 29
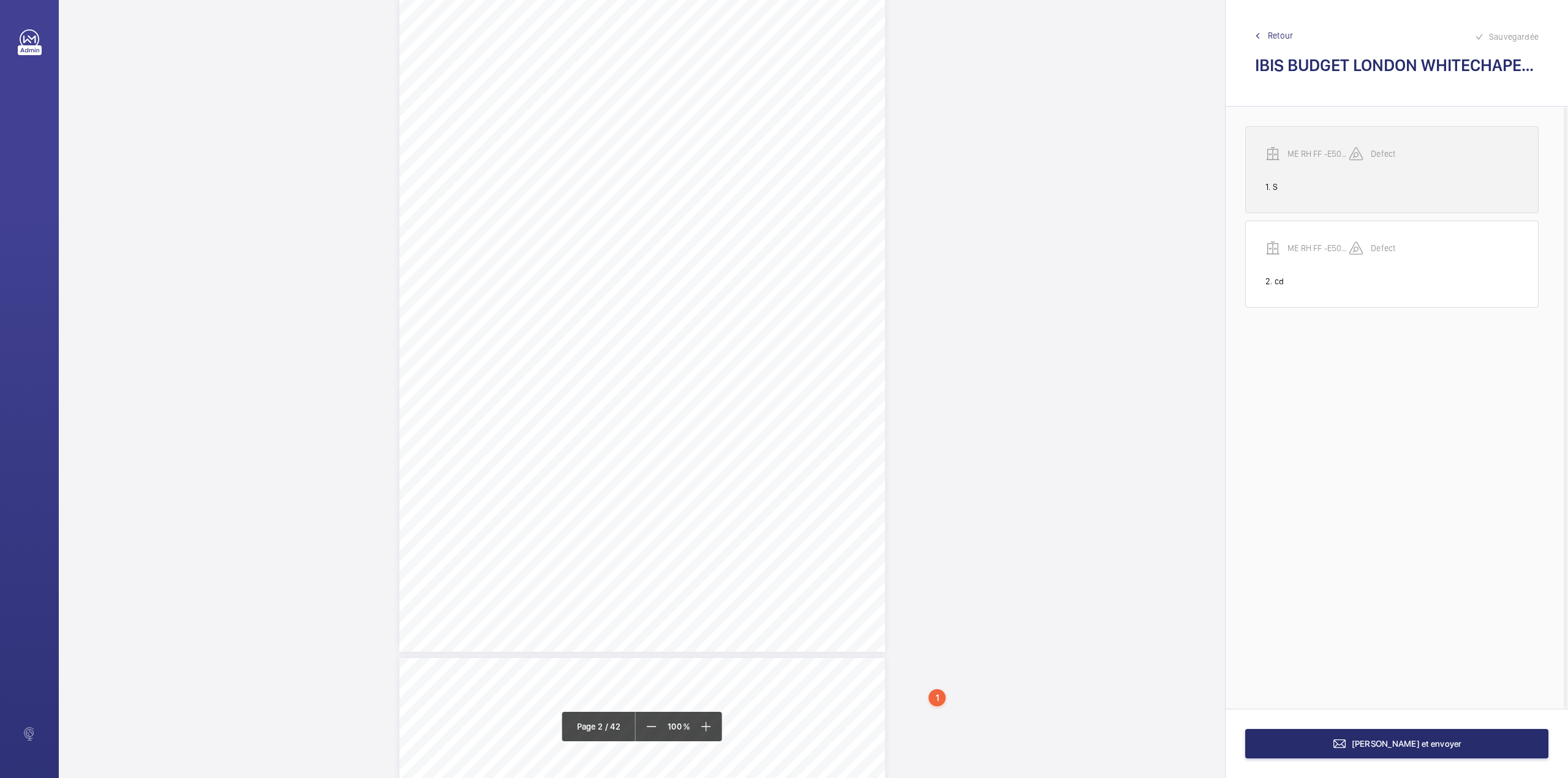
click at [1290, 147] on div "ME RH FF -E50512005129" at bounding box center [1307, 154] width 83 height 14
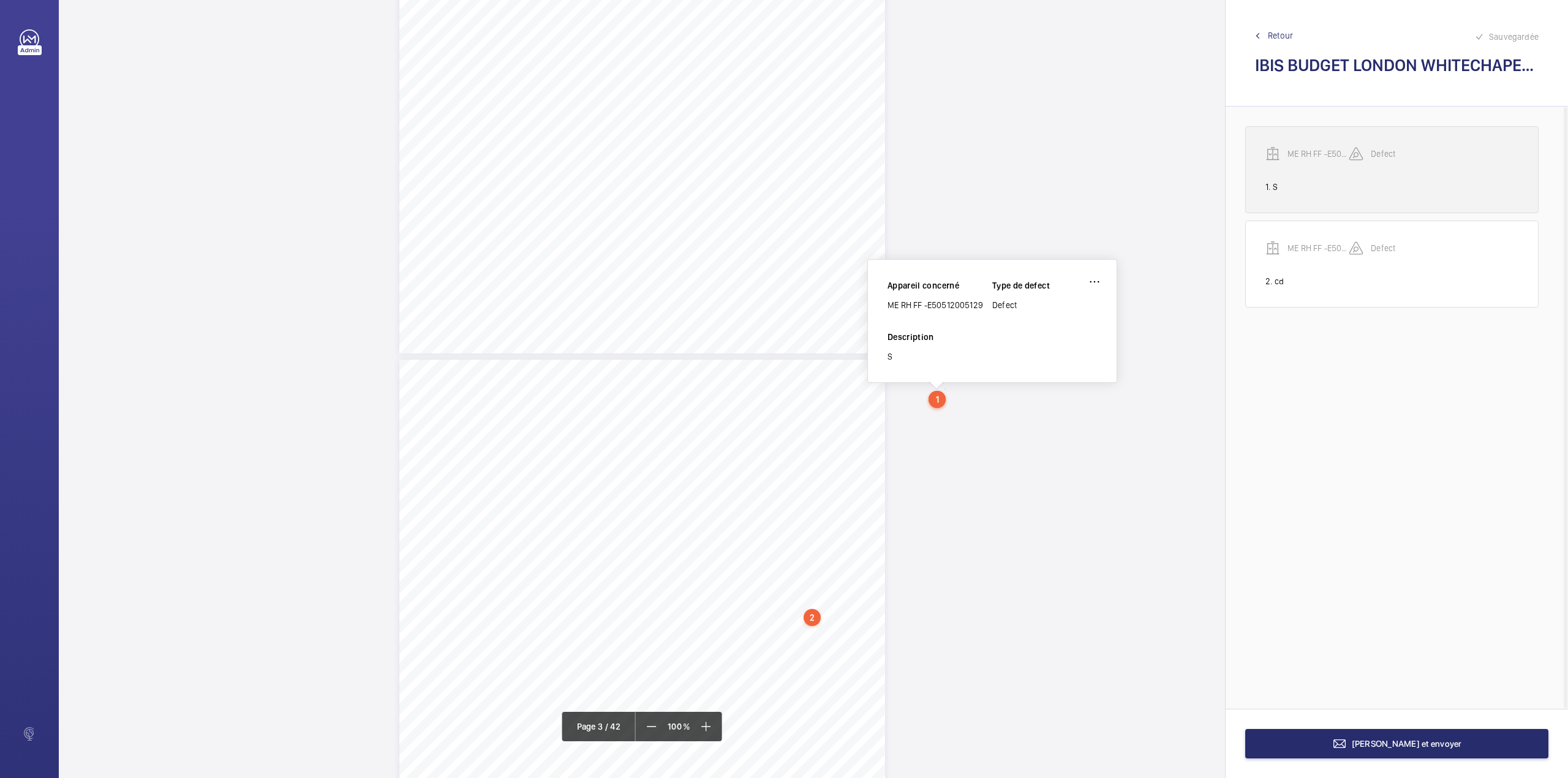
scroll to position [1056, 0]
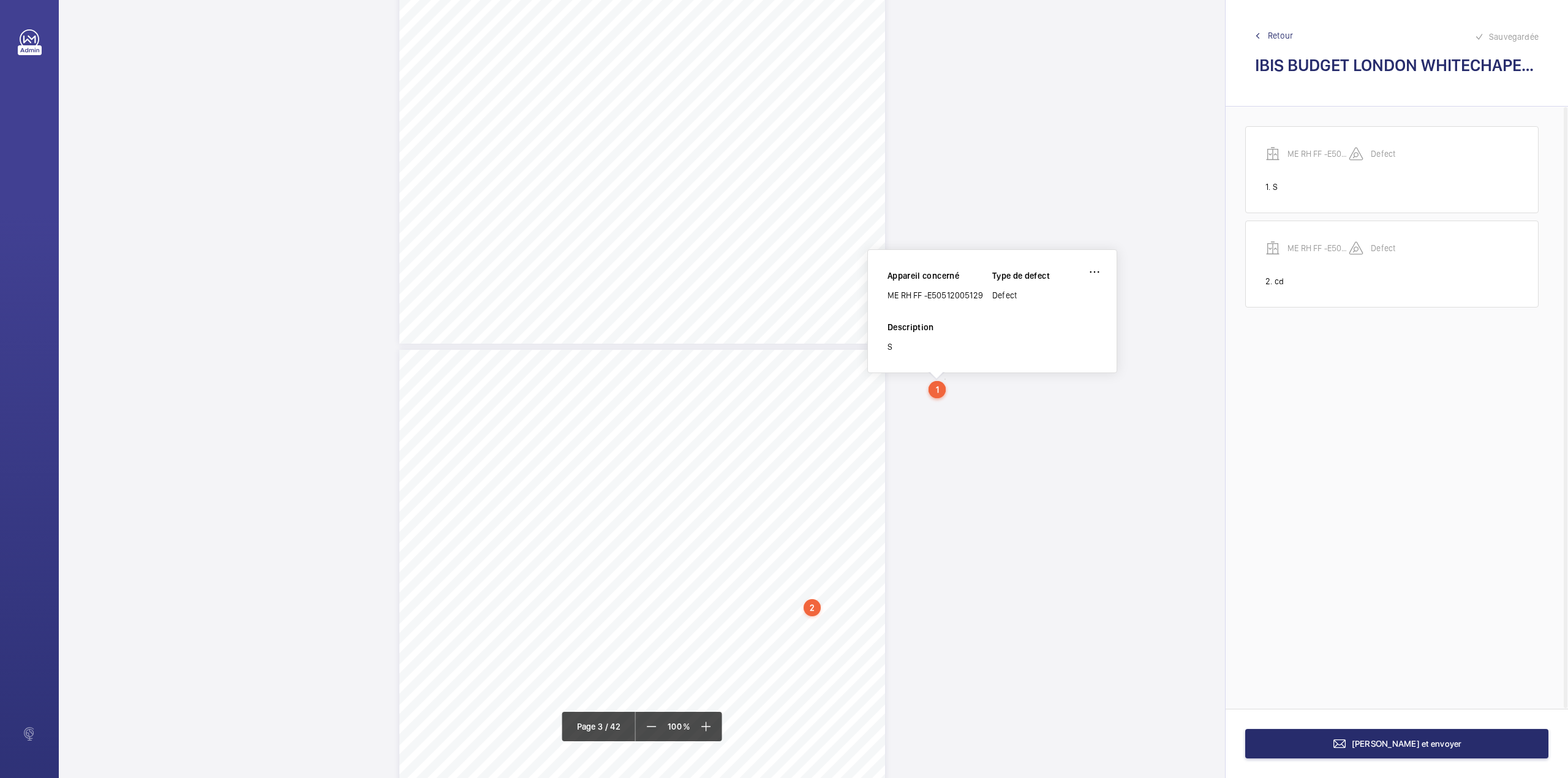
click at [1267, 35] on link "Retour" at bounding box center [1396, 35] width 283 height 12
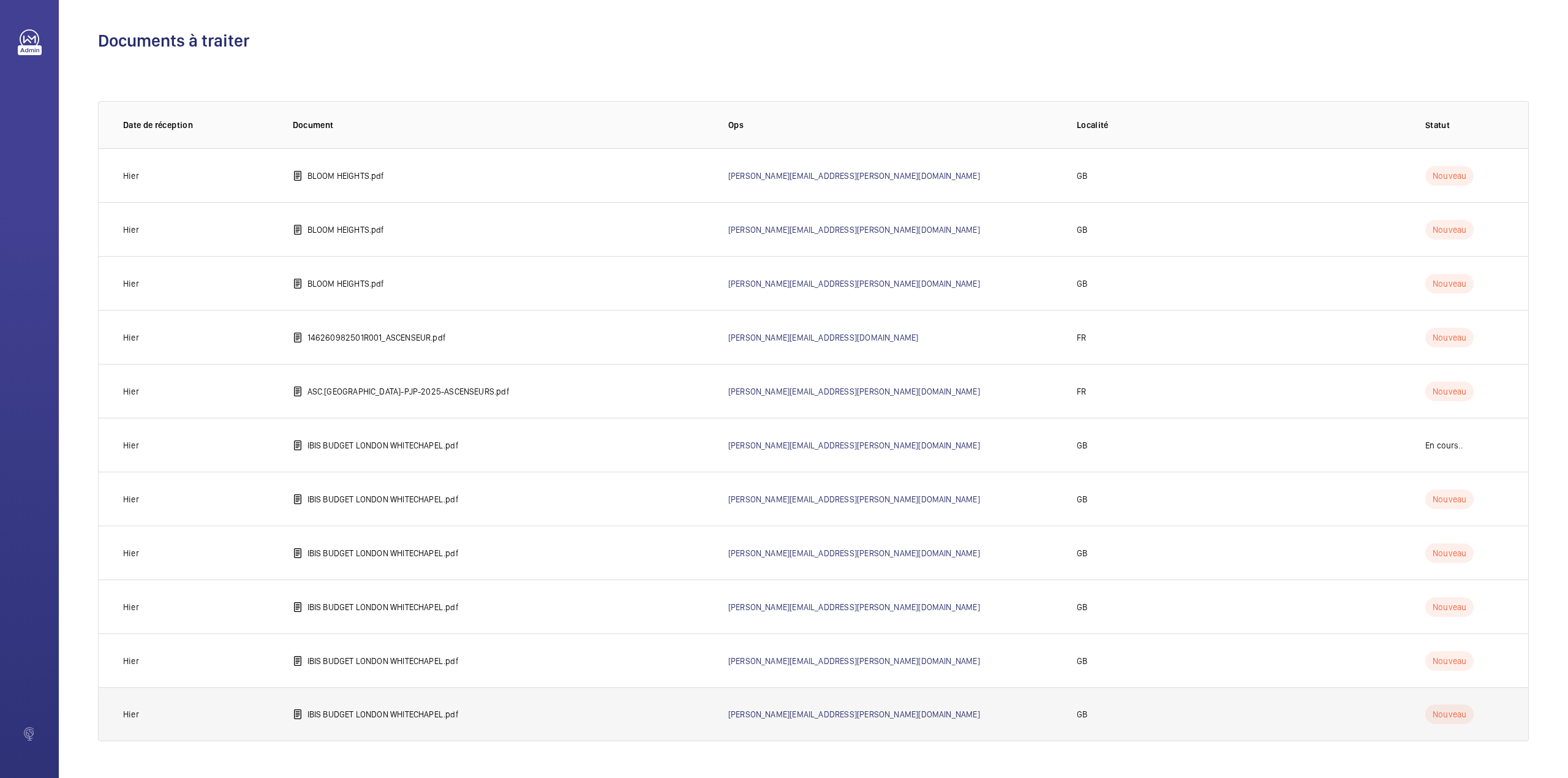
click at [420, 711] on p "IBIS BUDGET LONDON WHITECHAPEL.pdf" at bounding box center [382, 714] width 151 height 12
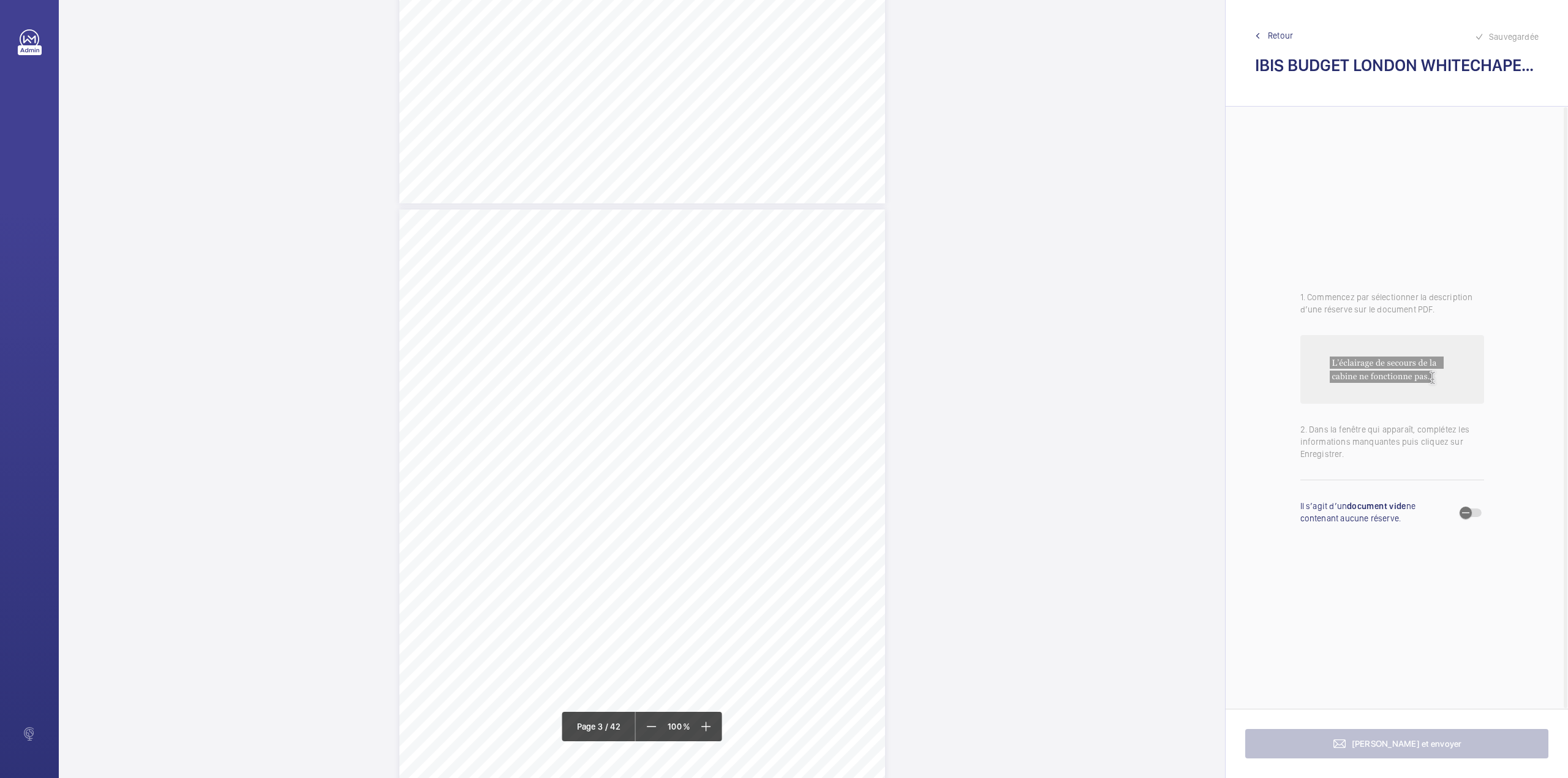
scroll to position [1306, 0]
click at [1272, 32] on span "Retour" at bounding box center [1280, 35] width 25 height 12
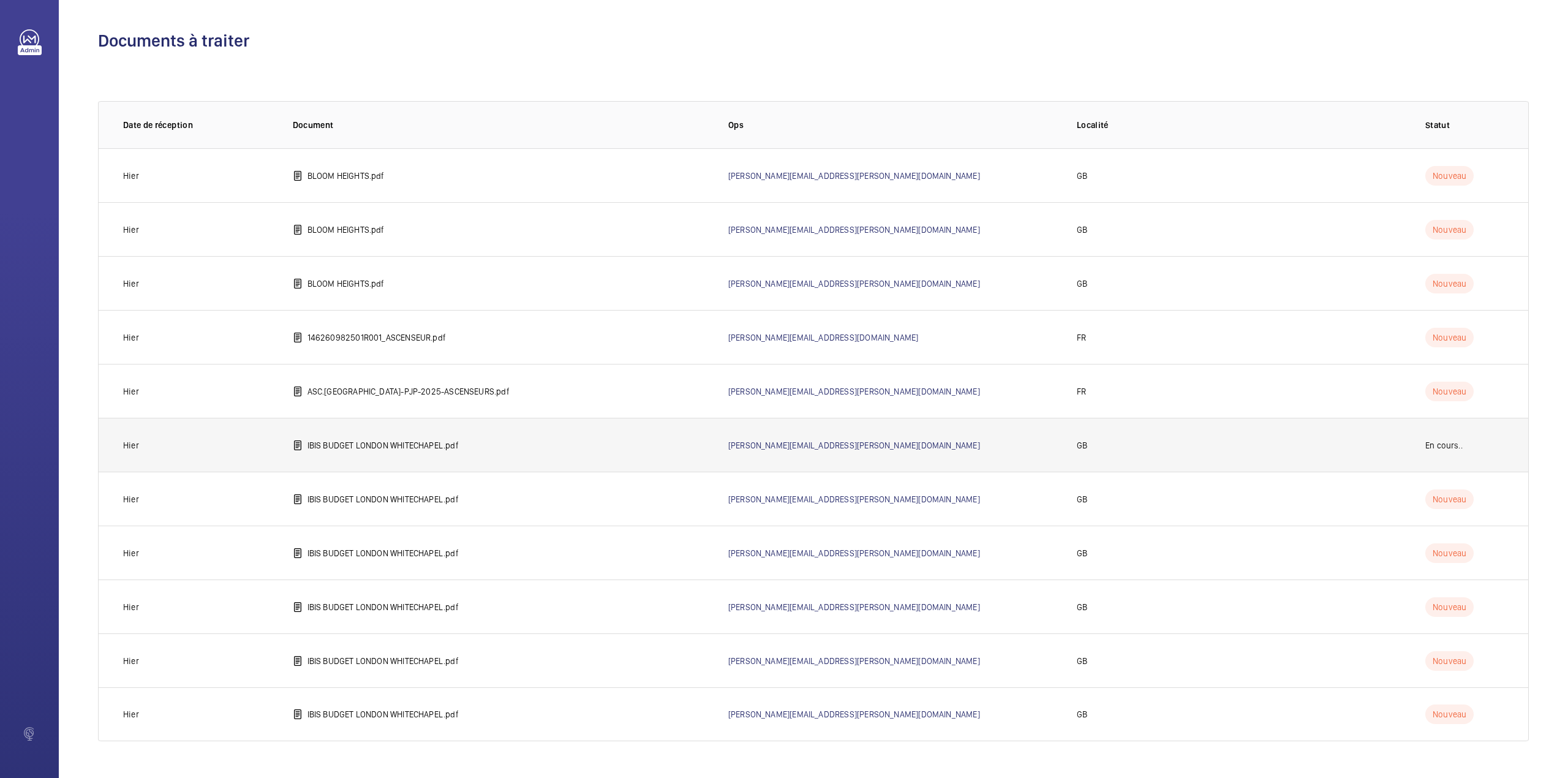
click at [374, 449] on p "IBIS BUDGET LONDON WHITECHAPEL.pdf" at bounding box center [382, 445] width 151 height 12
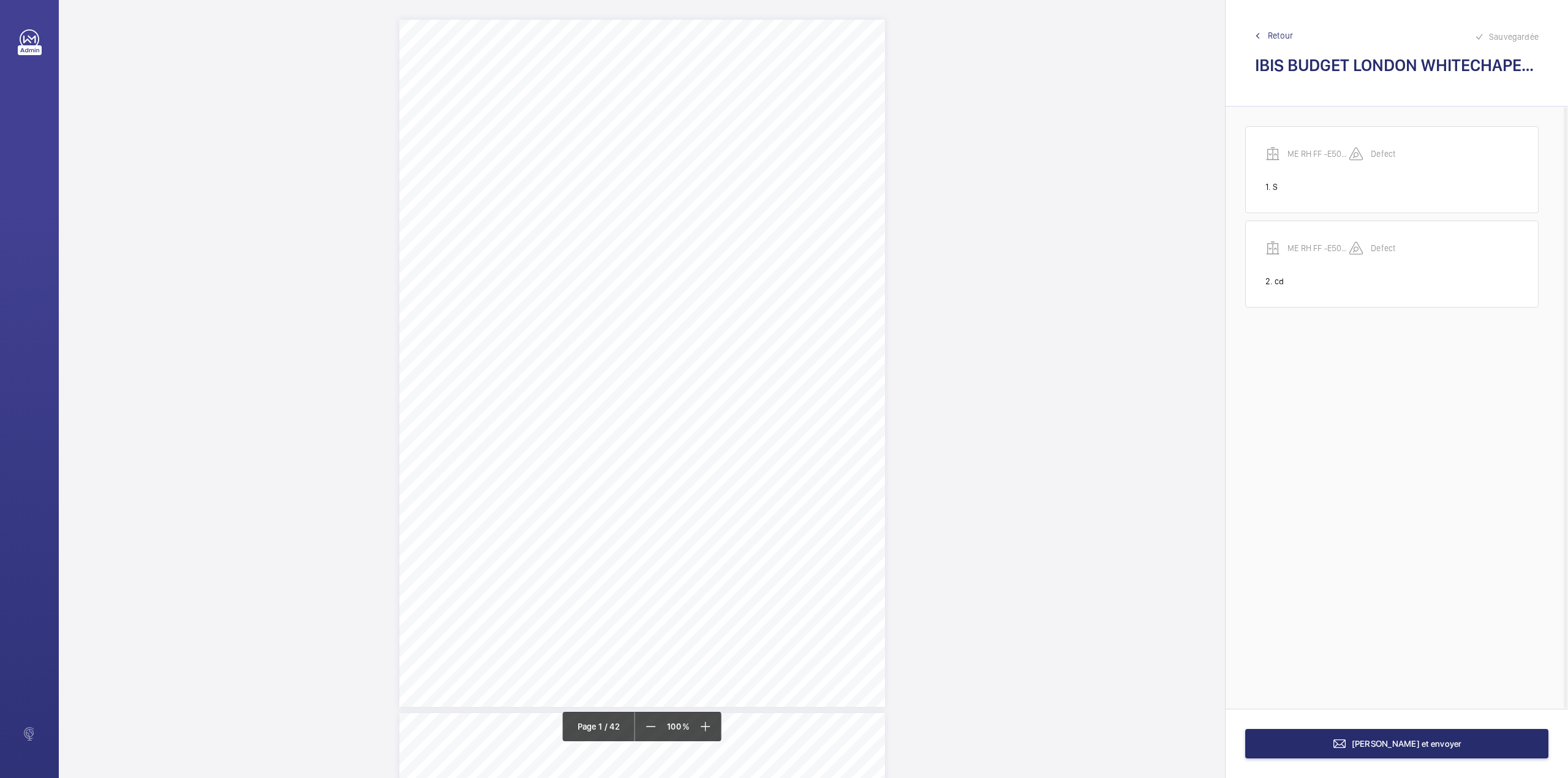
click at [1289, 32] on span "Retour" at bounding box center [1280, 35] width 25 height 12
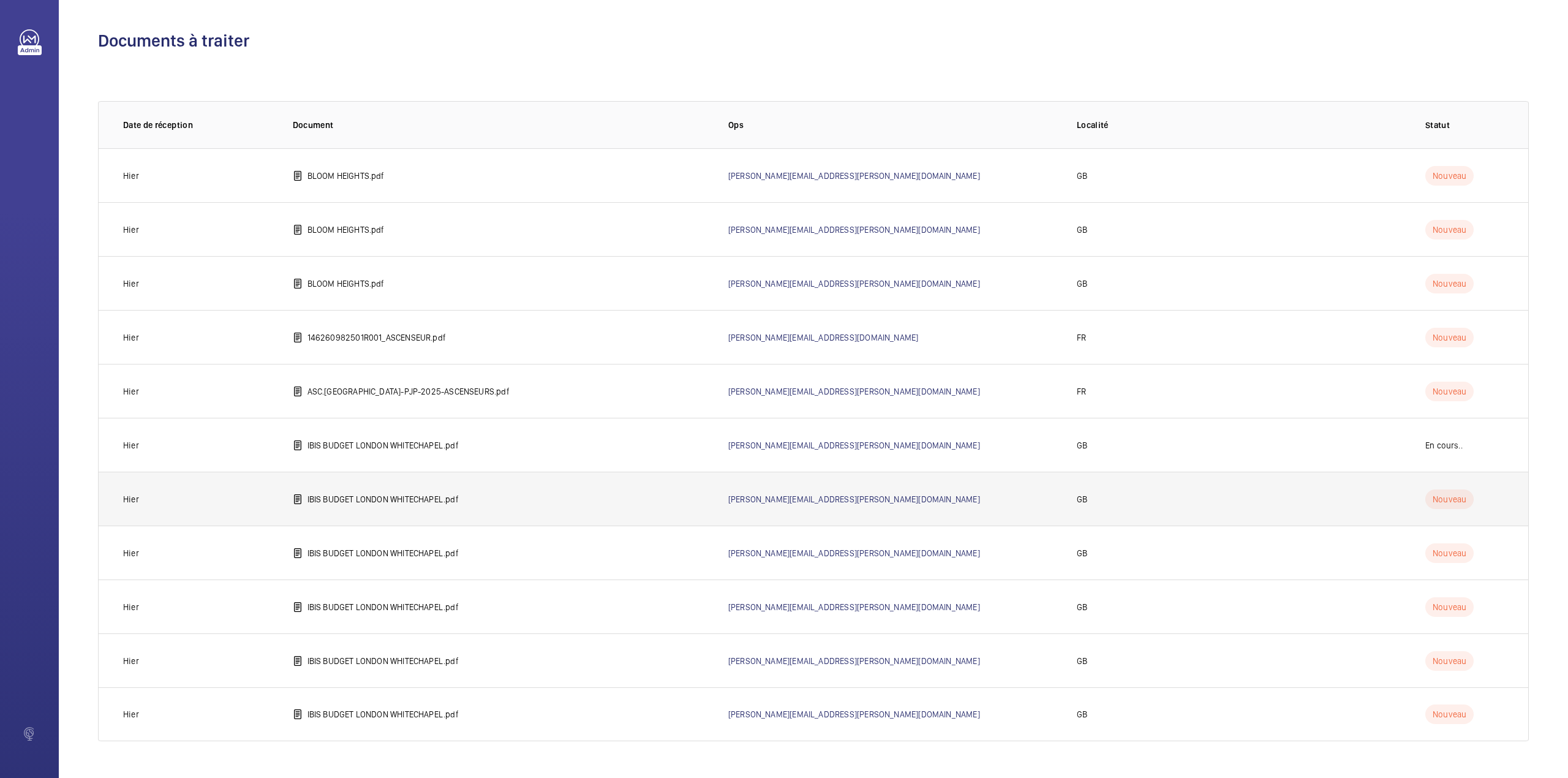
click at [349, 500] on p "IBIS BUDGET LONDON WHITECHAPEL.pdf" at bounding box center [382, 499] width 151 height 12
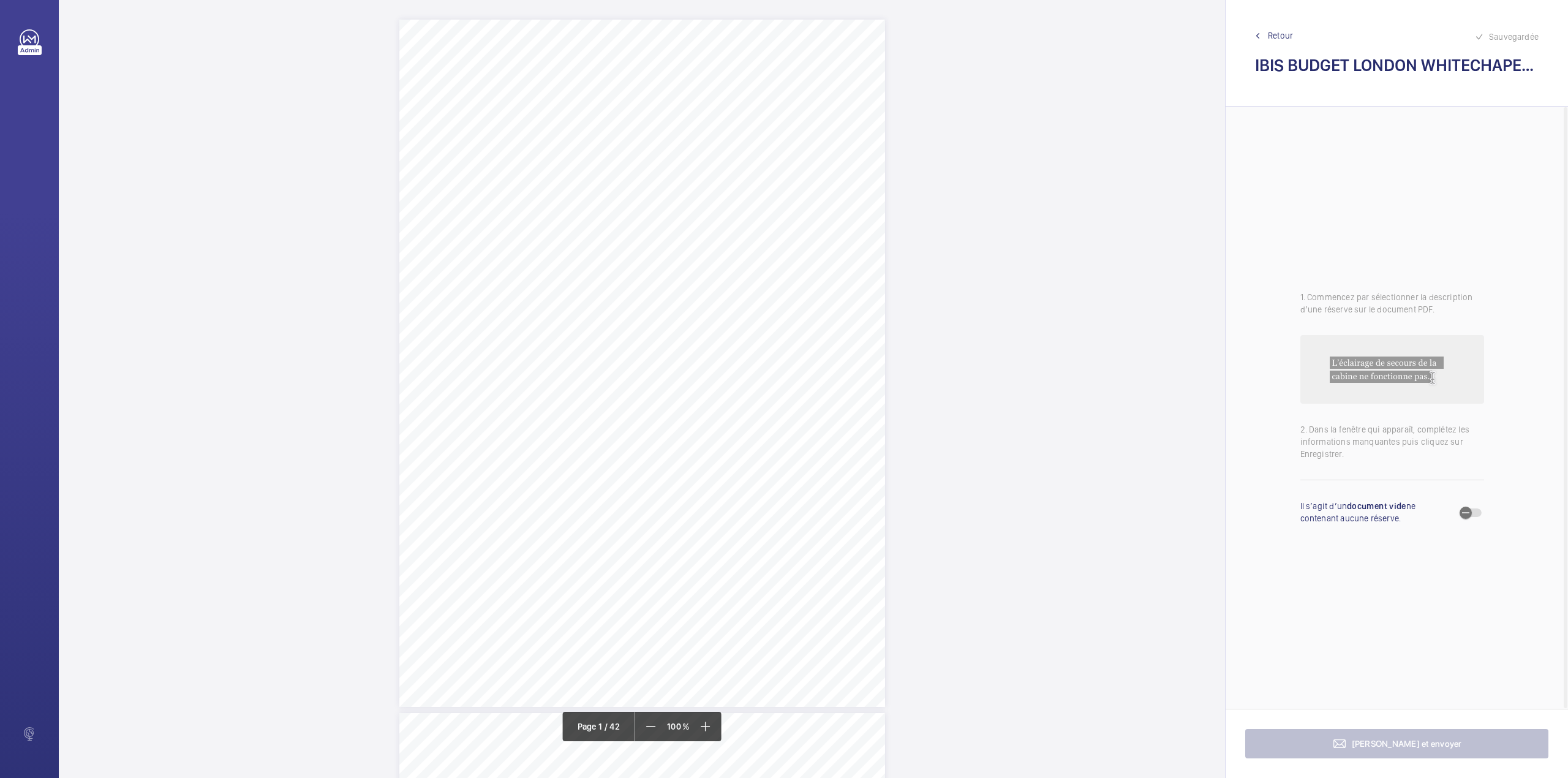
click at [726, 365] on div "Allianz Engineering Inspection Services Ltd, [STREET_ADDRESS]. Allianz Engineer…" at bounding box center [642, 363] width 486 height 688
click at [733, 128] on div "Faites un choix" at bounding box center [726, 129] width 86 height 12
click at [1265, 37] on link "Retour" at bounding box center [1396, 35] width 283 height 12
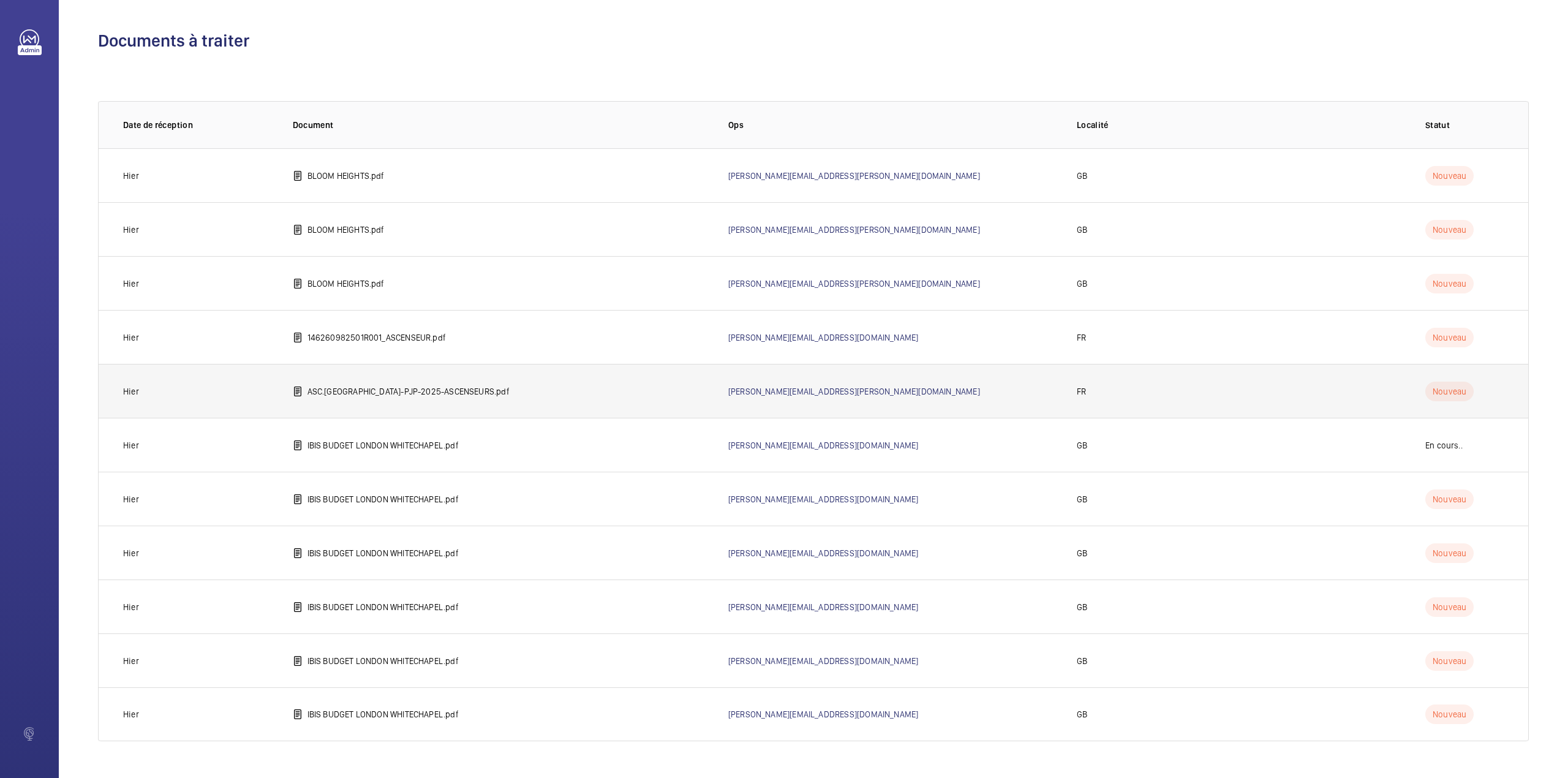
click at [365, 388] on p "ASC.[GEOGRAPHIC_DATA]-PJP-2025-ASCENSEURS.pdf" at bounding box center [408, 391] width 202 height 12
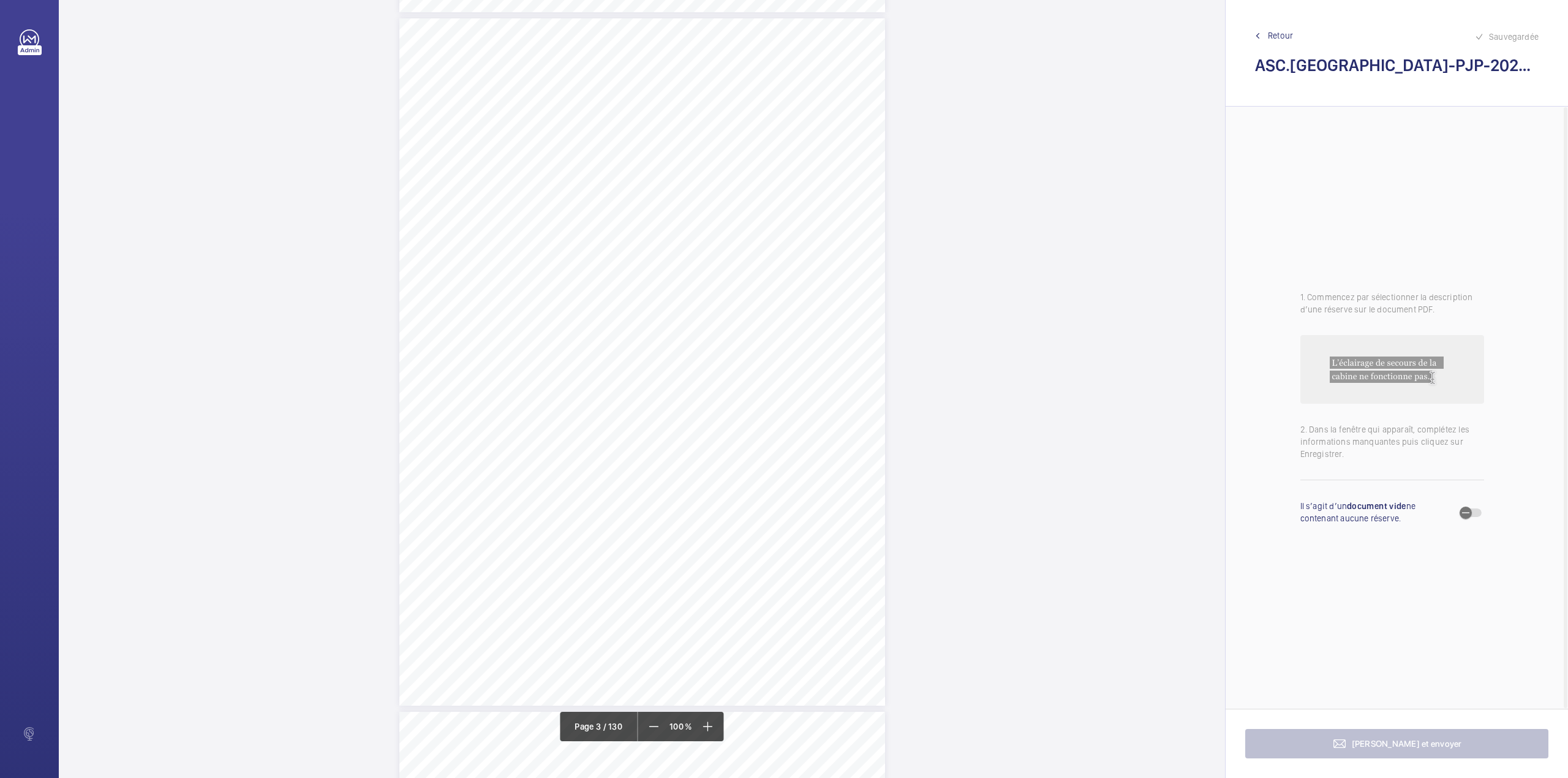
click at [863, 250] on div "Personne(s) rencontrée(s) A notre arrivée sur le site nous avons été accueillis…" at bounding box center [642, 362] width 486 height 688
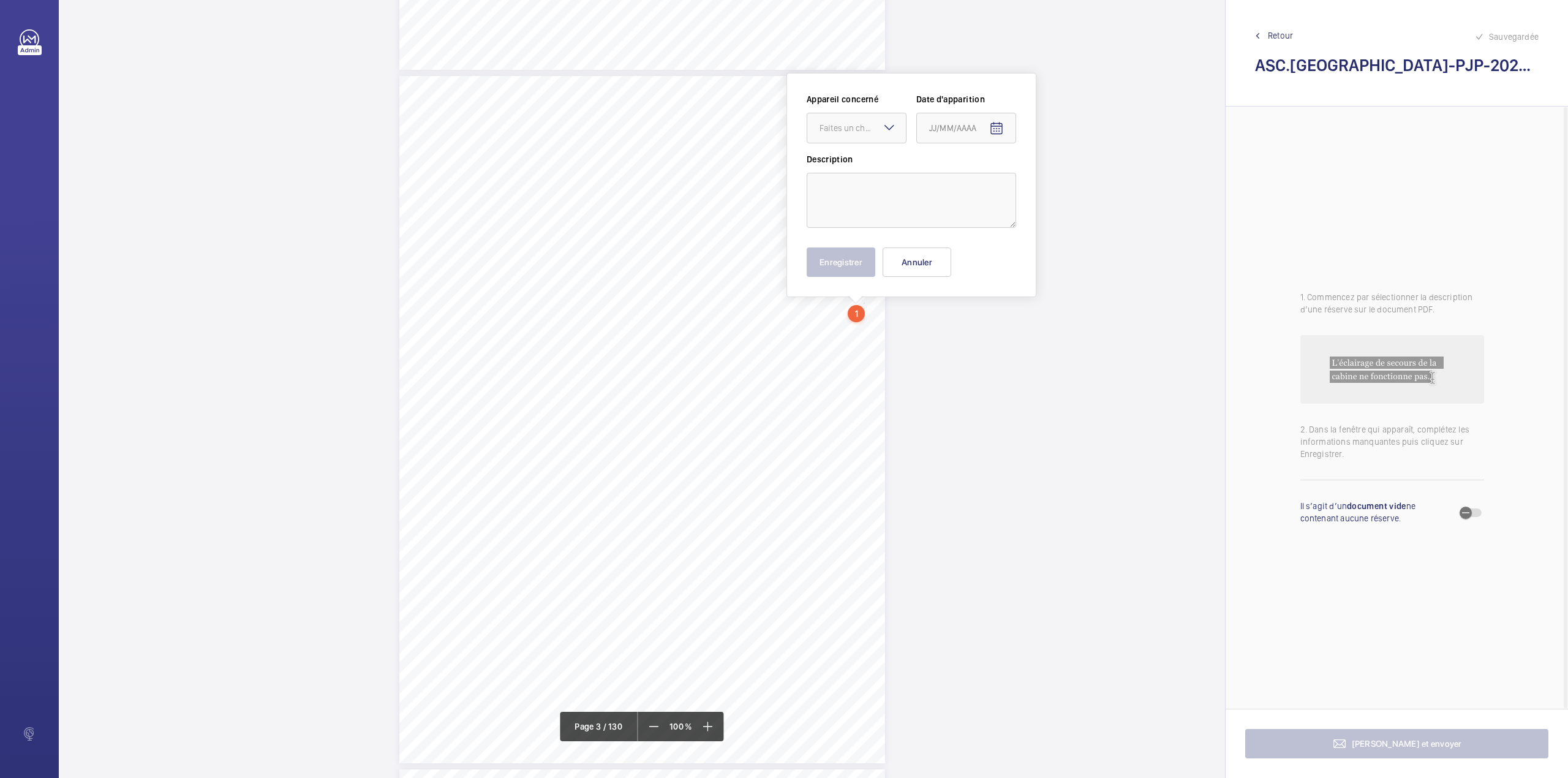
scroll to position [1329, 0]
drag, startPoint x: 843, startPoint y: 101, endPoint x: 858, endPoint y: 128, distance: 30.9
click at [846, 106] on wm-front-input-dropdown "Appareil concerné Faites un choix" at bounding box center [856, 119] width 100 height 50
click at [858, 128] on div "Faites un choix" at bounding box center [863, 129] width 86 height 12
click at [947, 253] on button "Annuler" at bounding box center [917, 263] width 69 height 29
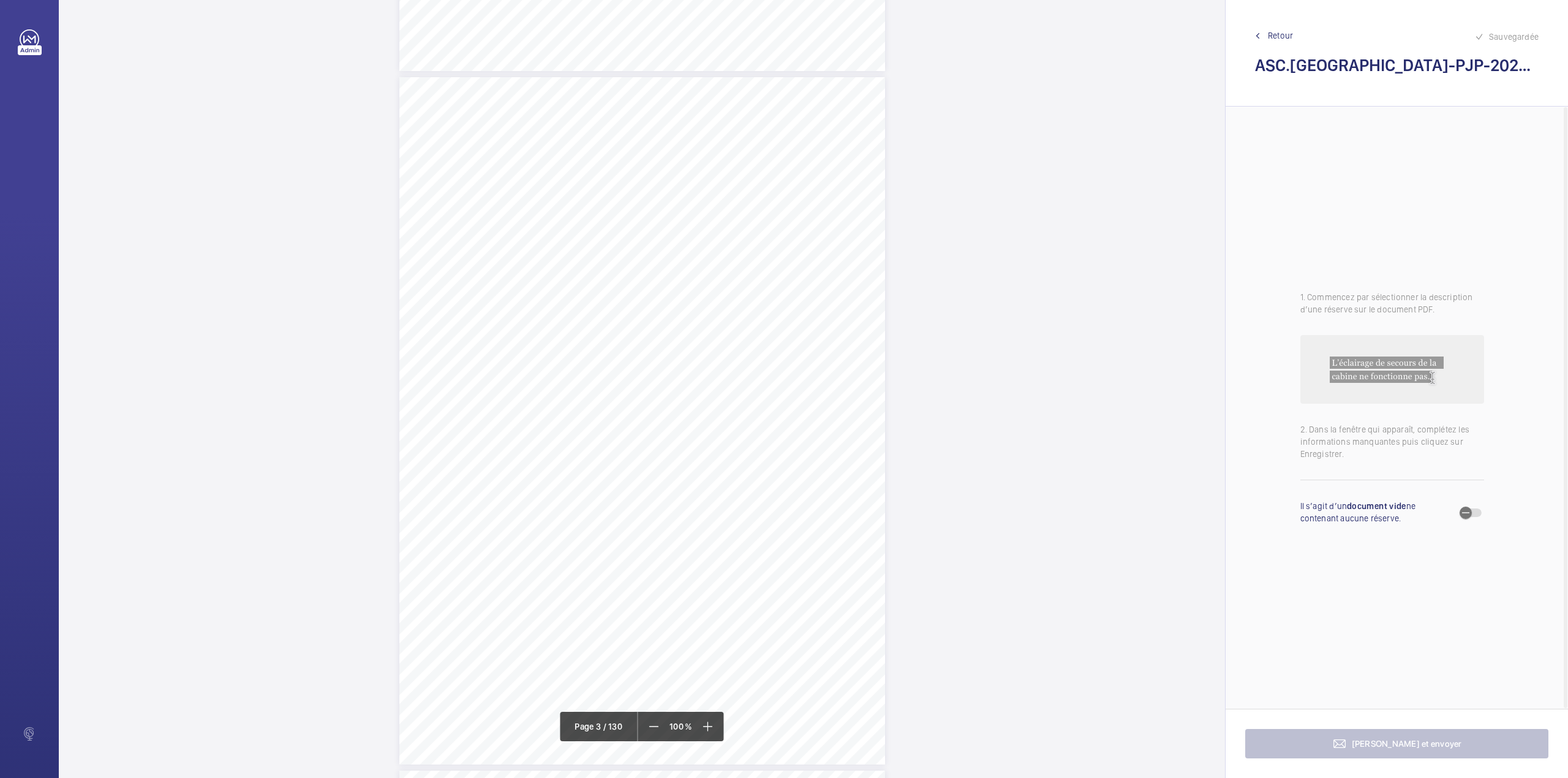
click at [635, 165] on div "Personne(s) rencontrée(s) A notre arrivée sur le site nous avons été accueillis…" at bounding box center [642, 421] width 486 height 688
click at [629, 135] on div "Faites un choix" at bounding box center [635, 129] width 86 height 12
click at [700, 445] on div "Personne(s) rencontrée(s) A notre arrivée sur le site nous avons été accueillis…" at bounding box center [642, 321] width 486 height 688
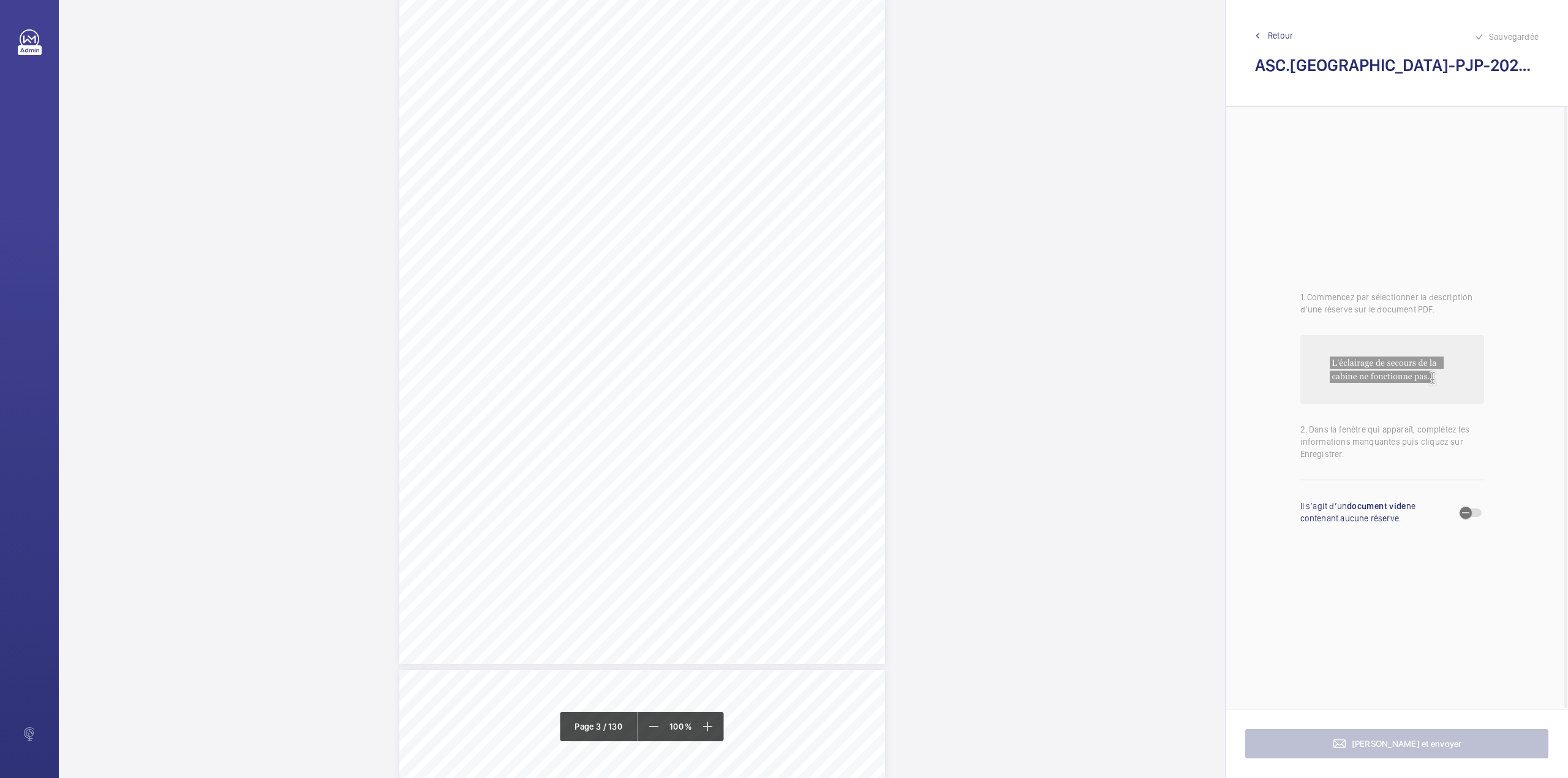
click at [679, 411] on div "Personne(s) rencontrée(s) A notre arrivée sur le site nous avons été accueillis…" at bounding box center [642, 321] width 486 height 688
click at [647, 123] on div "Faites un choix" at bounding box center [680, 129] width 86 height 12
click at [700, 427] on div "Personne(s) rencontrée(s) A notre arrivée sur le site nous avons été accueillis…" at bounding box center [642, 137] width 486 height 688
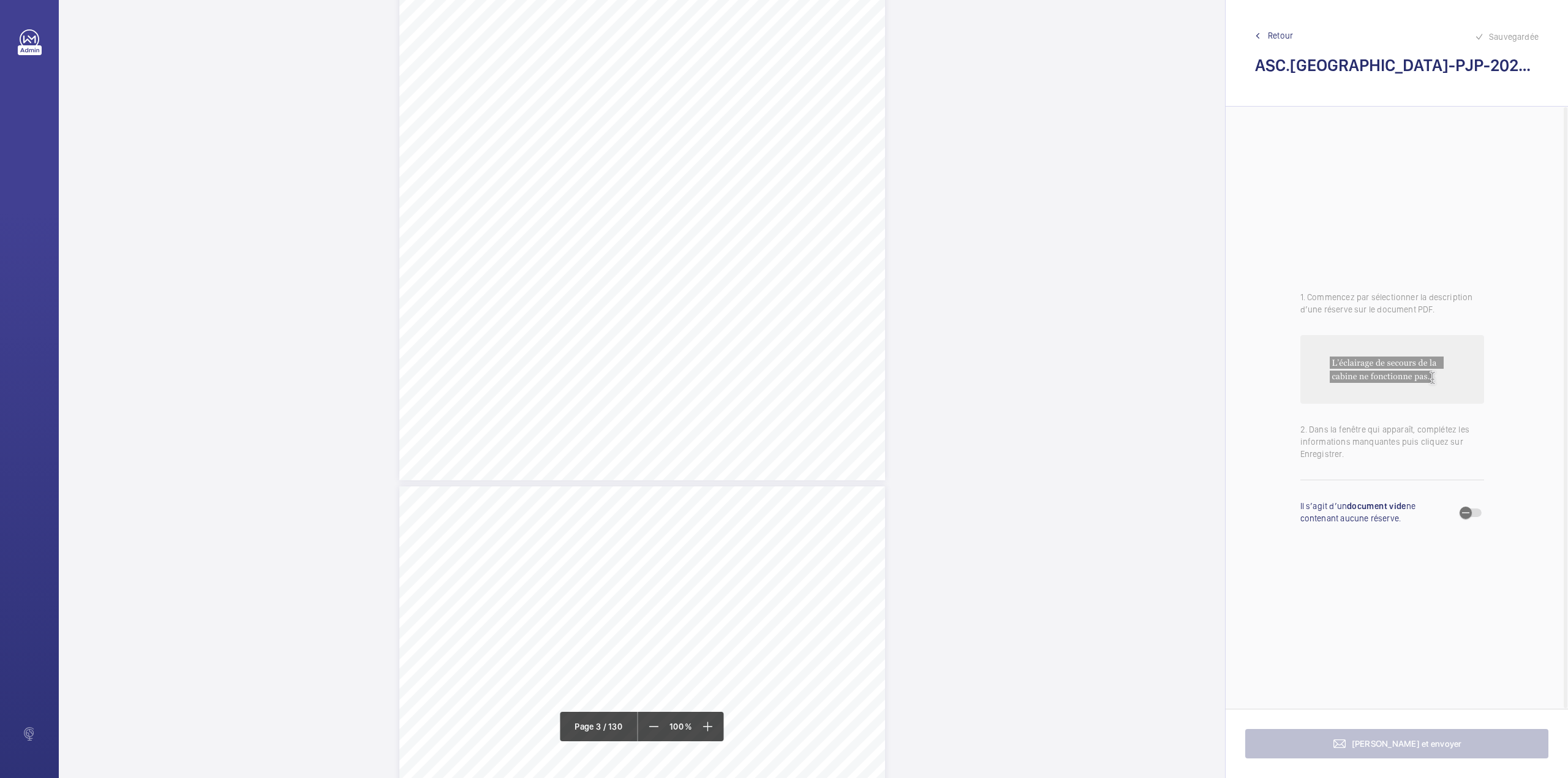
click at [700, 420] on span ": Les vérifications ont fait apparaître les défectuosités ou" at bounding box center [726, 423] width 203 height 8
click at [689, 135] on div "Faites un choix" at bounding box center [701, 129] width 86 height 12
click at [713, 369] on div "anomalies mentionnées dans la « Liste récapitulative des observations issues de…" at bounding box center [642, 475] width 486 height 688
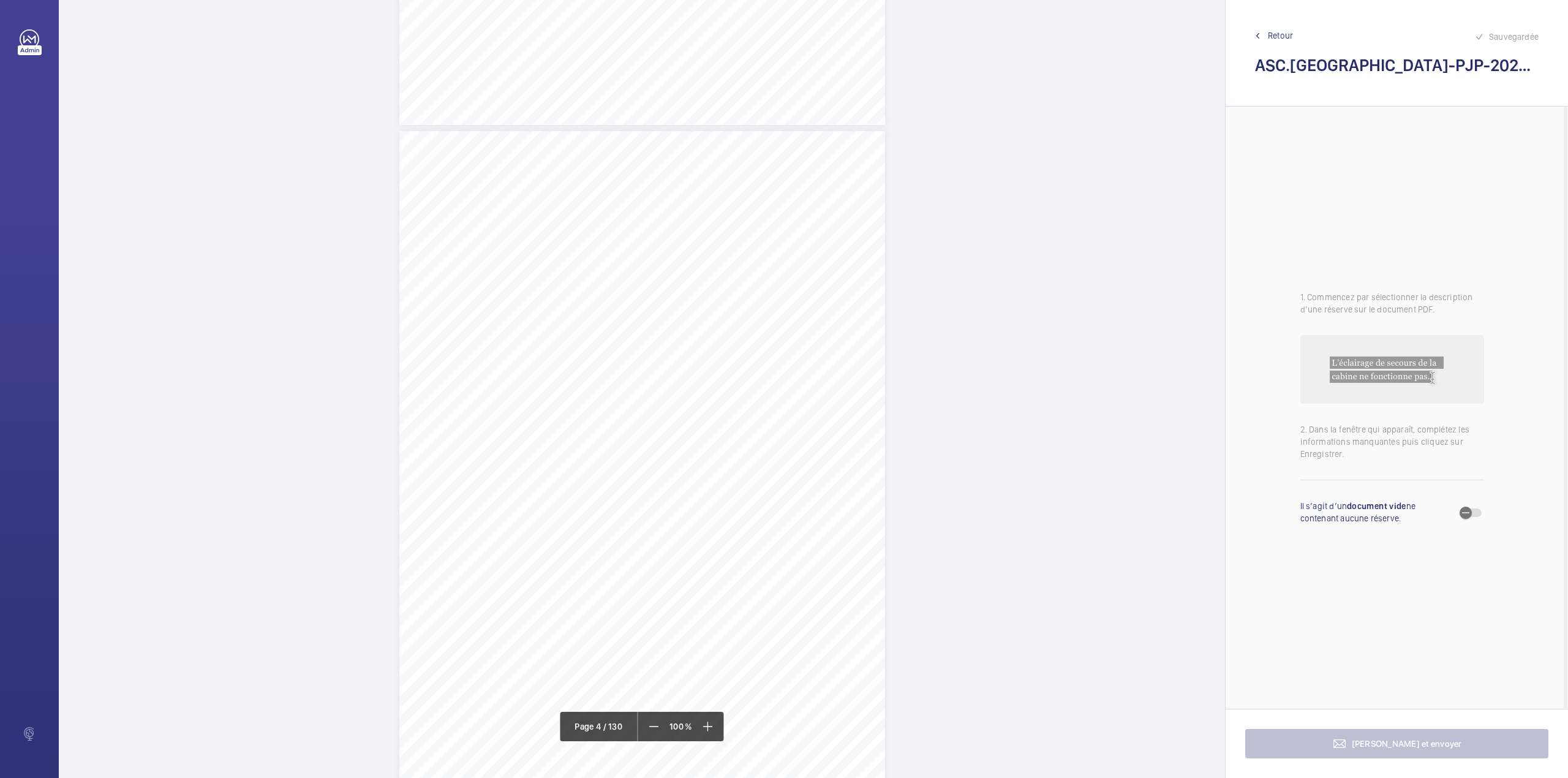
click at [713, 367] on div "anomalies mentionnées dans la « Liste récapitulative des observations issues de…" at bounding box center [642, 475] width 486 height 688
click at [682, 135] on div "Faites un choix" at bounding box center [713, 129] width 86 height 12
click at [652, 295] on span "anomalies mentionnées dans la « Liste récapitulative des observations issues de…" at bounding box center [669, 294] width 323 height 8
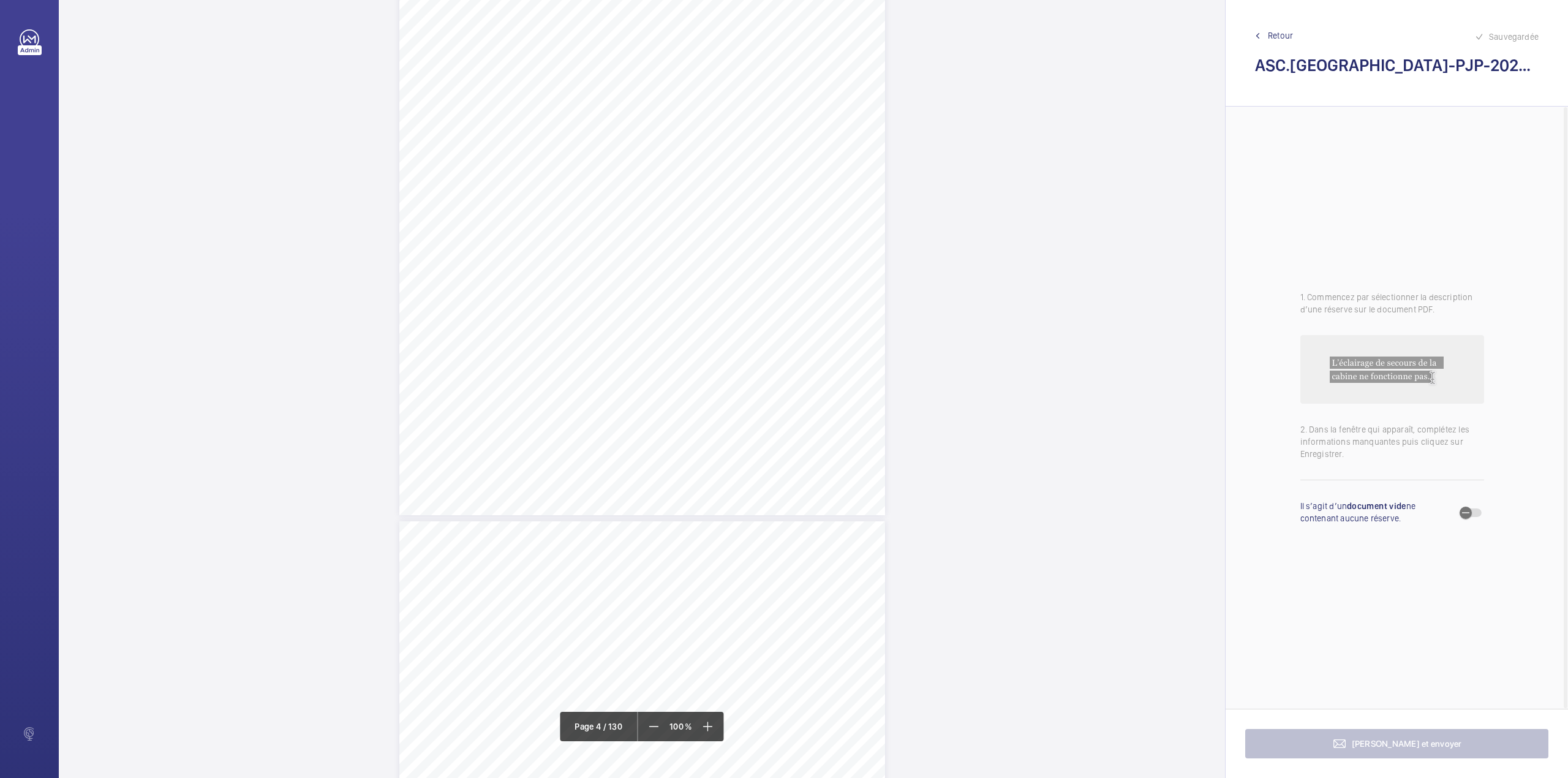
click at [652, 295] on span "anomalies mentionnées dans la « Liste récapitulative des observations issues de…" at bounding box center [669, 294] width 323 height 8
click at [662, 130] on div "Faites un choix" at bounding box center [652, 129] width 86 height 12
click at [680, 476] on div "Avis général : Non satisfaisant : Les vérifications ont fait apparaître les déf…" at bounding box center [642, 716] width 486 height 688
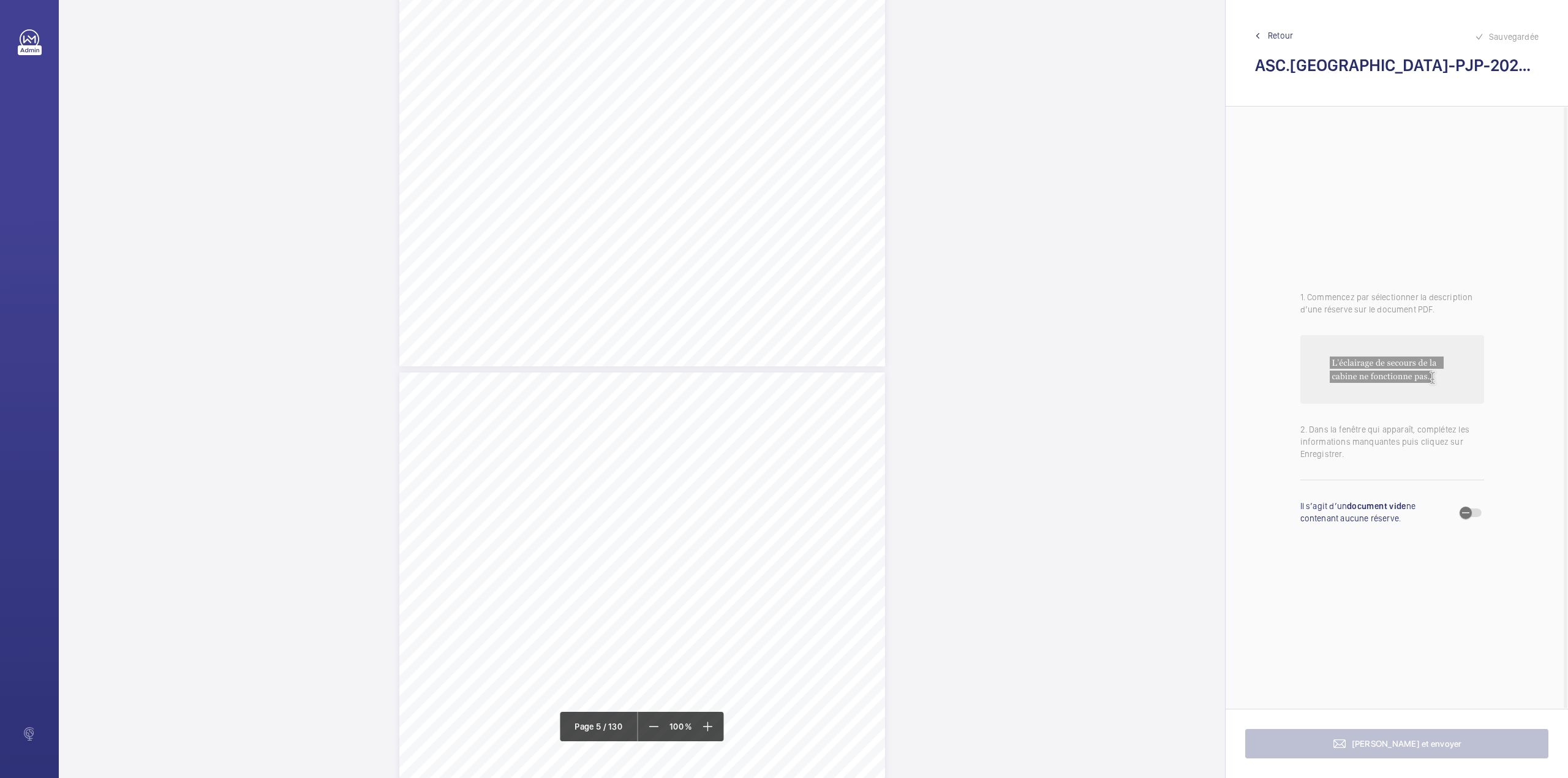
click at [672, 413] on div "Avis général : Non satisfaisant : Les vérifications ont fait apparaître les déf…" at bounding box center [642, 716] width 486 height 688
click at [655, 133] on div "Faites un choix" at bounding box center [672, 129] width 86 height 12
click at [491, 349] on div "Préambule Bureau Veritas a le plaisir de vous remettre le rapport de vérificati…" at bounding box center [642, 240] width 486 height 688
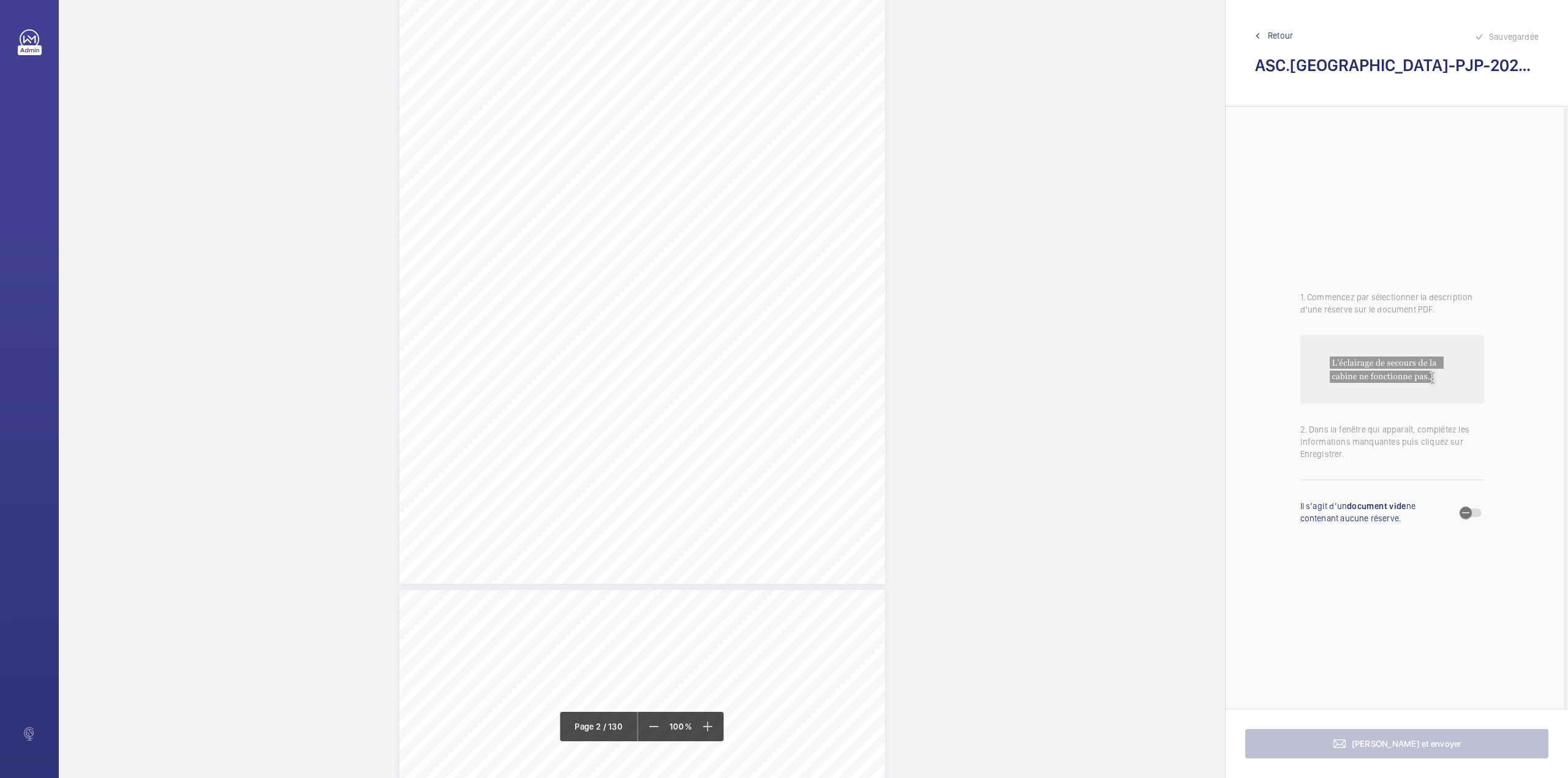
click at [490, 334] on div "Préambule Bureau Veritas a le plaisir de vous remettre le rapport de vérificati…" at bounding box center [642, 240] width 486 height 688
click at [551, 250] on button "Annuler" at bounding box center [545, 263] width 69 height 29
click at [703, 734] on mat-icon at bounding box center [708, 726] width 14 height 14
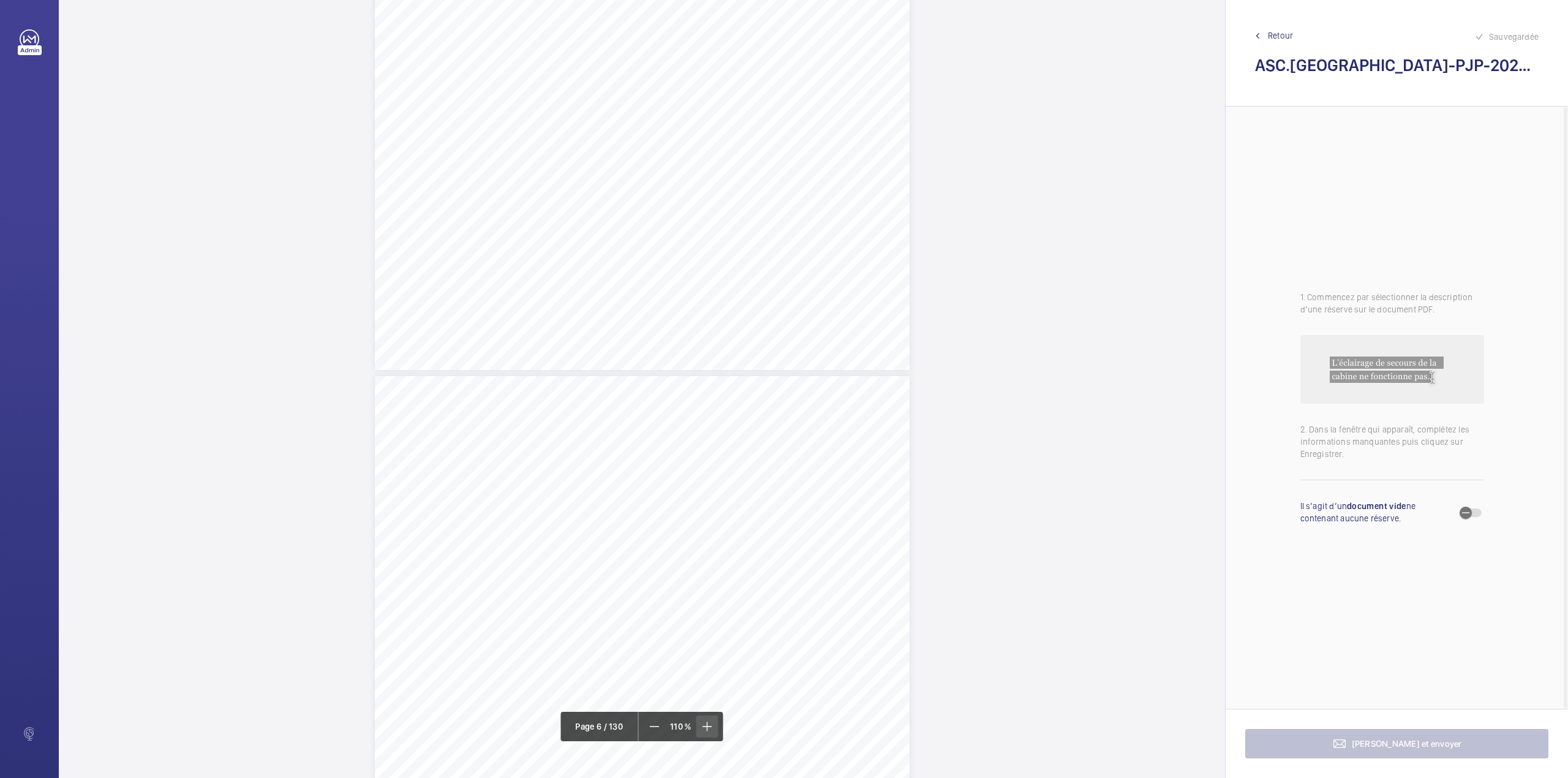
click at [703, 734] on mat-icon at bounding box center [707, 726] width 14 height 14
click at [703, 734] on mat-icon at bounding box center [708, 726] width 14 height 14
click at [652, 718] on span at bounding box center [653, 726] width 22 height 22
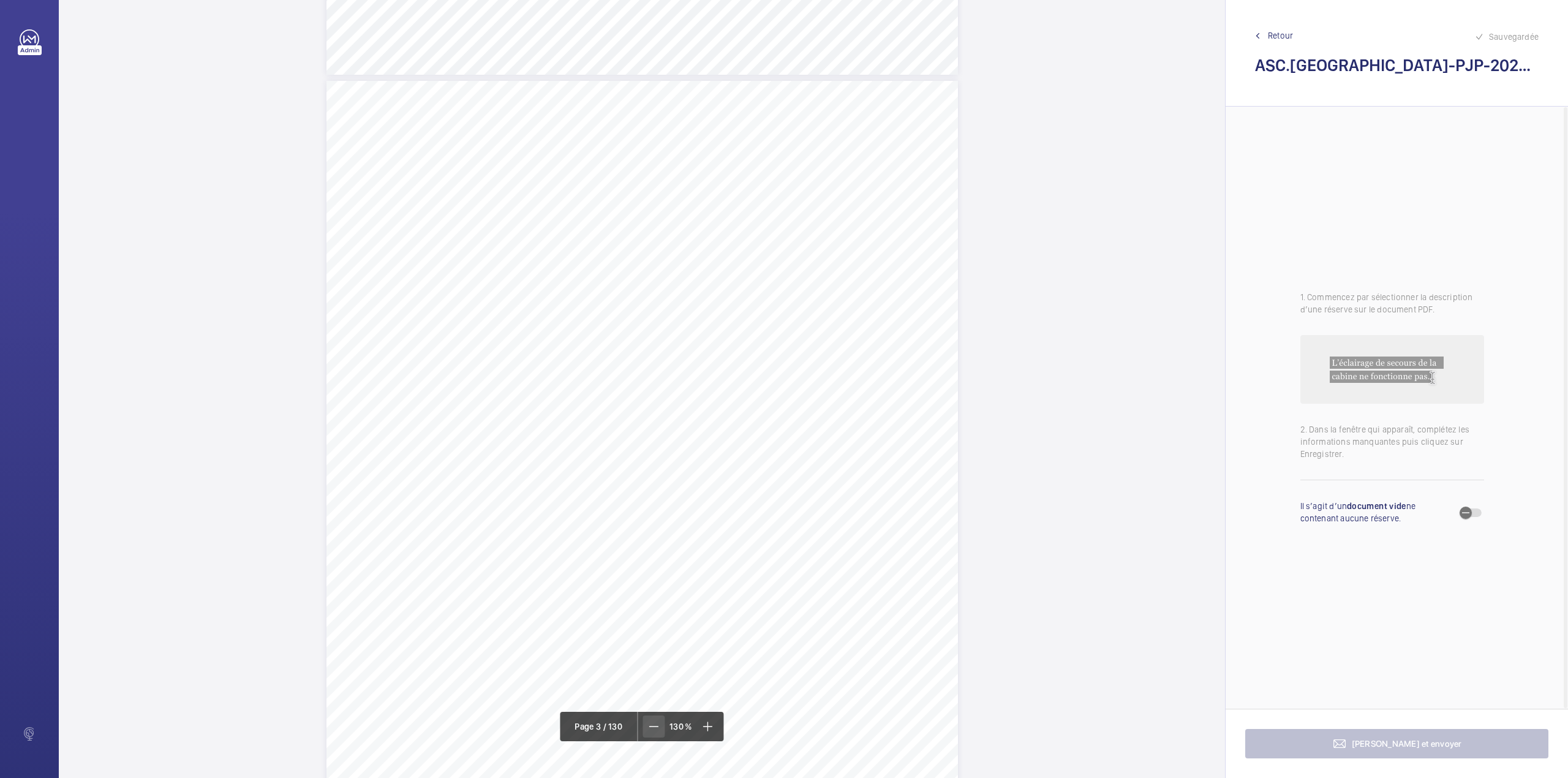
click at [652, 718] on span at bounding box center [653, 726] width 22 height 22
drag, startPoint x: 517, startPoint y: 303, endPoint x: 640, endPoint y: 315, distance: 123.6
click at [640, 315] on div "Périmètre vérifié dans le rapport | PALAIS DE JUSTICE DE PARIS ÉQUIPEMENT(S) VÉ…" at bounding box center [642, 426] width 535 height 756
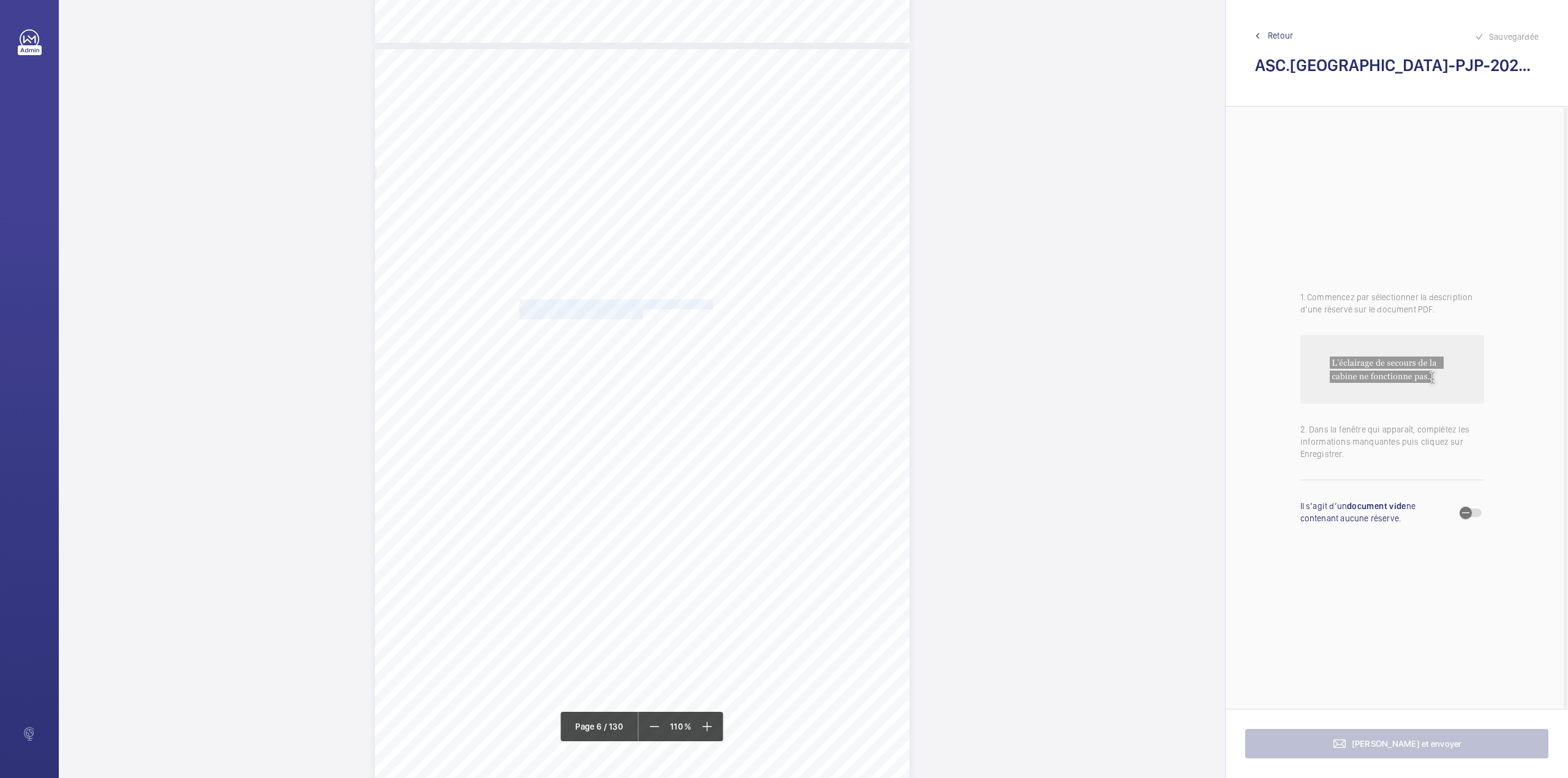
scroll to position [3754, 0]
click at [657, 730] on mat-icon at bounding box center [654, 726] width 14 height 14
click at [679, 372] on div at bounding box center [655, 359] width 98 height 29
click at [675, 397] on span "21086682" at bounding box center [655, 396] width 74 height 12
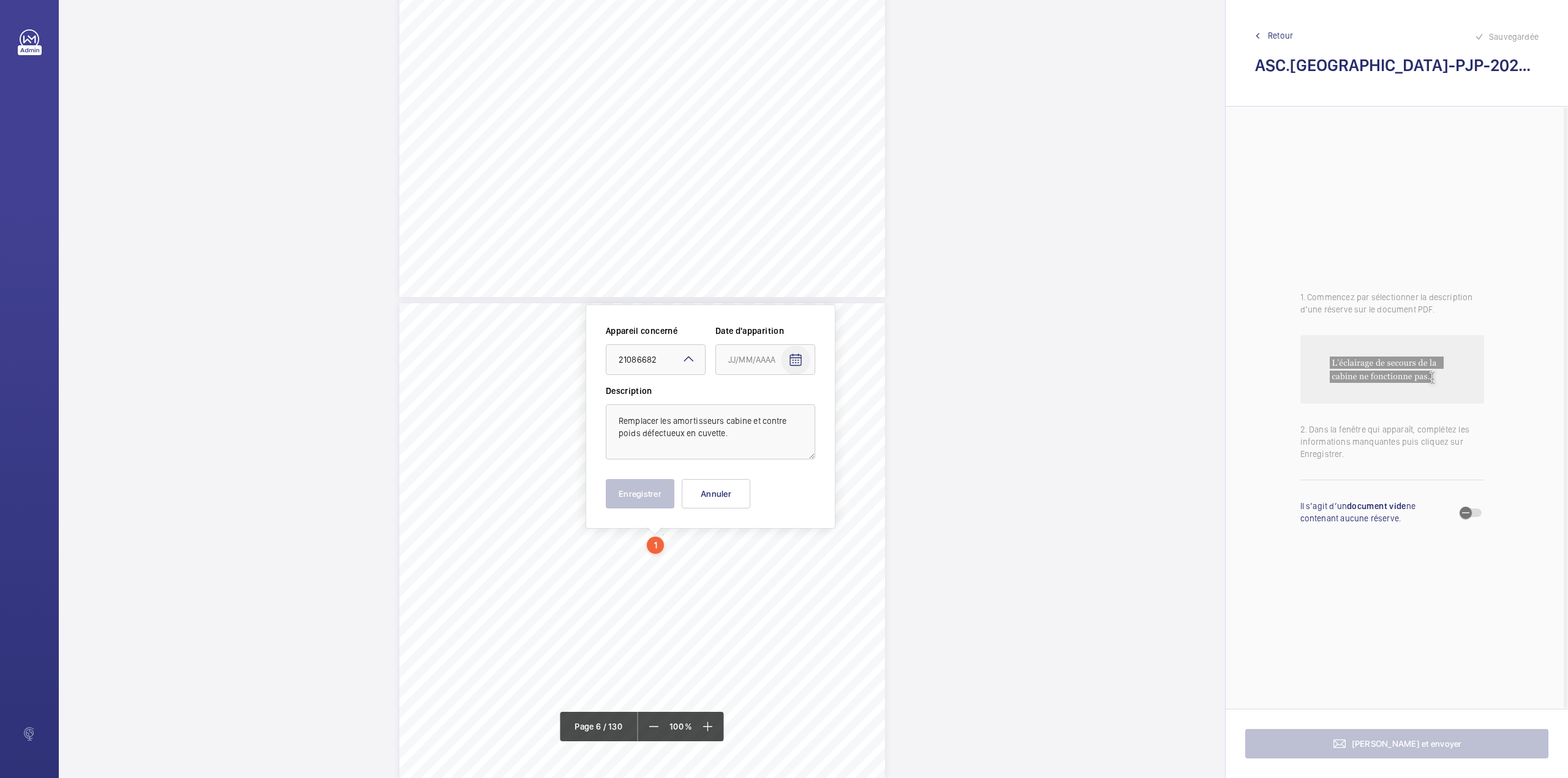
click at [802, 354] on mat-icon "Open calendar" at bounding box center [795, 360] width 14 height 14
click at [855, 406] on span "Previous month" at bounding box center [858, 408] width 24 height 24
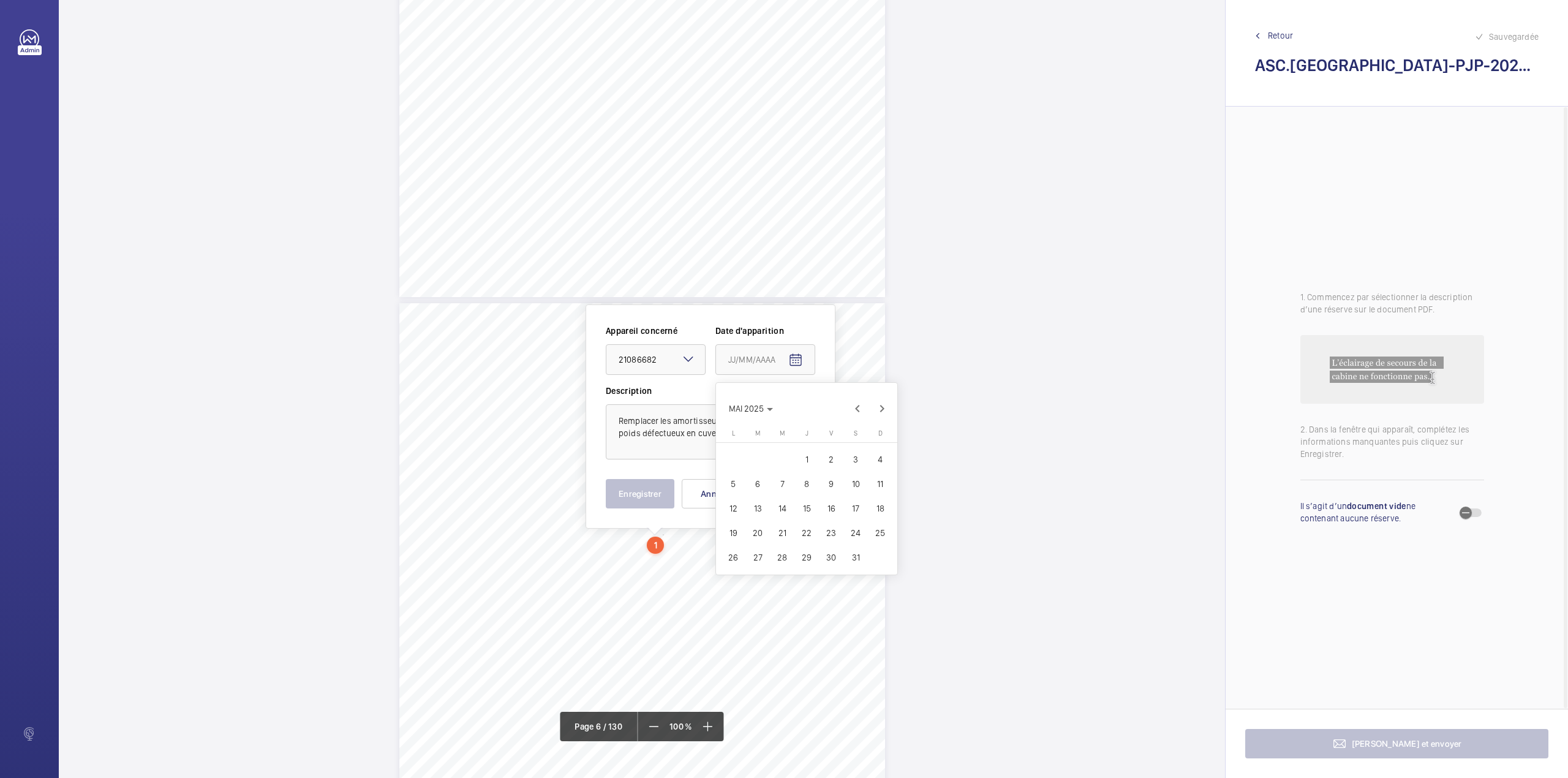
click at [755, 533] on span "20" at bounding box center [757, 533] width 22 height 22
type input "20/05/2025"
click at [628, 498] on button "Enregistrer" at bounding box center [640, 493] width 69 height 29
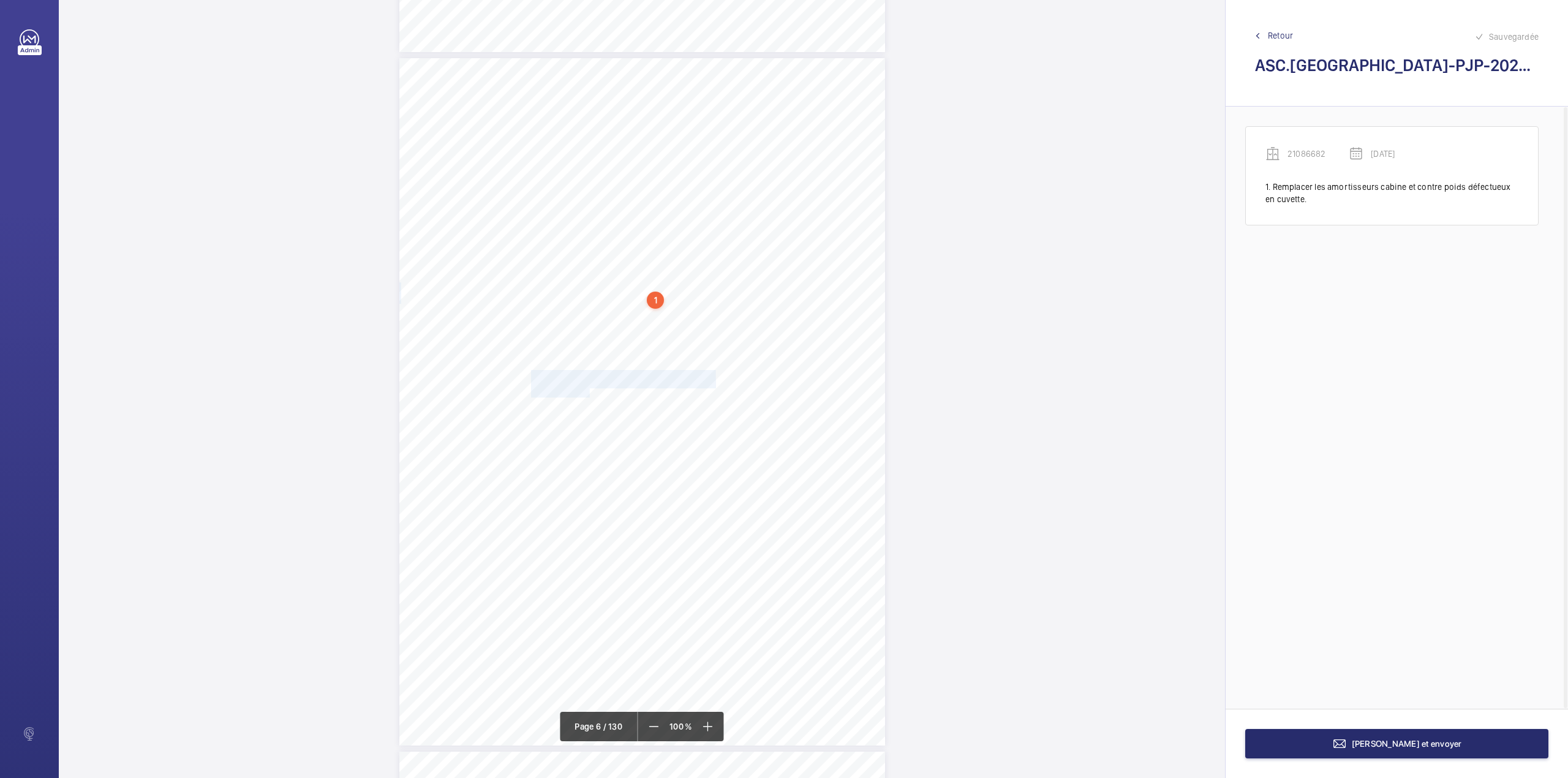
drag, startPoint x: 530, startPoint y: 375, endPoint x: 587, endPoint y: 392, distance: 59.5
click at [587, 392] on div "Périmètre vérifié dans le rapport | PALAIS DE JUSTICE DE PARIS ÉQUIPEMENT(S) VÉ…" at bounding box center [642, 402] width 486 height 688
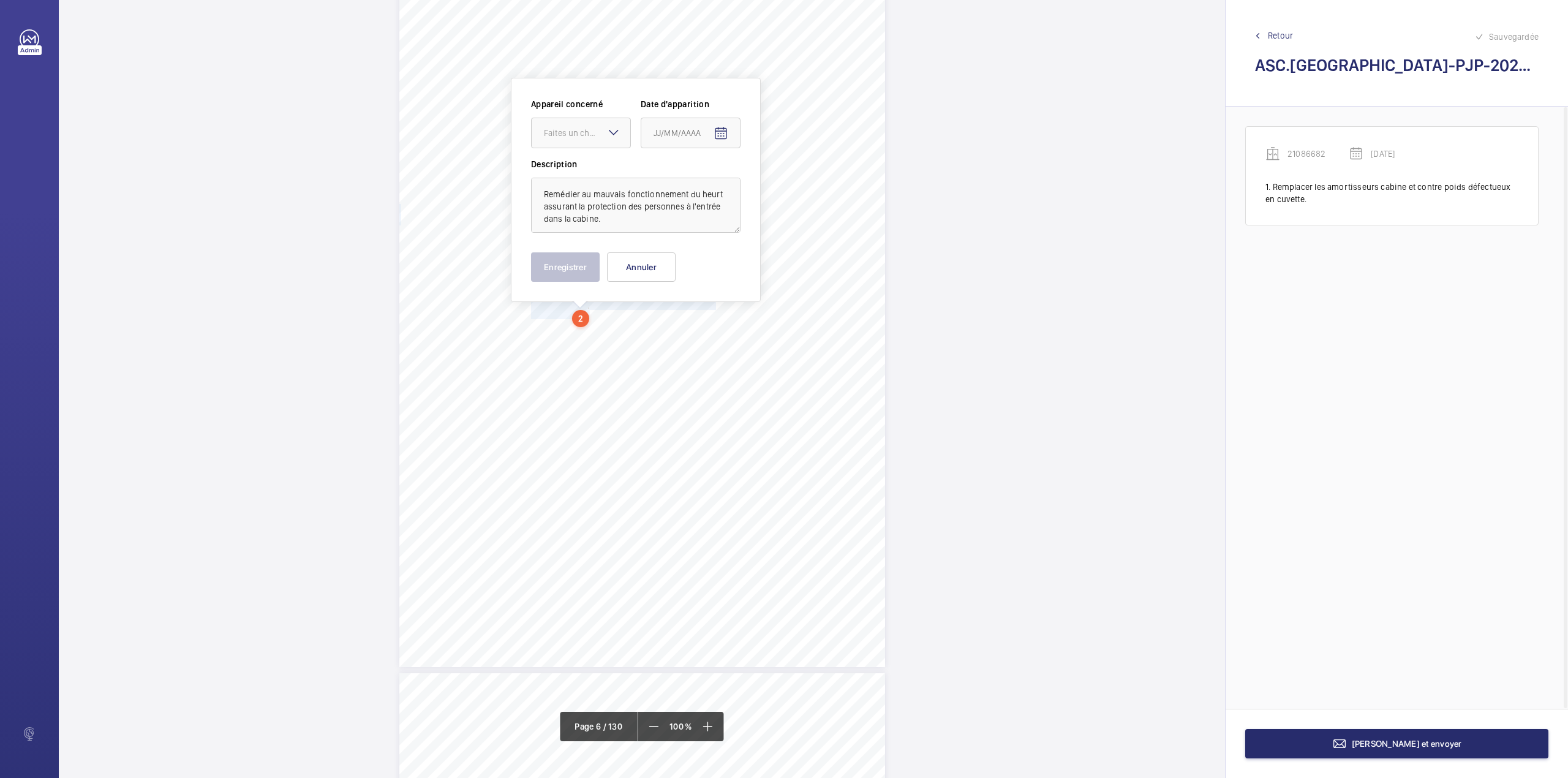
scroll to position [3510, 0]
click at [583, 145] on div "Appareil concerné Faites un choix Date d'apparition" at bounding box center [636, 125] width 210 height 60
click at [587, 130] on div "Faites un choix" at bounding box center [587, 129] width 86 height 12
click at [586, 172] on span "21086682" at bounding box center [581, 167] width 74 height 12
click at [728, 131] on mat-icon "Open calendar" at bounding box center [720, 131] width 14 height 14
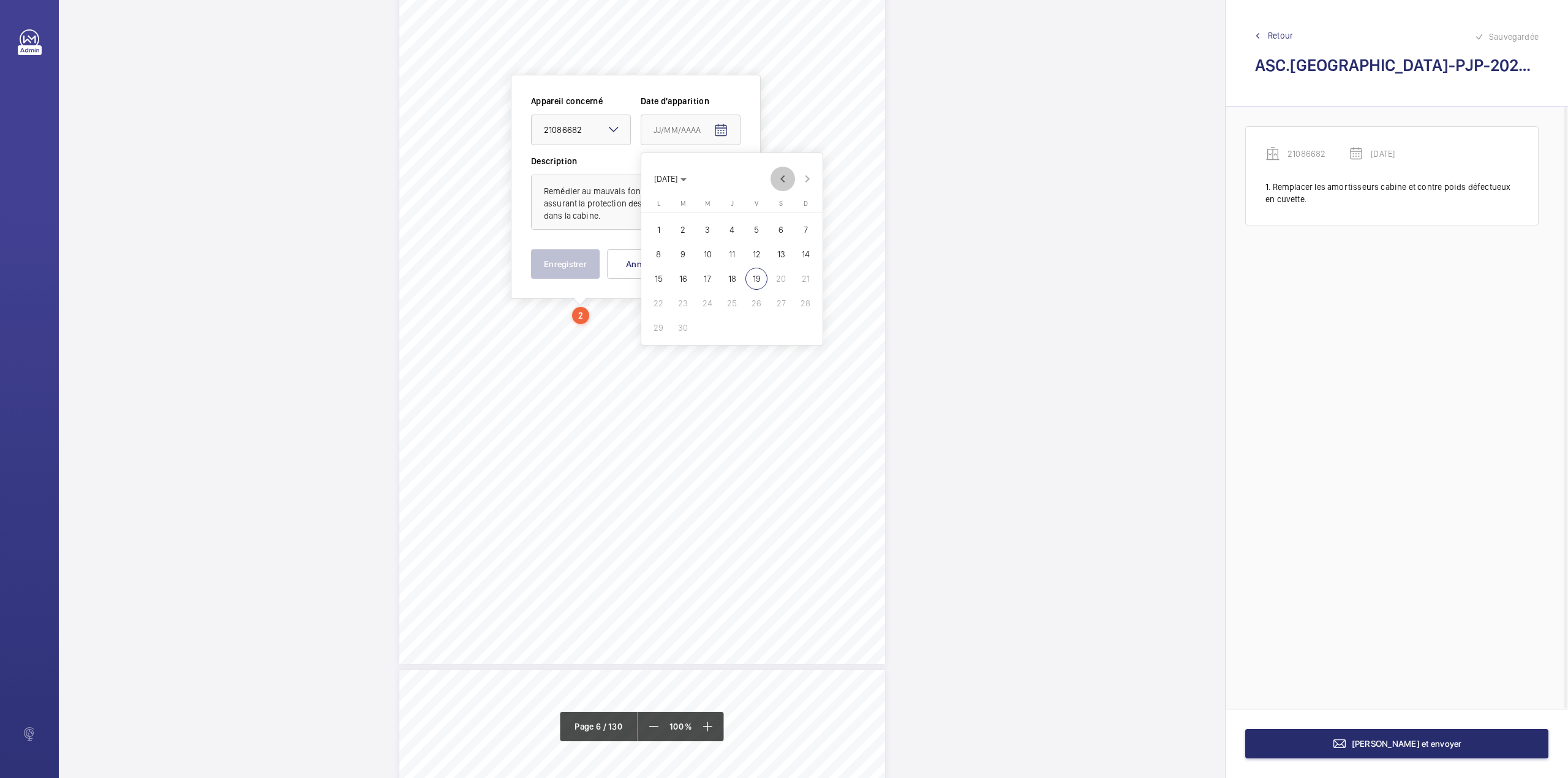
click at [784, 182] on span "Previous month" at bounding box center [783, 179] width 24 height 24
click at [681, 304] on span "20" at bounding box center [682, 303] width 22 height 22
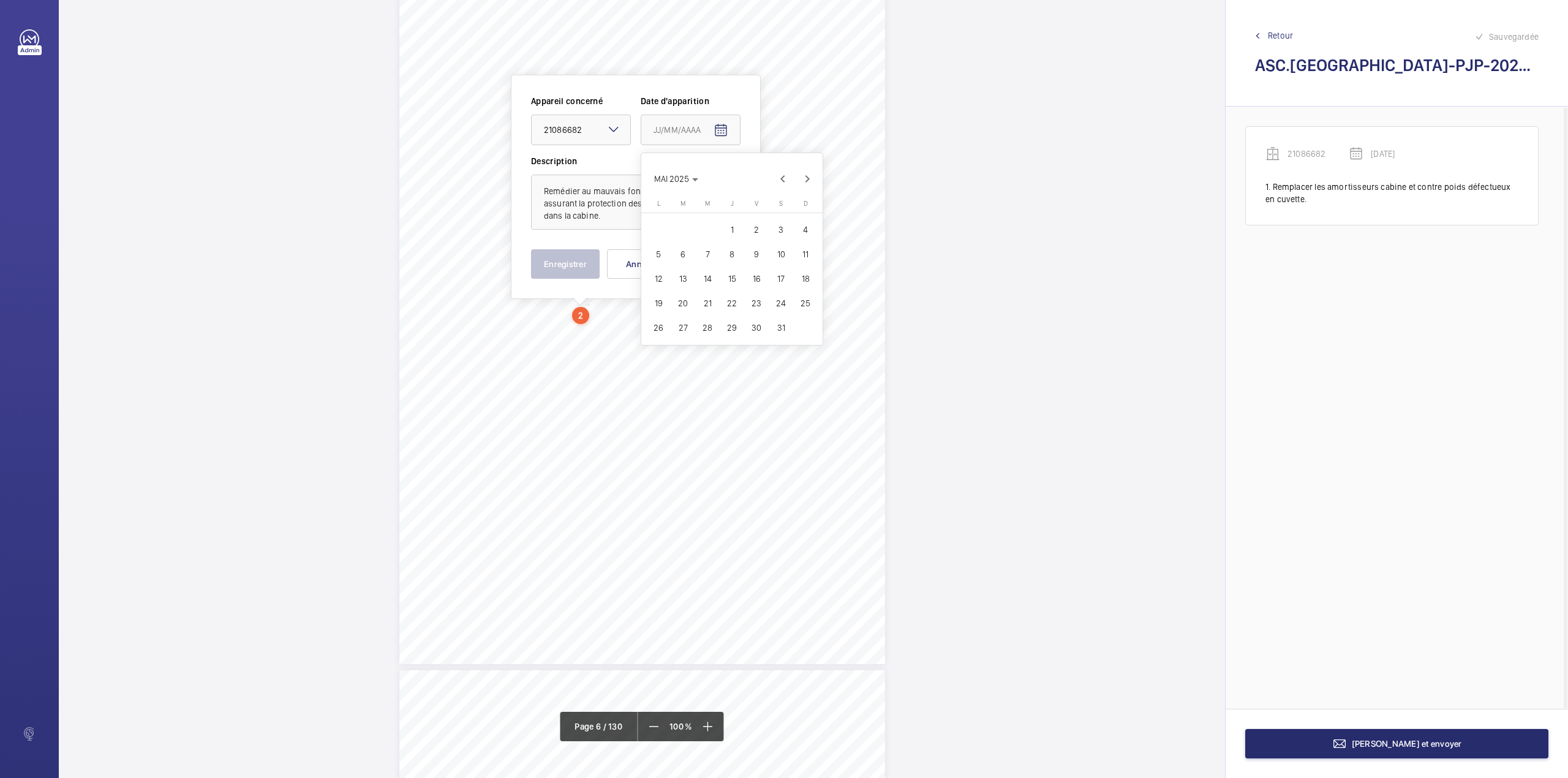
type input "20/05/2025"
click at [574, 261] on button "Enregistrer" at bounding box center [565, 263] width 69 height 29
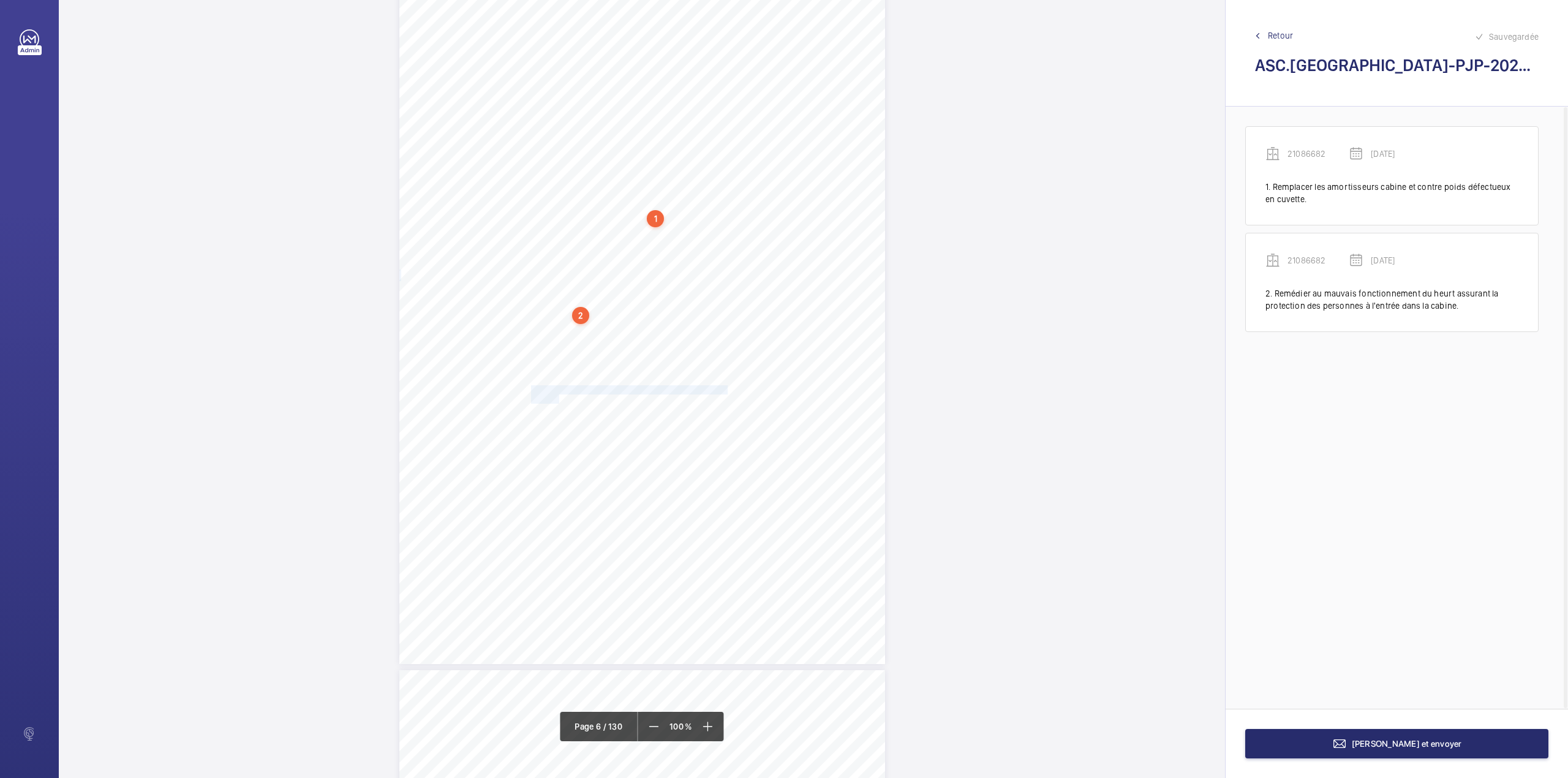
drag, startPoint x: 529, startPoint y: 390, endPoint x: 557, endPoint y: 402, distance: 30.5
click at [557, 402] on div "Périmètre vérifié dans le rapport | PALAIS DE JUSTICE DE PARIS ÉQUIPEMENT(S) VÉ…" at bounding box center [642, 321] width 486 height 688
click at [548, 138] on div at bounding box center [550, 129] width 98 height 29
click at [548, 161] on span "21086682" at bounding box center [550, 167] width 74 height 12
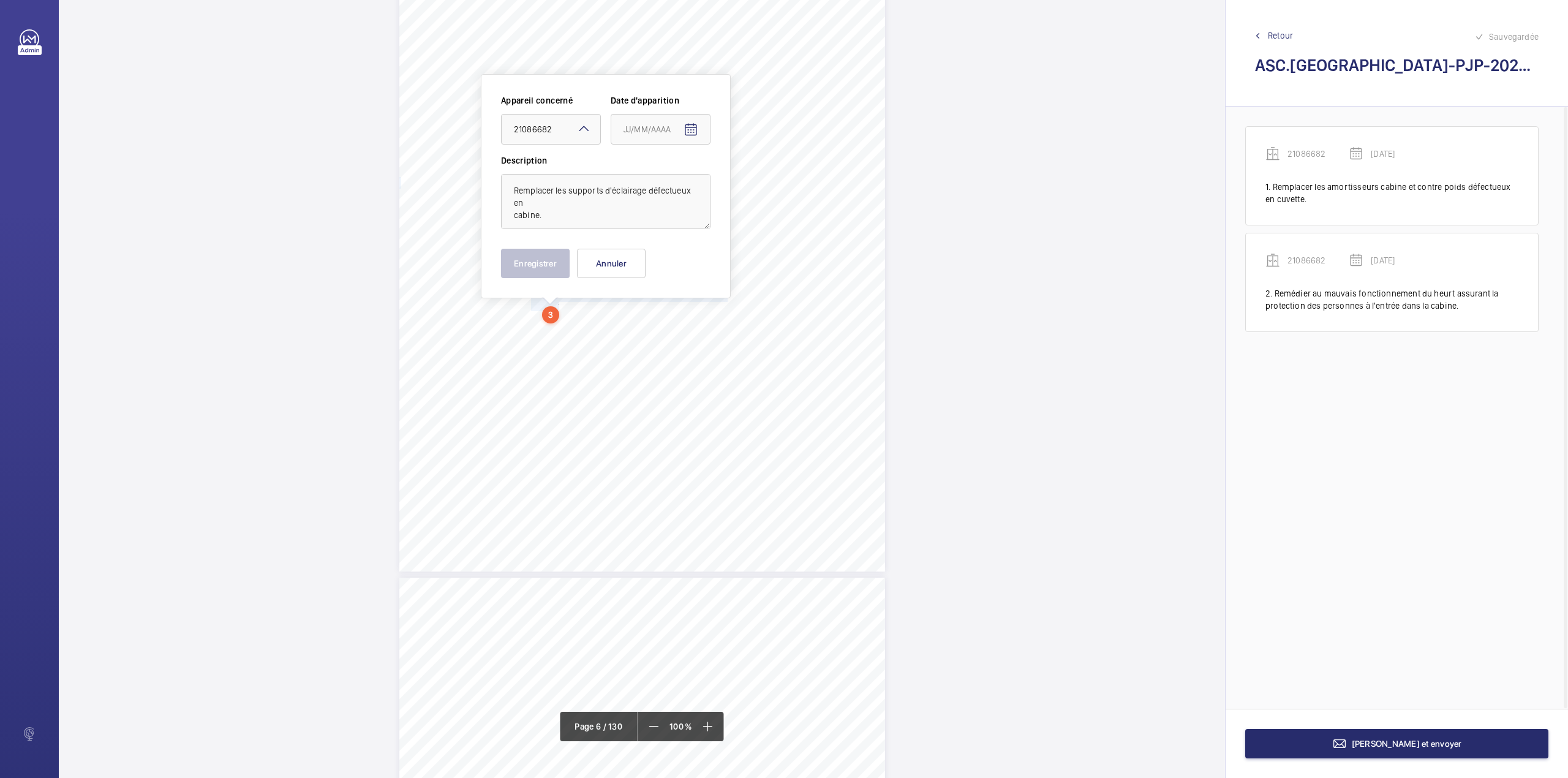
click at [548, 161] on label "Description" at bounding box center [606, 160] width 210 height 12
click at [681, 128] on span "Open calendar" at bounding box center [690, 129] width 29 height 29
click at [746, 175] on span "Previous month" at bounding box center [753, 178] width 24 height 24
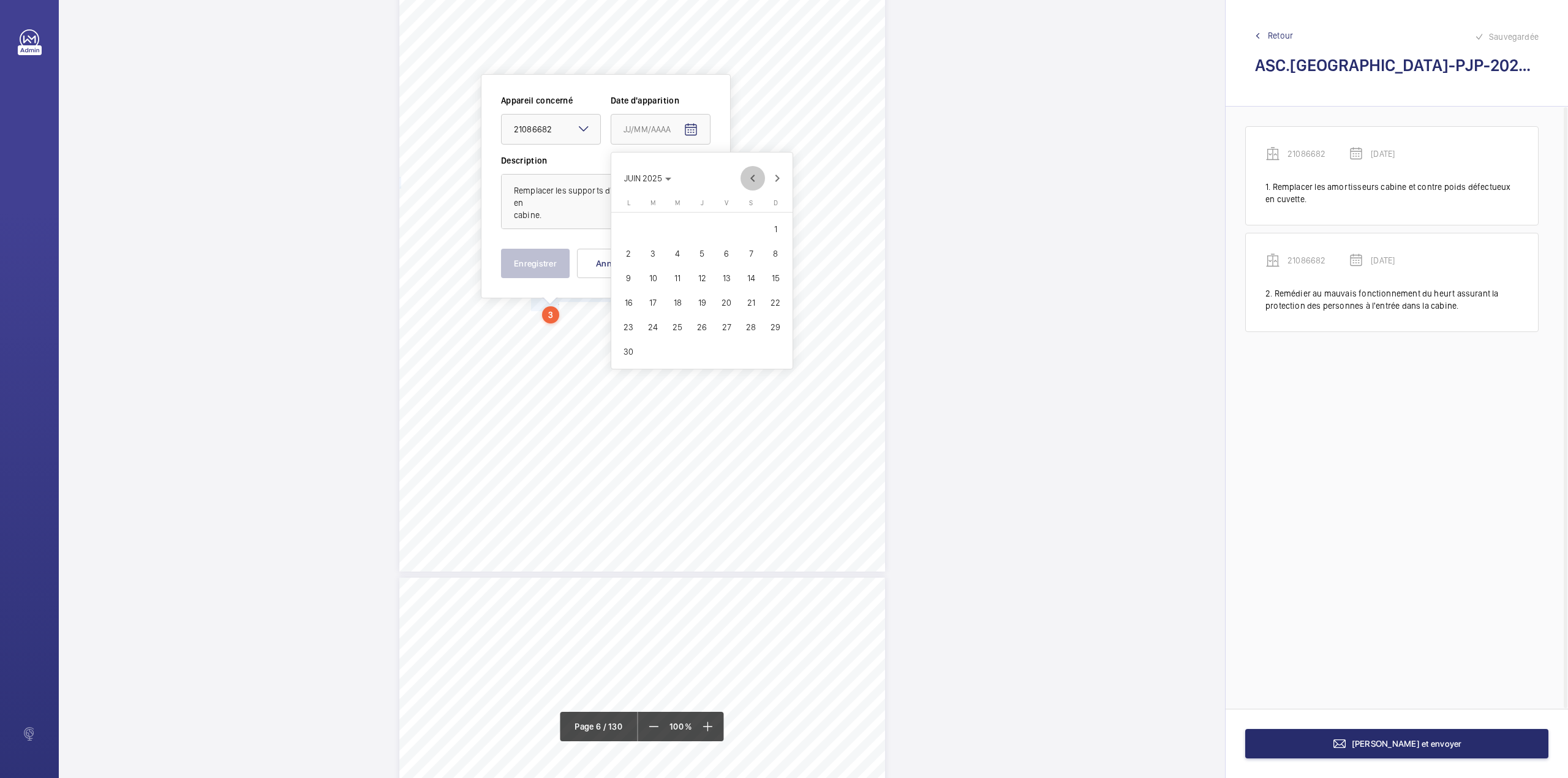
click at [746, 175] on span "Previous month" at bounding box center [753, 178] width 24 height 24
click at [657, 301] on span "20" at bounding box center [652, 302] width 22 height 22
type input "20/05/2025"
click at [534, 253] on button "Enregistrer" at bounding box center [535, 263] width 69 height 29
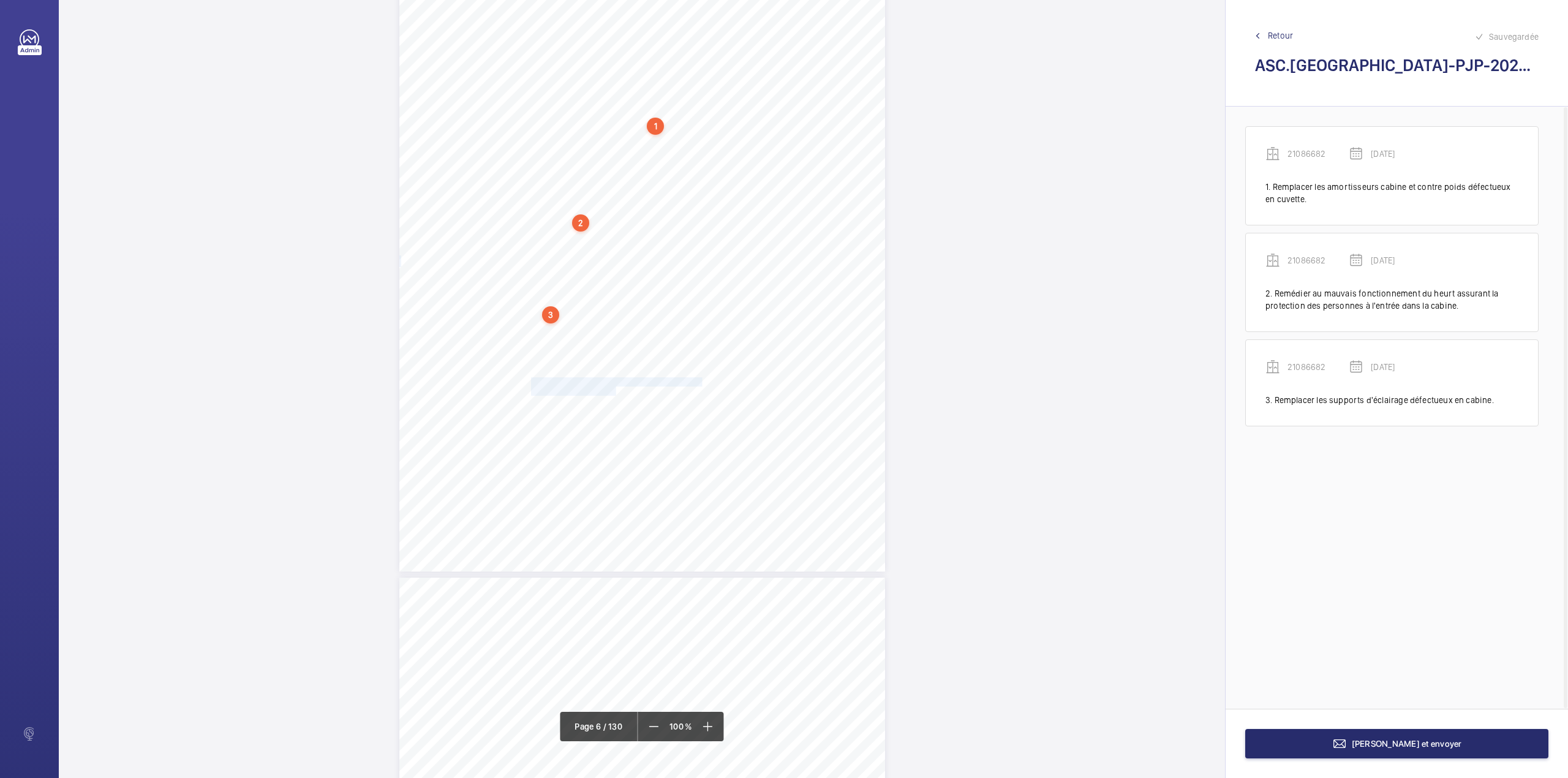
drag, startPoint x: 529, startPoint y: 383, endPoint x: 613, endPoint y: 390, distance: 84.3
click at [613, 390] on div "Périmètre vérifié dans le rapport | PALAIS DE JUSTICE DE PARIS ÉQUIPEMENT(S) VÉ…" at bounding box center [642, 228] width 486 height 688
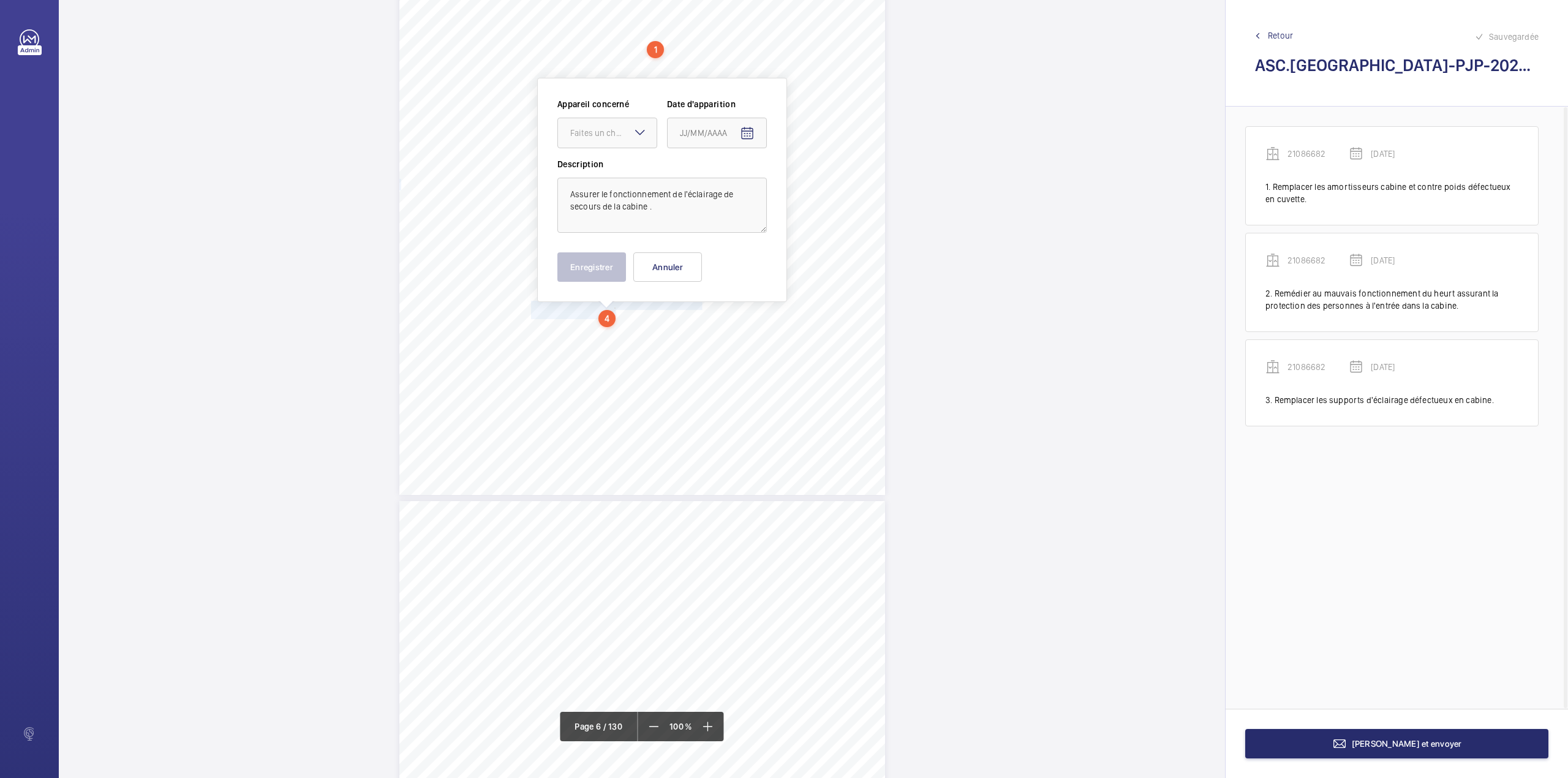
scroll to position [3683, 0]
click at [603, 123] on div at bounding box center [606, 129] width 98 height 29
click at [604, 165] on span "21086682" at bounding box center [607, 167] width 74 height 12
click at [743, 131] on mat-icon "Open calendar" at bounding box center [747, 130] width 14 height 14
click at [807, 184] on span "Previous month" at bounding box center [809, 178] width 24 height 24
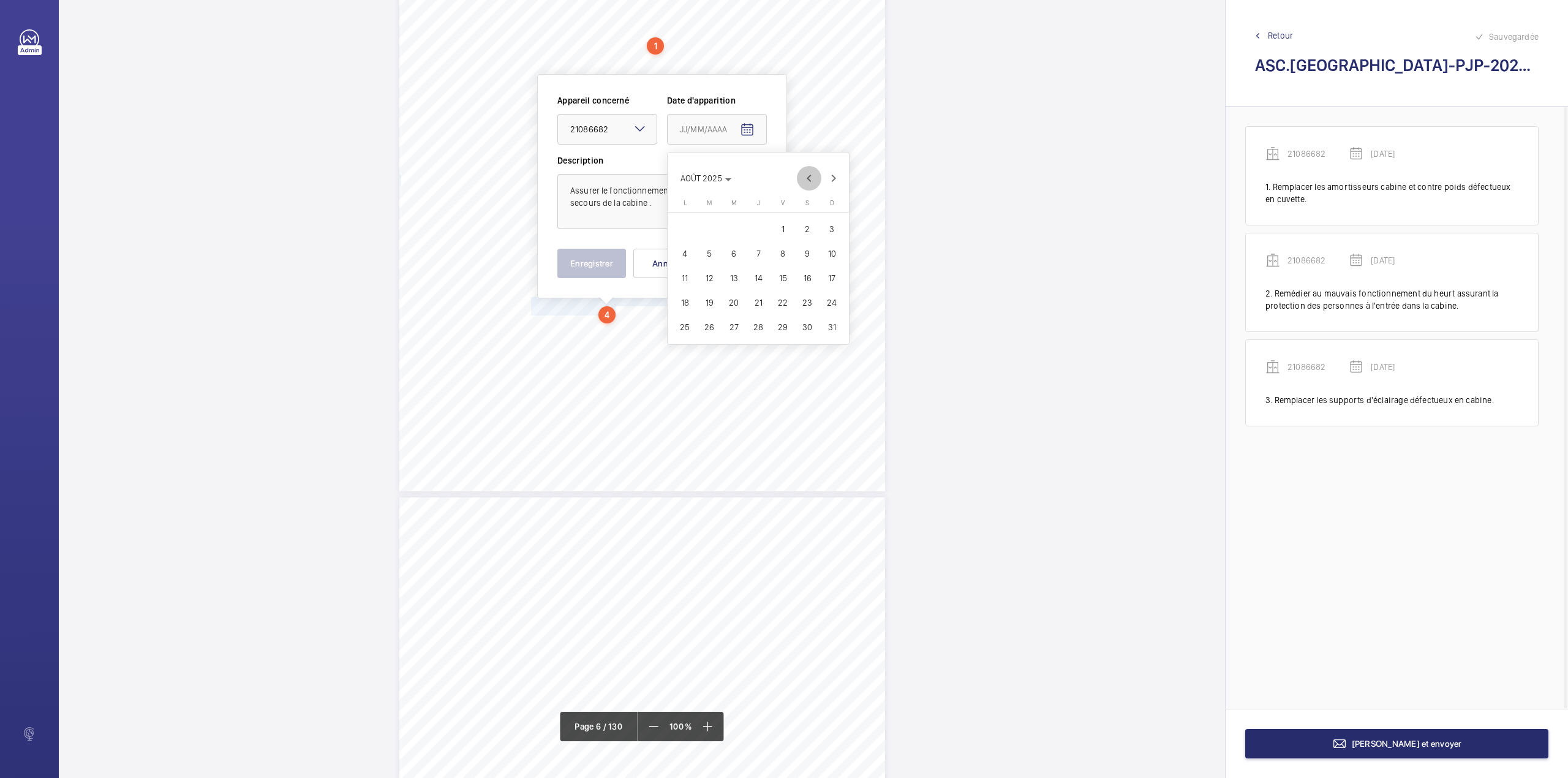
click at [807, 184] on span "Previous month" at bounding box center [809, 178] width 24 height 24
click at [706, 298] on span "20" at bounding box center [709, 302] width 22 height 22
type input "20/05/2025"
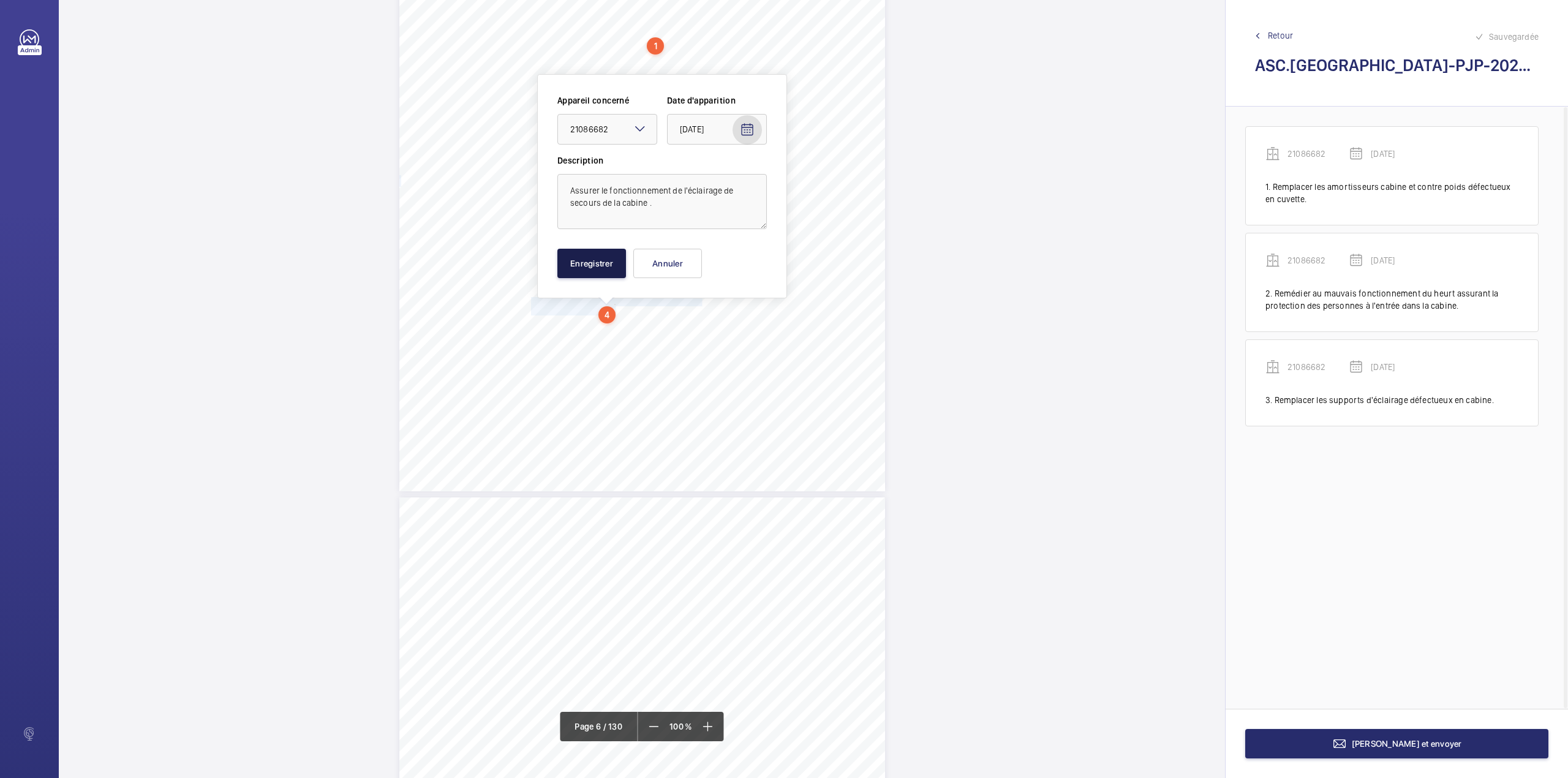
click at [596, 266] on button "Enregistrer" at bounding box center [592, 263] width 69 height 29
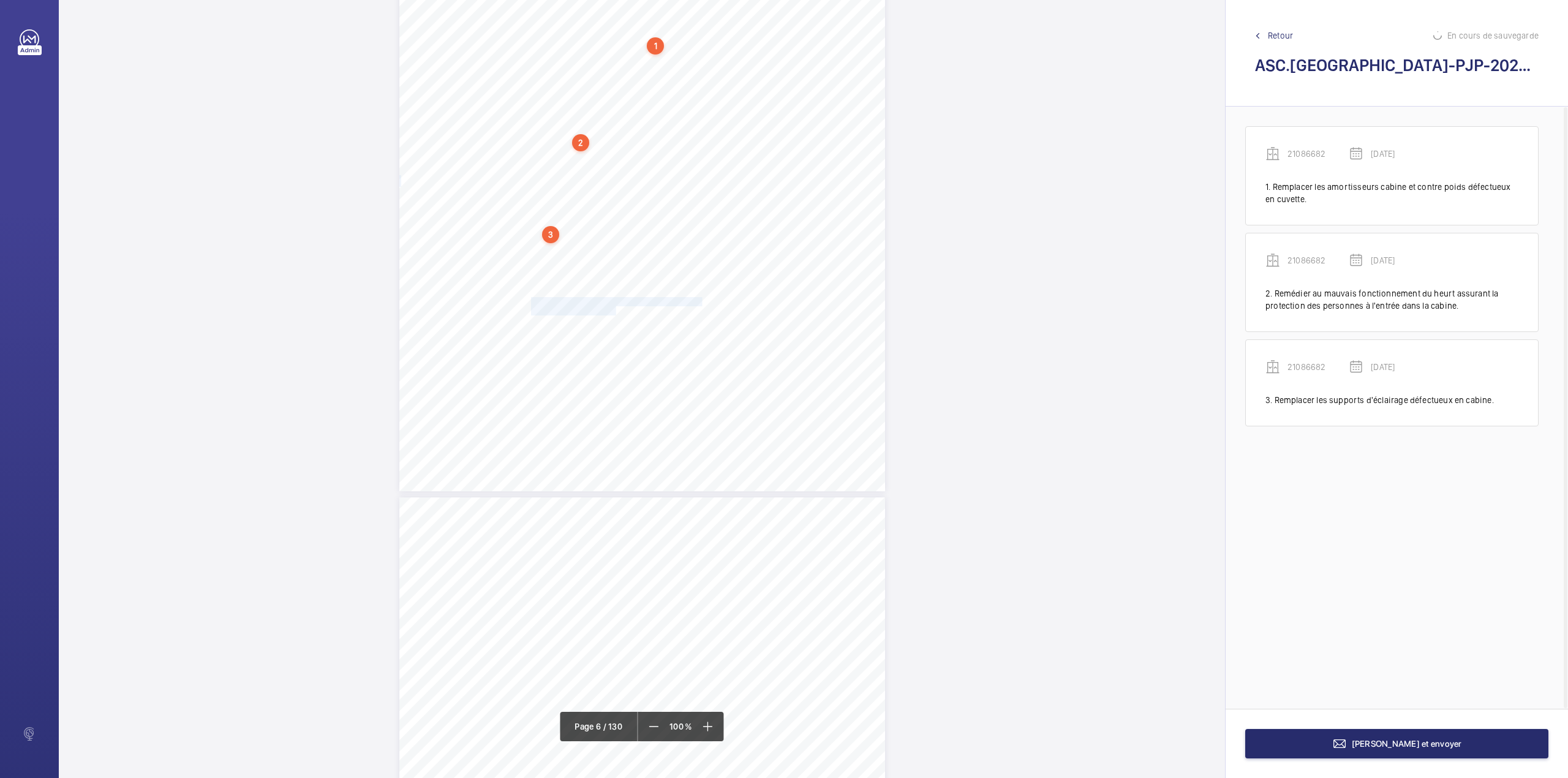
scroll to position [4009, 0]
drag, startPoint x: 530, startPoint y: 273, endPoint x: 696, endPoint y: 274, distance: 166.0
click at [696, 274] on span "Verrouiller la trappe d'accès en machinerie." at bounding box center [615, 273] width 169 height 8
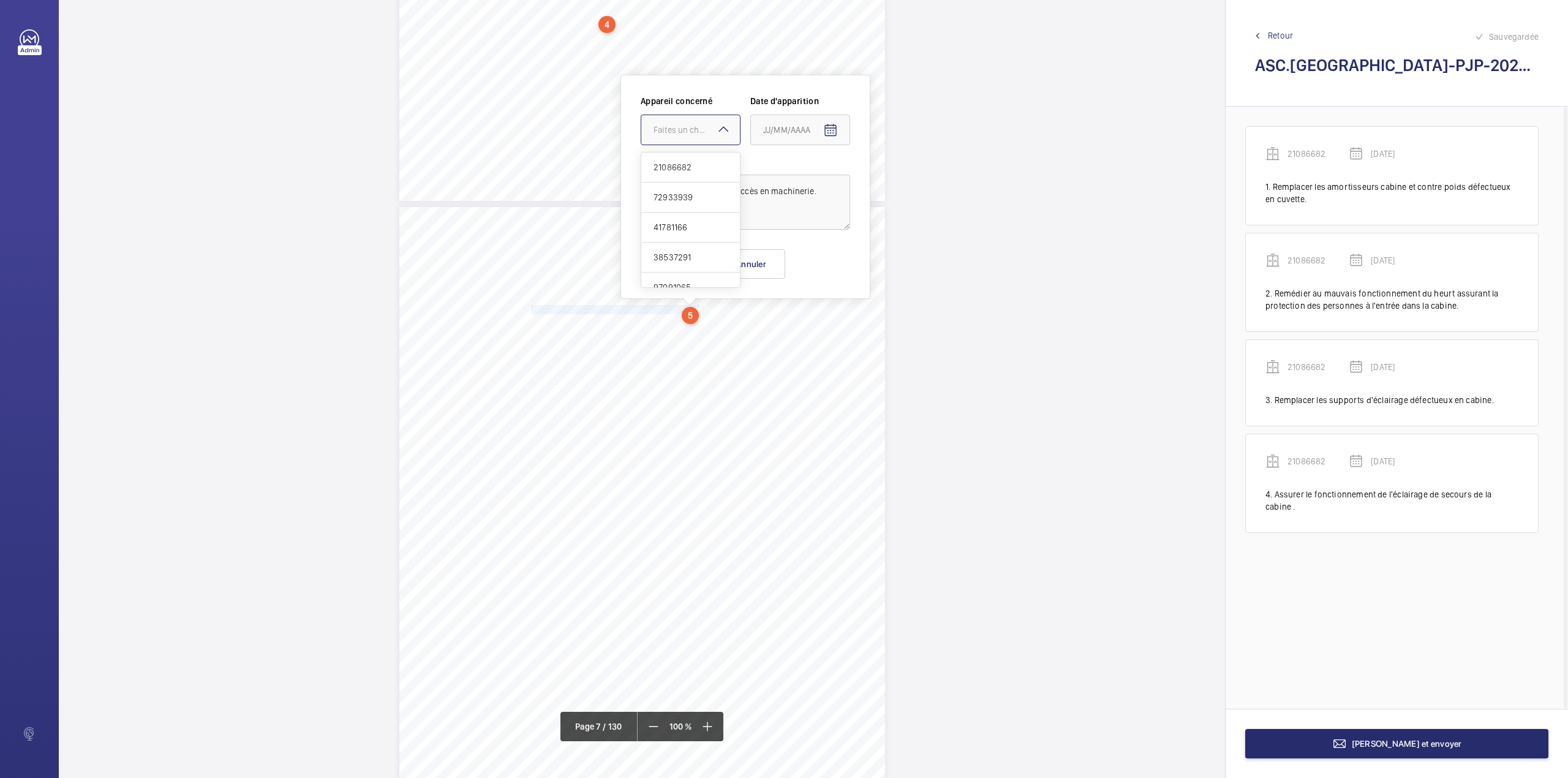
click at [687, 128] on div "Faites un choix" at bounding box center [697, 129] width 86 height 12
click at [687, 154] on div "21086682" at bounding box center [690, 168] width 98 height 30
click at [829, 130] on mat-icon "Open calendar" at bounding box center [830, 131] width 14 height 14
click at [897, 182] on span "Previous month" at bounding box center [892, 179] width 24 height 24
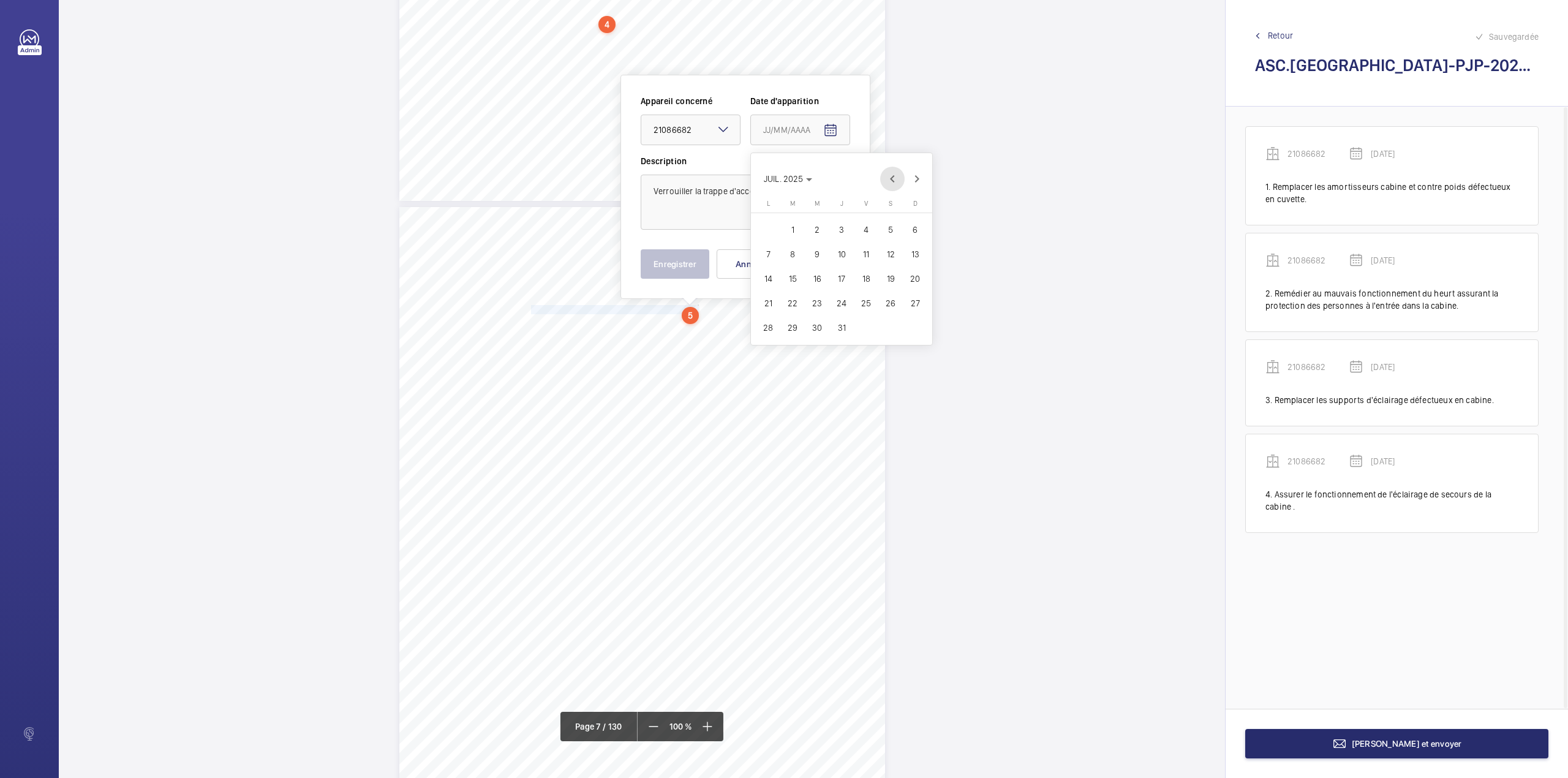
click at [897, 182] on span "Previous month" at bounding box center [892, 179] width 24 height 24
click at [797, 302] on span "20" at bounding box center [792, 303] width 22 height 22
type input "20/05/2025"
click at [679, 261] on button "Enregistrer" at bounding box center [675, 263] width 69 height 29
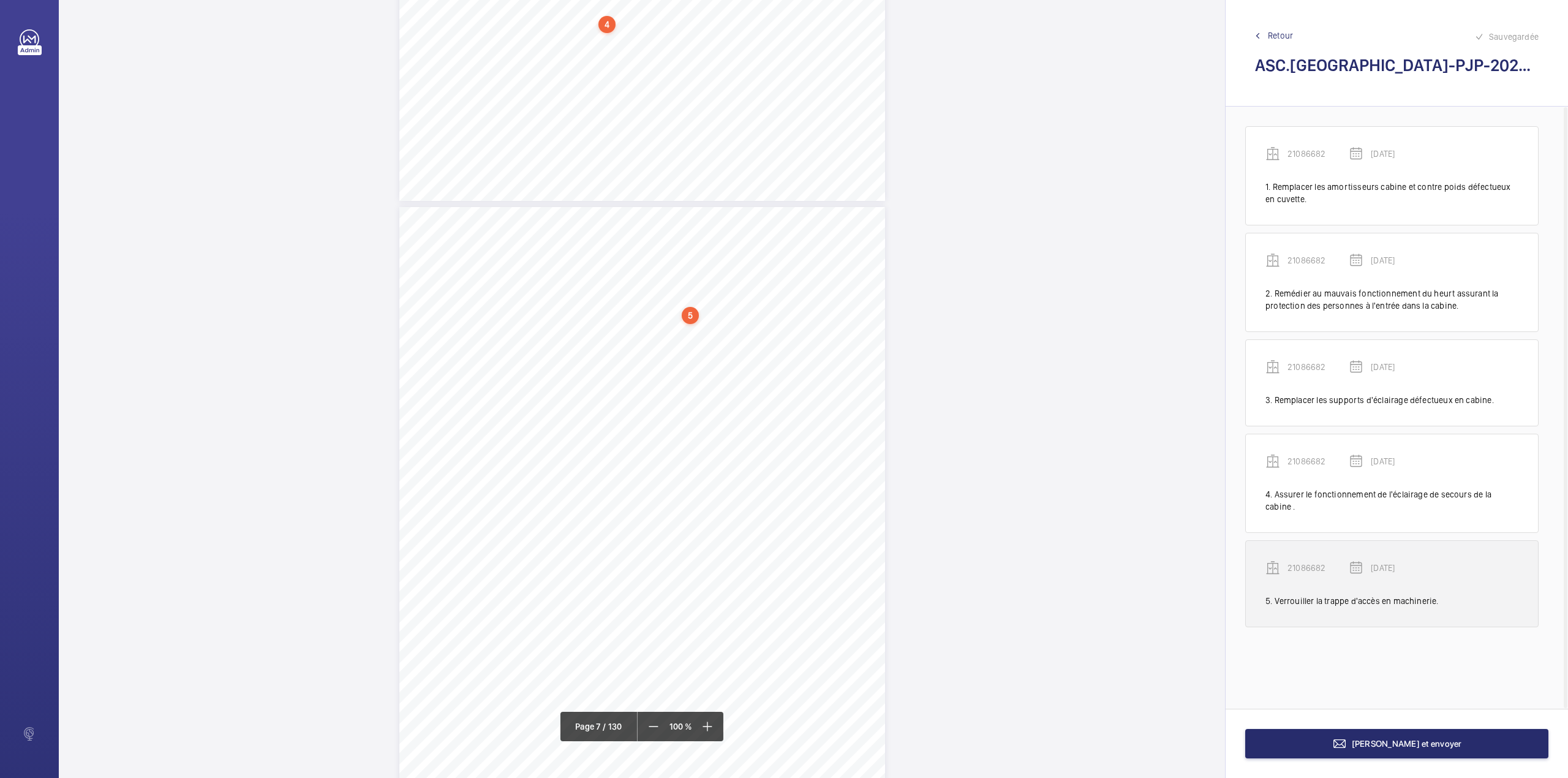
click at [1302, 562] on wm-front-transcription-audit-report-line "21086682 20/05/2025 5. Verrouiller la trappe d'accès en machinerie." at bounding box center [1391, 584] width 294 height 87
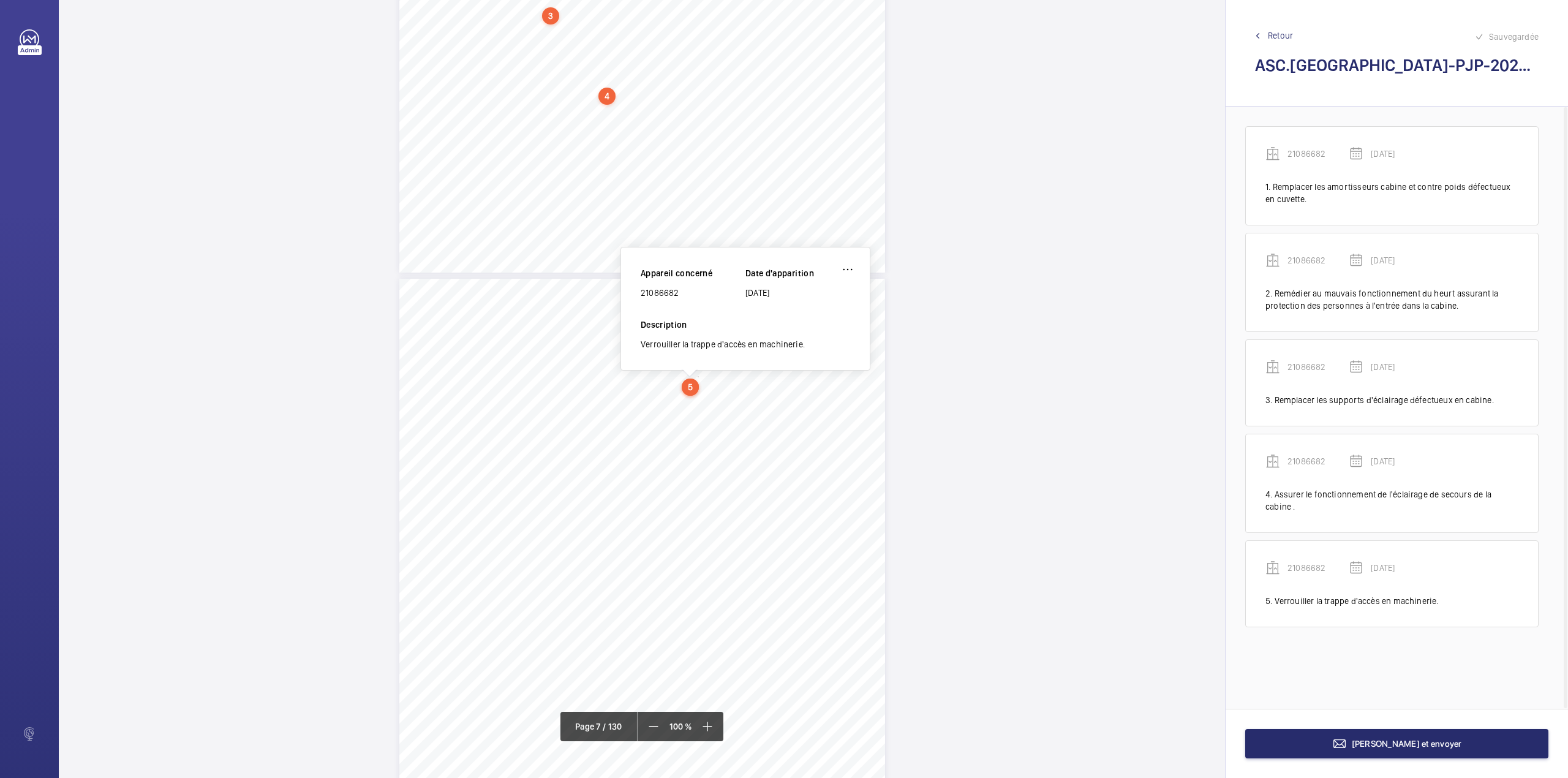
scroll to position [3899, 0]
drag, startPoint x: 642, startPoint y: 297, endPoint x: 677, endPoint y: 299, distance: 35.1
click at [677, 299] on div "21086682" at bounding box center [693, 295] width 105 height 12
copy div "21086682"
click at [777, 468] on div "Point vérifié Actions à entreprendre 12.1- Accès aux locaux Verrouiller la trap…" at bounding box center [642, 625] width 486 height 688
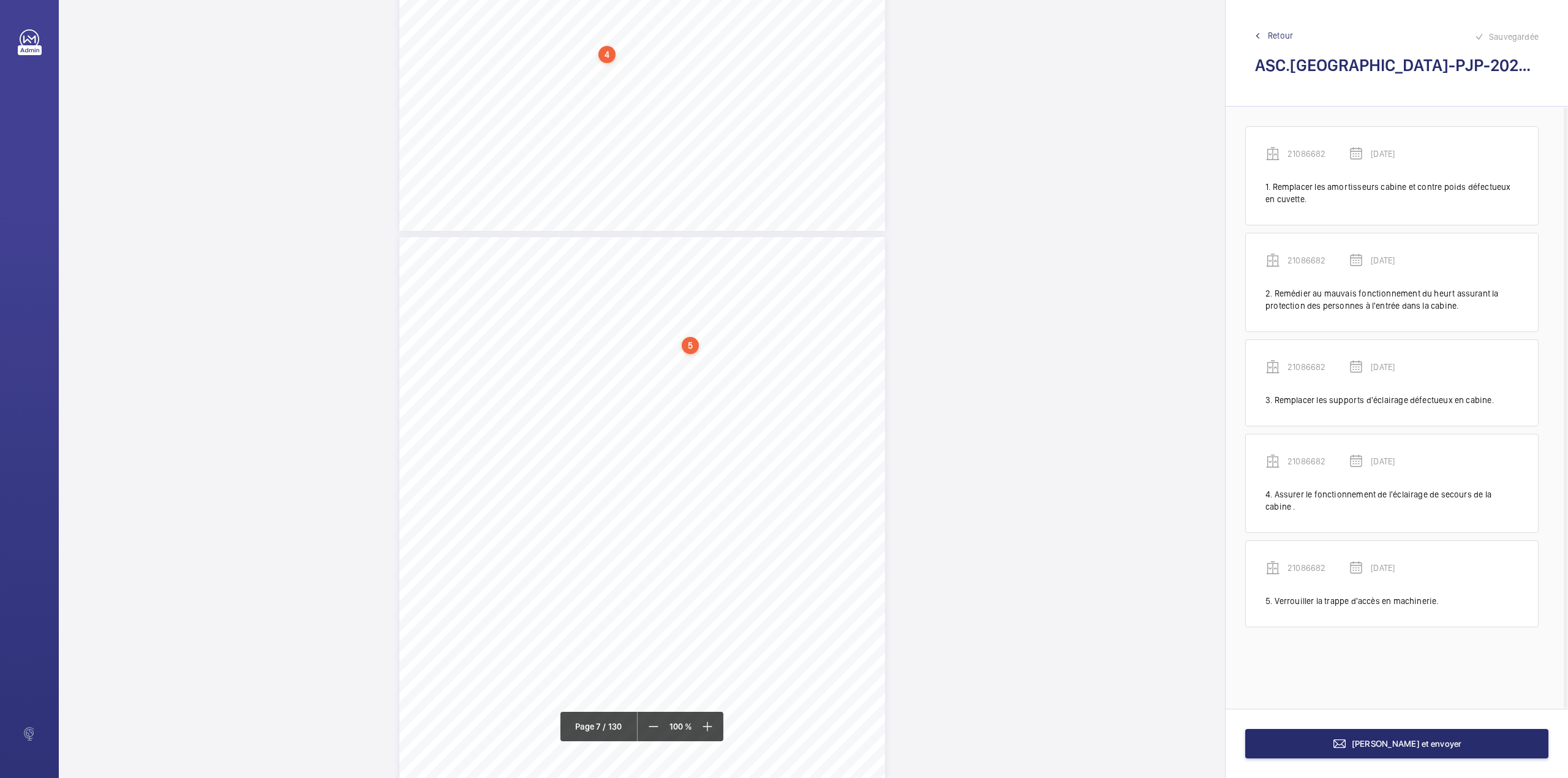
scroll to position [3980, 0]
drag, startPoint x: 529, startPoint y: 461, endPoint x: 583, endPoint y: 473, distance: 55.3
click at [583, 473] on div "Point vérifié Actions à entreprendre 12.1- Accès aux locaux Verrouiller la trap…" at bounding box center [642, 543] width 486 height 688
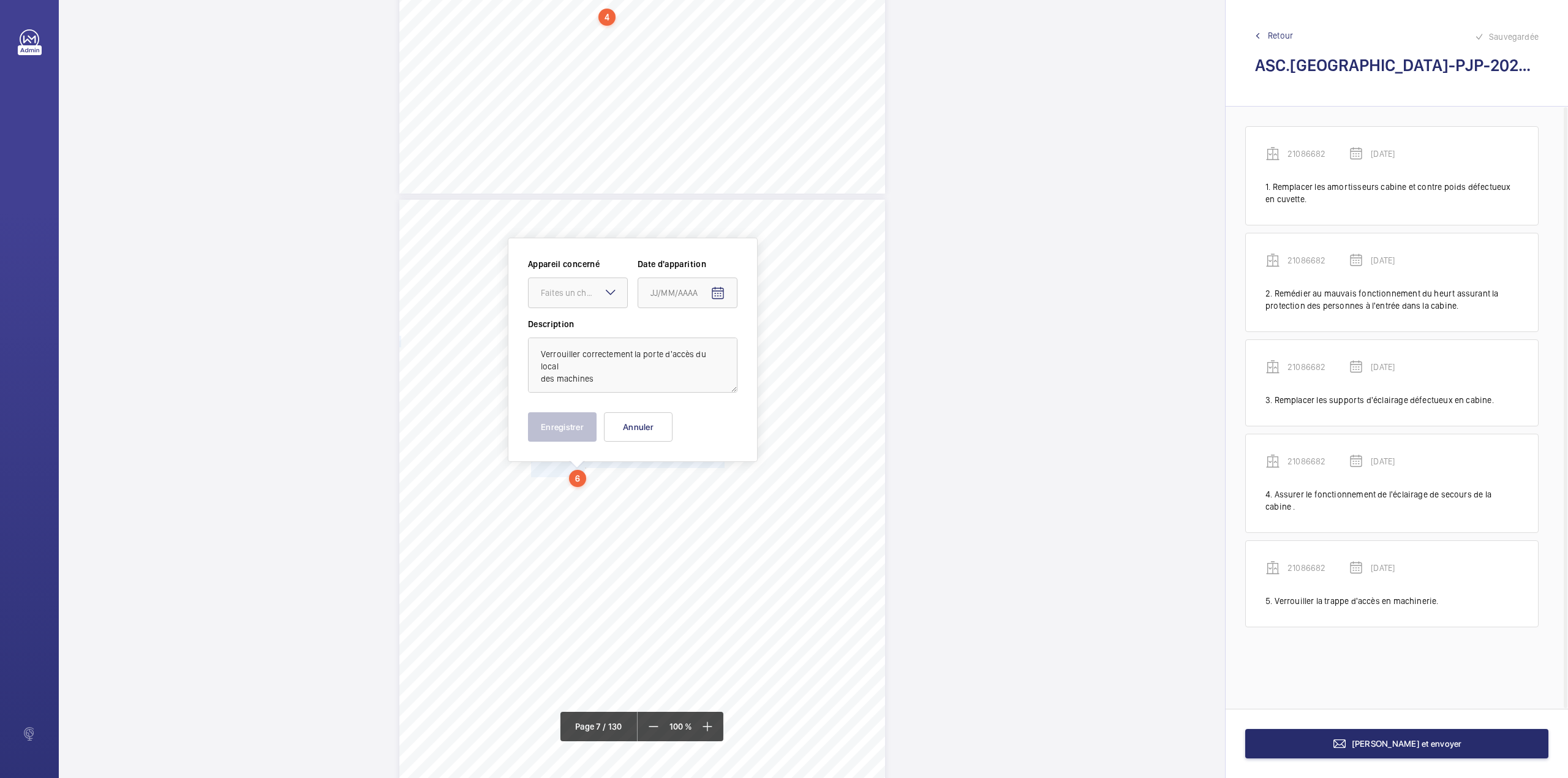
scroll to position [4143, 0]
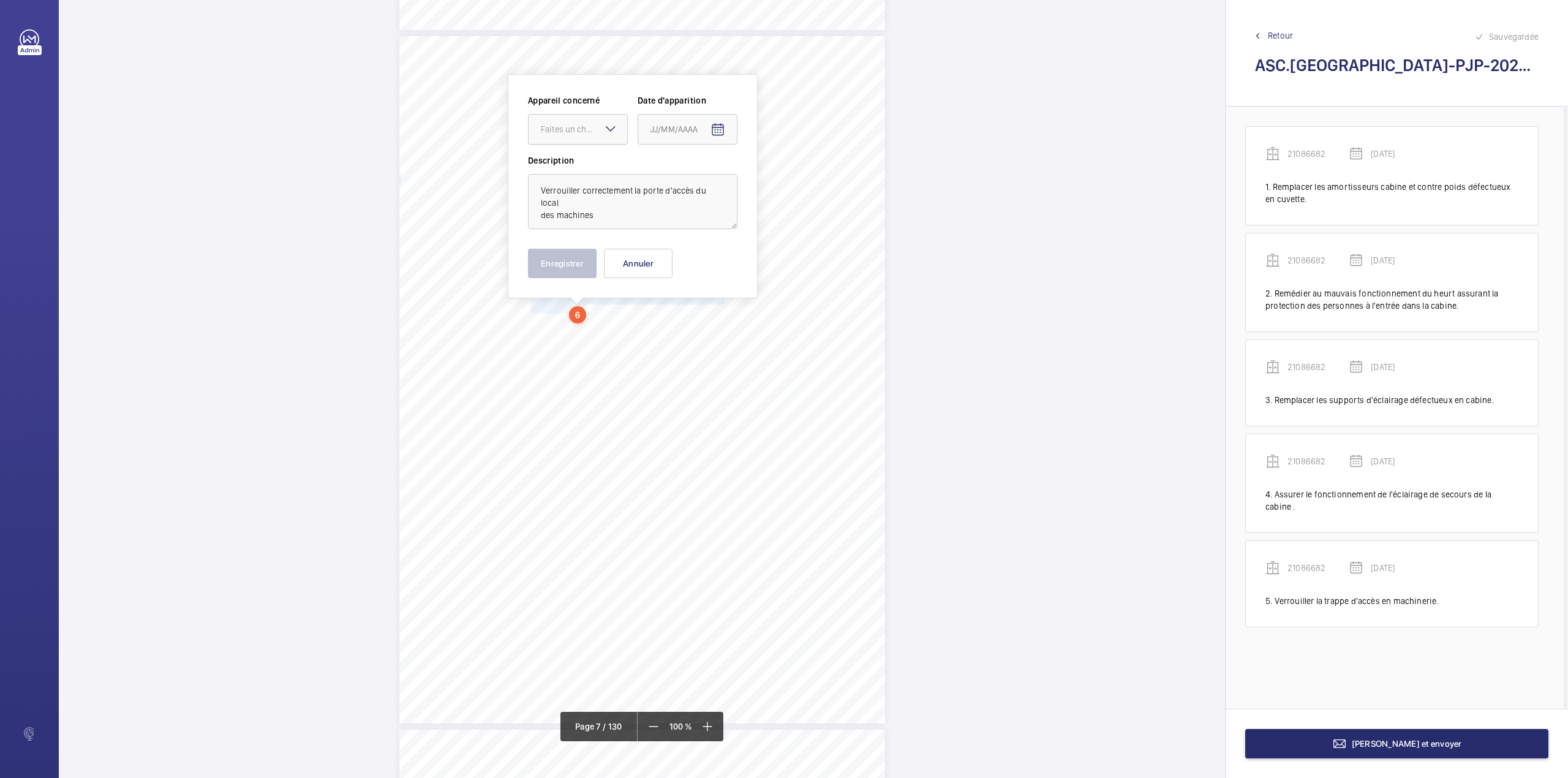
click at [576, 133] on div "Faites un choix" at bounding box center [584, 129] width 86 height 12
click at [579, 204] on span "97091065" at bounding box center [578, 200] width 74 height 12
click at [725, 126] on span "Open calendar" at bounding box center [718, 129] width 29 height 29
click at [785, 179] on span "Previous month" at bounding box center [779, 178] width 24 height 24
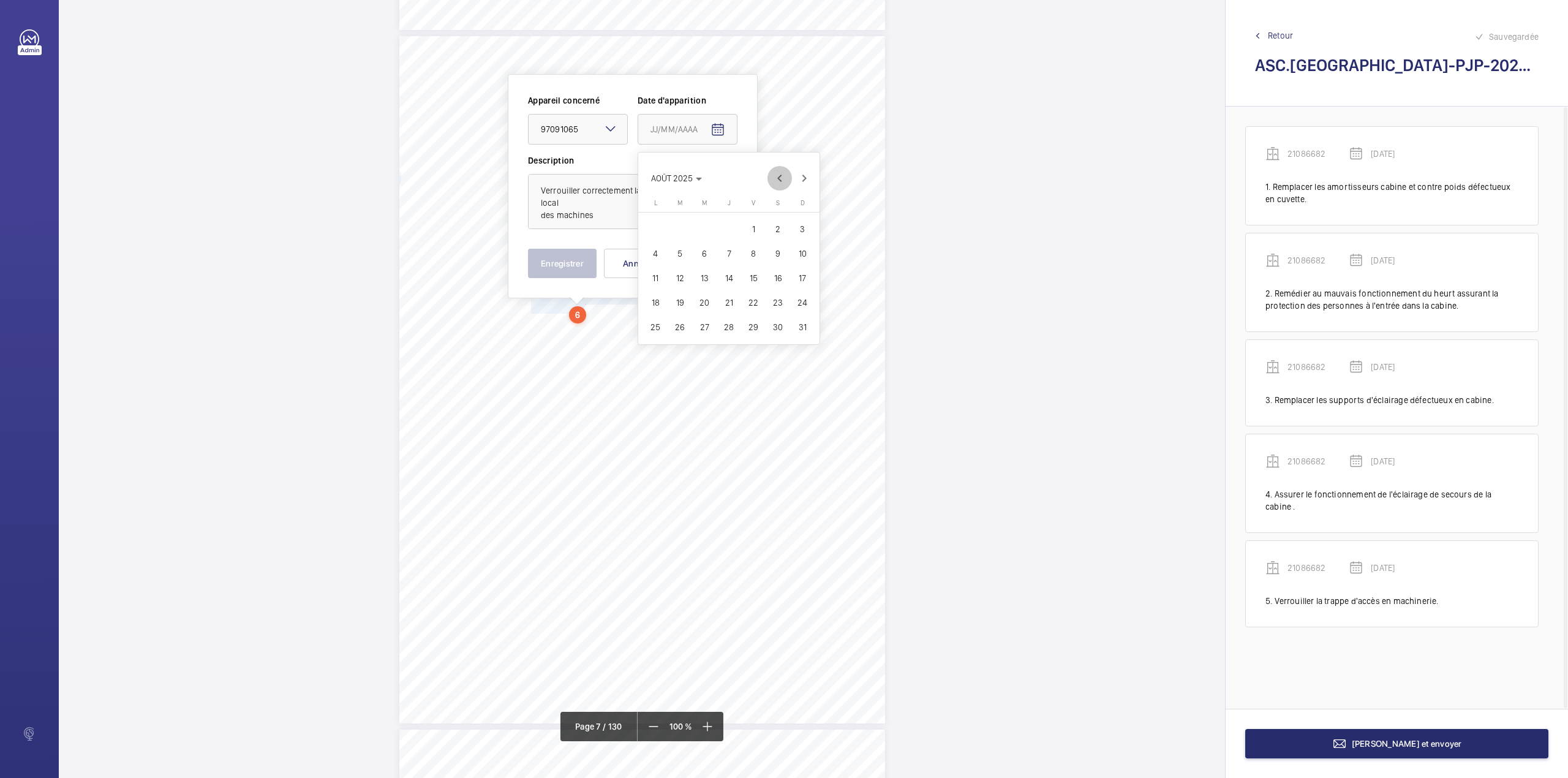
click at [785, 179] on span "Previous month" at bounding box center [779, 178] width 24 height 24
click at [804, 180] on span "Next month" at bounding box center [804, 178] width 24 height 24
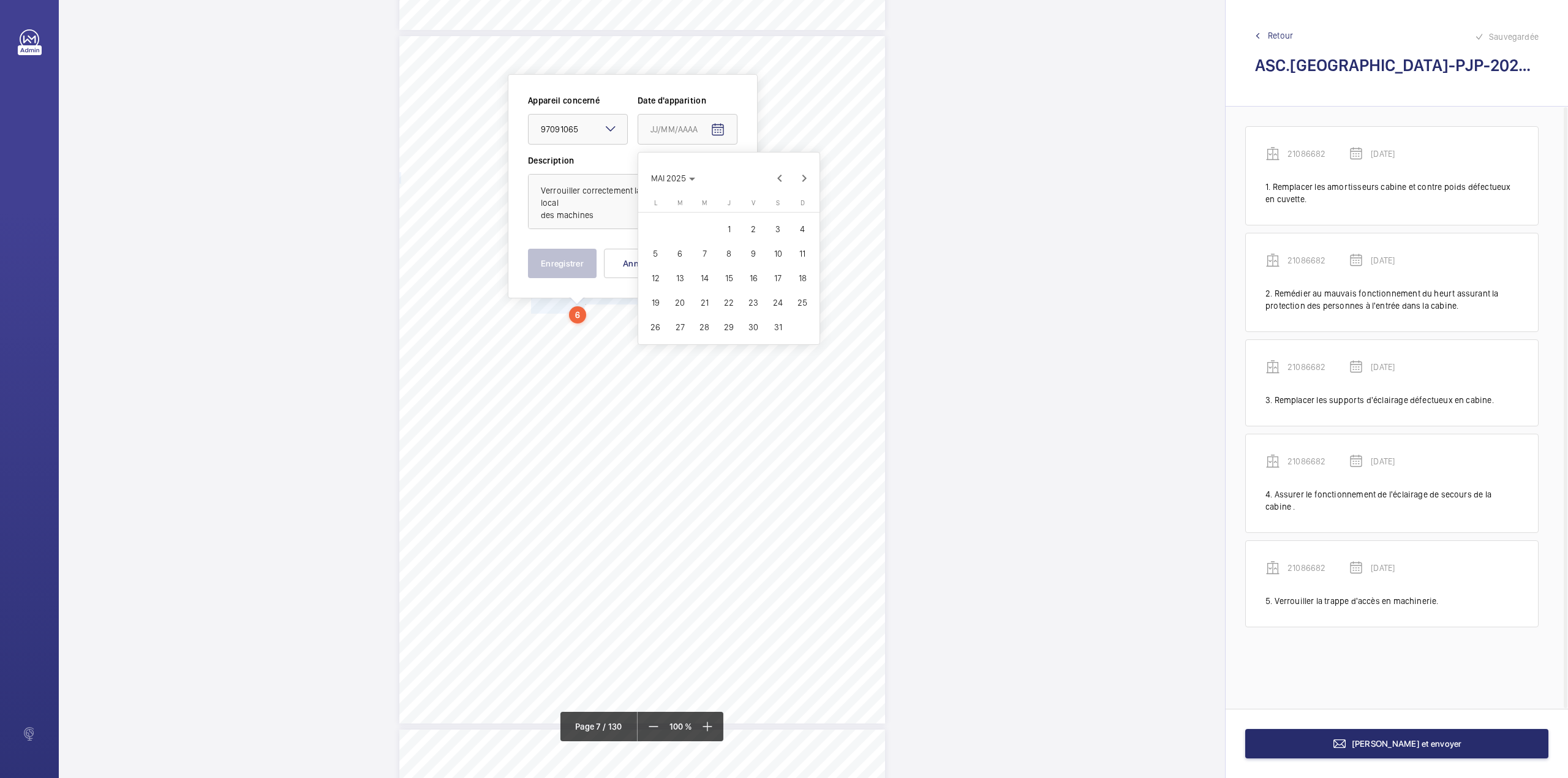
click at [708, 299] on span "21" at bounding box center [704, 302] width 22 height 22
type input "21/05/2025"
click at [558, 263] on button "Enregistrer" at bounding box center [563, 263] width 69 height 29
drag, startPoint x: 529, startPoint y: 383, endPoint x: 576, endPoint y: 386, distance: 47.1
click at [576, 386] on span "Cf point 12.1" at bounding box center [555, 384] width 49 height 8
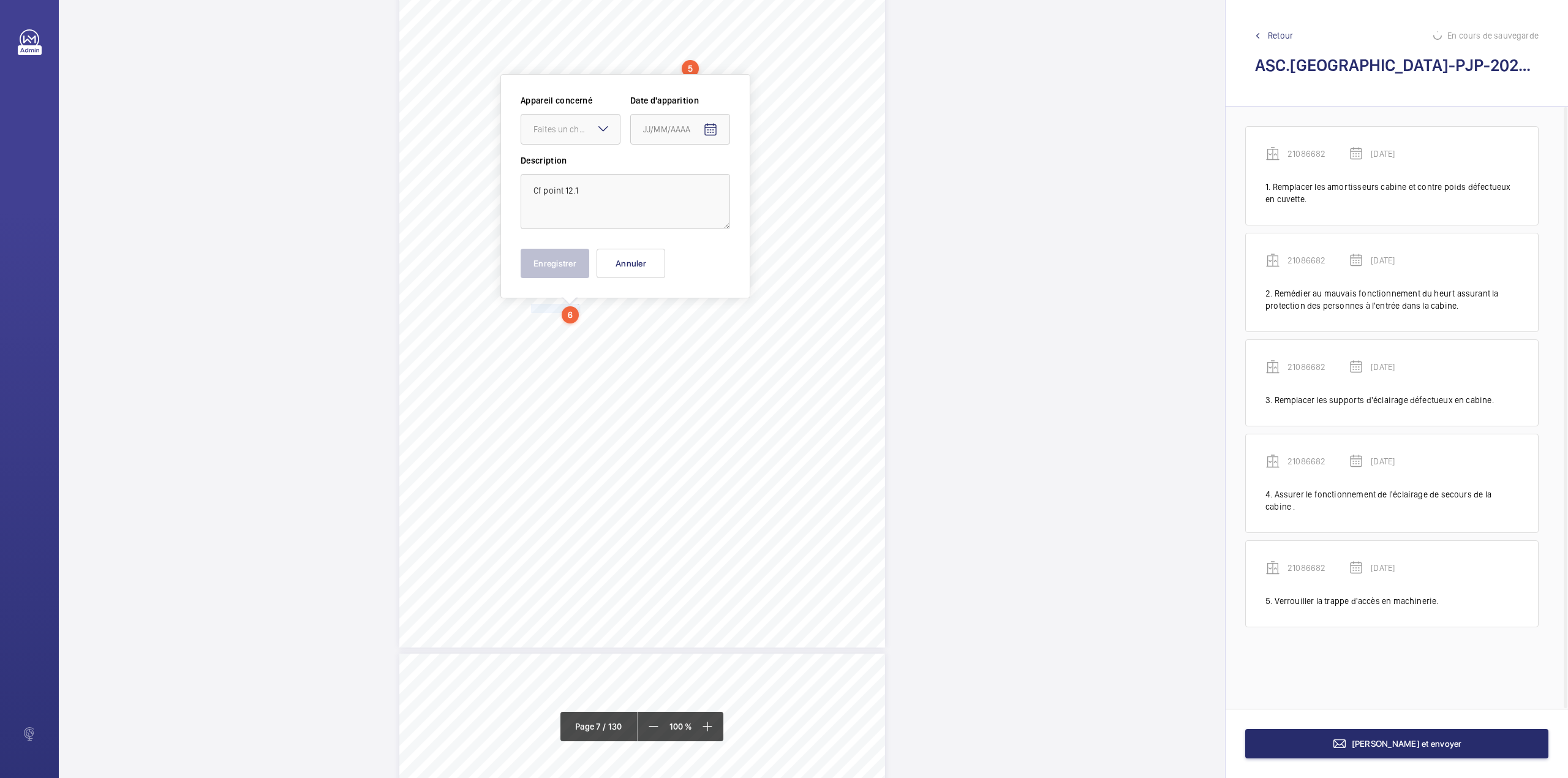
scroll to position [35, 0]
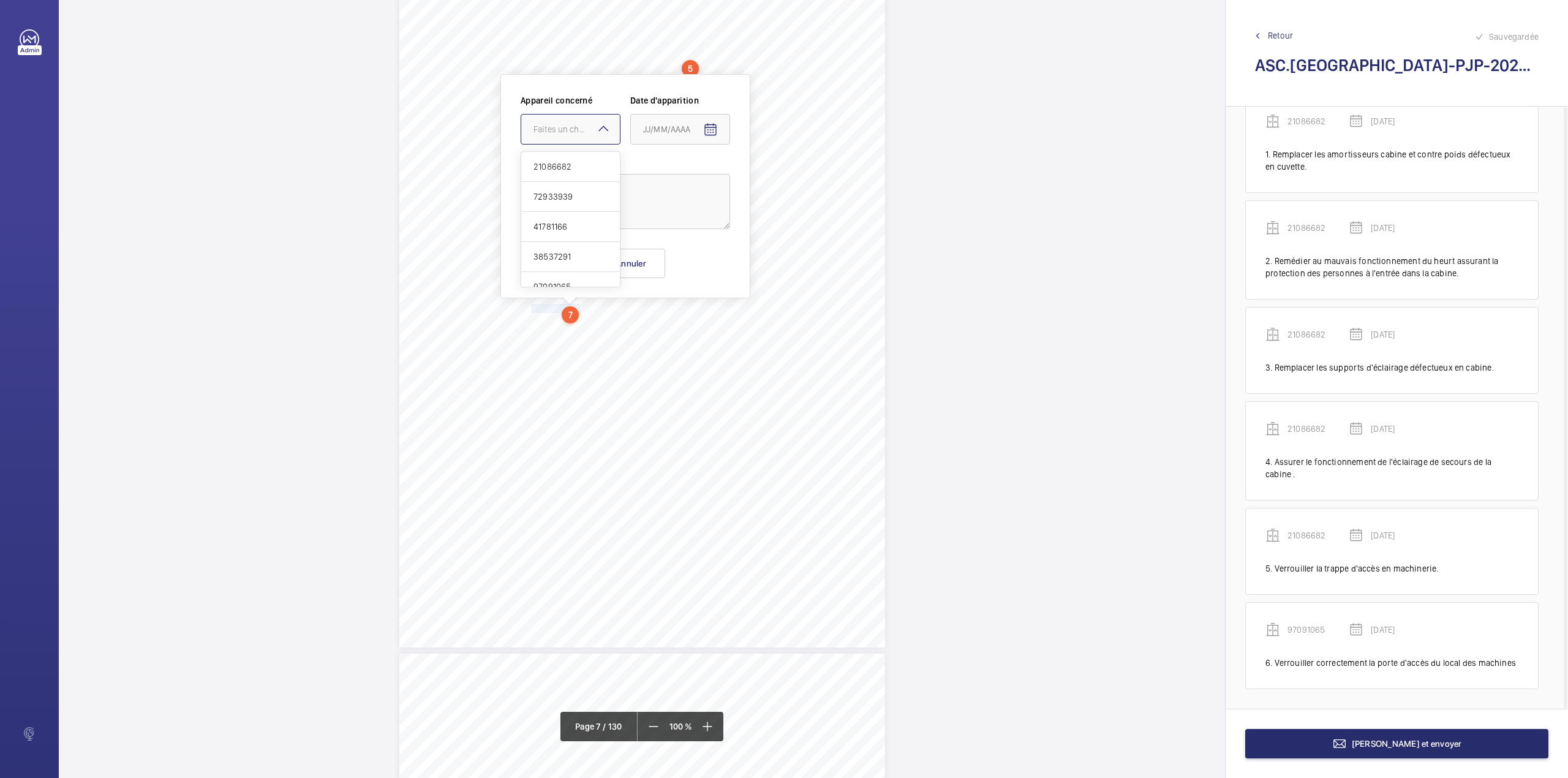
click at [562, 123] on div "Faites un choix" at bounding box center [576, 129] width 86 height 12
click at [566, 208] on span "97091065" at bounding box center [570, 205] width 74 height 12
click at [566, 208] on textarea "Cf point 12.1" at bounding box center [625, 201] width 210 height 55
click at [706, 128] on mat-icon "Open calendar" at bounding box center [710, 130] width 14 height 14
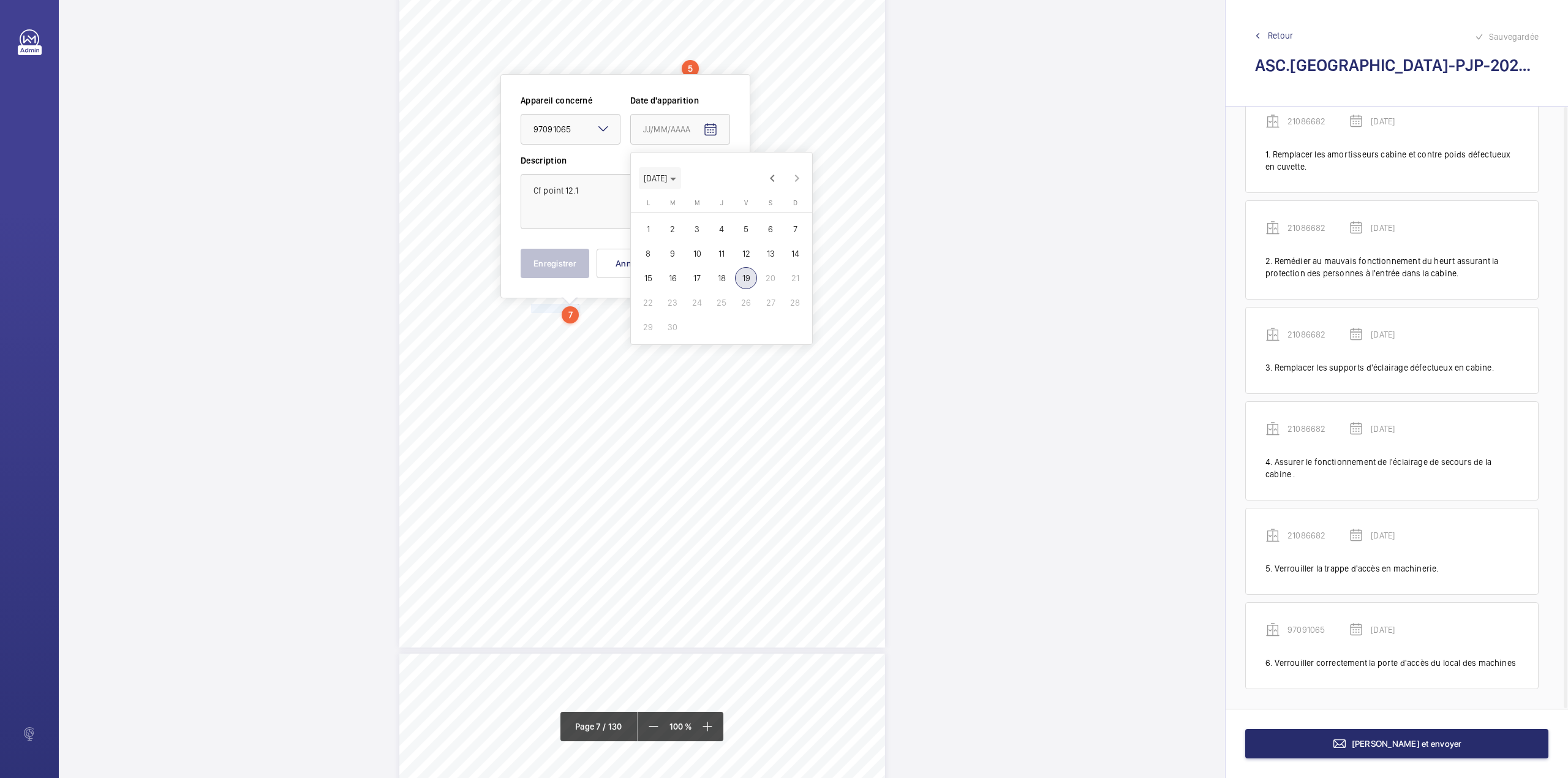
click at [676, 182] on span "[DATE]" at bounding box center [659, 179] width 32 height 10
click at [699, 332] on span "2023" at bounding box center [700, 339] width 39 height 22
click at [662, 236] on span "MAI" at bounding box center [657, 240] width 39 height 22
click at [672, 297] on span "23" at bounding box center [672, 302] width 22 height 22
type input "23/05/2023"
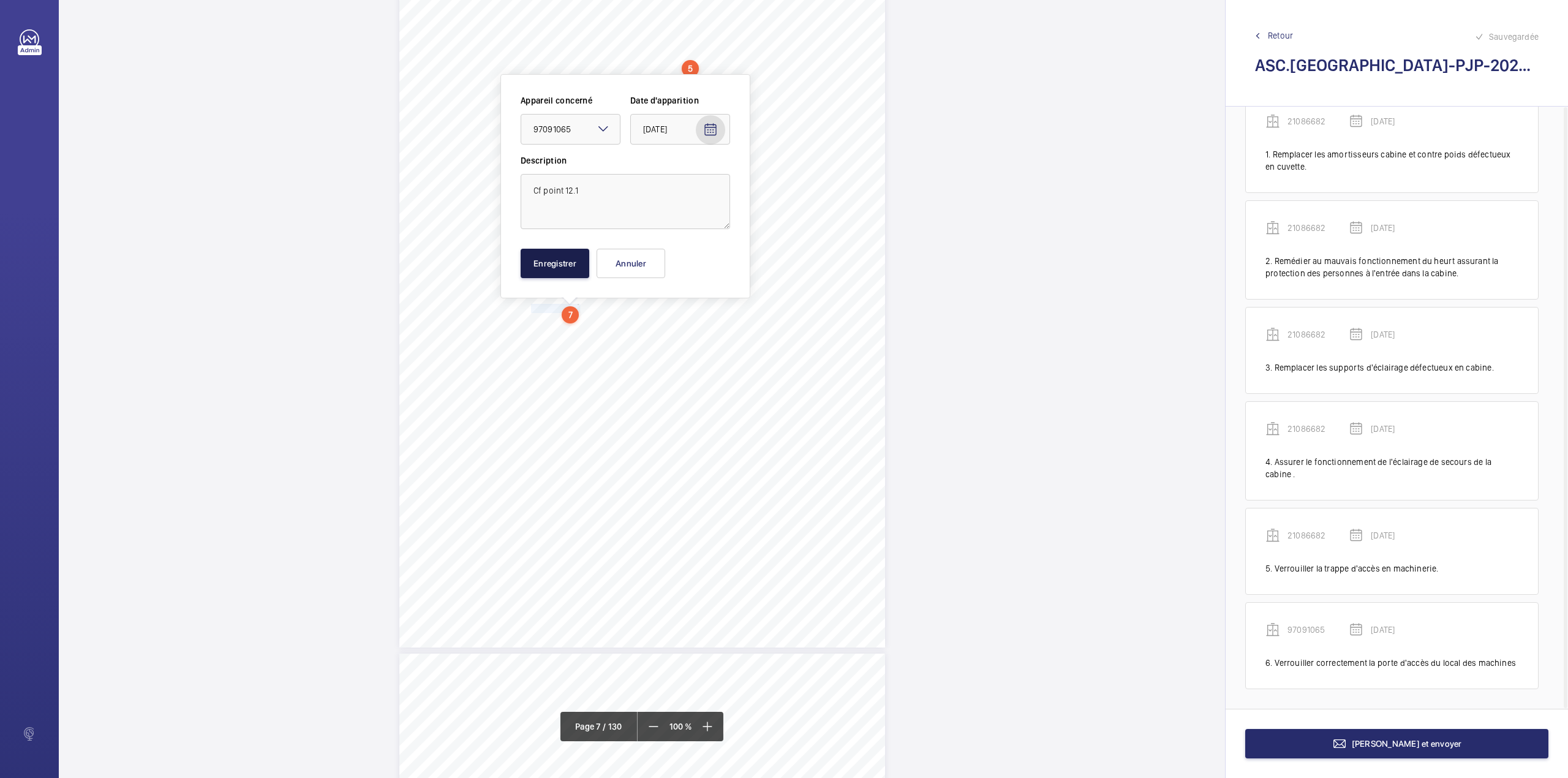
click at [558, 258] on button "Enregistrer" at bounding box center [555, 263] width 69 height 29
click at [717, 726] on span at bounding box center [707, 726] width 22 height 22
click at [717, 726] on span at bounding box center [706, 726] width 22 height 22
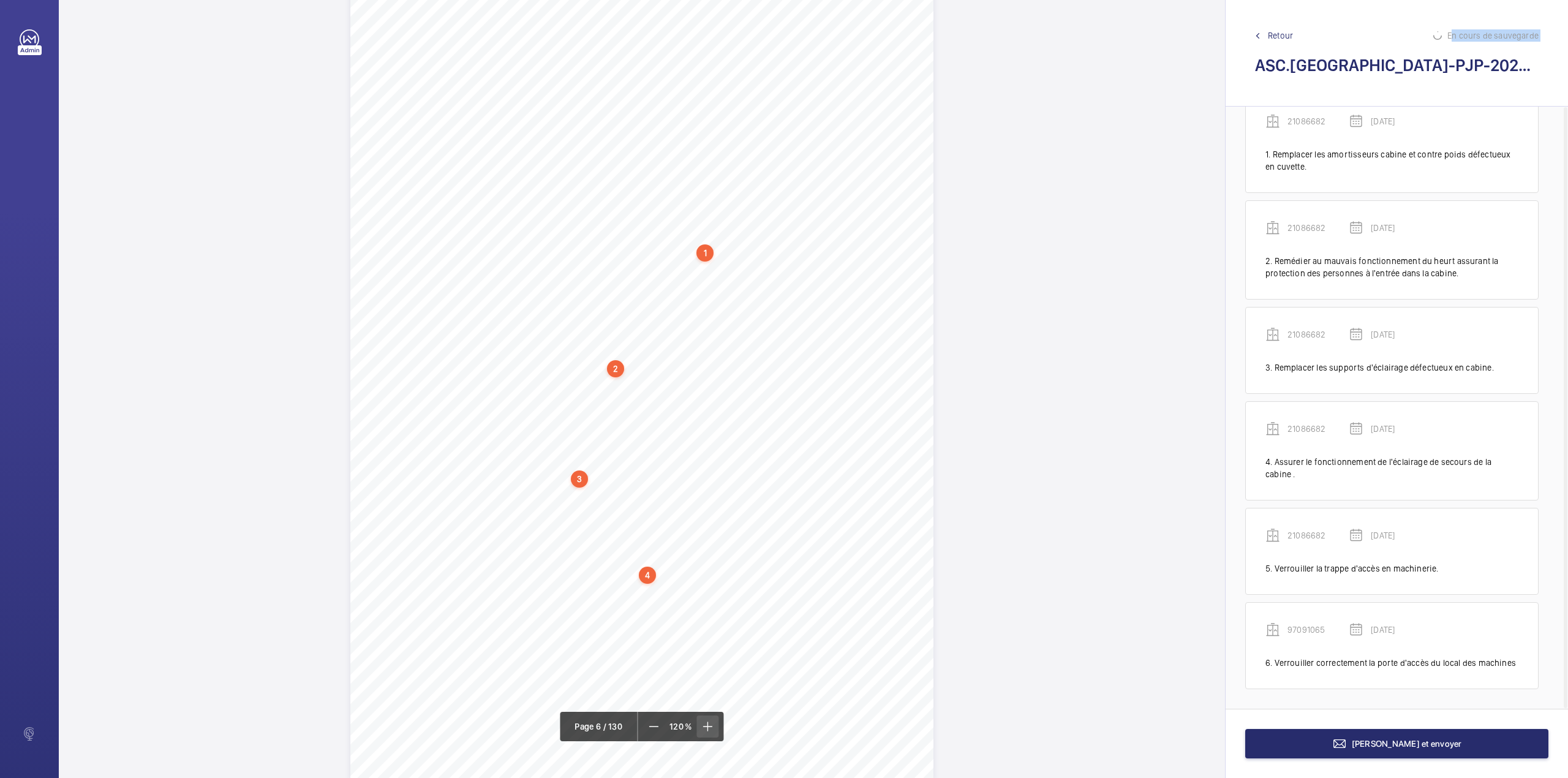
click at [717, 726] on span at bounding box center [708, 726] width 22 height 22
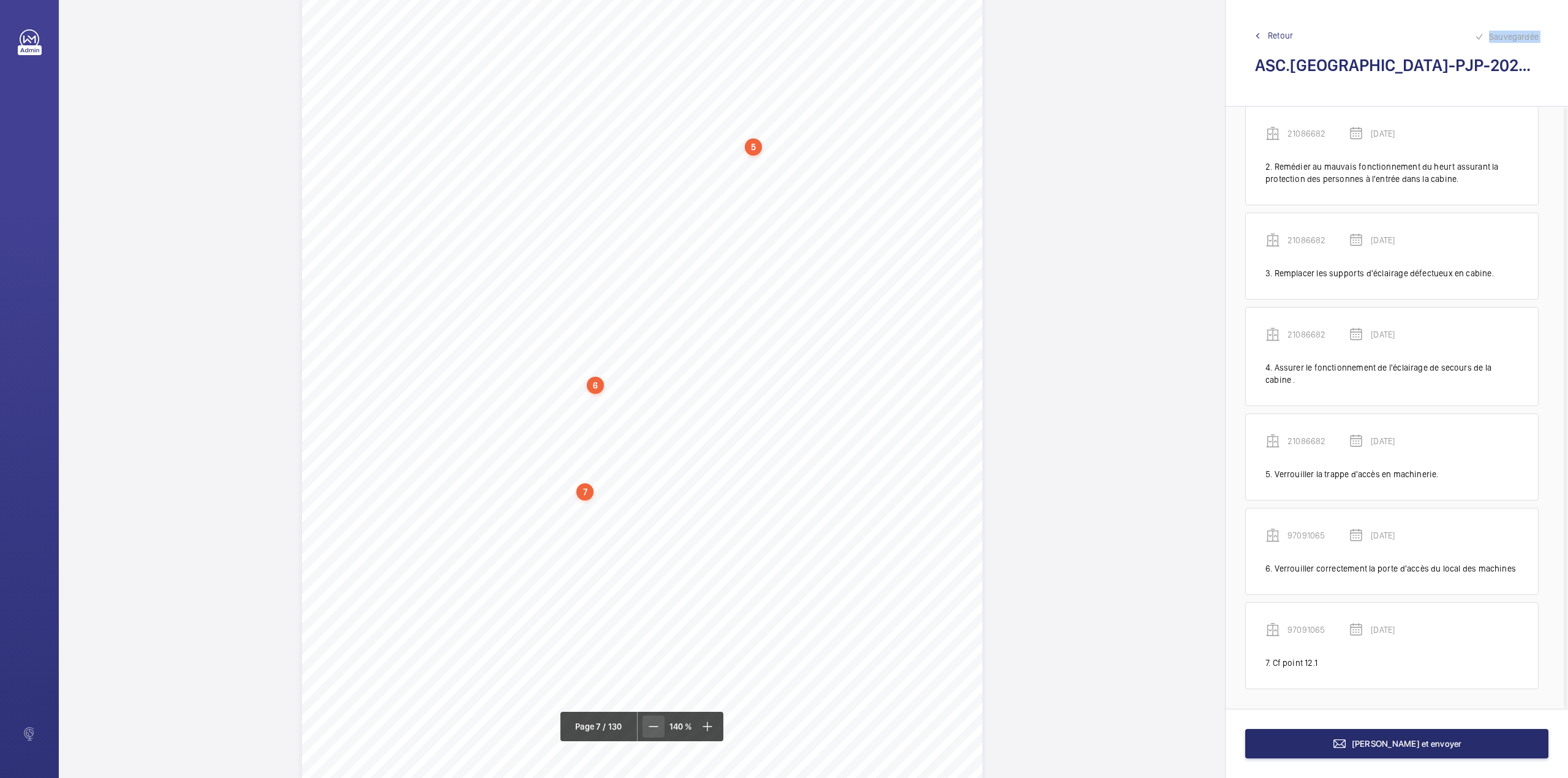
click at [650, 724] on mat-icon at bounding box center [653, 726] width 14 height 14
click at [650, 724] on mat-icon at bounding box center [654, 726] width 14 height 14
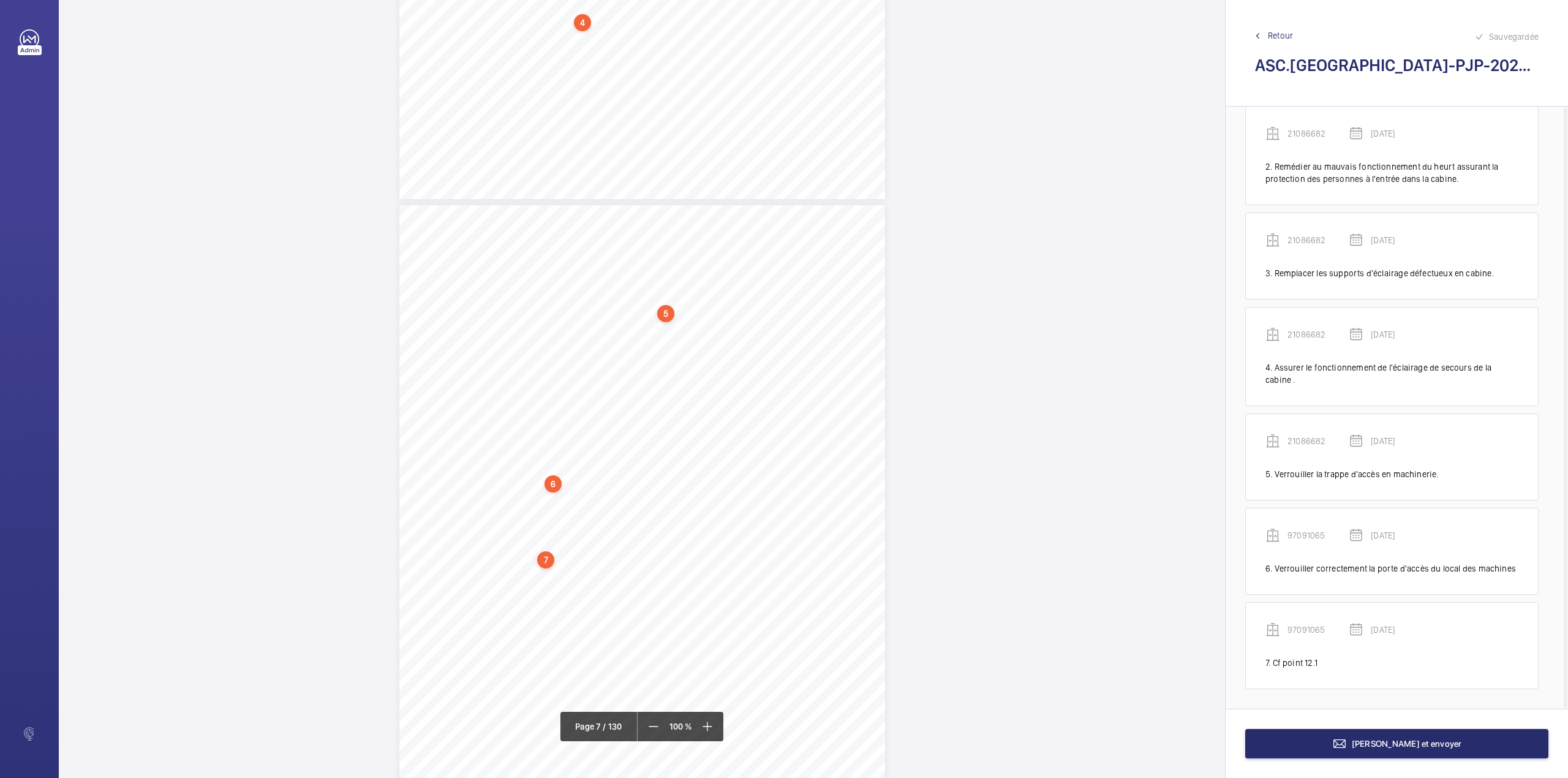
click at [545, 561] on div "7" at bounding box center [545, 560] width 17 height 17
click at [702, 270] on wm-front-icon-button at bounding box center [703, 271] width 29 height 29
click at [669, 305] on div "Modifier" at bounding box center [693, 307] width 97 height 22
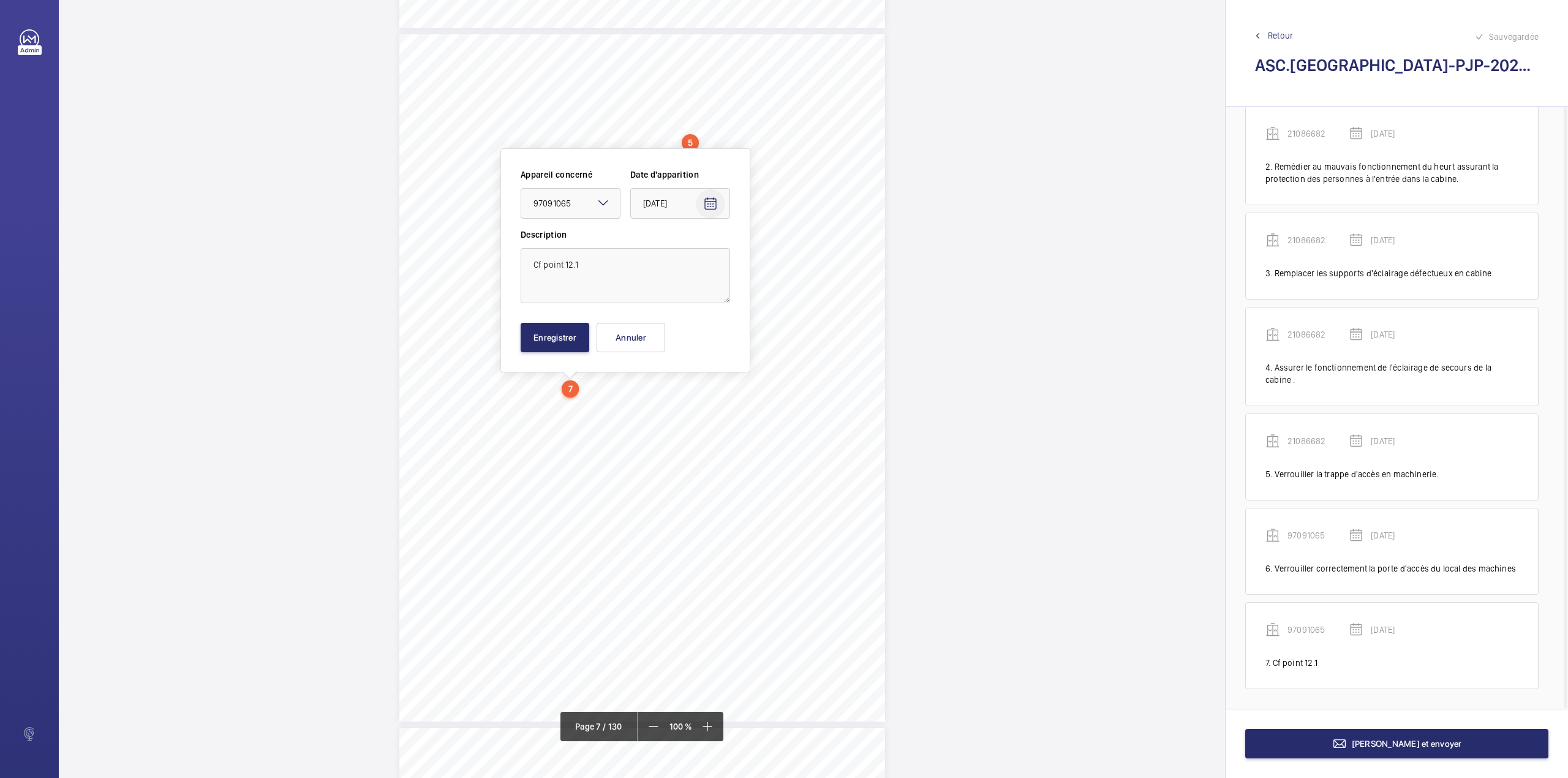
click at [708, 203] on mat-icon "Open calendar" at bounding box center [710, 204] width 14 height 14
click at [795, 256] on span "Next month" at bounding box center [797, 253] width 24 height 24
click at [693, 369] on span "23" at bounding box center [697, 376] width 22 height 22
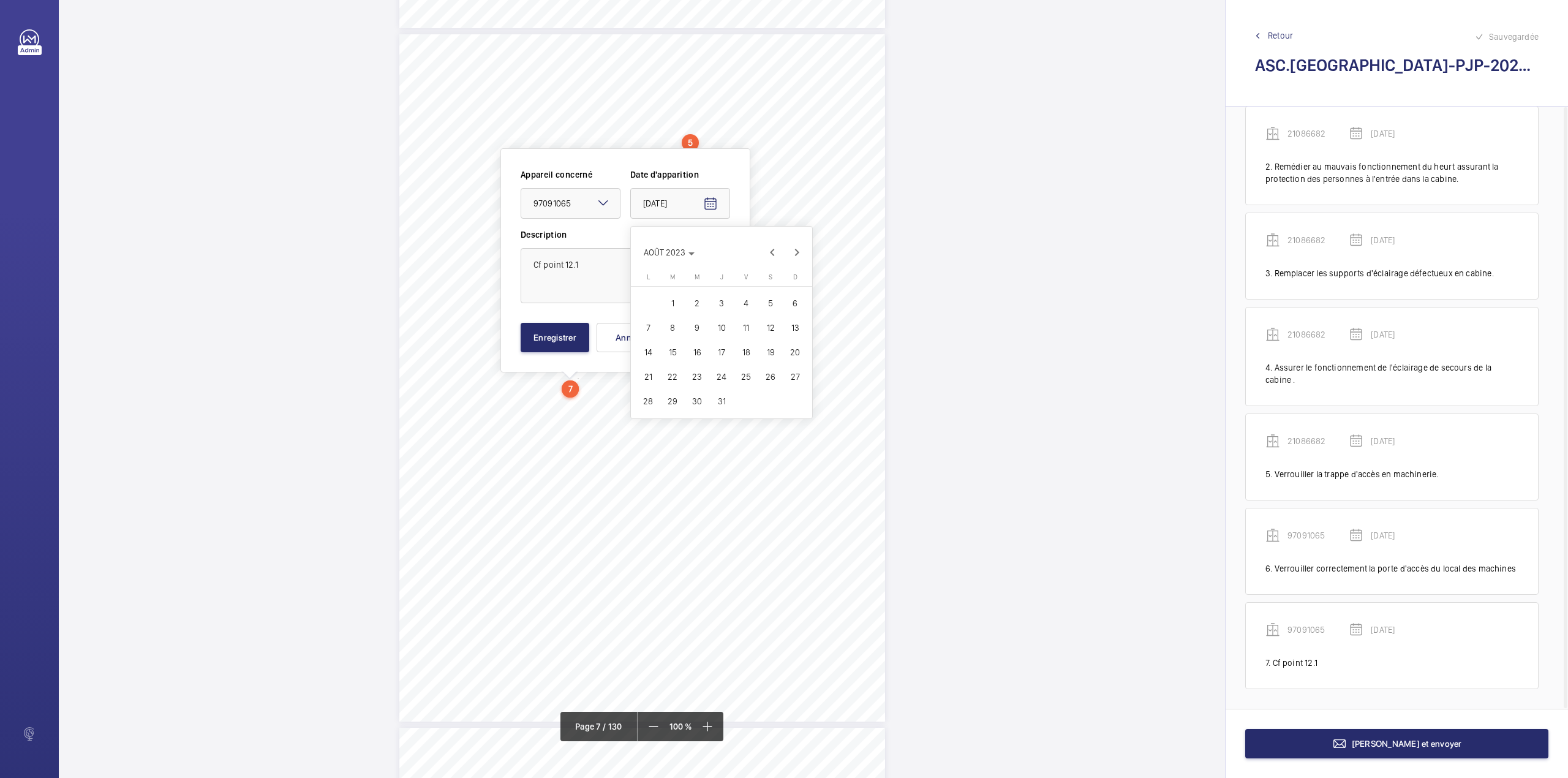
type input "23/08/2023"
click at [574, 334] on button "Enregistrer" at bounding box center [555, 337] width 69 height 29
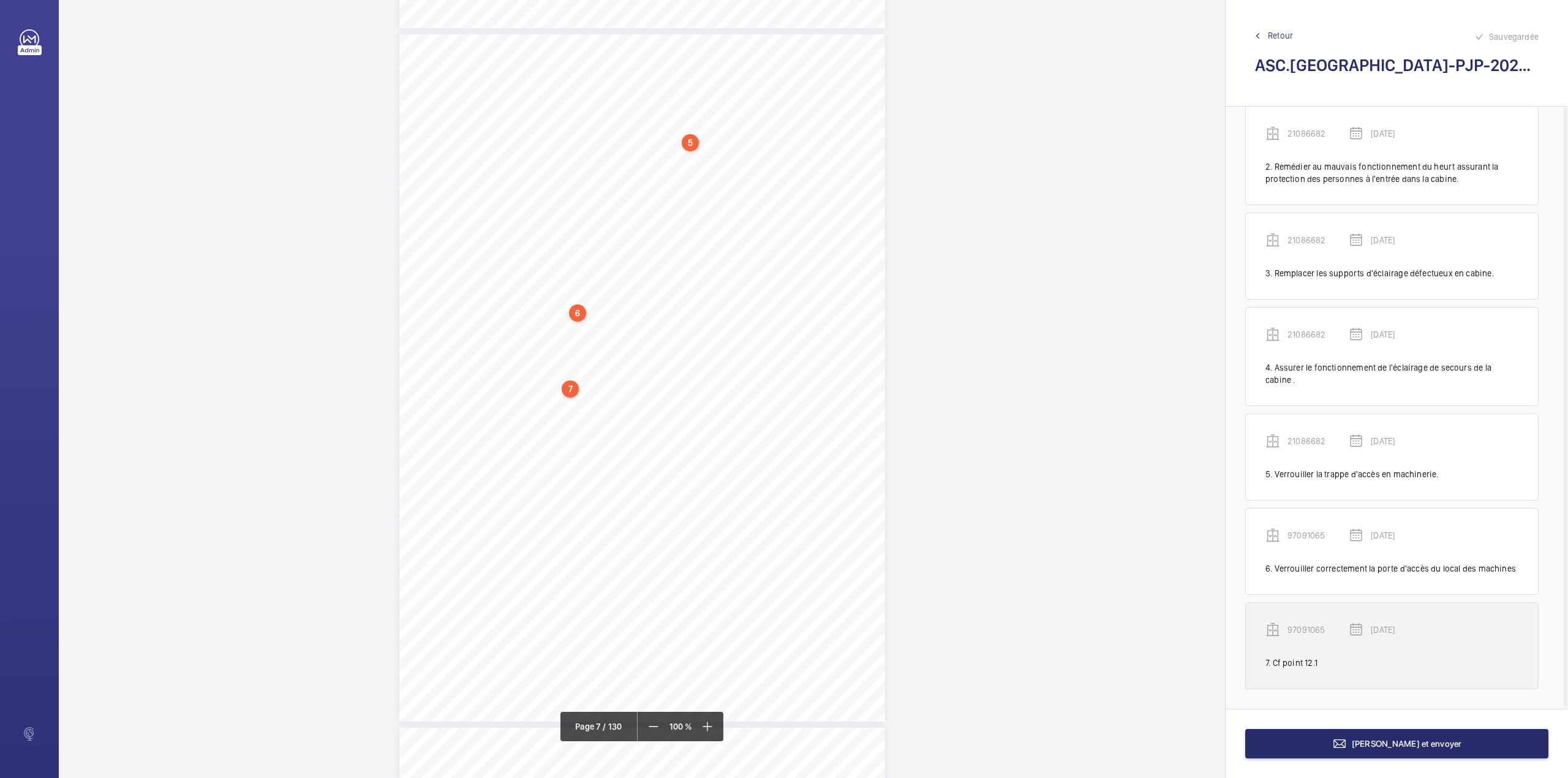
click at [1305, 630] on p "97091065" at bounding box center [1318, 629] width 61 height 12
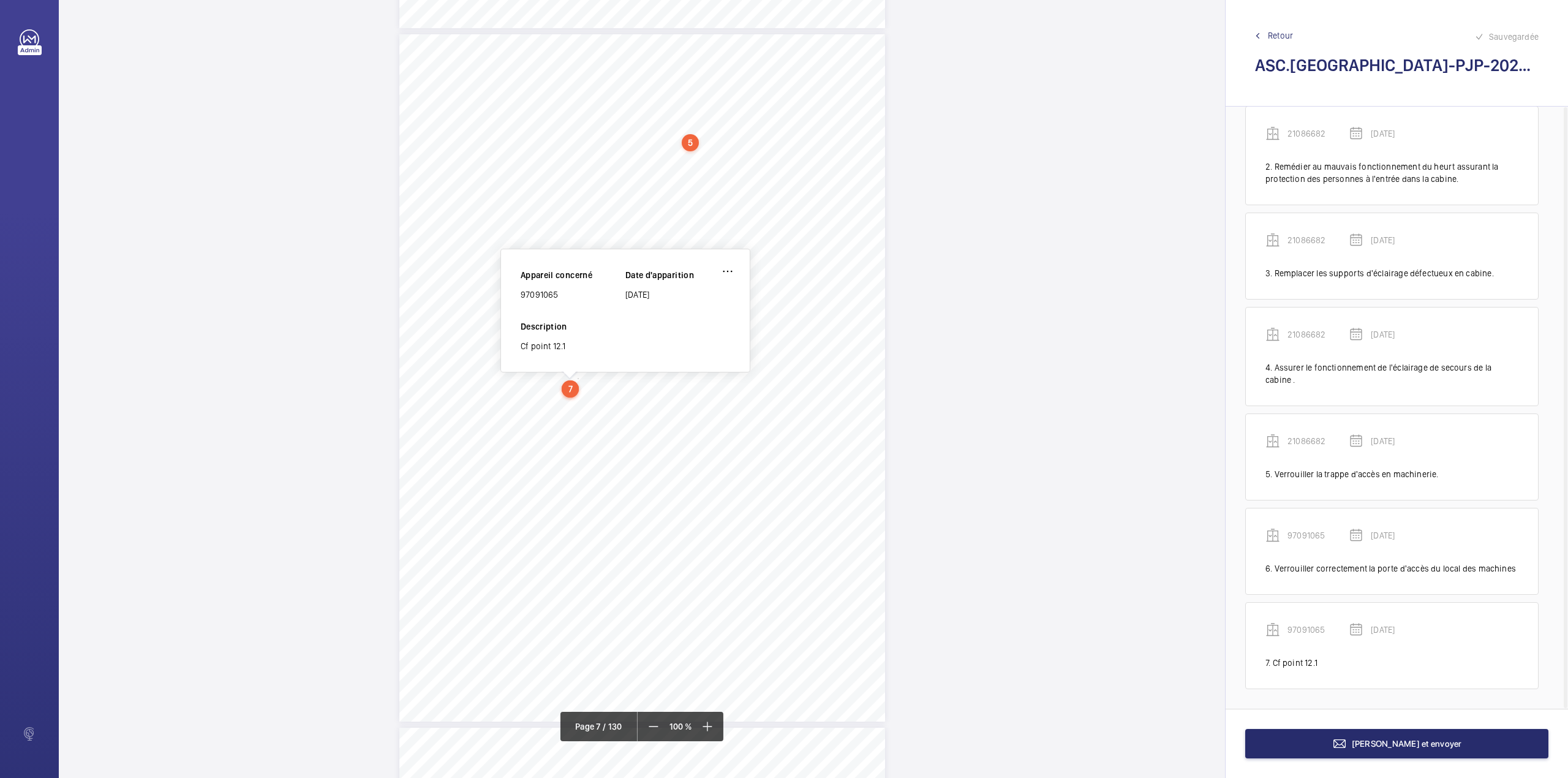
drag, startPoint x: 520, startPoint y: 294, endPoint x: 562, endPoint y: 298, distance: 42.2
click at [562, 298] on div "97091065" at bounding box center [573, 294] width 105 height 12
copy div "97091065"
drag, startPoint x: 529, startPoint y: 299, endPoint x: 586, endPoint y: 304, distance: 57.2
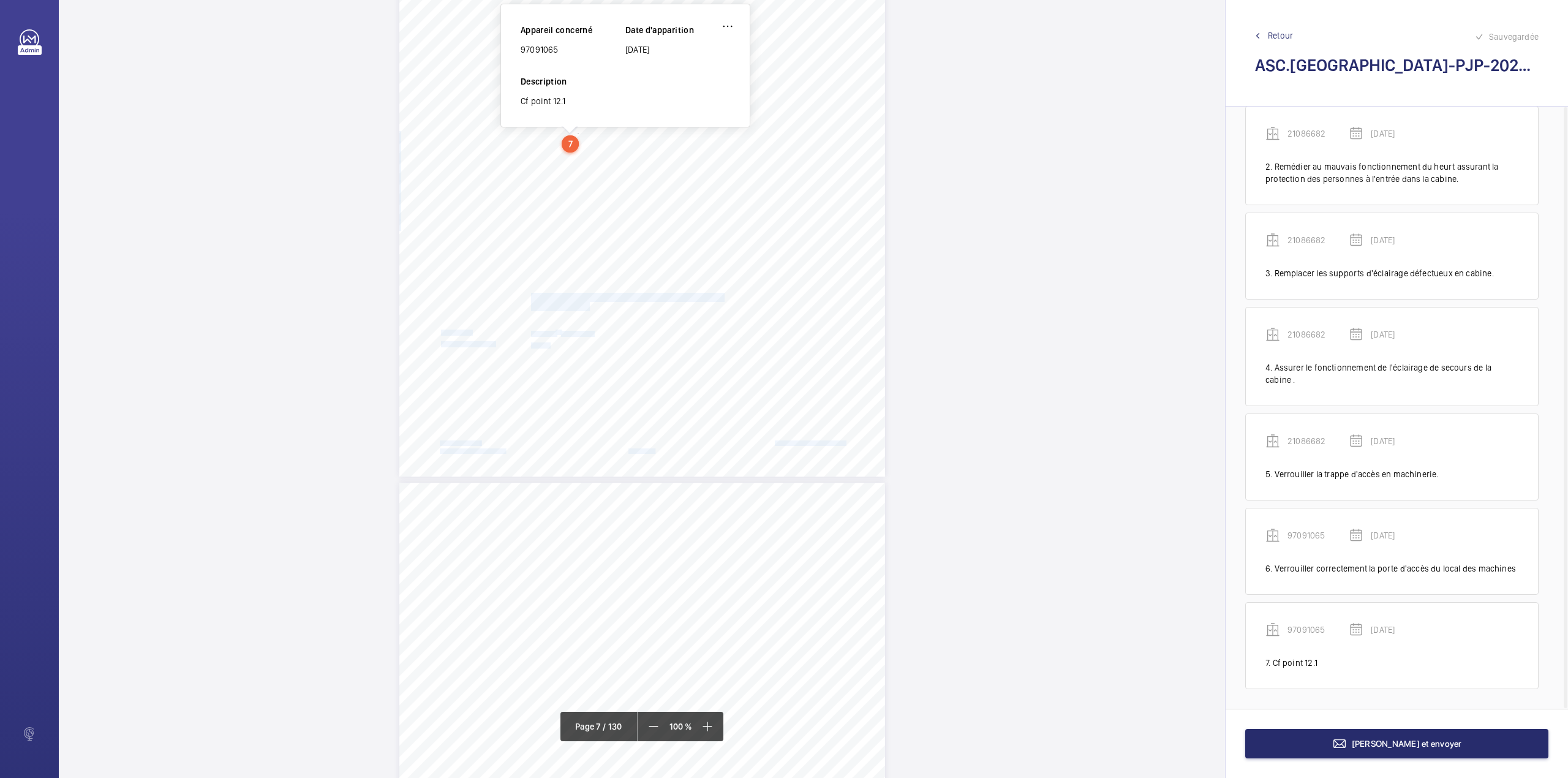
click at [586, 304] on div "Point vérifié Actions à entreprendre 12.1- Accès aux locaux Verrouiller la trap…" at bounding box center [642, 133] width 486 height 688
click at [575, 304] on span "des machines." at bounding box center [559, 306] width 57 height 8
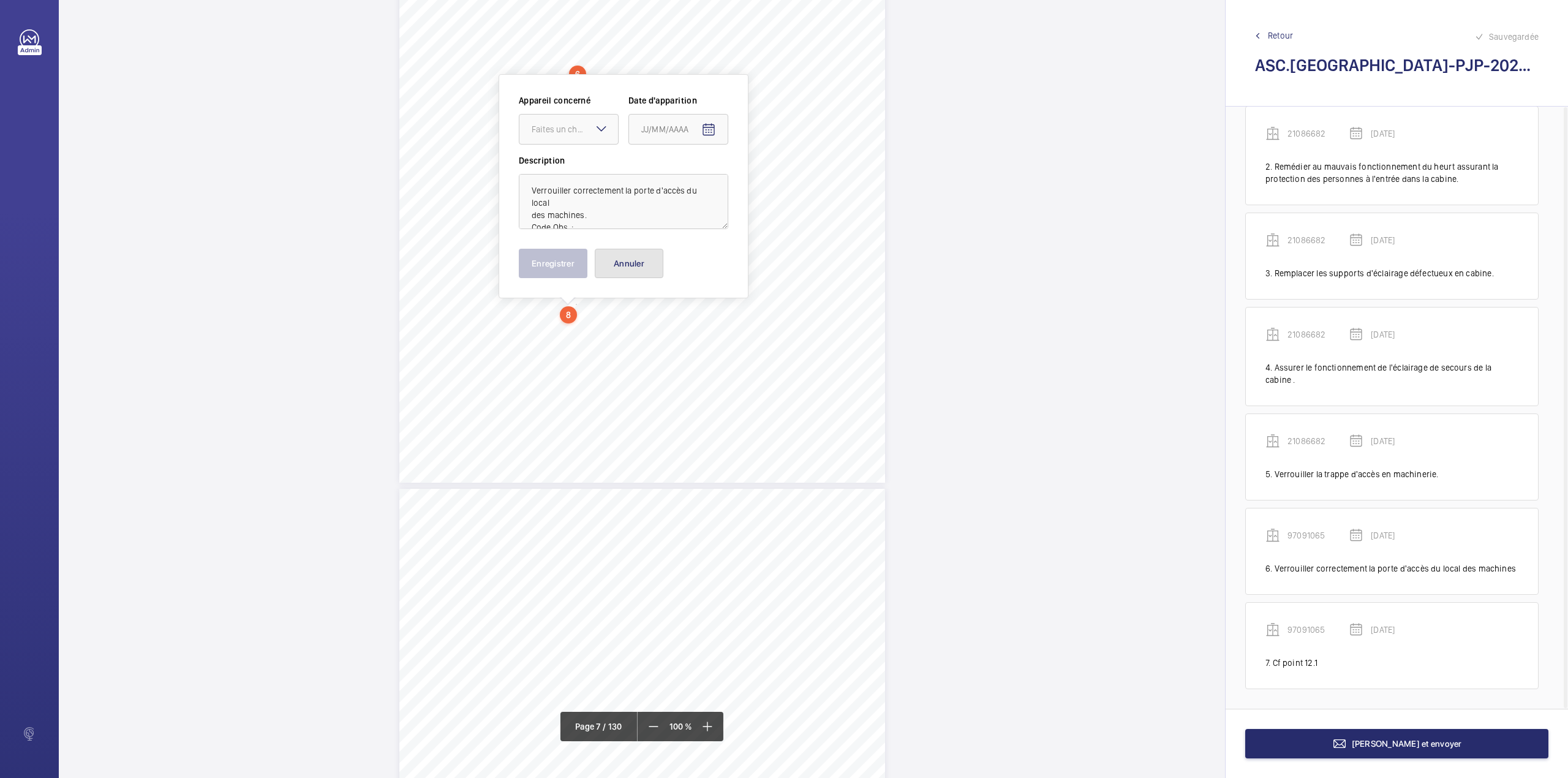
click at [630, 272] on button "Annuler" at bounding box center [629, 263] width 69 height 29
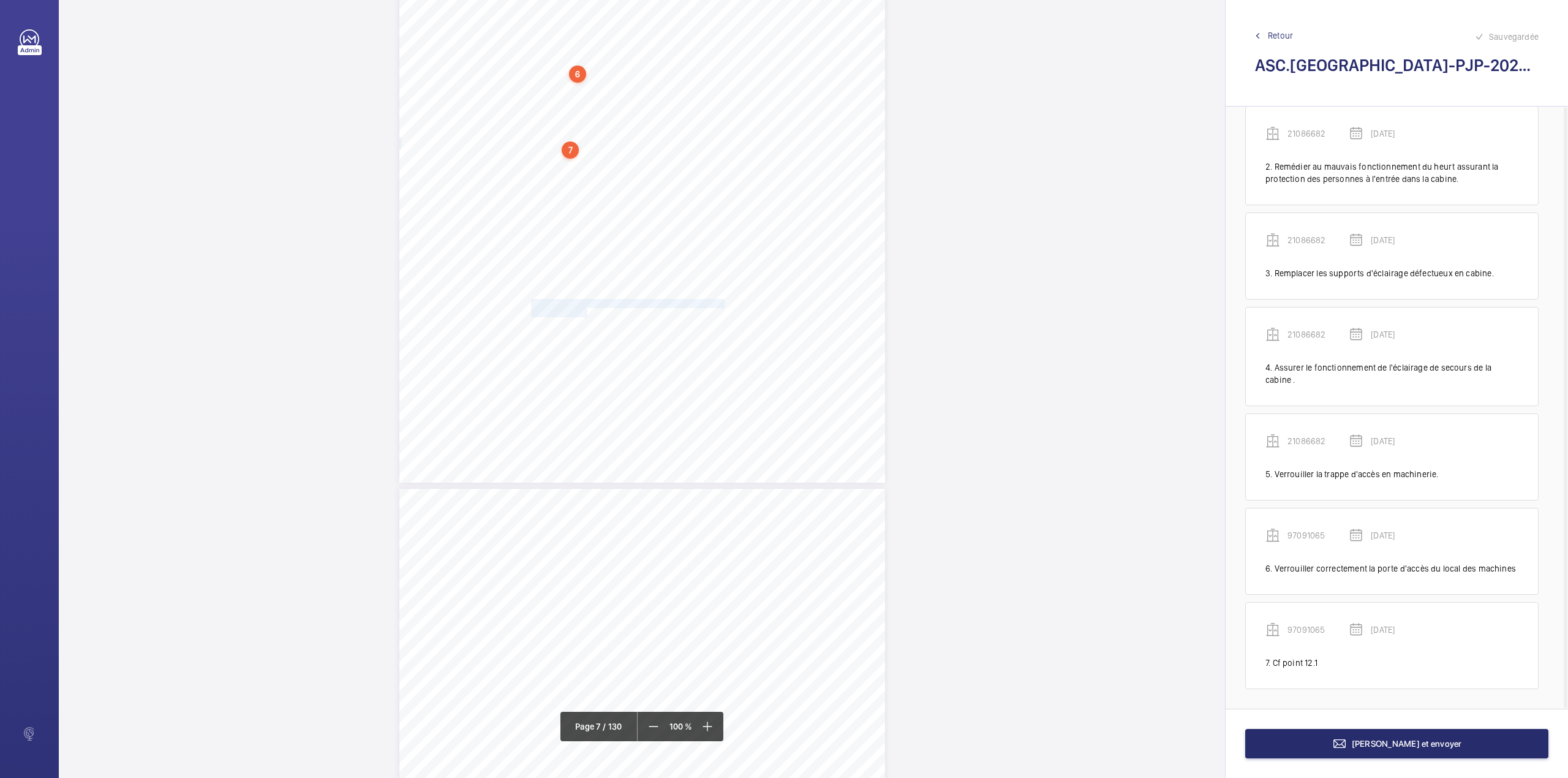
drag, startPoint x: 530, startPoint y: 300, endPoint x: 584, endPoint y: 311, distance: 55.1
click at [584, 311] on div "Point vérifié Actions à entreprendre 12.1- Accès aux locaux Verrouiller la trap…" at bounding box center [642, 139] width 486 height 688
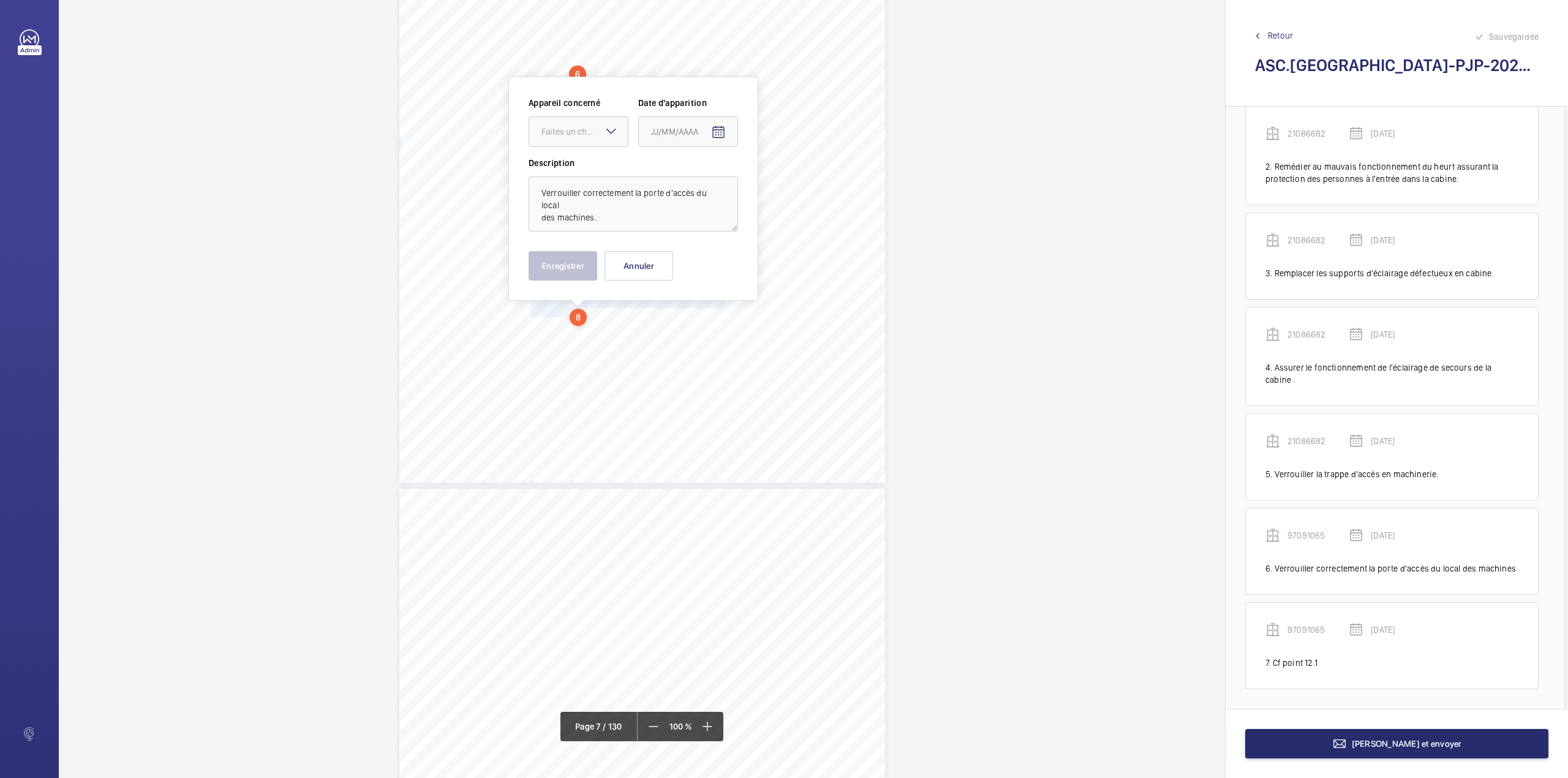
scroll to position [4387, 0]
click at [578, 126] on div "Faites un choix" at bounding box center [584, 129] width 86 height 12
click at [569, 236] on span "33209461" at bounding box center [578, 235] width 74 height 12
click at [717, 133] on mat-icon "Open calendar" at bounding box center [718, 130] width 14 height 14
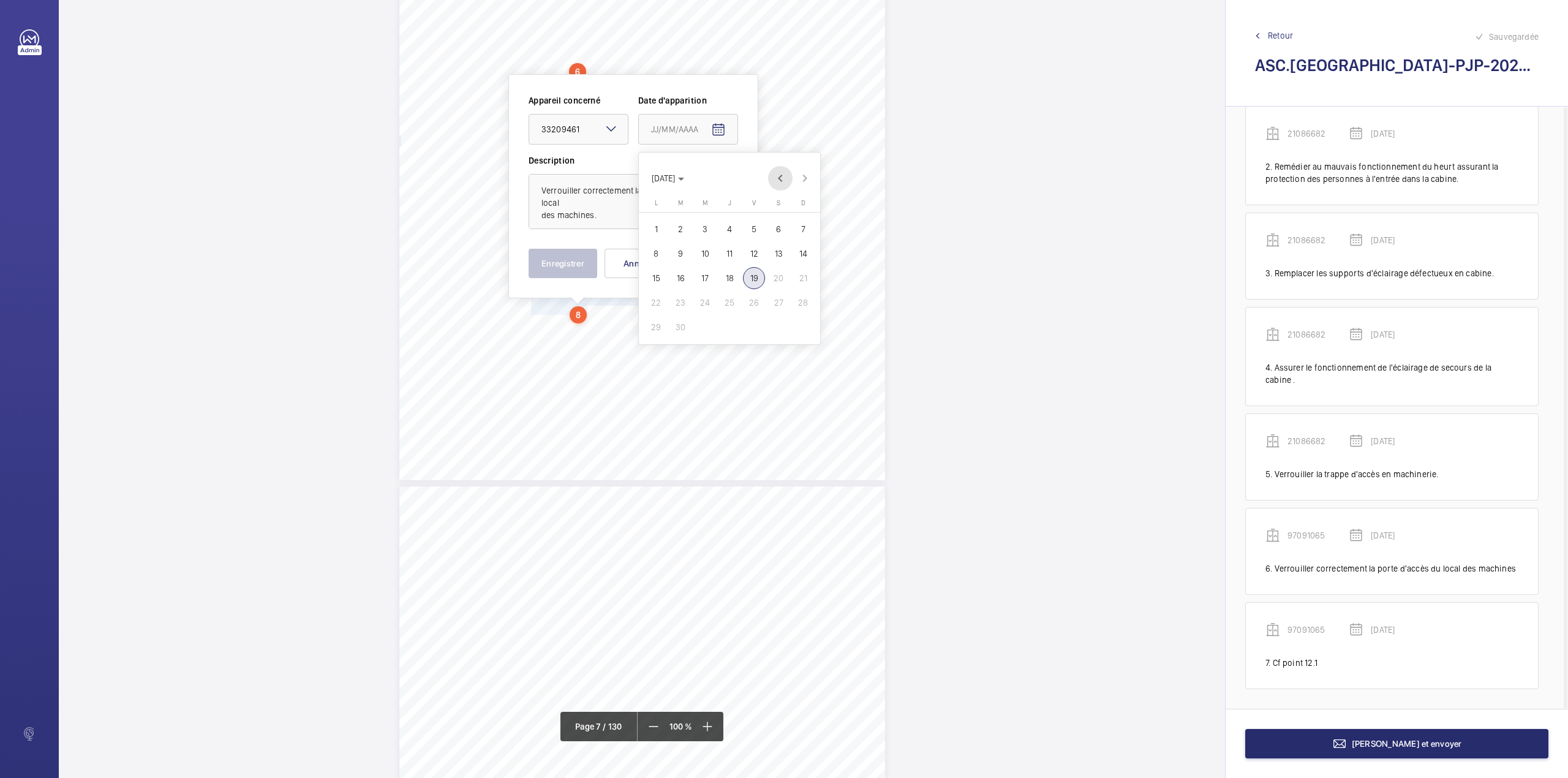
click at [780, 180] on span "Previous month" at bounding box center [780, 178] width 24 height 24
click at [711, 300] on span "21" at bounding box center [705, 302] width 22 height 22
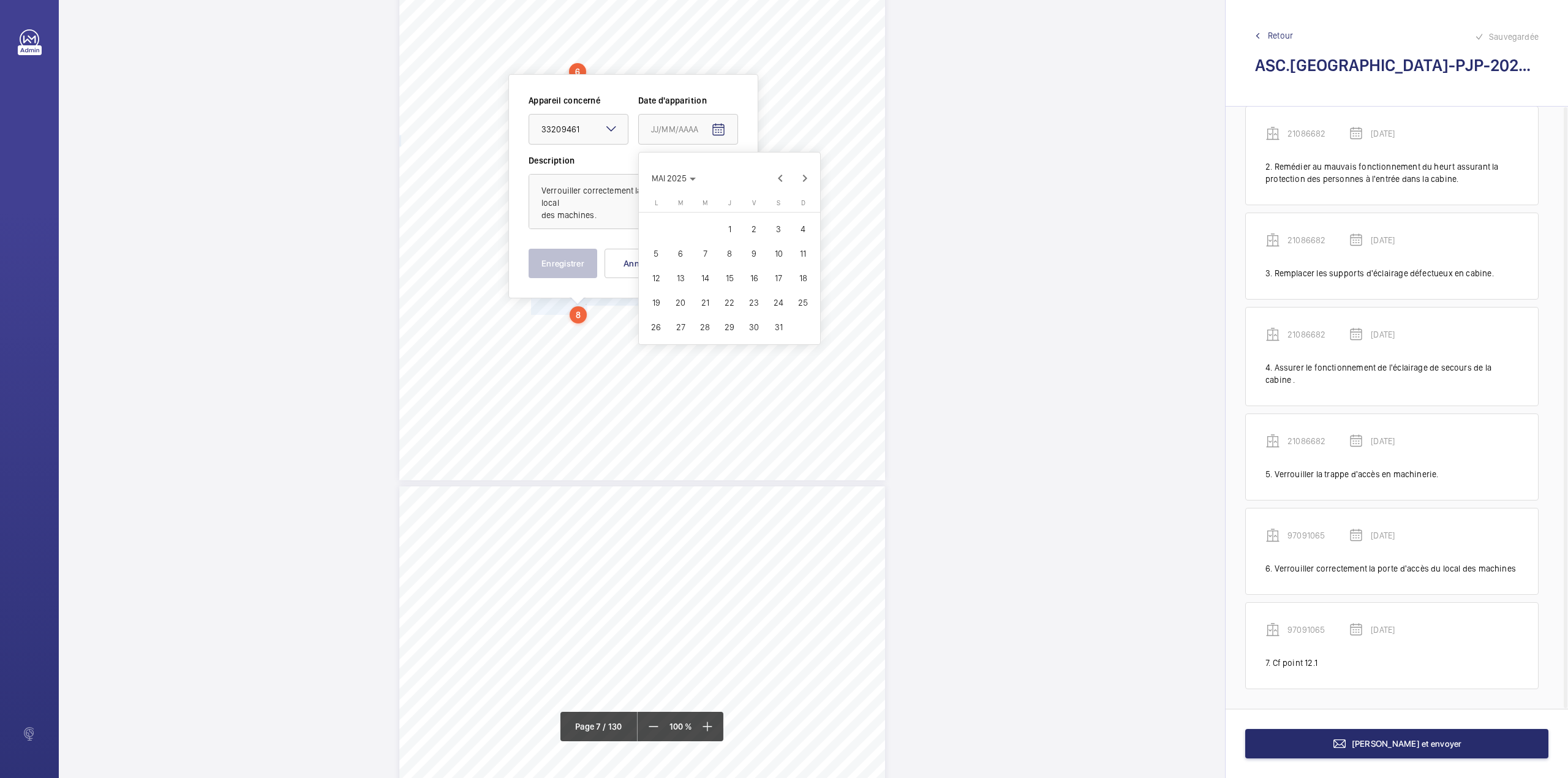
type input "21/05/2025"
click at [711, 300] on span "21" at bounding box center [705, 302] width 22 height 22
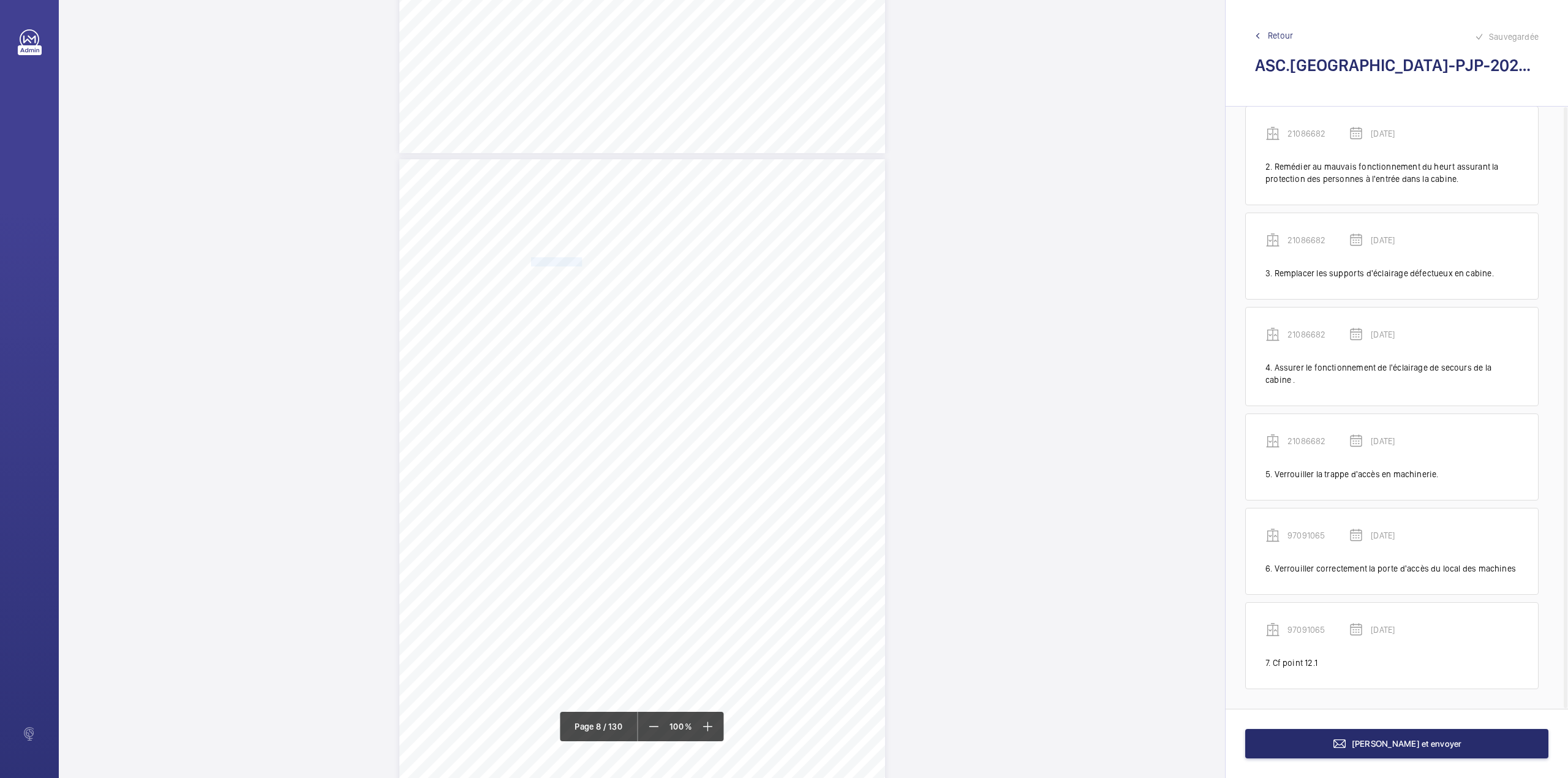
drag, startPoint x: 529, startPoint y: 263, endPoint x: 579, endPoint y: 265, distance: 50.0
click at [579, 265] on span "Cf point 12.1." at bounding box center [557, 261] width 52 height 8
click at [710, 131] on mat-icon "Open calendar" at bounding box center [713, 130] width 14 height 14
click at [776, 177] on span "Previous month" at bounding box center [775, 178] width 24 height 24
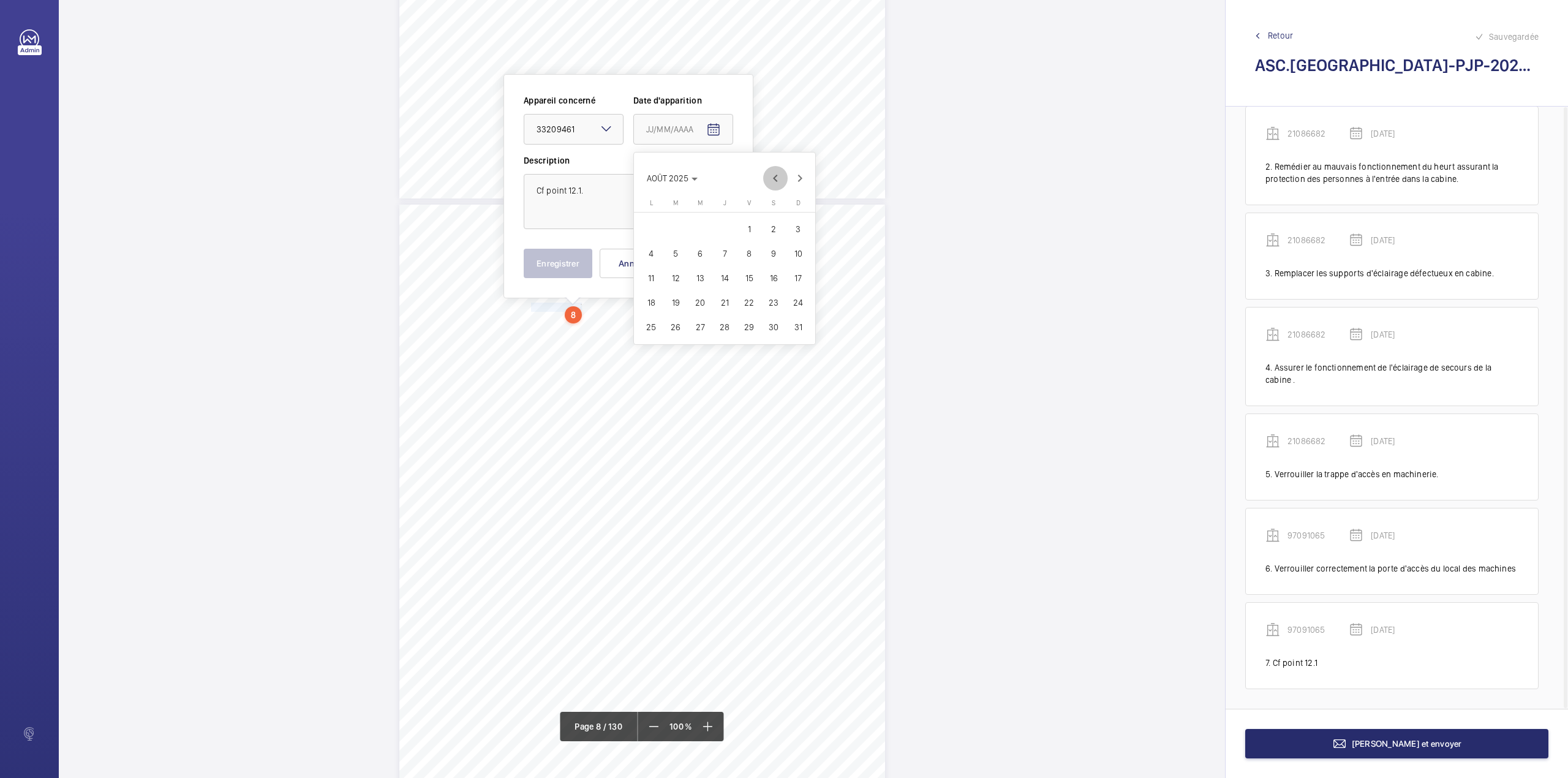
click at [776, 177] on span "Previous month" at bounding box center [775, 178] width 24 height 24
click at [691, 182] on span "JUIN 2025" at bounding box center [670, 179] width 47 height 10
click at [700, 346] on span "2023" at bounding box center [703, 339] width 39 height 22
click at [783, 238] on span "AOÛT" at bounding box center [789, 240] width 39 height 22
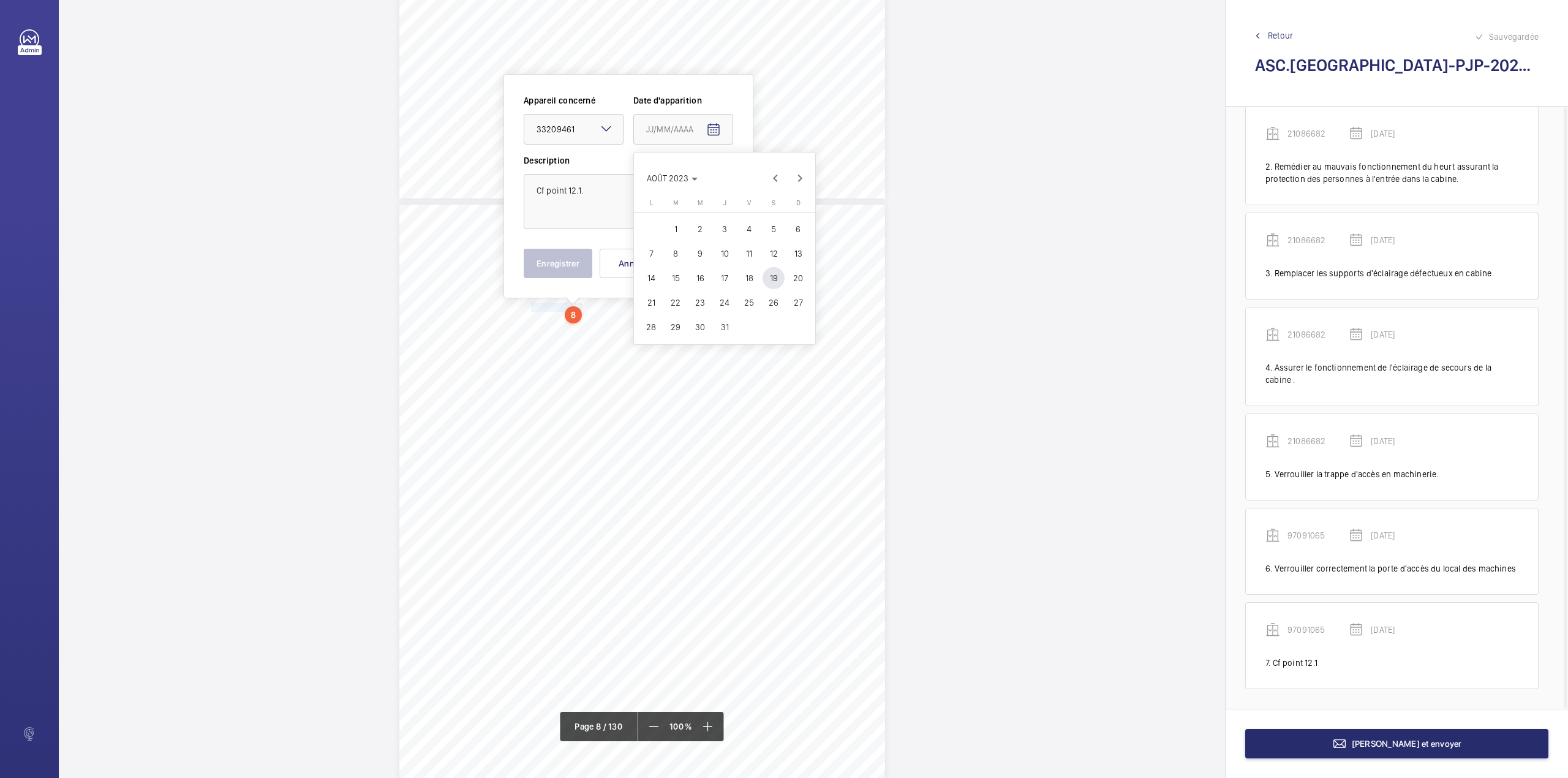
click at [704, 300] on span "23" at bounding box center [700, 302] width 22 height 22
type input "23/08/2023"
click at [623, 266] on button "Annuler" at bounding box center [634, 263] width 69 height 29
click at [1269, 32] on span "Retour" at bounding box center [1280, 35] width 25 height 12
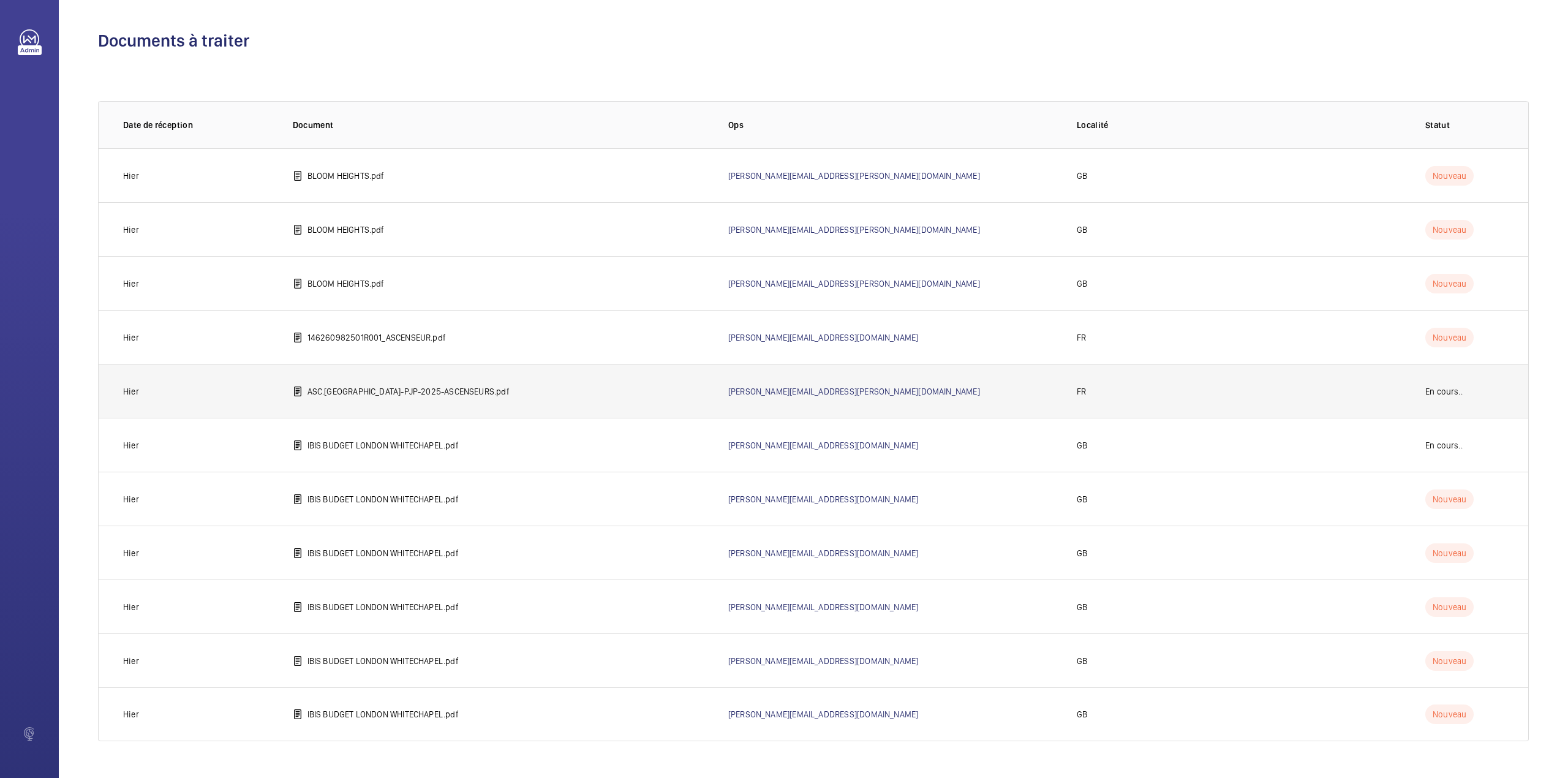
click at [425, 387] on p "ASC.[GEOGRAPHIC_DATA]-PJP-2025-ASCENSEURS.pdf" at bounding box center [408, 391] width 202 height 12
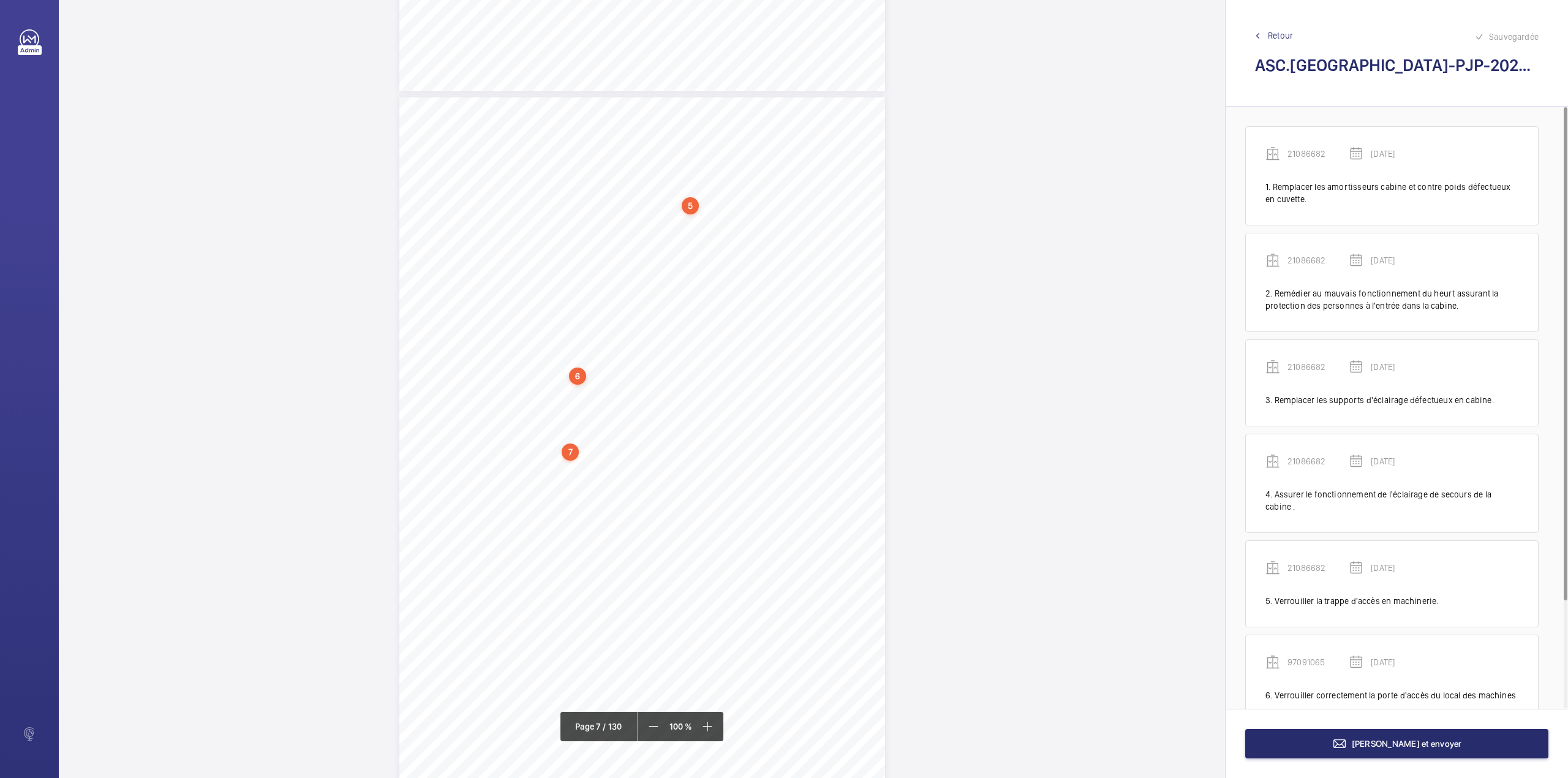
scroll to position [4328, 0]
drag, startPoint x: 530, startPoint y: 359, endPoint x: 584, endPoint y: 370, distance: 55.1
click at [584, 370] on div "Point vérifié Actions à entreprendre 12.1- Accès aux locaux Verrouiller la trap…" at bounding box center [642, 195] width 486 height 688
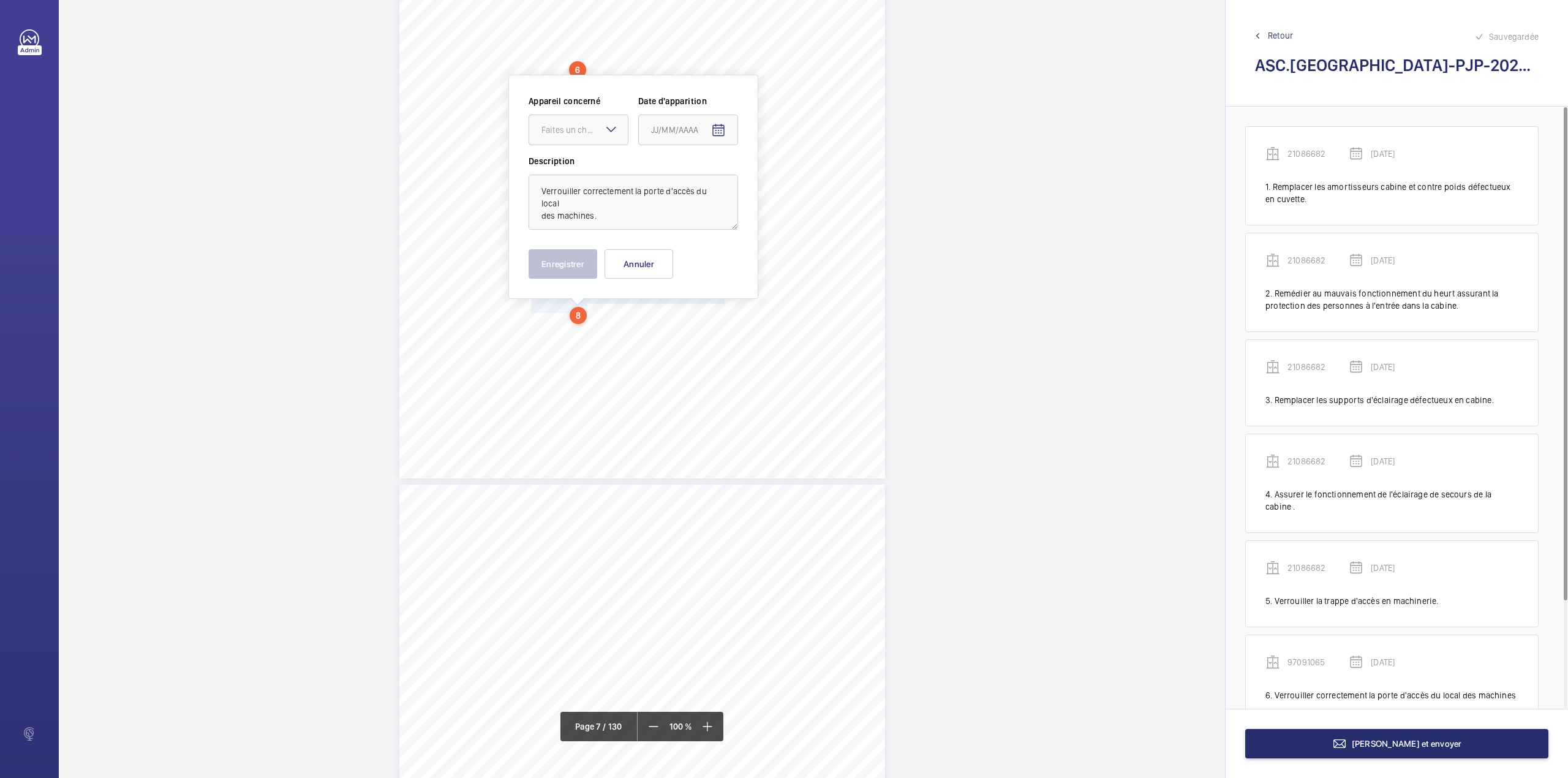
scroll to position [4390, 0]
click at [706, 721] on mat-icon at bounding box center [707, 726] width 14 height 14
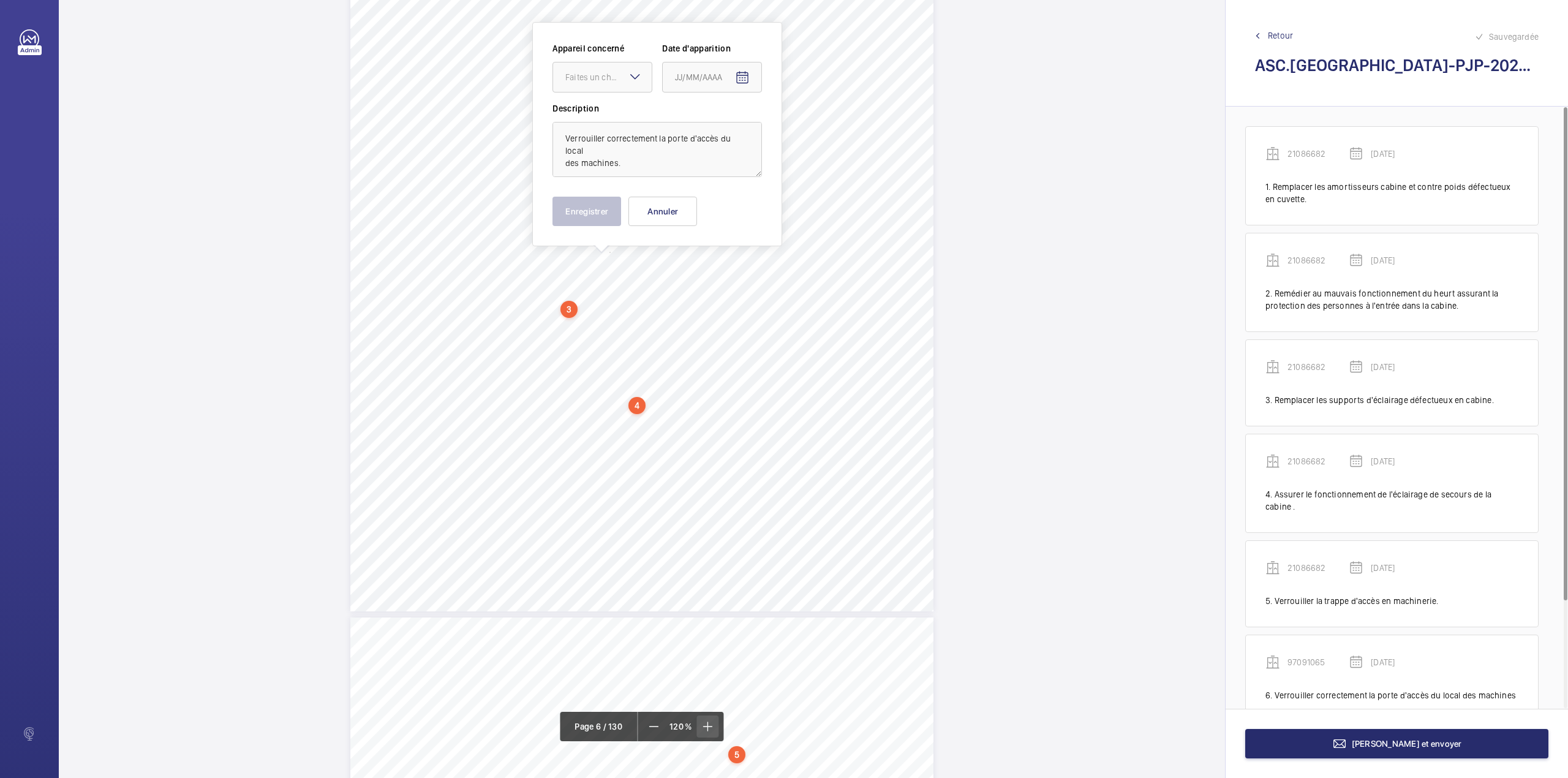
click at [706, 721] on mat-icon at bounding box center [708, 726] width 14 height 14
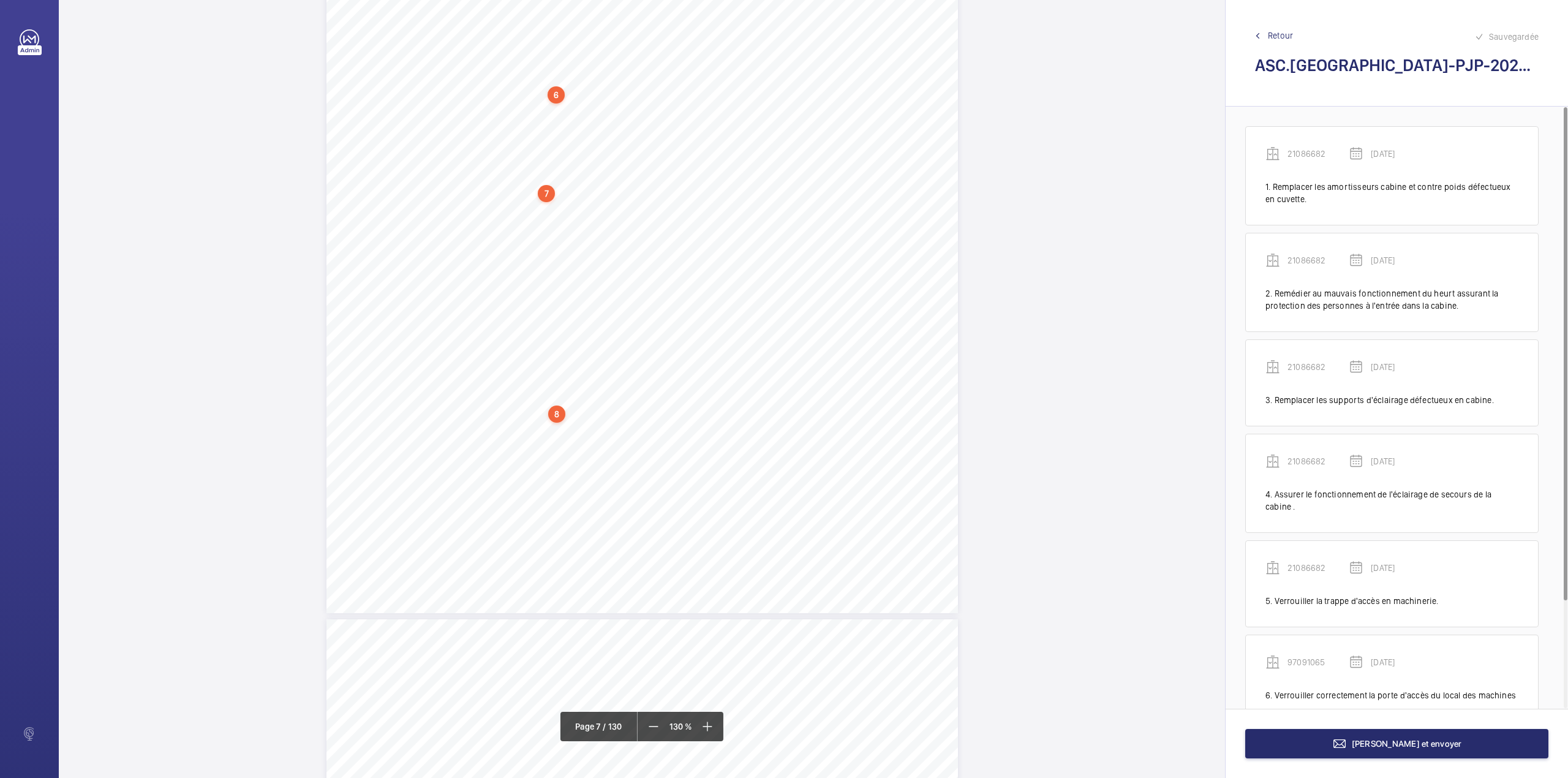
scroll to position [5696, 0]
click at [659, 728] on mat-icon at bounding box center [653, 726] width 14 height 14
click at [659, 728] on mat-icon at bounding box center [654, 726] width 14 height 14
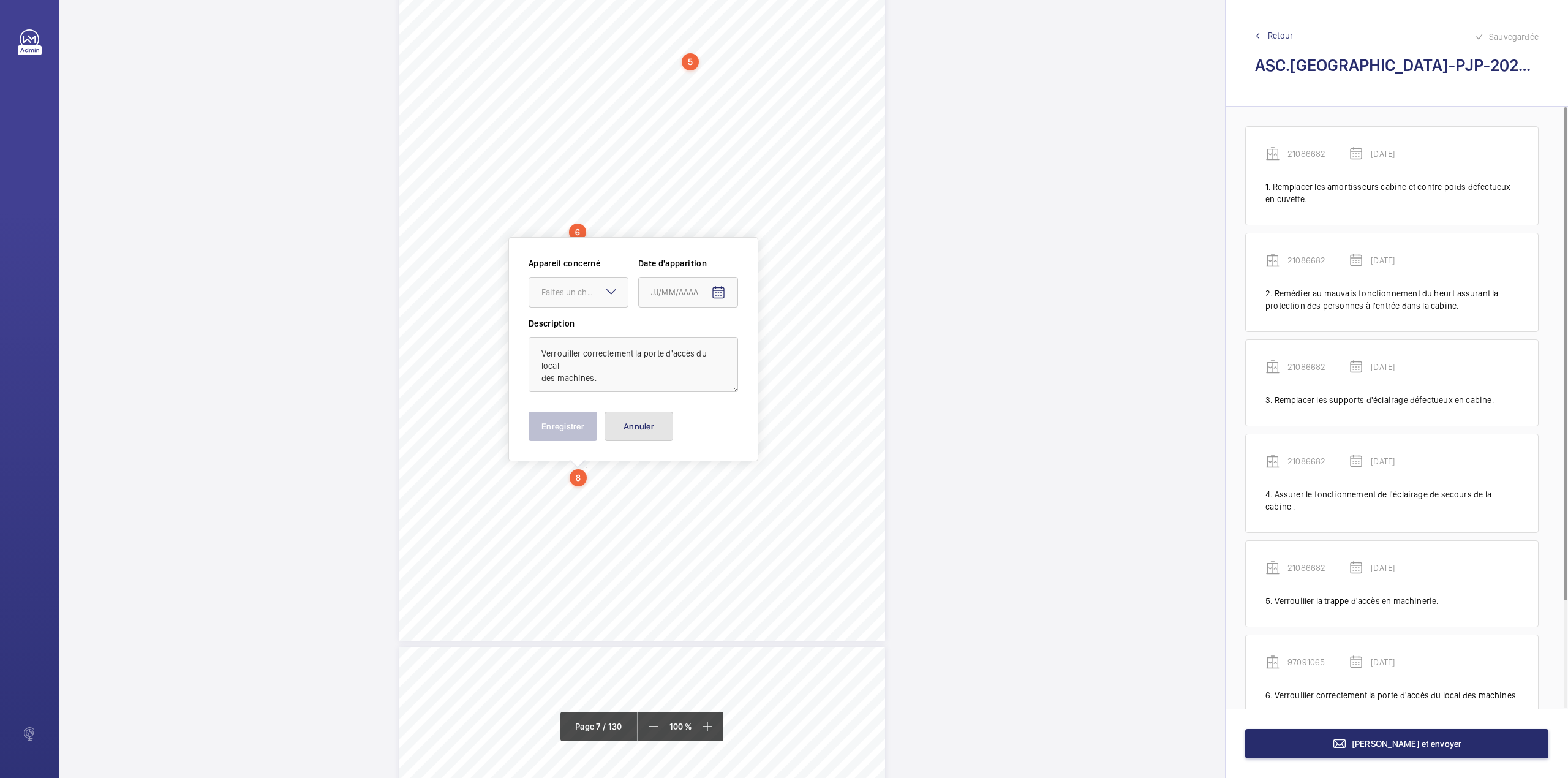
click at [644, 427] on button "Annuler" at bounding box center [639, 426] width 69 height 29
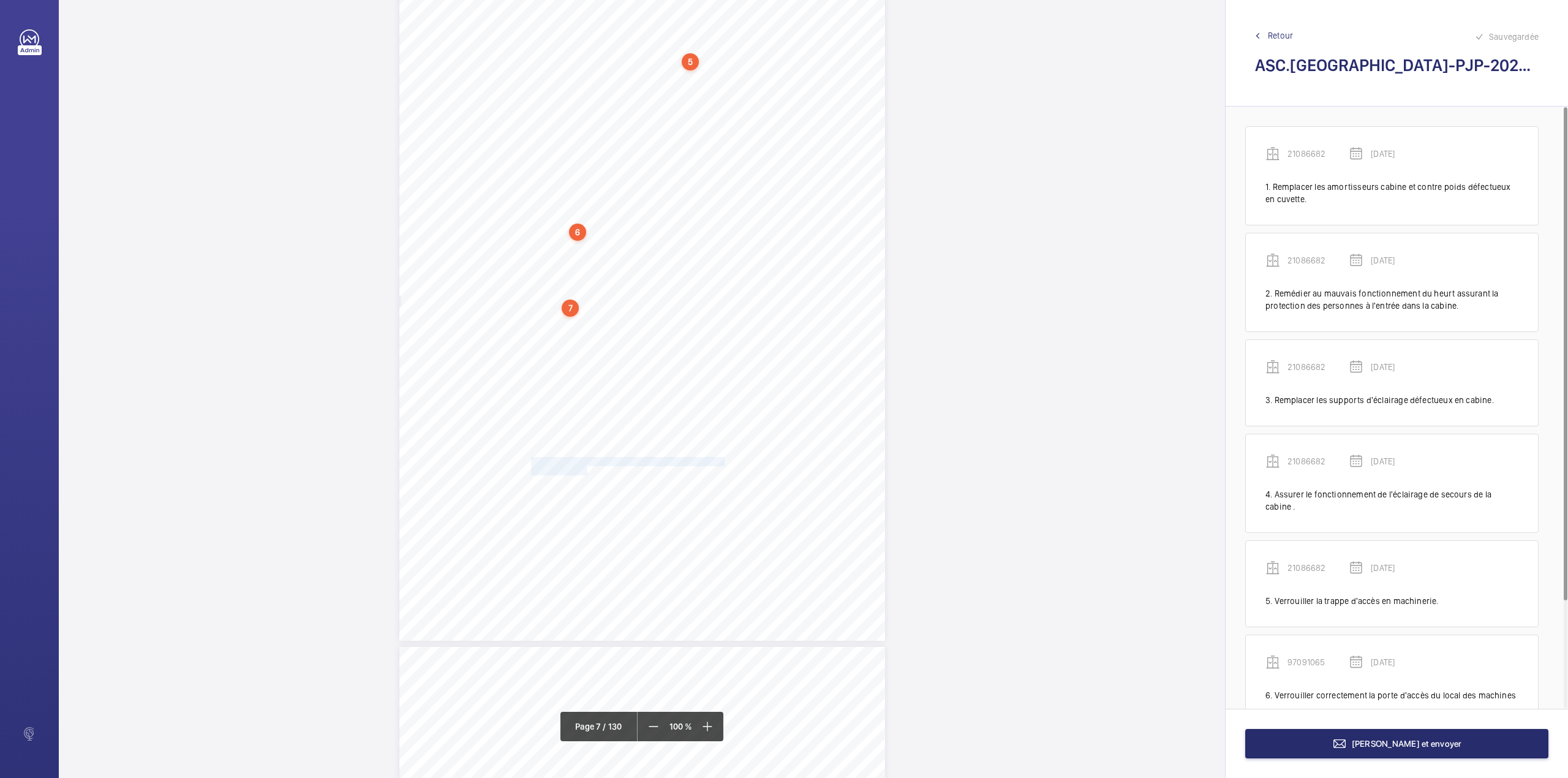
drag, startPoint x: 530, startPoint y: 463, endPoint x: 584, endPoint y: 471, distance: 54.6
click at [584, 471] on div "Point vérifié Actions à entreprendre 12.1- Accès aux locaux Verrouiller la trap…" at bounding box center [642, 297] width 486 height 688
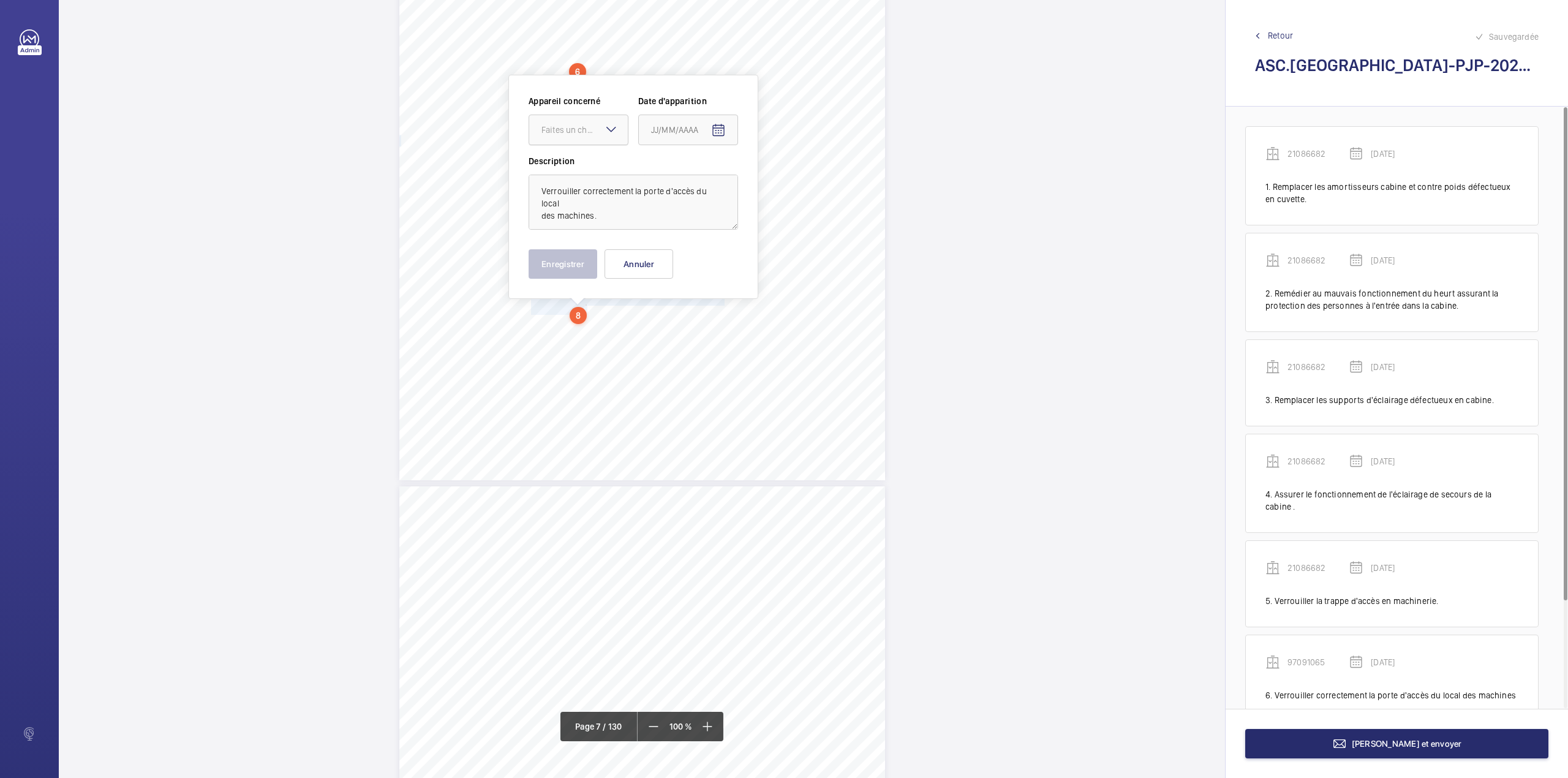
click at [589, 126] on div "Faites un choix" at bounding box center [584, 129] width 86 height 12
click at [576, 233] on span "33209461" at bounding box center [578, 235] width 74 height 12
click at [576, 233] on div "Appareil concerné Faites un choix × 33209461 × Date d'apparition Description Ve…" at bounding box center [634, 187] width 210 height 184
click at [720, 125] on mat-icon "Open calendar" at bounding box center [718, 131] width 14 height 14
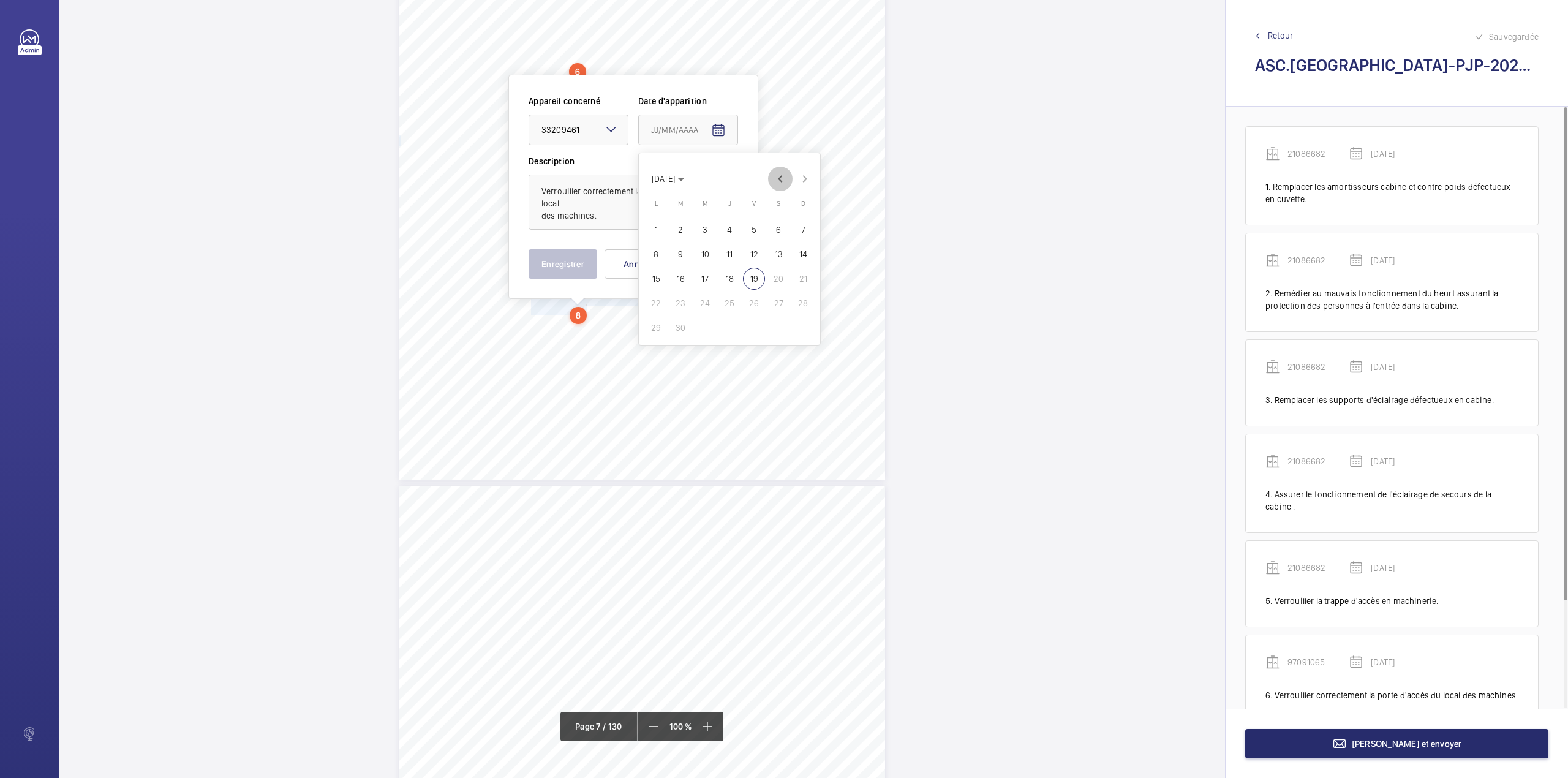
click at [784, 177] on span "Previous month" at bounding box center [780, 179] width 24 height 24
click at [708, 303] on span "21" at bounding box center [705, 303] width 22 height 22
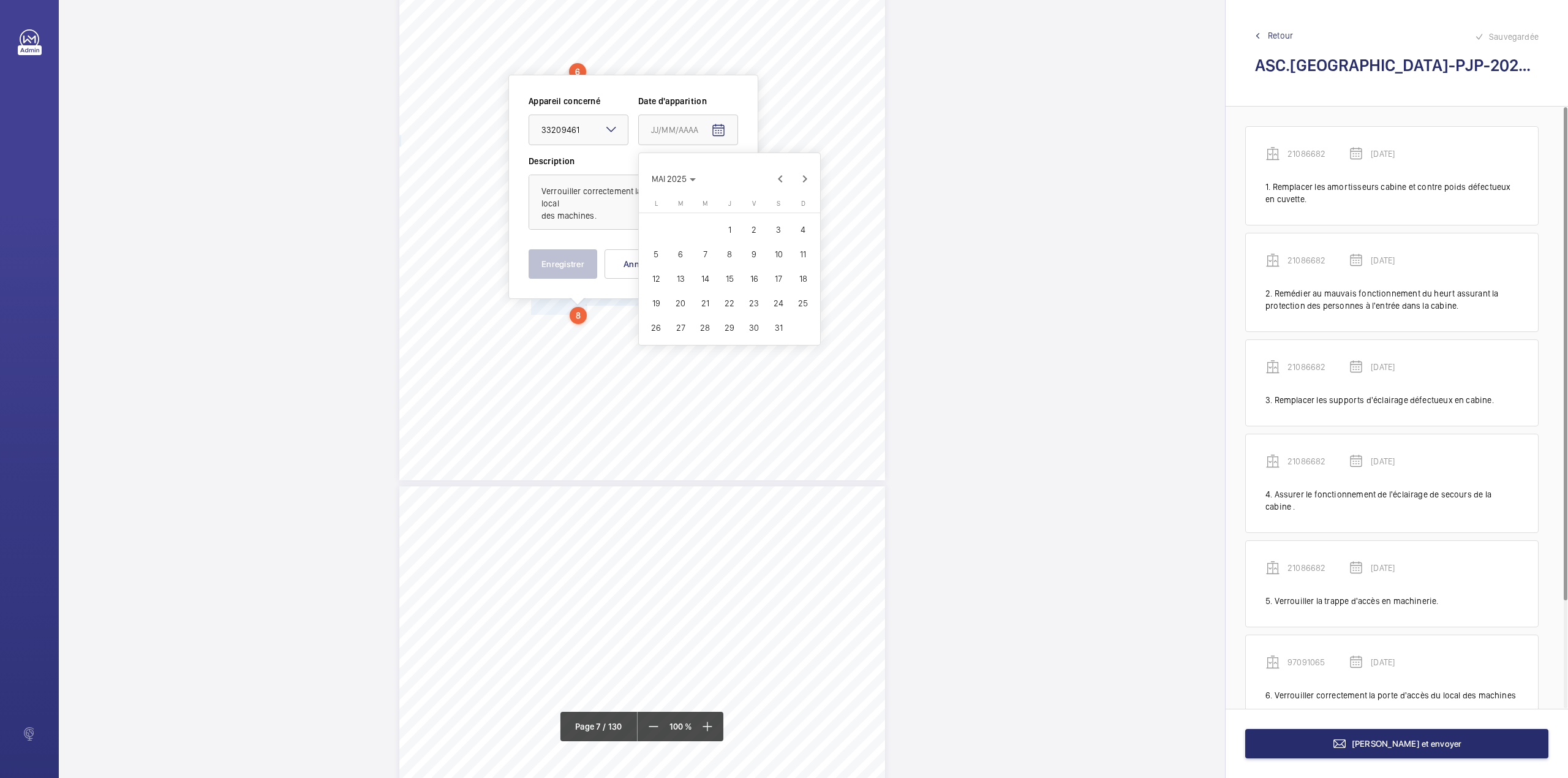
type input "21/05/2025"
click at [565, 260] on button "Enregistrer" at bounding box center [563, 263] width 69 height 29
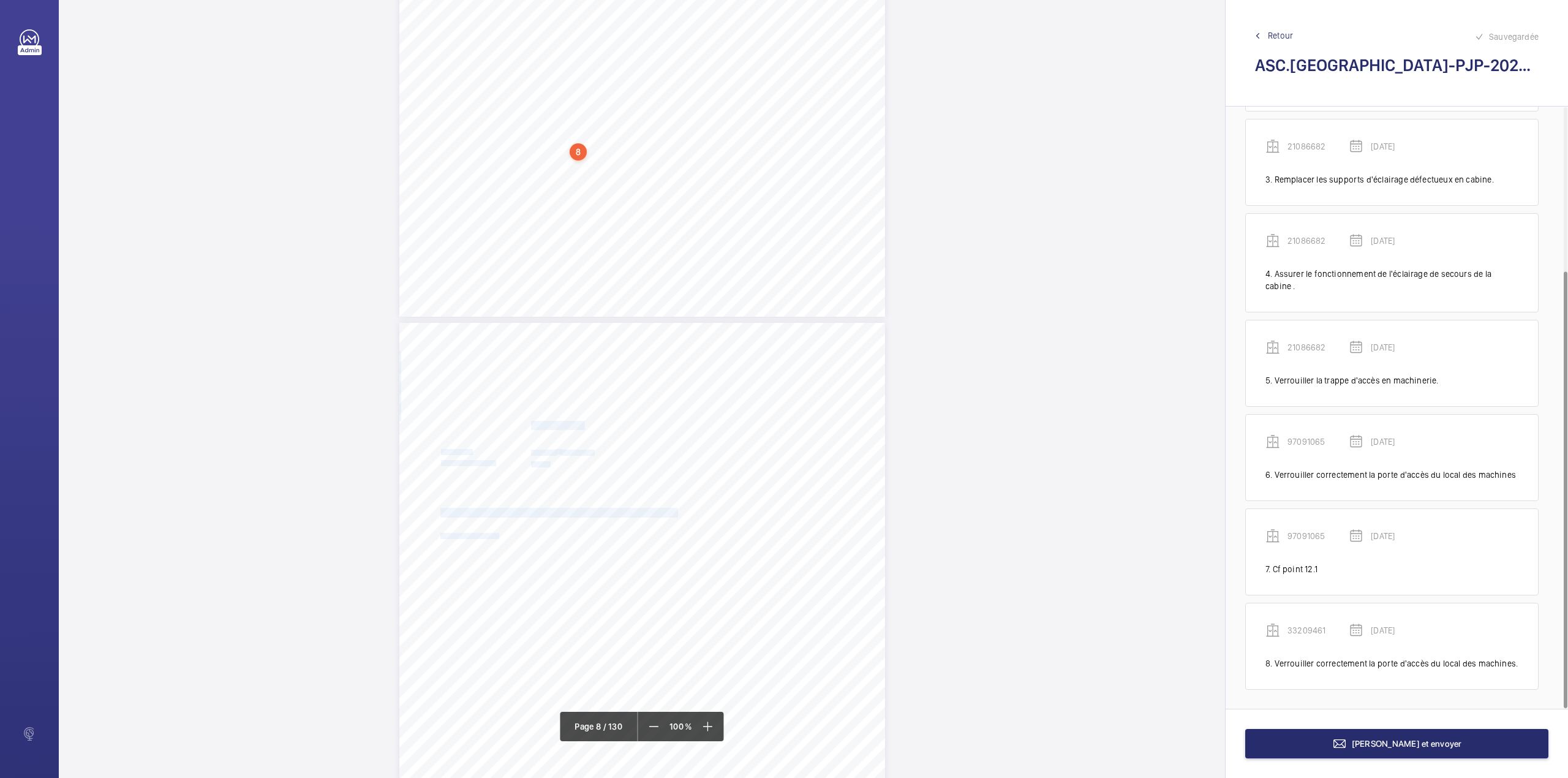
scroll to position [224, 0]
drag, startPoint x: 530, startPoint y: 424, endPoint x: 578, endPoint y: 423, distance: 48.0
click at [578, 423] on span "Cf point 12.1." at bounding box center [557, 425] width 52 height 8
click at [583, 130] on div "Faites un choix" at bounding box center [579, 129] width 86 height 12
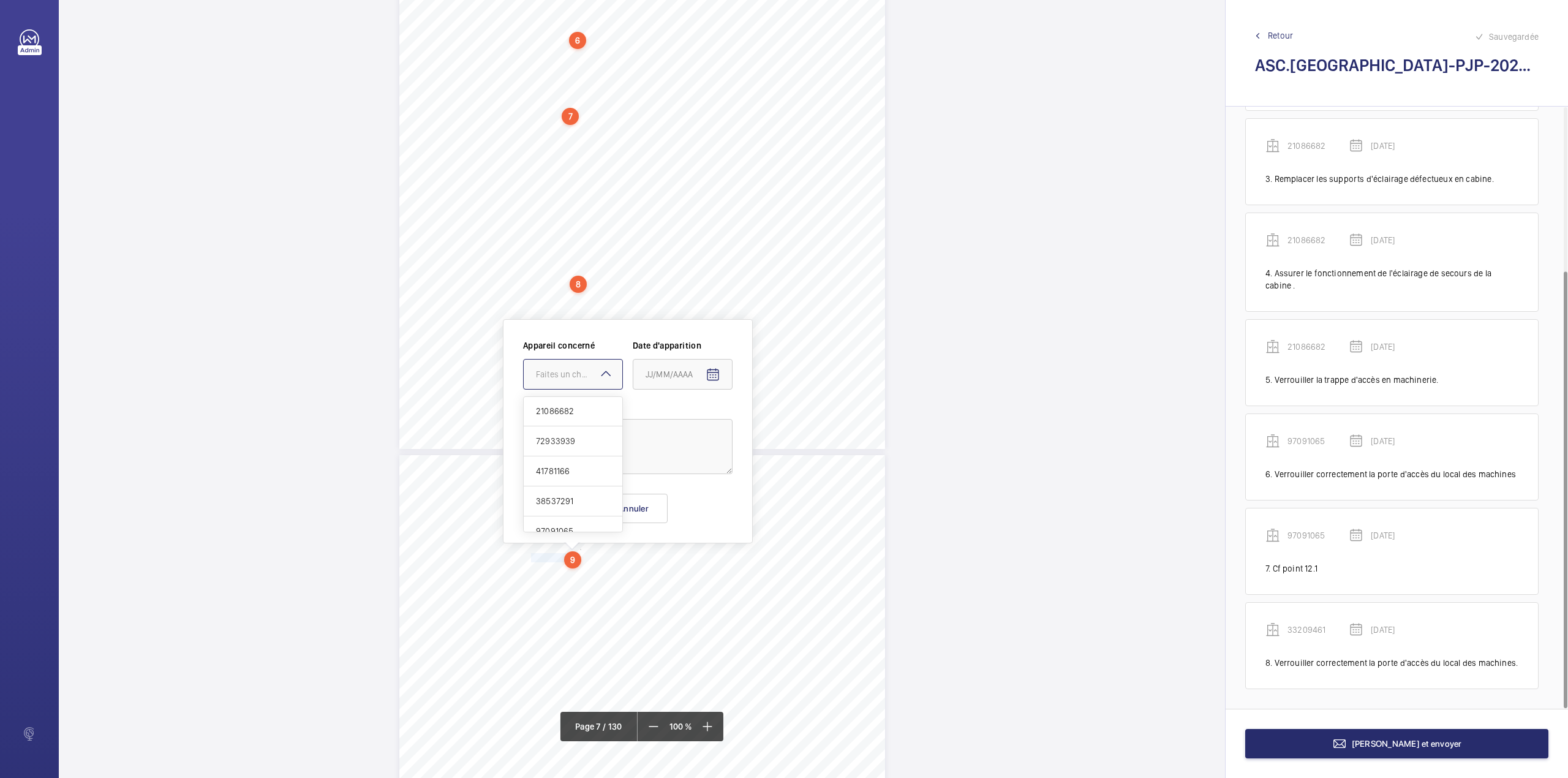
scroll to position [0, 0]
click at [571, 500] on span "38537291" at bounding box center [573, 501] width 74 height 12
click at [718, 366] on span "Open calendar" at bounding box center [713, 375] width 29 height 29
click at [679, 423] on polygon "Choose month and year" at bounding box center [675, 424] width 6 height 3
click at [697, 586] on span "2023" at bounding box center [703, 584] width 39 height 22
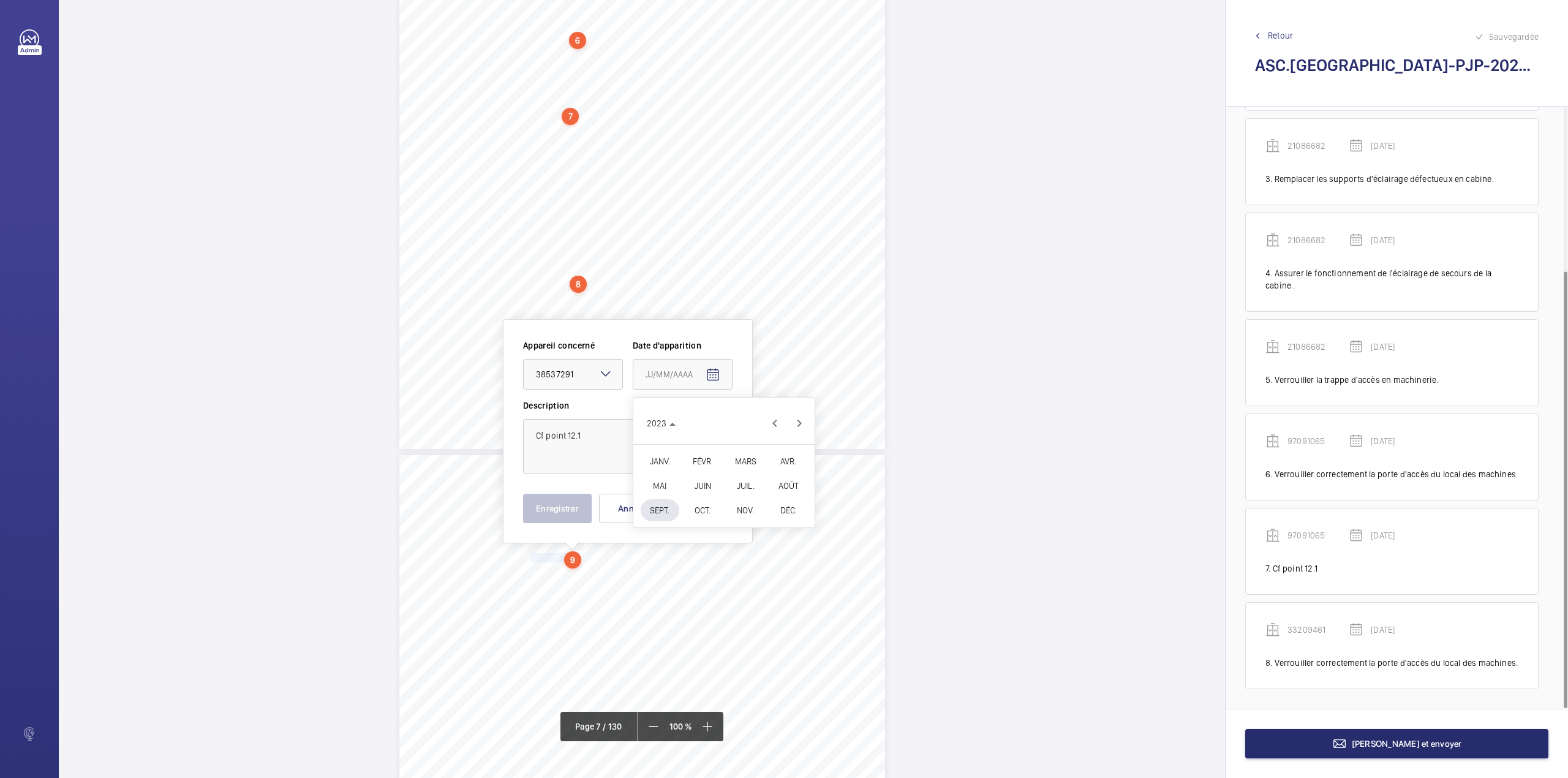
click at [784, 482] on span "AOÛT" at bounding box center [789, 485] width 39 height 22
click at [699, 539] on span "23" at bounding box center [699, 548] width 22 height 22
type input "23/08/2023"
click at [565, 511] on button "Enregistrer" at bounding box center [558, 508] width 69 height 29
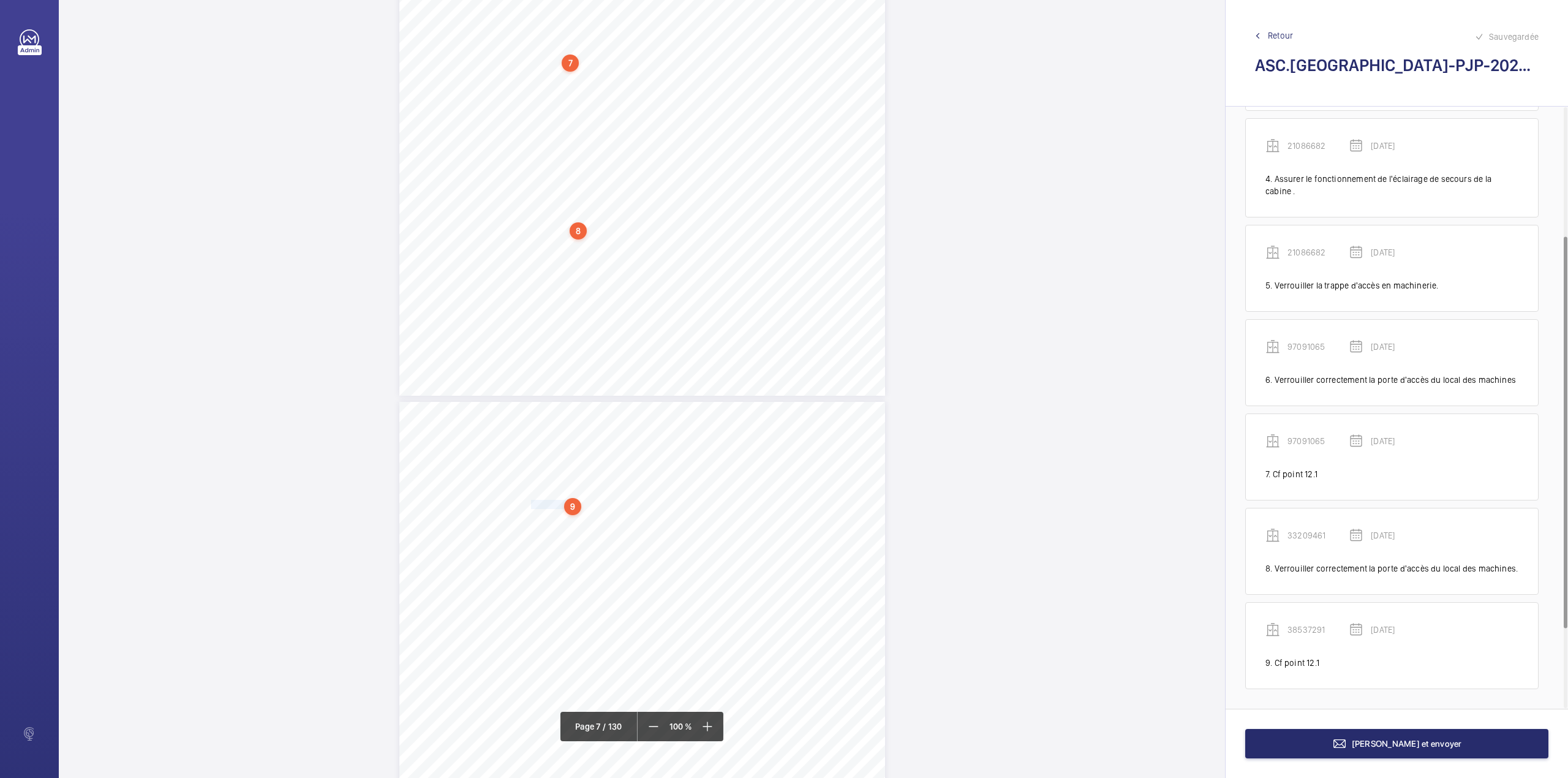
scroll to position [4499, 0]
click at [713, 731] on mat-icon at bounding box center [708, 726] width 14 height 14
click at [714, 730] on mat-icon at bounding box center [708, 726] width 14 height 14
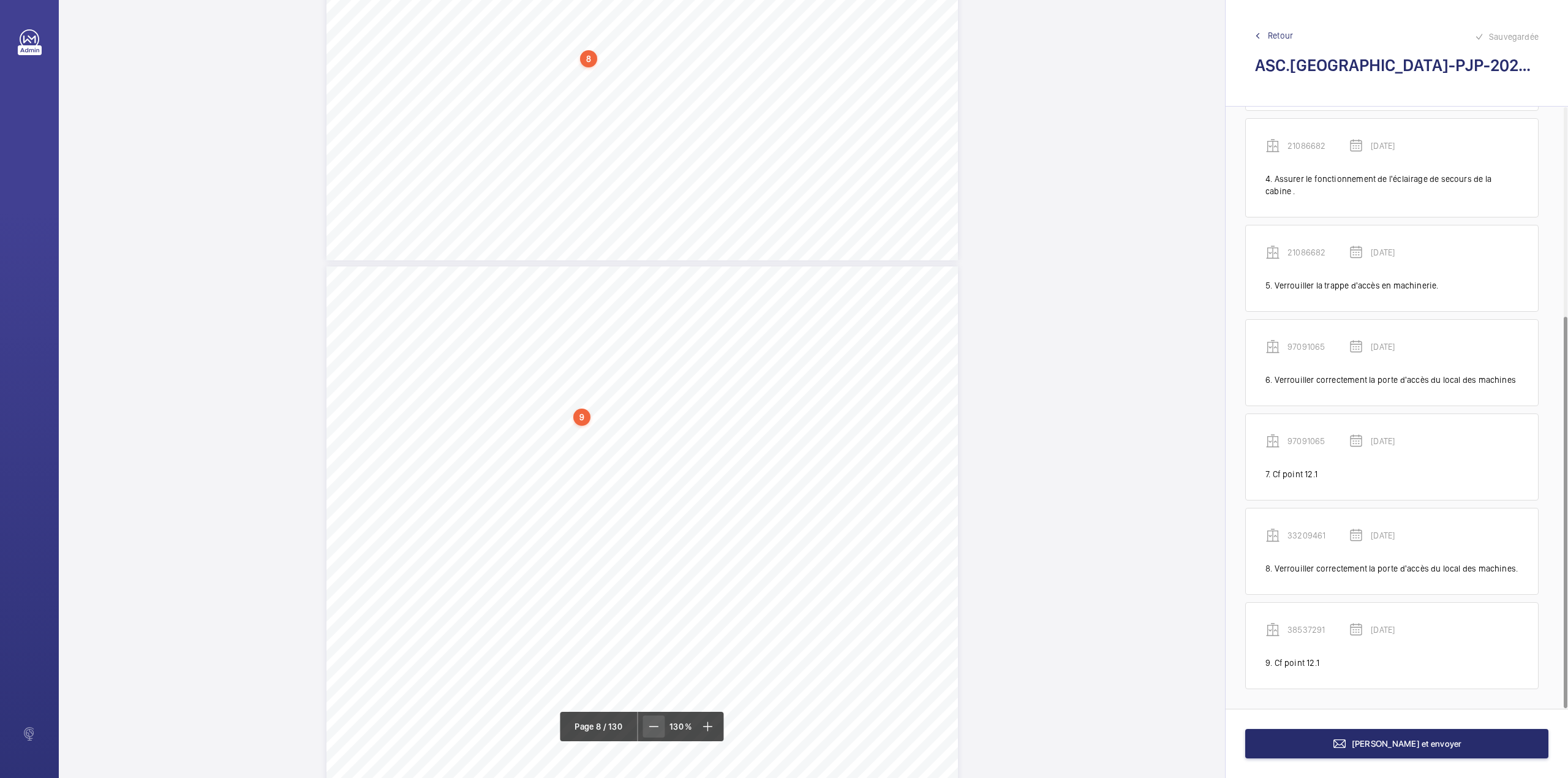
click at [654, 729] on mat-icon at bounding box center [653, 726] width 14 height 14
click at [654, 729] on mat-icon at bounding box center [654, 726] width 14 height 14
click at [548, 479] on div "9" at bounding box center [548, 479] width 17 height 17
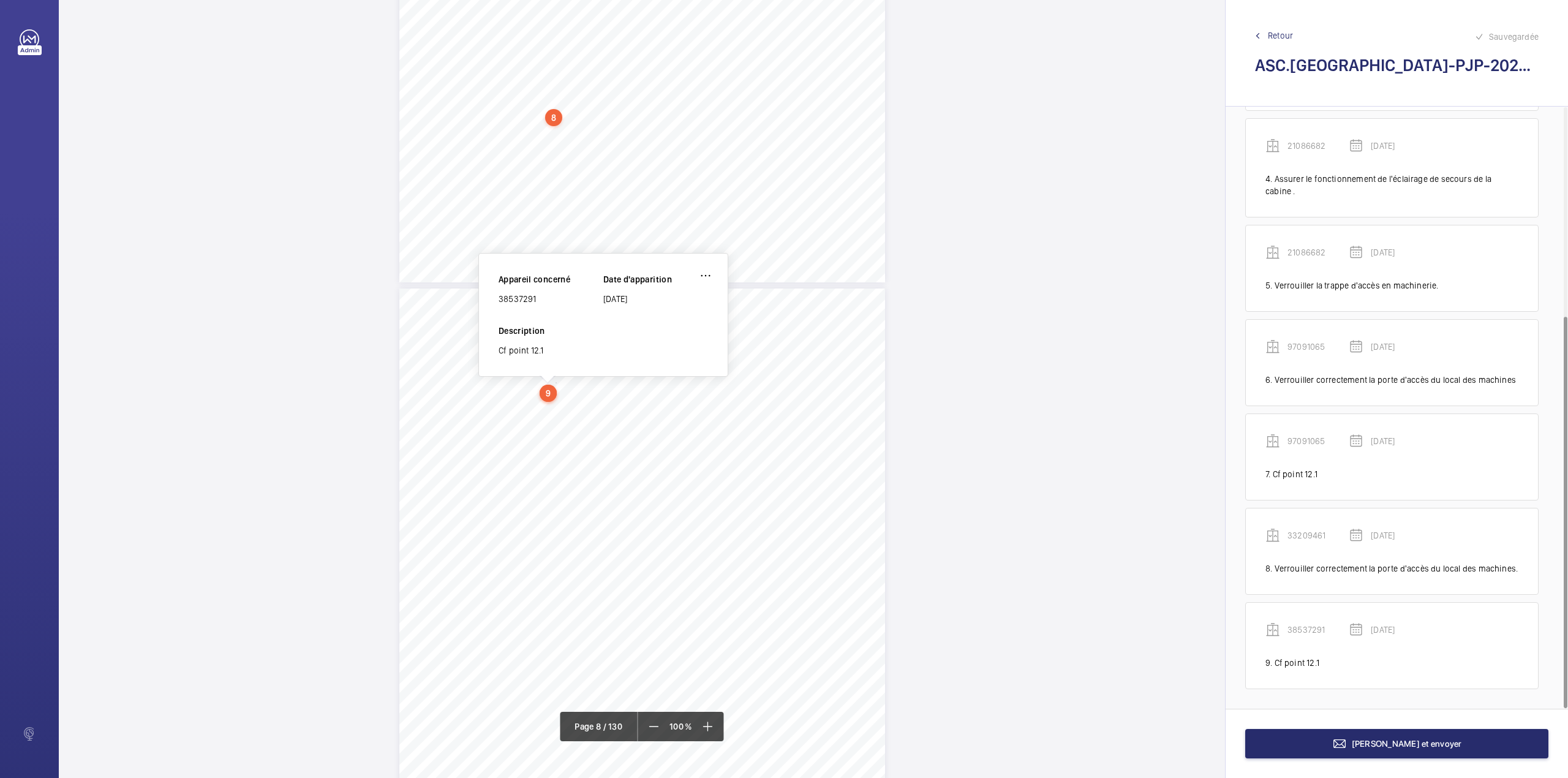
scroll to position [4589, 0]
click at [710, 265] on wm-front-icon-button at bounding box center [705, 271] width 29 height 29
click at [669, 310] on div "Modifier" at bounding box center [695, 307] width 97 height 22
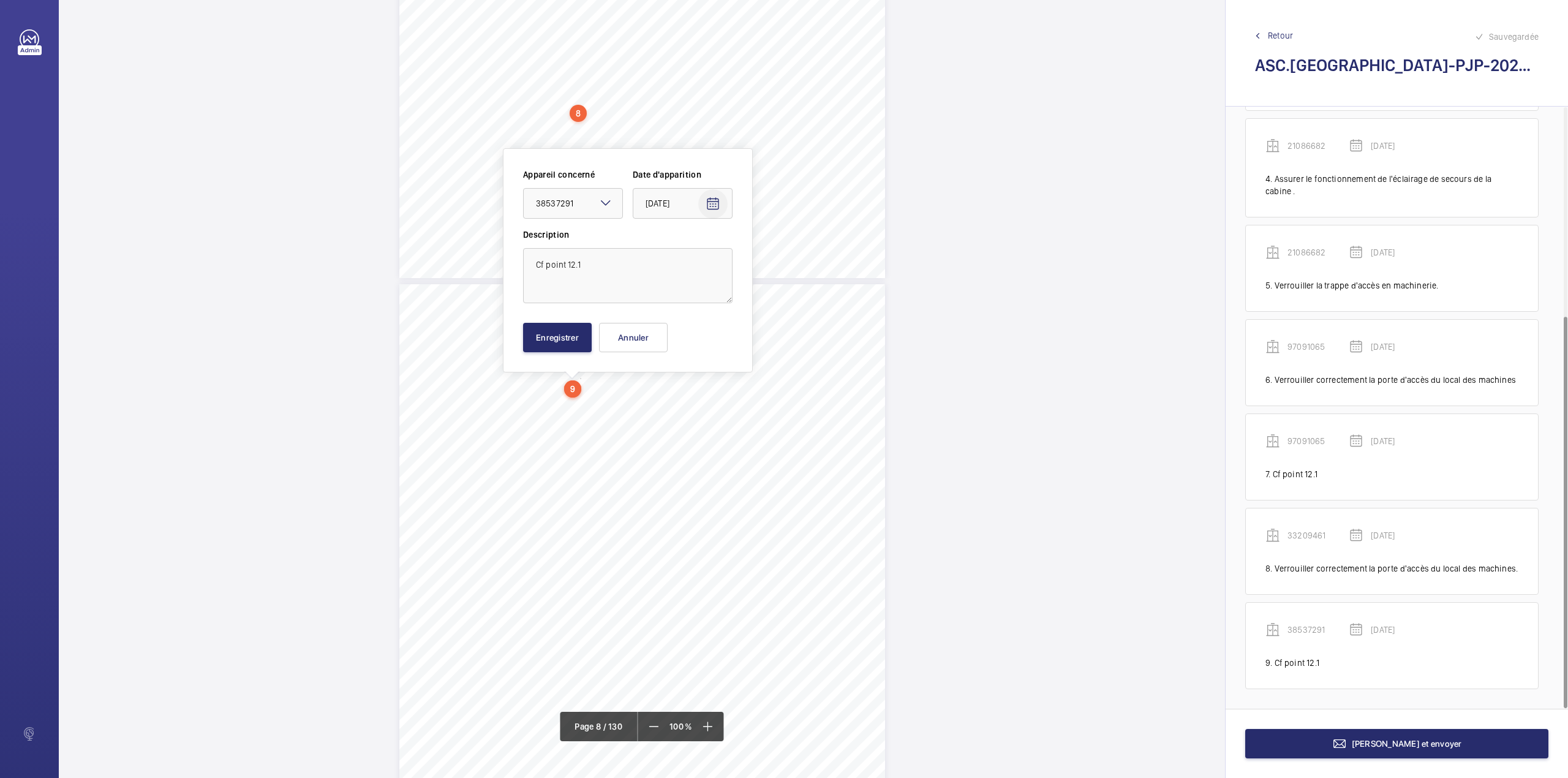
click at [716, 208] on mat-icon "Open calendar" at bounding box center [713, 204] width 14 height 14
click at [606, 202] on div at bounding box center [784, 389] width 1568 height 778
click at [600, 206] on mat-icon at bounding box center [606, 202] width 14 height 14
click at [571, 232] on span "33209461" at bounding box center [573, 228] width 74 height 12
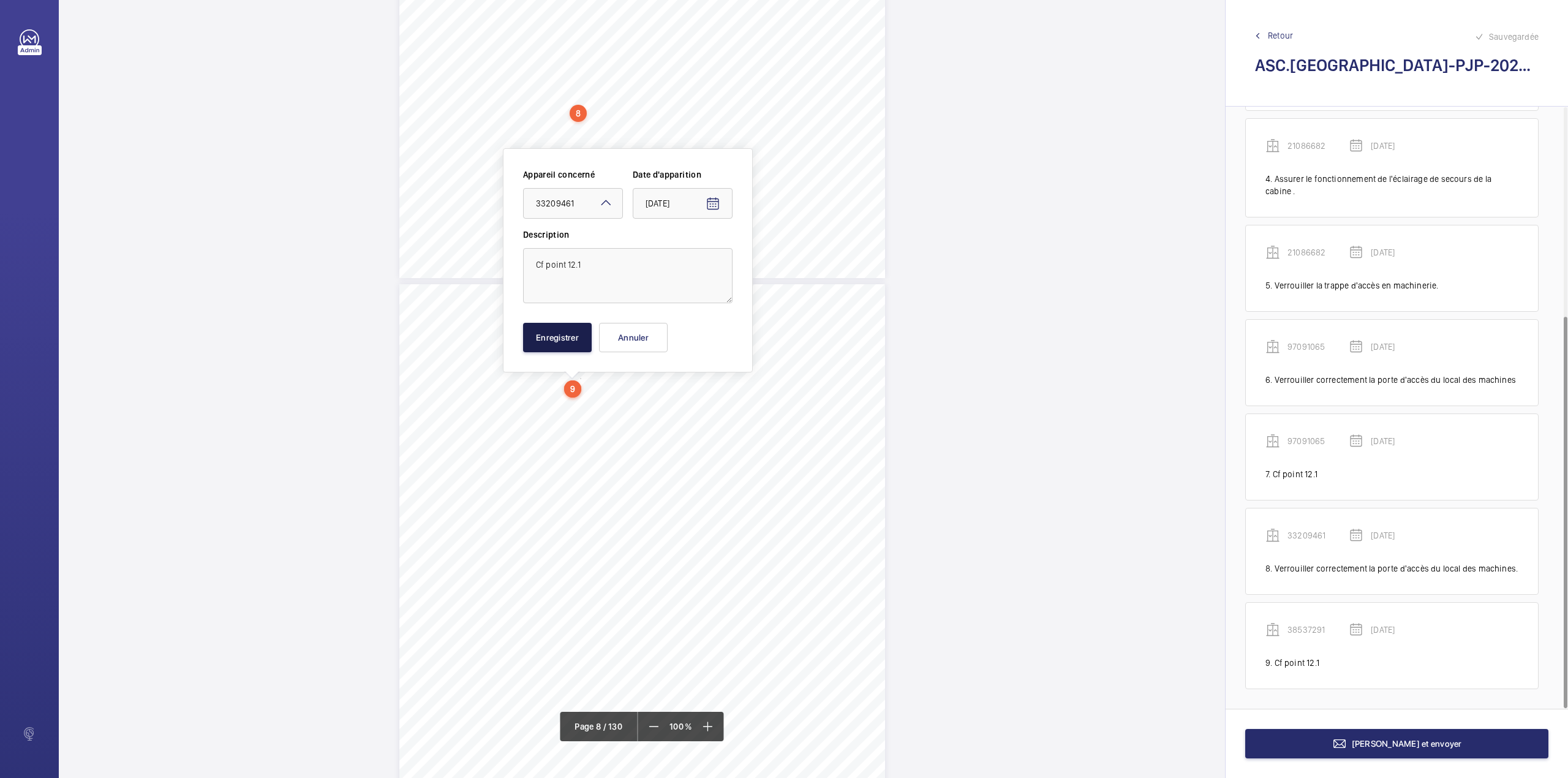
click at [558, 331] on button "Enregistrer" at bounding box center [558, 337] width 69 height 29
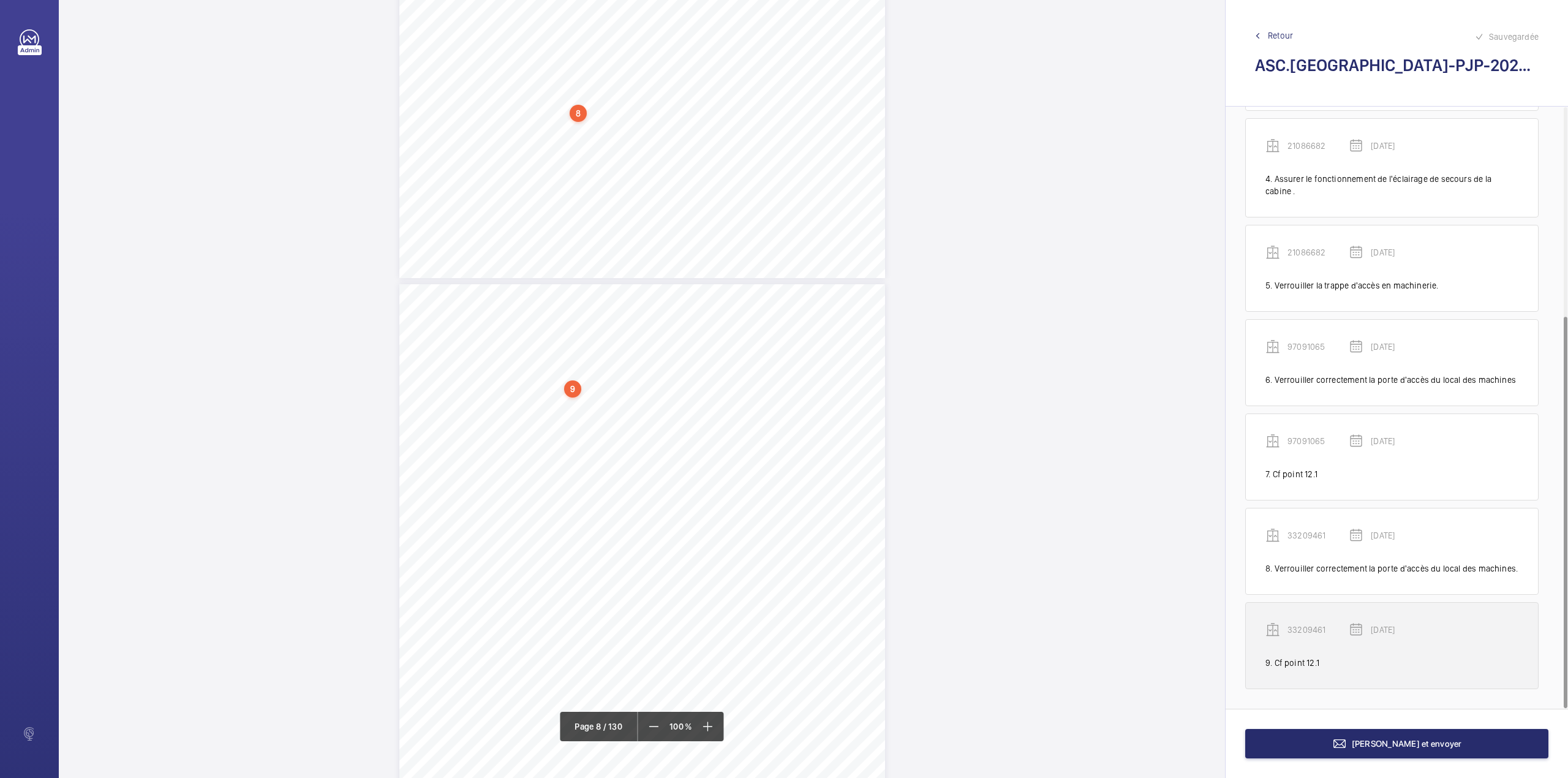
click at [1314, 629] on p "33209461" at bounding box center [1318, 629] width 61 height 12
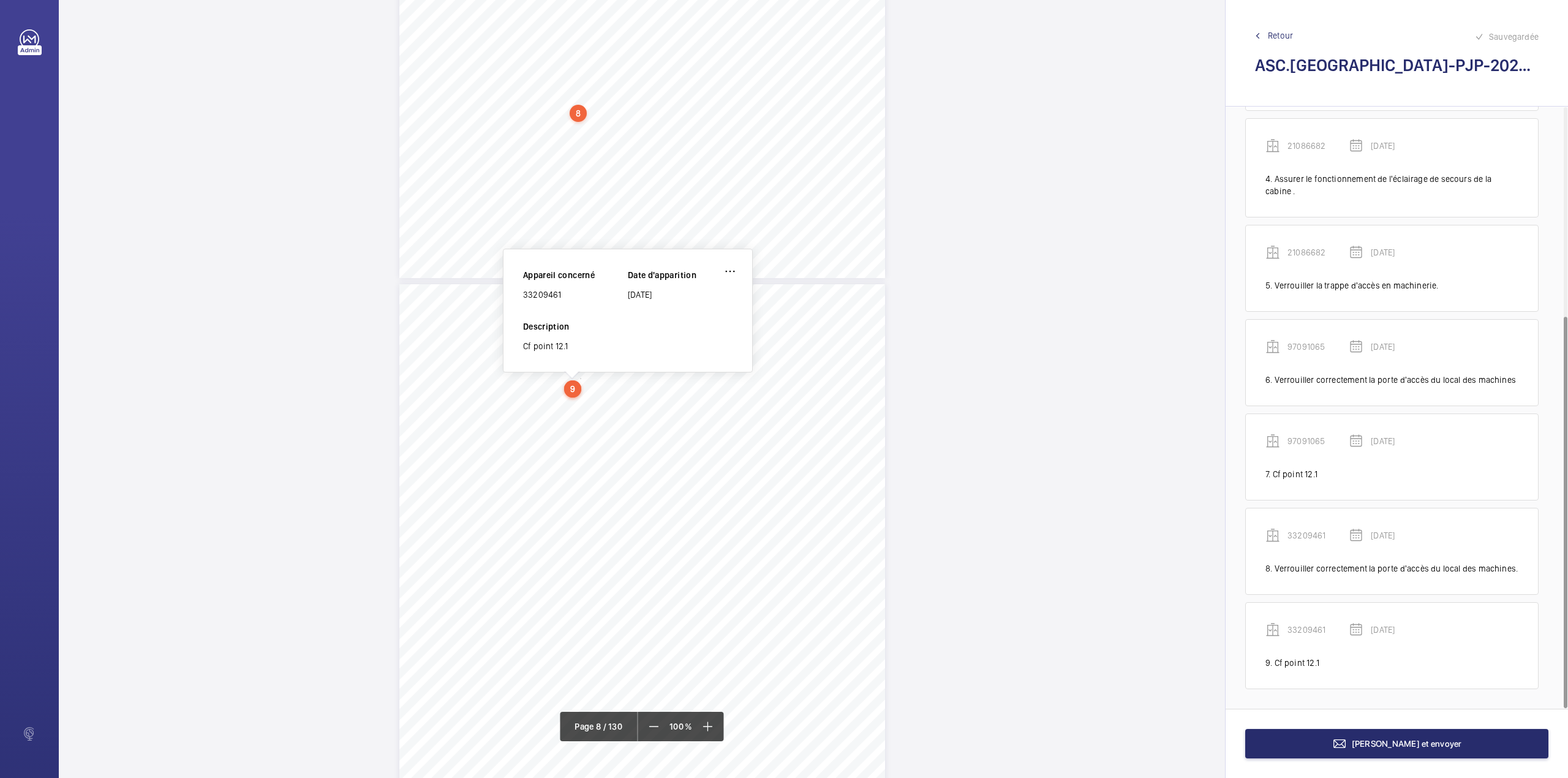
drag, startPoint x: 523, startPoint y: 294, endPoint x: 570, endPoint y: 294, distance: 47.0
click at [570, 294] on div "33209461" at bounding box center [576, 294] width 105 height 12
copy div "33209461"
drag, startPoint x: 530, startPoint y: 303, endPoint x: 573, endPoint y: 314, distance: 44.4
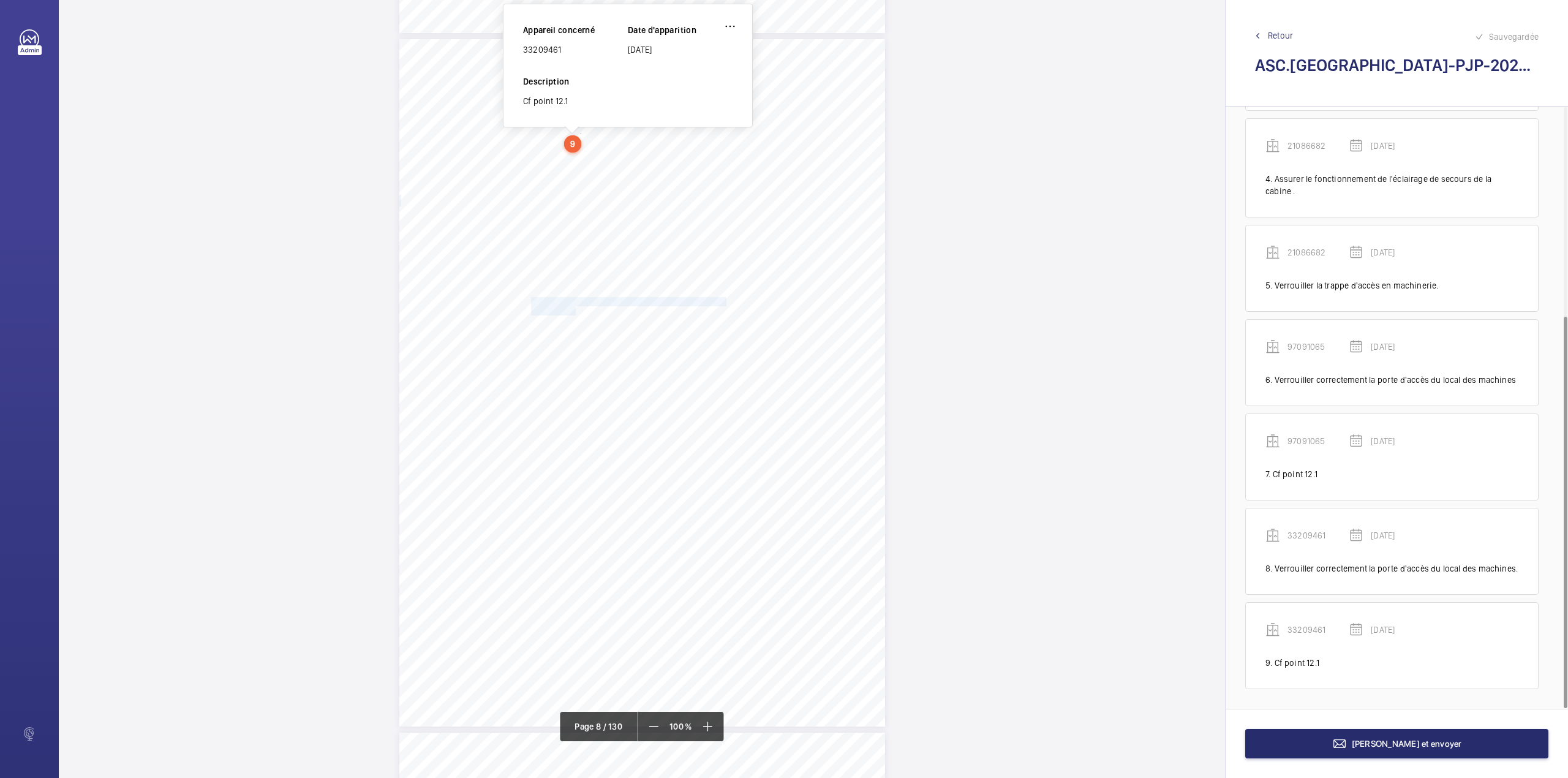
click at [573, 314] on div "Point vérifié Actions à entreprendre 23- Observations connexes Cf point 12.1. C…" at bounding box center [642, 383] width 486 height 688
click at [711, 731] on mat-icon at bounding box center [708, 726] width 14 height 14
click at [711, 731] on mat-icon at bounding box center [707, 726] width 14 height 14
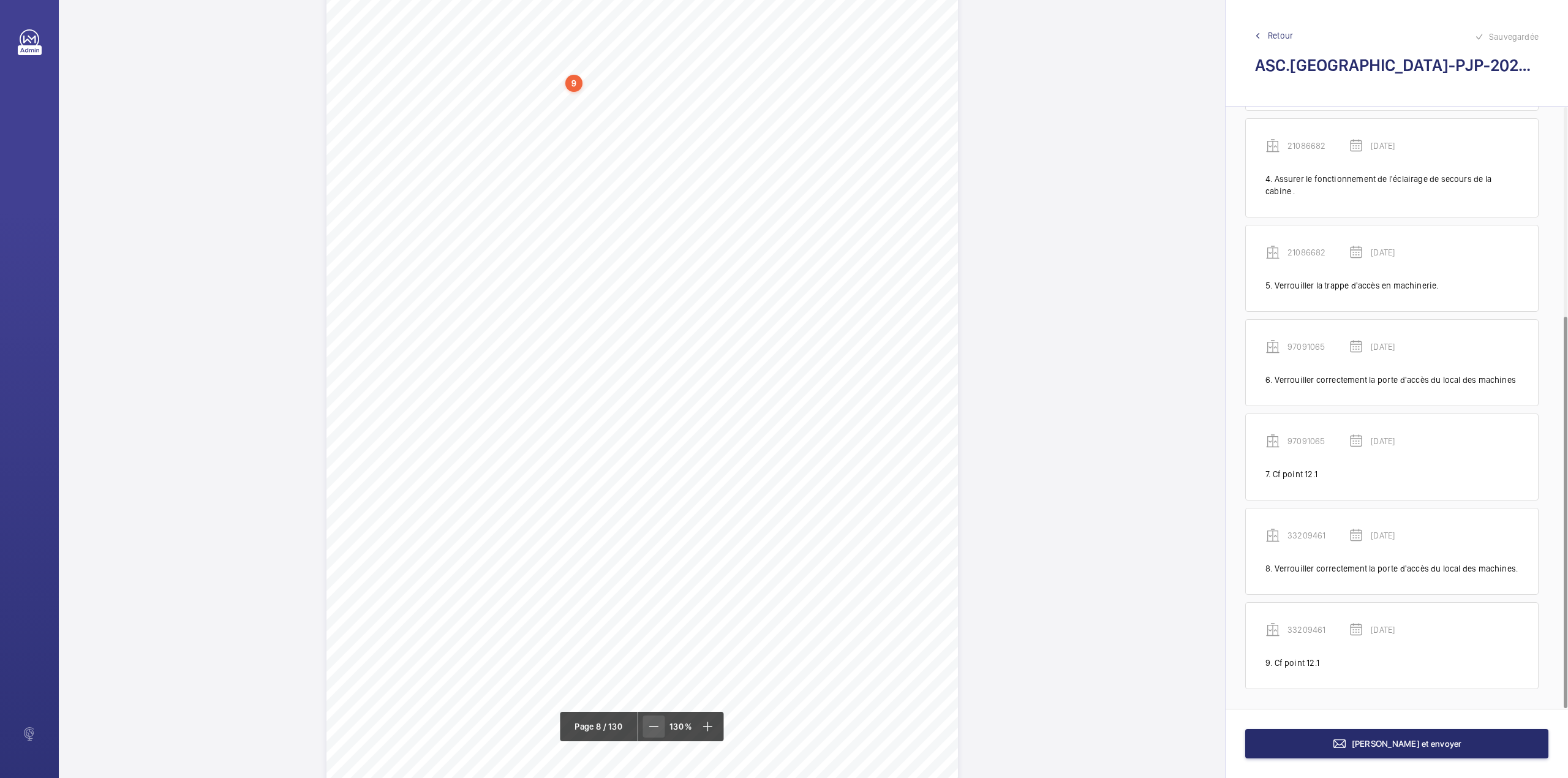
click at [655, 721] on mat-icon at bounding box center [653, 726] width 14 height 14
click at [655, 721] on mat-icon at bounding box center [654, 726] width 14 height 14
drag, startPoint x: 530, startPoint y: 380, endPoint x: 573, endPoint y: 395, distance: 45.5
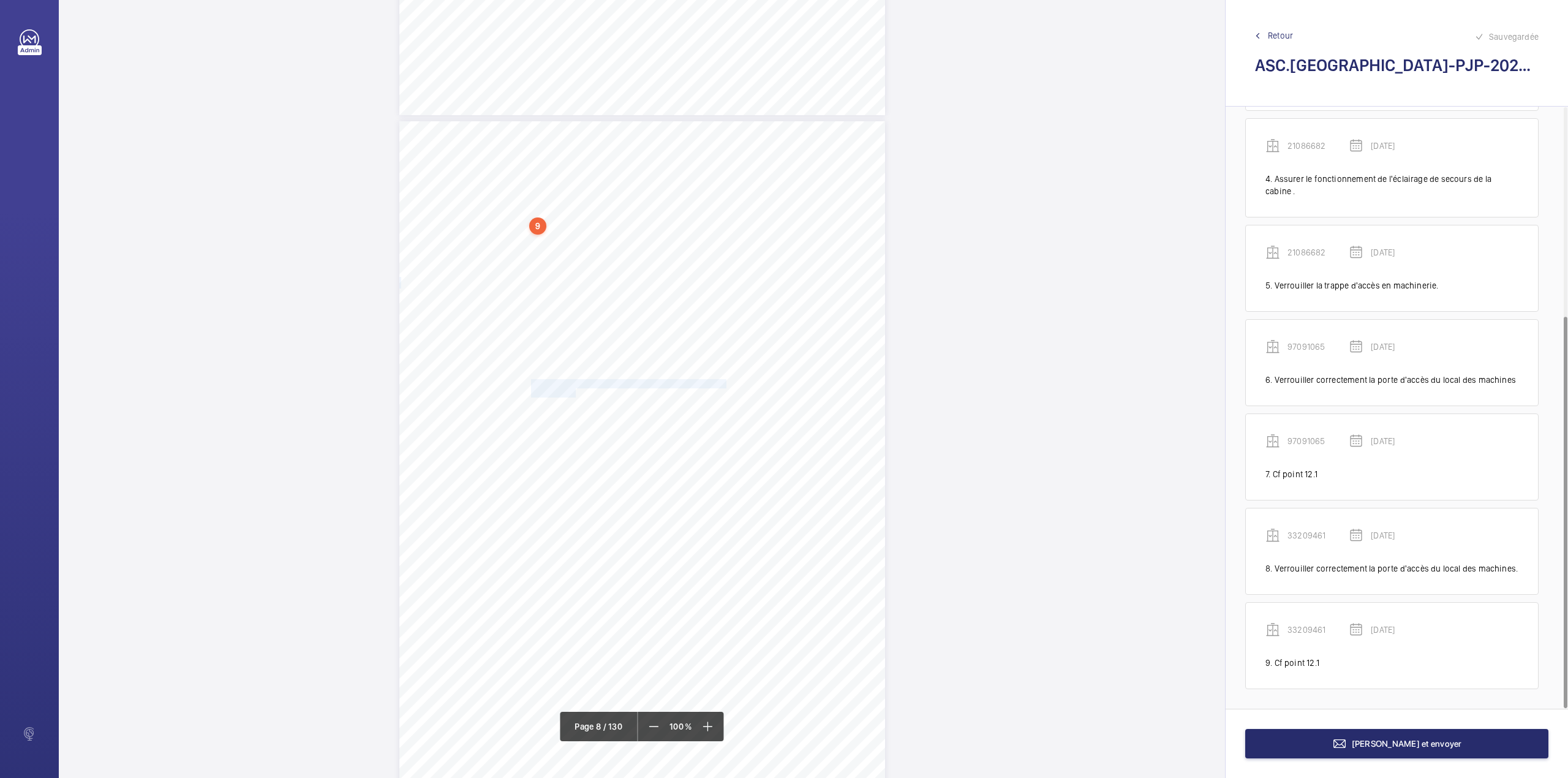
click at [573, 395] on div "Point vérifié Actions à entreprendre 23- Observations connexes Cf point 12.1. C…" at bounding box center [642, 465] width 486 height 688
click at [573, 133] on div "Faites un choix" at bounding box center [573, 129] width 86 height 12
click at [596, 280] on span "71898255" at bounding box center [602, 273] width 74 height 12
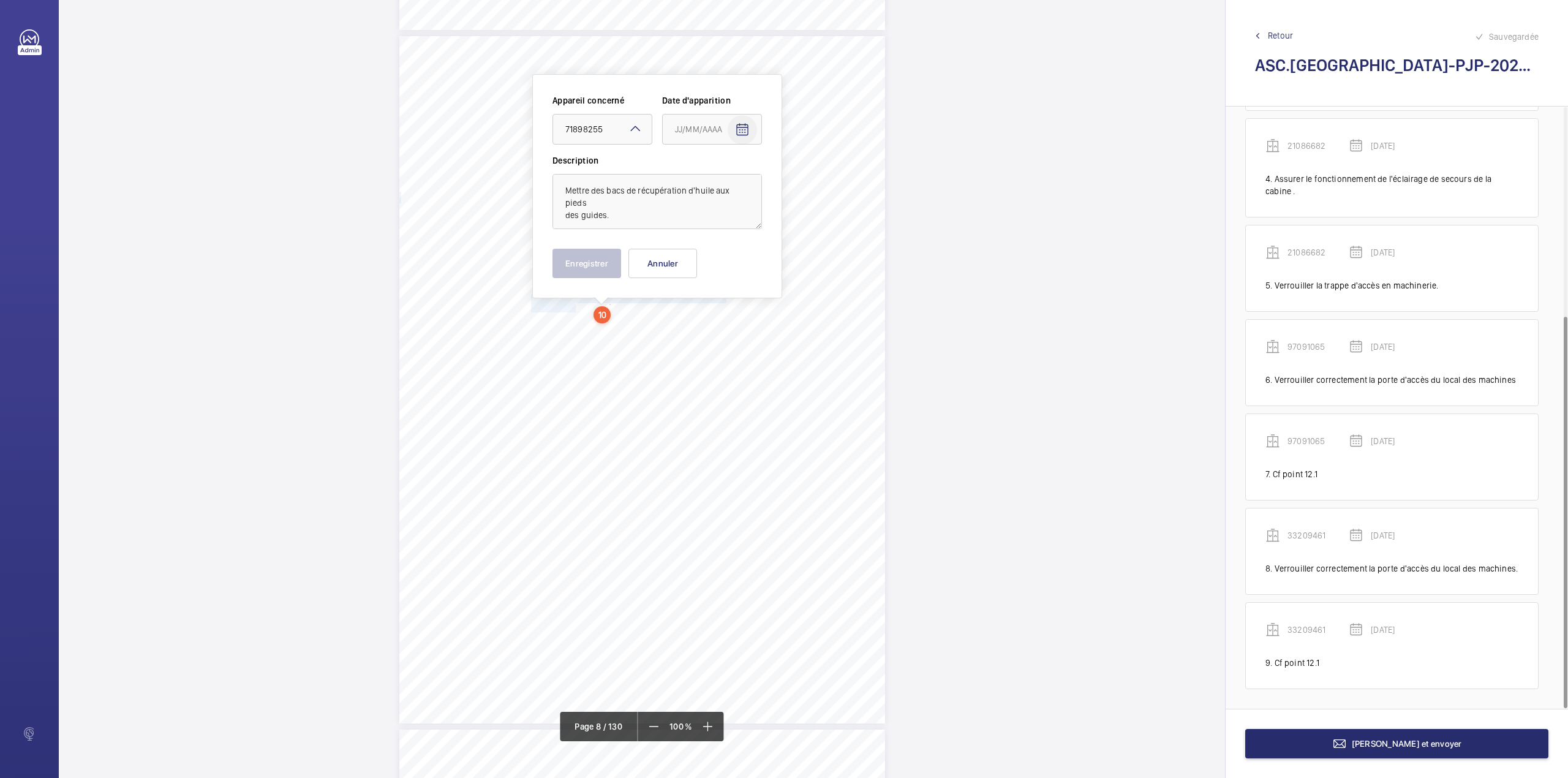
click at [747, 131] on mat-icon "Open calendar" at bounding box center [742, 130] width 14 height 14
click at [802, 177] on span "Previous month" at bounding box center [804, 178] width 24 height 24
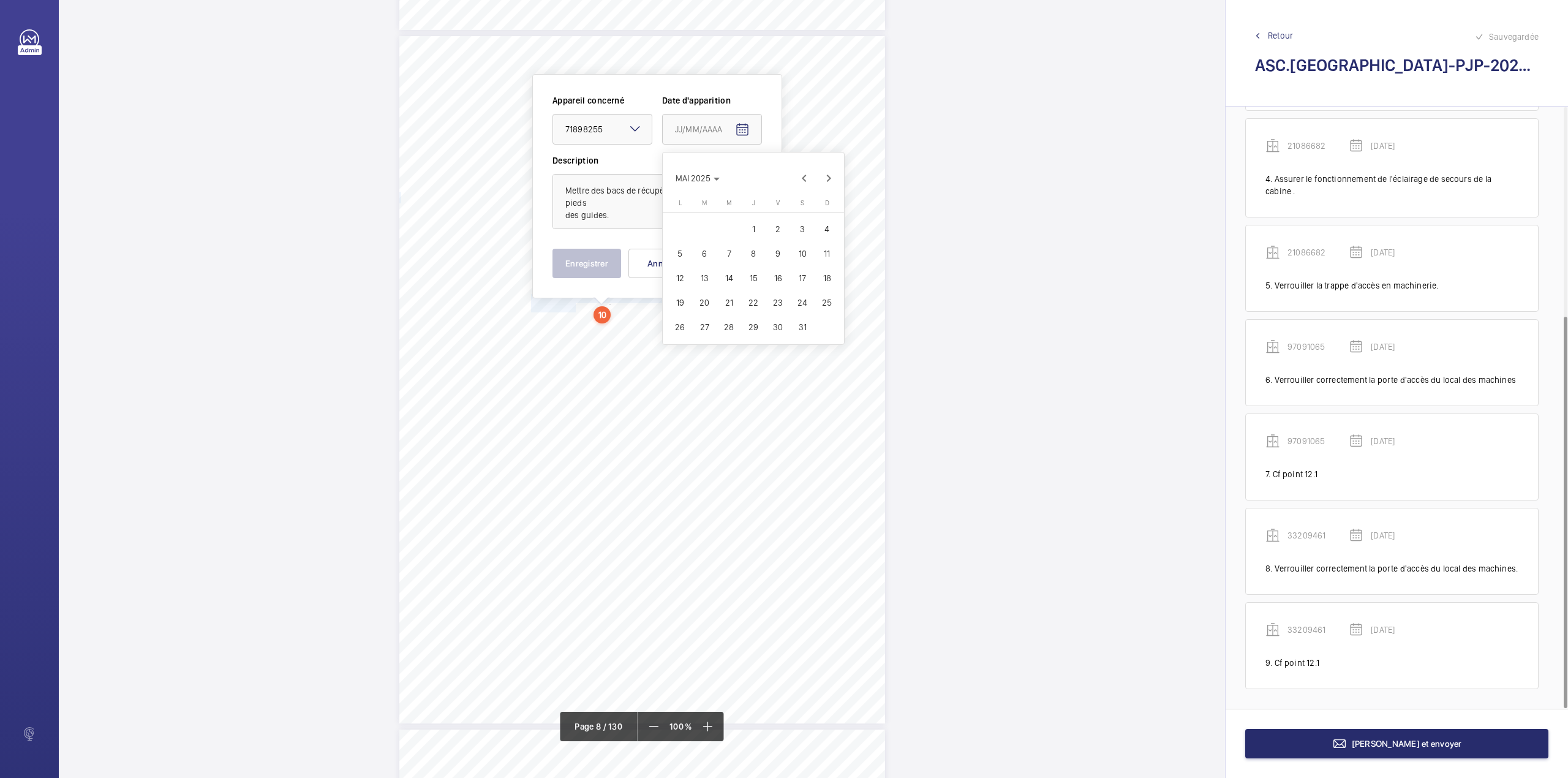
click at [702, 303] on span "20" at bounding box center [704, 302] width 22 height 22
type input "20/05/2025"
click at [570, 266] on button "Enregistrer" at bounding box center [587, 263] width 69 height 29
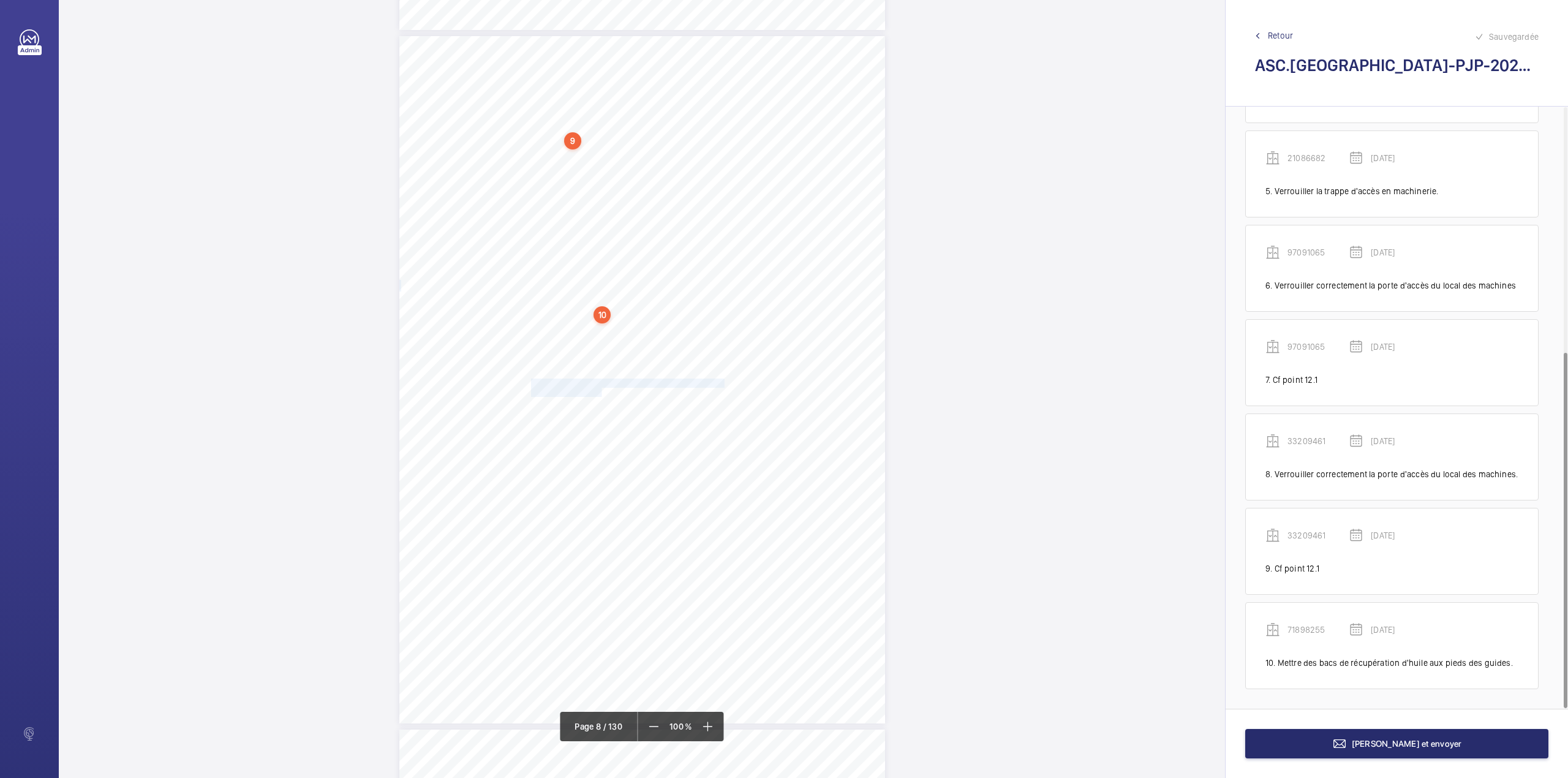
drag, startPoint x: 529, startPoint y: 383, endPoint x: 599, endPoint y: 390, distance: 70.3
click at [599, 390] on div "Point vérifié Actions à entreprendre 23- Observations connexes Cf point 12.1. C…" at bounding box center [642, 380] width 486 height 688
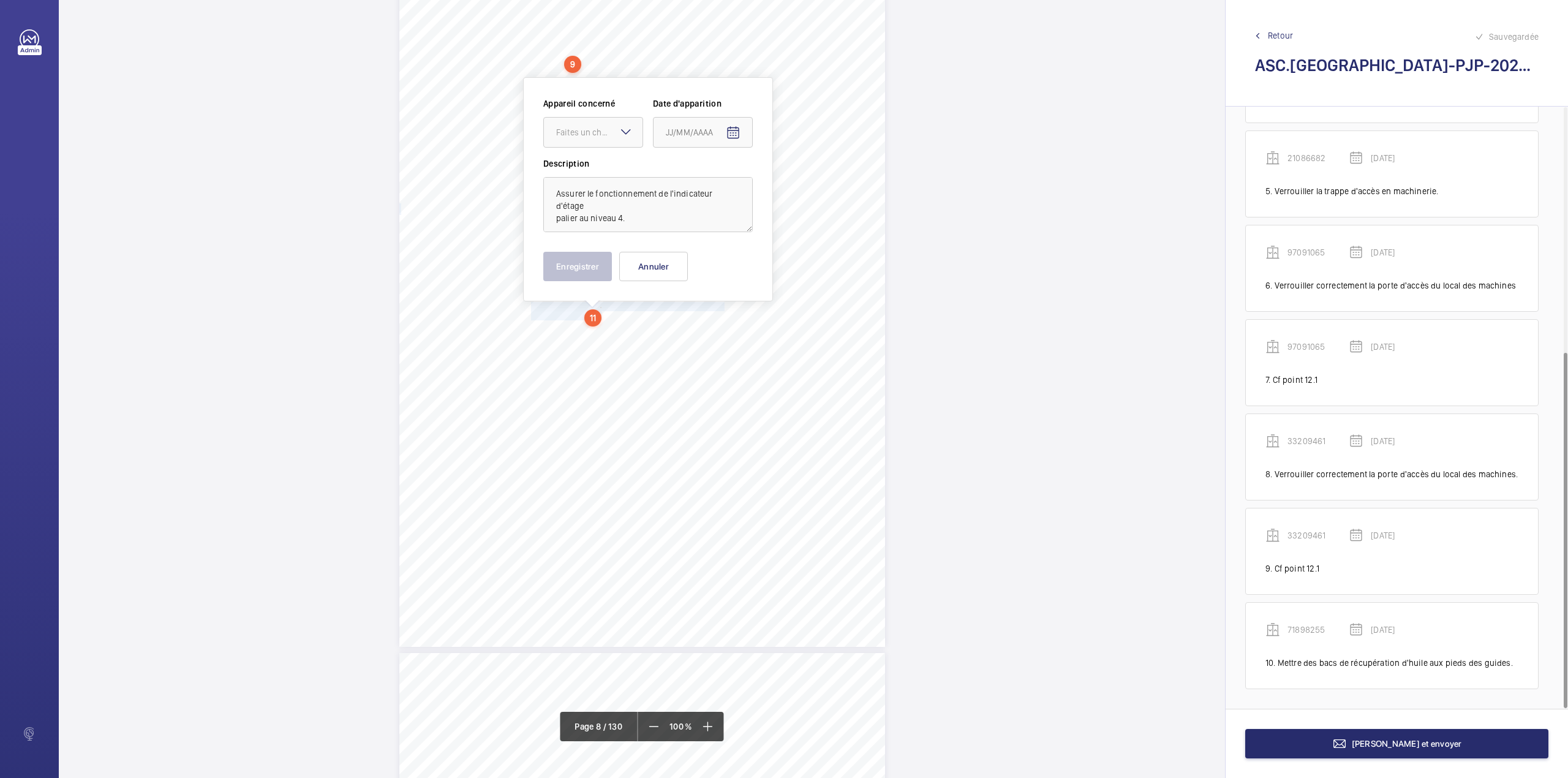
scroll to position [4916, 0]
click at [609, 136] on div "Faites un choix" at bounding box center [599, 129] width 86 height 12
click at [577, 274] on span "71898255" at bounding box center [593, 274] width 74 height 12
click at [735, 131] on mat-icon "Open calendar" at bounding box center [733, 131] width 14 height 14
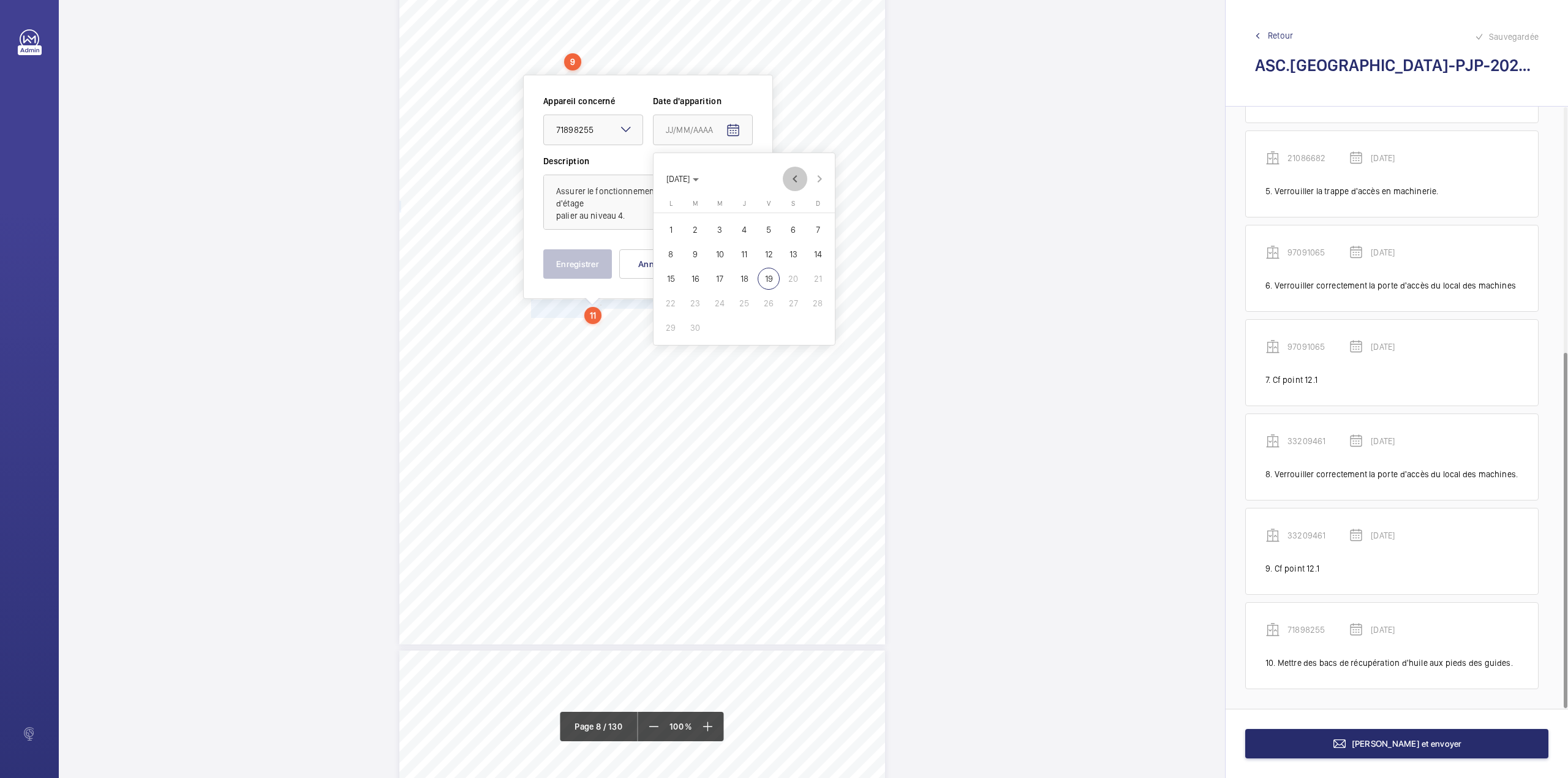
click at [794, 180] on span "Previous month" at bounding box center [795, 179] width 24 height 24
click at [697, 302] on span "20" at bounding box center [695, 303] width 22 height 22
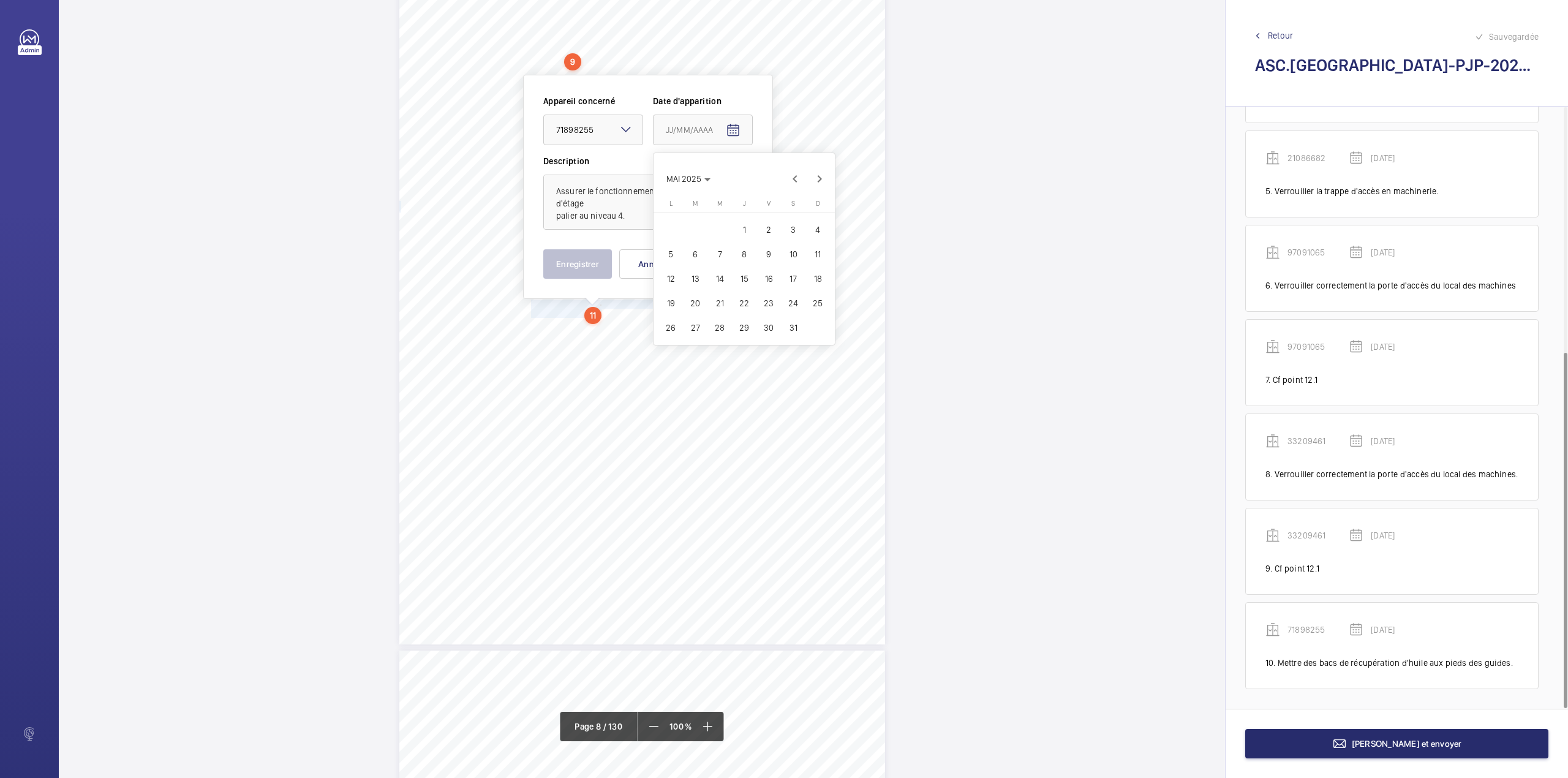
type input "20/05/2025"
click at [587, 266] on button "Enregistrer" at bounding box center [578, 263] width 69 height 29
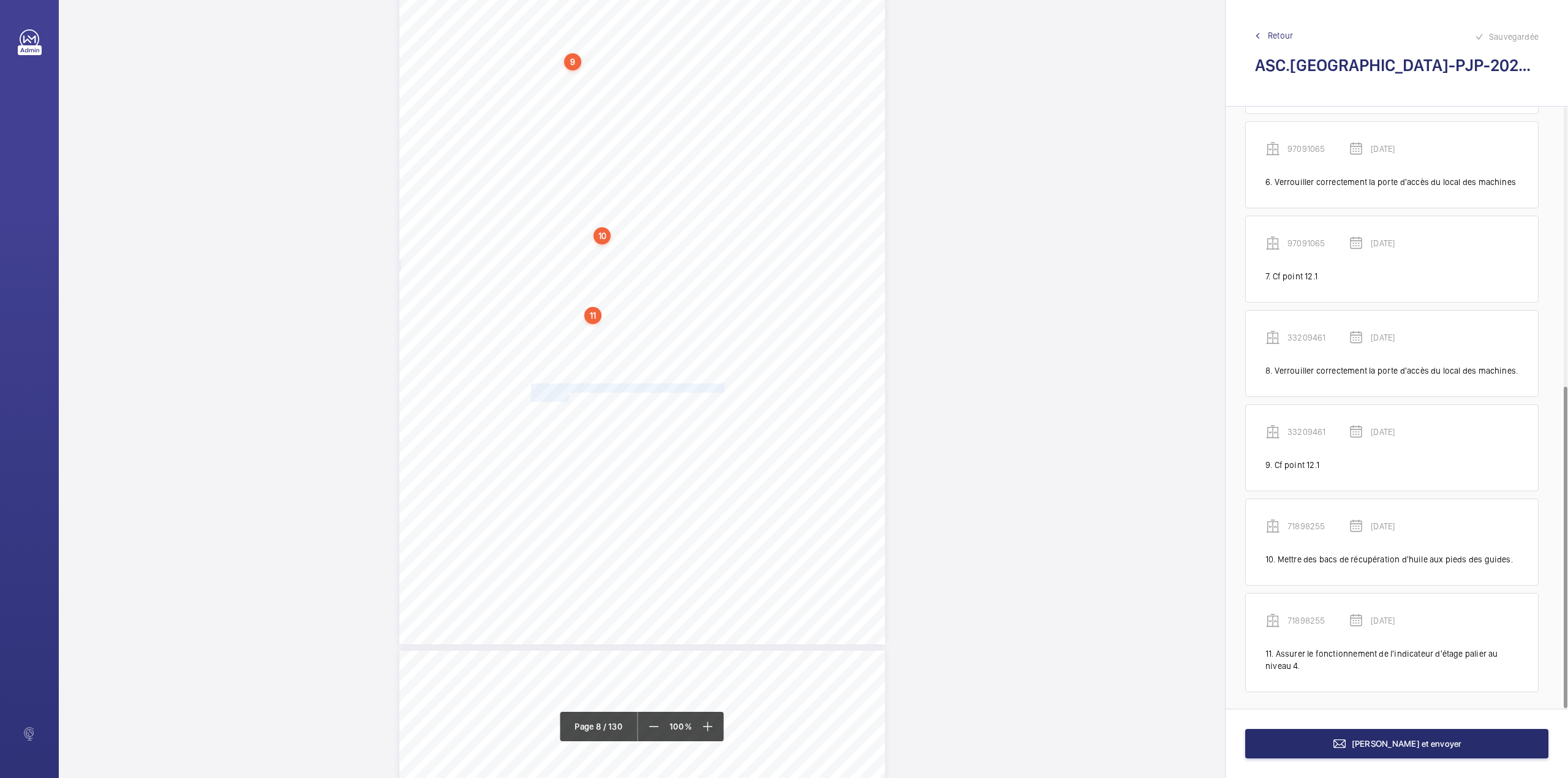
scroll to position [520, 0]
drag, startPoint x: 530, startPoint y: 388, endPoint x: 568, endPoint y: 398, distance: 39.3
click at [568, 398] on div "Point vérifié Actions à entreprendre 23- Observations connexes Cf point 12.1. C…" at bounding box center [642, 301] width 486 height 688
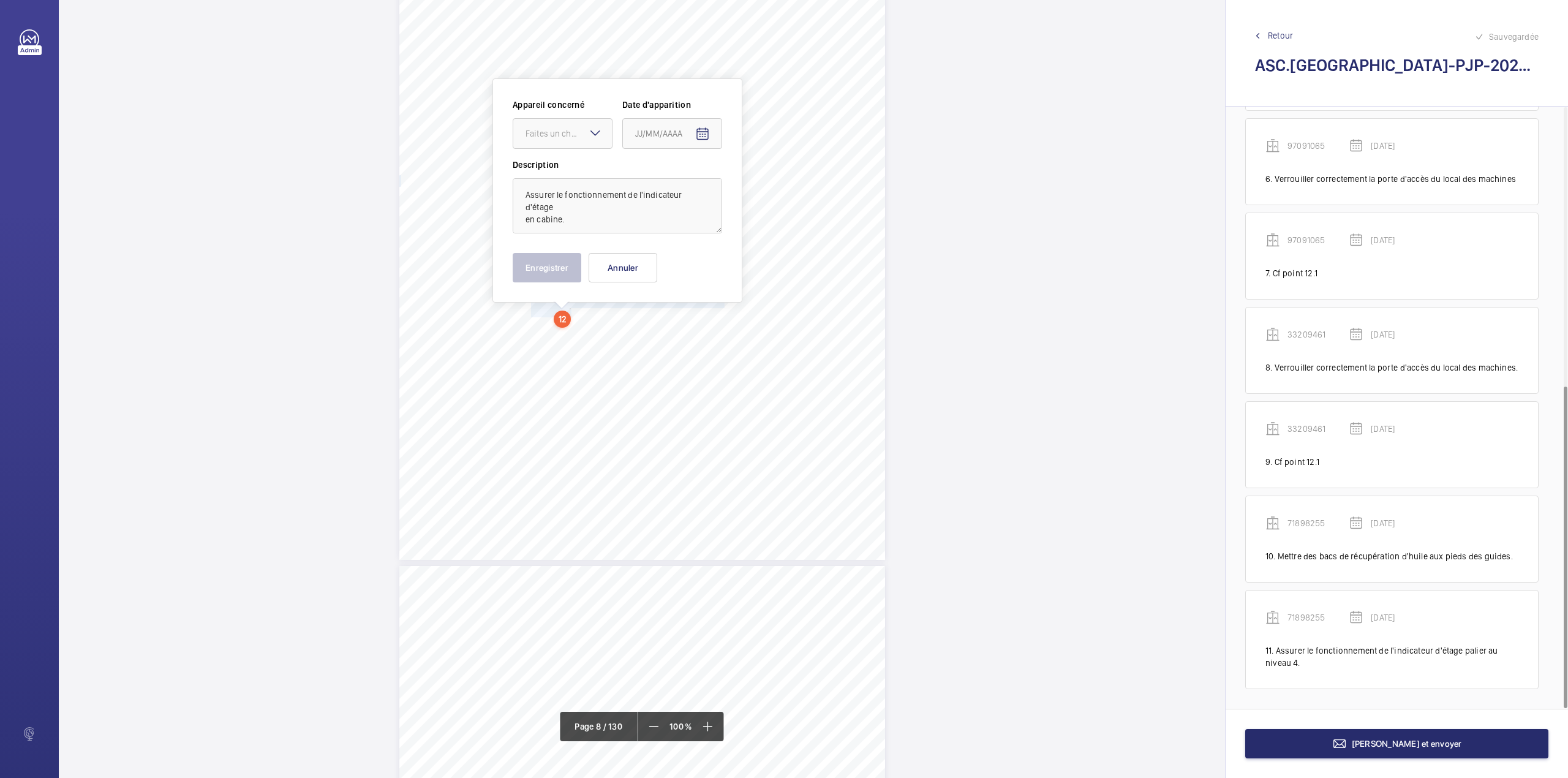
scroll to position [5004, 0]
click at [540, 136] on div "Faites un choix" at bounding box center [568, 129] width 86 height 12
click at [552, 267] on div "71898255" at bounding box center [562, 275] width 98 height 30
click at [704, 128] on mat-icon "Open calendar" at bounding box center [703, 131] width 14 height 14
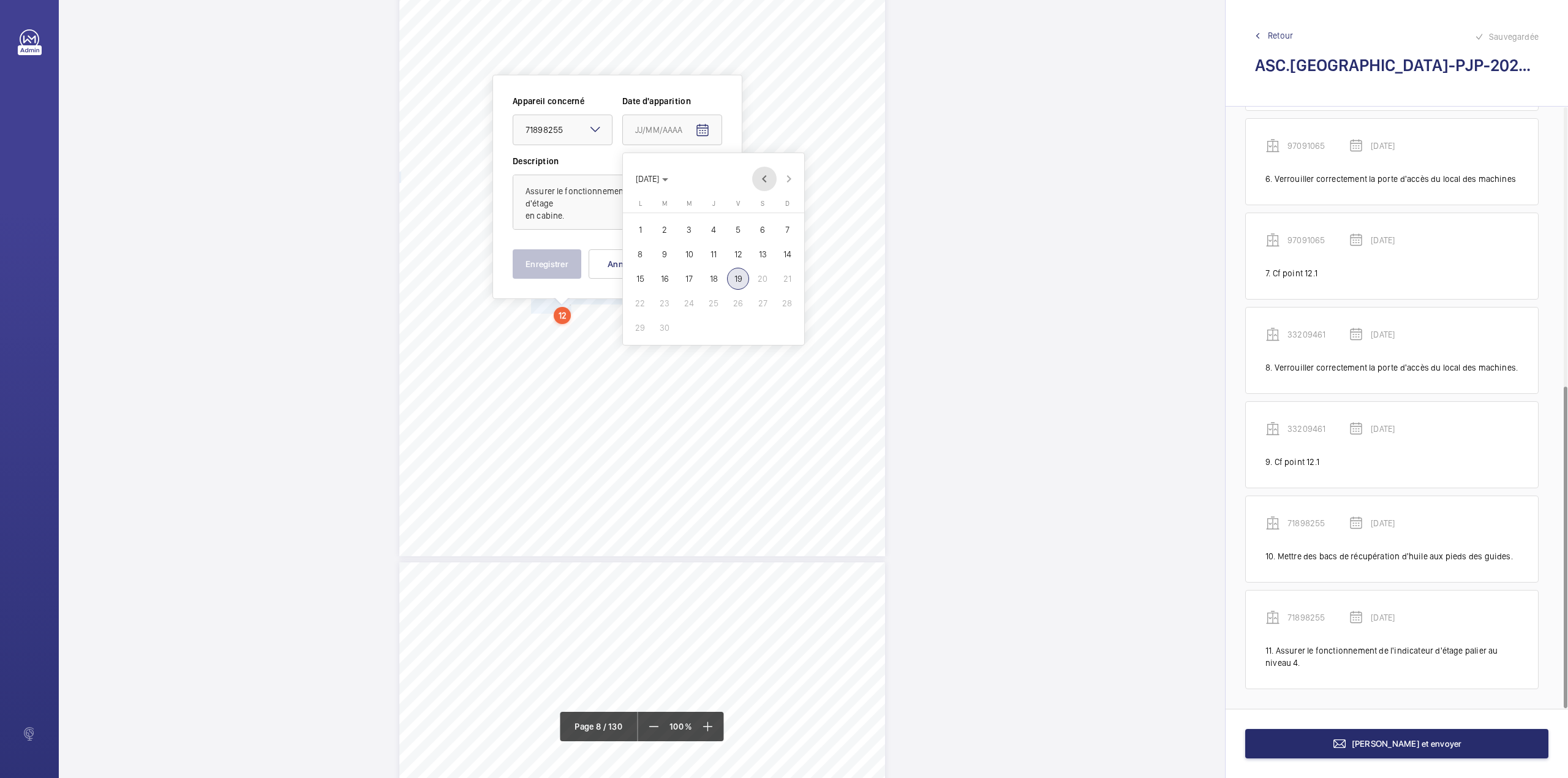
click at [767, 177] on span "Previous month" at bounding box center [764, 179] width 24 height 24
click at [667, 309] on span "20" at bounding box center [665, 303] width 22 height 22
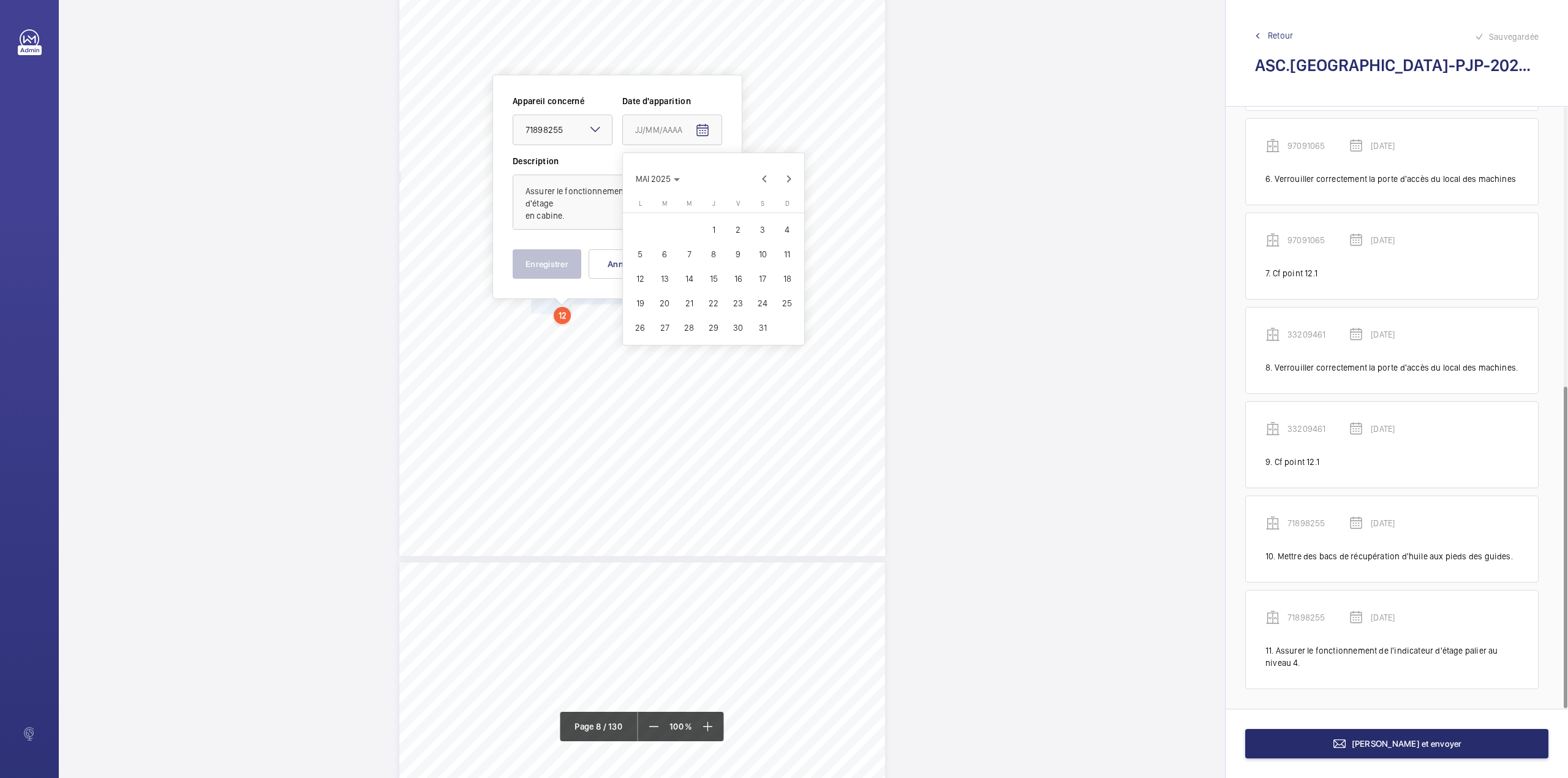
type input "20/05/2025"
click at [552, 263] on button "Enregistrer" at bounding box center [547, 263] width 69 height 29
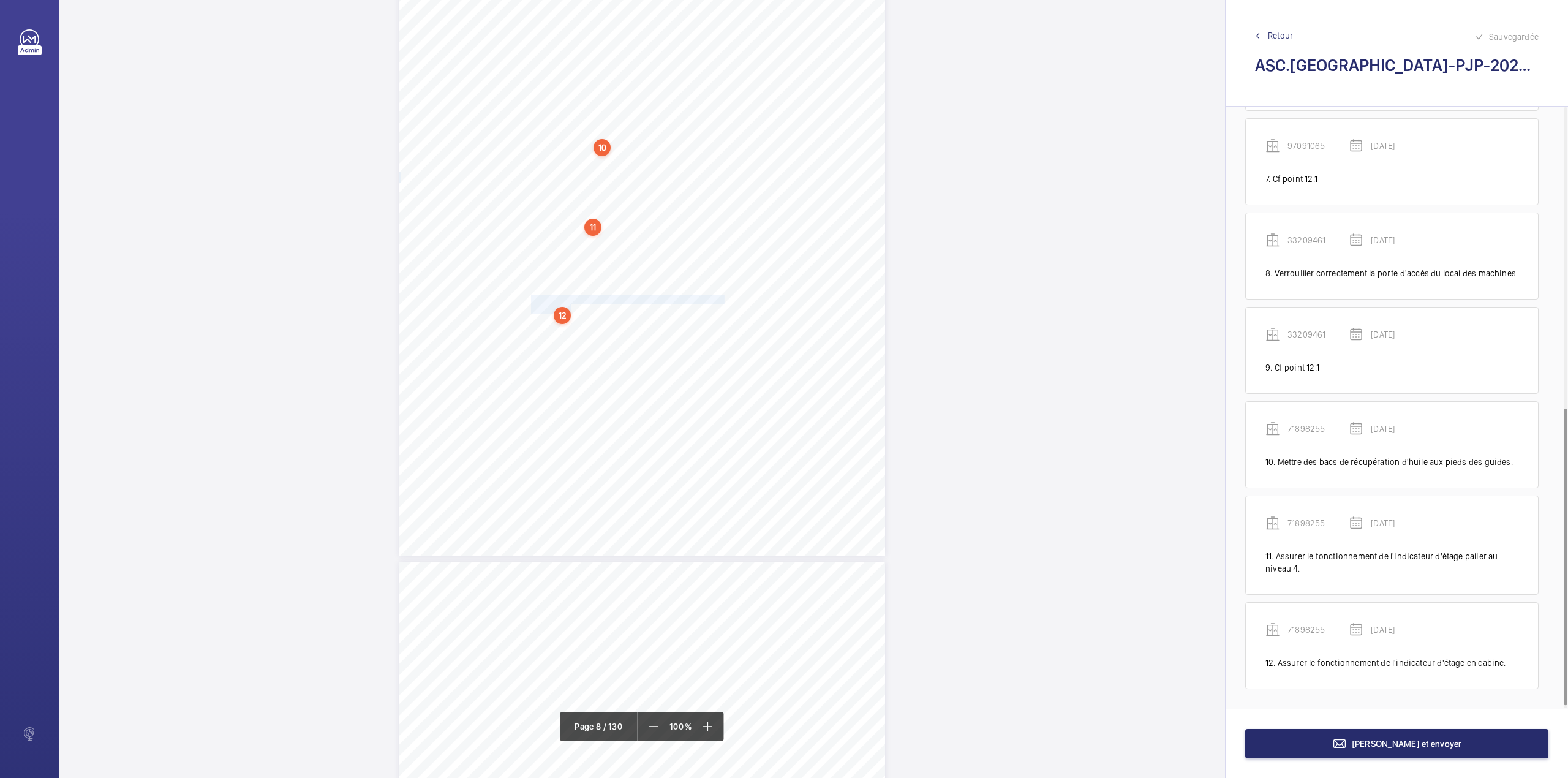
scroll to position [616, 0]
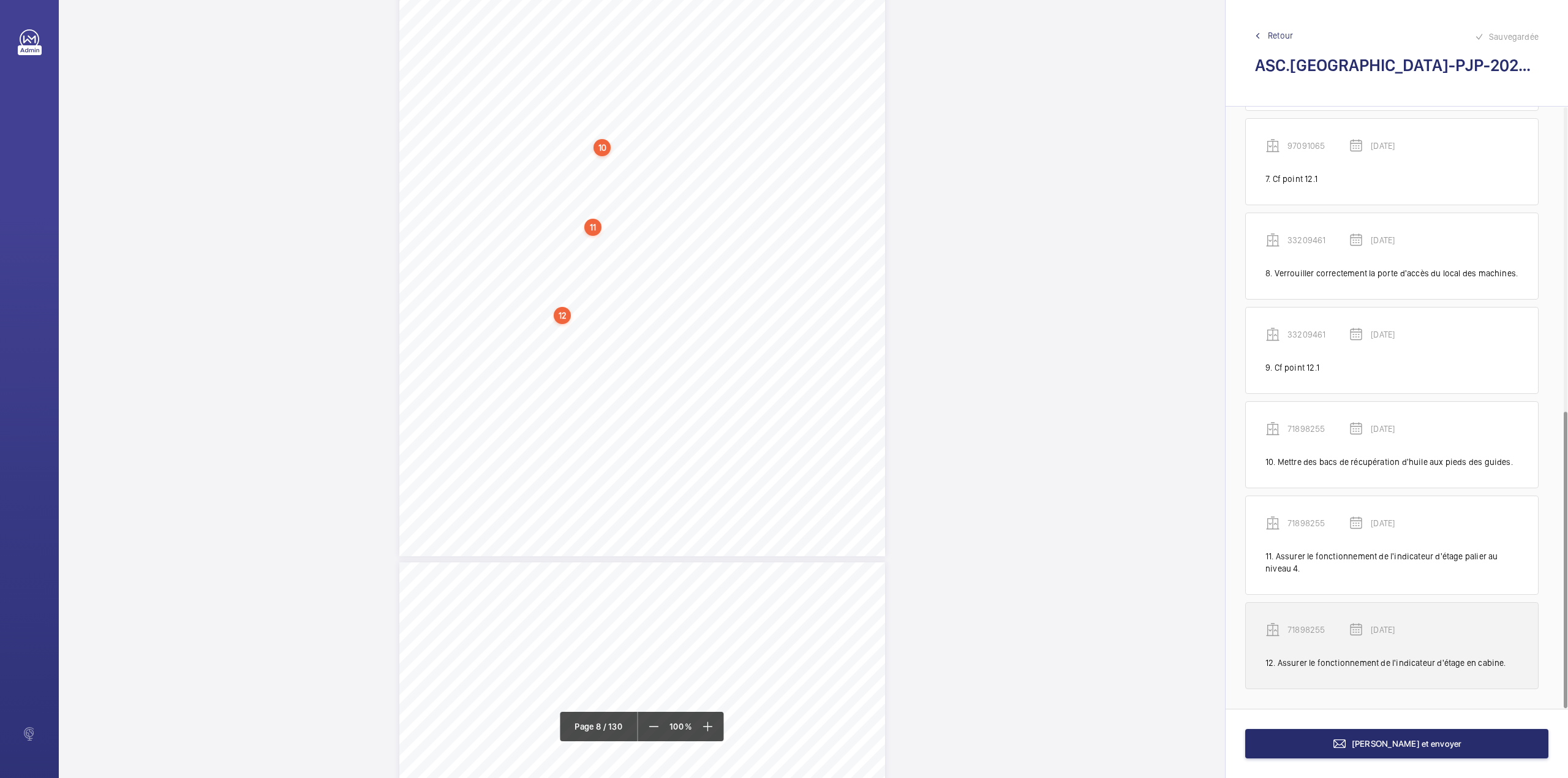
click at [1307, 628] on p "71898255" at bounding box center [1318, 629] width 61 height 12
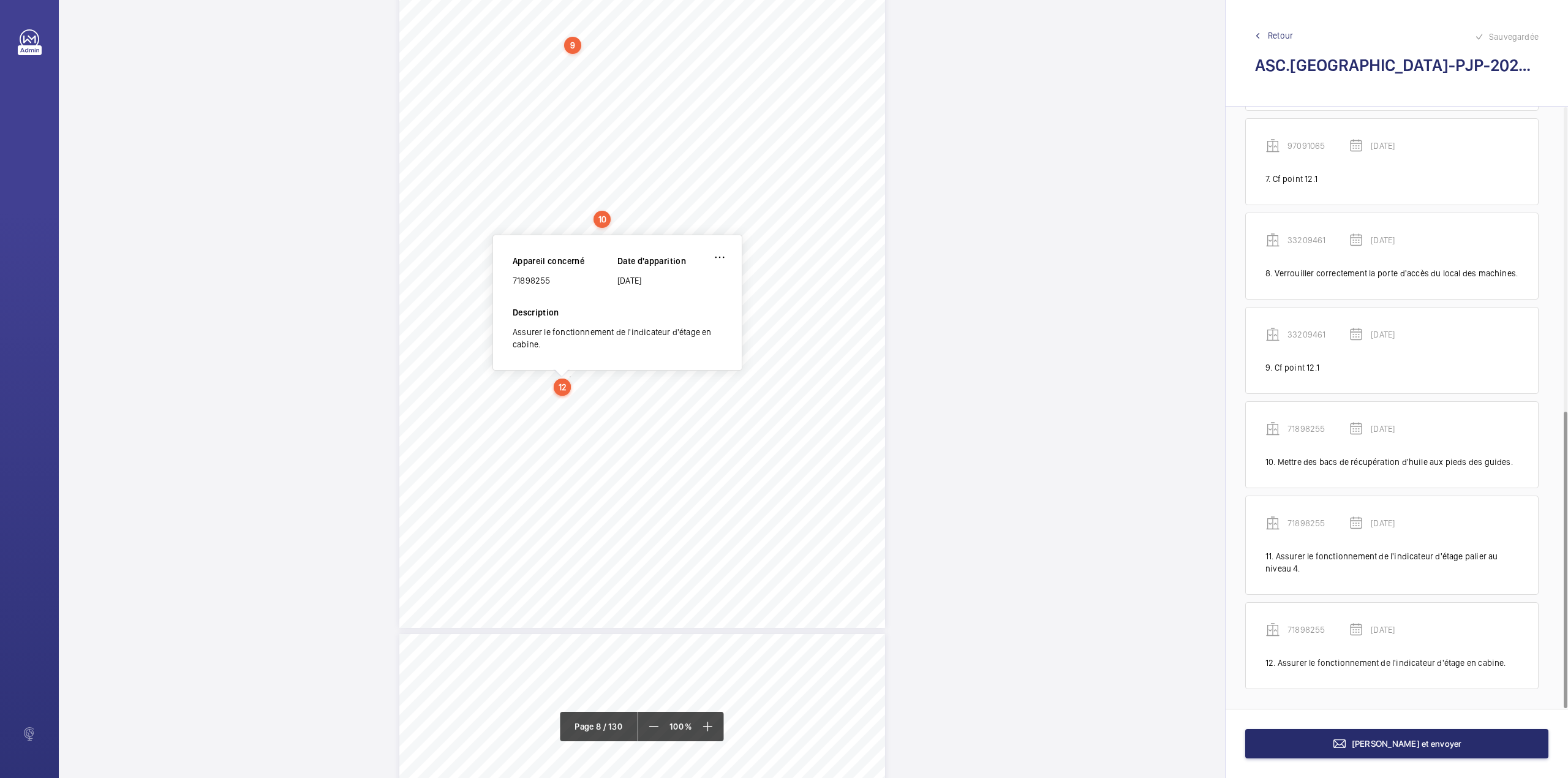
scroll to position [4930, 0]
drag, startPoint x: 512, startPoint y: 280, endPoint x: 565, endPoint y: 284, distance: 53.2
click at [565, 284] on div "71898255" at bounding box center [565, 283] width 105 height 12
copy div "71898255"
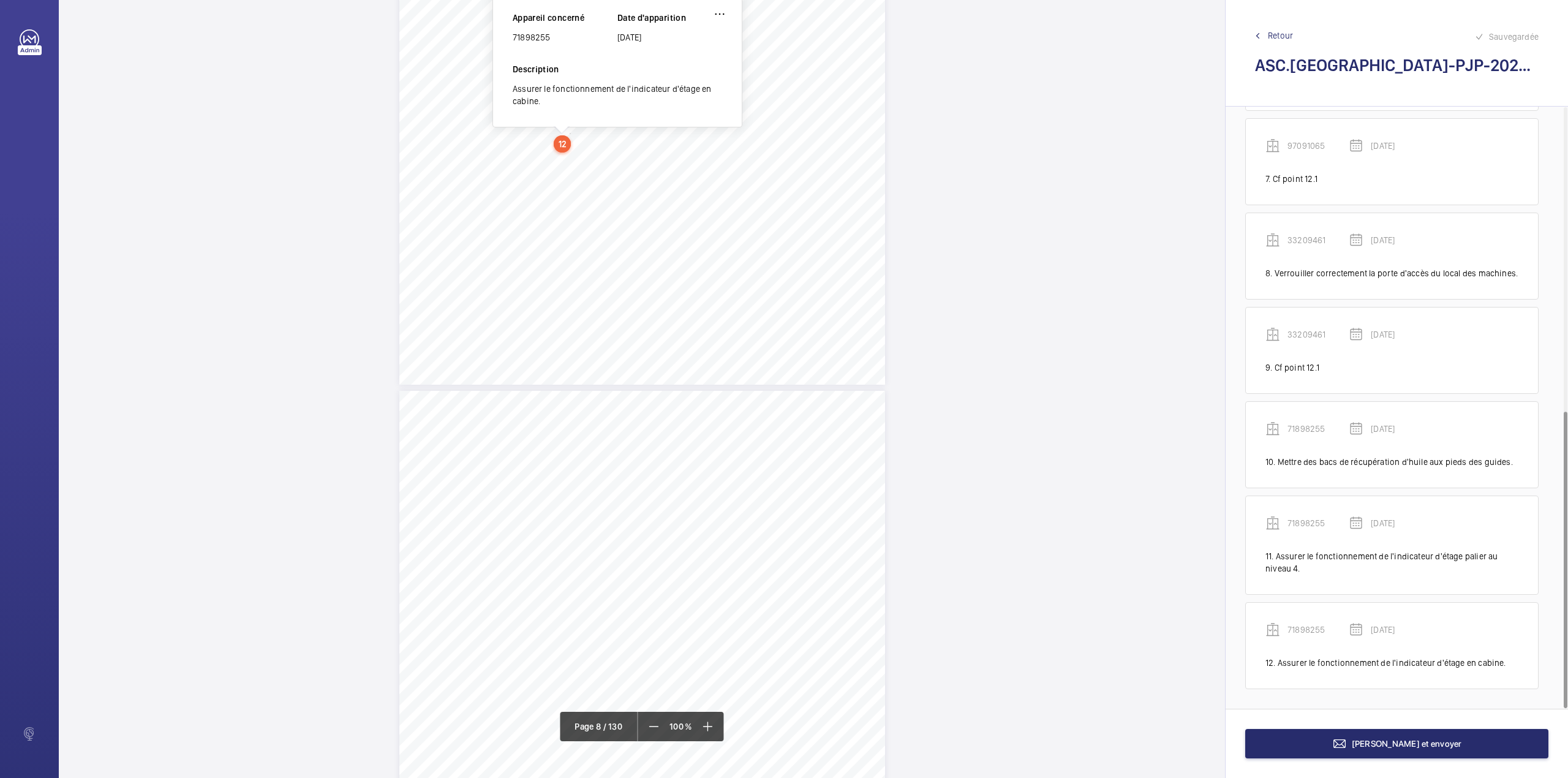
scroll to position [5257, 0]
drag, startPoint x: 530, startPoint y: 408, endPoint x: 596, endPoint y: 423, distance: 67.7
click at [596, 423] on div "Point vérifié Actions à entreprendre 2.1- Etat général Mettre des bacs de récup…" at bounding box center [642, 654] width 486 height 688
click at [593, 423] on span "pieds des guides." at bounding box center [565, 421] width 69 height 8
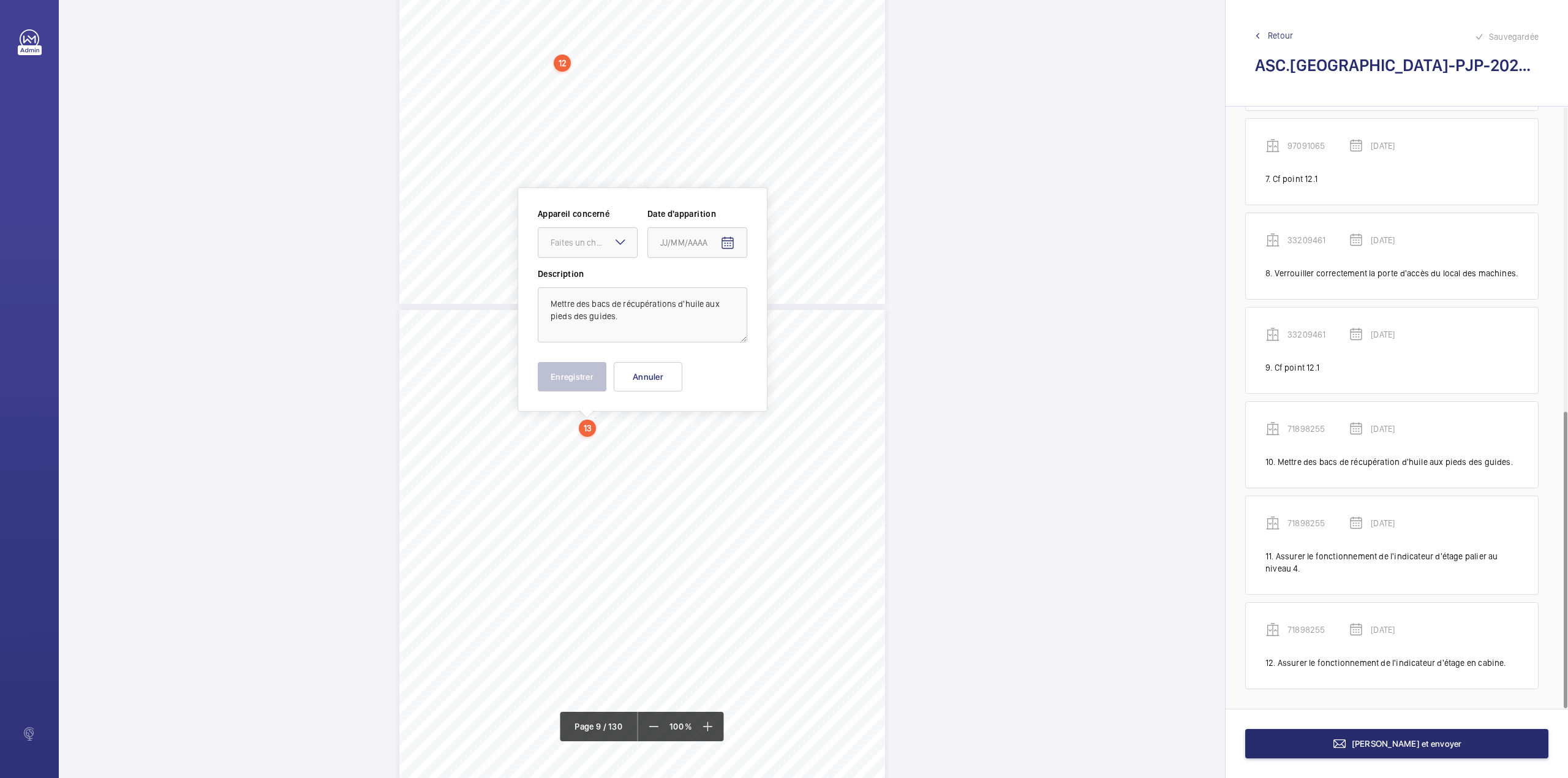
scroll to position [5369, 0]
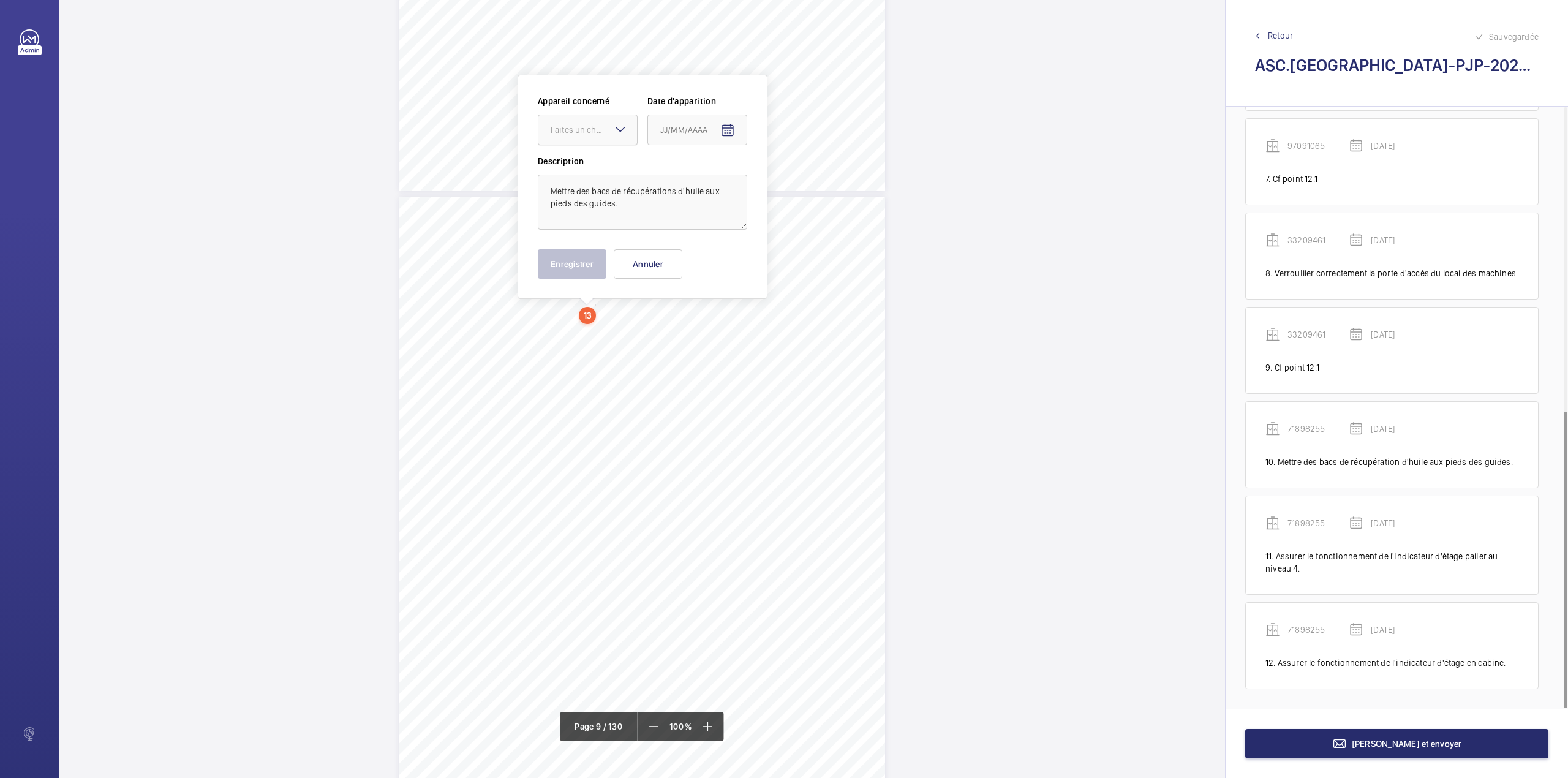
click at [586, 123] on div "Faites un choix" at bounding box center [593, 129] width 86 height 12
click at [587, 222] on span "74026601" at bounding box center [587, 222] width 74 height 12
click at [728, 133] on mat-icon "Open calendar" at bounding box center [728, 131] width 14 height 14
click at [784, 182] on span "Previous month" at bounding box center [789, 179] width 24 height 24
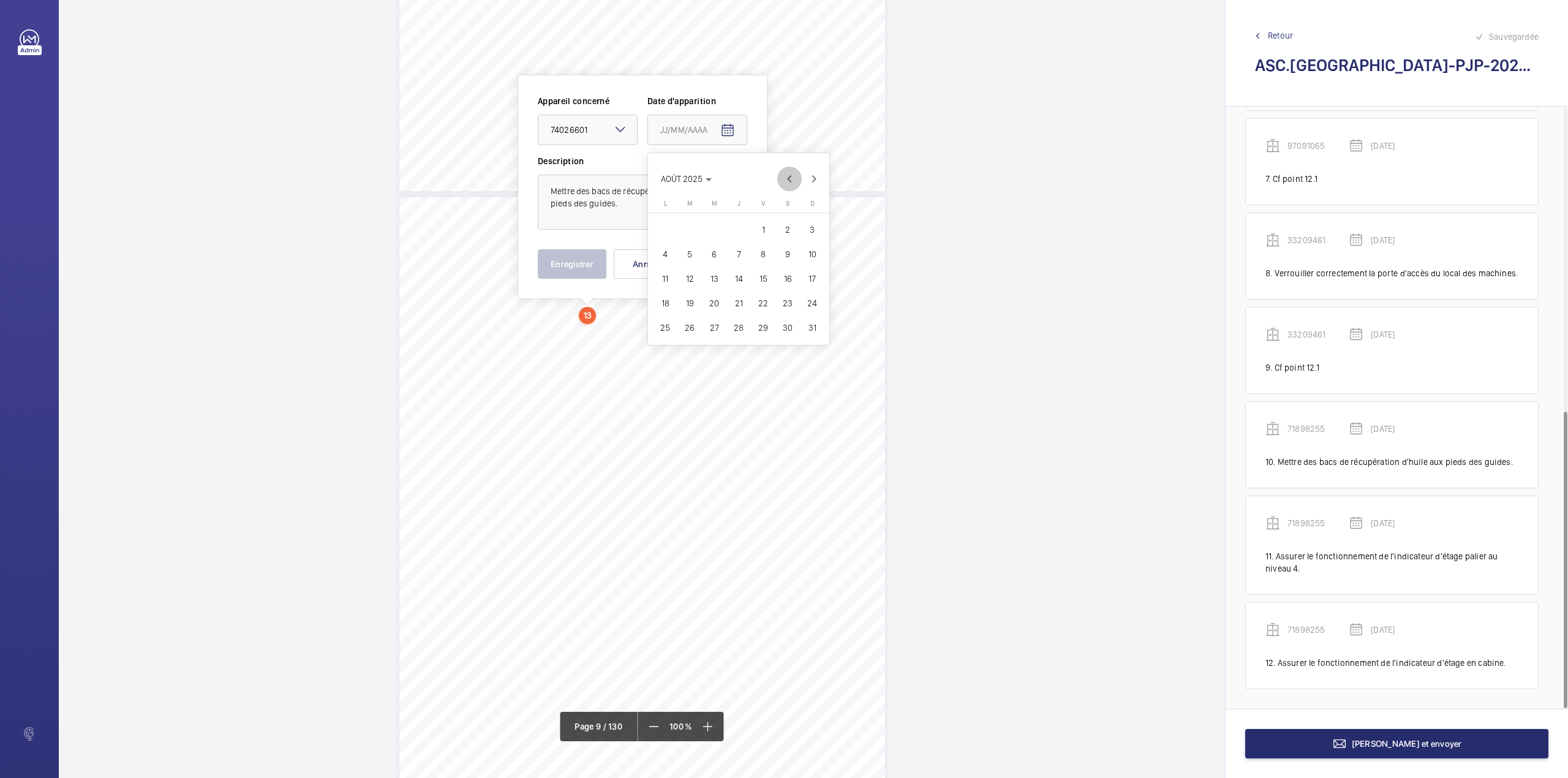
click at [784, 182] on span "Previous month" at bounding box center [789, 179] width 24 height 24
click at [685, 304] on span "20" at bounding box center [690, 303] width 22 height 22
type input "20/05/2025"
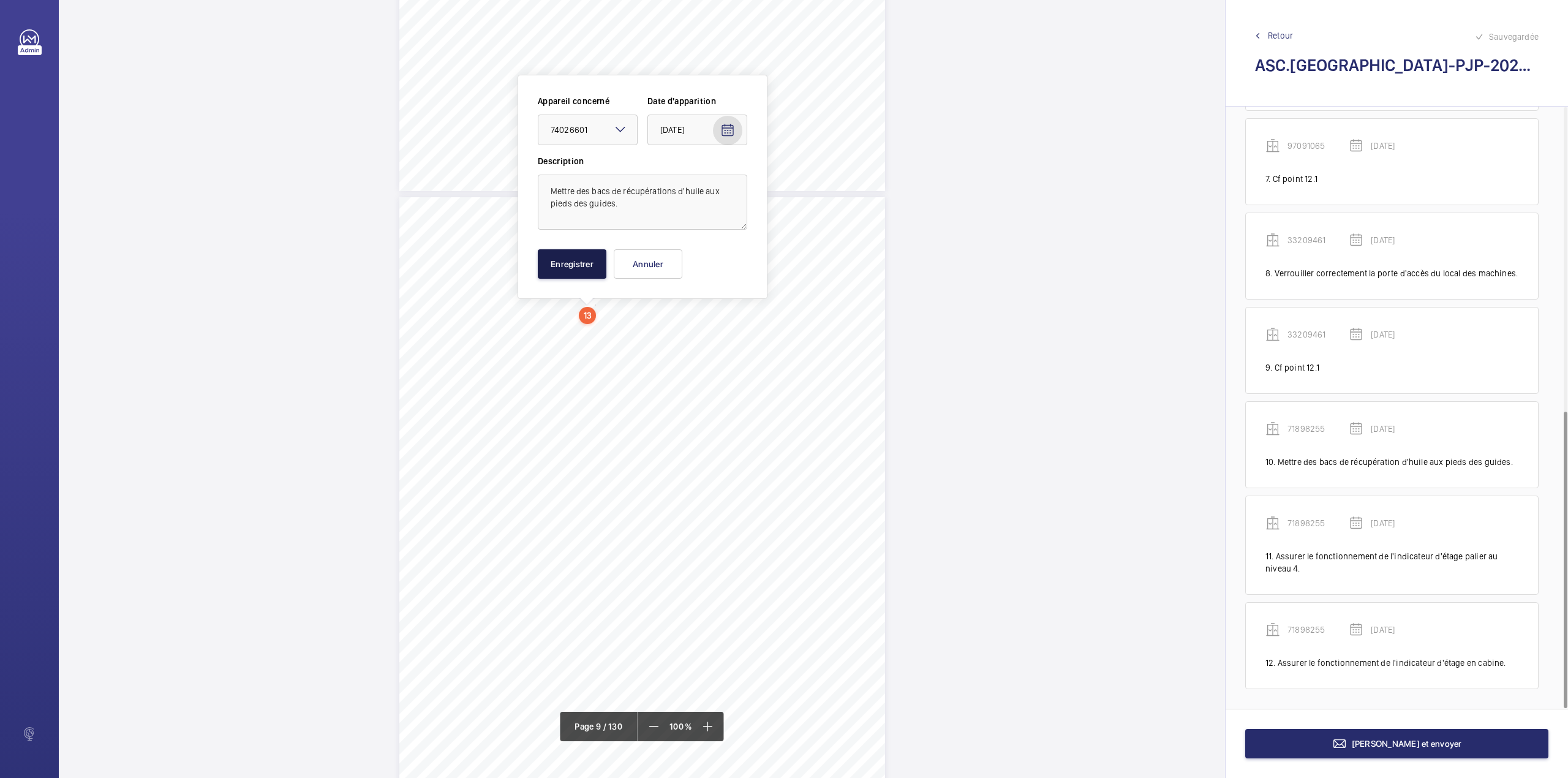
click at [583, 266] on button "Enregistrer" at bounding box center [572, 263] width 69 height 29
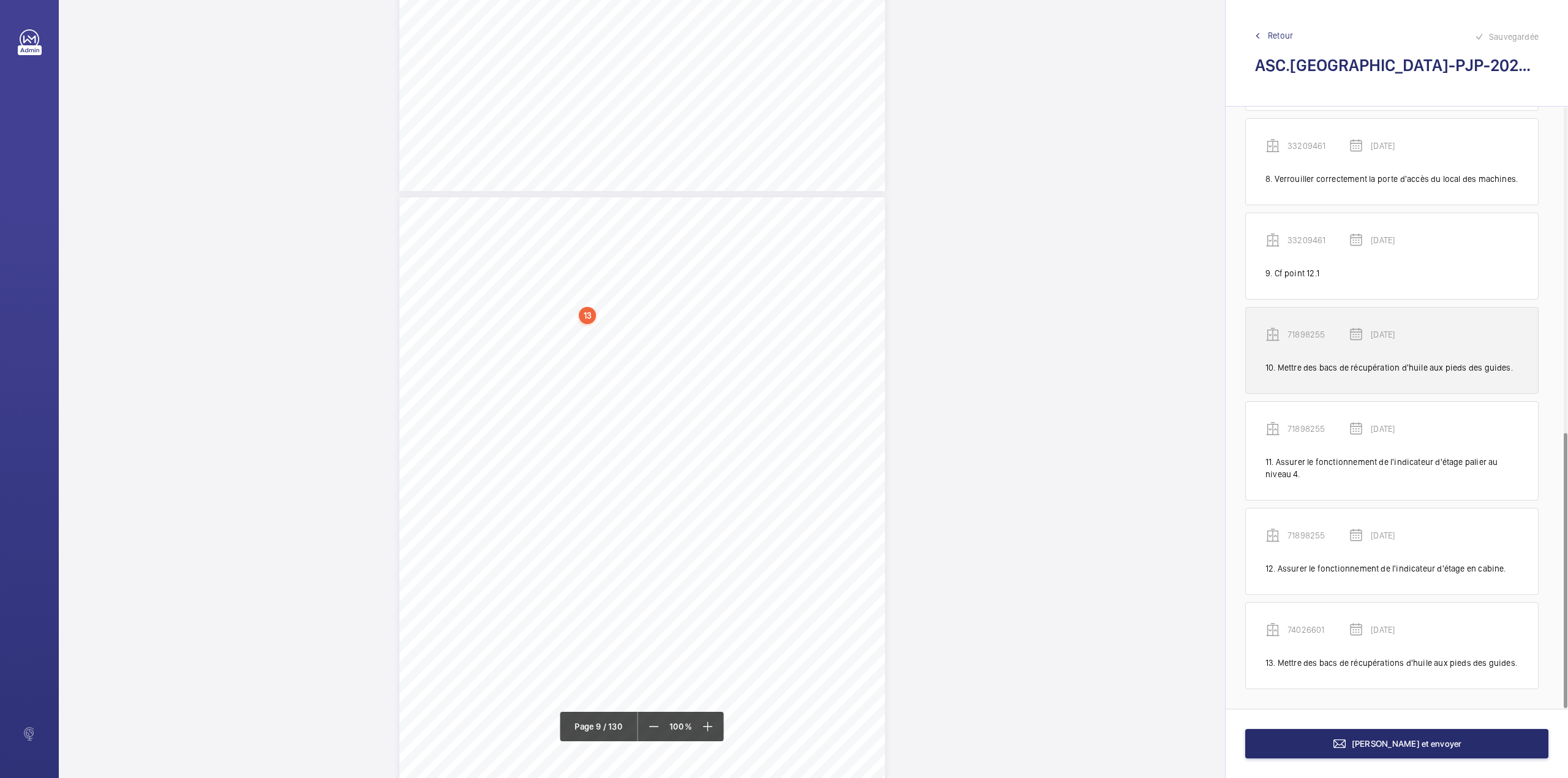
scroll to position [711, 0]
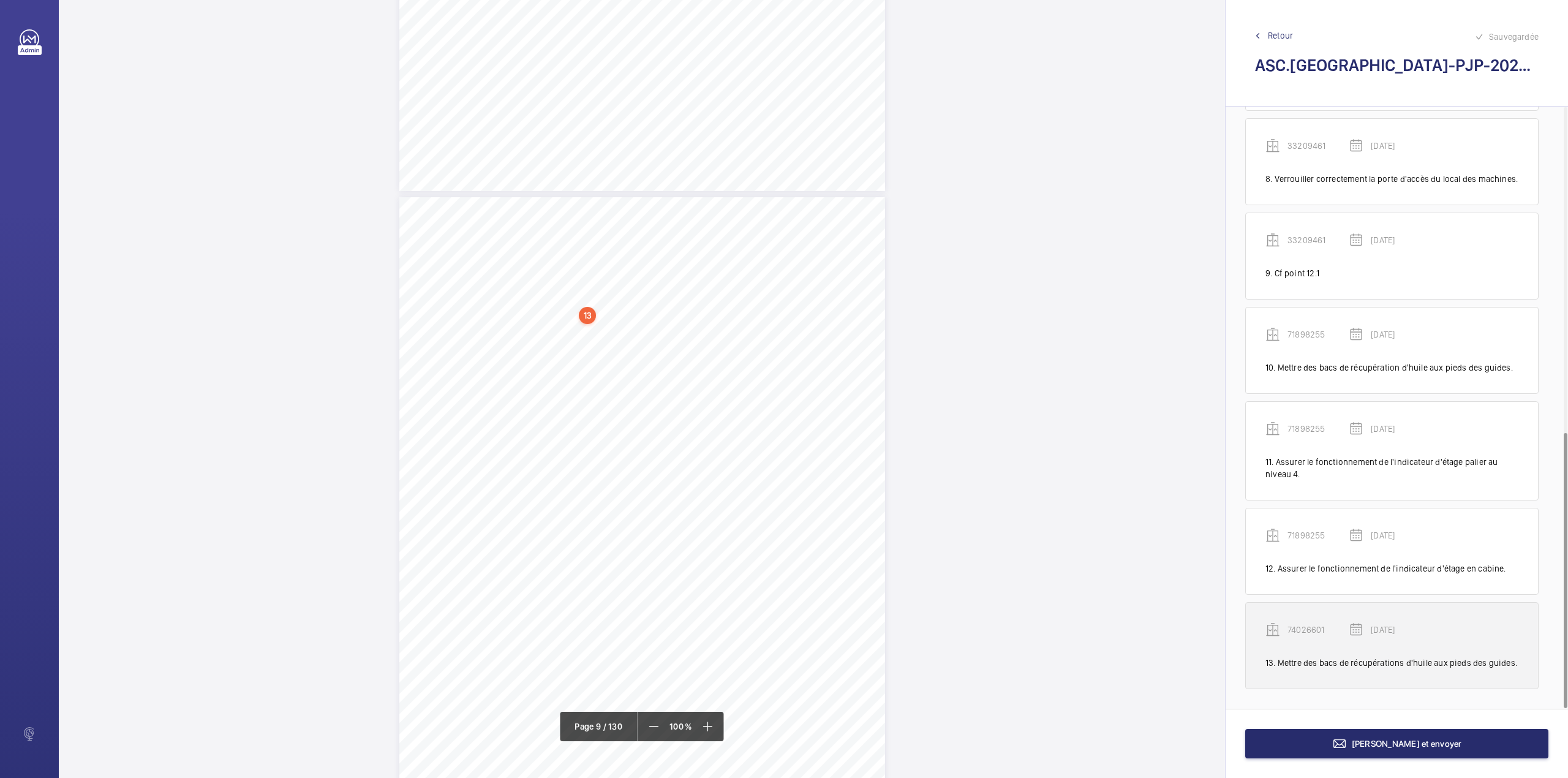
click at [1311, 631] on p "74026601" at bounding box center [1318, 629] width 61 height 12
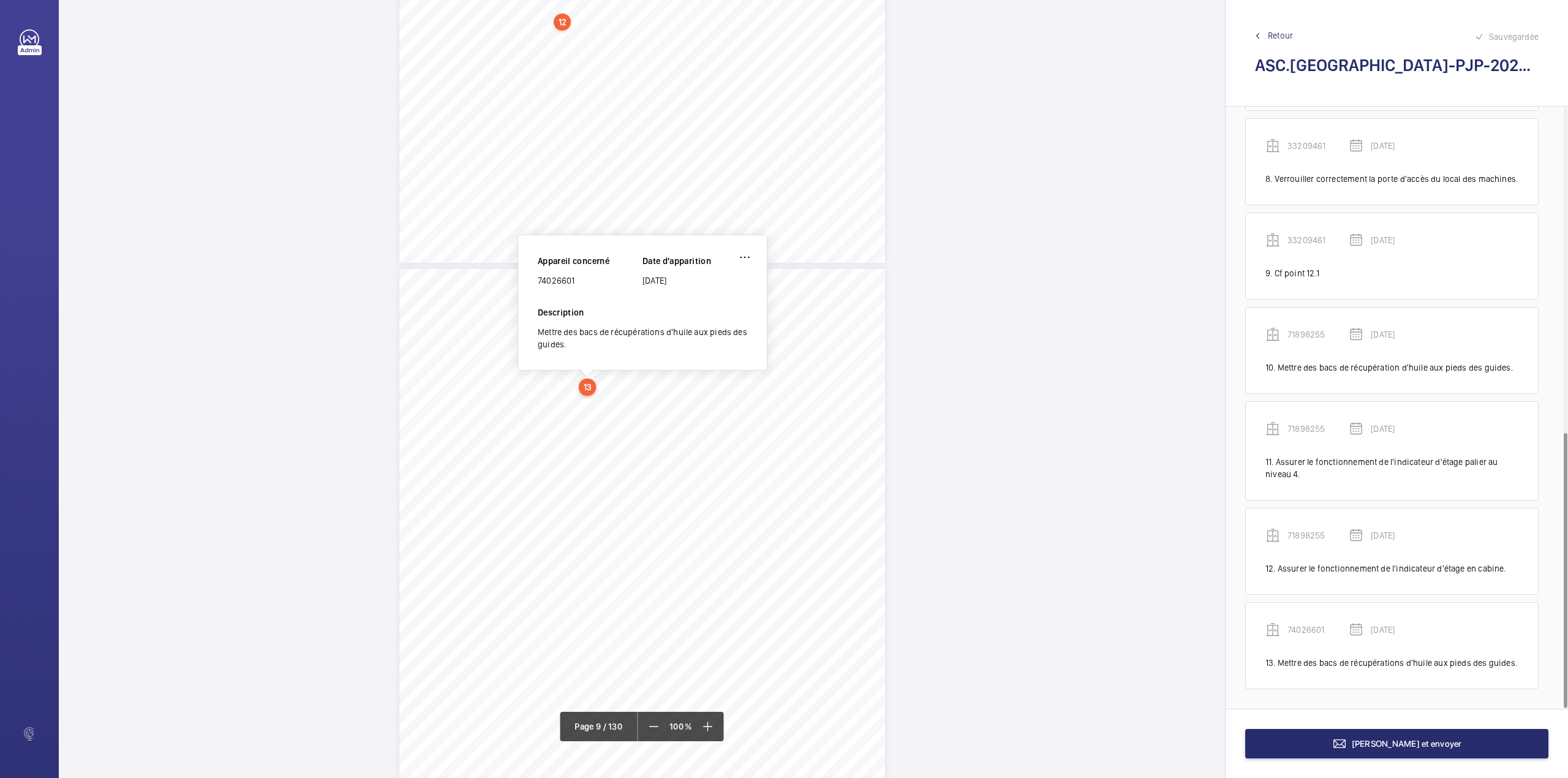
scroll to position [5295, 0]
drag, startPoint x: 539, startPoint y: 285, endPoint x: 579, endPoint y: 286, distance: 40.0
click at [579, 286] on div "74026601" at bounding box center [590, 283] width 105 height 12
copy div "74026601"
click at [759, 449] on div "Point vérifié Actions à entreprendre 2.1- Etat général Mettre des bacs de récup…" at bounding box center [642, 615] width 486 height 688
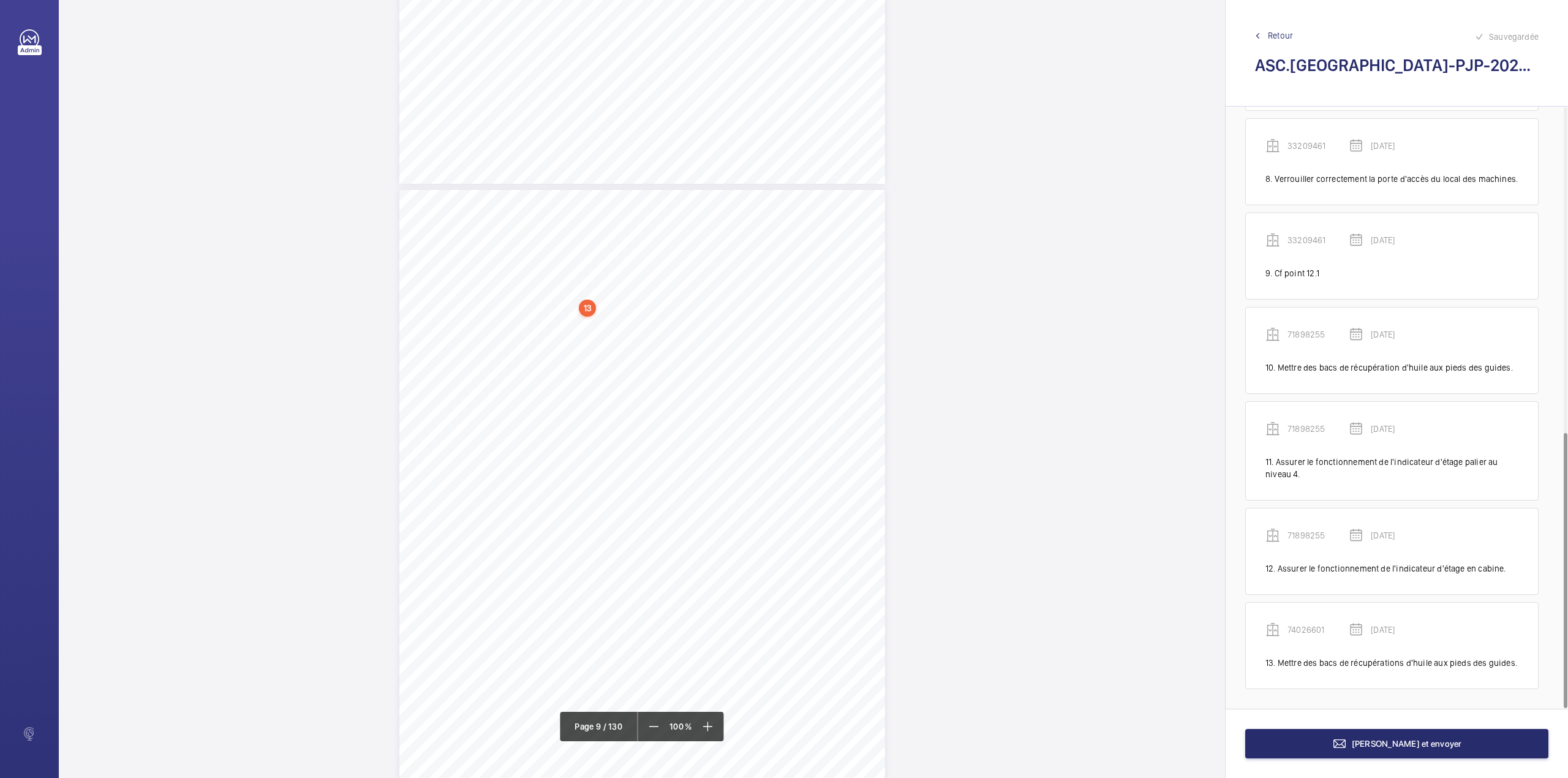
scroll to position [5459, 0]
drag, startPoint x: 530, startPoint y: 378, endPoint x: 709, endPoint y: 390, distance: 179.4
click at [709, 390] on div "Point vérifié Actions à entreprendre 2.1- Etat général Mettre des bacs de récup…" at bounding box center [642, 451] width 486 height 688
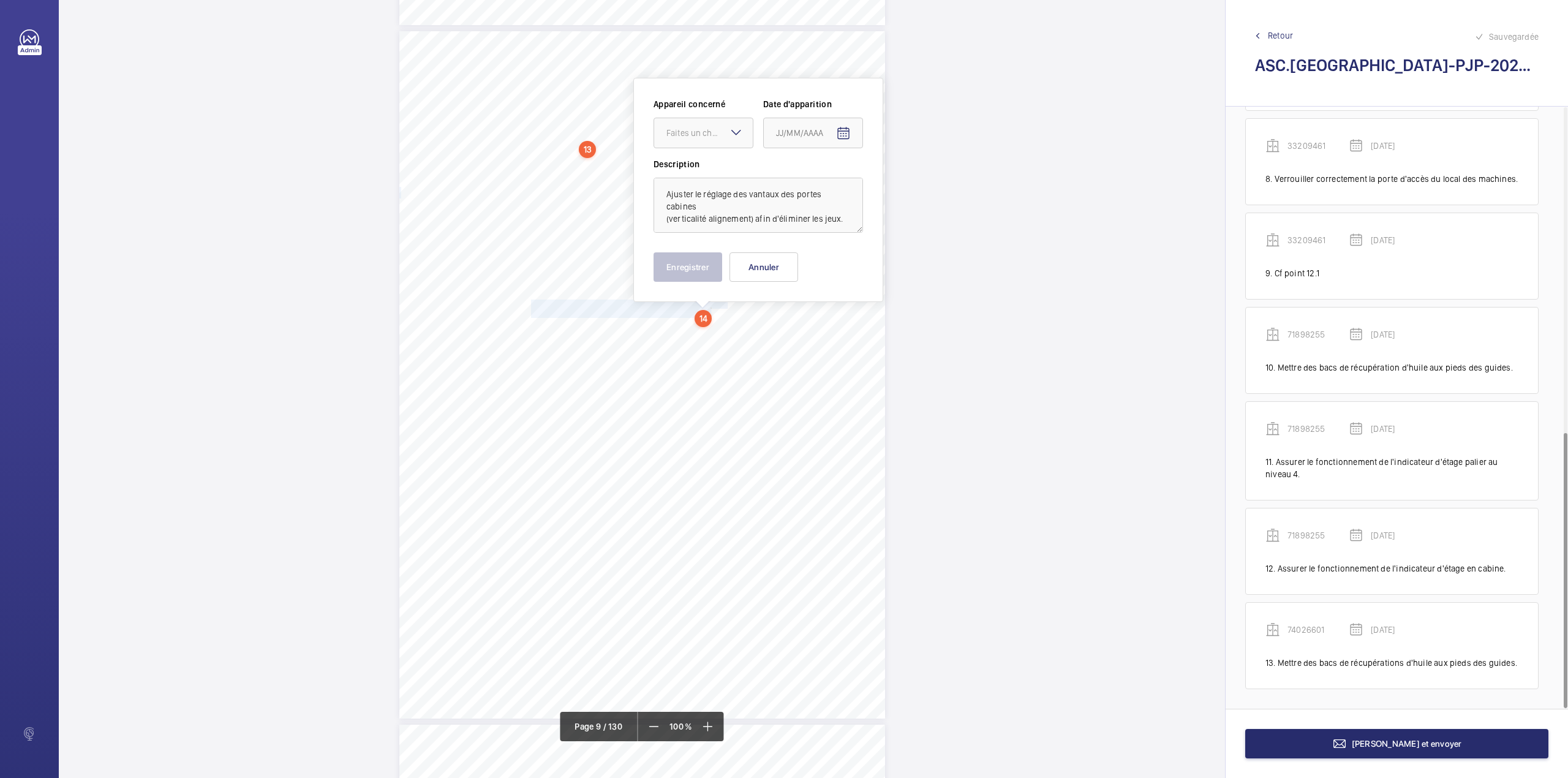
scroll to position [5539, 0]
click at [709, 132] on div "Faites un choix" at bounding box center [710, 129] width 86 height 12
click at [693, 253] on span "68810865" at bounding box center [703, 252] width 74 height 12
click at [846, 128] on mat-icon "Open calendar" at bounding box center [843, 131] width 14 height 14
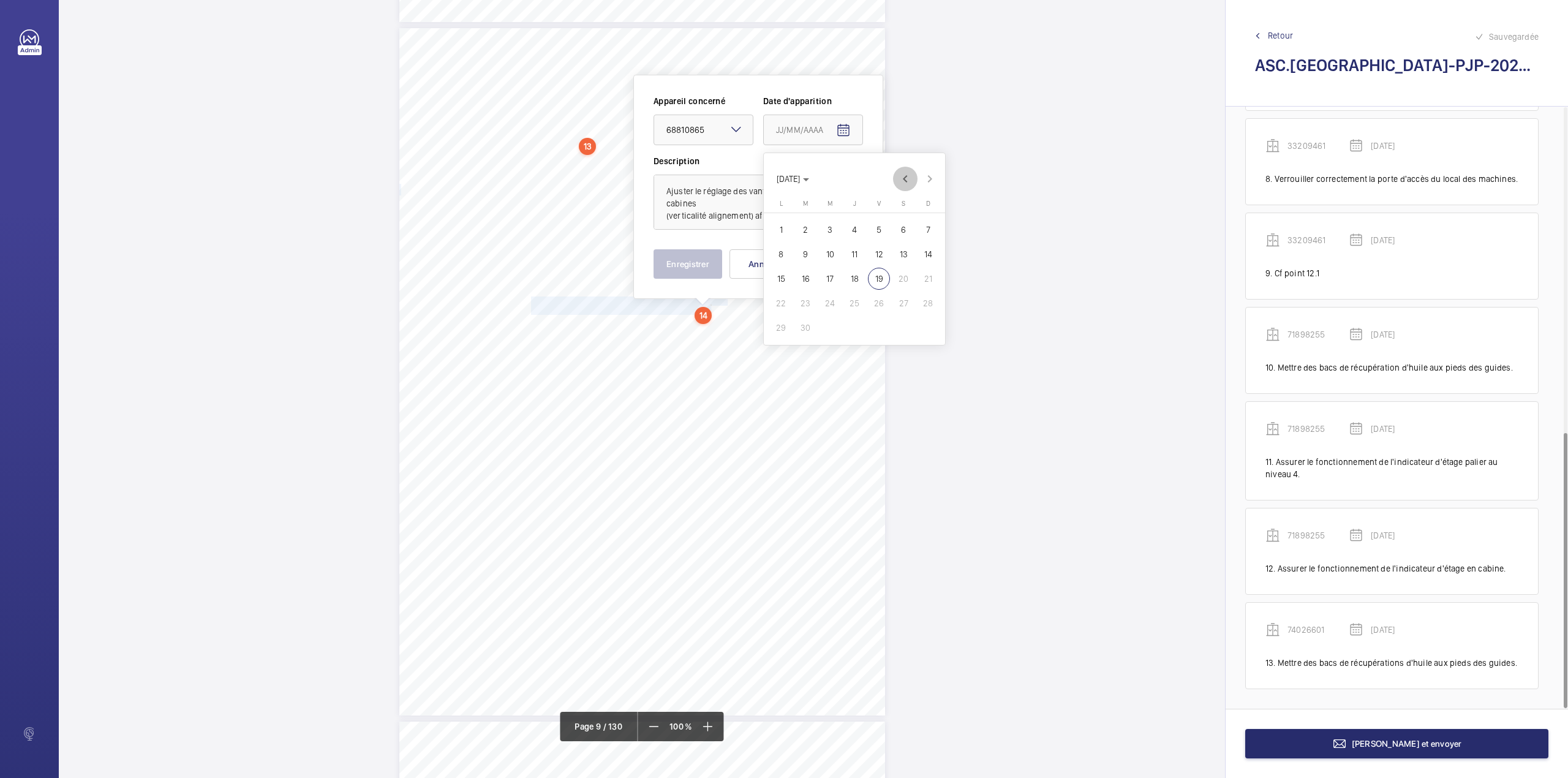
click at [904, 174] on span "Previous month" at bounding box center [905, 179] width 24 height 24
click at [906, 179] on span "Previous month" at bounding box center [905, 179] width 24 height 24
click at [778, 302] on span "19" at bounding box center [781, 303] width 22 height 22
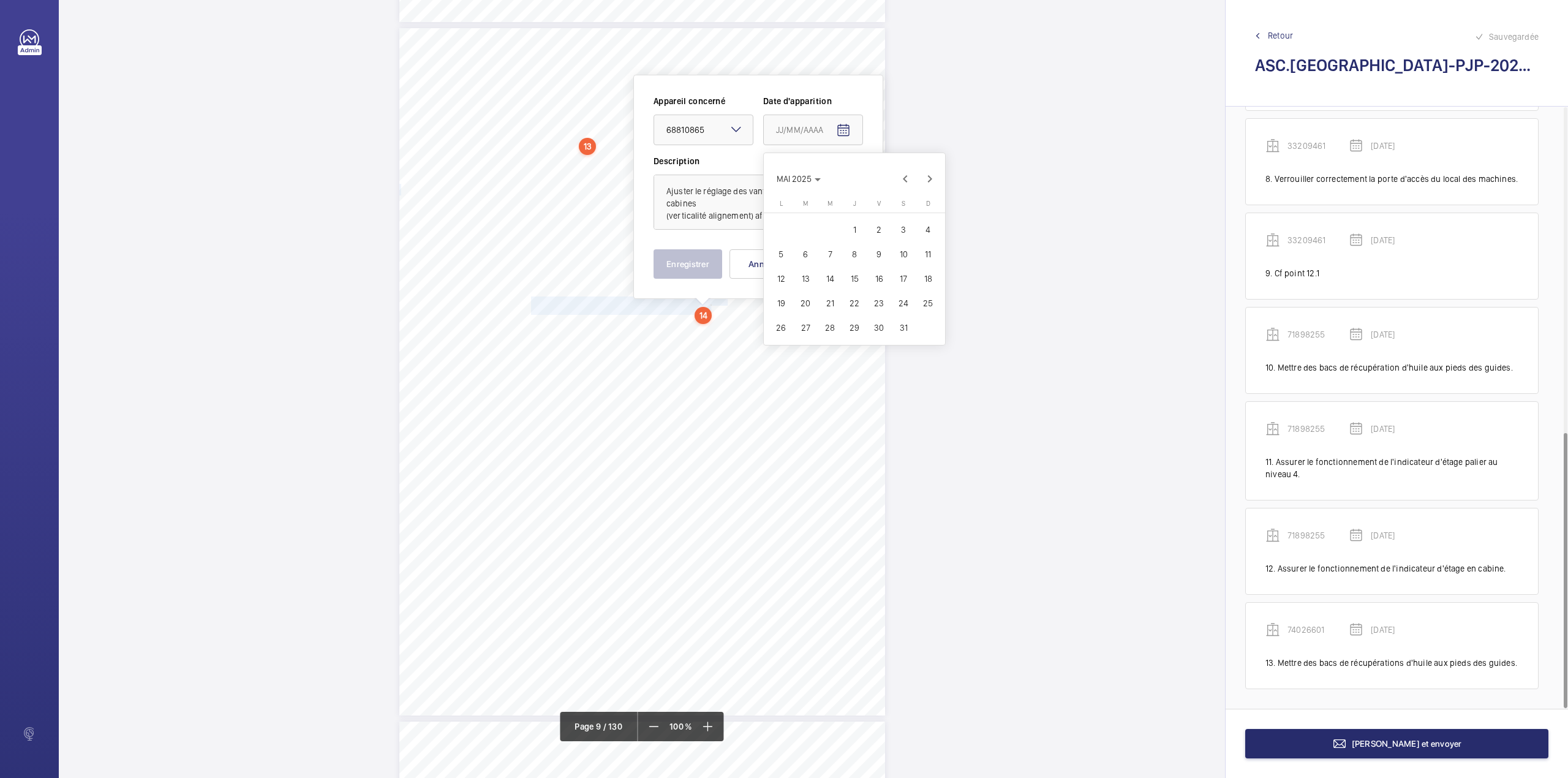
type input "19/05/2025"
click at [689, 261] on button "Enregistrer" at bounding box center [688, 263] width 69 height 29
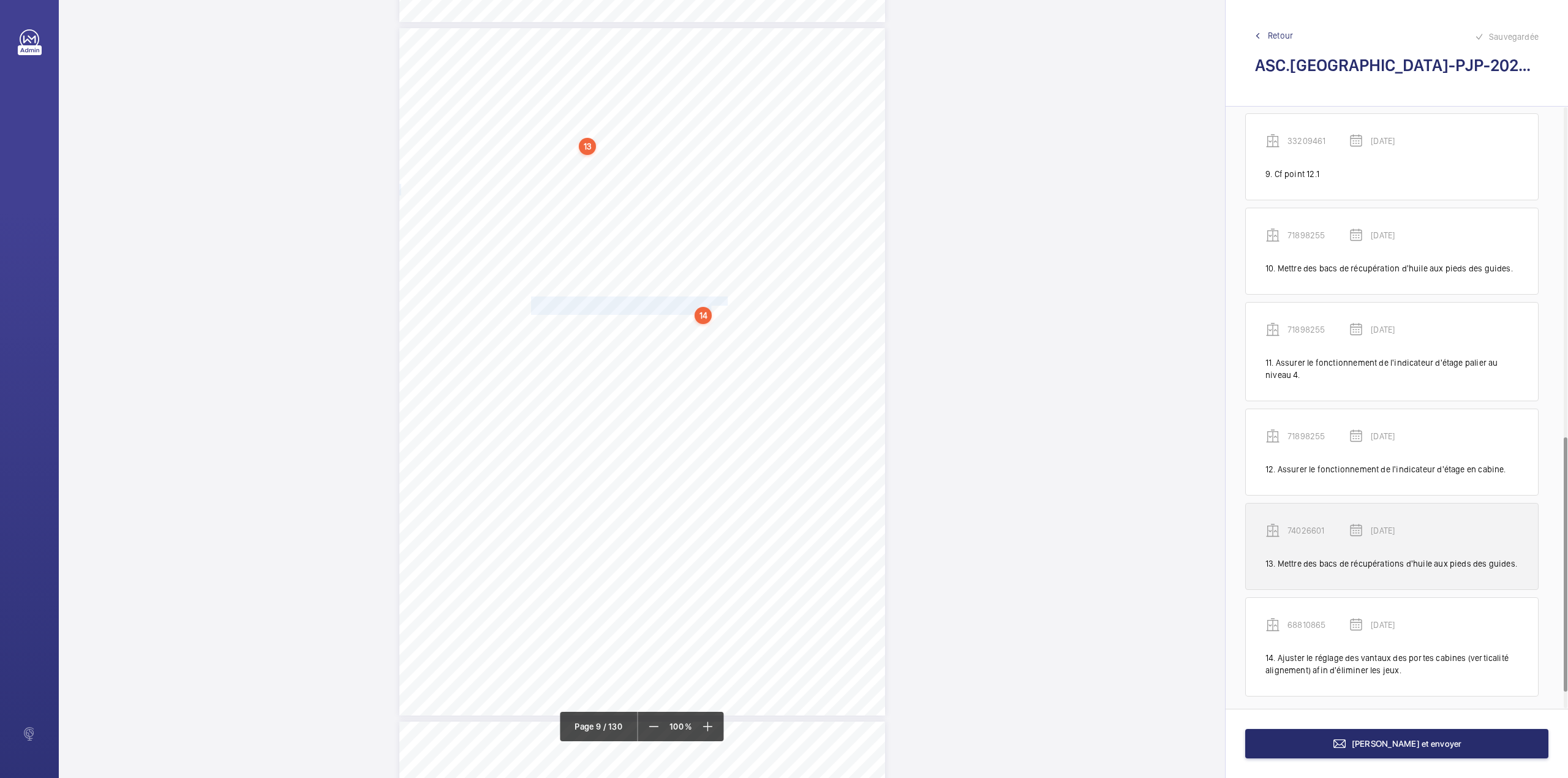
scroll to position [817, 0]
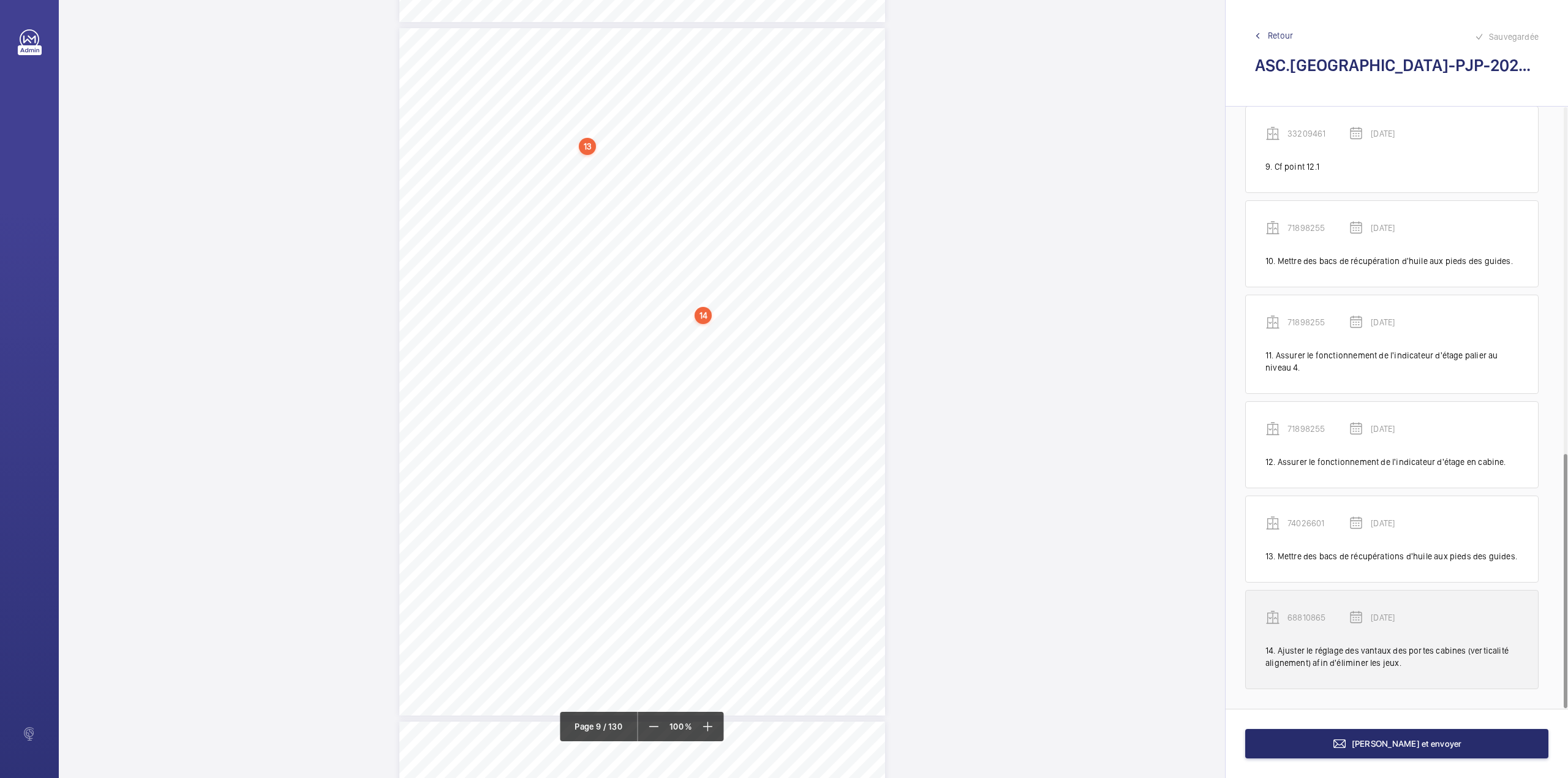
click at [1304, 612] on p "68810865" at bounding box center [1318, 617] width 61 height 12
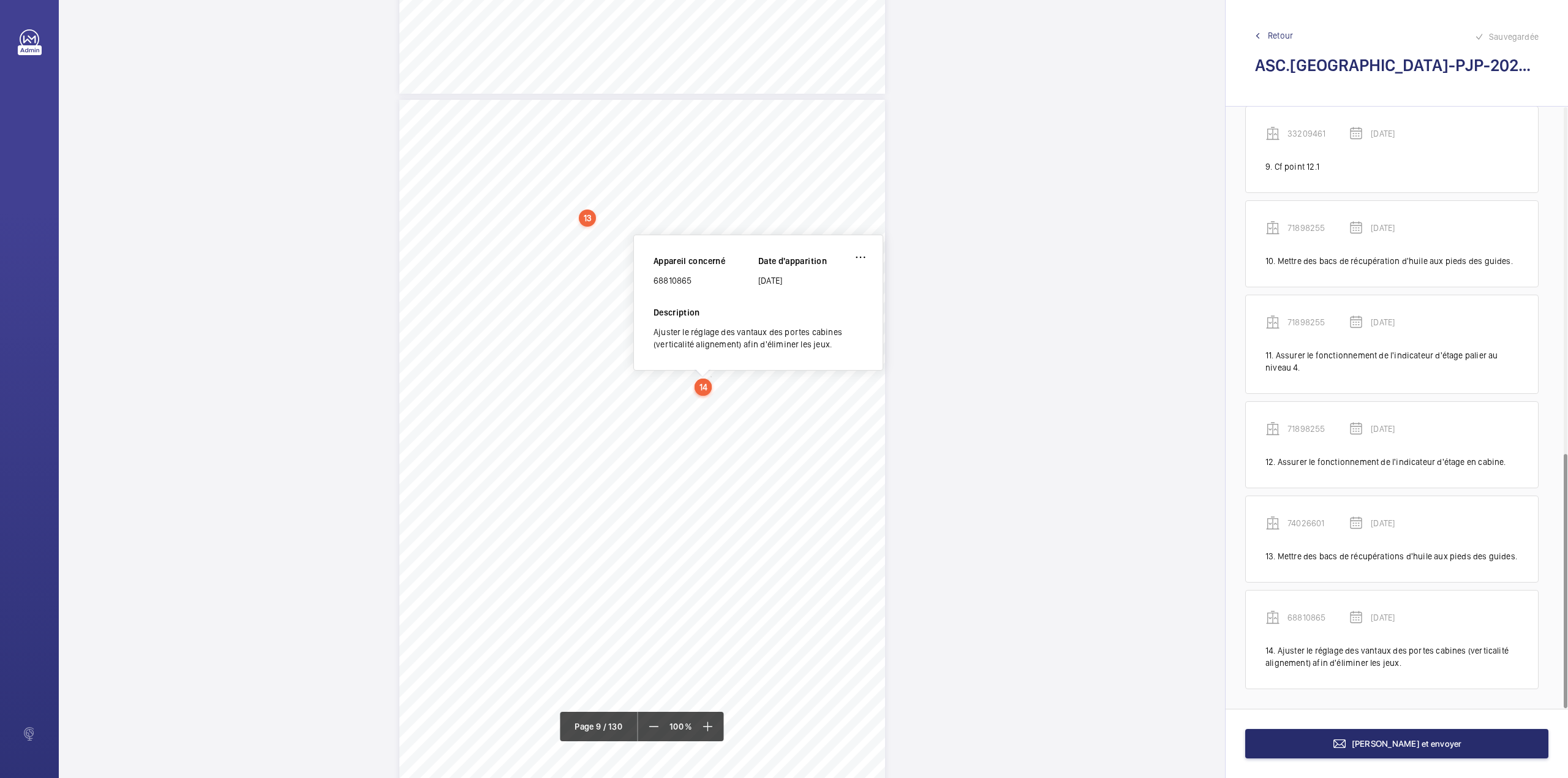
scroll to position [5464, 0]
drag, startPoint x: 654, startPoint y: 283, endPoint x: 692, endPoint y: 283, distance: 38.0
click at [692, 283] on div "68810865" at bounding box center [706, 283] width 105 height 12
copy div "68810865"
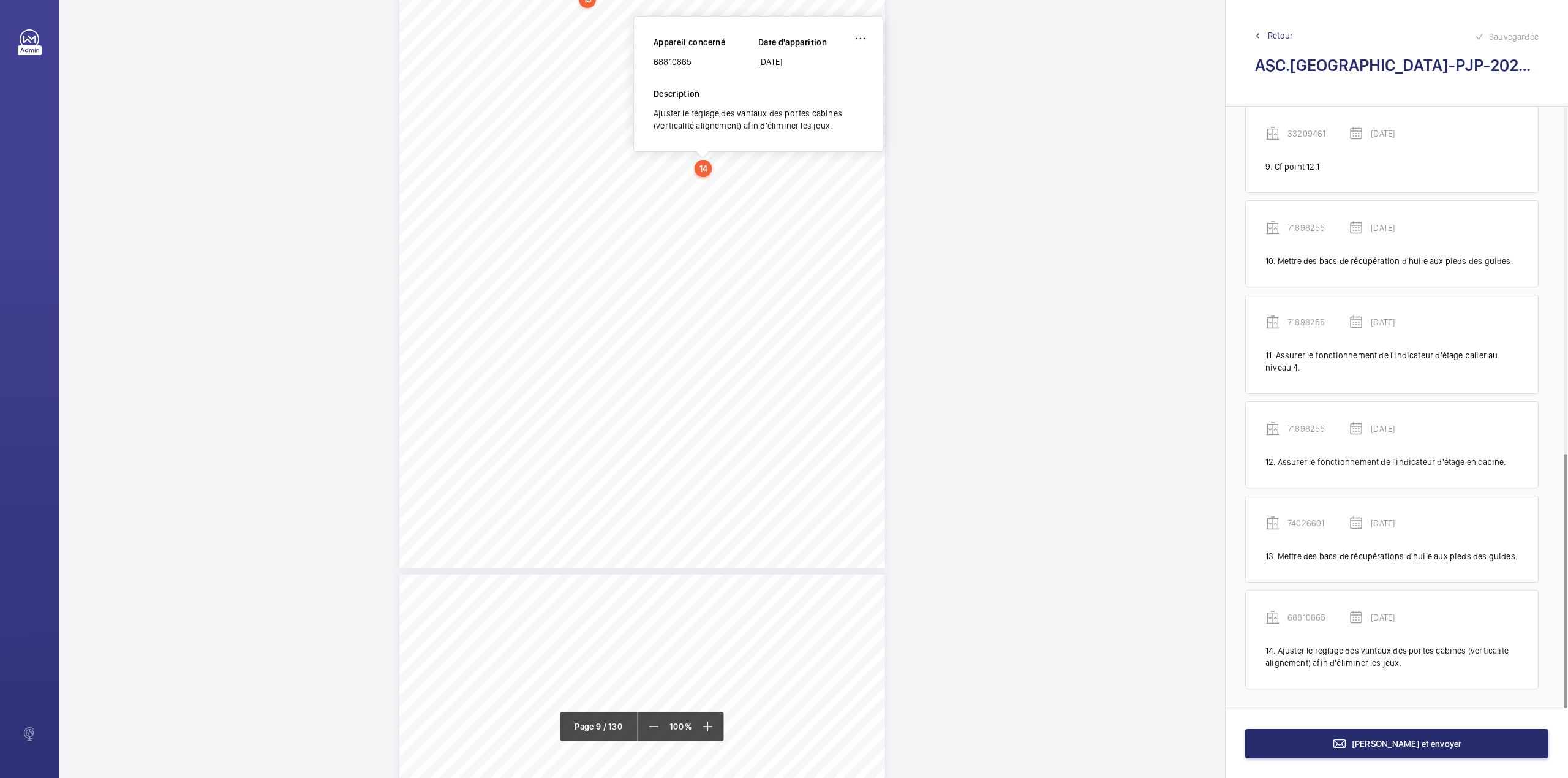
scroll to position [5791, 0]
click at [706, 726] on mat-icon at bounding box center [708, 726] width 14 height 14
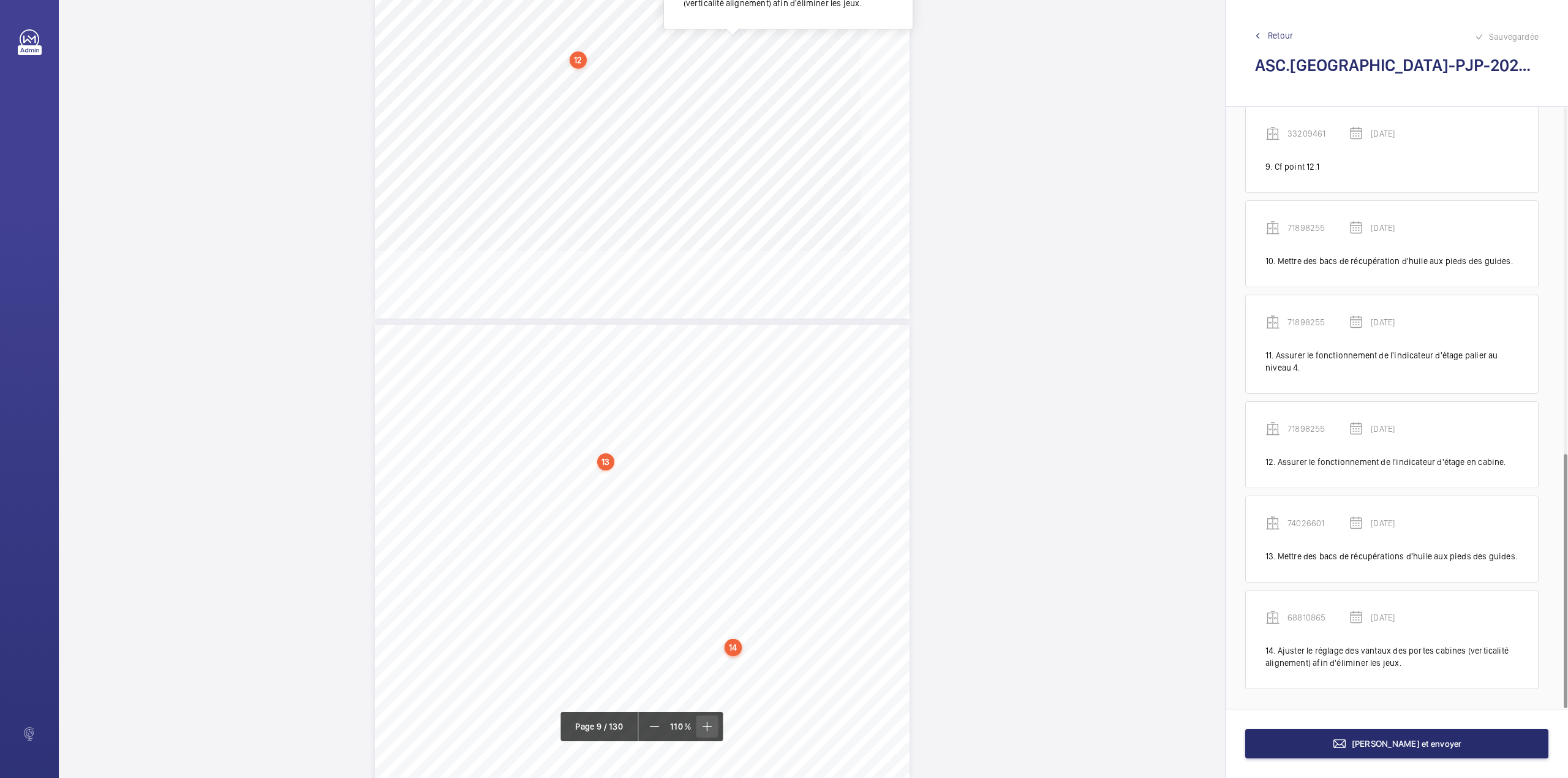
click at [705, 726] on mat-icon at bounding box center [707, 726] width 14 height 14
click at [712, 718] on span at bounding box center [710, 726] width 22 height 22
click at [712, 718] on span at bounding box center [708, 726] width 22 height 22
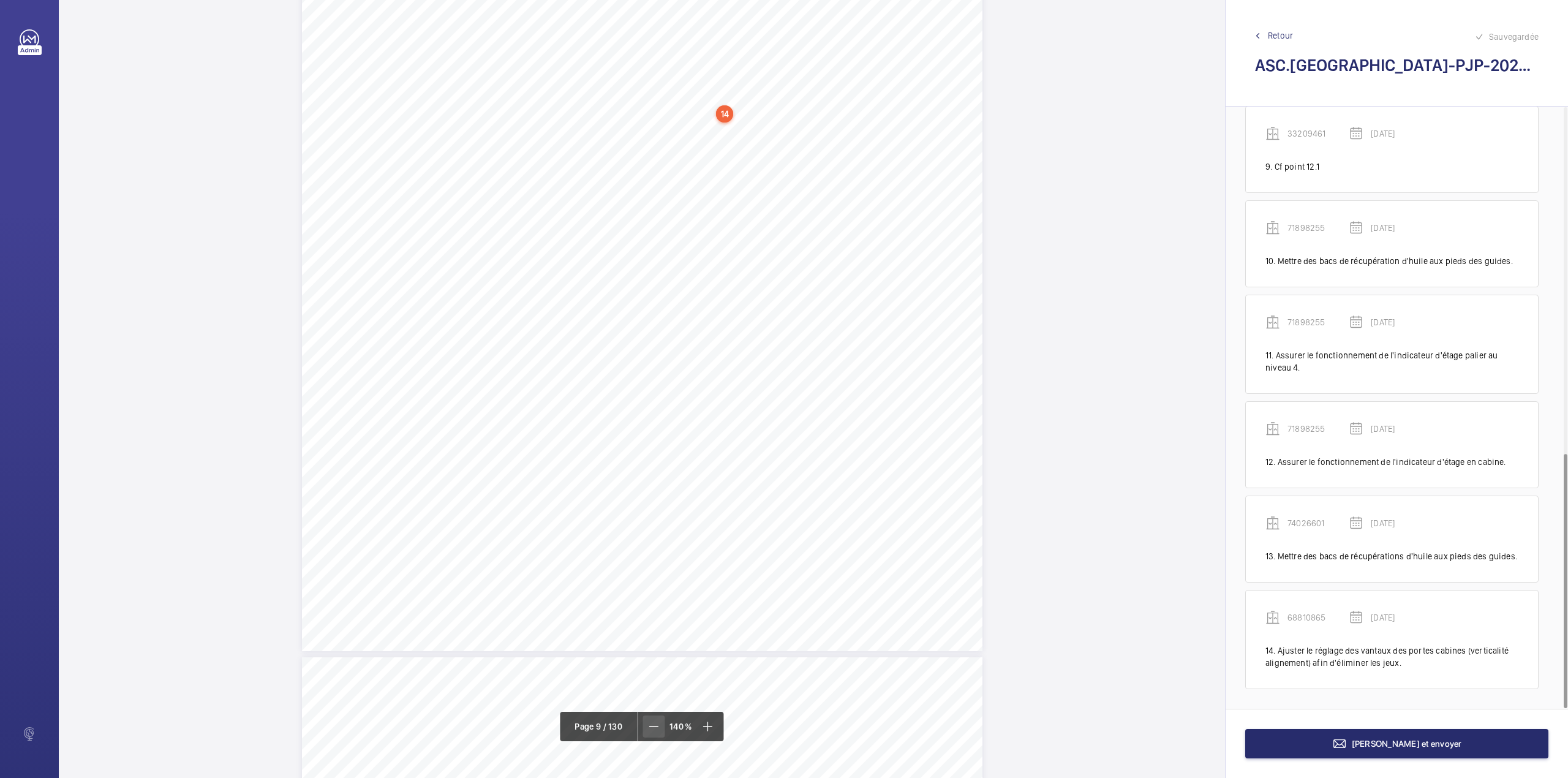
click at [659, 726] on mat-icon at bounding box center [653, 726] width 14 height 14
click at [659, 726] on mat-icon at bounding box center [654, 726] width 14 height 14
click at [659, 726] on mat-icon at bounding box center [656, 726] width 14 height 14
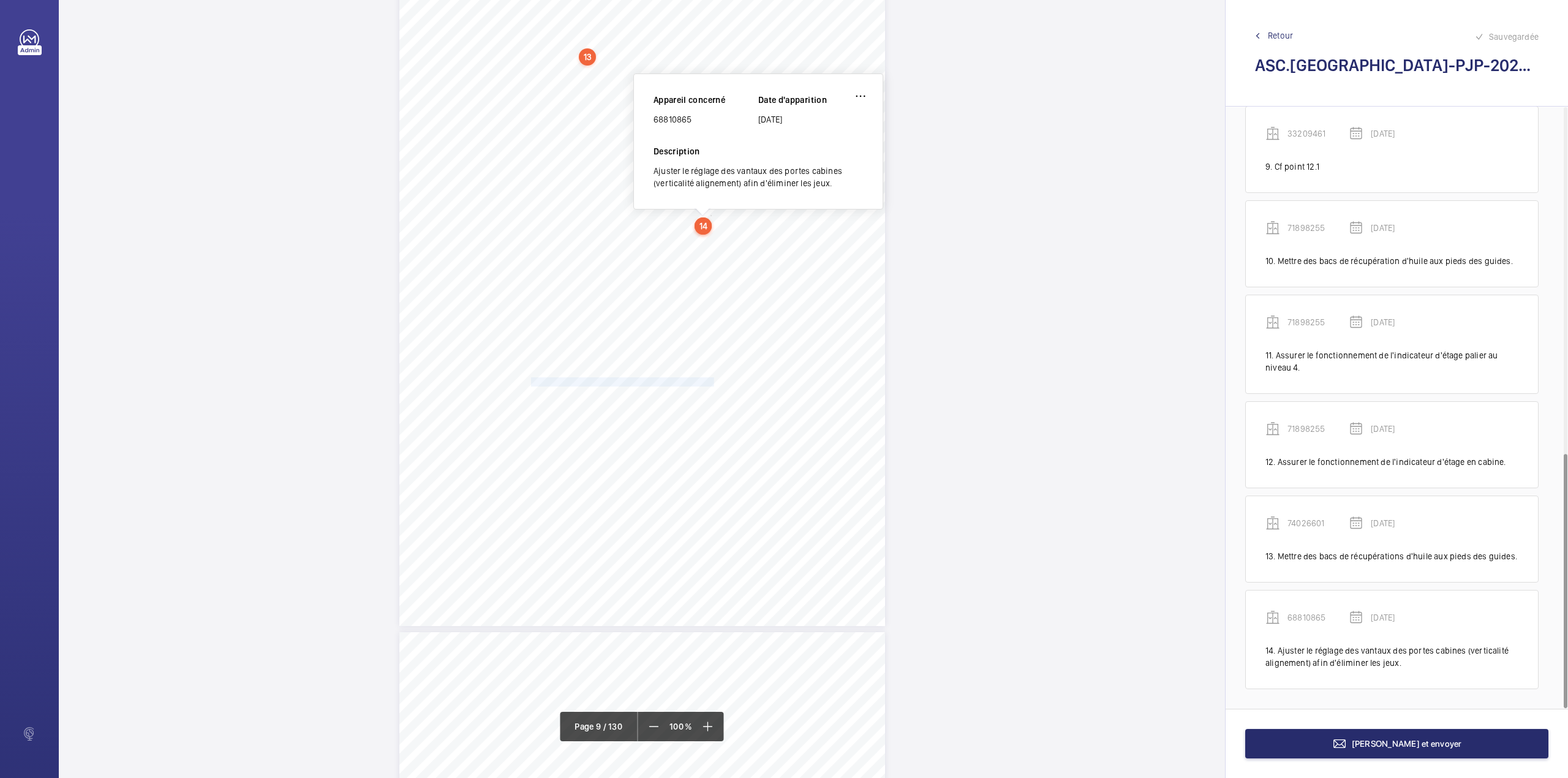
drag, startPoint x: 530, startPoint y: 383, endPoint x: 711, endPoint y: 381, distance: 181.0
click at [711, 381] on span "Verrouiller correctement le local des machines." at bounding box center [622, 382] width 183 height 8
click at [709, 378] on span "Verrouiller correctement le local des machines." at bounding box center [622, 382] width 183 height 8
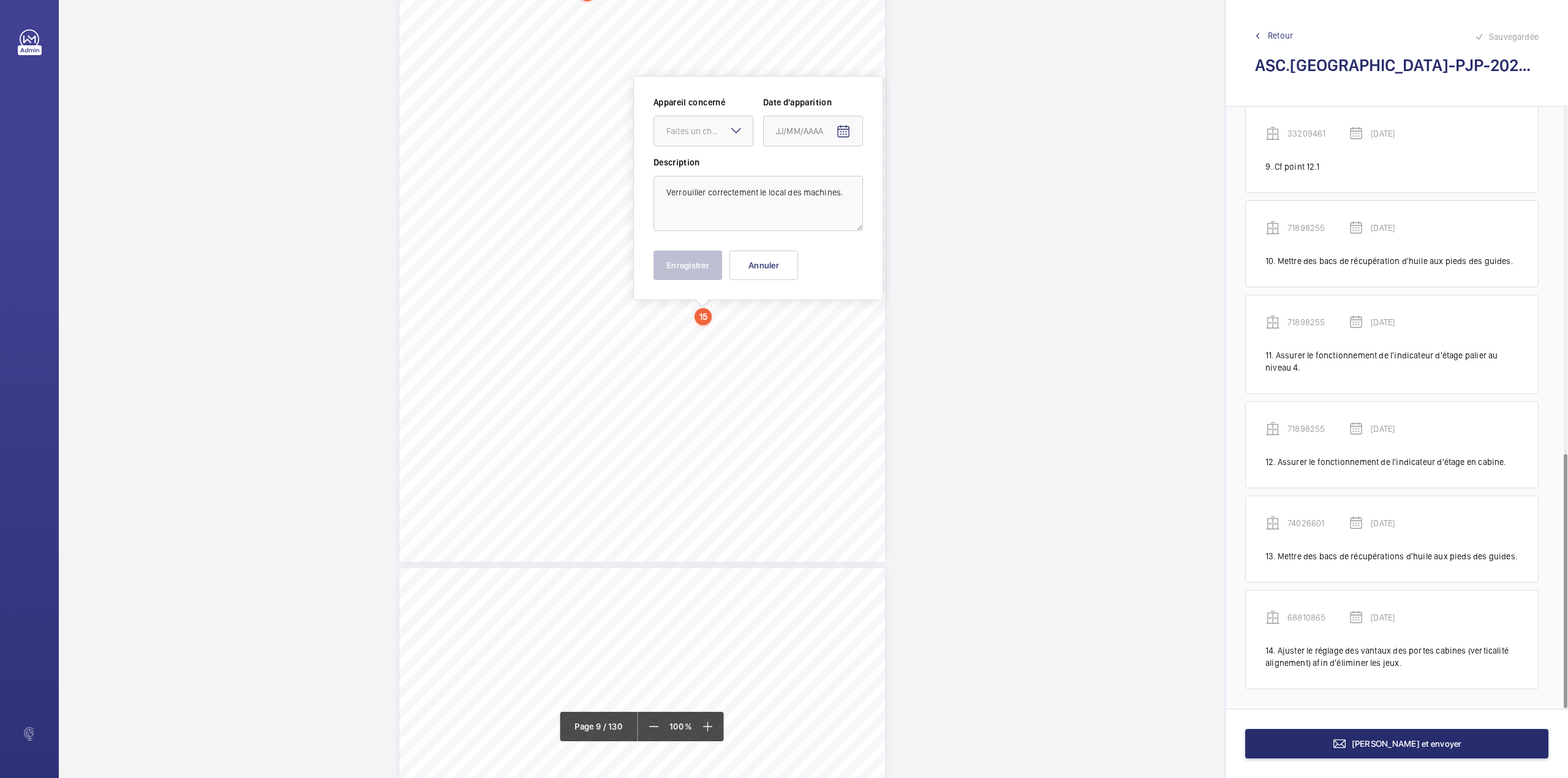
scroll to position [5694, 0]
click at [713, 121] on div at bounding box center [703, 129] width 98 height 29
click at [713, 243] on span "96924773" at bounding box center [703, 238] width 74 height 12
click at [844, 133] on mat-icon "Open calendar" at bounding box center [843, 130] width 14 height 14
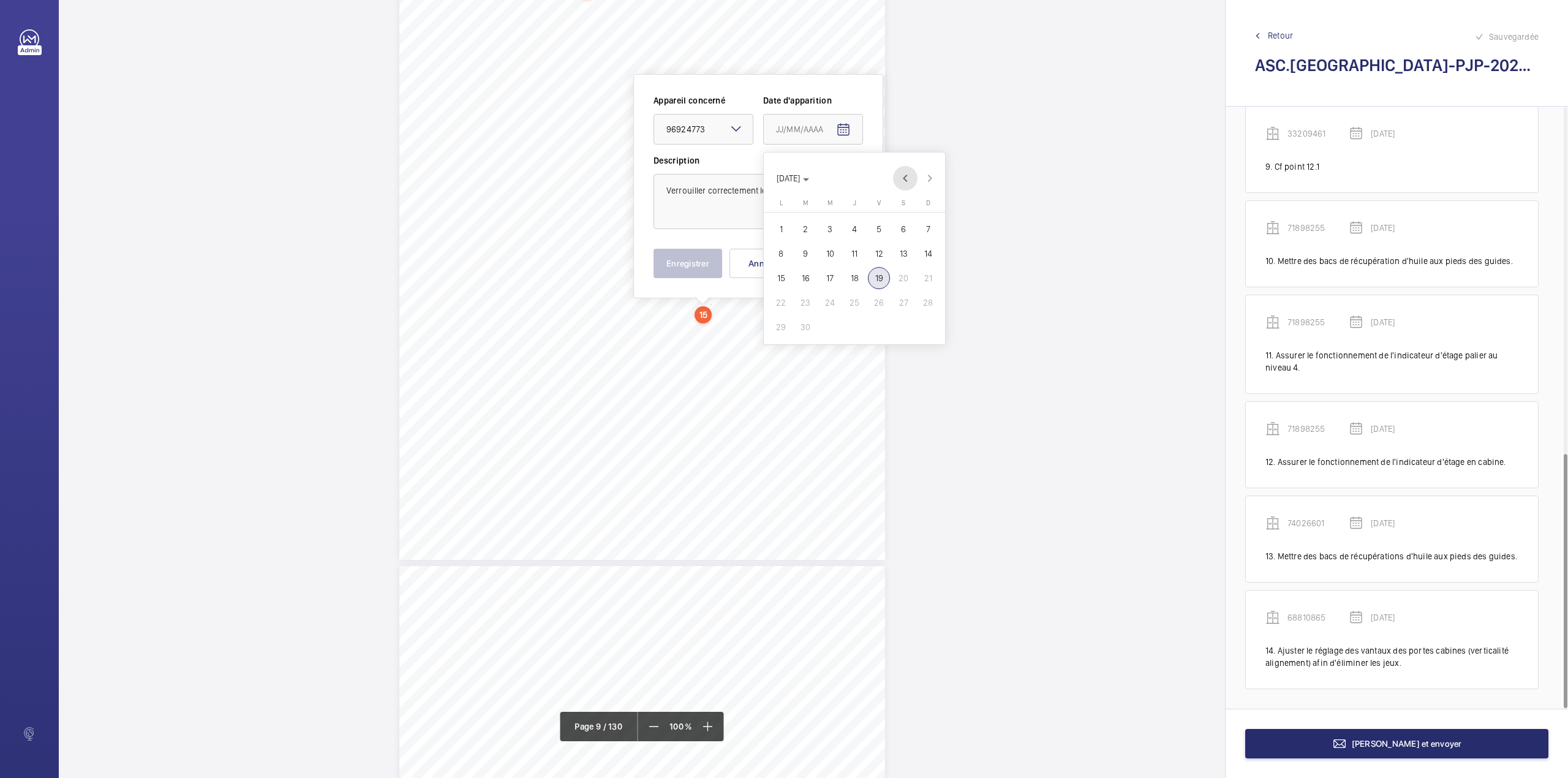
click at [909, 173] on span "Previous month" at bounding box center [905, 178] width 24 height 24
click at [836, 299] on span "21" at bounding box center [830, 302] width 22 height 22
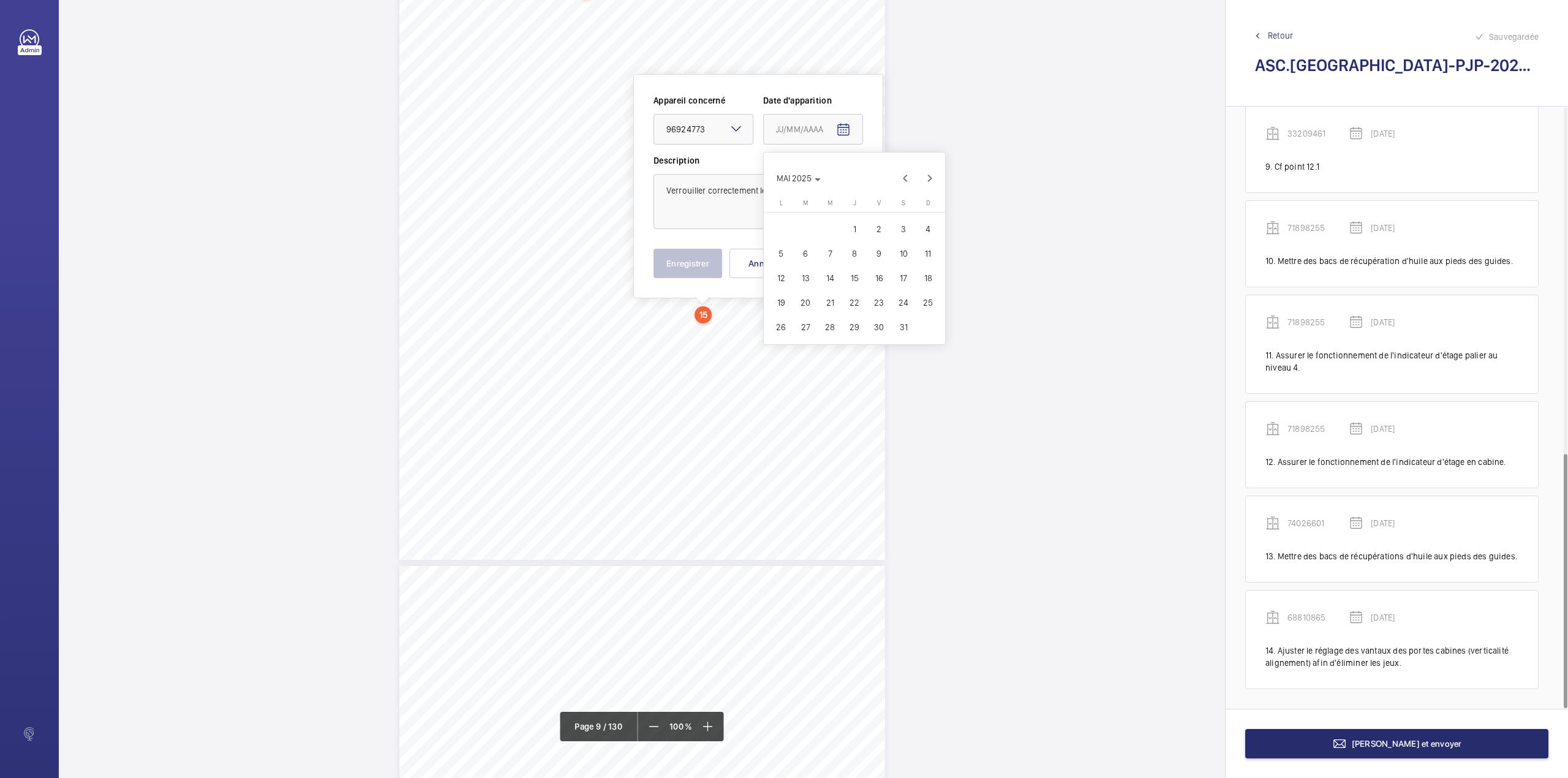
type input "21/05/2025"
click at [689, 278] on button "Enregistrer" at bounding box center [688, 263] width 69 height 29
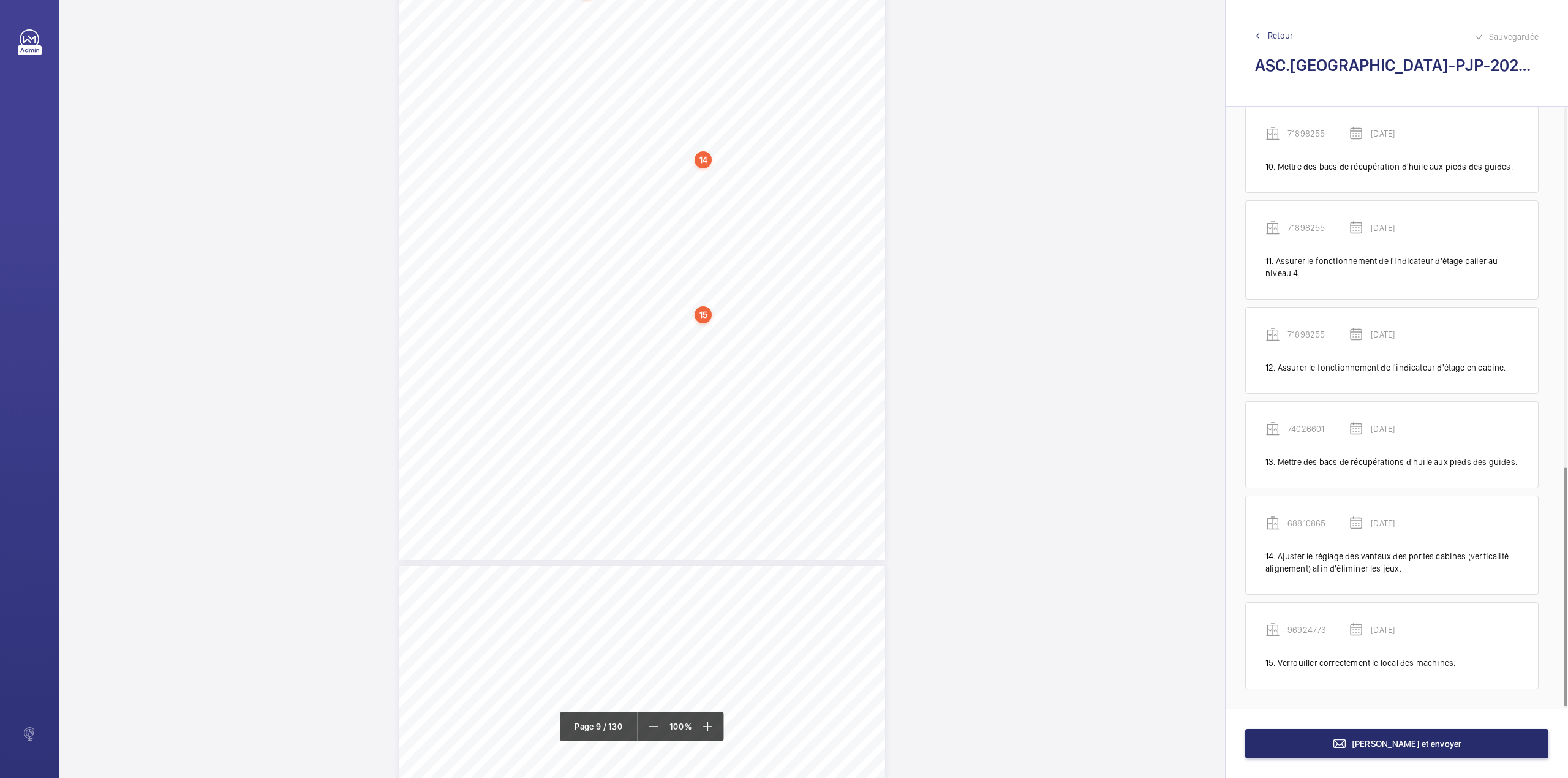
scroll to position [912, 0]
drag, startPoint x: 529, startPoint y: 390, endPoint x: 577, endPoint y: 390, distance: 48.0
click at [577, 390] on span "Cf point 12.1" at bounding box center [555, 390] width 49 height 8
click at [583, 136] on div at bounding box center [571, 129] width 98 height 29
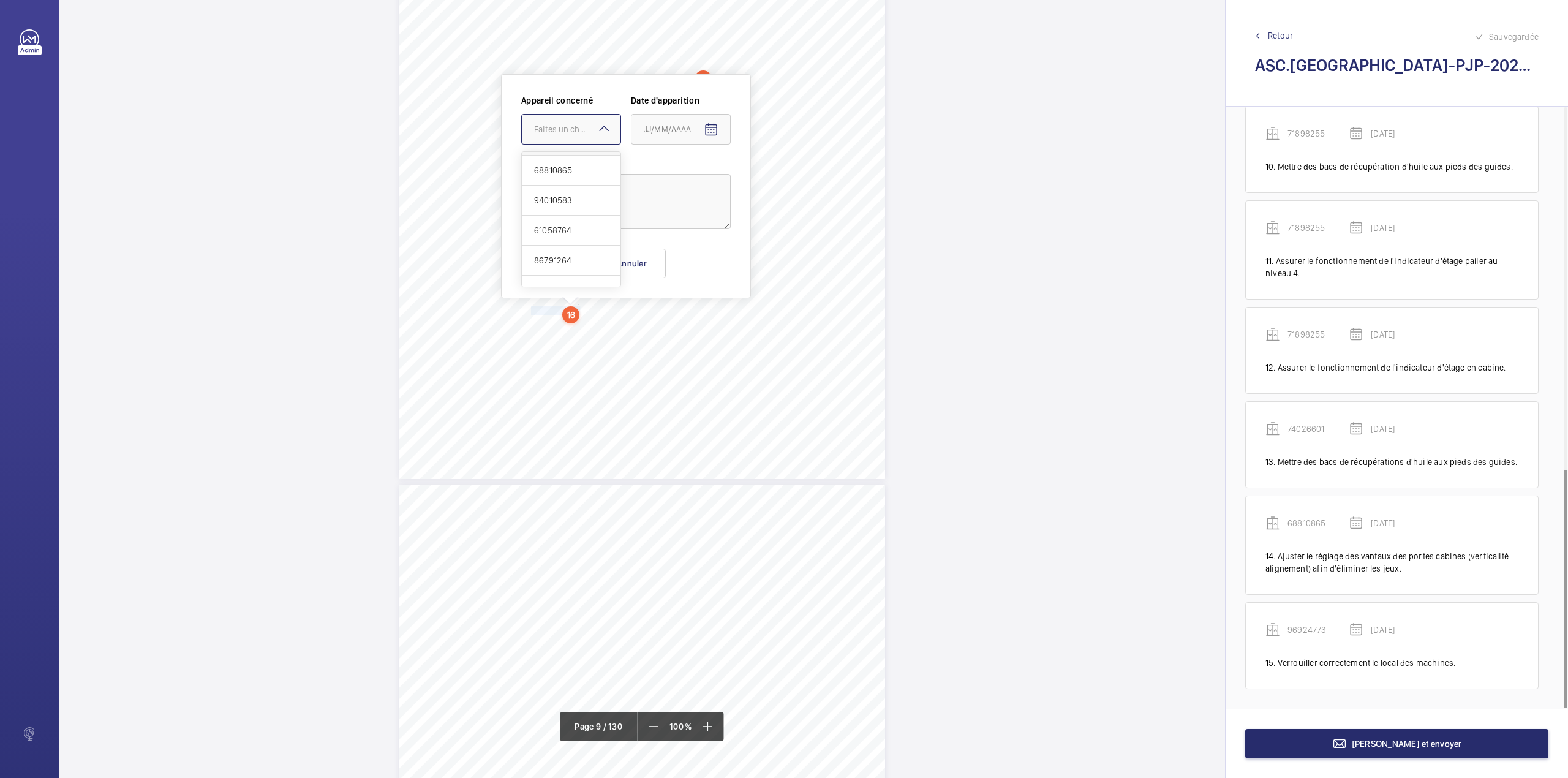
scroll to position [408, 0]
click at [562, 238] on span "96924773" at bounding box center [571, 238] width 74 height 12
click at [717, 131] on mat-icon "Open calendar" at bounding box center [711, 130] width 14 height 14
click at [677, 179] on polygon "Choose month and year" at bounding box center [673, 179] width 6 height 3
click at [695, 338] on span "2023" at bounding box center [701, 339] width 39 height 22
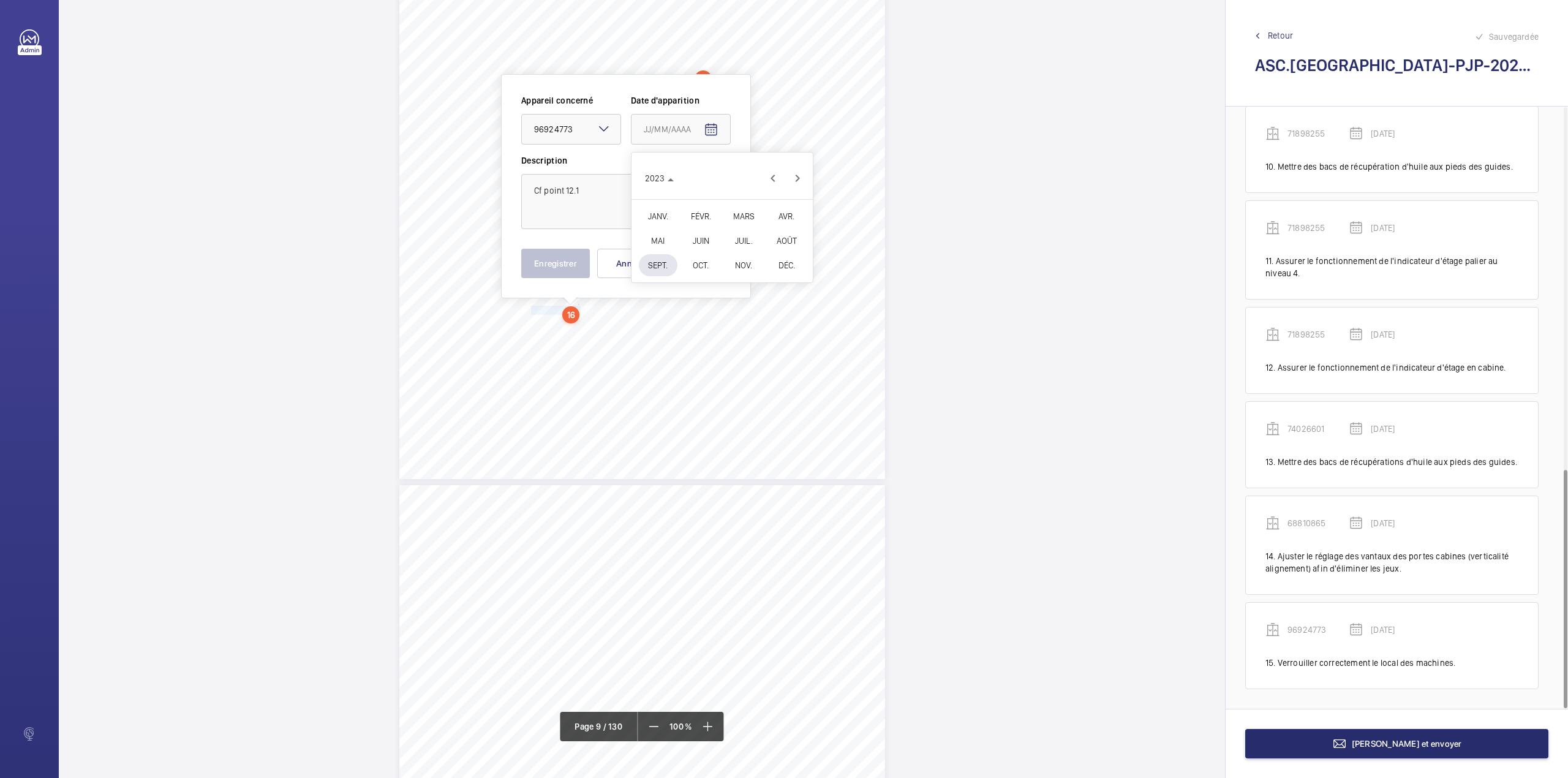
click at [795, 238] on span "AOÛT" at bounding box center [787, 240] width 39 height 22
click at [699, 302] on span "23" at bounding box center [698, 302] width 22 height 22
type input "23/08/2023"
click at [562, 265] on button "Enregistrer" at bounding box center [555, 263] width 69 height 29
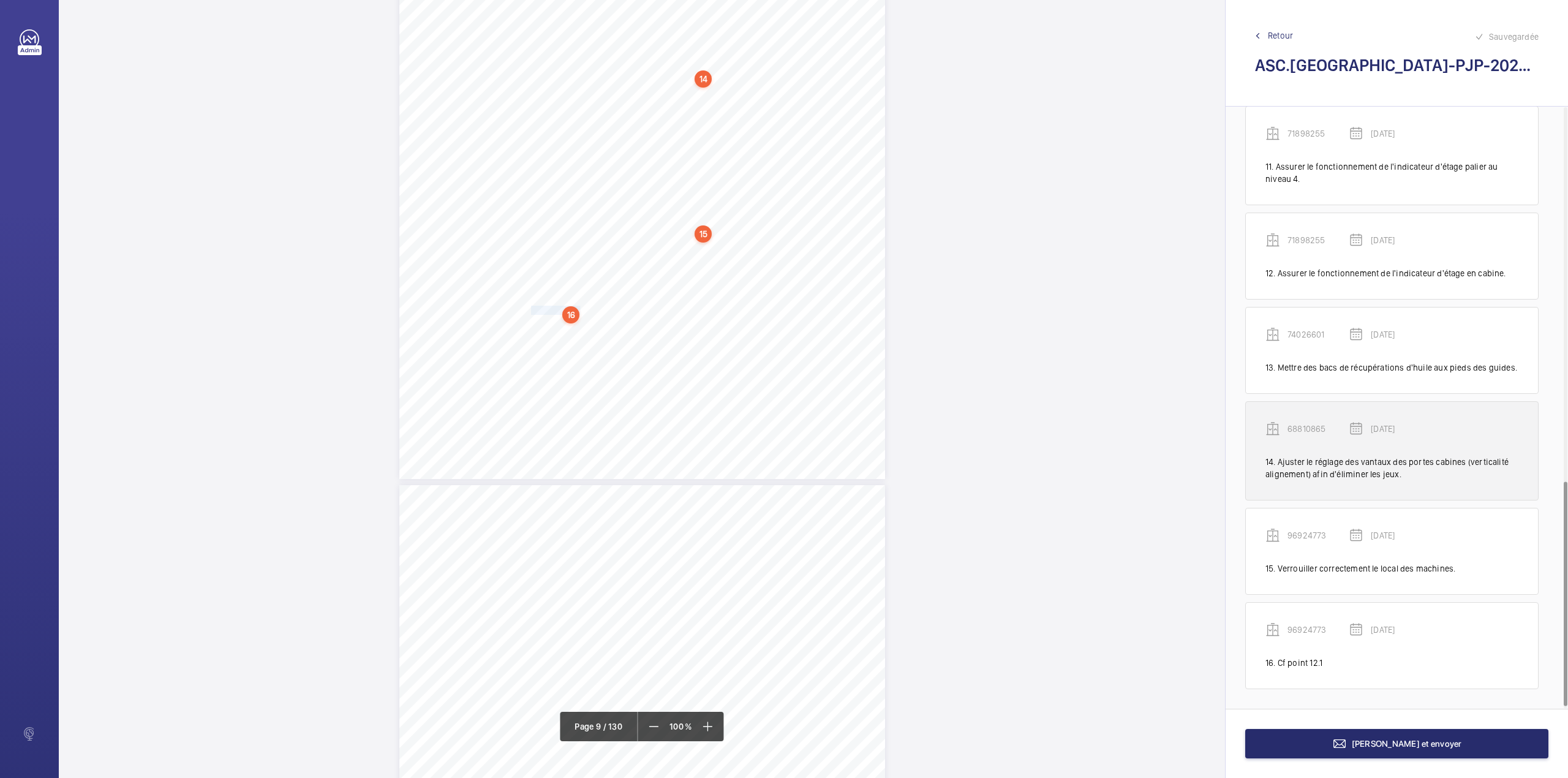
scroll to position [1007, 0]
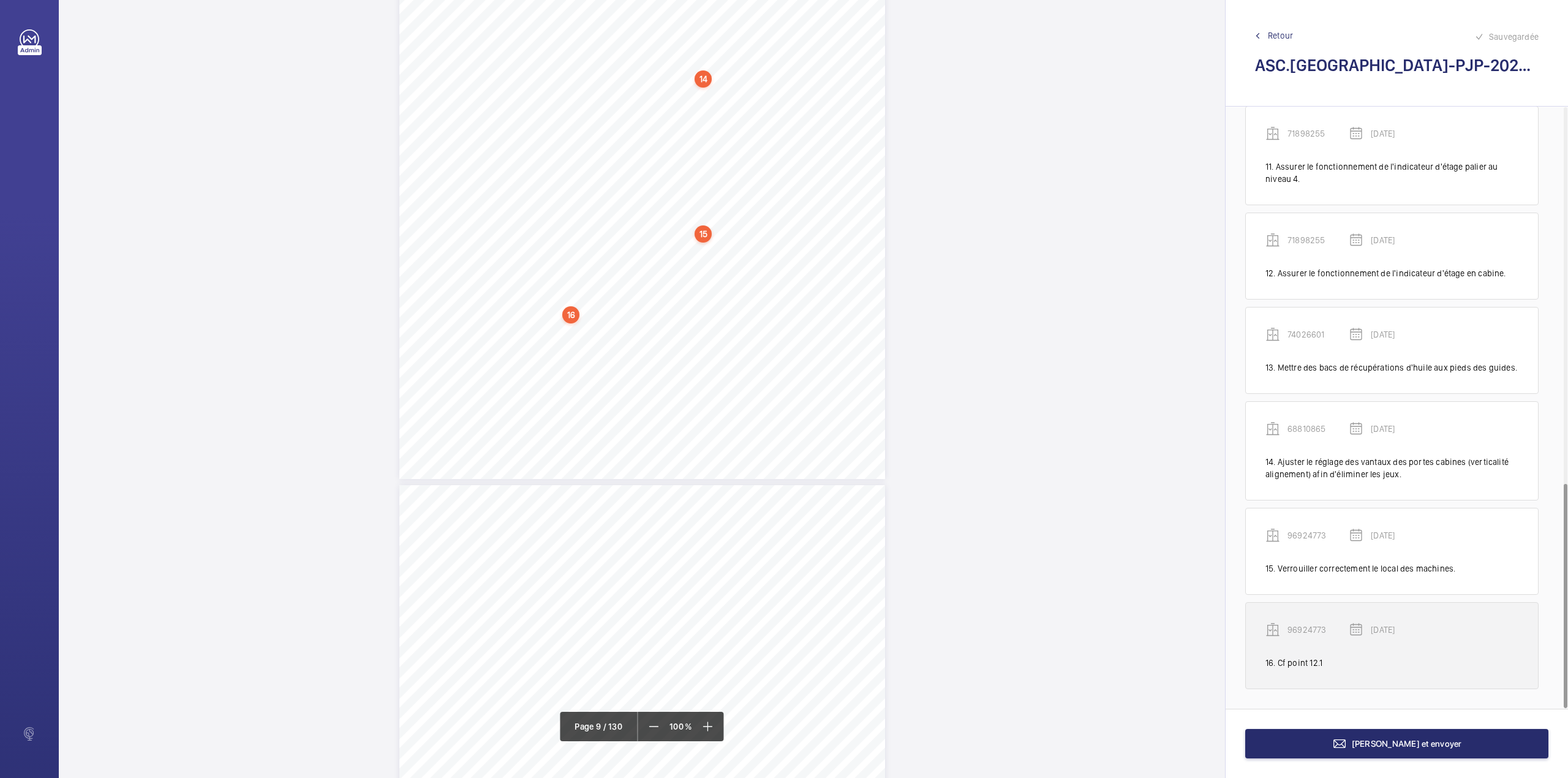
click at [1305, 633] on p "96924773" at bounding box center [1318, 629] width 61 height 12
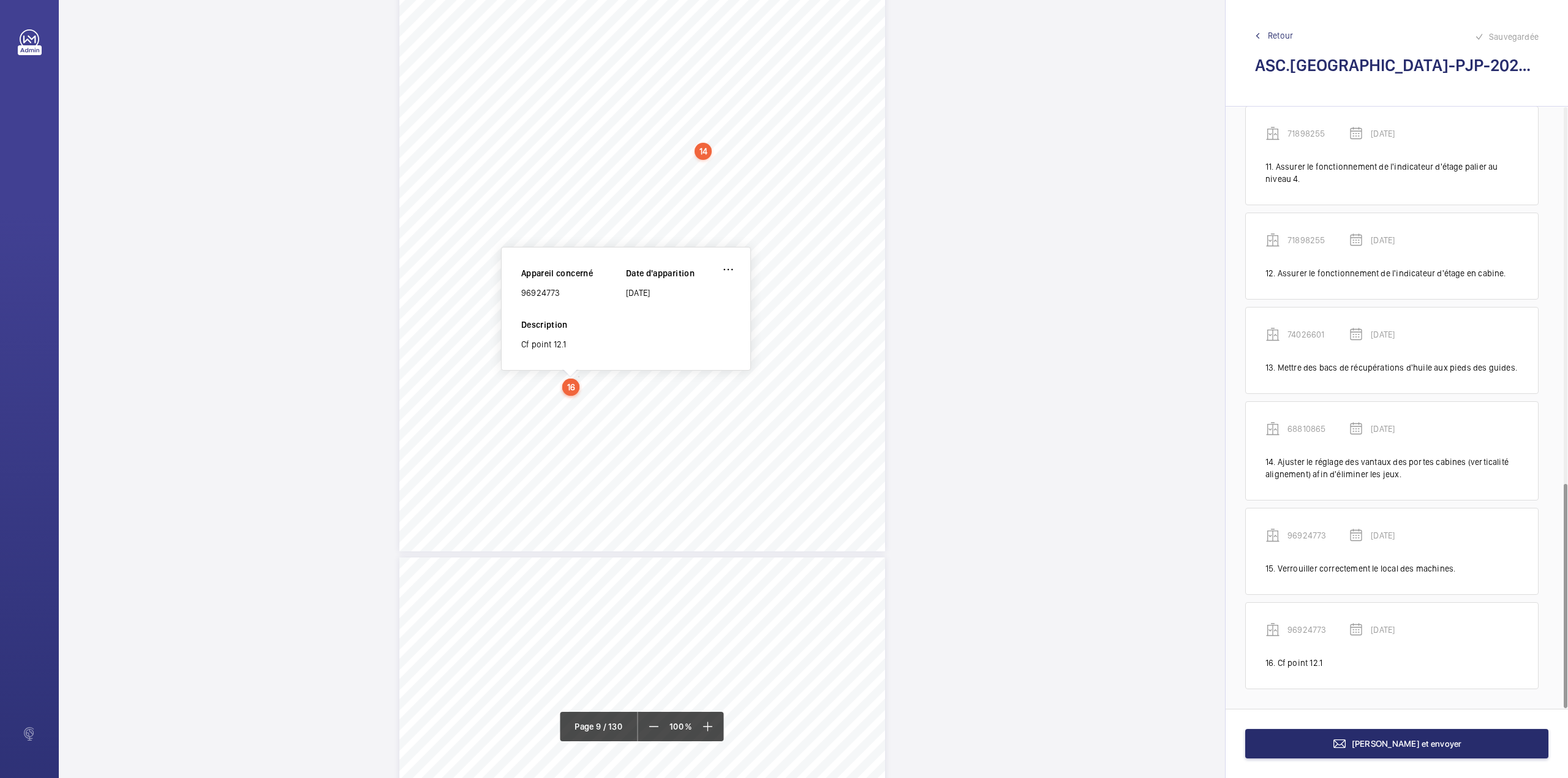
scroll to position [5700, 0]
drag, startPoint x: 522, startPoint y: 295, endPoint x: 565, endPoint y: 295, distance: 43.0
click at [565, 295] on div "96924773" at bounding box center [573, 295] width 105 height 12
copy div "96924773"
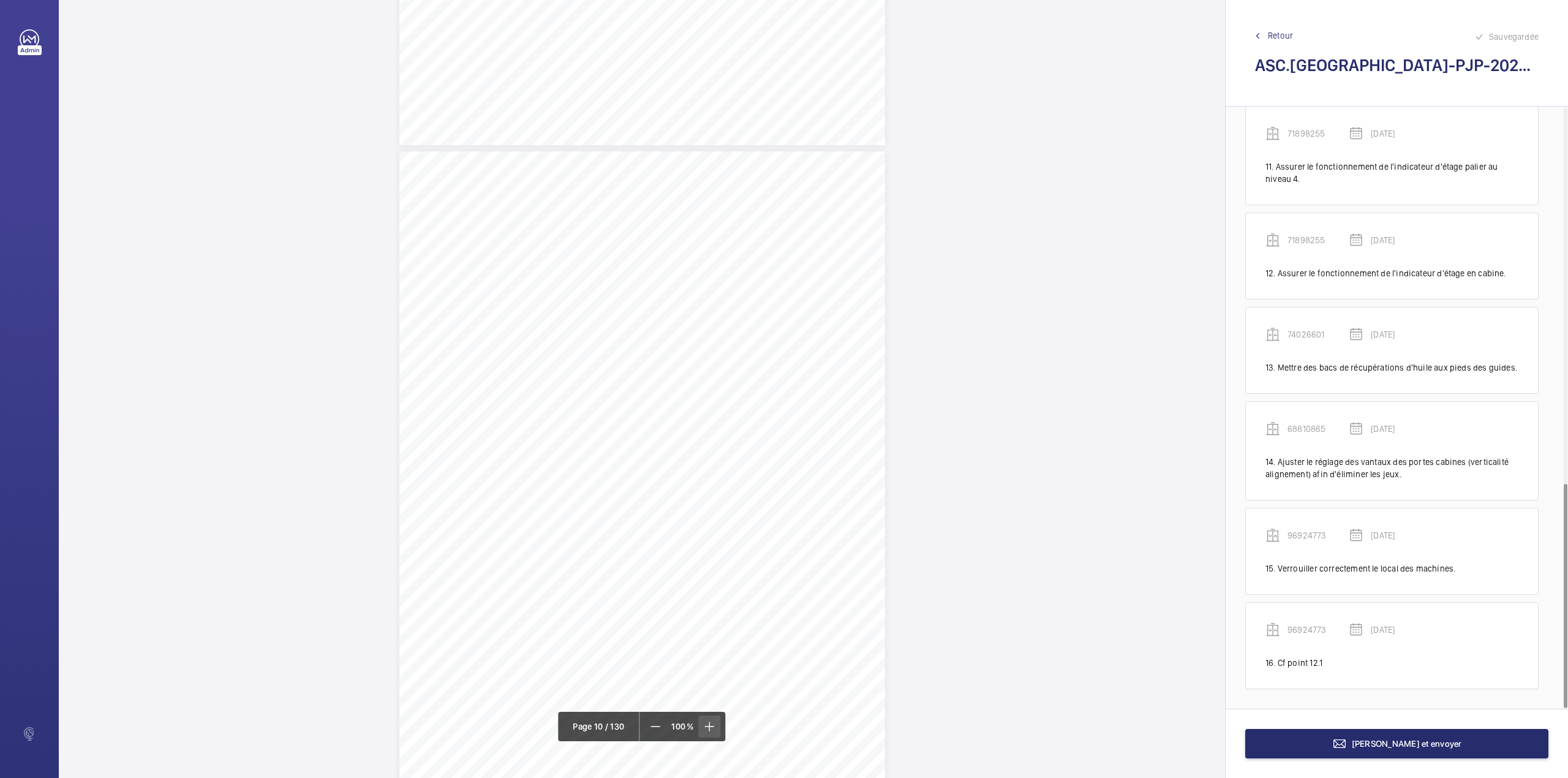
click at [707, 725] on mat-icon at bounding box center [710, 726] width 14 height 14
click at [707, 725] on mat-icon at bounding box center [708, 726] width 14 height 14
click at [657, 734] on span at bounding box center [655, 726] width 22 height 22
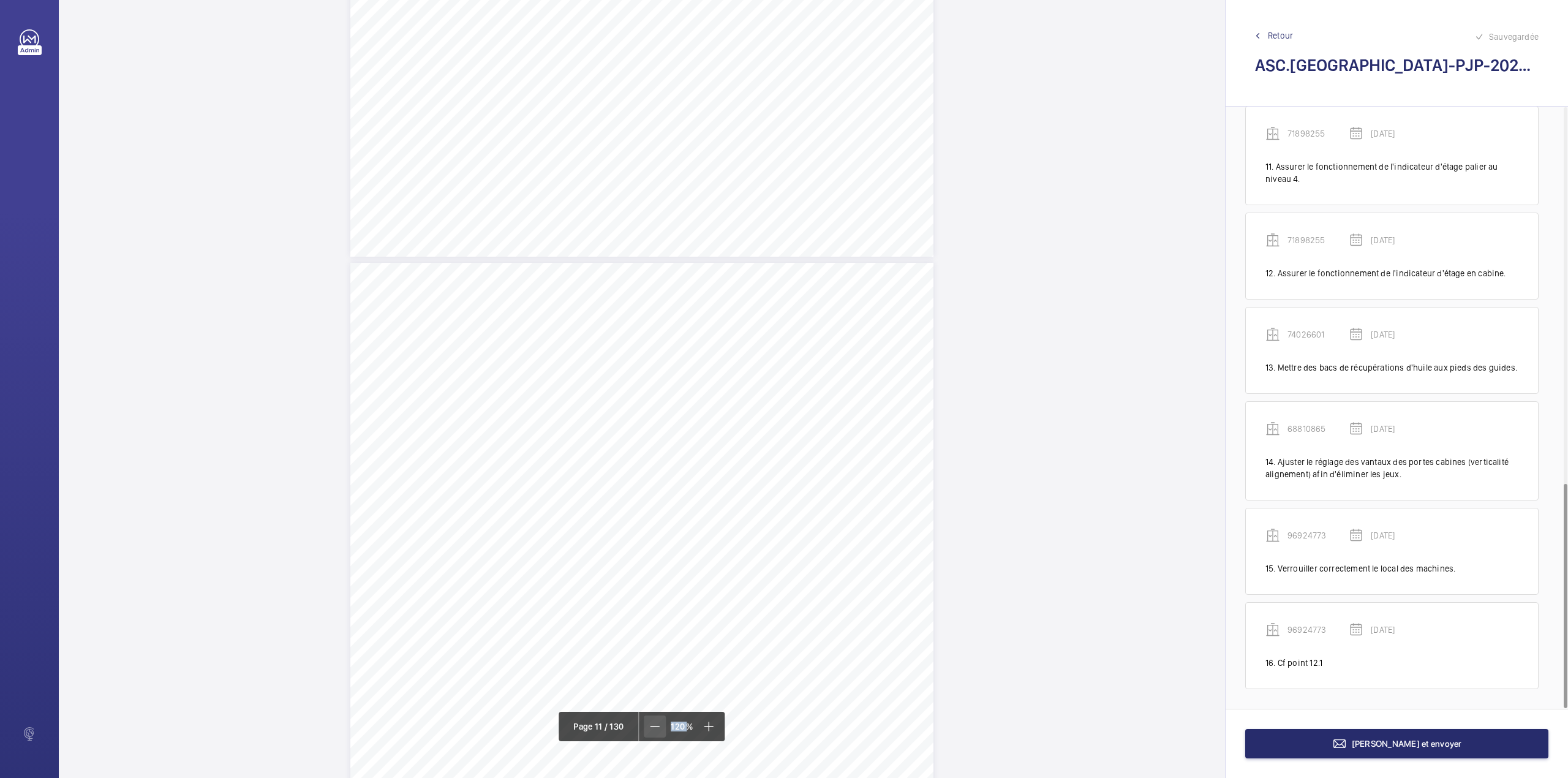
click at [657, 734] on span at bounding box center [654, 726] width 22 height 22
click at [657, 734] on span at bounding box center [656, 726] width 22 height 22
click at [785, 572] on div "Point vérifié Actions à entreprendre 2.1- Etat général Mettre des bacs de récup…" at bounding box center [642, 373] width 486 height 688
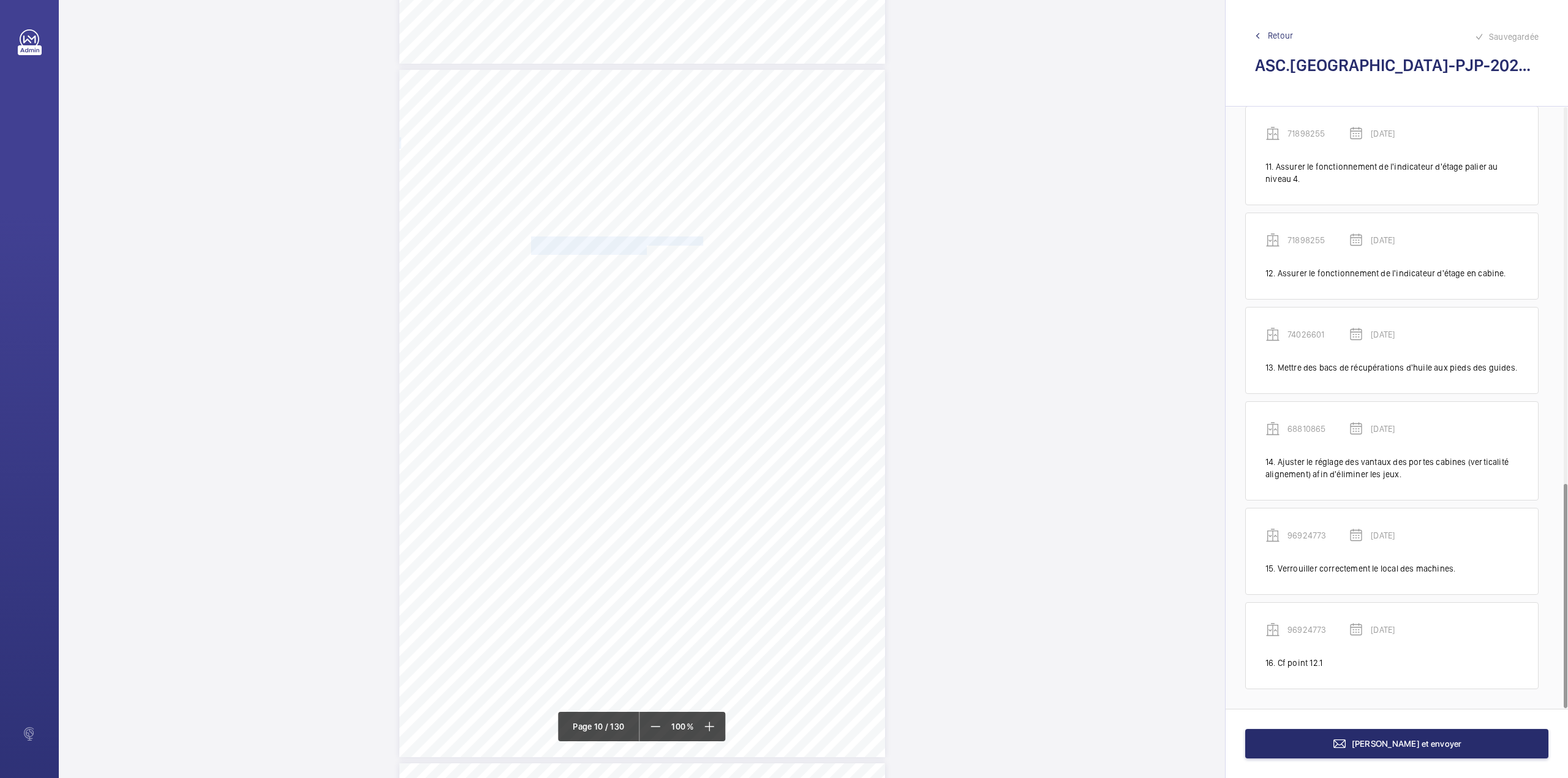
drag, startPoint x: 532, startPoint y: 240, endPoint x: 644, endPoint y: 246, distance: 112.2
click at [644, 246] on div "Fiche N° 19 : ETABLISSEMENT RECEVANT DU PUBLIC N° interne : 78720938 Localisati…" at bounding box center [642, 413] width 486 height 688
click at [642, 123] on div "Faites un choix" at bounding box center [644, 129] width 86 height 12
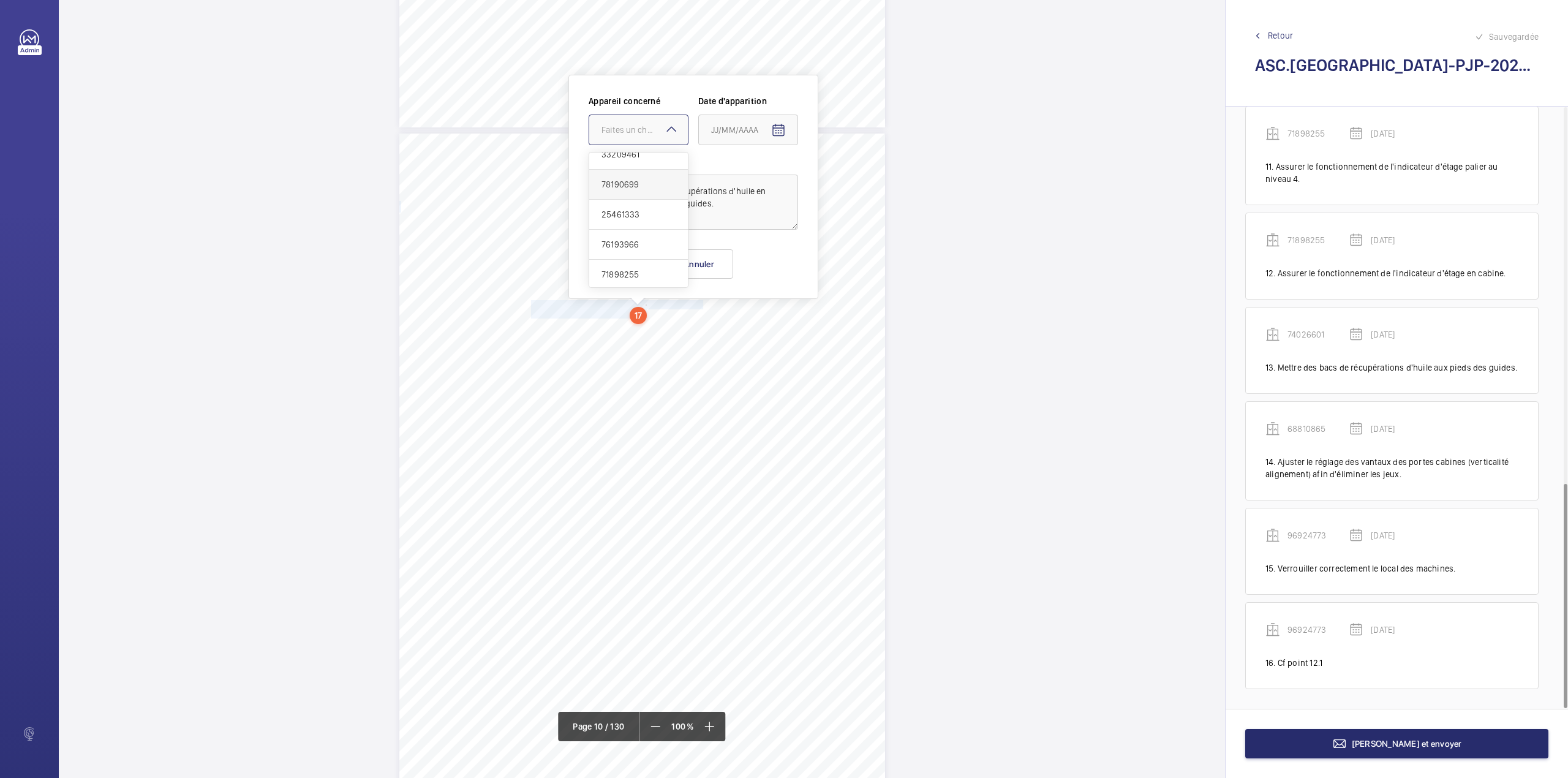
click at [641, 189] on span "78190699" at bounding box center [638, 184] width 74 height 12
click at [773, 128] on mat-icon "Open calendar" at bounding box center [778, 131] width 14 height 14
click at [838, 179] on span "Previous month" at bounding box center [840, 179] width 24 height 24
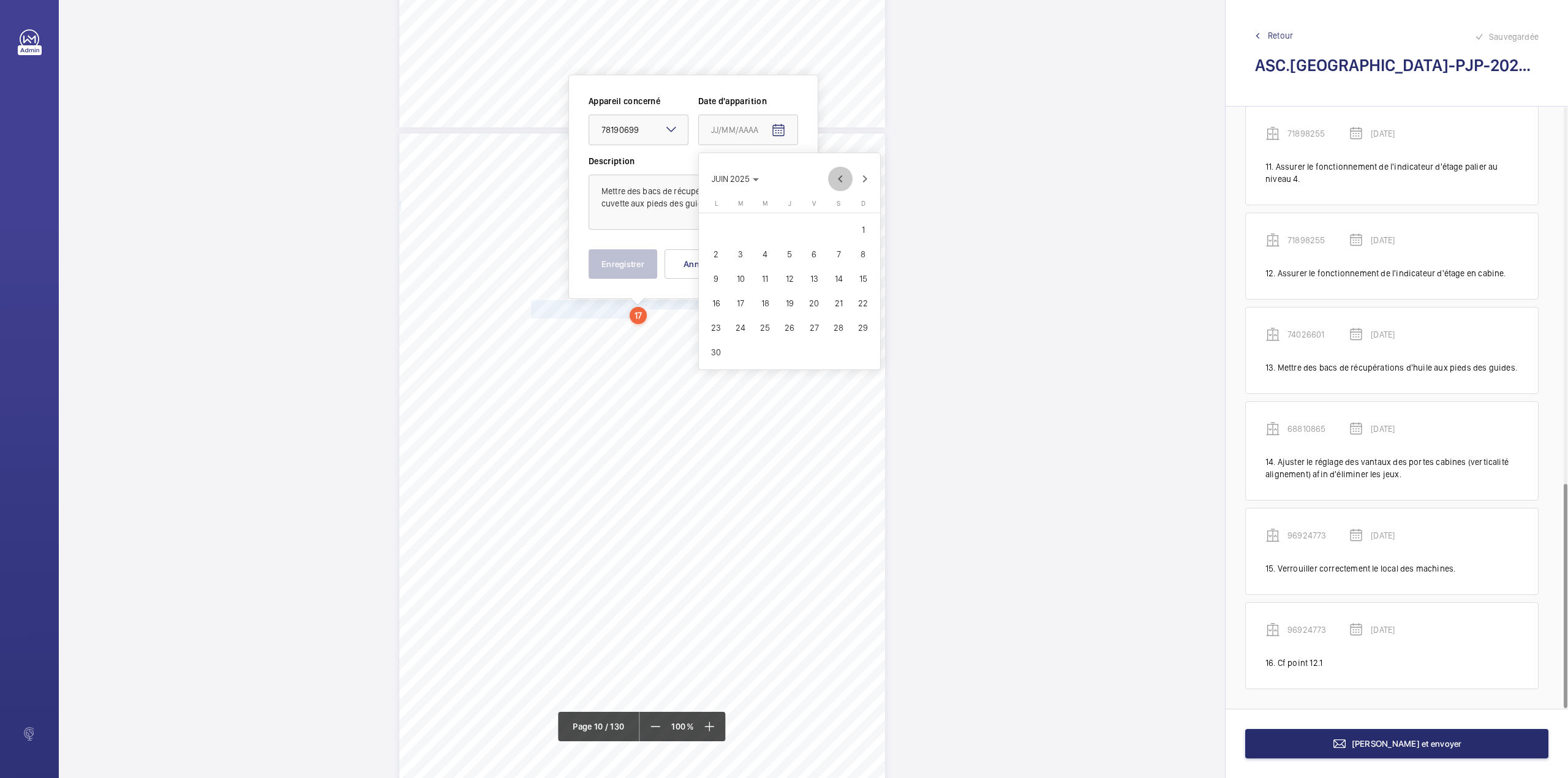
click at [838, 179] on span "Previous month" at bounding box center [840, 179] width 24 height 24
click at [719, 300] on span "19" at bounding box center [715, 303] width 22 height 22
type input "19/05/2025"
click at [634, 267] on button "Enregistrer" at bounding box center [623, 263] width 69 height 29
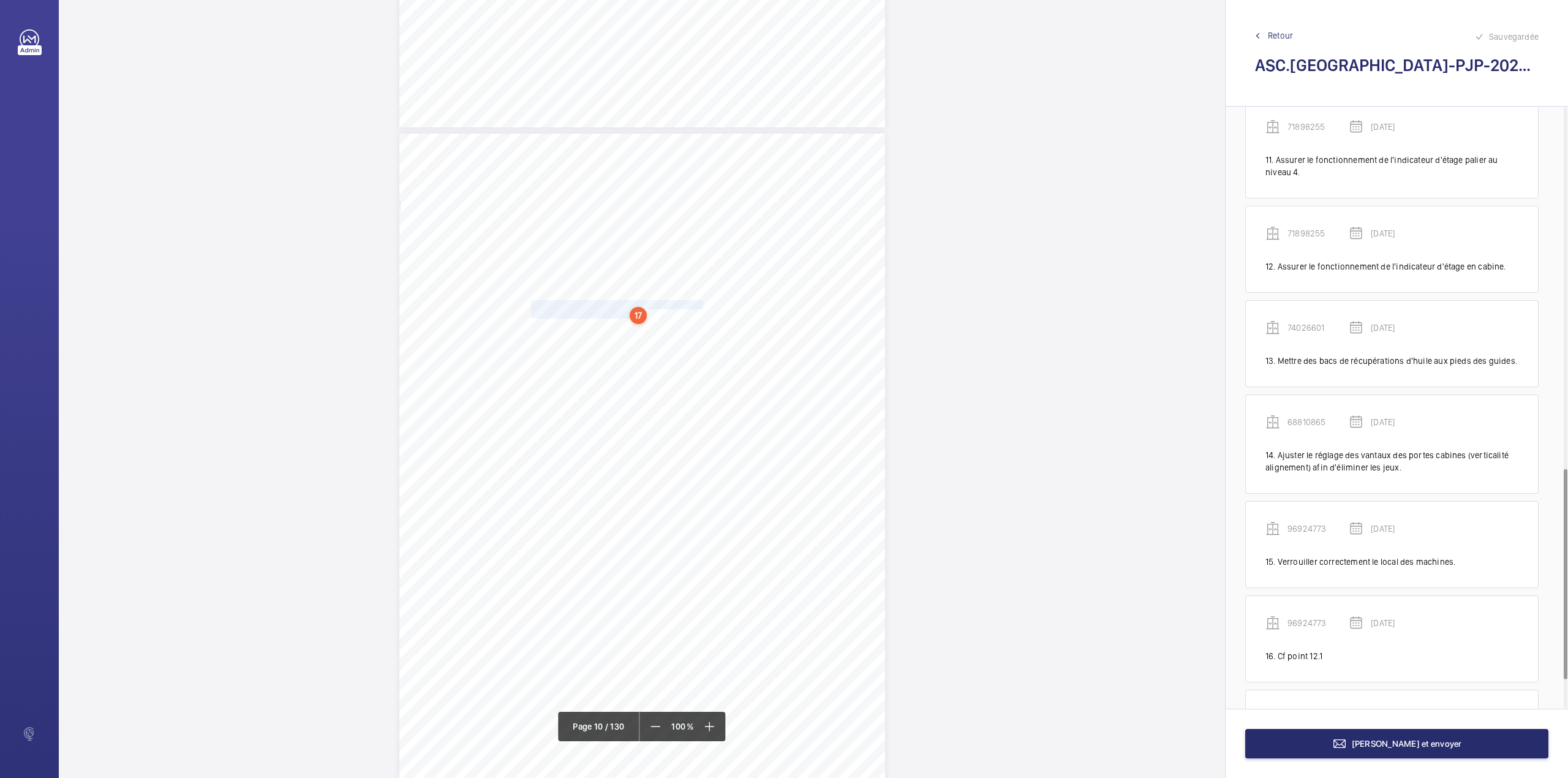
scroll to position [1114, 0]
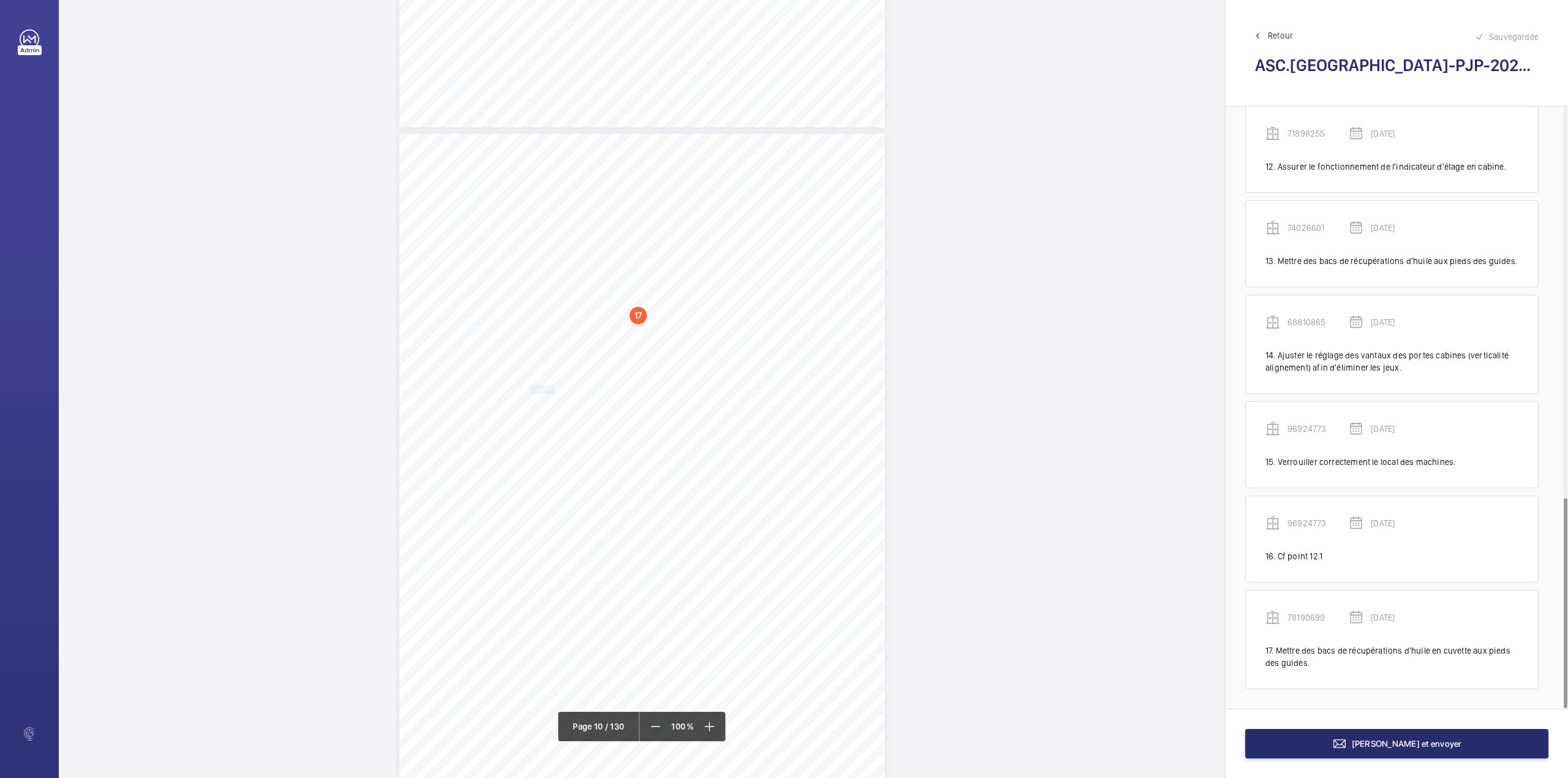
drag, startPoint x: 529, startPoint y: 386, endPoint x: 553, endPoint y: 386, distance: 24.0
click at [553, 386] on span "Remplacer les patins usés de guidage des" at bounding box center [613, 389] width 164 height 8
click at [708, 723] on mat-icon at bounding box center [710, 726] width 14 height 14
click at [708, 723] on mat-icon at bounding box center [707, 726] width 14 height 14
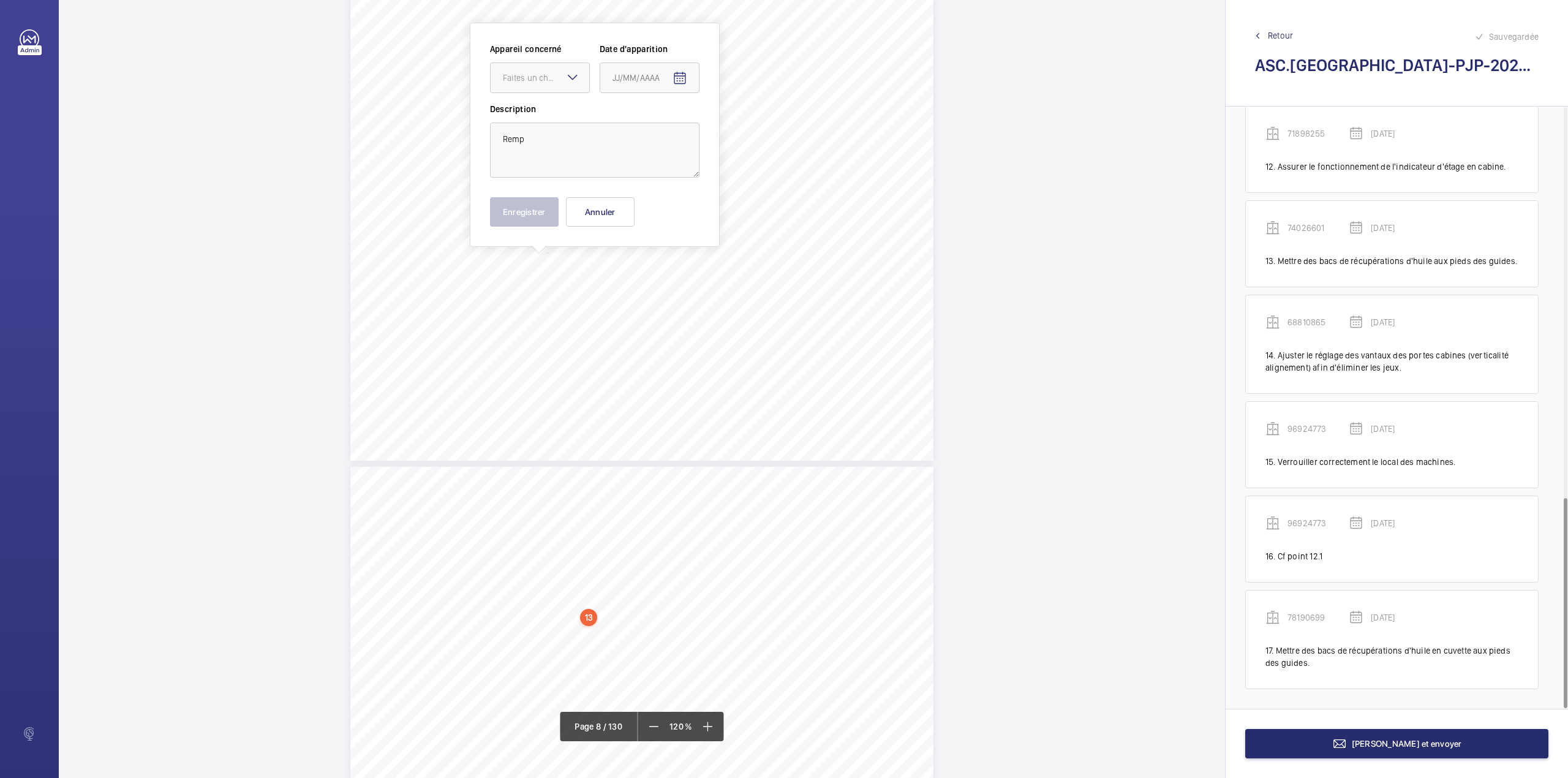
click at [787, 449] on div "Point vérifié Actions à entreprendre 23- Observations connexes Cf point 12.1. C…" at bounding box center [642, 48] width 583 height 825
click at [710, 723] on mat-icon at bounding box center [710, 726] width 14 height 14
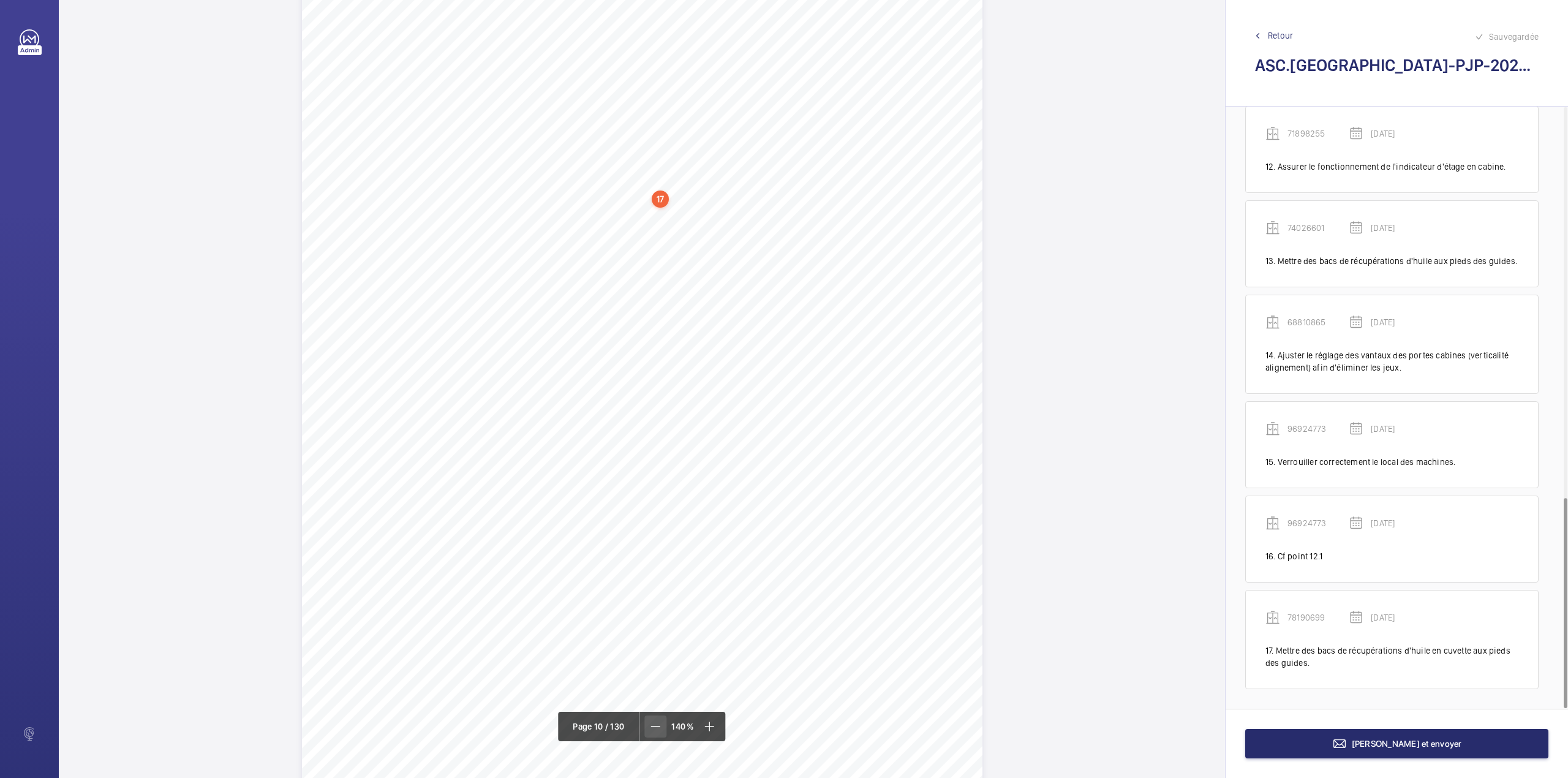
click at [654, 728] on mat-icon at bounding box center [655, 726] width 14 height 14
click at [654, 728] on mat-icon at bounding box center [655, 726] width 14 height 14
click at [654, 728] on mat-icon at bounding box center [656, 726] width 14 height 14
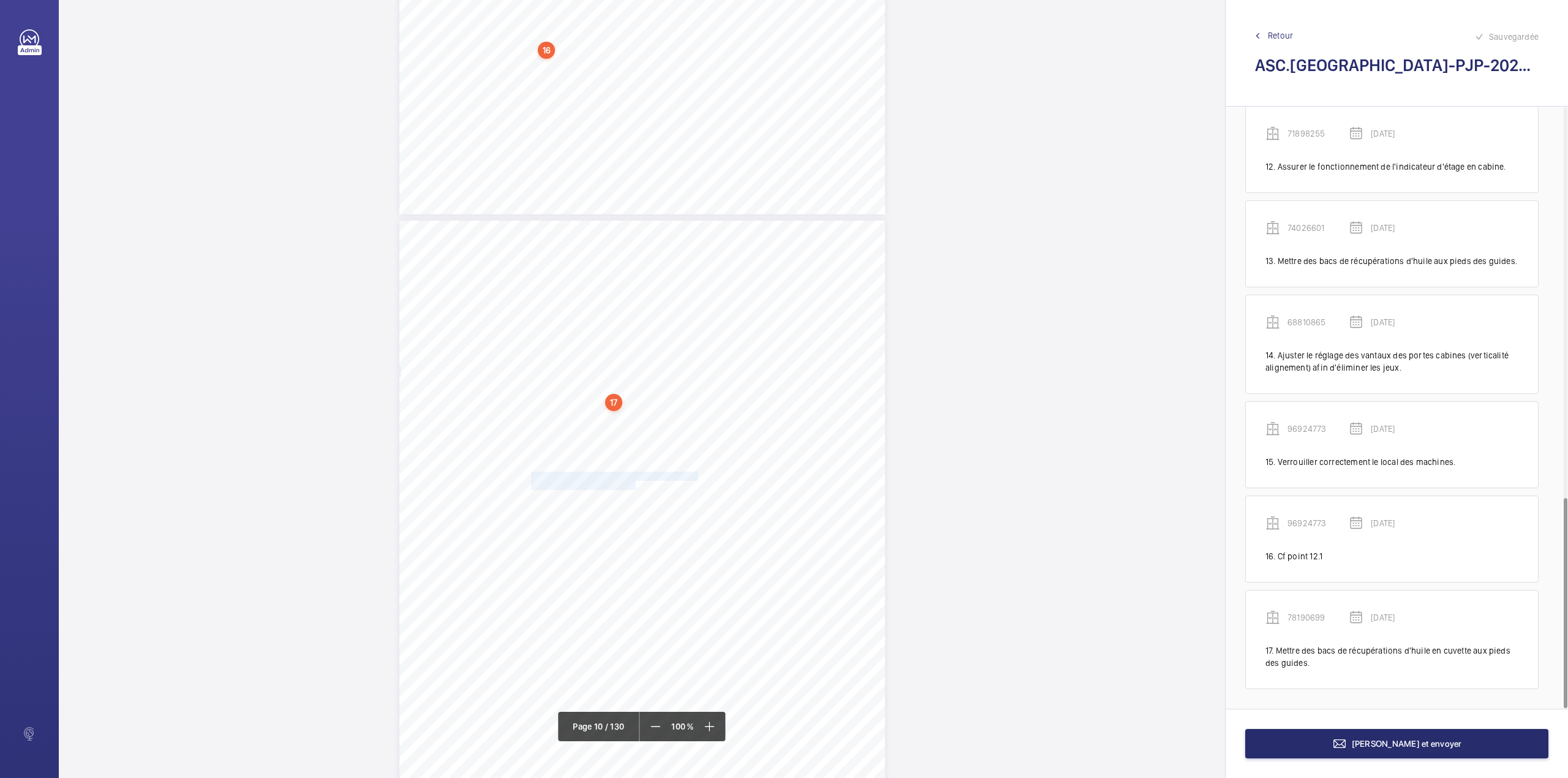
drag, startPoint x: 530, startPoint y: 474, endPoint x: 633, endPoint y: 485, distance: 103.6
click at [633, 485] on div "Fiche N° 19 : ETABLISSEMENT RECEVANT DU PUBLIC N° interne : 78720938 Localisati…" at bounding box center [642, 564] width 486 height 688
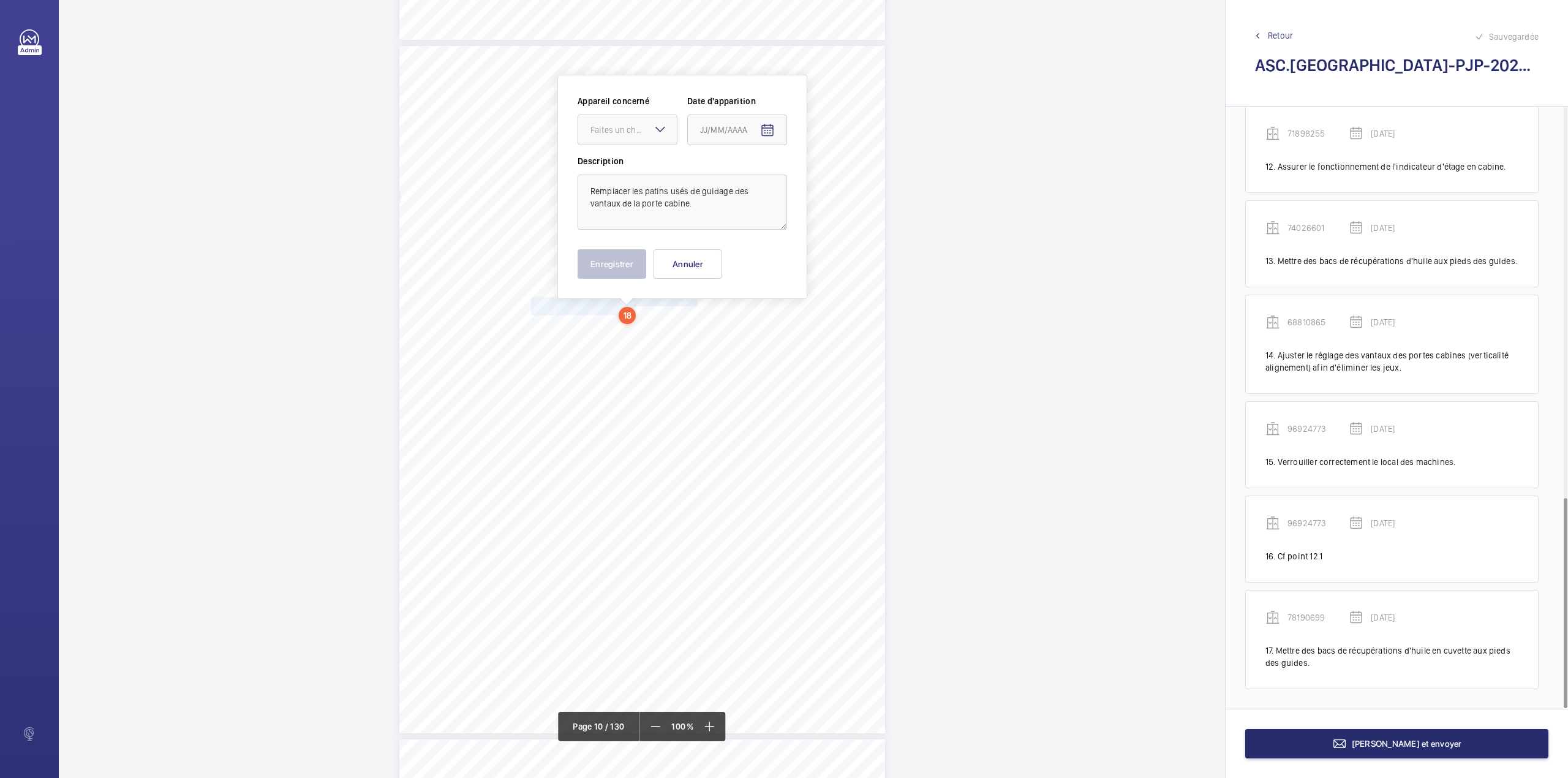
scroll to position [6215, 0]
click at [624, 116] on div at bounding box center [627, 129] width 98 height 29
click at [647, 193] on span "78720938" at bounding box center [652, 187] width 74 height 12
click at [787, 128] on mat-icon "Open calendar" at bounding box center [792, 130] width 14 height 14
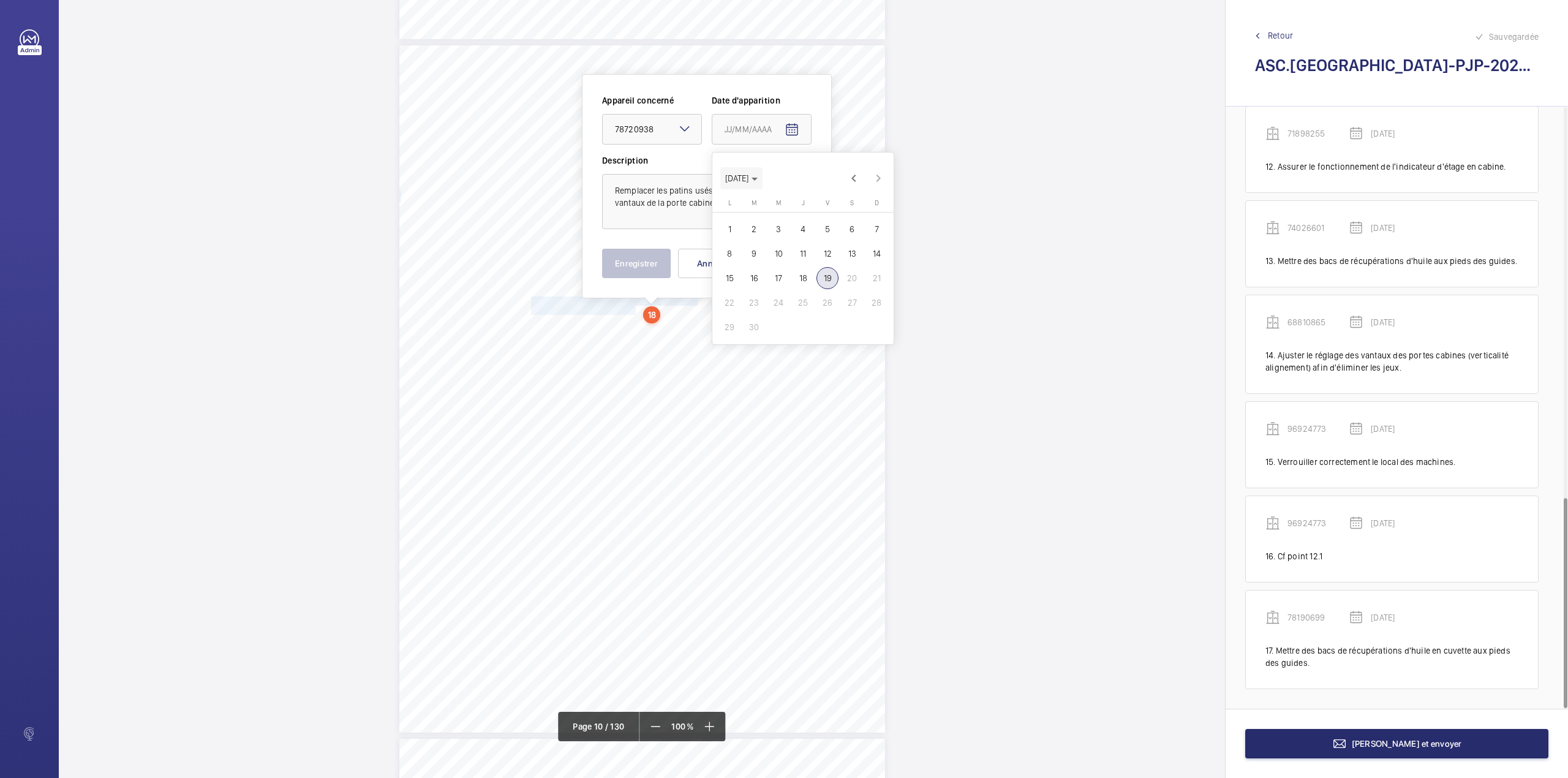
click at [758, 177] on icon "Choose month and year" at bounding box center [754, 179] width 6 height 3
click at [821, 336] on span "2024" at bounding box center [825, 339] width 39 height 22
click at [790, 236] on span "JUIN" at bounding box center [782, 240] width 39 height 22
click at [731, 250] on span "3" at bounding box center [729, 253] width 22 height 22
type input "03/06/2024"
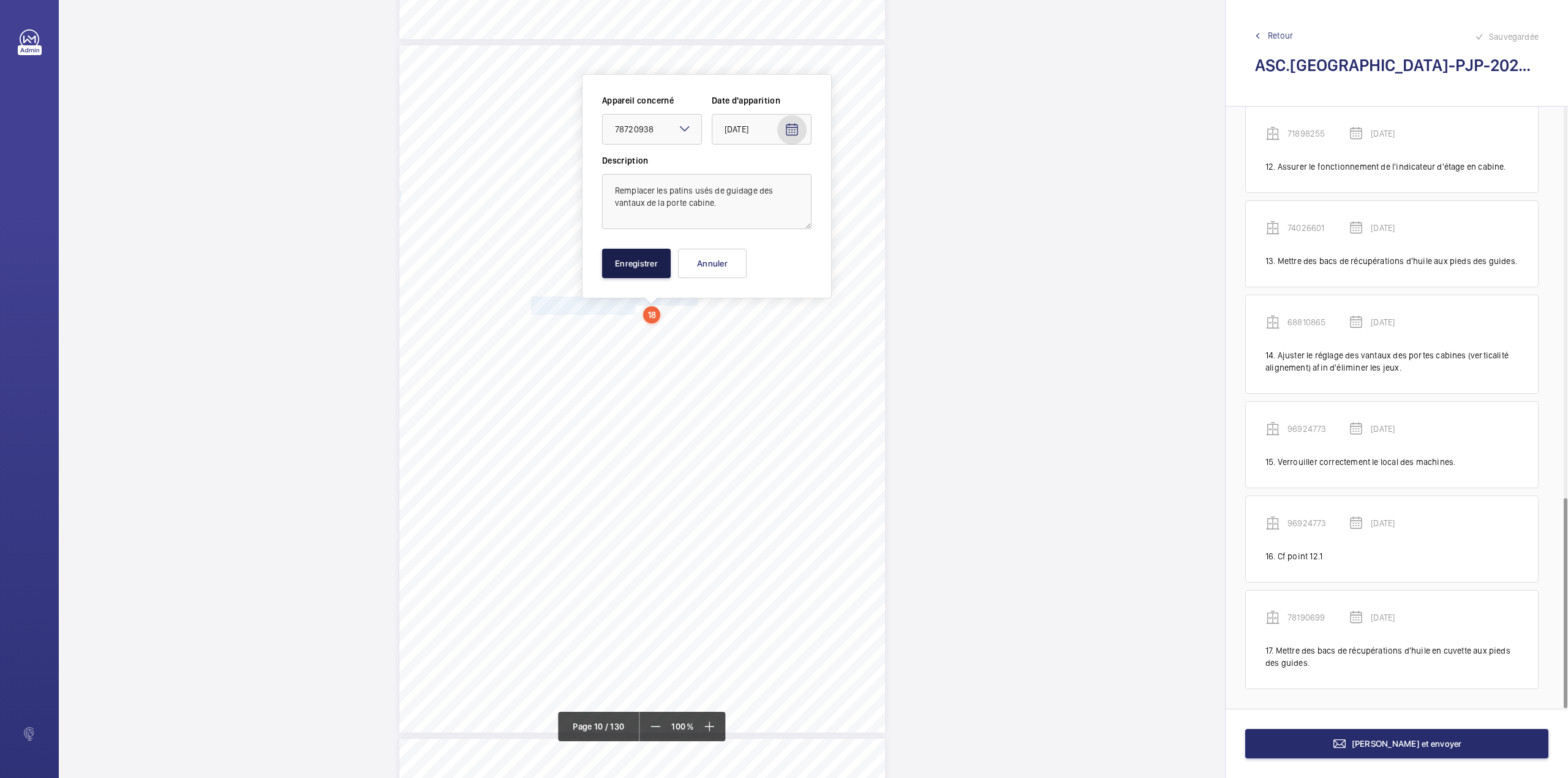
click at [606, 263] on button "Enregistrer" at bounding box center [637, 263] width 69 height 29
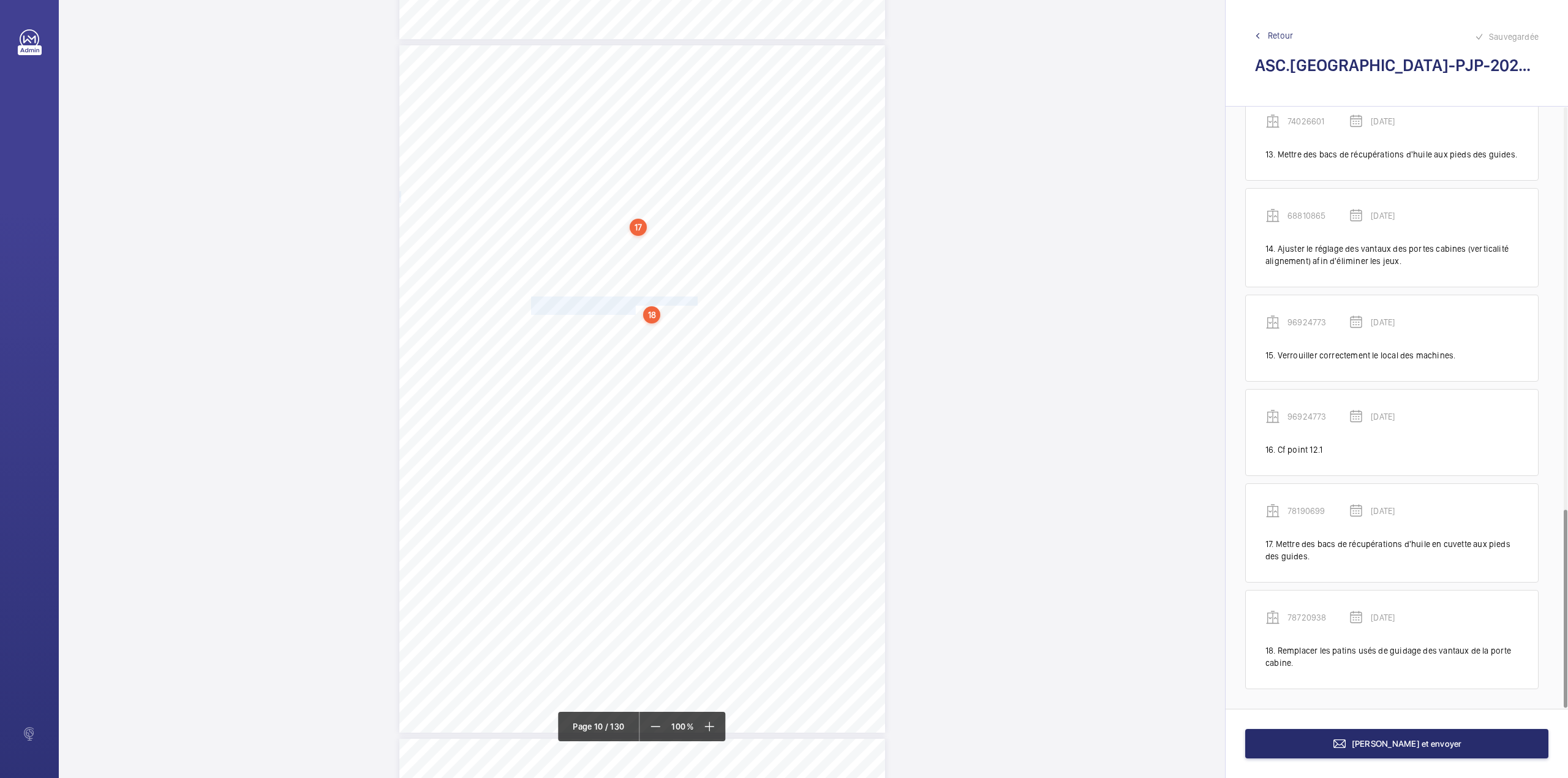
scroll to position [1221, 0]
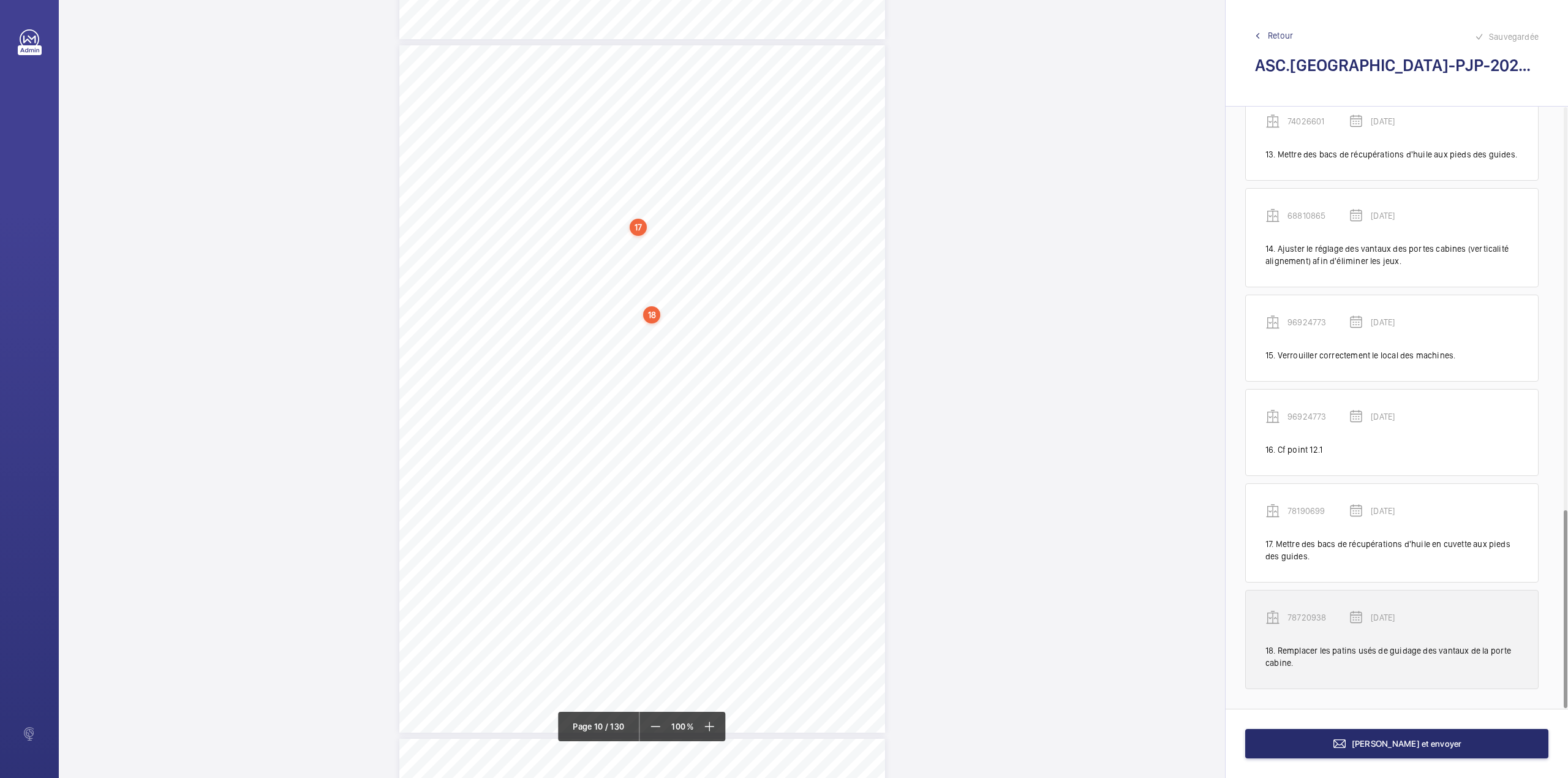
drag, startPoint x: 1309, startPoint y: 616, endPoint x: 1296, endPoint y: 581, distance: 37.3
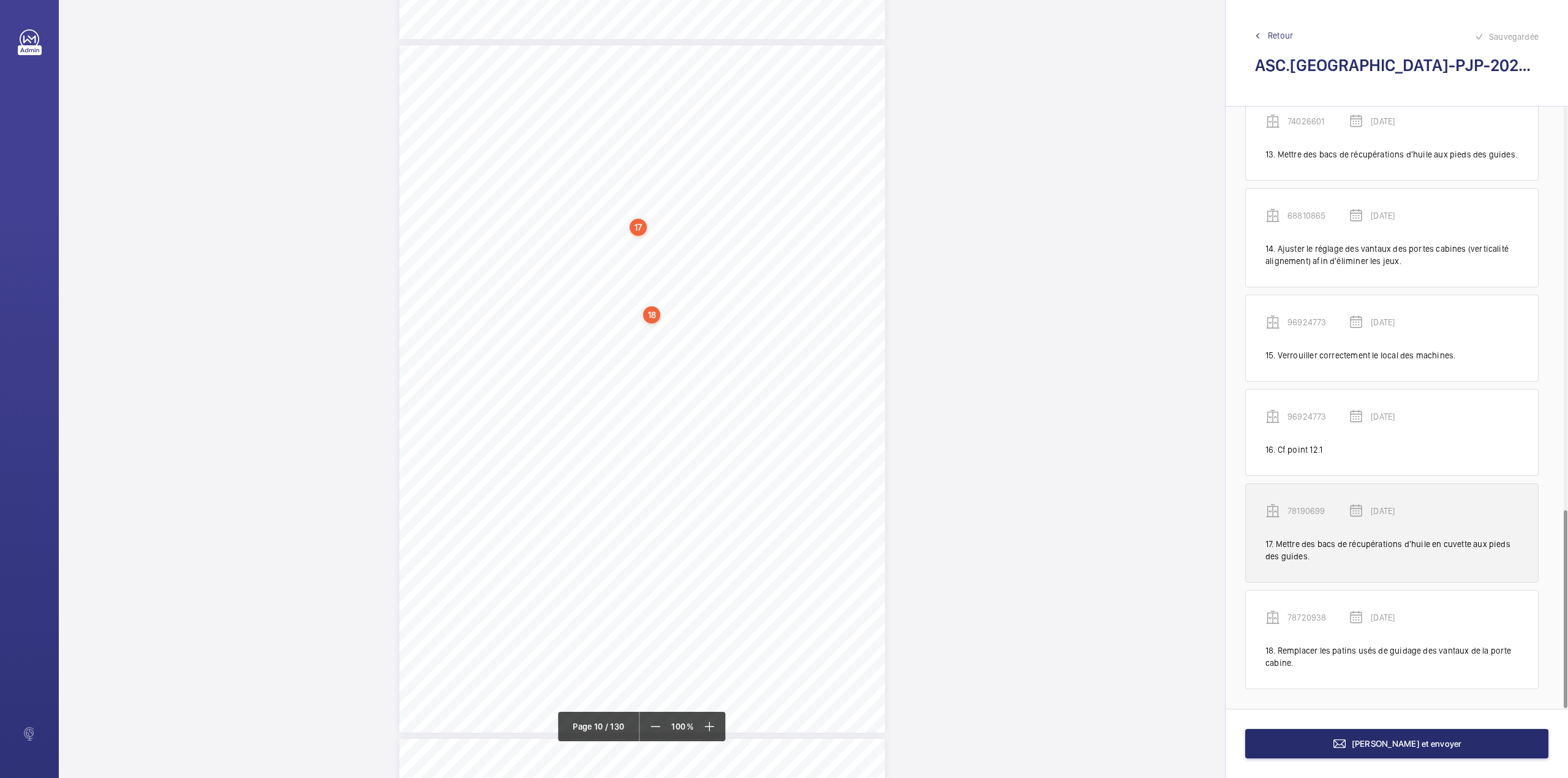
click at [1309, 615] on p "78720938" at bounding box center [1318, 617] width 61 height 12
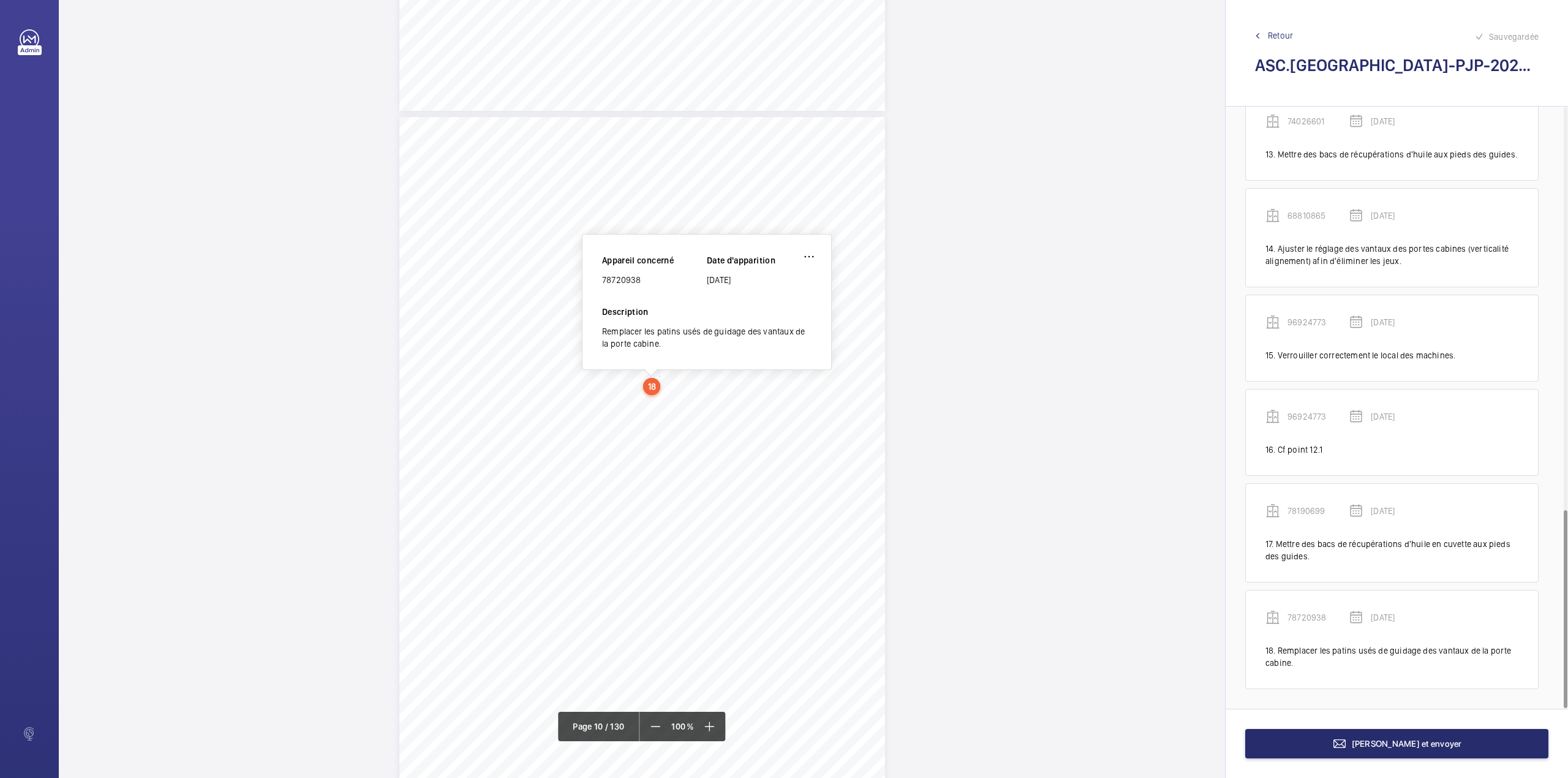
scroll to position [6141, 0]
drag, startPoint x: 604, startPoint y: 283, endPoint x: 644, endPoint y: 279, distance: 40.2
click at [644, 279] on div "78720938" at bounding box center [654, 282] width 105 height 12
copy div "78720938"
click at [710, 717] on span at bounding box center [710, 726] width 22 height 22
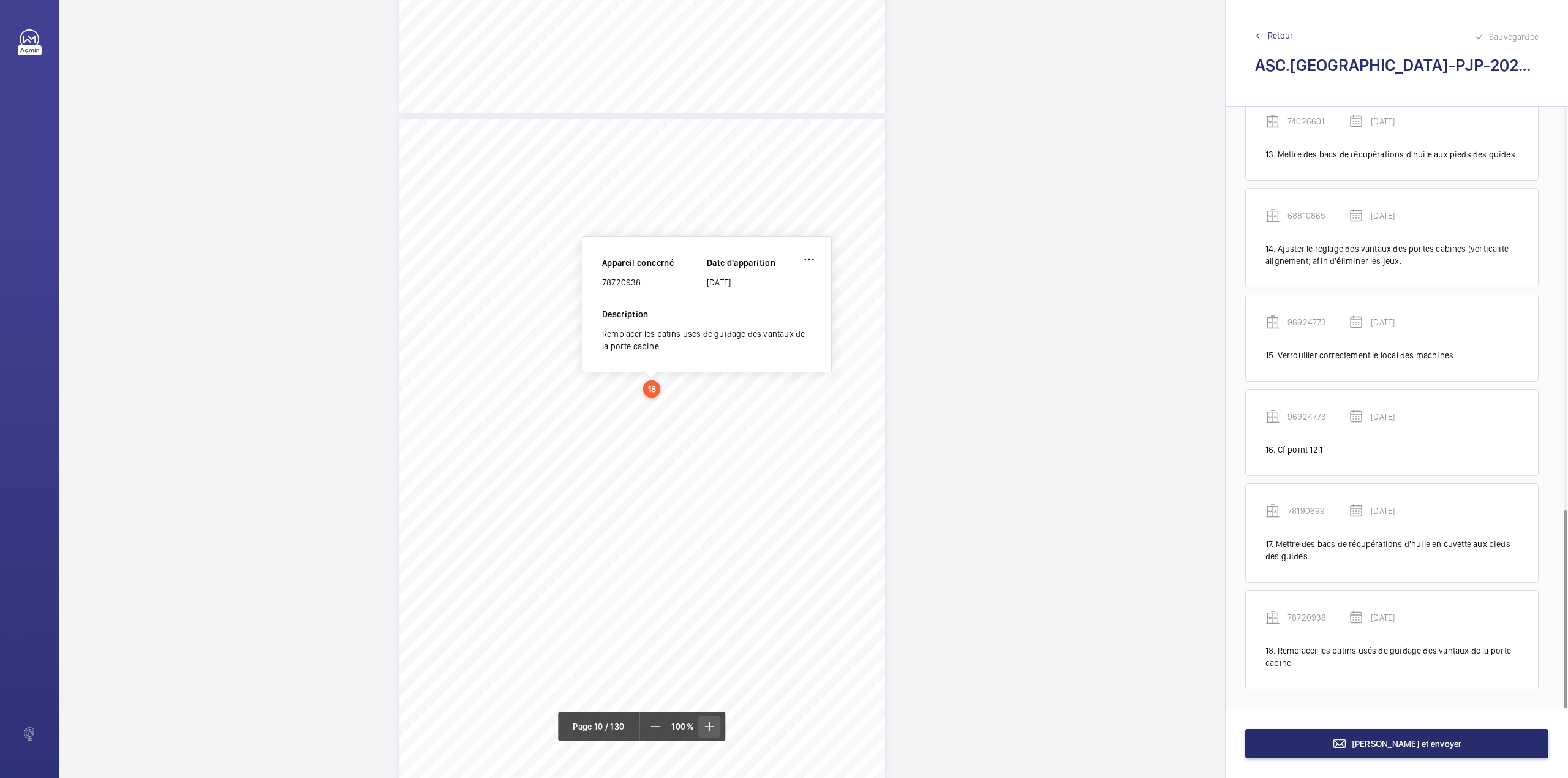
click at [710, 717] on span at bounding box center [710, 726] width 22 height 22
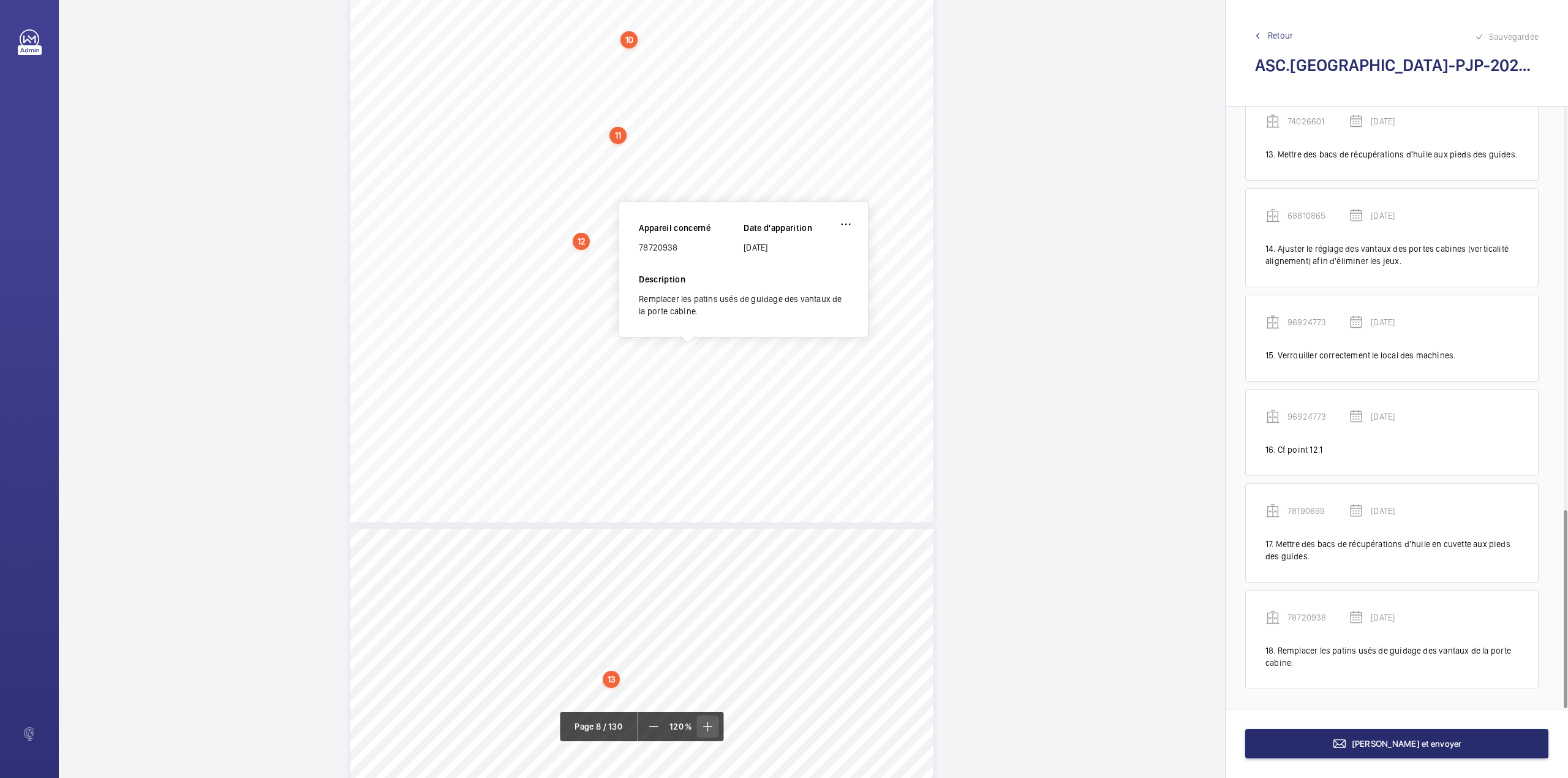
click at [710, 717] on span at bounding box center [708, 726] width 22 height 22
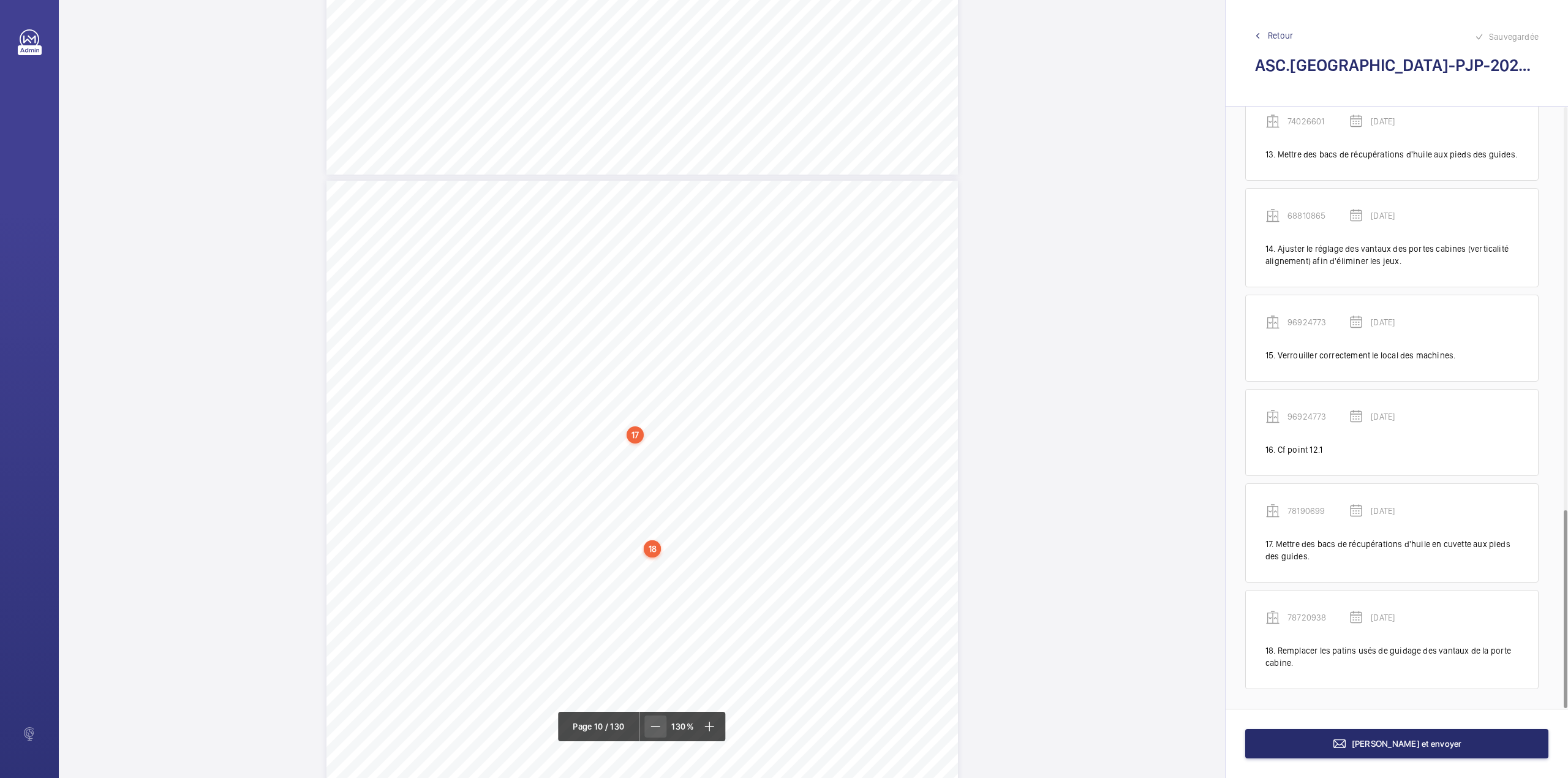
click at [654, 726] on mat-icon at bounding box center [655, 726] width 14 height 14
click at [858, 476] on div "Fiche N° 19 : ETABLISSEMENT RECEVANT DU PUBLIC N° interne : 78720938 Localisati…" at bounding box center [642, 627] width 486 height 688
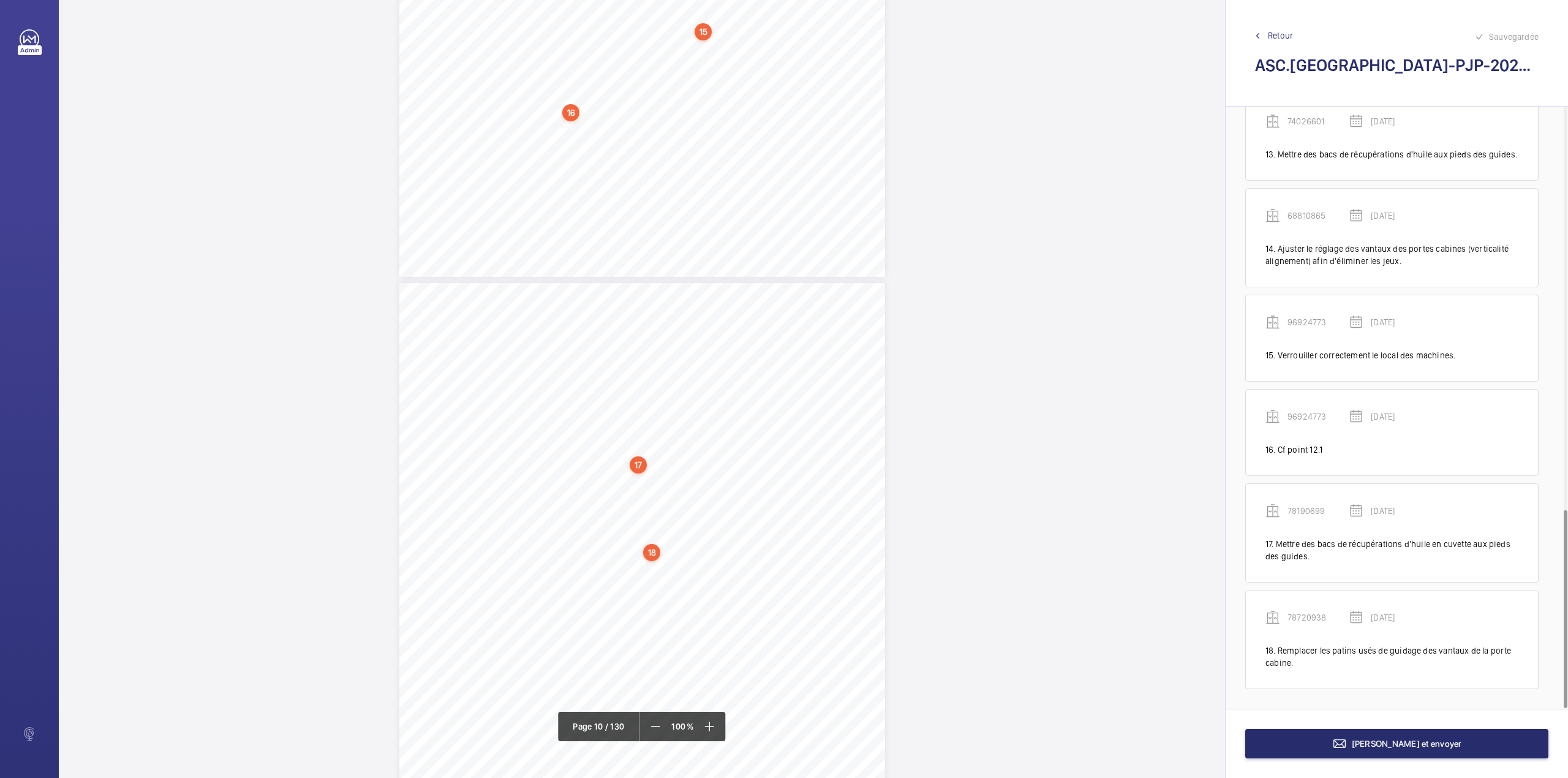
click at [642, 461] on div "17" at bounding box center [638, 465] width 17 height 17
click at [800, 256] on wm-front-icon-button at bounding box center [795, 259] width 29 height 29
click at [742, 291] on div "Modifier" at bounding box center [761, 296] width 97 height 22
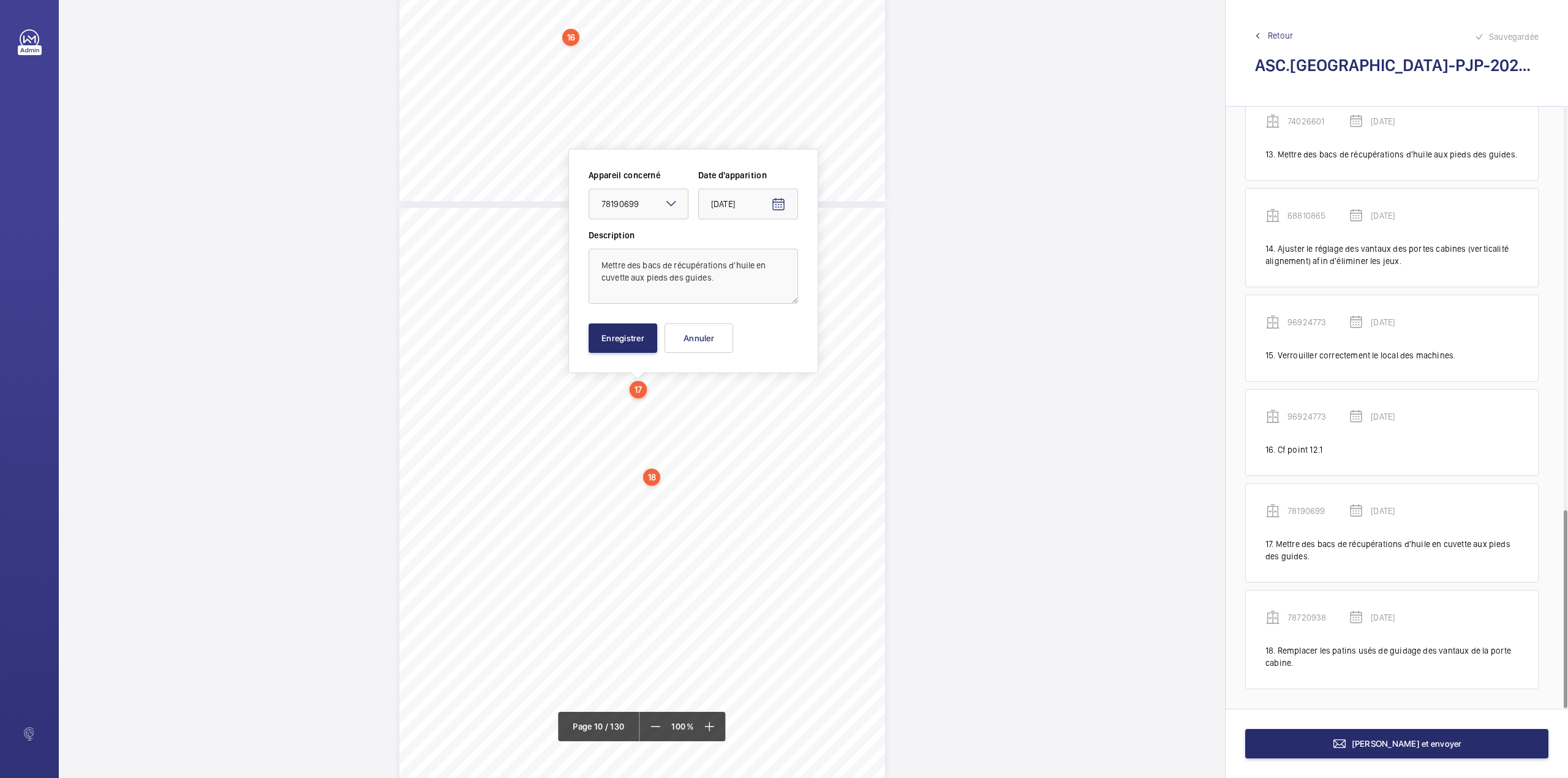
click at [665, 201] on mat-icon at bounding box center [671, 203] width 14 height 14
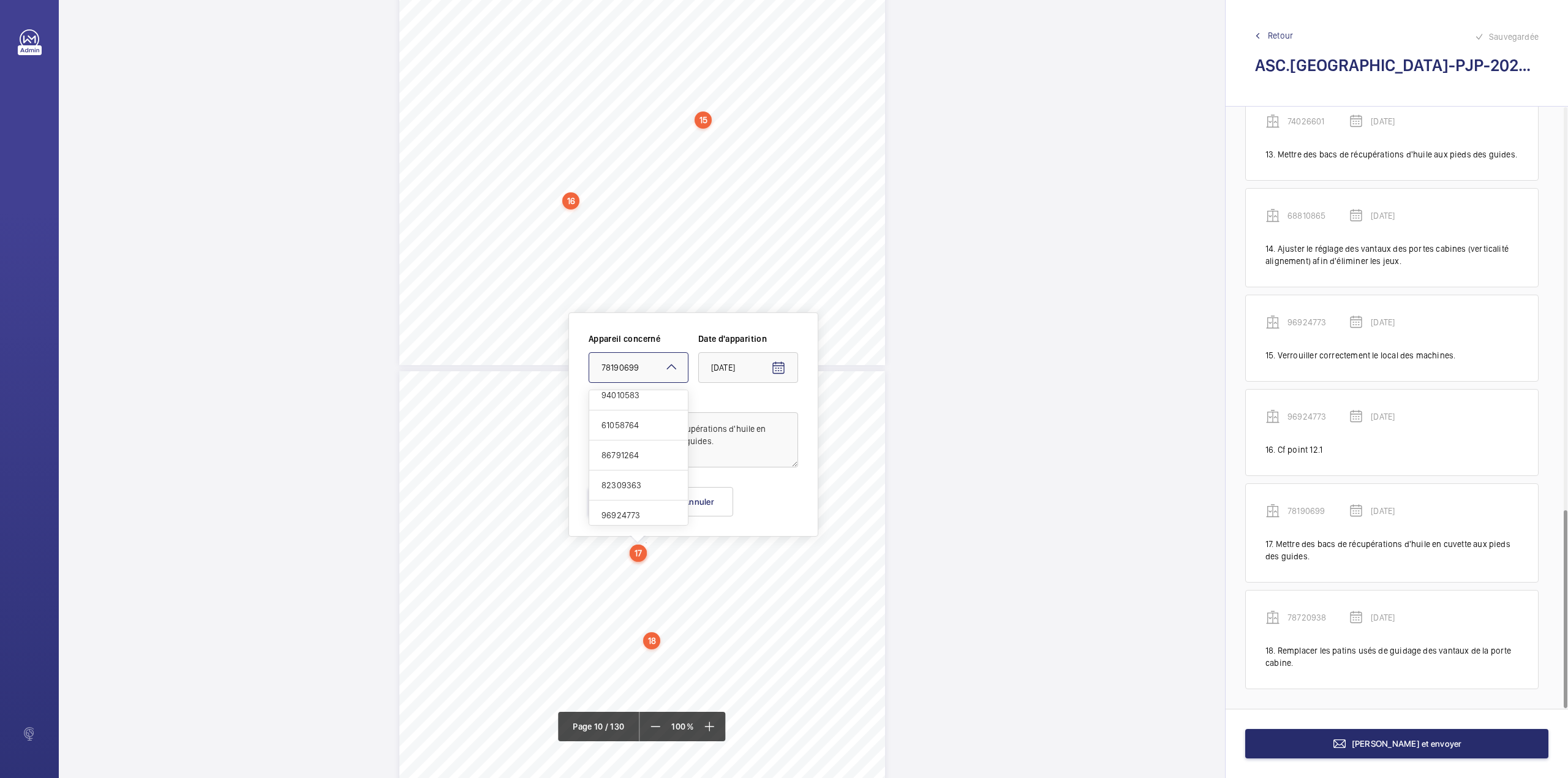
scroll to position [408, 0]
click at [641, 507] on span "78720938" at bounding box center [638, 507] width 74 height 12
click at [637, 495] on button "Enregistrer" at bounding box center [623, 501] width 69 height 29
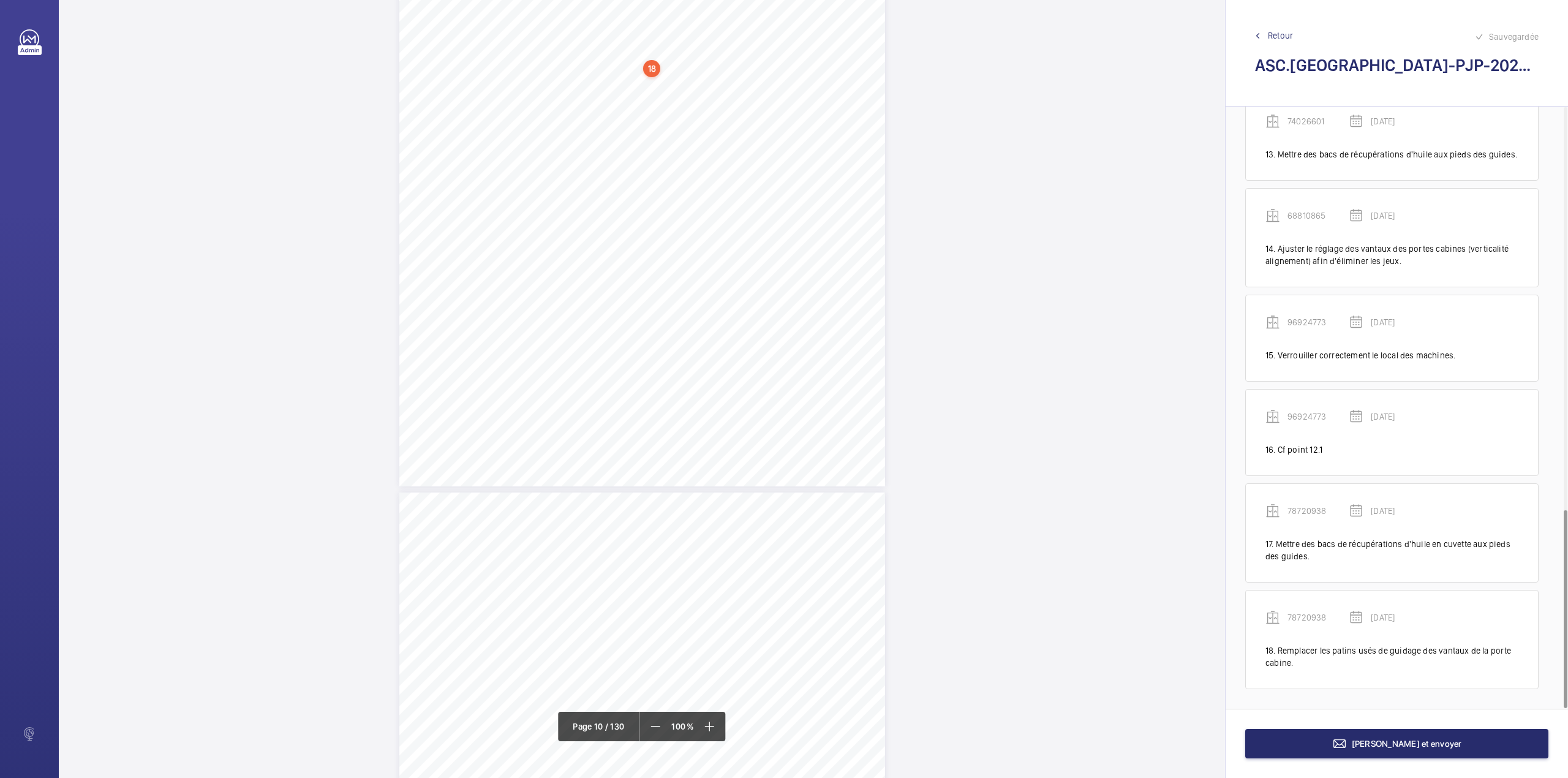
scroll to position [6379, 0]
click at [708, 728] on mat-icon at bounding box center [710, 726] width 14 height 14
click at [708, 728] on mat-icon at bounding box center [708, 726] width 14 height 14
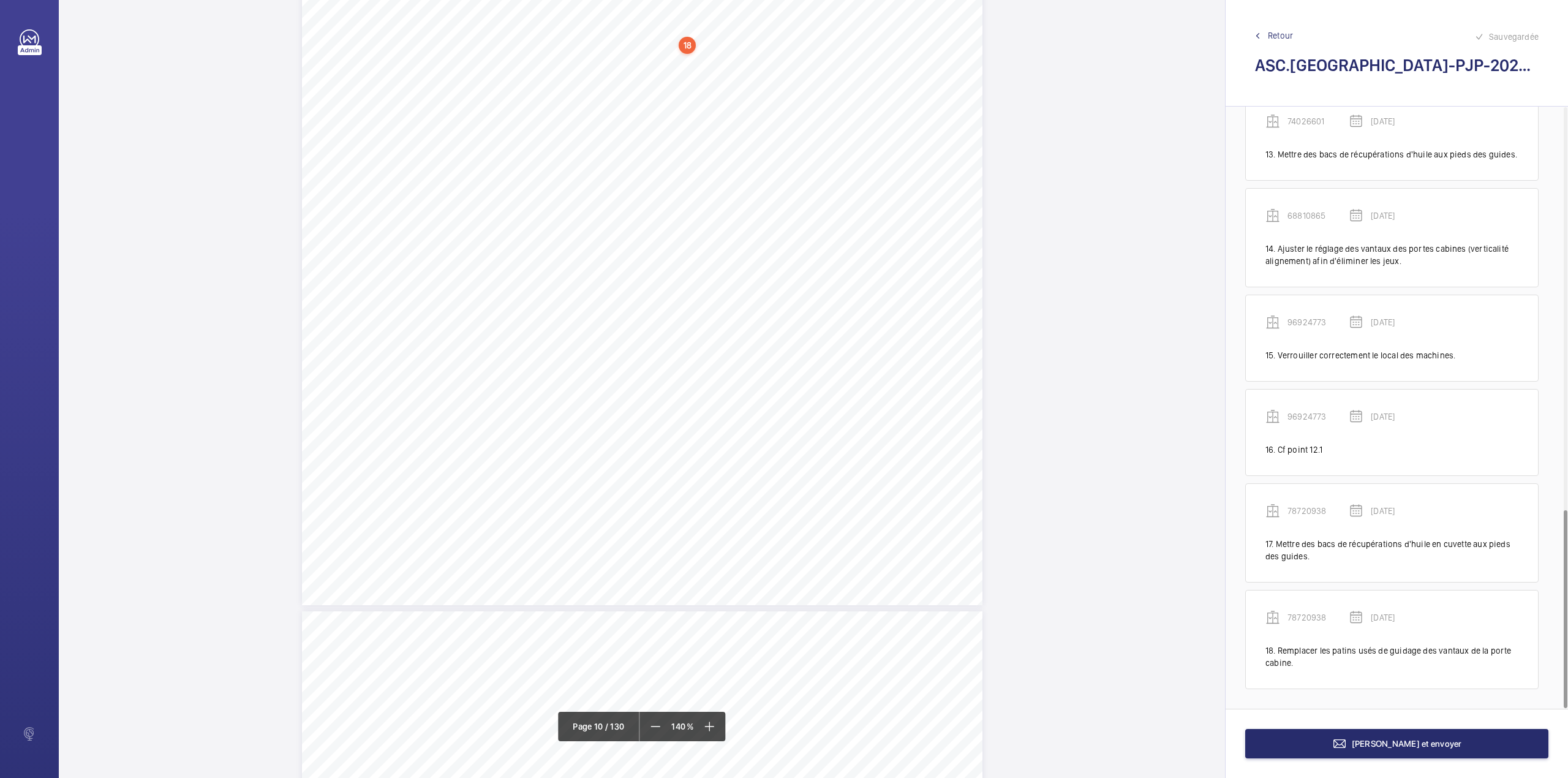
scroll to position [8911, 0]
click at [652, 726] on mat-icon at bounding box center [655, 726] width 14 height 14
click at [652, 726] on mat-icon at bounding box center [654, 726] width 14 height 14
click at [652, 726] on mat-icon at bounding box center [655, 726] width 14 height 14
click at [649, 726] on mat-icon at bounding box center [656, 726] width 14 height 14
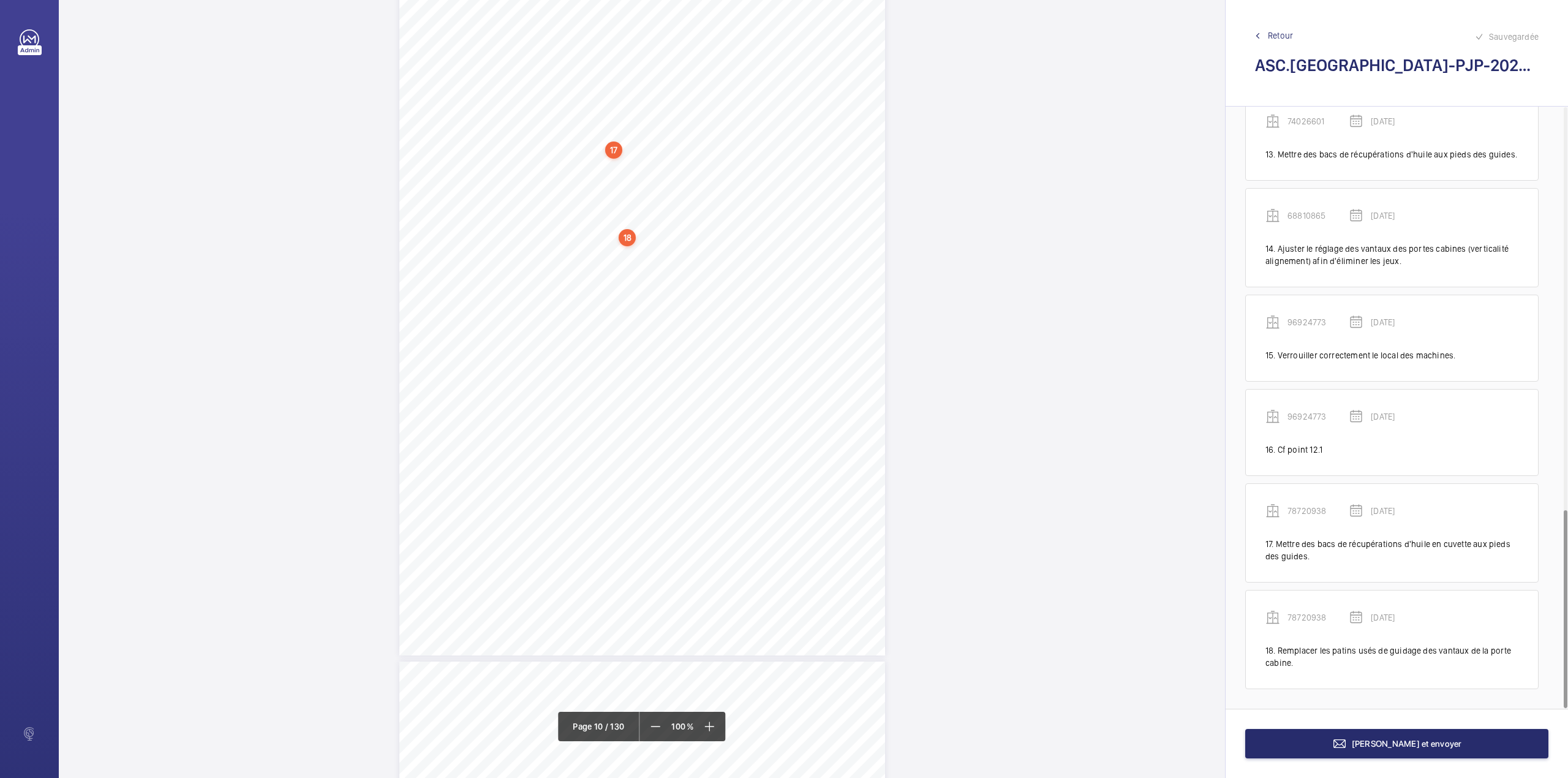
scroll to position [6297, 0]
drag, startPoint x: 530, startPoint y: 395, endPoint x: 665, endPoint y: 404, distance: 135.3
click at [665, 404] on div "Fiche N° 19 : ETABLISSEMENT RECEVANT DU PUBLIC N° interne : 78720938 Localisati…" at bounding box center [642, 306] width 486 height 688
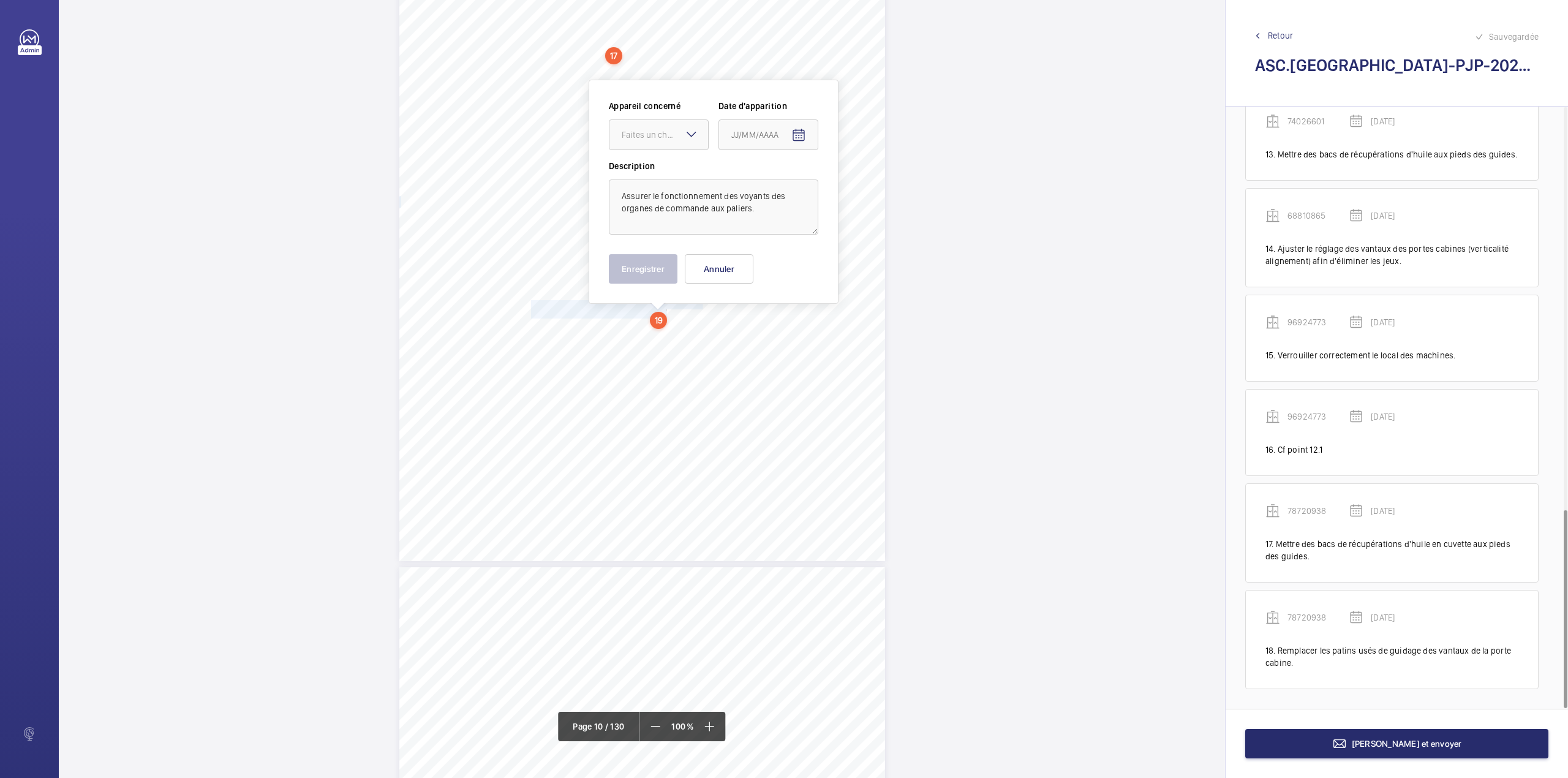
scroll to position [6391, 0]
click at [681, 133] on div "Faites un choix" at bounding box center [665, 129] width 86 height 12
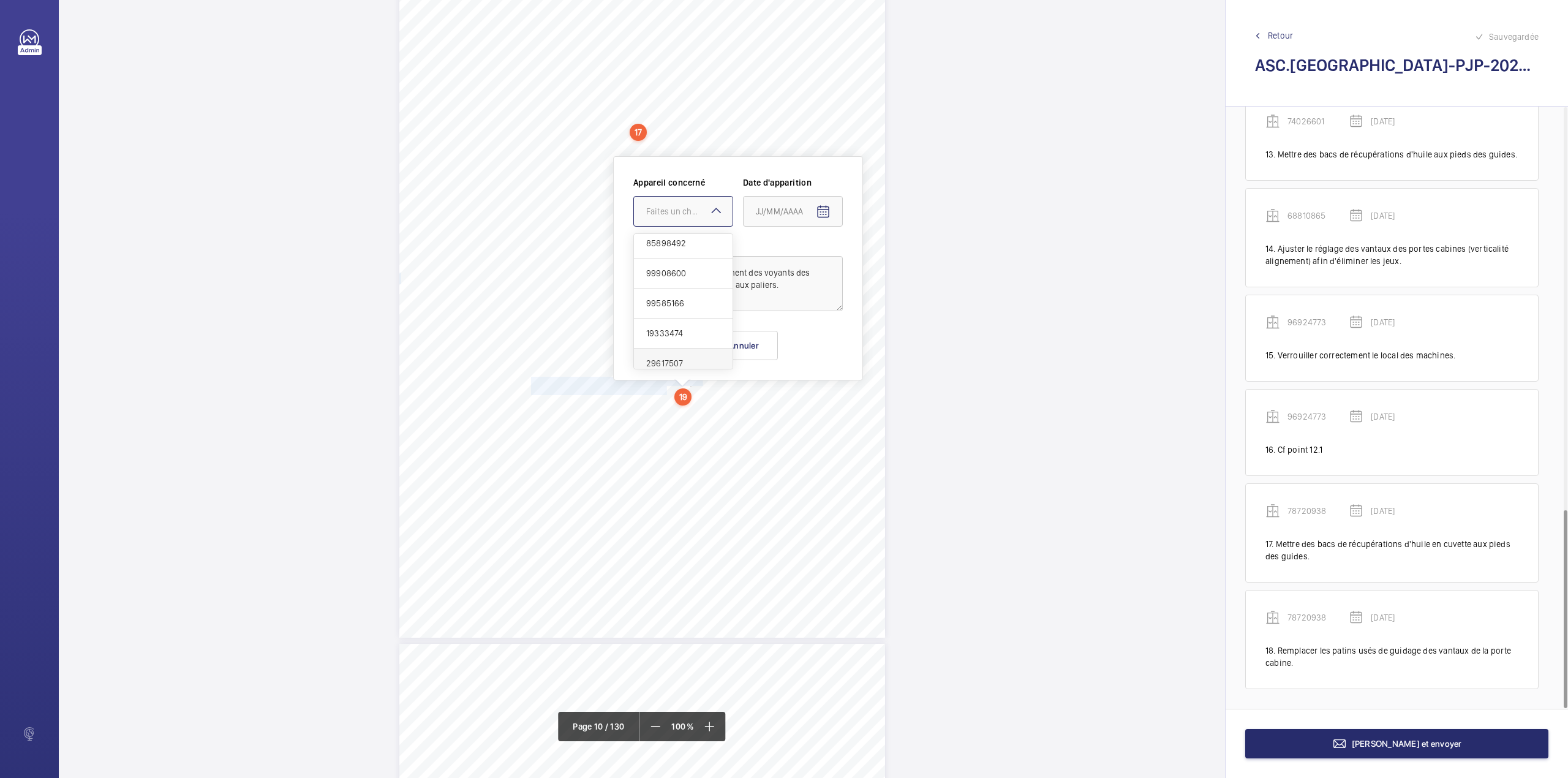
scroll to position [577, 0]
click at [671, 327] on div "99585166" at bounding box center [682, 332] width 98 height 30
click at [822, 216] on mat-icon "Open calendar" at bounding box center [823, 212] width 14 height 14
click at [883, 263] on span "Previous month" at bounding box center [885, 261] width 24 height 24
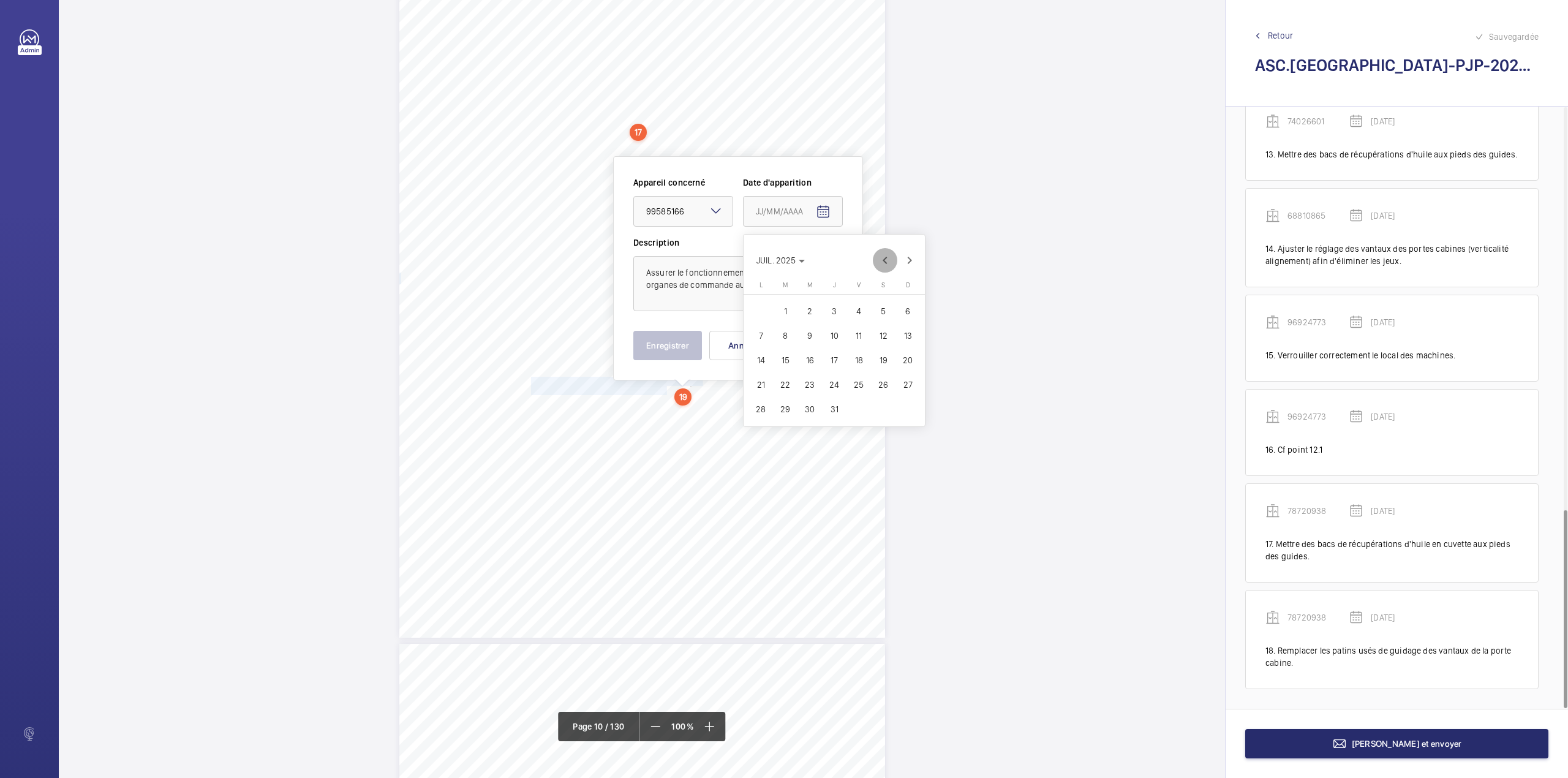
click at [883, 263] on span "Previous month" at bounding box center [885, 261] width 24 height 24
click at [787, 381] on span "20" at bounding box center [785, 385] width 22 height 22
type input "20/05/2025"
click at [655, 342] on button "Enregistrer" at bounding box center [667, 345] width 69 height 29
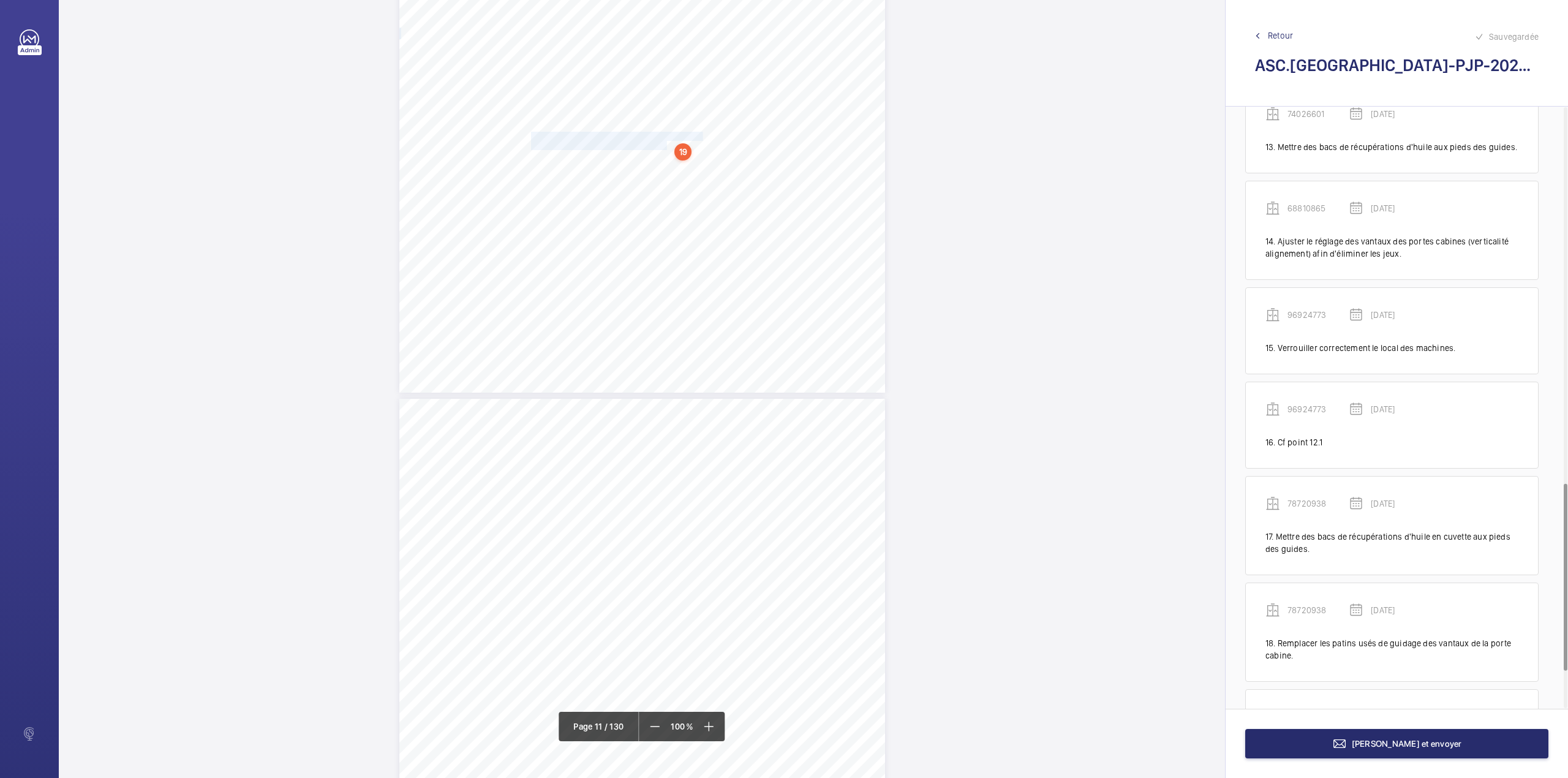
scroll to position [1328, 0]
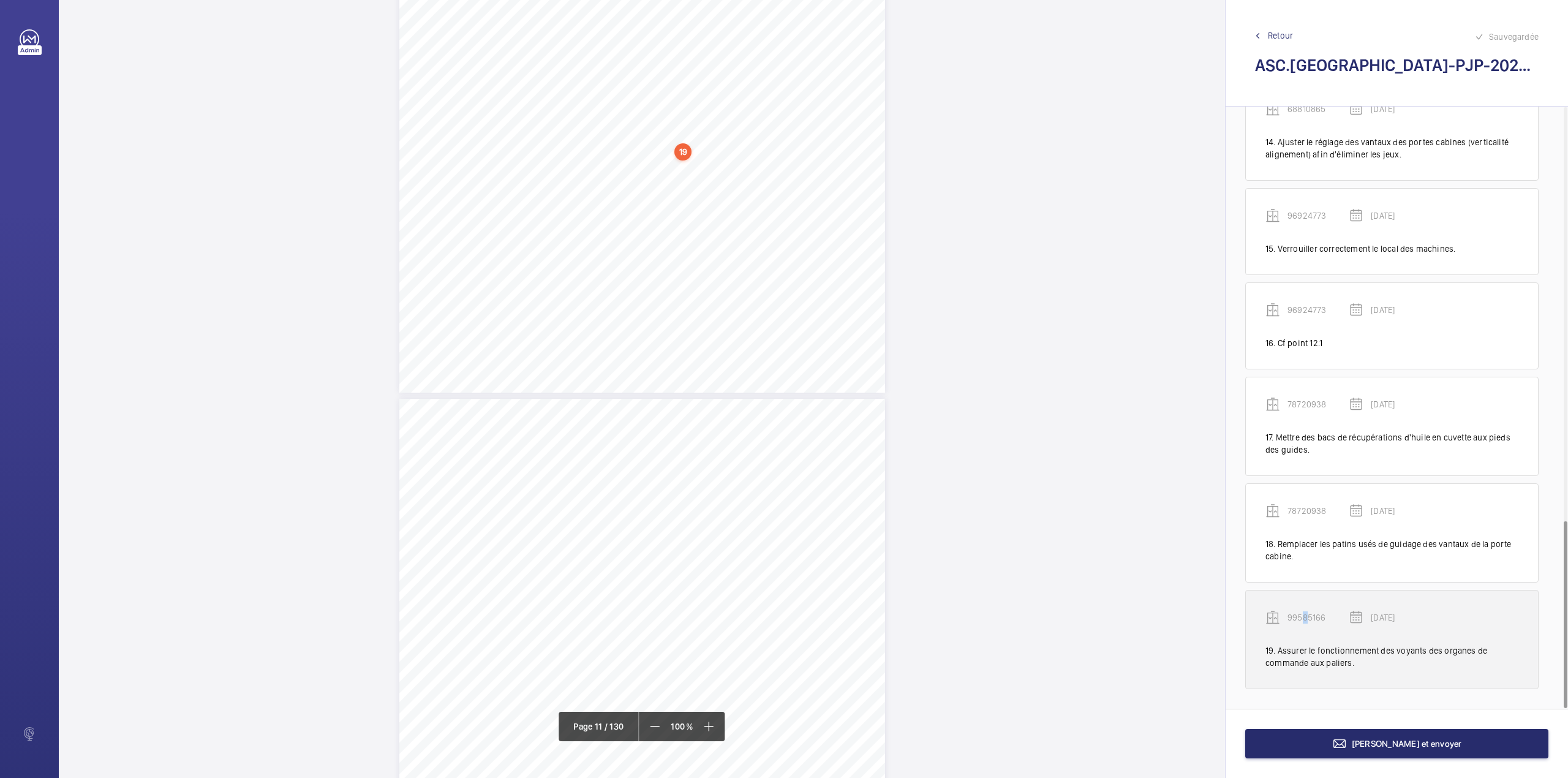
click at [1305, 619] on p "99585166" at bounding box center [1318, 617] width 61 height 12
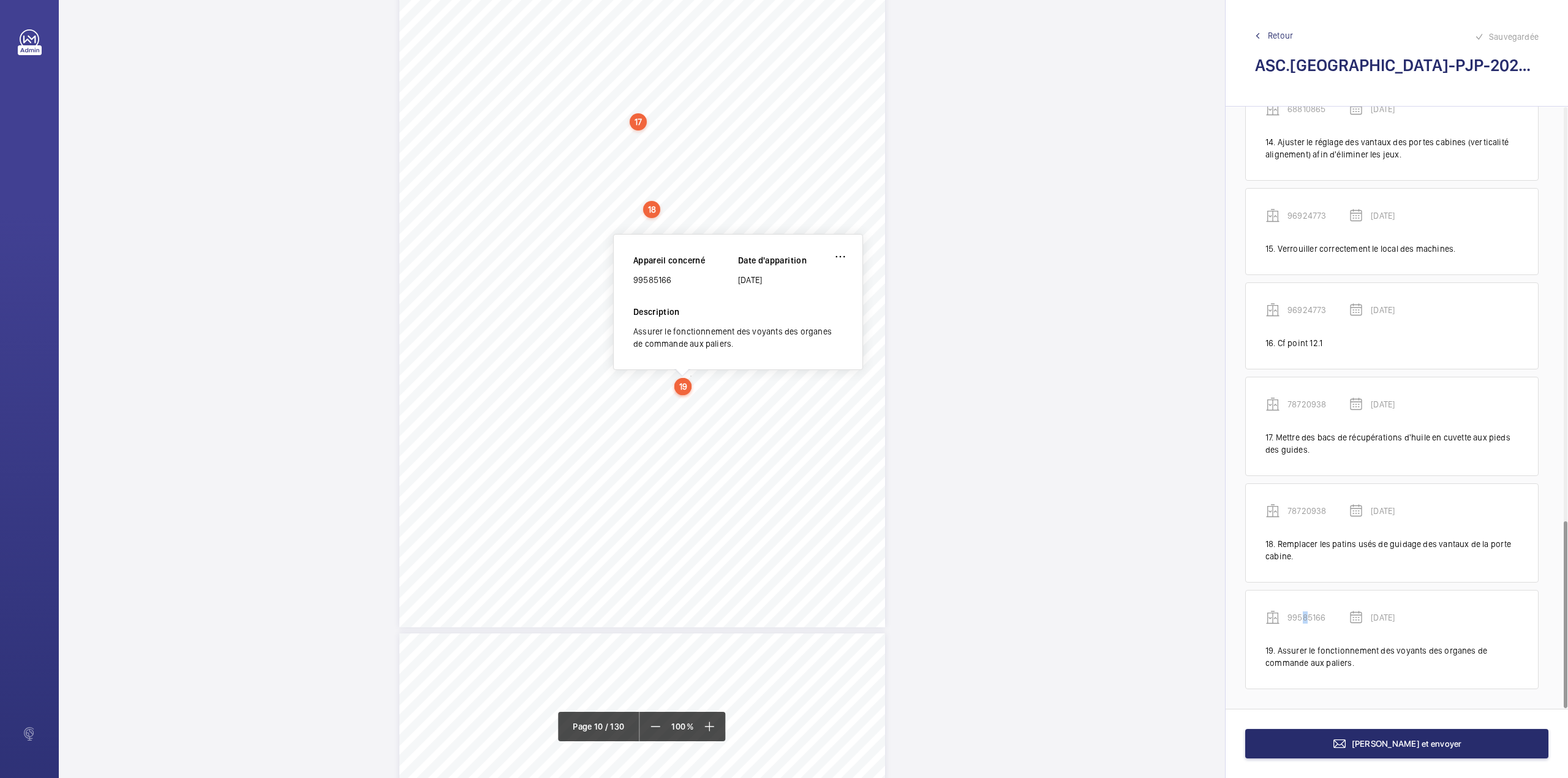
scroll to position [6317, 0]
drag, startPoint x: 633, startPoint y: 286, endPoint x: 674, endPoint y: 283, distance: 41.1
click at [674, 283] on div "99585166" at bounding box center [685, 283] width 105 height 12
copy div "99585166"
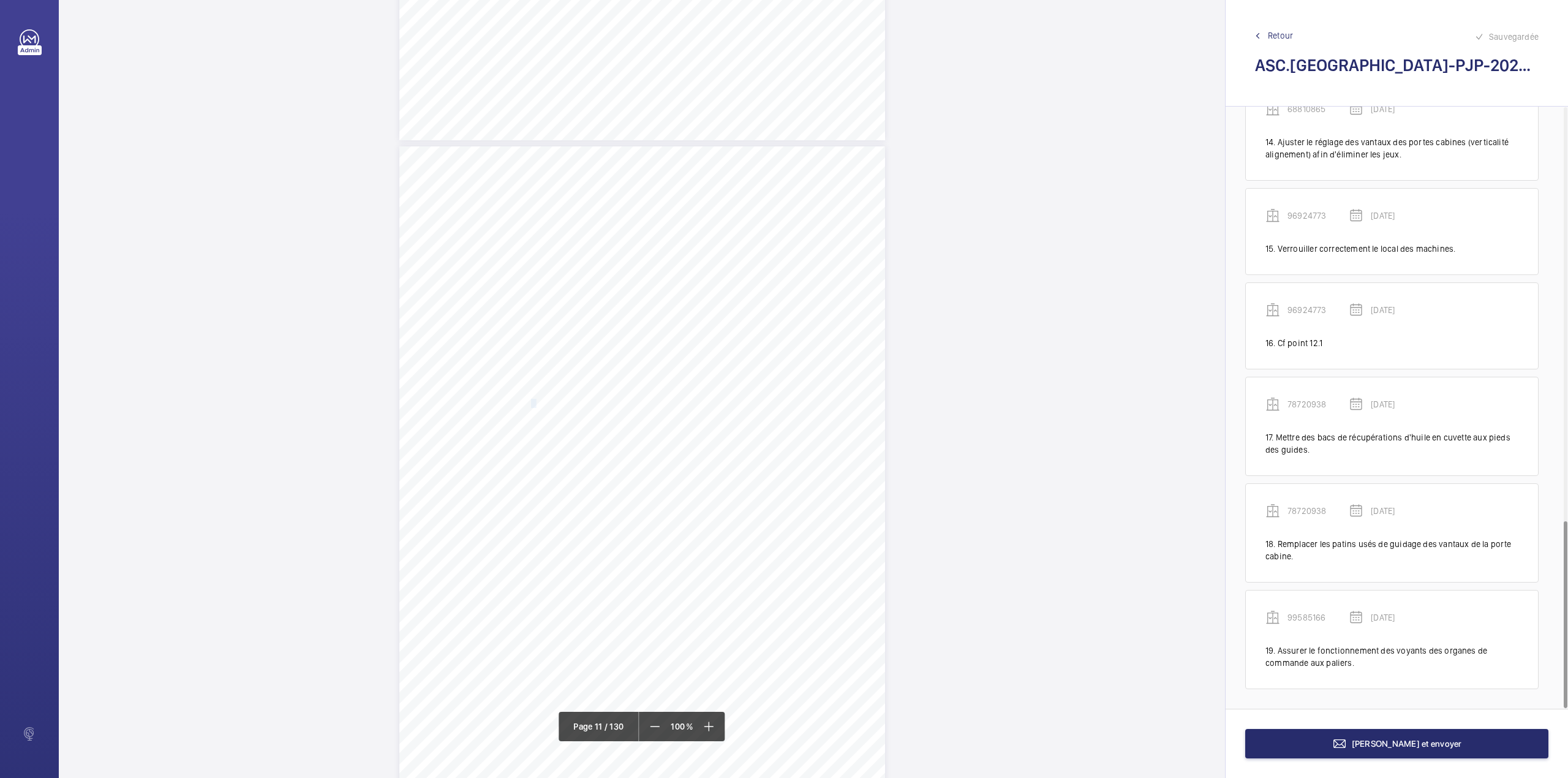
click at [532, 402] on span "Verrouiller correctement les gueuses du contre" at bounding box center [622, 403] width 183 height 8
click at [706, 731] on mat-icon at bounding box center [709, 726] width 14 height 14
click at [706, 731] on mat-icon at bounding box center [708, 726] width 14 height 14
click at [707, 730] on mat-icon at bounding box center [708, 726] width 14 height 14
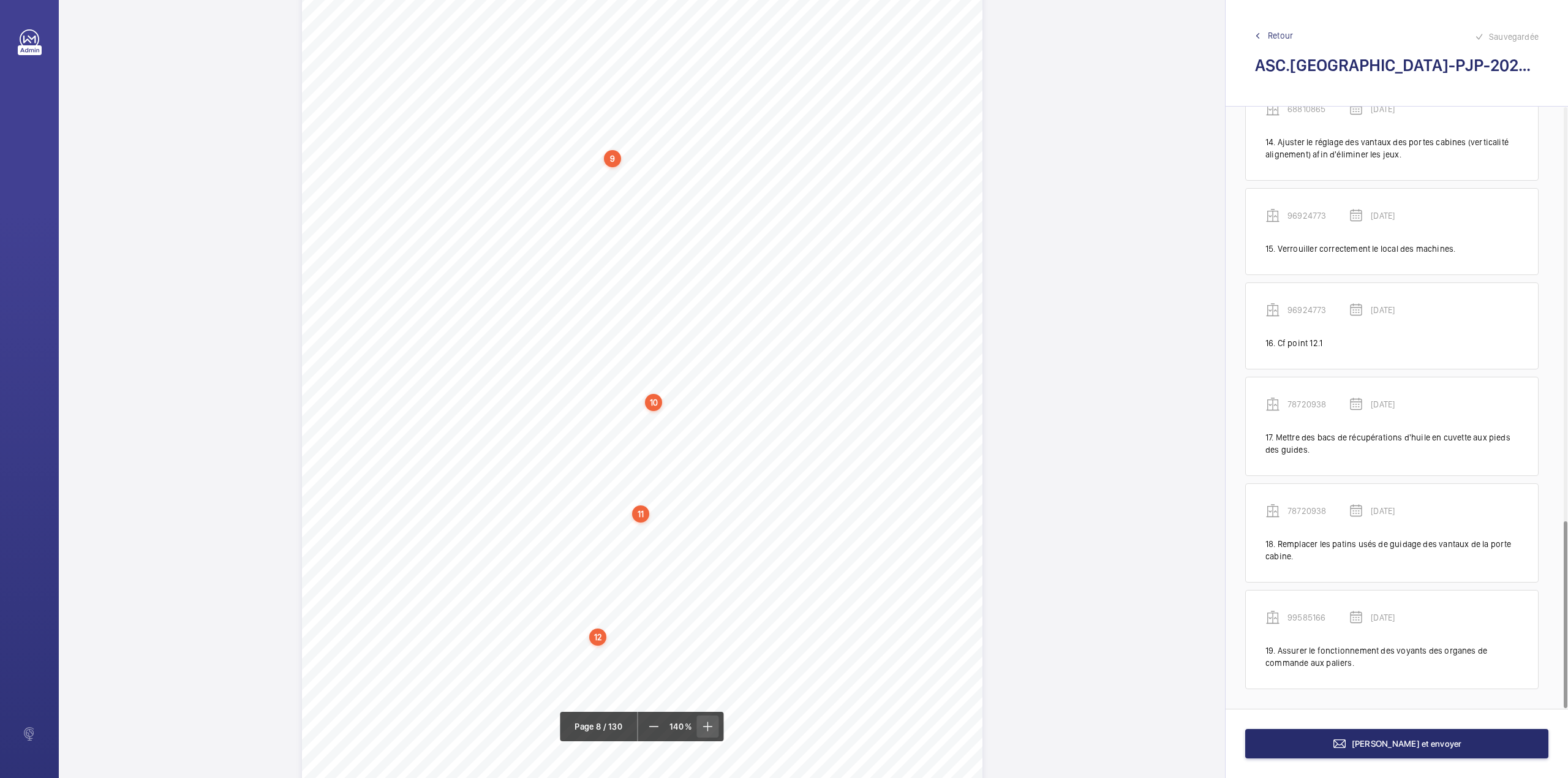
click at [708, 723] on mat-icon at bounding box center [708, 726] width 14 height 14
click at [649, 731] on mat-icon at bounding box center [654, 726] width 14 height 14
click at [649, 731] on mat-icon at bounding box center [655, 726] width 14 height 14
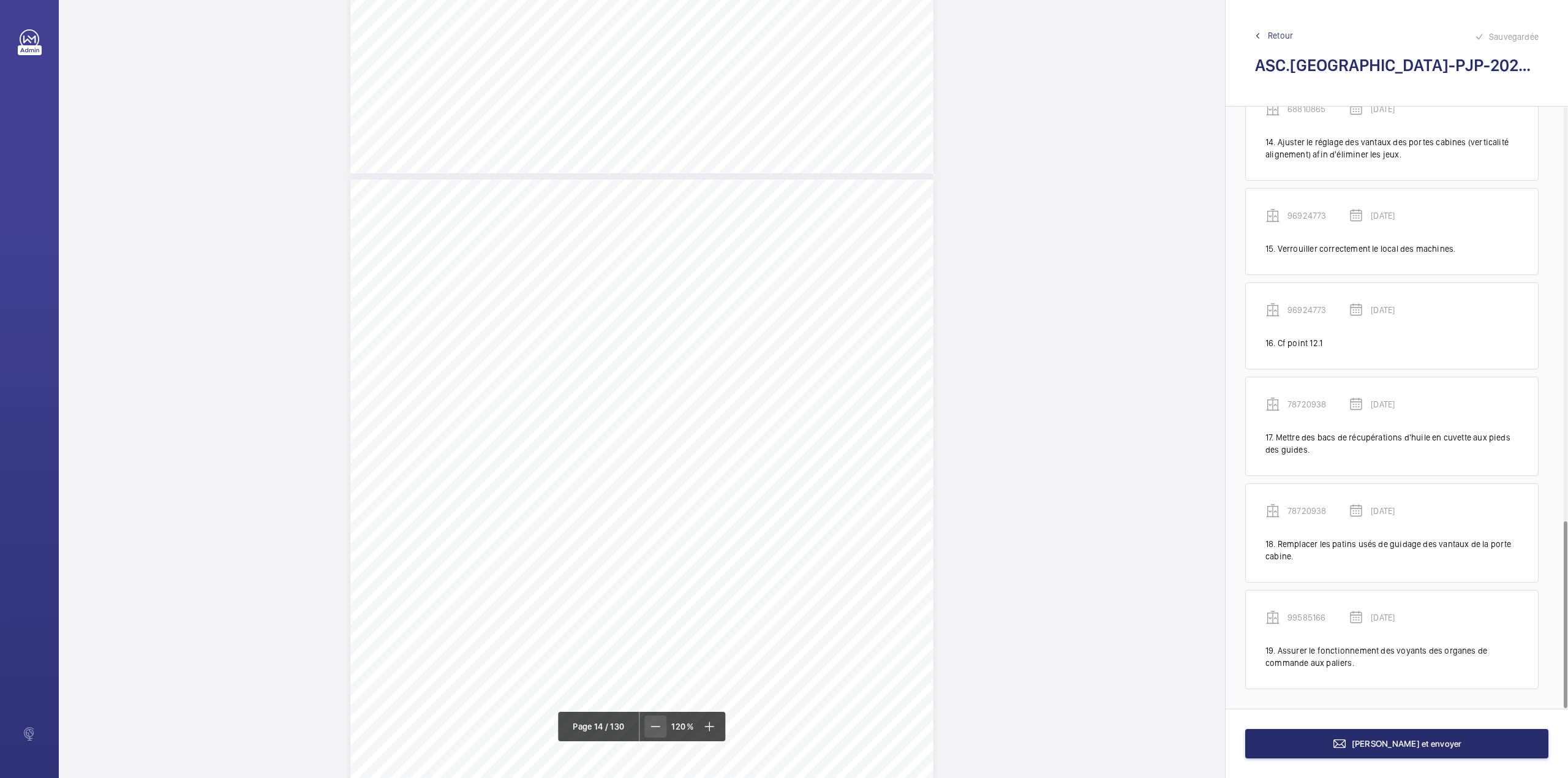
click at [649, 731] on mat-icon at bounding box center [655, 726] width 14 height 14
click at [646, 730] on span at bounding box center [656, 726] width 22 height 22
drag, startPoint x: 530, startPoint y: 400, endPoint x: 553, endPoint y: 412, distance: 25.9
click at [553, 412] on div "ÉQUIPEMENT(S) EN PANNE, NON PRÉSENTÉ(S) OU NON DISPONIBLE(S) Fiche N° 26 : ETAB…" at bounding box center [642, 490] width 486 height 688
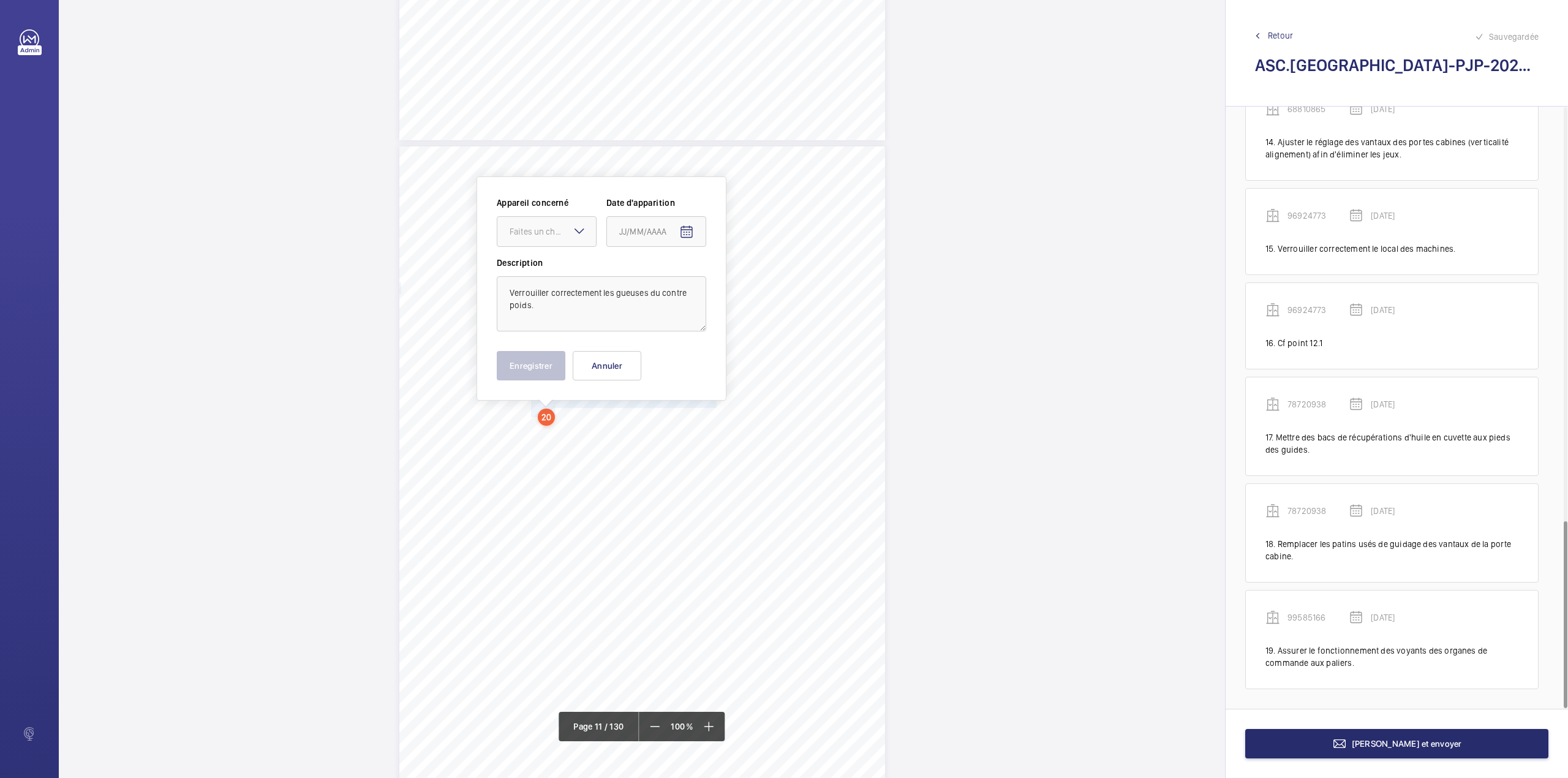
scroll to position [6909, 0]
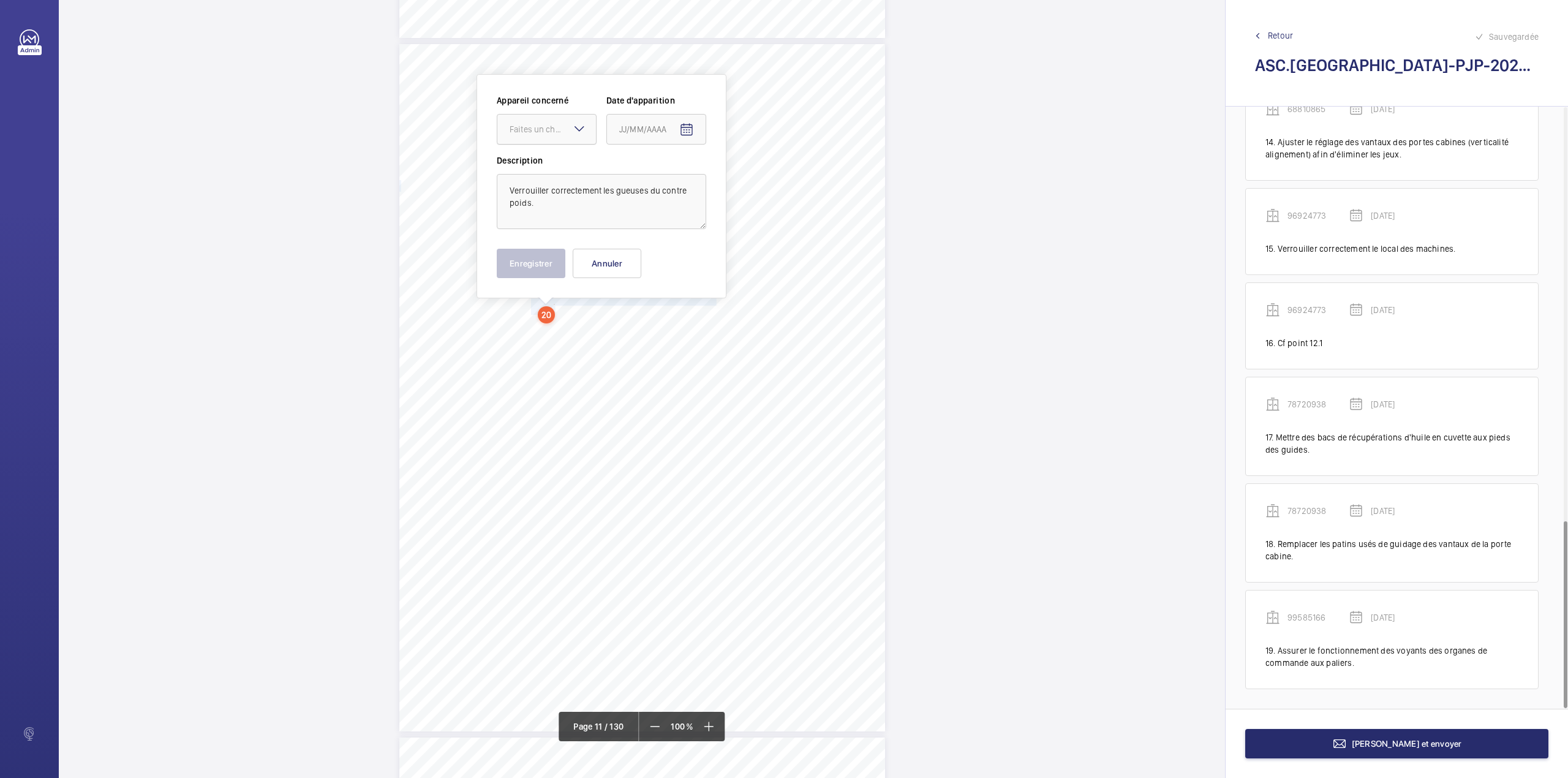
click at [550, 126] on div "Faites un choix" at bounding box center [553, 129] width 86 height 12
click at [563, 236] on span "29617507" at bounding box center [571, 233] width 74 height 12
click at [716, 125] on mat-icon "Open calendar" at bounding box center [711, 130] width 14 height 14
click at [775, 177] on span "Previous month" at bounding box center [773, 178] width 24 height 24
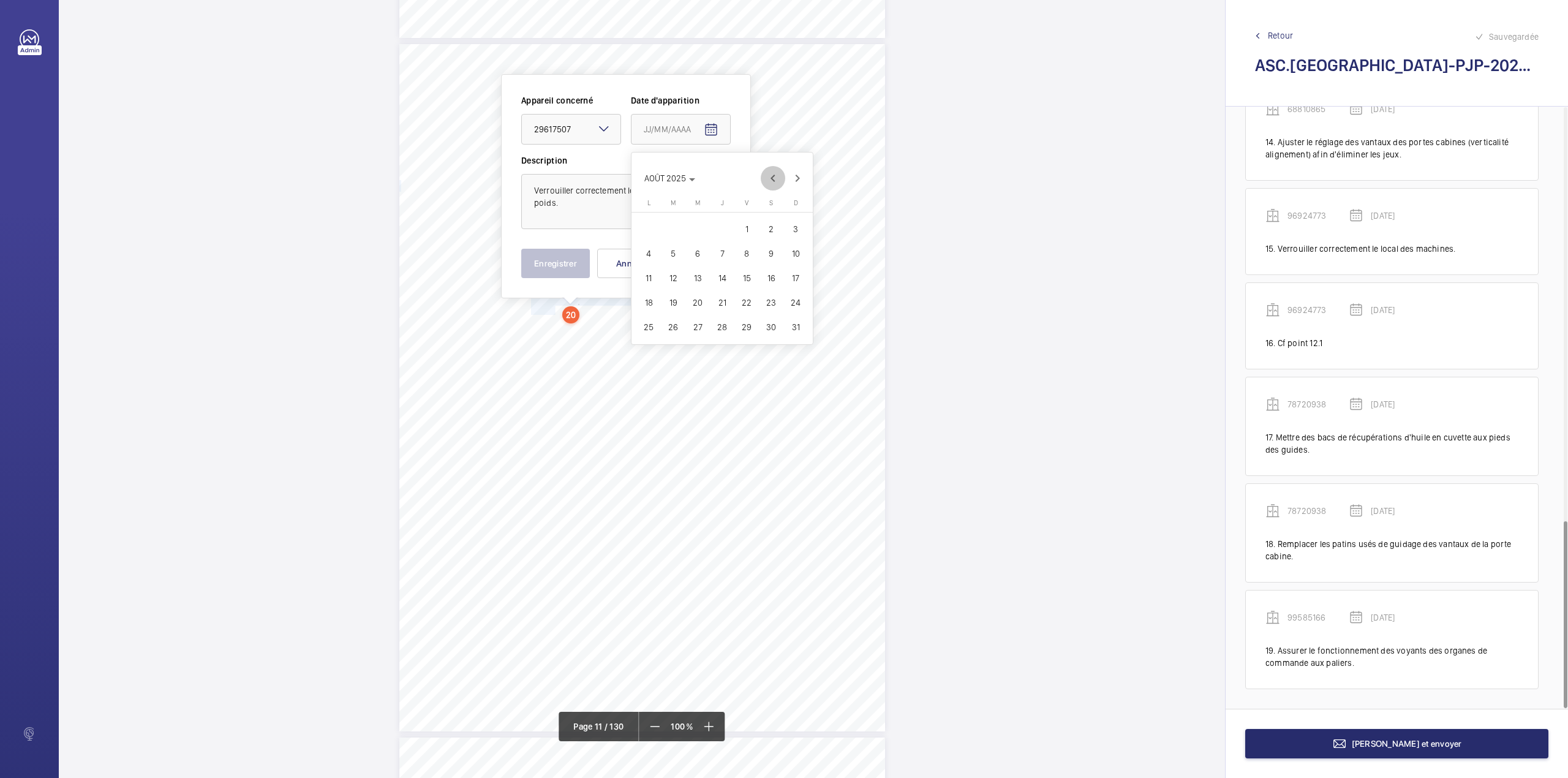
click at [775, 177] on span "Previous month" at bounding box center [773, 178] width 24 height 24
click at [690, 180] on icon "Choose month and year" at bounding box center [688, 179] width 6 height 3
click at [742, 337] on span "2024" at bounding box center [744, 339] width 39 height 22
click at [708, 238] on span "JUIN" at bounding box center [701, 240] width 39 height 22
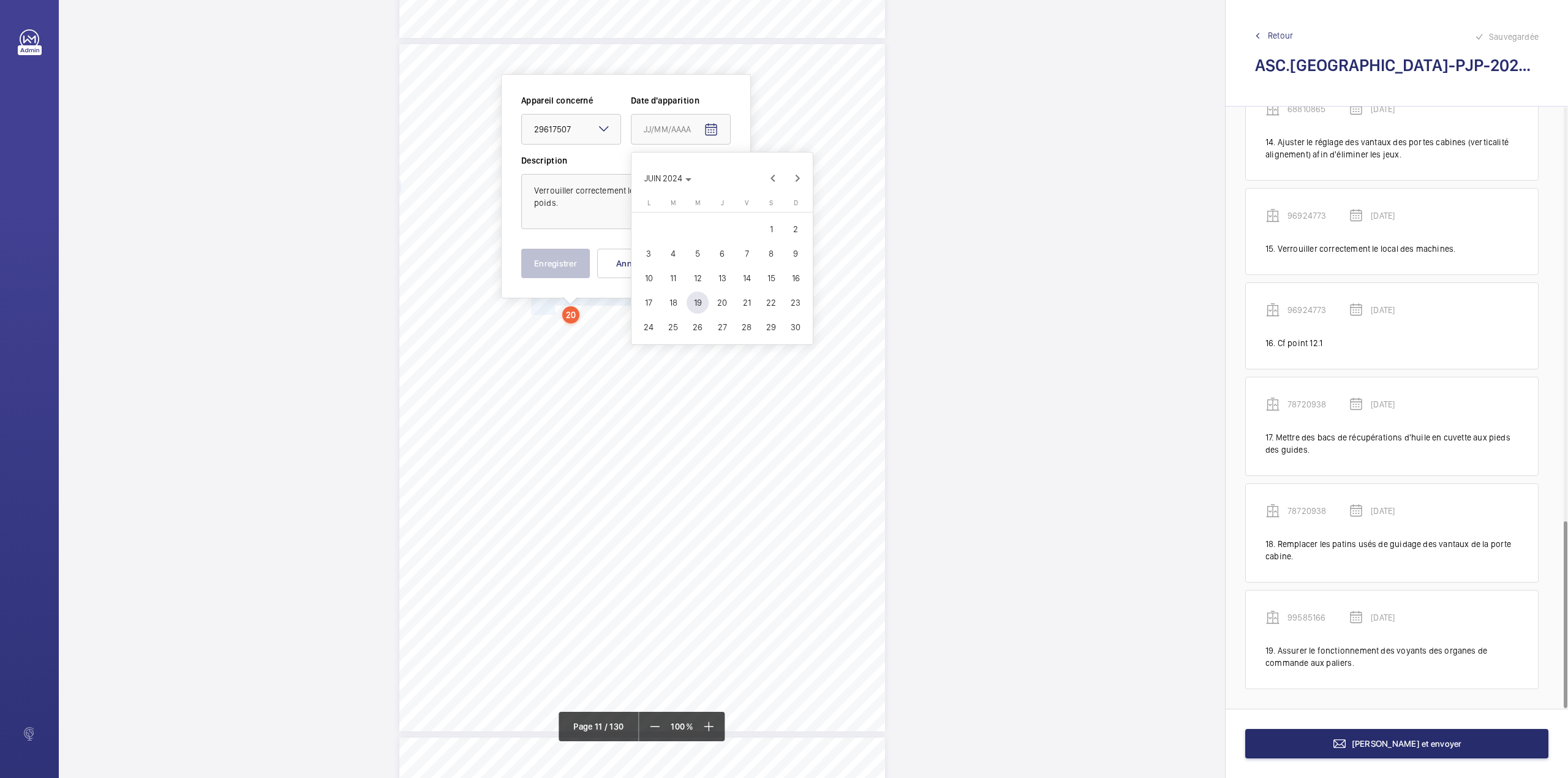
click at [649, 244] on span "3" at bounding box center [648, 253] width 22 height 22
type input "03/06/2024"
click at [553, 267] on button "Enregistrer" at bounding box center [555, 263] width 69 height 29
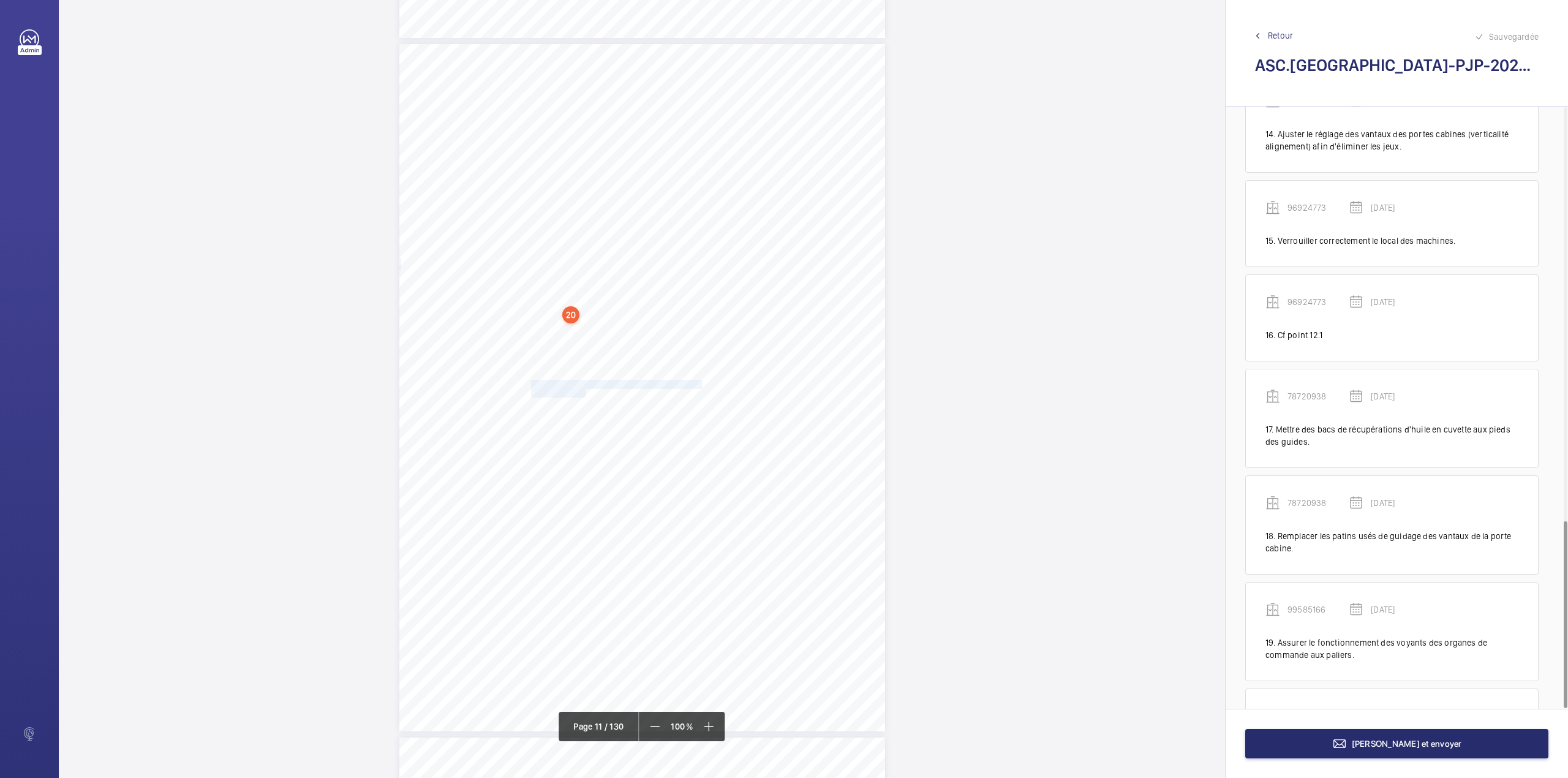
scroll to position [1423, 0]
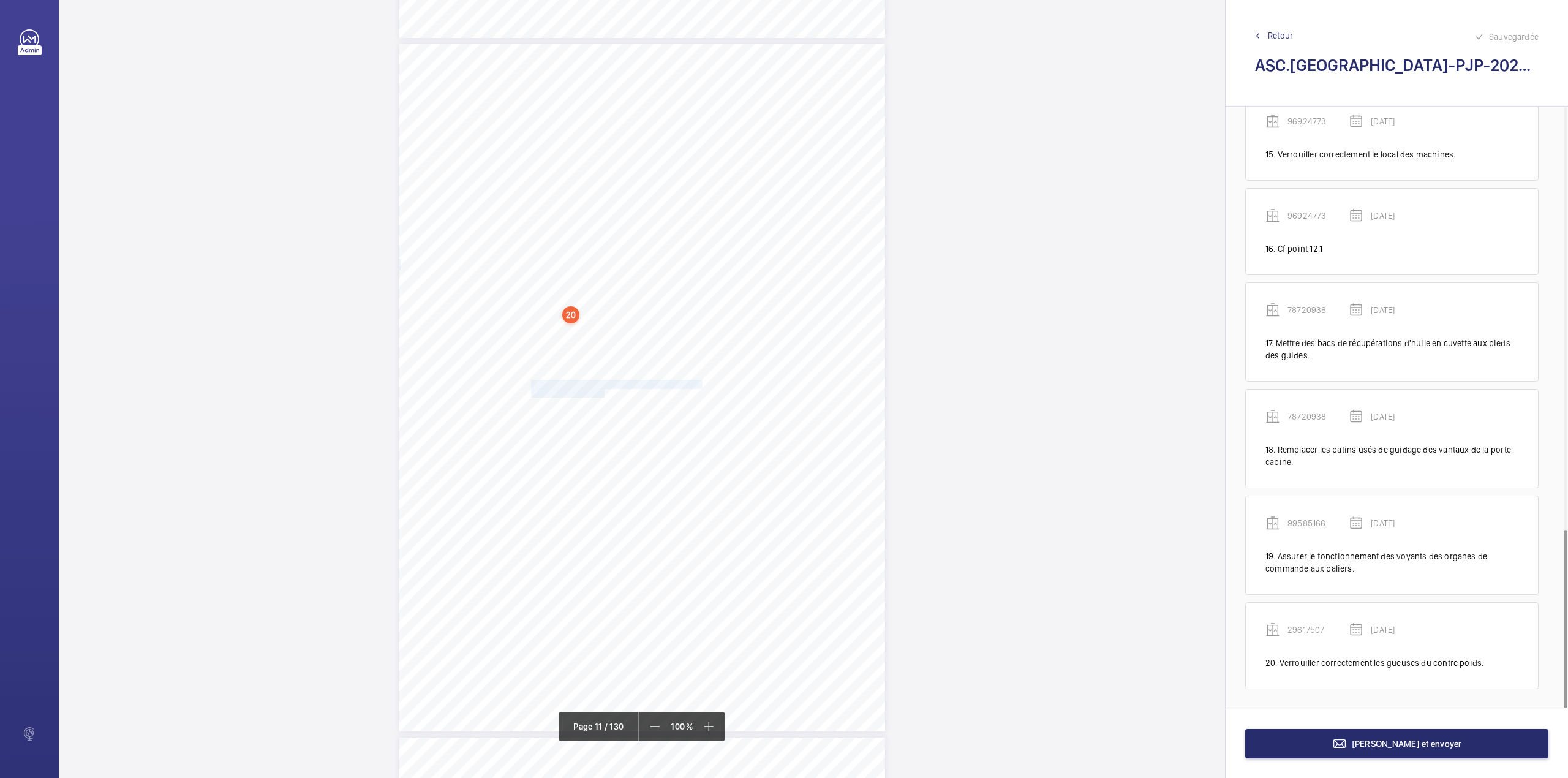
drag, startPoint x: 529, startPoint y: 385, endPoint x: 603, endPoint y: 395, distance: 74.7
click at [603, 395] on div "ÉQUIPEMENT(S) EN PANNE, NON PRÉSENTÉ(S) OU NON DISPONIBLE(S) Fiche N° 26 : ETAB…" at bounding box center [642, 388] width 486 height 688
click at [601, 113] on wm-front-input-dropdown "Appareil concerné Faites un choix" at bounding box center [596, 120] width 100 height 50
click at [599, 123] on div at bounding box center [596, 129] width 98 height 29
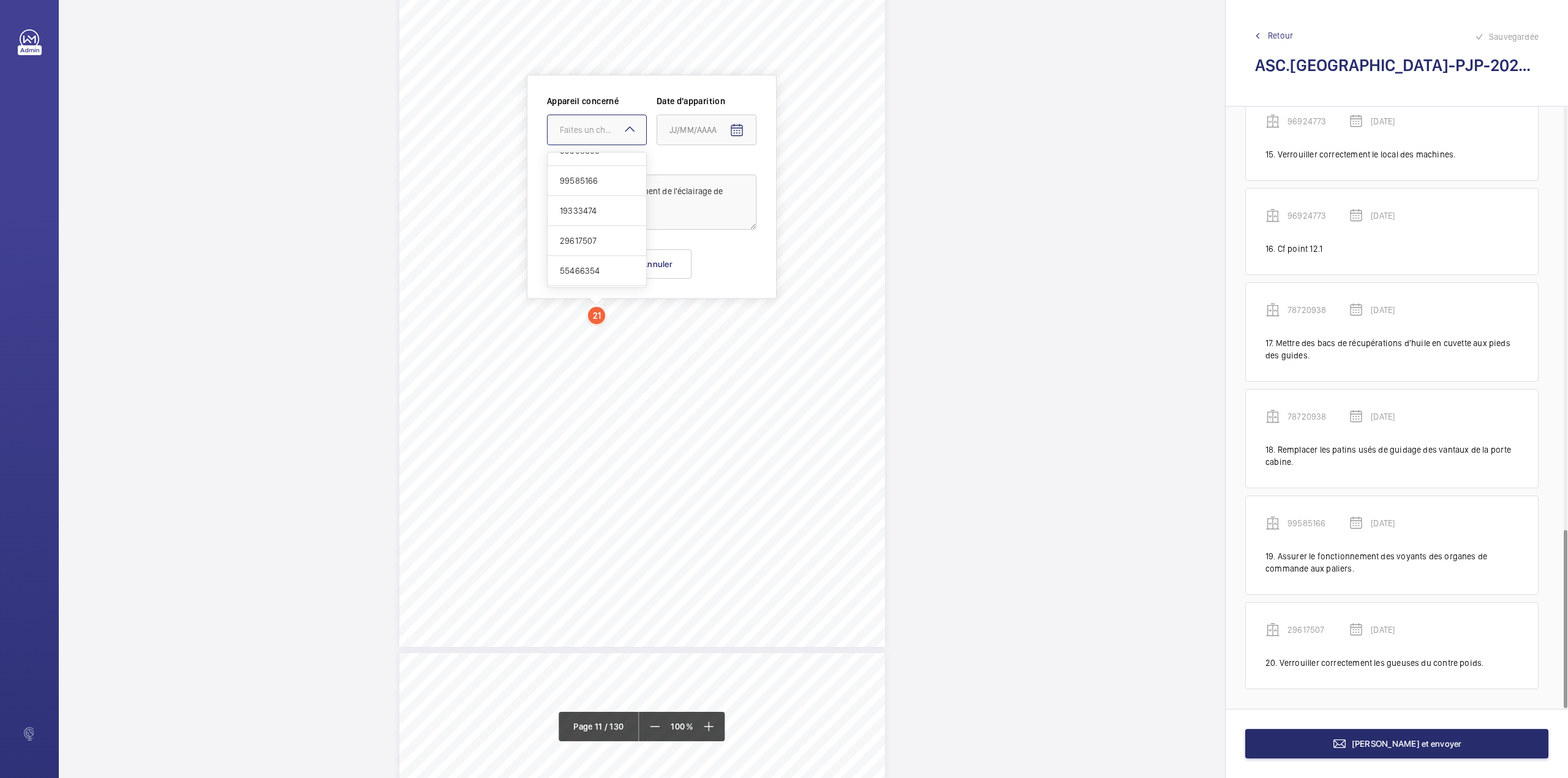
scroll to position [653, 0]
click at [593, 235] on span "29617507" at bounding box center [596, 234] width 74 height 12
click at [733, 126] on mat-icon "Open calendar" at bounding box center [736, 131] width 14 height 14
click at [703, 179] on polygon "Choose month and year" at bounding box center [699, 179] width 6 height 3
click at [771, 338] on span "2024" at bounding box center [769, 339] width 39 height 22
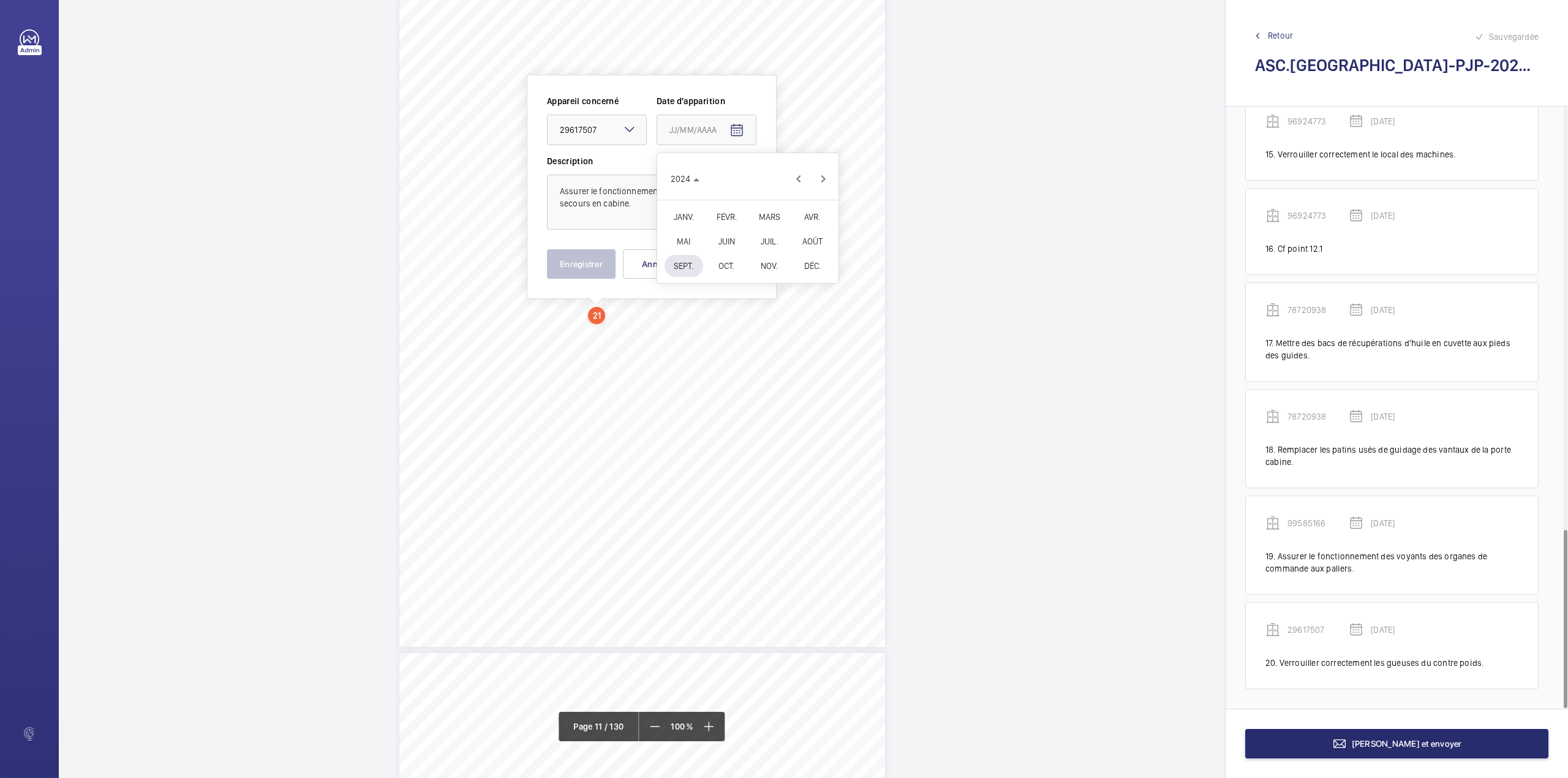
click at [730, 241] on span "JUIN" at bounding box center [727, 241] width 39 height 22
click at [674, 256] on span "3" at bounding box center [674, 254] width 22 height 22
type input "03/06/2024"
click at [591, 263] on button "Enregistrer" at bounding box center [581, 263] width 69 height 29
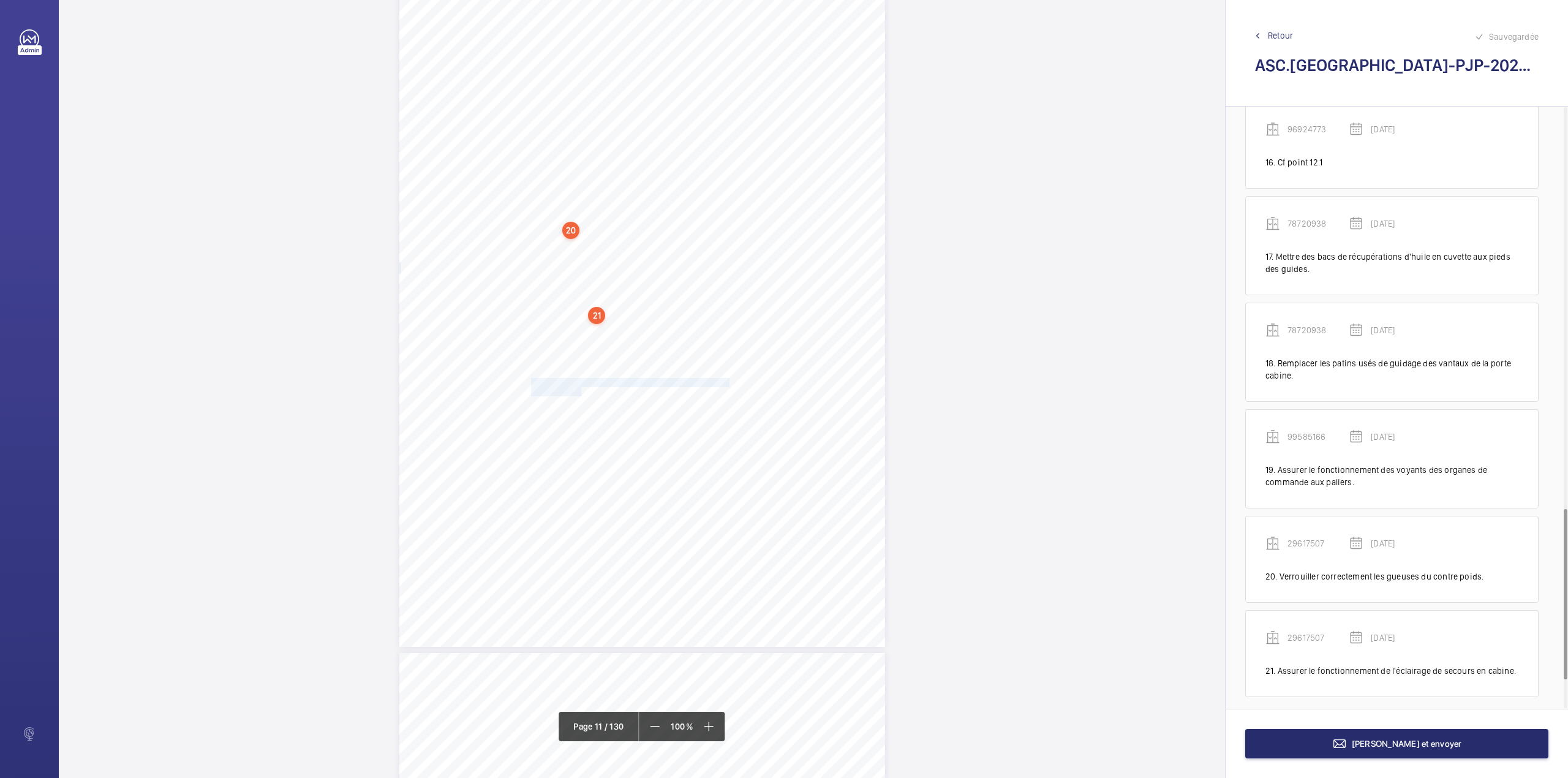
scroll to position [1517, 0]
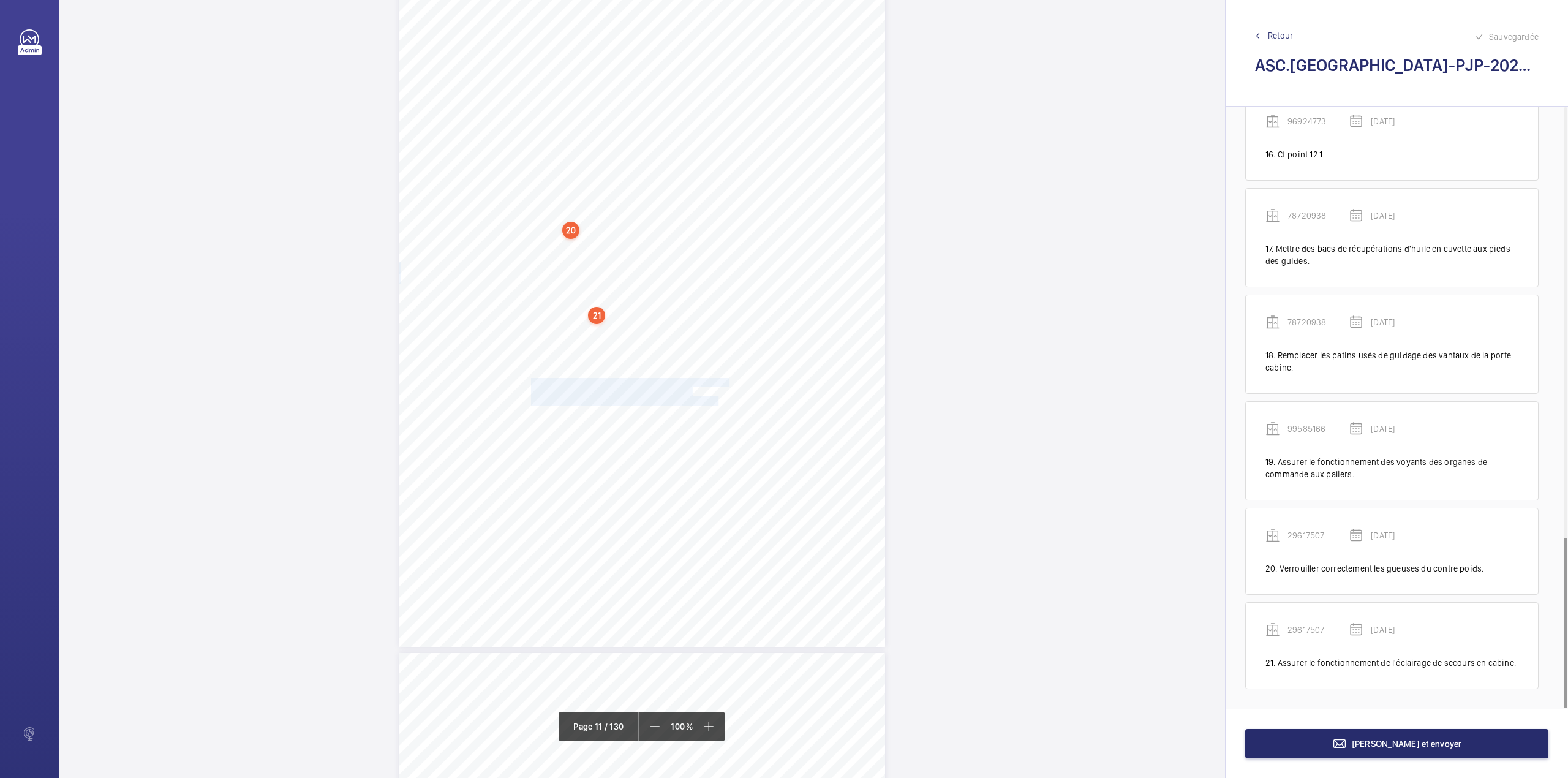
drag, startPoint x: 529, startPoint y: 378, endPoint x: 715, endPoint y: 403, distance: 187.7
click at [715, 403] on div "ÉQUIPEMENT(S) EN PANNE, NON PRÉSENTÉ(S) OU NON DISPONIBLE(S) Fiche N° 26 : ETAB…" at bounding box center [642, 304] width 486 height 688
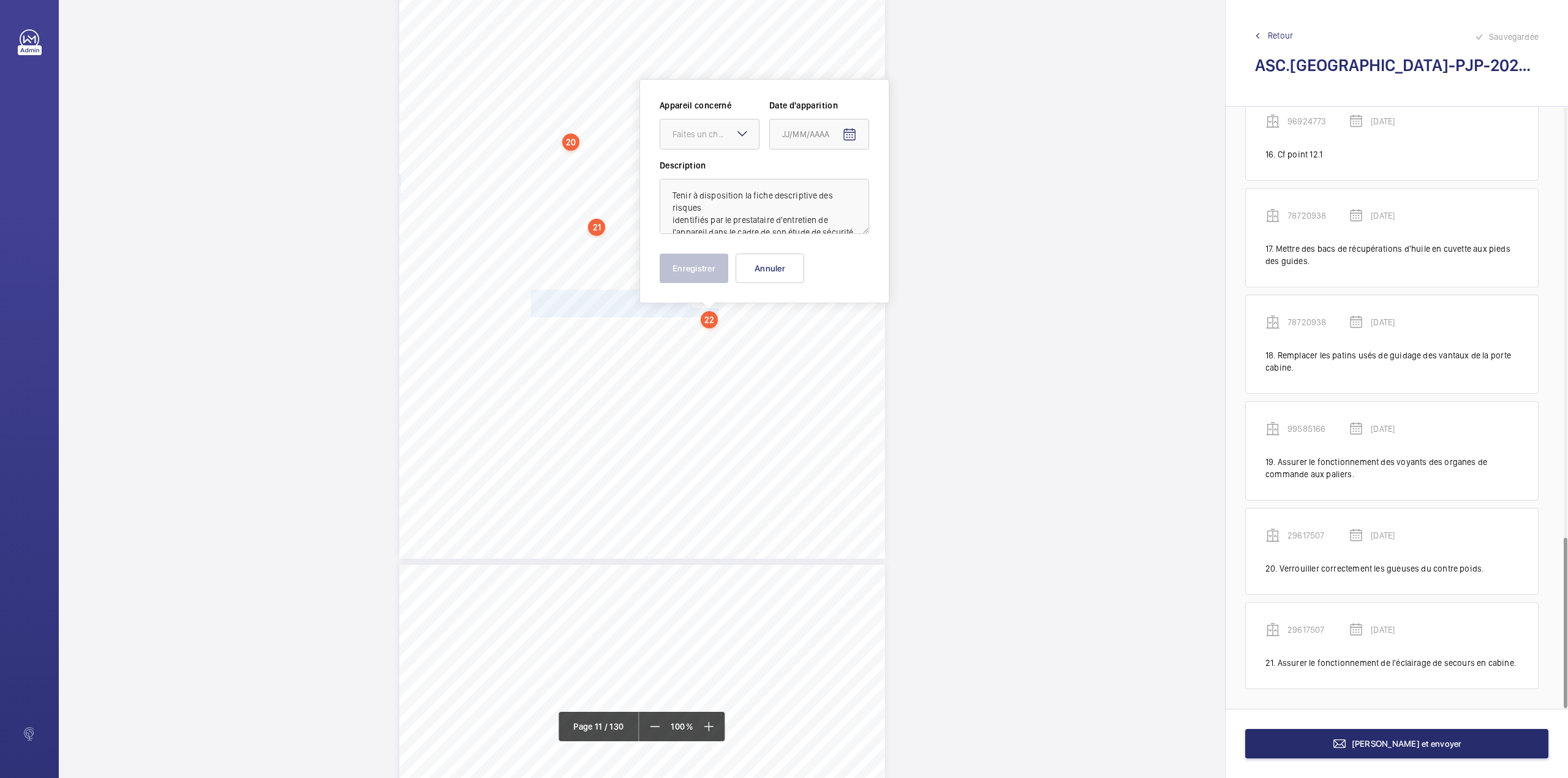
scroll to position [7087, 0]
click at [709, 135] on div "Faites un choix" at bounding box center [715, 129] width 86 height 12
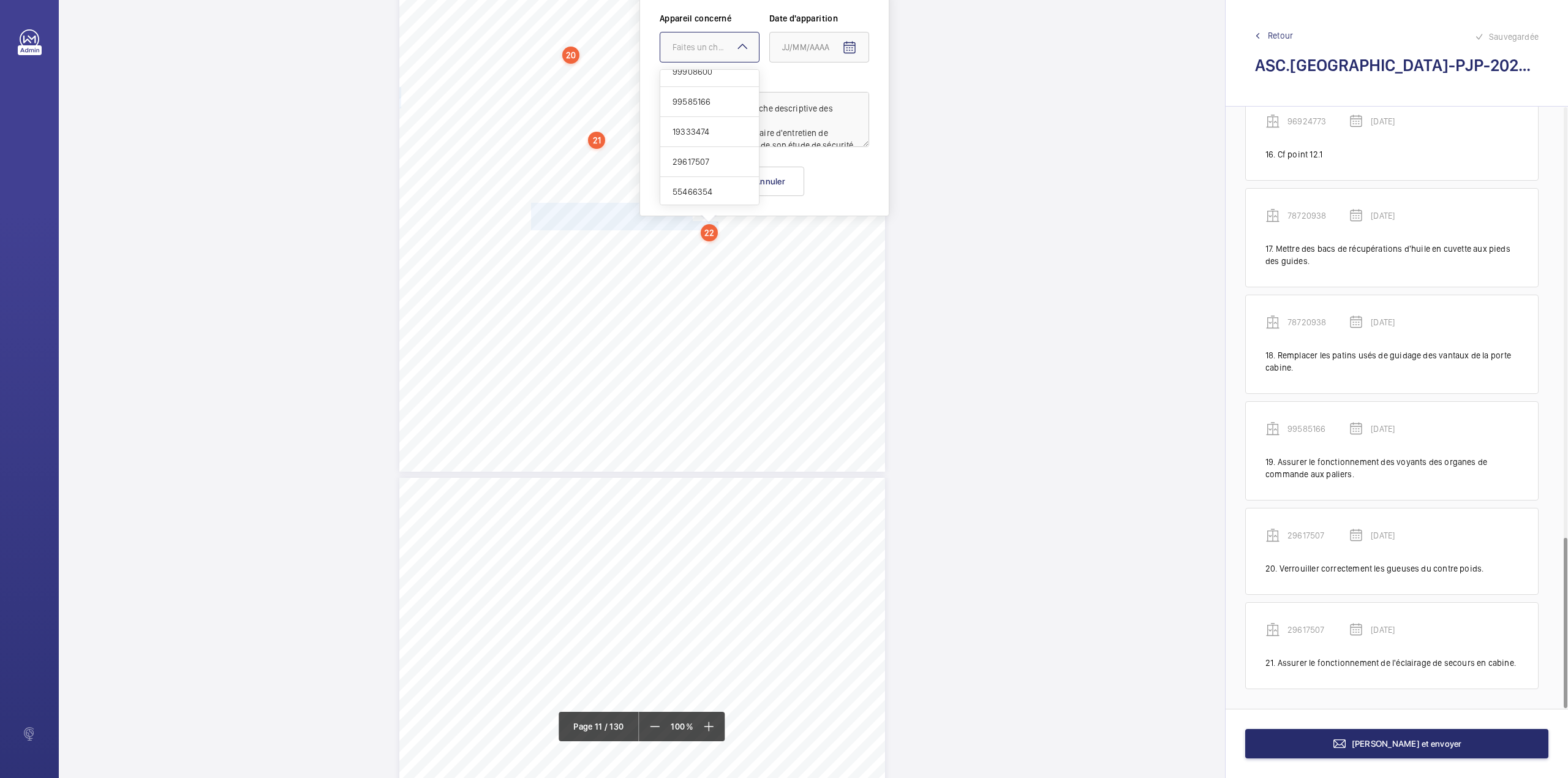
scroll to position [653, 0]
click at [704, 156] on span "29617507" at bounding box center [709, 151] width 74 height 12
click at [848, 52] on mat-icon "Open calendar" at bounding box center [849, 47] width 14 height 14
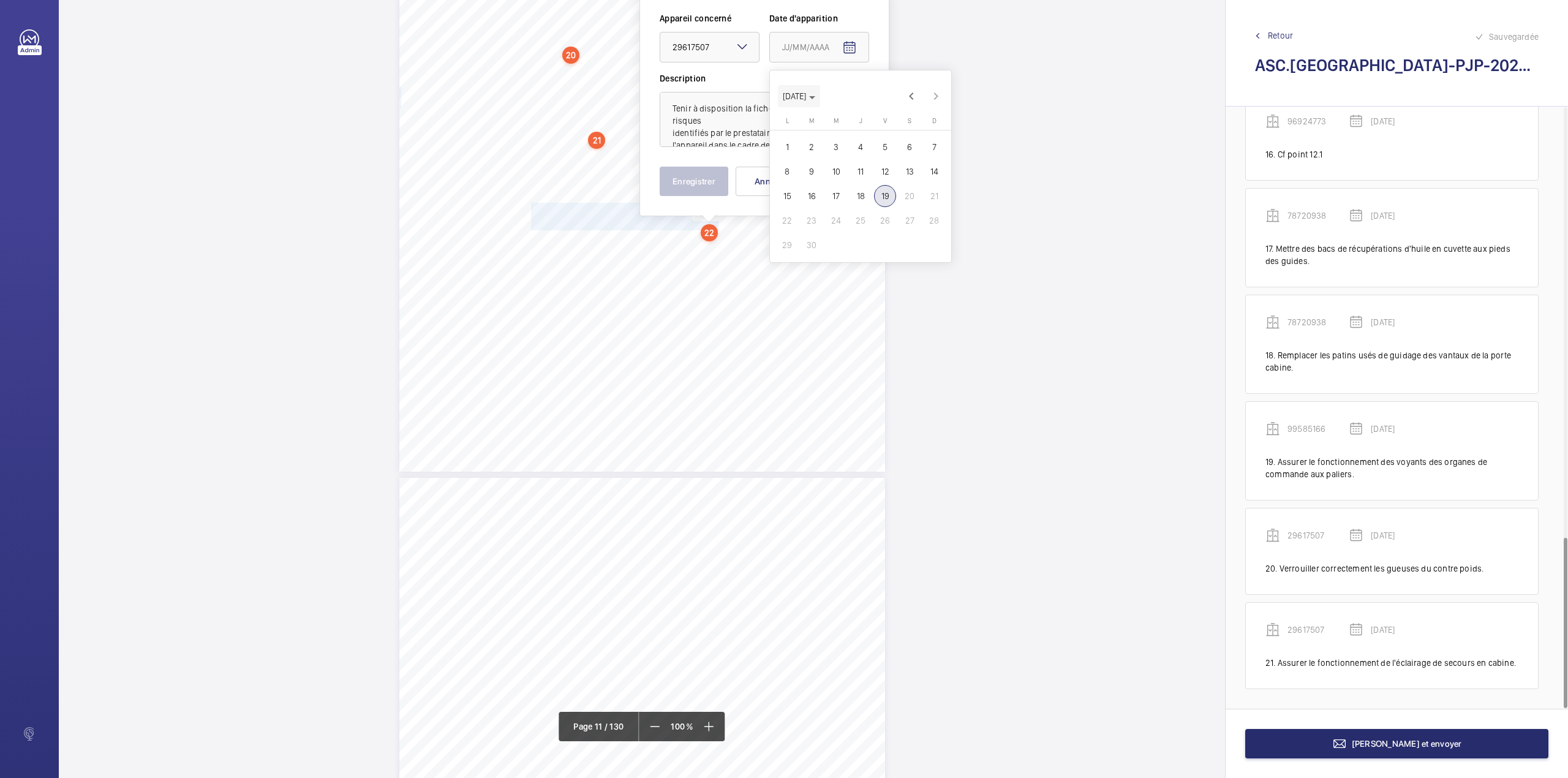
click at [815, 96] on icon "Choose month and year" at bounding box center [812, 98] width 6 height 3
click at [878, 256] on span "2024" at bounding box center [882, 256] width 39 height 22
click at [840, 157] on span "JUIN" at bounding box center [840, 159] width 39 height 22
click at [780, 172] on span "3" at bounding box center [787, 172] width 22 height 22
type input "03/06/2024"
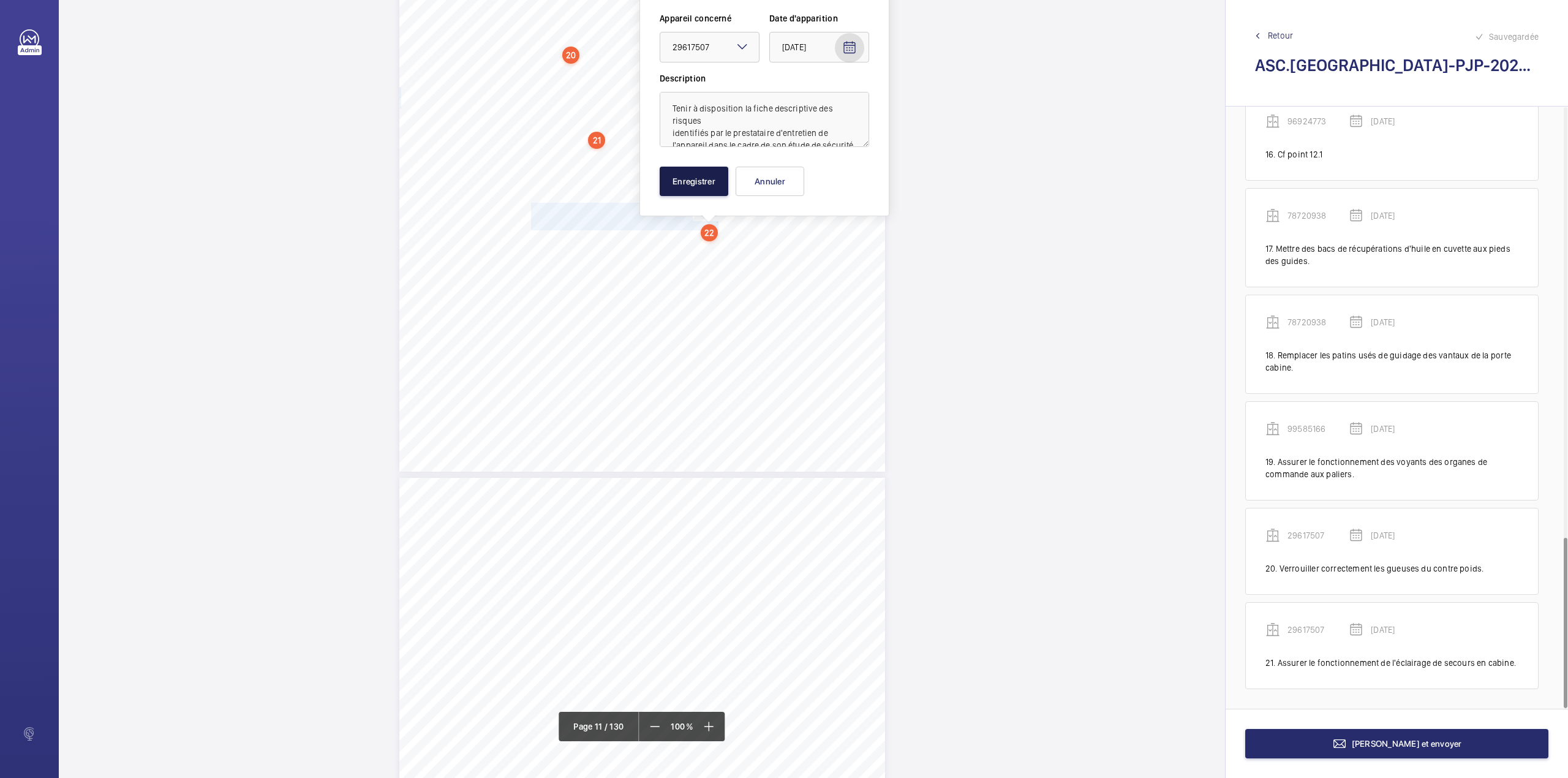
click at [703, 180] on button "Enregistrer" at bounding box center [694, 181] width 69 height 29
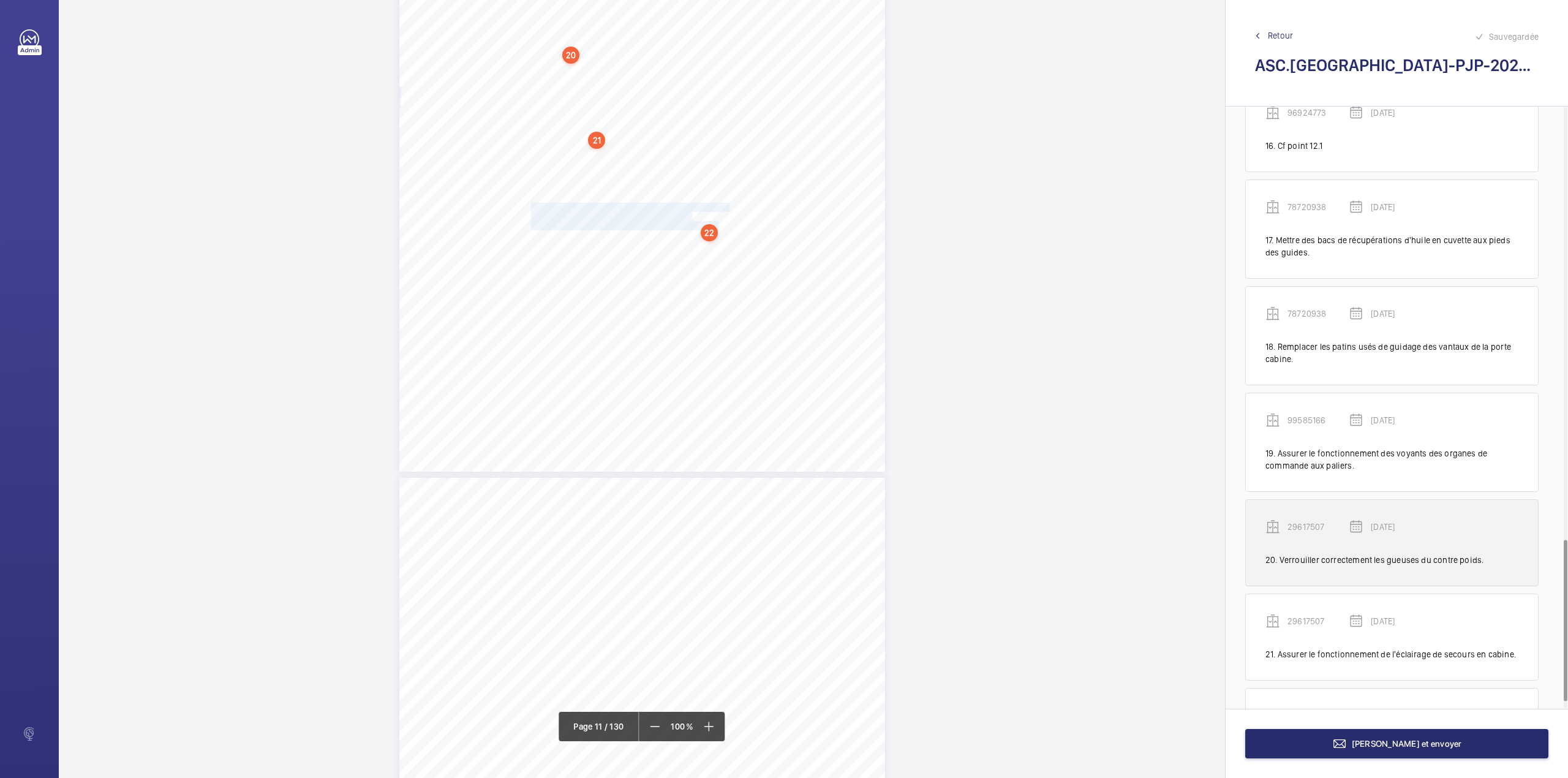
scroll to position [1636, 0]
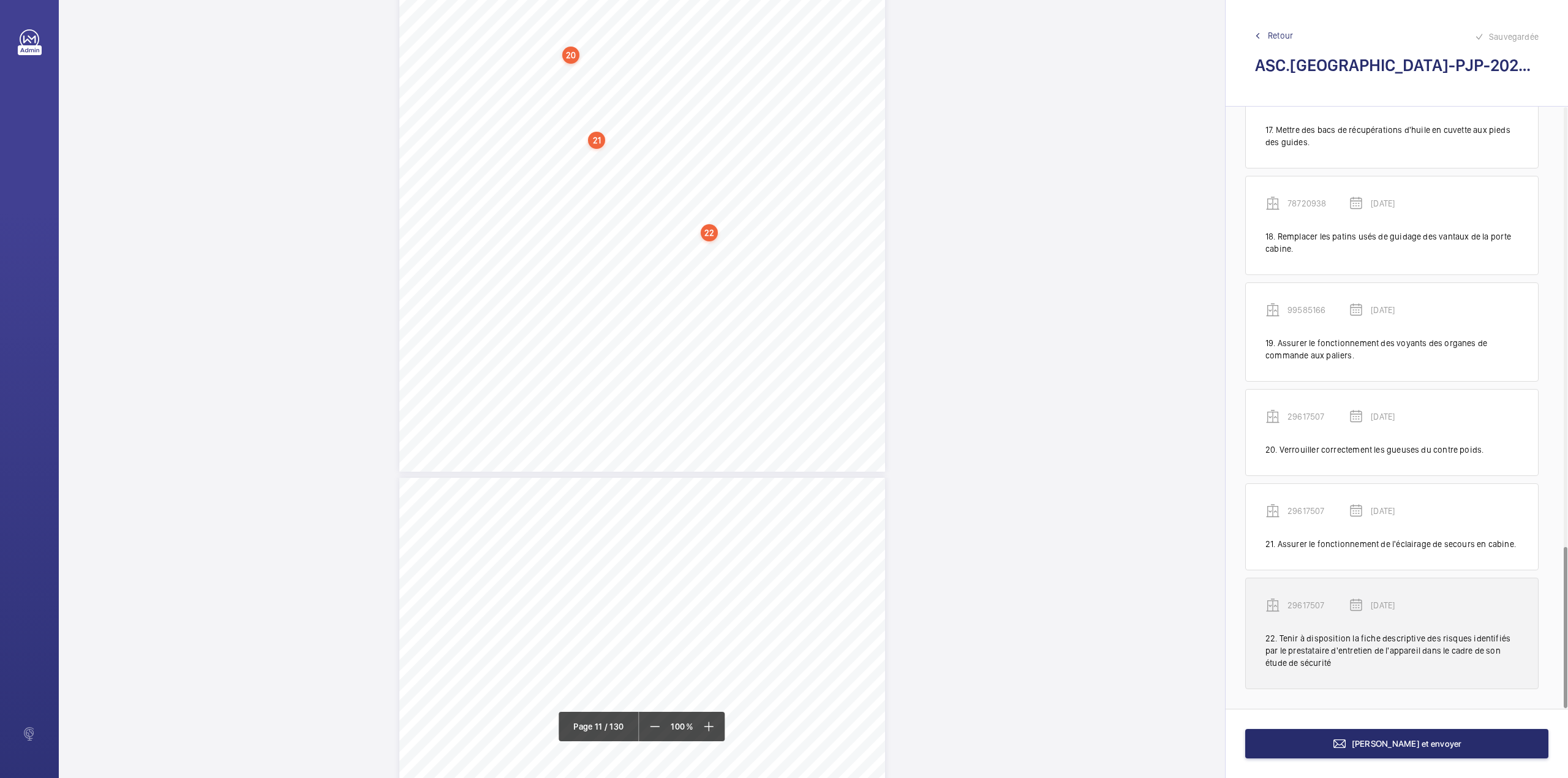
click at [1325, 606] on p "29617507" at bounding box center [1318, 605] width 61 height 12
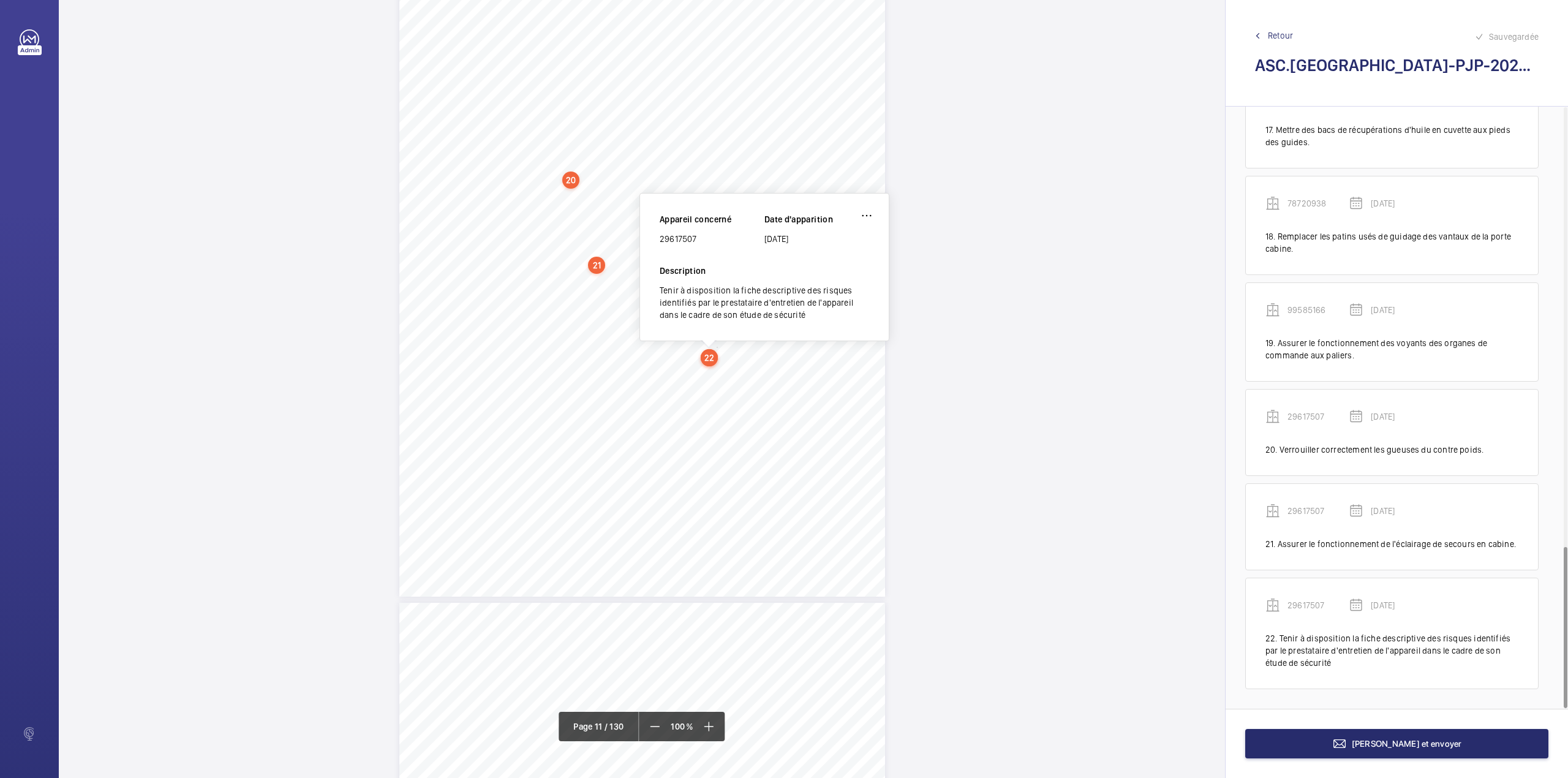
scroll to position [7013, 0]
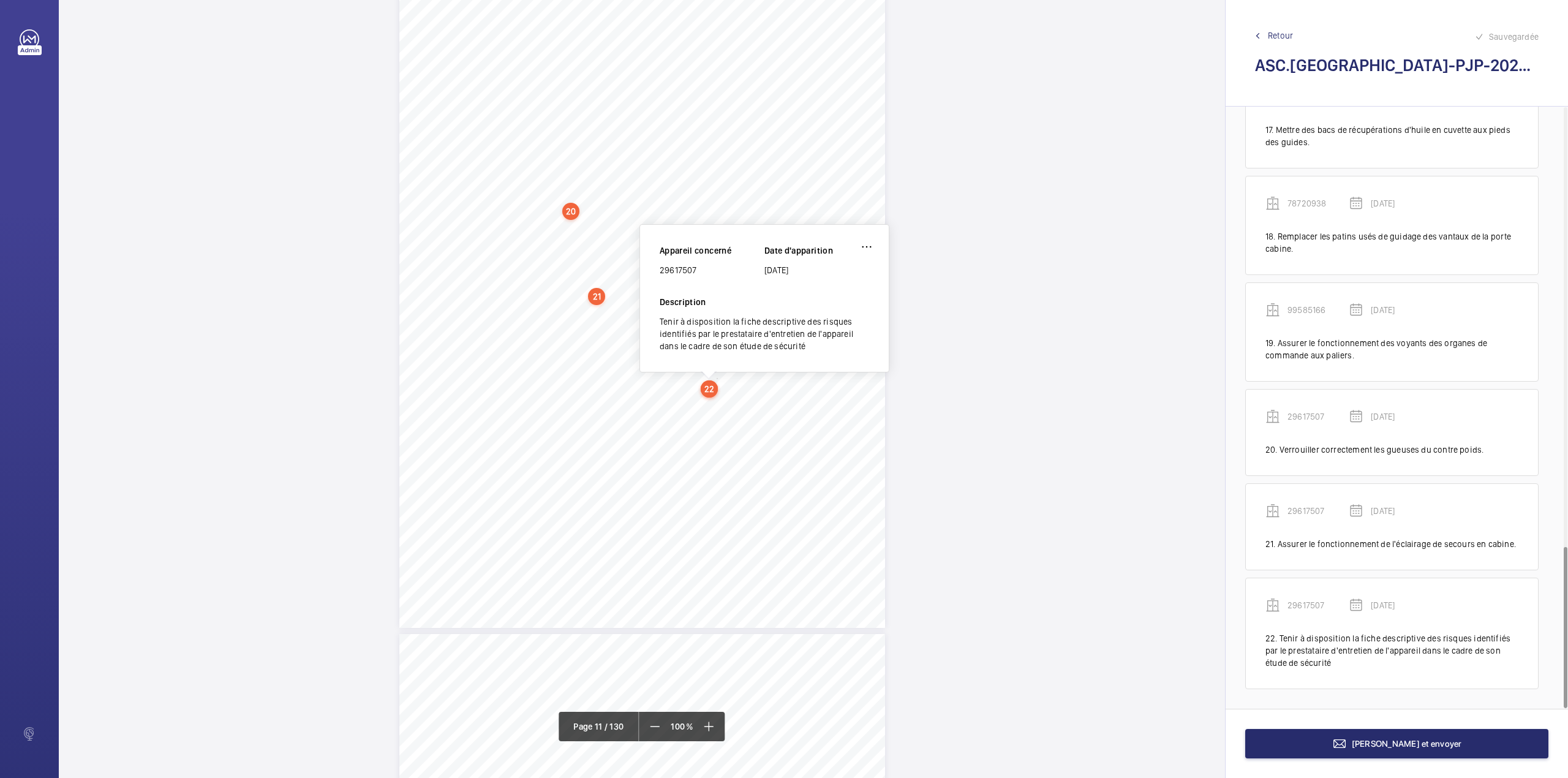
drag, startPoint x: 659, startPoint y: 272, endPoint x: 695, endPoint y: 270, distance: 36.1
click at [695, 270] on div "29617507" at bounding box center [712, 270] width 105 height 12
copy div "29617507"
click at [1441, 741] on span "[PERSON_NAME] et envoyer" at bounding box center [1407, 744] width 111 height 10
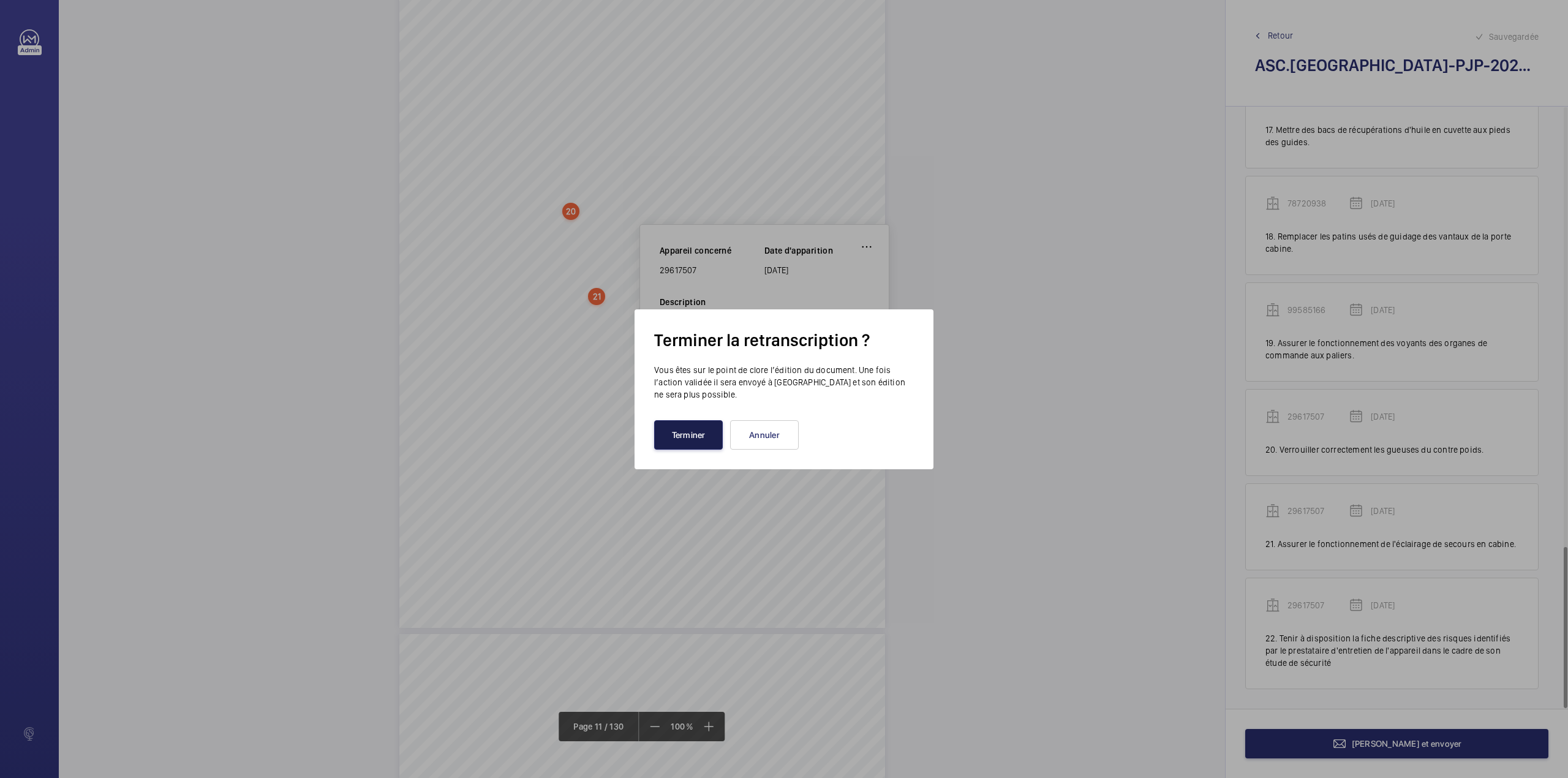
click at [672, 441] on button "Terminer" at bounding box center [688, 434] width 69 height 29
